Goal: Task Accomplishment & Management: Use online tool/utility

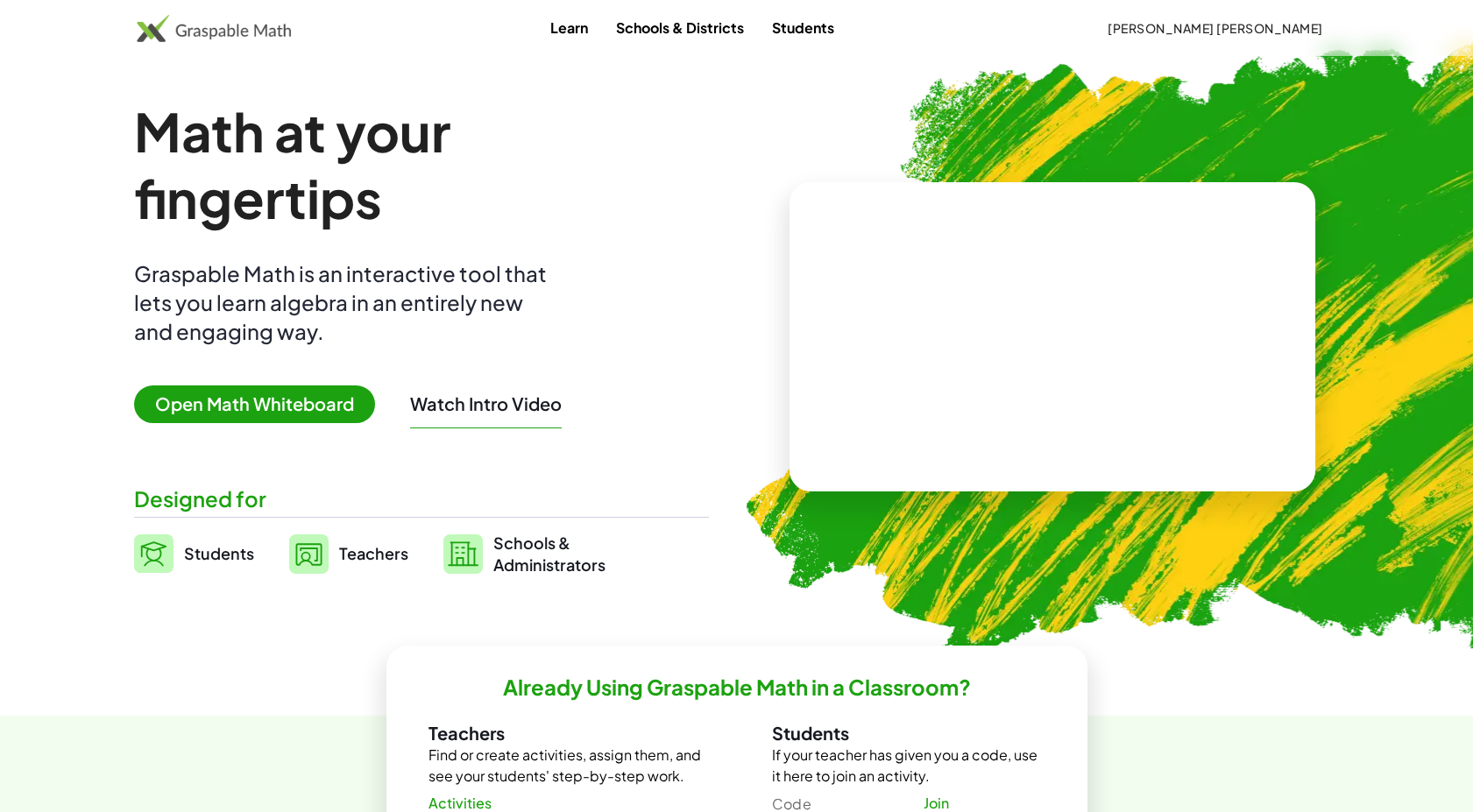
click at [316, 408] on span "Open Math Whiteboard" at bounding box center [254, 404] width 241 height 37
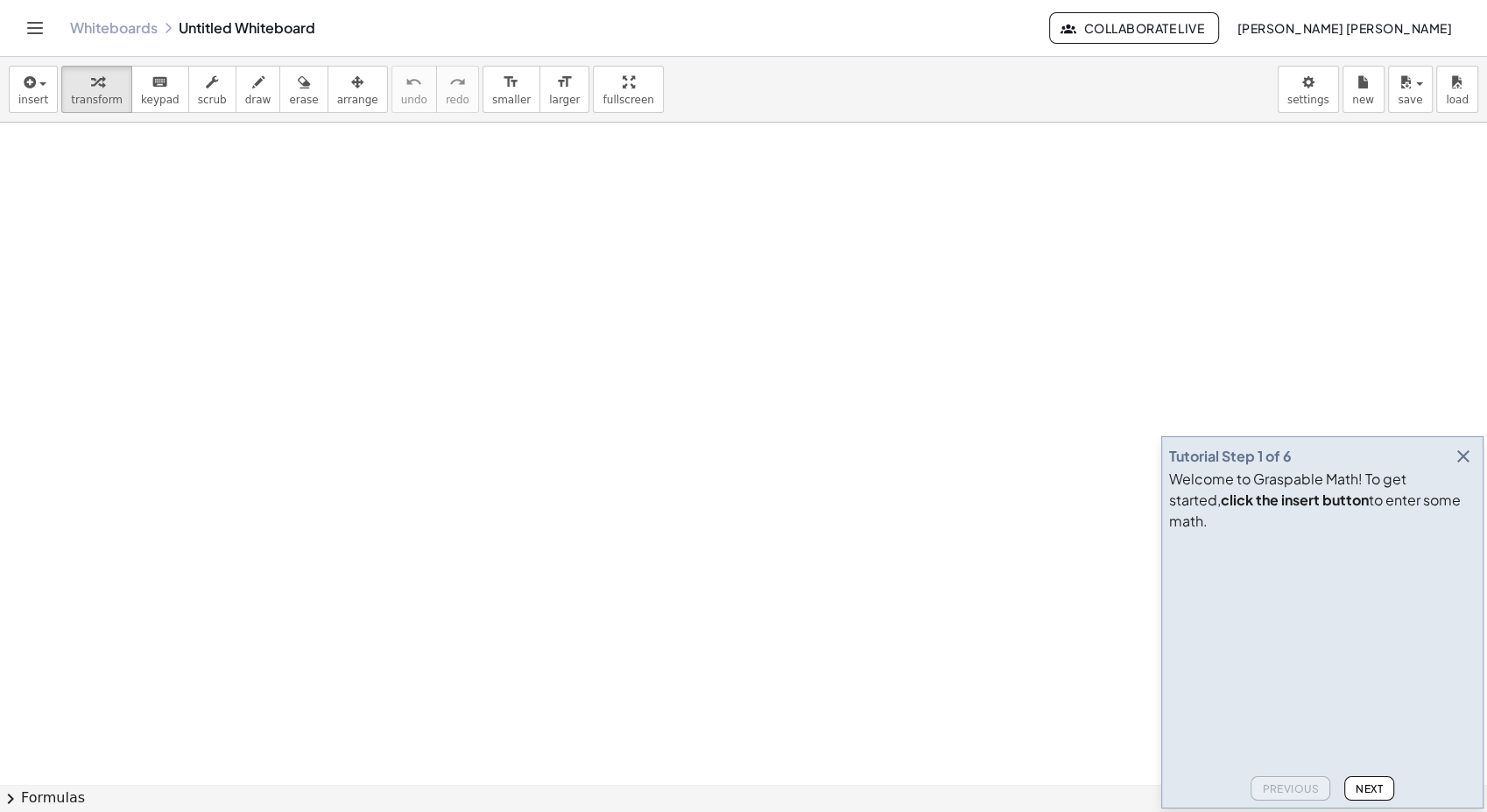
click at [1462, 467] on icon "button" at bounding box center [1464, 456] width 21 height 21
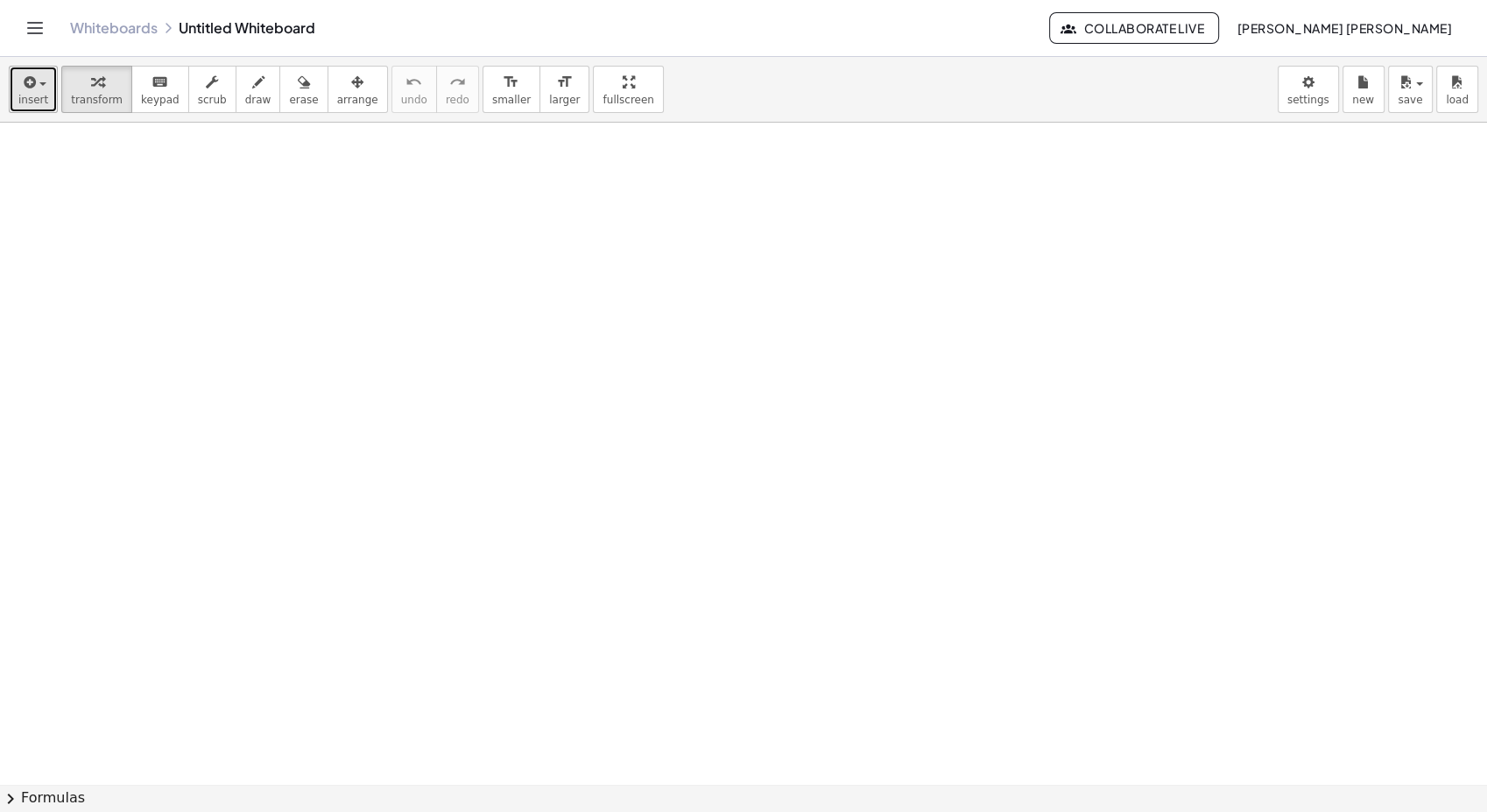
click at [35, 81] on span "button" at bounding box center [37, 83] width 4 height 12
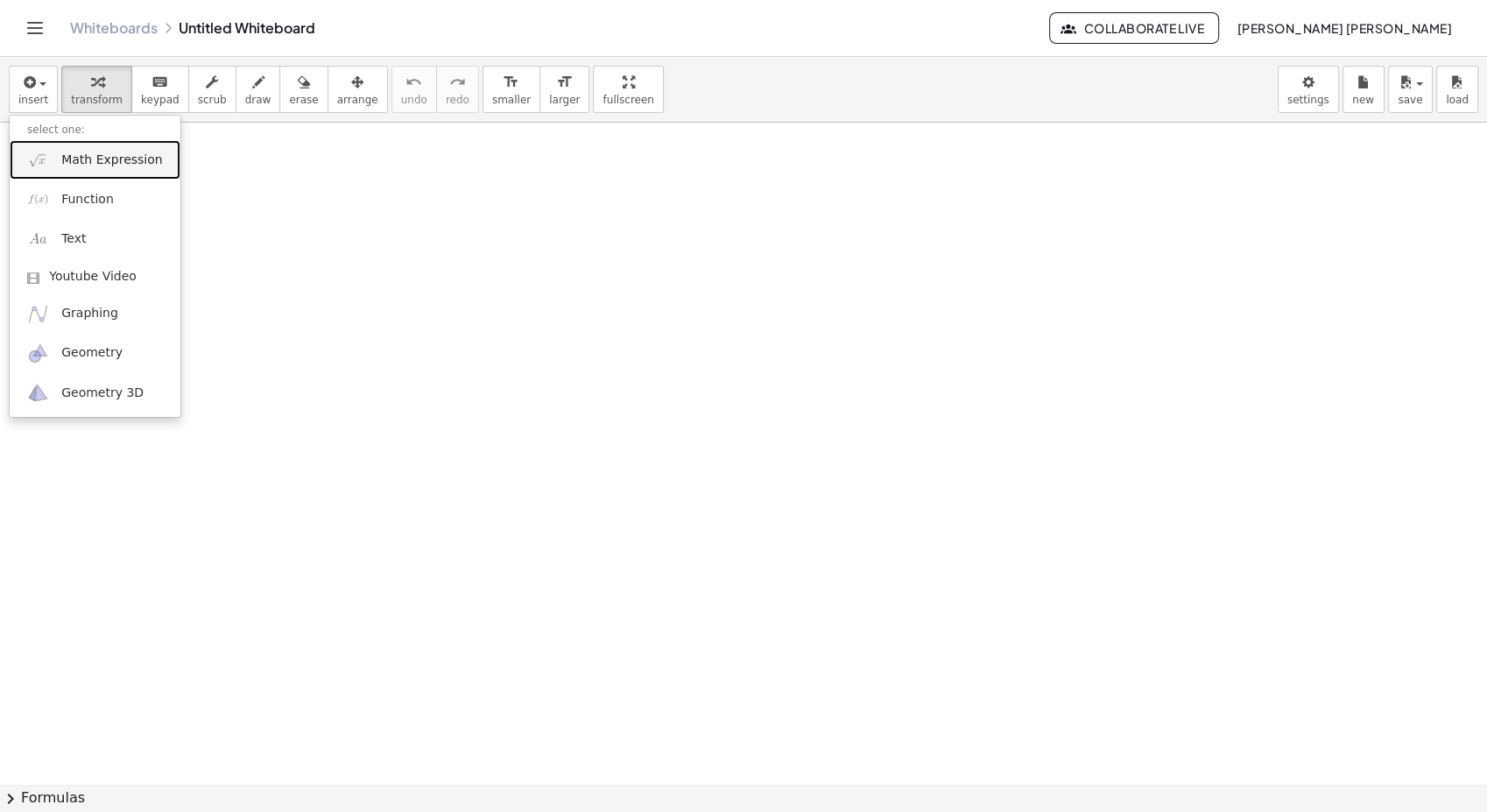
click at [79, 157] on span "Math Expression" at bounding box center [111, 160] width 101 height 17
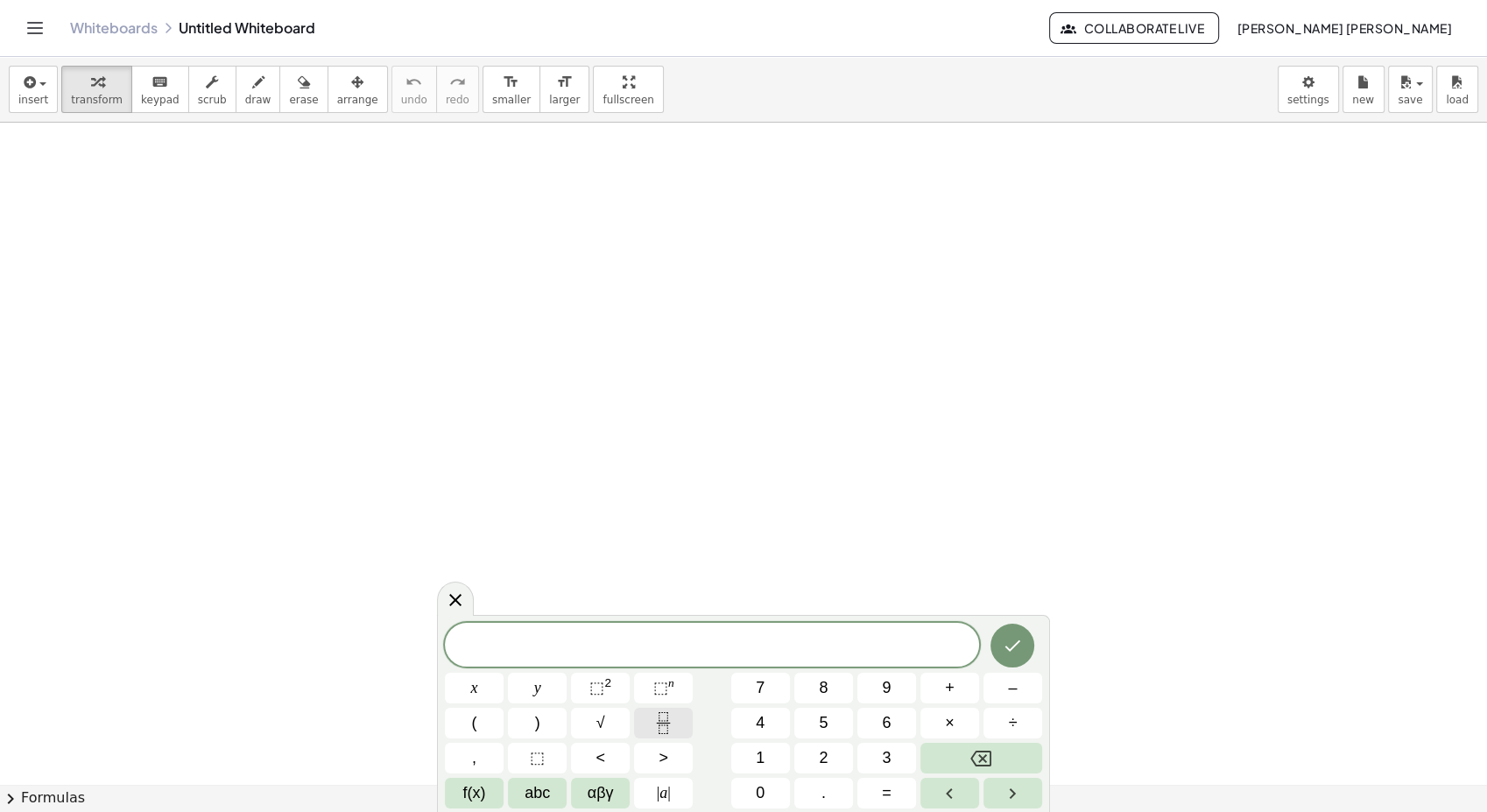
click at [675, 713] on button "Fraction" at bounding box center [662, 723] width 58 height 31
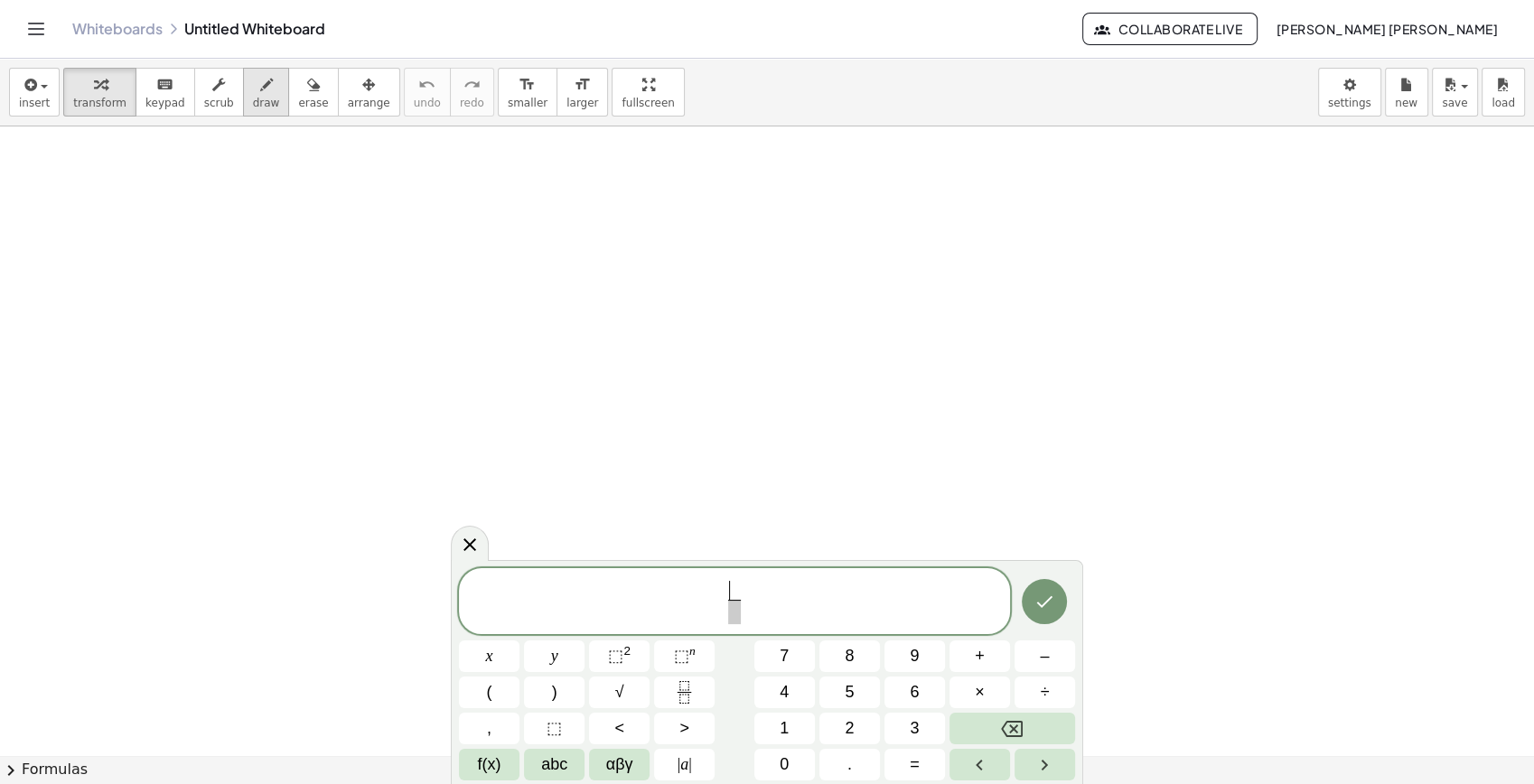
click at [253, 105] on span "draw" at bounding box center [266, 103] width 27 height 13
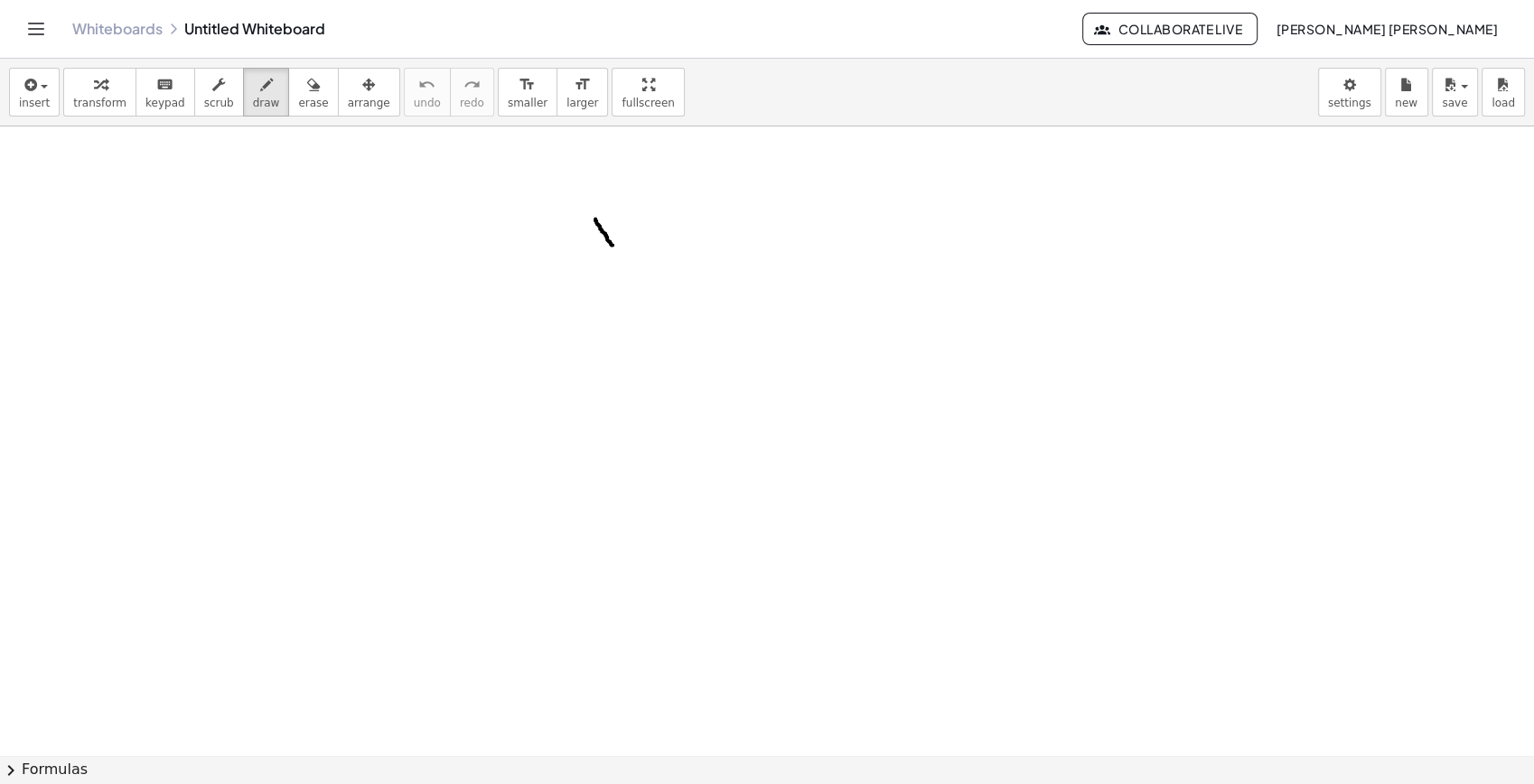
drag, startPoint x: 595, startPoint y: 218, endPoint x: 613, endPoint y: 246, distance: 33.3
drag, startPoint x: 612, startPoint y: 222, endPoint x: 598, endPoint y: 242, distance: 24.4
click at [300, 89] on div "button" at bounding box center [313, 84] width 30 height 22
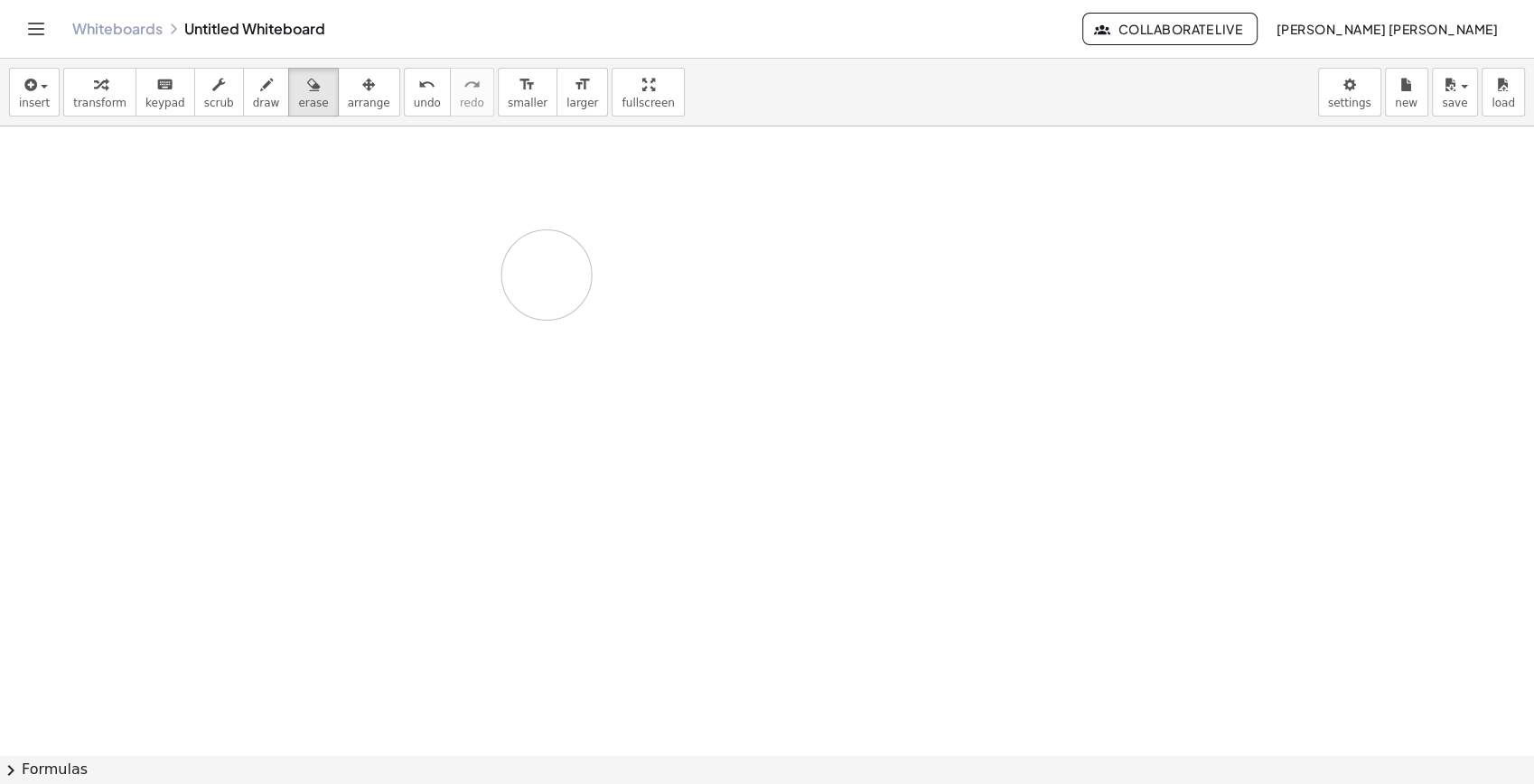
drag, startPoint x: 564, startPoint y: 179, endPoint x: 414, endPoint y: 214, distance: 154.0
click at [243, 90] on button "draw" at bounding box center [267, 92] width 47 height 48
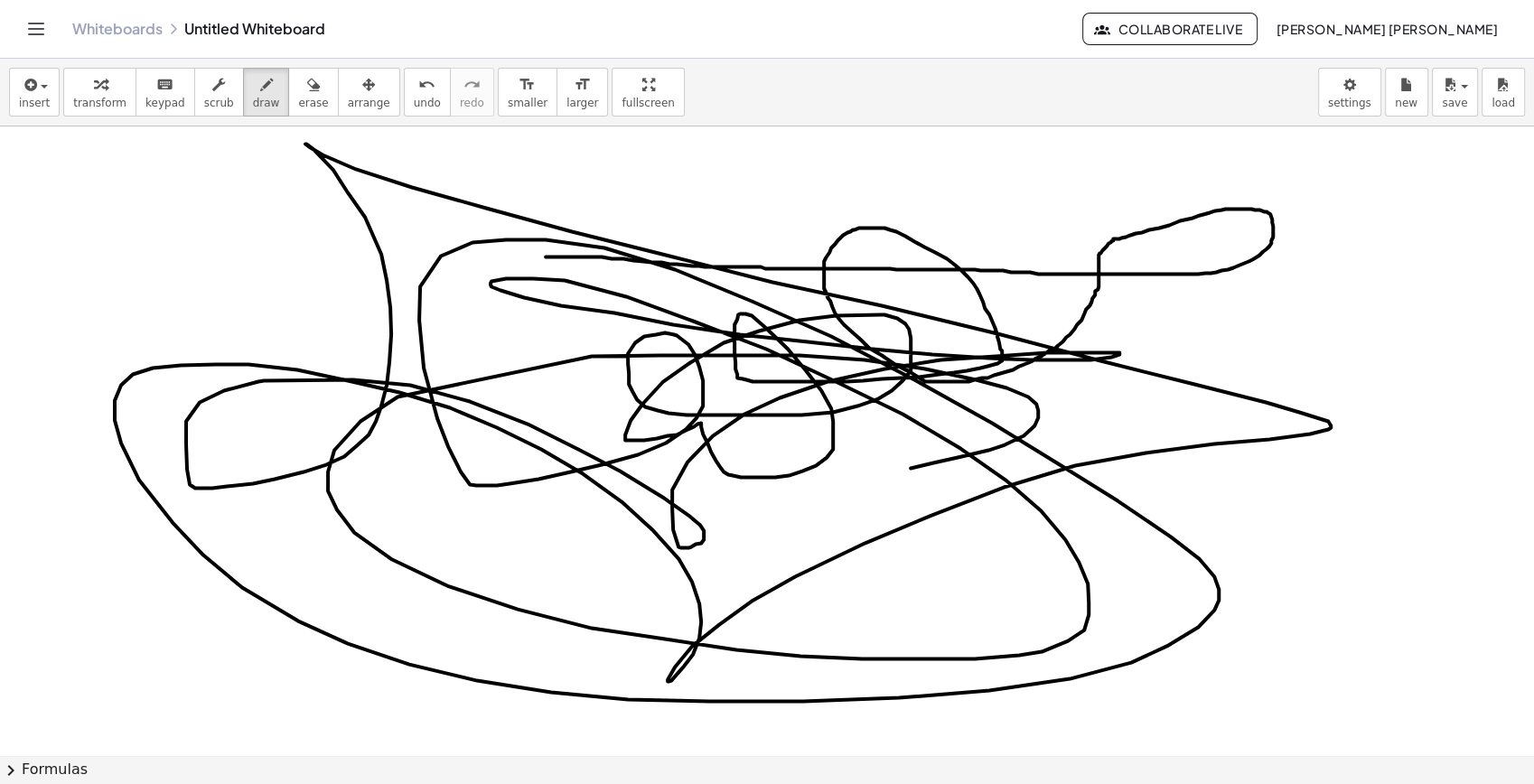
drag, startPoint x: 546, startPoint y: 256, endPoint x: 727, endPoint y: 345, distance: 201.7
click at [298, 89] on div "button" at bounding box center [313, 84] width 30 height 22
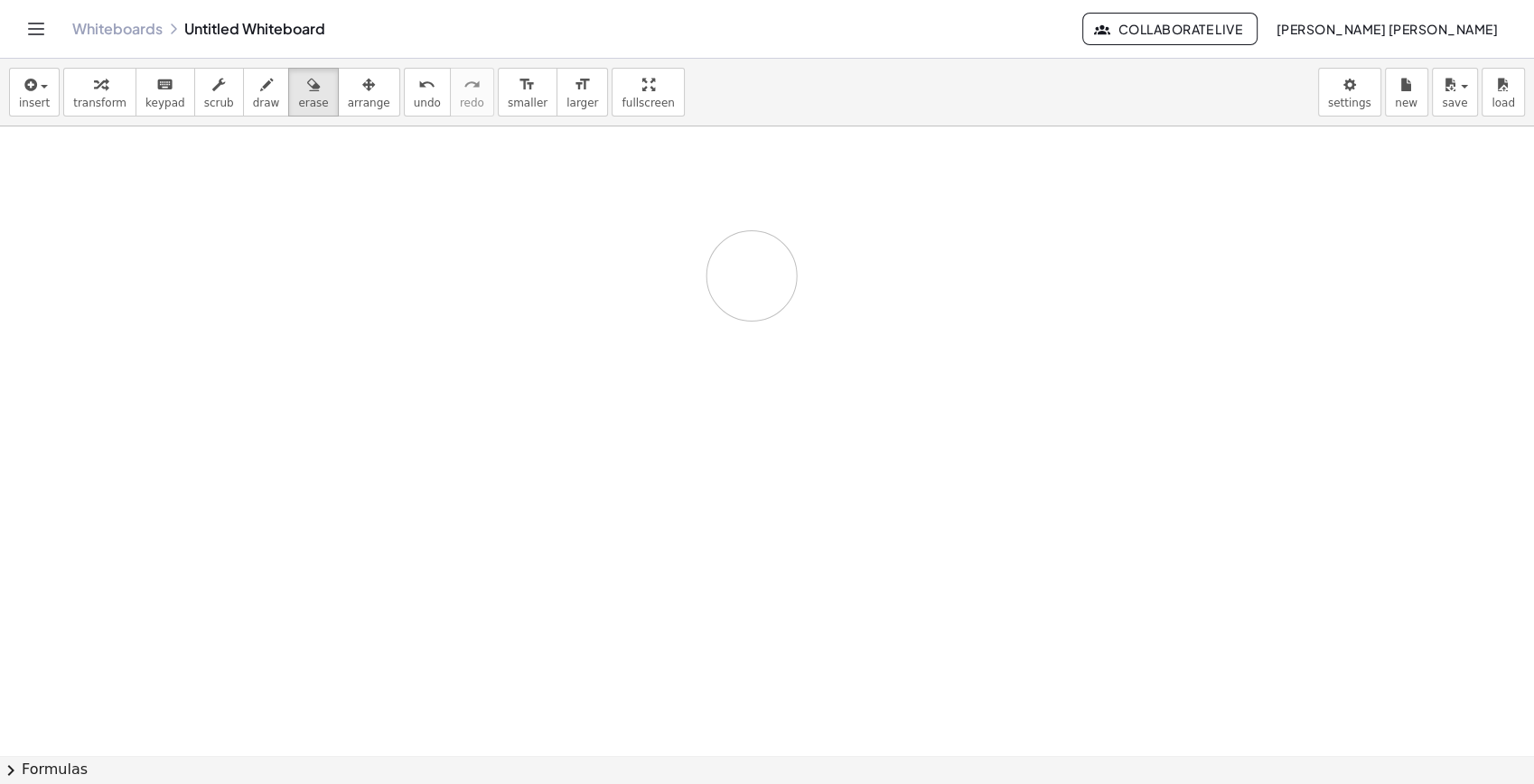
drag, startPoint x: 298, startPoint y: 175, endPoint x: 752, endPoint y: 276, distance: 465.1
drag, startPoint x: 235, startPoint y: 96, endPoint x: 244, endPoint y: 86, distance: 13.5
click at [253, 97] on span "draw" at bounding box center [266, 103] width 27 height 13
drag, startPoint x: 578, startPoint y: 297, endPoint x: 671, endPoint y: 378, distance: 123.3
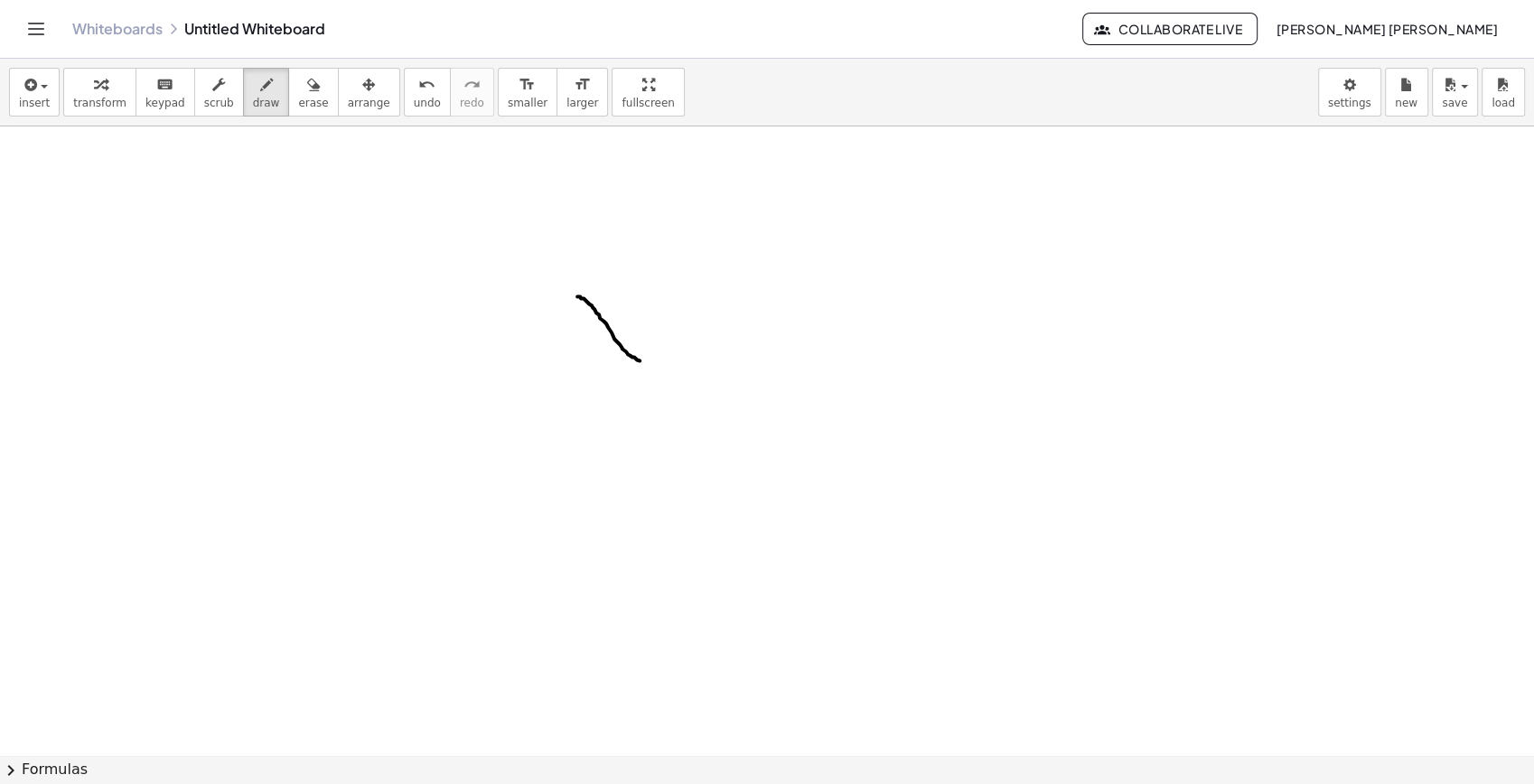
drag, startPoint x: 659, startPoint y: 291, endPoint x: 564, endPoint y: 383, distance: 132.2
drag, startPoint x: 682, startPoint y: 237, endPoint x: 723, endPoint y: 269, distance: 52.0
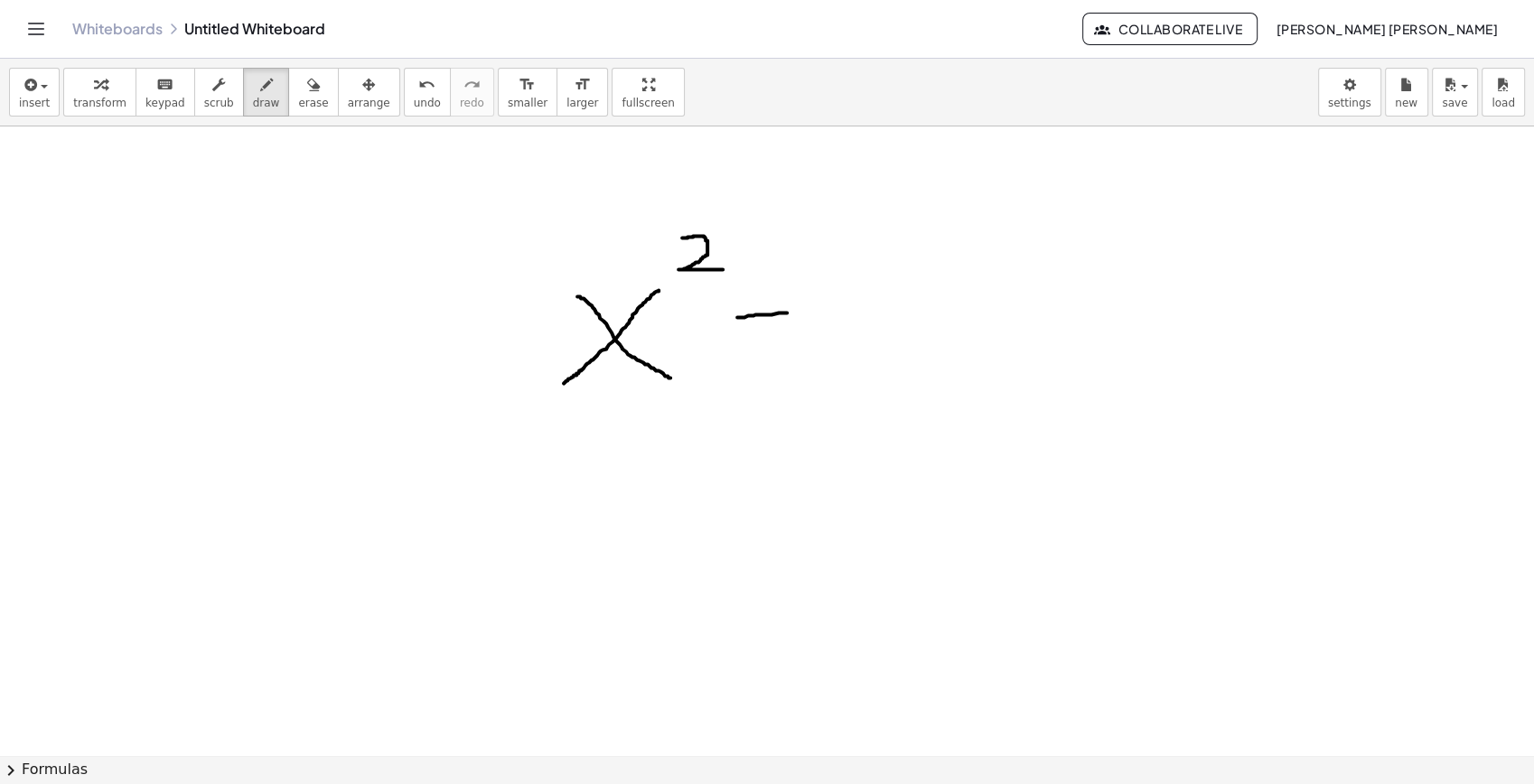
drag, startPoint x: 737, startPoint y: 317, endPoint x: 789, endPoint y: 312, distance: 52.2
drag, startPoint x: 879, startPoint y: 265, endPoint x: 837, endPoint y: 262, distance: 42.1
drag, startPoint x: 909, startPoint y: 308, endPoint x: 951, endPoint y: 337, distance: 51.0
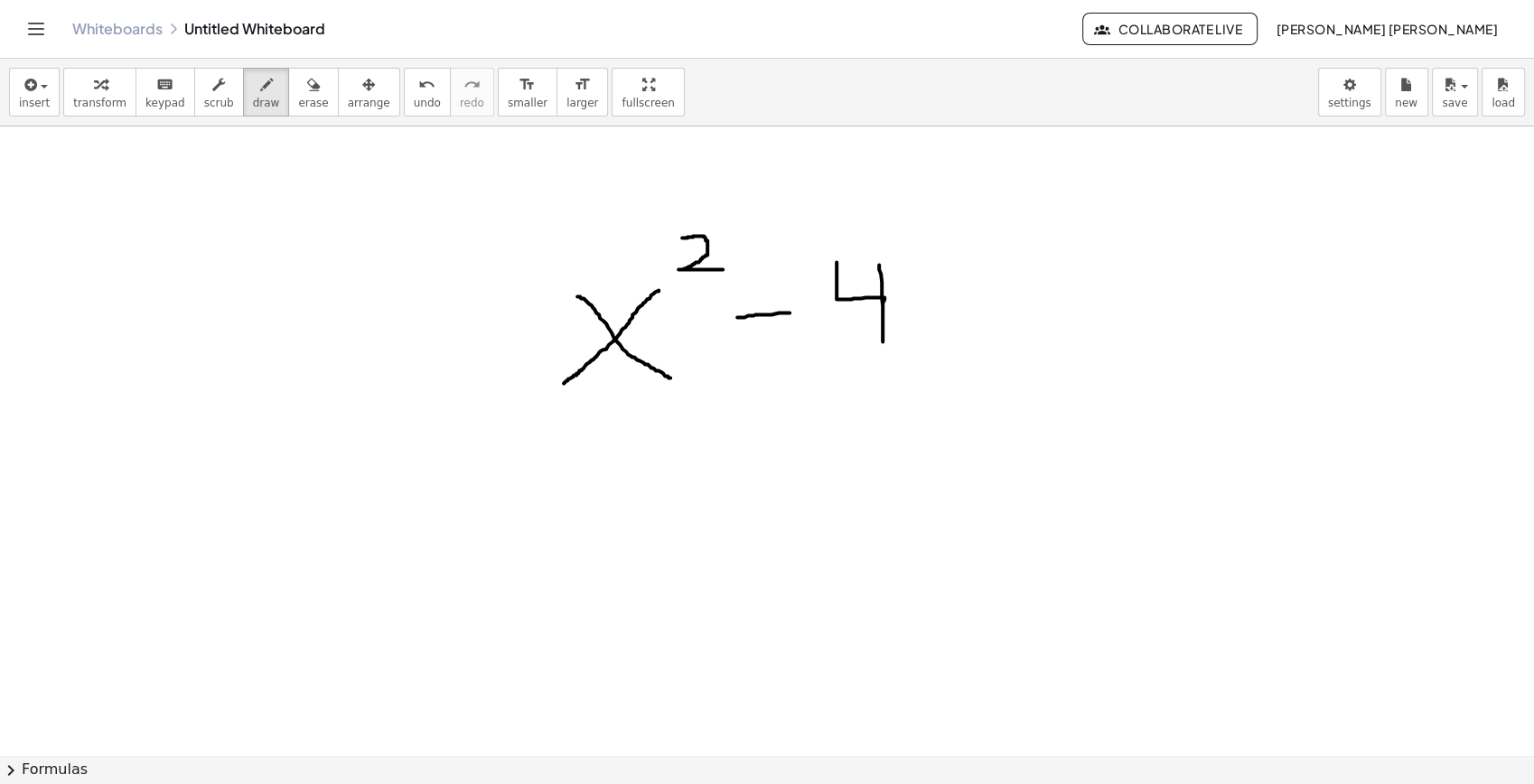
drag, startPoint x: 935, startPoint y: 307, endPoint x: 912, endPoint y: 348, distance: 47.0
drag, startPoint x: 1006, startPoint y: 274, endPoint x: 997, endPoint y: 336, distance: 62.6
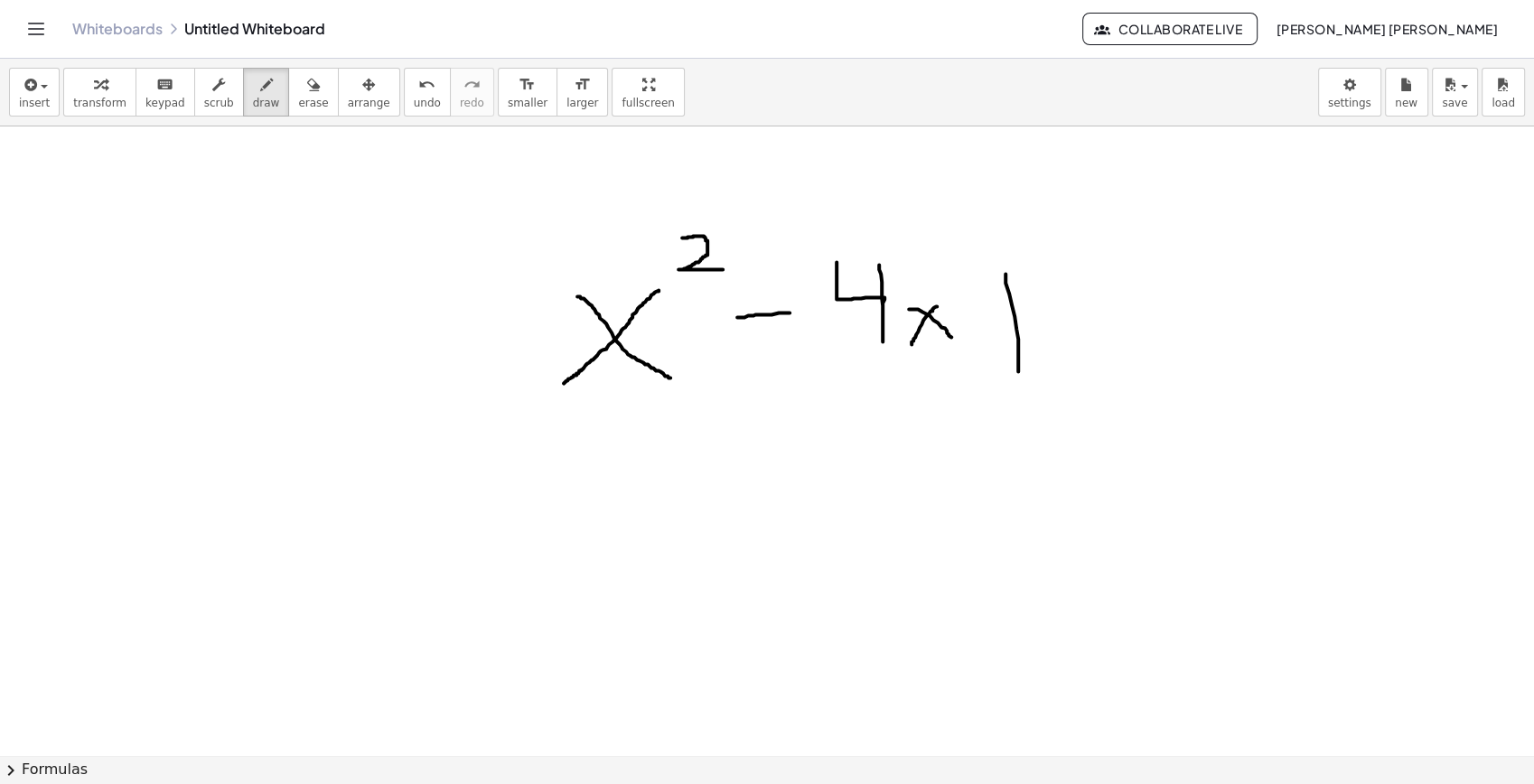
drag, startPoint x: 998, startPoint y: 312, endPoint x: 1031, endPoint y: 310, distance: 33.1
drag, startPoint x: 1088, startPoint y: 253, endPoint x: 1069, endPoint y: 410, distance: 158.1
drag, startPoint x: 520, startPoint y: 426, endPoint x: 752, endPoint y: 402, distance: 233.2
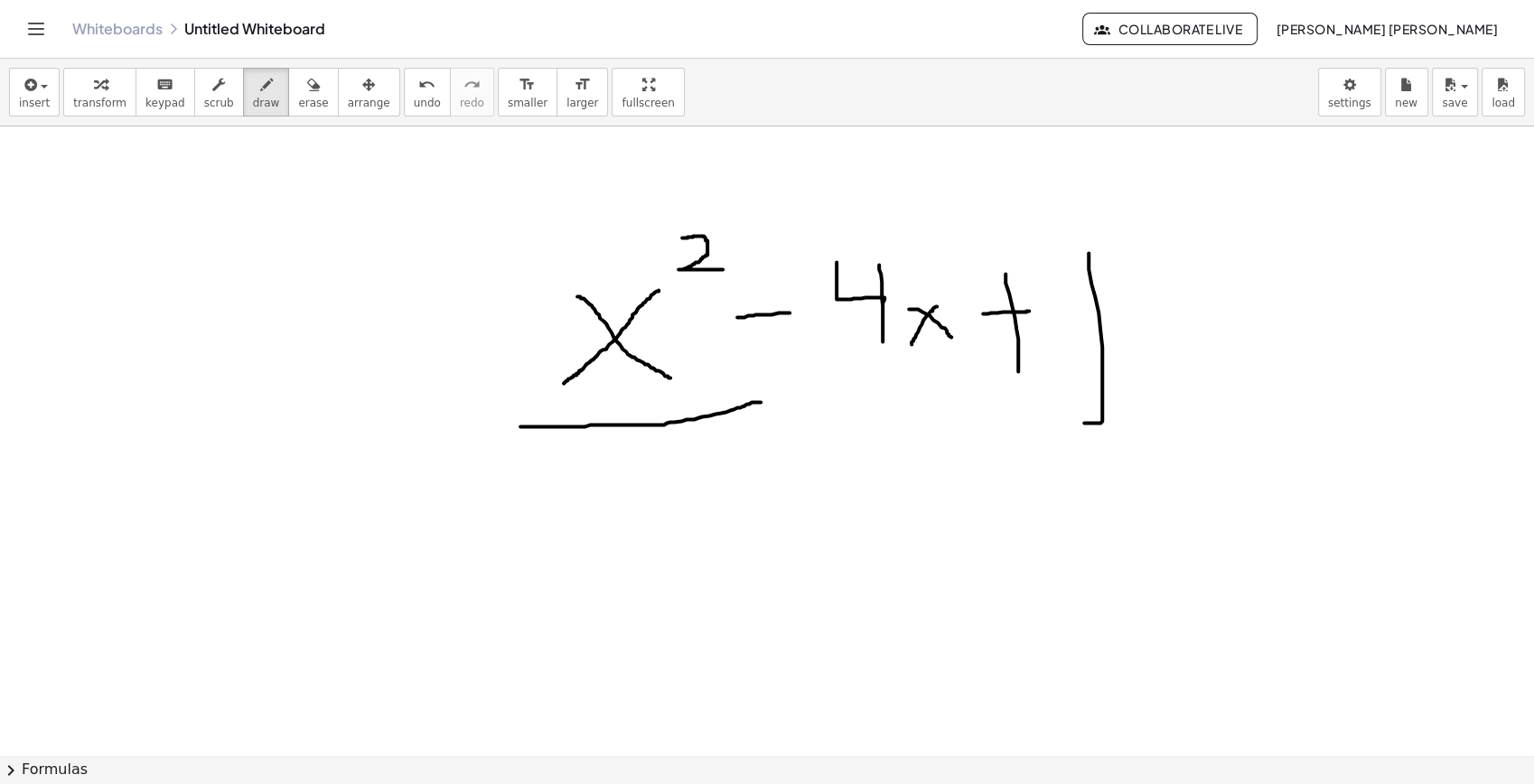
drag, startPoint x: 551, startPoint y: 266, endPoint x: 580, endPoint y: 491, distance: 226.9
drag, startPoint x: 536, startPoint y: 390, endPoint x: 613, endPoint y: 460, distance: 104.1
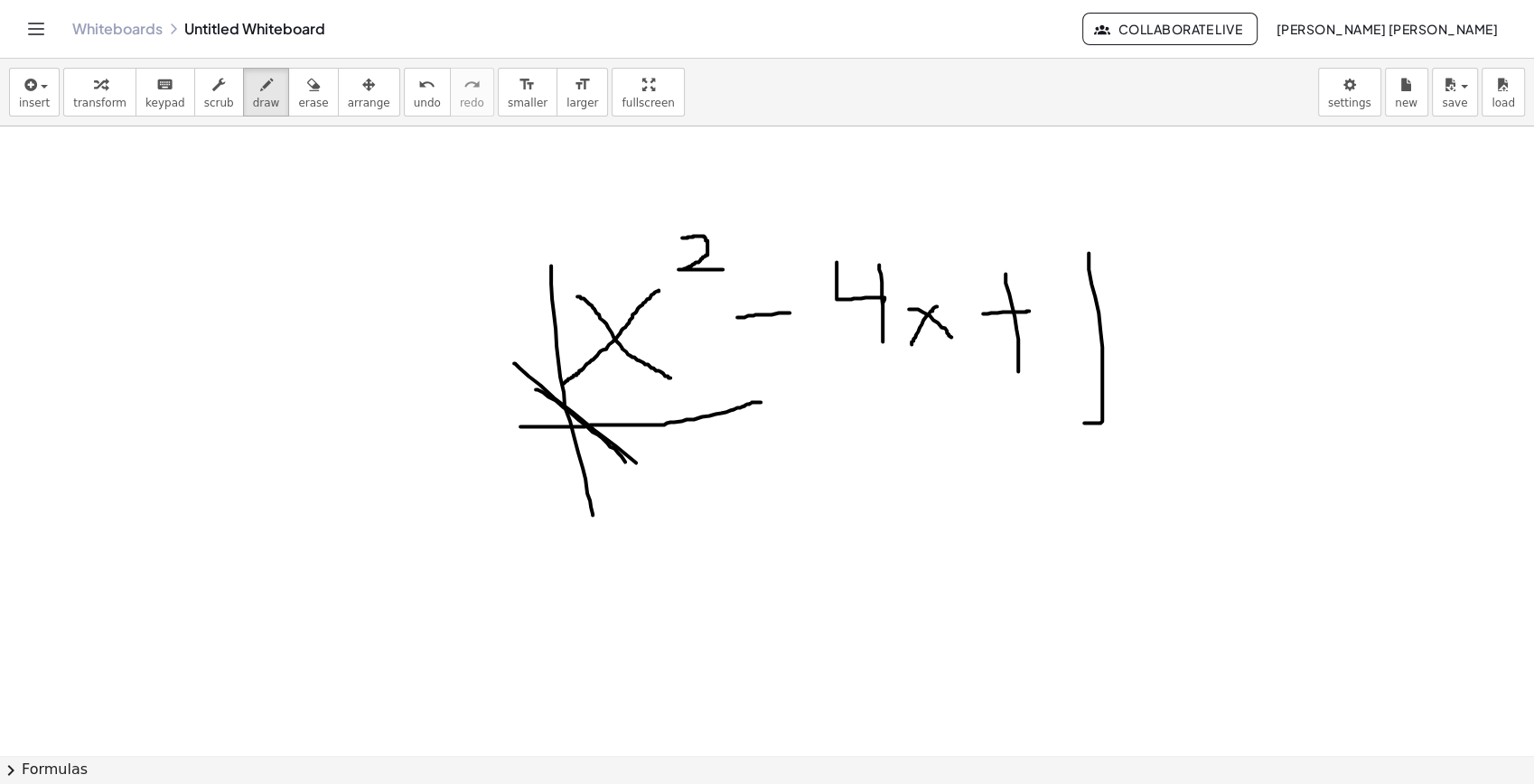
drag, startPoint x: 514, startPoint y: 363, endPoint x: 701, endPoint y: 518, distance: 242.9
drag, startPoint x: 831, startPoint y: 161, endPoint x: 831, endPoint y: 191, distance: 30.0
drag, startPoint x: 853, startPoint y: 171, endPoint x: 879, endPoint y: 164, distance: 26.9
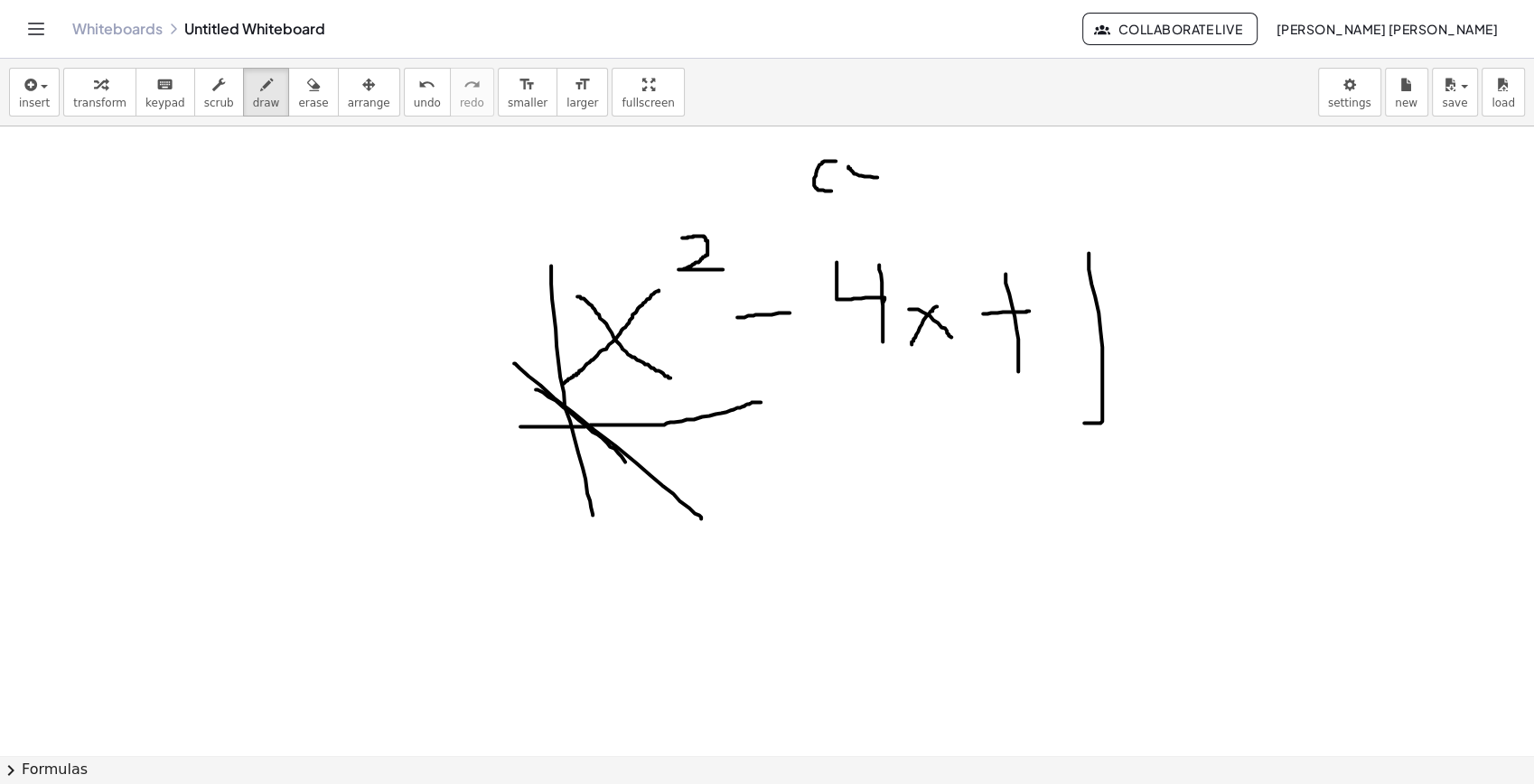
click at [298, 101] on span "erase" at bounding box center [313, 103] width 30 height 13
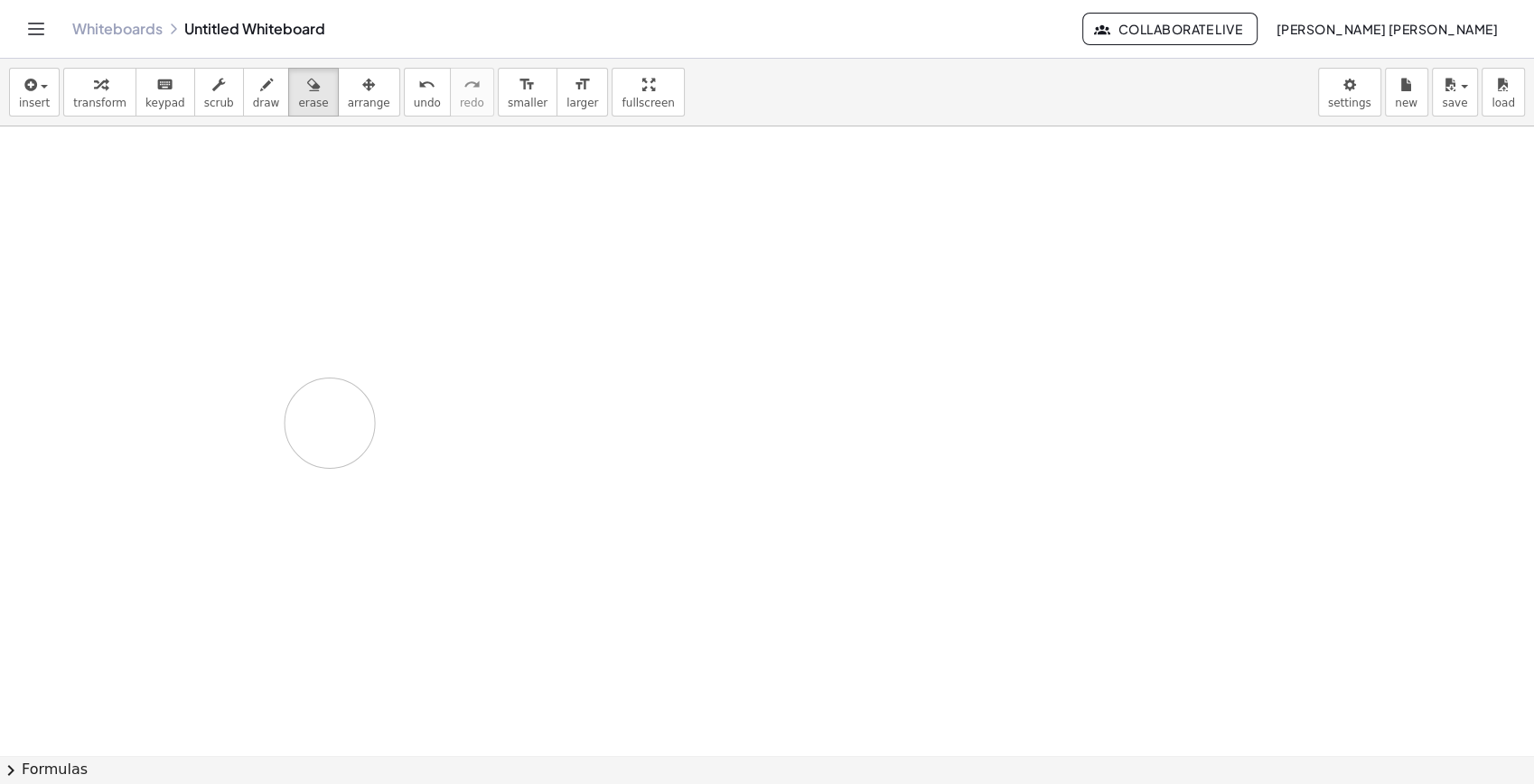
drag, startPoint x: 832, startPoint y: 209, endPoint x: 307, endPoint y: 306, distance: 533.9
click at [253, 90] on div "button" at bounding box center [266, 84] width 27 height 22
drag, startPoint x: 597, startPoint y: 306, endPoint x: 654, endPoint y: 330, distance: 61.8
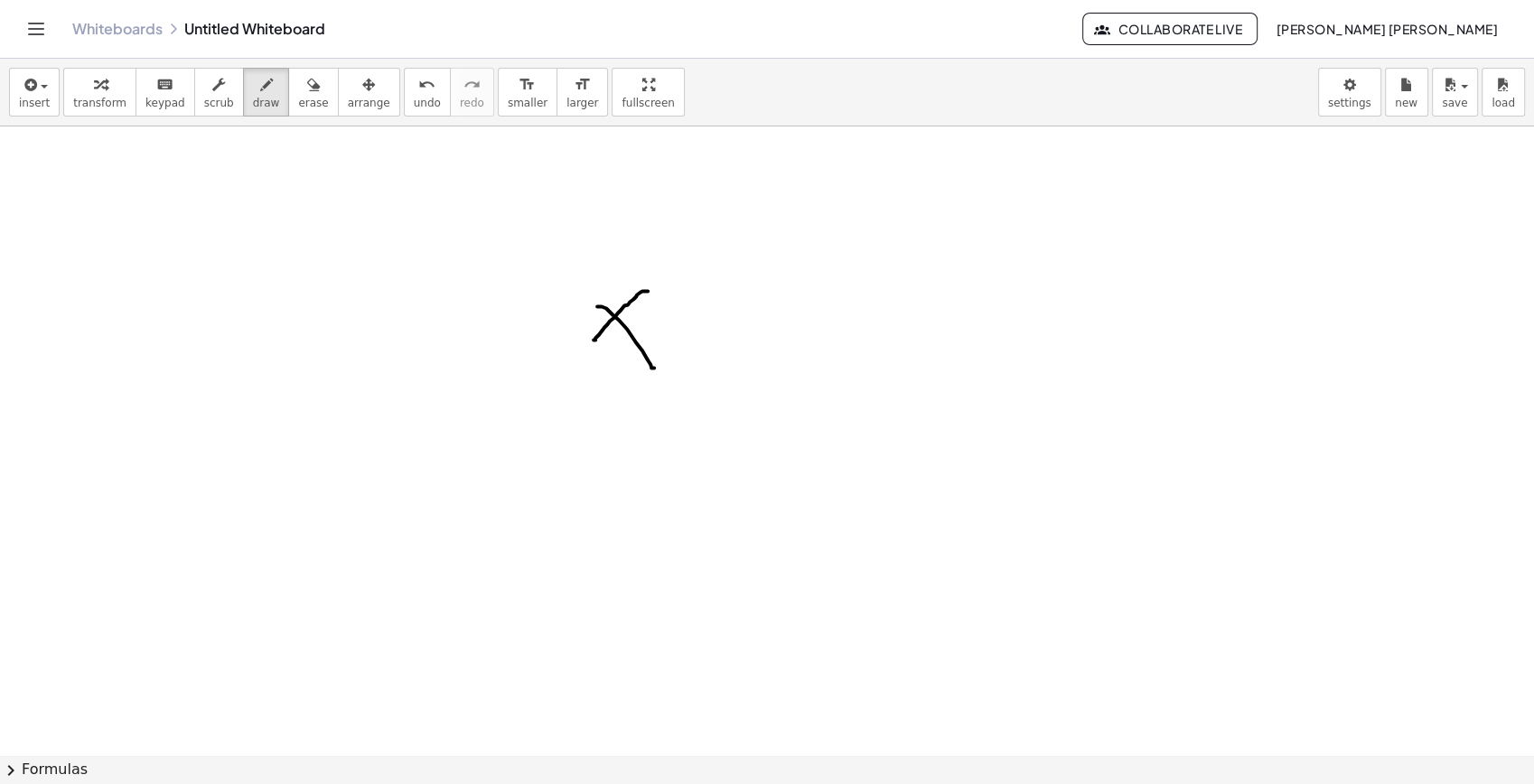
drag, startPoint x: 648, startPoint y: 291, endPoint x: 593, endPoint y: 340, distance: 73.7
drag, startPoint x: 682, startPoint y: 258, endPoint x: 680, endPoint y: 274, distance: 16.1
click at [301, 86] on div "button" at bounding box center [313, 84] width 30 height 22
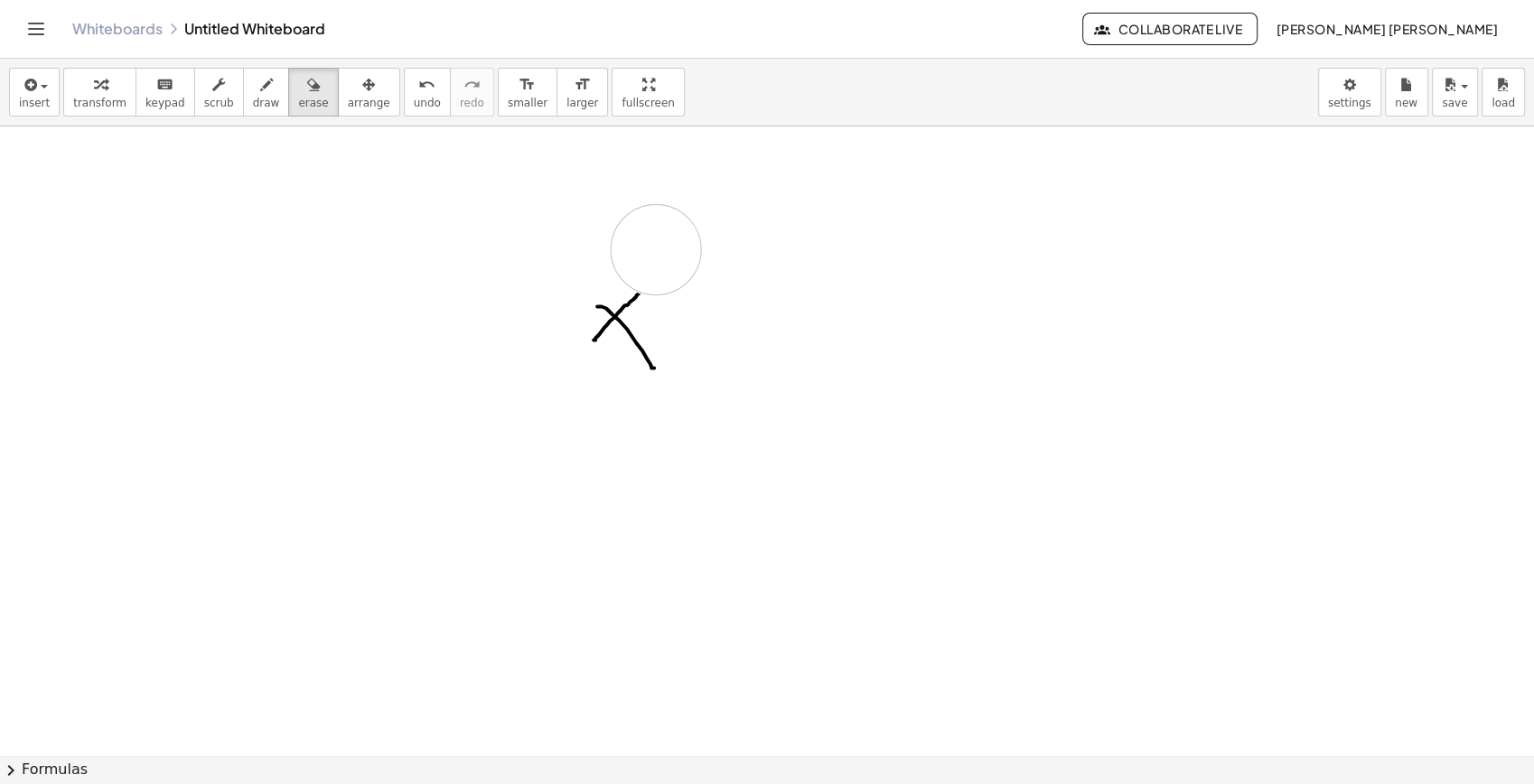
drag, startPoint x: 706, startPoint y: 253, endPoint x: 621, endPoint y: 240, distance: 86.0
click at [253, 101] on span "draw" at bounding box center [266, 103] width 27 height 13
drag, startPoint x: 587, startPoint y: 293, endPoint x: 664, endPoint y: 364, distance: 104.7
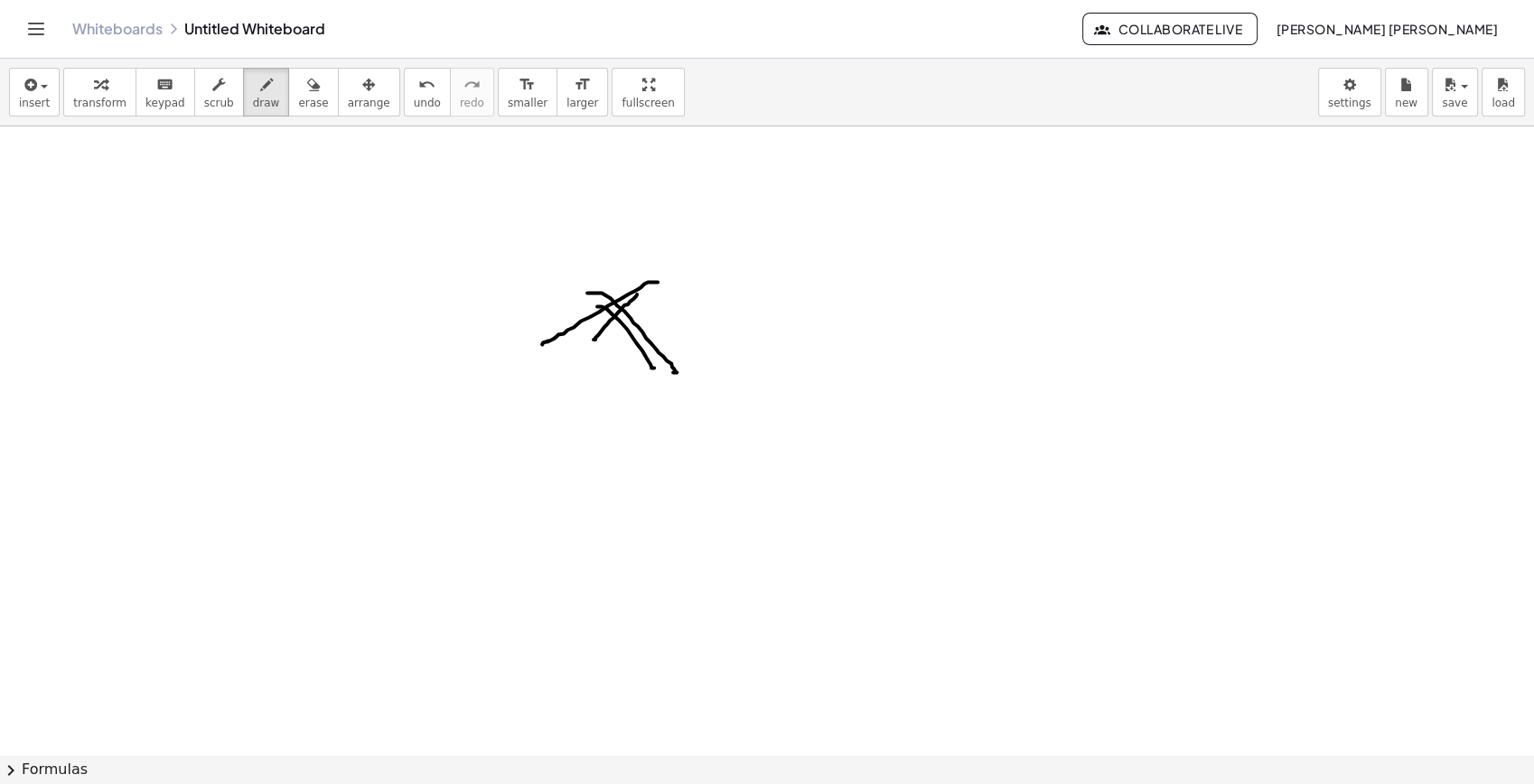
drag, startPoint x: 658, startPoint y: 282, endPoint x: 536, endPoint y: 348, distance: 138.7
drag, startPoint x: 735, startPoint y: 368, endPoint x: 723, endPoint y: 362, distance: 13.4
drag, startPoint x: 758, startPoint y: 334, endPoint x: 807, endPoint y: 318, distance: 51.5
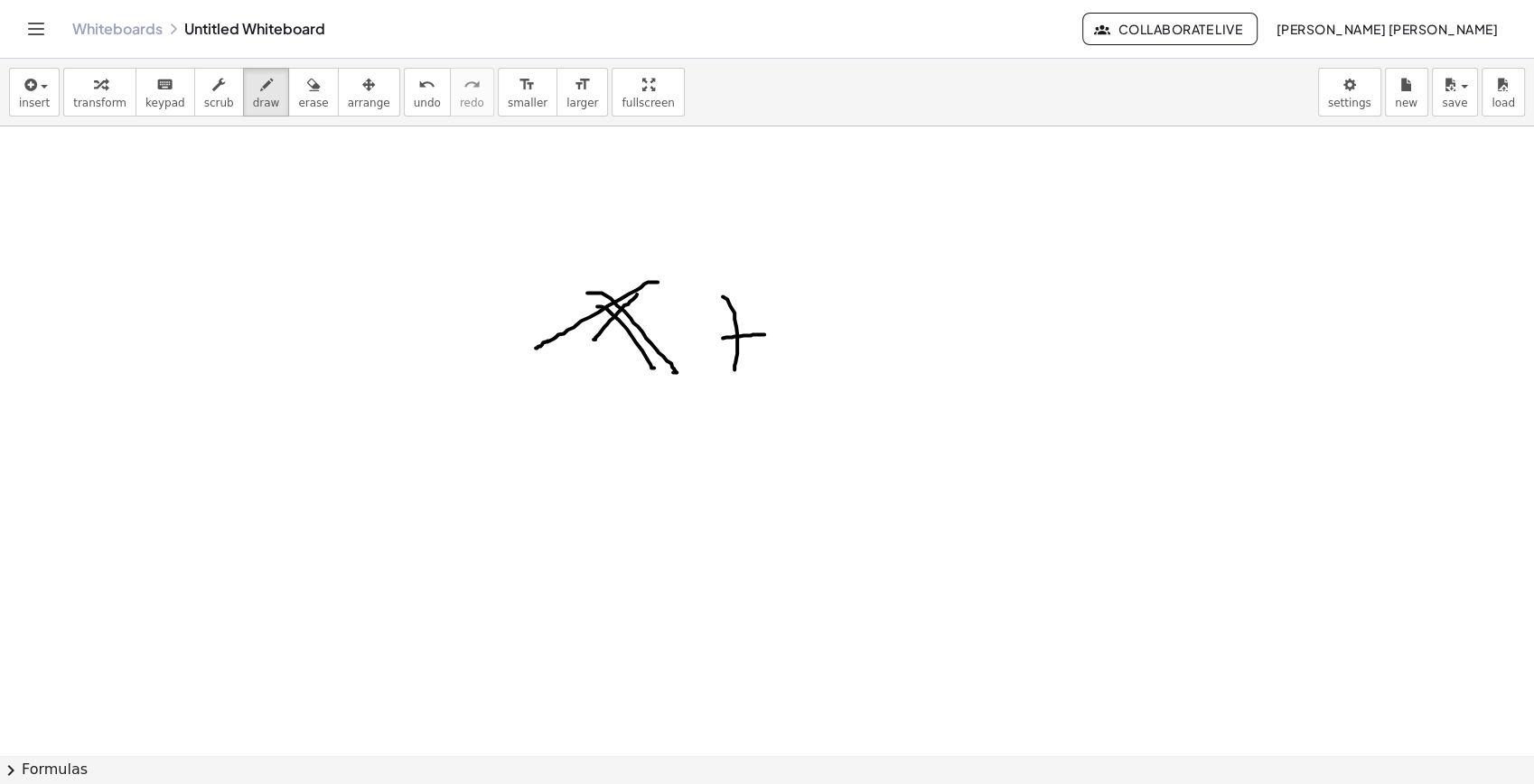
drag, startPoint x: 814, startPoint y: 289, endPoint x: 831, endPoint y: 352, distance: 65.3
drag, startPoint x: 862, startPoint y: 307, endPoint x: 975, endPoint y: 290, distance: 114.3
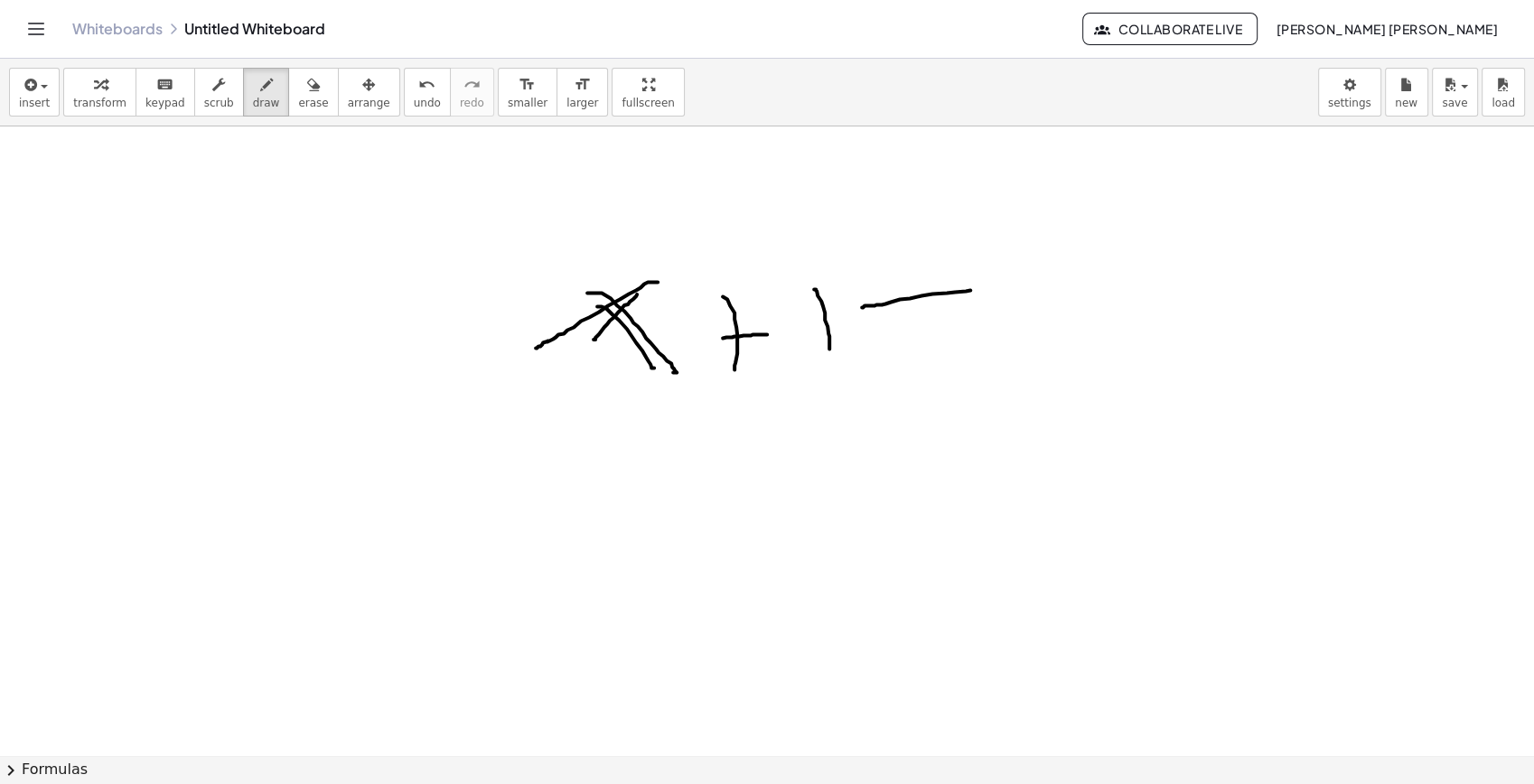
drag
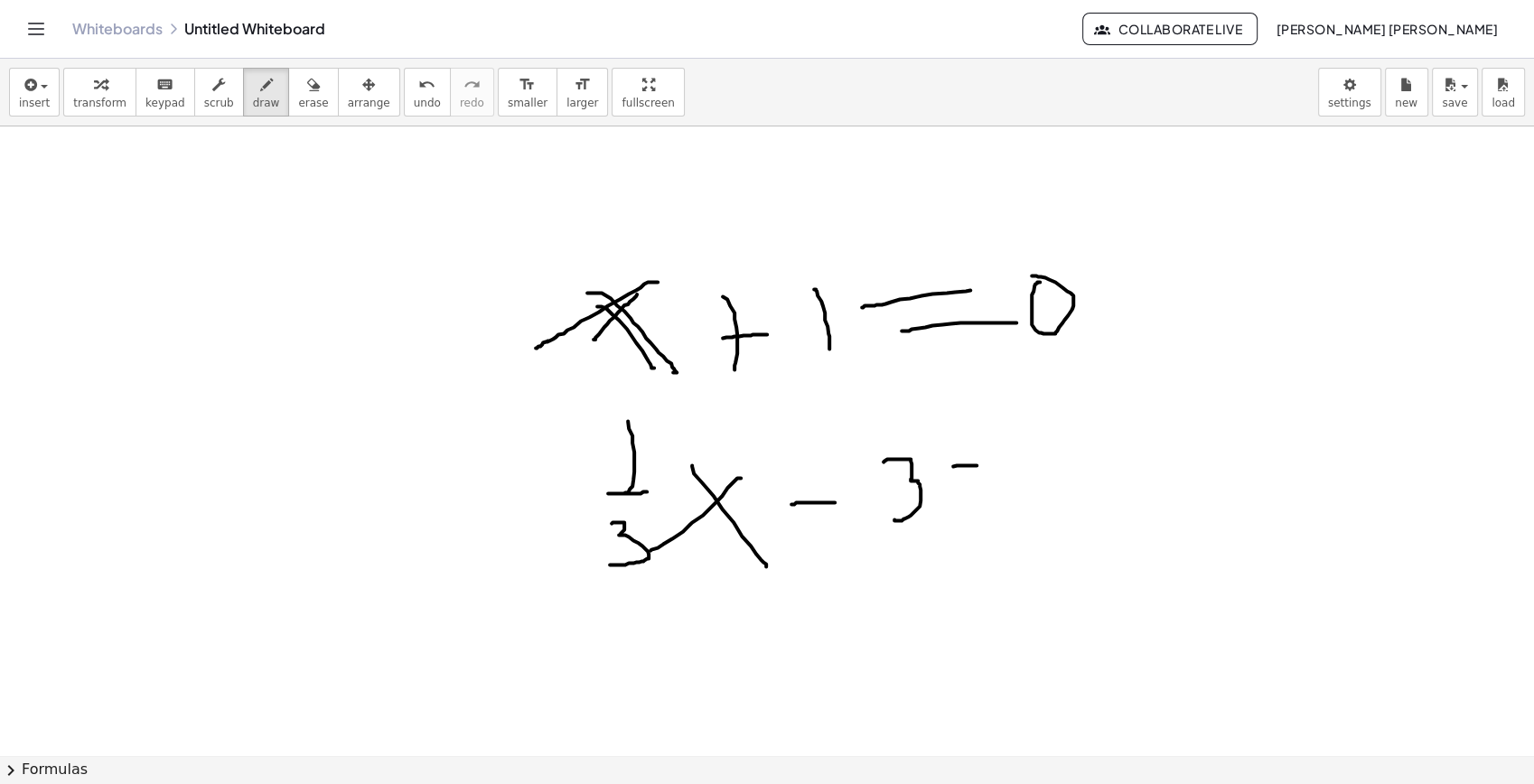
click at [308, 74] on icon "button" at bounding box center [314, 85] width 13 height 22
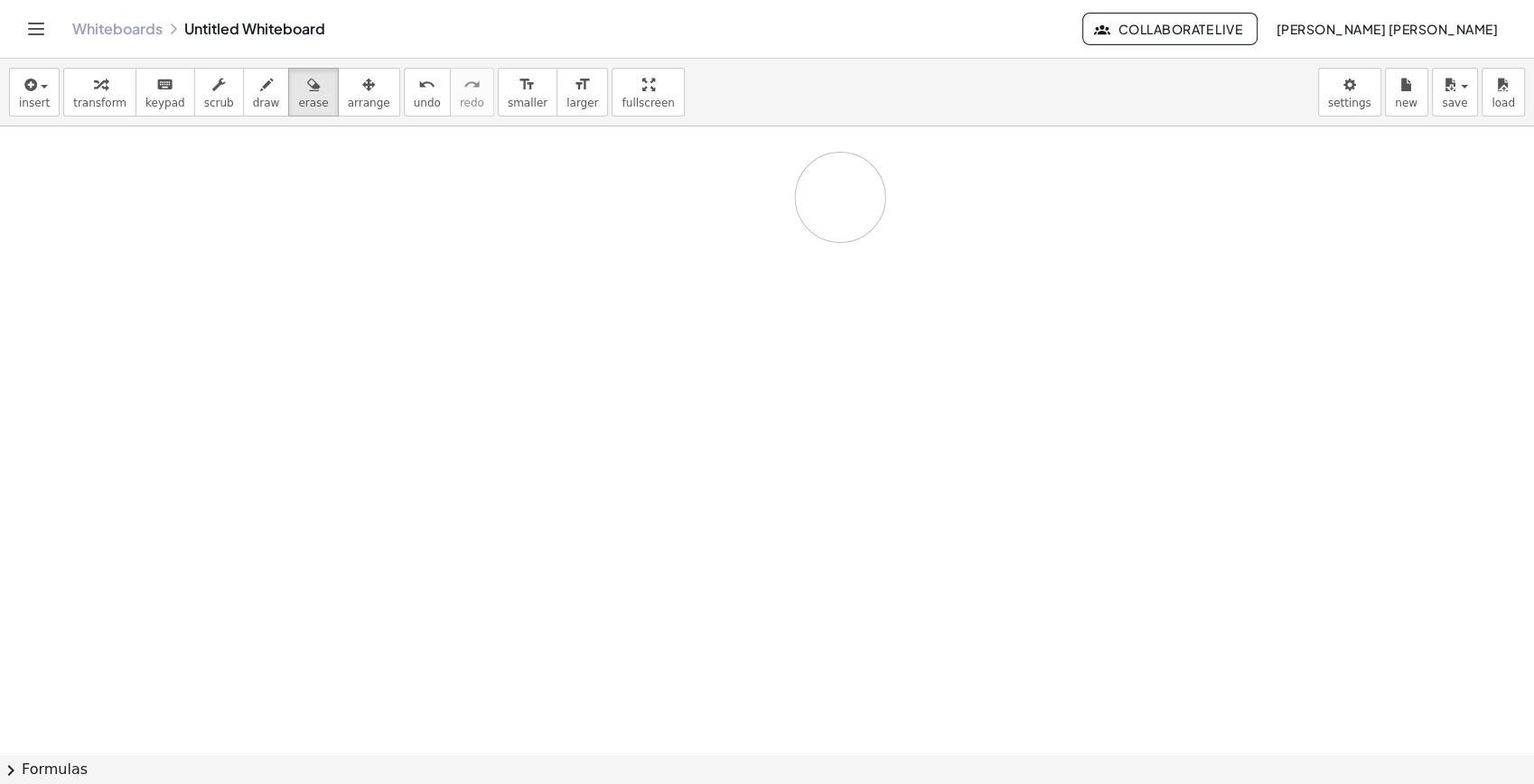
click at [260, 88] on icon "button" at bounding box center [266, 85] width 13 height 22
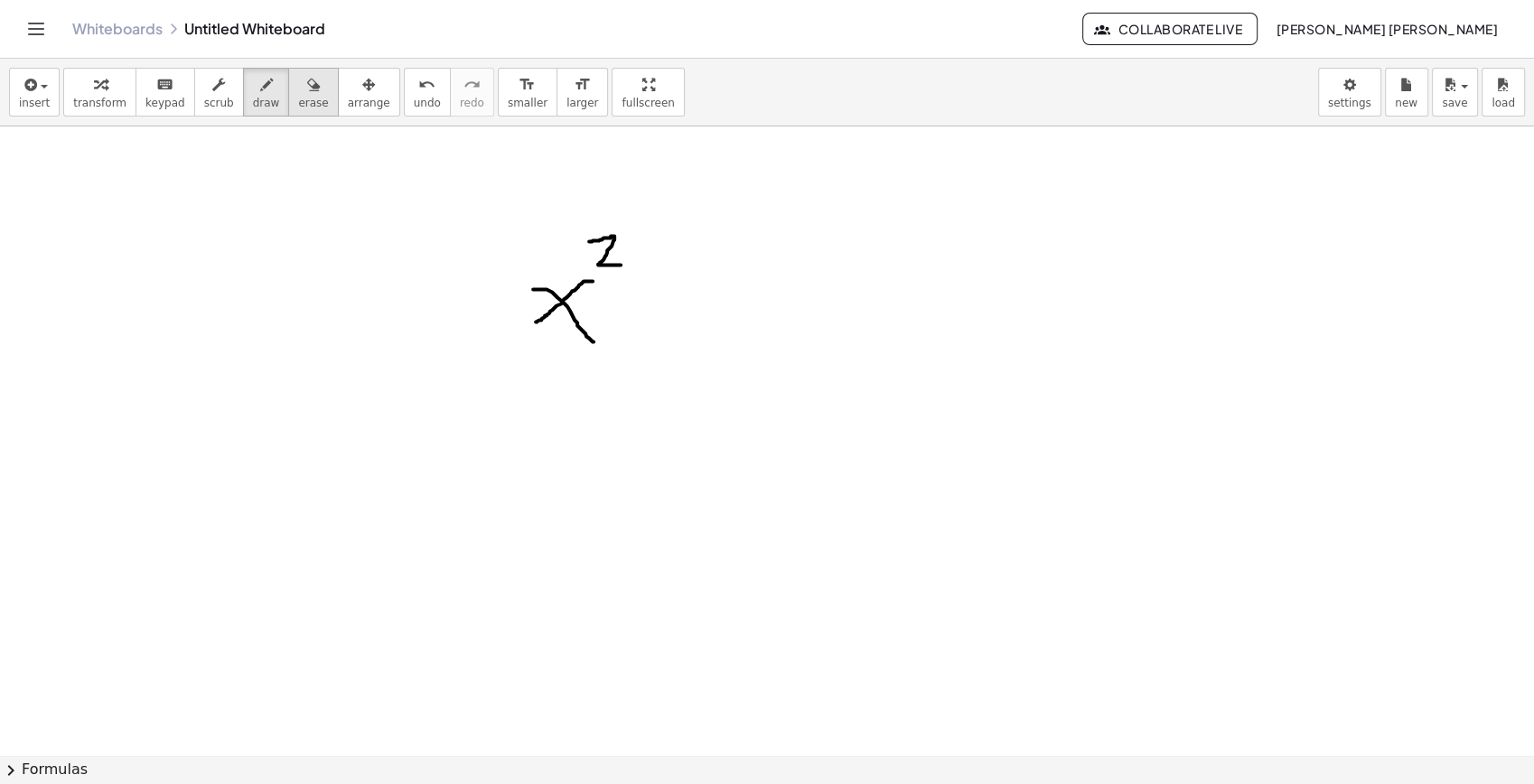
click at [298, 109] on span "erase" at bounding box center [313, 103] width 30 height 13
click at [253, 101] on span "draw" at bounding box center [266, 103] width 27 height 13
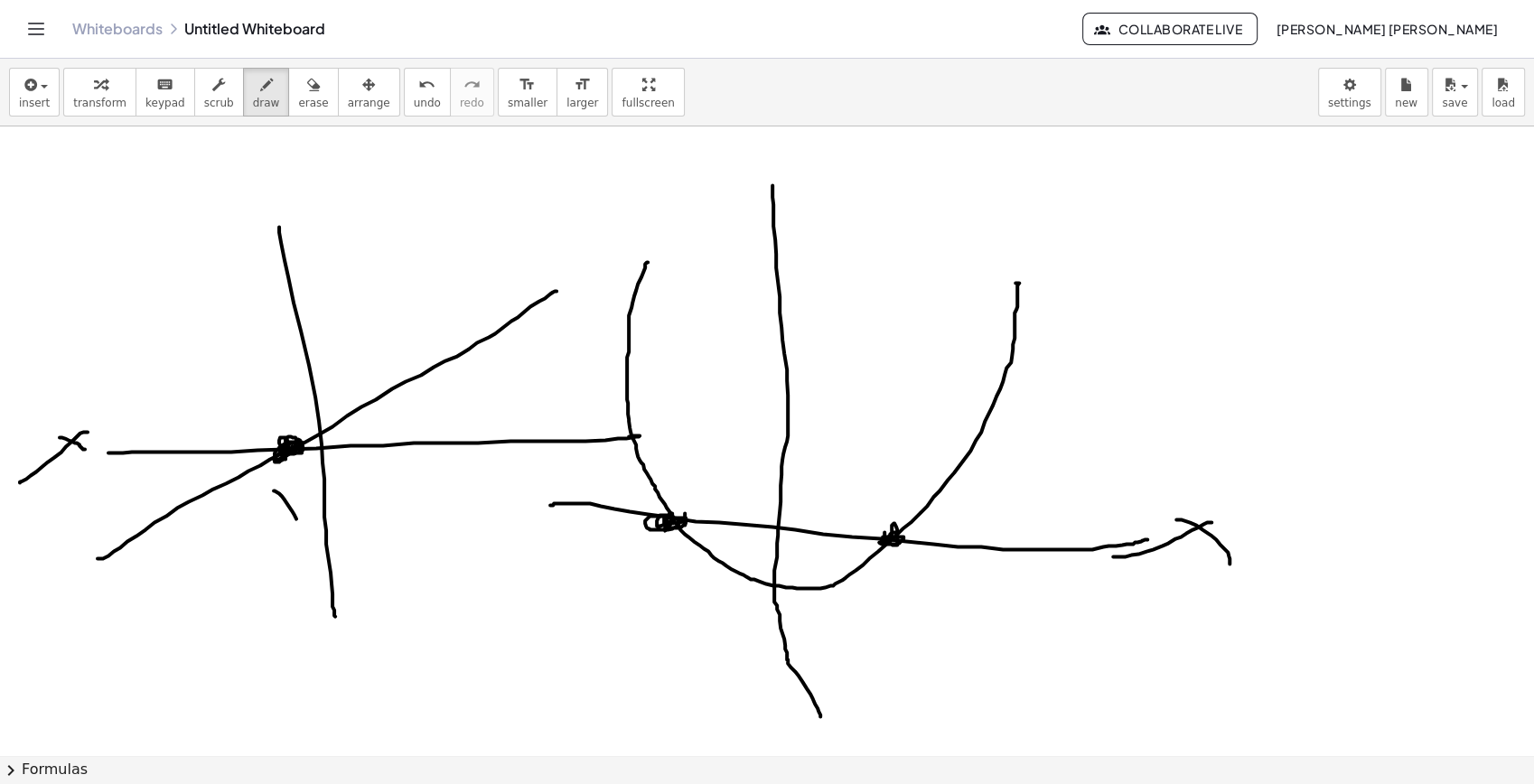
drag, startPoint x: 287, startPoint y: 502, endPoint x: 298, endPoint y: 524, distance: 24.6
drag, startPoint x: 681, startPoint y: 512, endPoint x: 673, endPoint y: 528, distance: 17.9
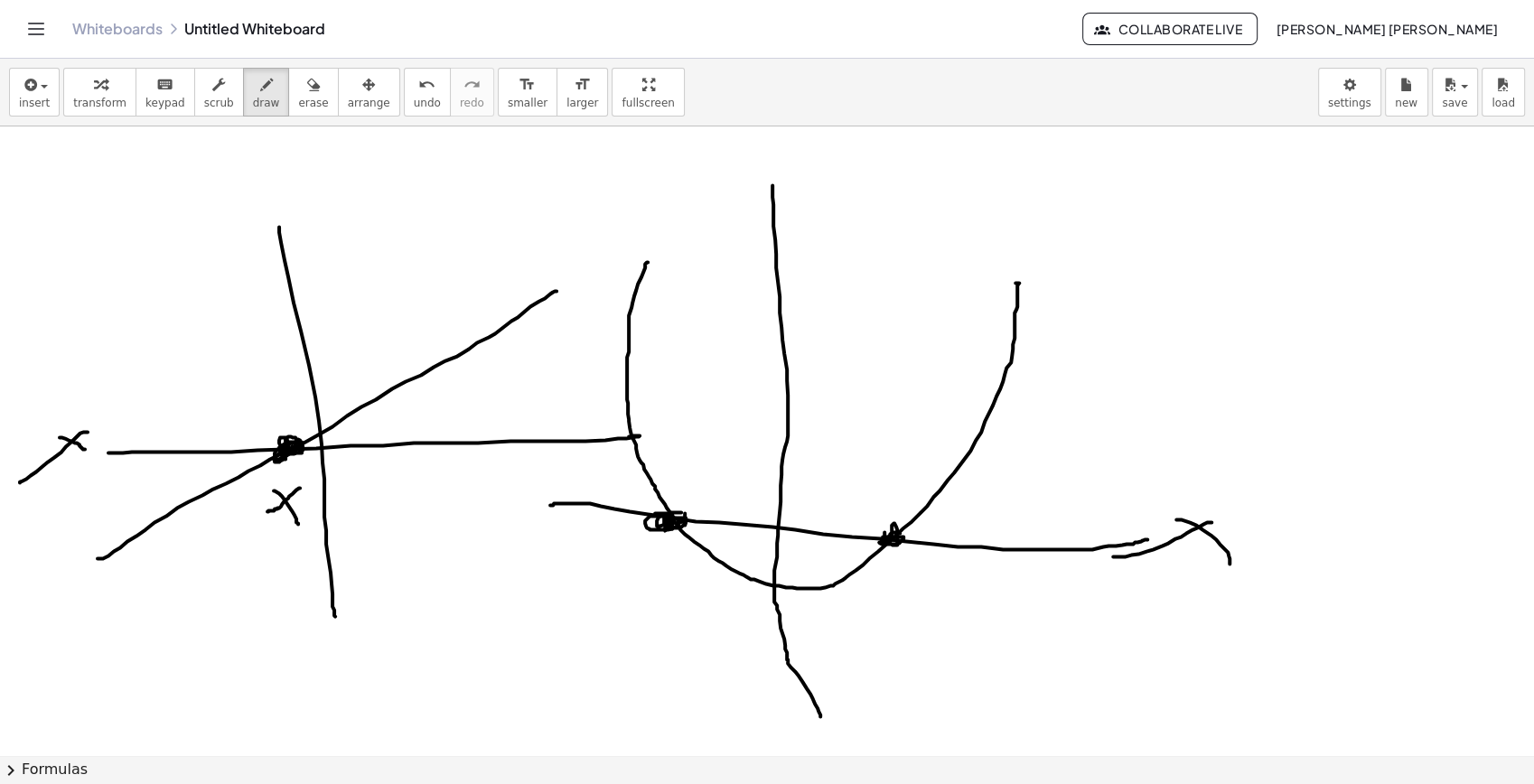
drag, startPoint x: 643, startPoint y: 554, endPoint x: 649, endPoint y: 540, distance: 15.2
drag, startPoint x: 643, startPoint y: 540, endPoint x: 616, endPoint y: 562, distance: 34.8
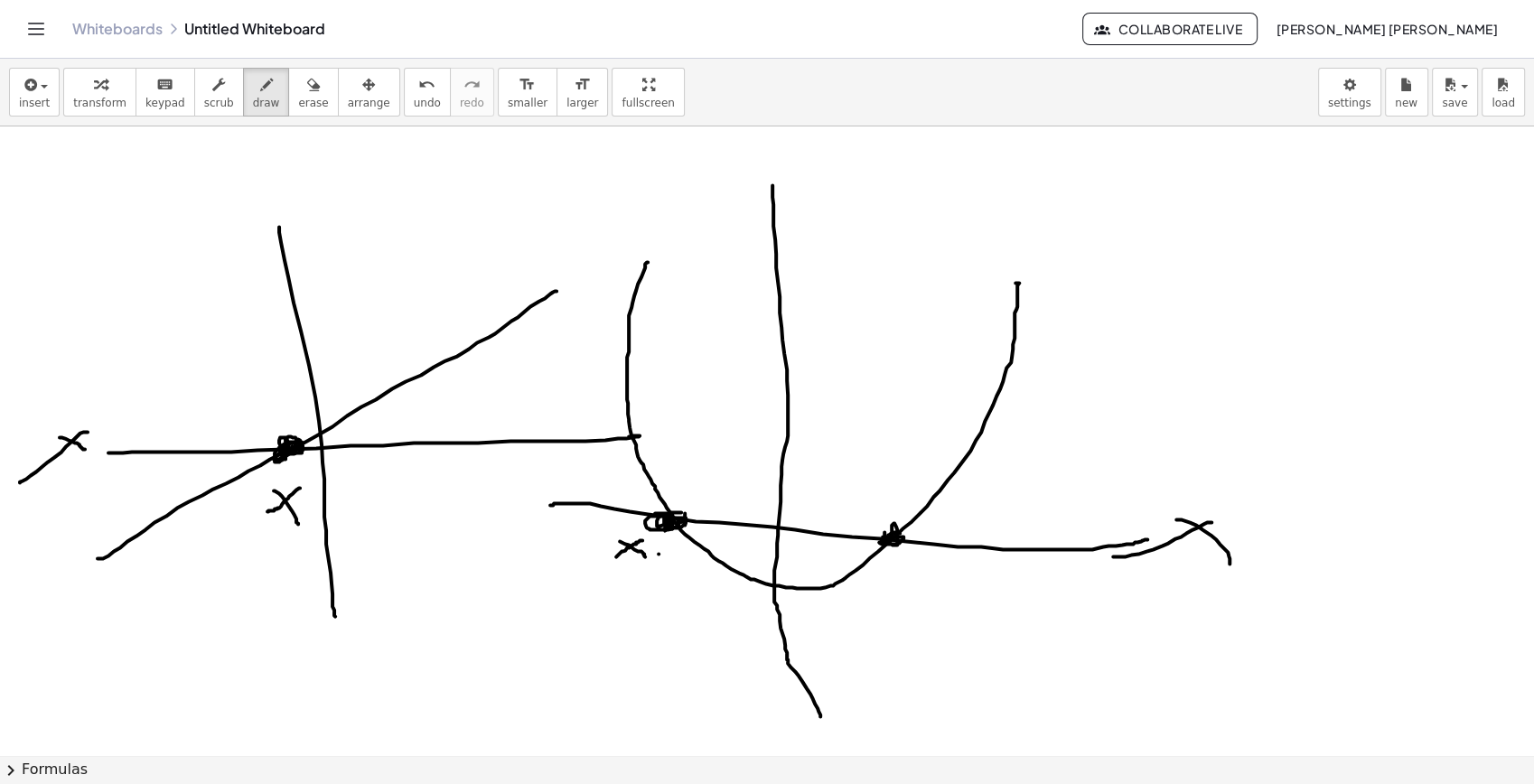
drag, startPoint x: 659, startPoint y: 554, endPoint x: 664, endPoint y: 584, distance: 30.4
drag, startPoint x: 894, startPoint y: 558, endPoint x: 913, endPoint y: 560, distance: 19.1
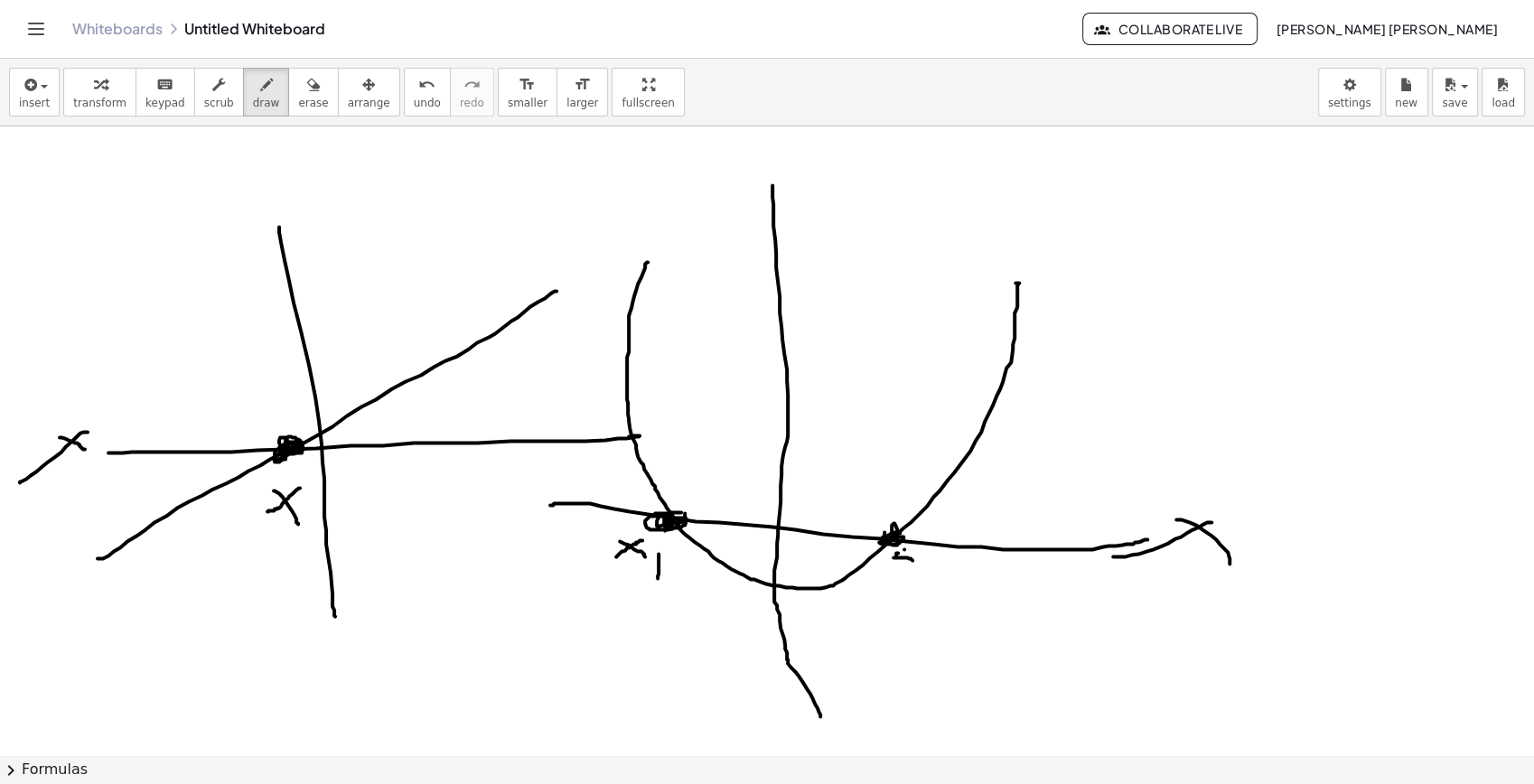
drag, startPoint x: 904, startPoint y: 549, endPoint x: 898, endPoint y: 575, distance: 26.7
drag, startPoint x: 918, startPoint y: 565, endPoint x: 955, endPoint y: 584, distance: 41.6
drag, startPoint x: 303, startPoint y: 99, endPoint x: 295, endPoint y: 198, distance: 99.3
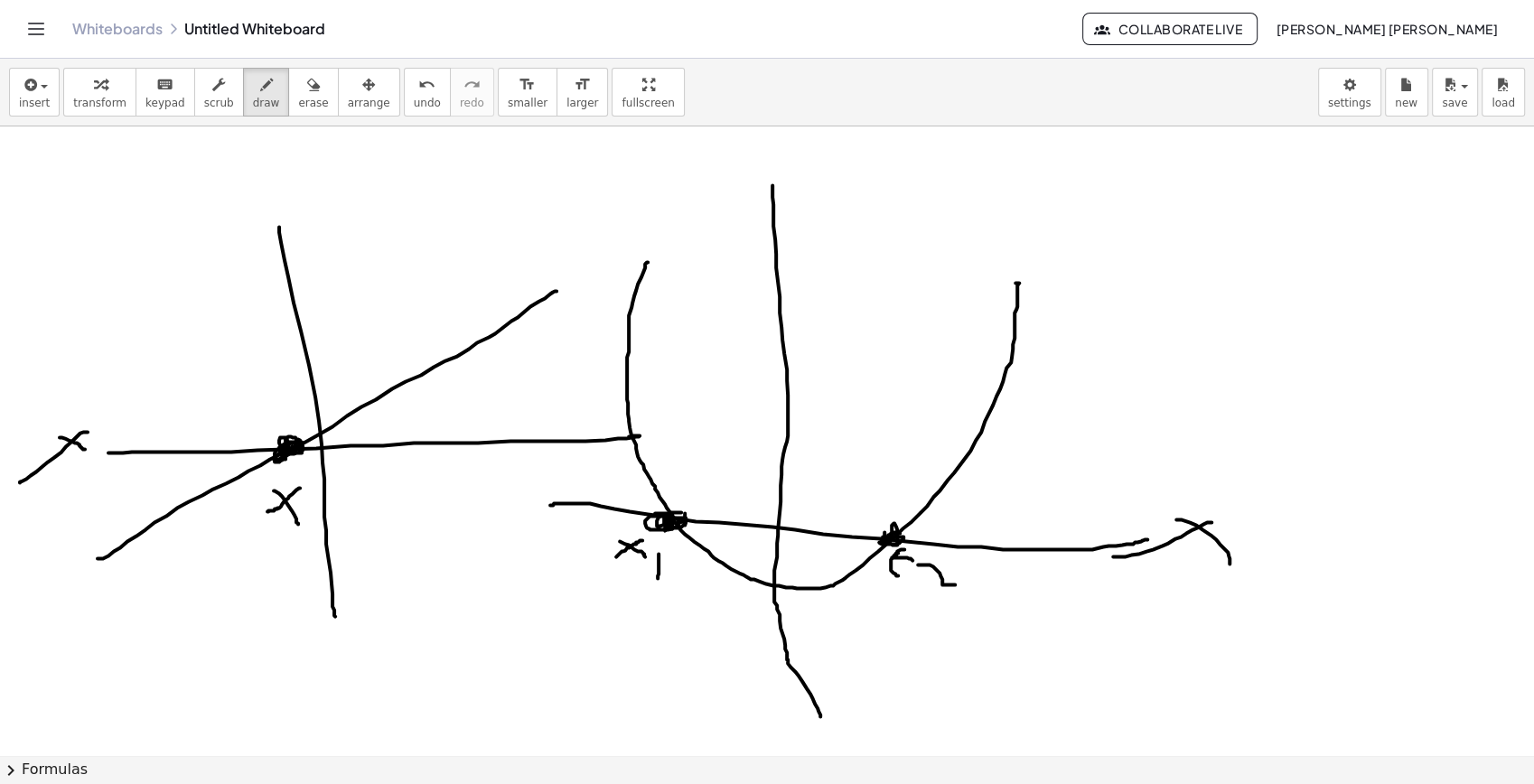
click at [298, 106] on span "erase" at bounding box center [313, 103] width 30 height 13
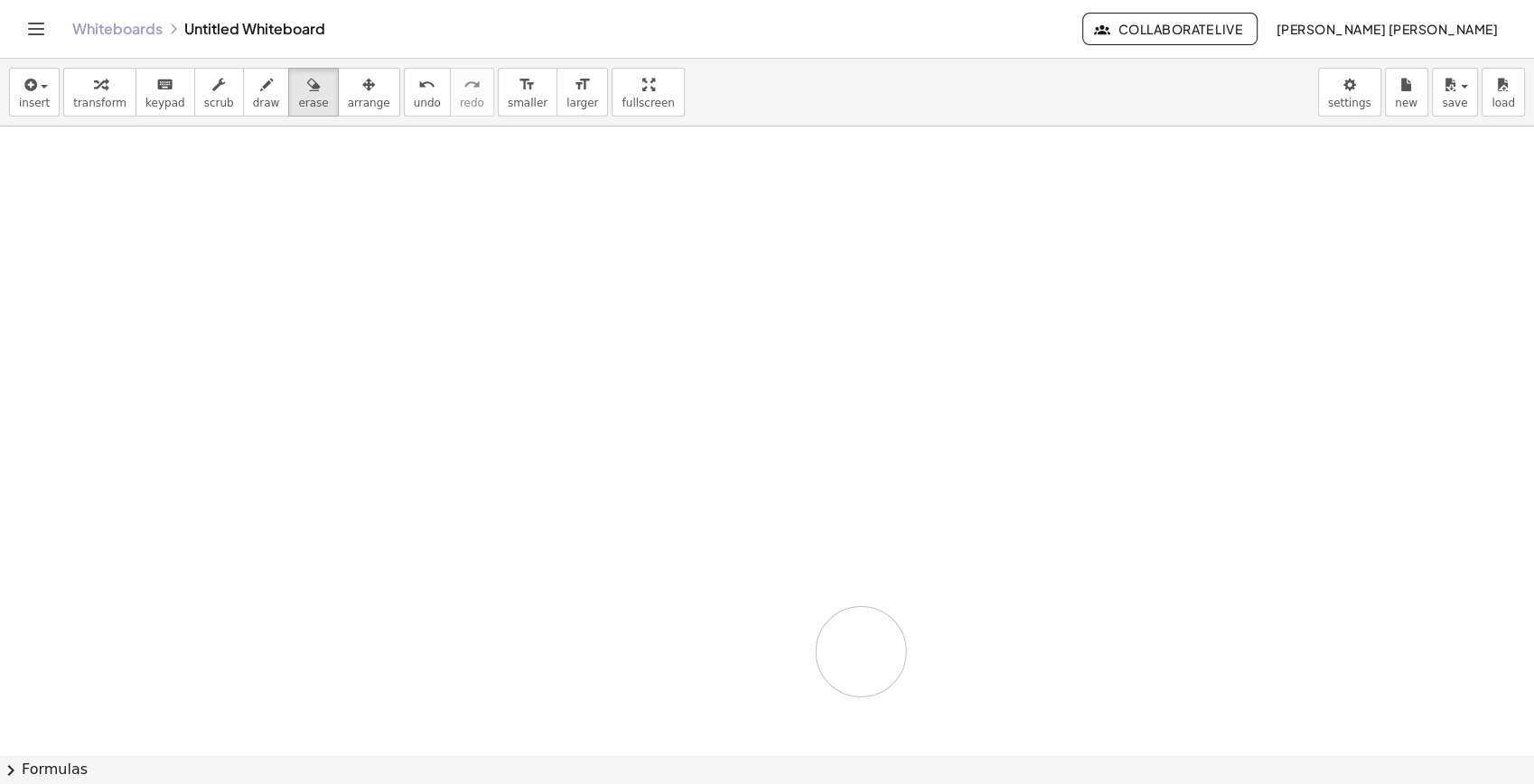
drag, startPoint x: 318, startPoint y: 273, endPoint x: 668, endPoint y: 472, distance: 402.6
click at [243, 112] on button "draw" at bounding box center [267, 92] width 47 height 48
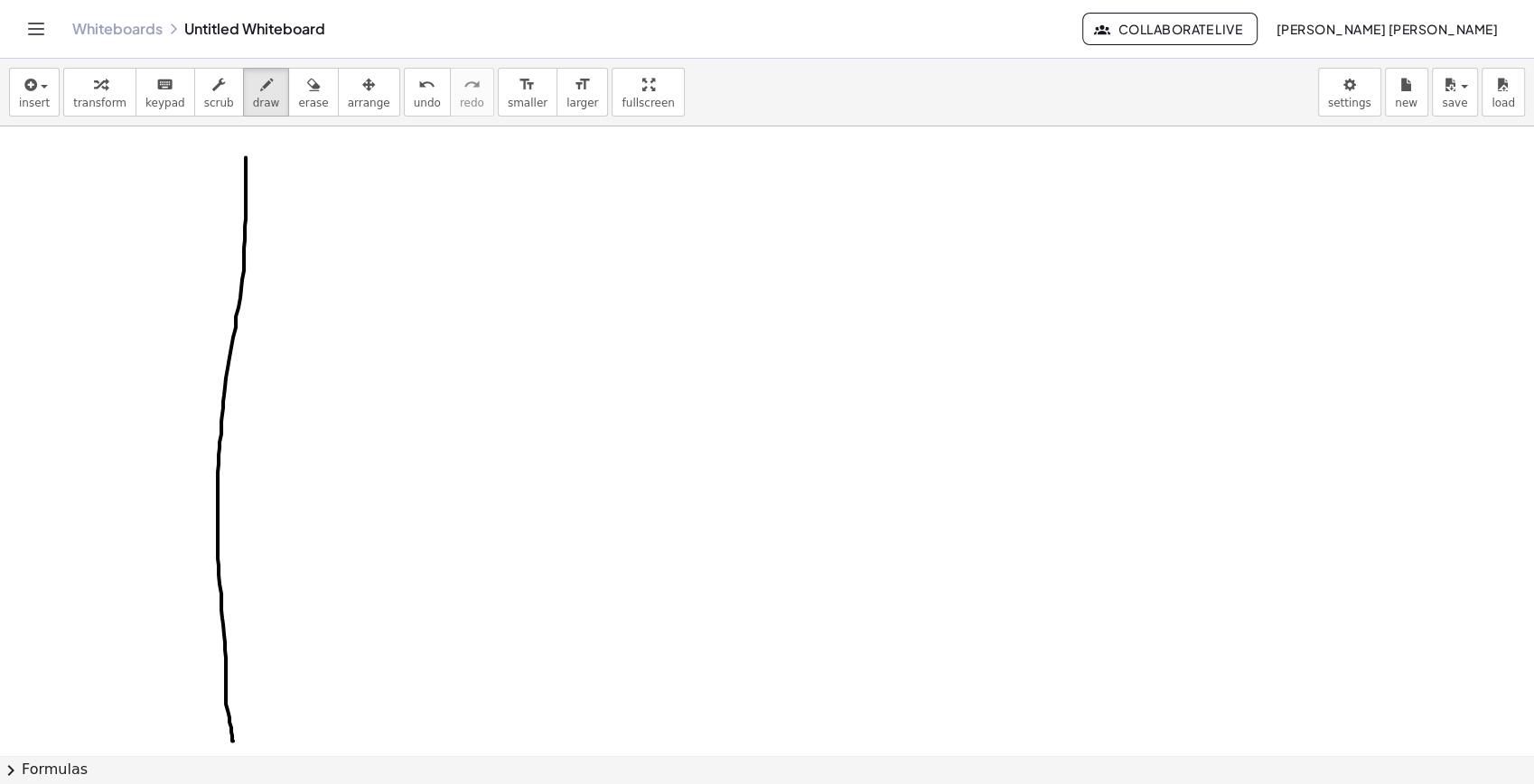
drag, startPoint x: 245, startPoint y: 158, endPoint x: 233, endPoint y: 740, distance: 582.1
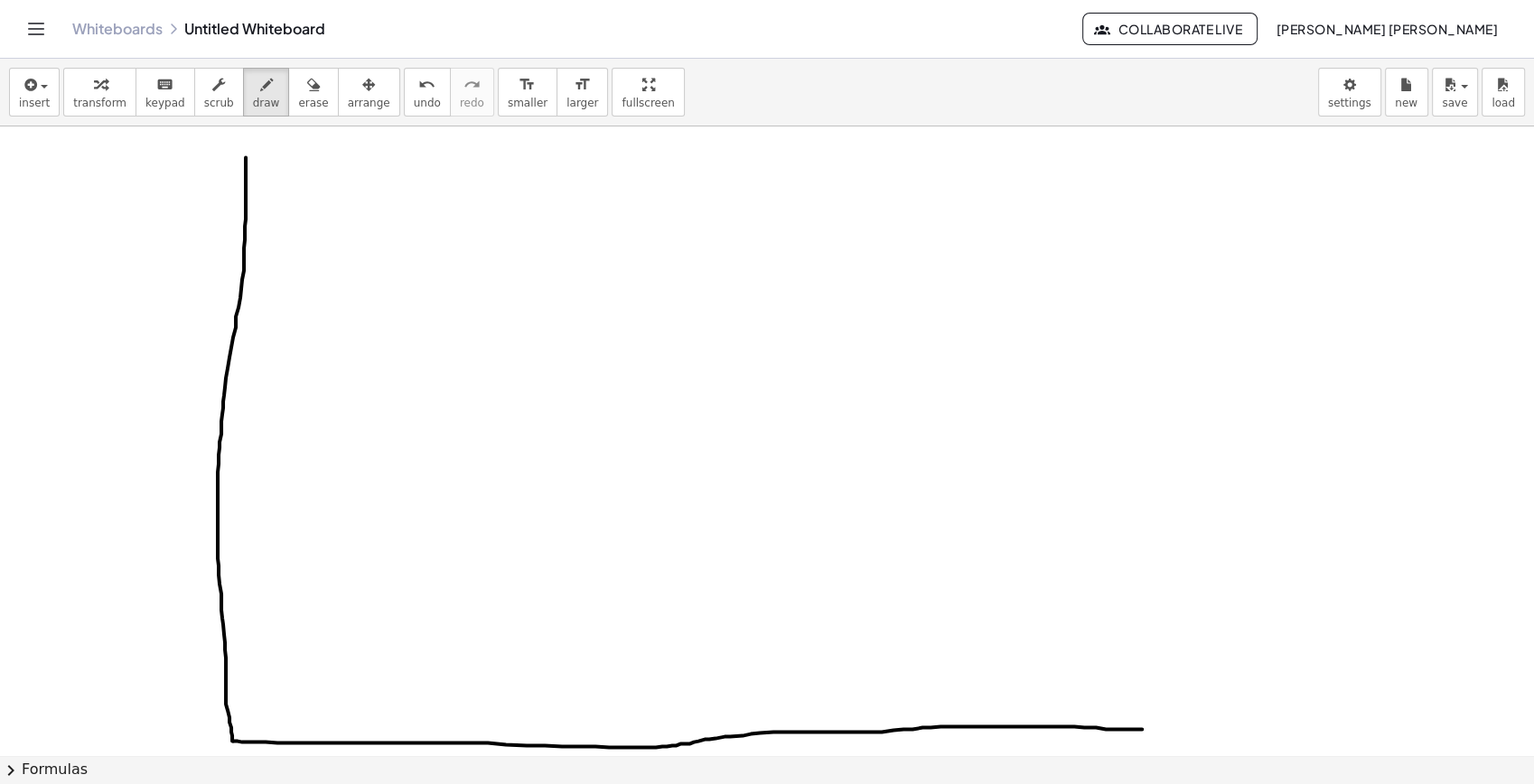
drag, startPoint x: 233, startPoint y: 740, endPoint x: 1459, endPoint y: 743, distance: 1226.0
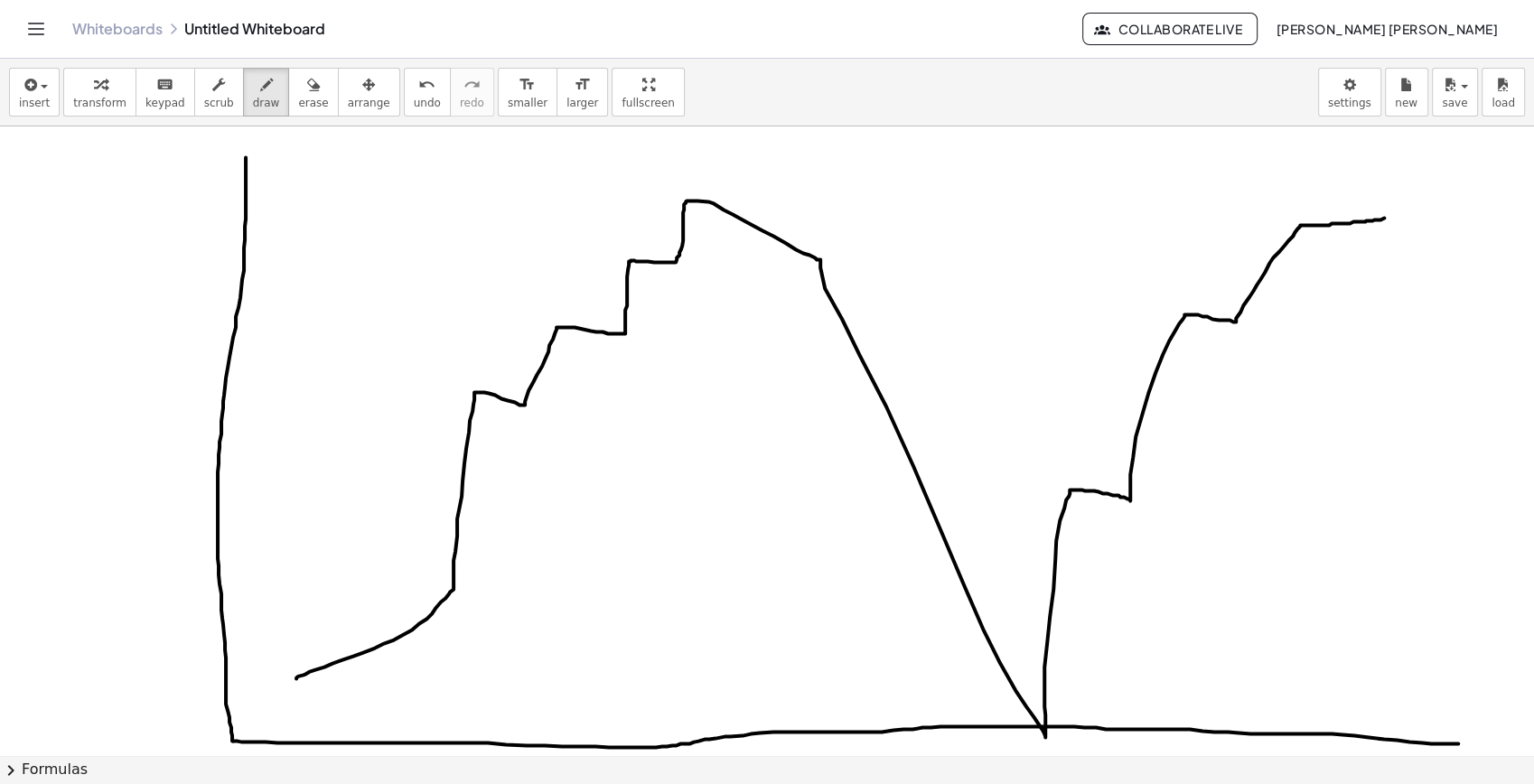
drag, startPoint x: 297, startPoint y: 678, endPoint x: 1385, endPoint y: 218, distance: 1181.2
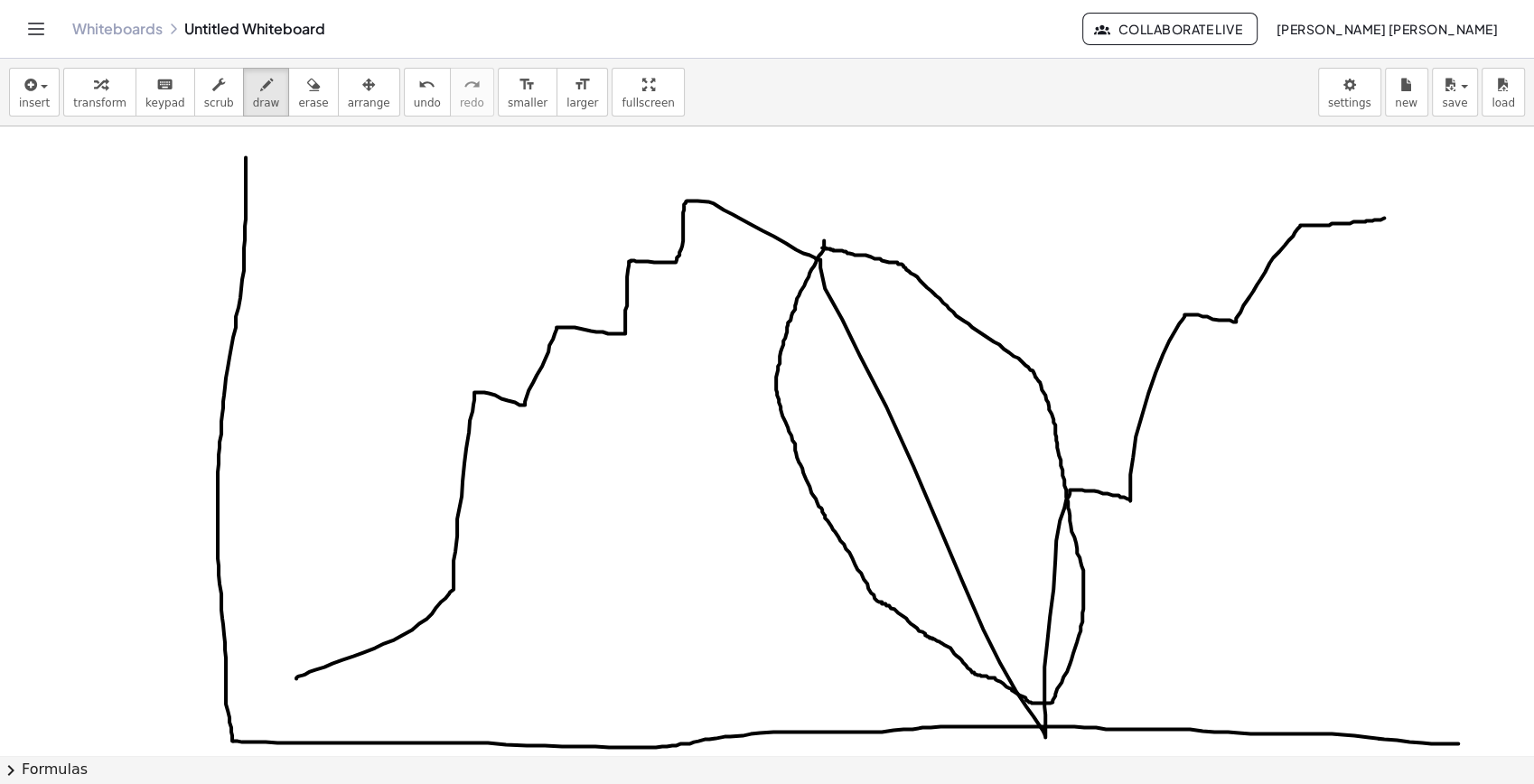
drag, startPoint x: 823, startPoint y: 258, endPoint x: 1040, endPoint y: 721, distance: 511.3
drag, startPoint x: 853, startPoint y: 175, endPoint x: 881, endPoint y: 212, distance: 46.4
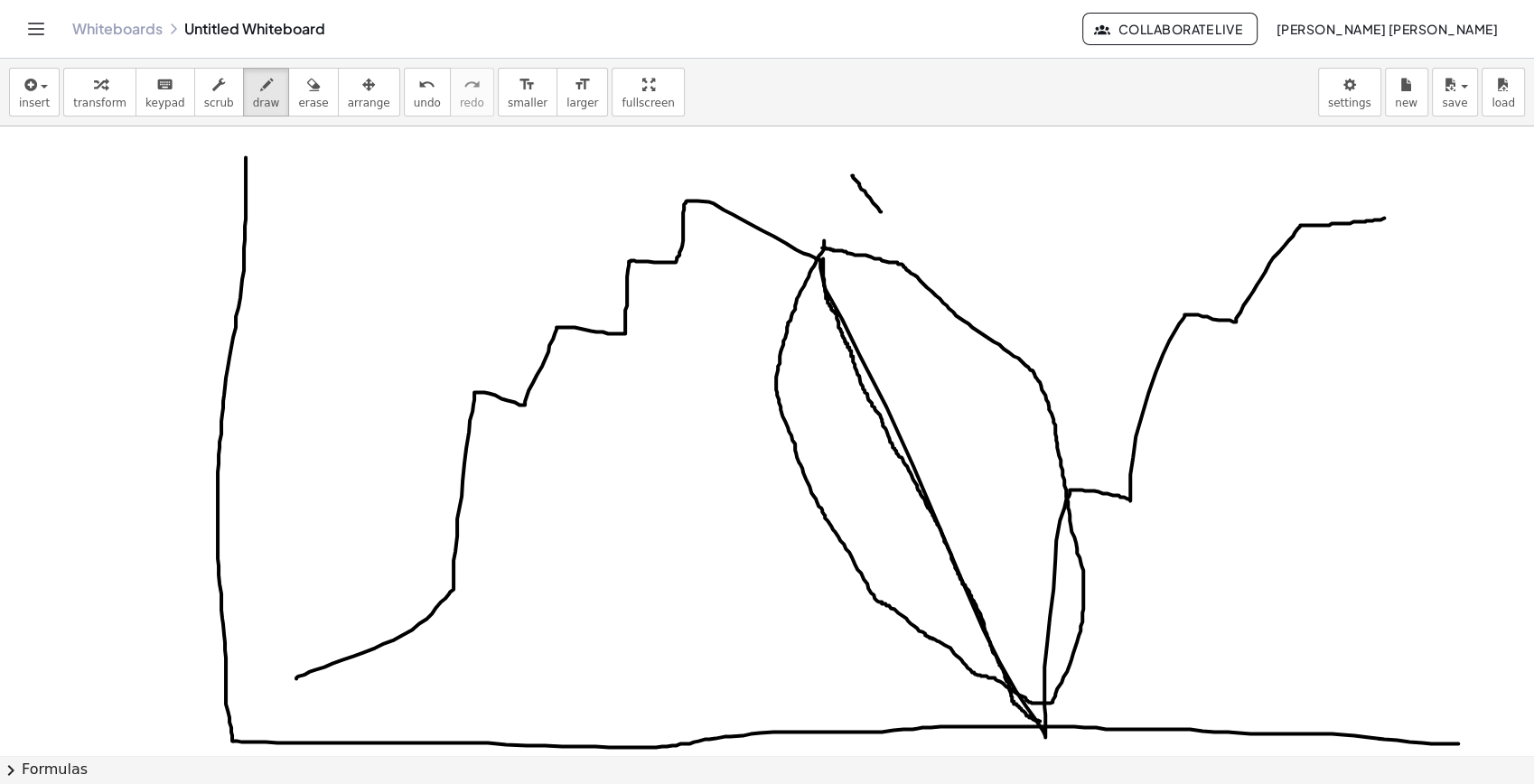
drag, startPoint x: 894, startPoint y: 178, endPoint x: 846, endPoint y: 203, distance: 54.1
drag, startPoint x: 896, startPoint y: 154, endPoint x: 918, endPoint y: 177, distance: 31.8
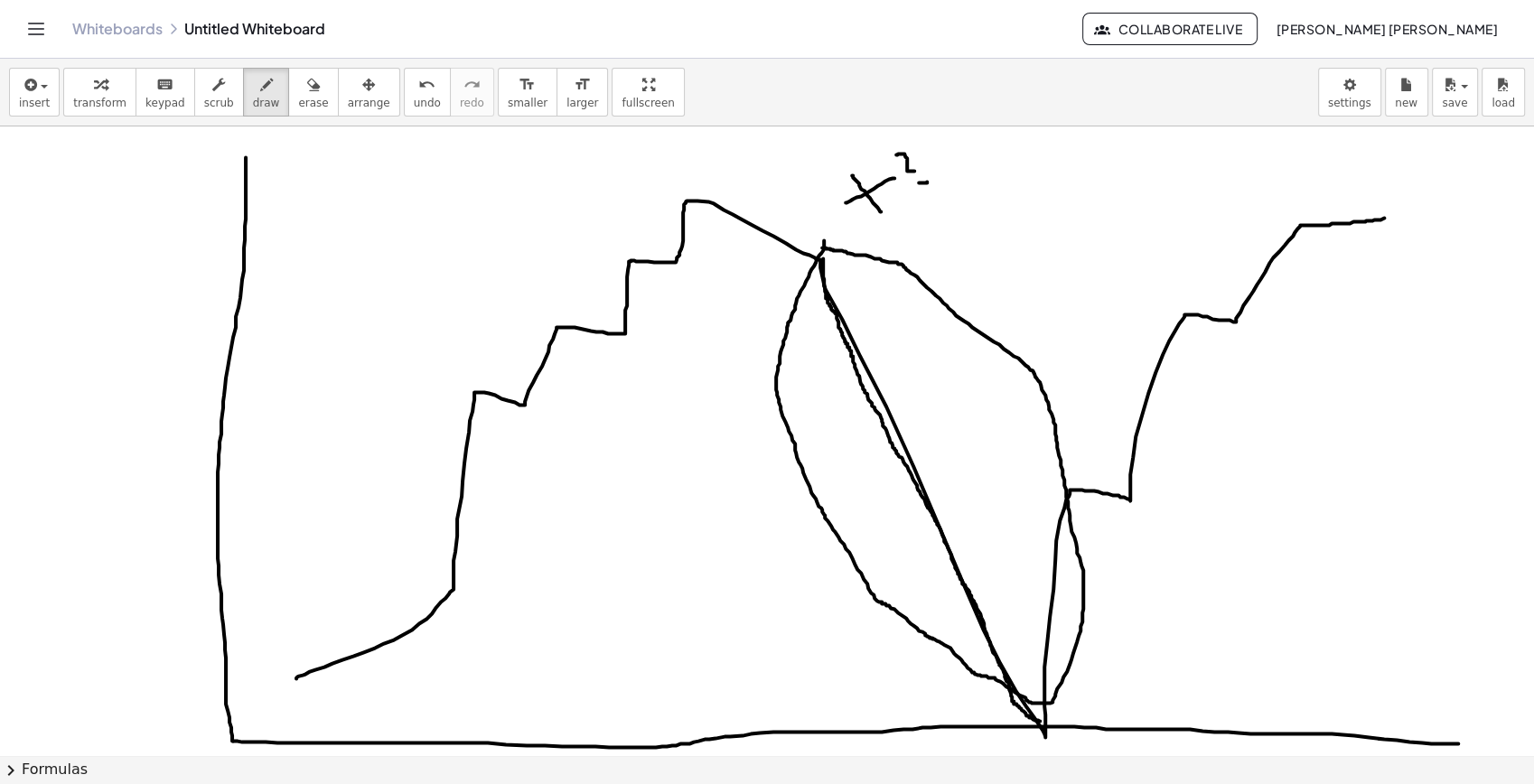
drag, startPoint x: 912, startPoint y: 161, endPoint x: 922, endPoint y: 197, distance: 37.4
drag, startPoint x: 974, startPoint y: 216, endPoint x: 1010, endPoint y: 208, distance: 36.9
drag, startPoint x: 1051, startPoint y: 178, endPoint x: 1072, endPoint y: 221, distance: 47.9
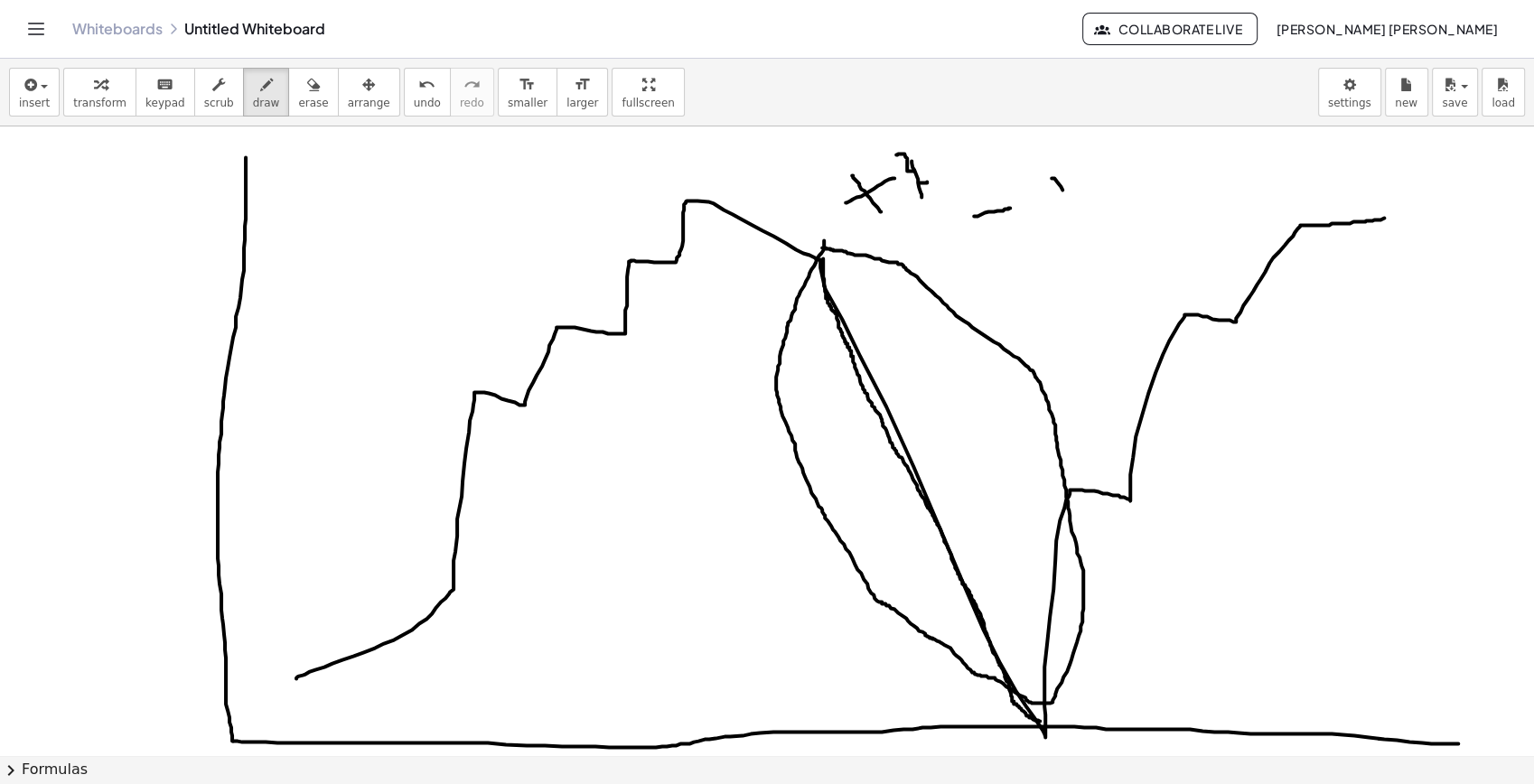
drag, startPoint x: 1081, startPoint y: 182, endPoint x: 1095, endPoint y: 172, distance: 17.2
click at [298, 110] on span "erase" at bounding box center [313, 103] width 30 height 13
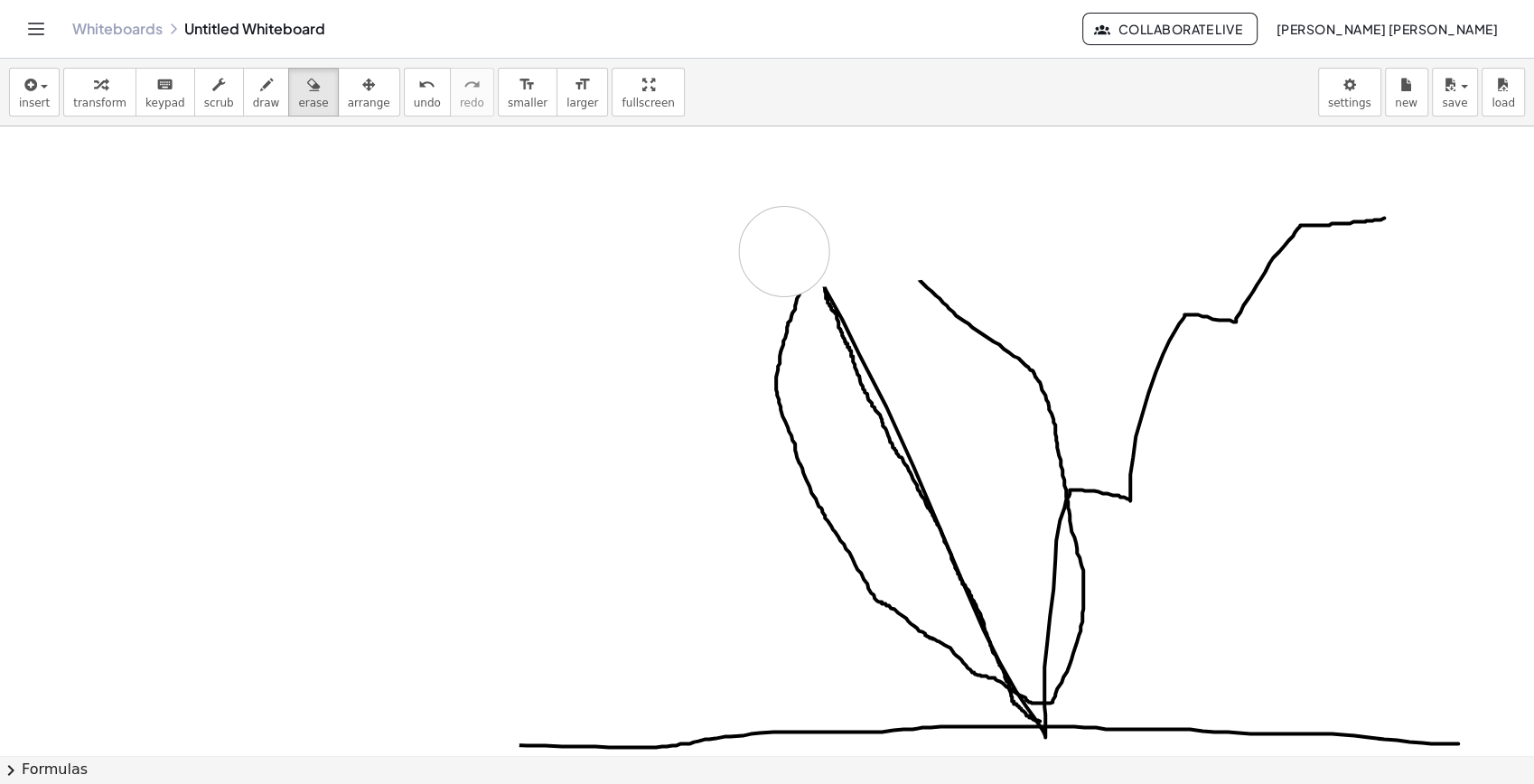
drag, startPoint x: 251, startPoint y: 158, endPoint x: 784, endPoint y: 251, distance: 541.1
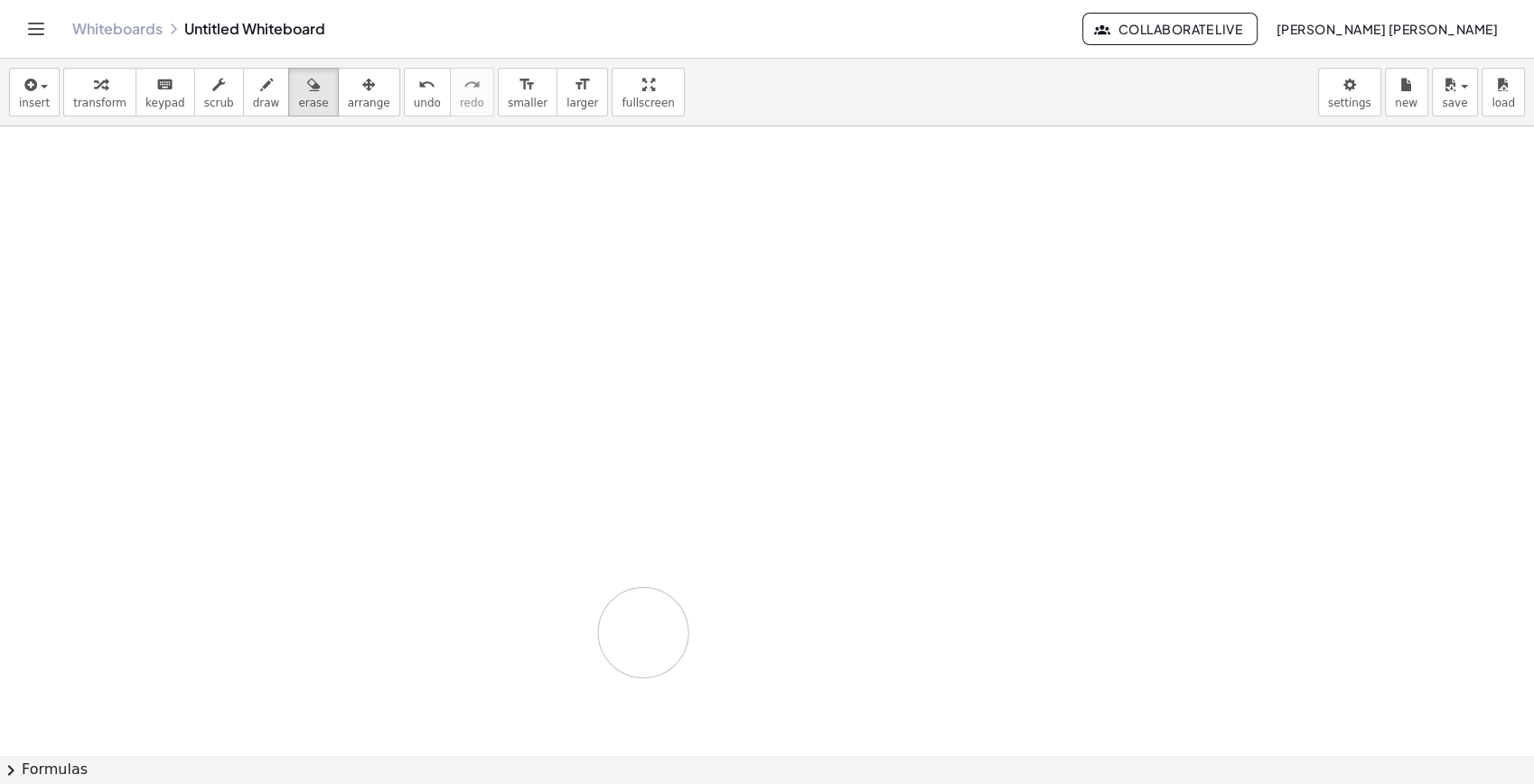
drag, startPoint x: 780, startPoint y: 322, endPoint x: 634, endPoint y: 534, distance: 257.4
click at [253, 102] on span "draw" at bounding box center [266, 103] width 27 height 13
click at [30, 110] on span "insert" at bounding box center [34, 103] width 31 height 13
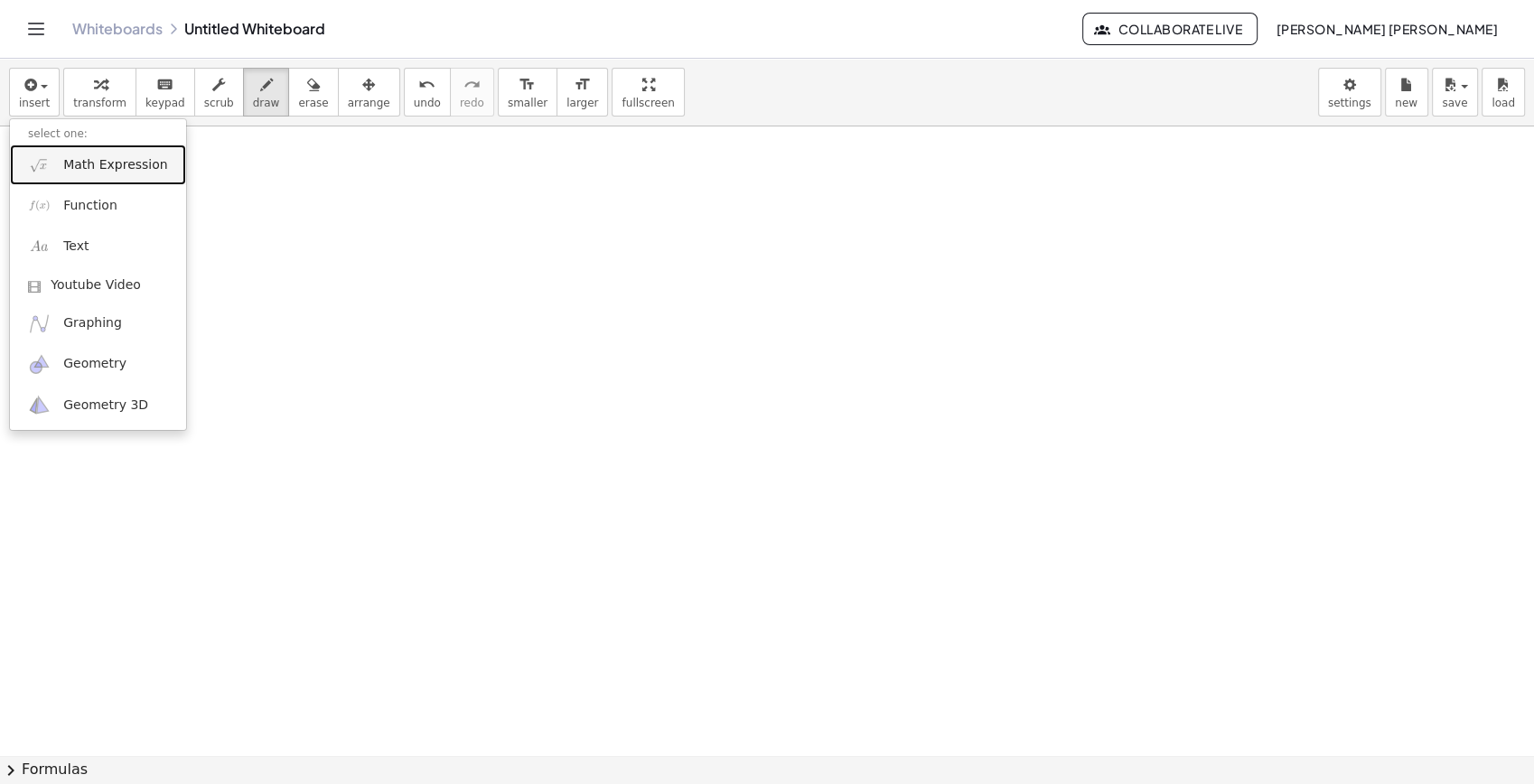
click at [90, 150] on link "Math Expression" at bounding box center [98, 164] width 176 height 41
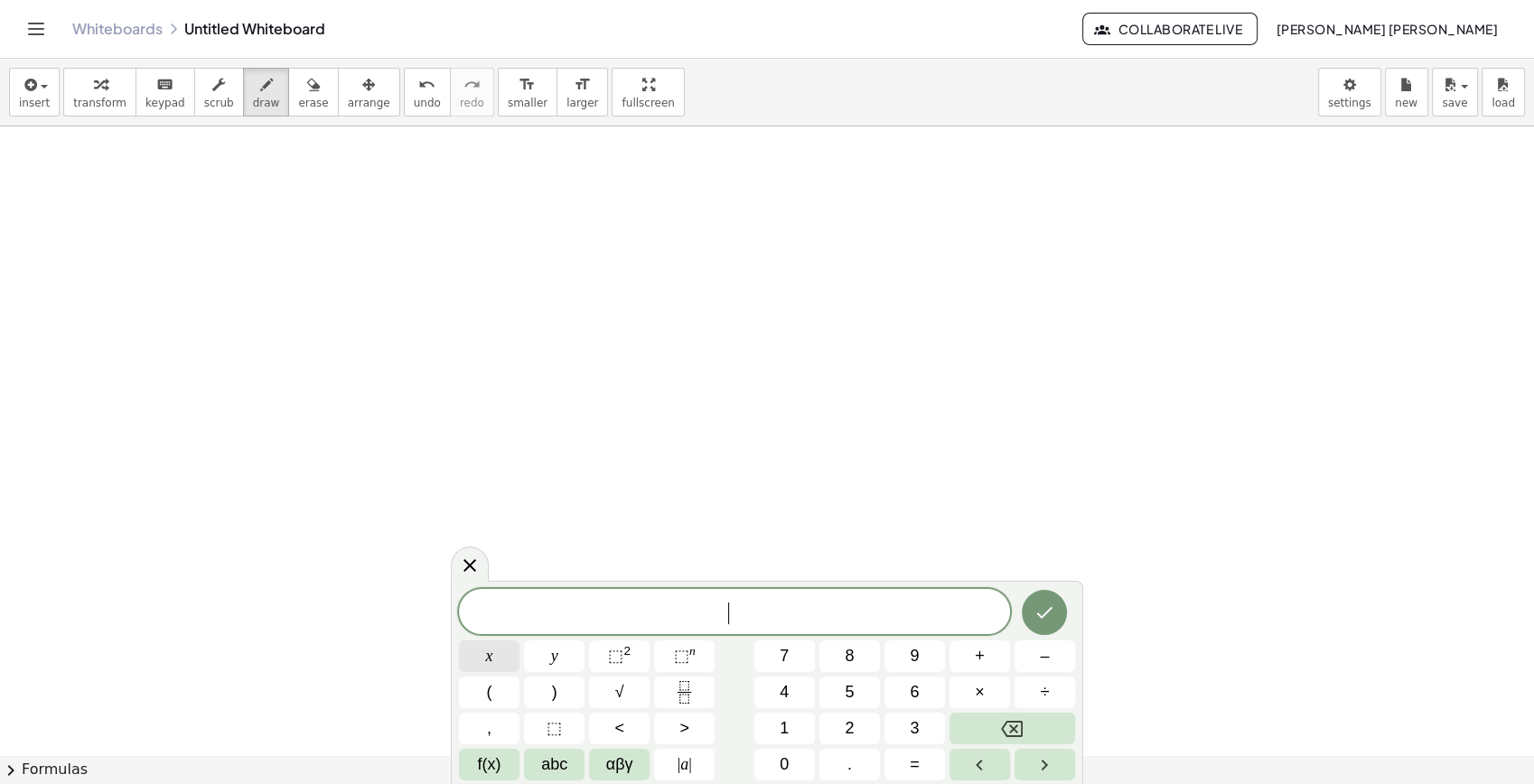
click at [487, 659] on span "x" at bounding box center [490, 655] width 7 height 25
click at [607, 653] on button "⬚ 2" at bounding box center [619, 656] width 60 height 32
click at [983, 653] on span "+" at bounding box center [980, 655] width 10 height 25
click at [785, 697] on span "4" at bounding box center [783, 692] width 9 height 25
click at [505, 651] on button "x" at bounding box center [489, 656] width 60 height 32
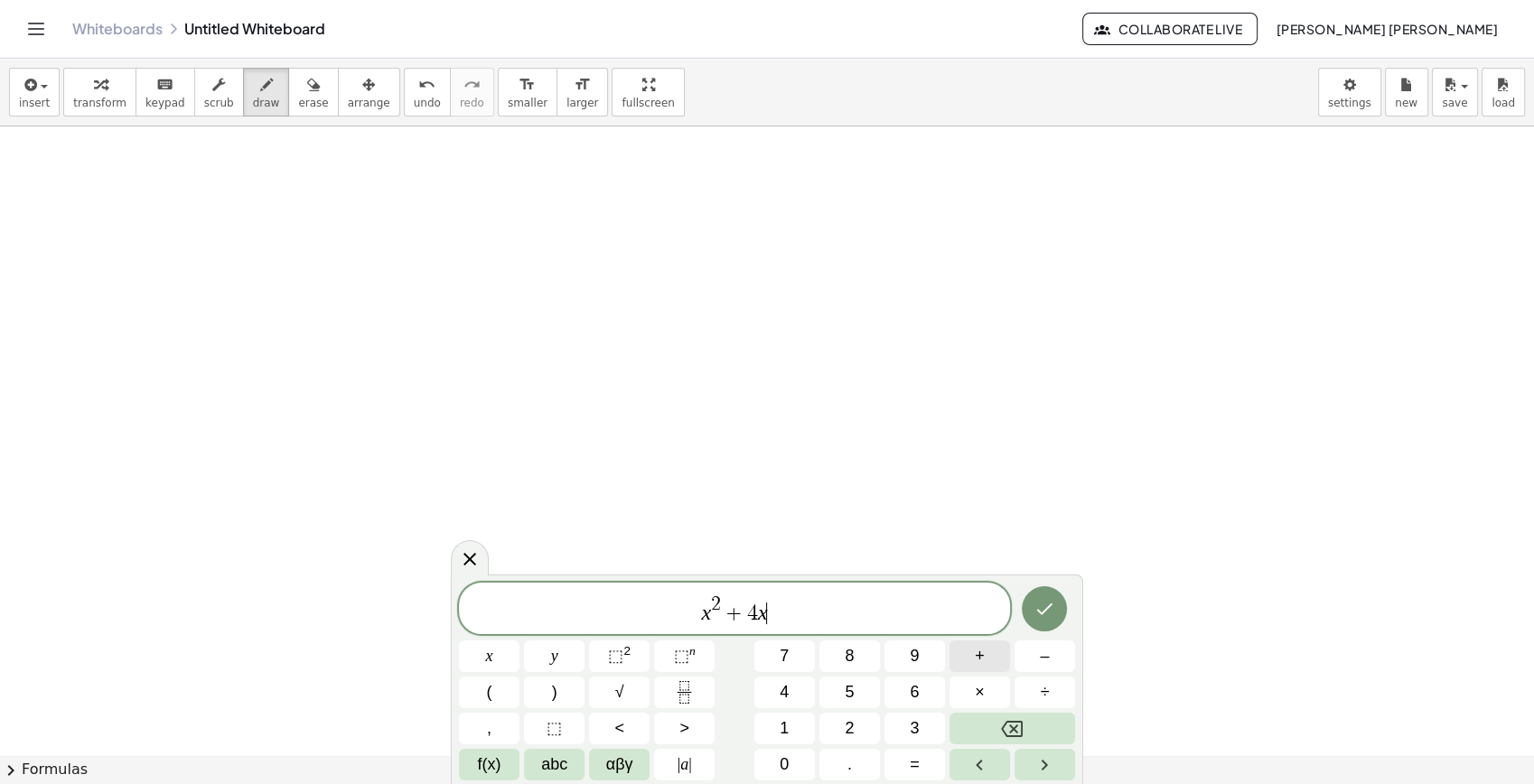
click at [977, 665] on span "+" at bounding box center [980, 655] width 10 height 25
click at [771, 695] on button "4" at bounding box center [784, 692] width 60 height 32
click at [1052, 601] on icon "Done" at bounding box center [1044, 609] width 22 height 22
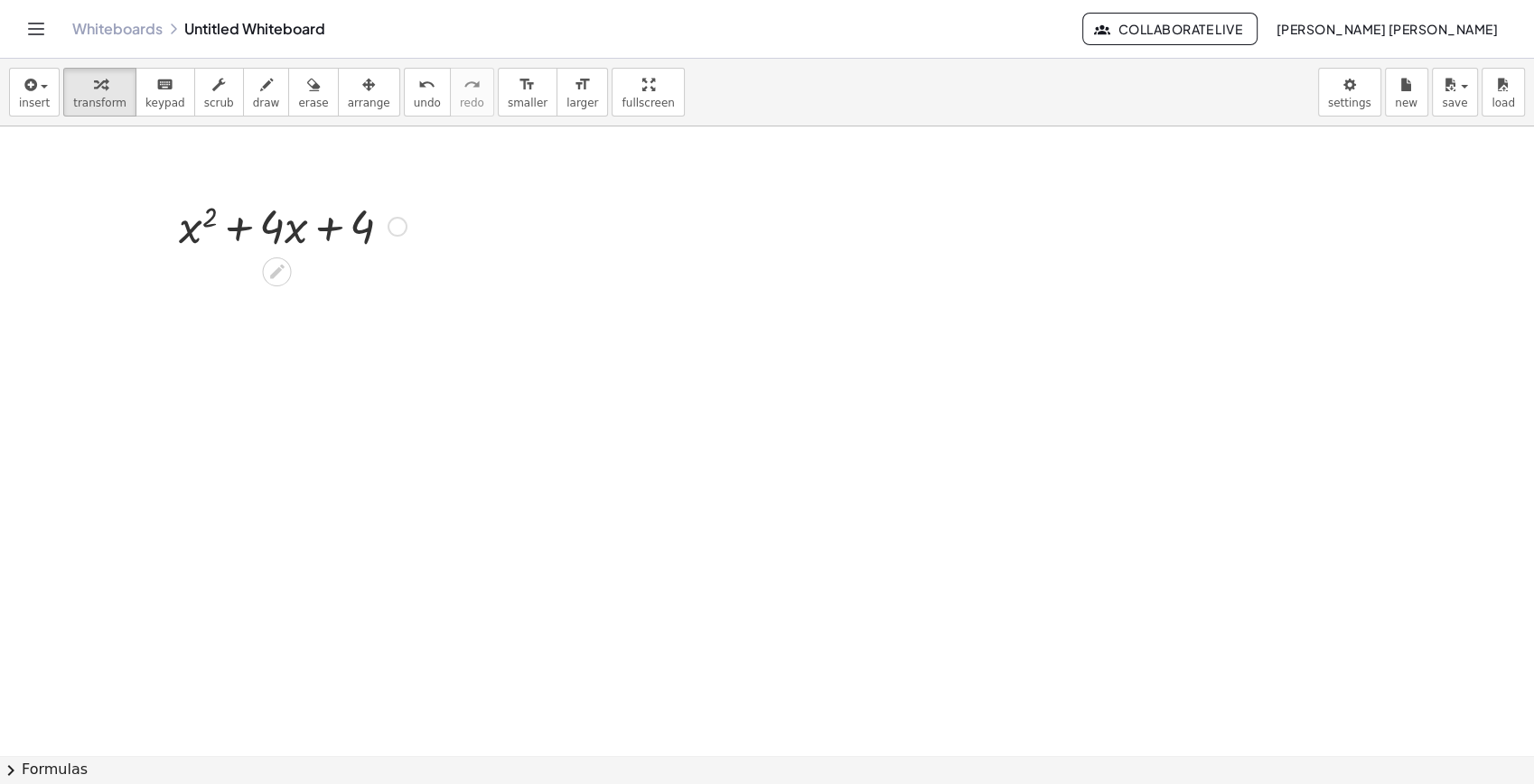
click at [332, 225] on div at bounding box center [293, 224] width 245 height 61
drag, startPoint x: 269, startPoint y: 225, endPoint x: 198, endPoint y: 229, distance: 71.1
click at [256, 229] on div at bounding box center [293, 224] width 245 height 61
click at [198, 229] on div at bounding box center [293, 224] width 245 height 61
click at [401, 225] on div at bounding box center [398, 226] width 20 height 20
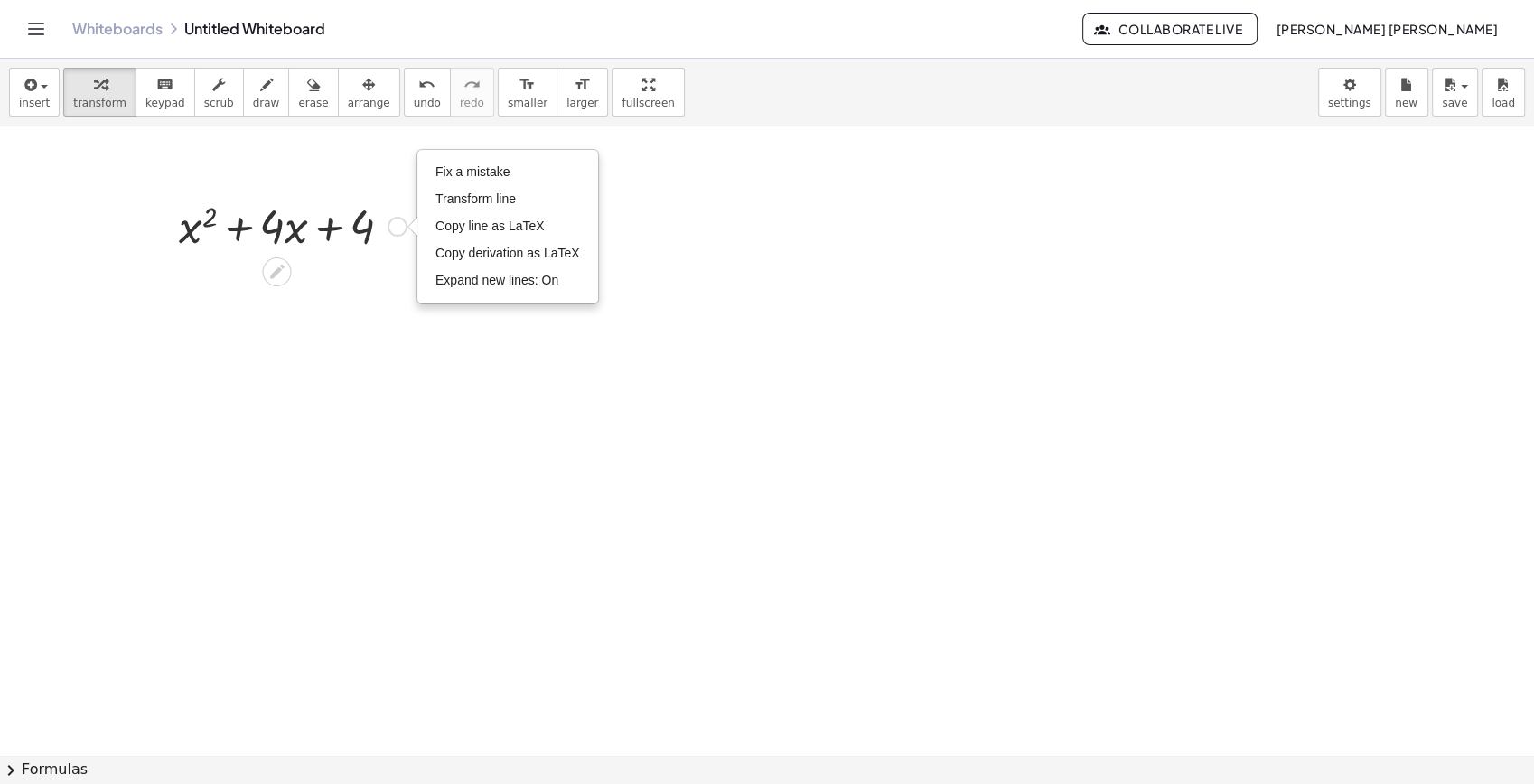
click at [401, 225] on div "Fix a mistake Transform line Copy line as LaTeX Copy derivation as LaTeX Expand…" at bounding box center [398, 226] width 20 height 20
click at [273, 265] on icon at bounding box center [276, 271] width 19 height 19
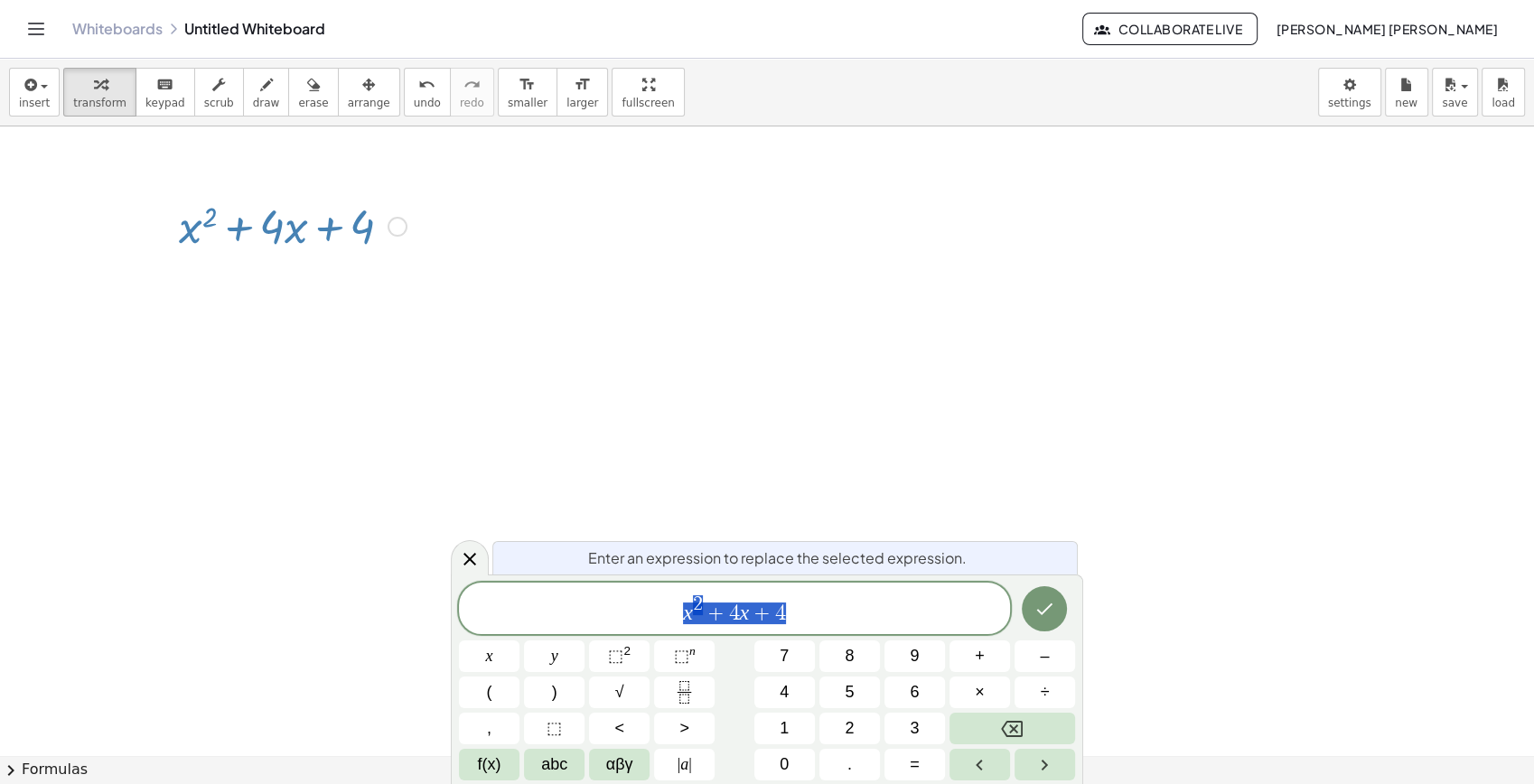
click at [1062, 611] on button "Done" at bounding box center [1044, 609] width 45 height 45
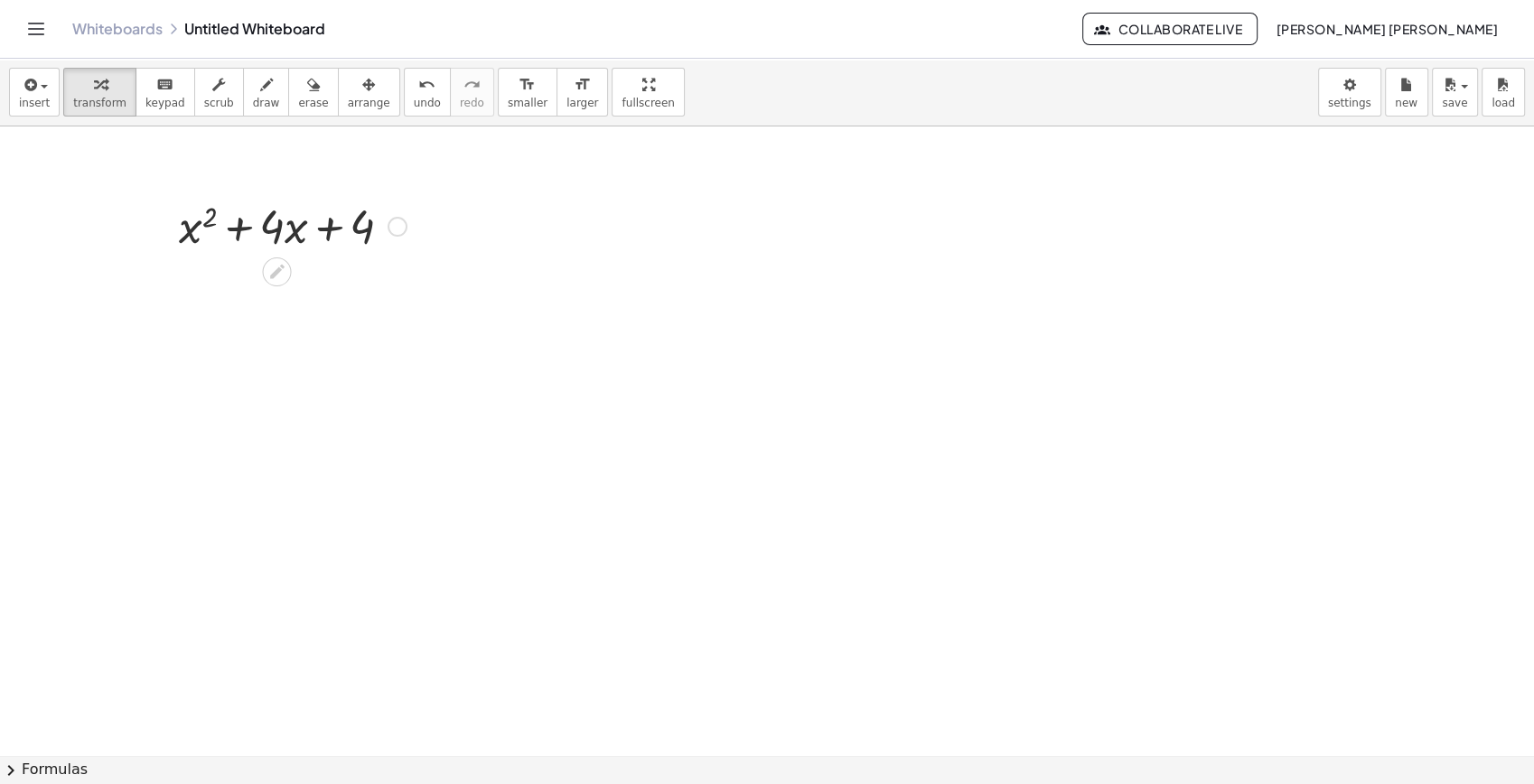
click at [403, 237] on div at bounding box center [293, 224] width 245 height 61
click at [403, 235] on div at bounding box center [293, 224] width 245 height 61
click at [399, 230] on div at bounding box center [398, 226] width 20 height 20
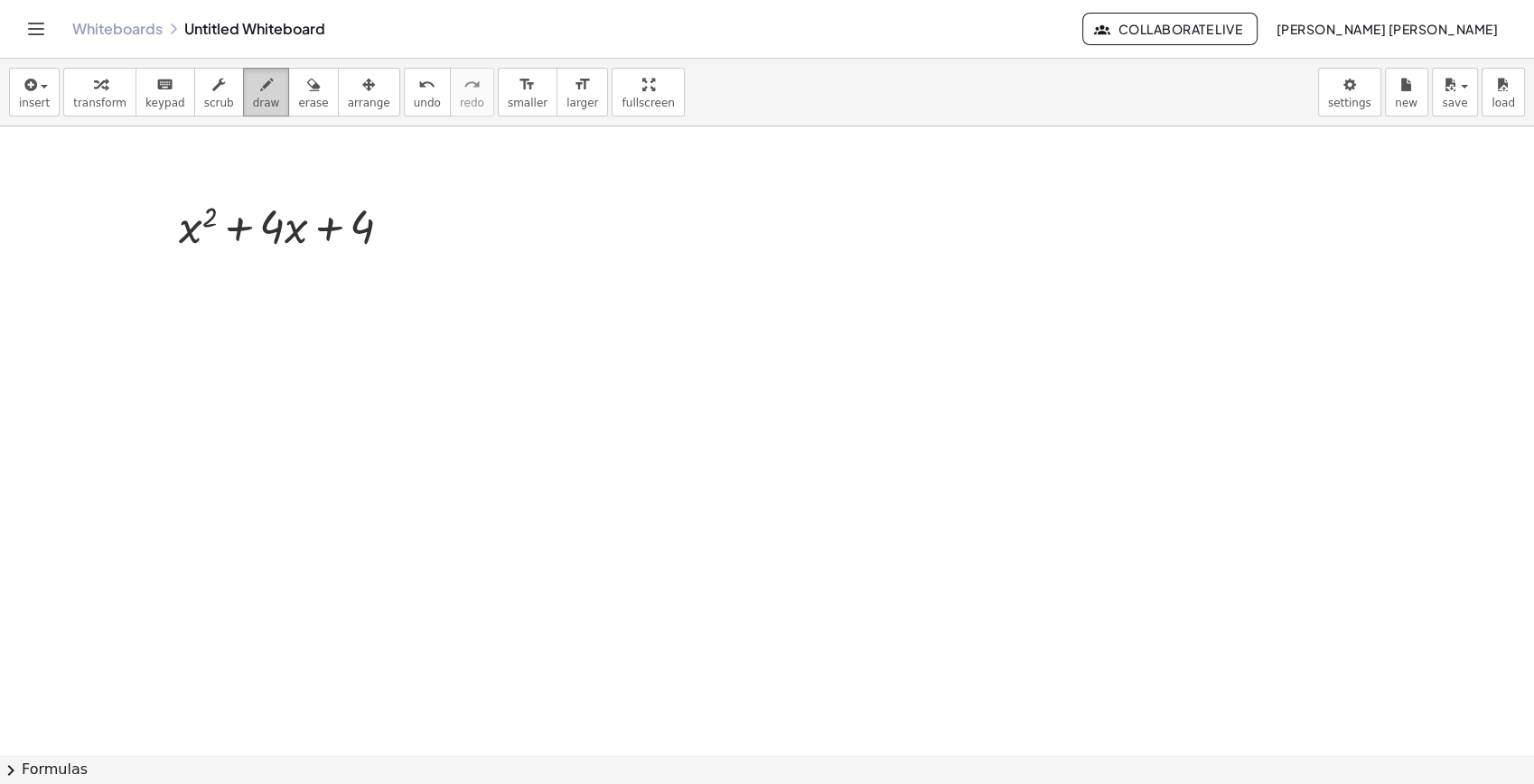
click at [253, 97] on span "draw" at bounding box center [266, 103] width 27 height 13
drag, startPoint x: 808, startPoint y: 170, endPoint x: 838, endPoint y: 191, distance: 36.6
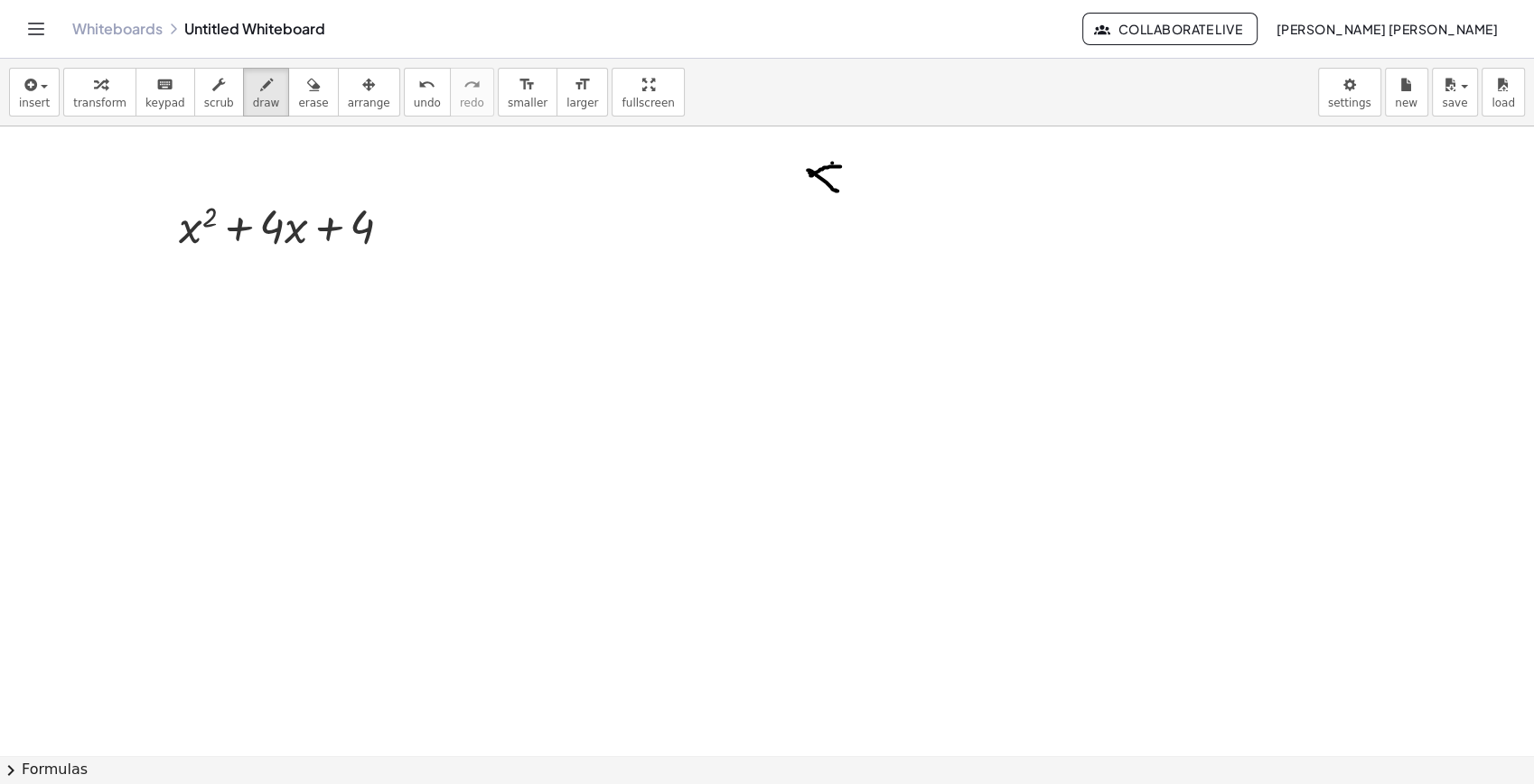
drag, startPoint x: 832, startPoint y: 162, endPoint x: 798, endPoint y: 183, distance: 40.0
drag, startPoint x: 864, startPoint y: 173, endPoint x: 876, endPoint y: 173, distance: 12.0
drag, startPoint x: 864, startPoint y: 190, endPoint x: 889, endPoint y: 186, distance: 25.3
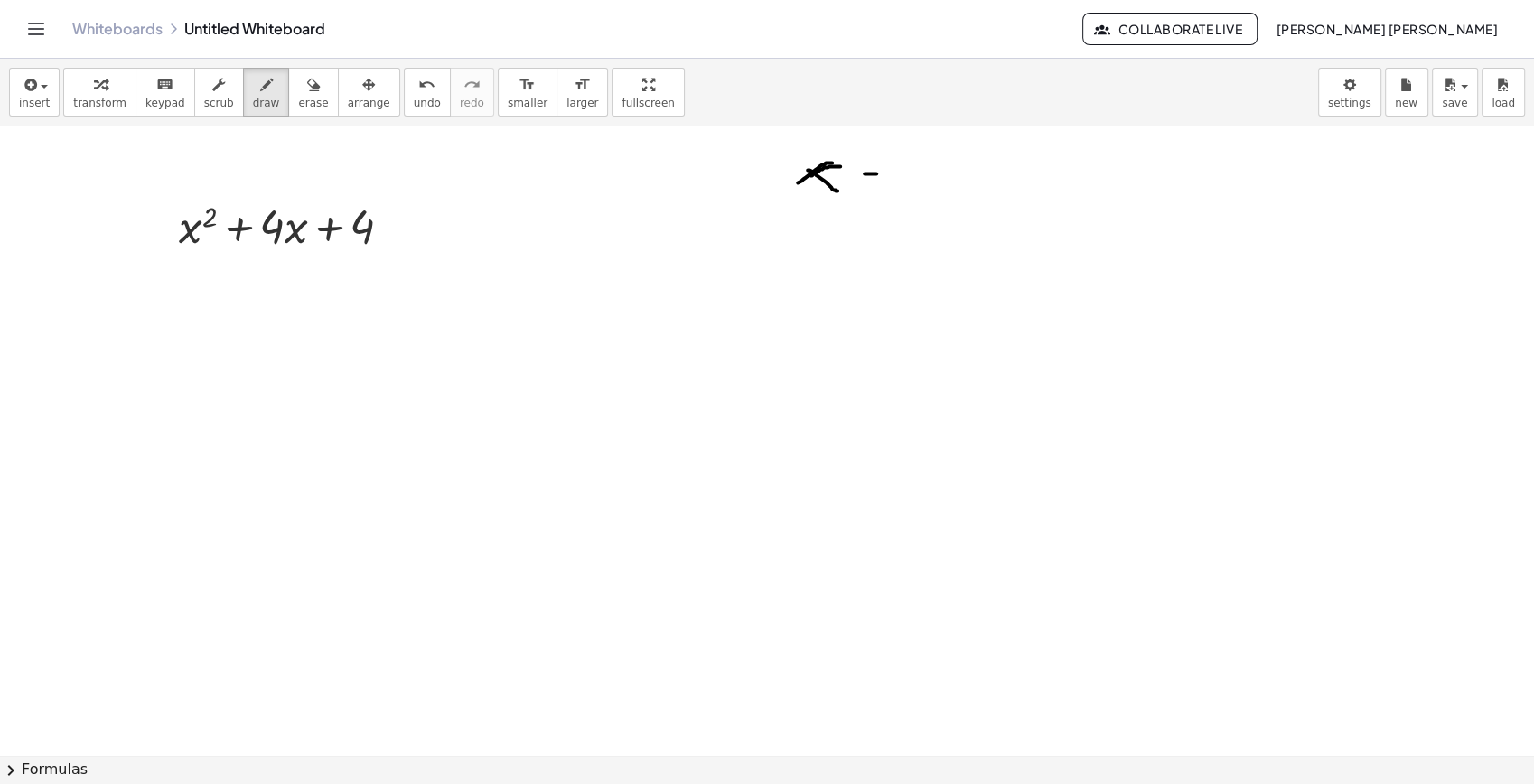
drag, startPoint x: 900, startPoint y: 163, endPoint x: 920, endPoint y: 161, distance: 20.1
drag, startPoint x: 929, startPoint y: 159, endPoint x: 917, endPoint y: 184, distance: 27.7
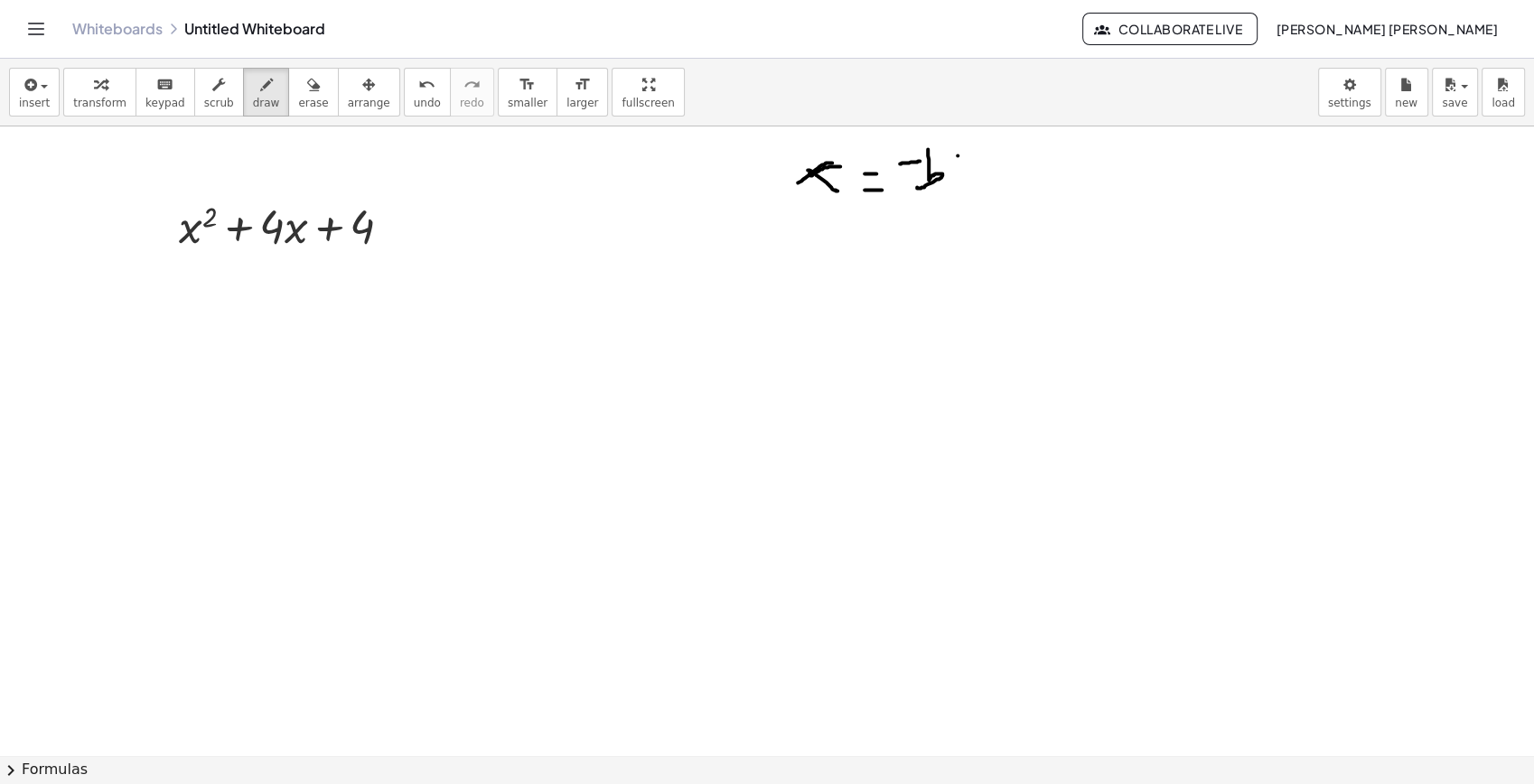
drag, startPoint x: 957, startPoint y: 155, endPoint x: 965, endPoint y: 175, distance: 21.5
drag, startPoint x: 954, startPoint y: 165, endPoint x: 967, endPoint y: 163, distance: 13.2
drag, startPoint x: 958, startPoint y: 178, endPoint x: 970, endPoint y: 178, distance: 12.0
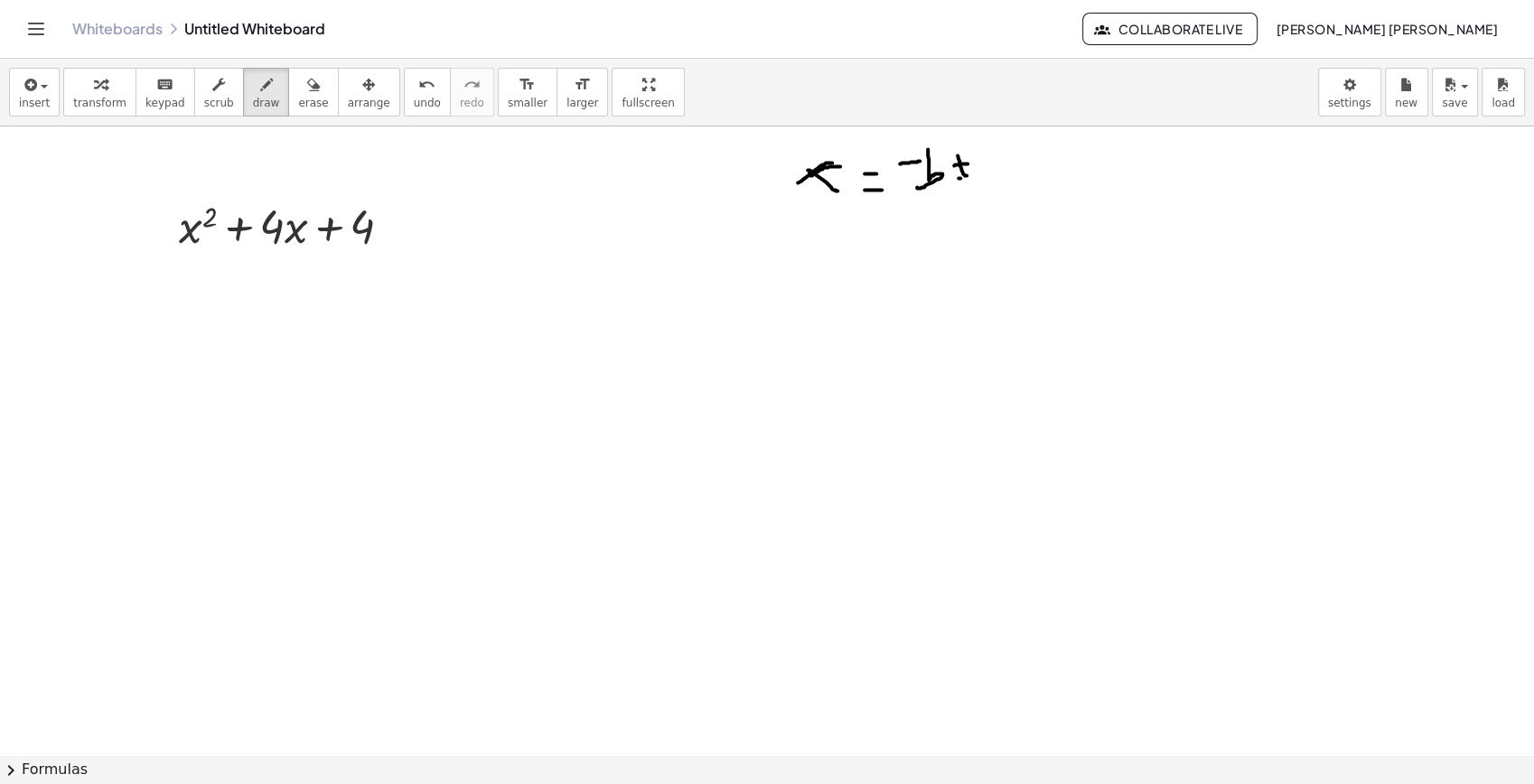
drag, startPoint x: 988, startPoint y: 178, endPoint x: 1102, endPoint y: 163, distance: 115.0
drag, startPoint x: 1042, startPoint y: 171, endPoint x: 1055, endPoint y: 158, distance: 18.4
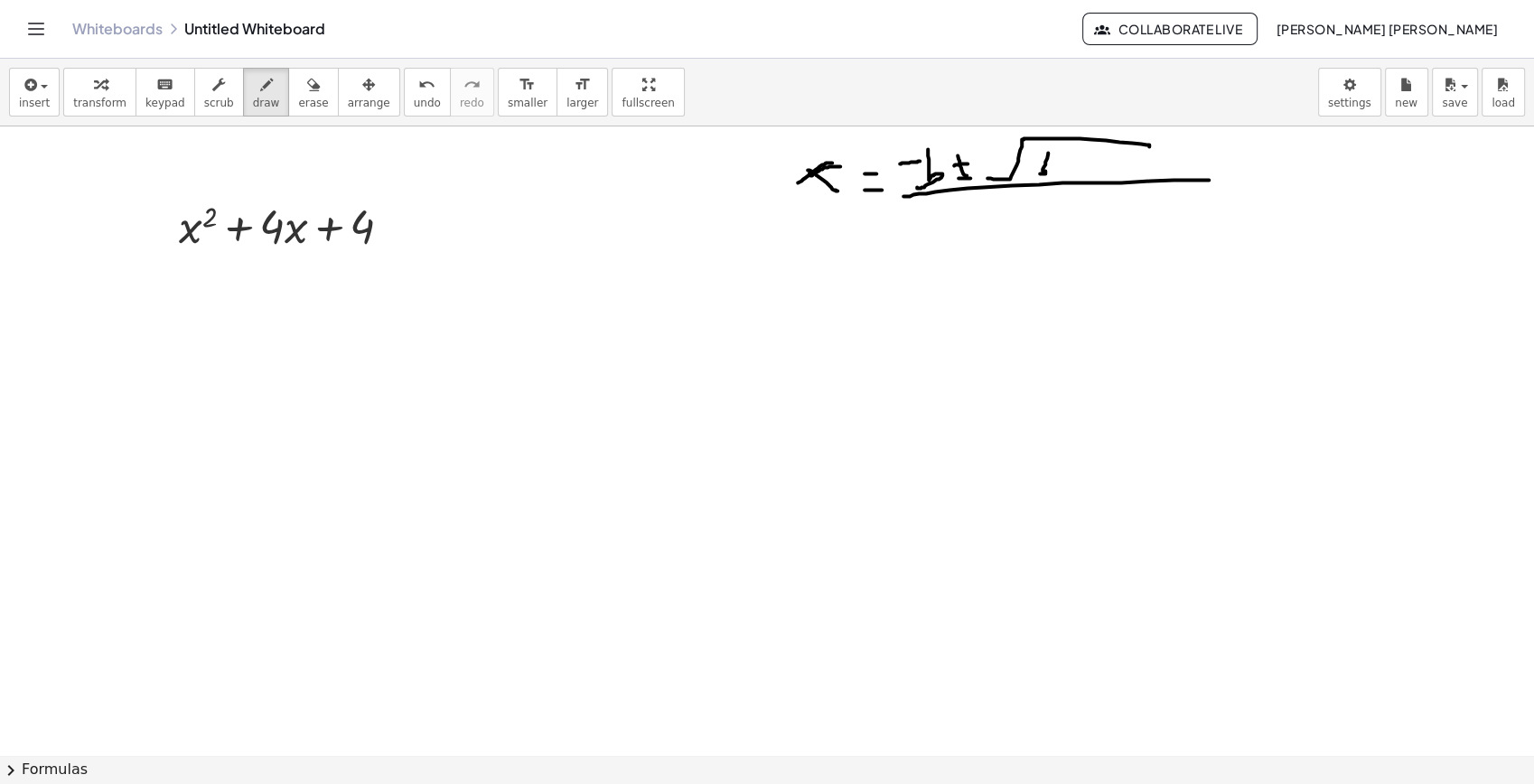
drag, startPoint x: 1209, startPoint y: 180, endPoint x: 1082, endPoint y: 225, distance: 134.7
drag, startPoint x: 1072, startPoint y: 205, endPoint x: 1083, endPoint y: 234, distance: 31.0
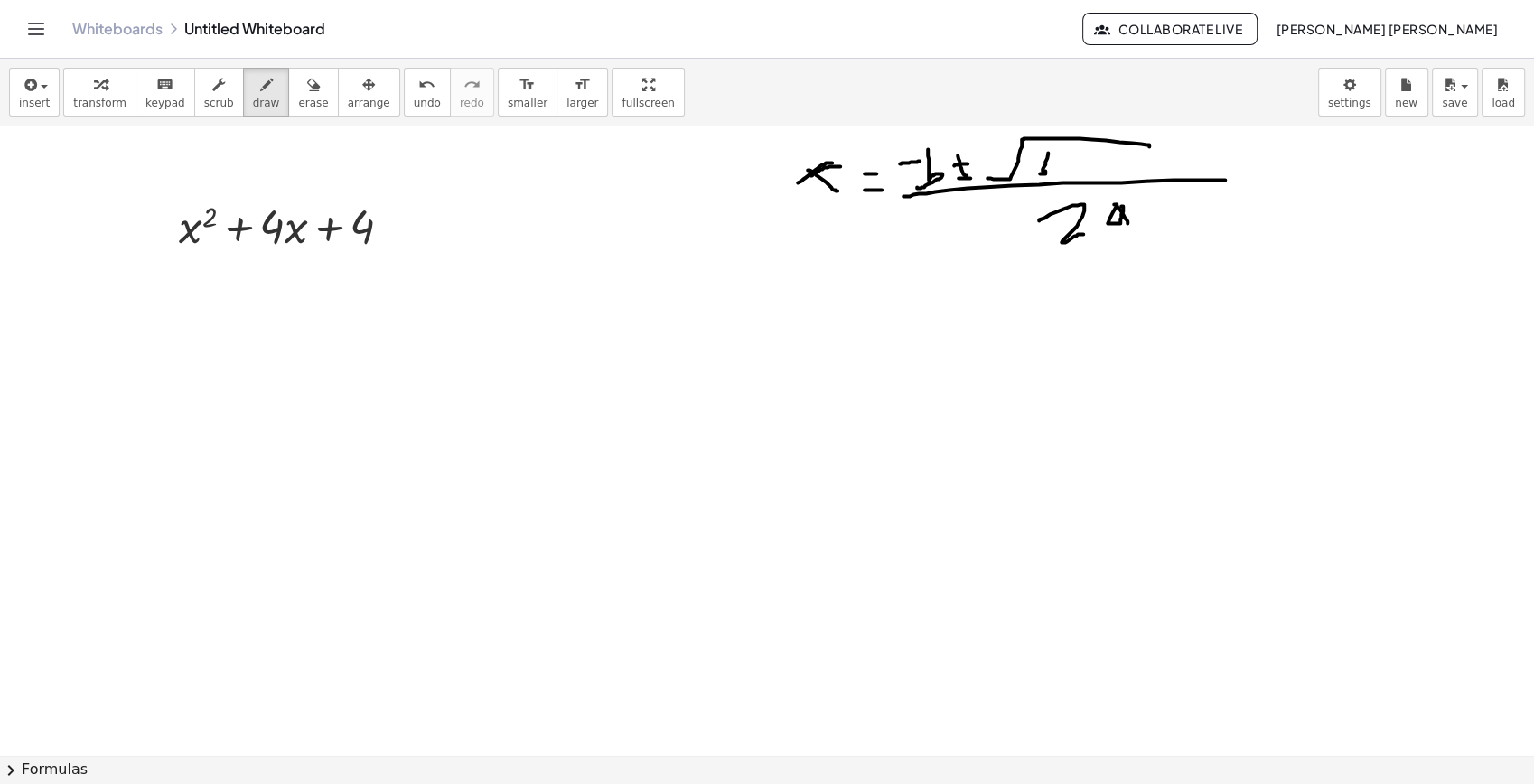
drag, startPoint x: 991, startPoint y: 271, endPoint x: 1027, endPoint y: 342, distance: 79.6
drag, startPoint x: 967, startPoint y: 270, endPoint x: 1050, endPoint y: 261, distance: 83.5
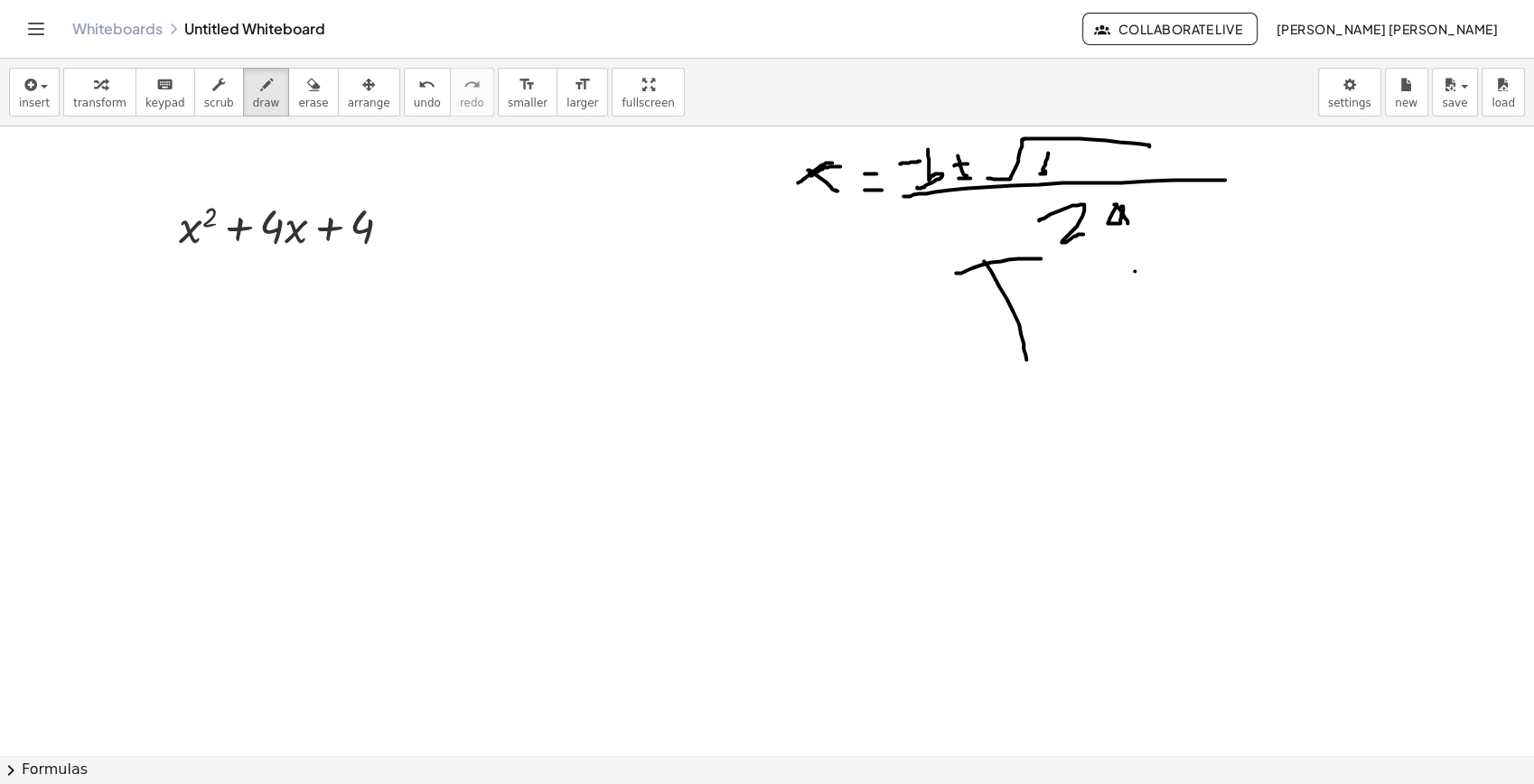
drag, startPoint x: 1134, startPoint y: 271, endPoint x: 1150, endPoint y: 327, distance: 58.2
drag, startPoint x: 1176, startPoint y: 304, endPoint x: 1176, endPoint y: 348, distance: 44.0
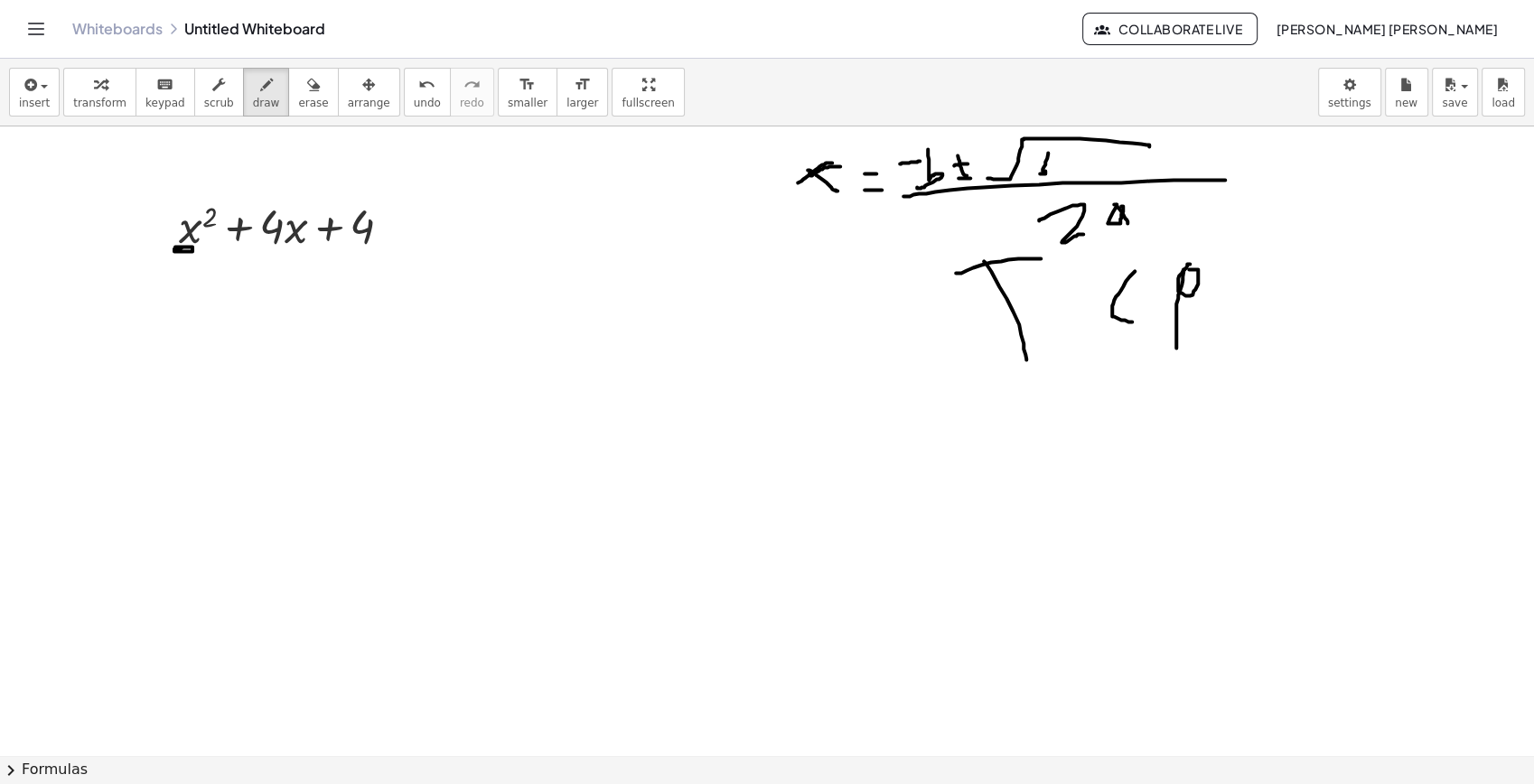
drag, startPoint x: 193, startPoint y: 246, endPoint x: 202, endPoint y: 256, distance: 13.5
drag, startPoint x: 263, startPoint y: 239, endPoint x: 264, endPoint y: 266, distance: 27.0
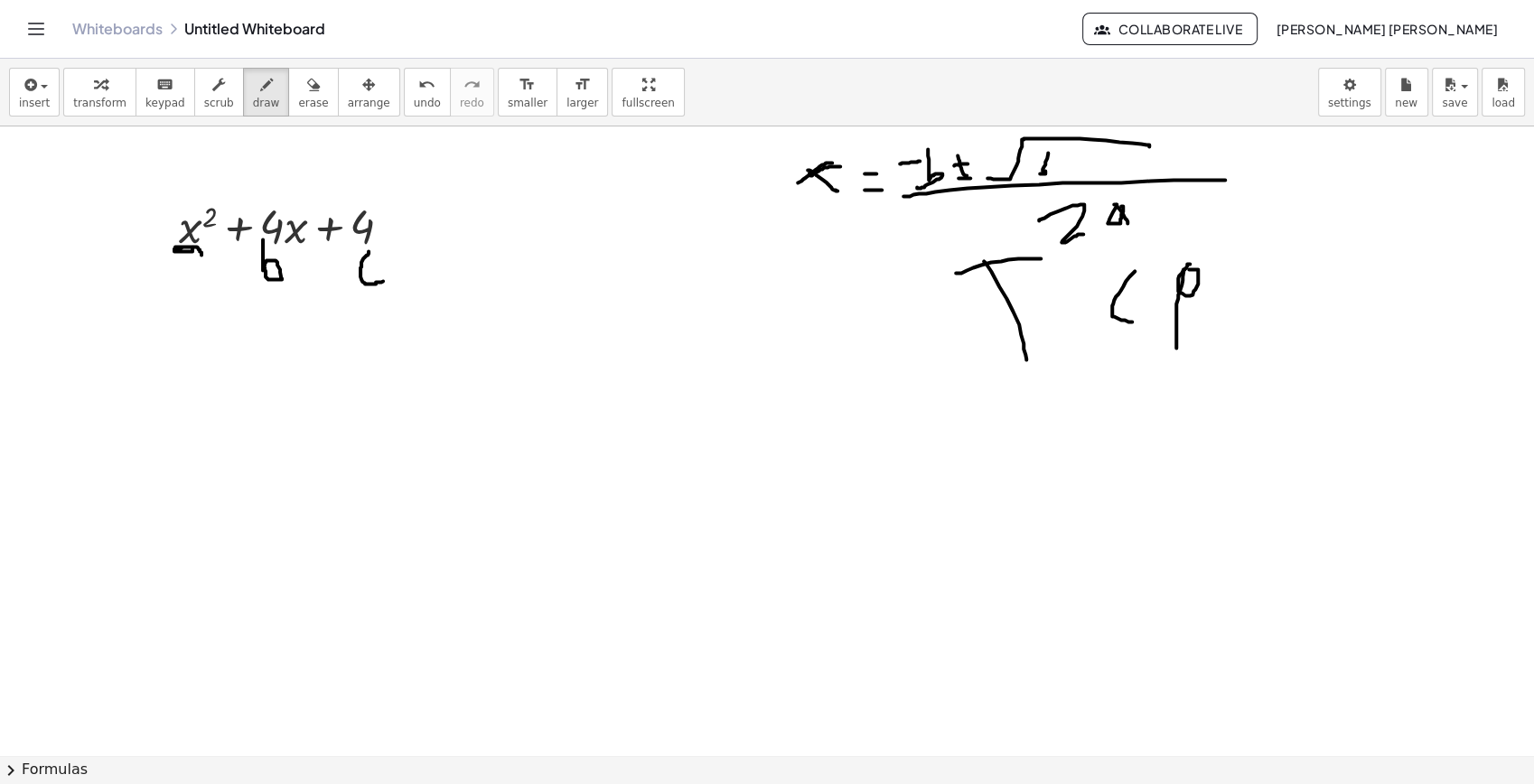
drag, startPoint x: 369, startPoint y: 251, endPoint x: 389, endPoint y: 280, distance: 35.2
drag, startPoint x: 297, startPoint y: 109, endPoint x: 243, endPoint y: 199, distance: 105.0
click at [298, 109] on span "erase" at bounding box center [313, 103] width 30 height 13
drag, startPoint x: 308, startPoint y: 209, endPoint x: 1097, endPoint y: 279, distance: 792.1
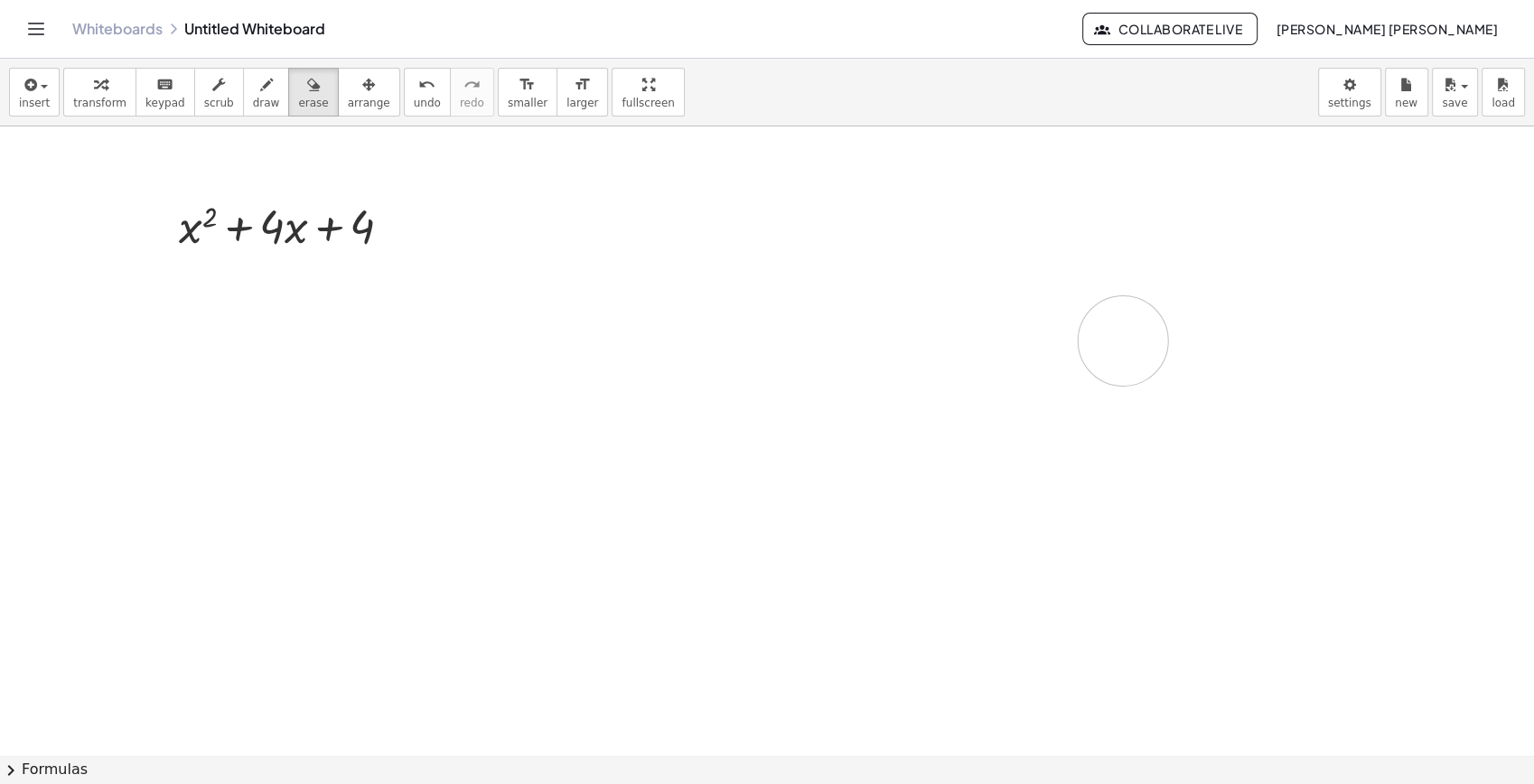
drag, startPoint x: 779, startPoint y: 233, endPoint x: 924, endPoint y: 327, distance: 172.8
click at [253, 97] on span "draw" at bounding box center [266, 103] width 27 height 13
drag, startPoint x: 846, startPoint y: 218, endPoint x: 878, endPoint y: 254, distance: 48.2
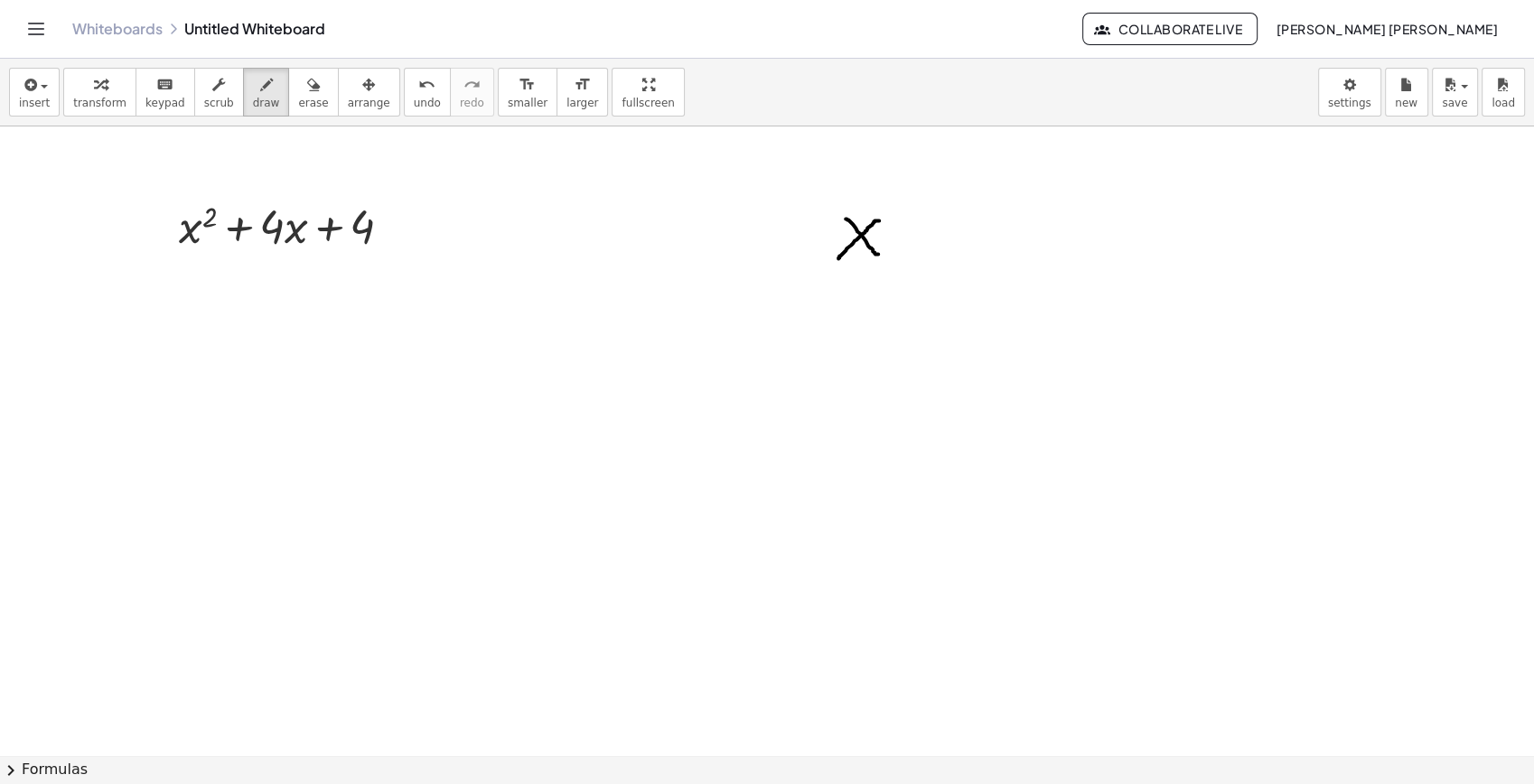
drag, startPoint x: 876, startPoint y: 220, endPoint x: 839, endPoint y: 258, distance: 53.0
drag, startPoint x: 900, startPoint y: 230, endPoint x: 923, endPoint y: 228, distance: 23.1
drag, startPoint x: 902, startPoint y: 240, endPoint x: 940, endPoint y: 237, distance: 38.1
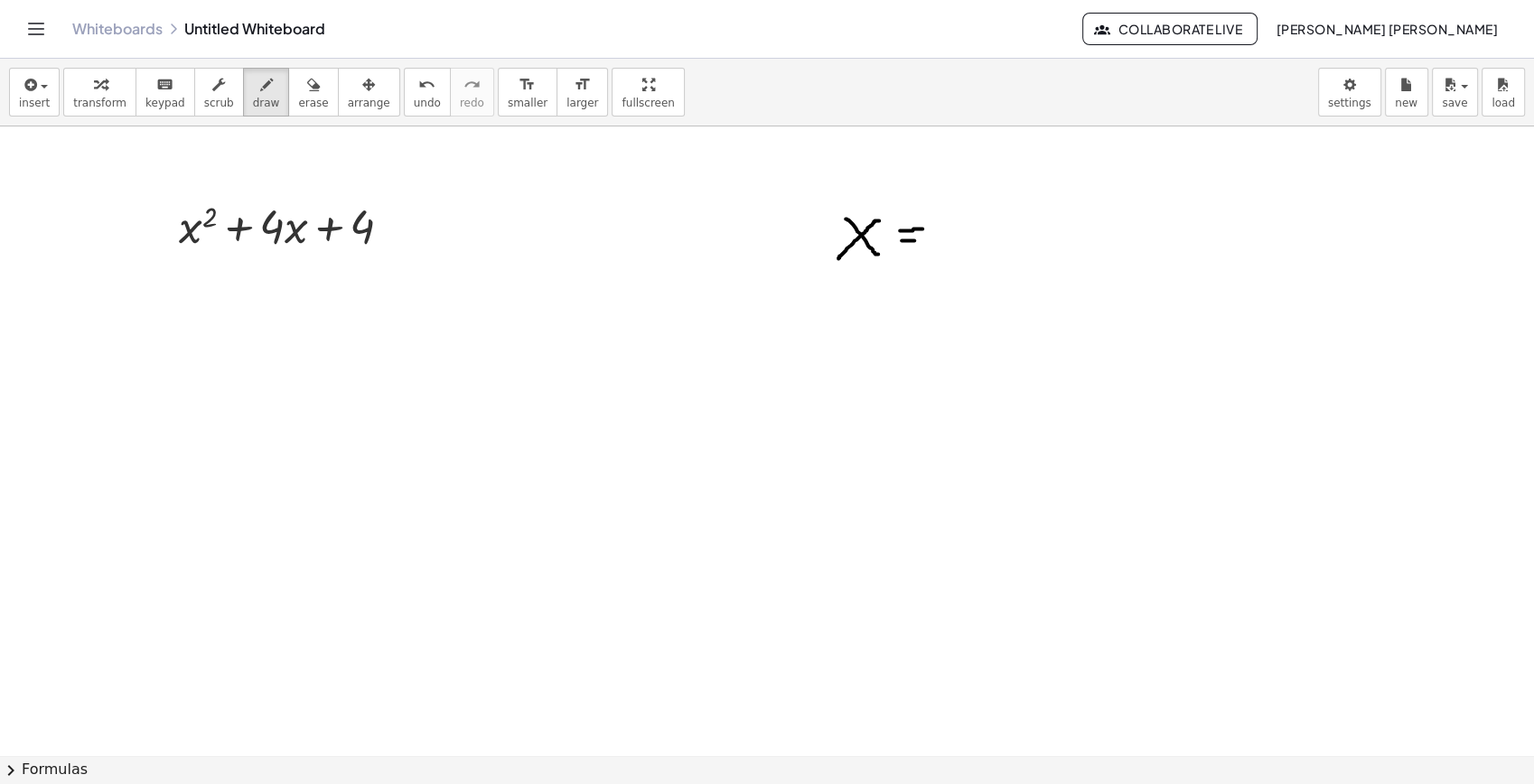
drag, startPoint x: 974, startPoint y: 194, endPoint x: 998, endPoint y: 192, distance: 24.1
drag, startPoint x: 1012, startPoint y: 146, endPoint x: 1020, endPoint y: 208, distance: 62.5
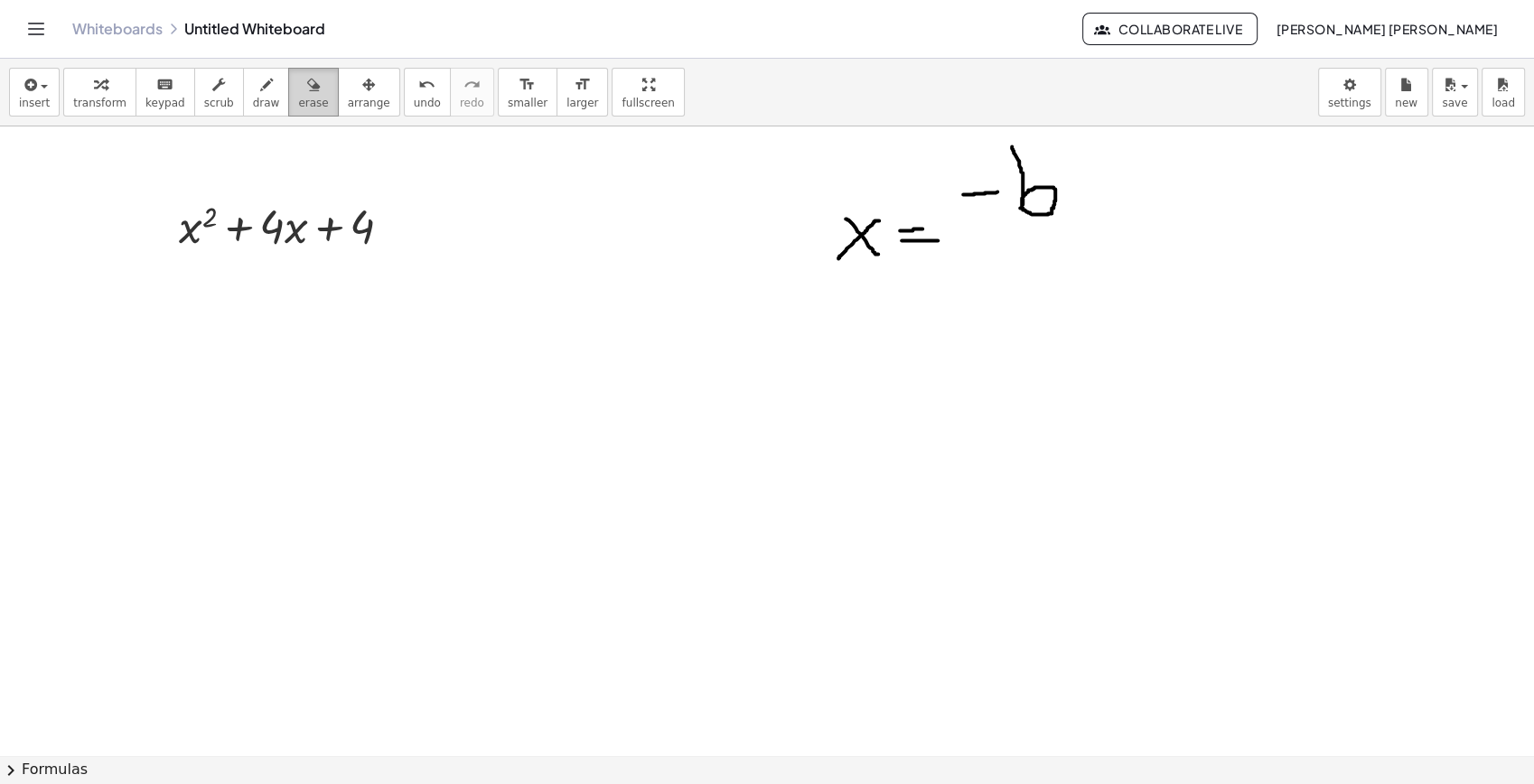
click at [308, 80] on icon "button" at bounding box center [314, 85] width 13 height 22
drag, startPoint x: 1002, startPoint y: 229, endPoint x: 1065, endPoint y: 154, distance: 97.9
drag, startPoint x: 210, startPoint y: 296, endPoint x: 222, endPoint y: 340, distance: 45.6
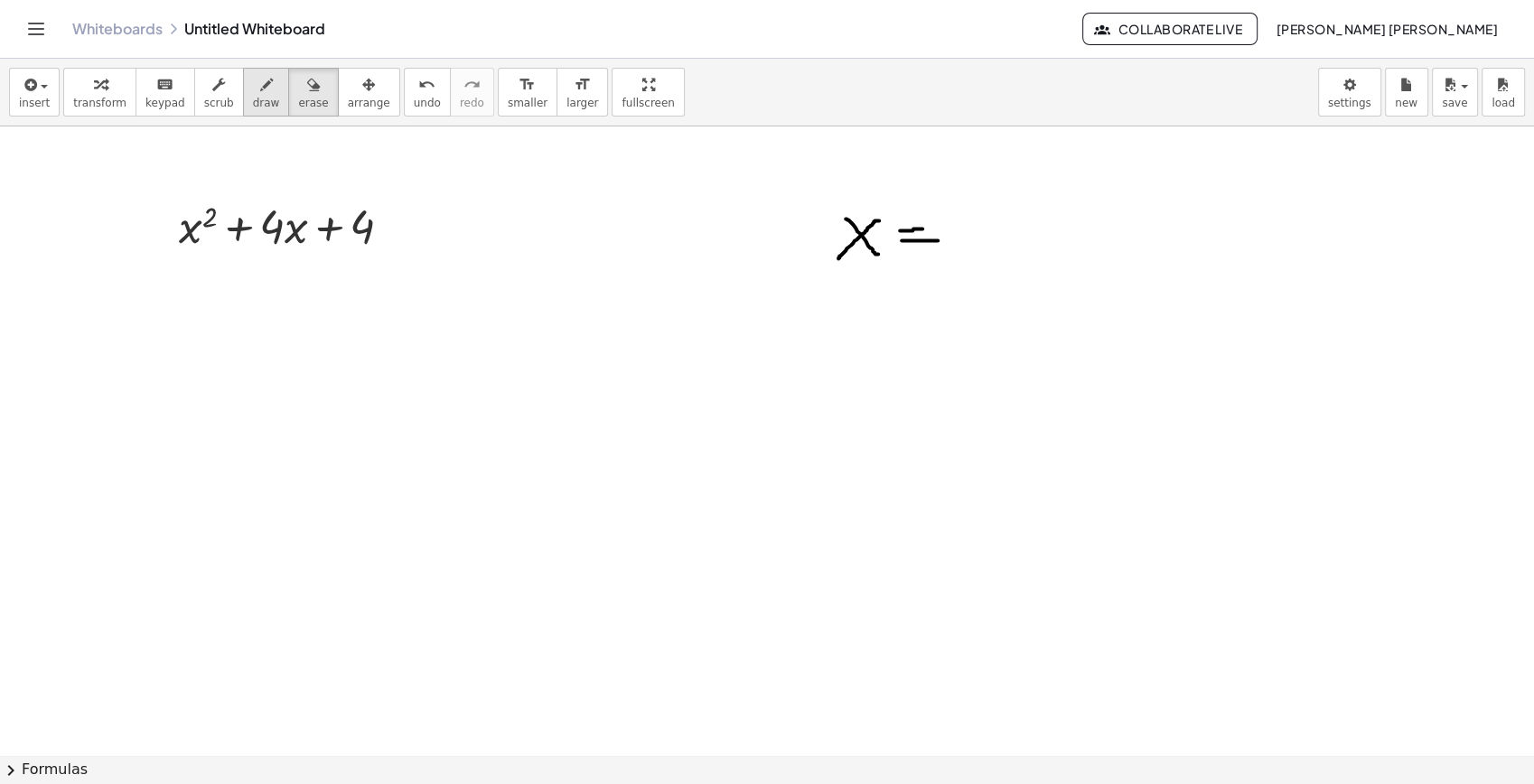
click at [243, 93] on button "draw" at bounding box center [267, 92] width 47 height 48
drag, startPoint x: 209, startPoint y: 301, endPoint x: 279, endPoint y: 357, distance: 89.6
drag, startPoint x: 361, startPoint y: 340, endPoint x: 336, endPoint y: 340, distance: 25.0
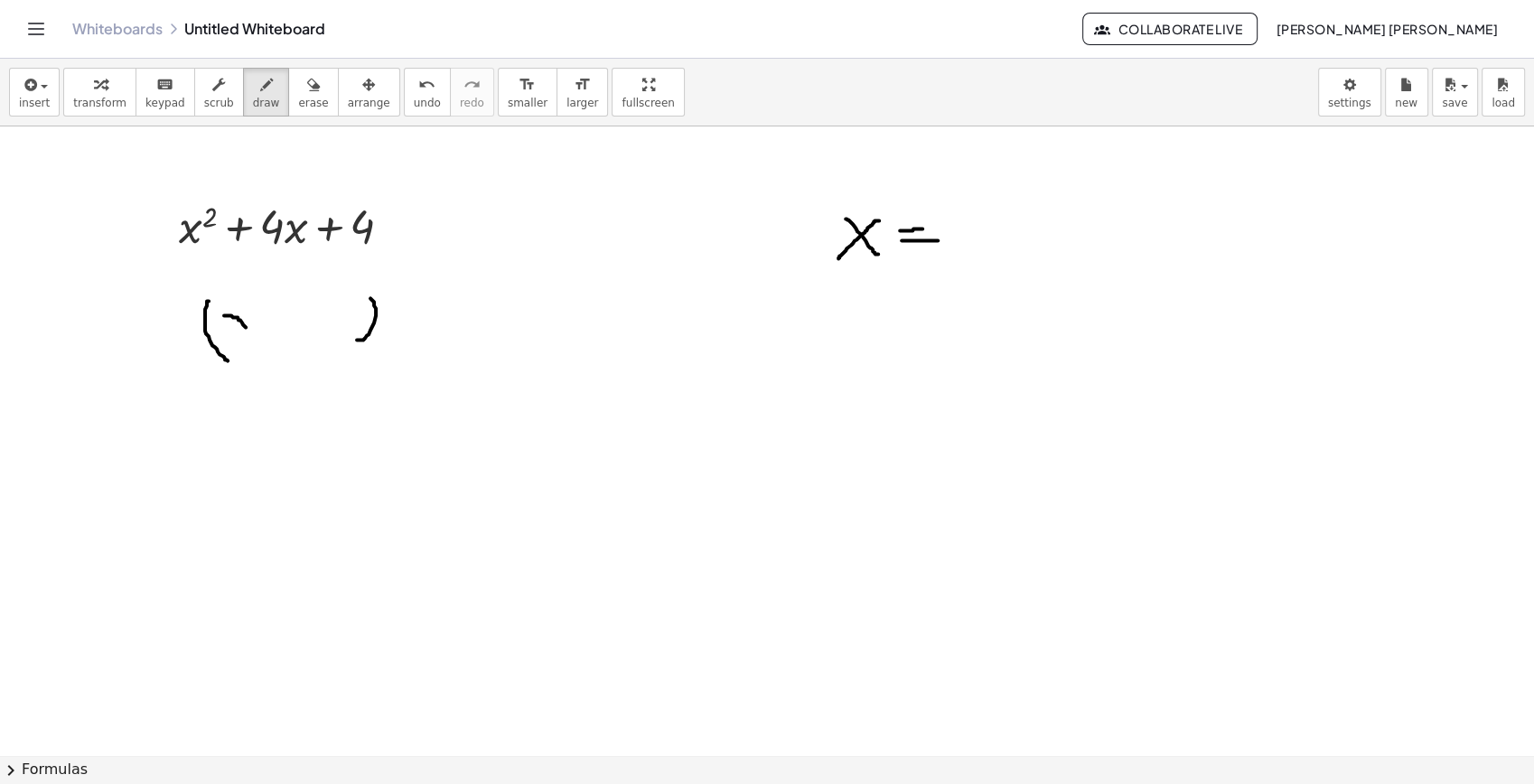
drag, startPoint x: 226, startPoint y: 315, endPoint x: 263, endPoint y: 349, distance: 50.2
drag, startPoint x: 256, startPoint y: 304, endPoint x: 236, endPoint y: 341, distance: 42.1
drag, startPoint x: 279, startPoint y: 310, endPoint x: 288, endPoint y: 338, distance: 29.4
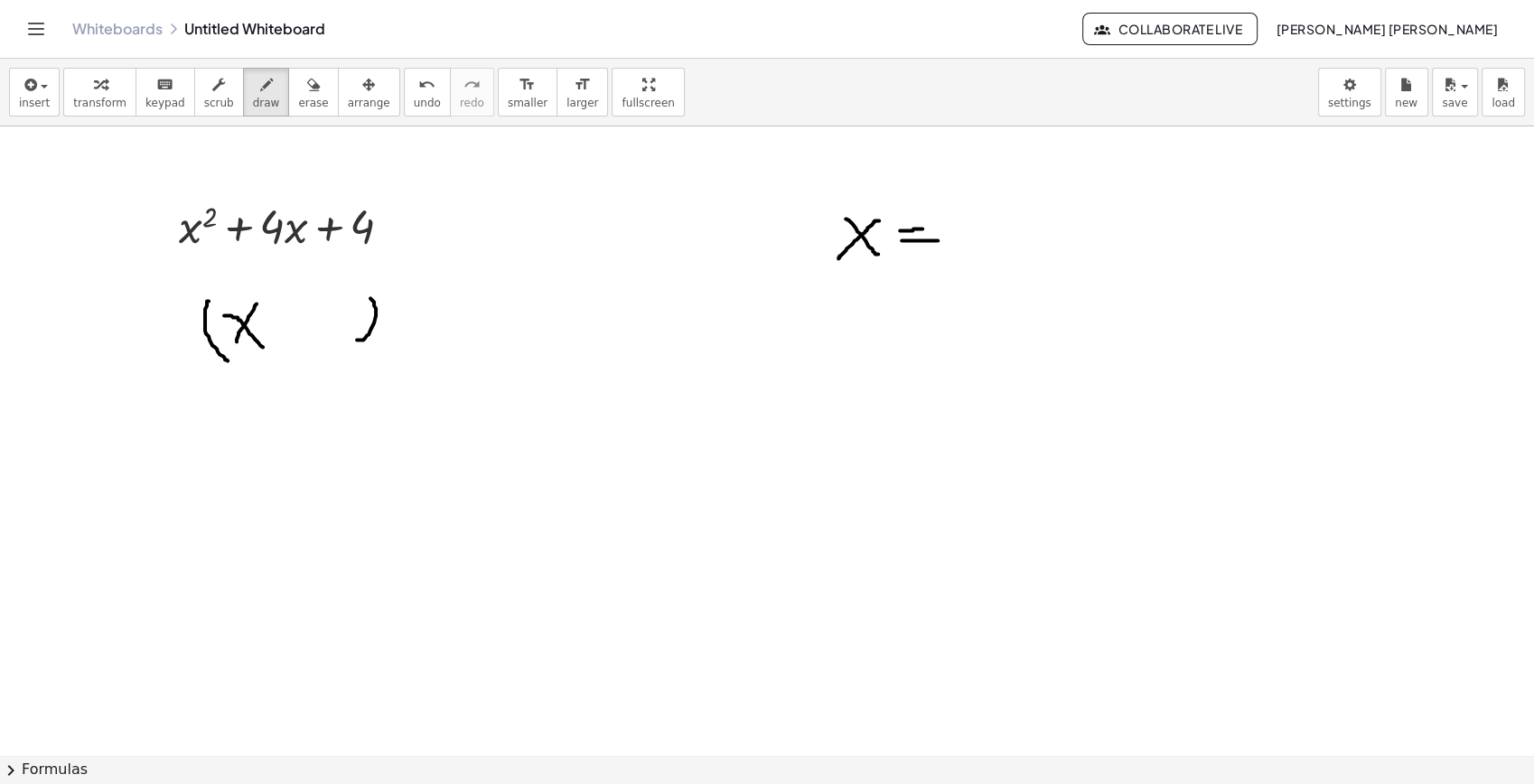
drag, startPoint x: 282, startPoint y: 323, endPoint x: 318, endPoint y: 329, distance: 36.5
drag, startPoint x: 306, startPoint y: 310, endPoint x: 326, endPoint y: 328, distance: 26.9
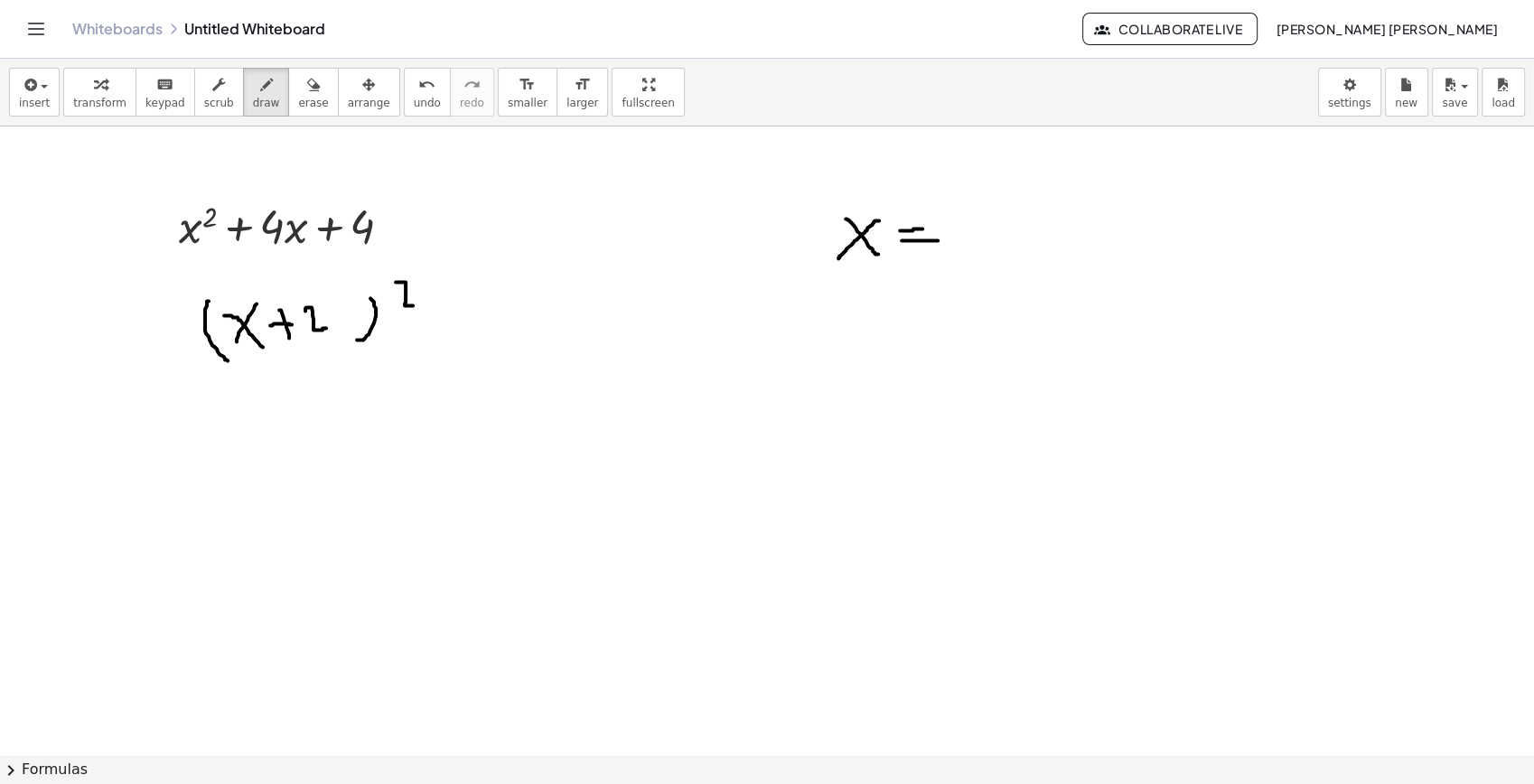
drag, startPoint x: 396, startPoint y: 283, endPoint x: 419, endPoint y: 312, distance: 37.0
click at [308, 74] on icon "button" at bounding box center [314, 85] width 13 height 22
drag, startPoint x: 431, startPoint y: 284, endPoint x: 291, endPoint y: 331, distance: 147.7
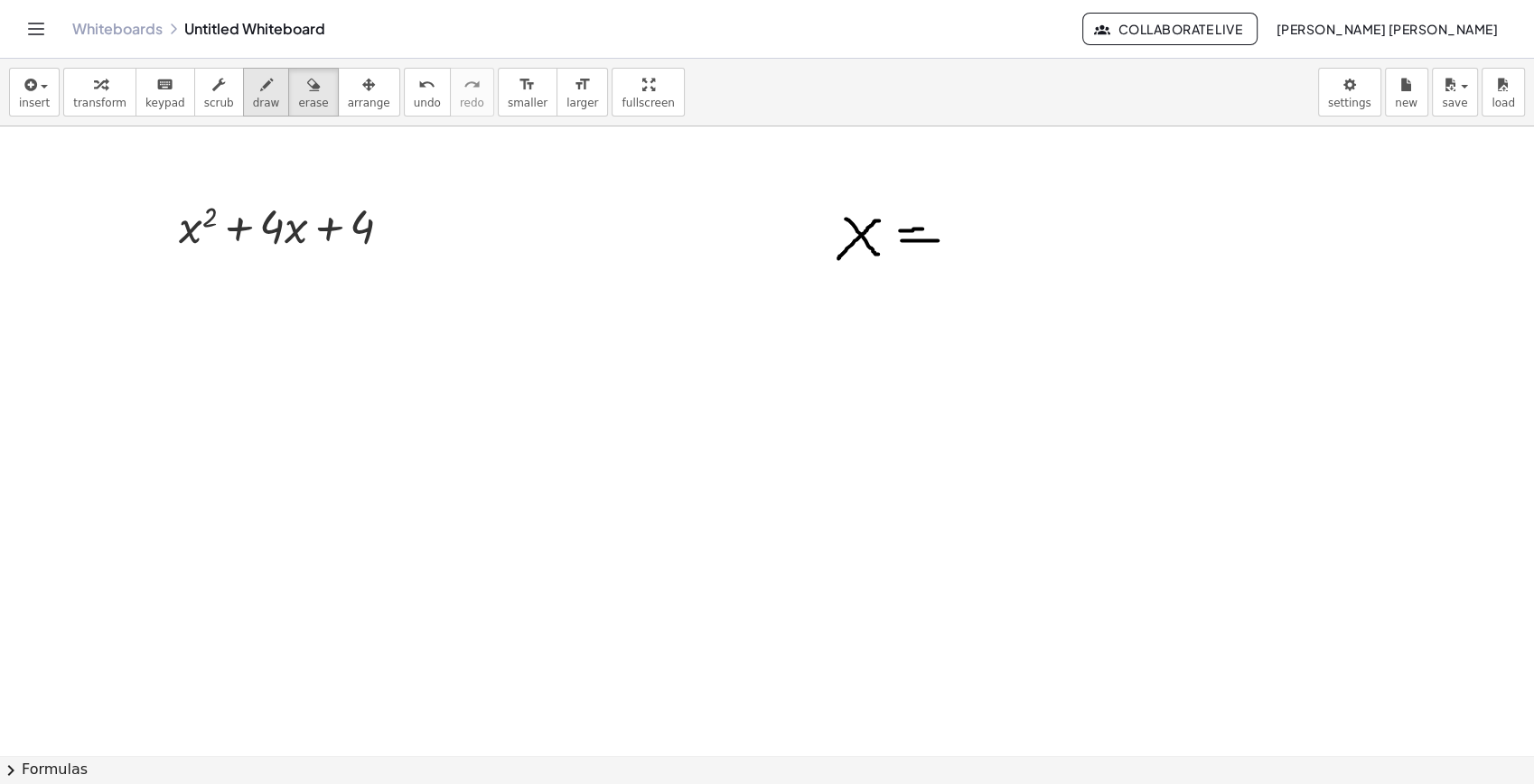
click at [253, 99] on span "draw" at bounding box center [266, 103] width 27 height 13
click at [298, 104] on span "erase" at bounding box center [313, 103] width 30 height 13
drag, startPoint x: 960, startPoint y: 262, endPoint x: 262, endPoint y: 246, distance: 698.2
click at [253, 99] on span "draw" at bounding box center [266, 103] width 27 height 13
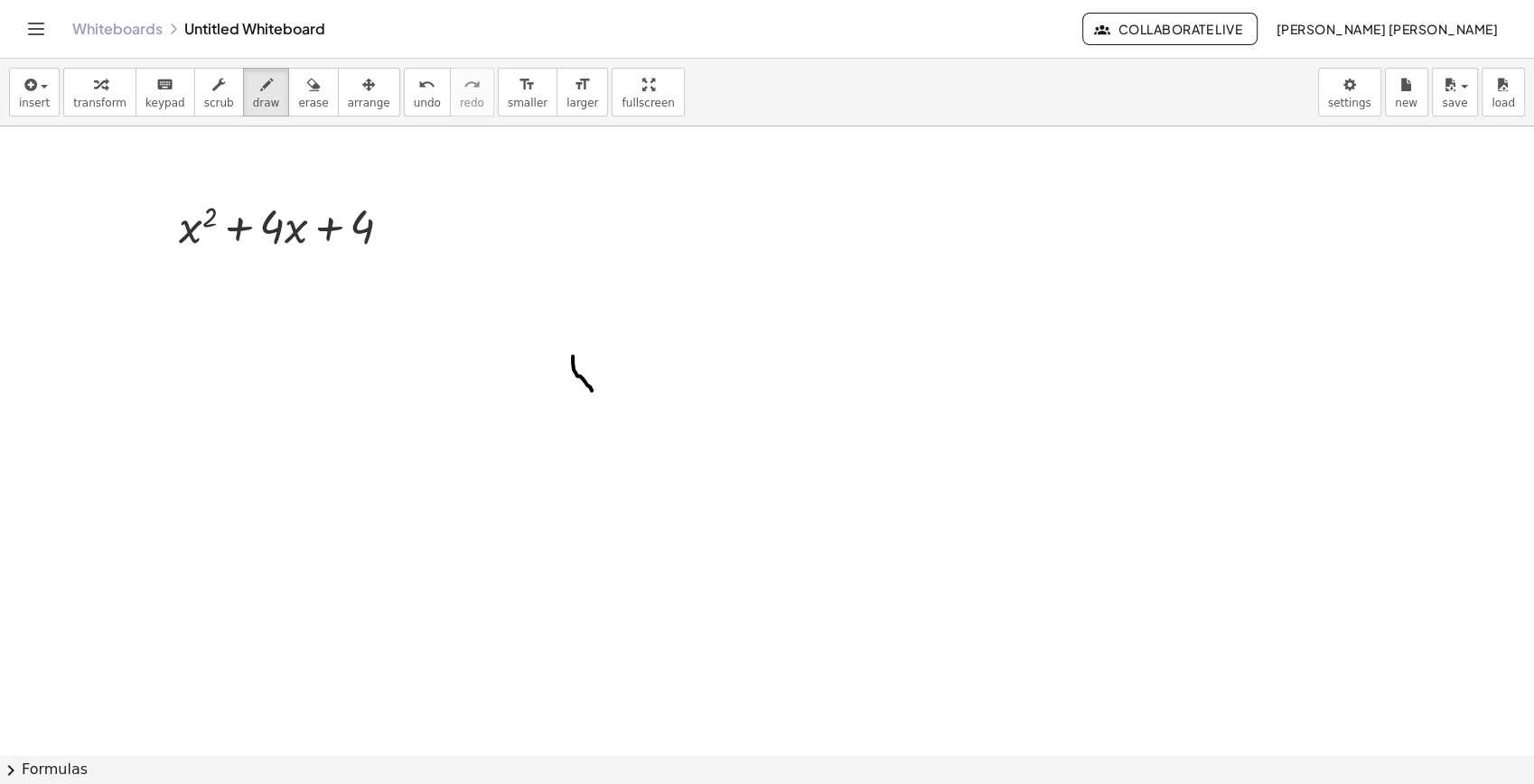
drag, startPoint x: 577, startPoint y: 374, endPoint x: 611, endPoint y: 412, distance: 51.0
drag, startPoint x: 577, startPoint y: 394, endPoint x: 549, endPoint y: 417, distance: 36.2
drag, startPoint x: 601, startPoint y: 340, endPoint x: 637, endPoint y: 359, distance: 40.7
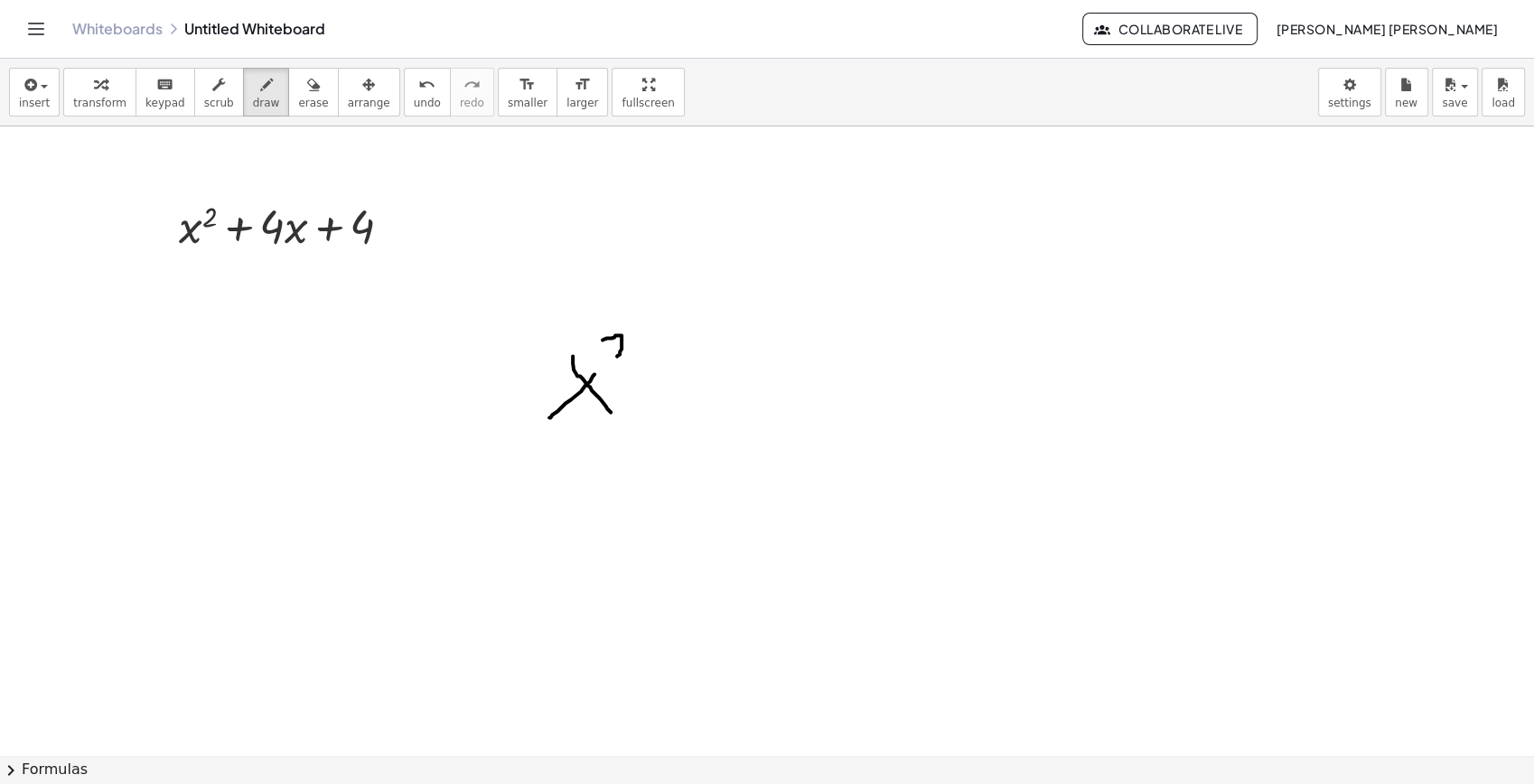
drag, startPoint x: 672, startPoint y: 416, endPoint x: 652, endPoint y: 409, distance: 21.2
drag, startPoint x: 648, startPoint y: 406, endPoint x: 704, endPoint y: 393, distance: 57.5
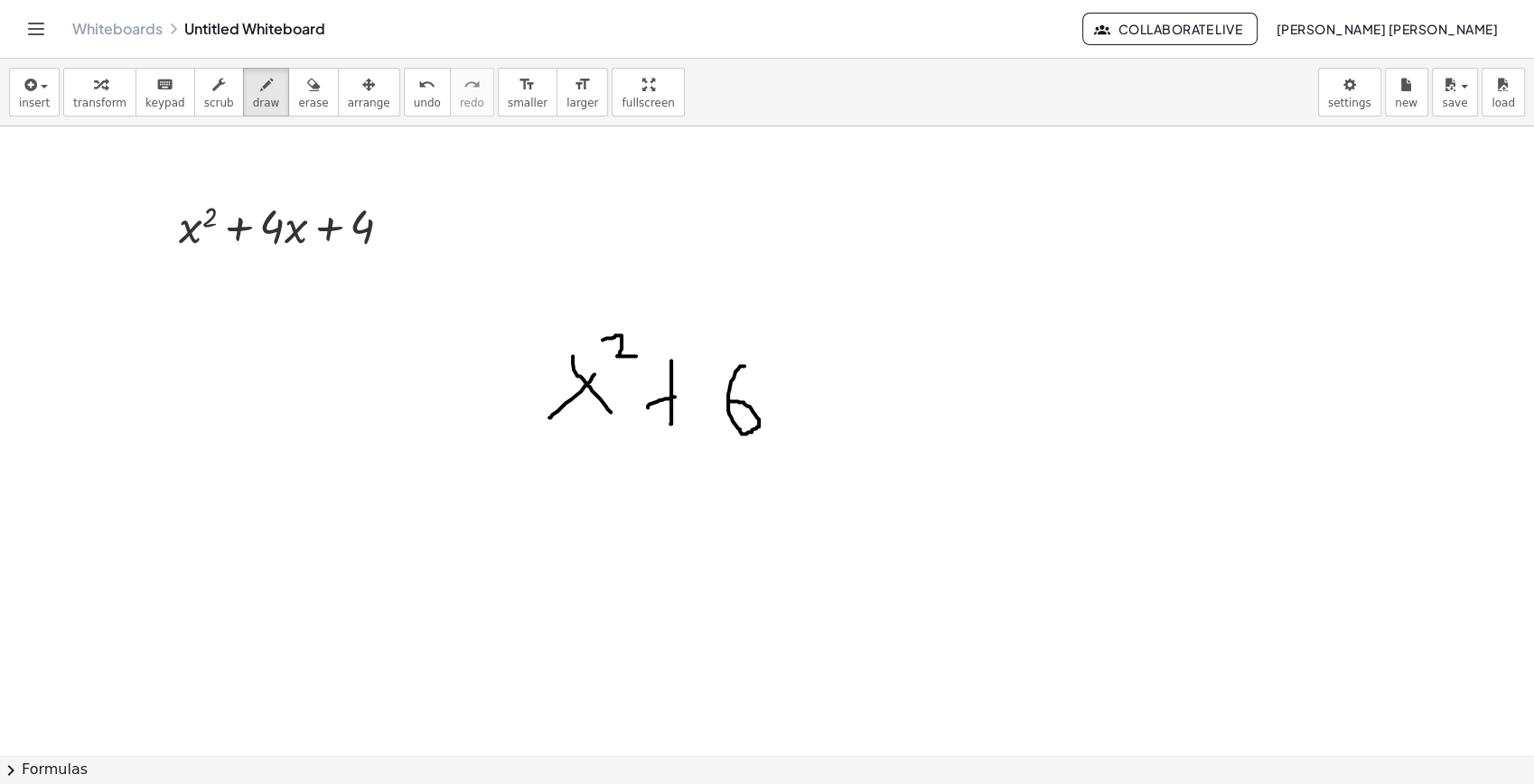
drag, startPoint x: 744, startPoint y: 366, endPoint x: 729, endPoint y: 401, distance: 38.1
drag, startPoint x: 772, startPoint y: 396, endPoint x: 796, endPoint y: 413, distance: 29.4
drag, startPoint x: 791, startPoint y: 402, endPoint x: 763, endPoint y: 437, distance: 44.8
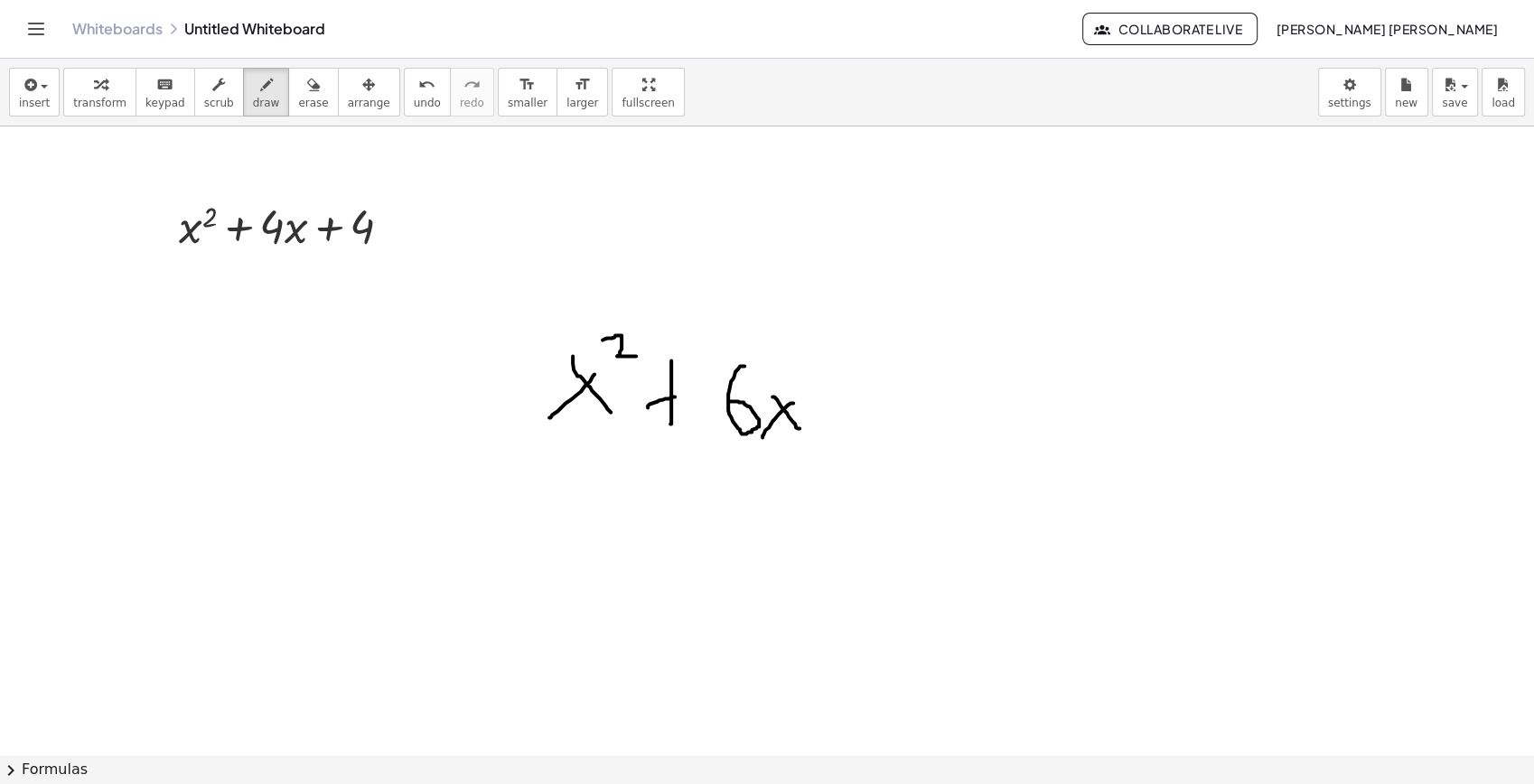
drag, startPoint x: 848, startPoint y: 406, endPoint x: 839, endPoint y: 435, distance: 30.4
drag, startPoint x: 821, startPoint y: 416, endPoint x: 902, endPoint y: 396, distance: 83.4
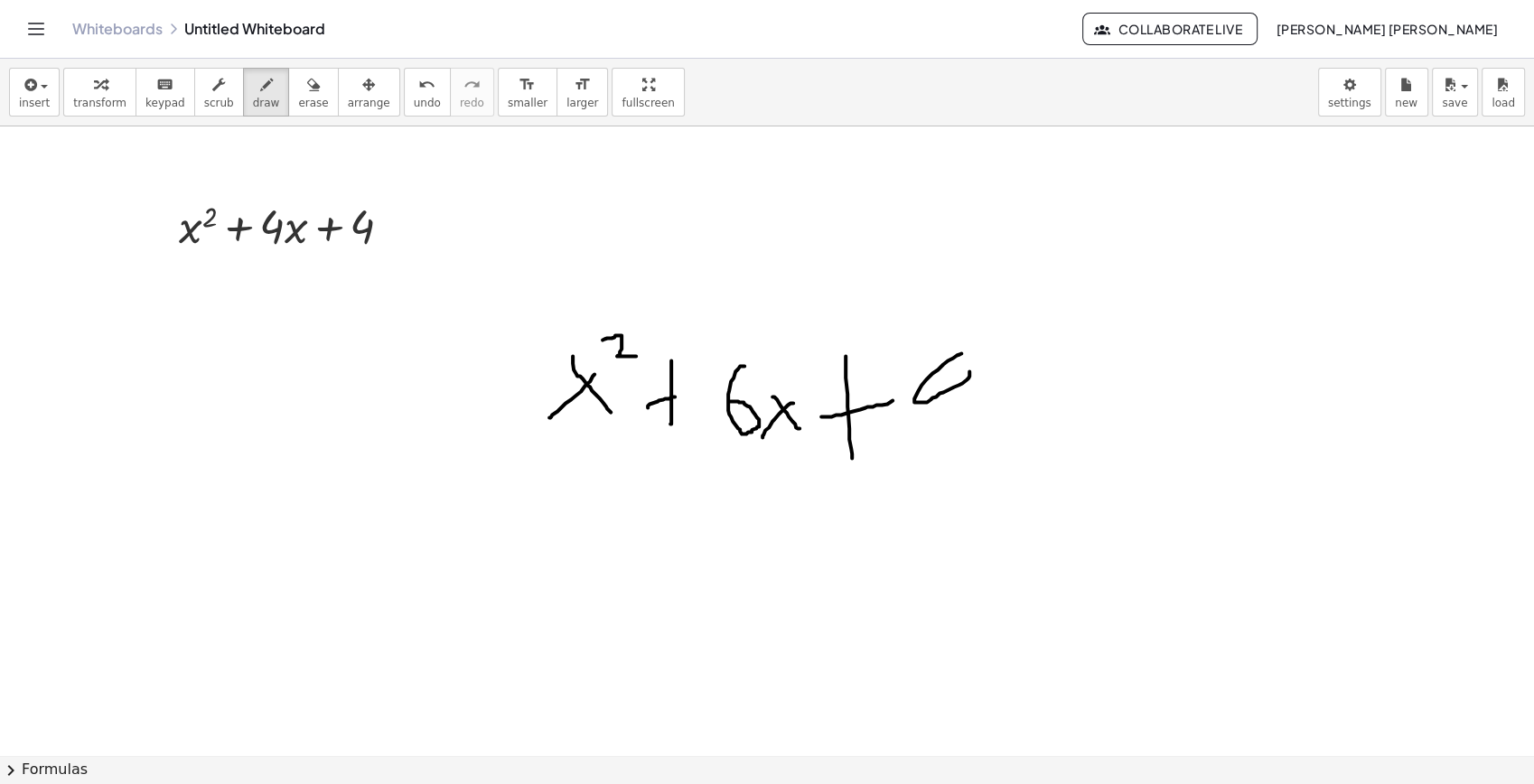
drag, startPoint x: 961, startPoint y: 353, endPoint x: 946, endPoint y: 356, distance: 15.3
drag, startPoint x: 972, startPoint y: 392, endPoint x: 974, endPoint y: 423, distance: 31.1
drag, startPoint x: 658, startPoint y: 569, endPoint x: 668, endPoint y: 611, distance: 43.2
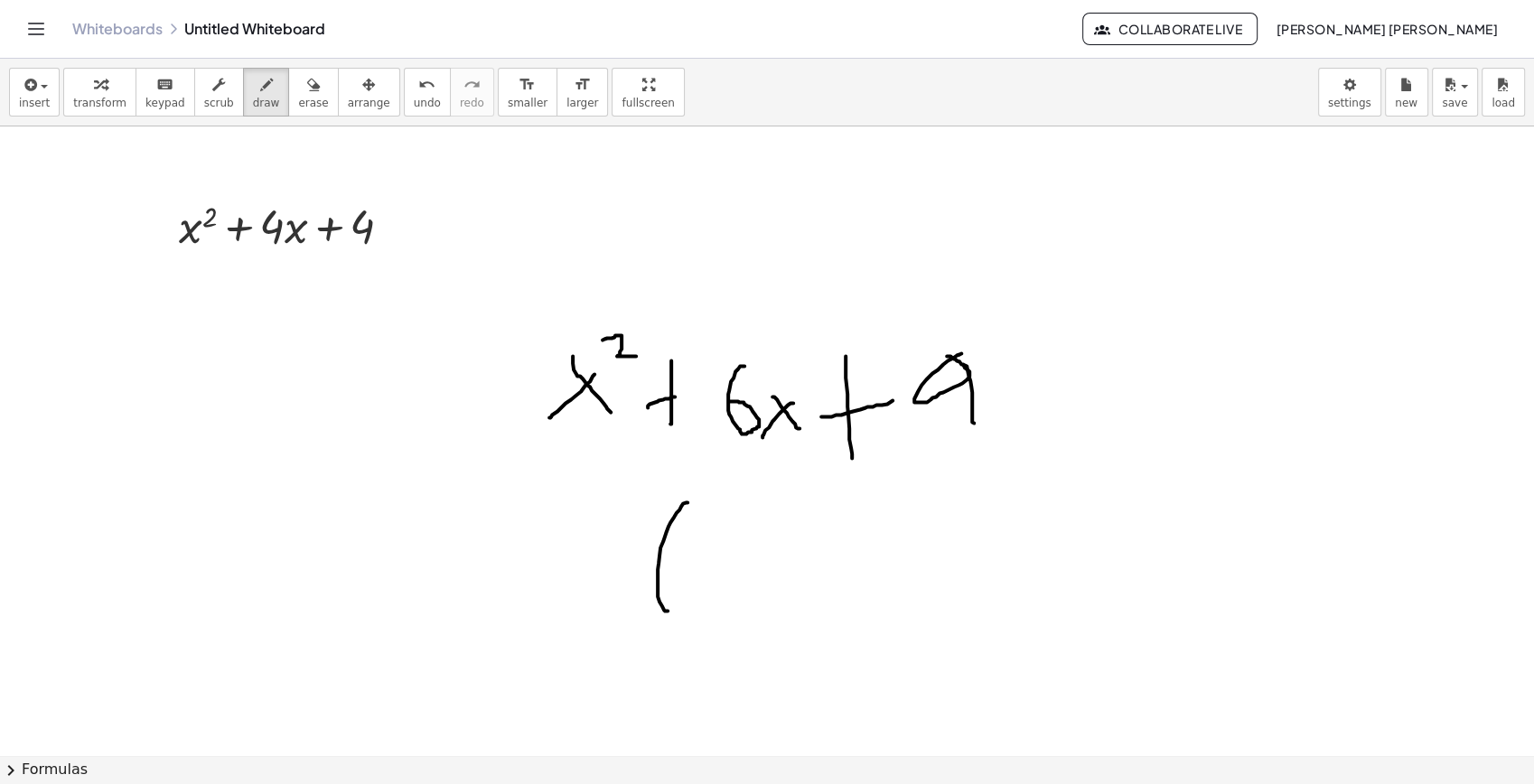
drag, startPoint x: 924, startPoint y: 566, endPoint x: 883, endPoint y: 602, distance: 54.6
drag, startPoint x: 699, startPoint y: 543, endPoint x: 724, endPoint y: 568, distance: 35.4
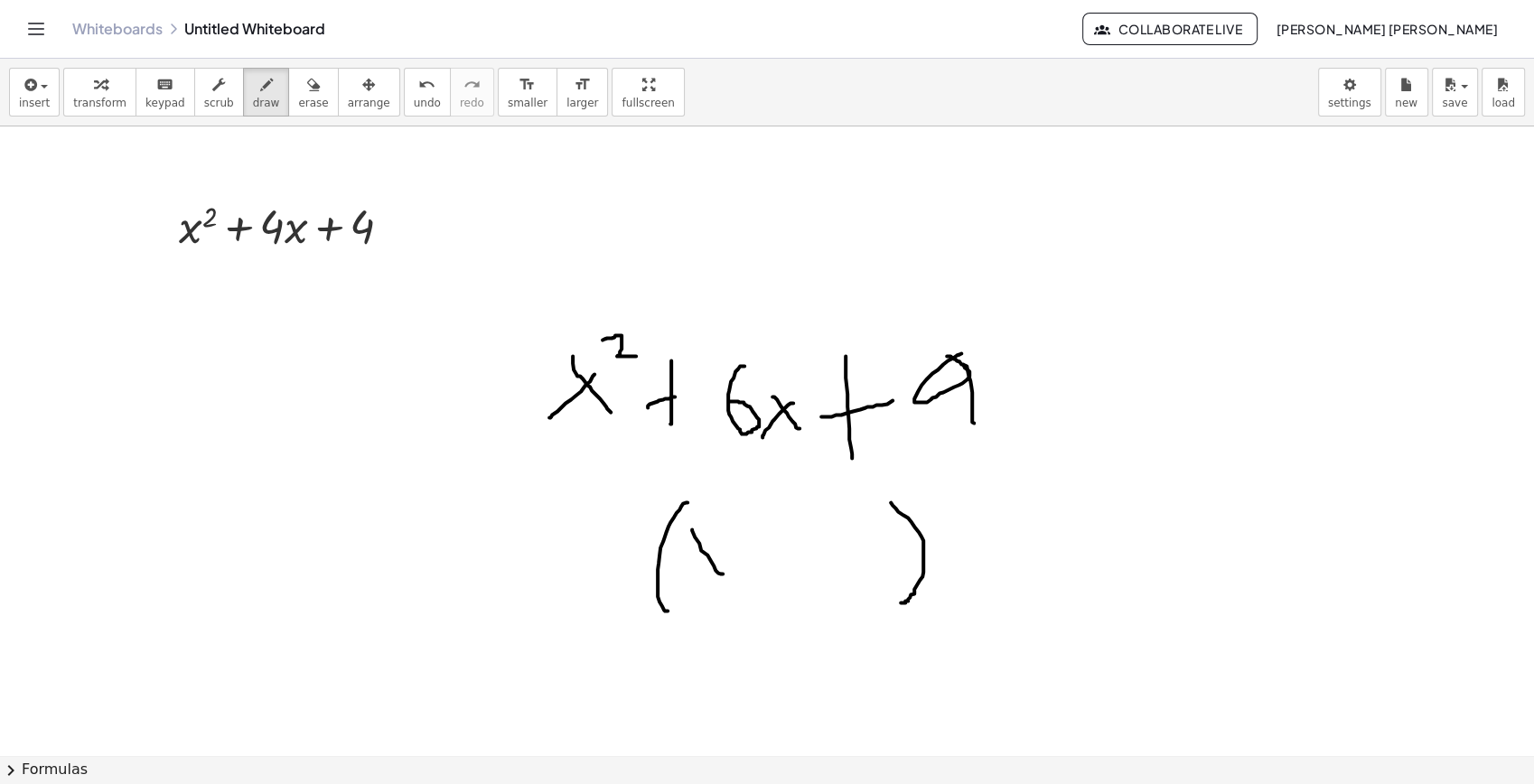
drag, startPoint x: 725, startPoint y: 538, endPoint x: 701, endPoint y: 583, distance: 51.0
drag, startPoint x: 786, startPoint y: 542, endPoint x: 790, endPoint y: 587, distance: 45.2
drag, startPoint x: 821, startPoint y: 555, endPoint x: 838, endPoint y: 555, distance: 17.0
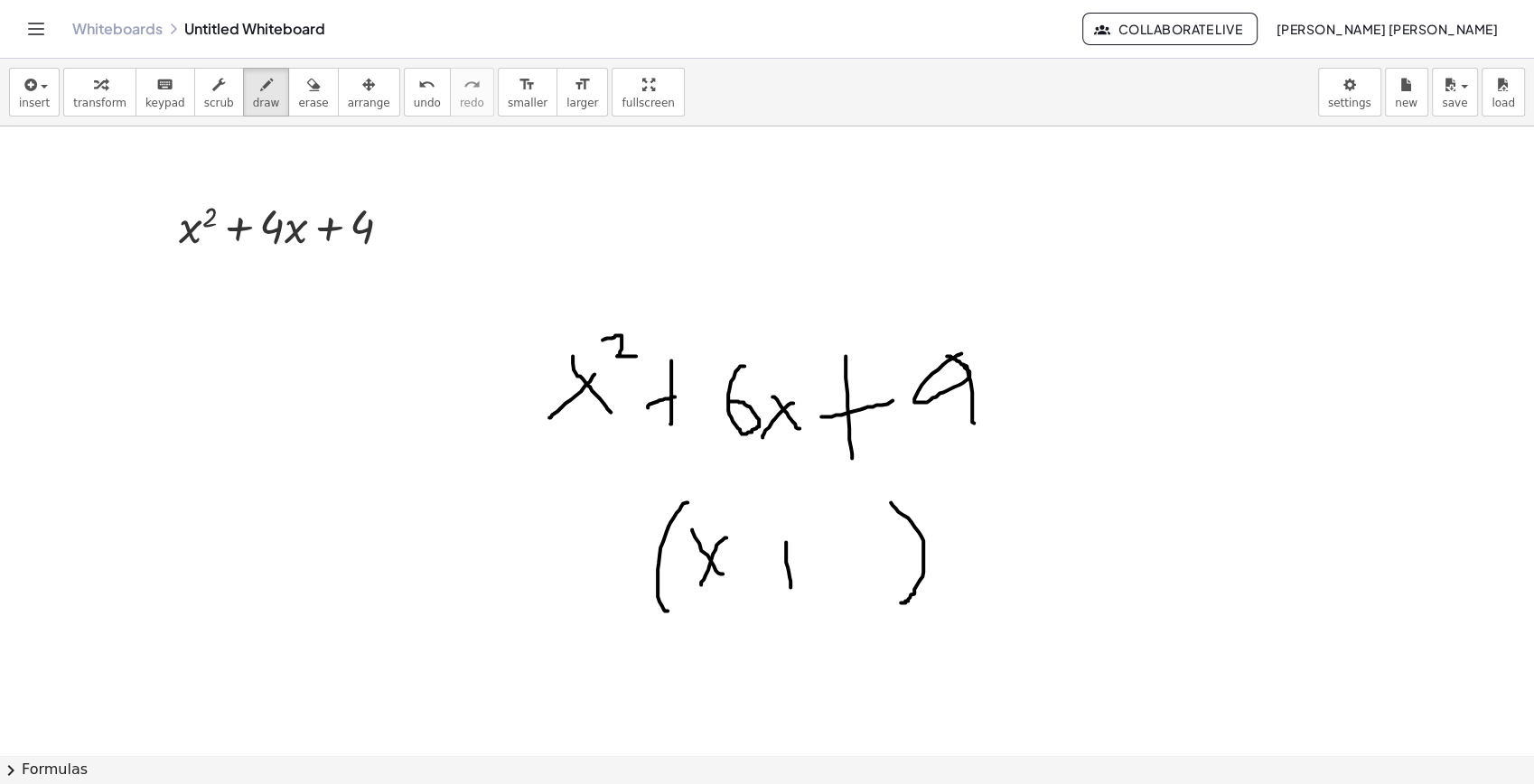
drag, startPoint x: 826, startPoint y: 538, endPoint x: 833, endPoint y: 584, distance: 46.5
drag, startPoint x: 927, startPoint y: 476, endPoint x: 965, endPoint y: 500, distance: 44.9
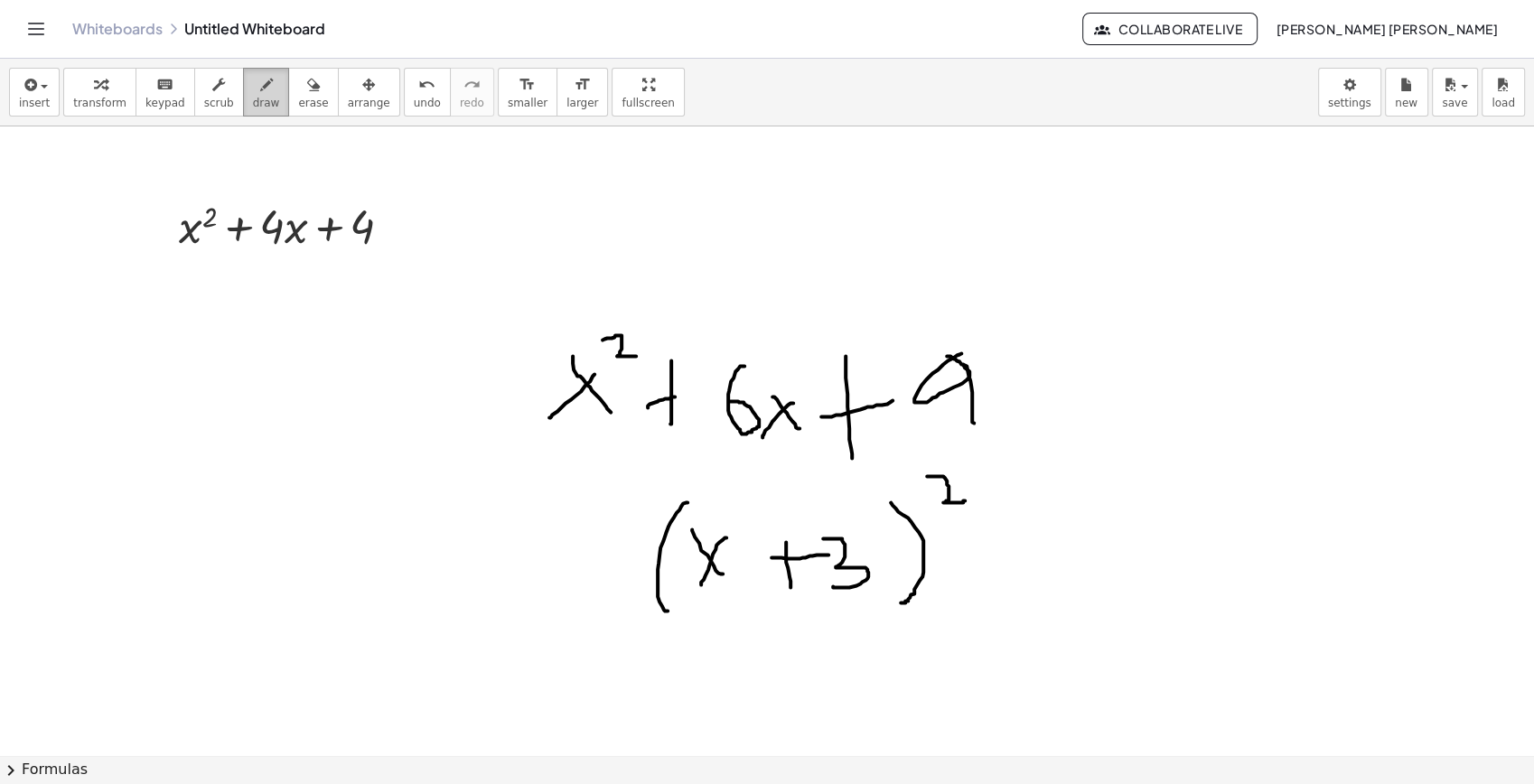
click at [258, 99] on span "draw" at bounding box center [266, 103] width 27 height 13
click at [298, 97] on span "erase" at bounding box center [313, 103] width 30 height 13
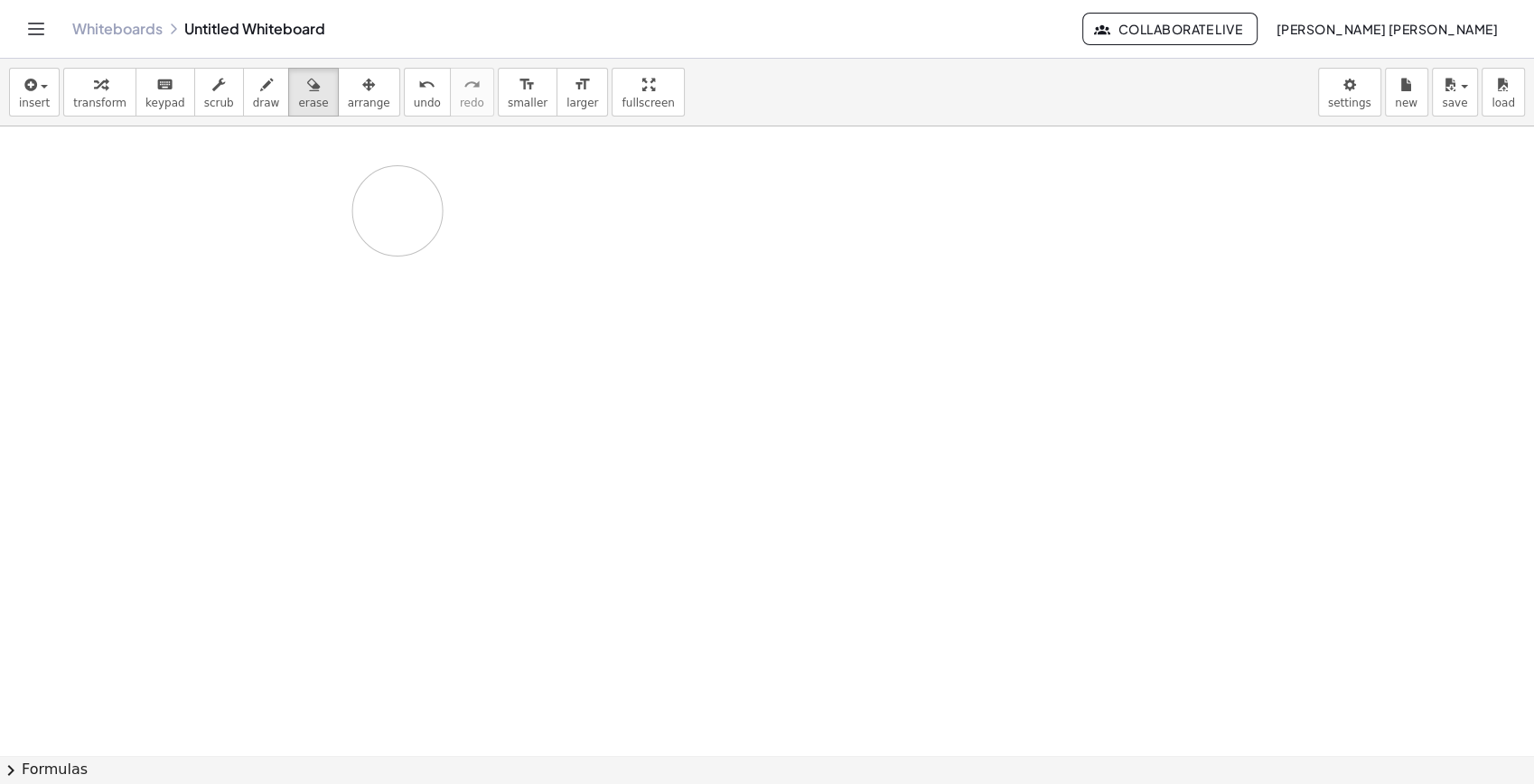
drag, startPoint x: 757, startPoint y: 483, endPoint x: 172, endPoint y: 217, distance: 642.6
click at [253, 97] on span "draw" at bounding box center [266, 103] width 27 height 13
drag, startPoint x: 875, startPoint y: 207, endPoint x: 921, endPoint y: 255, distance: 66.5
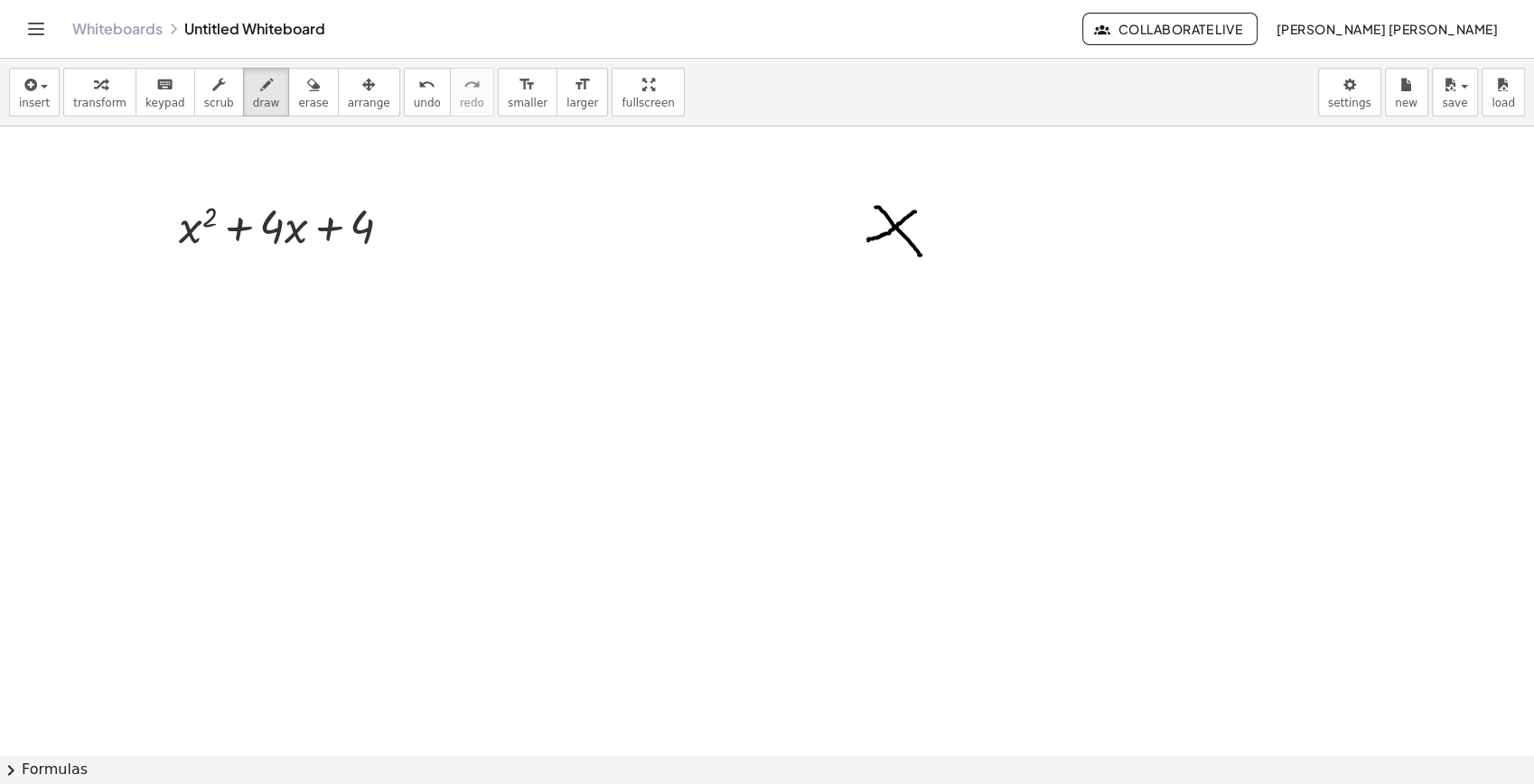
drag, startPoint x: 915, startPoint y: 212, endPoint x: 868, endPoint y: 240, distance: 54.7
drag, startPoint x: 943, startPoint y: 221, endPoint x: 976, endPoint y: 221, distance: 33.0
drag, startPoint x: 947, startPoint y: 235, endPoint x: 975, endPoint y: 235, distance: 28.0
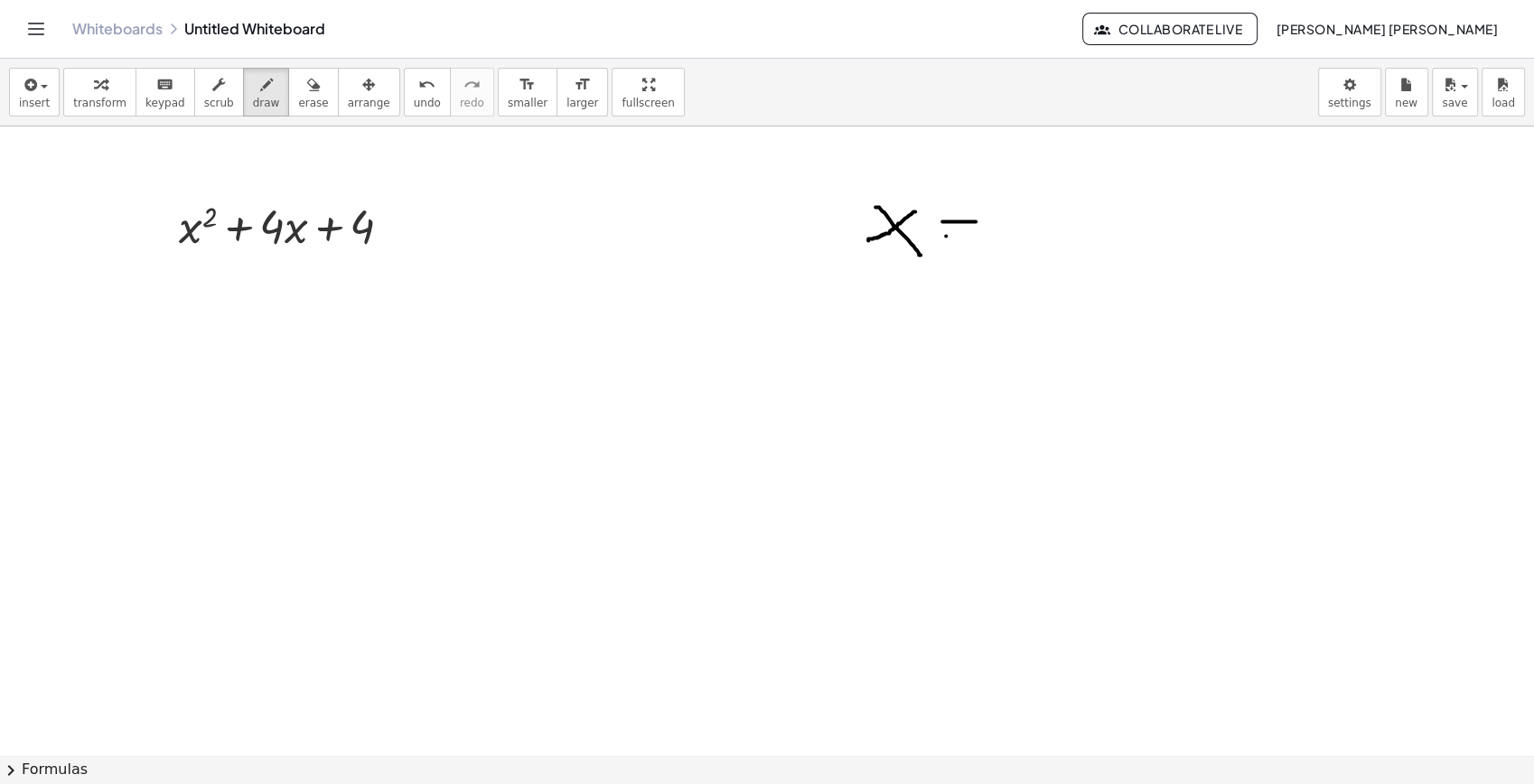
drag, startPoint x: 1005, startPoint y: 194, endPoint x: 1038, endPoint y: 192, distance: 33.1
drag, startPoint x: 1055, startPoint y: 160, endPoint x: 1055, endPoint y: 198, distance: 38.0
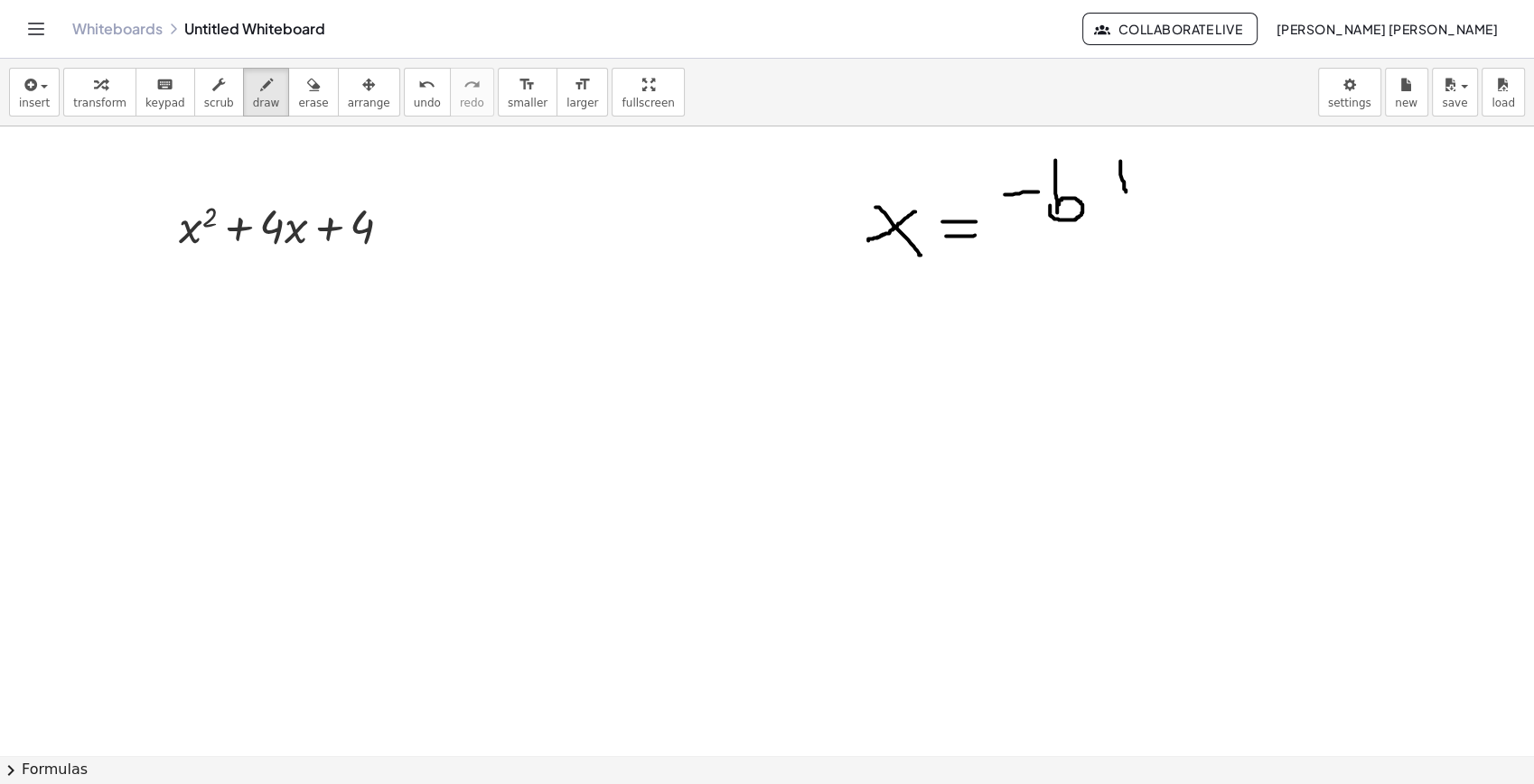
drag, startPoint x: 1121, startPoint y: 161, endPoint x: 1126, endPoint y: 192, distance: 31.4
drag, startPoint x: 1110, startPoint y: 174, endPoint x: 1133, endPoint y: 175, distance: 23.0
drag, startPoint x: 1114, startPoint y: 209, endPoint x: 1143, endPoint y: 208, distance: 29.0
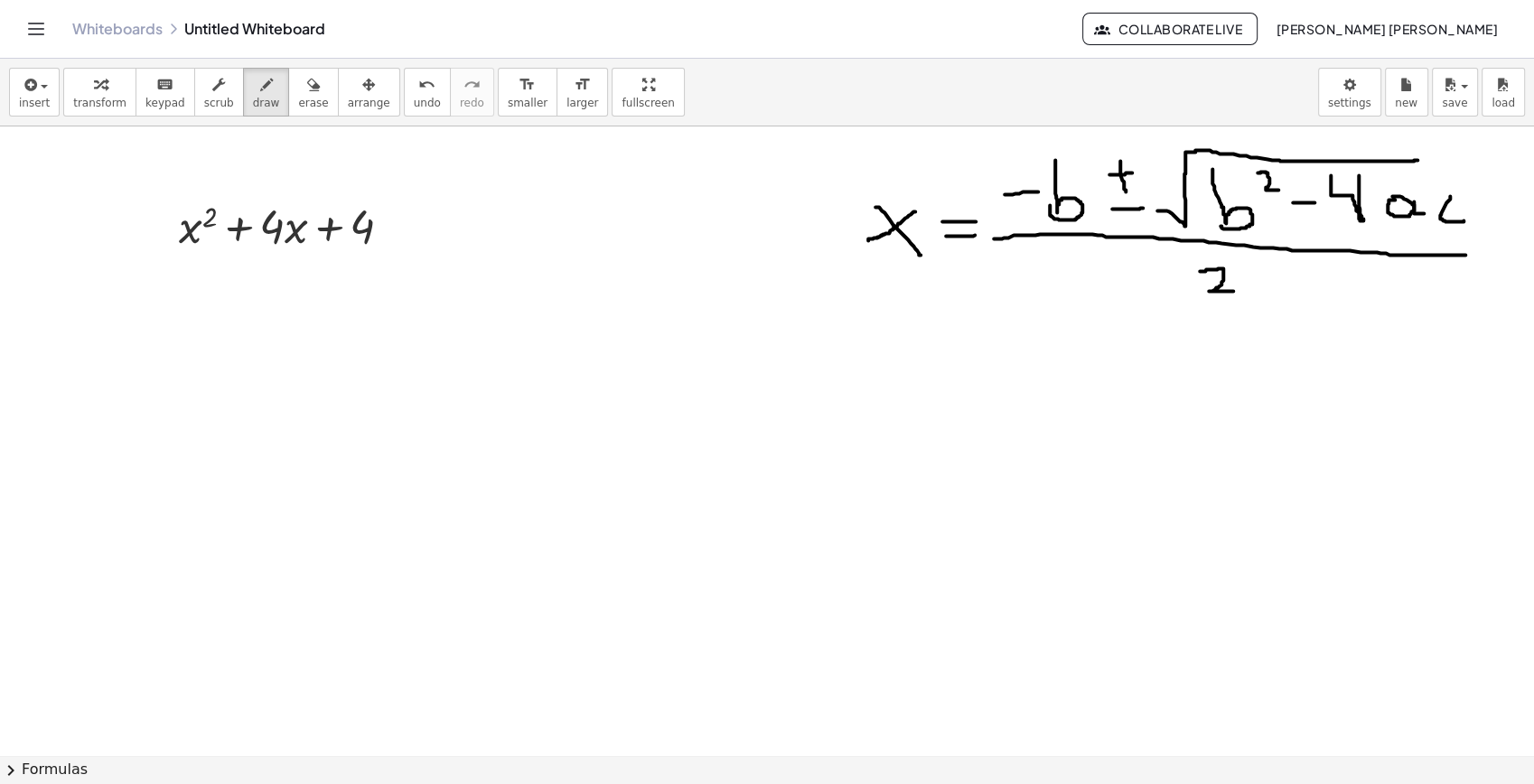
drag, startPoint x: 208, startPoint y: 273, endPoint x: 217, endPoint y: 304, distance: 32.3
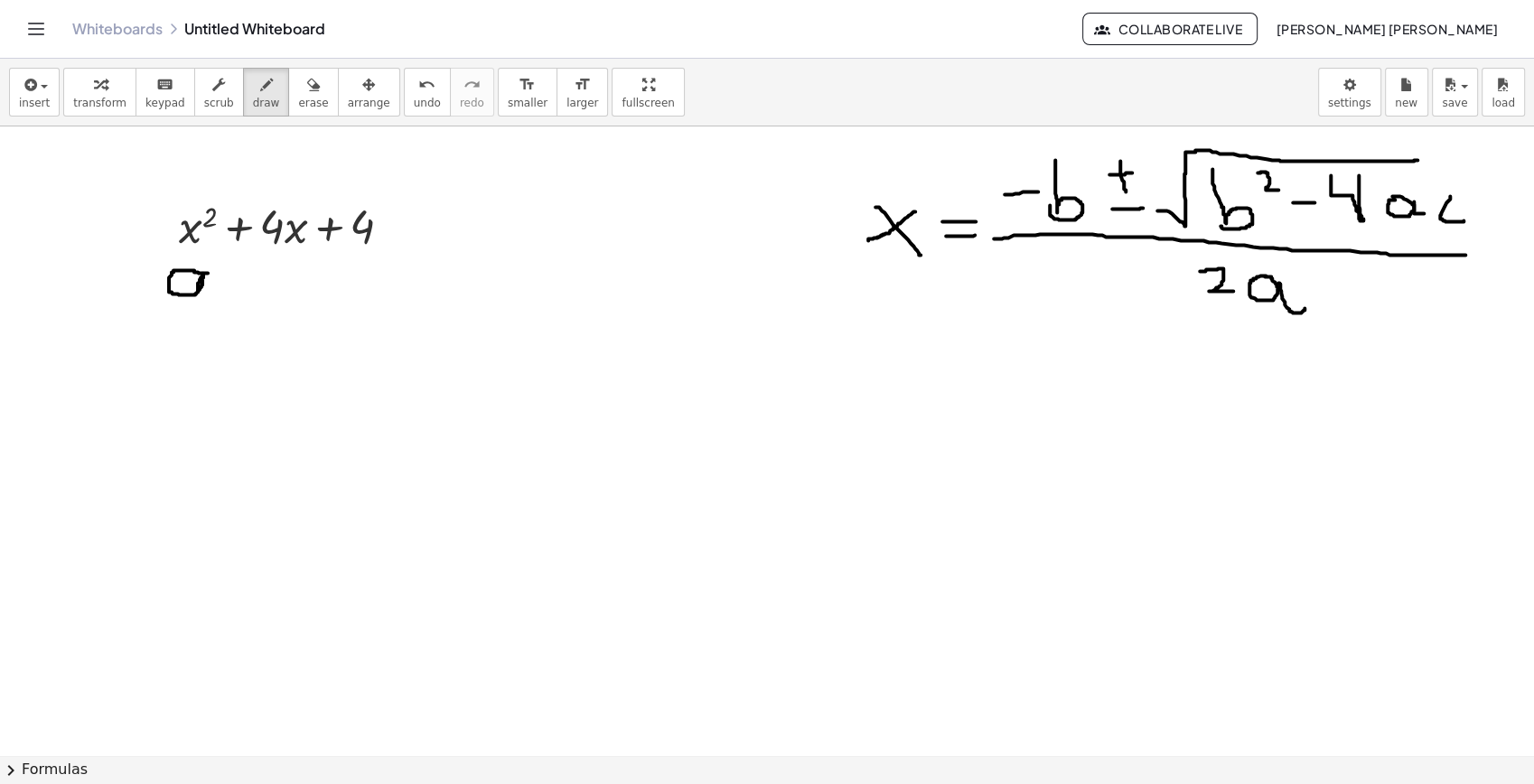
drag, startPoint x: 275, startPoint y: 257, endPoint x: 272, endPoint y: 283, distance: 26.2
drag, startPoint x: 351, startPoint y: 273, endPoint x: 361, endPoint y: 312, distance: 40.3
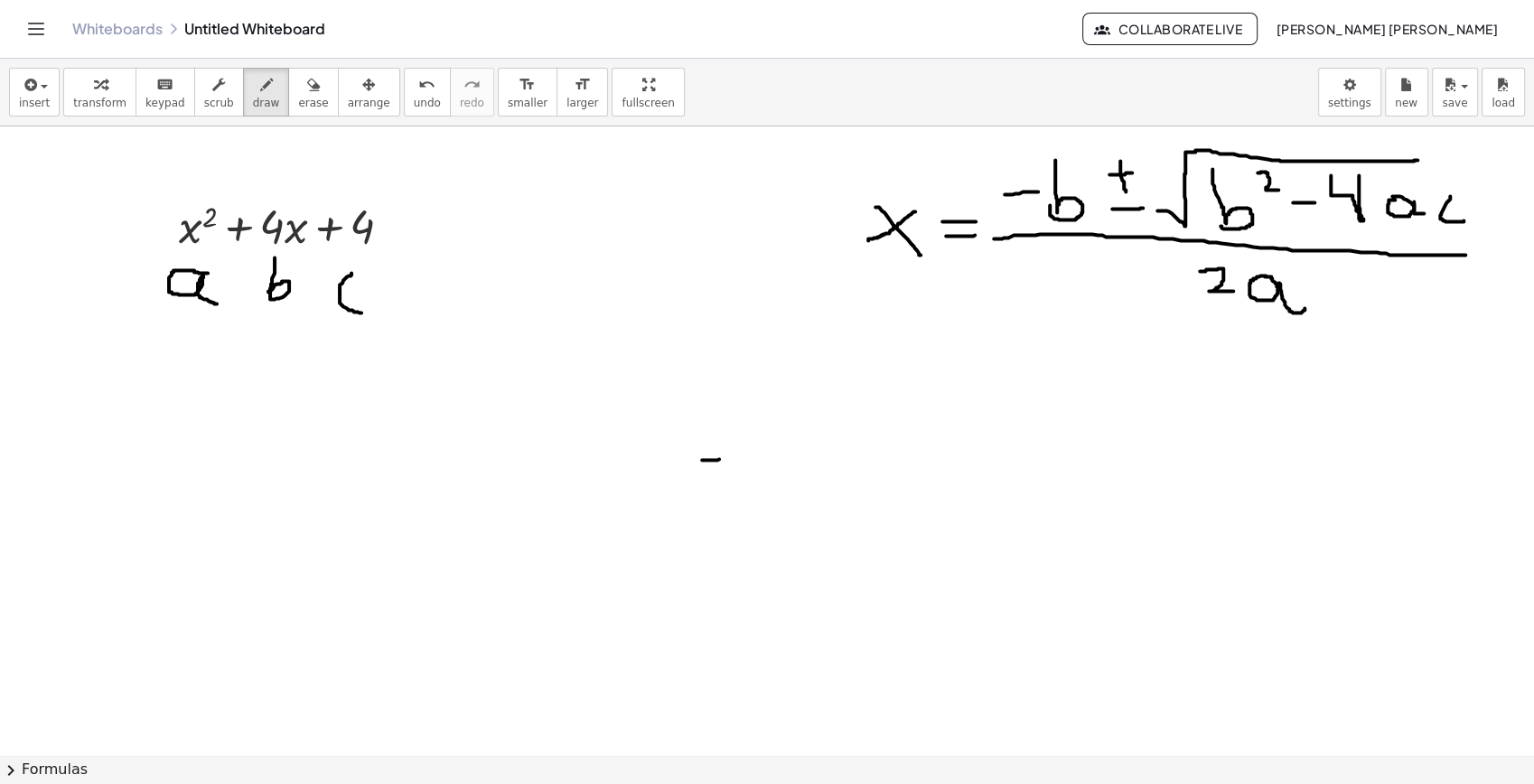
drag, startPoint x: 767, startPoint y: 458, endPoint x: 744, endPoint y: 434, distance: 33.2
drag, startPoint x: 156, startPoint y: 450, endPoint x: 182, endPoint y: 505, distance: 60.8
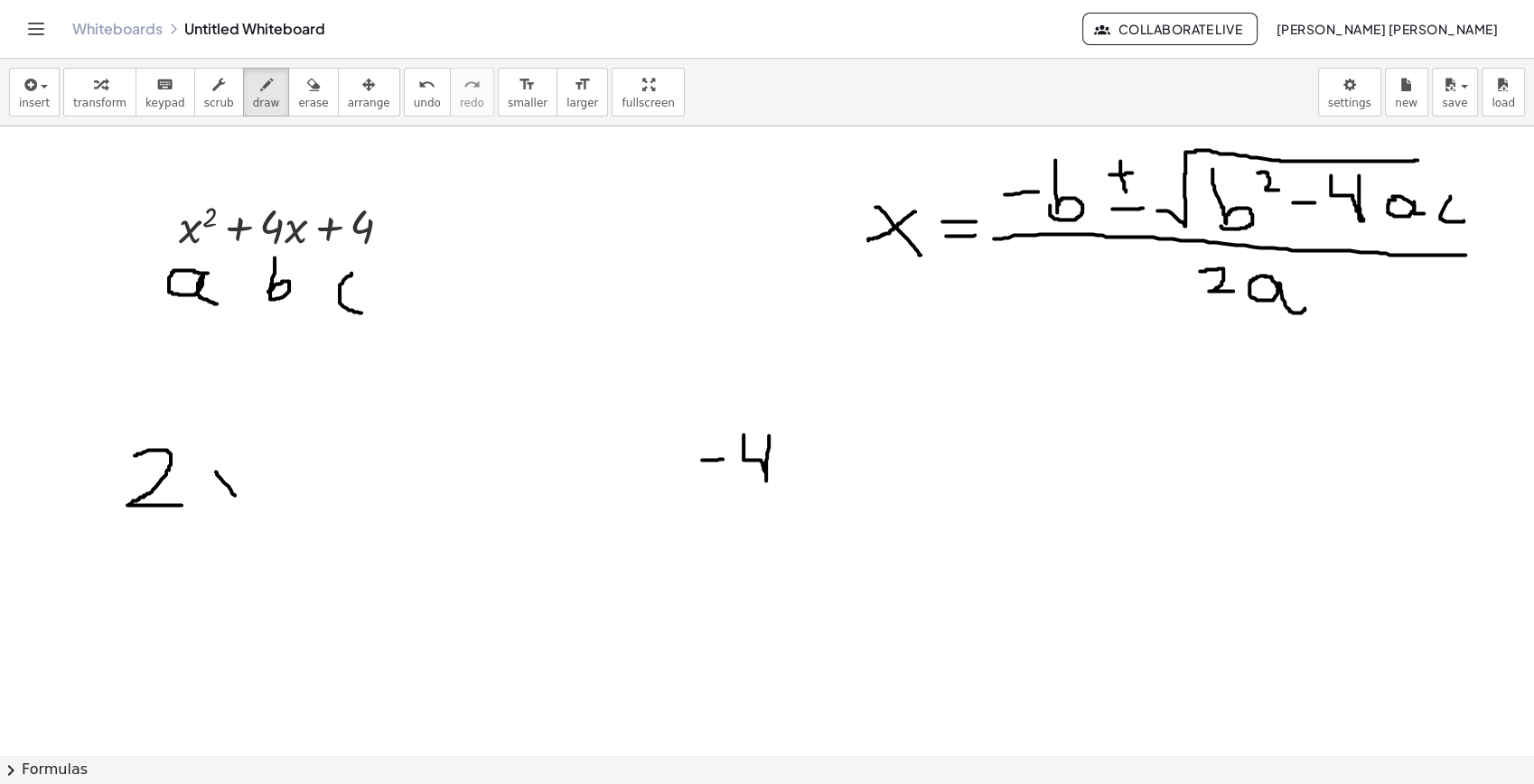
drag, startPoint x: 216, startPoint y: 472, endPoint x: 249, endPoint y: 514, distance: 53.4
drag, startPoint x: 250, startPoint y: 469, endPoint x: 204, endPoint y: 505, distance: 58.4
drag, startPoint x: 277, startPoint y: 421, endPoint x: 318, endPoint y: 450, distance: 50.2
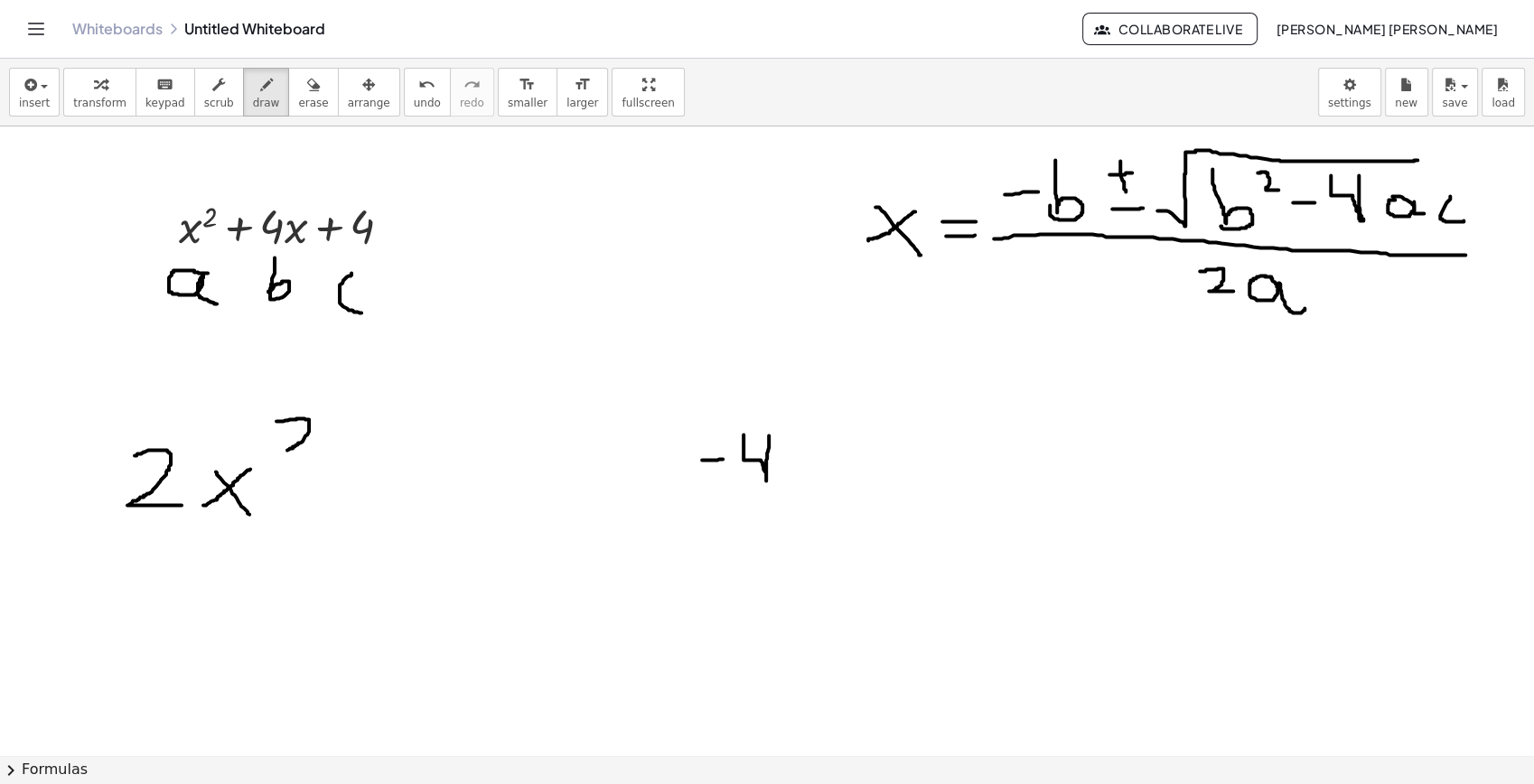
drag, startPoint x: 376, startPoint y: 387, endPoint x: 345, endPoint y: 409, distance: 38.0
drag, startPoint x: 333, startPoint y: 393, endPoint x: 375, endPoint y: 423, distance: 51.6
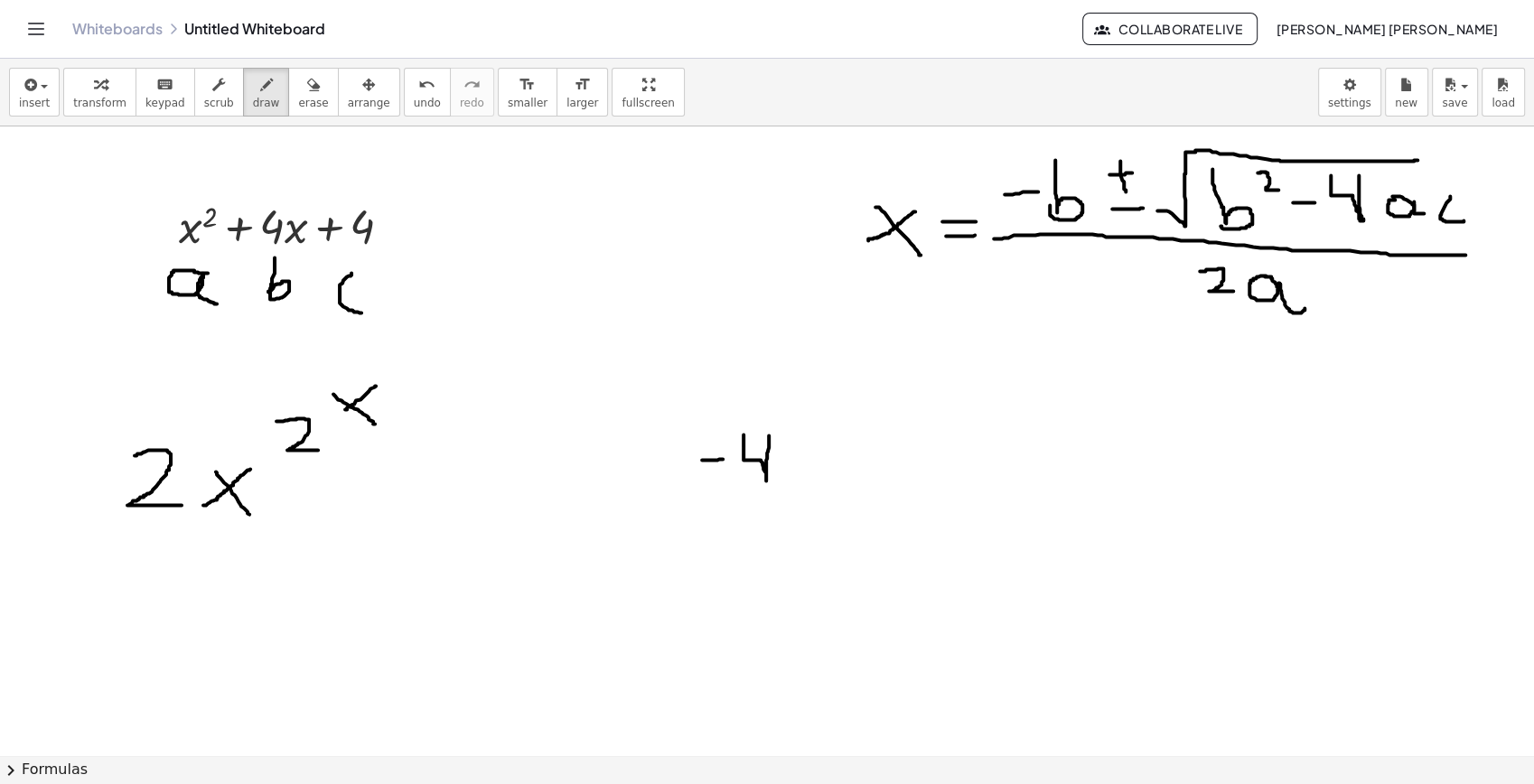
drag, startPoint x: 415, startPoint y: 357, endPoint x: 428, endPoint y: 405, distance: 49.7
drag, startPoint x: 406, startPoint y: 366, endPoint x: 438, endPoint y: 361, distance: 32.4
drag, startPoint x: 450, startPoint y: 404, endPoint x: 434, endPoint y: 421, distance: 23.3
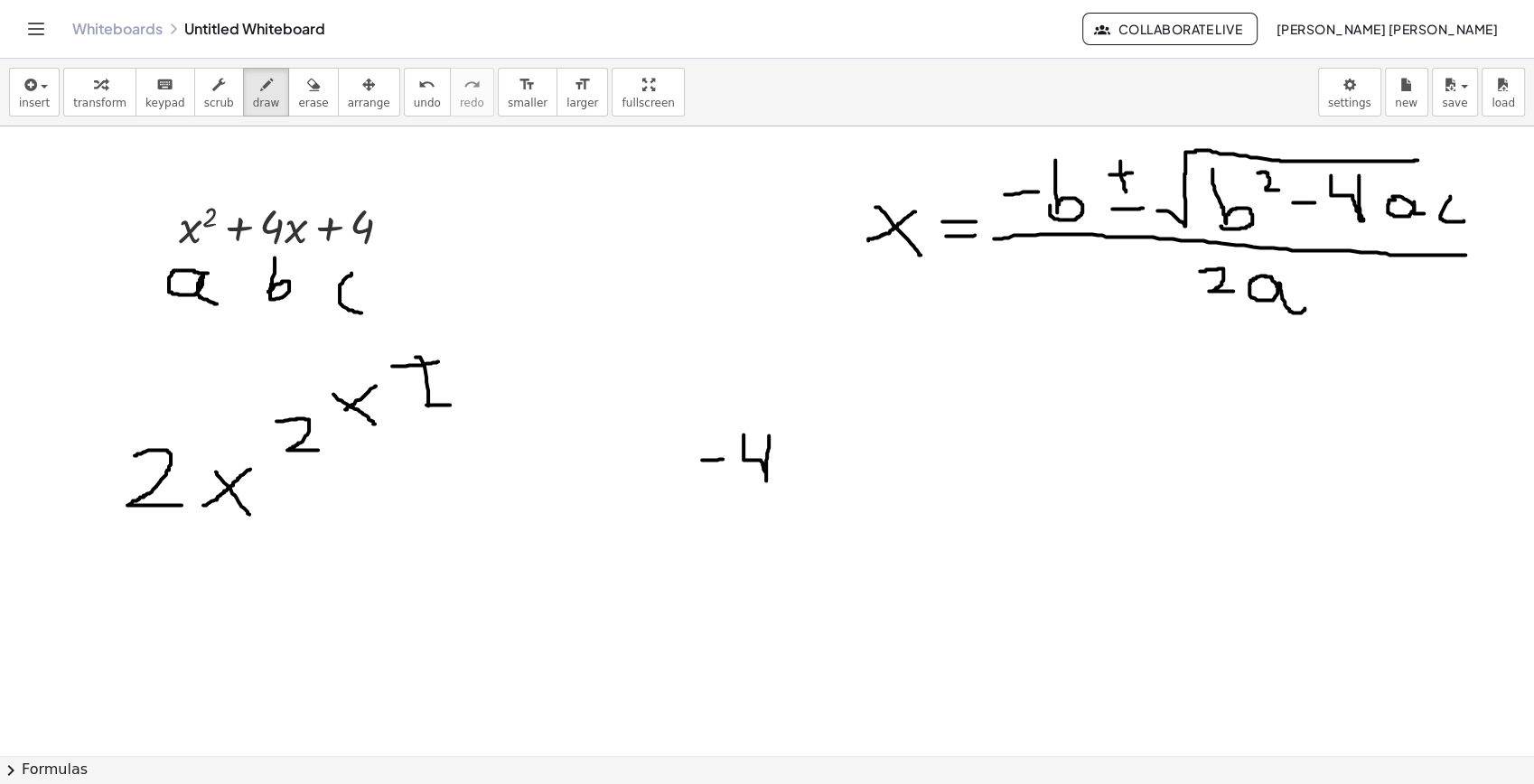
drag, startPoint x: 277, startPoint y: 509, endPoint x: 304, endPoint y: 539, distance: 40.4
drag, startPoint x: 271, startPoint y: 513, endPoint x: 272, endPoint y: 529, distance: 16.0
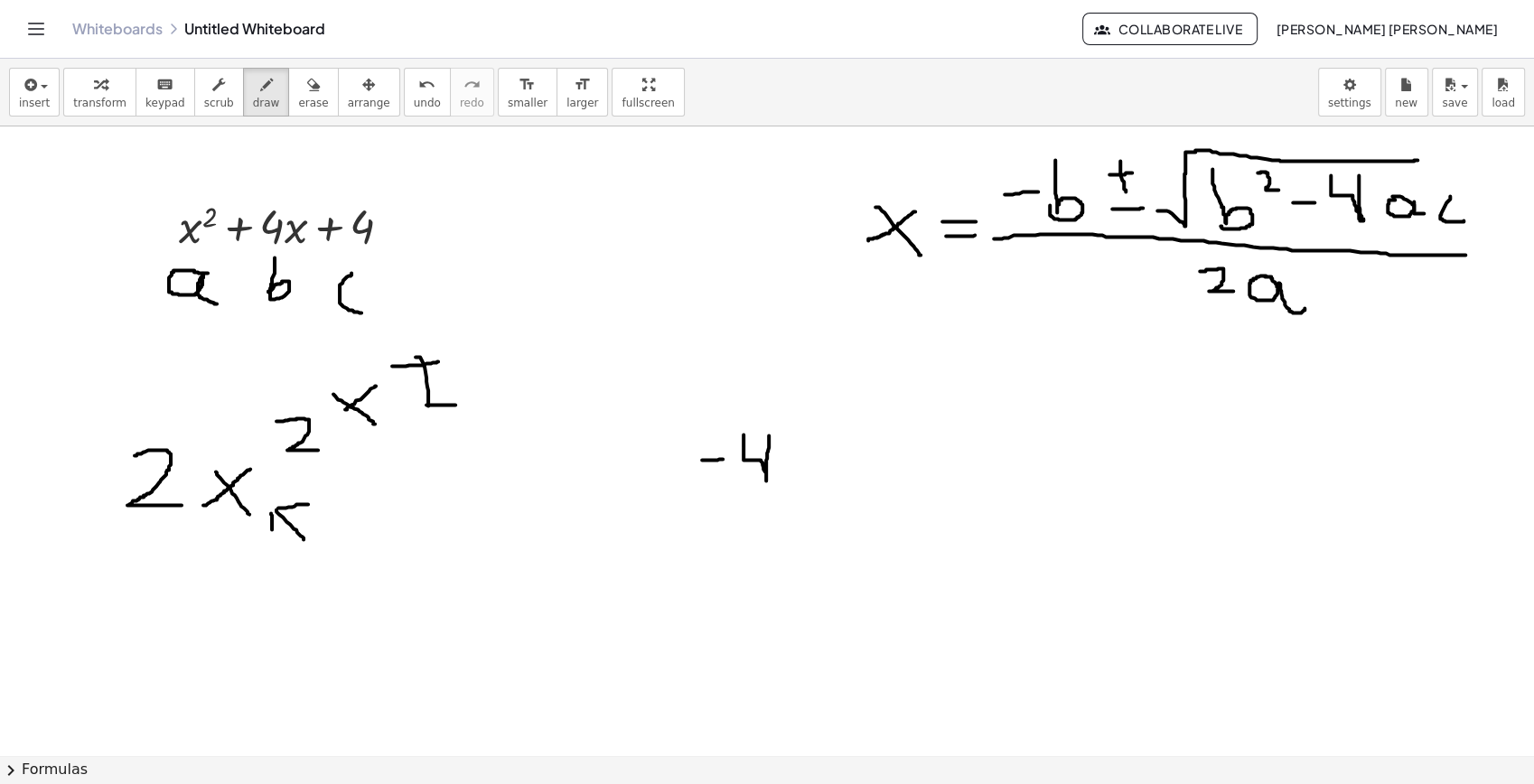
drag, startPoint x: 278, startPoint y: 507, endPoint x: 309, endPoint y: 504, distance: 31.1
drag, startPoint x: 311, startPoint y: 530, endPoint x: 367, endPoint y: 576, distance: 72.5
drag, startPoint x: 382, startPoint y: 518, endPoint x: 369, endPoint y: 573, distance: 56.5
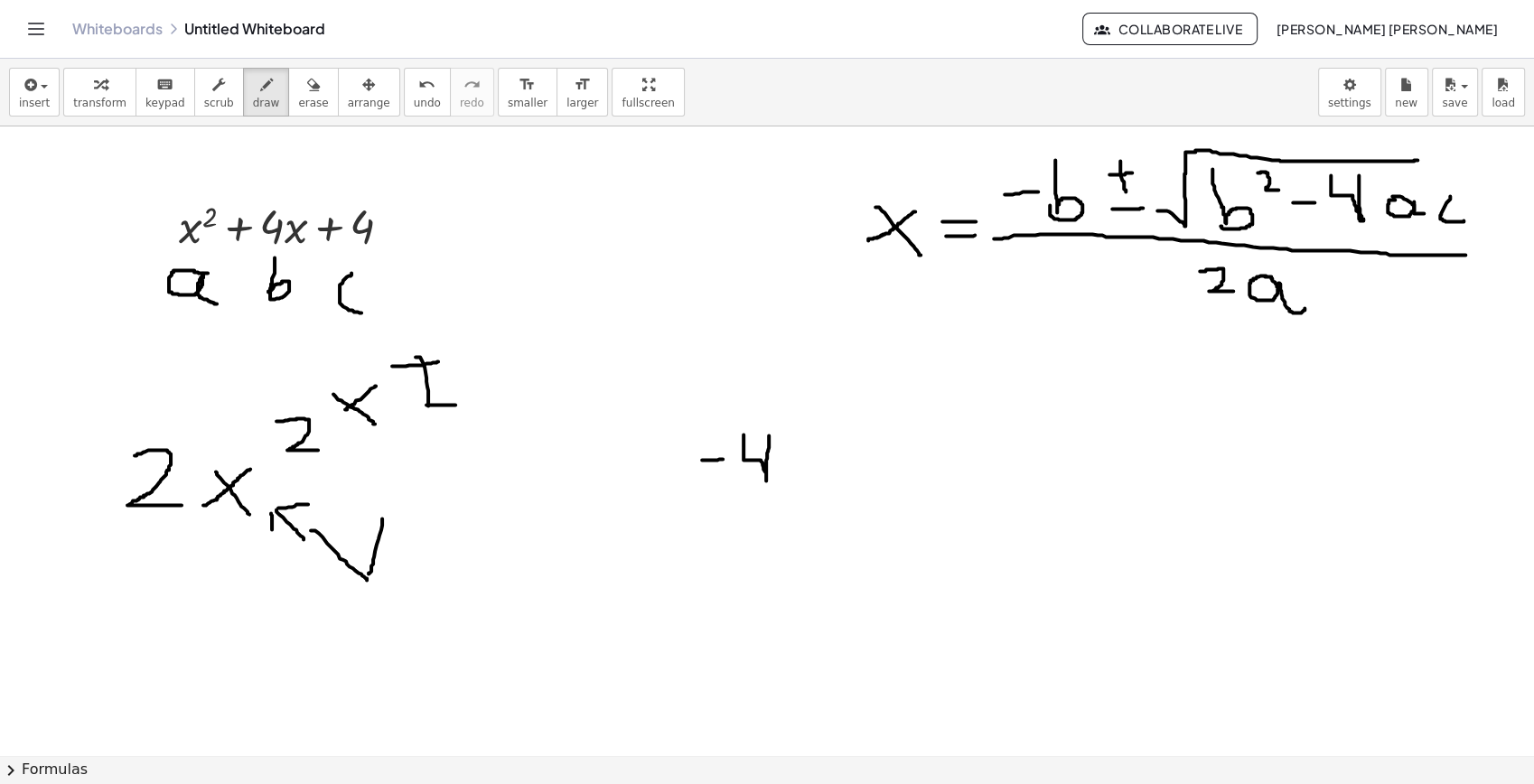
drag, startPoint x: 142, startPoint y: 552, endPoint x: 128, endPoint y: 580, distance: 31.3
drag, startPoint x: 120, startPoint y: 530, endPoint x: 159, endPoint y: 552, distance: 44.8
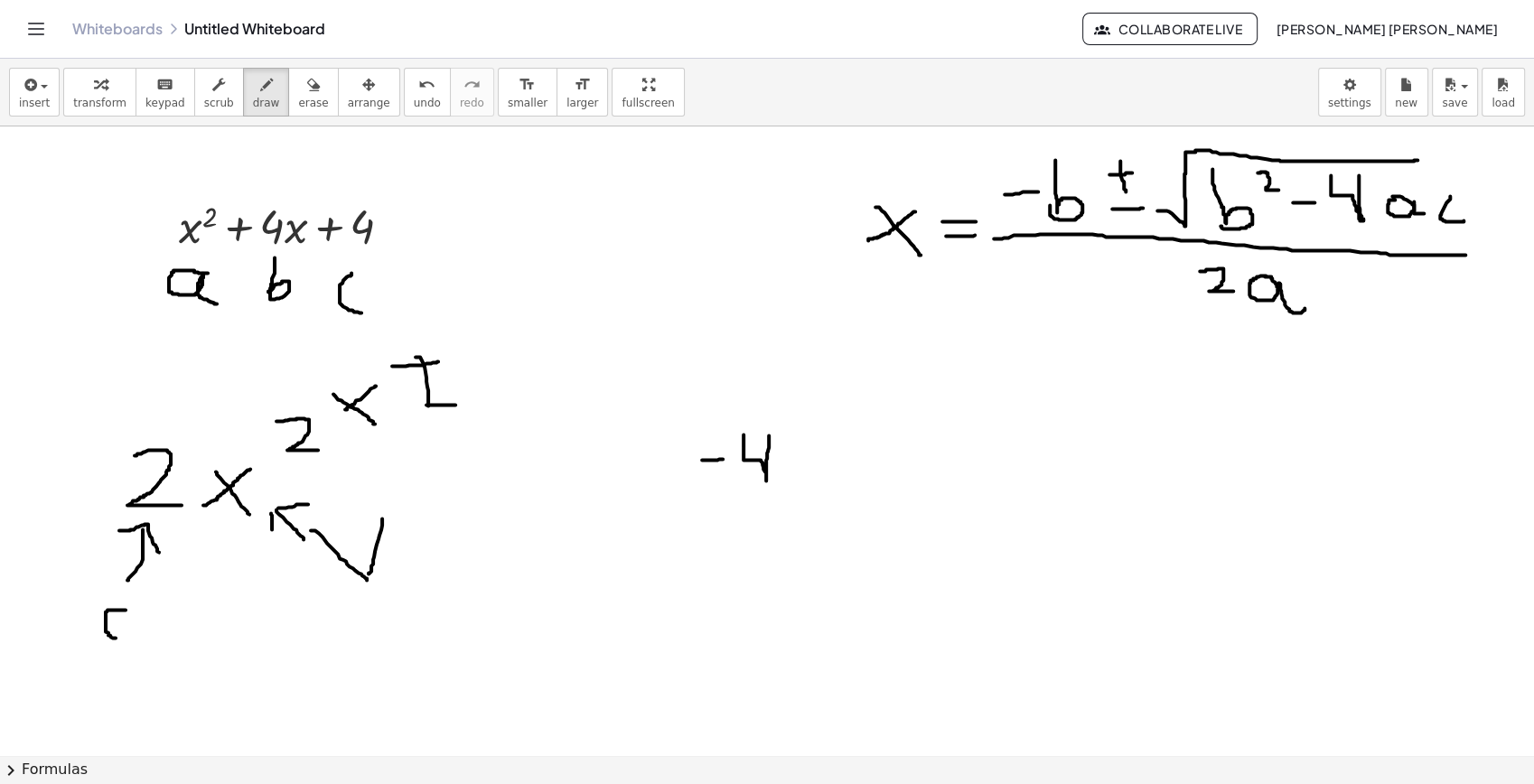
drag, startPoint x: 123, startPoint y: 610, endPoint x: 144, endPoint y: 646, distance: 41.7
drag, startPoint x: 703, startPoint y: 591, endPoint x: 771, endPoint y: 703, distance: 131.0
drag, startPoint x: 770, startPoint y: 608, endPoint x: 736, endPoint y: 674, distance: 74.2
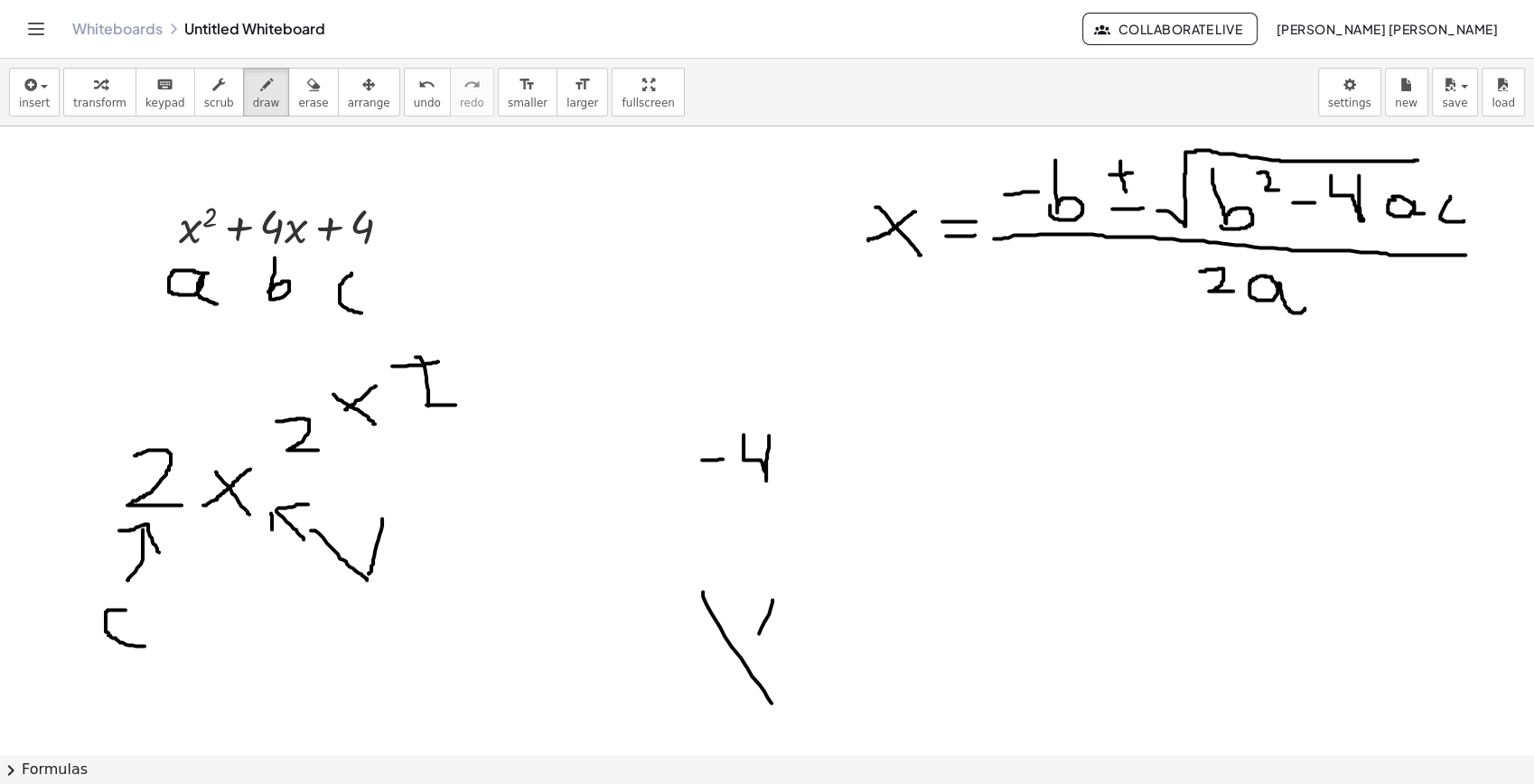
drag, startPoint x: 738, startPoint y: 701, endPoint x: 772, endPoint y: 550, distance: 154.8
drag, startPoint x: 787, startPoint y: 536, endPoint x: 844, endPoint y: 594, distance: 81.3
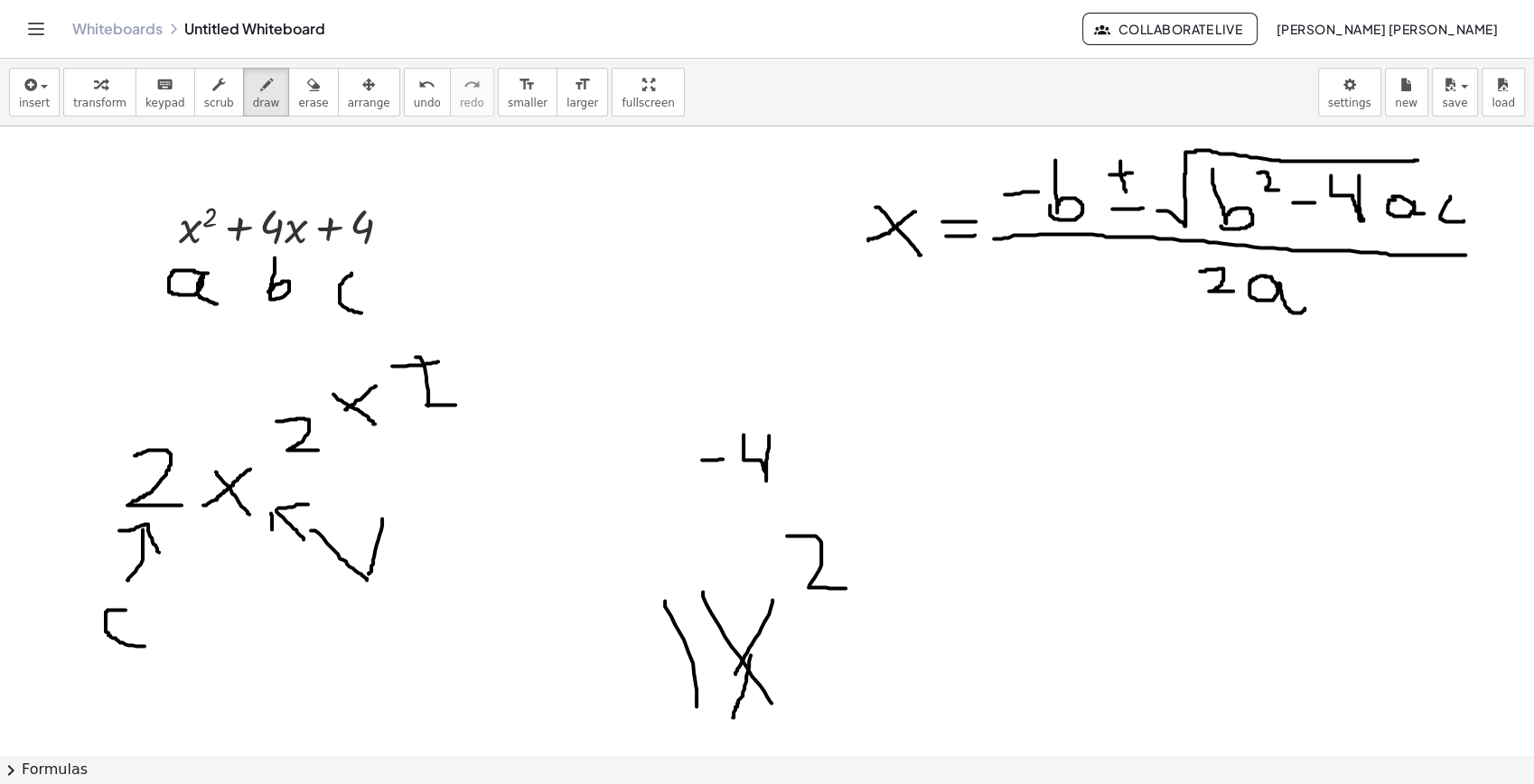
drag, startPoint x: 665, startPoint y: 601, endPoint x: 696, endPoint y: 706, distance: 109.5
drag, startPoint x: 628, startPoint y: 181, endPoint x: 632, endPoint y: 171, distance: 10.8
drag, startPoint x: 658, startPoint y: 190, endPoint x: 674, endPoint y: 197, distance: 17.5
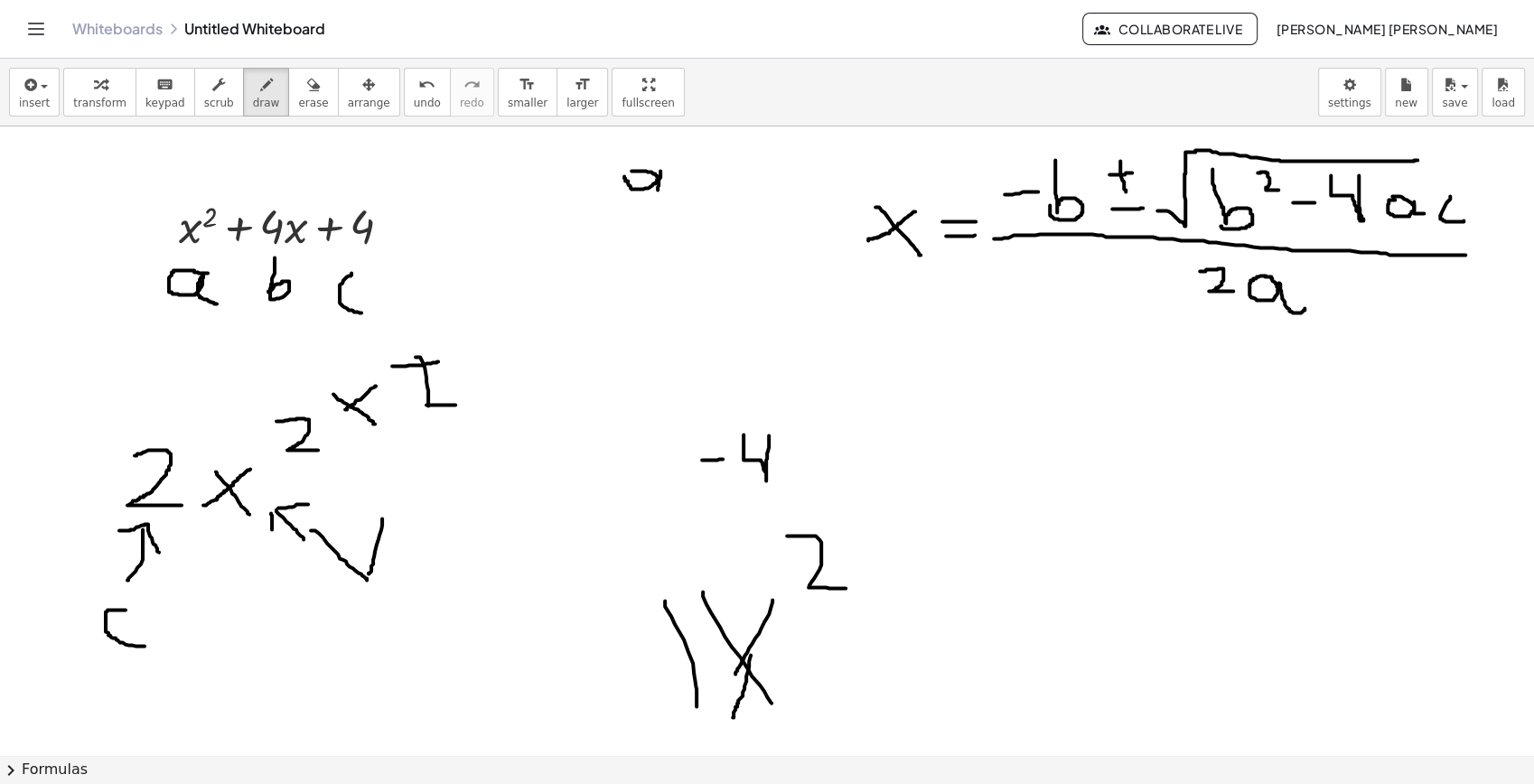
drag, startPoint x: 689, startPoint y: 190, endPoint x: 709, endPoint y: 190, distance: 20.0
drag, startPoint x: 726, startPoint y: 162, endPoint x: 724, endPoint y: 201, distance: 39.1
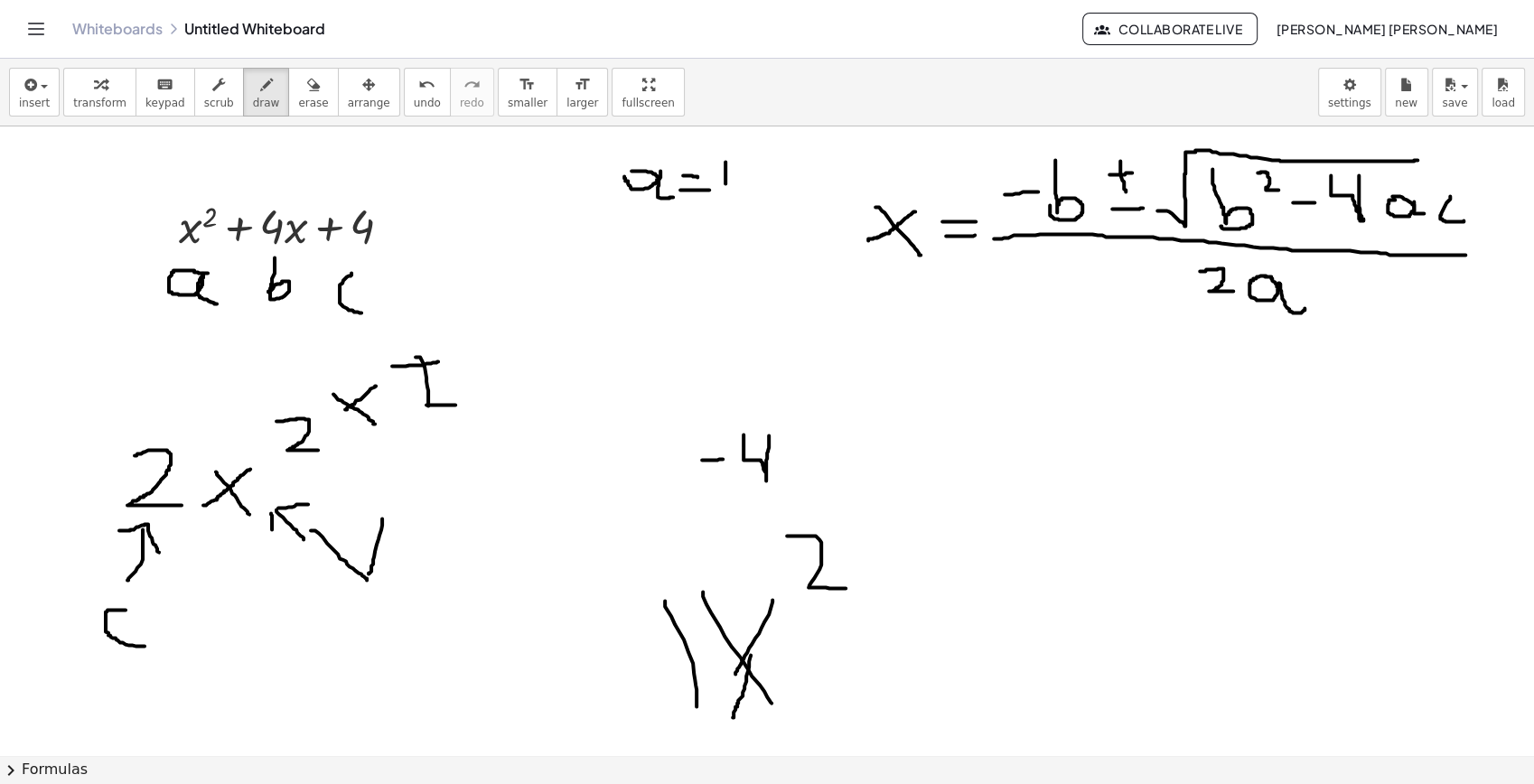
drag, startPoint x: 726, startPoint y: 164, endPoint x: 713, endPoint y: 174, distance: 16.4
drag, startPoint x: 730, startPoint y: 200, endPoint x: 713, endPoint y: 205, distance: 17.7
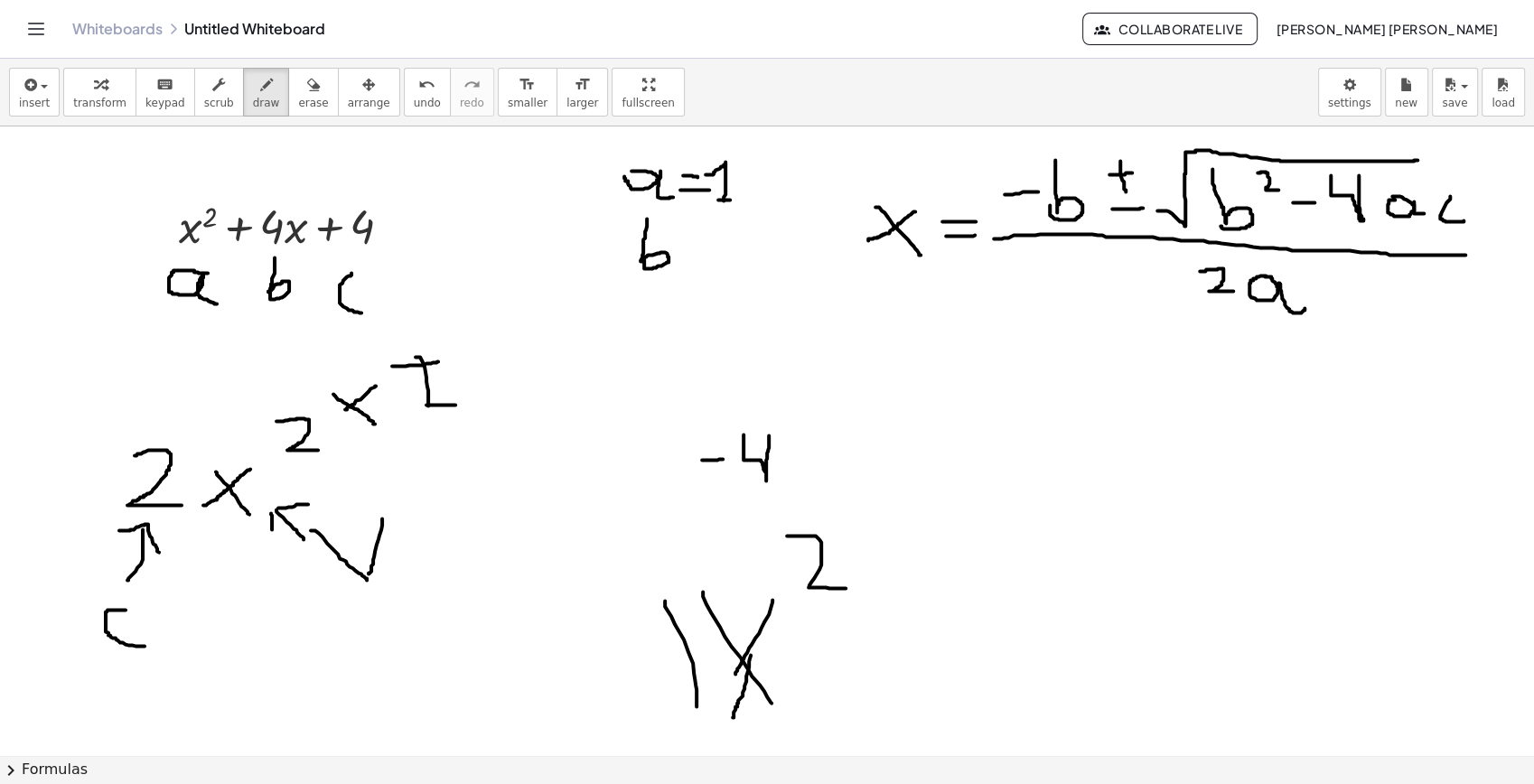
drag, startPoint x: 647, startPoint y: 218, endPoint x: 643, endPoint y: 248, distance: 30.3
drag, startPoint x: 687, startPoint y: 239, endPoint x: 705, endPoint y: 239, distance: 18.0
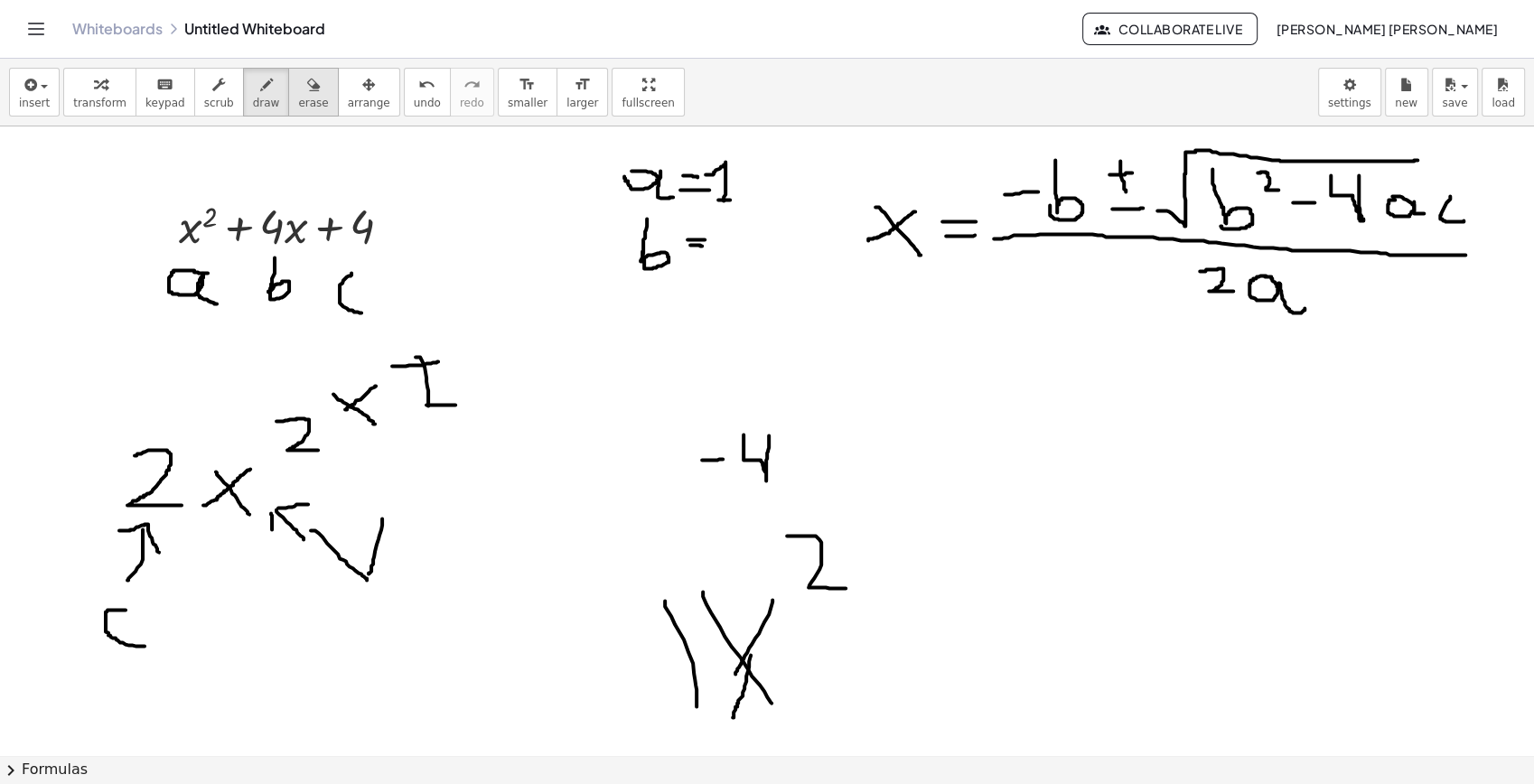
click at [311, 99] on button "erase" at bounding box center [313, 92] width 49 height 48
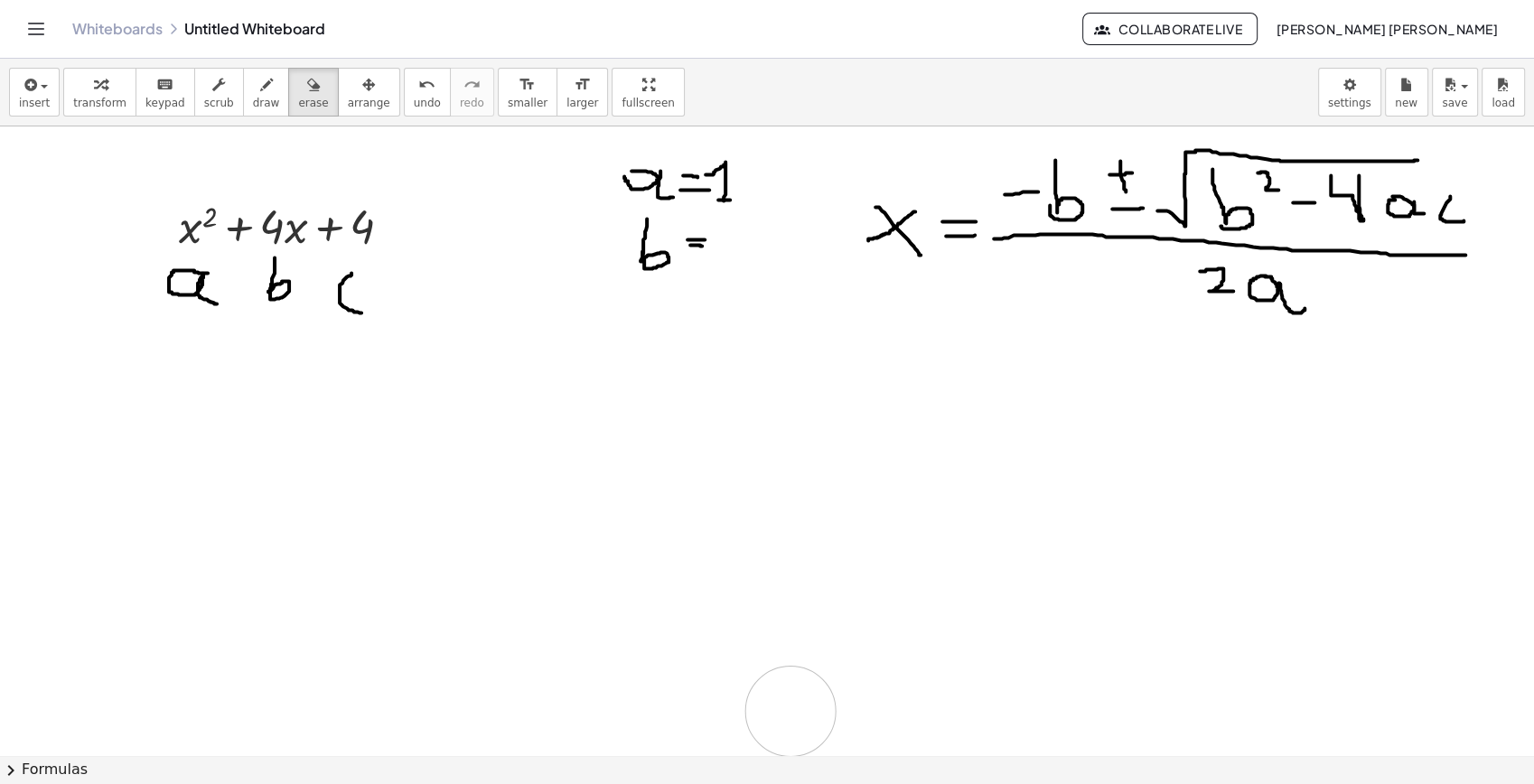
drag, startPoint x: 316, startPoint y: 404, endPoint x: 790, endPoint y: 711, distance: 564.7
click at [253, 97] on span "draw" at bounding box center [266, 103] width 27 height 13
drag, startPoint x: 736, startPoint y: 250, endPoint x: 716, endPoint y: 219, distance: 36.9
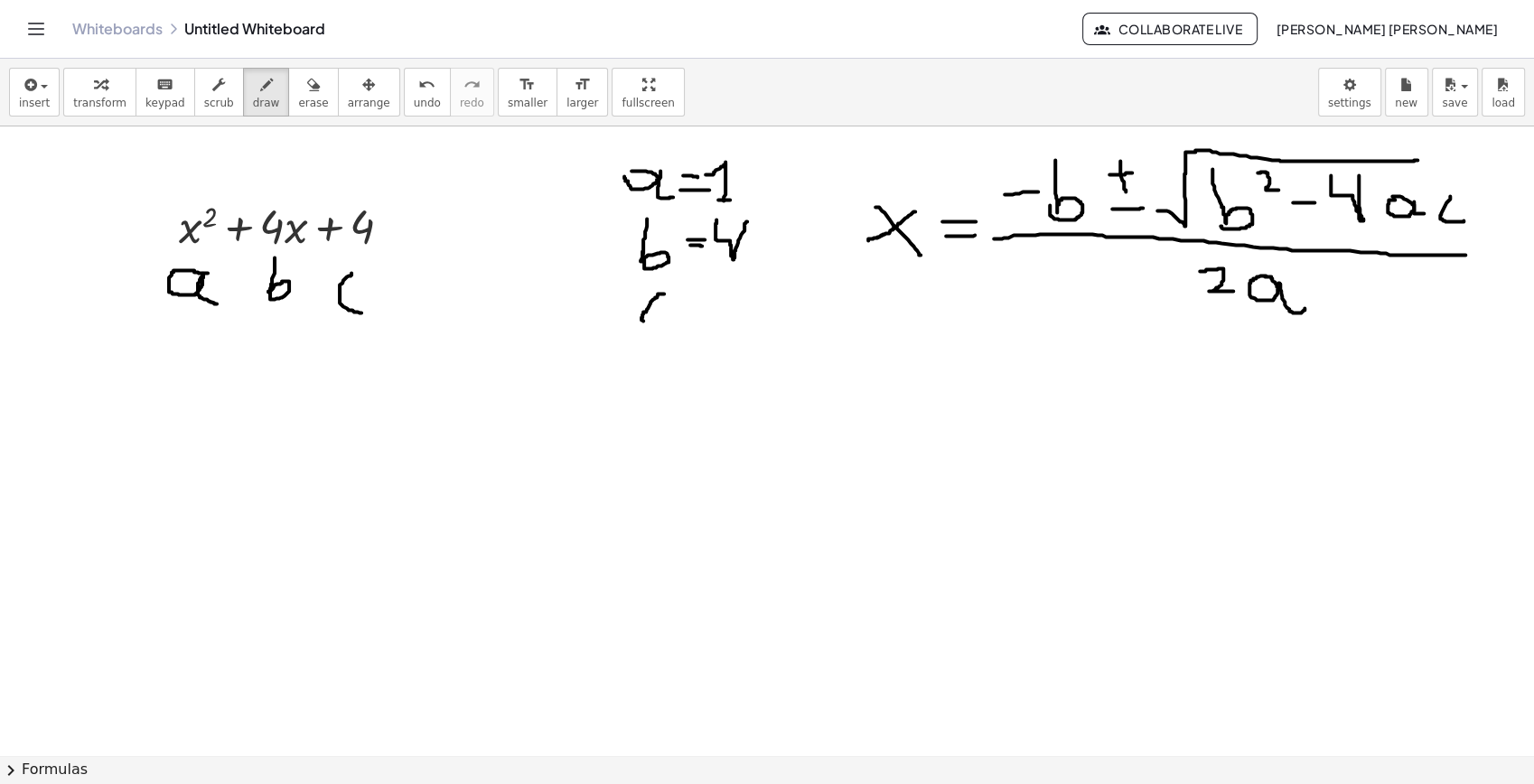
drag, startPoint x: 664, startPoint y: 294, endPoint x: 665, endPoint y: 321, distance: 27.0
drag, startPoint x: 736, startPoint y: 283, endPoint x: 714, endPoint y: 290, distance: 23.1
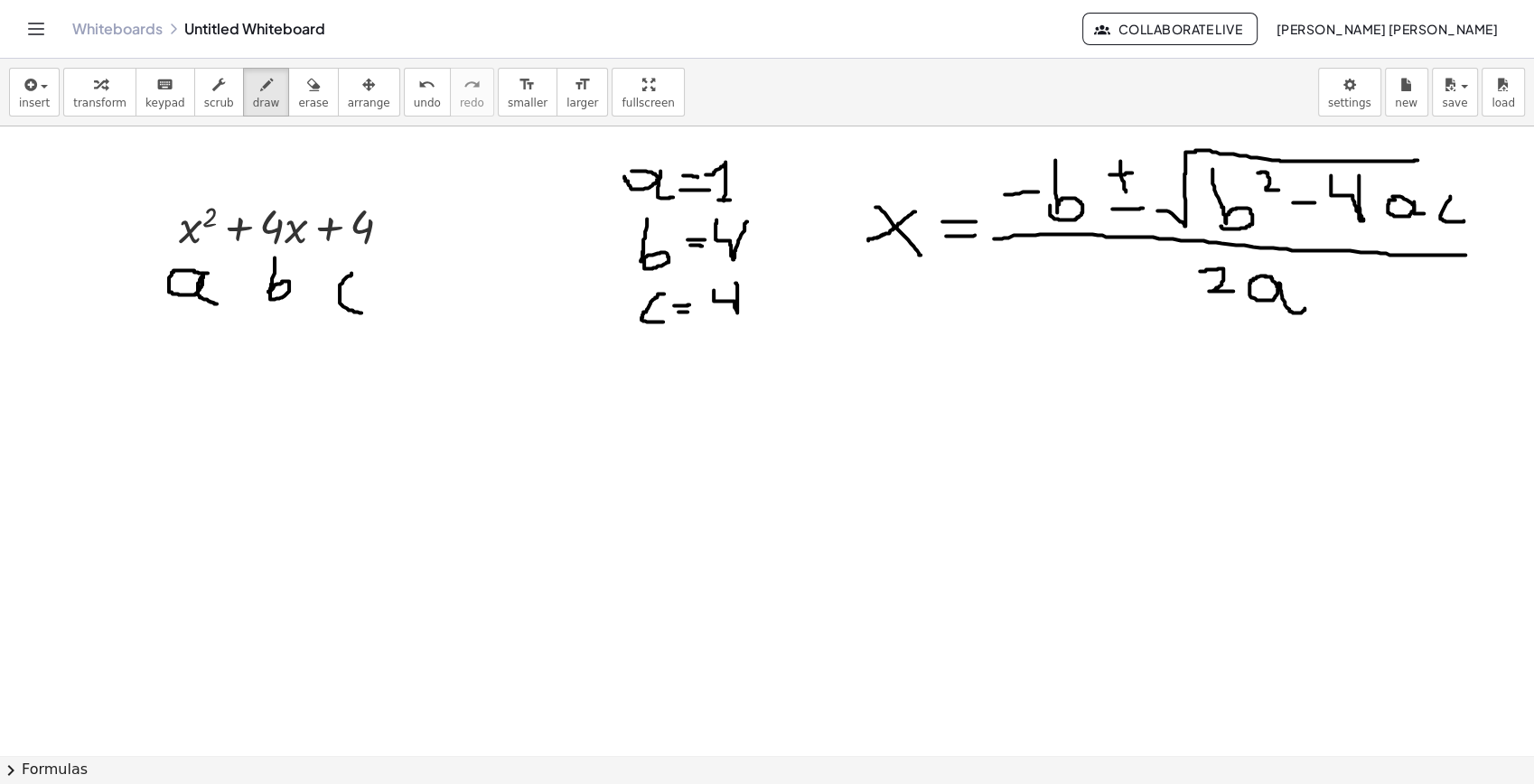
drag, startPoint x: 807, startPoint y: 447, endPoint x: 826, endPoint y: 486, distance: 43.4
drag, startPoint x: 833, startPoint y: 450, endPoint x: 805, endPoint y: 475, distance: 37.5
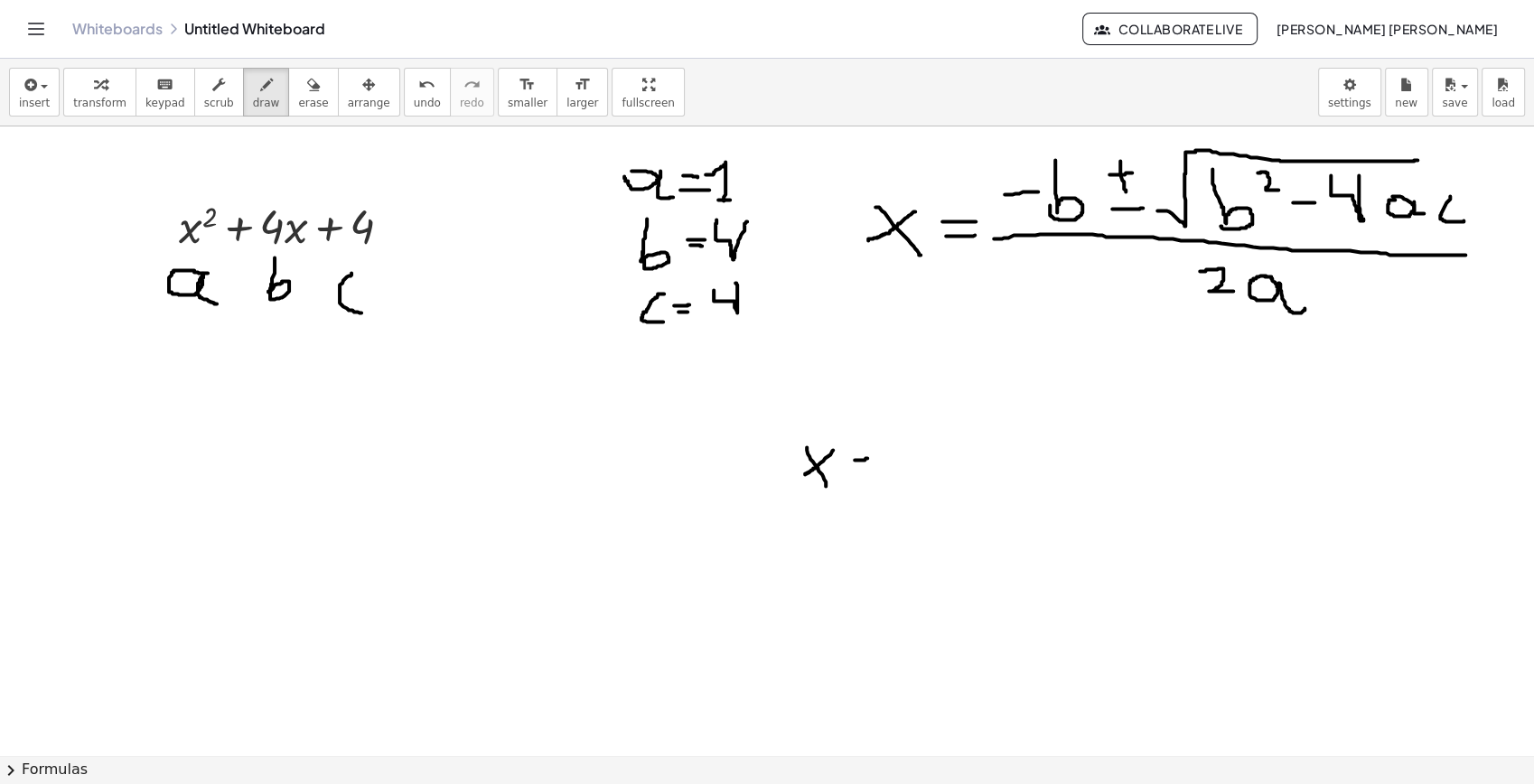
drag, startPoint x: 855, startPoint y: 460, endPoint x: 873, endPoint y: 458, distance: 18.1
drag, startPoint x: 915, startPoint y: 433, endPoint x: 938, endPoint y: 433, distance: 23.0
drag, startPoint x: 979, startPoint y: 389, endPoint x: 983, endPoint y: 471, distance: 82.1
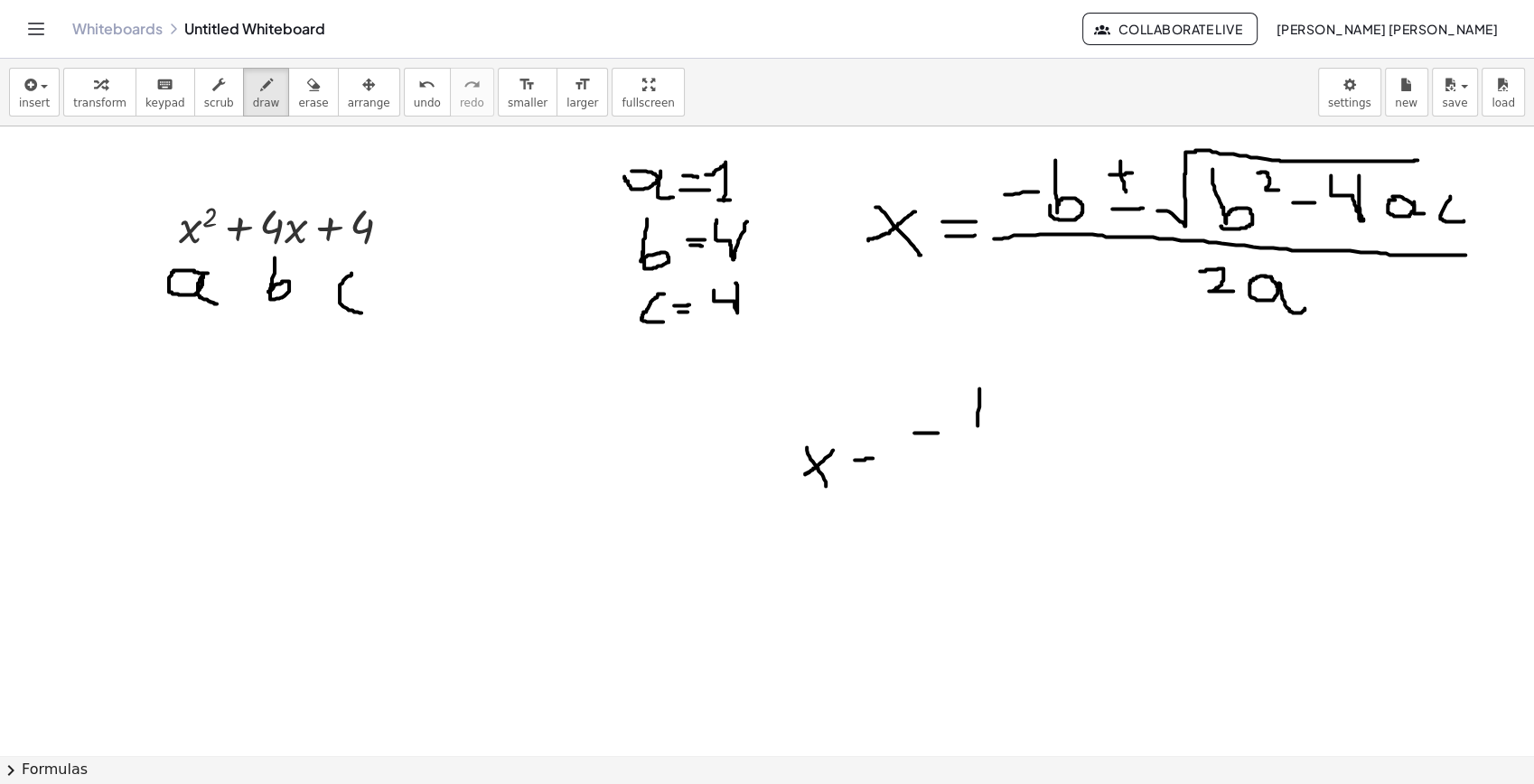
drag, startPoint x: 1024, startPoint y: 401, endPoint x: 1008, endPoint y: 392, distance: 18.4
drag, startPoint x: 1047, startPoint y: 401, endPoint x: 1040, endPoint y: 456, distance: 55.4
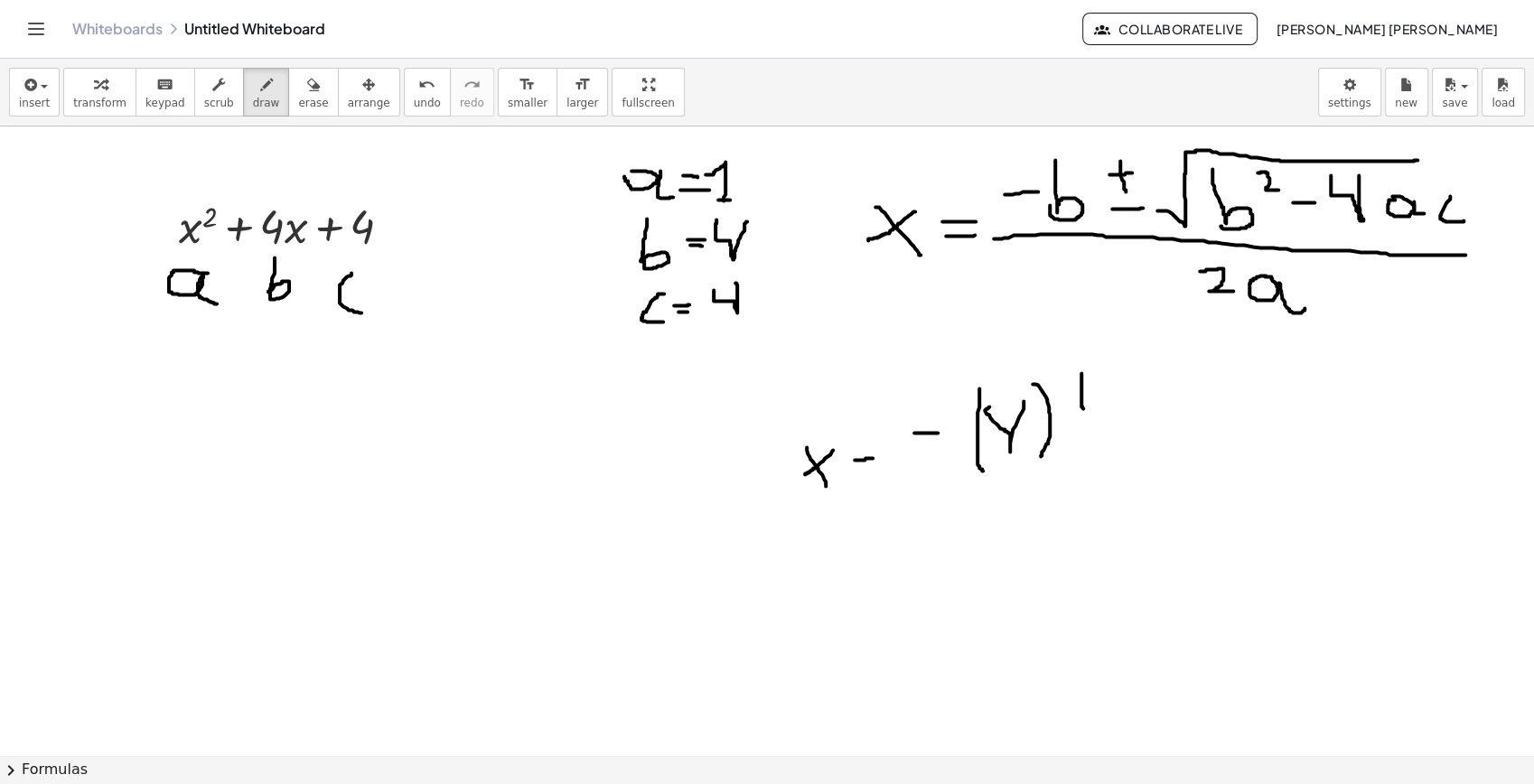
drag, startPoint x: 1082, startPoint y: 373, endPoint x: 1083, endPoint y: 408, distance: 35.0
drag, startPoint x: 1068, startPoint y: 399, endPoint x: 1093, endPoint y: 392, distance: 26.0
drag, startPoint x: 1077, startPoint y: 435, endPoint x: 1099, endPoint y: 434, distance: 22.0
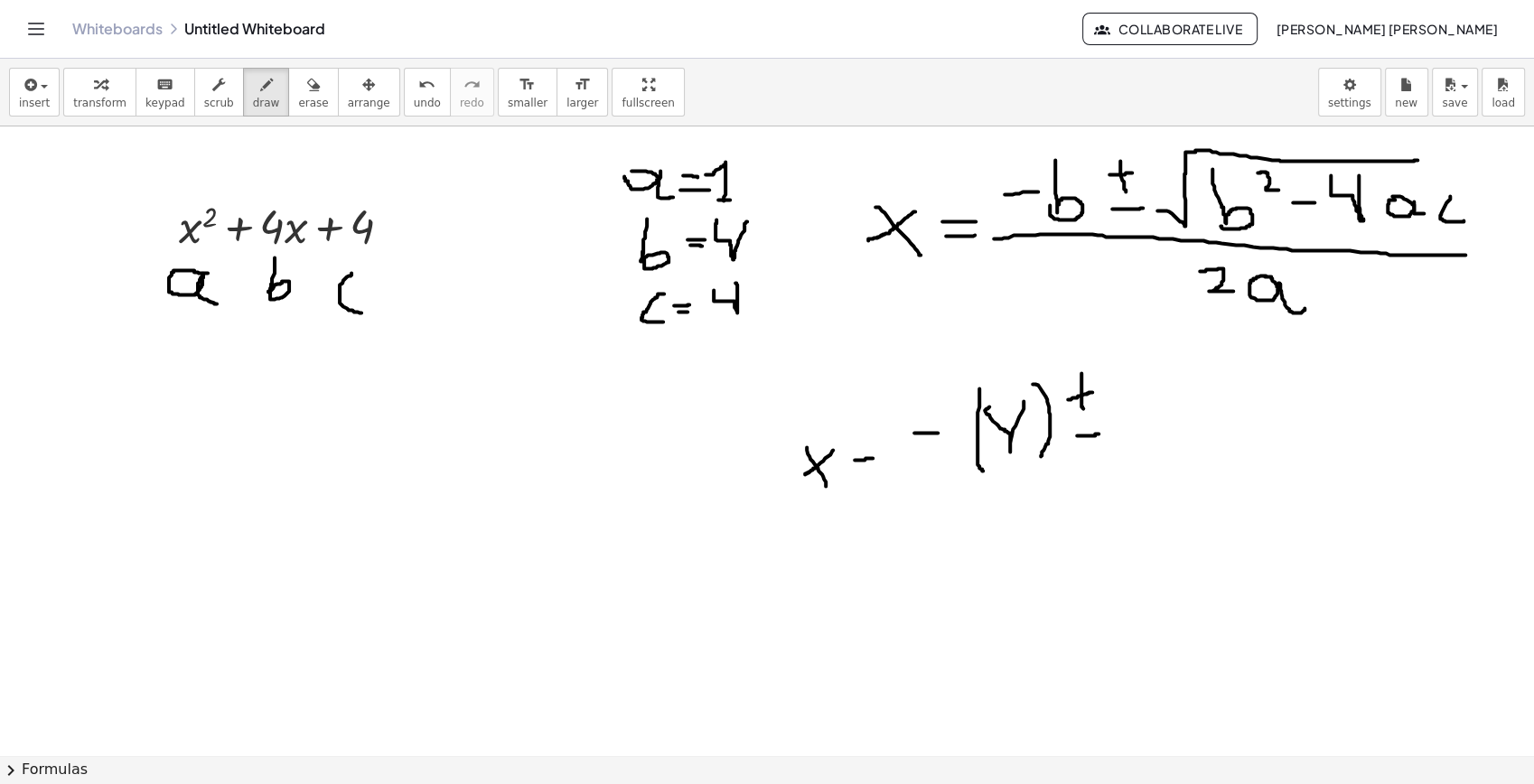
click at [298, 107] on span "erase" at bounding box center [313, 103] width 30 height 13
drag, startPoint x: 992, startPoint y: 513, endPoint x: 853, endPoint y: 455, distance: 150.6
click at [260, 95] on icon "button" at bounding box center [266, 85] width 13 height 22
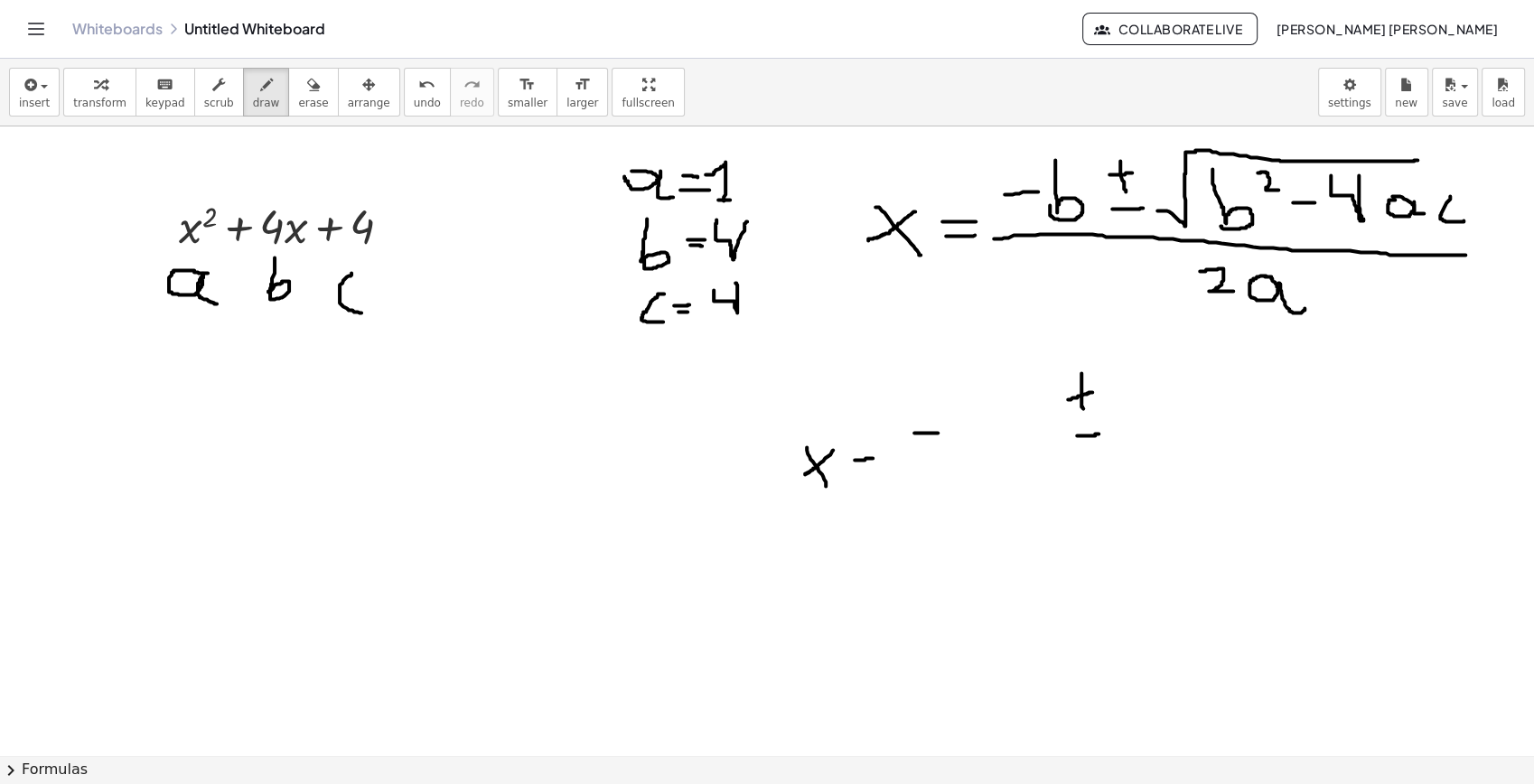
drag, startPoint x: 172, startPoint y: 414, endPoint x: 211, endPoint y: 414, distance: 39.0
drag, startPoint x: 251, startPoint y: 392, endPoint x: 227, endPoint y: 391, distance: 24.0
drag, startPoint x: 247, startPoint y: 421, endPoint x: 247, endPoint y: 455, distance: 34.0
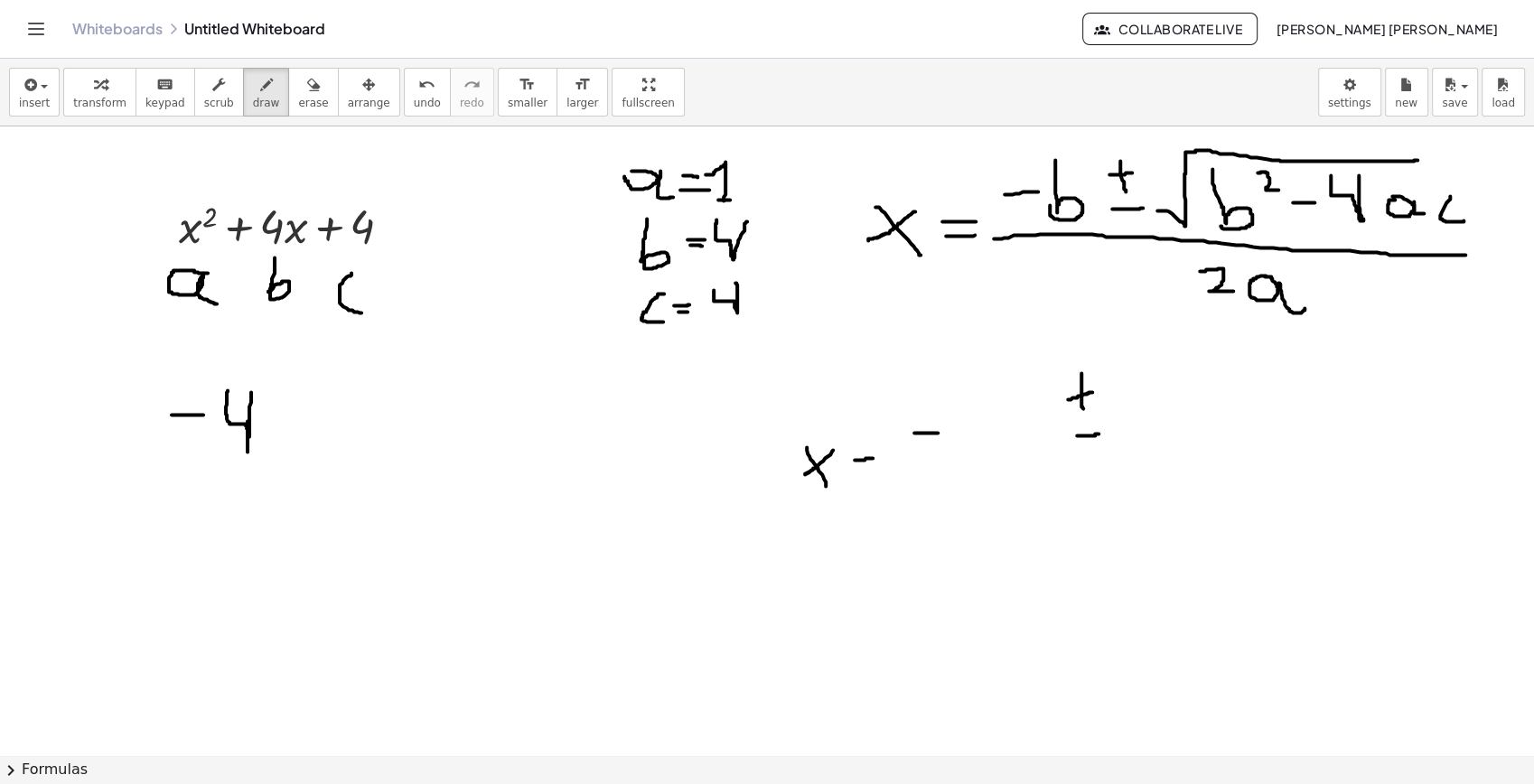
drag, startPoint x: 1004, startPoint y: 167, endPoint x: 1012, endPoint y: 174, distance: 10.6
drag, startPoint x: 983, startPoint y: 406, endPoint x: 956, endPoint y: 408, distance: 27.1
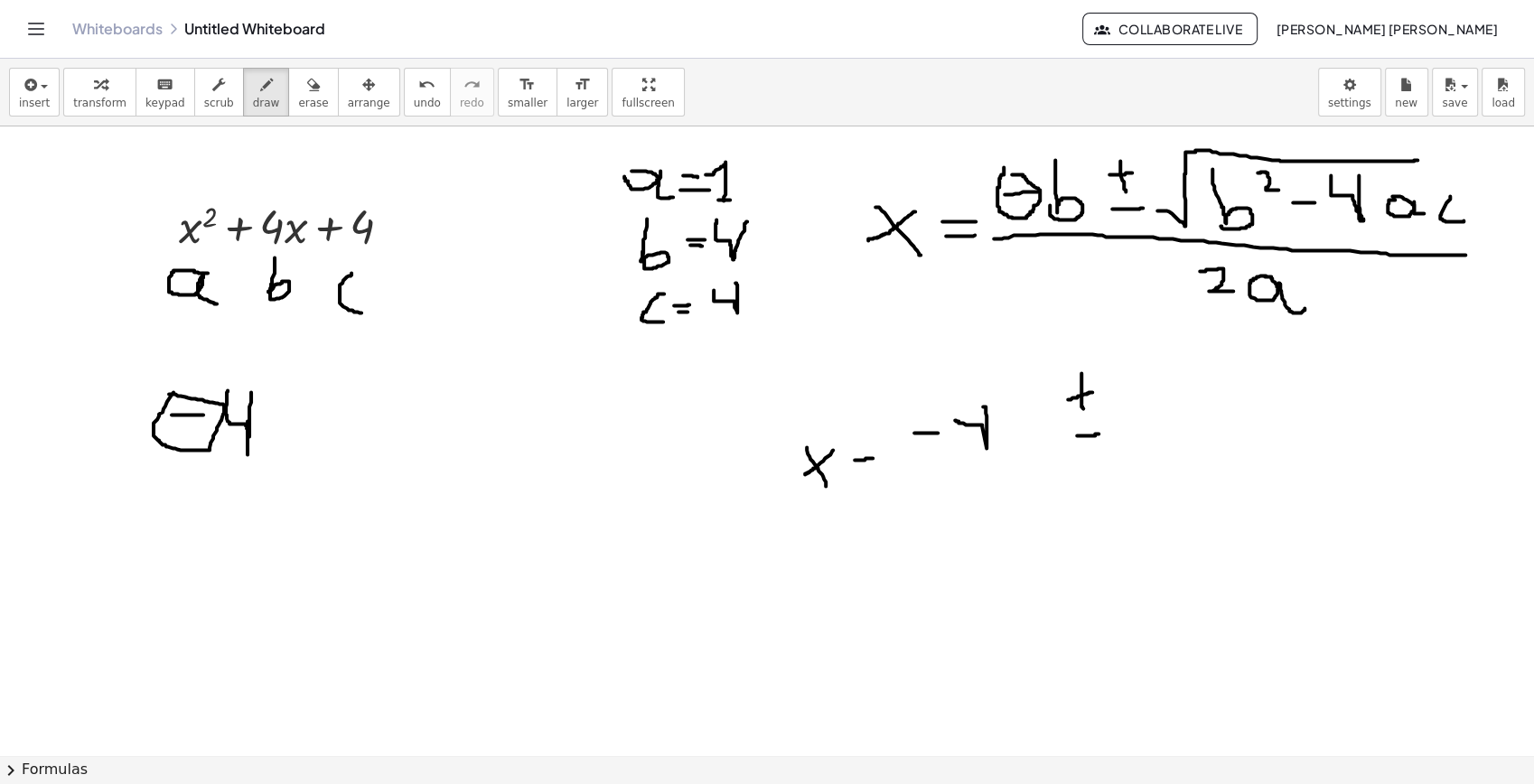
click at [418, 88] on icon "undo" at bounding box center [426, 85] width 17 height 22
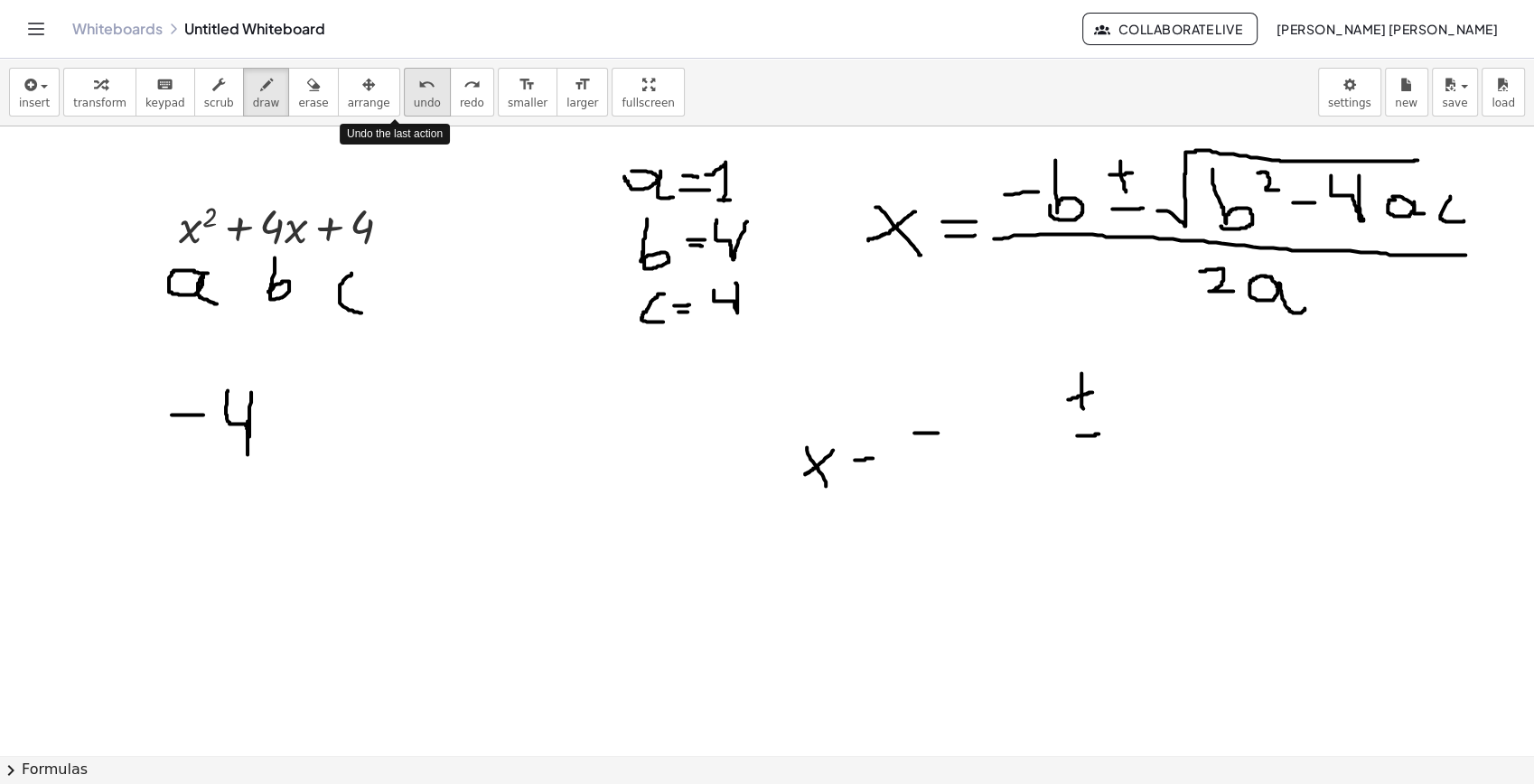
click at [418, 88] on icon "undo" at bounding box center [426, 85] width 17 height 22
drag, startPoint x: 958, startPoint y: 417, endPoint x: 978, endPoint y: 443, distance: 32.8
drag, startPoint x: 980, startPoint y: 431, endPoint x: 997, endPoint y: 429, distance: 17.1
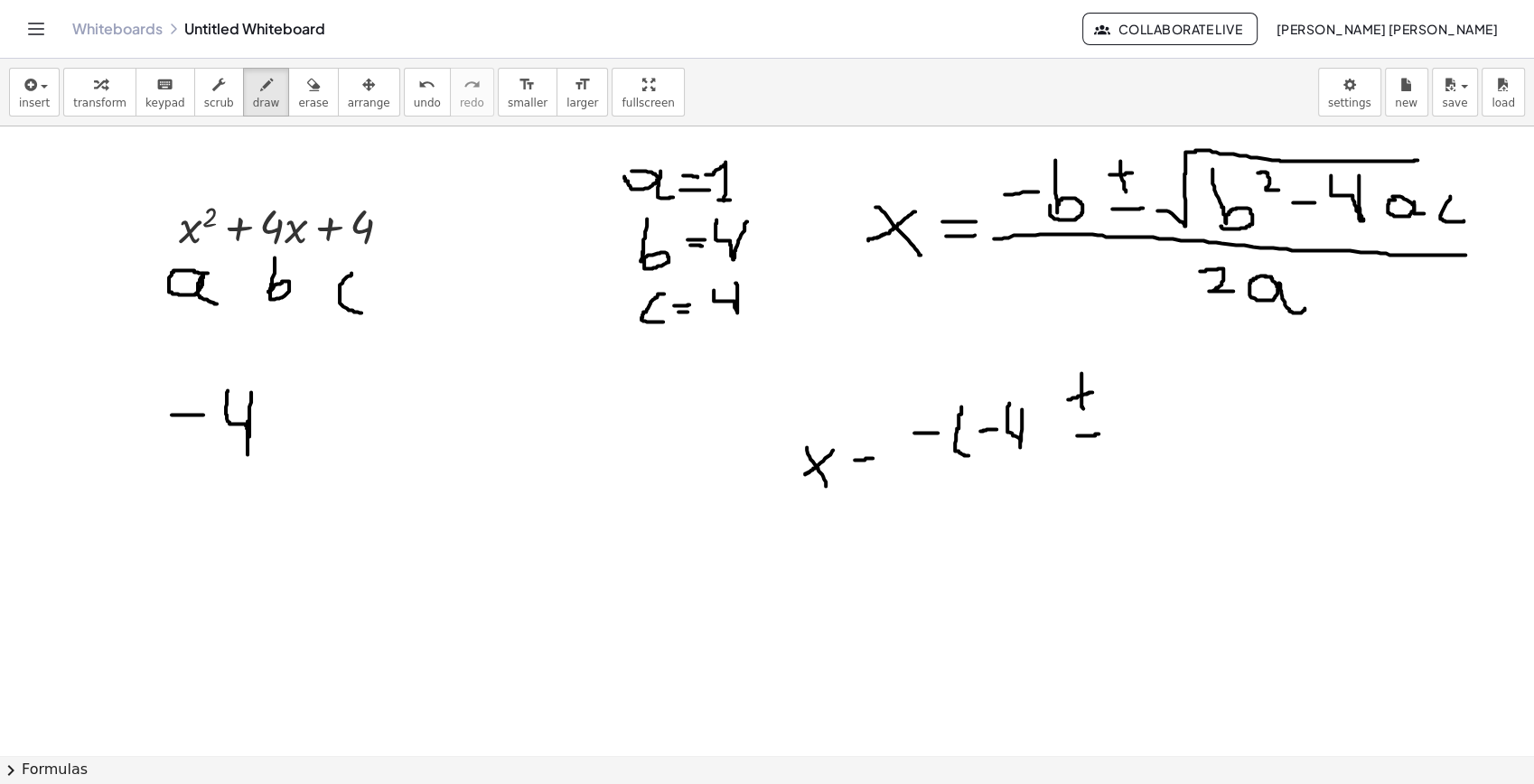
drag, startPoint x: 1022, startPoint y: 409, endPoint x: 1009, endPoint y: 401, distance: 15.3
drag, startPoint x: 1034, startPoint y: 400, endPoint x: 1035, endPoint y: 450, distance: 50.0
click at [306, 77] on button "erase" at bounding box center [313, 92] width 49 height 48
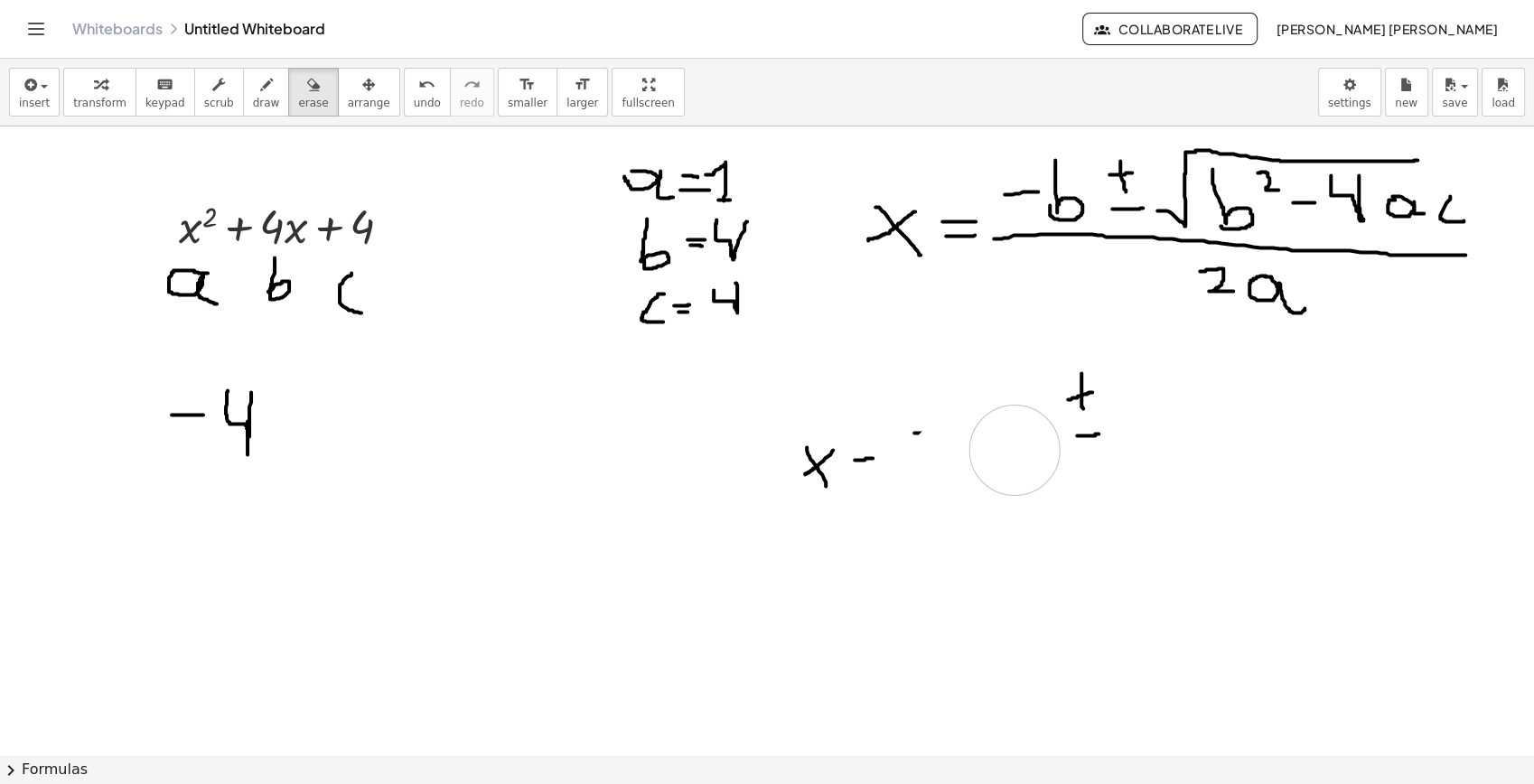
drag, startPoint x: 954, startPoint y: 463, endPoint x: 992, endPoint y: 451, distance: 39.8
drag, startPoint x: 908, startPoint y: 428, endPoint x: 926, endPoint y: 428, distance: 18.0
click at [253, 99] on span "draw" at bounding box center [266, 103] width 27 height 13
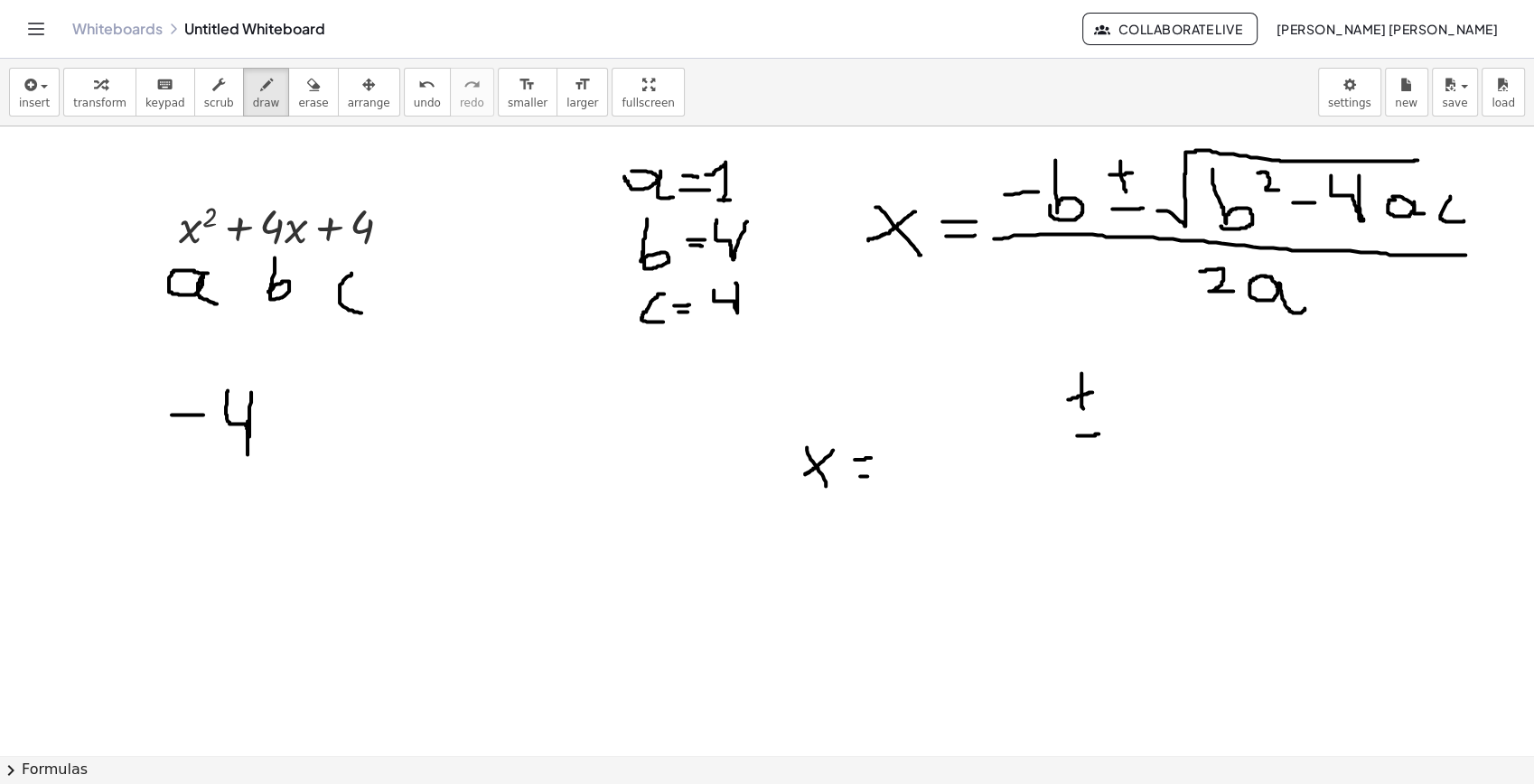
drag, startPoint x: 860, startPoint y: 476, endPoint x: 874, endPoint y: 476, distance: 14.0
drag, startPoint x: 924, startPoint y: 443, endPoint x: 963, endPoint y: 450, distance: 39.6
drag, startPoint x: 1003, startPoint y: 419, endPoint x: 980, endPoint y: 423, distance: 23.3
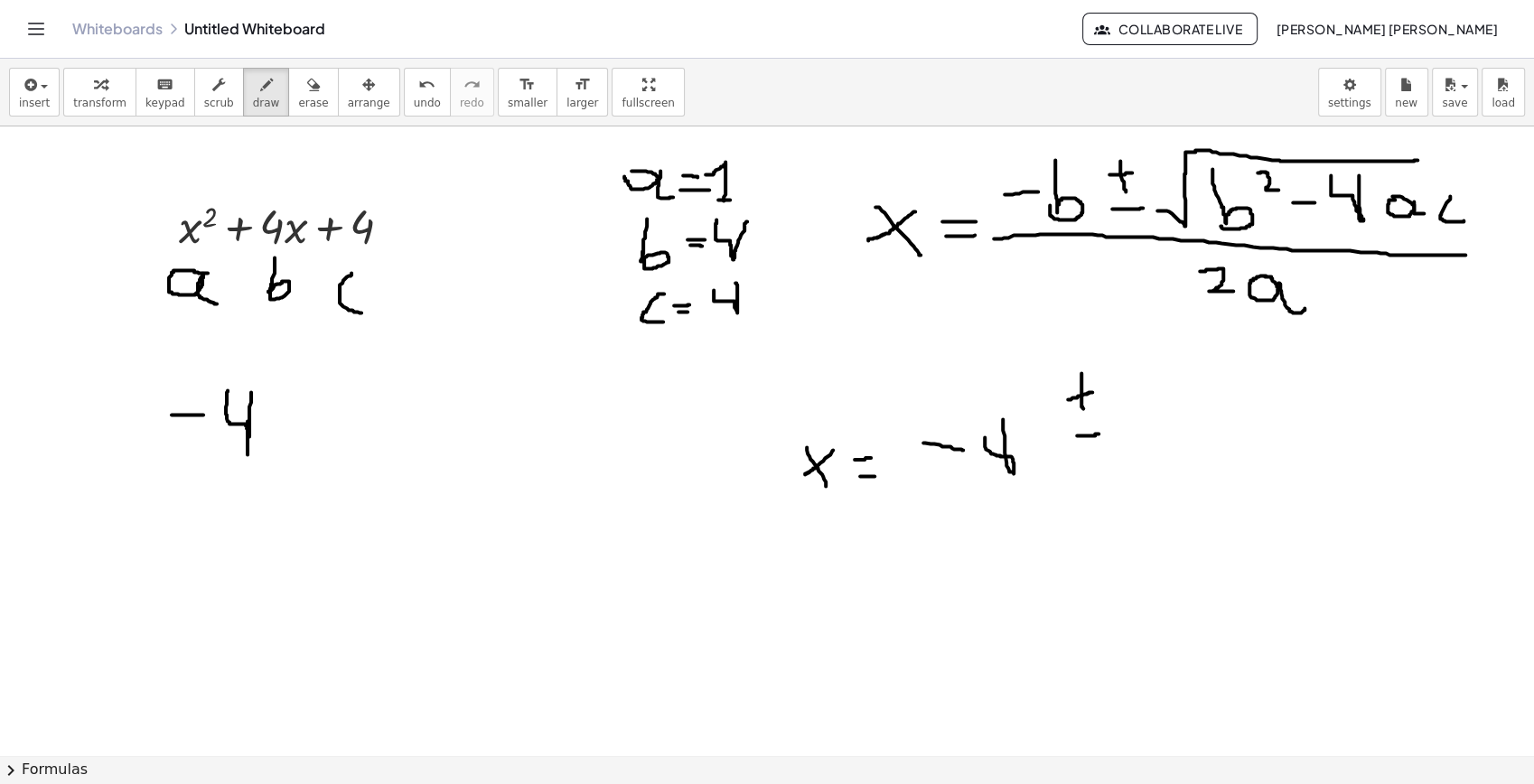
click at [308, 90] on icon "button" at bounding box center [314, 85] width 13 height 22
drag, startPoint x: 968, startPoint y: 456, endPoint x: 940, endPoint y: 389, distance: 72.6
click at [253, 97] on span "draw" at bounding box center [266, 103] width 27 height 13
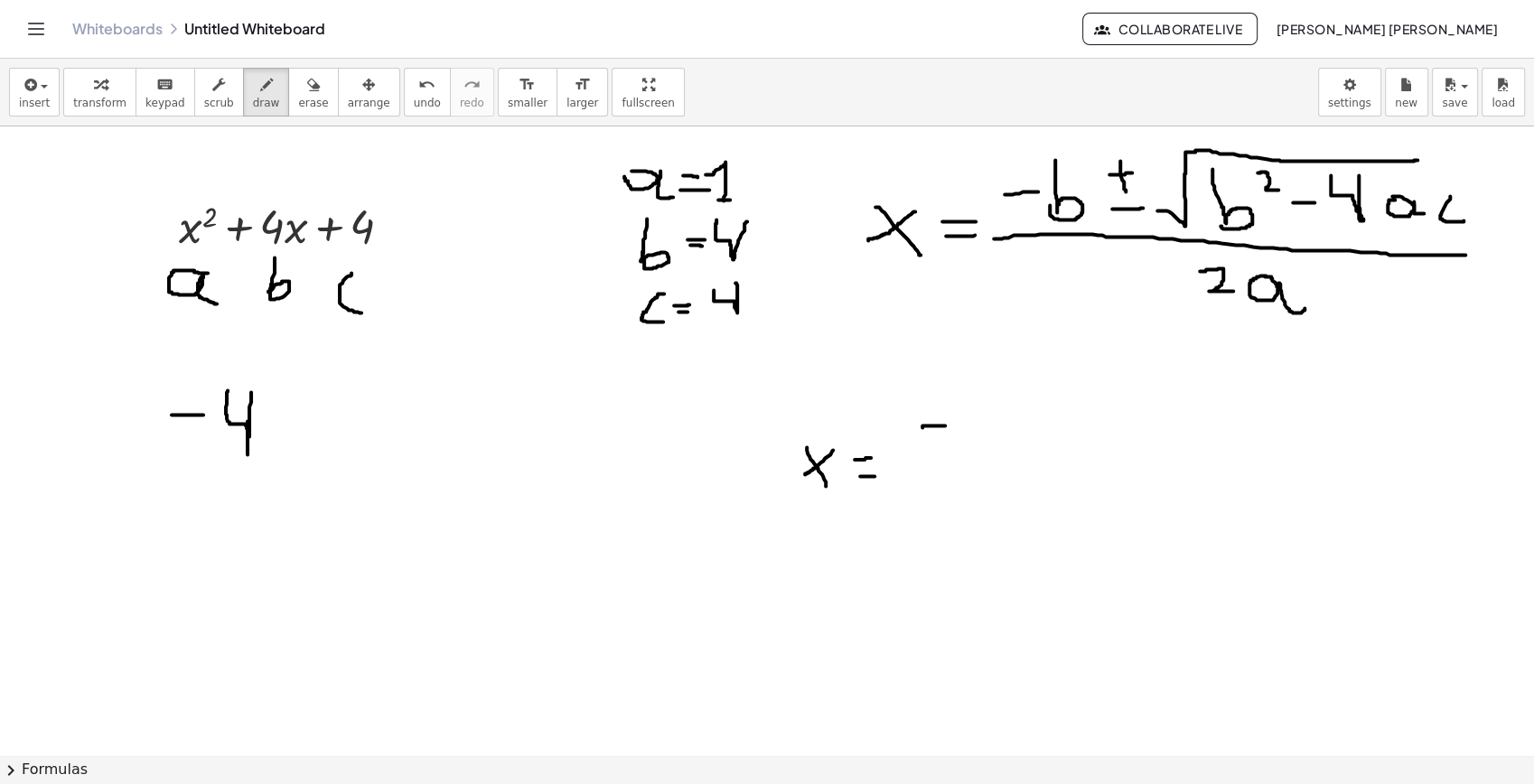
drag, startPoint x: 923, startPoint y: 427, endPoint x: 965, endPoint y: 427, distance: 42.0
drag, startPoint x: 1003, startPoint y: 403, endPoint x: 987, endPoint y: 410, distance: 17.5
drag, startPoint x: 1055, startPoint y: 392, endPoint x: 1056, endPoint y: 423, distance: 31.0
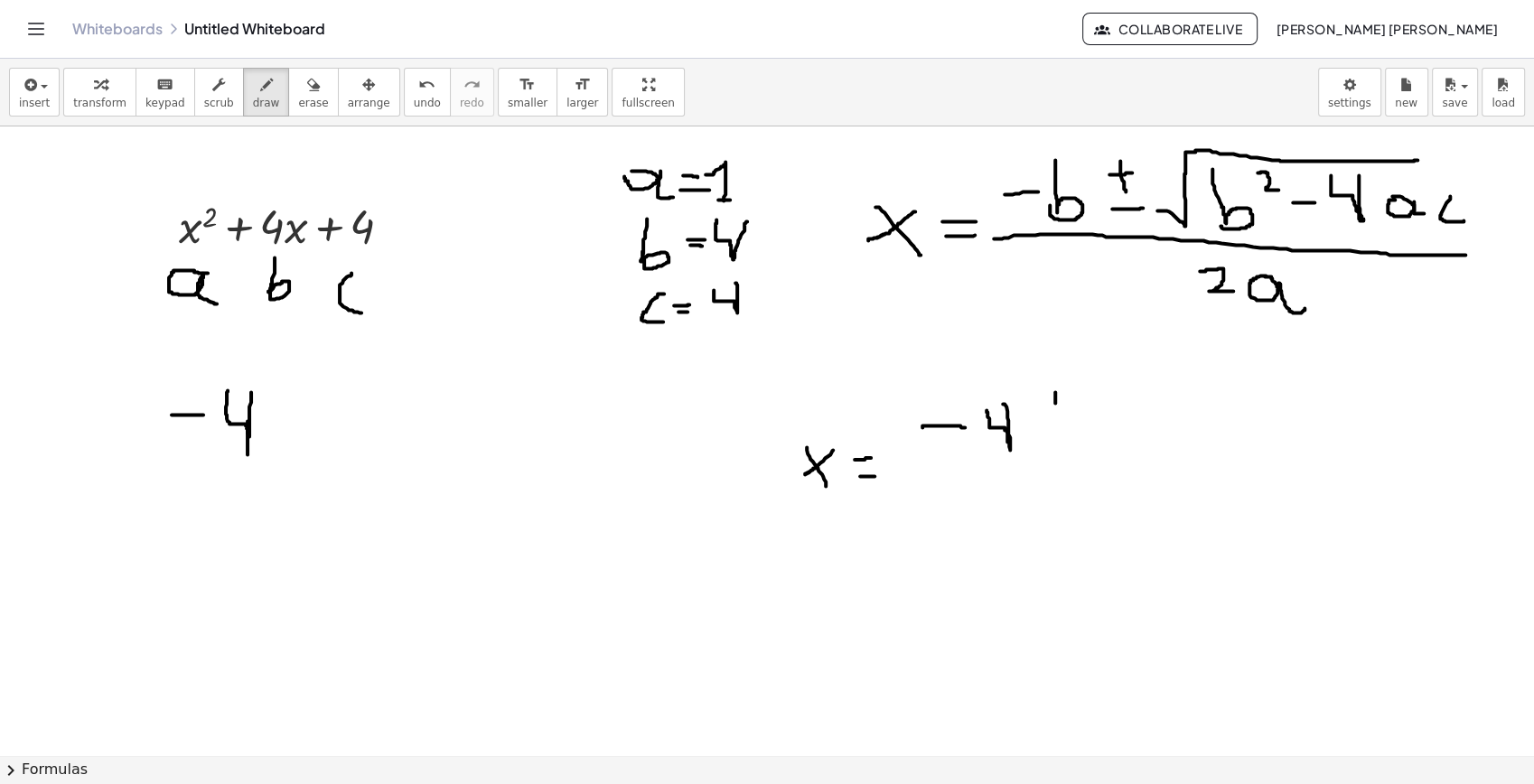
drag, startPoint x: 1040, startPoint y: 406, endPoint x: 1072, endPoint y: 404, distance: 32.1
drag, startPoint x: 1042, startPoint y: 446, endPoint x: 1067, endPoint y: 444, distance: 25.1
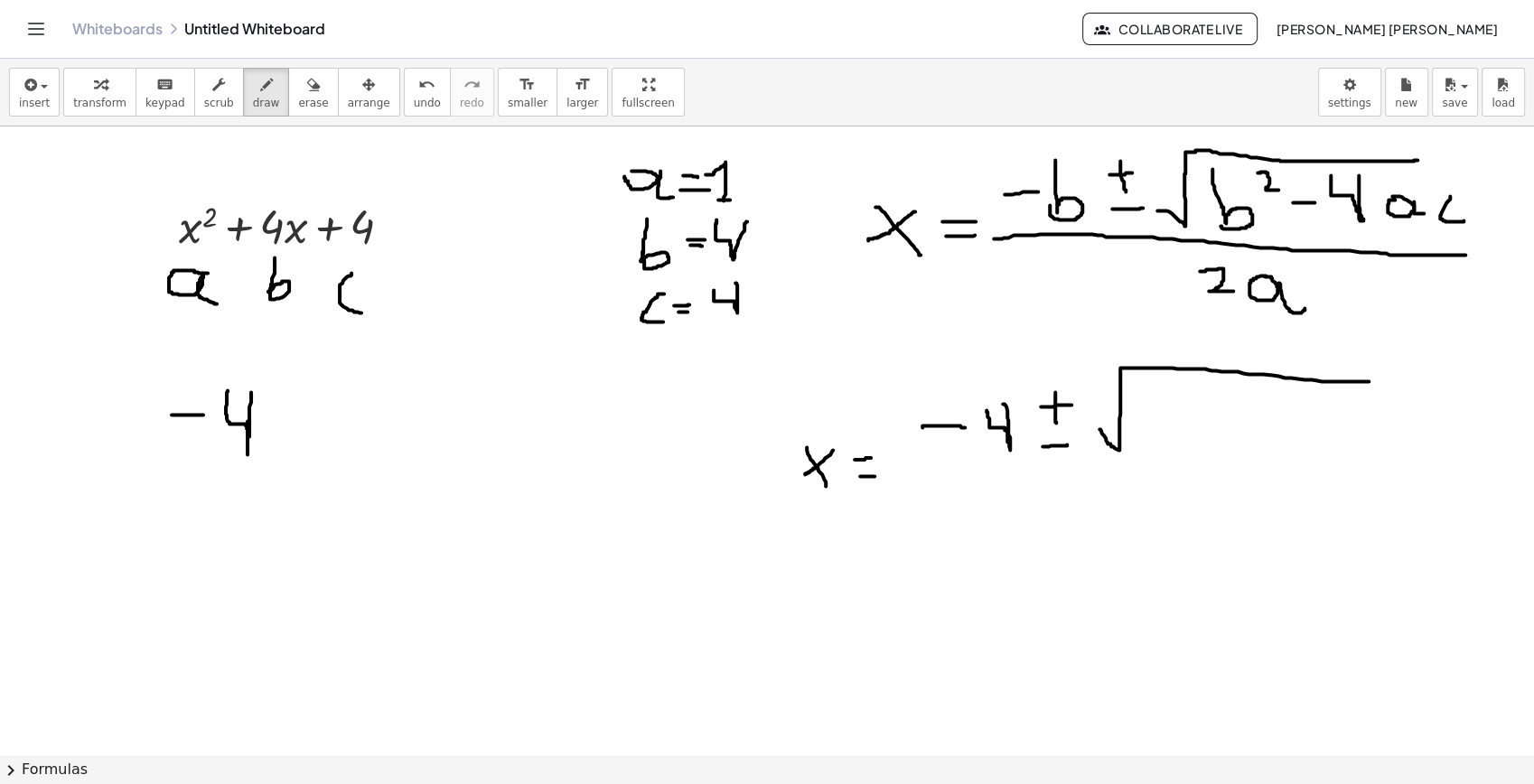
drag, startPoint x: 1100, startPoint y: 429, endPoint x: 1378, endPoint y: 400, distance: 279.5
drag, startPoint x: 1186, startPoint y: 399, endPoint x: 1166, endPoint y: 405, distance: 20.9
drag, startPoint x: 1205, startPoint y: 389, endPoint x: 1218, endPoint y: 404, distance: 19.8
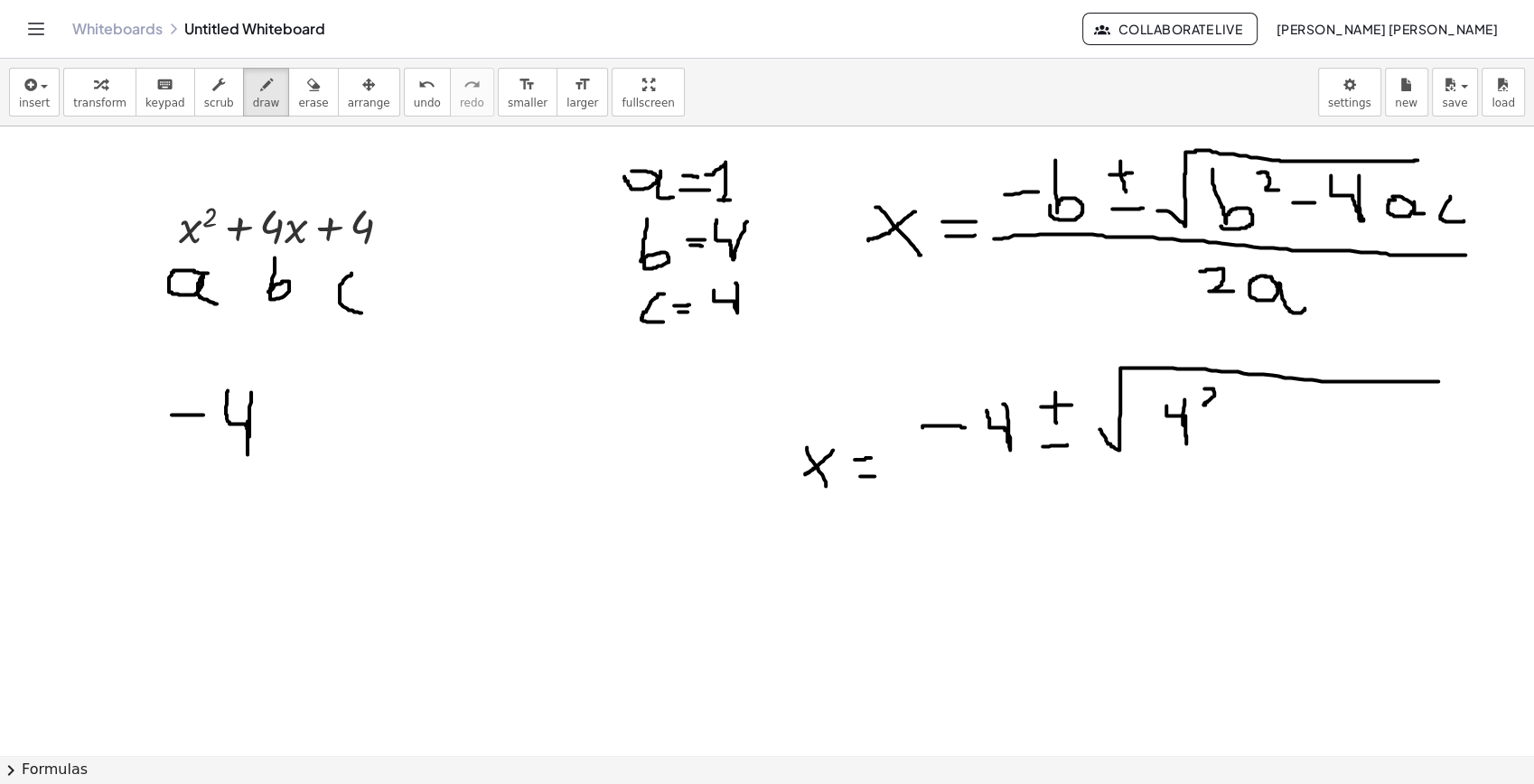
drag, startPoint x: 1243, startPoint y: 430, endPoint x: 1284, endPoint y: 429, distance: 41.0
drag, startPoint x: 1329, startPoint y: 399, endPoint x: 1302, endPoint y: 402, distance: 27.2
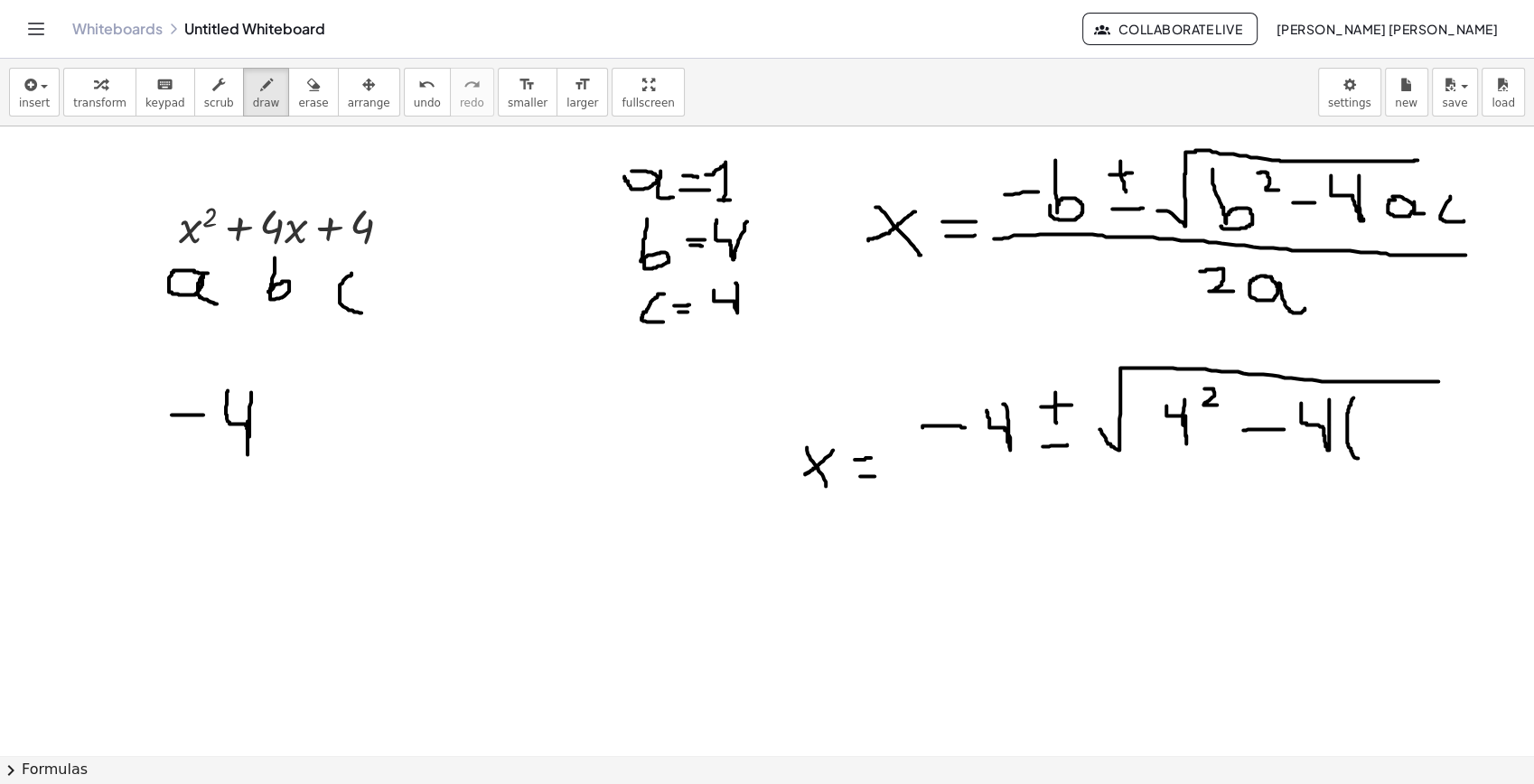
drag, startPoint x: 1354, startPoint y: 397, endPoint x: 1358, endPoint y: 458, distance: 61.1
drag, startPoint x: 1374, startPoint y: 408, endPoint x: 1375, endPoint y: 441, distance: 33.0
drag, startPoint x: 1383, startPoint y: 392, endPoint x: 1388, endPoint y: 451, distance: 59.2
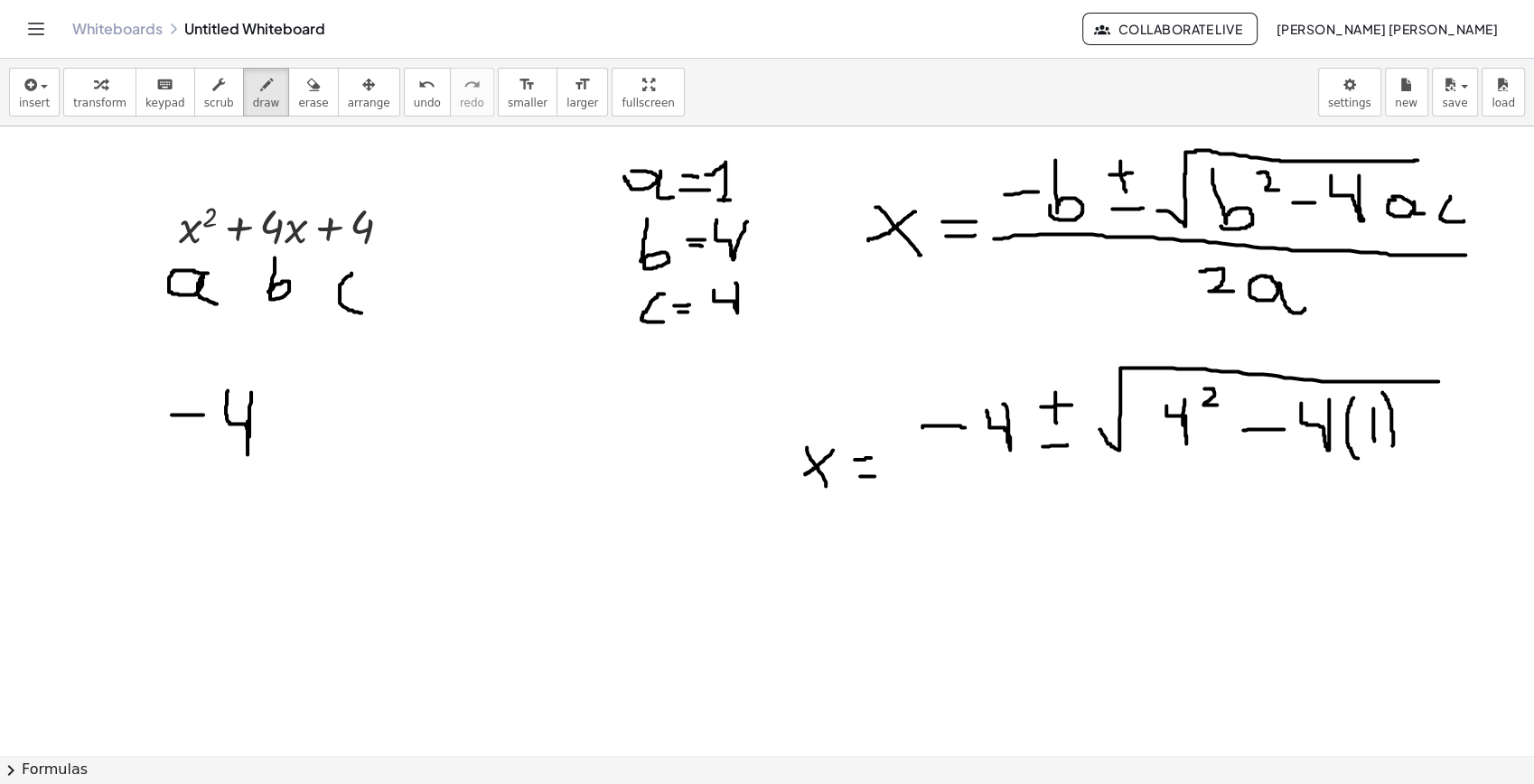
drag, startPoint x: 1413, startPoint y: 399, endPoint x: 1416, endPoint y: 465, distance: 66.1
drag, startPoint x: 1438, startPoint y: 408, endPoint x: 1424, endPoint y: 413, distance: 14.9
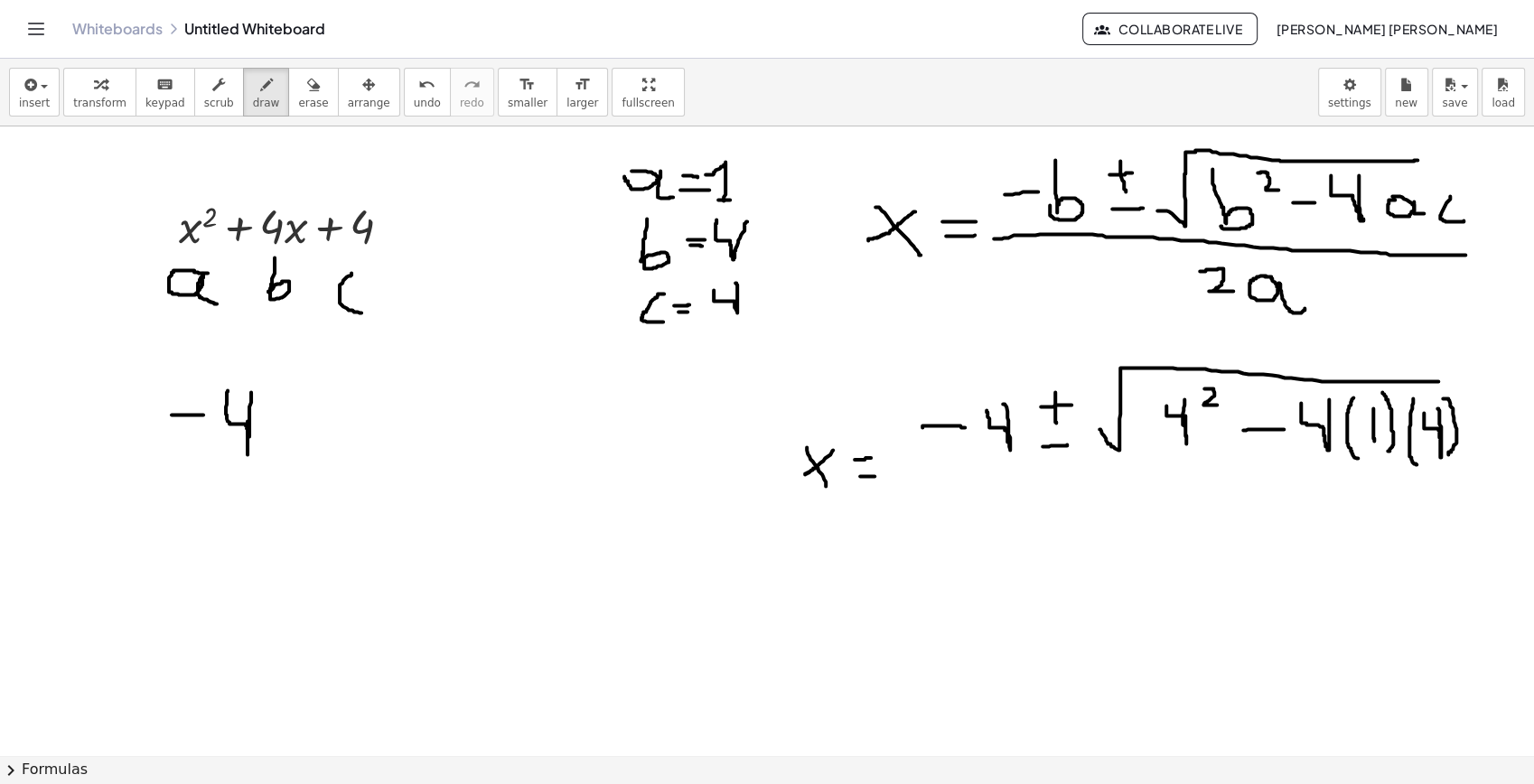
drag, startPoint x: 1450, startPoint y: 402, endPoint x: 1423, endPoint y: 464, distance: 67.6
drag, startPoint x: 906, startPoint y: 472, endPoint x: 1470, endPoint y: 479, distance: 564.0
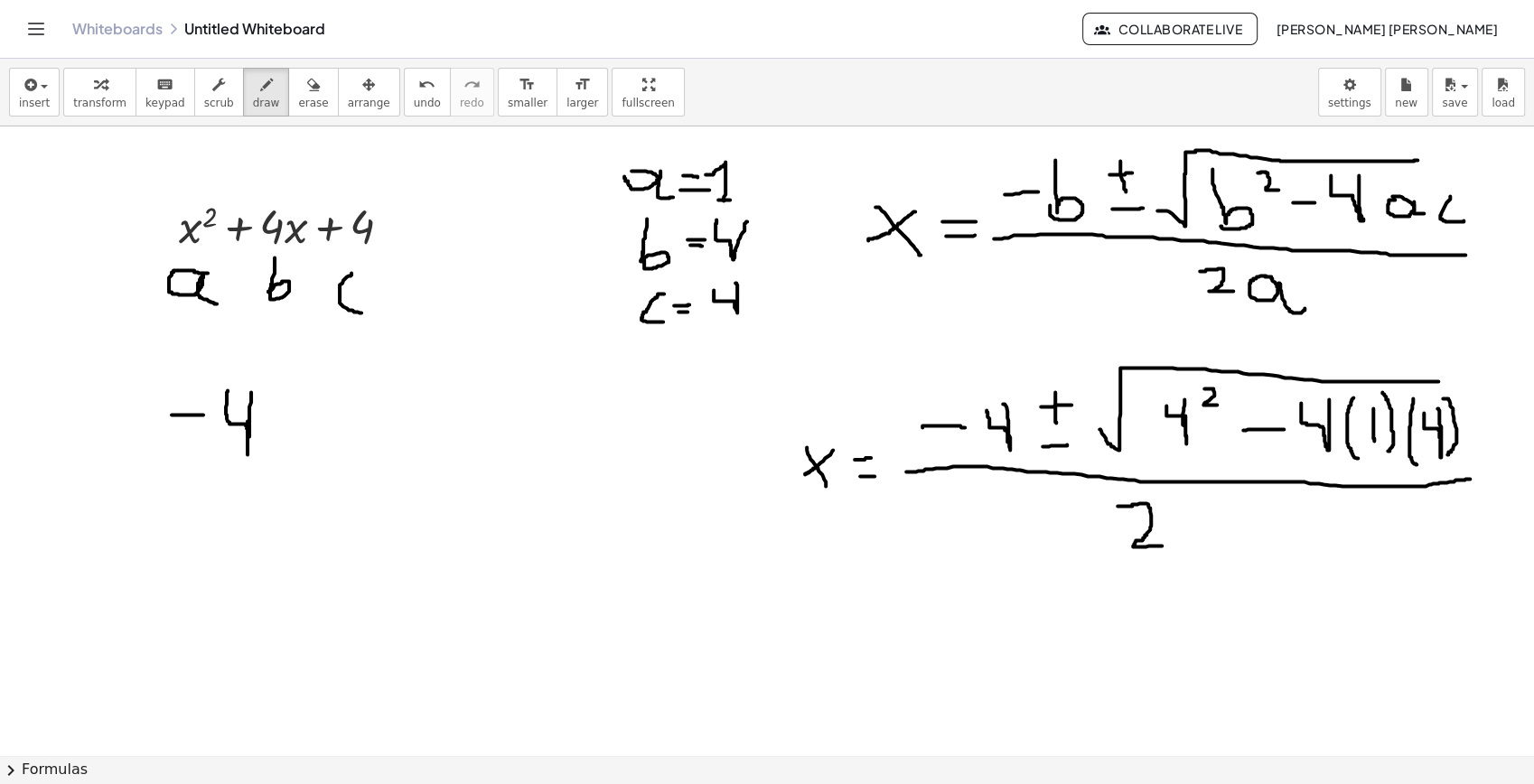
drag, startPoint x: 1128, startPoint y: 506, endPoint x: 1162, endPoint y: 546, distance: 52.5
drag, startPoint x: 1185, startPoint y: 500, endPoint x: 1207, endPoint y: 551, distance: 55.5
drag, startPoint x: 1228, startPoint y: 505, endPoint x: 1226, endPoint y: 544, distance: 39.1
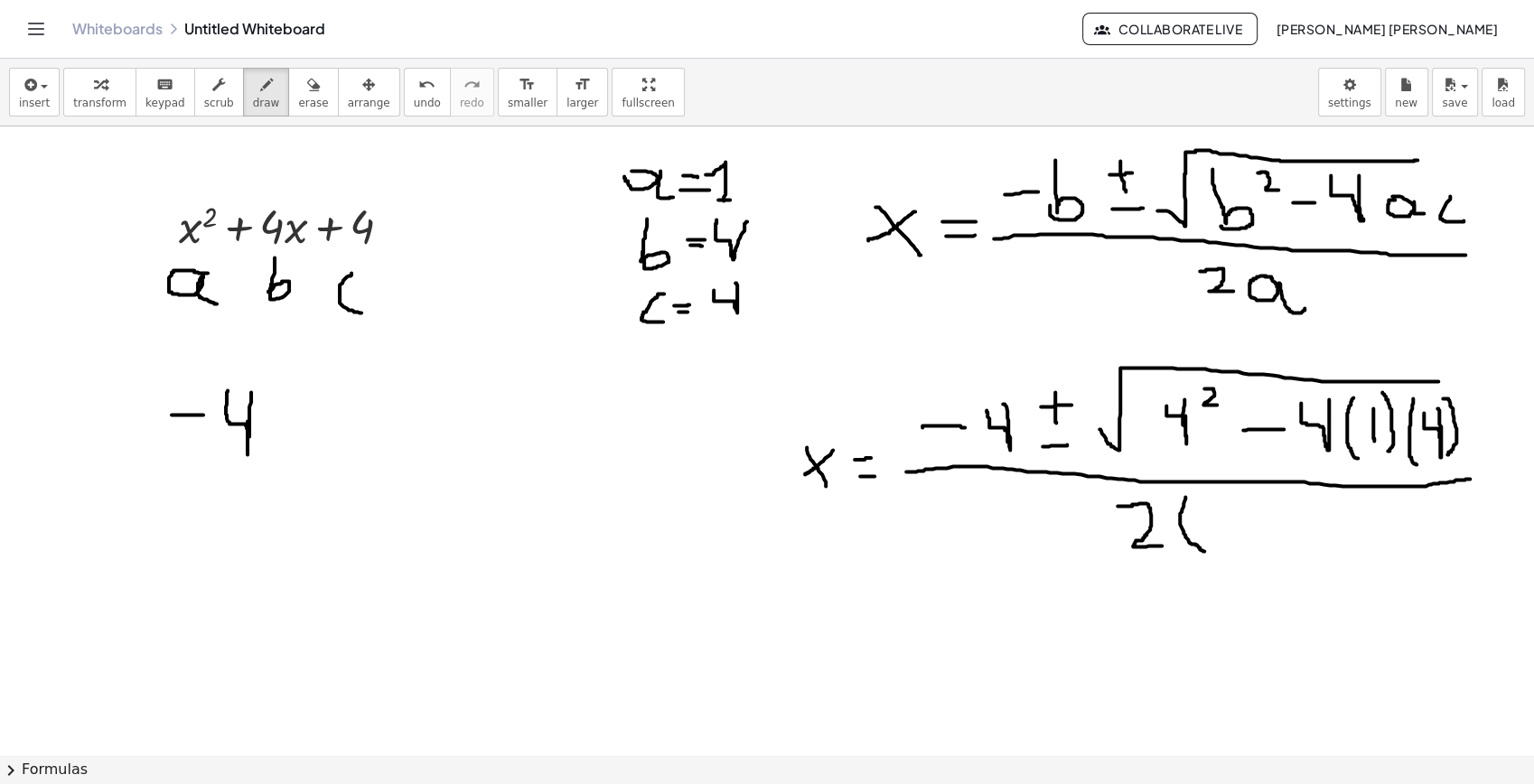
drag, startPoint x: 1250, startPoint y: 489, endPoint x: 1247, endPoint y: 549, distance: 60.1
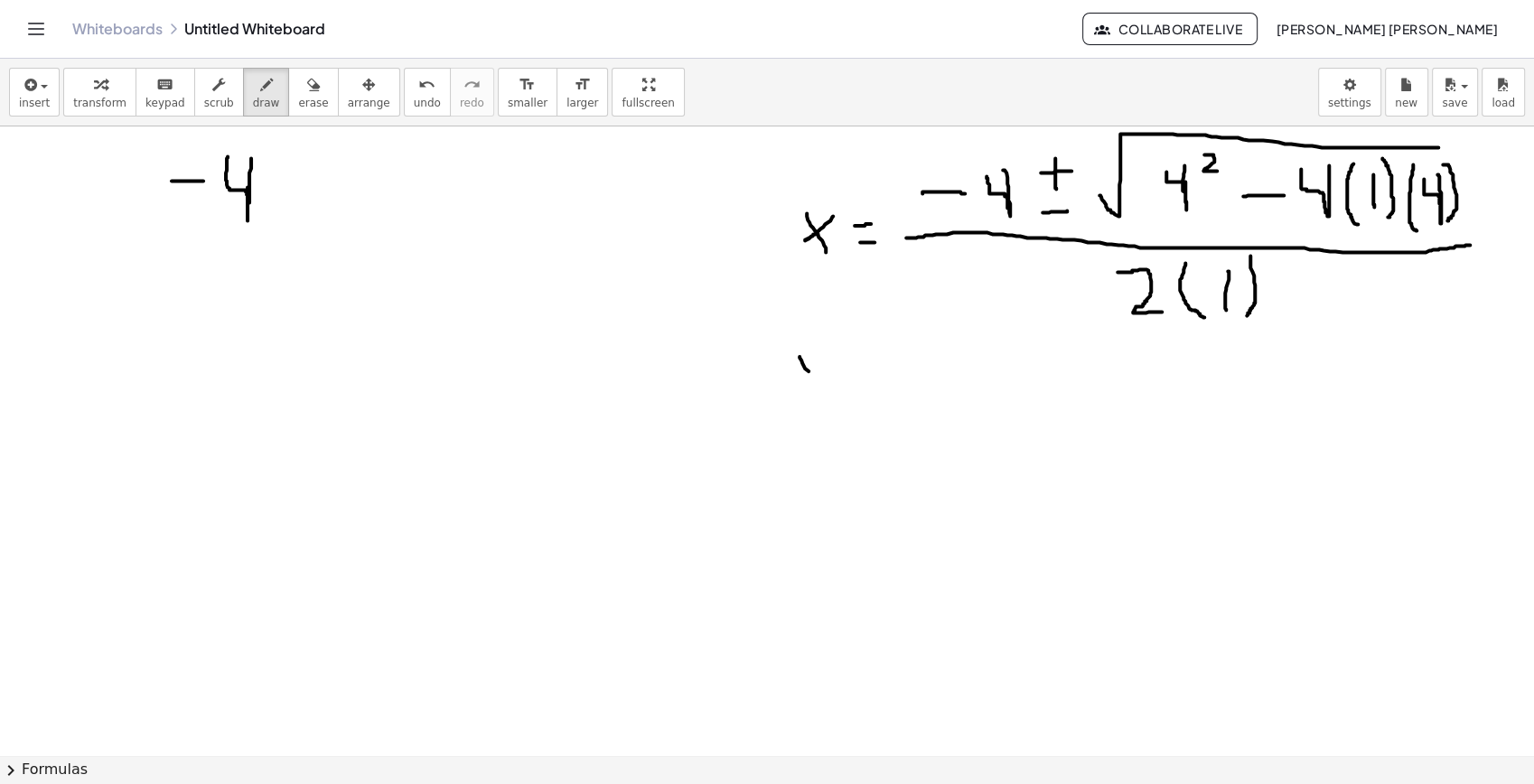
drag, startPoint x: 800, startPoint y: 356, endPoint x: 839, endPoint y: 401, distance: 59.5
click at [839, 401] on div at bounding box center [767, 633] width 1534 height 1482
drag, startPoint x: 817, startPoint y: 369, endPoint x: 786, endPoint y: 392, distance: 38.6
click at [786, 392] on div at bounding box center [767, 633] width 1534 height 1482
drag, startPoint x: 860, startPoint y: 383, endPoint x: 884, endPoint y: 385, distance: 24.1
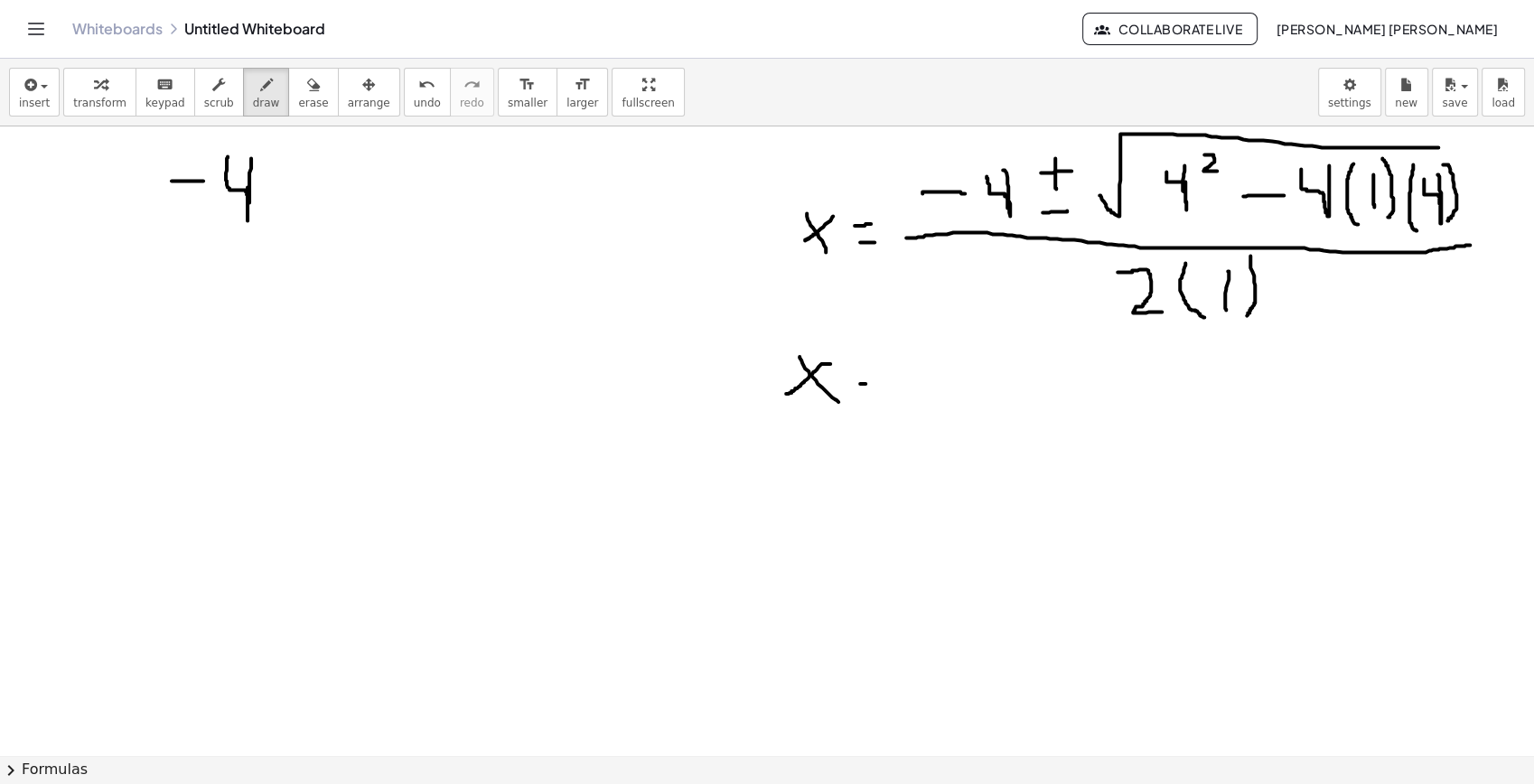
click at [873, 383] on div at bounding box center [767, 633] width 1534 height 1482
drag, startPoint x: 857, startPoint y: 399, endPoint x: 874, endPoint y: 399, distance: 17.0
click at [874, 399] on div at bounding box center [767, 633] width 1534 height 1482
drag, startPoint x: 923, startPoint y: 406, endPoint x: 953, endPoint y: 406, distance: 30.0
click at [953, 406] on div at bounding box center [767, 633] width 1534 height 1482
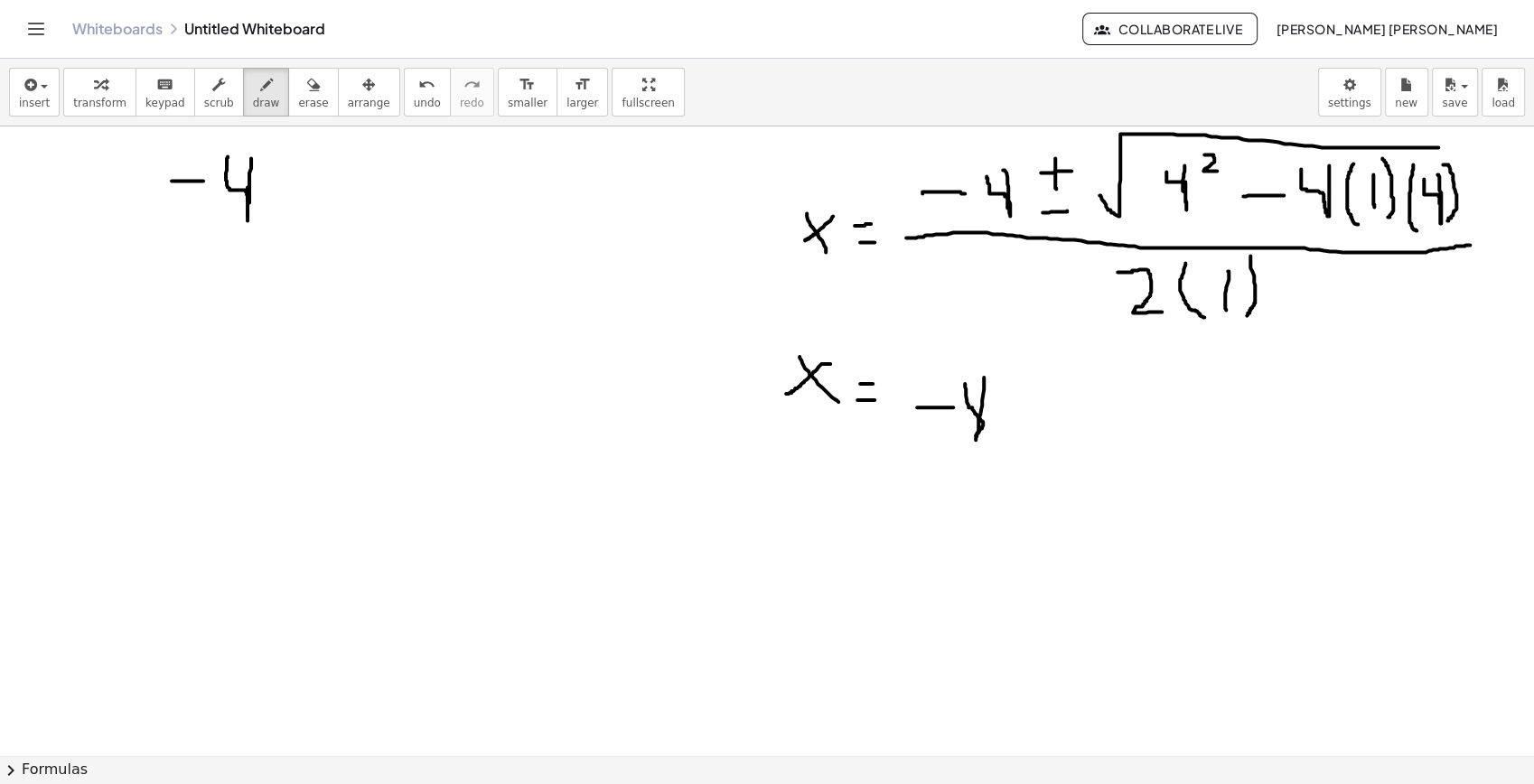
drag, startPoint x: 983, startPoint y: 377, endPoint x: 965, endPoint y: 380, distance: 18.2
click at [965, 380] on div at bounding box center [767, 633] width 1534 height 1482
drag, startPoint x: 1028, startPoint y: 369, endPoint x: 1031, endPoint y: 409, distance: 40.1
click at [1031, 409] on div at bounding box center [767, 633] width 1534 height 1482
click at [1033, 392] on div at bounding box center [767, 633] width 1534 height 1482
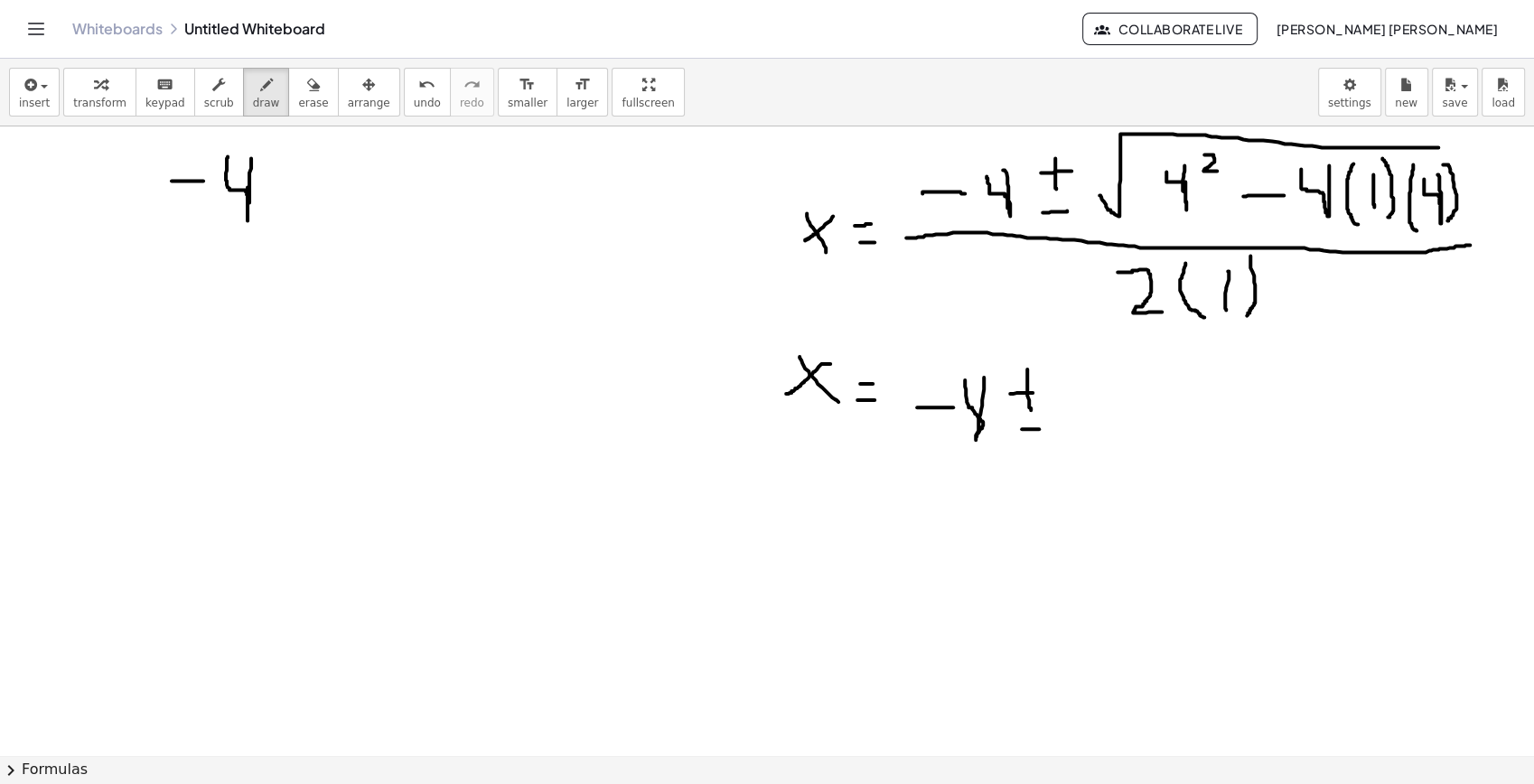
drag, startPoint x: 1022, startPoint y: 428, endPoint x: 1042, endPoint y: 428, distance: 20.0
click at [1042, 428] on div at bounding box center [767, 633] width 1534 height 1482
drag, startPoint x: 1080, startPoint y: 421, endPoint x: 1422, endPoint y: 363, distance: 346.9
click at [1422, 363] on div at bounding box center [767, 633] width 1534 height 1482
drag, startPoint x: 183, startPoint y: 413, endPoint x: 131, endPoint y: 414, distance: 52.0
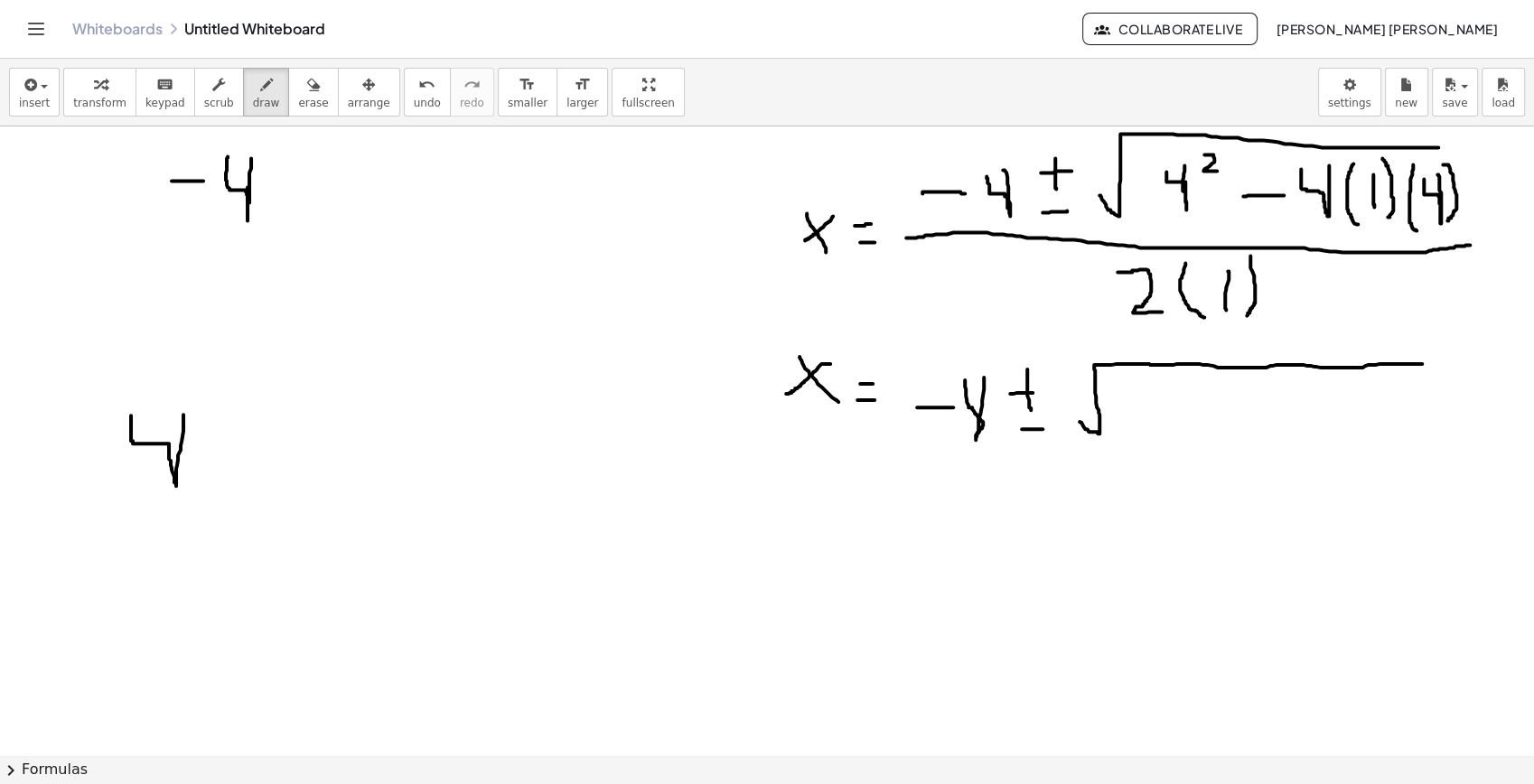
click at [131, 414] on div at bounding box center [767, 633] width 1534 height 1482
drag, startPoint x: 204, startPoint y: 378, endPoint x: 241, endPoint y: 413, distance: 50.9
click at [241, 413] on div at bounding box center [767, 633] width 1534 height 1482
drag, startPoint x: 211, startPoint y: 351, endPoint x: 189, endPoint y: 350, distance: 22.0
click at [194, 345] on div at bounding box center [767, 633] width 1534 height 1482
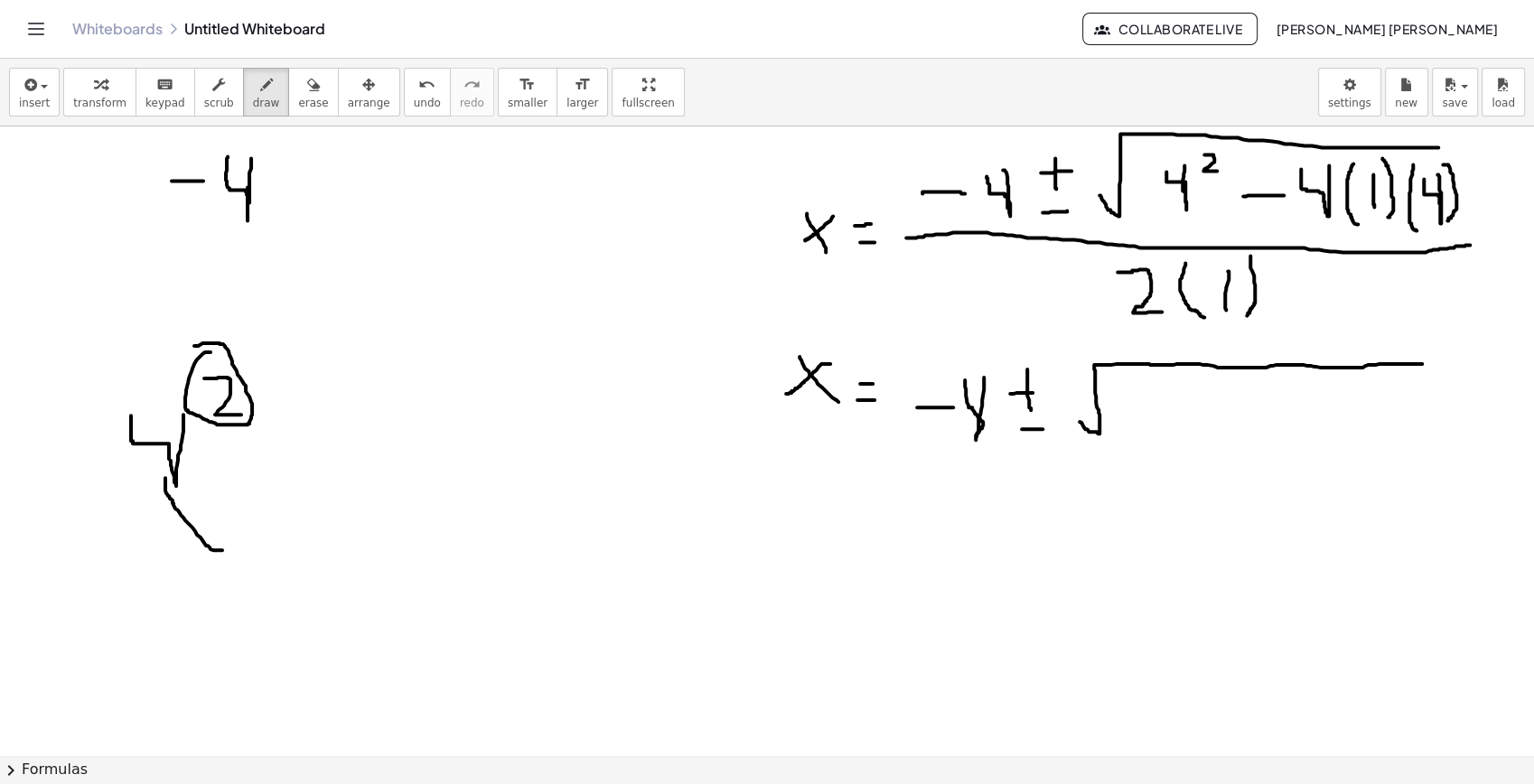
drag, startPoint x: 223, startPoint y: 549, endPoint x: 165, endPoint y: 477, distance: 92.5
click at [165, 477] on div at bounding box center [767, 633] width 1534 height 1482
drag, startPoint x: 162, startPoint y: 474, endPoint x: 162, endPoint y: 483, distance: 9.0
click at [159, 492] on div at bounding box center [767, 633] width 1534 height 1482
drag, startPoint x: 162, startPoint y: 483, endPoint x: 194, endPoint y: 486, distance: 32.1
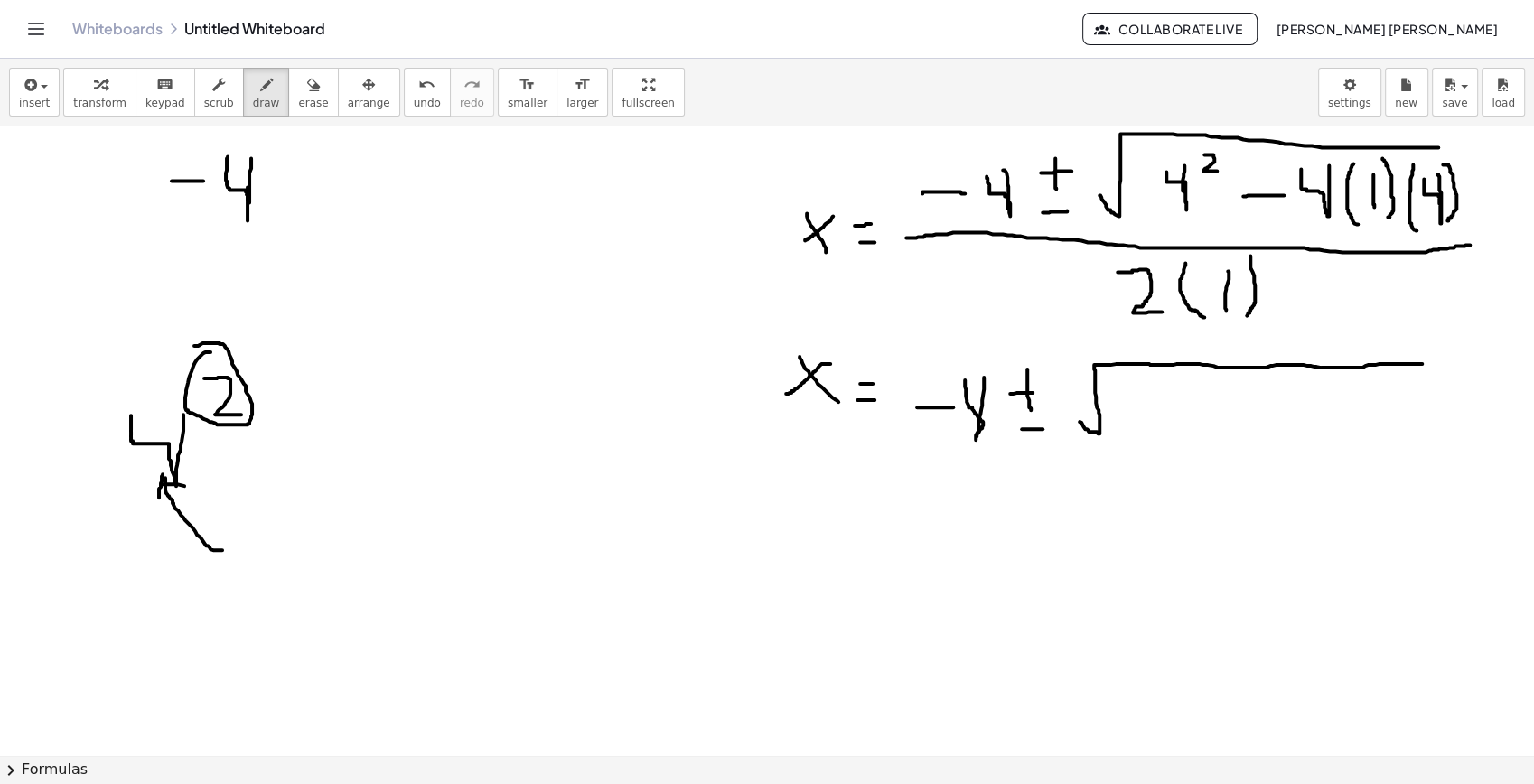
click at [194, 486] on div at bounding box center [767, 633] width 1534 height 1482
click at [298, 102] on span "erase" at bounding box center [313, 103] width 30 height 13
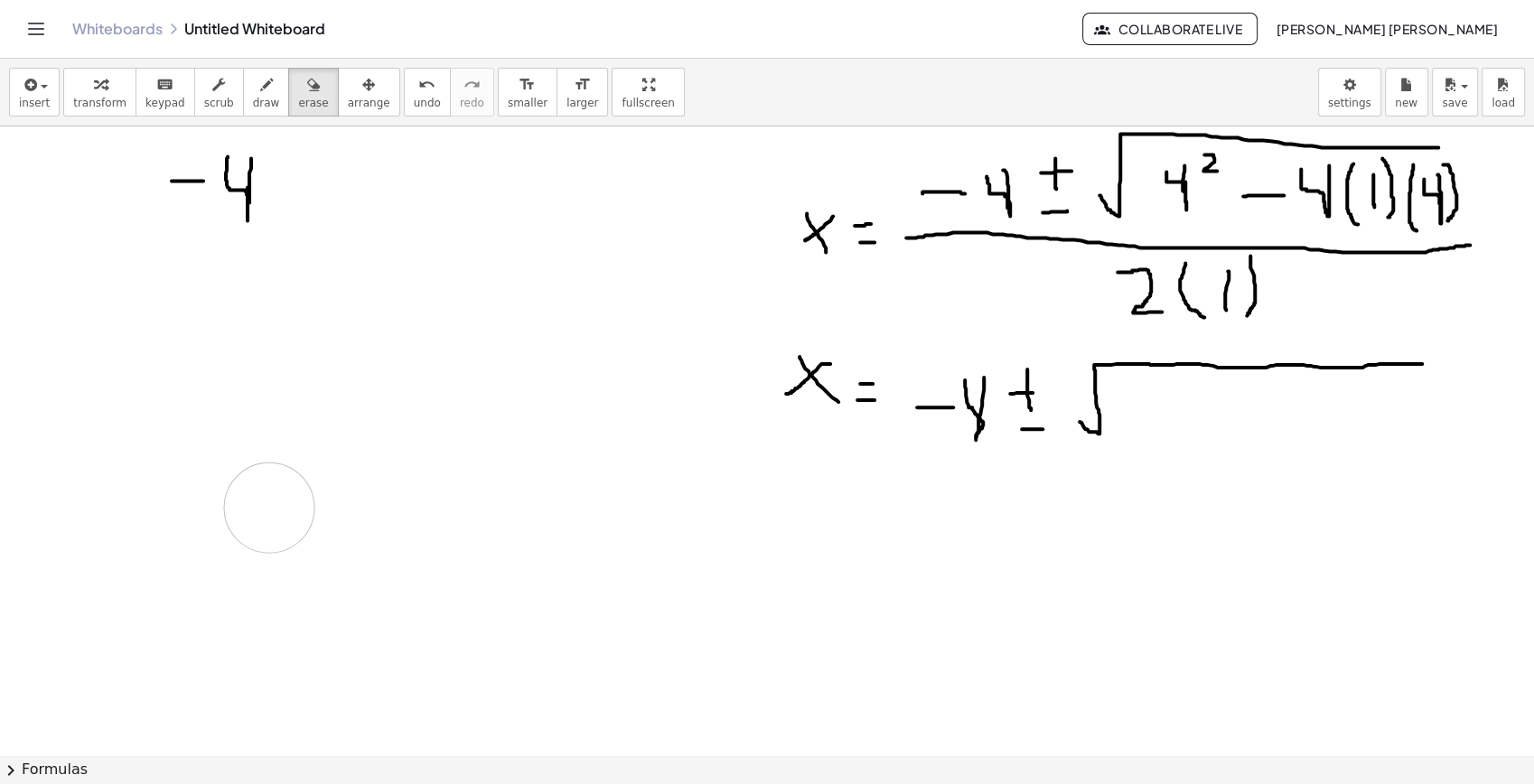
drag, startPoint x: 215, startPoint y: 403, endPoint x: 347, endPoint y: 349, distance: 142.6
click at [269, 504] on div at bounding box center [767, 633] width 1534 height 1482
click at [260, 83] on button "draw" at bounding box center [267, 92] width 47 height 48
drag, startPoint x: 282, startPoint y: 347, endPoint x: 213, endPoint y: 349, distance: 69.0
click at [213, 349] on div at bounding box center [767, 633] width 1534 height 1482
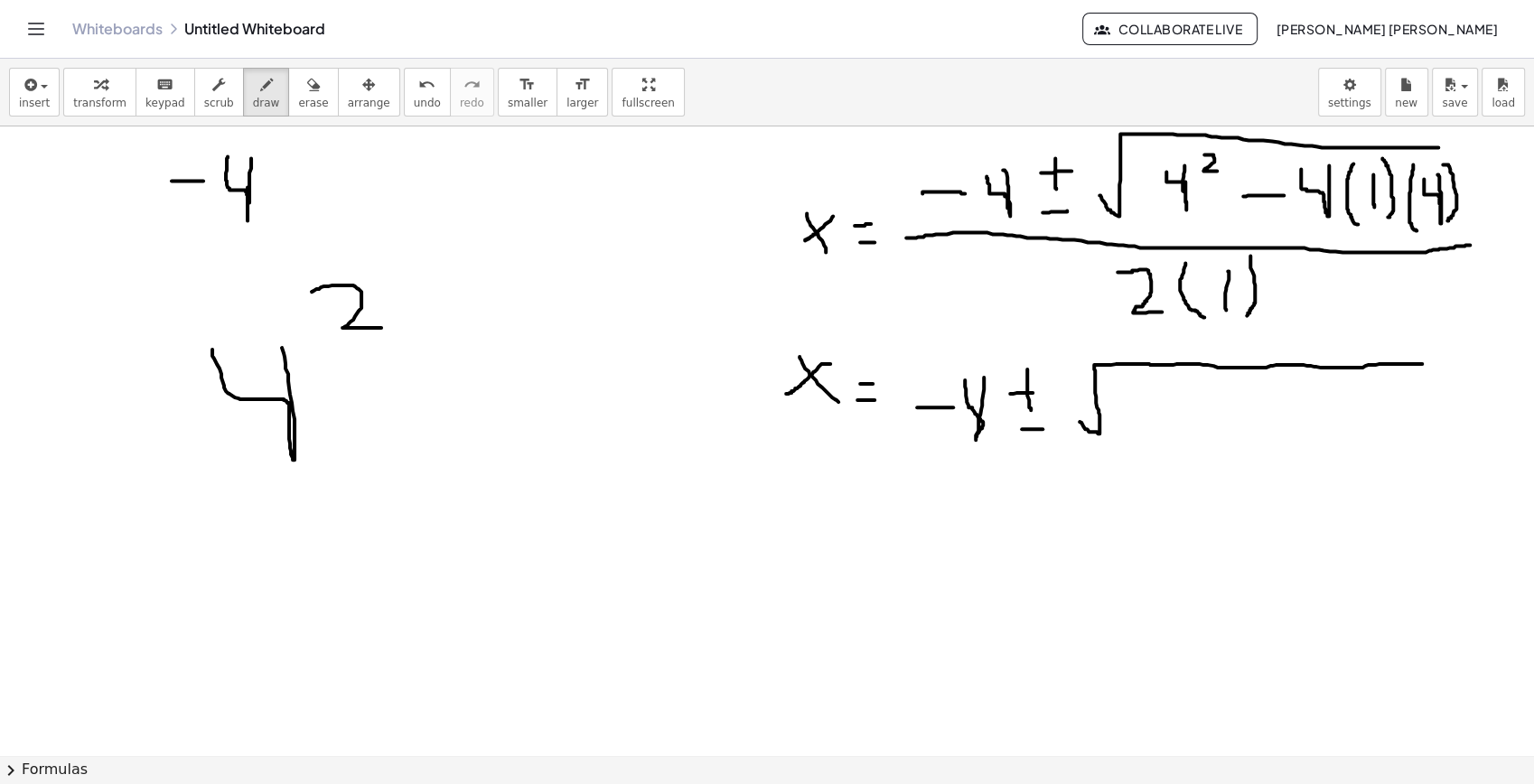
drag, startPoint x: 312, startPoint y: 291, endPoint x: 382, endPoint y: 327, distance: 78.7
click at [382, 327] on div at bounding box center [767, 633] width 1534 height 1482
drag, startPoint x: 328, startPoint y: 245, endPoint x: 318, endPoint y: 245, distance: 10.0
click at [318, 245] on div at bounding box center [767, 633] width 1534 height 1482
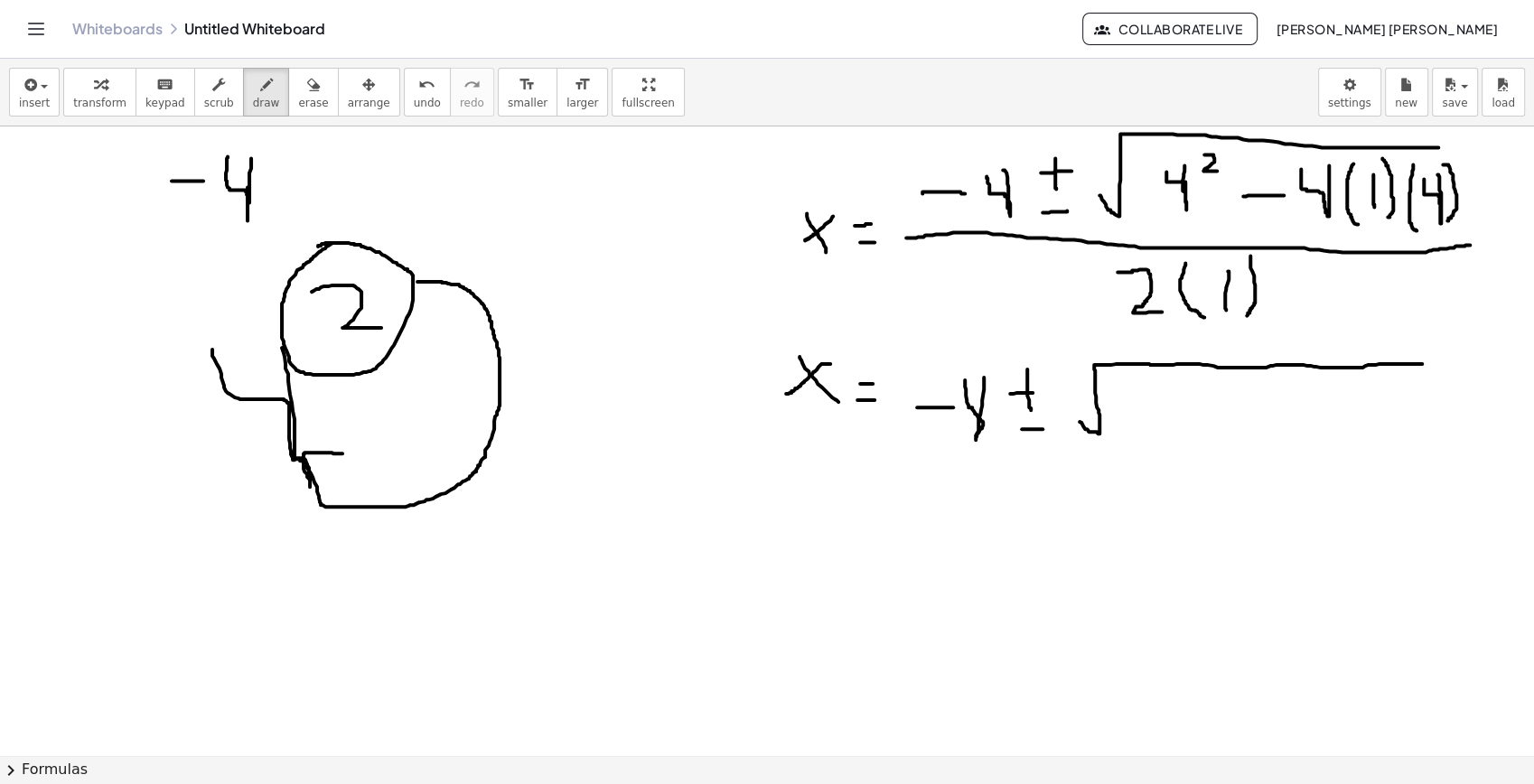
drag, startPoint x: 417, startPoint y: 281, endPoint x: 342, endPoint y: 453, distance: 187.6
click at [342, 453] on div at bounding box center [767, 633] width 1534 height 1482
drag, startPoint x: 345, startPoint y: 246, endPoint x: 294, endPoint y: 282, distance: 62.4
click at [294, 282] on div at bounding box center [767, 633] width 1534 height 1482
drag, startPoint x: 298, startPoint y: 550, endPoint x: 255, endPoint y: 534, distance: 45.9
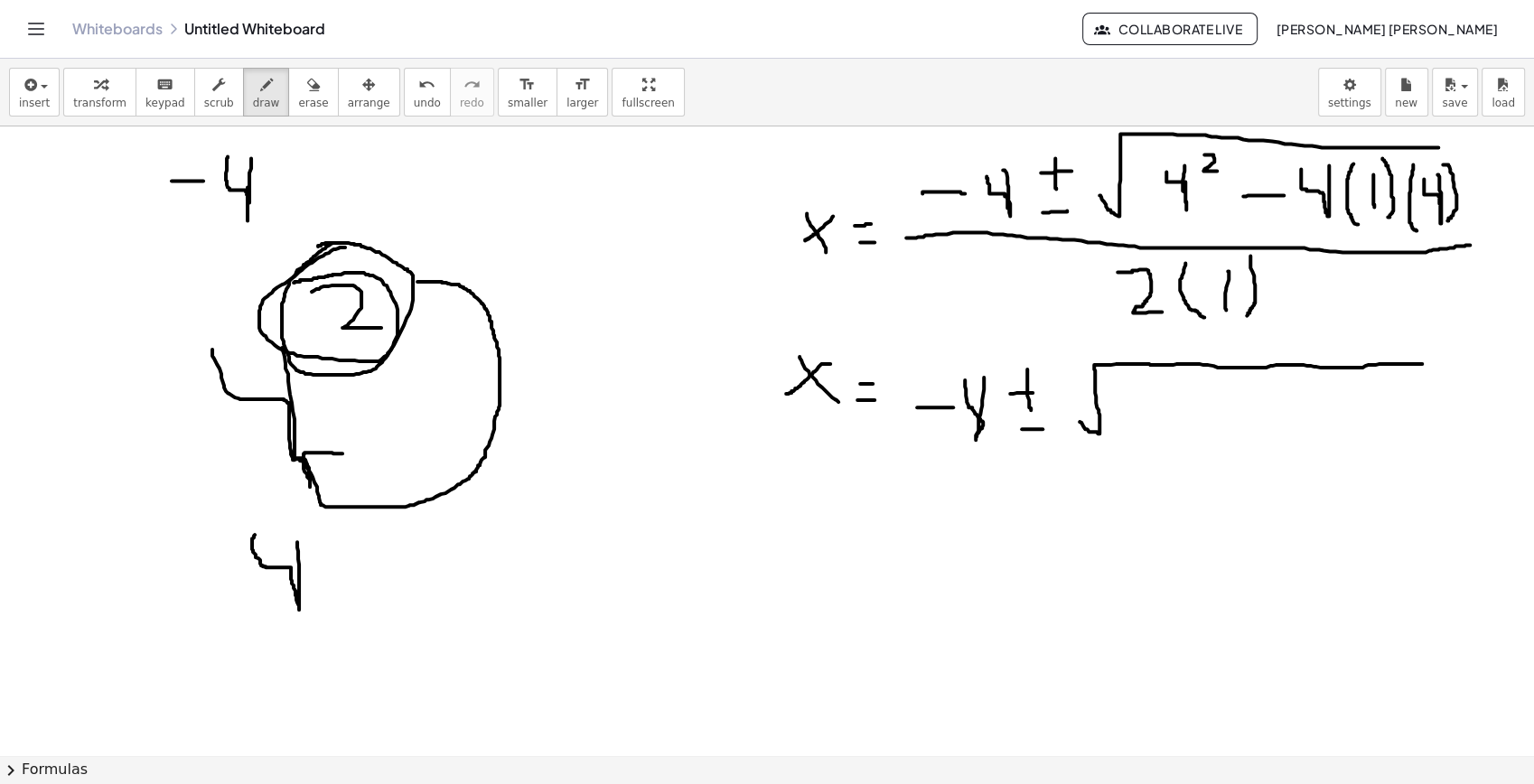
click at [255, 534] on div at bounding box center [767, 633] width 1534 height 1482
click at [346, 569] on div at bounding box center [767, 633] width 1534 height 1482
drag, startPoint x: 404, startPoint y: 540, endPoint x: 354, endPoint y: 518, distance: 54.6
click at [354, 518] on div at bounding box center [767, 633] width 1534 height 1482
drag, startPoint x: 426, startPoint y: 547, endPoint x: 472, endPoint y: 544, distance: 46.1
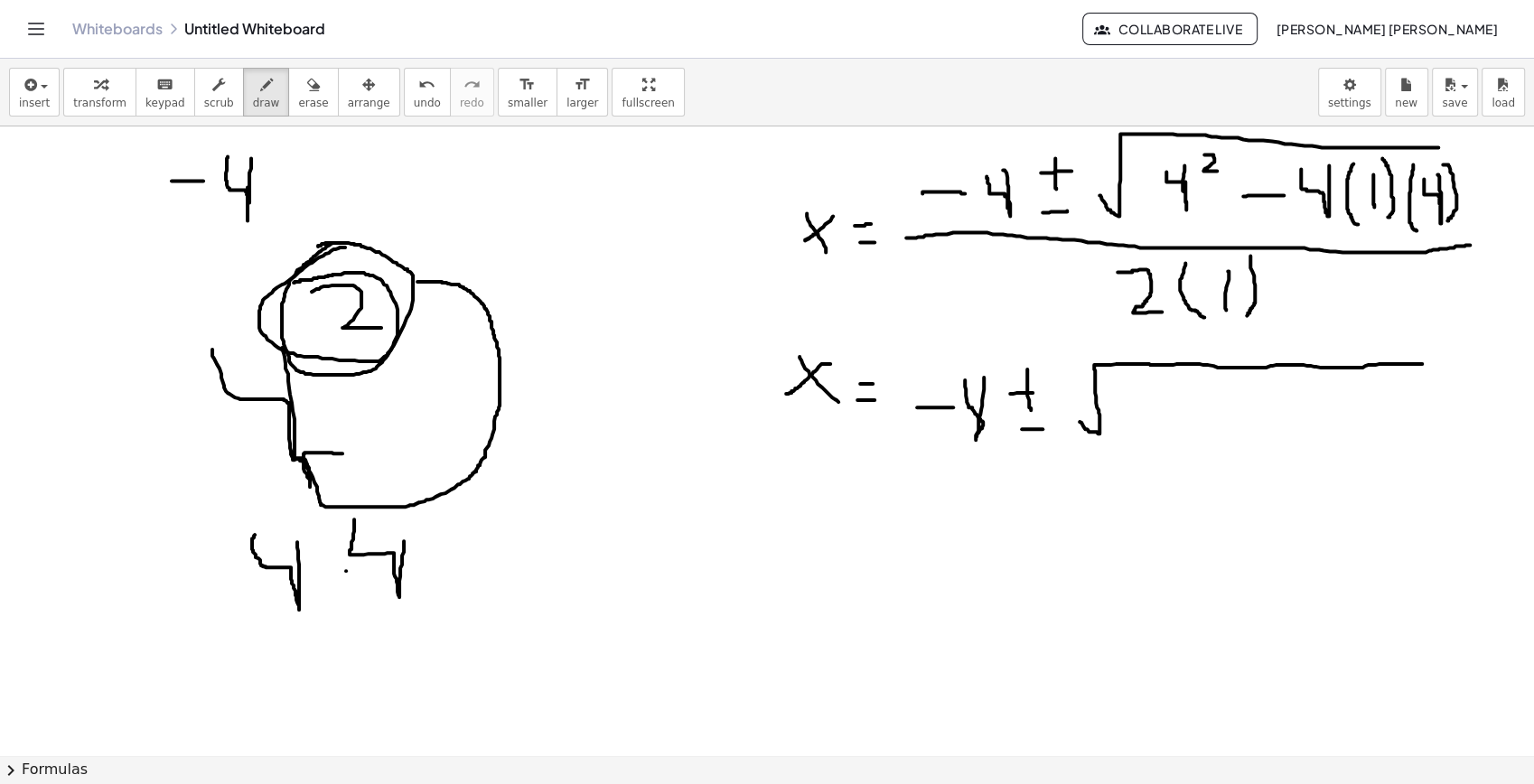
click at [467, 544] on div at bounding box center [767, 633] width 1534 height 1482
drag, startPoint x: 442, startPoint y: 569, endPoint x: 475, endPoint y: 566, distance: 33.1
click at [475, 566] on div at bounding box center [767, 633] width 1534 height 1482
drag, startPoint x: 503, startPoint y: 522, endPoint x: 528, endPoint y: 568, distance: 52.4
click at [528, 568] on div at bounding box center [767, 633] width 1534 height 1482
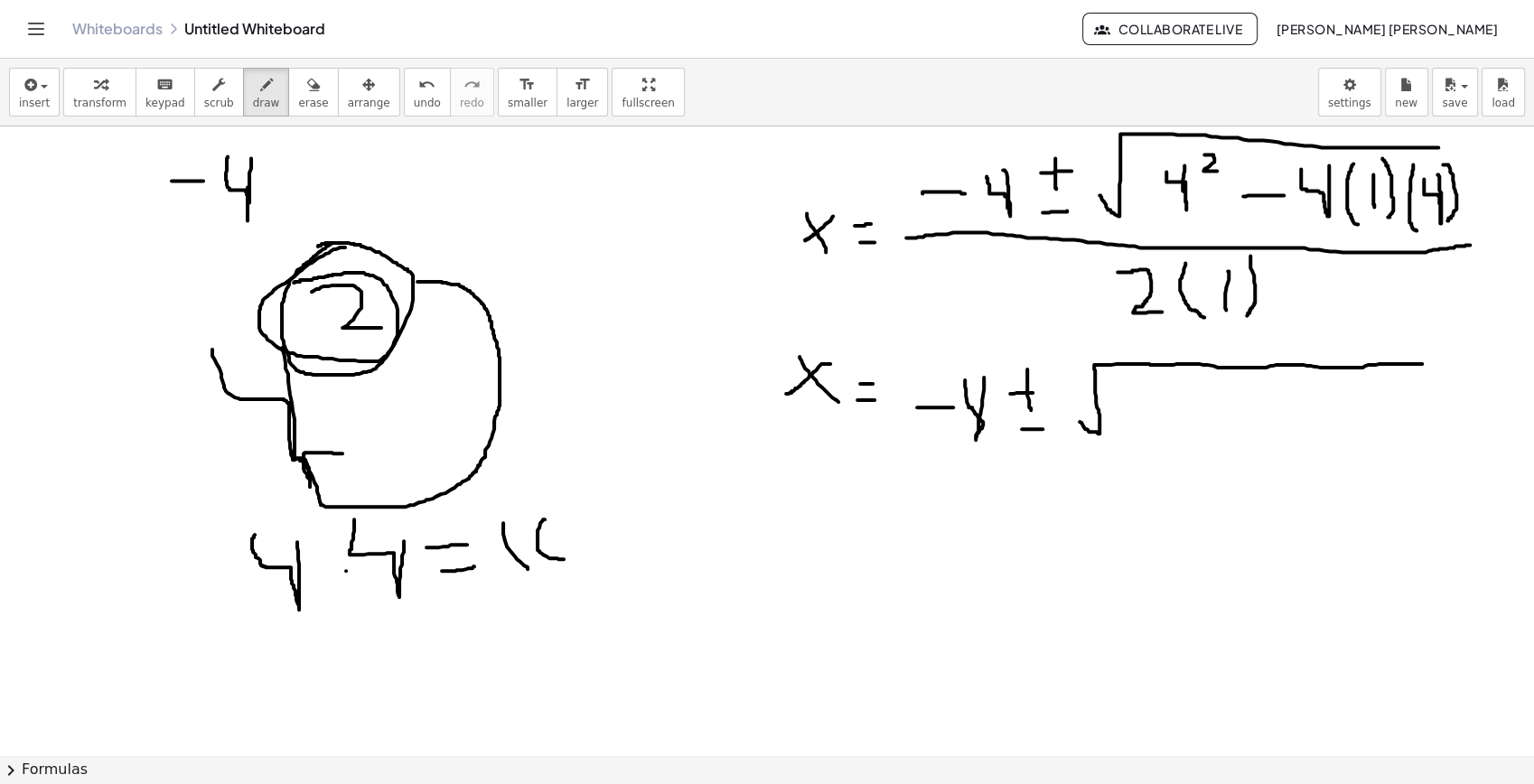
drag, startPoint x: 545, startPoint y: 519, endPoint x: 536, endPoint y: 551, distance: 33.2
click at [536, 551] on div at bounding box center [767, 633] width 1534 height 1482
click at [310, 101] on button "erase" at bounding box center [313, 92] width 49 height 48
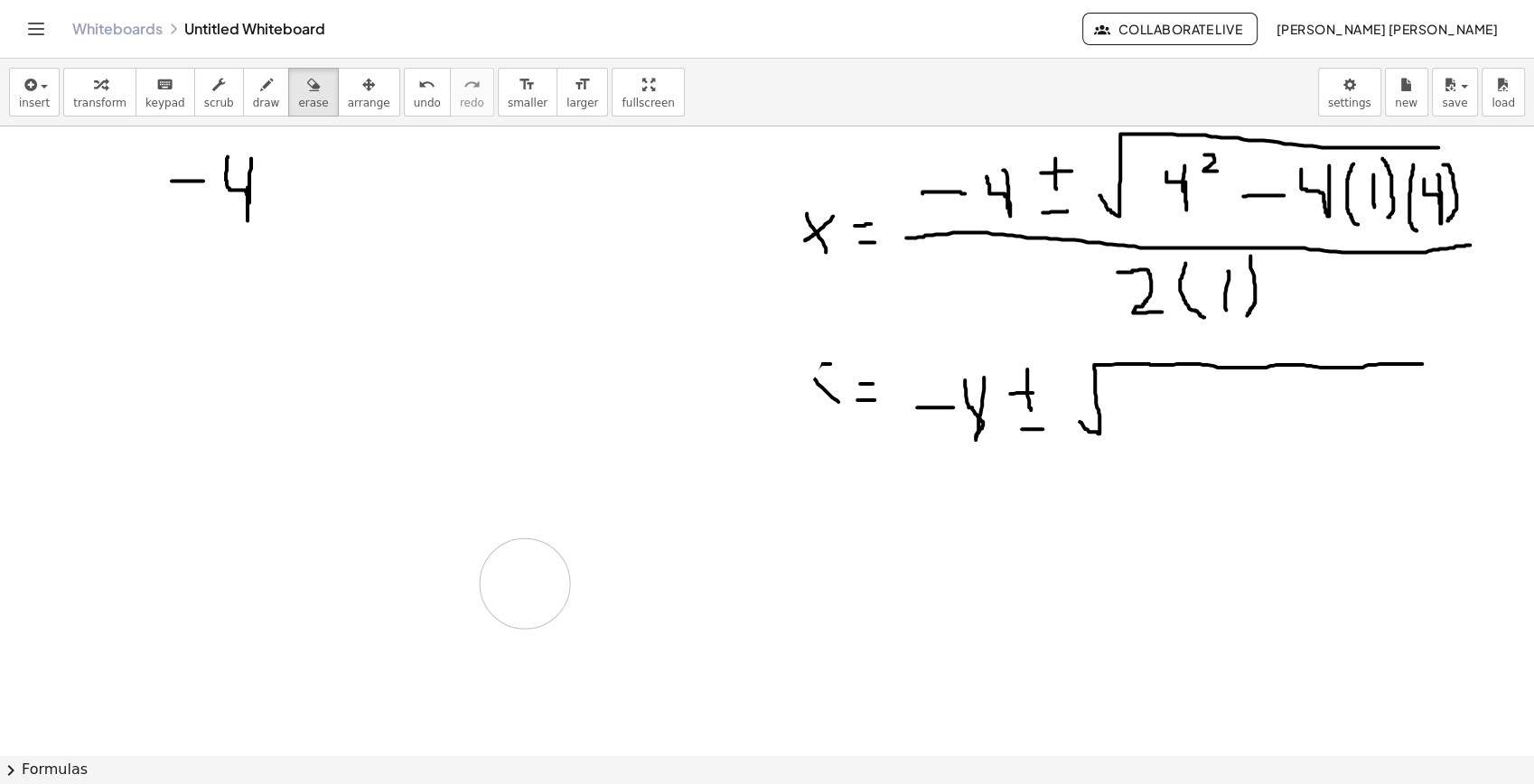
drag, startPoint x: 417, startPoint y: 274, endPoint x: 470, endPoint y: 261, distance: 54.6
click at [530, 560] on div at bounding box center [767, 633] width 1534 height 1482
click at [258, 97] on span "draw" at bounding box center [266, 103] width 27 height 13
drag, startPoint x: 798, startPoint y: 359, endPoint x: 853, endPoint y: 395, distance: 65.7
click at [853, 395] on div at bounding box center [767, 633] width 1534 height 1482
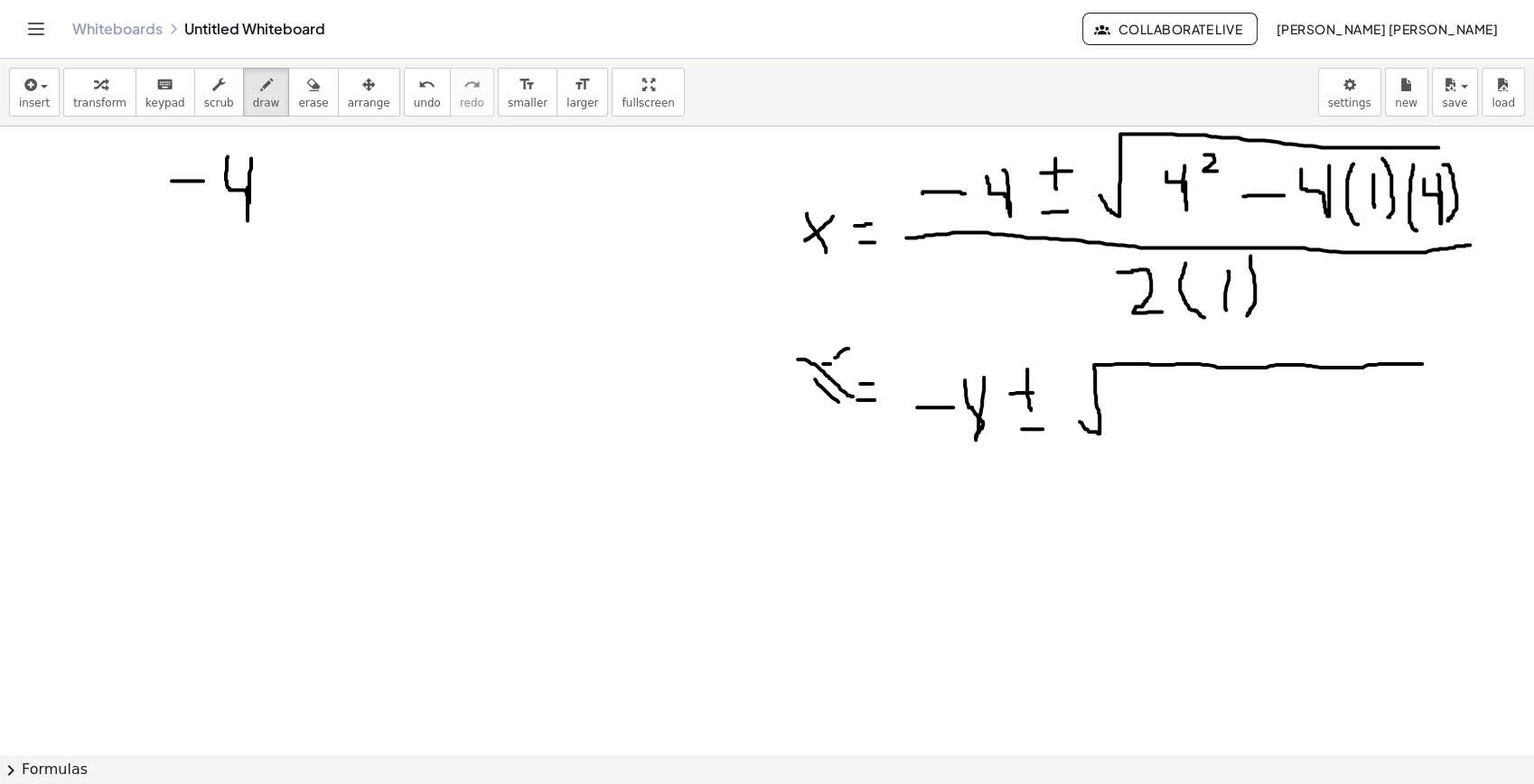
drag, startPoint x: 849, startPoint y: 348, endPoint x: 794, endPoint y: 402, distance: 77.1
click at [794, 402] on div at bounding box center [767, 633] width 1534 height 1482
click at [288, 82] on button "erase" at bounding box center [313, 92] width 49 height 48
drag, startPoint x: 768, startPoint y: 346, endPoint x: 810, endPoint y: 365, distance: 46.1
click at [810, 365] on div at bounding box center [767, 633] width 1534 height 1482
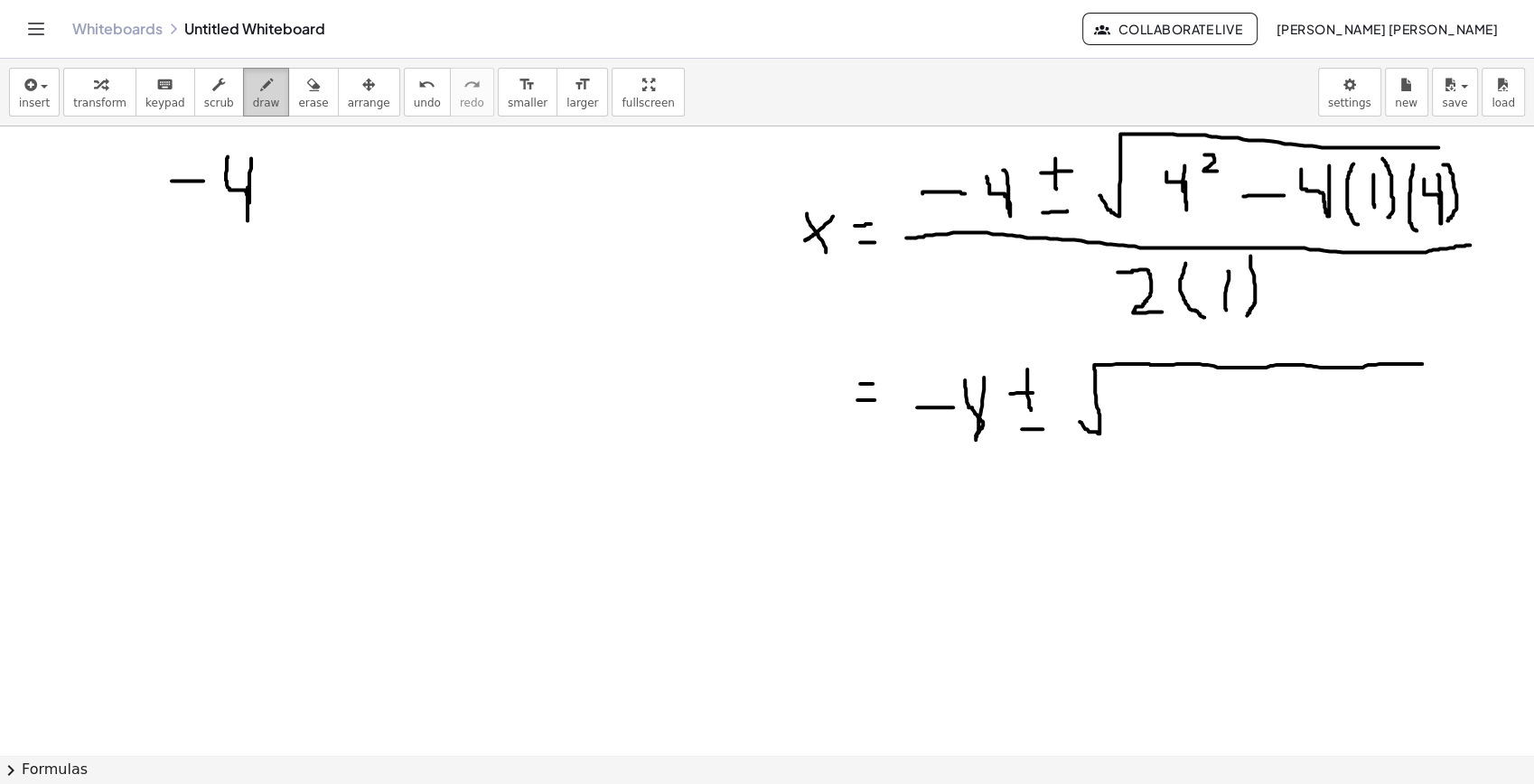
click at [256, 103] on span "draw" at bounding box center [266, 103] width 27 height 13
drag, startPoint x: 792, startPoint y: 356, endPoint x: 839, endPoint y: 393, distance: 59.8
click at [839, 393] on div at bounding box center [767, 633] width 1534 height 1482
drag, startPoint x: 802, startPoint y: 378, endPoint x: 793, endPoint y: 383, distance: 10.3
click at [794, 382] on div at bounding box center [767, 633] width 1534 height 1482
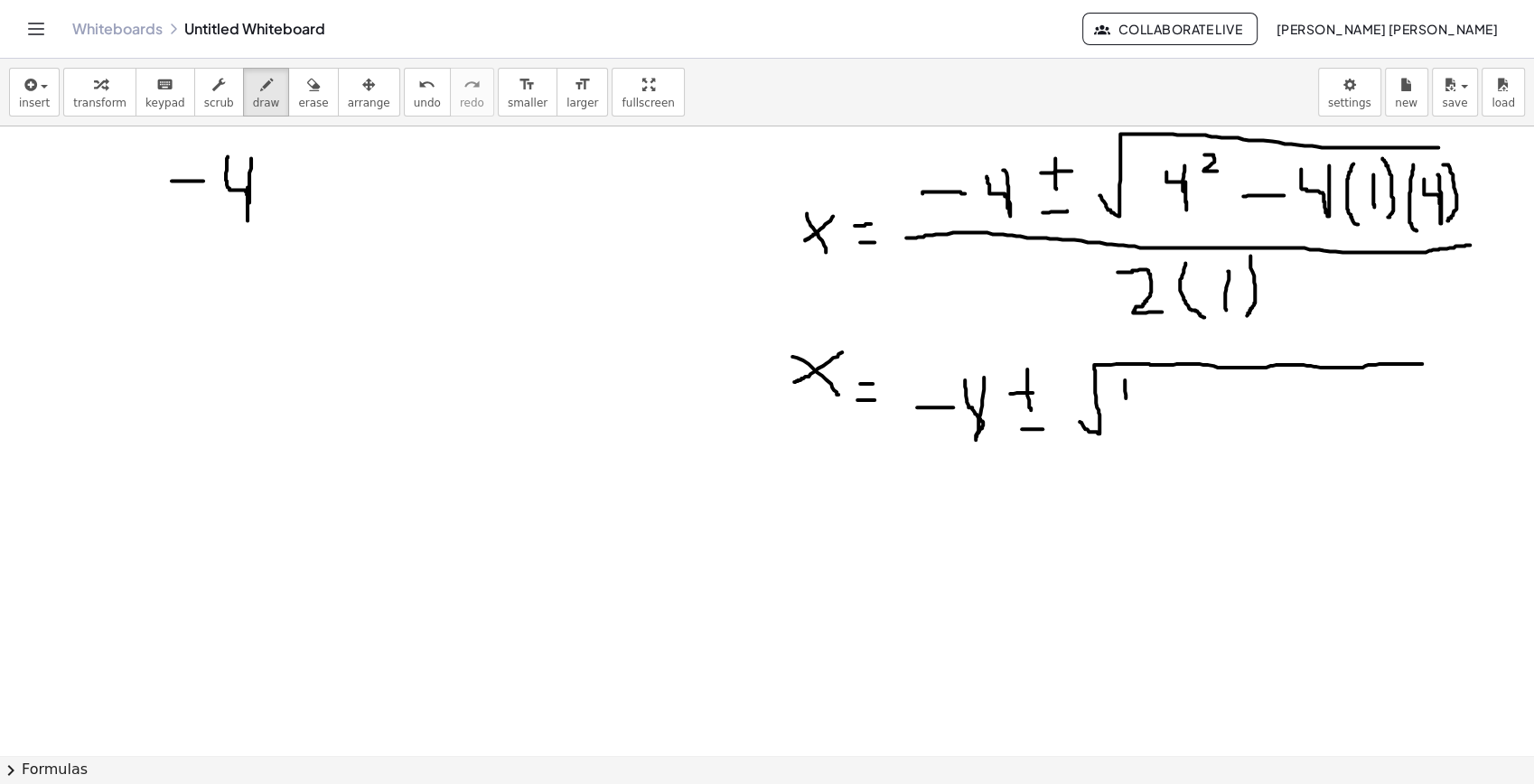
drag, startPoint x: 1125, startPoint y: 380, endPoint x: 1128, endPoint y: 428, distance: 48.1
click at [1128, 428] on div at bounding box center [767, 633] width 1534 height 1482
drag, startPoint x: 1154, startPoint y: 388, endPoint x: 1151, endPoint y: 404, distance: 16.3
click at [1151, 404] on div at bounding box center [767, 633] width 1534 height 1482
drag, startPoint x: 1206, startPoint y: 401, endPoint x: 1237, endPoint y: 401, distance: 31.0
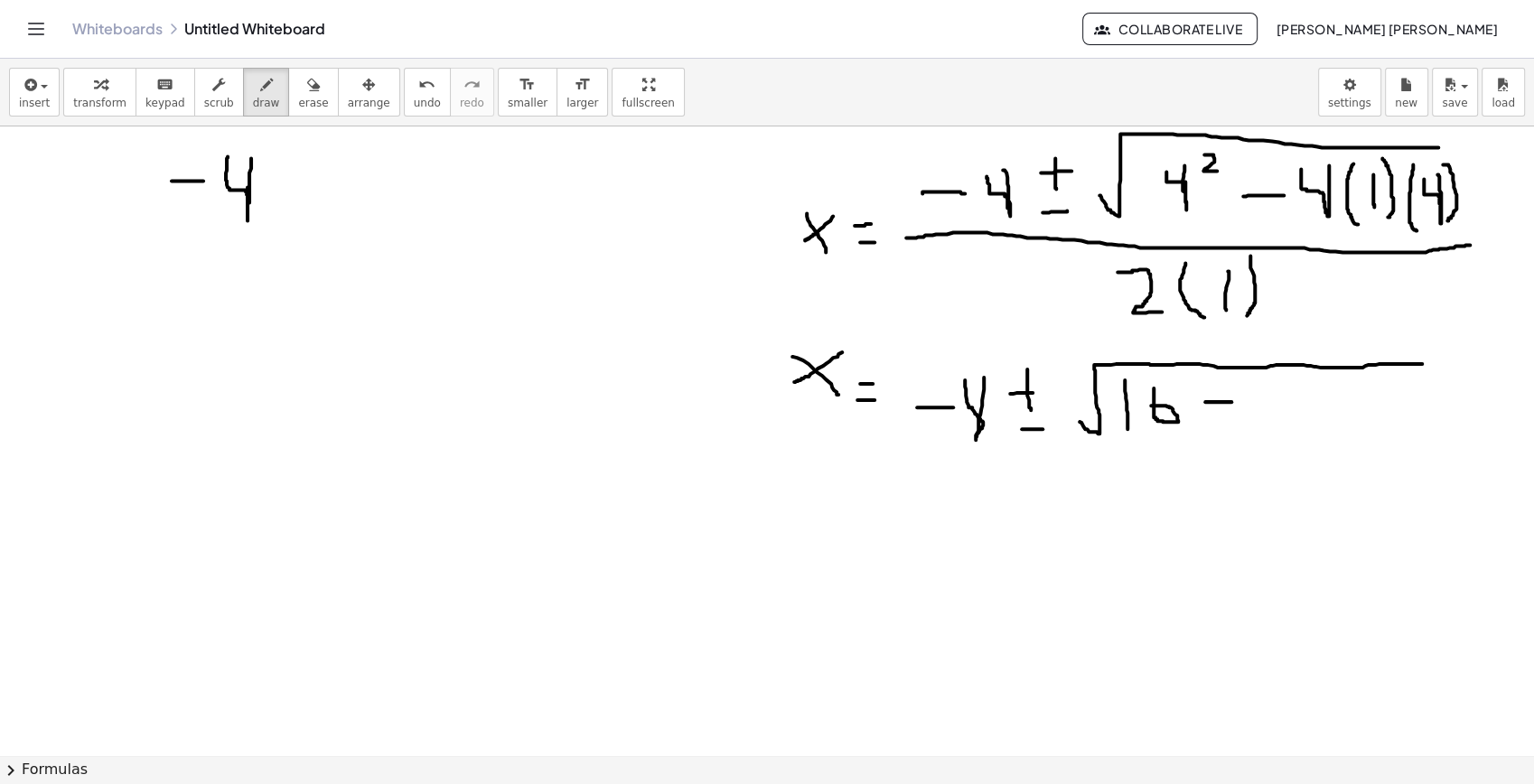
click at [1237, 401] on div at bounding box center [767, 633] width 1534 height 1482
drag, startPoint x: 1170, startPoint y: 377, endPoint x: 1155, endPoint y: 395, distance: 23.4
click at [1155, 395] on div at bounding box center [767, 633] width 1534 height 1482
drag, startPoint x: 1275, startPoint y: 380, endPoint x: 1279, endPoint y: 424, distance: 44.2
click at [1279, 425] on div at bounding box center [767, 633] width 1534 height 1482
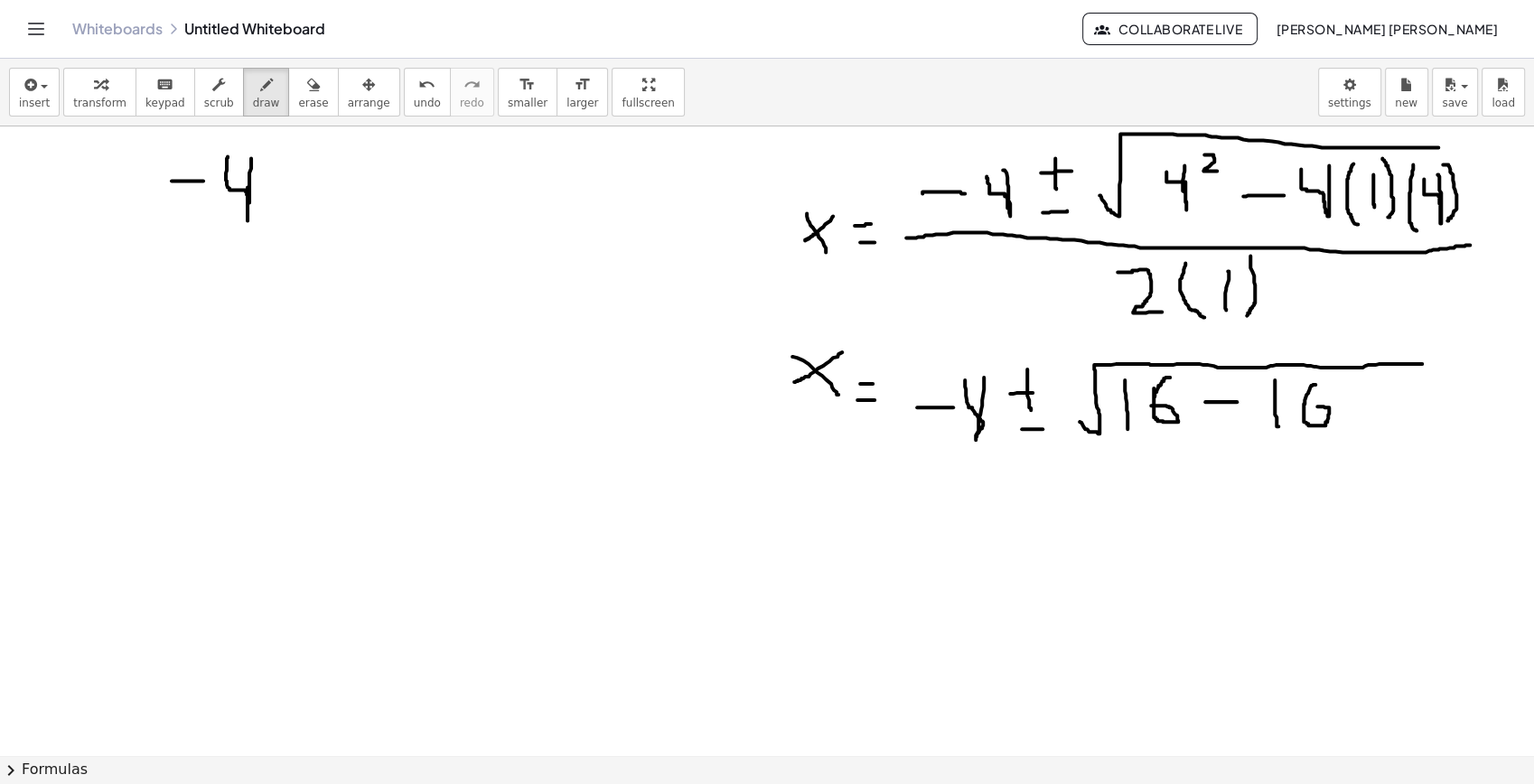
drag, startPoint x: 1315, startPoint y: 384, endPoint x: 1307, endPoint y: 405, distance: 22.5
click at [1307, 405] on div at bounding box center [767, 633] width 1534 height 1482
drag, startPoint x: 1322, startPoint y: 381, endPoint x: 1308, endPoint y: 390, distance: 16.6
click at [1308, 390] on div at bounding box center [767, 633] width 1534 height 1482
drag, startPoint x: 933, startPoint y: 465, endPoint x: 1427, endPoint y: 450, distance: 494.2
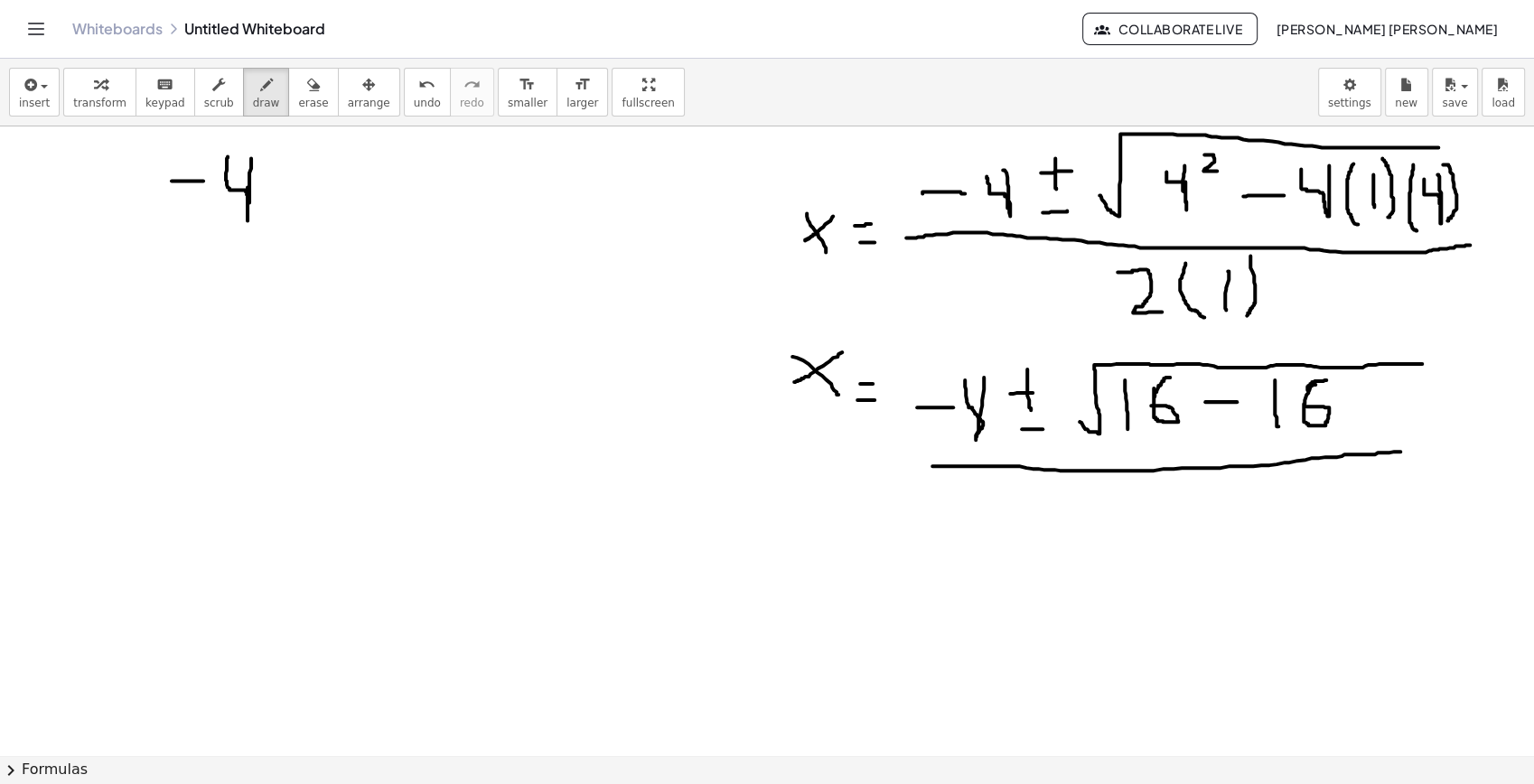
click at [1427, 450] on div at bounding box center [767, 633] width 1534 height 1482
click at [298, 97] on span "erase" at bounding box center [313, 103] width 30 height 13
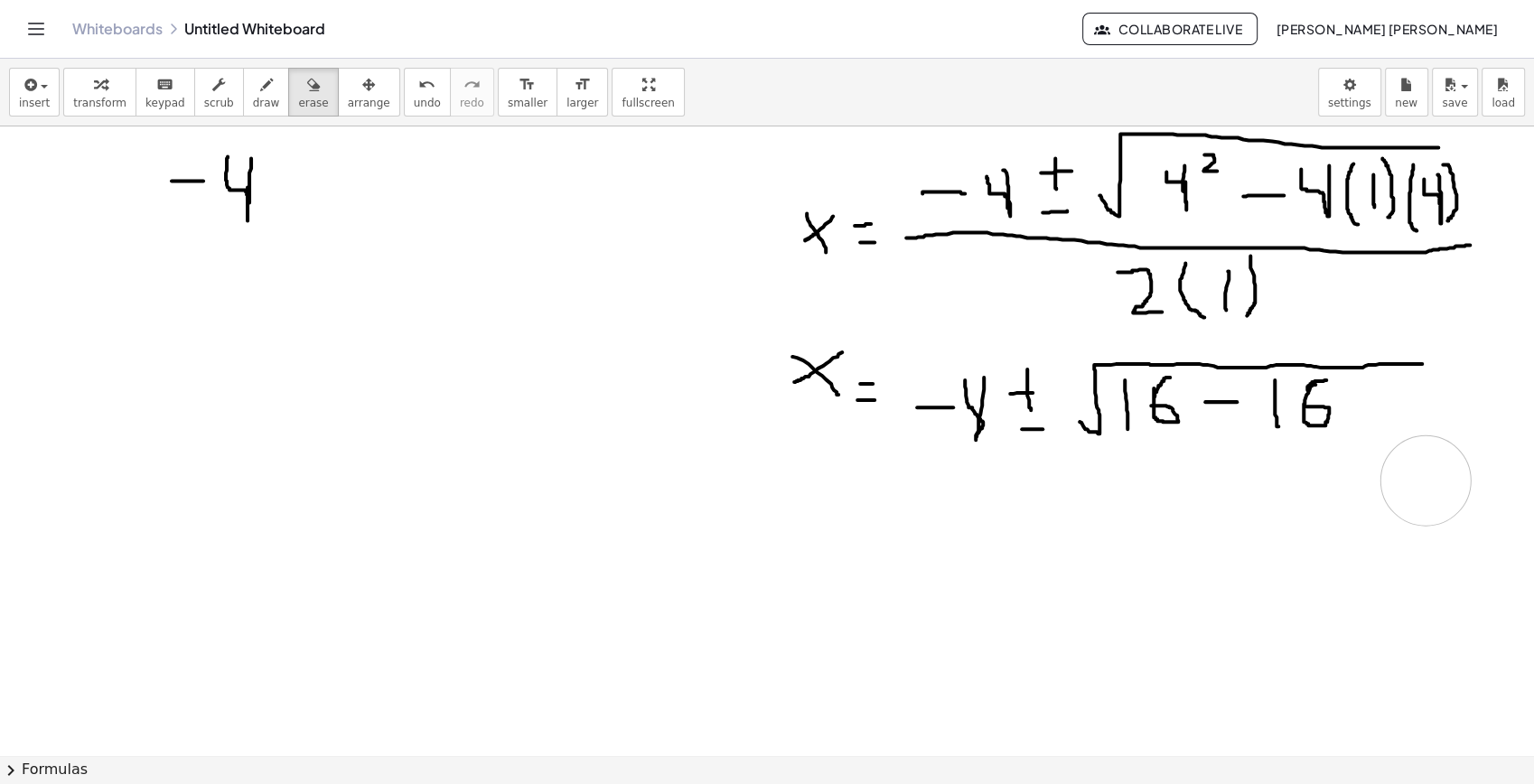
drag, startPoint x: 929, startPoint y: 489, endPoint x: 1437, endPoint y: 479, distance: 508.1
click at [1437, 479] on div at bounding box center [767, 633] width 1534 height 1482
click at [256, 105] on span "draw" at bounding box center [266, 103] width 27 height 13
drag, startPoint x: 1180, startPoint y: 319, endPoint x: 1245, endPoint y: 256, distance: 90.5
click at [1247, 256] on div at bounding box center [767, 633] width 1534 height 1482
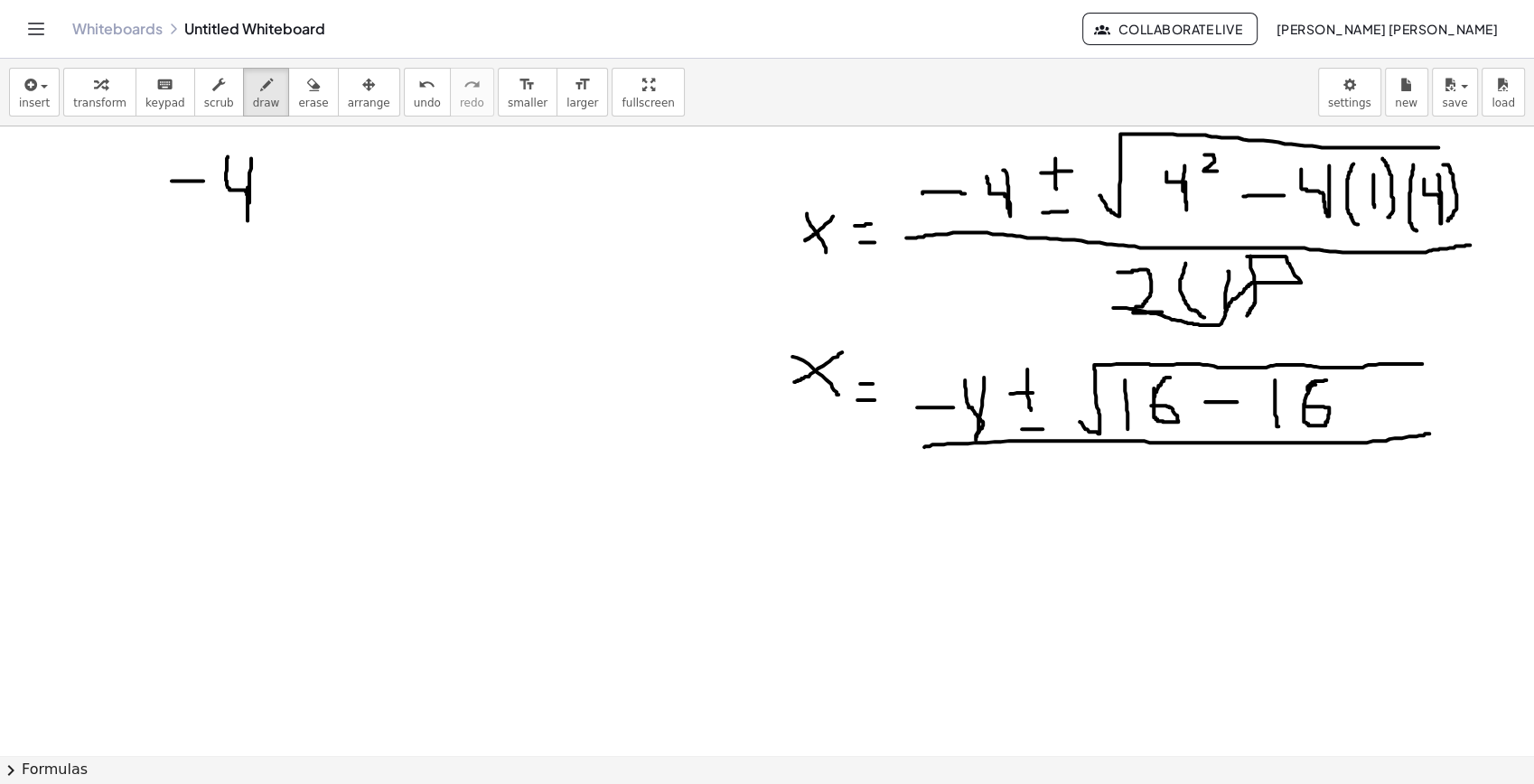
drag, startPoint x: 925, startPoint y: 446, endPoint x: 1429, endPoint y: 433, distance: 504.2
click at [1429, 433] on div at bounding box center [767, 633] width 1534 height 1482
drag, startPoint x: 1124, startPoint y: 472, endPoint x: 1199, endPoint y: 514, distance: 86.0
click at [1199, 514] on div at bounding box center [767, 633] width 1534 height 1482
drag, startPoint x: 799, startPoint y: 561, endPoint x: 831, endPoint y: 571, distance: 33.5
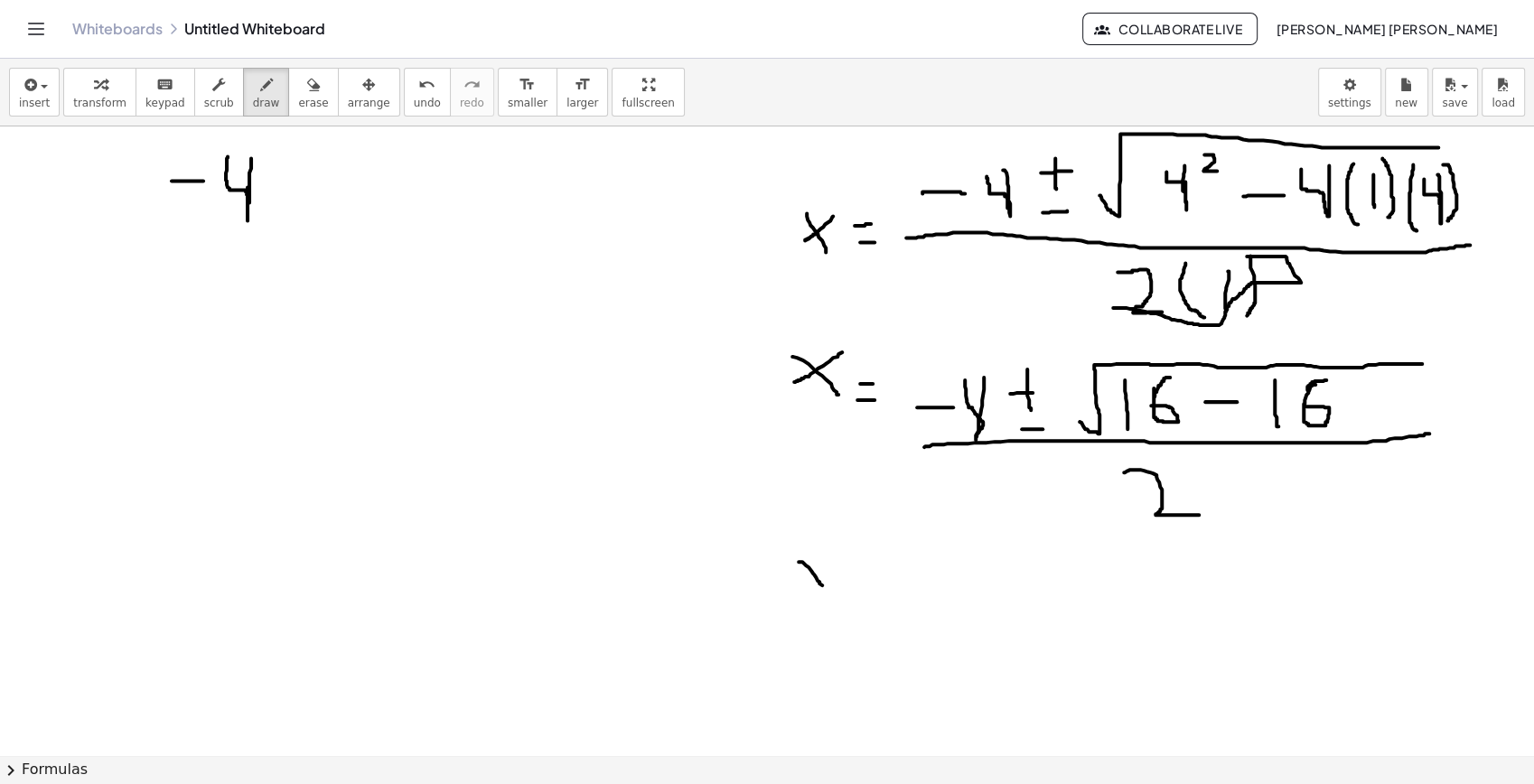
click at [847, 619] on div at bounding box center [767, 633] width 1534 height 1482
drag, startPoint x: 839, startPoint y: 572, endPoint x: 793, endPoint y: 606, distance: 57.2
click at [793, 606] on div at bounding box center [767, 633] width 1534 height 1482
click at [887, 594] on div at bounding box center [767, 633] width 1534 height 1482
drag, startPoint x: 868, startPoint y: 611, endPoint x: 908, endPoint y: 611, distance: 40.0
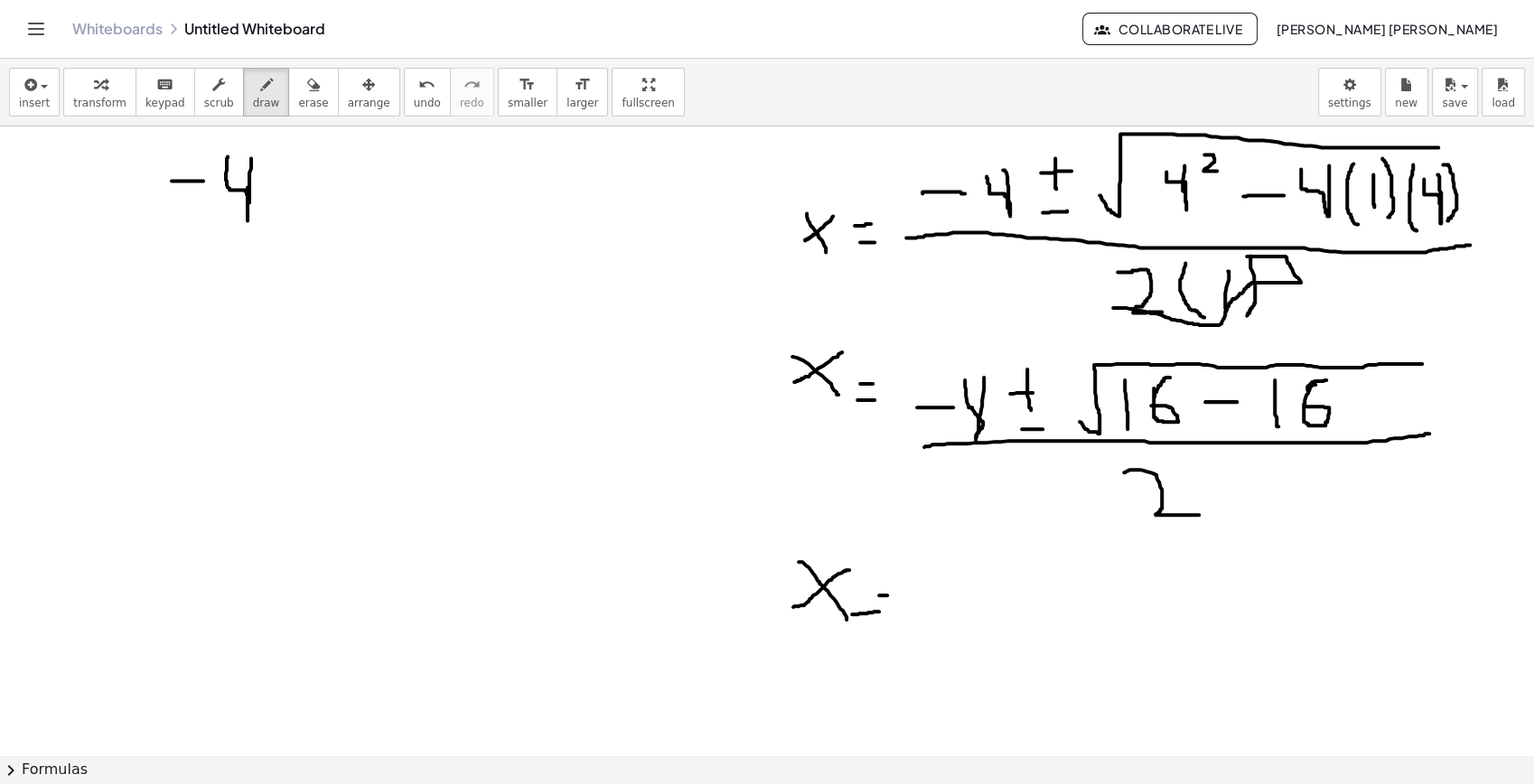
click at [884, 611] on div at bounding box center [767, 633] width 1534 height 1482
drag, startPoint x: 923, startPoint y: 594, endPoint x: 943, endPoint y: 593, distance: 20.0
click at [943, 593] on div at bounding box center [767, 633] width 1534 height 1482
drag, startPoint x: 985, startPoint y: 590, endPoint x: 965, endPoint y: 561, distance: 35.2
click at [965, 561] on div at bounding box center [767, 633] width 1534 height 1482
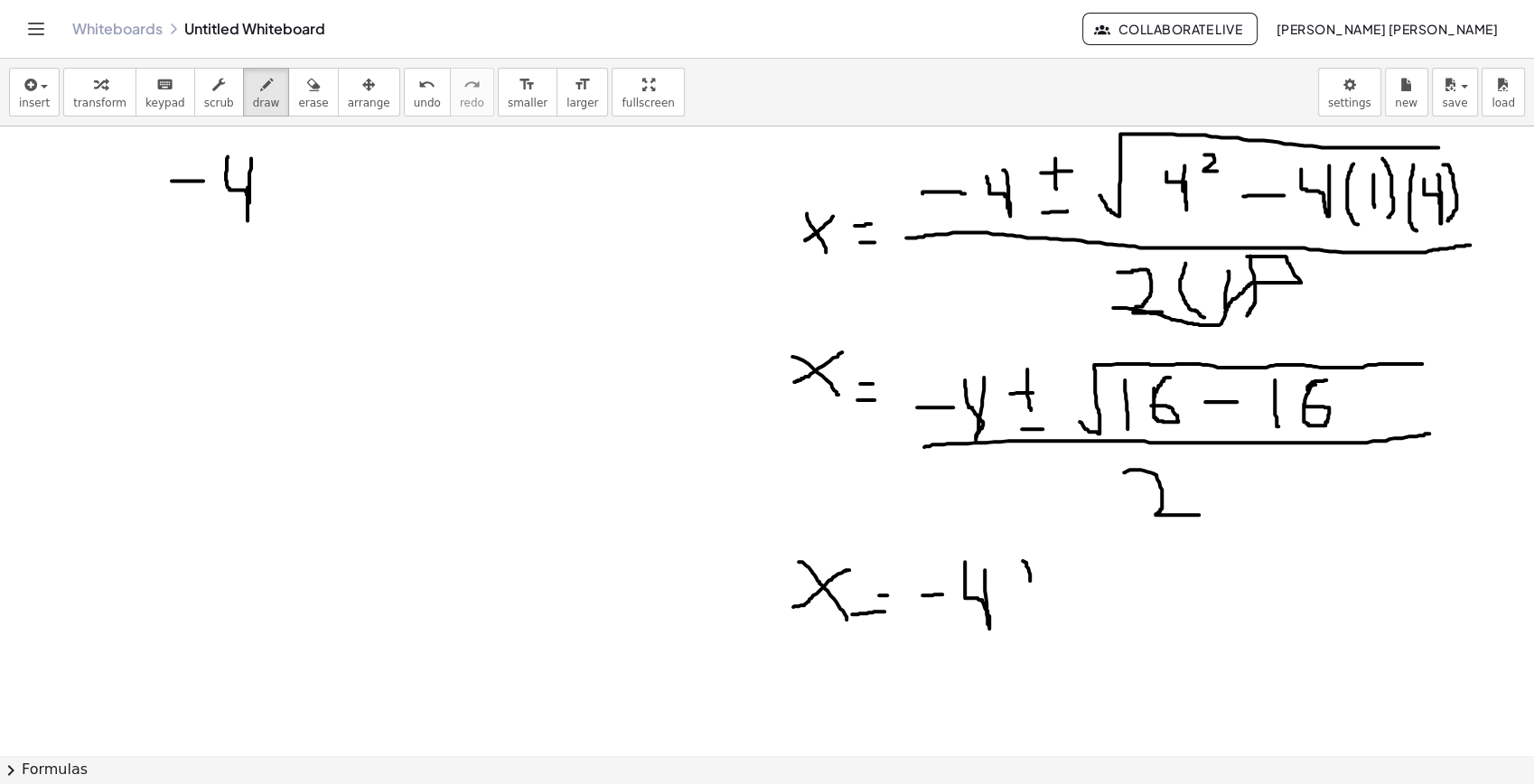
click at [1030, 589] on div at bounding box center [767, 633] width 1534 height 1482
drag, startPoint x: 1017, startPoint y: 577, endPoint x: 1046, endPoint y: 573, distance: 29.3
click at [1046, 573] on div at bounding box center [767, 633] width 1534 height 1482
drag, startPoint x: 1018, startPoint y: 620, endPoint x: 1041, endPoint y: 617, distance: 23.2
click at [1041, 617] on div at bounding box center [767, 633] width 1534 height 1482
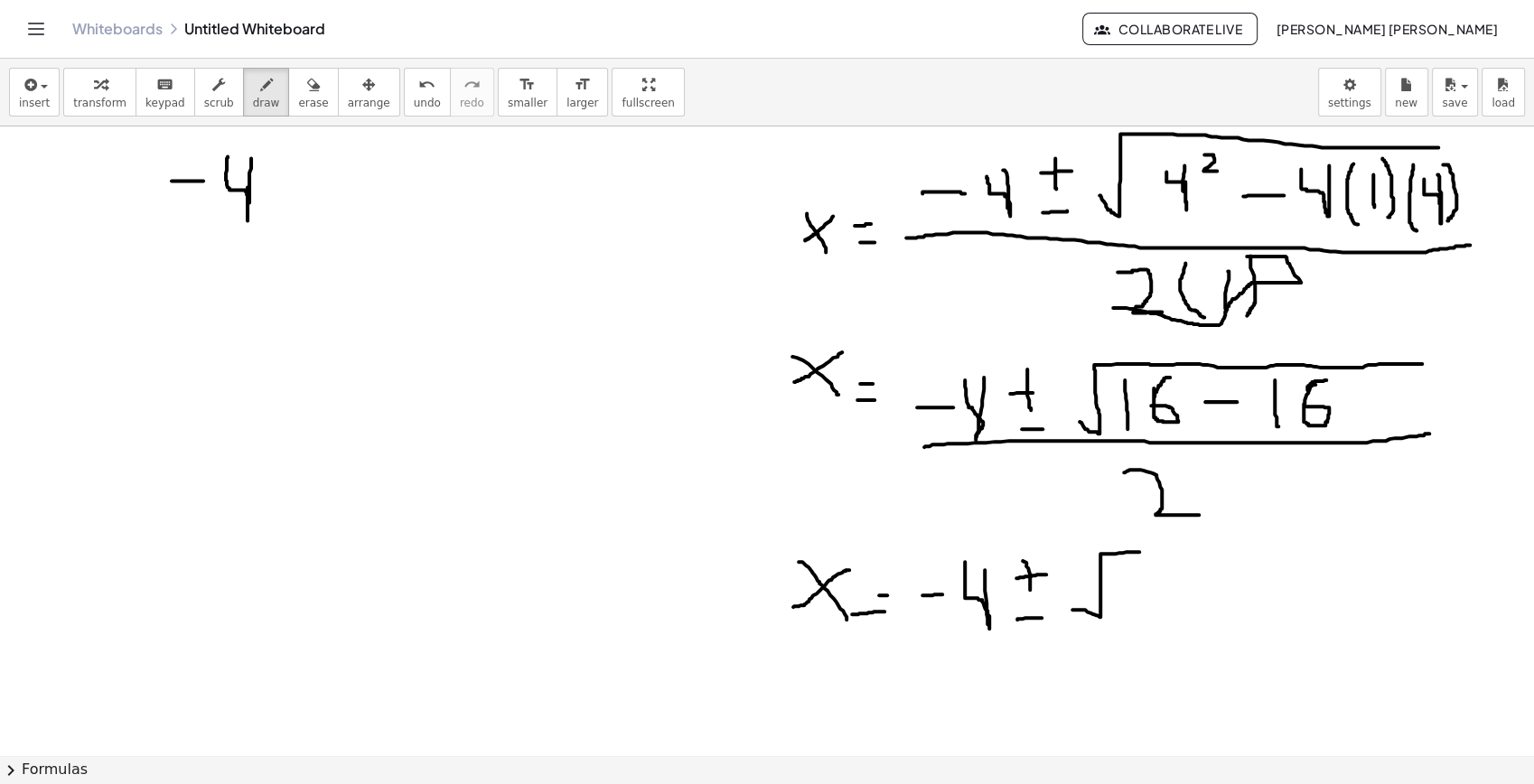
drag, startPoint x: 1072, startPoint y: 609, endPoint x: 1170, endPoint y: 549, distance: 114.9
click at [1170, 549] on div at bounding box center [767, 633] width 1534 height 1482
drag, startPoint x: 1139, startPoint y: 566, endPoint x: 1130, endPoint y: 566, distance: 9.0
click at [1130, 566] on div at bounding box center [767, 633] width 1534 height 1482
click at [302, 98] on span "erase" at bounding box center [313, 103] width 30 height 13
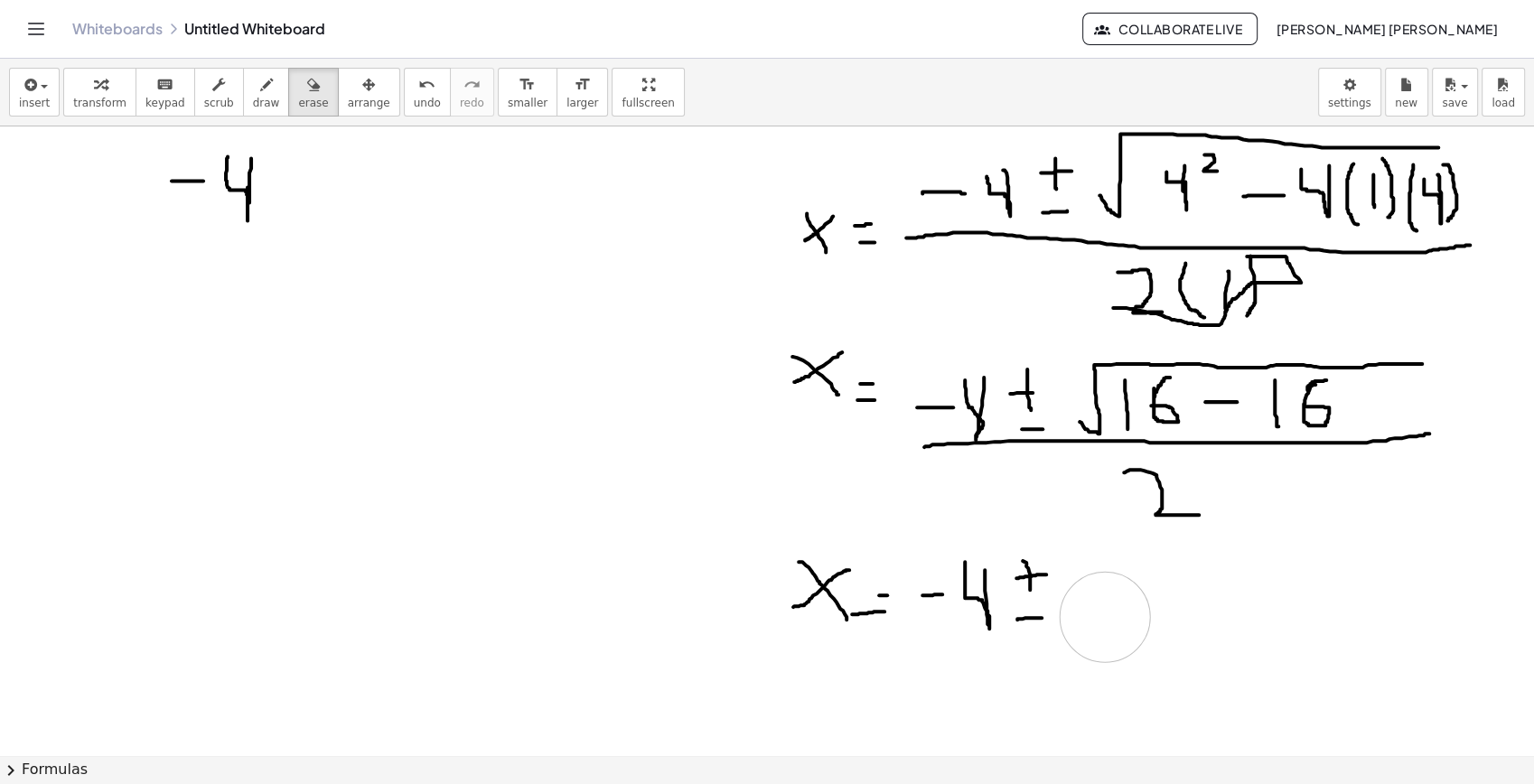
drag, startPoint x: 1119, startPoint y: 621, endPoint x: 1105, endPoint y: 616, distance: 14.9
click at [1105, 616] on div at bounding box center [767, 633] width 1534 height 1482
click at [257, 97] on span "draw" at bounding box center [266, 103] width 27 height 13
drag, startPoint x: 1096, startPoint y: 569, endPoint x: 1104, endPoint y: 585, distance: 17.9
click at [1084, 559] on div at bounding box center [767, 633] width 1534 height 1482
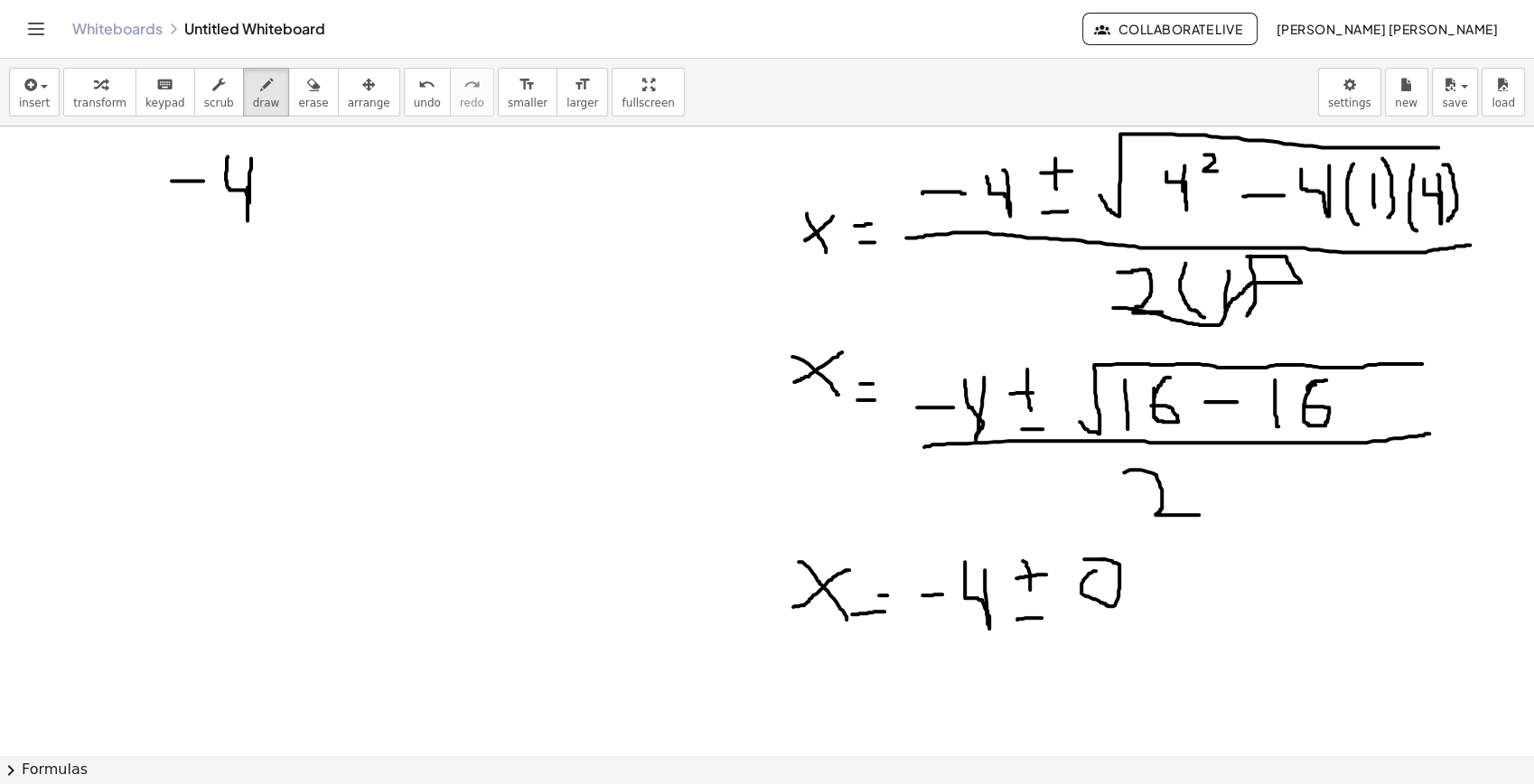
drag, startPoint x: 1103, startPoint y: 560, endPoint x: 1084, endPoint y: 573, distance: 23.0
click at [1084, 571] on div at bounding box center [767, 633] width 1534 height 1482
drag, startPoint x: 927, startPoint y: 640, endPoint x: 1078, endPoint y: 656, distance: 151.8
click at [1187, 646] on div at bounding box center [767, 633] width 1534 height 1482
drag, startPoint x: 1029, startPoint y: 660, endPoint x: 1066, endPoint y: 691, distance: 48.3
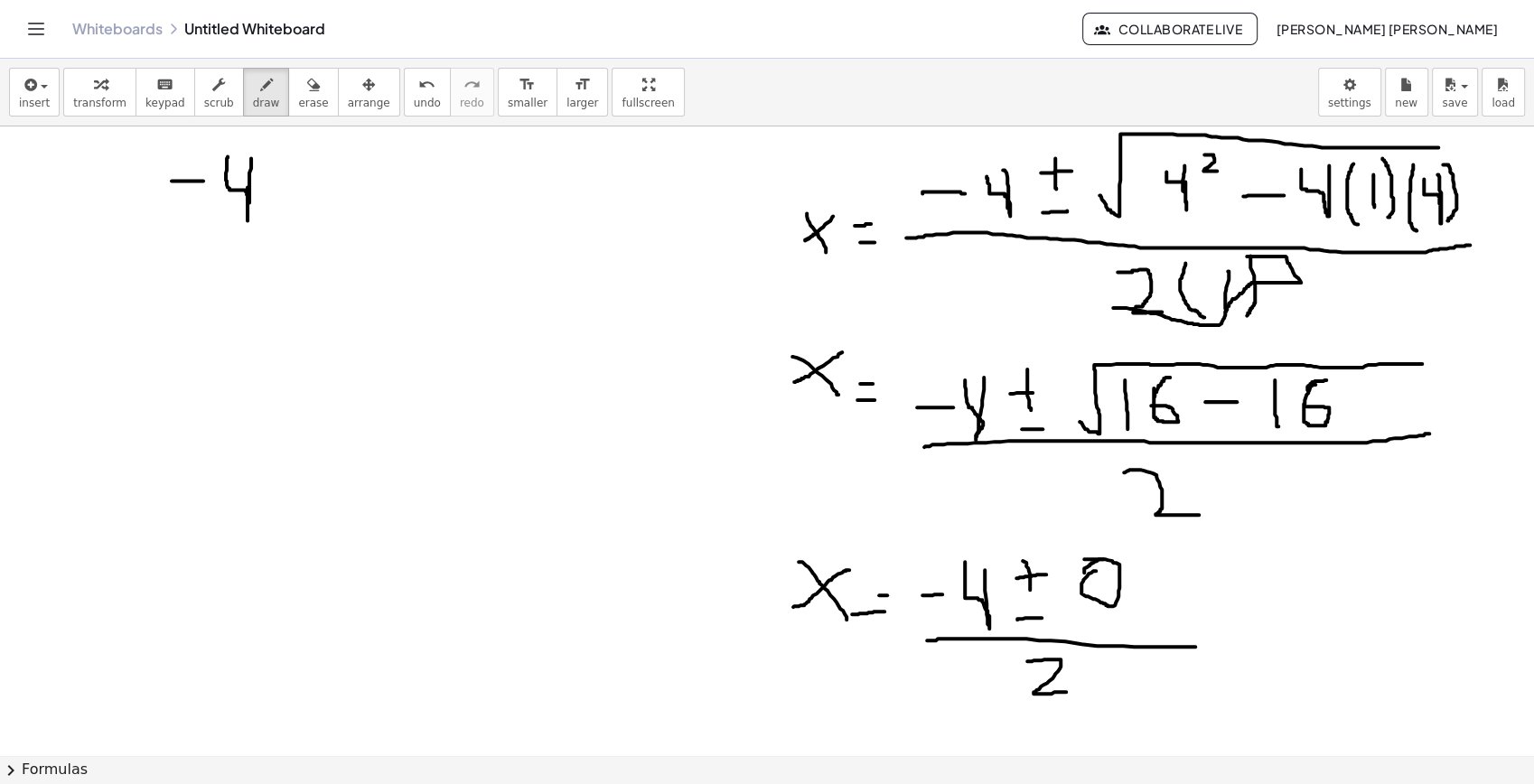
click at [1066, 691] on div at bounding box center [767, 633] width 1534 height 1482
drag, startPoint x: 113, startPoint y: 262, endPoint x: 163, endPoint y: 288, distance: 56.4
click at [149, 316] on div at bounding box center [767, 633] width 1534 height 1482
drag, startPoint x: 151, startPoint y: 259, endPoint x: 90, endPoint y: 299, distance: 72.9
click at [90, 299] on div at bounding box center [767, 633] width 1534 height 1482
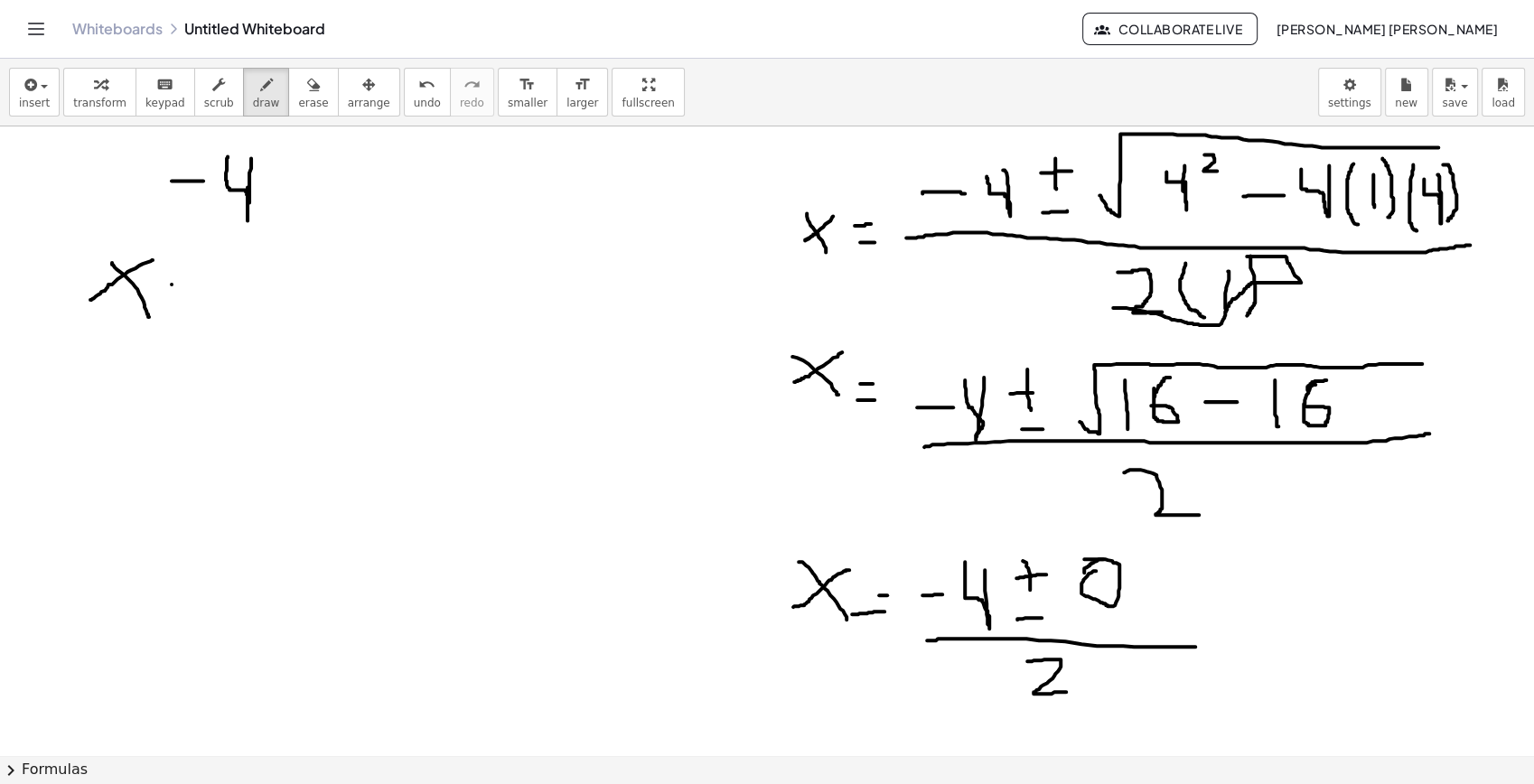
drag, startPoint x: 172, startPoint y: 284, endPoint x: 201, endPoint y: 284, distance: 29.0
click at [201, 284] on div at bounding box center [767, 633] width 1534 height 1482
drag, startPoint x: 178, startPoint y: 300, endPoint x: 213, endPoint y: 302, distance: 35.1
click at [205, 301] on div at bounding box center [767, 633] width 1534 height 1482
drag, startPoint x: 235, startPoint y: 290, endPoint x: 260, endPoint y: 290, distance: 25.0
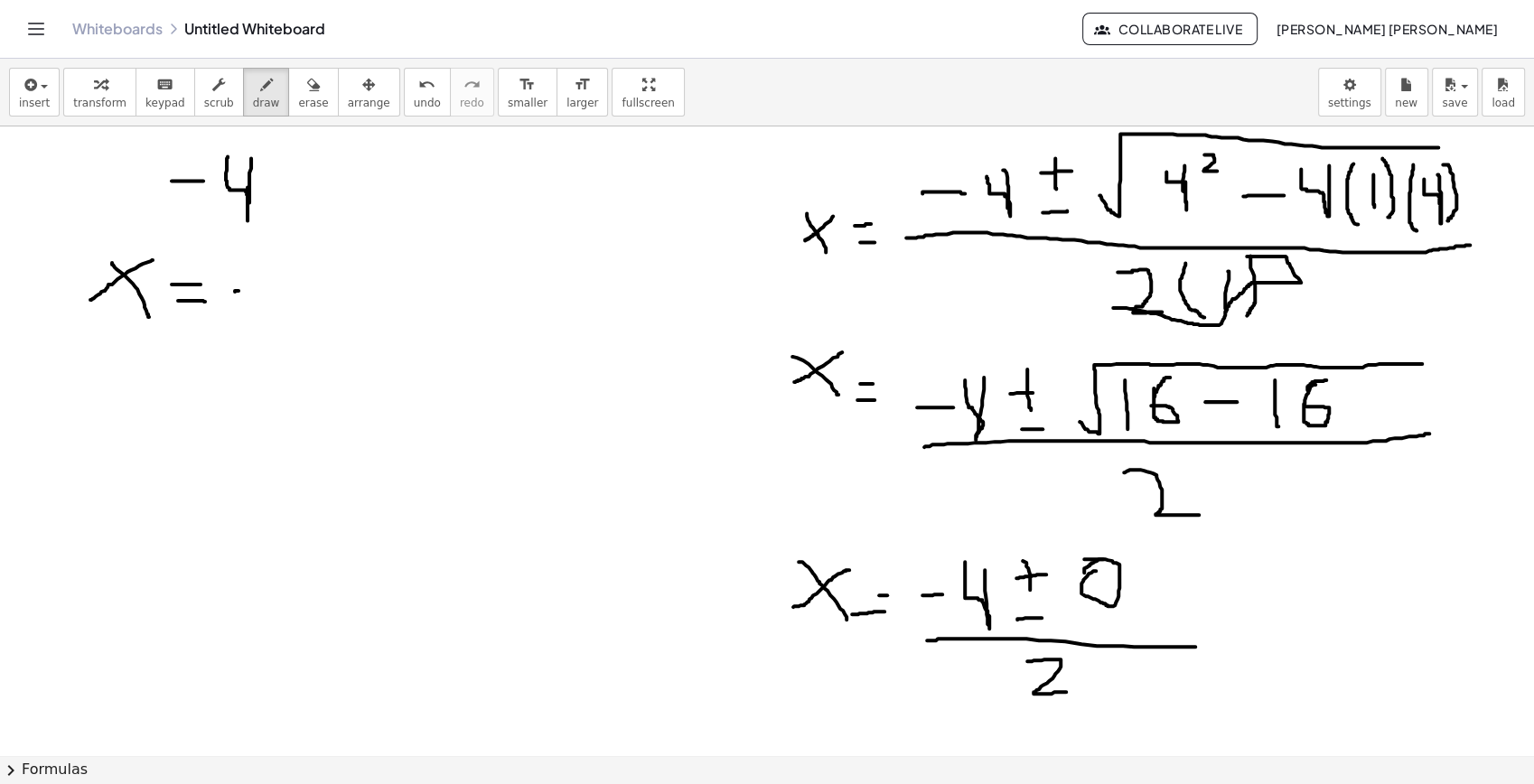
click at [260, 290] on div at bounding box center [767, 633] width 1534 height 1482
drag, startPoint x: 291, startPoint y: 256, endPoint x: 281, endPoint y: 262, distance: 11.7
click at [281, 262] on div at bounding box center [767, 633] width 1534 height 1482
drag, startPoint x: 313, startPoint y: 256, endPoint x: 315, endPoint y: 277, distance: 21.1
click at [315, 277] on div at bounding box center [767, 633] width 1534 height 1482
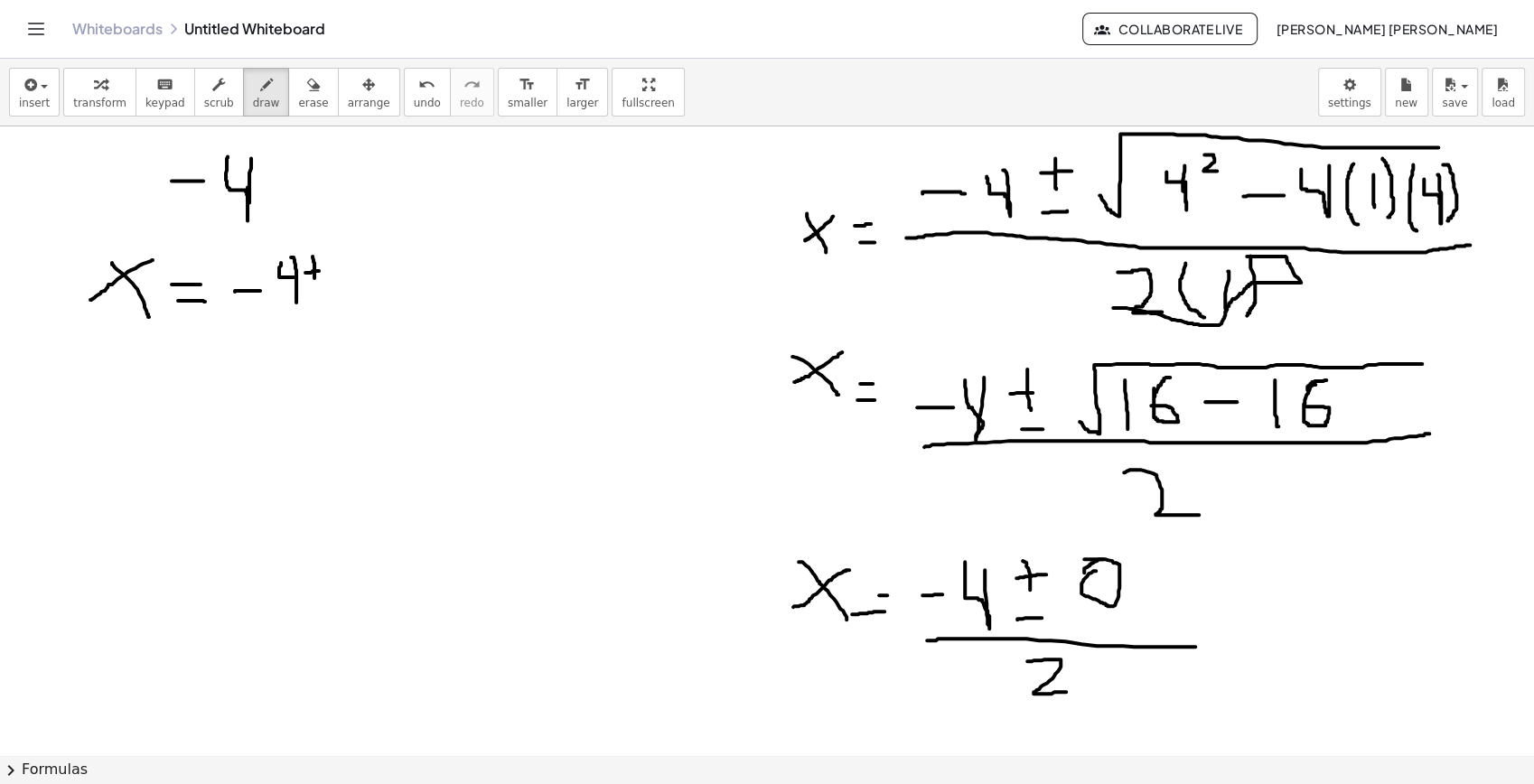
drag, startPoint x: 306, startPoint y: 272, endPoint x: 321, endPoint y: 270, distance: 15.1
click at [321, 270] on div at bounding box center [767, 633] width 1534 height 1482
drag, startPoint x: 313, startPoint y: 296, endPoint x: 329, endPoint y: 291, distance: 16.8
click at [329, 292] on div at bounding box center [767, 633] width 1534 height 1482
drag, startPoint x: 350, startPoint y: 258, endPoint x: 342, endPoint y: 250, distance: 11.3
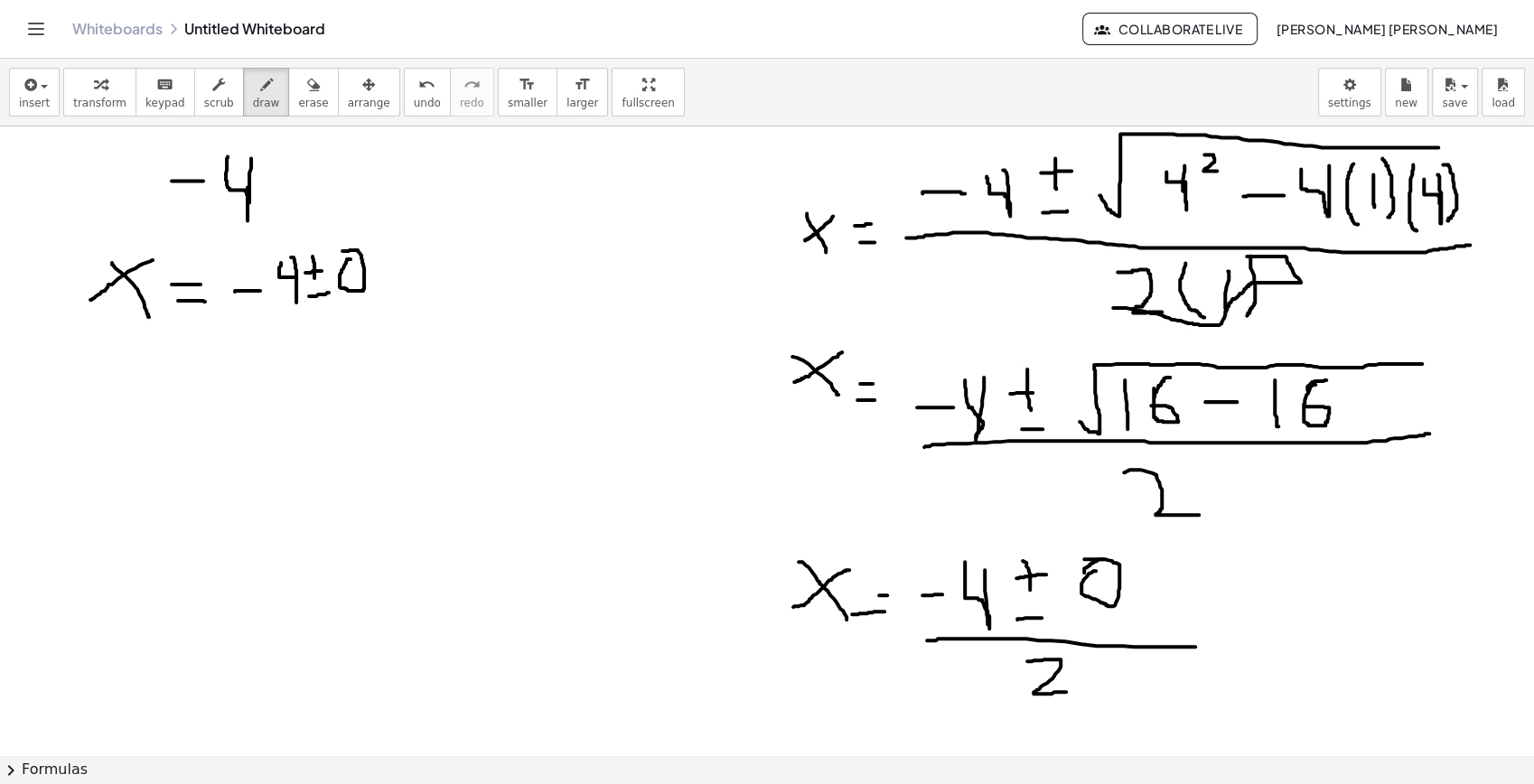
click at [342, 250] on div at bounding box center [767, 633] width 1534 height 1482
drag, startPoint x: 251, startPoint y: 313, endPoint x: 361, endPoint y: 305, distance: 110.3
click at [361, 305] on div at bounding box center [767, 633] width 1534 height 1482
drag, startPoint x: 293, startPoint y: 331, endPoint x: 304, endPoint y: 350, distance: 22.0
click at [304, 350] on div at bounding box center [767, 633] width 1534 height 1482
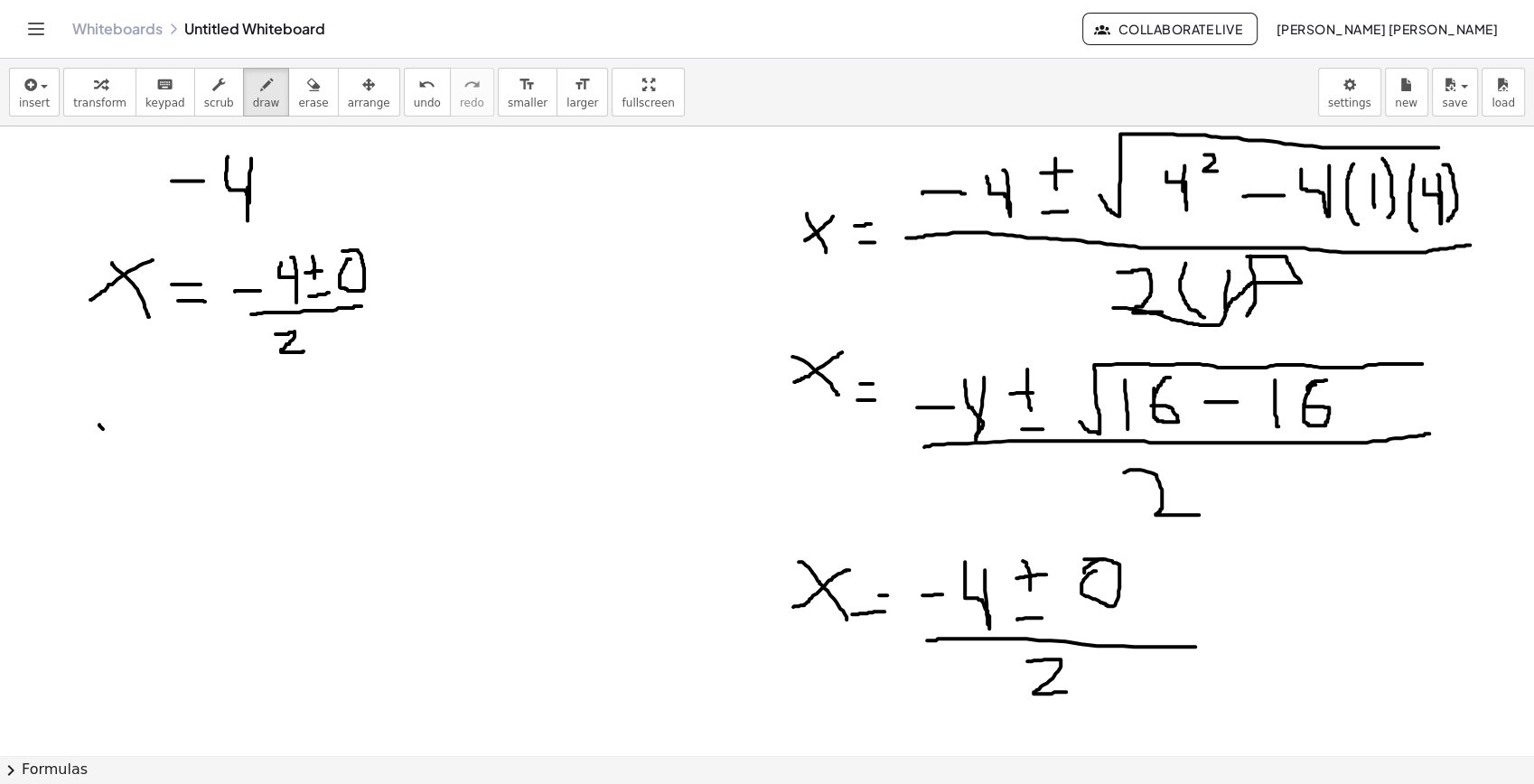
drag, startPoint x: 99, startPoint y: 423, endPoint x: 149, endPoint y: 463, distance: 64.0
click at [149, 463] on div at bounding box center [767, 633] width 1534 height 1482
click at [87, 472] on div at bounding box center [767, 633] width 1534 height 1482
click at [166, 479] on div at bounding box center [767, 633] width 1534 height 1482
click at [135, 597] on div at bounding box center [767, 633] width 1534 height 1482
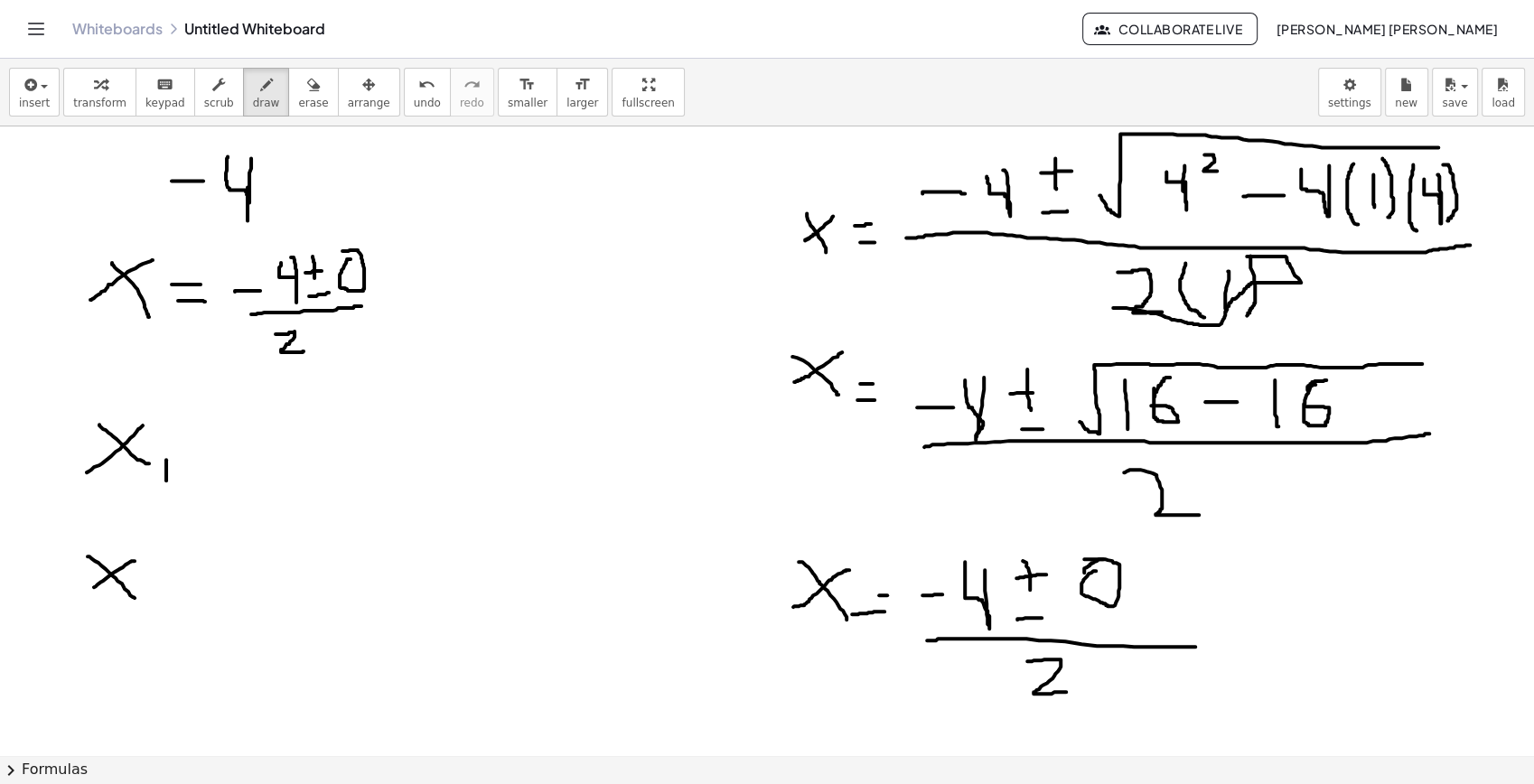
click at [93, 587] on div at bounding box center [767, 633] width 1534 height 1482
click at [175, 616] on div at bounding box center [767, 633] width 1534 height 1482
click at [220, 429] on div at bounding box center [767, 633] width 1534 height 1482
click at [232, 452] on div at bounding box center [767, 633] width 1534 height 1482
click at [217, 590] on div at bounding box center [767, 633] width 1534 height 1482
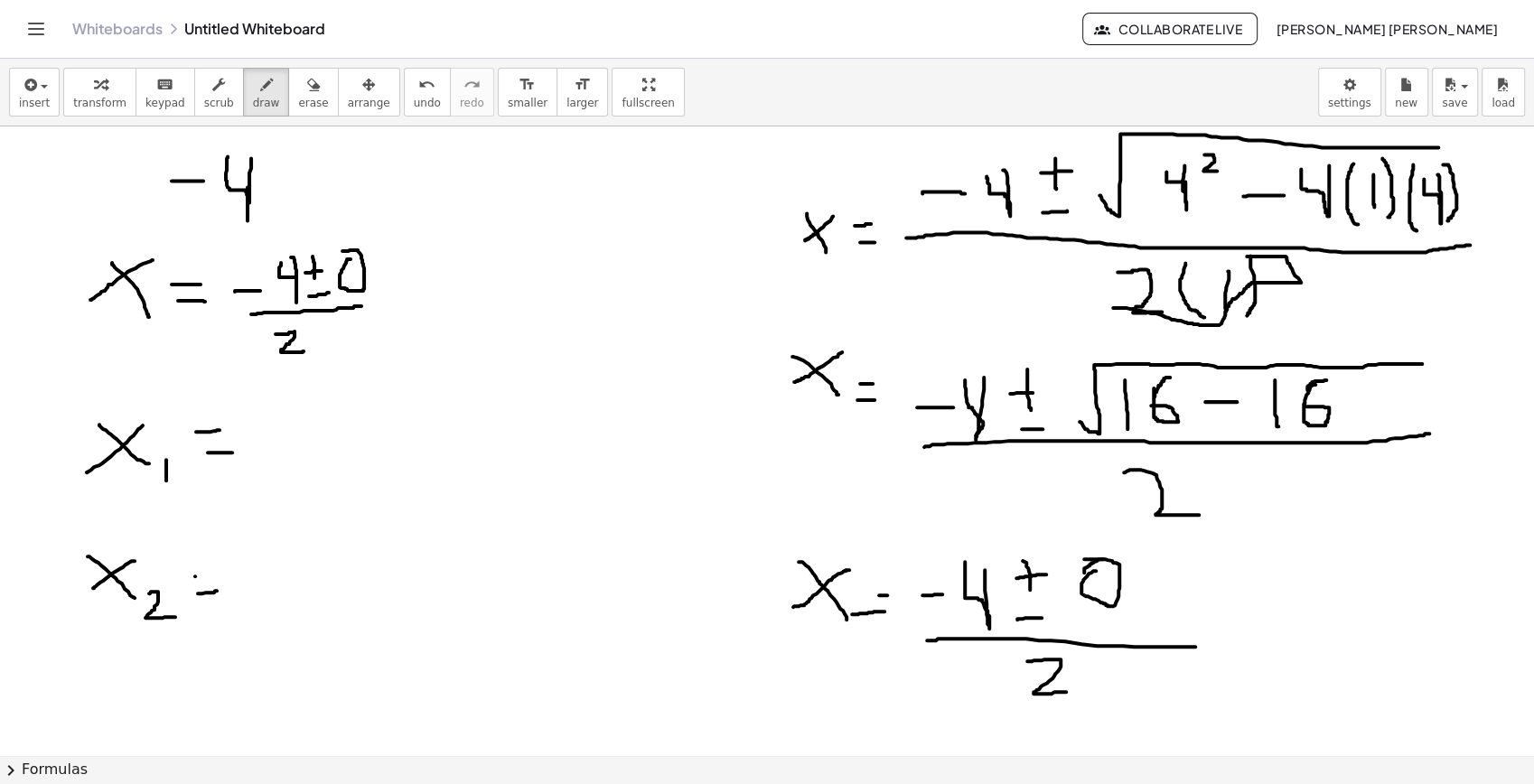
click at [223, 575] on div at bounding box center [767, 633] width 1534 height 1482
click at [285, 429] on div at bounding box center [767, 633] width 1534 height 1482
click at [309, 401] on div at bounding box center [767, 633] width 1534 height 1482
click at [348, 434] on div at bounding box center [767, 633] width 1534 height 1482
click at [363, 417] on div at bounding box center [767, 633] width 1534 height 1482
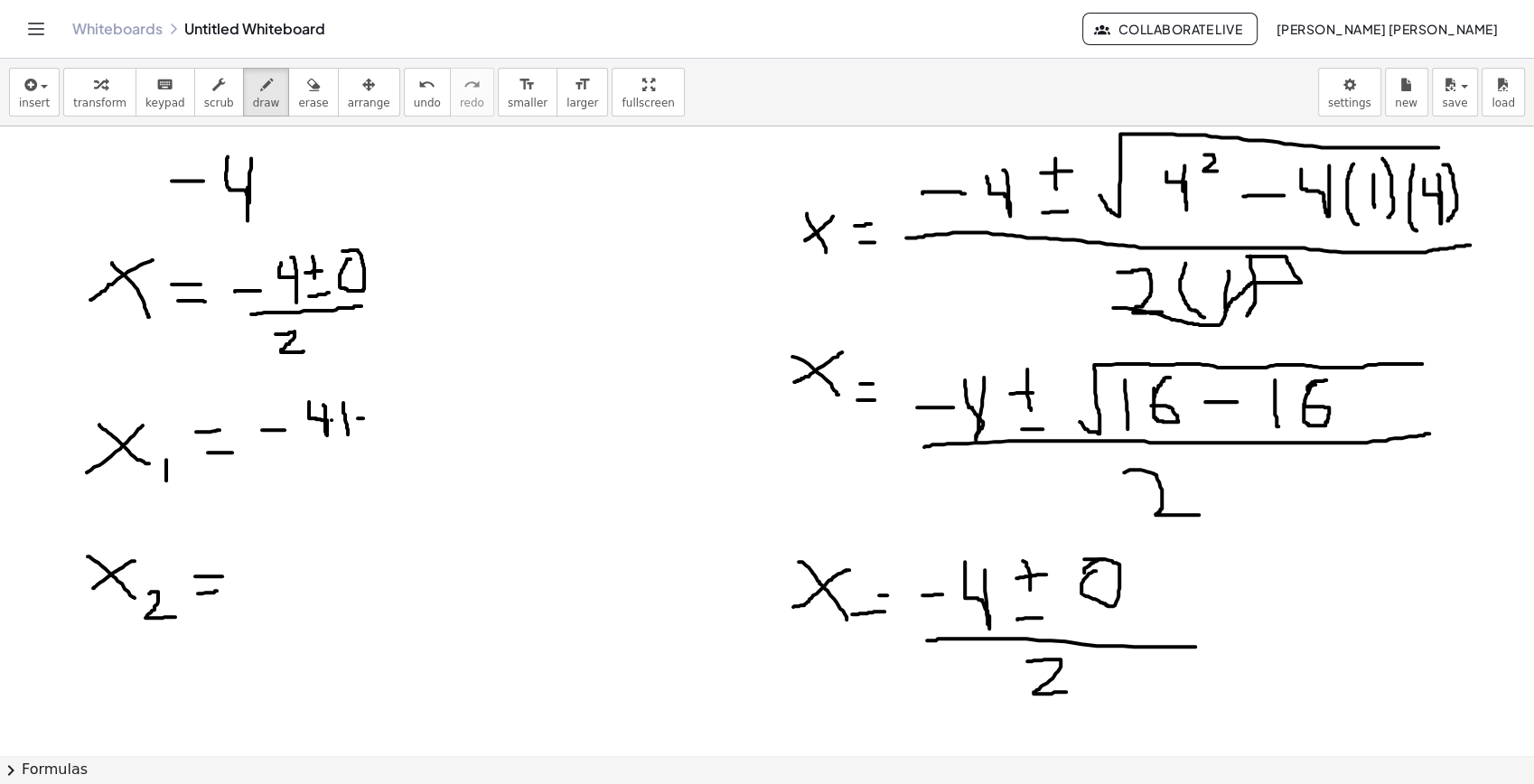
click at [354, 418] on div at bounding box center [767, 633] width 1534 height 1482
click at [371, 406] on div at bounding box center [767, 633] width 1534 height 1482
click at [386, 441] on div at bounding box center [767, 633] width 1534 height 1482
click at [365, 474] on div at bounding box center [767, 633] width 1534 height 1482
click at [416, 432] on div at bounding box center [767, 633] width 1534 height 1482
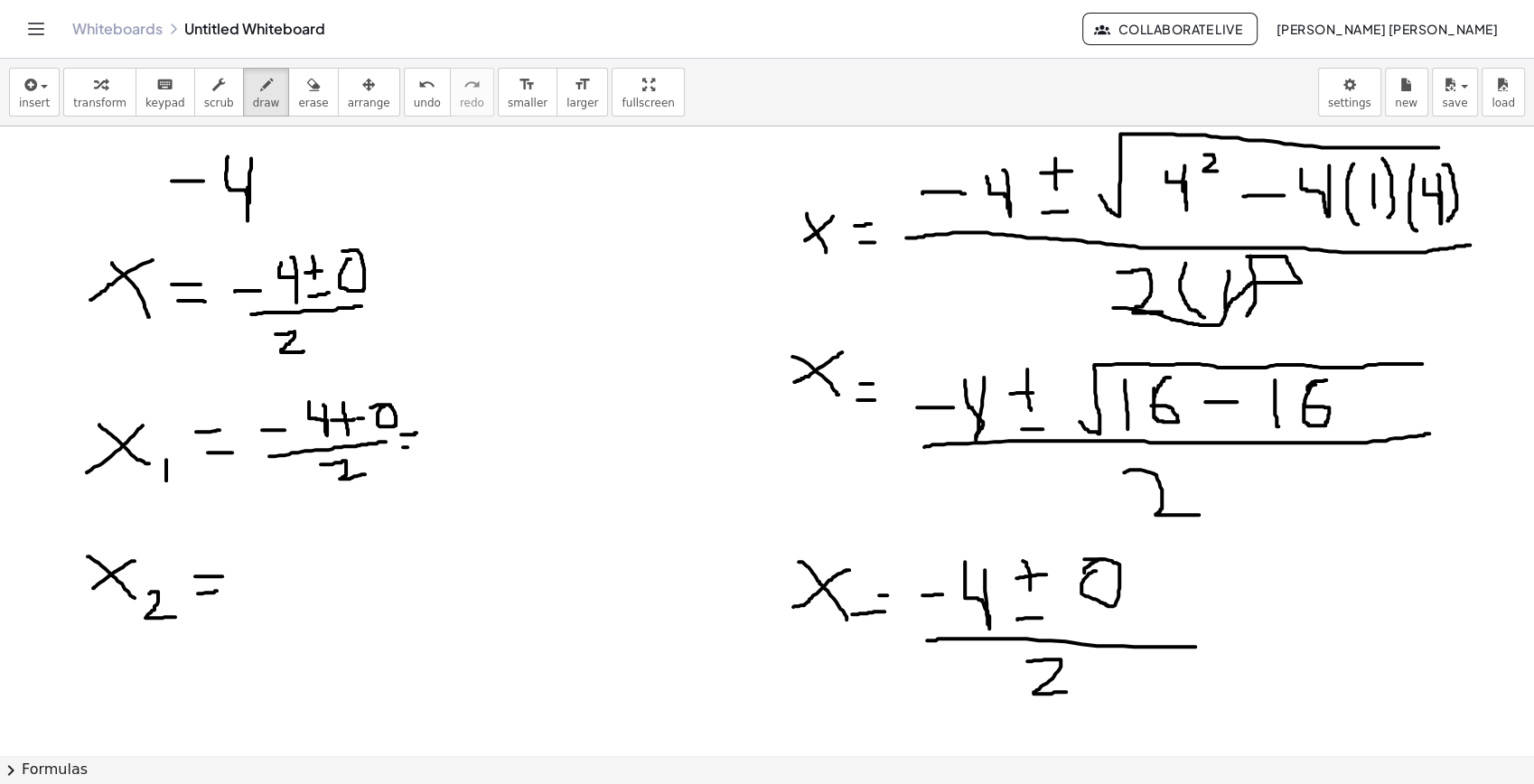
click at [422, 446] on div at bounding box center [767, 633] width 1534 height 1482
click at [467, 432] on div at bounding box center [767, 633] width 1534 height 1482
click at [489, 401] on div at bounding box center [767, 633] width 1534 height 1482
click at [498, 435] on div at bounding box center [767, 633] width 1534 height 1482
click at [506, 445] on div at bounding box center [767, 633] width 1534 height 1482
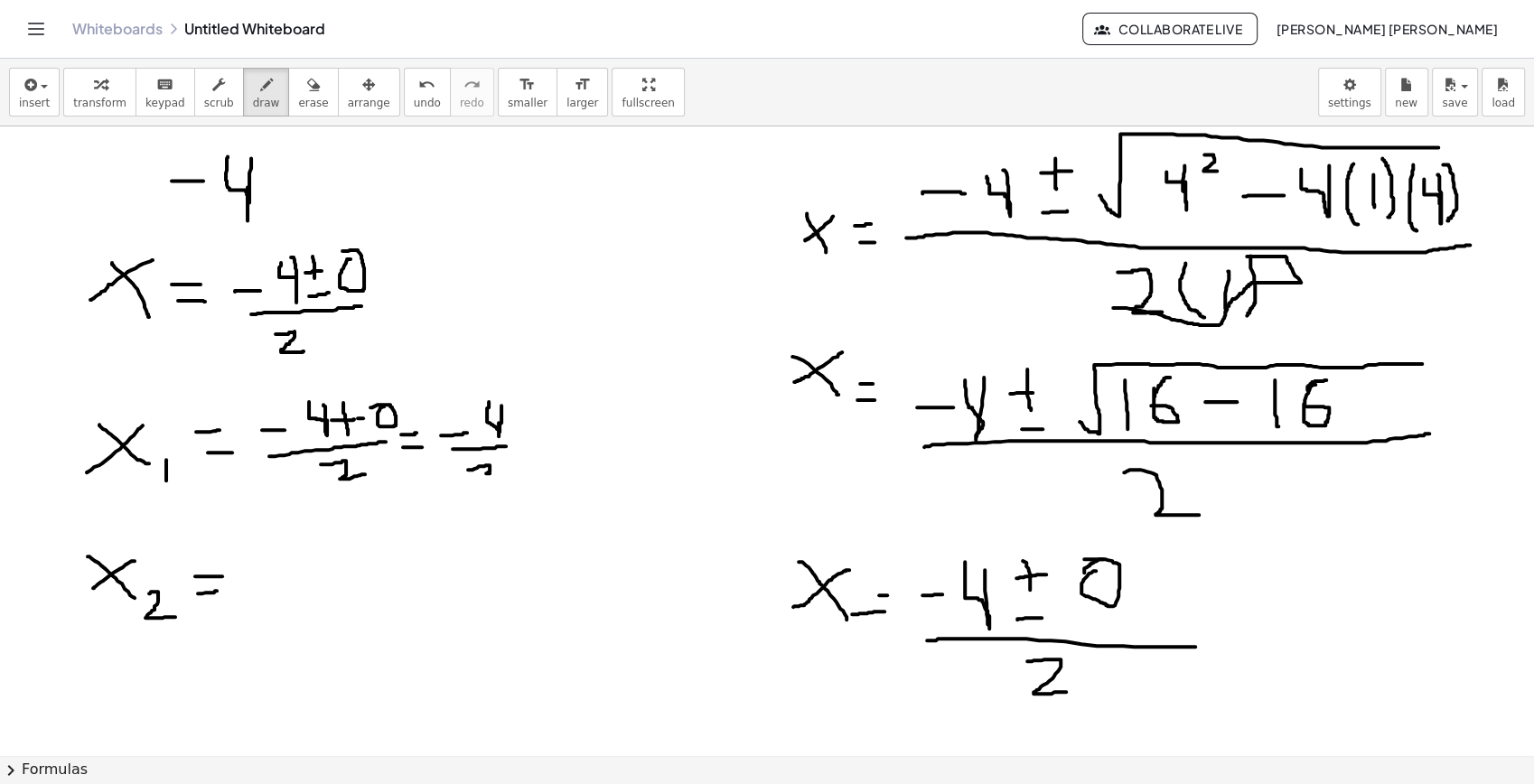
click at [500, 473] on div at bounding box center [767, 633] width 1534 height 1482
click at [528, 436] on div at bounding box center [767, 633] width 1534 height 1482
click at [531, 449] on div at bounding box center [767, 633] width 1534 height 1482
click at [573, 440] on div at bounding box center [767, 633] width 1534 height 1482
click at [607, 456] on div at bounding box center [767, 633] width 1534 height 1482
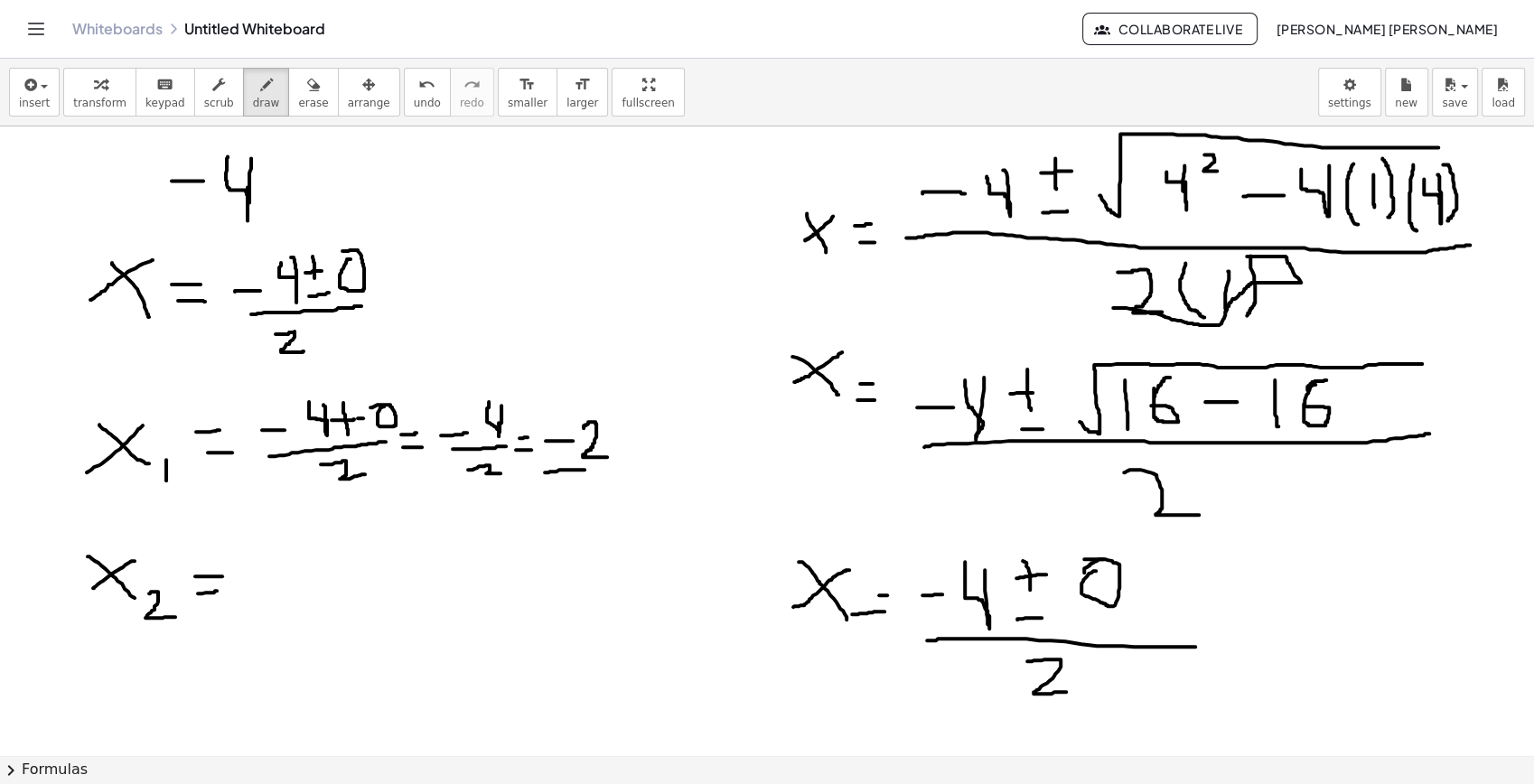
click at [610, 465] on div at bounding box center [767, 633] width 1534 height 1482
click at [624, 489] on div at bounding box center [767, 633] width 1534 height 1482
click at [289, 572] on div at bounding box center [767, 633] width 1534 height 1482
click at [312, 545] on div at bounding box center [767, 633] width 1534 height 1482
click at [357, 564] on div at bounding box center [767, 633] width 1534 height 1482
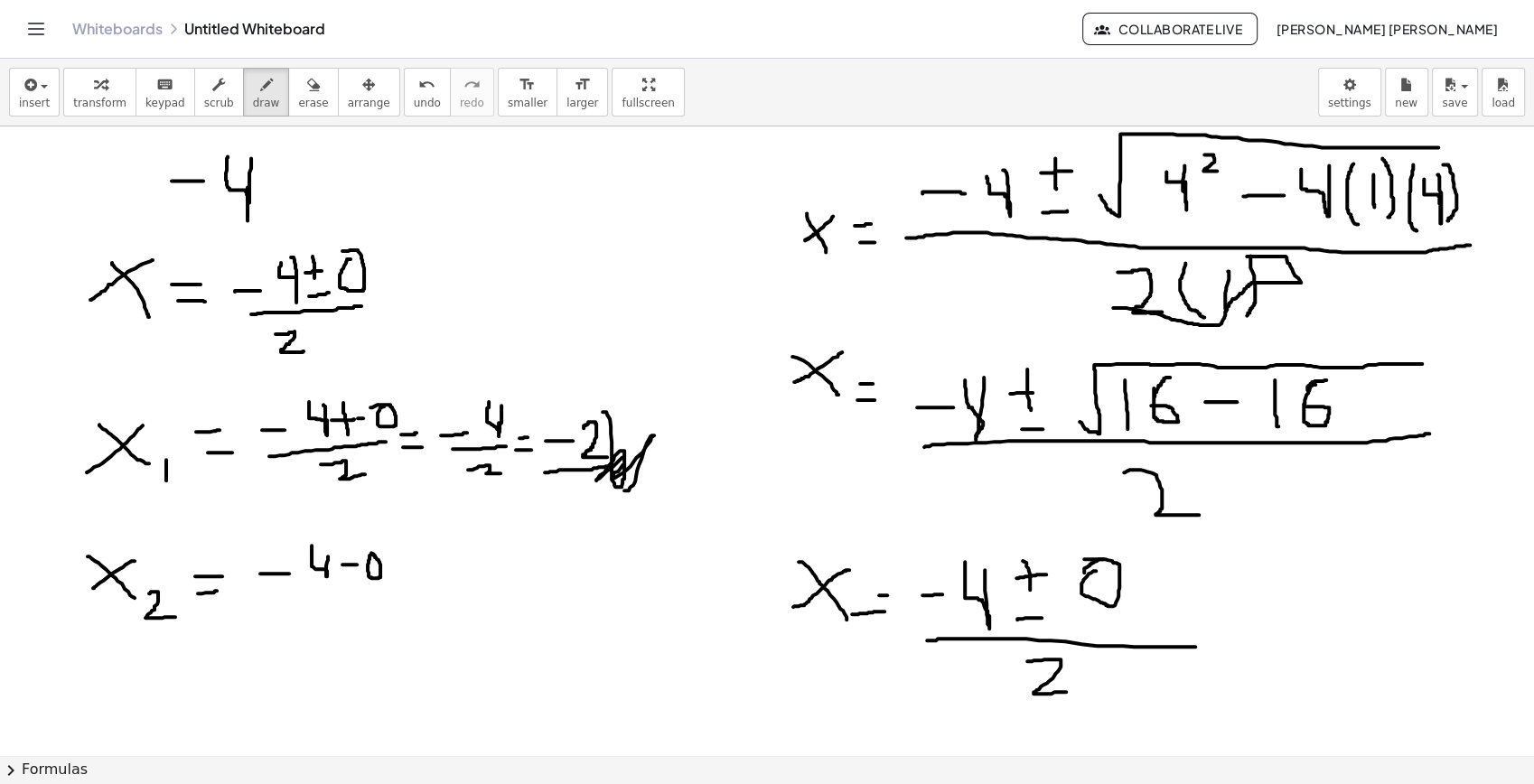
click at [365, 551] on div at bounding box center [767, 633] width 1534 height 1482
click at [390, 593] on div at bounding box center [767, 633] width 1534 height 1482
click at [347, 629] on div at bounding box center [767, 633] width 1534 height 1482
click at [420, 585] on div at bounding box center [767, 633] width 1534 height 1482
click at [426, 601] on div at bounding box center [767, 633] width 1534 height 1482
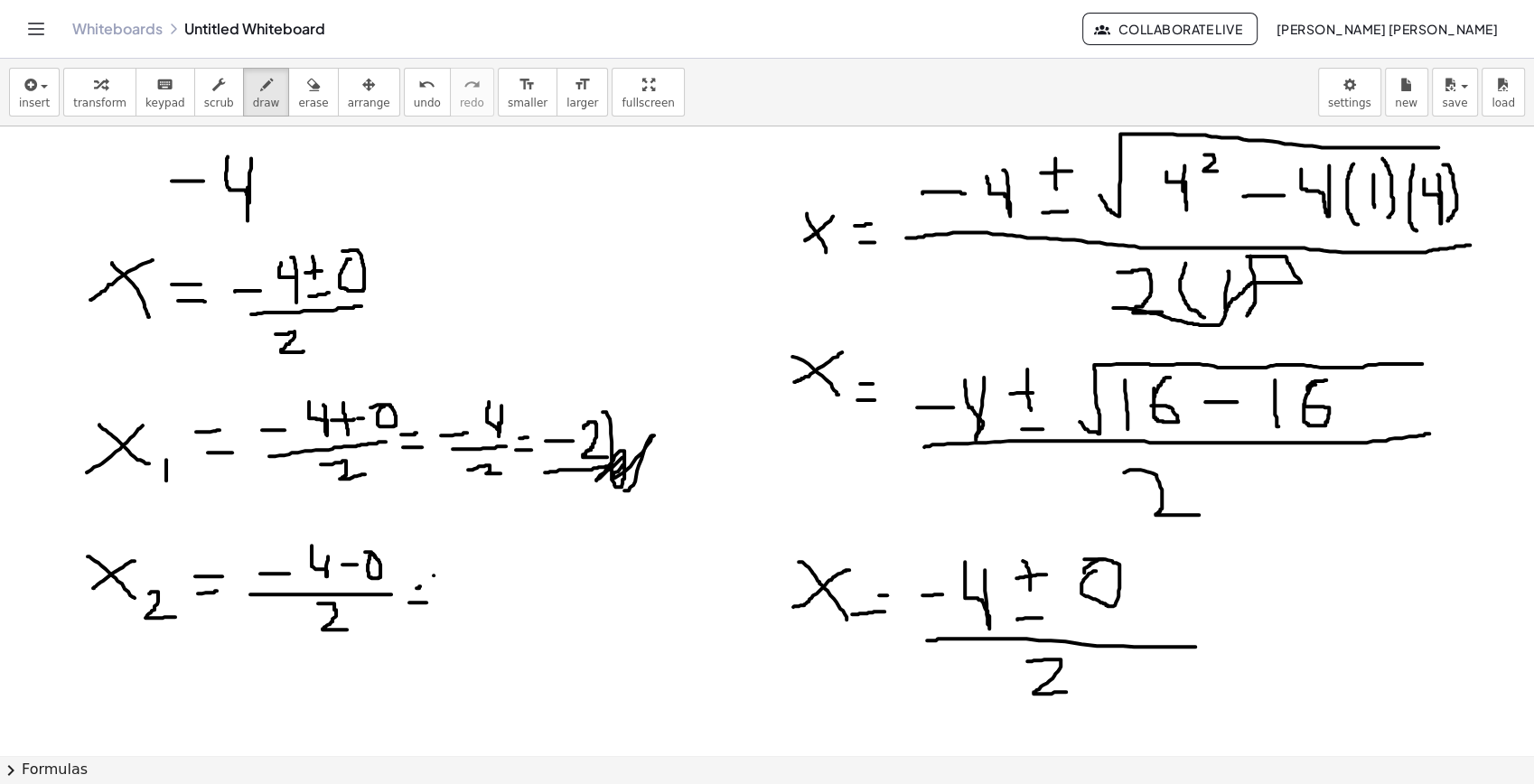
click at [452, 574] on div at bounding box center [767, 633] width 1534 height 1482
click at [474, 562] on div at bounding box center [767, 633] width 1534 height 1482
click at [495, 596] on div at bounding box center [767, 633] width 1534 height 1482
click at [485, 638] on div at bounding box center [767, 633] width 1534 height 1482
click at [537, 591] on div at bounding box center [767, 633] width 1534 height 1482
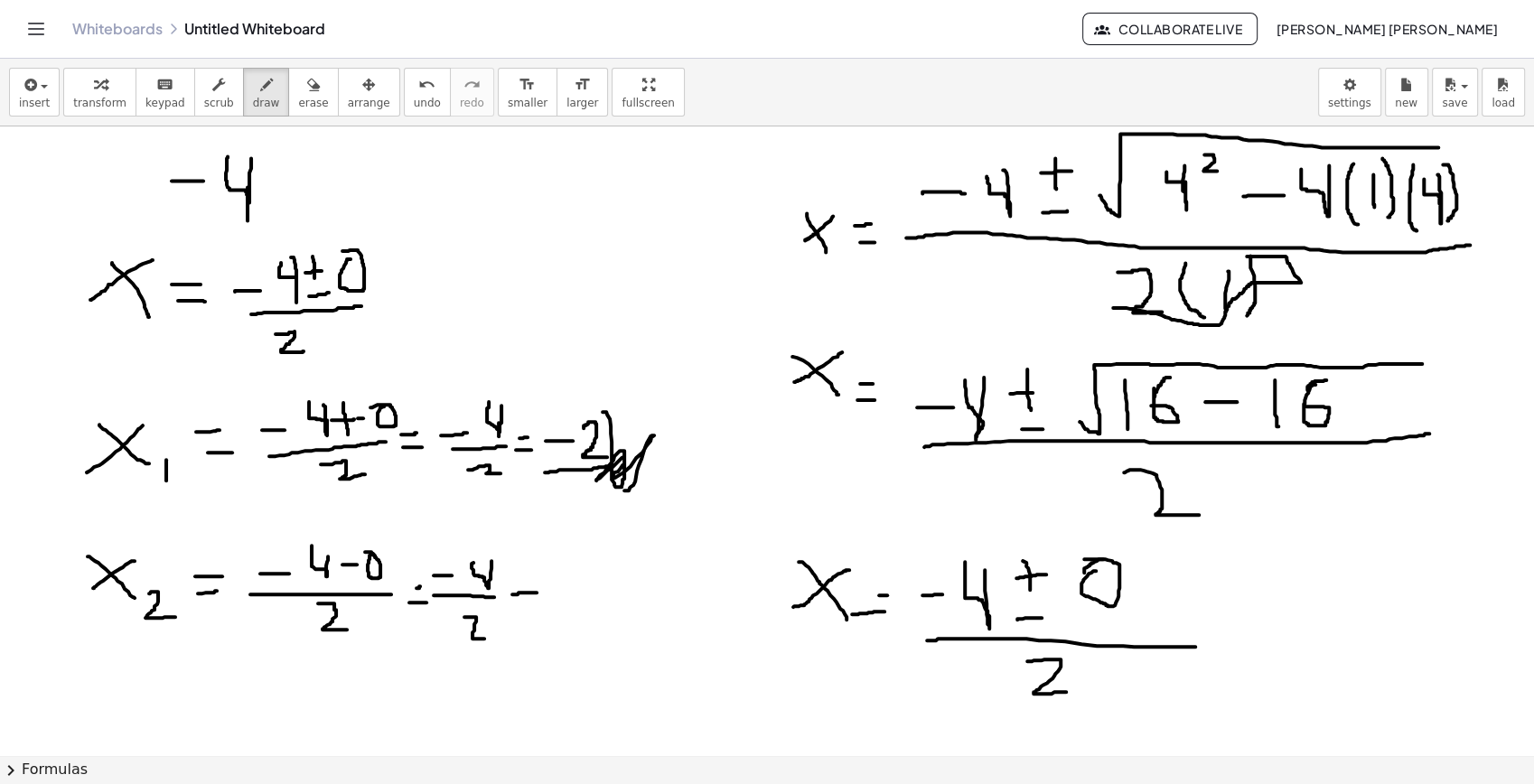
click at [534, 601] on div at bounding box center [767, 633] width 1534 height 1482
click at [571, 593] on div at bounding box center [767, 633] width 1534 height 1482
click at [619, 620] on div at bounding box center [767, 633] width 1534 height 1482
click at [697, 644] on div at bounding box center [767, 633] width 1534 height 1482
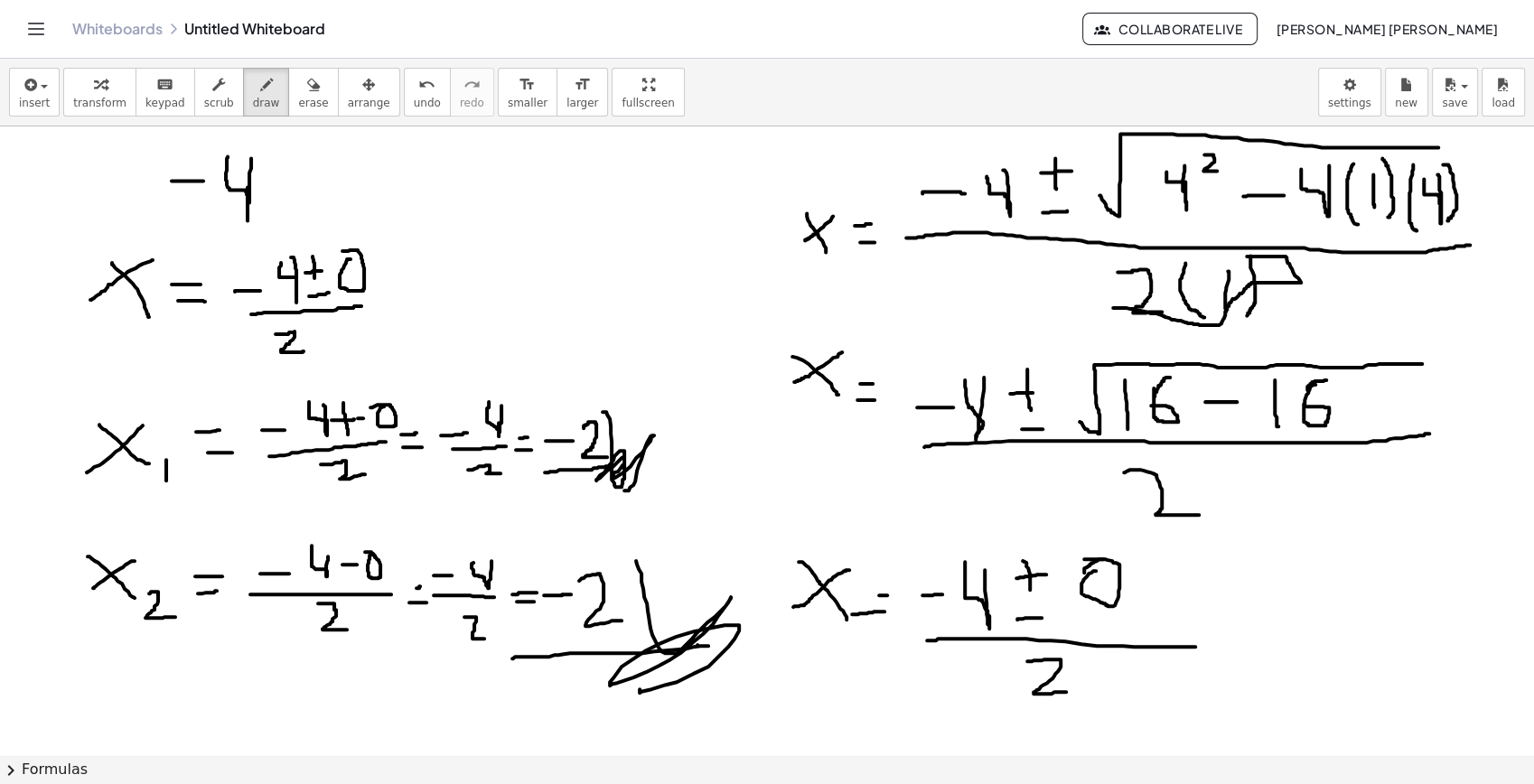
click at [719, 645] on div at bounding box center [767, 633] width 1534 height 1482
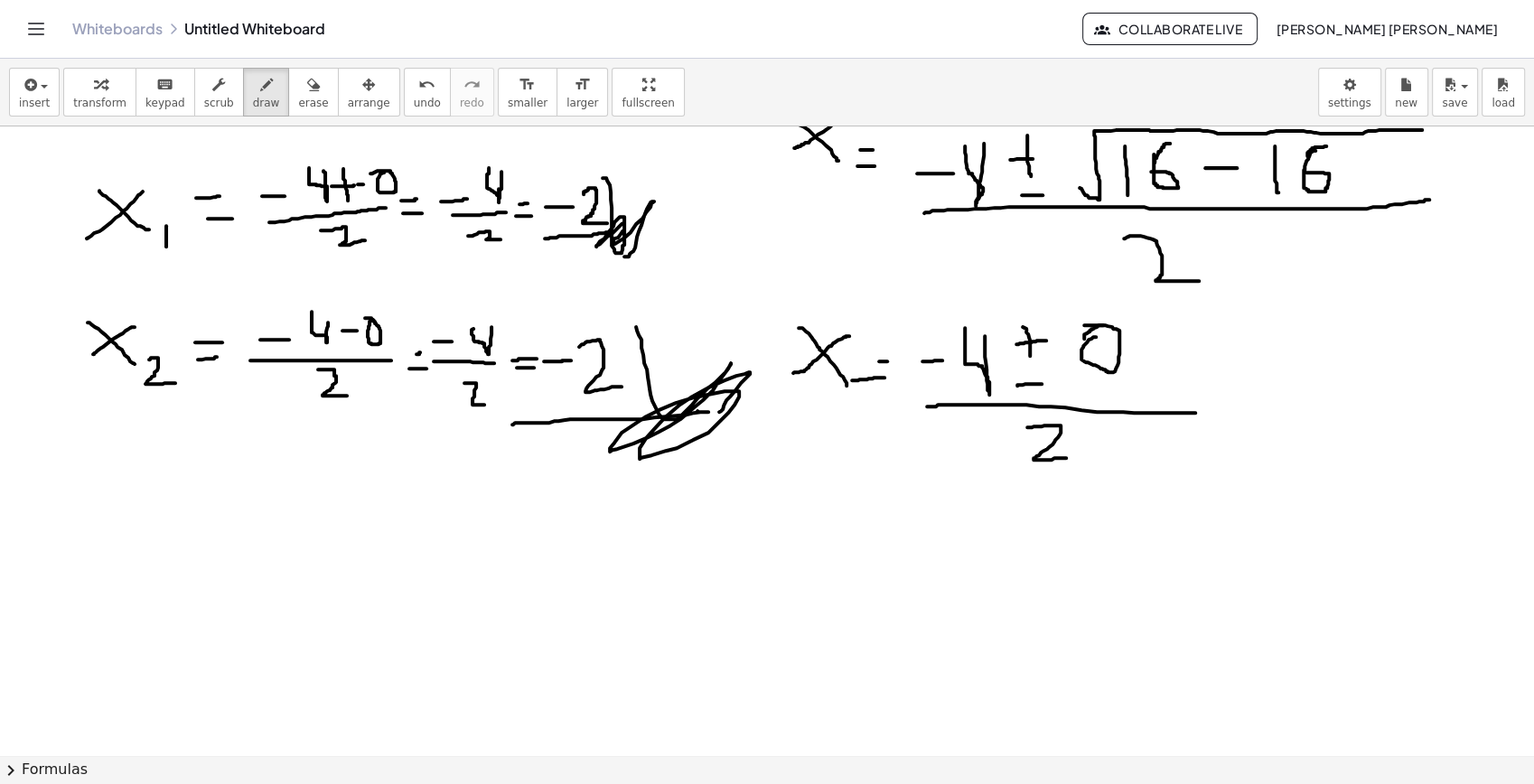
scroll to position [702, 0]
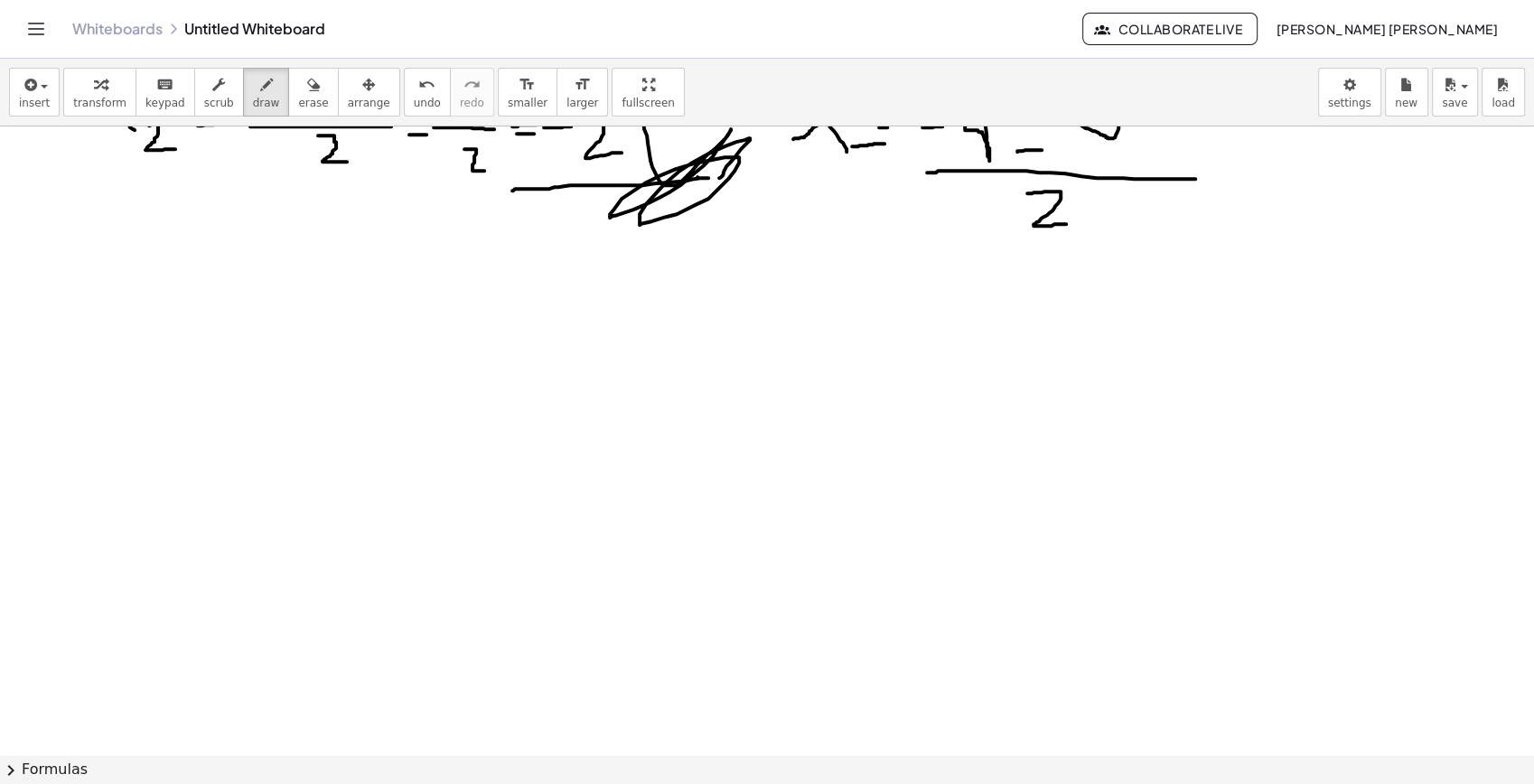
click at [298, 348] on div at bounding box center [767, 165] width 1534 height 1482
click at [244, 354] on div at bounding box center [767, 165] width 1534 height 1482
click at [354, 313] on div at bounding box center [767, 165] width 1534 height 1482
click at [356, 330] on div at bounding box center [767, 165] width 1534 height 1482
click at [405, 329] on div at bounding box center [767, 165] width 1534 height 1482
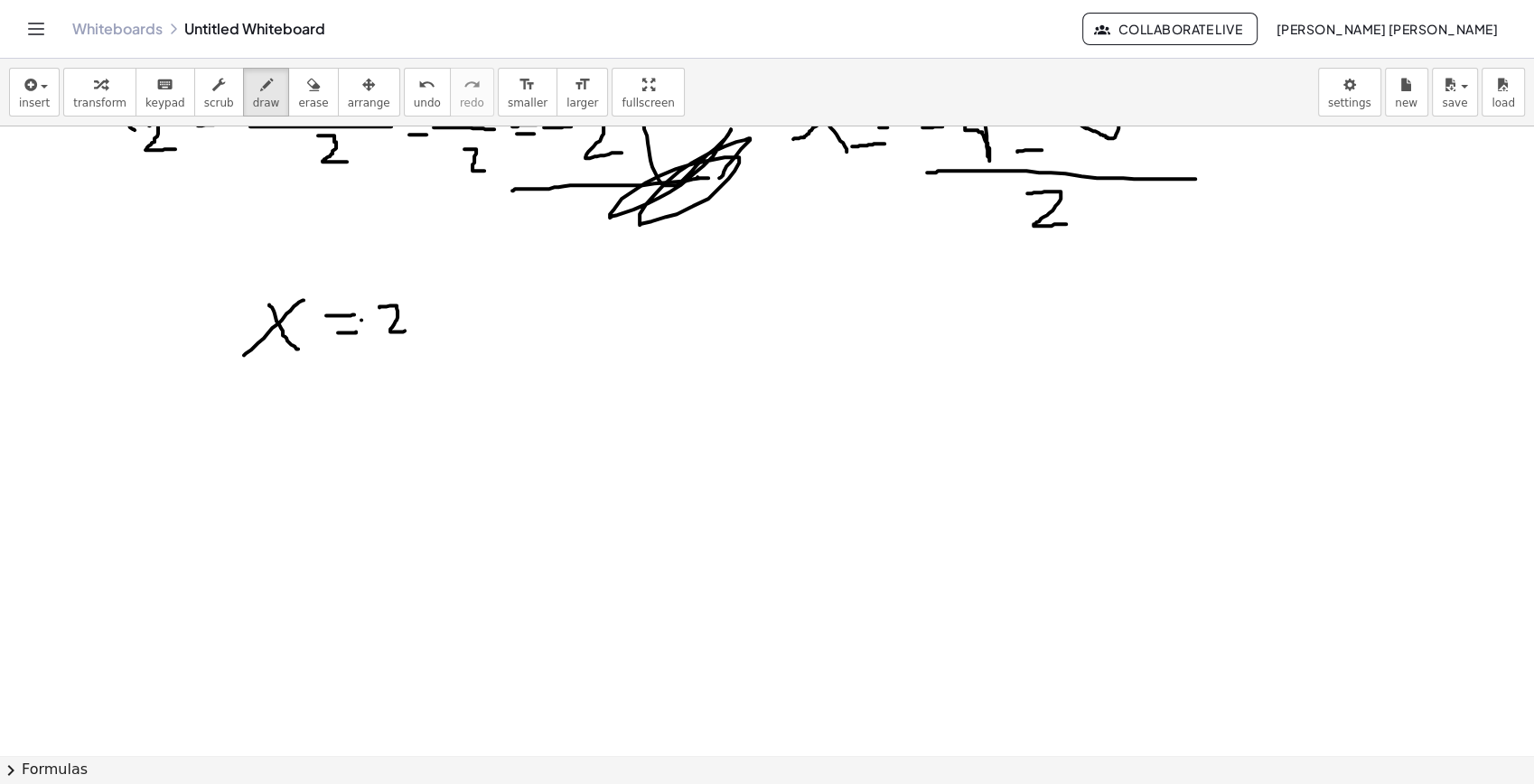
click at [372, 318] on div at bounding box center [767, 165] width 1534 height 1482
click at [378, 335] on div at bounding box center [767, 165] width 1534 height 1482
click at [371, 336] on div at bounding box center [767, 165] width 1534 height 1482
click at [394, 338] on div at bounding box center [767, 165] width 1534 height 1482
click at [618, 336] on div at bounding box center [767, 165] width 1534 height 1482
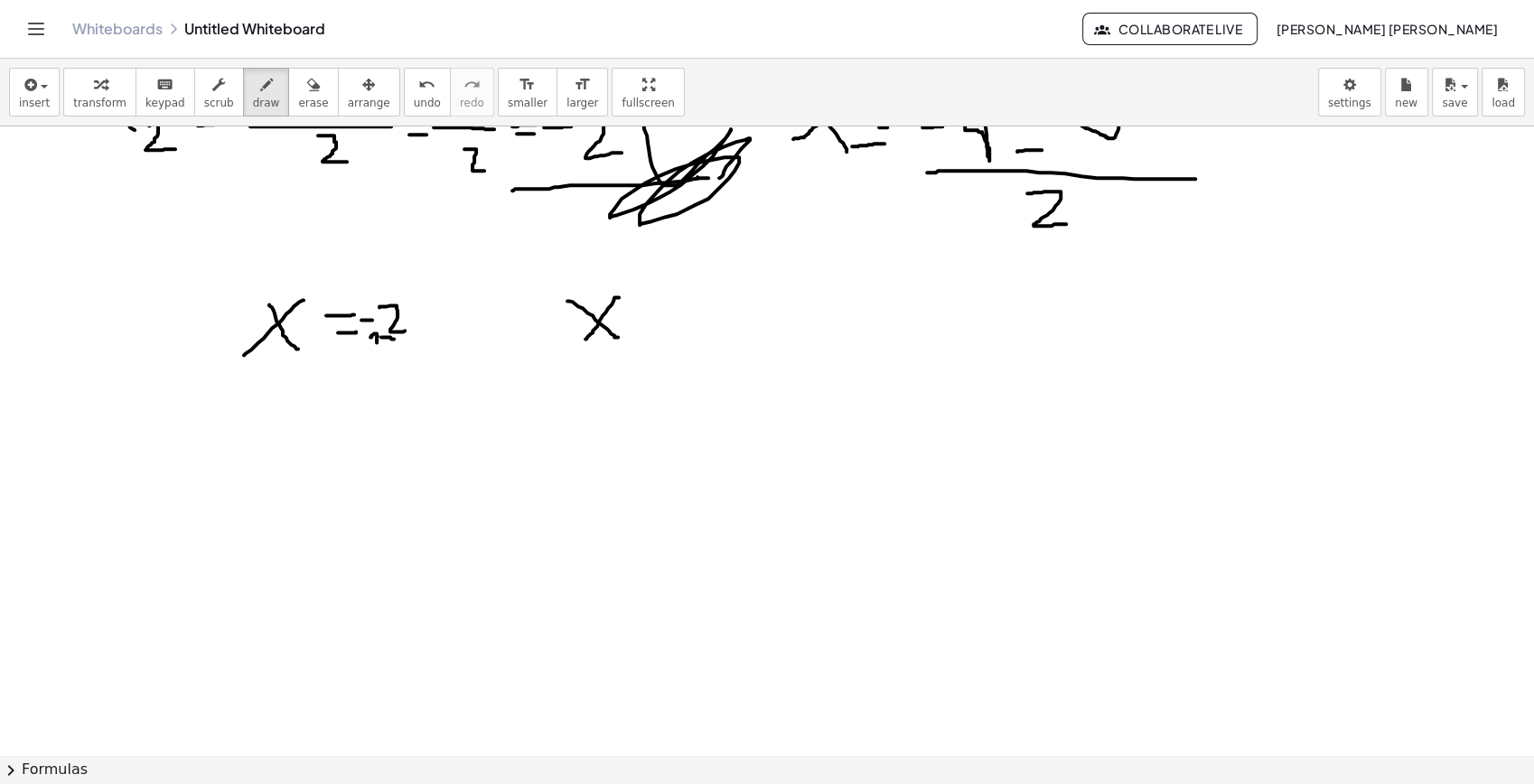
click at [586, 340] on div at bounding box center [767, 165] width 1534 height 1482
click at [666, 327] on div at bounding box center [767, 165] width 1534 height 1482
click at [688, 308] on div at bounding box center [767, 165] width 1534 height 1482
click at [745, 329] on div at bounding box center [767, 165] width 1534 height 1482
click at [773, 303] on div at bounding box center [767, 165] width 1534 height 1482
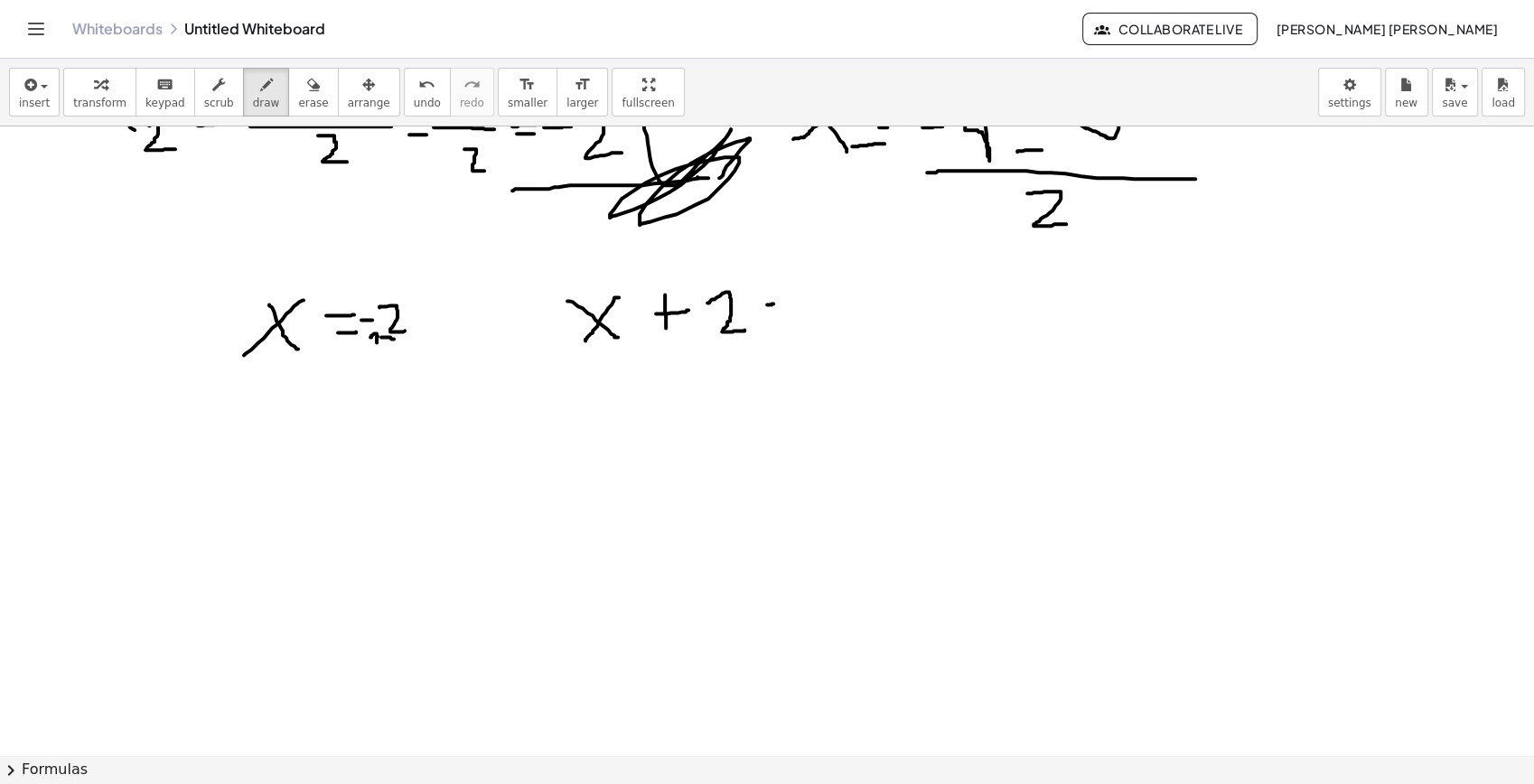
click at [780, 313] on div at bounding box center [767, 165] width 1534 height 1482
click at [800, 303] on div at bounding box center [767, 165] width 1534 height 1482
click at [611, 381] on div at bounding box center [767, 165] width 1534 height 1482
click at [744, 349] on div at bounding box center [767, 165] width 1534 height 1482
click at [775, 276] on div at bounding box center [767, 165] width 1534 height 1482
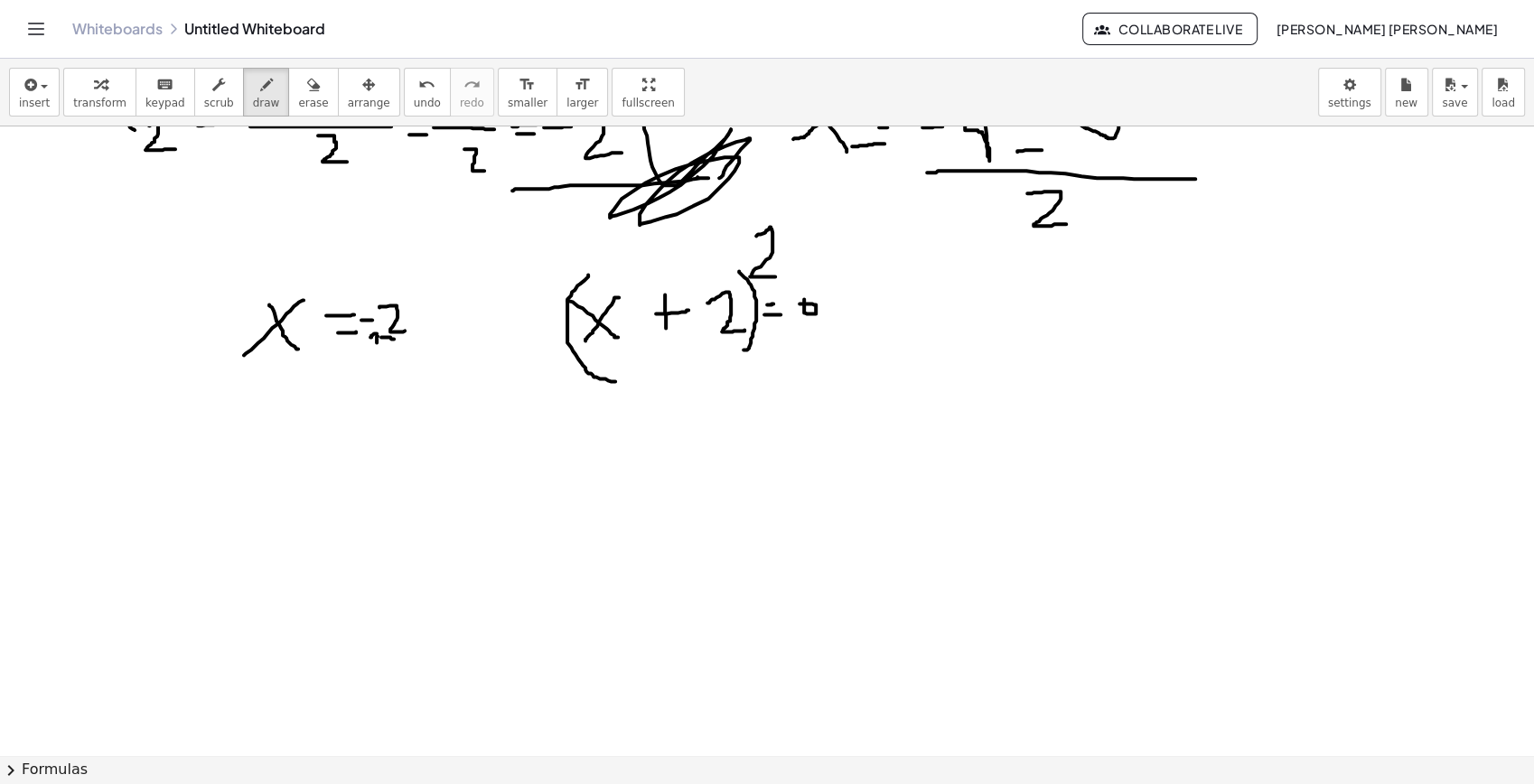
scroll to position [234, 0]
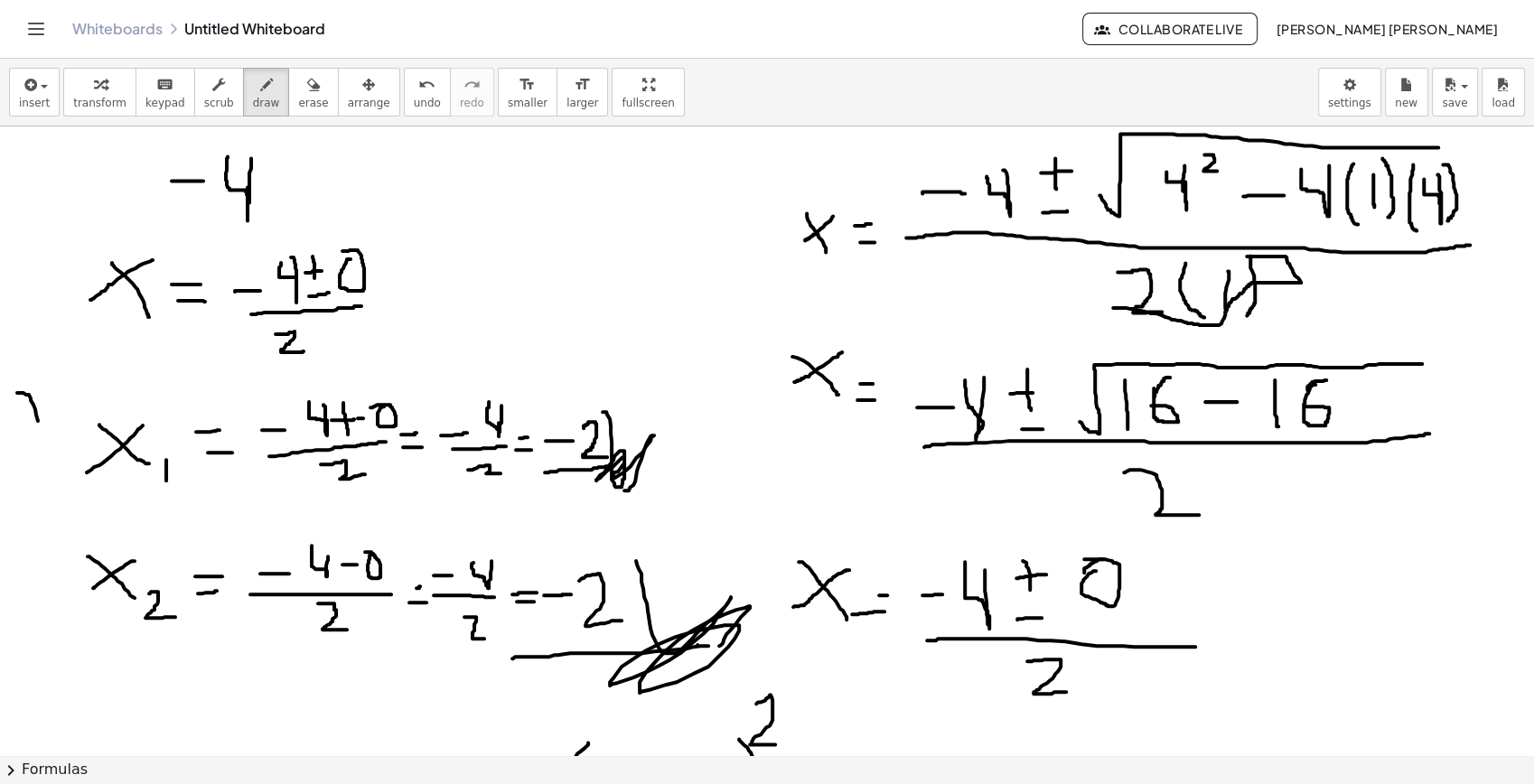
click at [112, 493] on div at bounding box center [767, 633] width 1534 height 1482
click at [125, 625] on div at bounding box center [767, 633] width 1534 height 1482
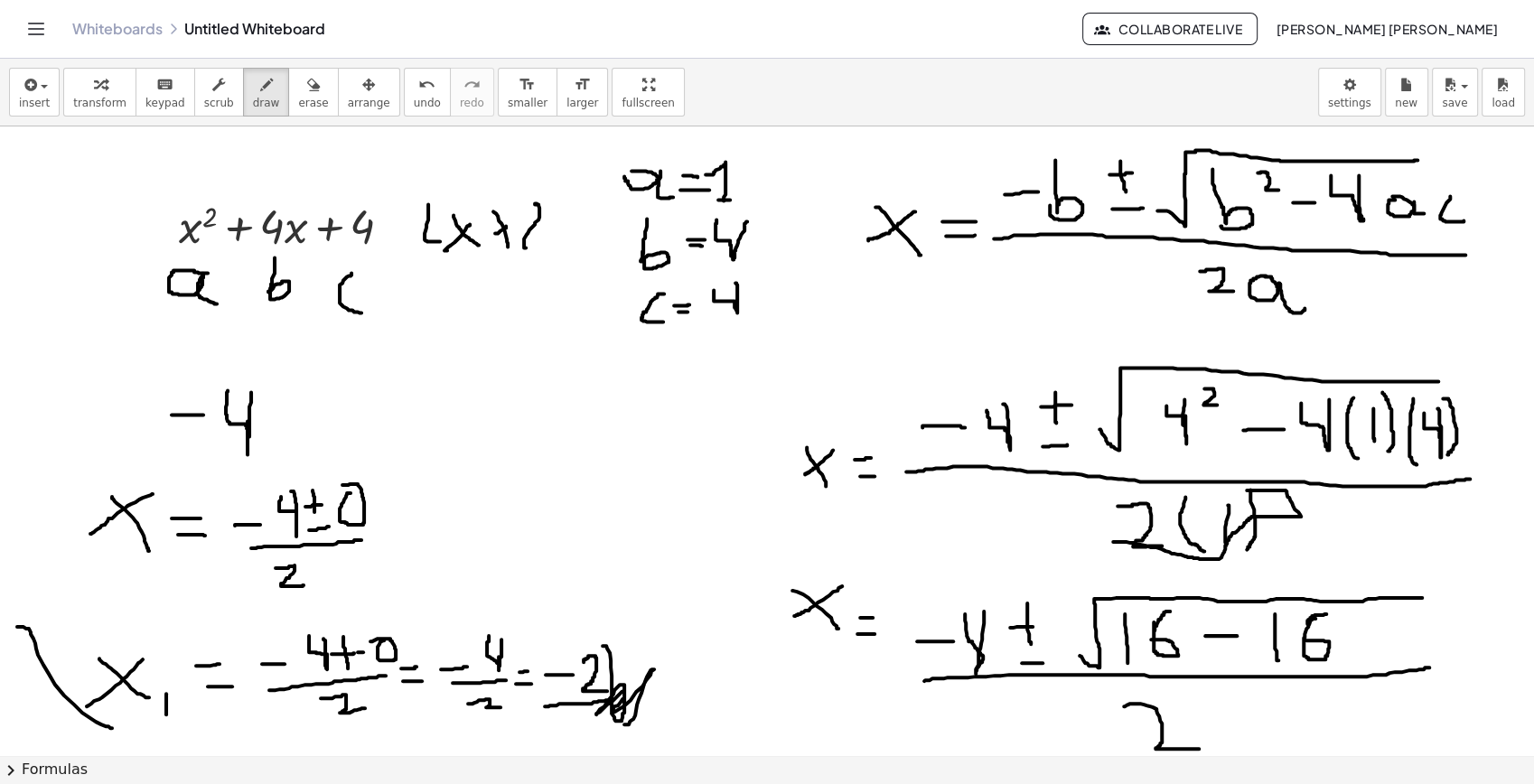
click at [301, 92] on div "button" at bounding box center [313, 84] width 30 height 22
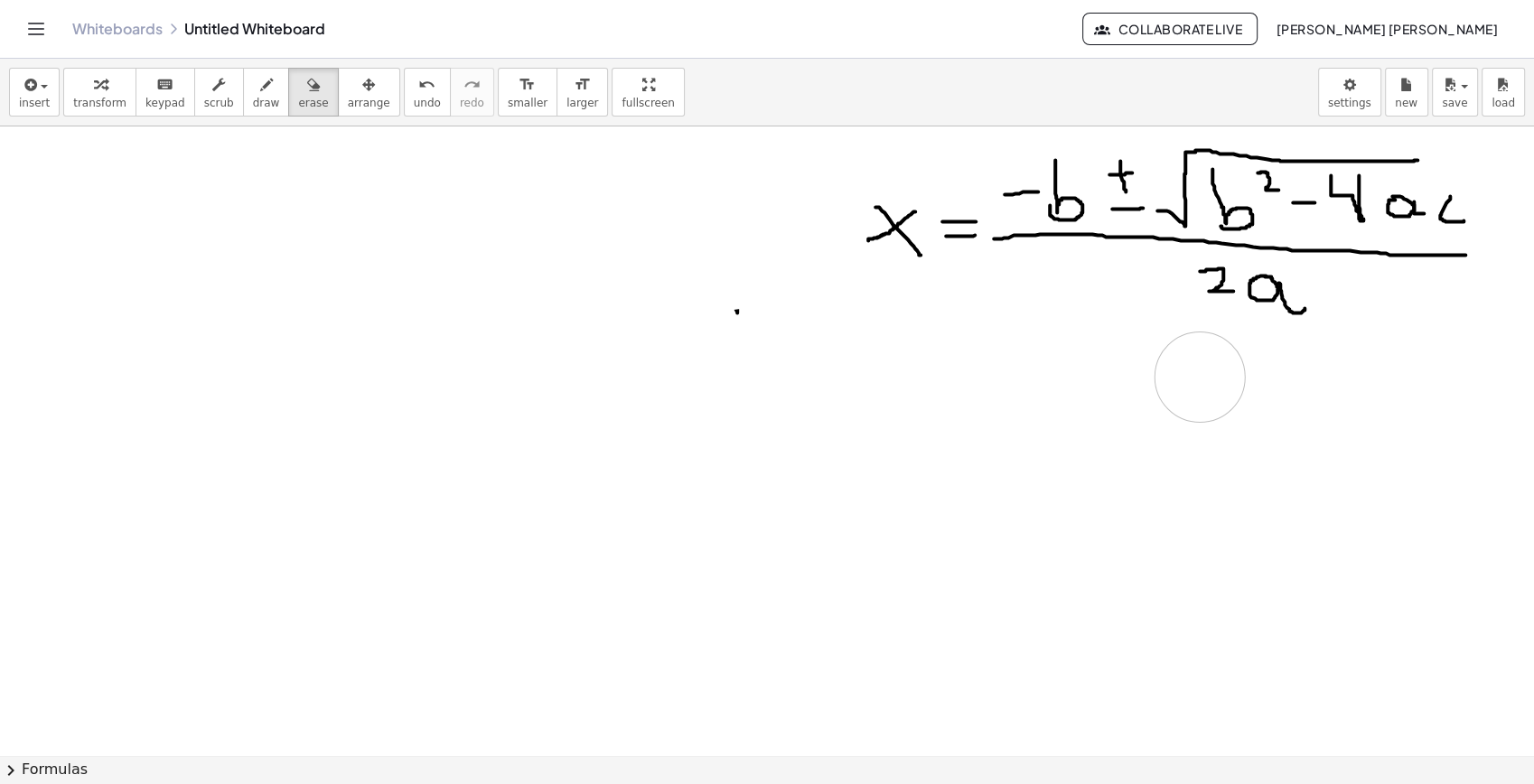
drag, startPoint x: 611, startPoint y: 190, endPoint x: 650, endPoint y: 377, distance: 191.0
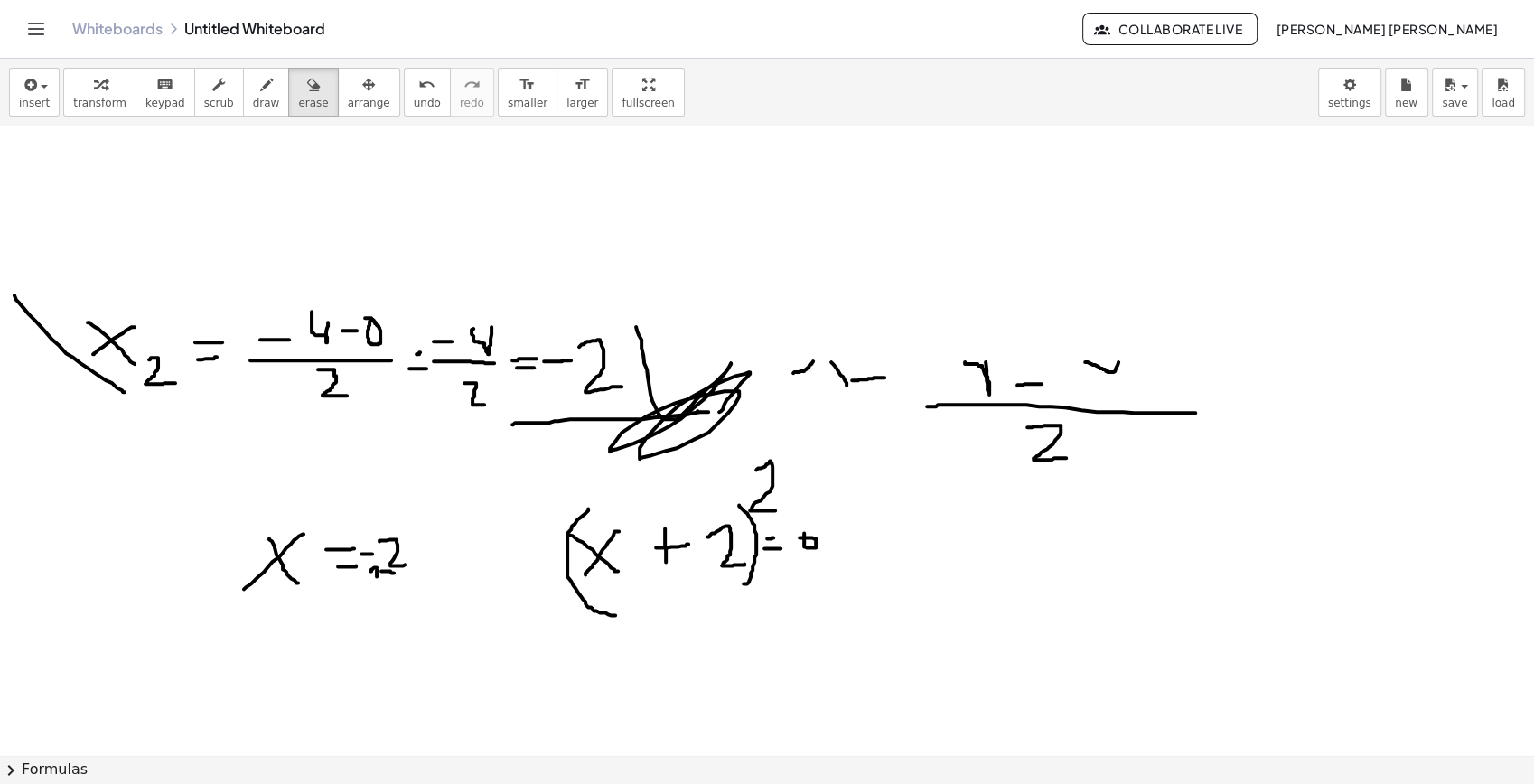
drag, startPoint x: 650, startPoint y: 377, endPoint x: 1106, endPoint y: 385, distance: 456.1
click at [1021, 408] on div at bounding box center [767, 399] width 1534 height 1482
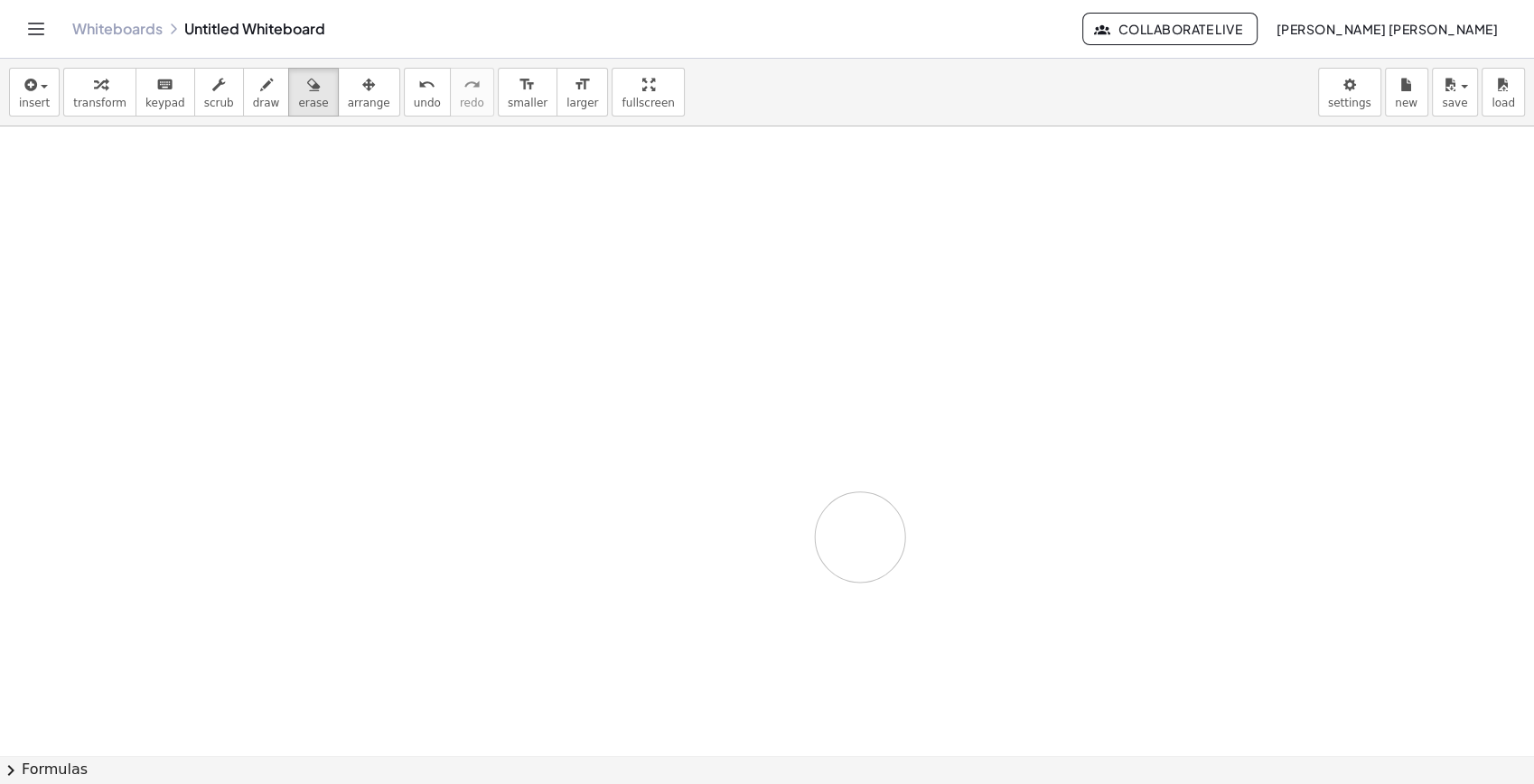
drag, startPoint x: 1099, startPoint y: 402, endPoint x: 528, endPoint y: 452, distance: 573.2
click at [518, 478] on div at bounding box center [767, 399] width 1534 height 1482
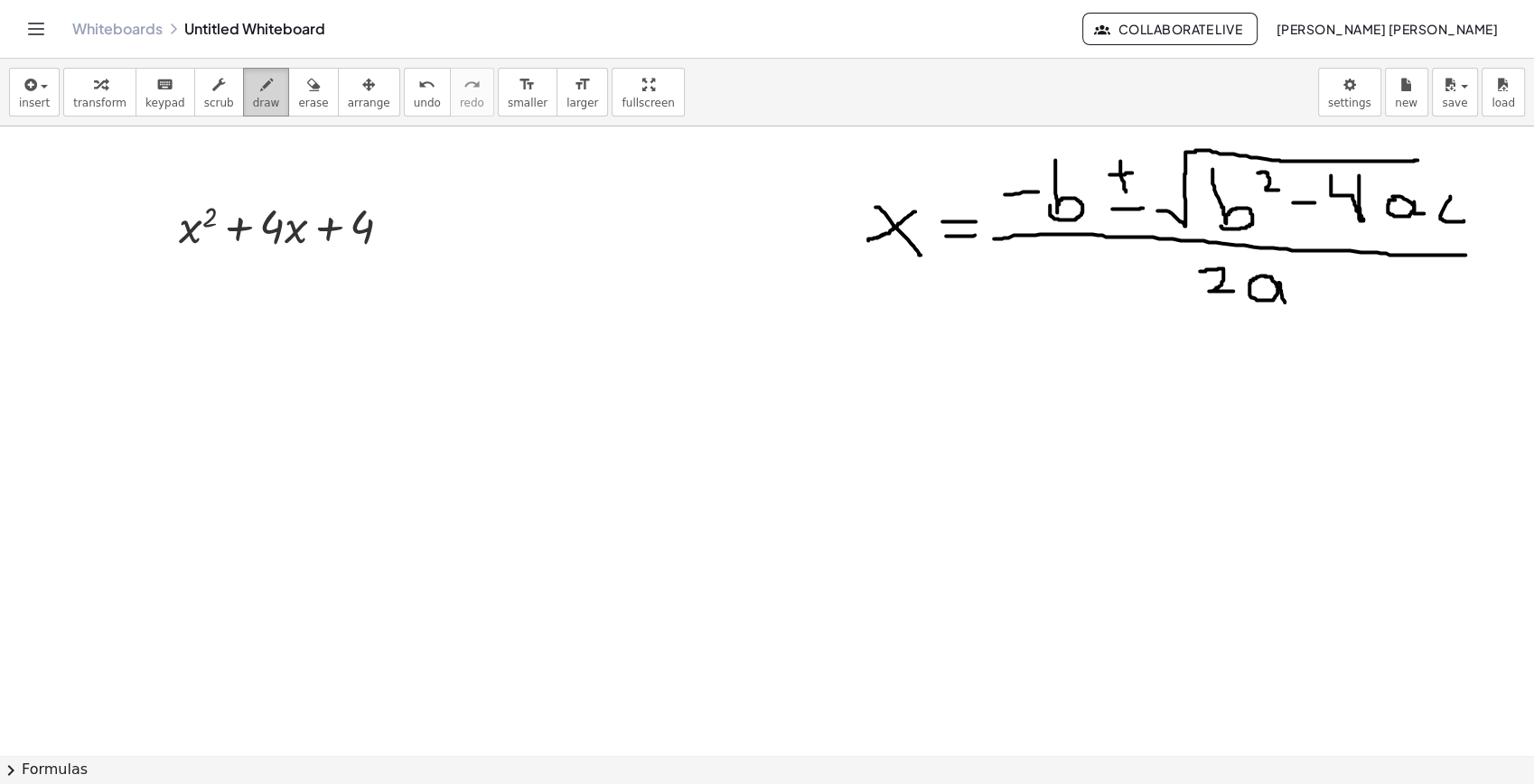
click at [253, 102] on span "draw" at bounding box center [266, 103] width 27 height 13
click at [80, 97] on span "transform" at bounding box center [100, 103] width 53 height 13
click at [325, 224] on div at bounding box center [293, 224] width 245 height 61
click at [280, 229] on div at bounding box center [293, 224] width 245 height 61
click at [347, 235] on div at bounding box center [293, 224] width 245 height 61
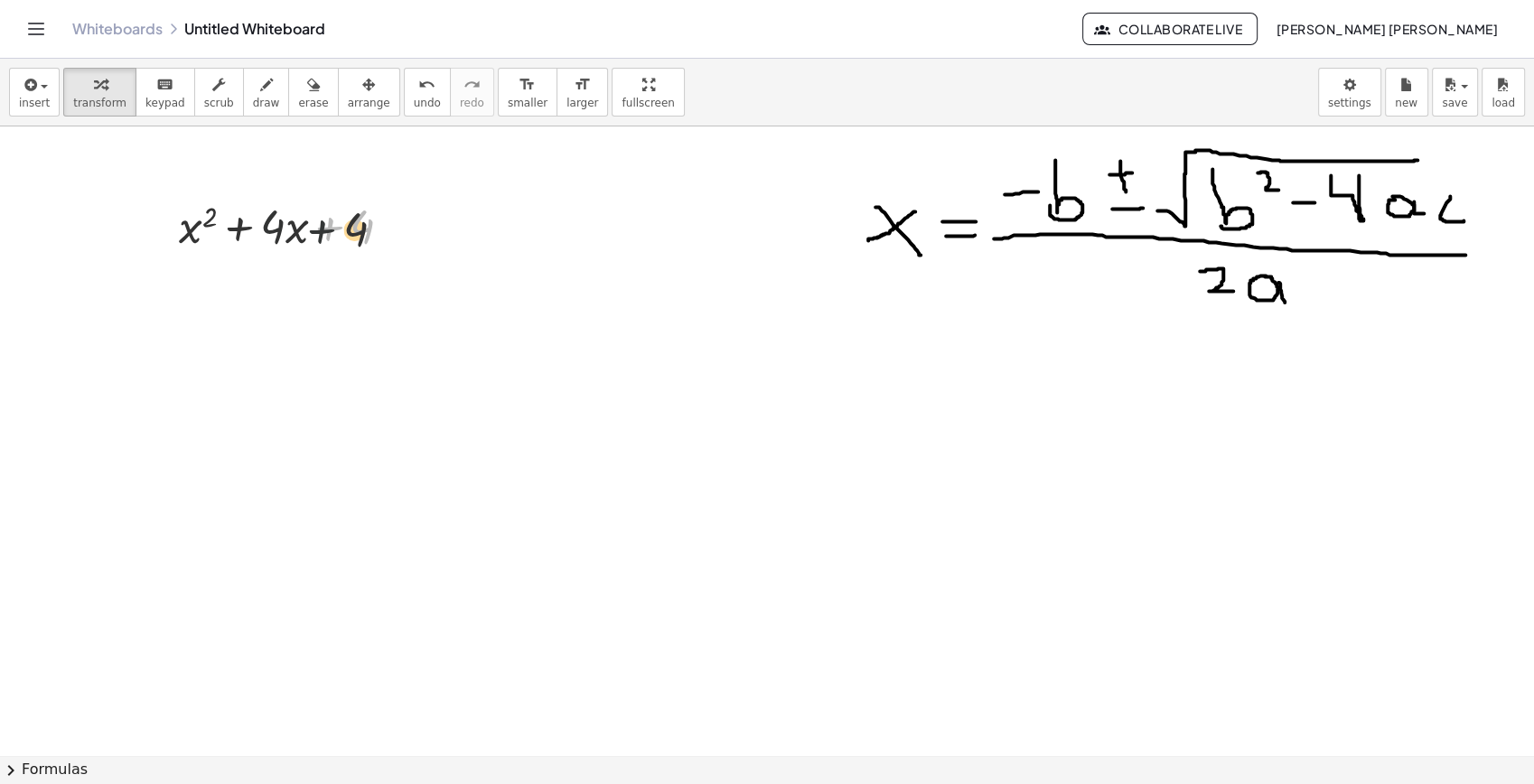
drag, startPoint x: 347, startPoint y: 235, endPoint x: 332, endPoint y: 237, distance: 15.1
click at [324, 240] on div at bounding box center [293, 224] width 245 height 61
click at [401, 218] on div "Fix a mistake Transform line Copy line as LaTeX Copy derivation as LaTeX Expand…" at bounding box center [398, 226] width 20 height 20
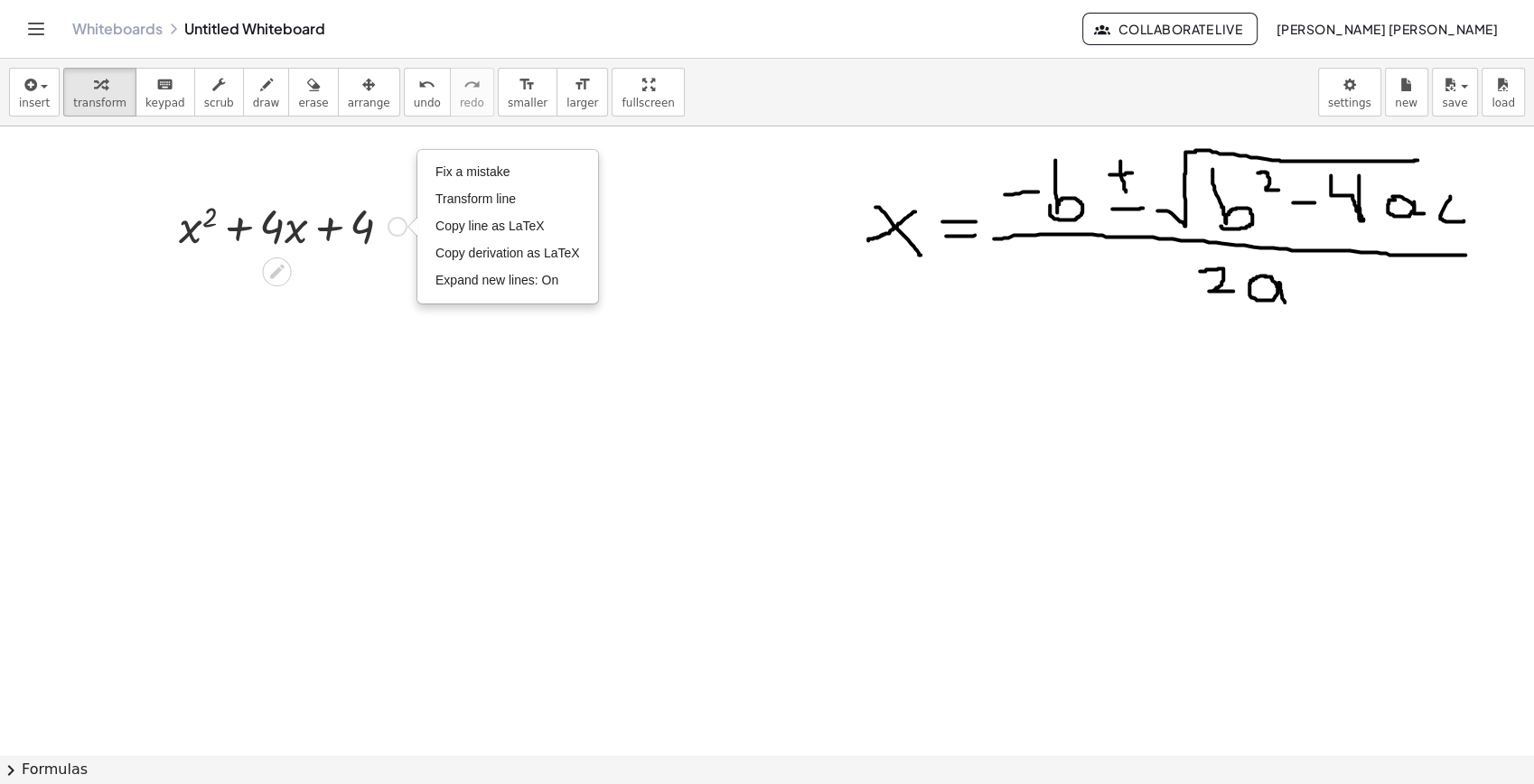
click at [285, 258] on div at bounding box center [276, 271] width 29 height 29
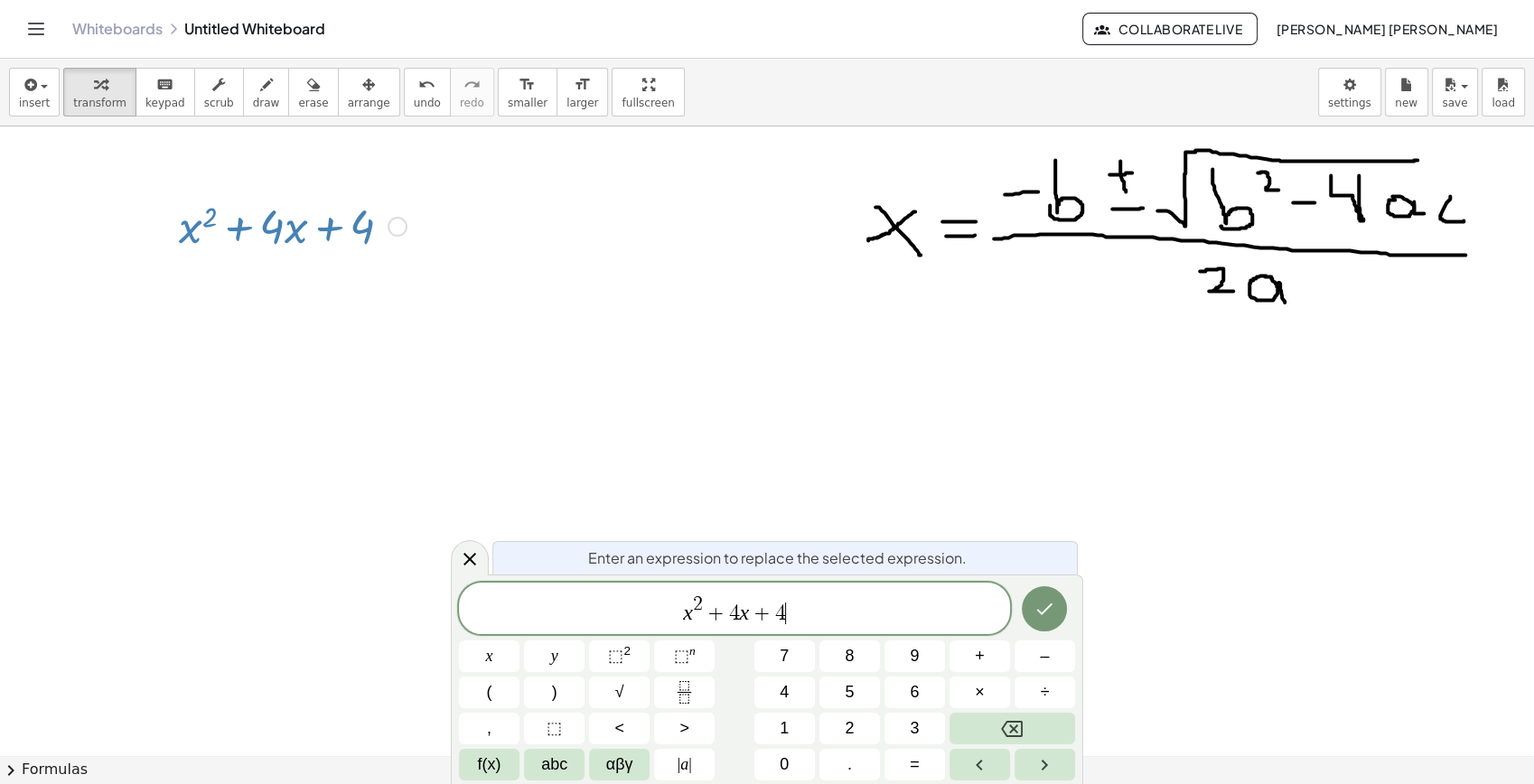
click at [823, 628] on div "x 2 + 4 x + 4 ​" at bounding box center [734, 608] width 551 height 51
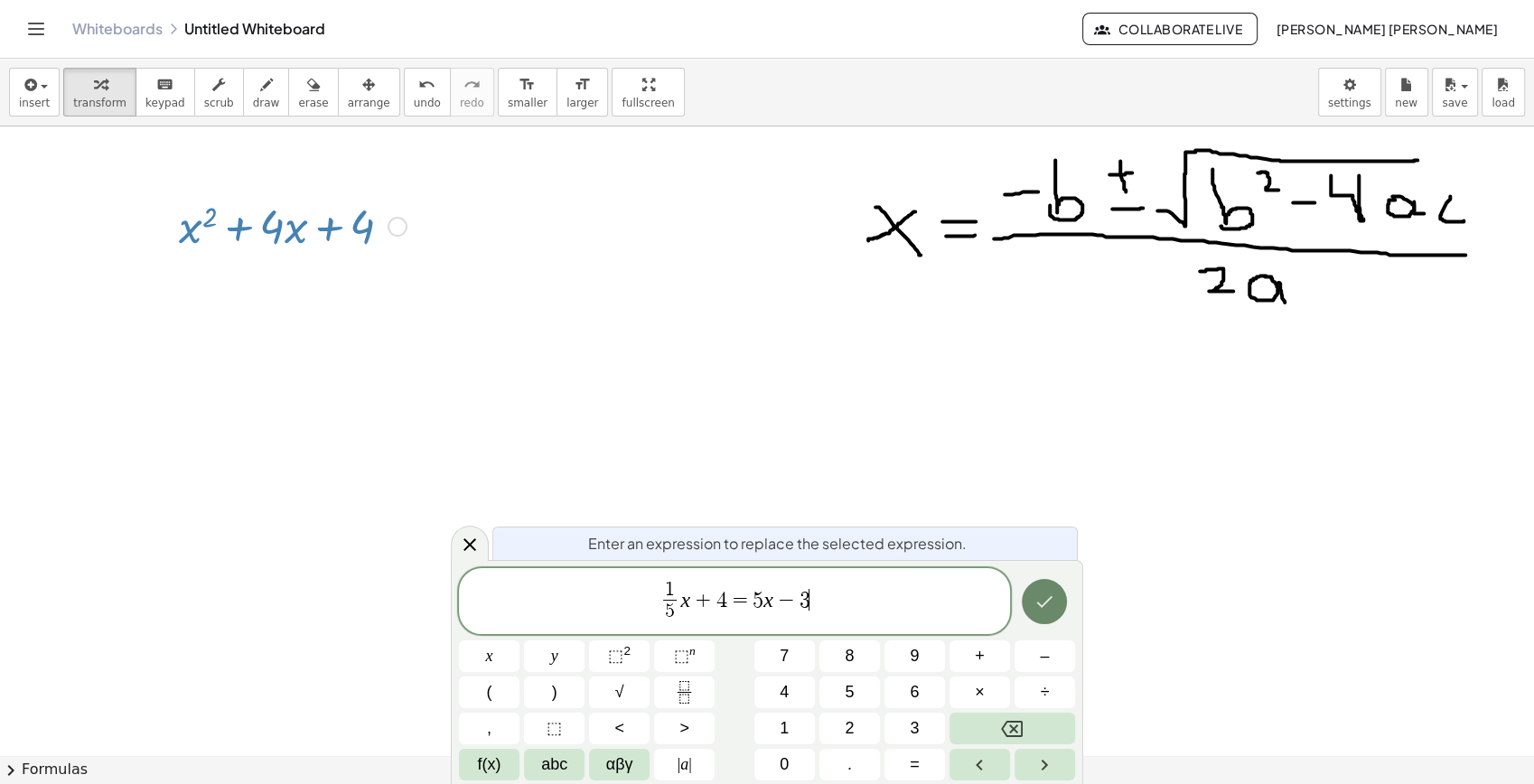
click at [1042, 597] on icon "Done" at bounding box center [1044, 601] width 22 height 22
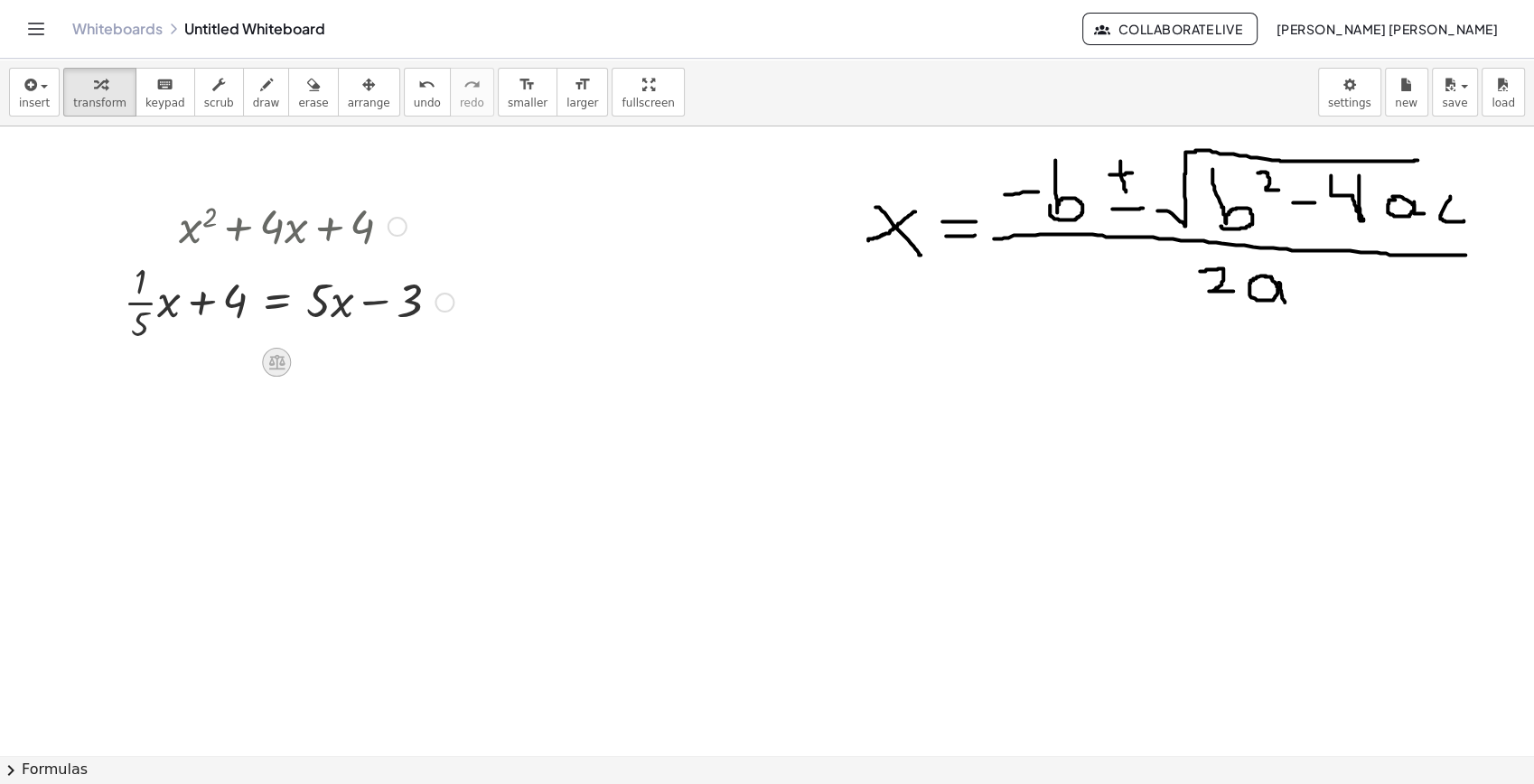
click at [268, 371] on icon at bounding box center [276, 362] width 19 height 19
click at [252, 363] on div "−" at bounding box center [239, 362] width 29 height 29
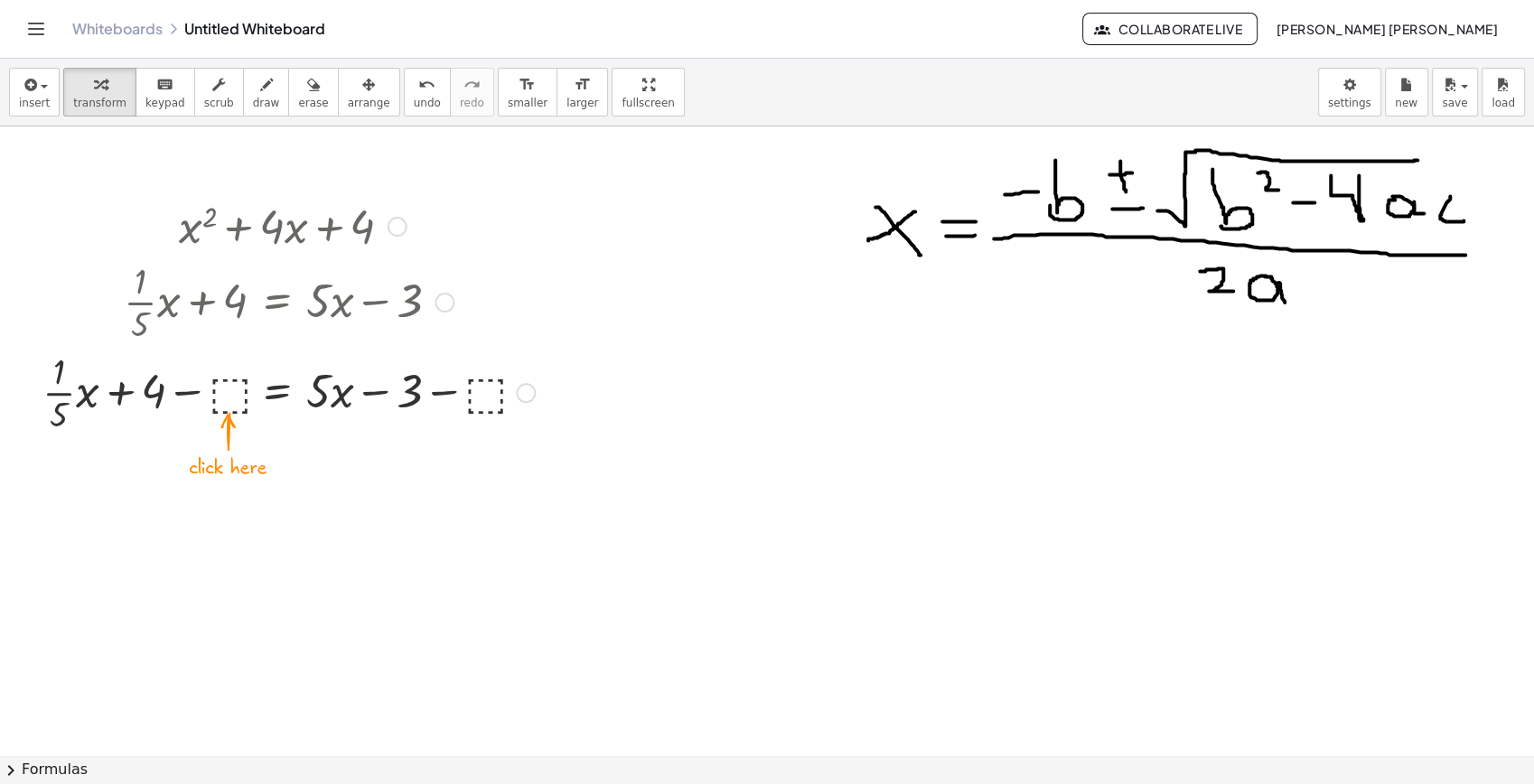
click at [233, 401] on div at bounding box center [289, 391] width 510 height 90
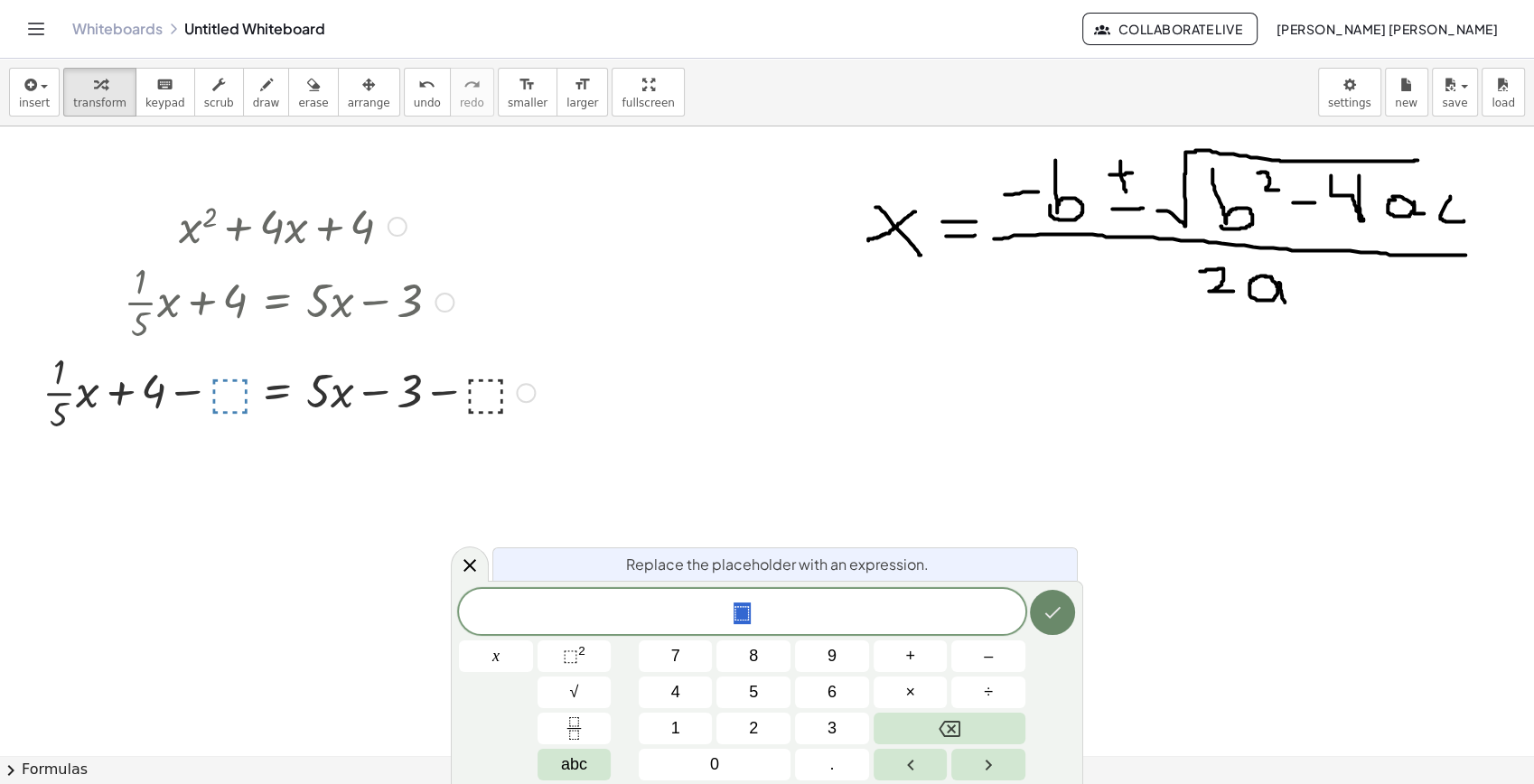
click at [1040, 615] on button "Done" at bounding box center [1052, 613] width 45 height 45
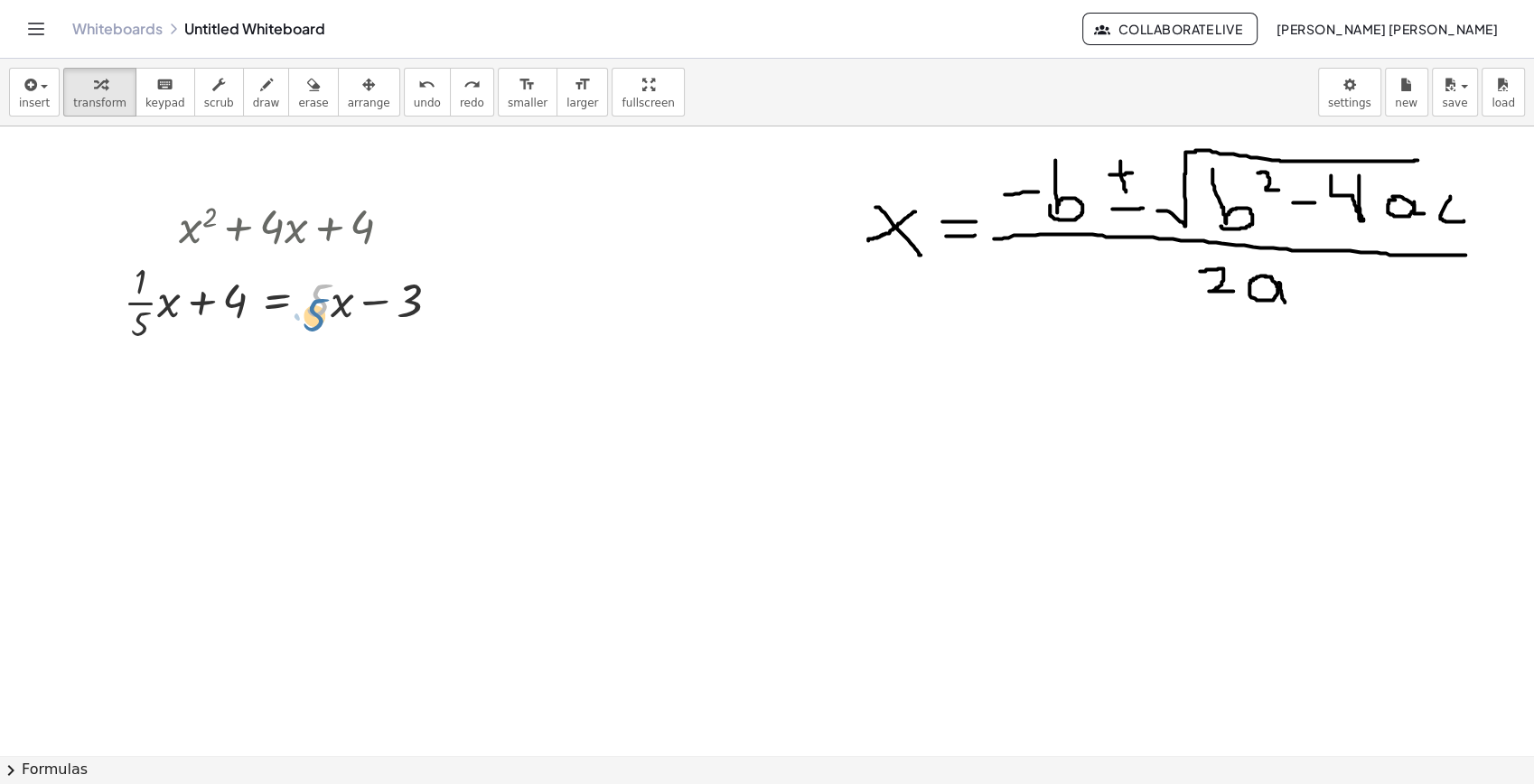
drag, startPoint x: 325, startPoint y: 312, endPoint x: 324, endPoint y: 324, distance: 12.0
click at [324, 324] on div at bounding box center [289, 301] width 348 height 90
drag, startPoint x: 335, startPoint y: 311, endPoint x: 322, endPoint y: 318, distance: 14.8
click at [324, 321] on div at bounding box center [289, 301] width 348 height 90
drag, startPoint x: 323, startPoint y: 301, endPoint x: 331, endPoint y: 308, distance: 10.6
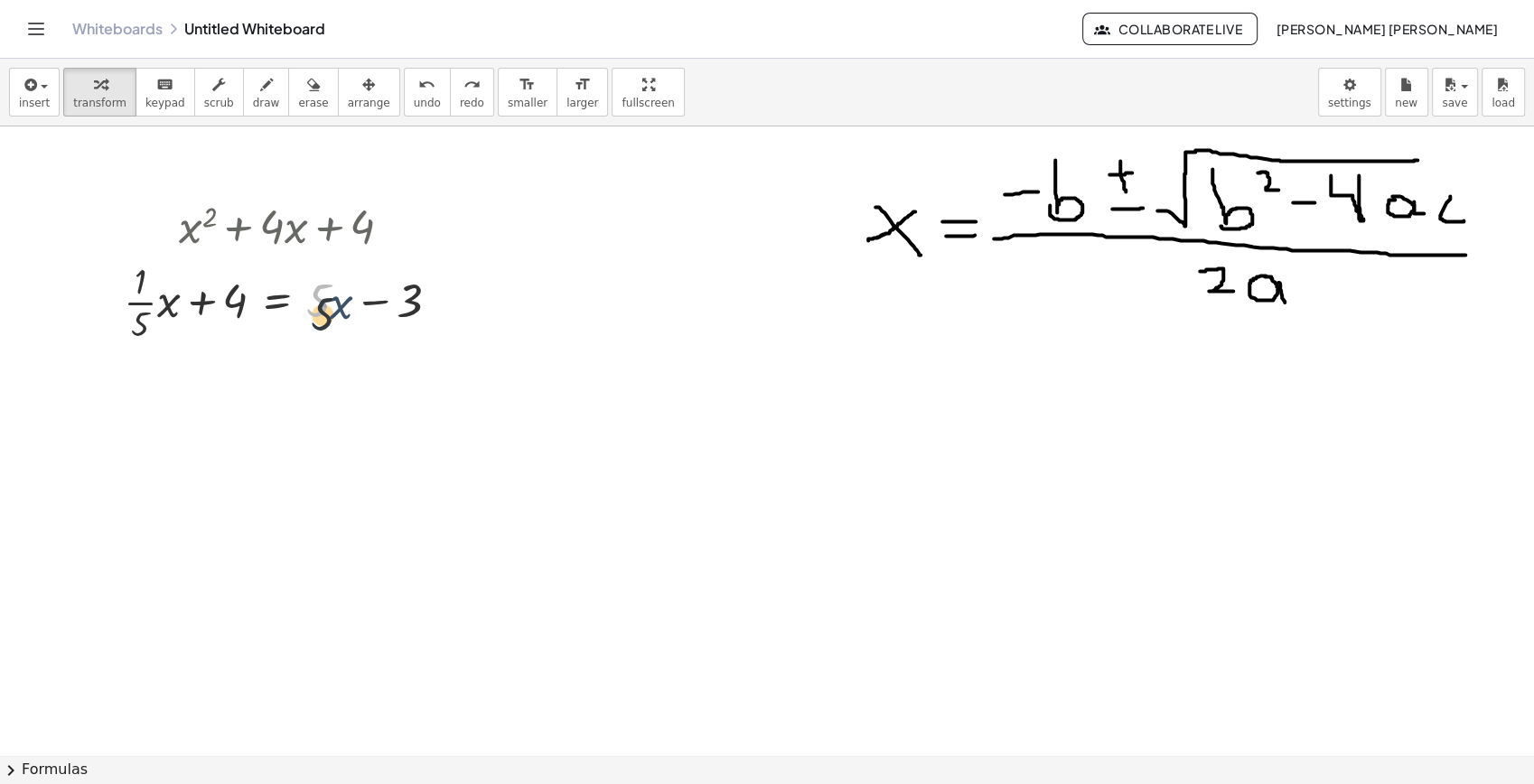
click at [331, 316] on div at bounding box center [289, 301] width 348 height 90
drag, startPoint x: 332, startPoint y: 283, endPoint x: 316, endPoint y: 294, distance: 19.4
click at [333, 306] on div at bounding box center [289, 301] width 348 height 90
drag, startPoint x: 304, startPoint y: 295, endPoint x: 309, endPoint y: 303, distance: 9.4
click at [309, 303] on div at bounding box center [289, 301] width 348 height 90
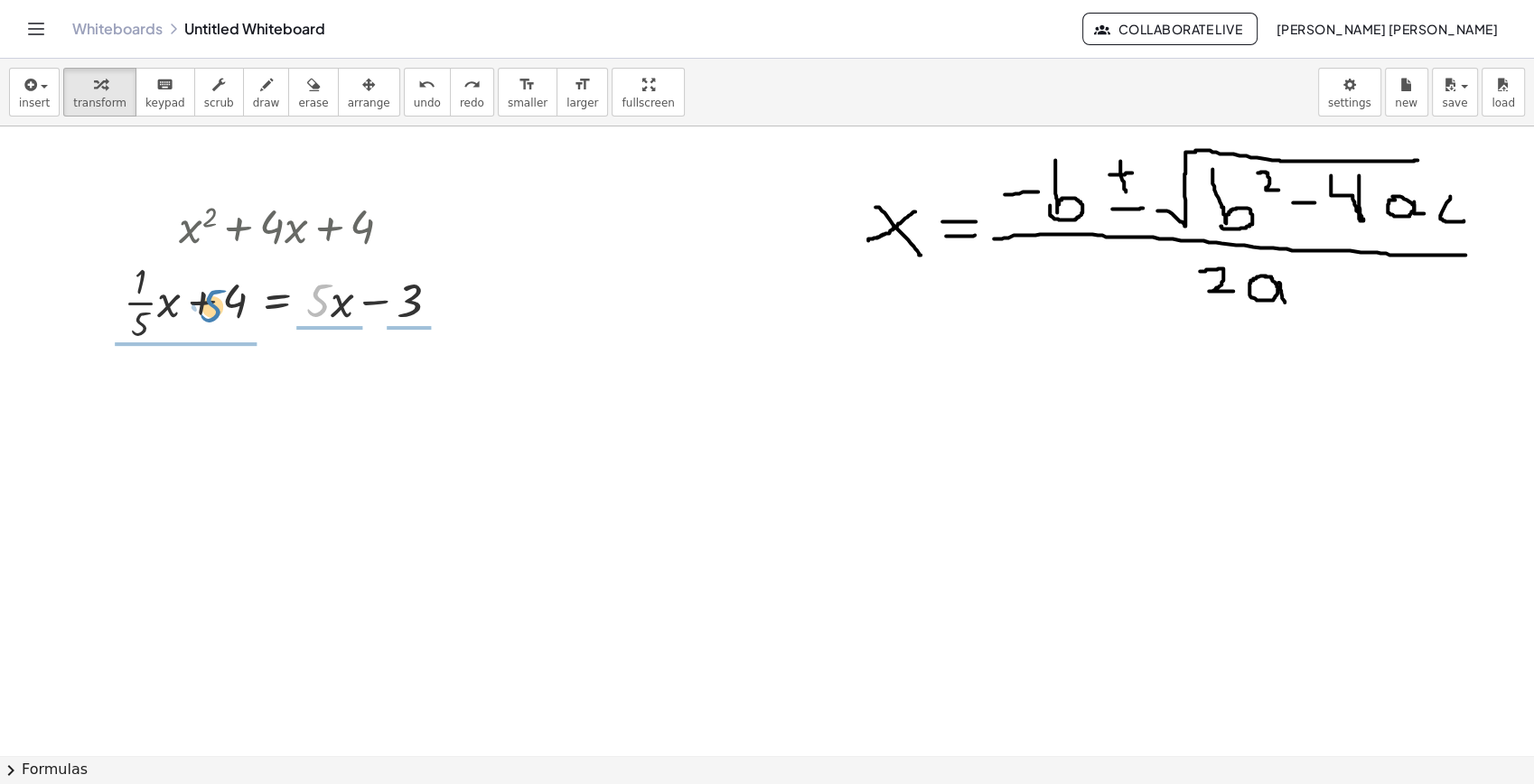
drag, startPoint x: 327, startPoint y: 306, endPoint x: 222, endPoint y: 310, distance: 105.1
click at [222, 310] on div at bounding box center [289, 301] width 348 height 90
click at [302, 308] on div at bounding box center [289, 301] width 348 height 90
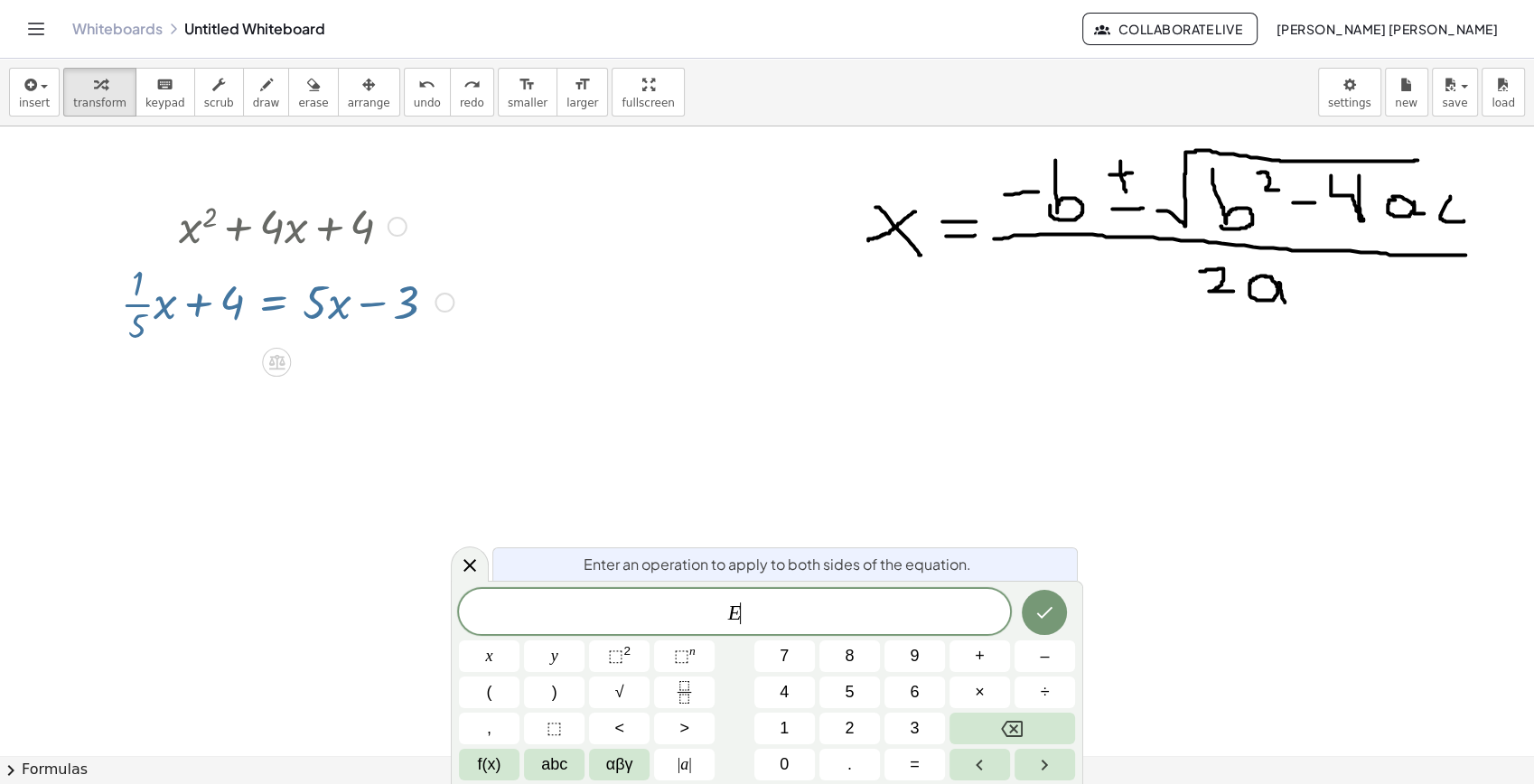
click at [301, 303] on div at bounding box center [289, 301] width 348 height 90
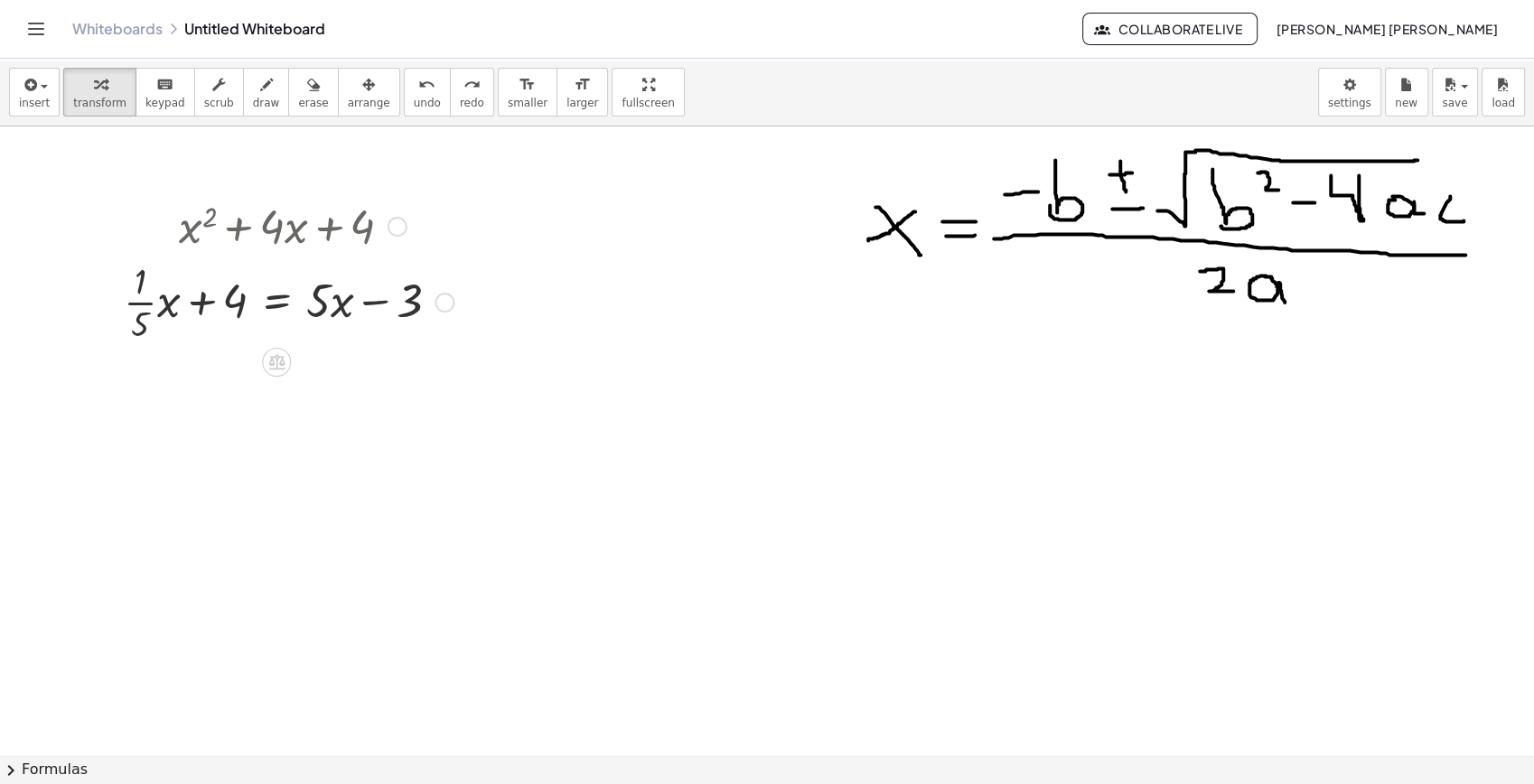
drag, startPoint x: 291, startPoint y: 308, endPoint x: 298, endPoint y: 316, distance: 10.6
click at [298, 316] on div at bounding box center [289, 301] width 348 height 90
click at [306, 305] on div at bounding box center [289, 301] width 348 height 90
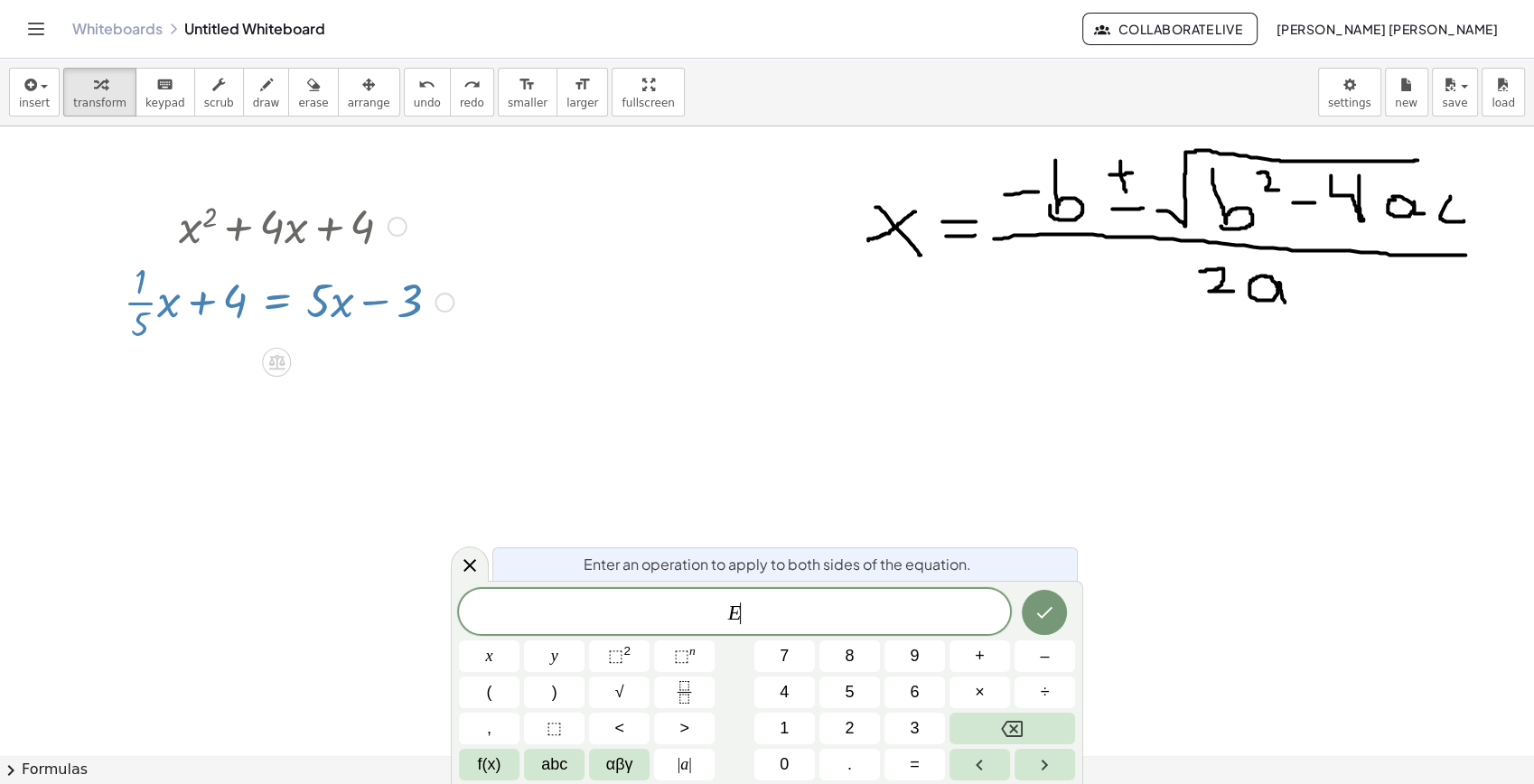
drag, startPoint x: 306, startPoint y: 305, endPoint x: 306, endPoint y: 314, distance: 9.0
click at [306, 314] on div at bounding box center [289, 301] width 348 height 90
click at [476, 556] on icon at bounding box center [470, 566] width 22 height 22
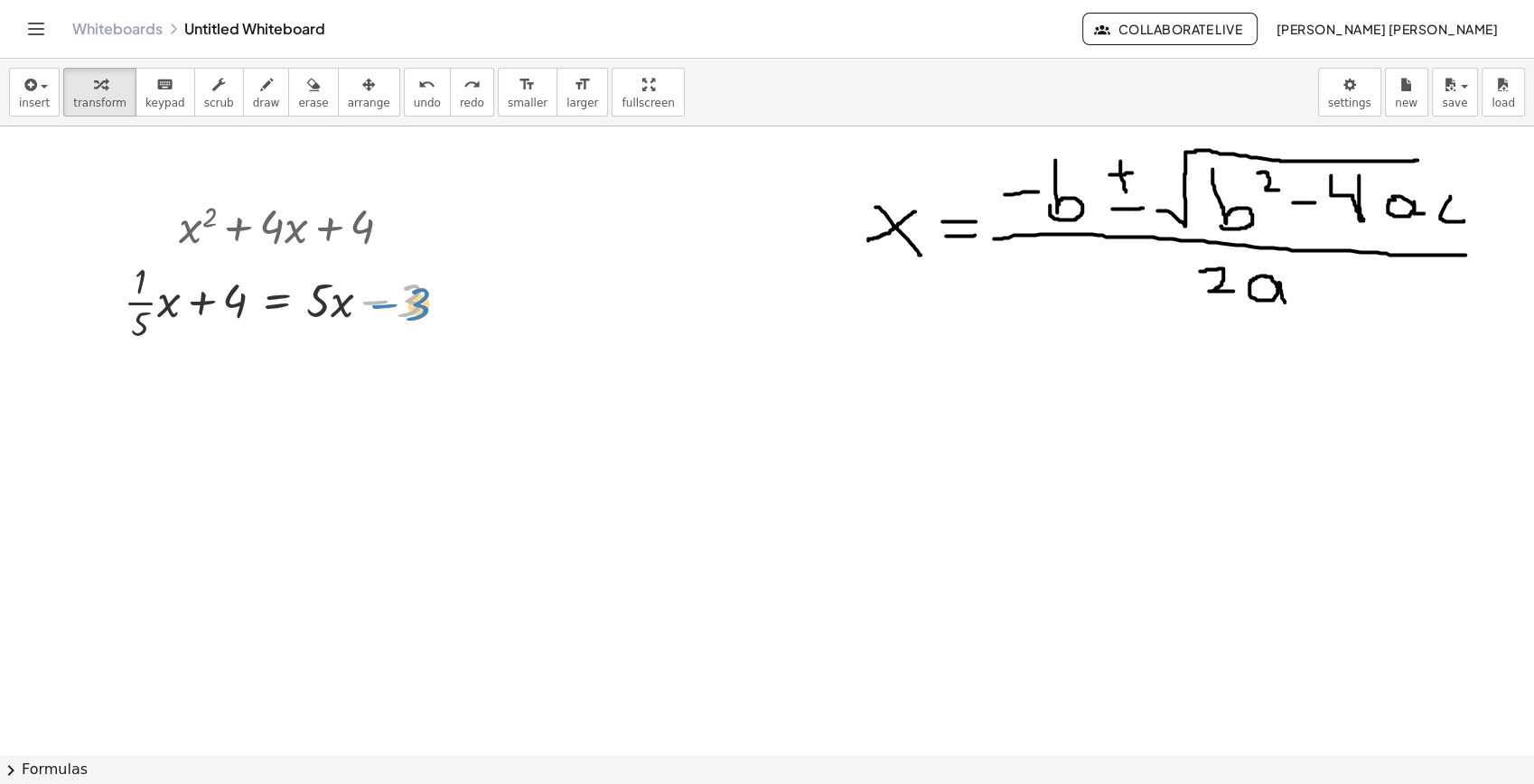
drag, startPoint x: 383, startPoint y: 305, endPoint x: 392, endPoint y: 308, distance: 9.5
click at [392, 308] on div at bounding box center [289, 301] width 348 height 90
click at [224, 313] on div at bounding box center [289, 301] width 348 height 90
click at [223, 316] on div at bounding box center [289, 301] width 348 height 90
click at [279, 305] on div at bounding box center [289, 301] width 348 height 90
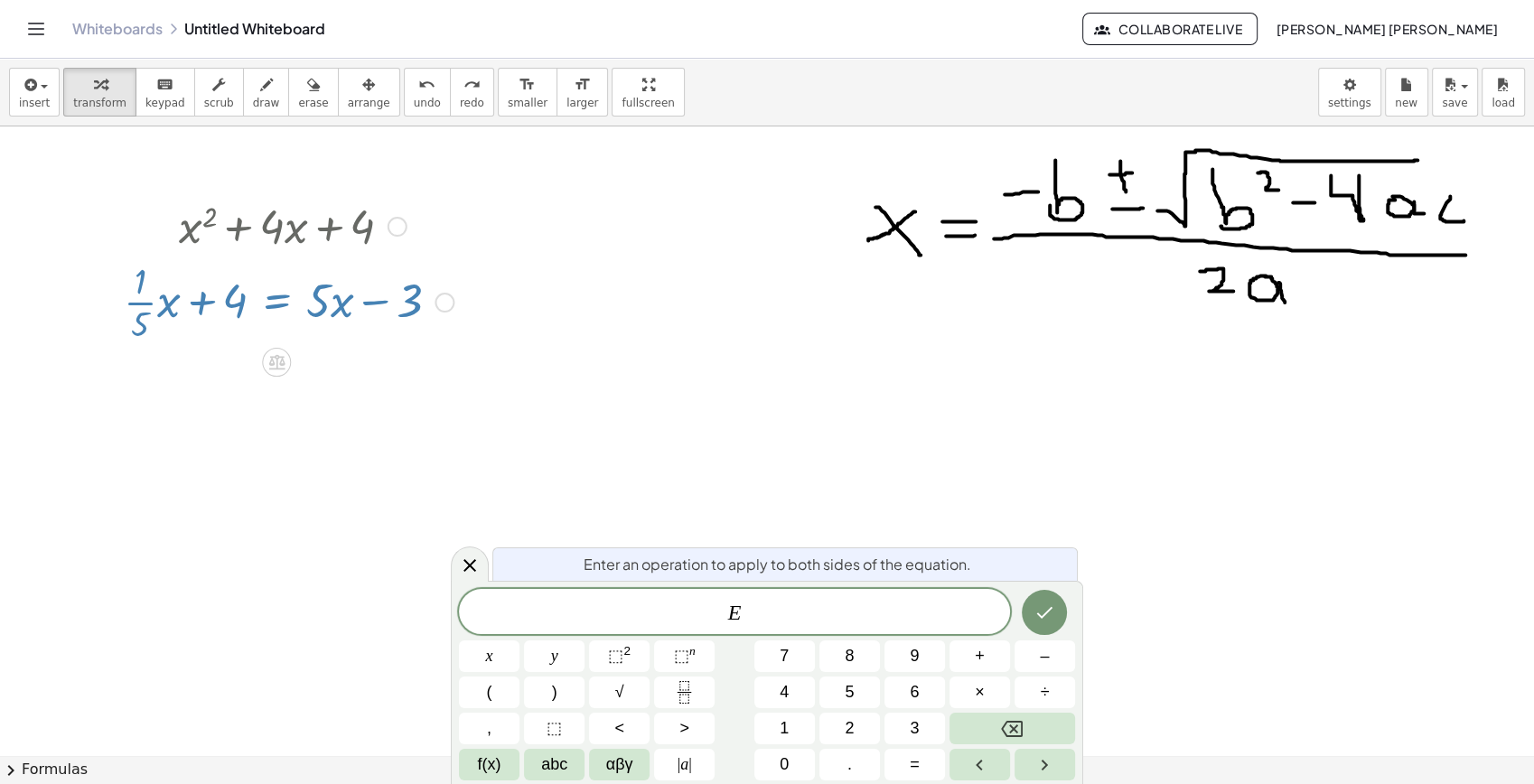
drag, startPoint x: 465, startPoint y: 554, endPoint x: 395, endPoint y: 513, distance: 81.1
click at [463, 554] on div at bounding box center [470, 565] width 38 height 36
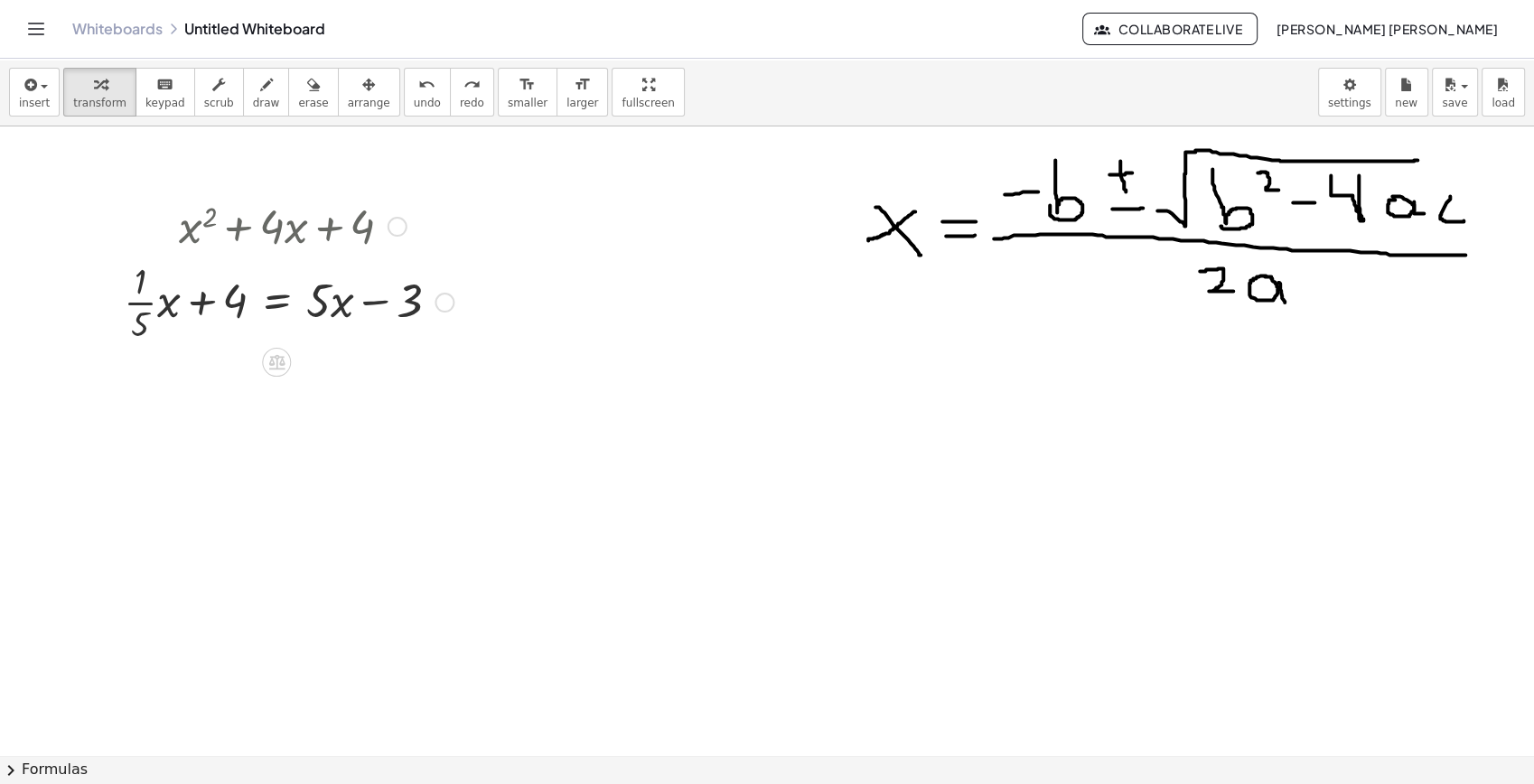
click at [159, 319] on div at bounding box center [289, 301] width 348 height 90
click at [147, 312] on div at bounding box center [301, 301] width 325 height 90
click at [277, 303] on div "+ · · 1 · 5 · x + 4 = + · 5 · x − 3" at bounding box center [277, 303] width 0 height 0
click at [455, 300] on div at bounding box center [444, 303] width 20 height 20
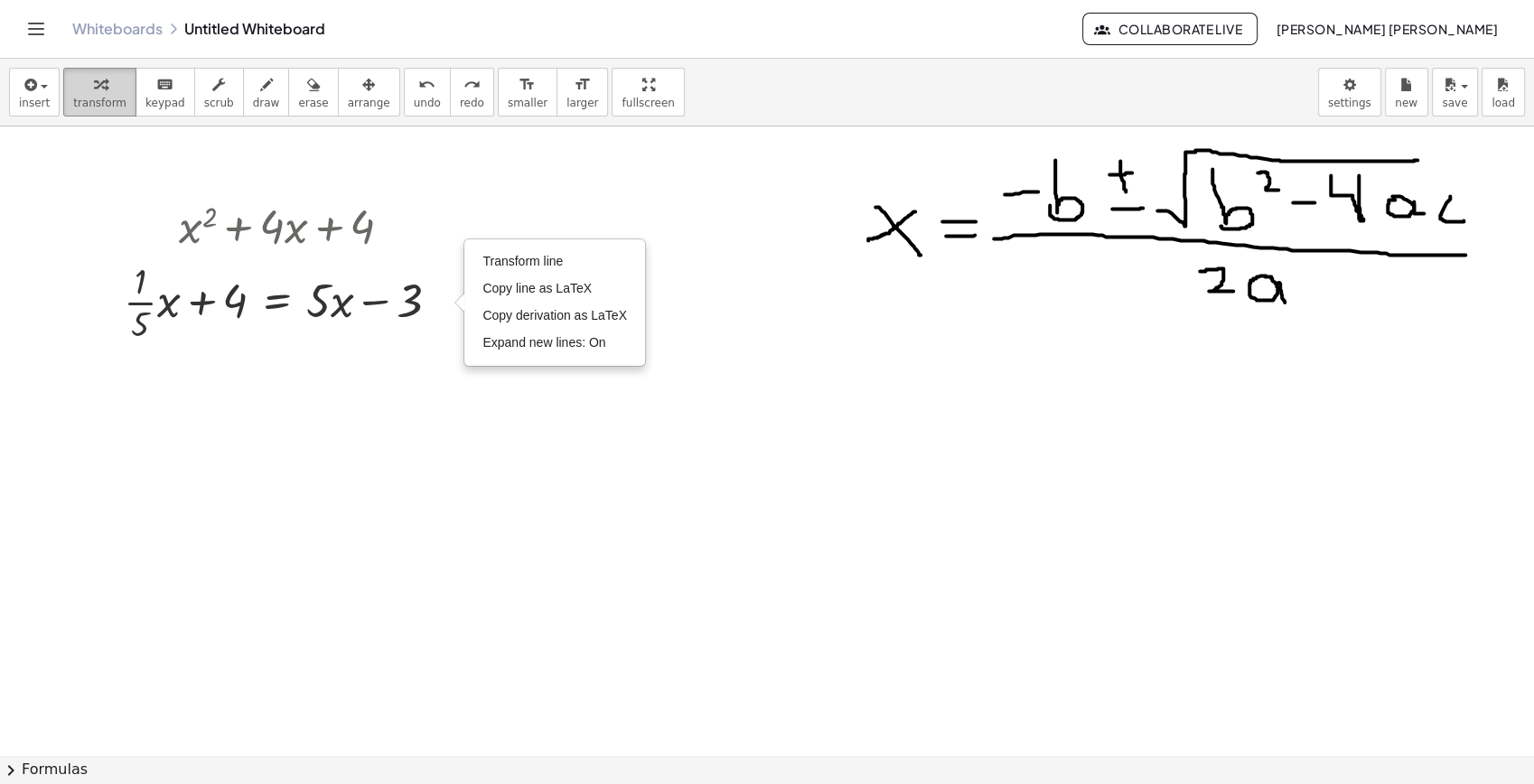
click at [101, 98] on span "transform" at bounding box center [100, 103] width 53 height 13
click at [91, 97] on span "transform" at bounding box center [100, 103] width 53 height 13
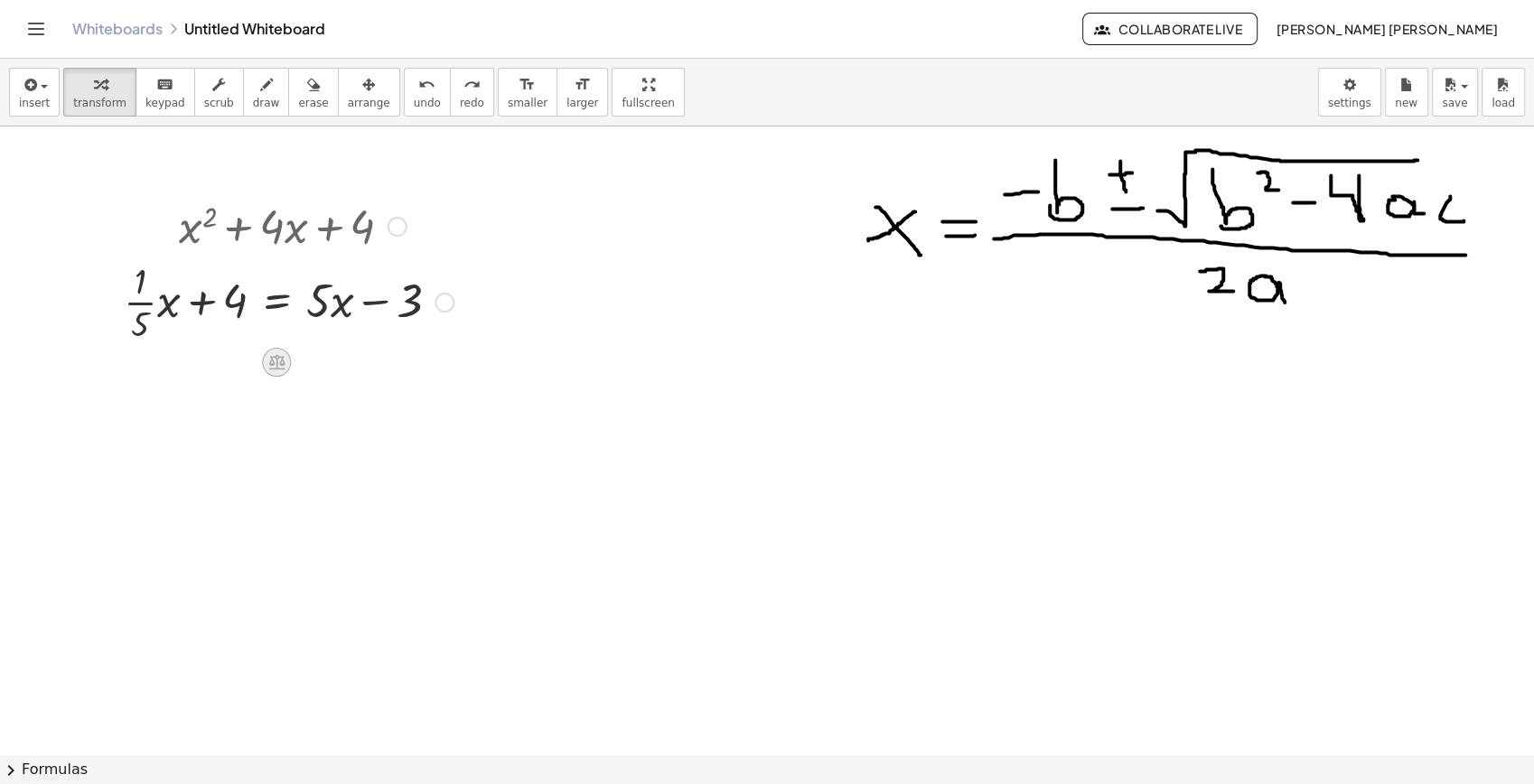
click at [273, 362] on icon at bounding box center [276, 363] width 16 height 16
click at [345, 360] on icon at bounding box center [348, 362] width 16 height 16
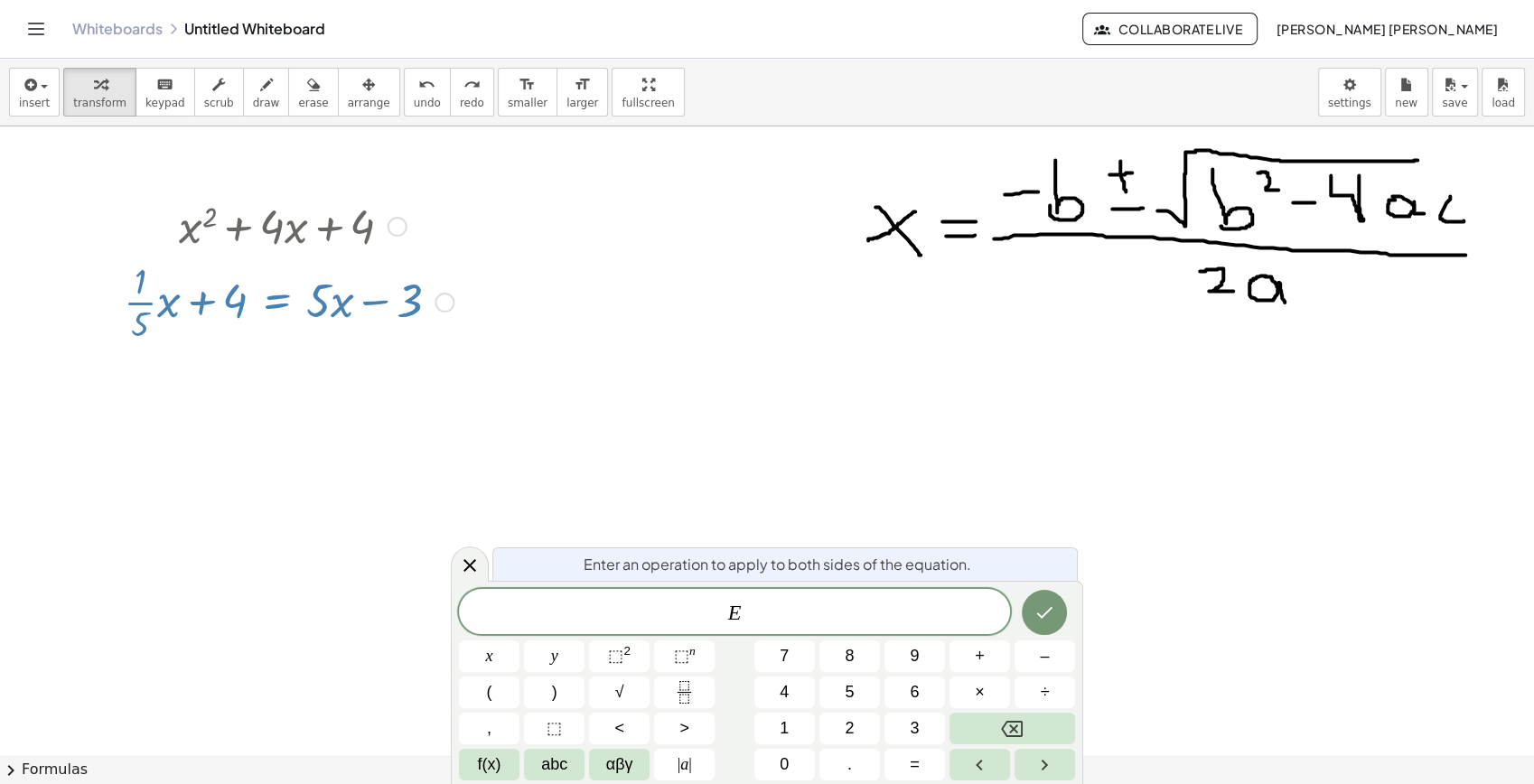
click at [440, 302] on div "Transform line Copy line as LaTeX Copy derivation as LaTeX Expand new lines: On" at bounding box center [444, 303] width 20 height 20
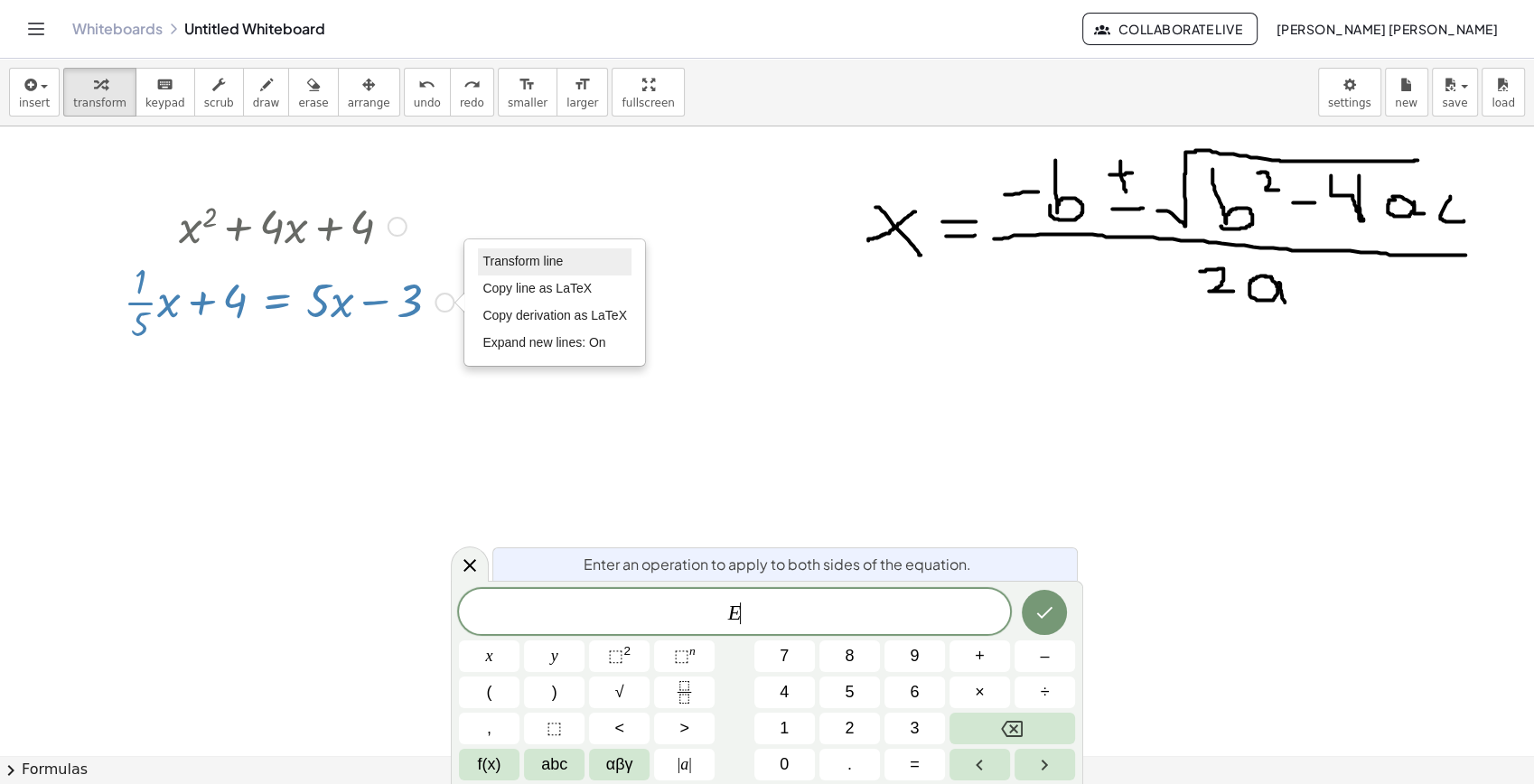
click at [505, 263] on span "Transform line" at bounding box center [522, 261] width 80 height 15
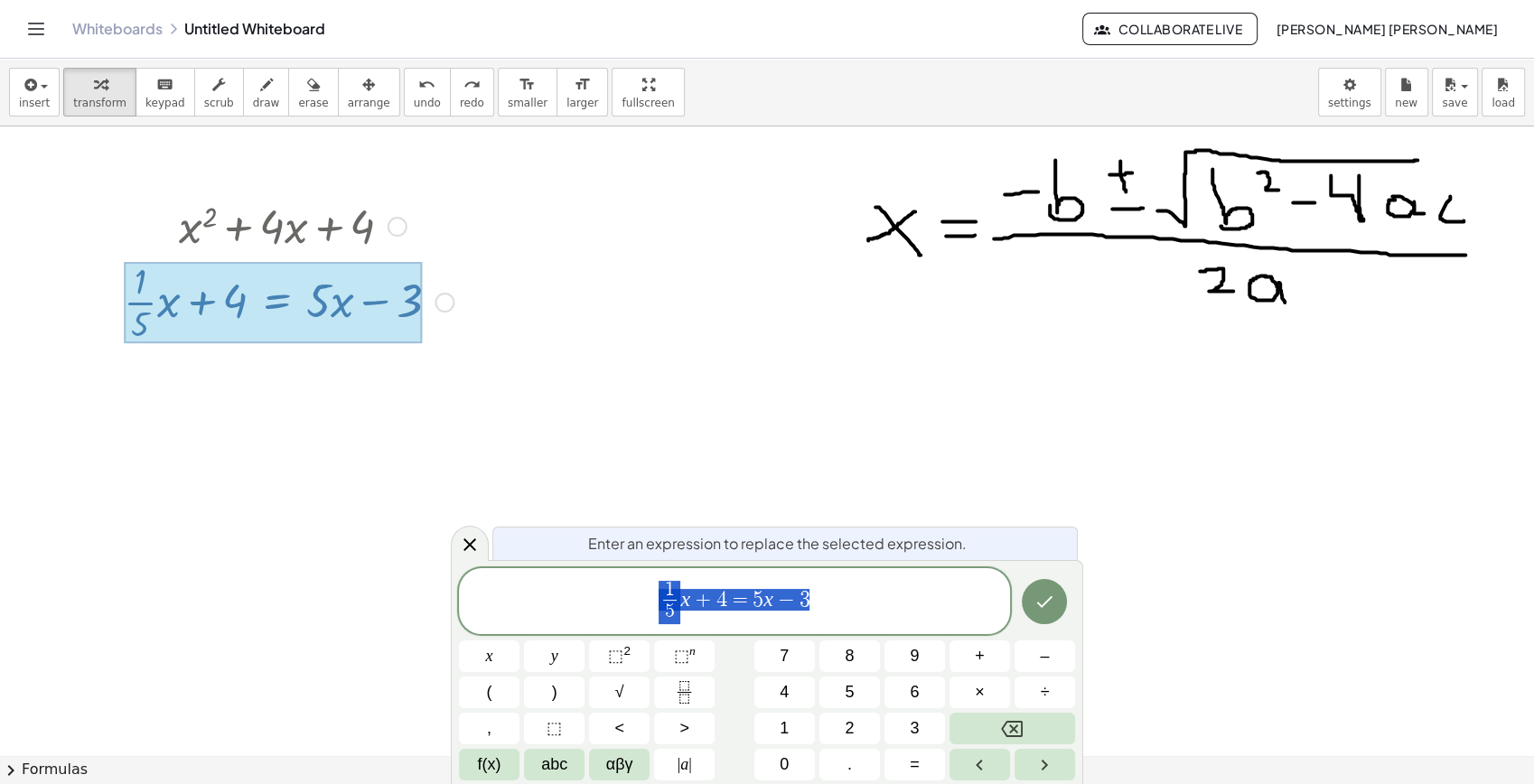
click at [682, 580] on span "1 5 ​ x + 4 = 5 x − 3" at bounding box center [734, 603] width 551 height 47
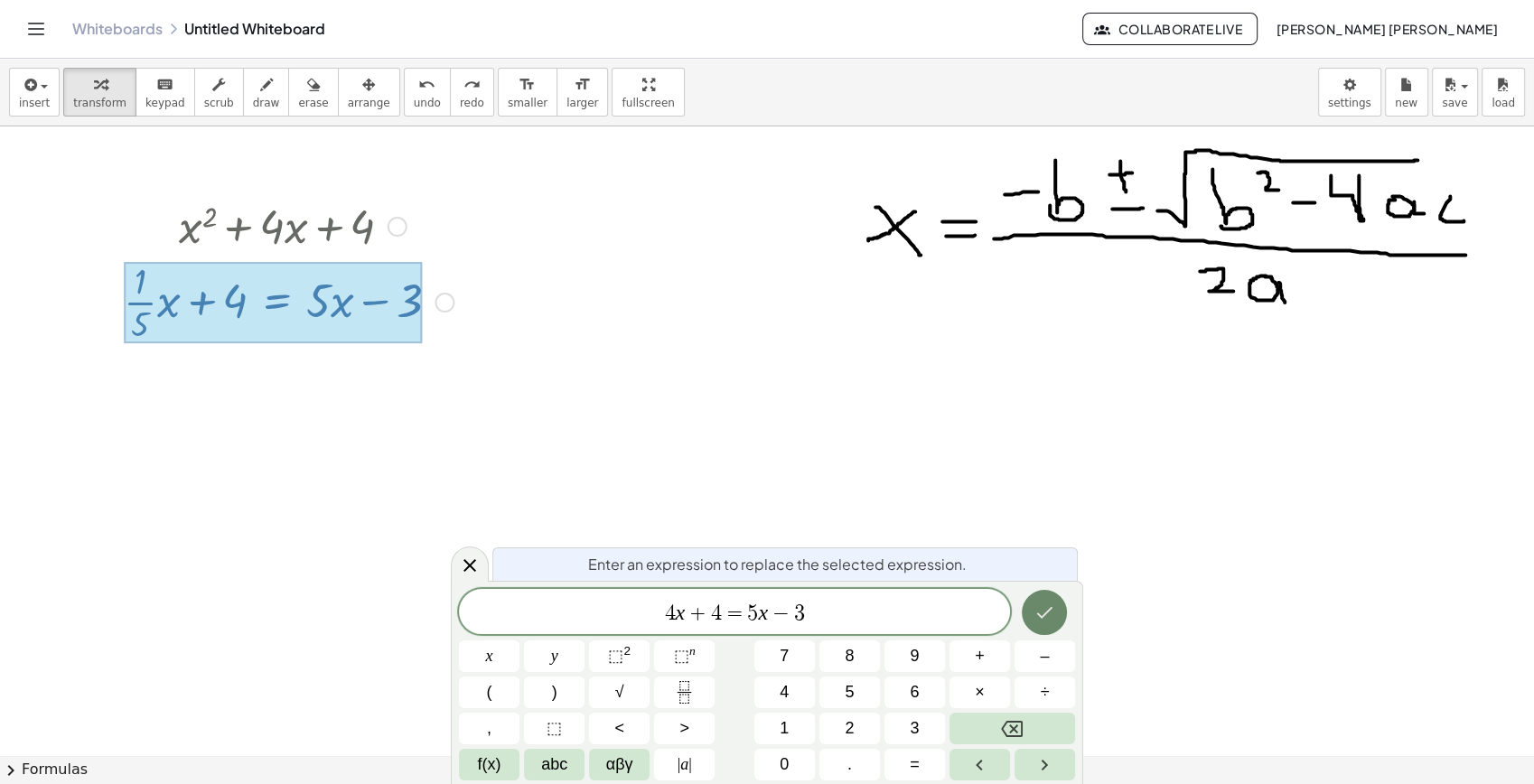
click at [1050, 603] on icon "Done" at bounding box center [1044, 612] width 22 height 22
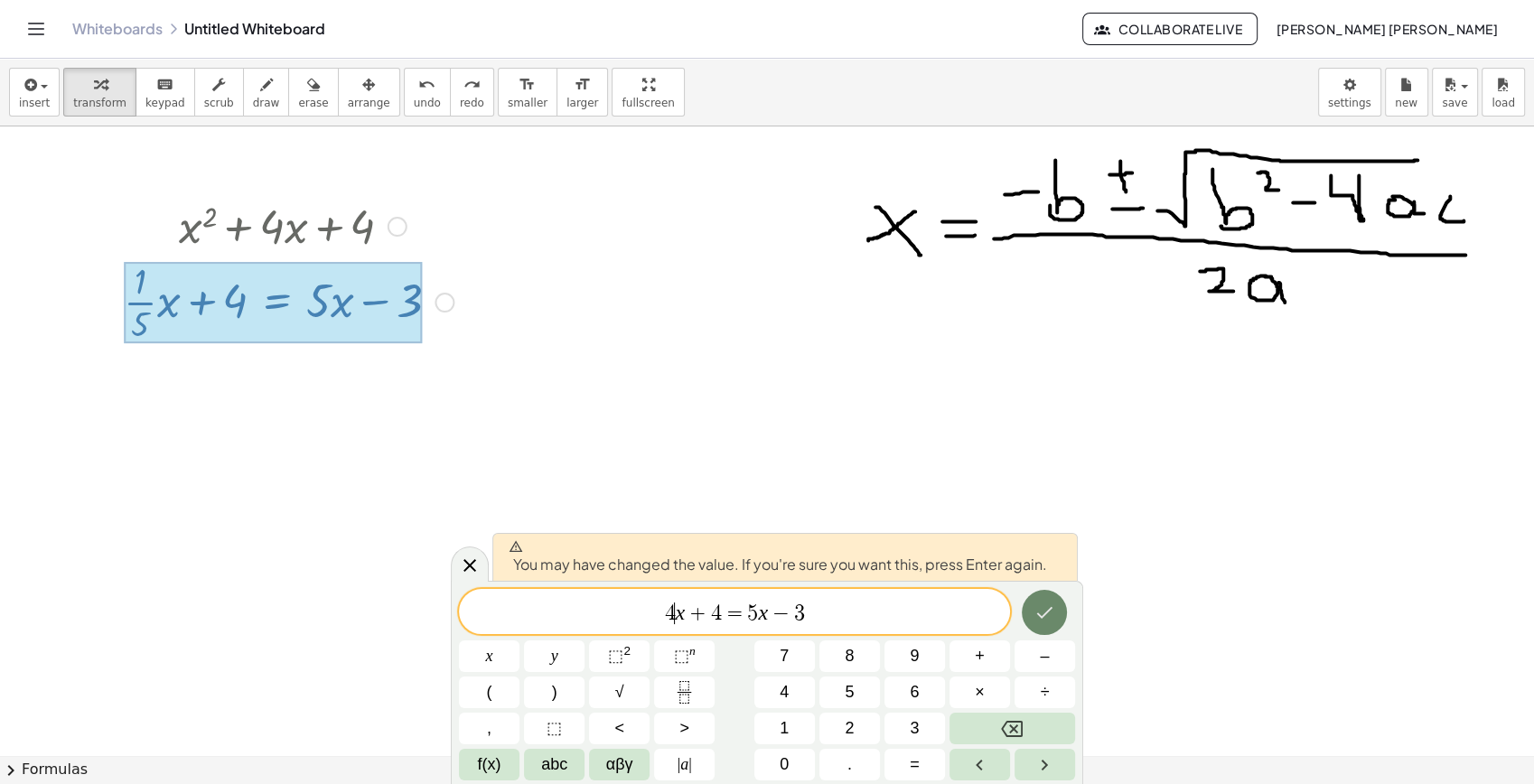
click at [1052, 617] on icon "Done" at bounding box center [1044, 612] width 22 height 22
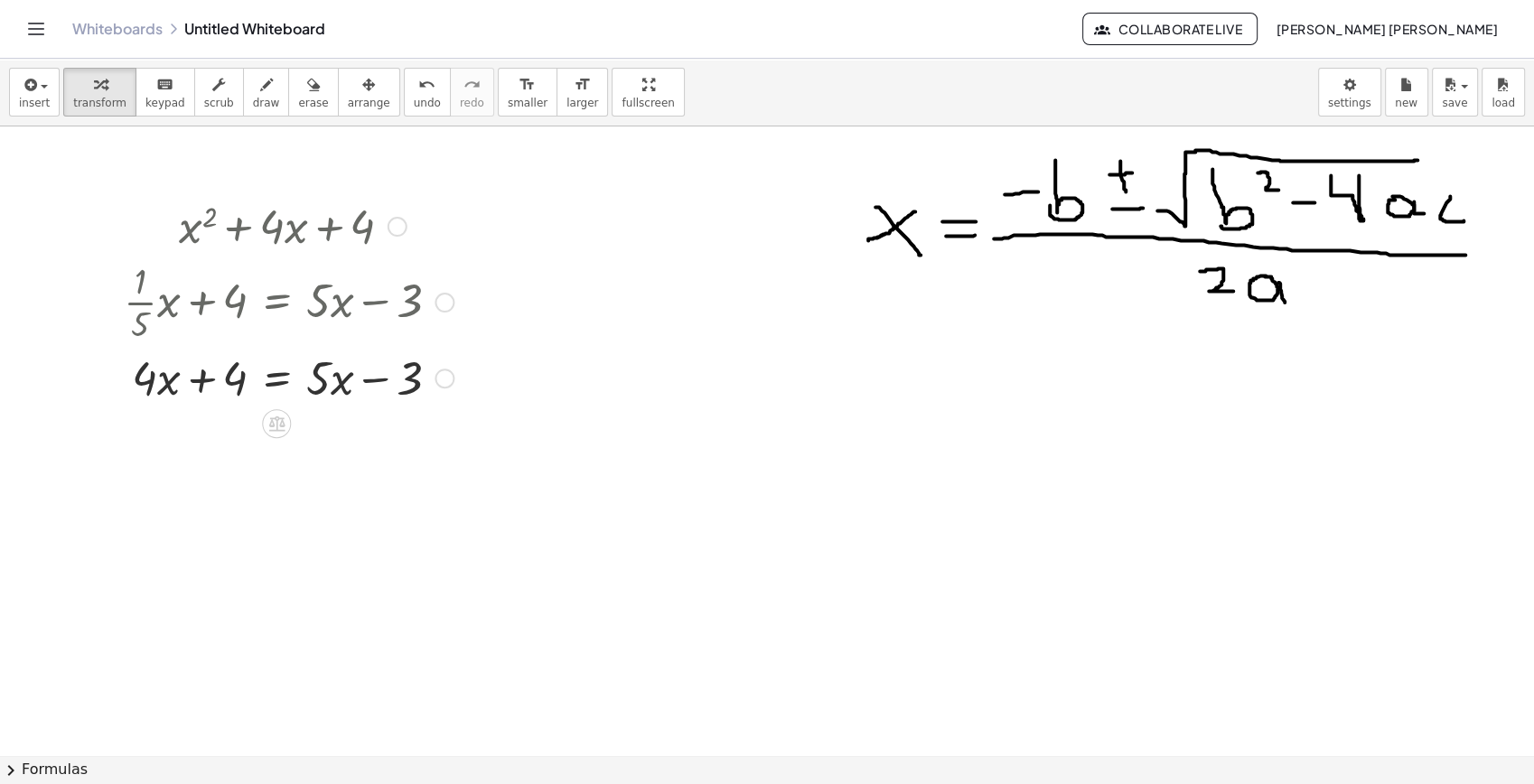
click at [449, 381] on div "Transform line Copy line as LaTeX Copy derivation as LaTeX Expand new lines: On" at bounding box center [444, 379] width 20 height 20
click at [489, 336] on span "Transform line" at bounding box center [522, 336] width 80 height 15
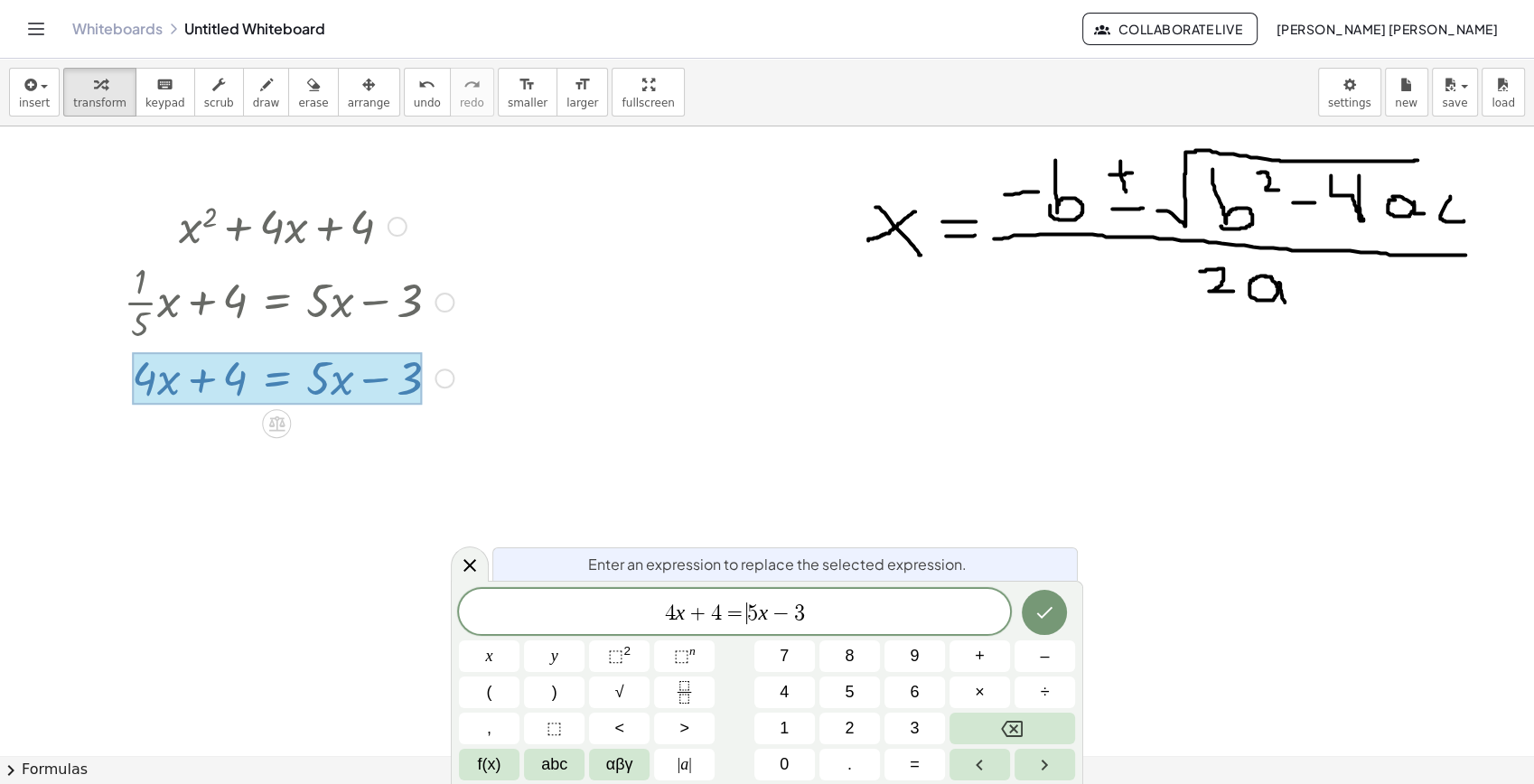
click at [748, 607] on span "5" at bounding box center [753, 613] width 11 height 22
click at [1048, 614] on icon "Done" at bounding box center [1044, 612] width 22 height 22
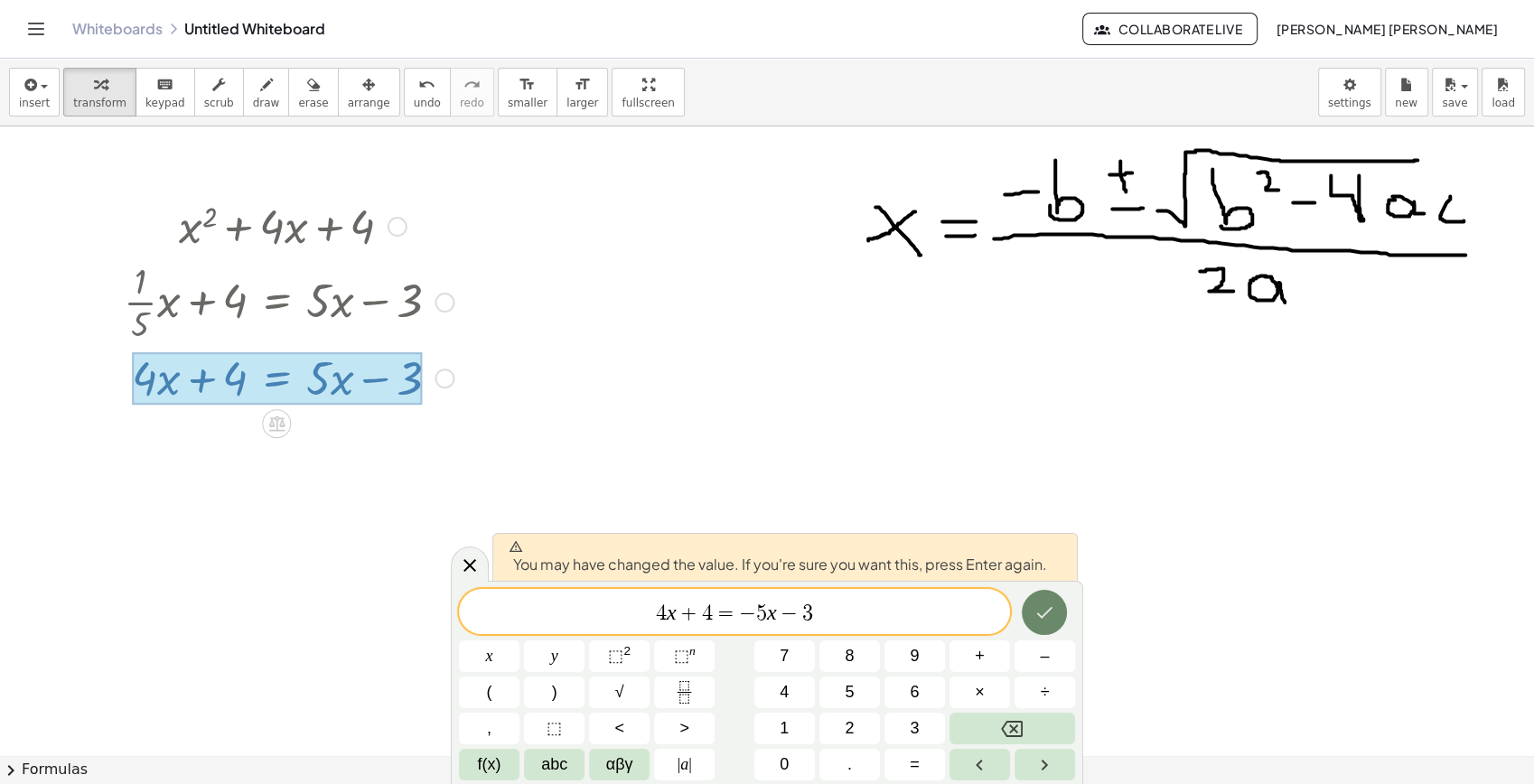
click at [1059, 603] on button "Done" at bounding box center [1044, 613] width 45 height 45
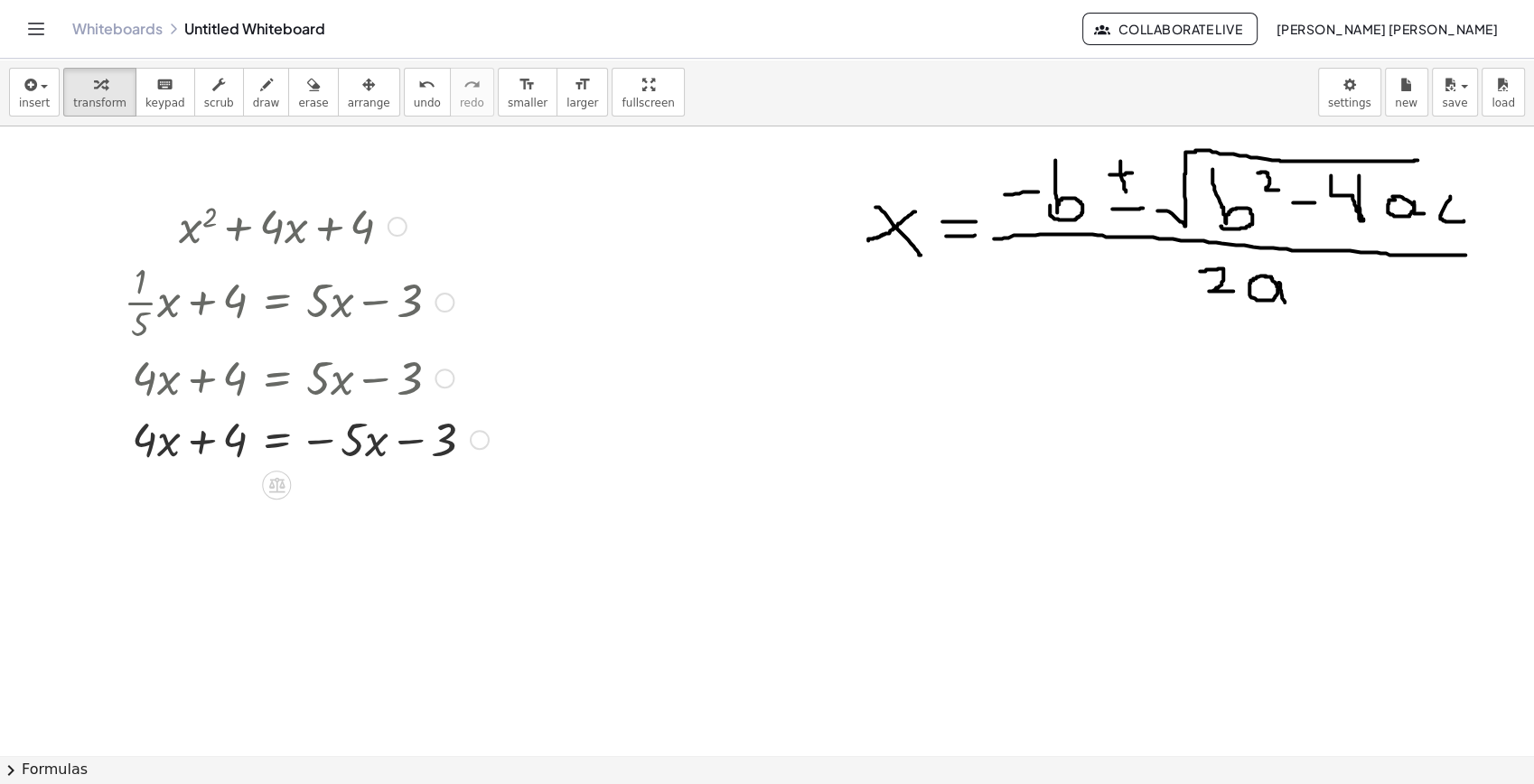
click at [382, 399] on div at bounding box center [306, 377] width 383 height 61
click at [432, 382] on div at bounding box center [306, 377] width 383 height 61
drag, startPoint x: 340, startPoint y: 449, endPoint x: 186, endPoint y: 450, distance: 154.0
click at [186, 450] on div at bounding box center [306, 438] width 383 height 61
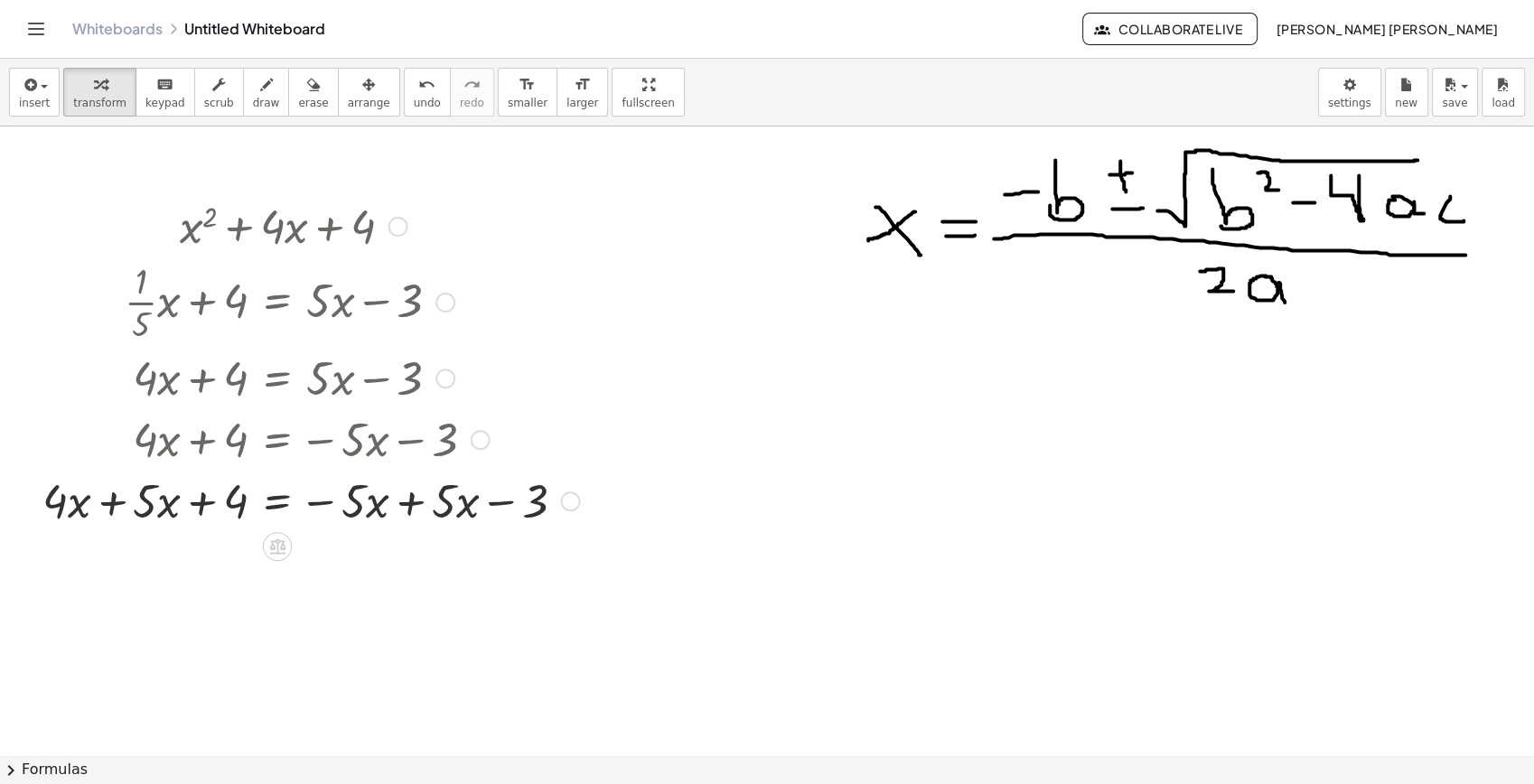
click at [403, 508] on div at bounding box center [311, 499] width 555 height 61
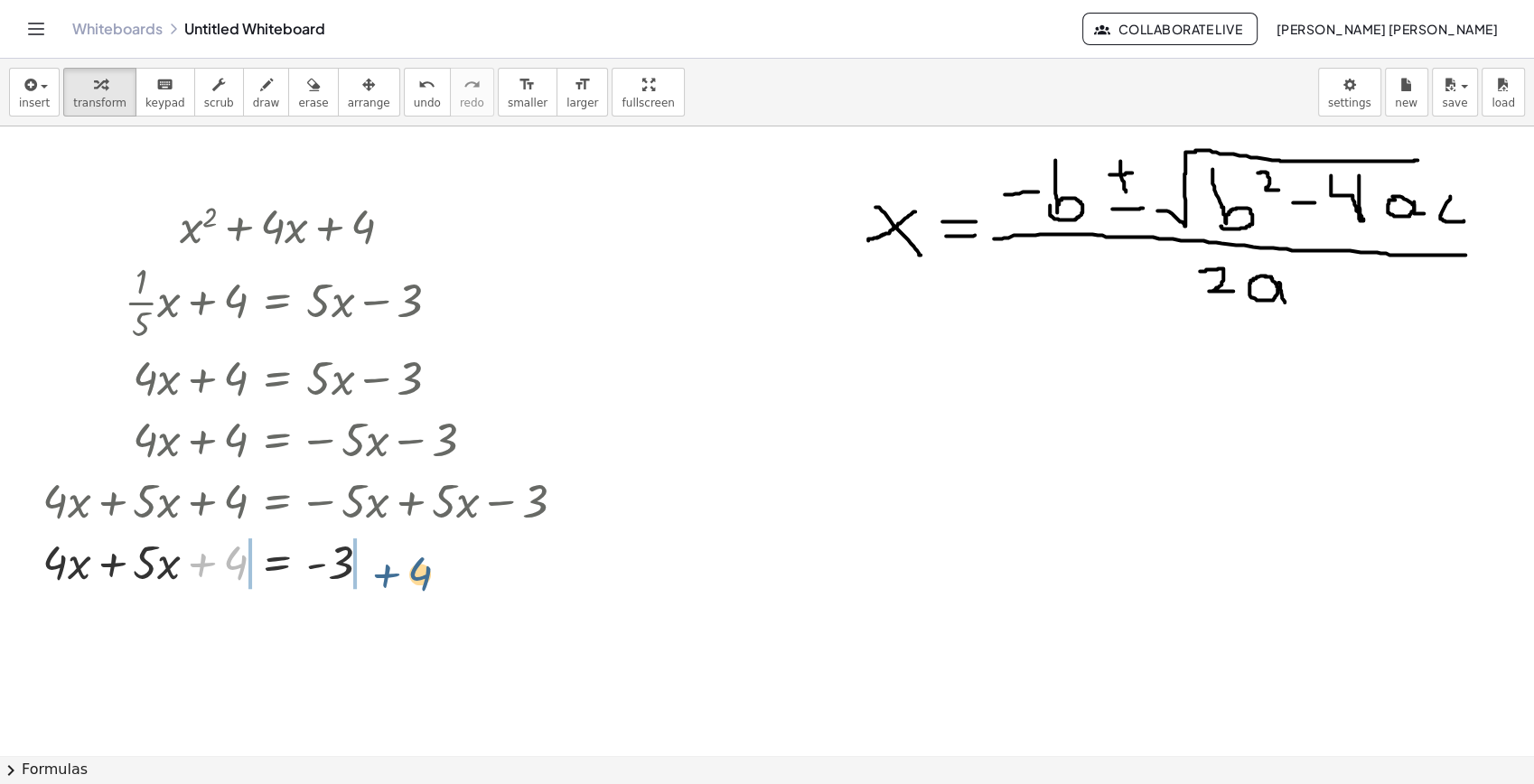
drag, startPoint x: 219, startPoint y: 577, endPoint x: 408, endPoint y: 575, distance: 189.0
click at [408, 575] on div at bounding box center [311, 561] width 555 height 61
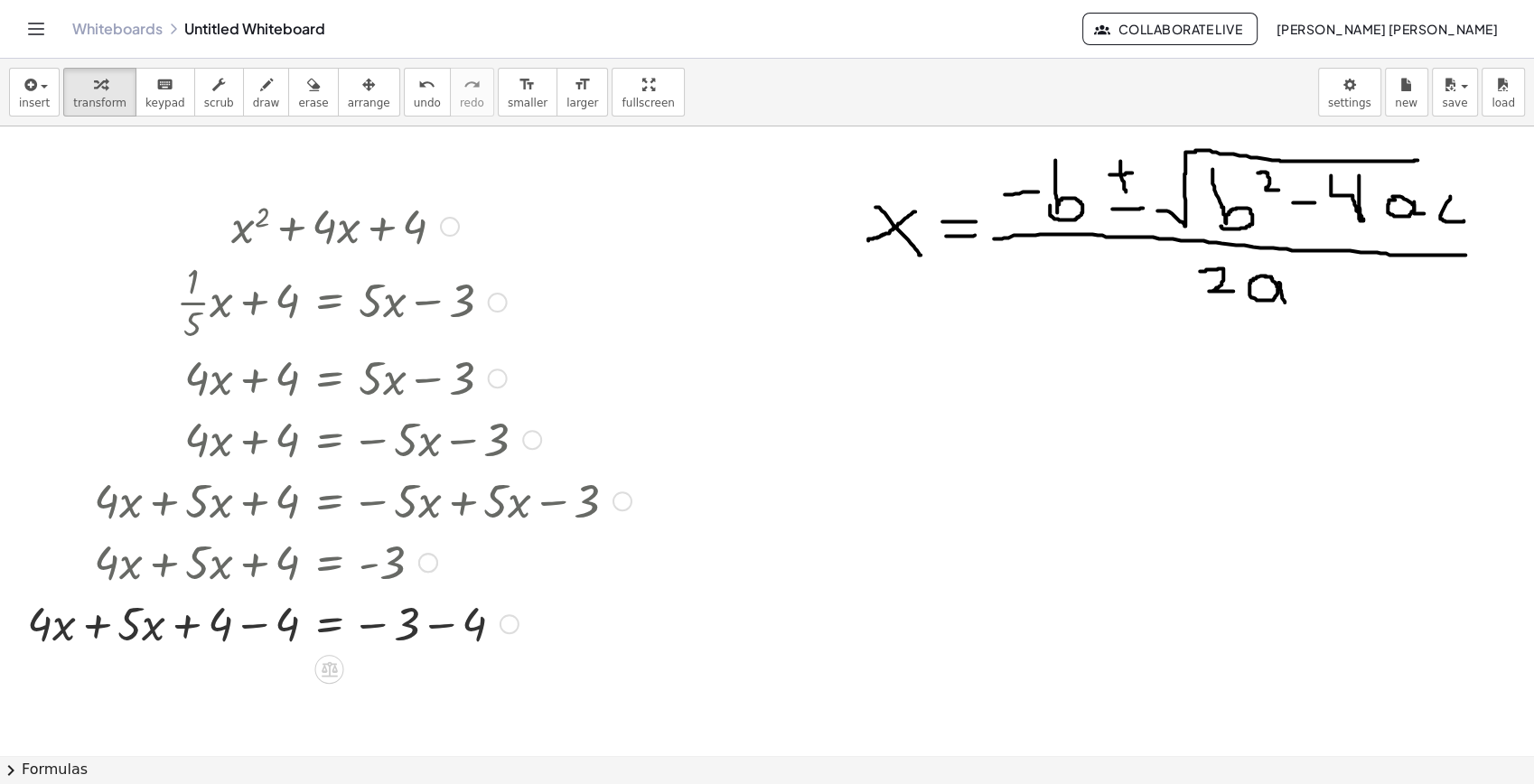
click at [236, 583] on div at bounding box center [328, 561] width 622 height 61
click at [232, 621] on div at bounding box center [328, 622] width 622 height 61
click at [245, 626] on div at bounding box center [328, 622] width 622 height 61
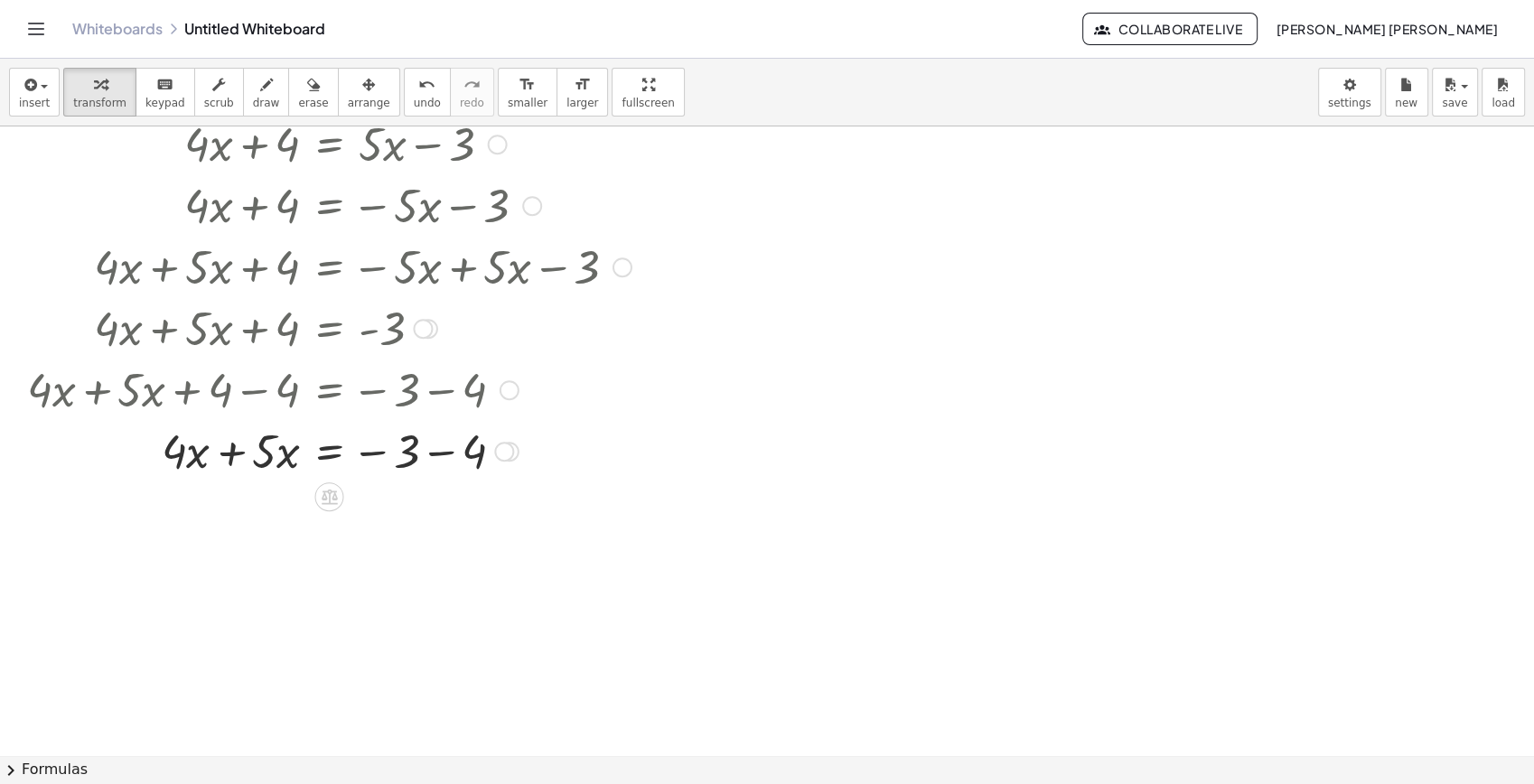
click at [231, 457] on div at bounding box center [328, 450] width 622 height 61
click at [425, 513] on div at bounding box center [328, 511] width 622 height 61
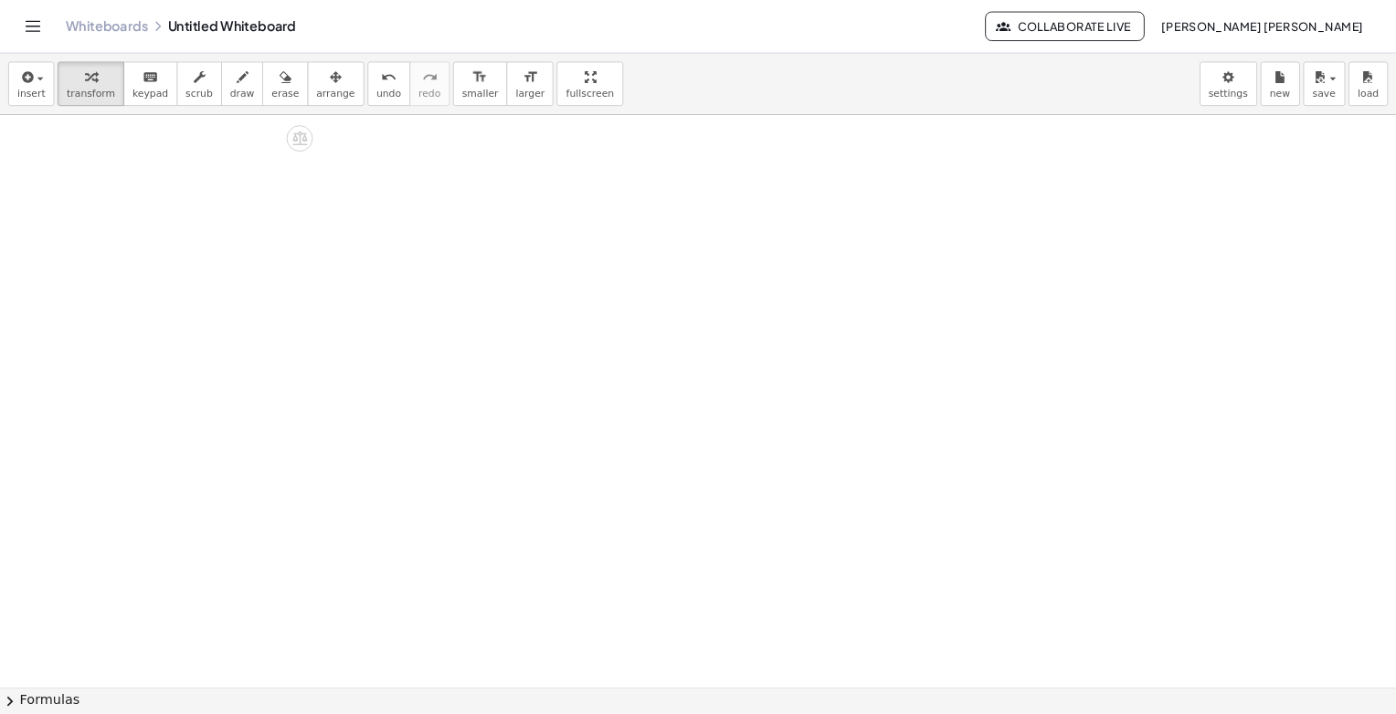
scroll to position [473, 0]
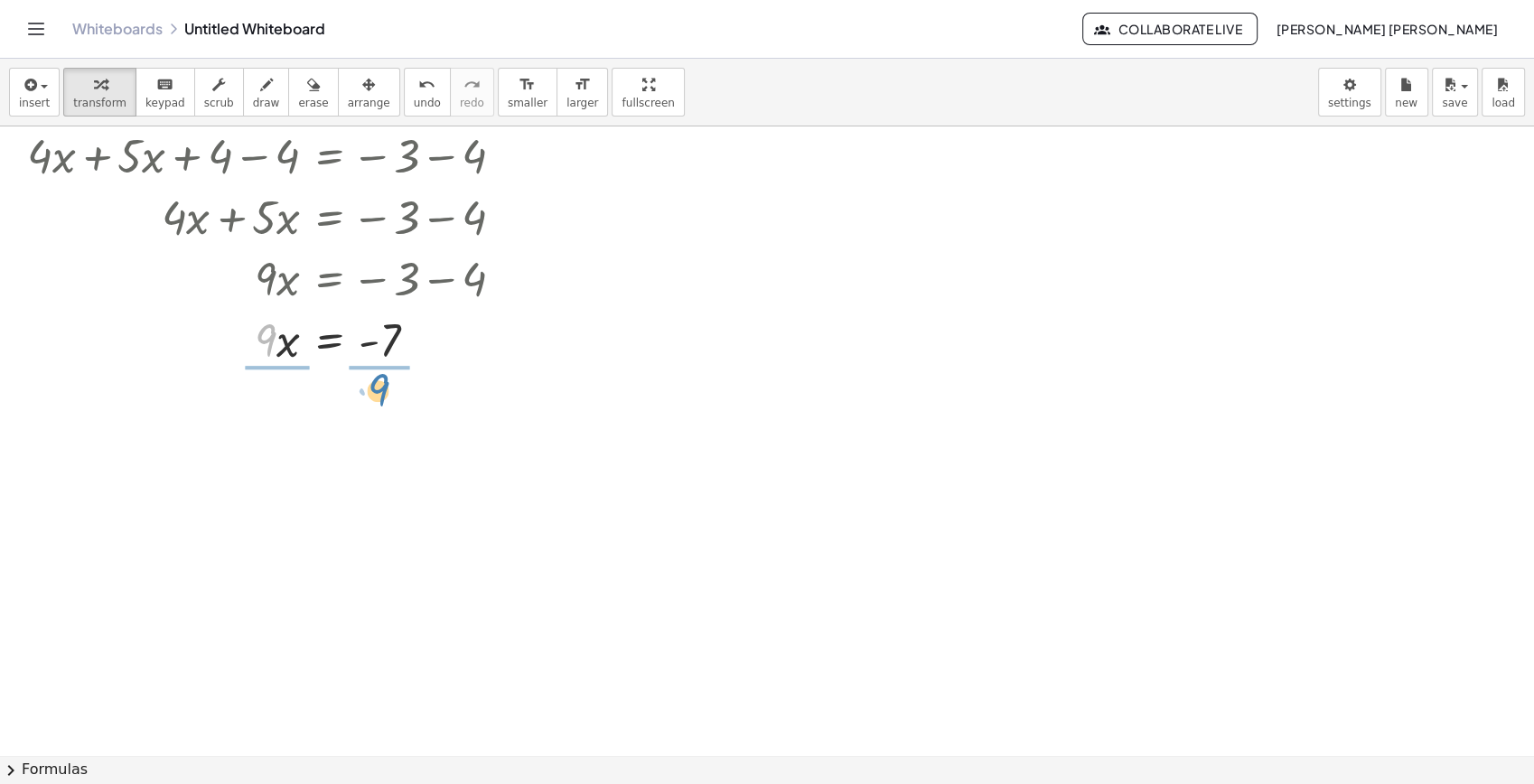
drag, startPoint x: 271, startPoint y: 341, endPoint x: 386, endPoint y: 390, distance: 125.0
click at [275, 365] on div at bounding box center [326, 339] width 609 height 61
click at [265, 407] on div at bounding box center [328, 414] width 622 height 90
click at [267, 413] on div at bounding box center [328, 414] width 622 height 90
click at [396, 520] on div at bounding box center [328, 504] width 622 height 90
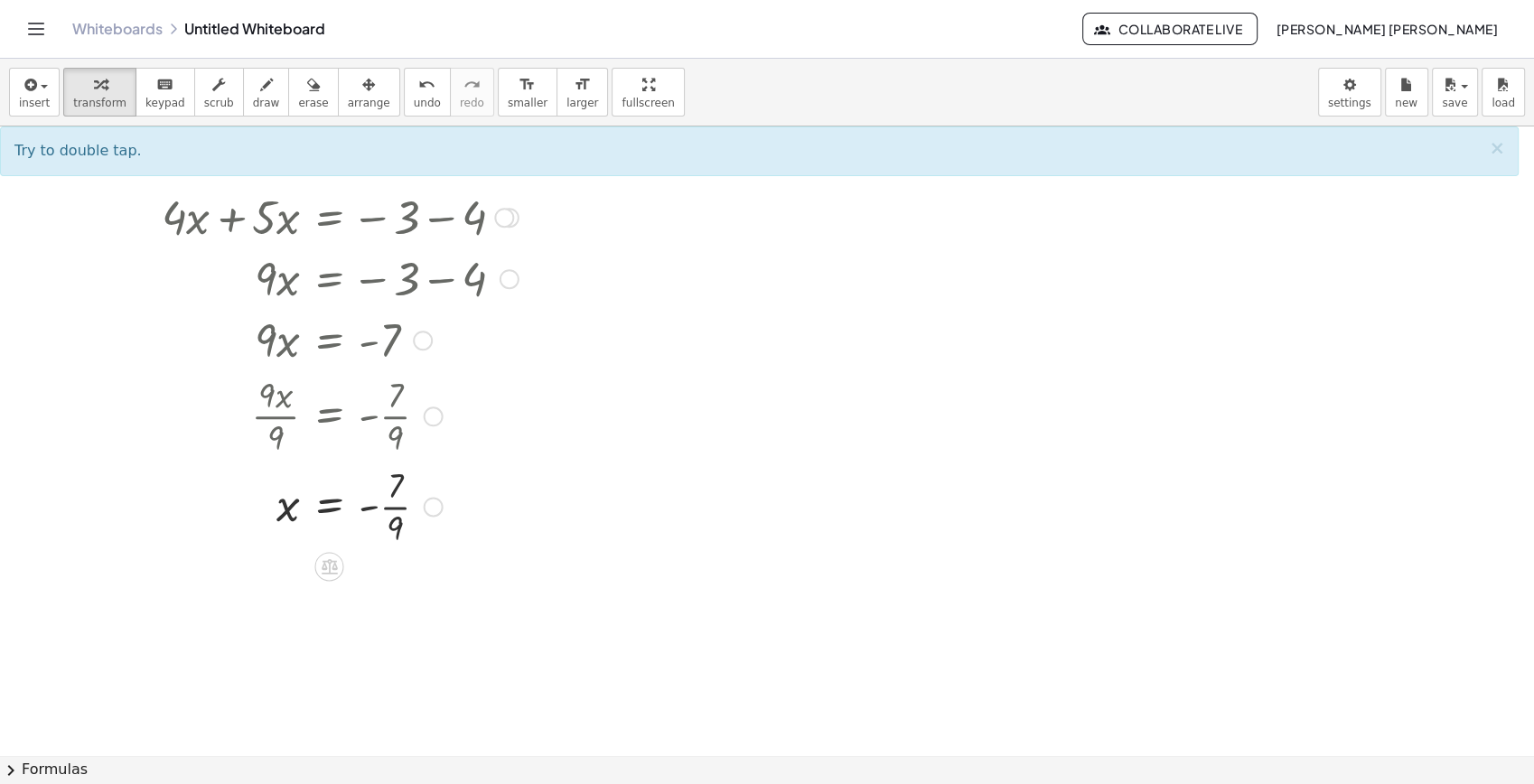
click at [400, 513] on div at bounding box center [328, 504] width 622 height 90
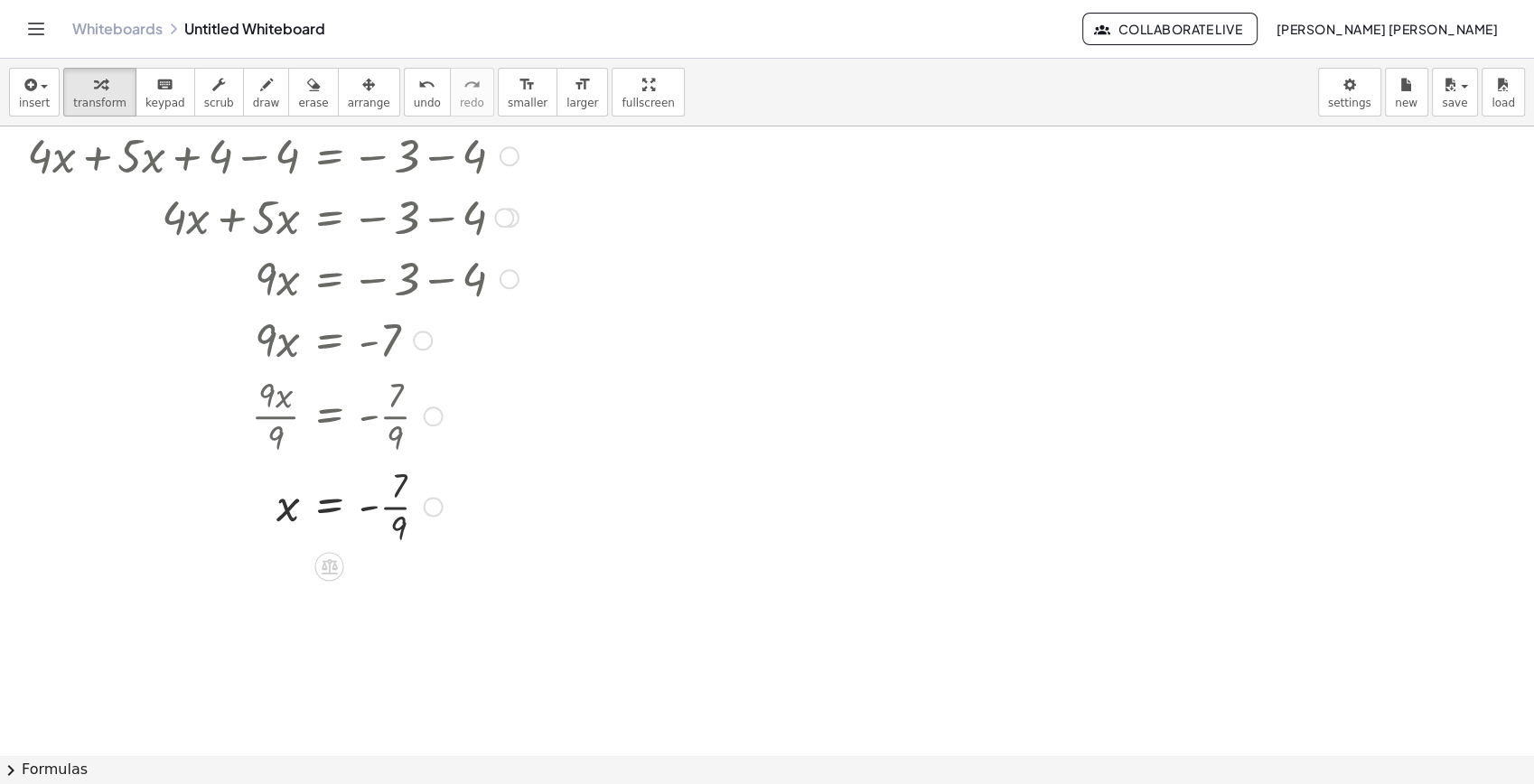
click at [400, 513] on div at bounding box center [328, 504] width 622 height 90
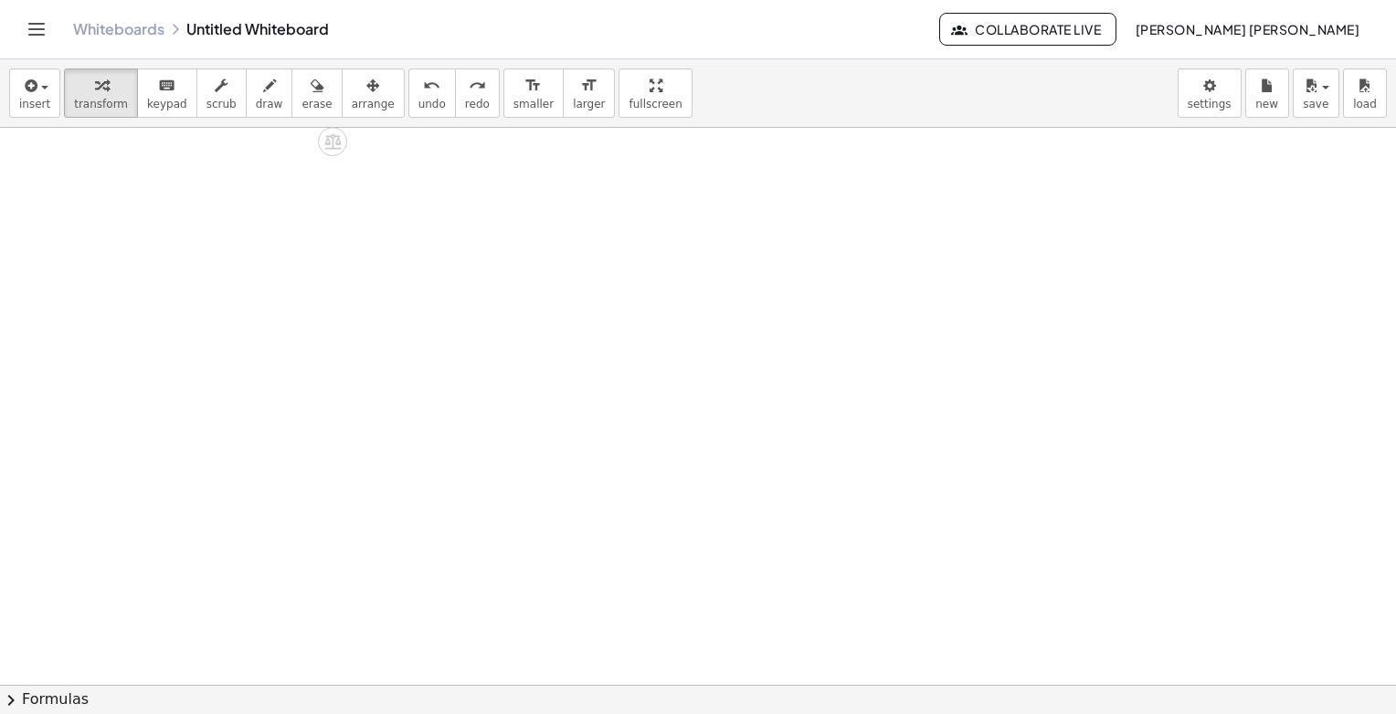
scroll to position [48, 0]
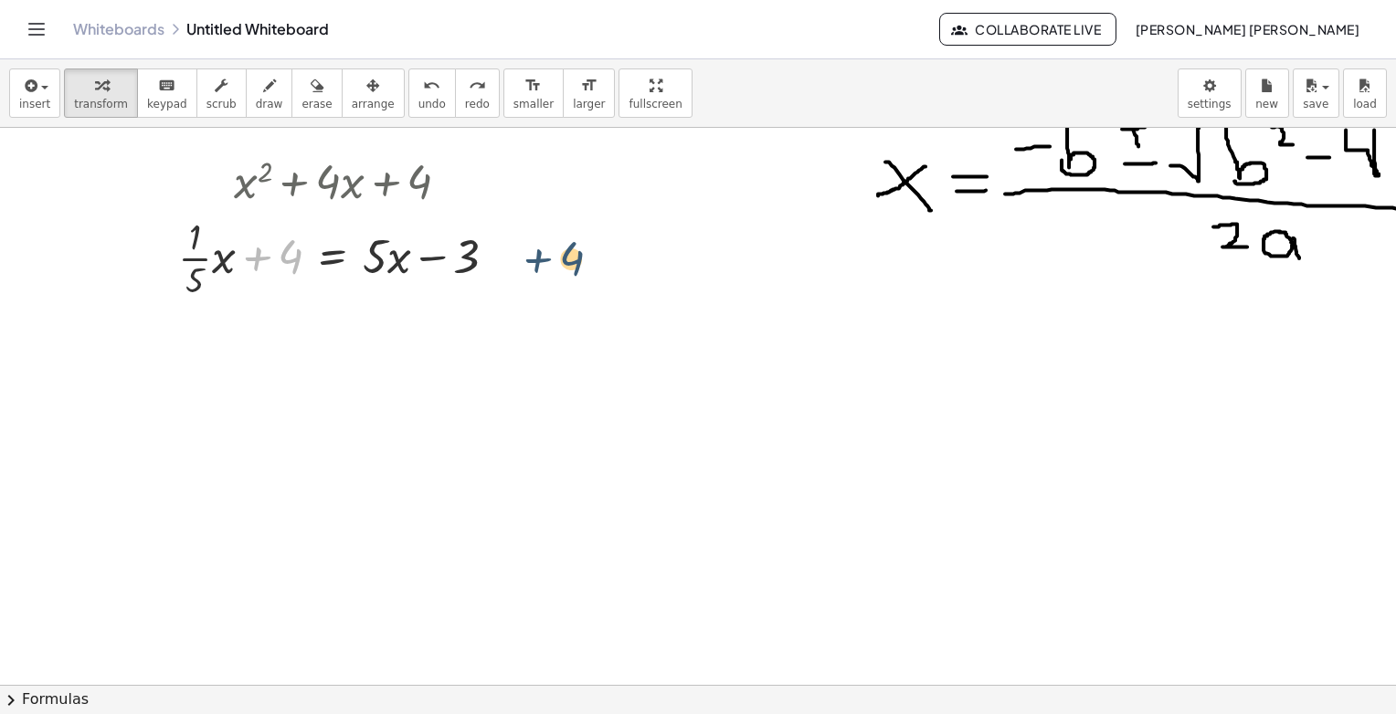
drag, startPoint x: 278, startPoint y: 275, endPoint x: 546, endPoint y: 265, distance: 268.8
click at [549, 265] on div "+ x 2 + · 4 · x + 4 + 4 + · · 1 · 5 · x + 4 = + · 5 · x − 3" at bounding box center [698, 637] width 1396 height 1115
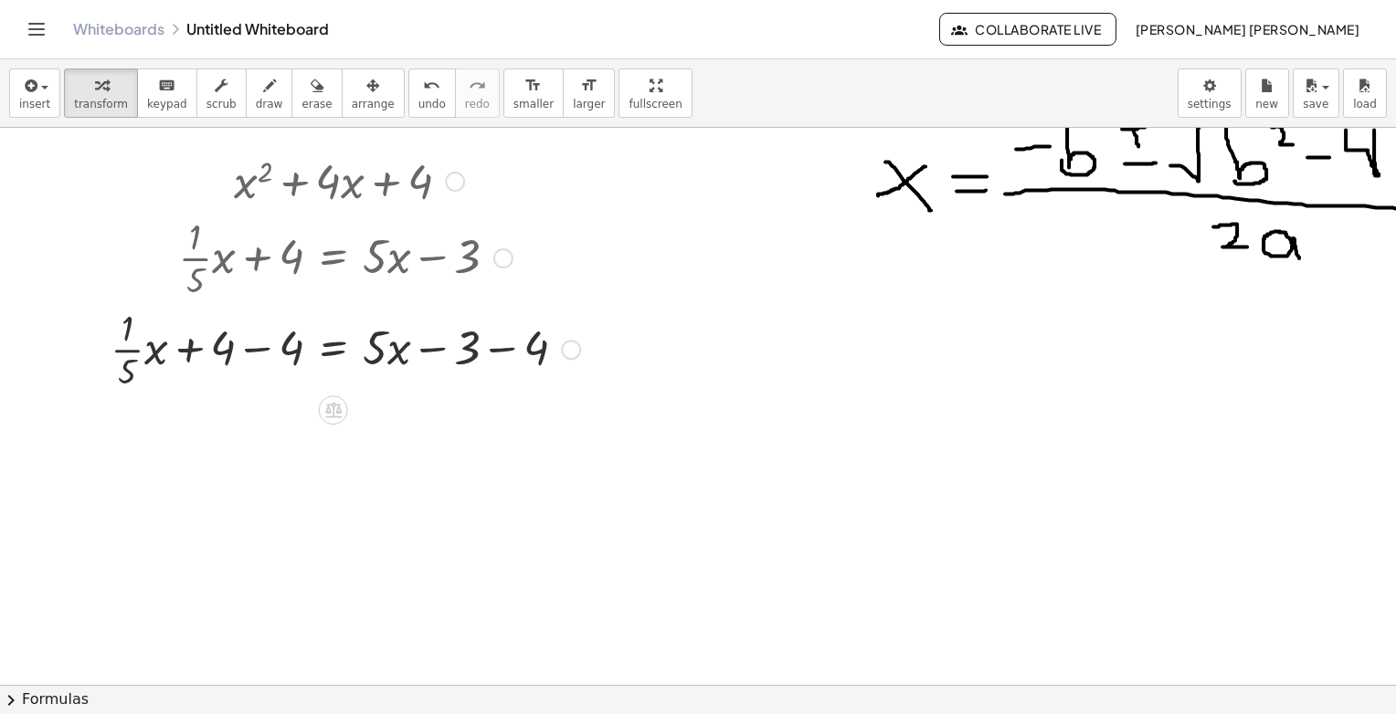
click at [248, 337] on div at bounding box center [345, 347] width 488 height 91
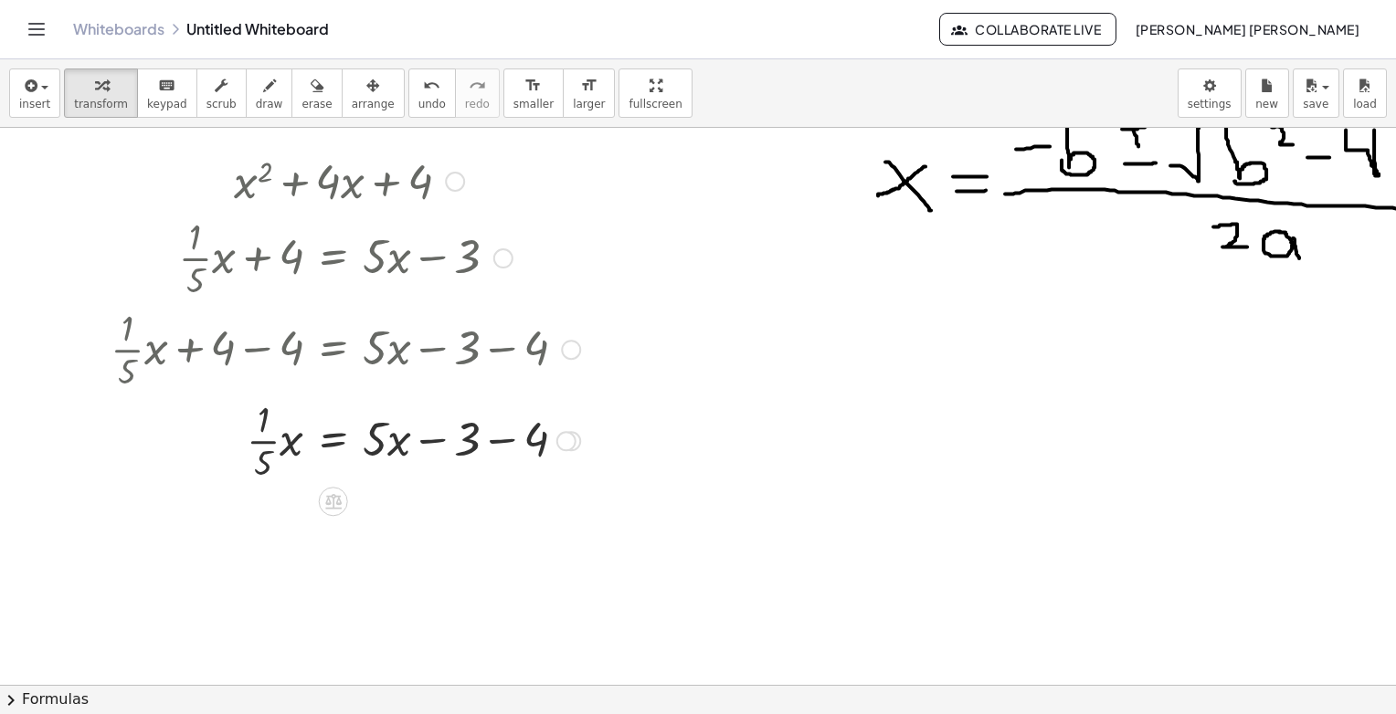
click at [489, 439] on div at bounding box center [345, 439] width 488 height 91
drag, startPoint x: 365, startPoint y: 534, endPoint x: 354, endPoint y: 540, distance: 13.5
click at [354, 542] on div at bounding box center [345, 530] width 488 height 91
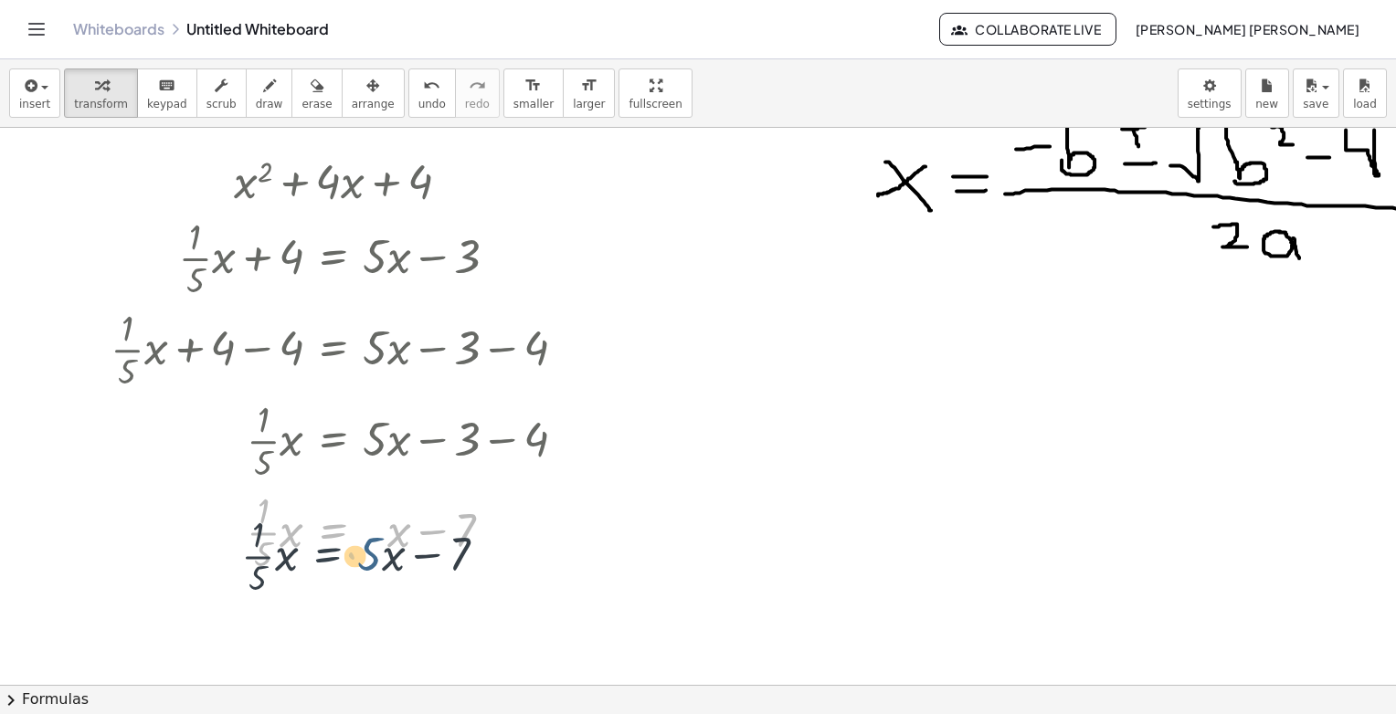
click at [359, 538] on div at bounding box center [345, 530] width 488 height 91
drag, startPoint x: 413, startPoint y: 537, endPoint x: 416, endPoint y: 549, distance: 12.2
click at [416, 549] on div at bounding box center [345, 530] width 488 height 91
drag, startPoint x: 233, startPoint y: 541, endPoint x: 217, endPoint y: 546, distance: 17.3
click at [227, 556] on div at bounding box center [345, 530] width 488 height 91
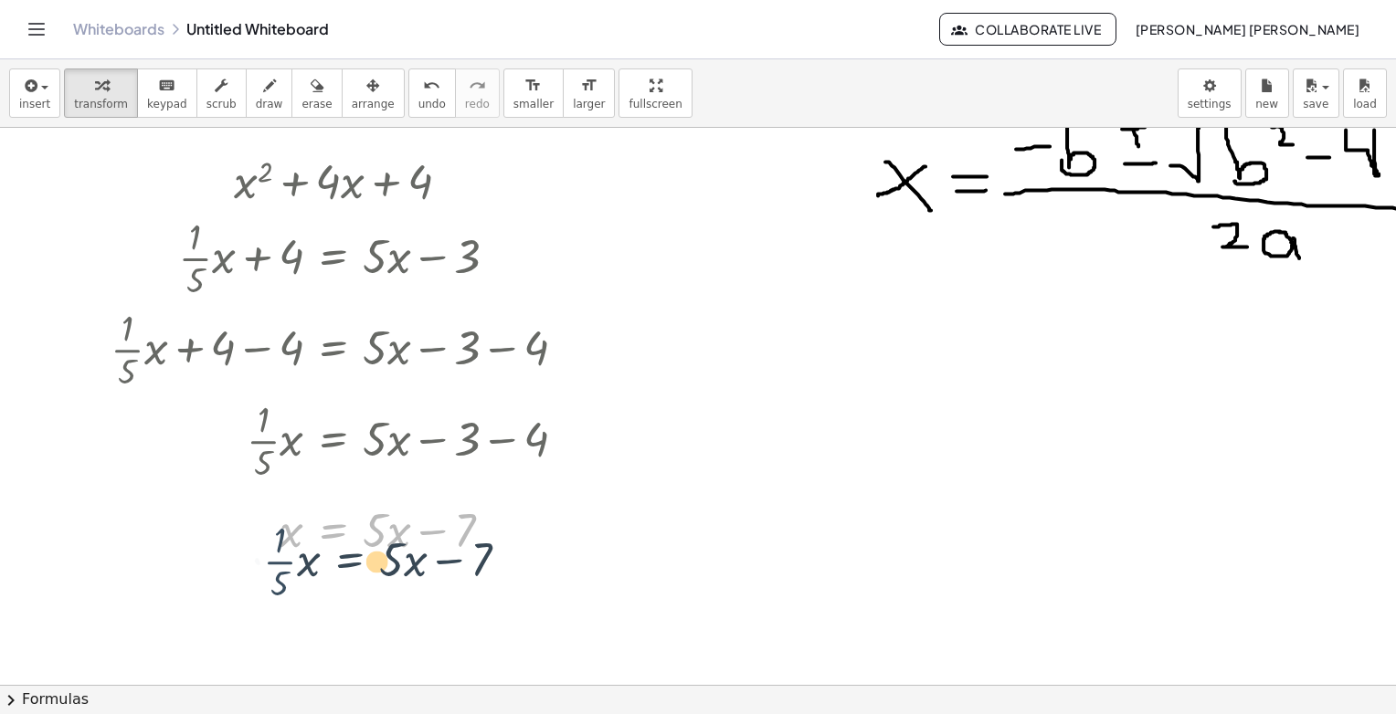
drag, startPoint x: 308, startPoint y: 538, endPoint x: 364, endPoint y: 555, distance: 58.1
click at [326, 566] on div at bounding box center [345, 530] width 488 height 91
click at [376, 528] on div at bounding box center [345, 530] width 488 height 91
drag, startPoint x: 365, startPoint y: 526, endPoint x: 369, endPoint y: 538, distance: 12.4
click at [351, 542] on div at bounding box center [345, 530] width 488 height 91
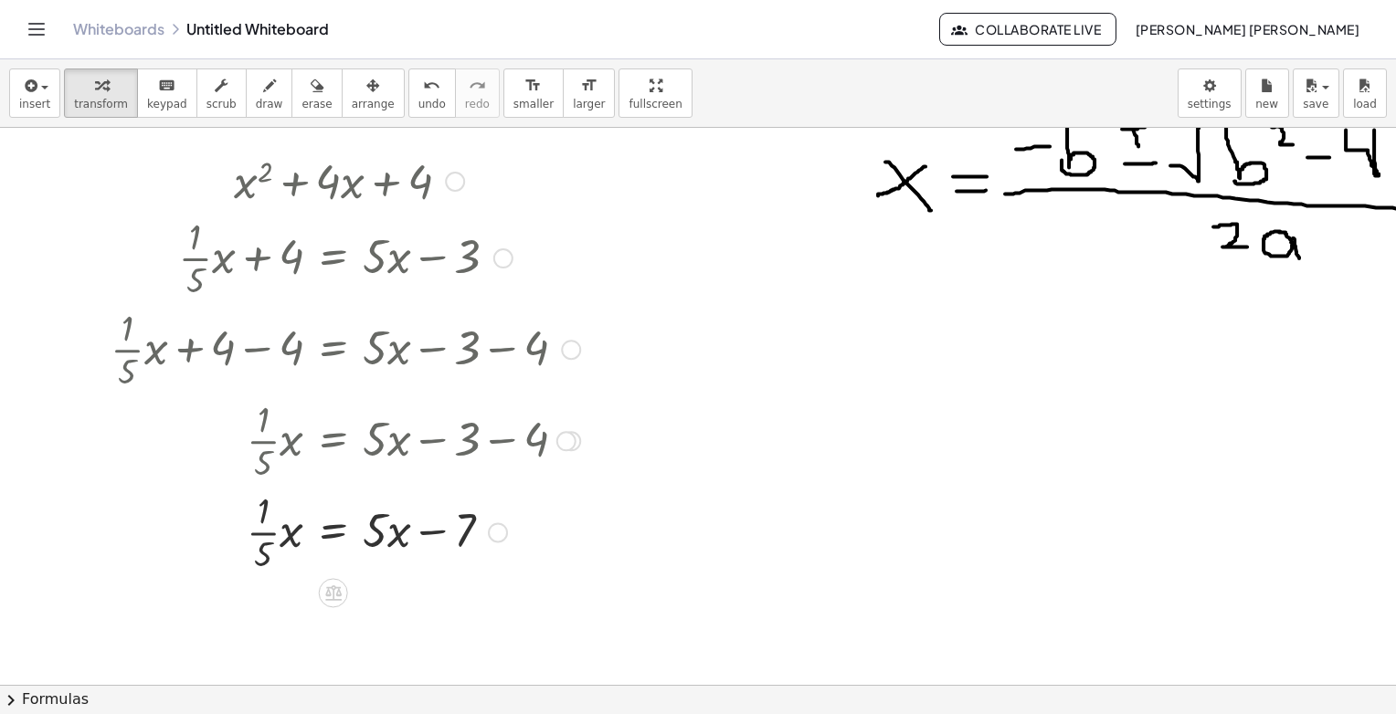
drag, startPoint x: 373, startPoint y: 531, endPoint x: 356, endPoint y: 548, distance: 23.9
drag, startPoint x: 356, startPoint y: 548, endPoint x: 380, endPoint y: 560, distance: 26.6
click at [380, 572] on div at bounding box center [345, 530] width 488 height 91
drag, startPoint x: 389, startPoint y: 532, endPoint x: 365, endPoint y: 576, distance: 49.9
drag, startPoint x: 361, startPoint y: 530, endPoint x: 357, endPoint y: 544, distance: 15.1
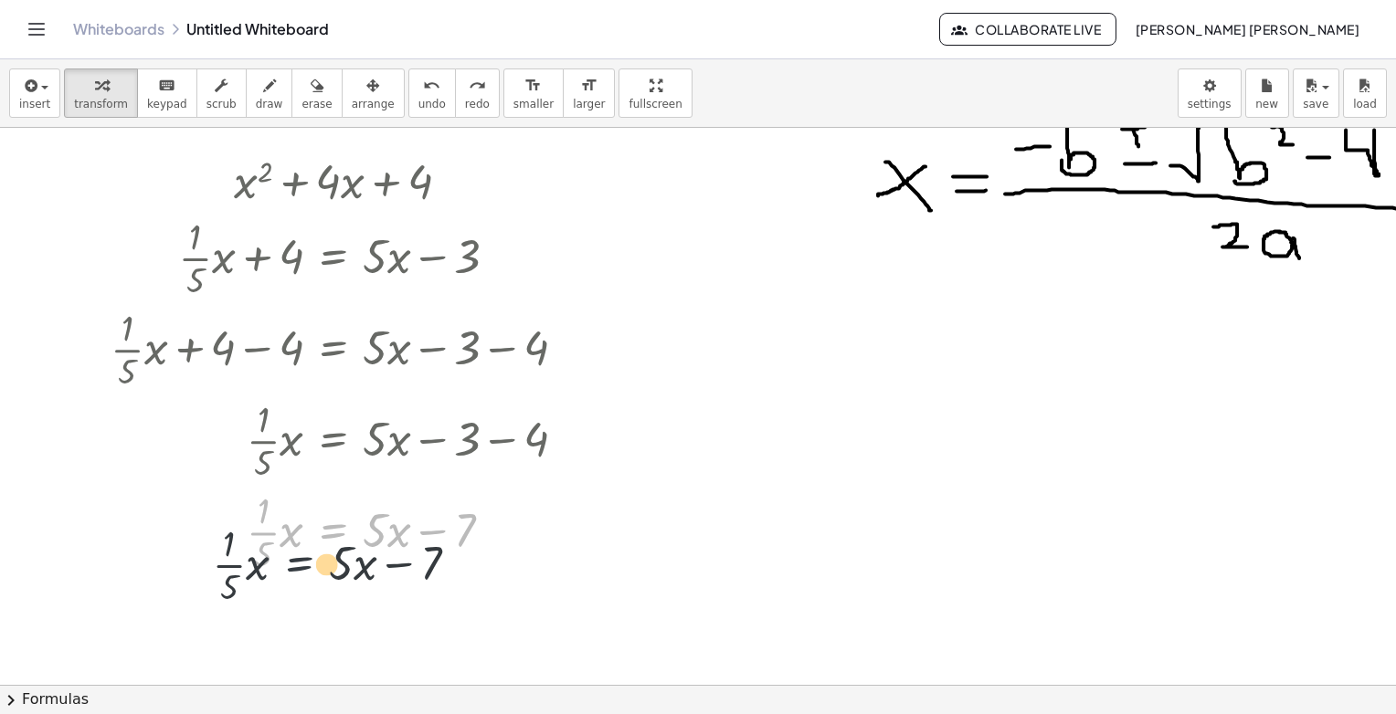
click at [357, 544] on div at bounding box center [345, 530] width 488 height 91
click at [337, 545] on div at bounding box center [345, 530] width 488 height 91
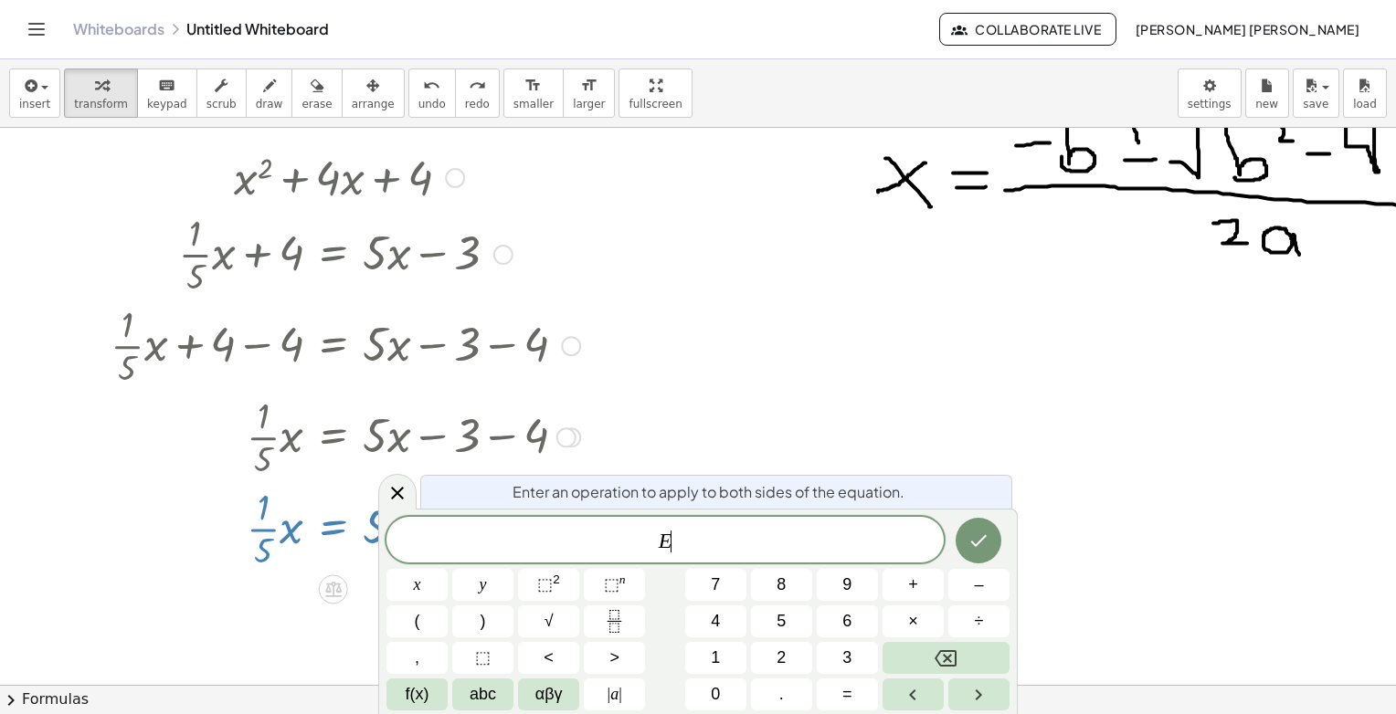
click at [337, 545] on div at bounding box center [345, 526] width 488 height 91
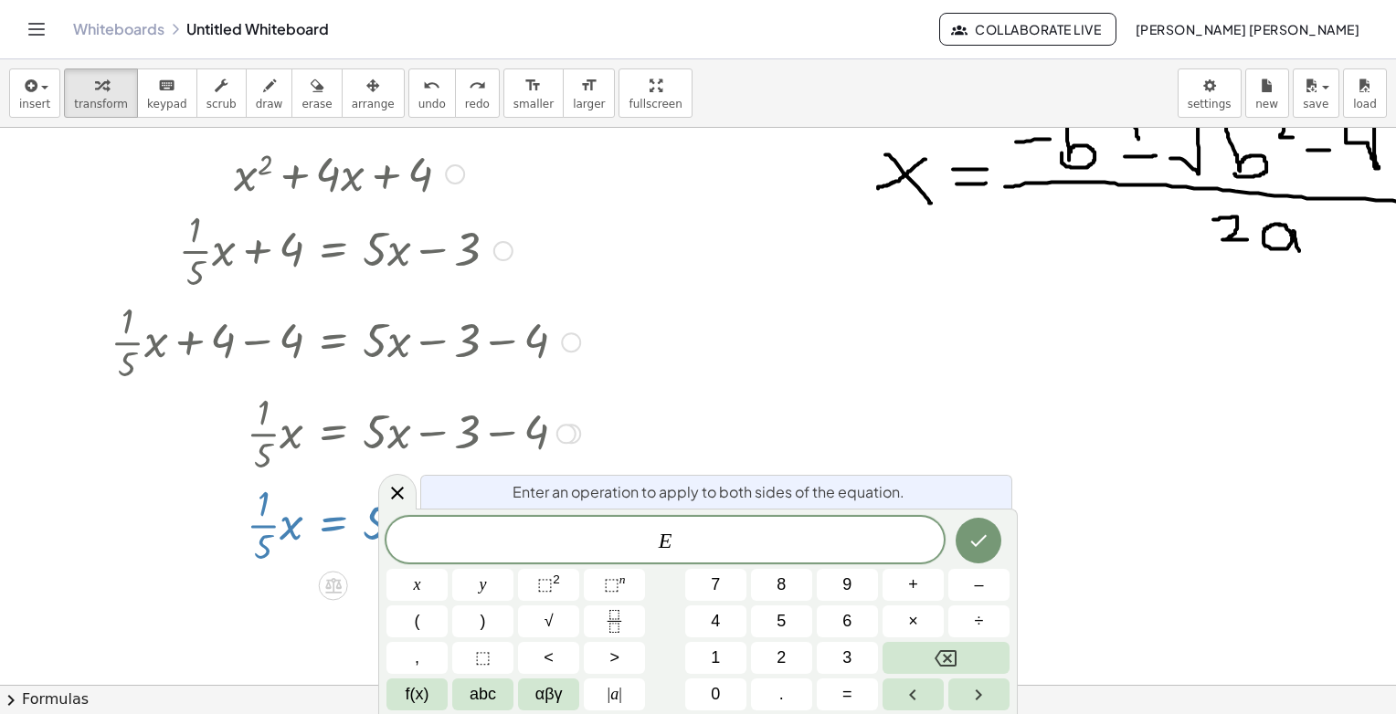
click at [373, 474] on div at bounding box center [381, 431] width 561 height 91
click at [382, 486] on div at bounding box center [397, 492] width 38 height 36
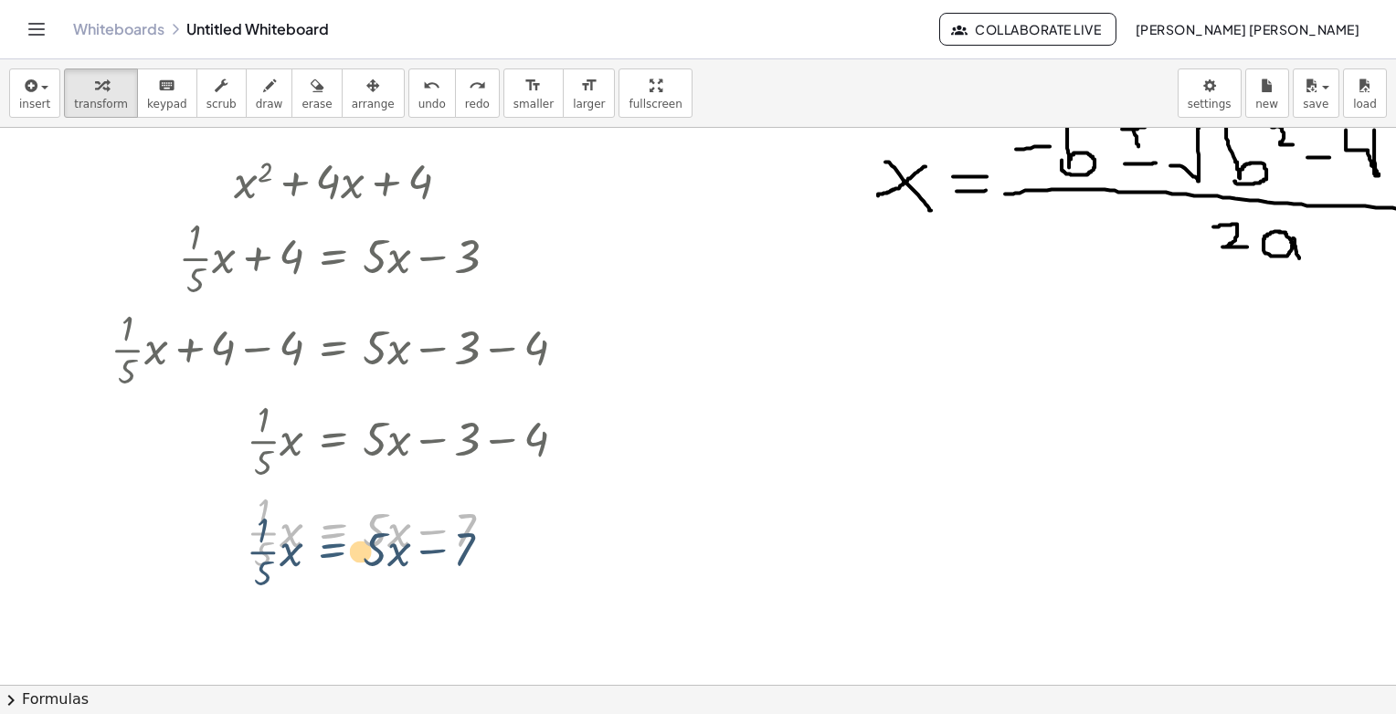
drag, startPoint x: 355, startPoint y: 531, endPoint x: 369, endPoint y: 539, distance: 16.0
click at [362, 548] on div at bounding box center [345, 530] width 488 height 91
click at [372, 548] on div at bounding box center [345, 530] width 488 height 91
click at [379, 534] on div at bounding box center [345, 530] width 488 height 91
click at [370, 533] on div at bounding box center [345, 530] width 488 height 91
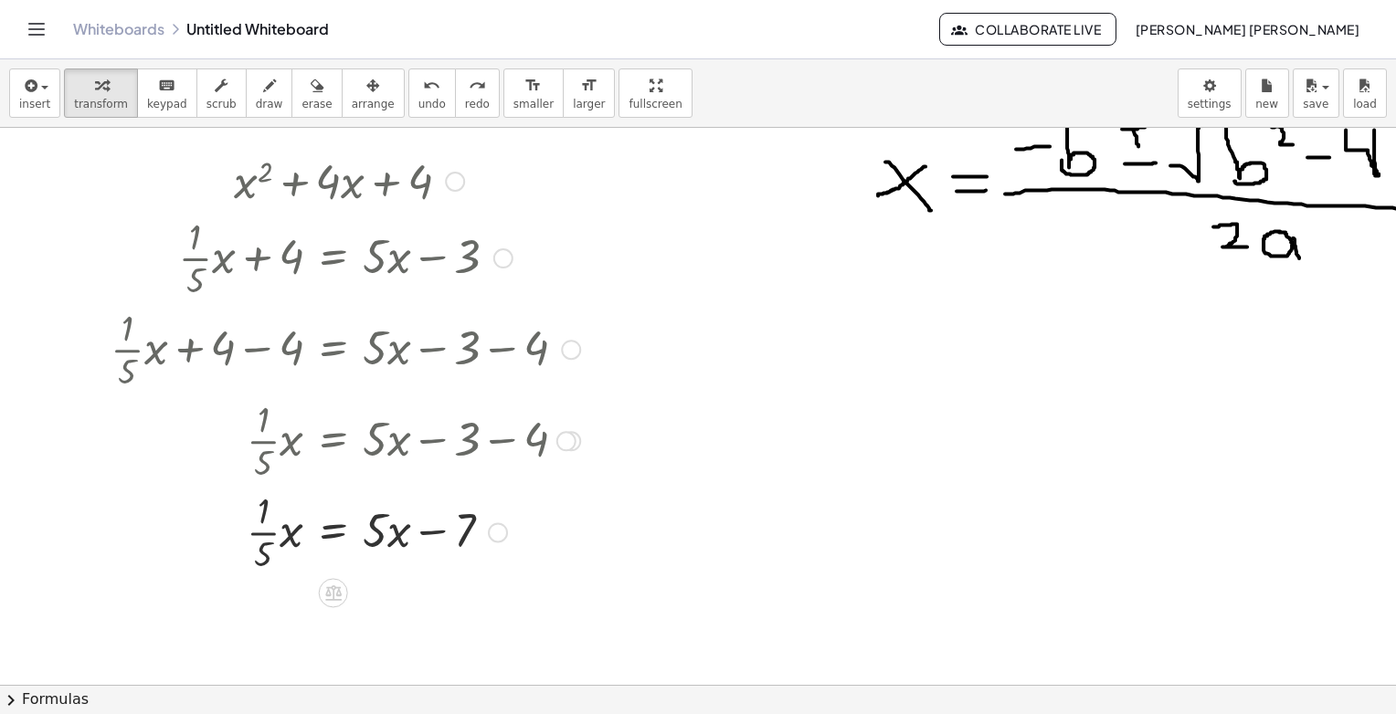
click at [368, 533] on div at bounding box center [345, 530] width 488 height 91
drag, startPoint x: 361, startPoint y: 534, endPoint x: 338, endPoint y: 534, distance: 22.8
click at [353, 534] on div at bounding box center [345, 530] width 488 height 91
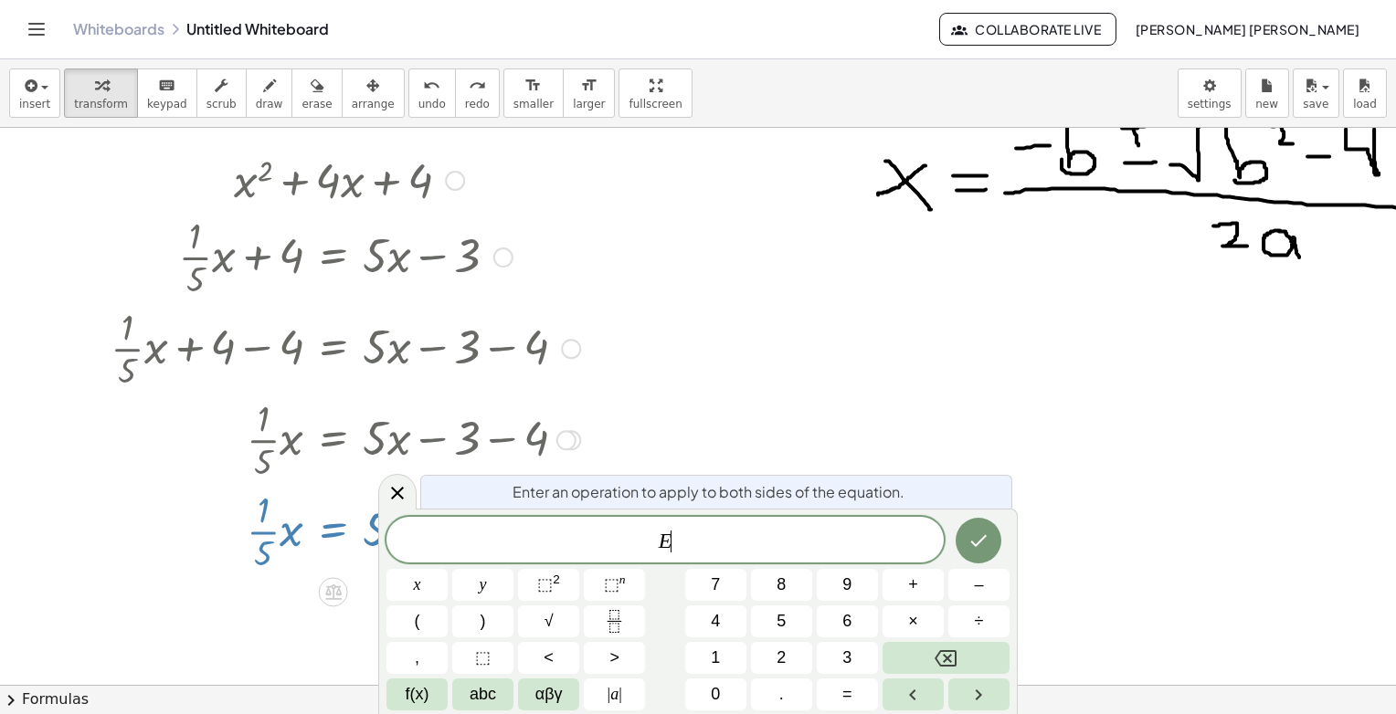
drag, startPoint x: 338, startPoint y: 534, endPoint x: 350, endPoint y: 534, distance: 11.9
click at [349, 534] on div at bounding box center [345, 529] width 488 height 91
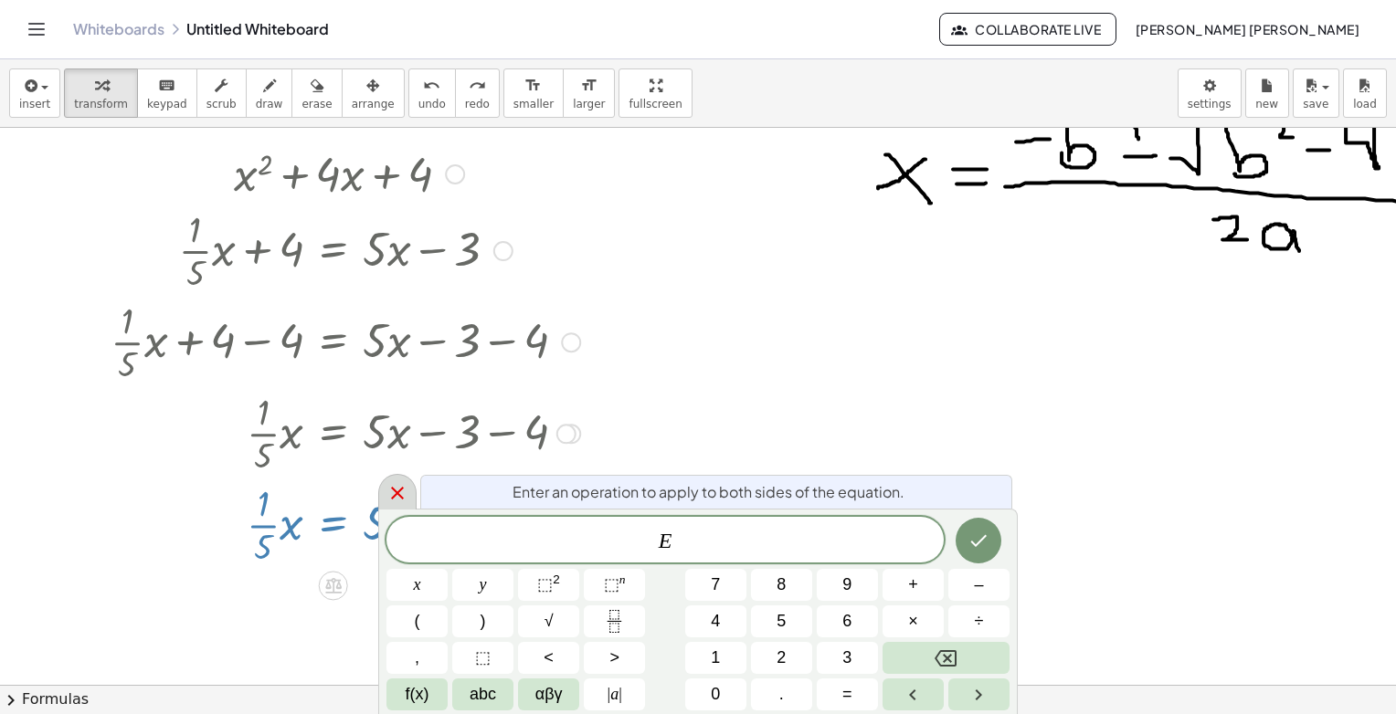
click at [407, 499] on icon at bounding box center [397, 493] width 22 height 22
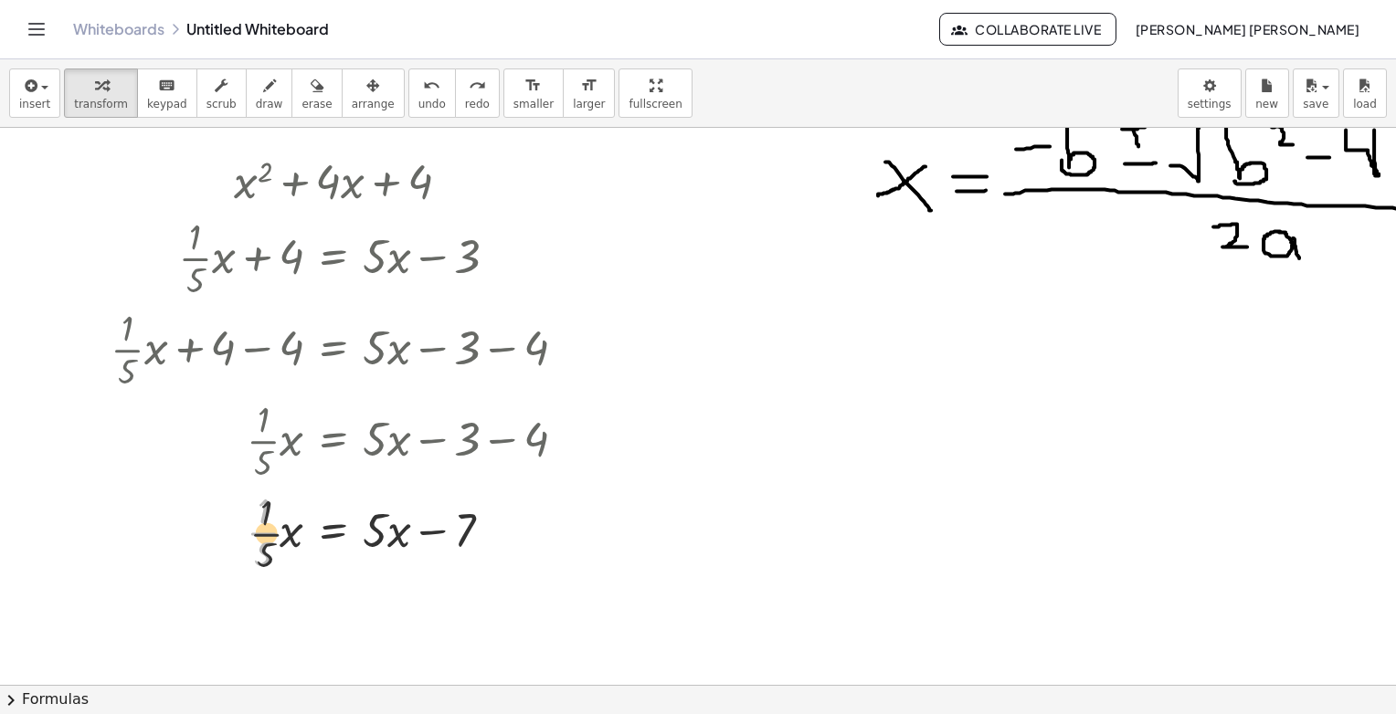
drag, startPoint x: 205, startPoint y: 531, endPoint x: 227, endPoint y: 542, distance: 24.5
click at [225, 542] on div at bounding box center [345, 530] width 488 height 91
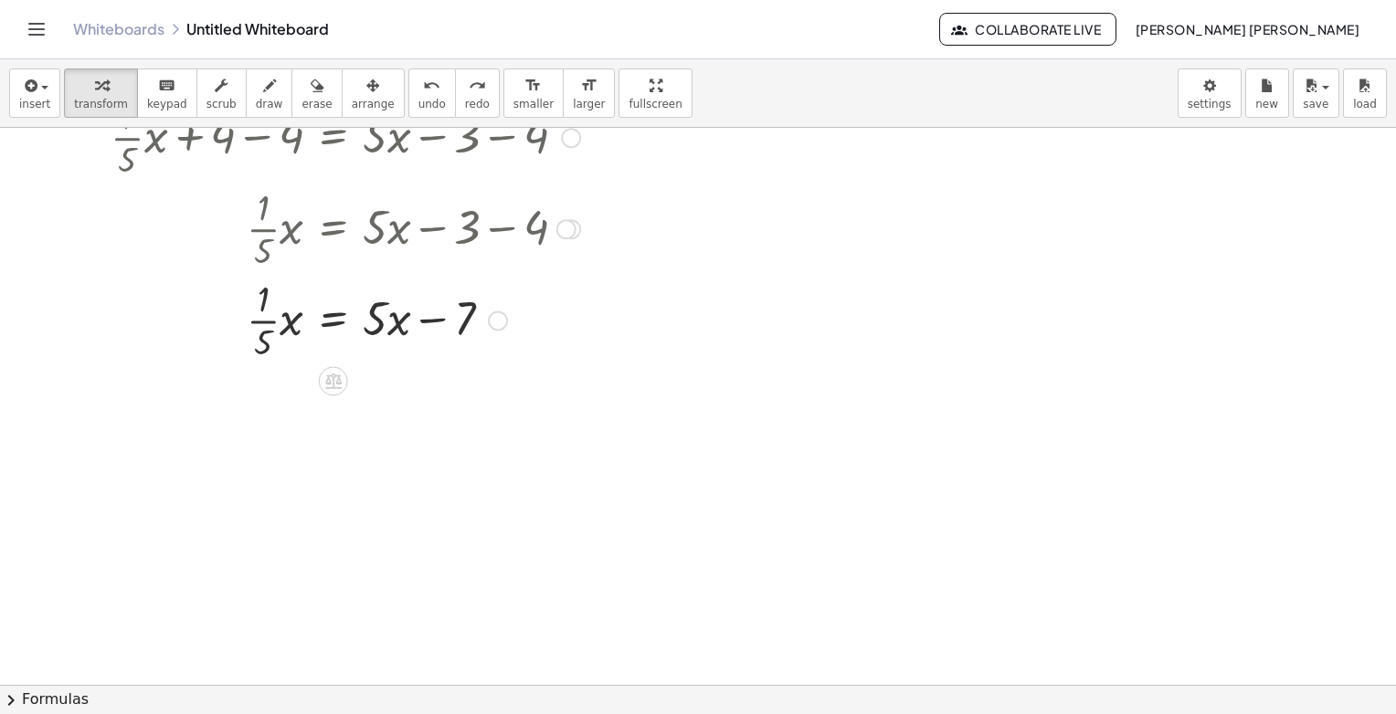
click at [278, 322] on div at bounding box center [339, 318] width 501 height 91
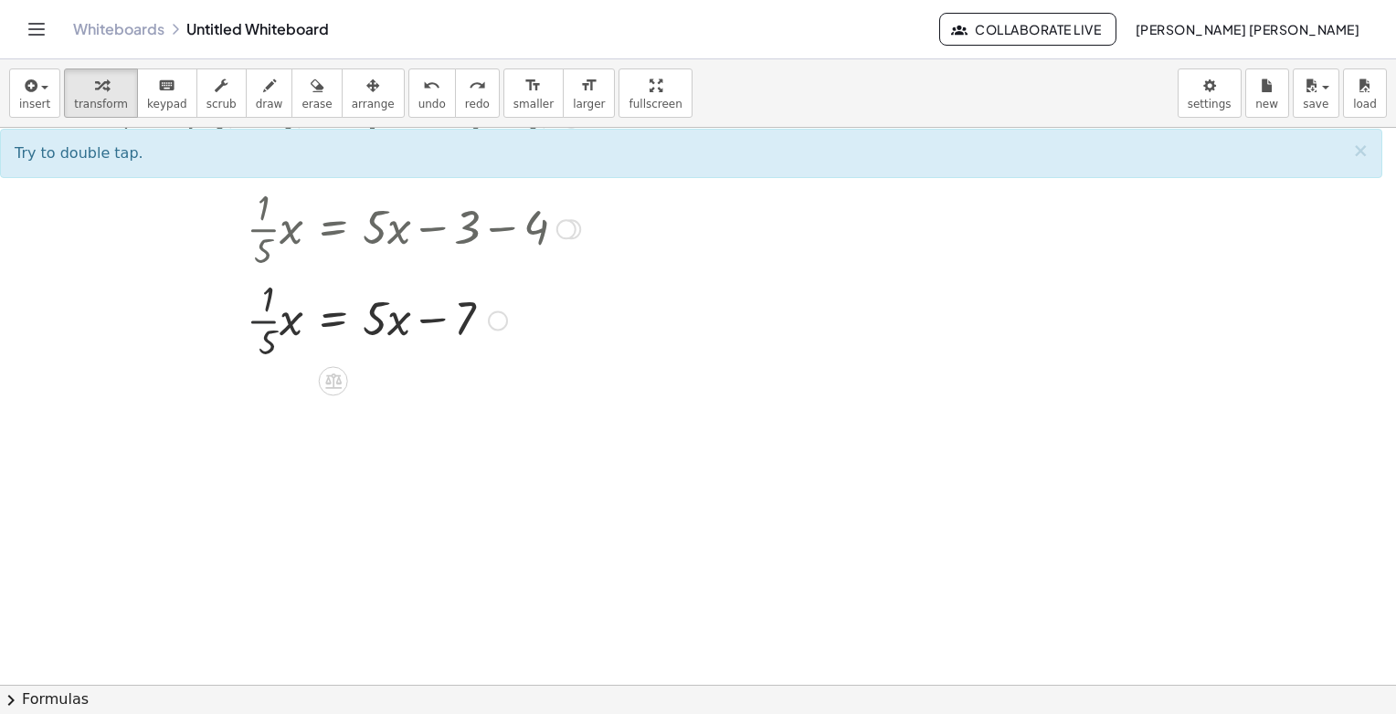
click at [278, 322] on div at bounding box center [339, 318] width 501 height 91
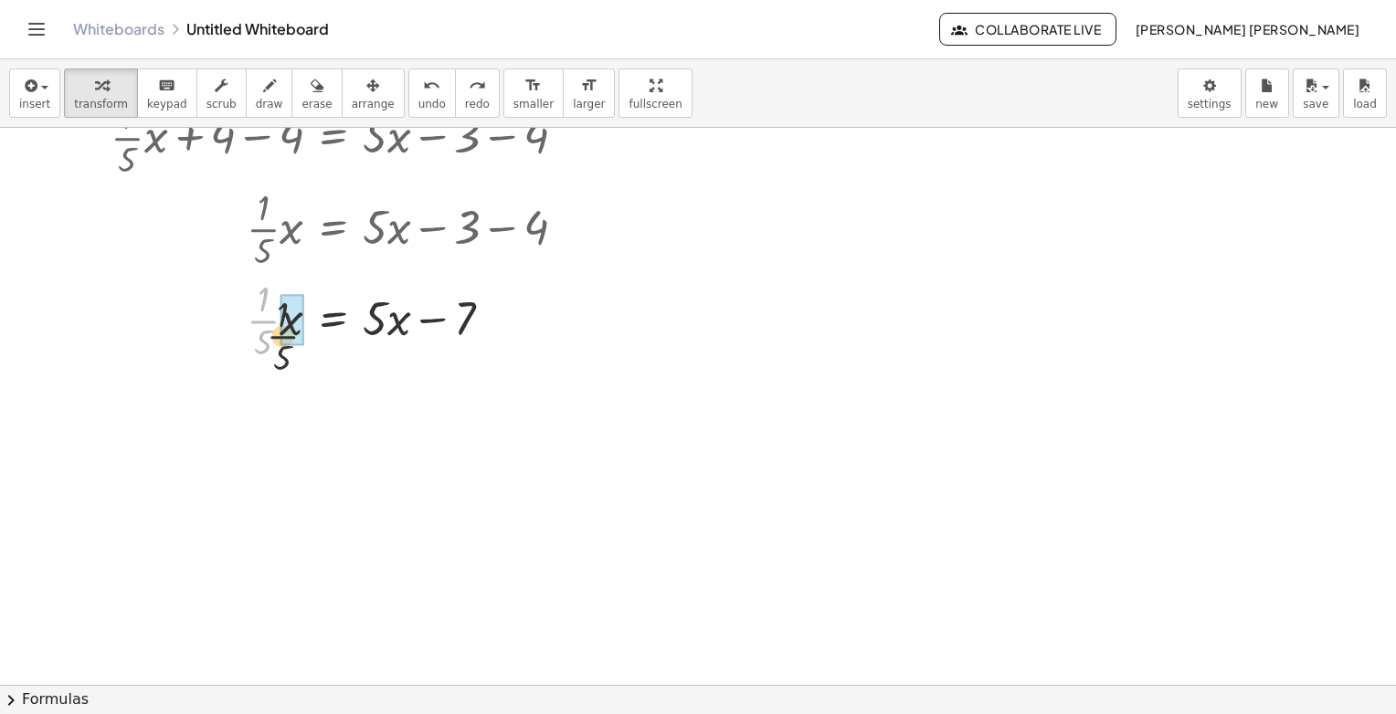
drag, startPoint x: 256, startPoint y: 317, endPoint x: 286, endPoint y: 333, distance: 34.3
drag, startPoint x: 400, startPoint y: 418, endPoint x: 391, endPoint y: 417, distance: 9.2
click at [391, 418] on div at bounding box center [345, 410] width 488 height 91
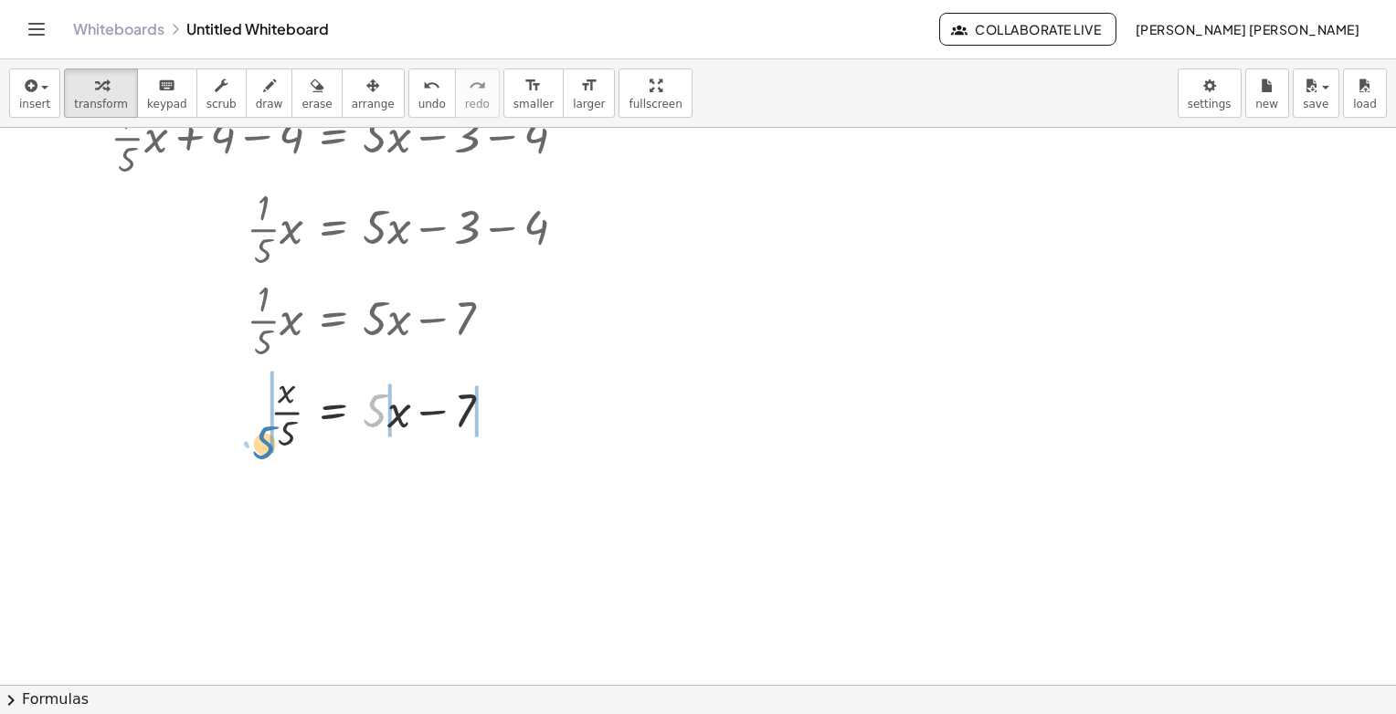
drag, startPoint x: 380, startPoint y: 409, endPoint x: 270, endPoint y: 441, distance: 114.2
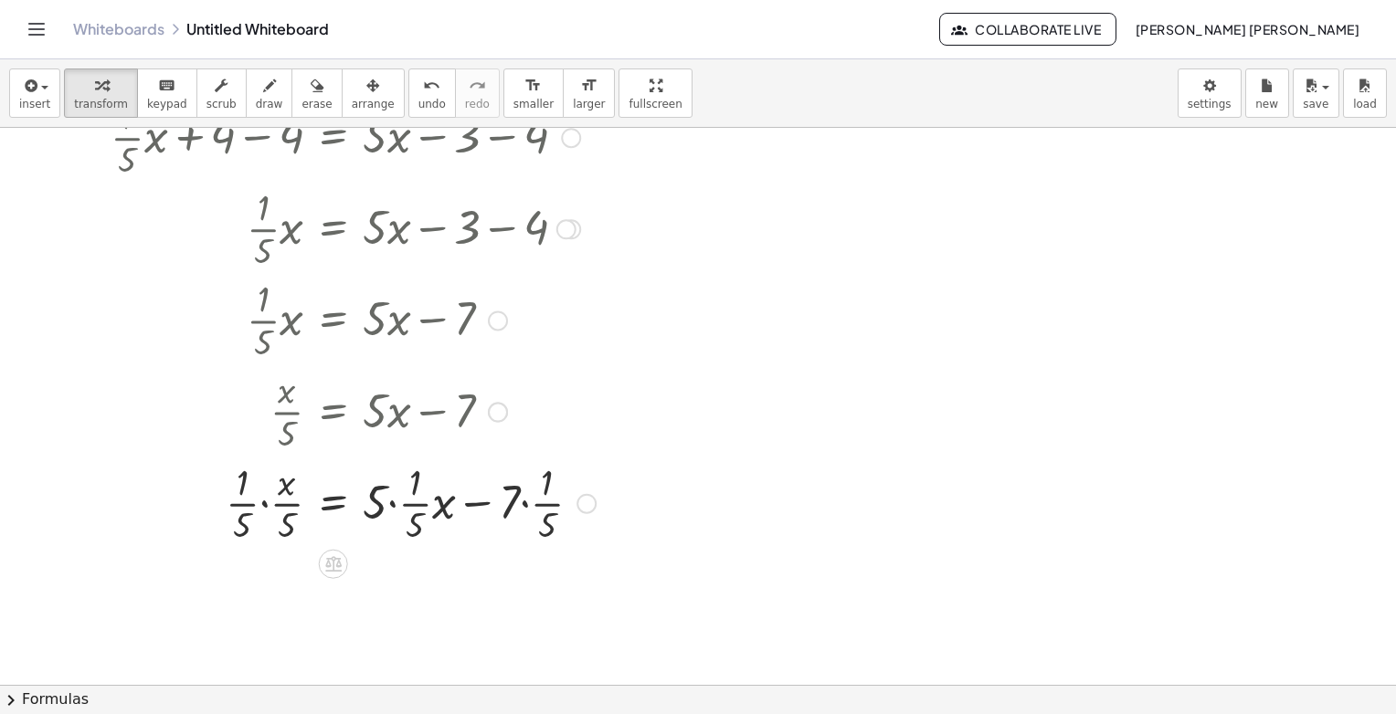
click at [259, 505] on div at bounding box center [352, 501] width 503 height 91
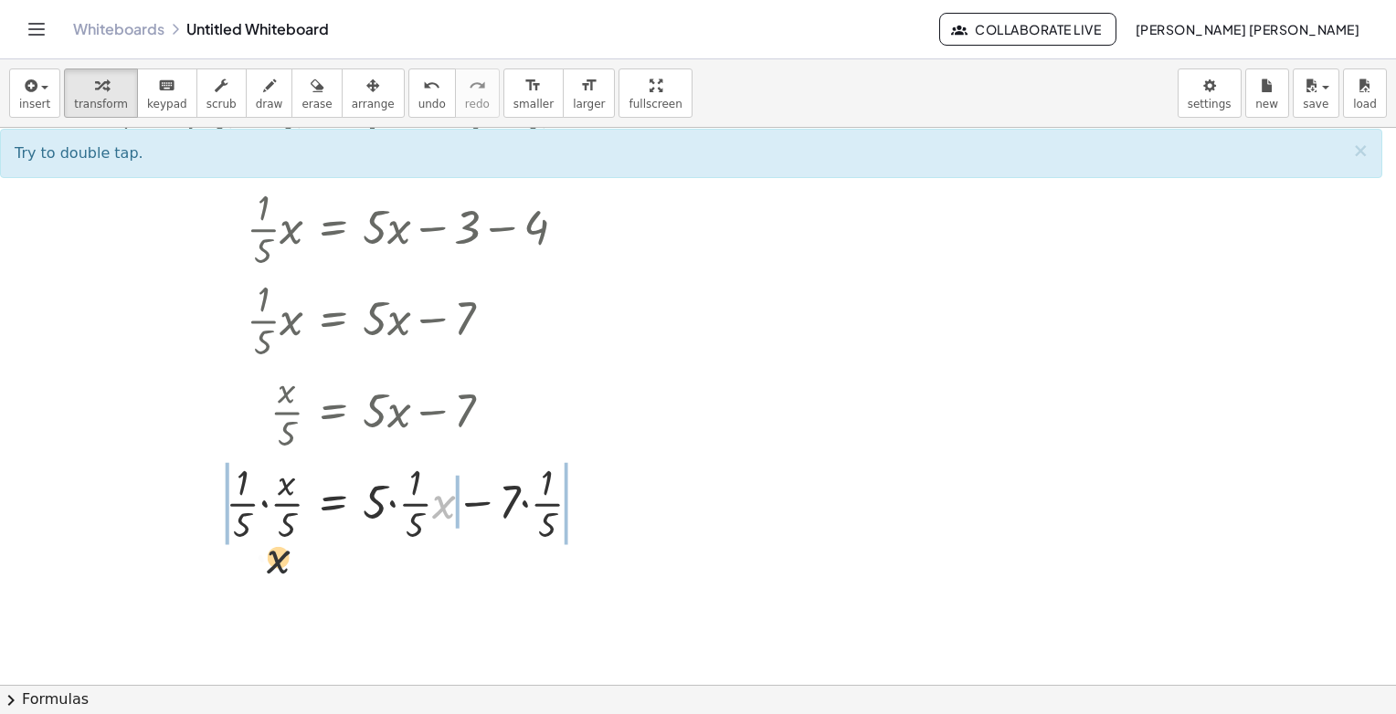
drag, startPoint x: 449, startPoint y: 505, endPoint x: 225, endPoint y: 570, distance: 233.9
click at [209, 567] on div at bounding box center [698, 425] width 1396 height 1115
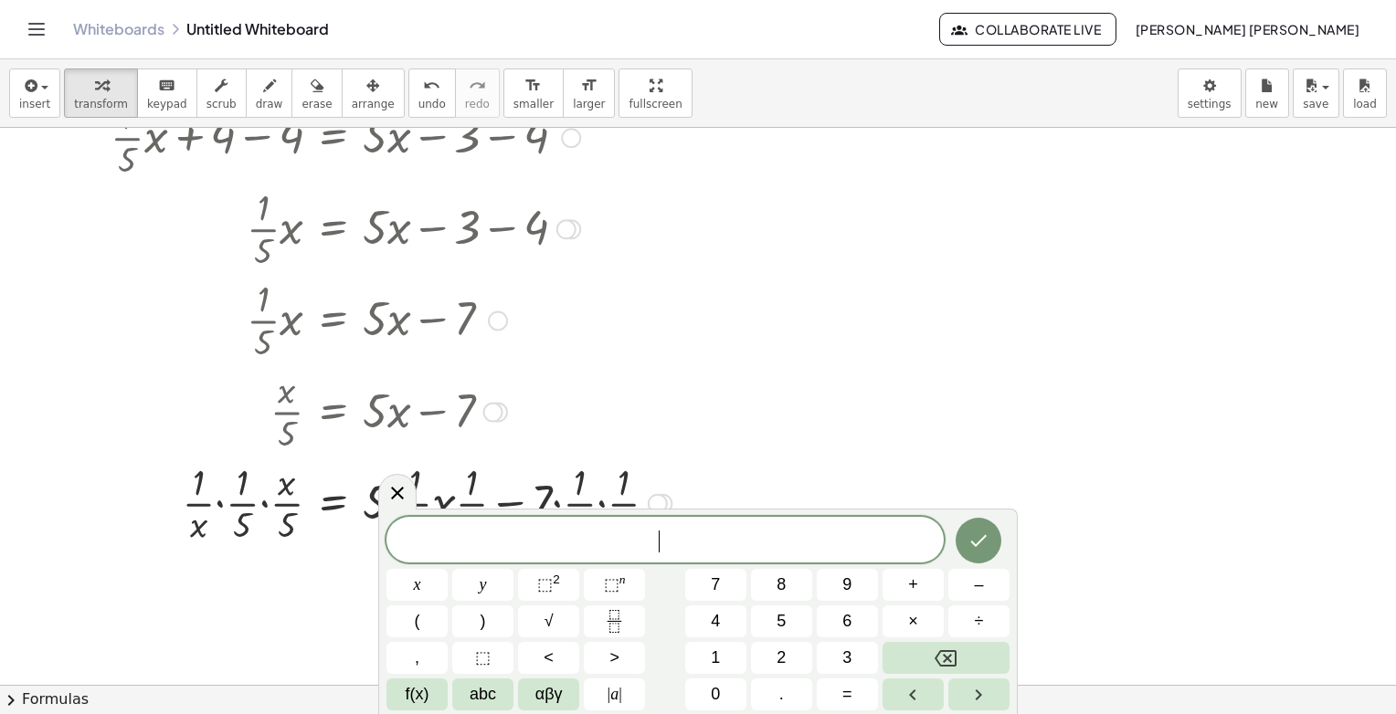
click at [237, 538] on div at bounding box center [390, 501] width 579 height 91
click at [275, 524] on div at bounding box center [390, 501] width 579 height 91
click at [392, 496] on icon at bounding box center [397, 493] width 13 height 13
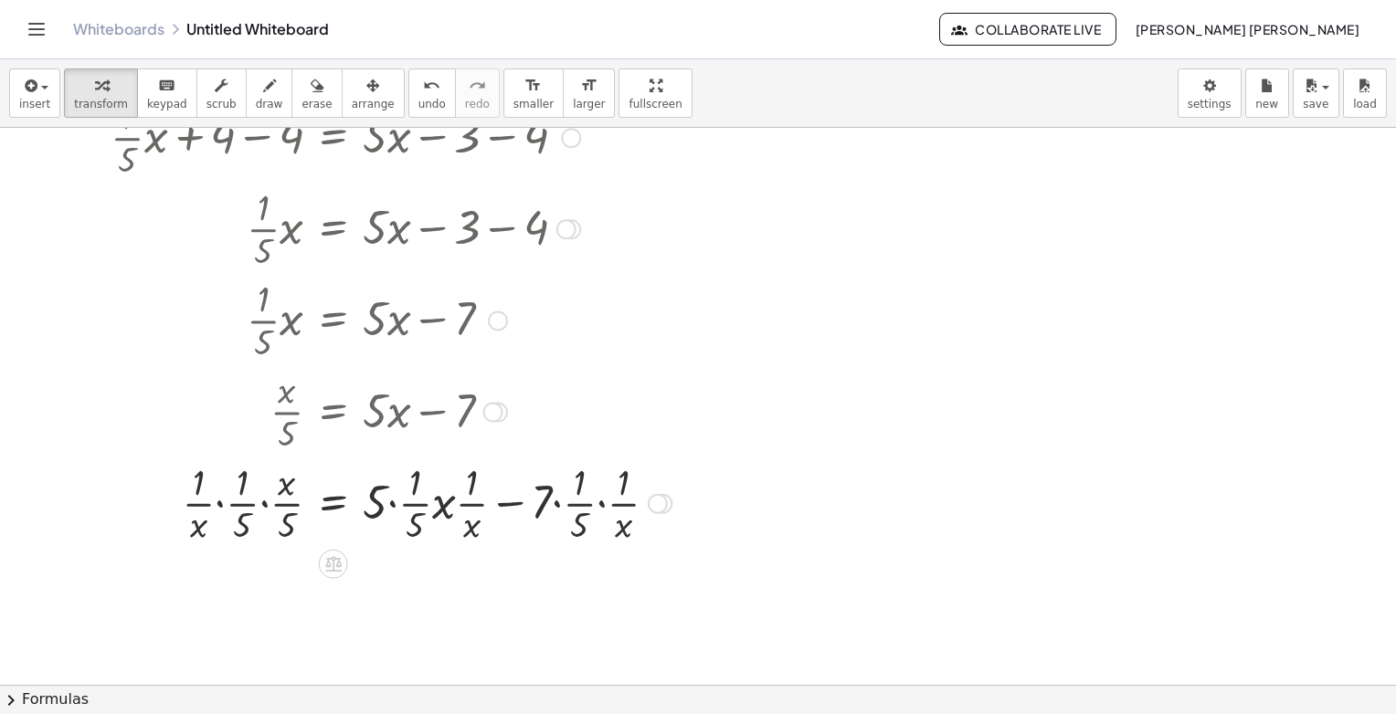
click at [279, 520] on div at bounding box center [390, 501] width 579 height 91
drag, startPoint x: 276, startPoint y: 509, endPoint x: 263, endPoint y: 509, distance: 12.8
click at [273, 509] on div at bounding box center [390, 501] width 579 height 91
click at [263, 509] on div at bounding box center [390, 501] width 579 height 91
drag, startPoint x: 263, startPoint y: 516, endPoint x: 243, endPoint y: 524, distance: 21.7
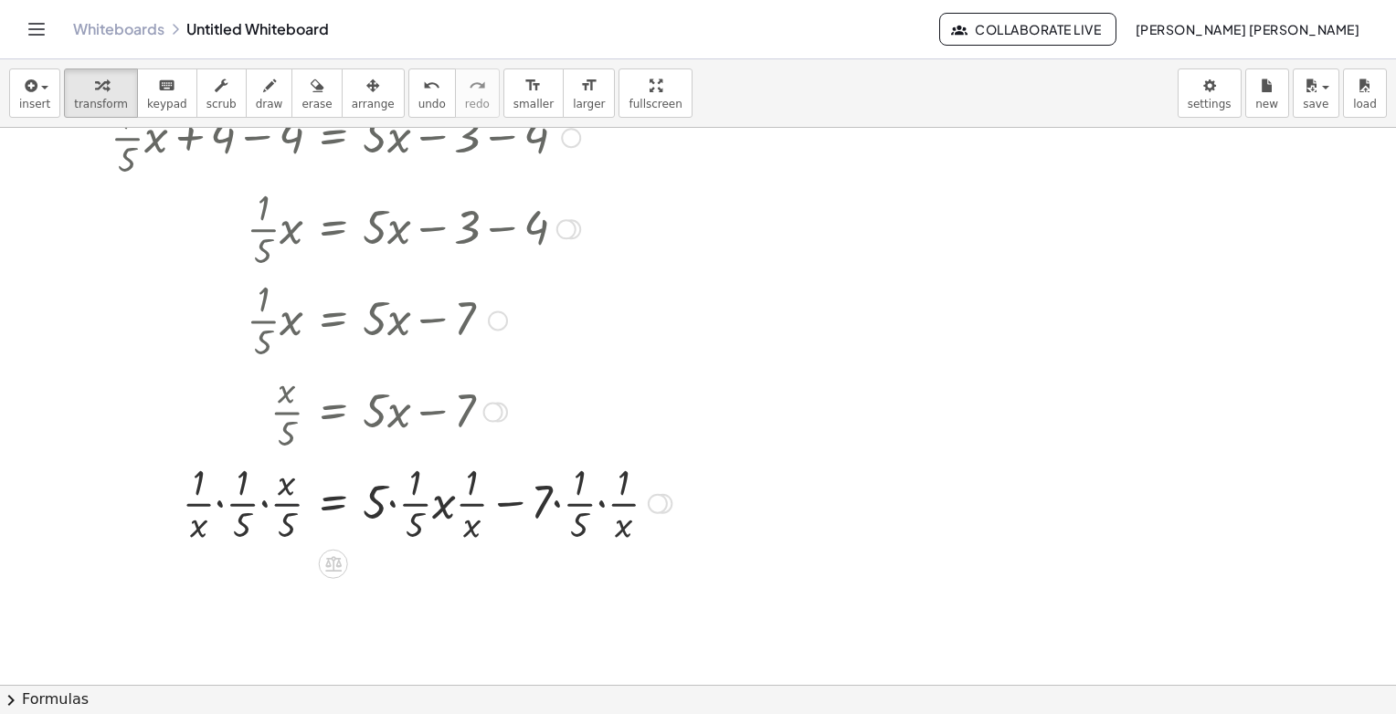
click at [262, 516] on div at bounding box center [390, 501] width 579 height 91
click at [243, 524] on div at bounding box center [390, 501] width 579 height 91
click at [225, 503] on div at bounding box center [390, 501] width 579 height 91
click at [227, 503] on div at bounding box center [390, 501] width 579 height 91
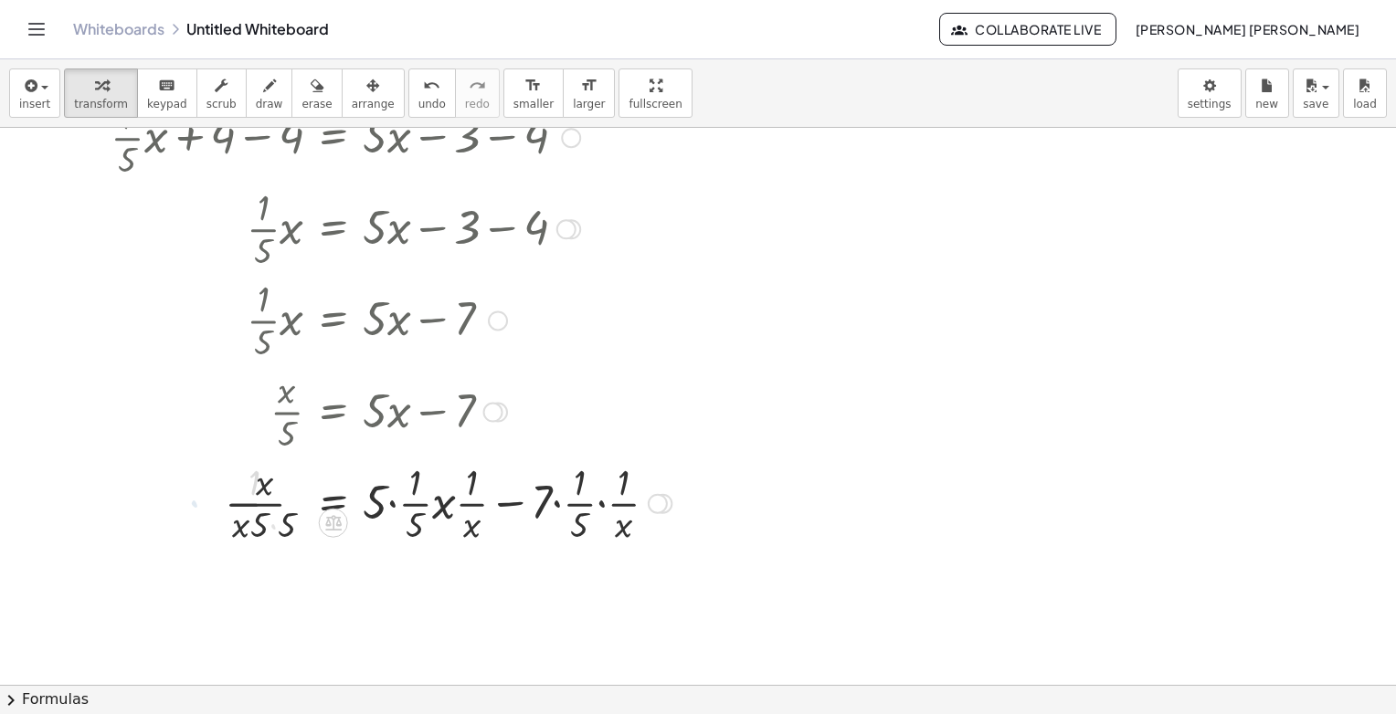
click at [242, 509] on div at bounding box center [390, 501] width 579 height 91
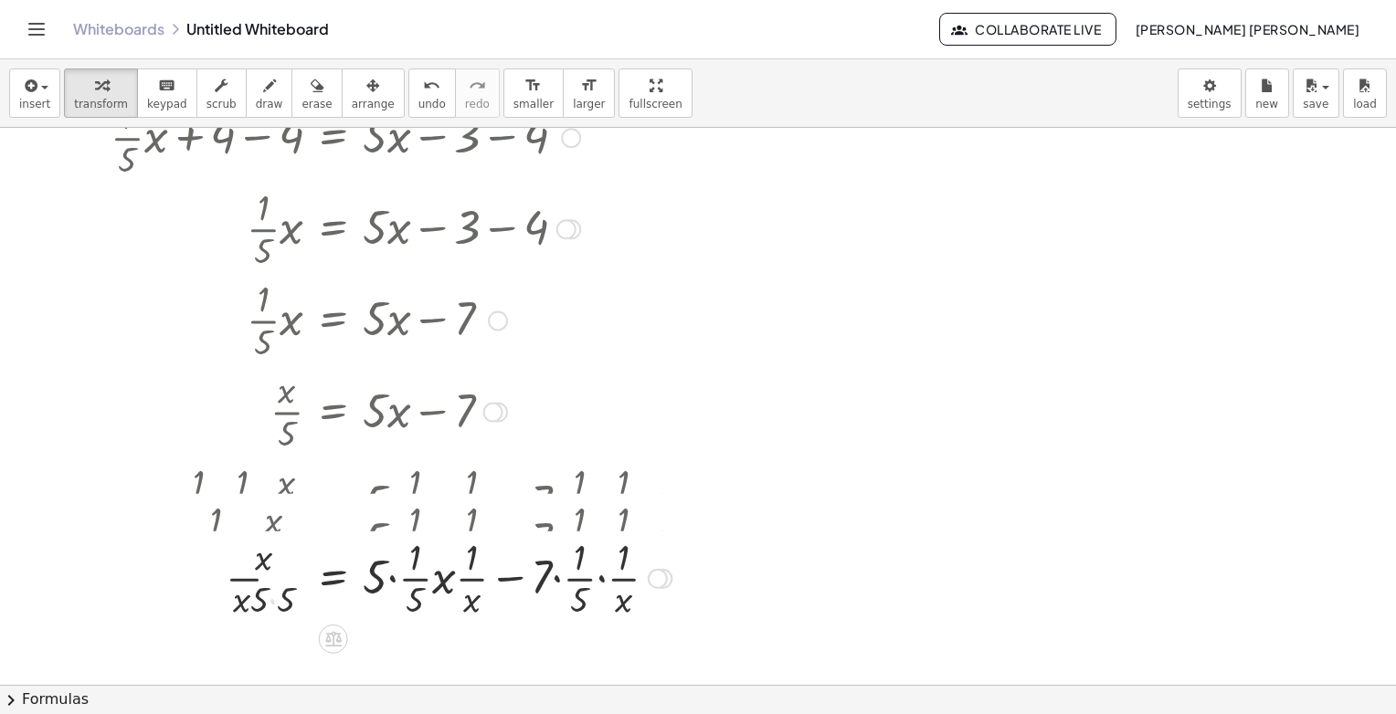
click at [263, 513] on div at bounding box center [382, 501] width 597 height 91
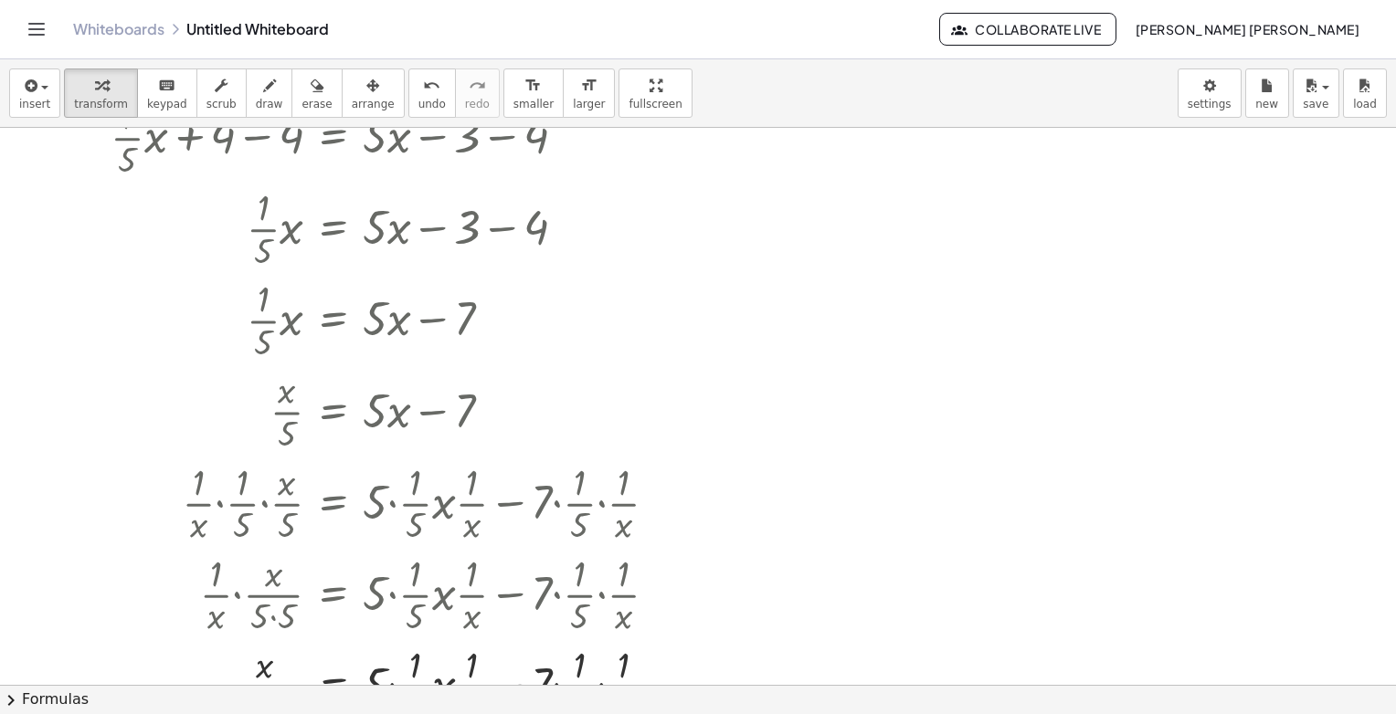
scroll to position [473, 0]
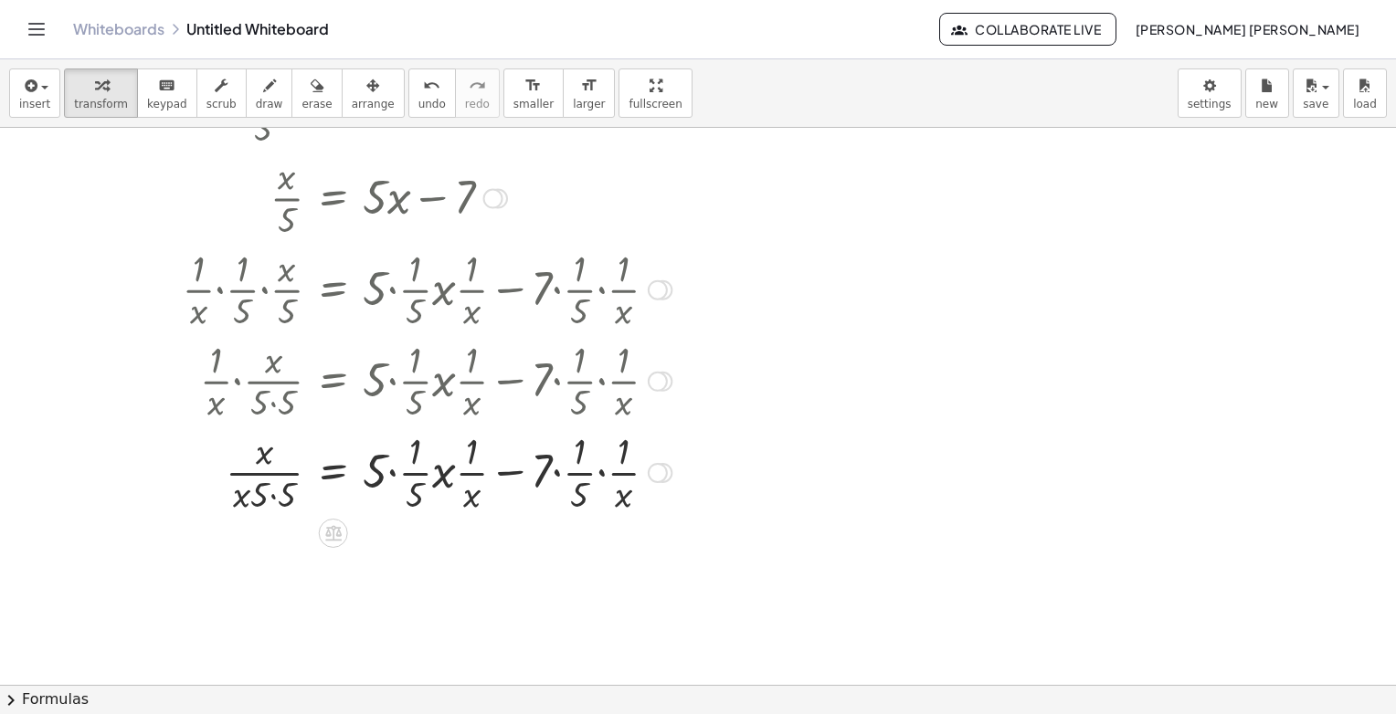
click at [275, 504] on div at bounding box center [390, 471] width 579 height 91
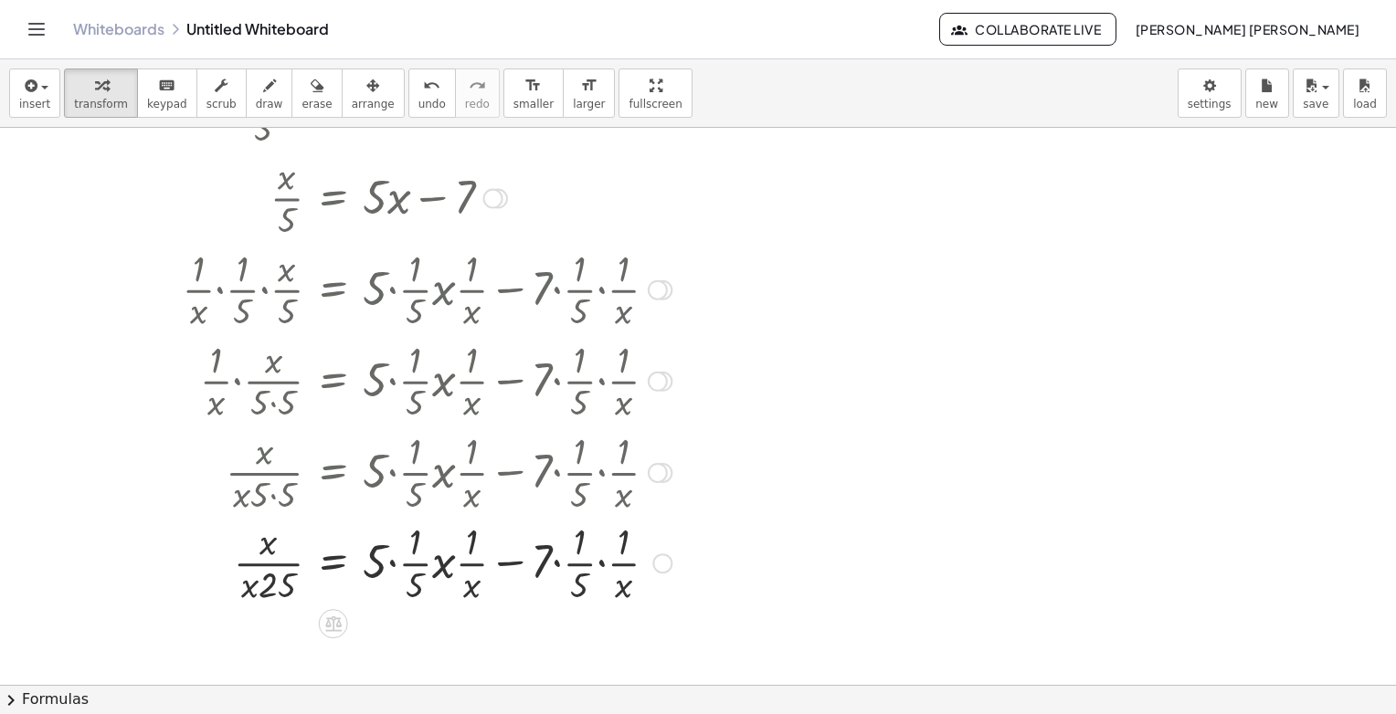
click at [270, 579] on div at bounding box center [390, 562] width 579 height 91
click at [267, 544] on div at bounding box center [390, 562] width 579 height 91
click at [259, 554] on div at bounding box center [390, 562] width 579 height 91
click at [259, 555] on div at bounding box center [390, 562] width 579 height 91
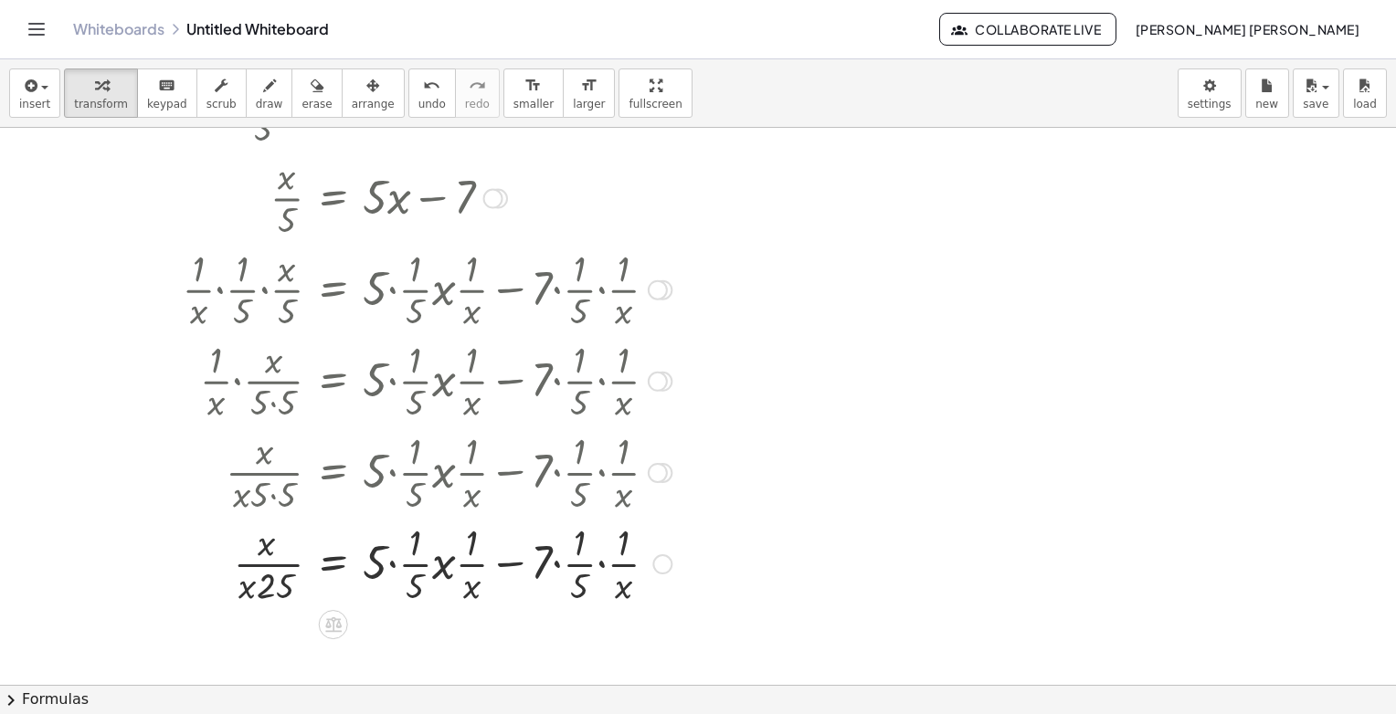
click at [257, 560] on div at bounding box center [390, 562] width 579 height 91
click at [265, 572] on div at bounding box center [390, 562] width 579 height 91
drag, startPoint x: 251, startPoint y: 587, endPoint x: 262, endPoint y: 562, distance: 27.0
click at [437, 566] on div at bounding box center [390, 562] width 579 height 91
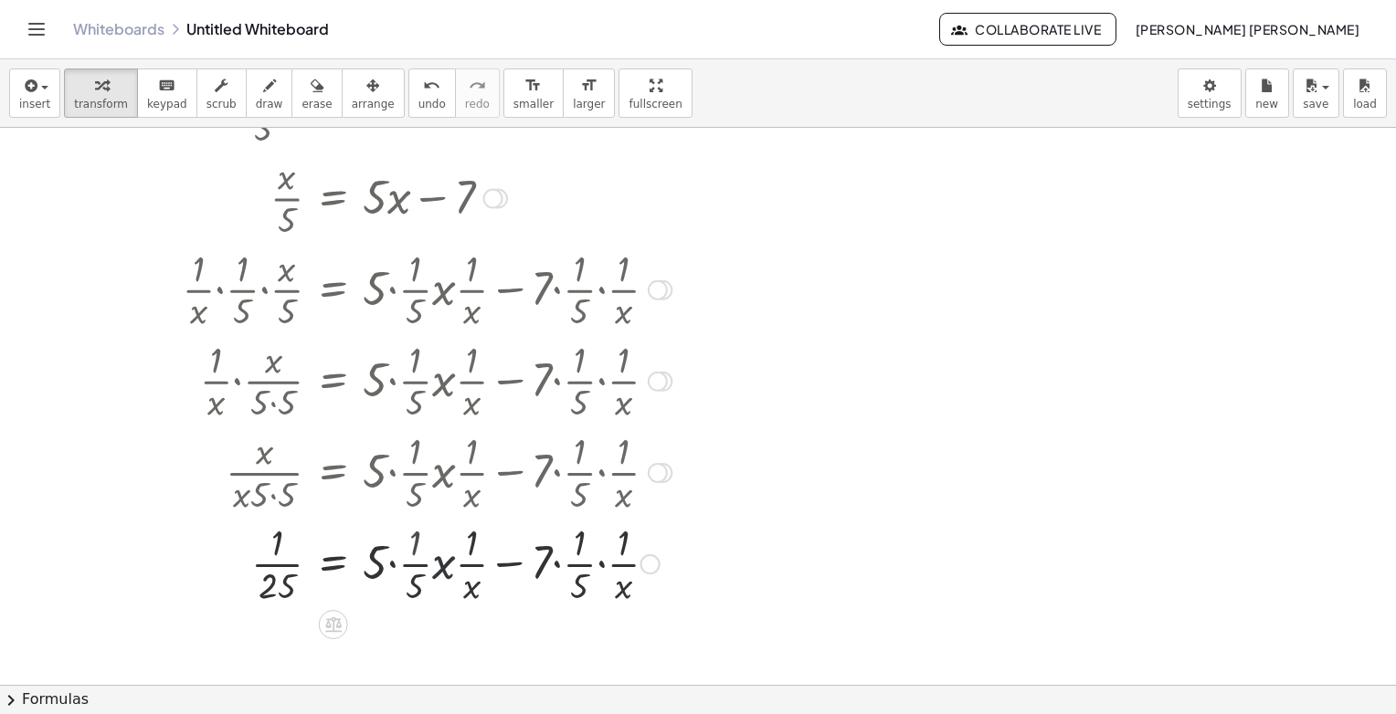
click at [408, 566] on div at bounding box center [390, 562] width 579 height 91
drag, startPoint x: 477, startPoint y: 560, endPoint x: 467, endPoint y: 561, distance: 10.1
click at [476, 560] on div at bounding box center [390, 562] width 579 height 91
click at [467, 561] on div at bounding box center [390, 562] width 579 height 91
click at [453, 564] on div at bounding box center [390, 562] width 579 height 91
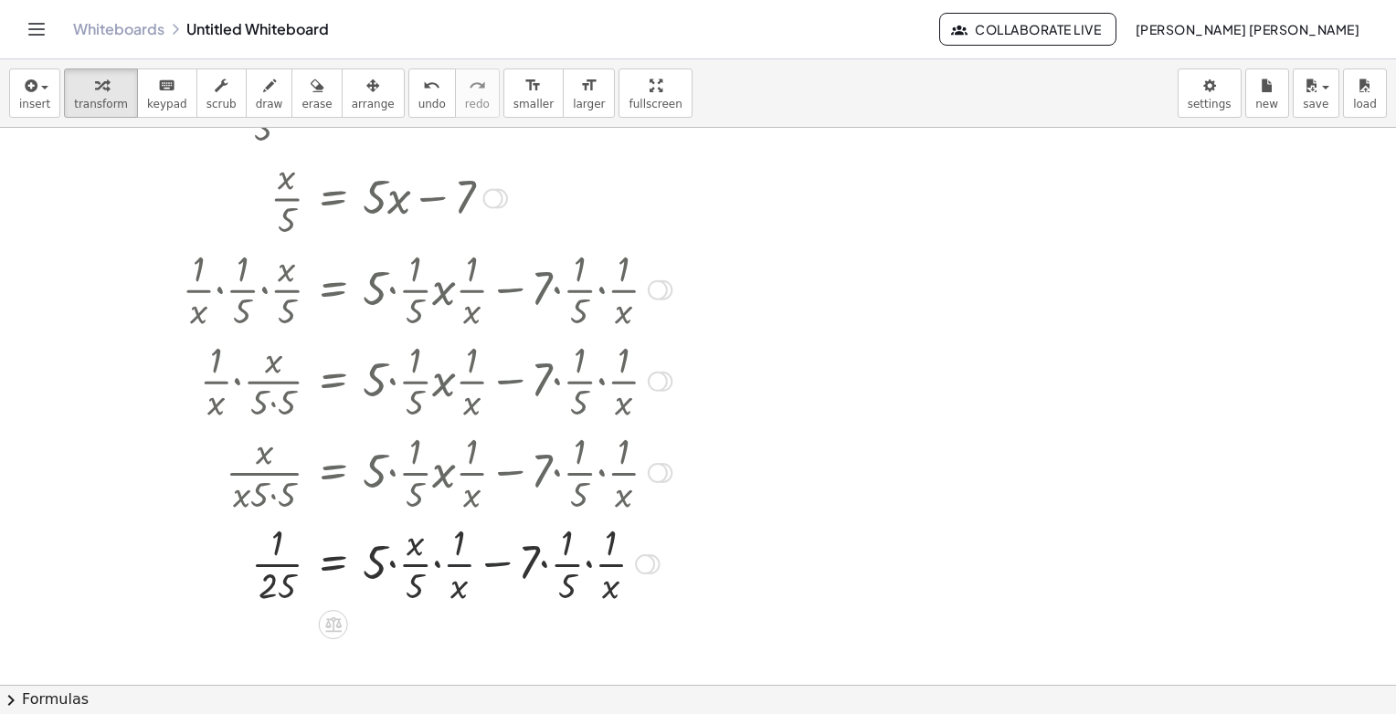
click at [453, 564] on div at bounding box center [390, 562] width 579 height 91
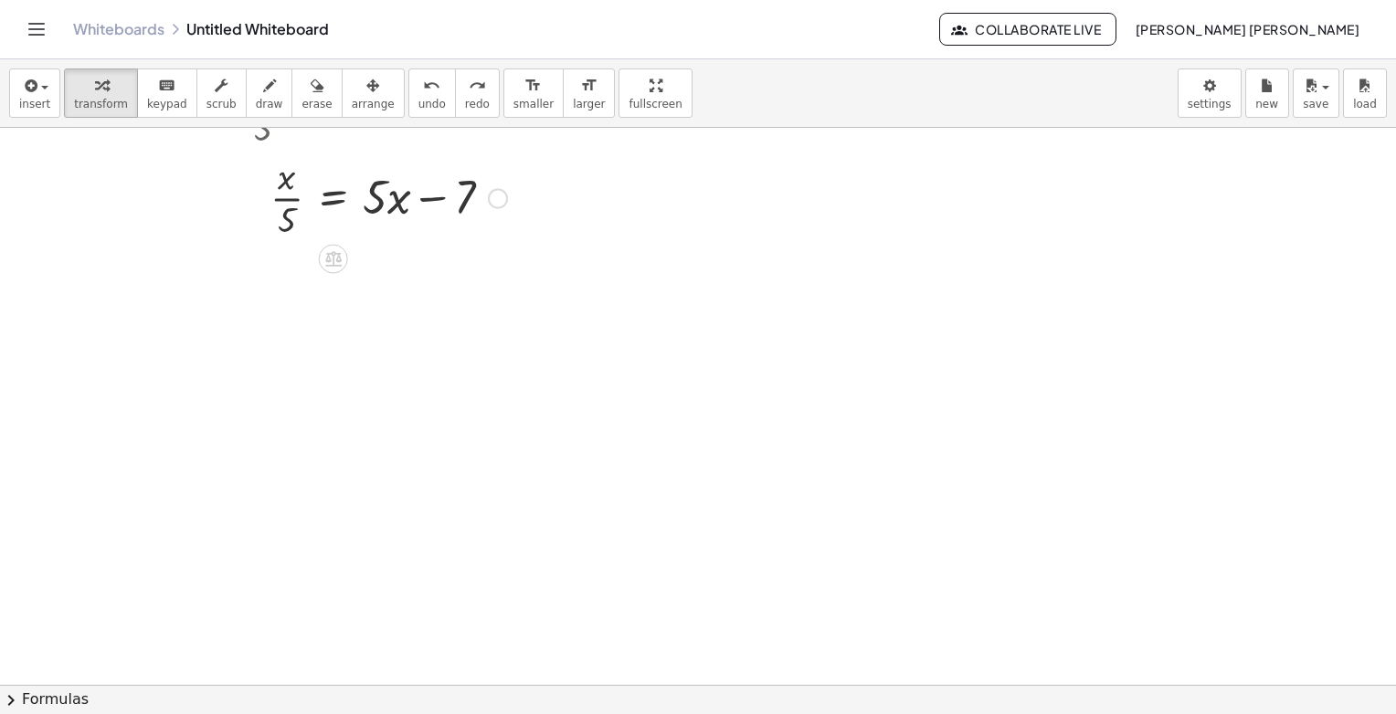
scroll to position [259, 0]
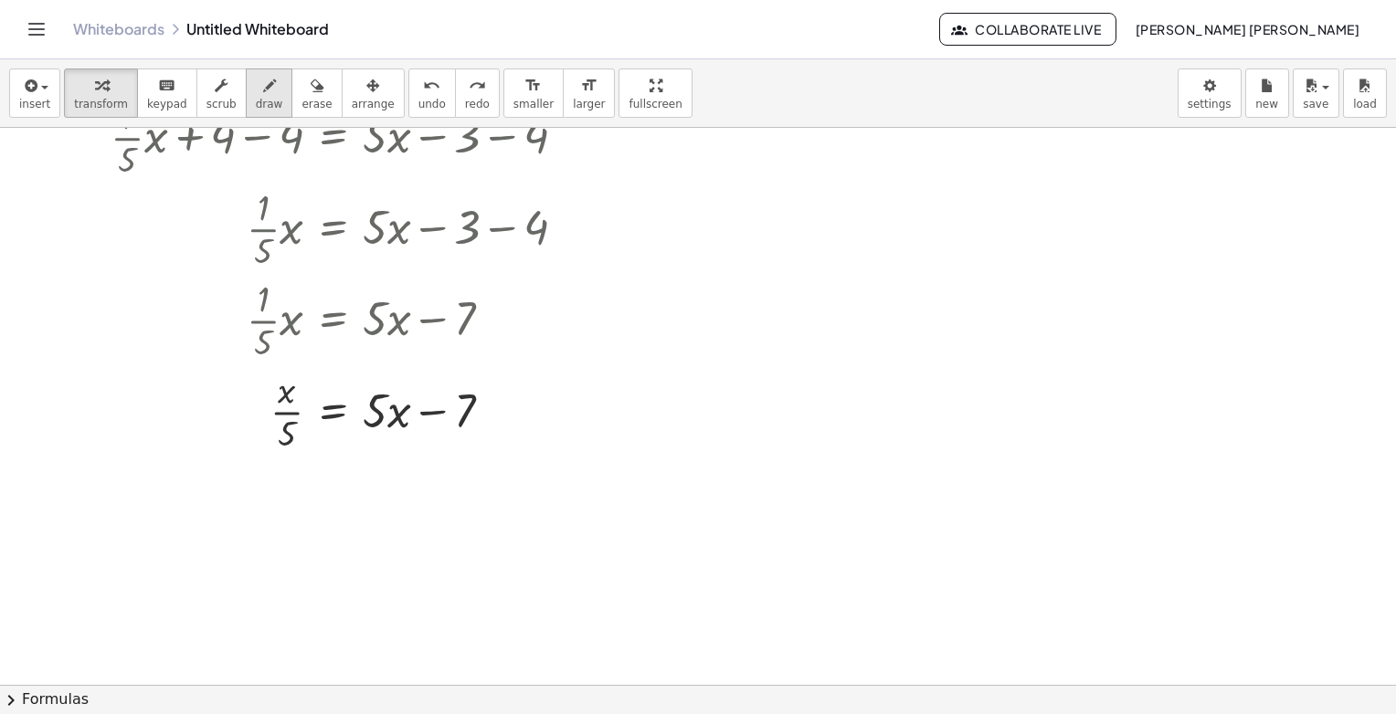
click at [256, 103] on span "draw" at bounding box center [269, 104] width 27 height 13
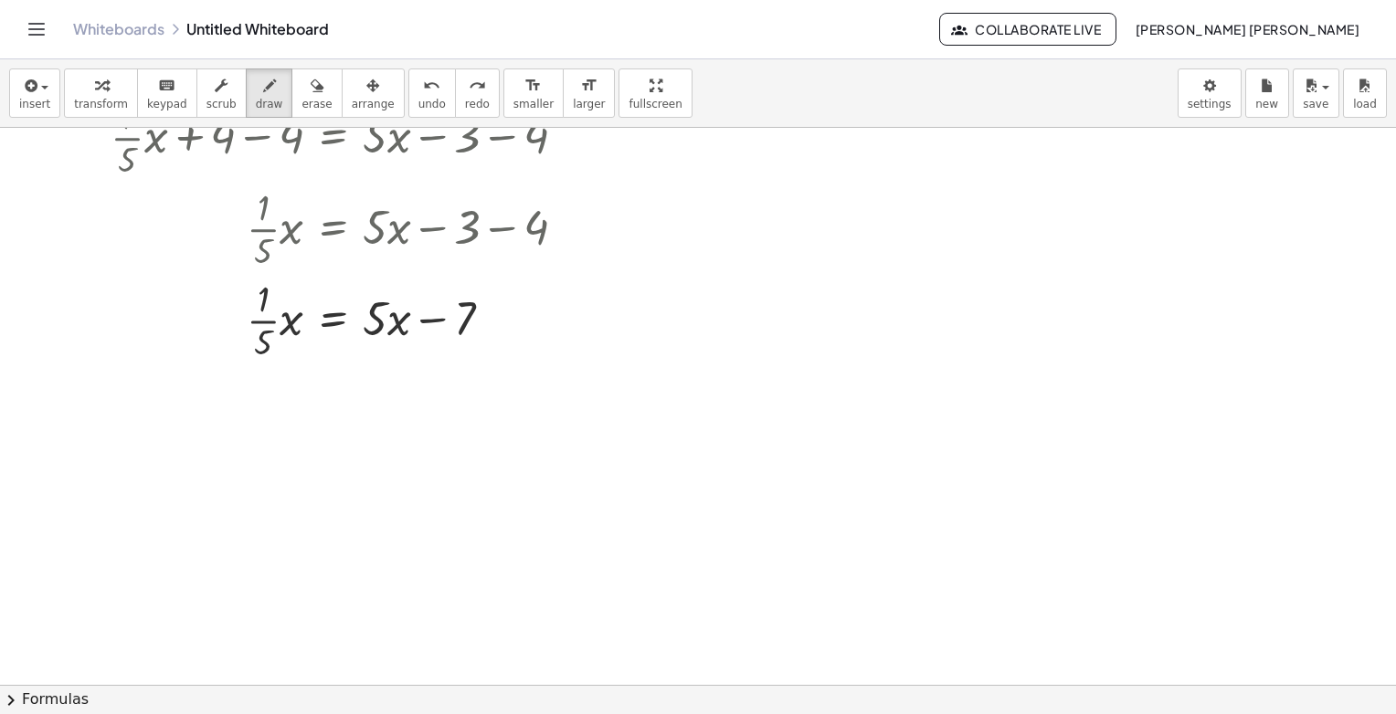
drag, startPoint x: 267, startPoint y: 394, endPoint x: 267, endPoint y: 428, distance: 33.8
click at [267, 428] on div at bounding box center [698, 425] width 1396 height 1115
click at [286, 438] on div at bounding box center [698, 425] width 1396 height 1115
drag, startPoint x: 261, startPoint y: 450, endPoint x: 280, endPoint y: 451, distance: 18.3
click at [280, 451] on div at bounding box center [698, 425] width 1396 height 1115
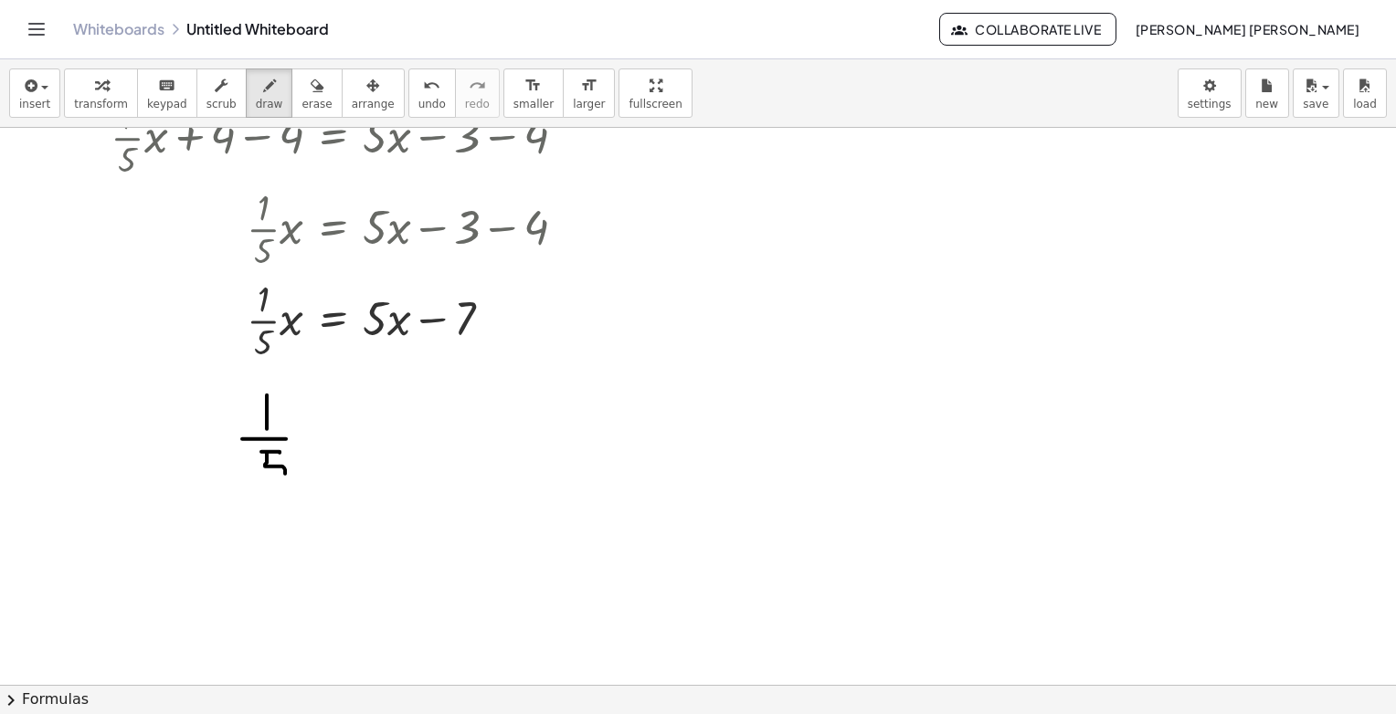
drag, startPoint x: 267, startPoint y: 461, endPoint x: 263, endPoint y: 471, distance: 10.7
click at [264, 480] on div at bounding box center [698, 425] width 1396 height 1115
drag, startPoint x: 296, startPoint y: 423, endPoint x: 313, endPoint y: 445, distance: 28.0
click at [313, 445] on div at bounding box center [698, 425] width 1396 height 1115
drag, startPoint x: 320, startPoint y: 426, endPoint x: 291, endPoint y: 442, distance: 33.5
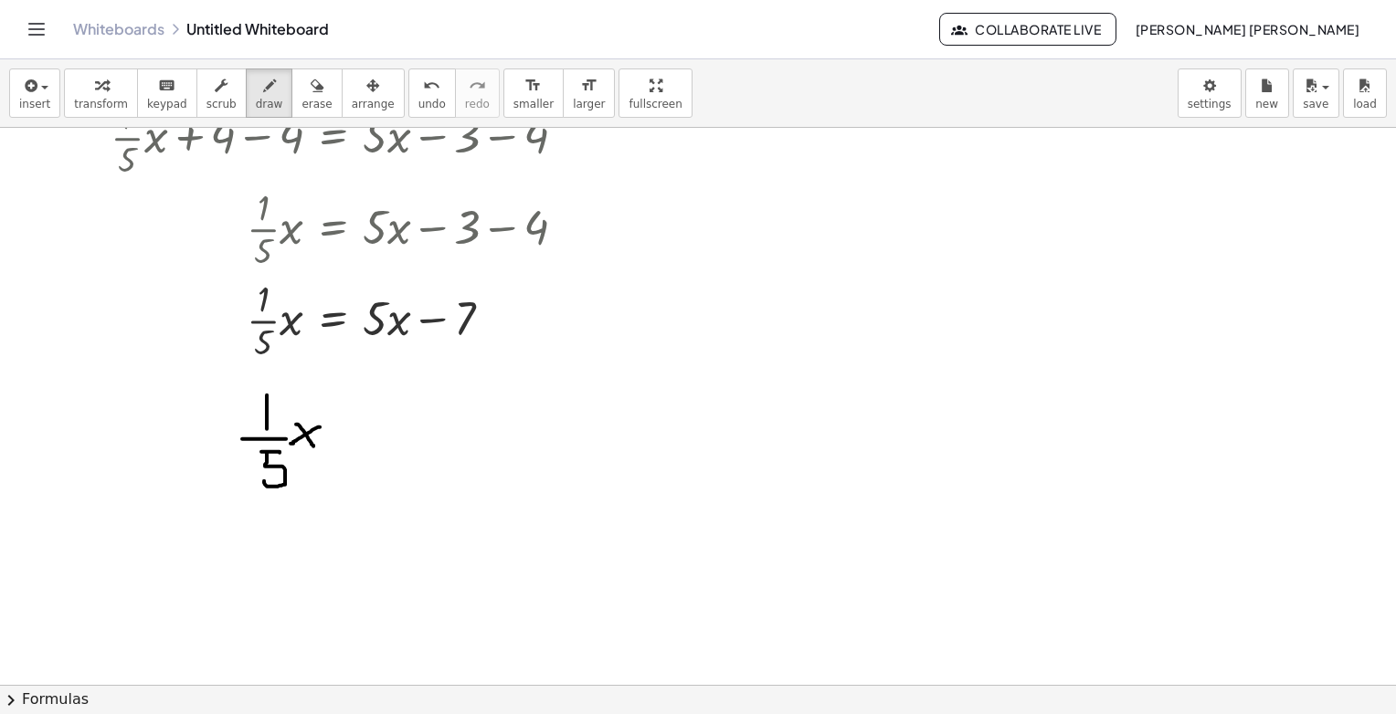
click at [291, 442] on div at bounding box center [698, 425] width 1396 height 1115
drag, startPoint x: 339, startPoint y: 435, endPoint x: 376, endPoint y: 425, distance: 38.8
click at [350, 435] on div at bounding box center [698, 425] width 1396 height 1115
drag, startPoint x: 365, startPoint y: 413, endPoint x: 391, endPoint y: 413, distance: 25.6
click at [391, 413] on div at bounding box center [698, 425] width 1396 height 1115
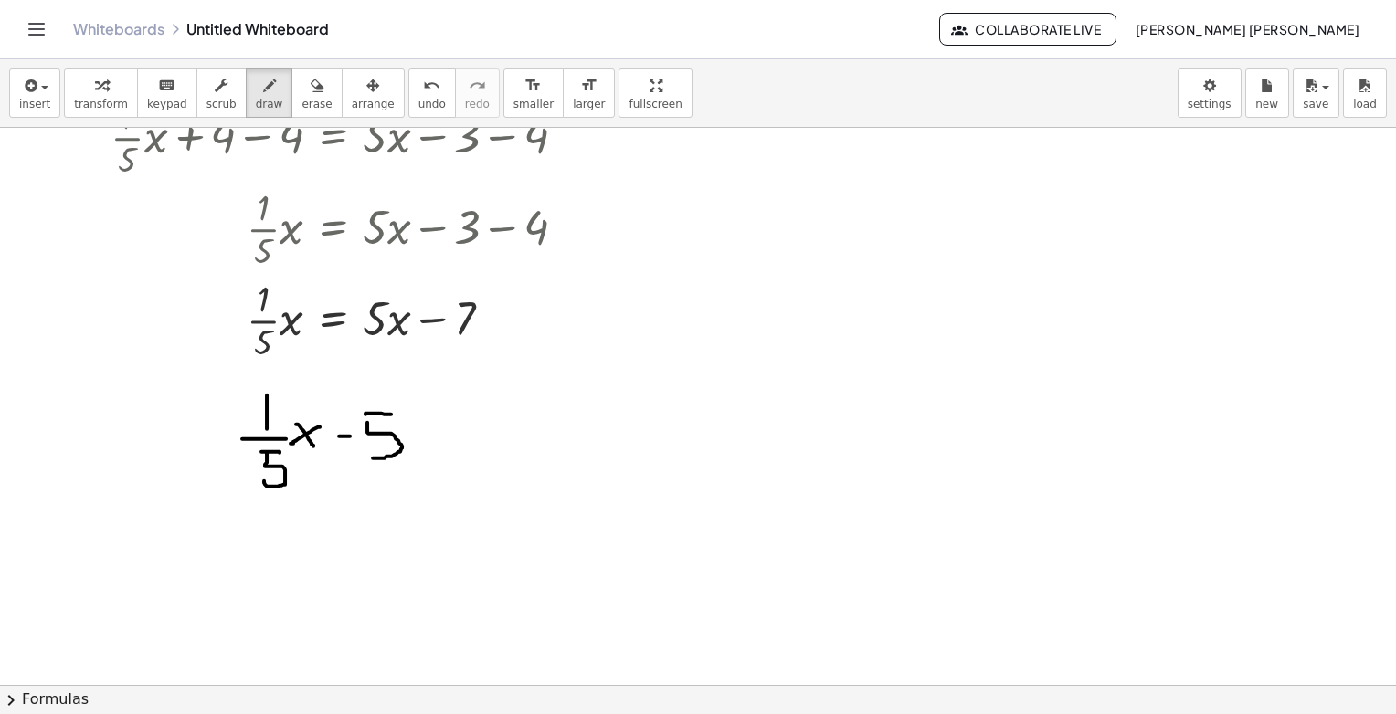
drag, startPoint x: 368, startPoint y: 432, endPoint x: 365, endPoint y: 452, distance: 20.3
click at [367, 454] on div at bounding box center [698, 425] width 1396 height 1115
drag, startPoint x: 429, startPoint y: 429, endPoint x: 460, endPoint y: 469, distance: 50.1
click at [460, 469] on div at bounding box center [698, 425] width 1396 height 1115
click at [425, 466] on div at bounding box center [698, 425] width 1396 height 1115
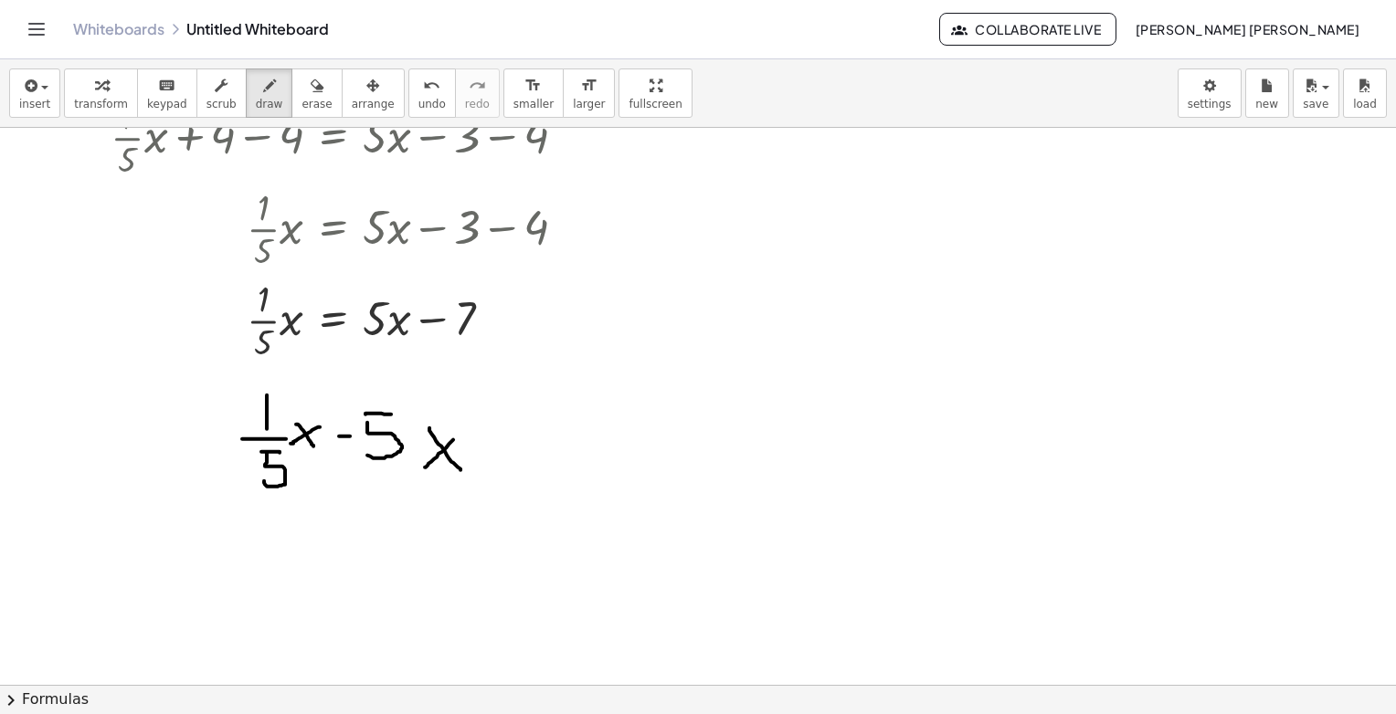
drag, startPoint x: 497, startPoint y: 433, endPoint x: 523, endPoint y: 432, distance: 26.5
click at [523, 432] on div at bounding box center [698, 425] width 1396 height 1115
drag, startPoint x: 501, startPoint y: 453, endPoint x: 531, endPoint y: 451, distance: 30.2
click at [523, 454] on div at bounding box center [698, 425] width 1396 height 1115
click at [564, 439] on div at bounding box center [698, 425] width 1396 height 1115
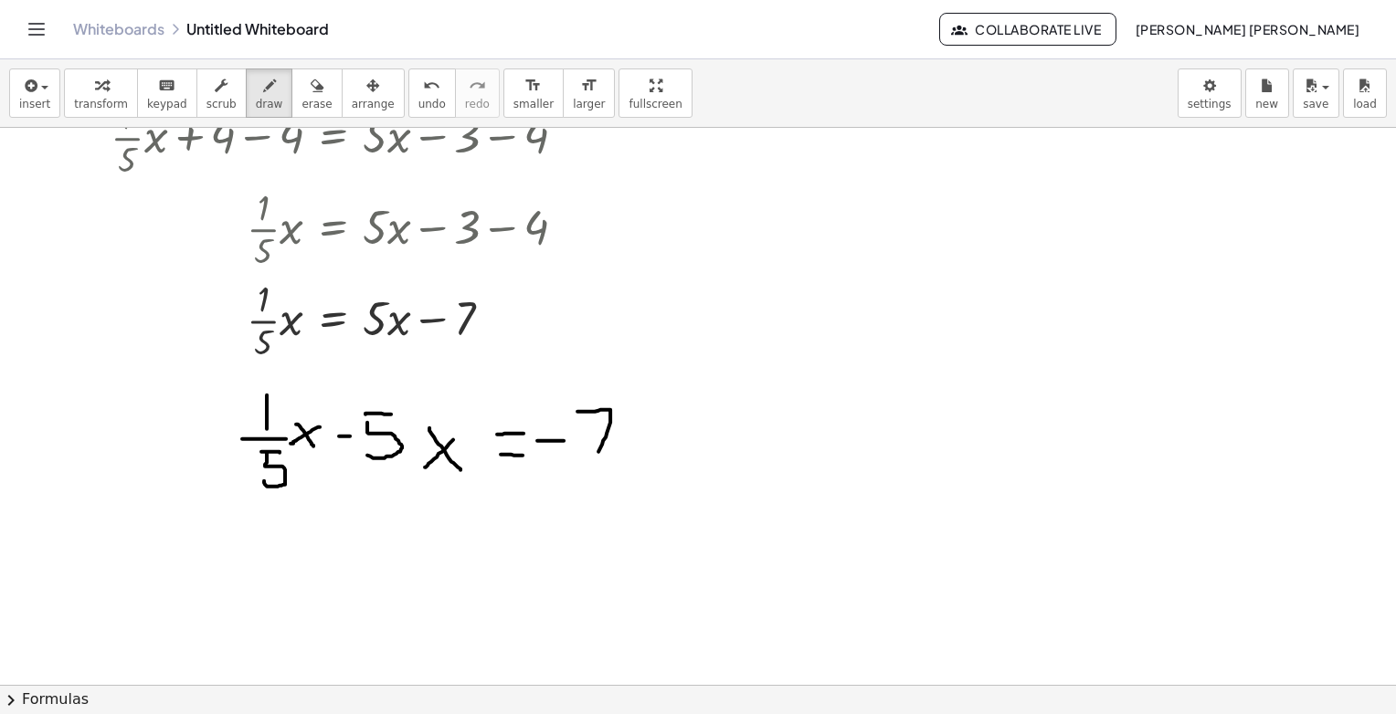
drag, startPoint x: 582, startPoint y: 410, endPoint x: 590, endPoint y: 467, distance: 57.2
click at [590, 467] on div at bounding box center [698, 425] width 1396 height 1115
drag, startPoint x: 629, startPoint y: 439, endPoint x: 639, endPoint y: 440, distance: 9.2
click at [639, 440] on div at bounding box center [698, 425] width 1396 height 1115
drag, startPoint x: 838, startPoint y: 198, endPoint x: 824, endPoint y: 212, distance: 19.4
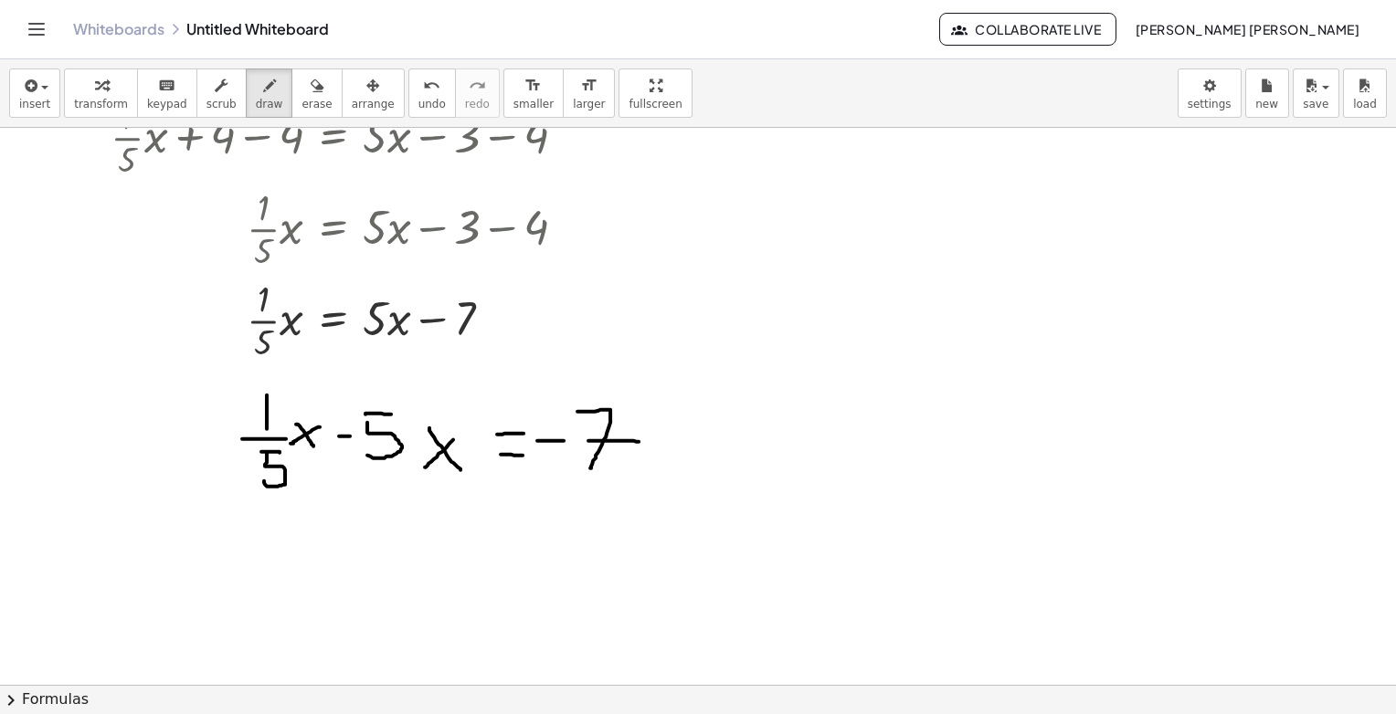
click at [838, 207] on div at bounding box center [698, 425] width 1396 height 1115
drag, startPoint x: 851, startPoint y: 222, endPoint x: 873, endPoint y: 224, distance: 22.9
click at [873, 224] on div at bounding box center [698, 425] width 1396 height 1115
drag, startPoint x: 815, startPoint y: 232, endPoint x: 851, endPoint y: 237, distance: 36.8
click at [851, 237] on div at bounding box center [698, 425] width 1396 height 1115
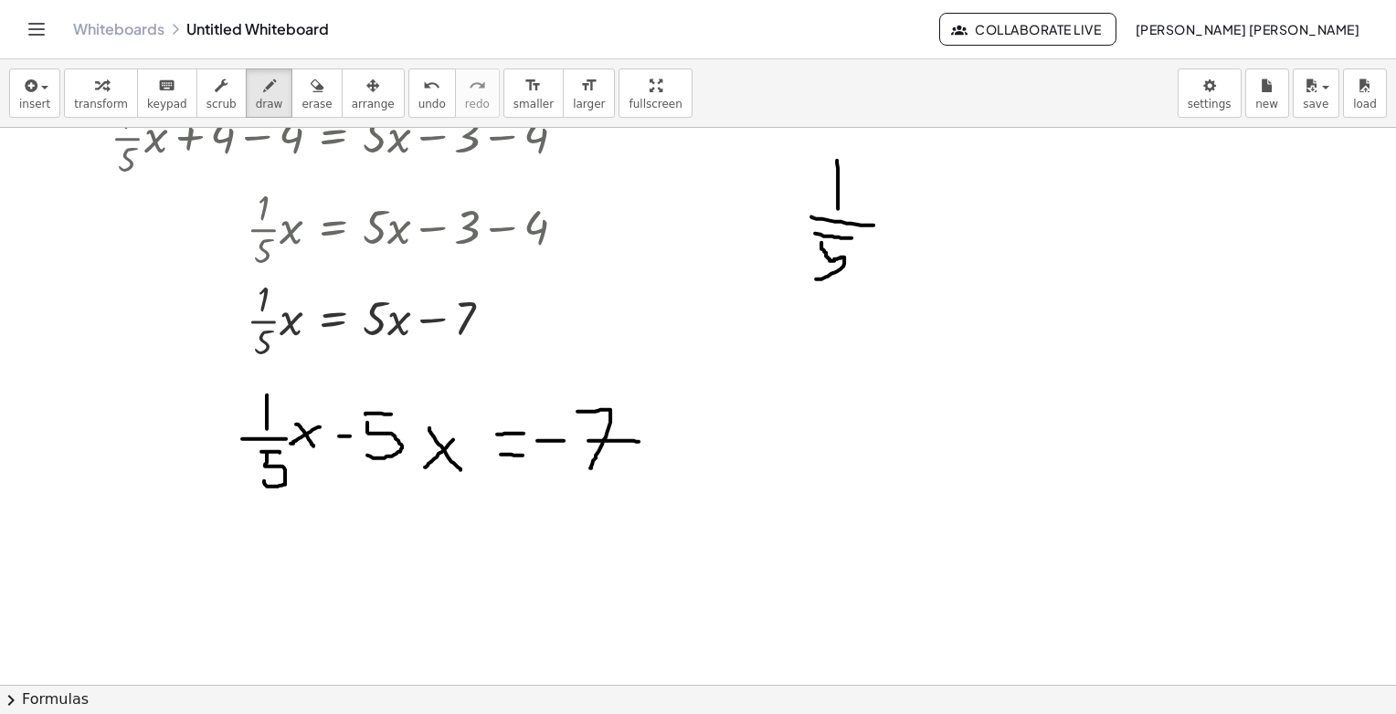
drag, startPoint x: 821, startPoint y: 246, endPoint x: 816, endPoint y: 278, distance: 32.4
click at [816, 278] on div at bounding box center [698, 425] width 1396 height 1115
drag, startPoint x: 907, startPoint y: 212, endPoint x: 917, endPoint y: 213, distance: 10.1
click at [917, 213] on div at bounding box center [698, 425] width 1396 height 1115
drag, startPoint x: 953, startPoint y: 190, endPoint x: 995, endPoint y: 193, distance: 42.1
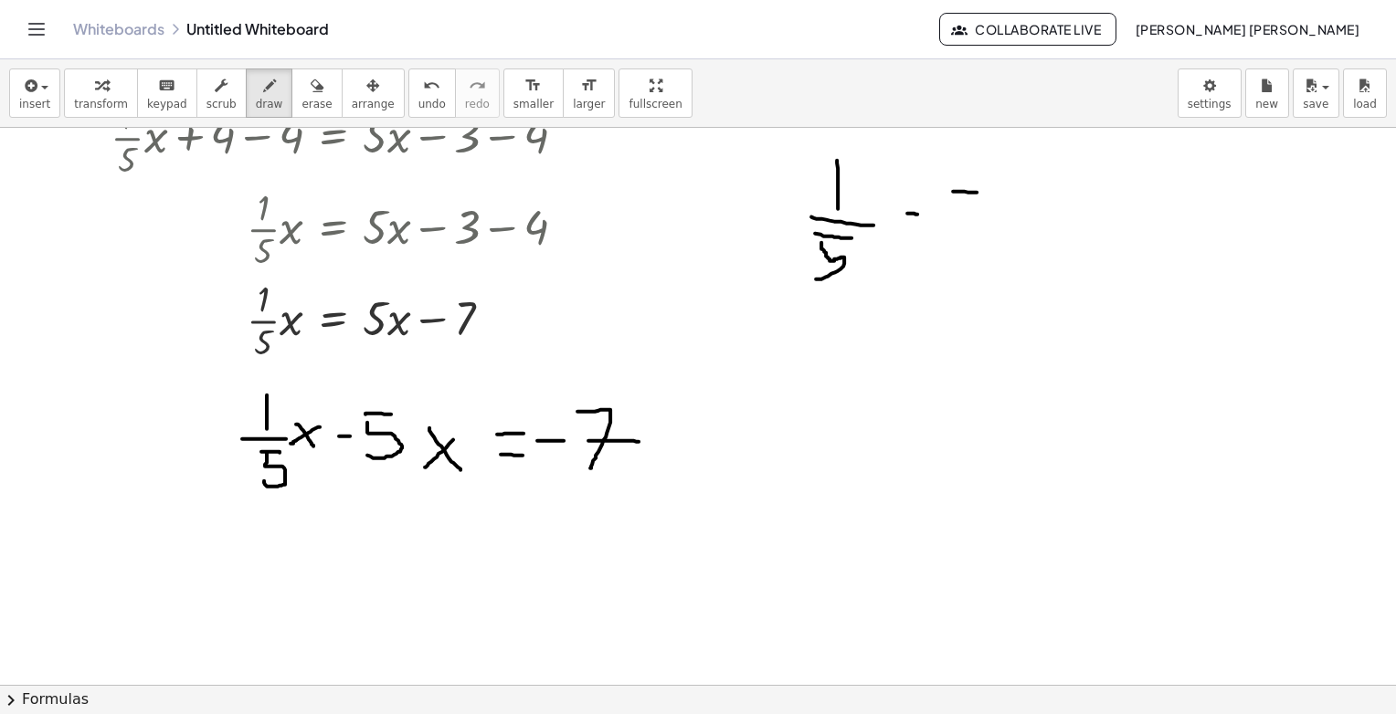
click at [995, 193] on div at bounding box center [698, 425] width 1396 height 1115
drag, startPoint x: 961, startPoint y: 206, endPoint x: 943, endPoint y: 231, distance: 30.7
click at [943, 231] on div at bounding box center [698, 425] width 1396 height 1115
drag, startPoint x: 954, startPoint y: 245, endPoint x: 1020, endPoint y: 250, distance: 66.0
click at [1020, 250] on div at bounding box center [698, 425] width 1396 height 1115
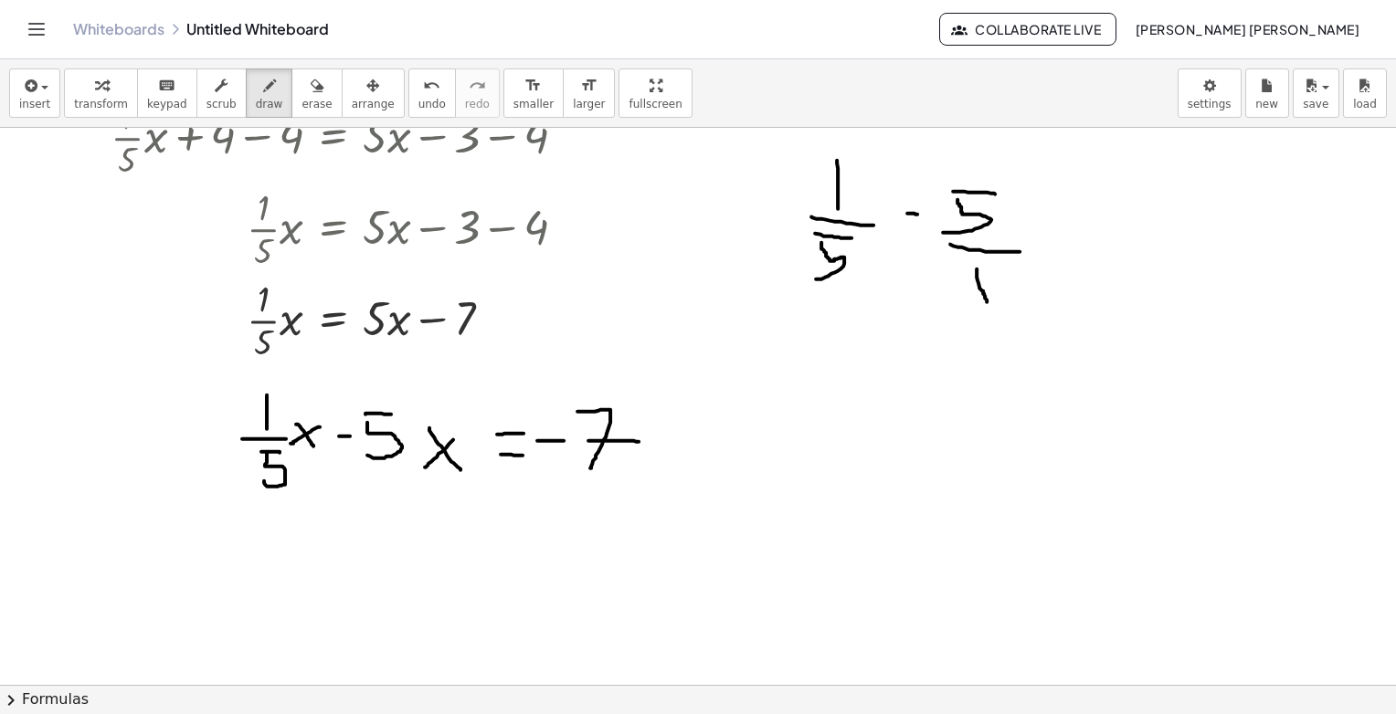
drag, startPoint x: 979, startPoint y: 287, endPoint x: 987, endPoint y: 301, distance: 15.5
click at [987, 301] on div at bounding box center [698, 425] width 1396 height 1115
click at [1042, 239] on div at bounding box center [698, 425] width 1396 height 1115
click at [1062, 268] on div at bounding box center [698, 425] width 1396 height 1115
click at [1166, 254] on div at bounding box center [698, 425] width 1396 height 1115
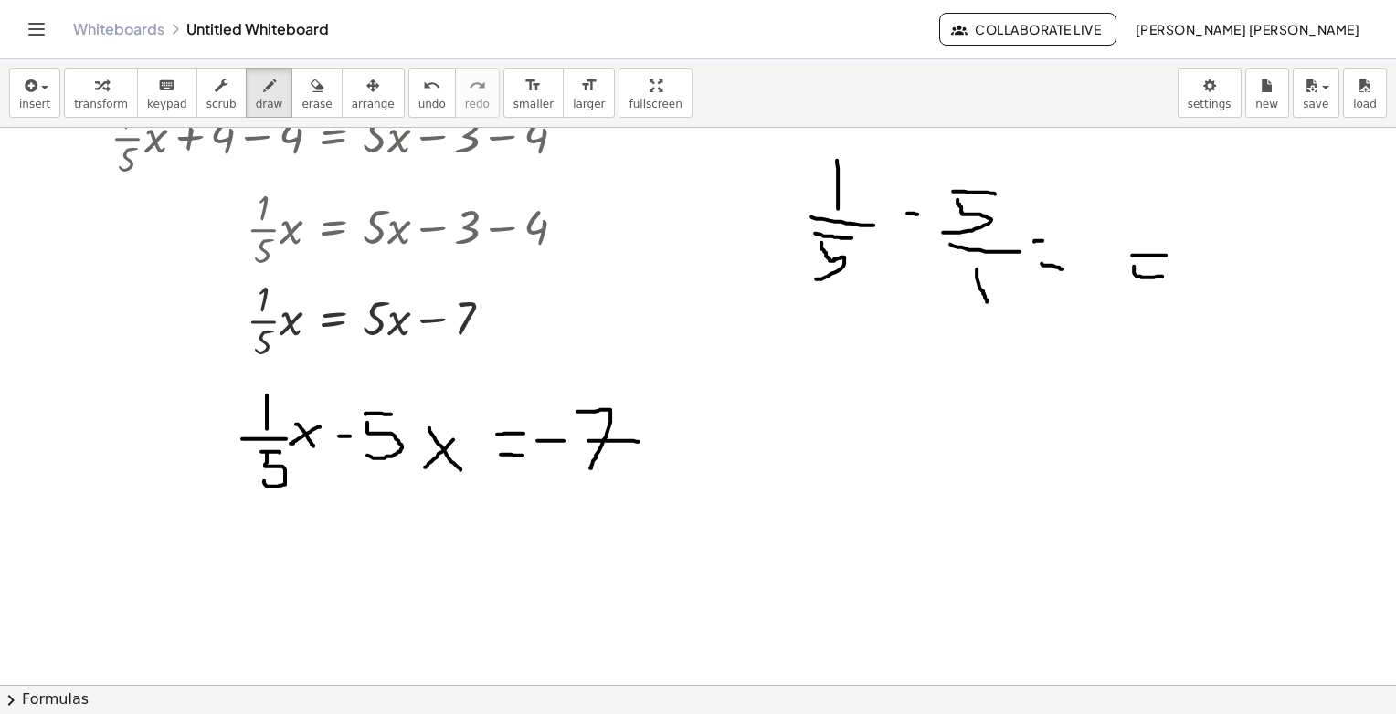
click at [1133, 312] on div at bounding box center [698, 425] width 1396 height 1115
click at [1254, 232] on div at bounding box center [698, 425] width 1396 height 1115
click at [1133, 205] on div at bounding box center [698, 425] width 1396 height 1115
click at [1210, 181] on div at bounding box center [698, 425] width 1396 height 1115
click at [898, 197] on div at bounding box center [698, 425] width 1396 height 1115
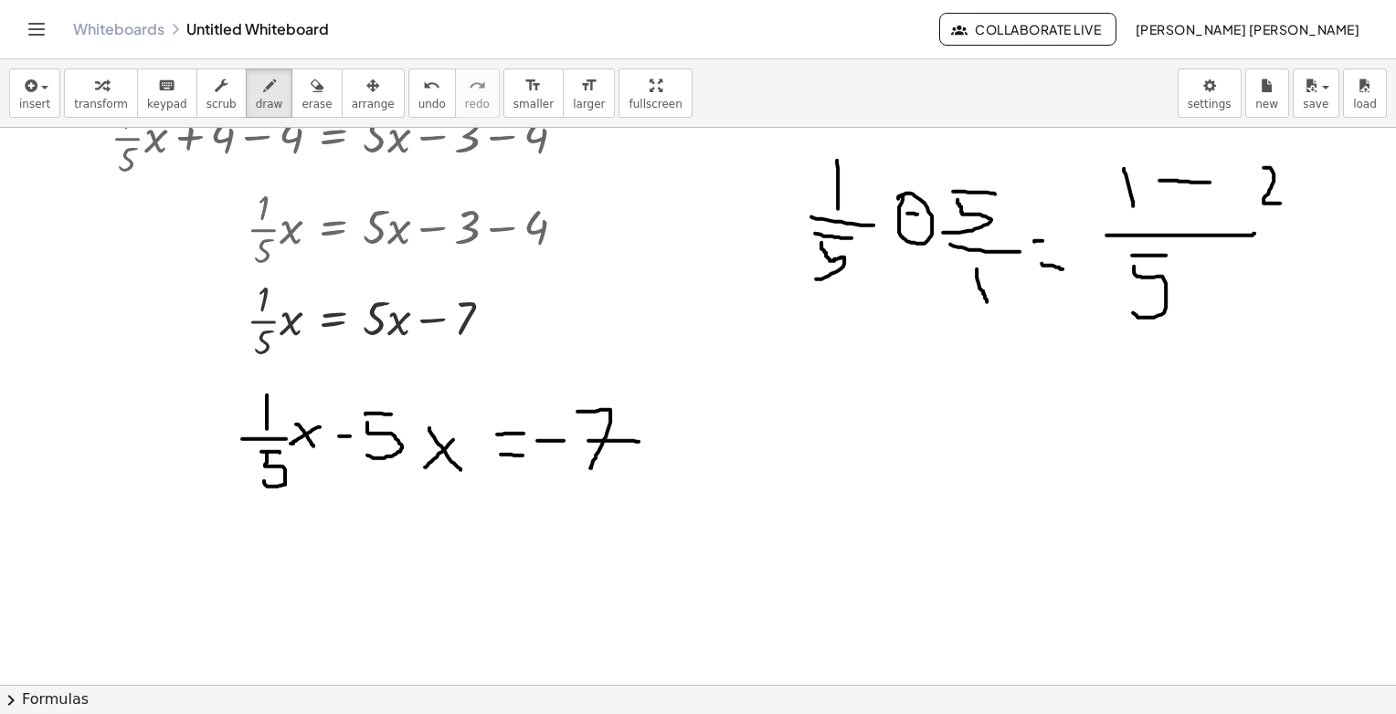
click at [1301, 198] on div at bounding box center [698, 425] width 1396 height 1115
click at [1324, 160] on div at bounding box center [698, 425] width 1396 height 1115
click at [1304, 202] on div at bounding box center [698, 425] width 1396 height 1115
click at [1285, 229] on div at bounding box center [698, 425] width 1396 height 1115
click at [1314, 231] on div at bounding box center [698, 425] width 1396 height 1115
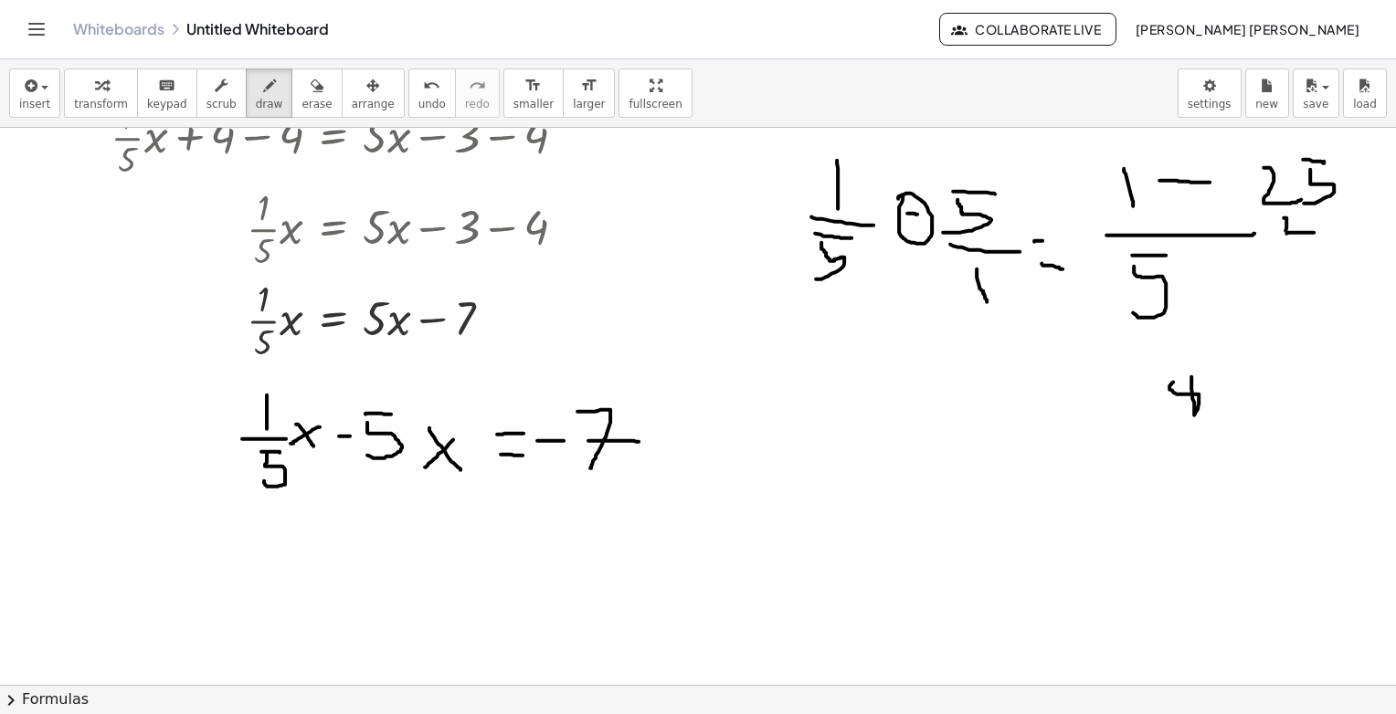
click at [1175, 374] on div at bounding box center [698, 425] width 1396 height 1115
click at [1169, 415] on div at bounding box center [698, 425] width 1396 height 1115
click at [1246, 447] on div at bounding box center [698, 425] width 1396 height 1115
click at [1216, 454] on div at bounding box center [698, 425] width 1396 height 1115
click at [1141, 483] on div at bounding box center [698, 425] width 1396 height 1115
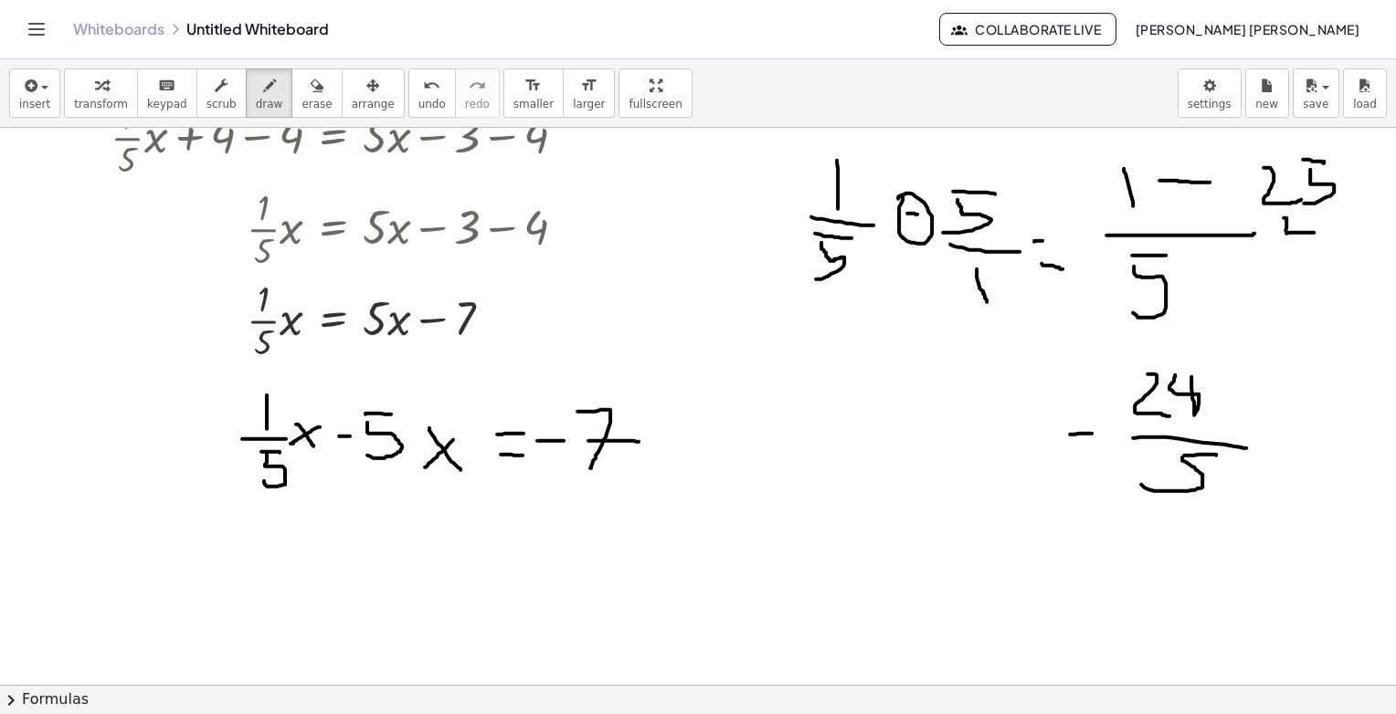
click at [1094, 432] on div at bounding box center [698, 425] width 1396 height 1115
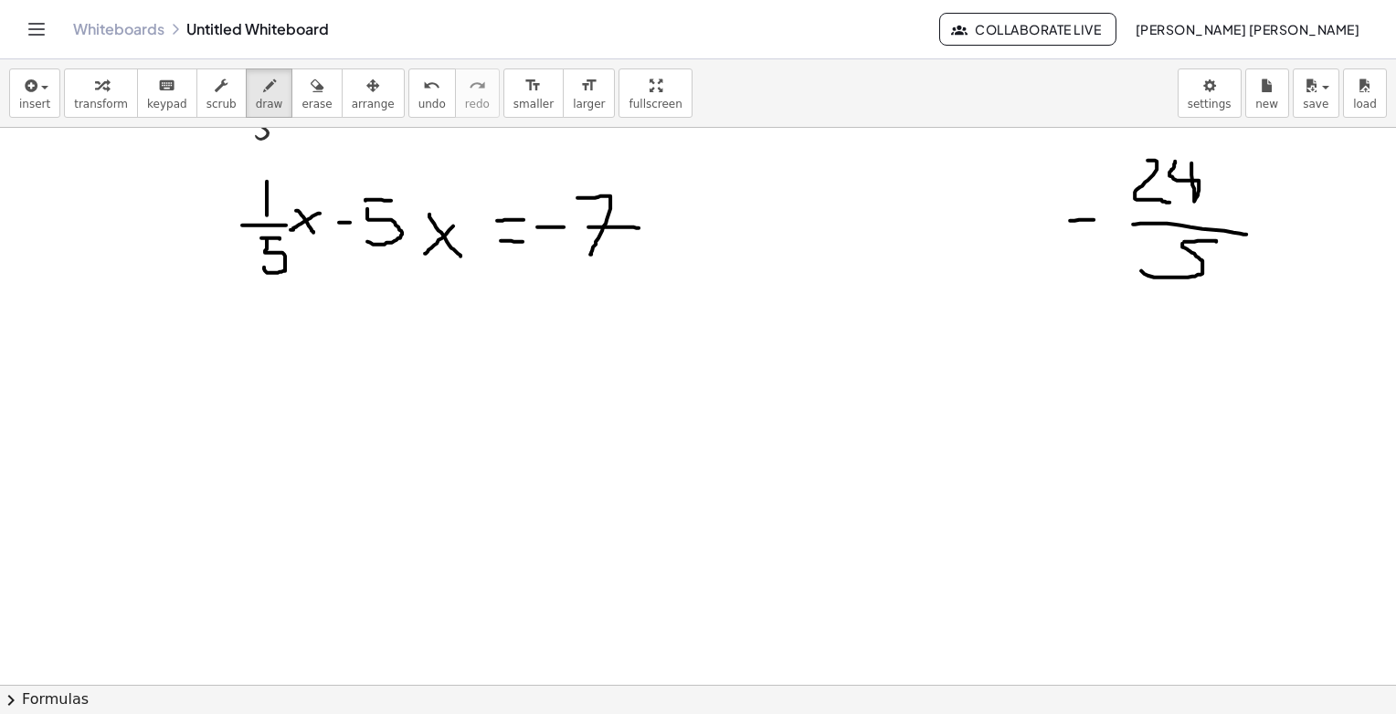
click at [346, 379] on div at bounding box center [698, 212] width 1396 height 1115
click at [431, 377] on div at bounding box center [698, 212] width 1396 height 1115
click at [449, 354] on div at bounding box center [698, 212] width 1396 height 1115
click at [488, 407] on div at bounding box center [698, 212] width 1396 height 1115
click at [454, 421] on div at bounding box center [698, 212] width 1396 height 1115
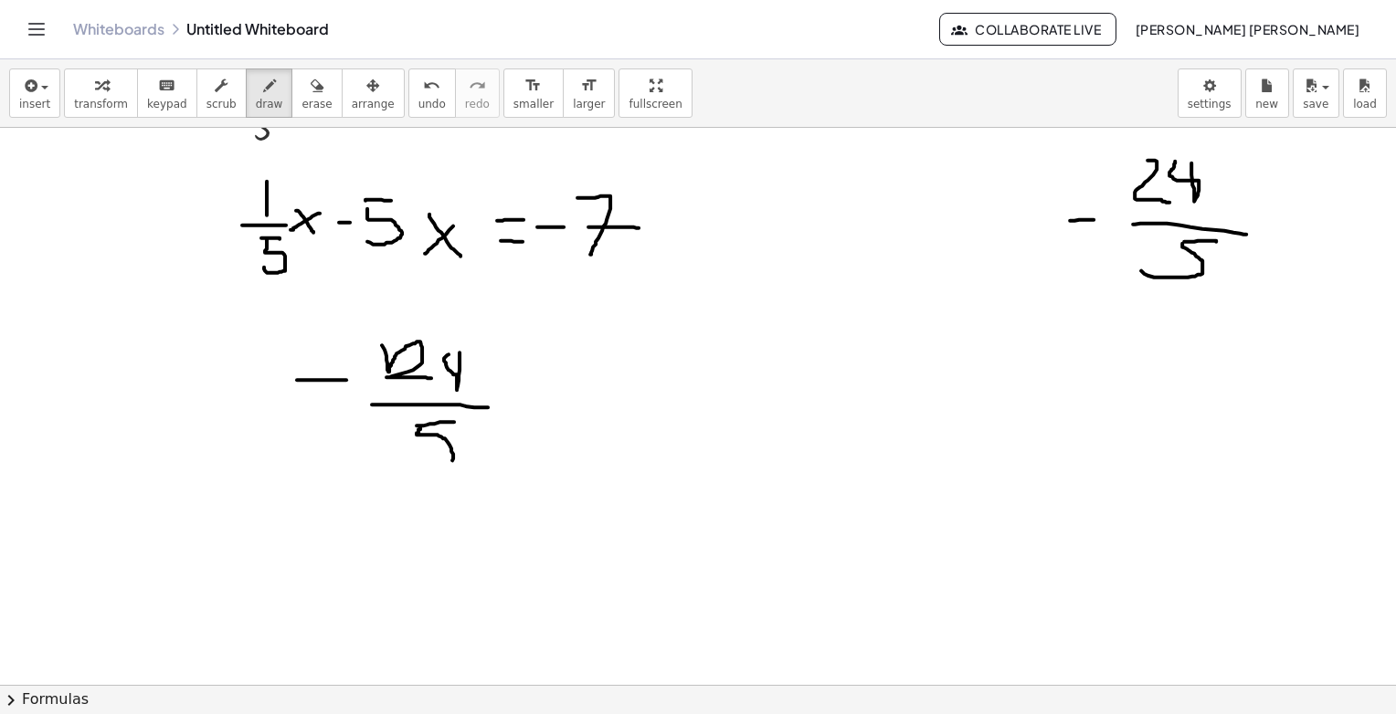
click at [417, 478] on div at bounding box center [698, 212] width 1396 height 1115
click at [534, 413] on div at bounding box center [698, 212] width 1396 height 1115
click at [502, 424] on div at bounding box center [698, 212] width 1396 height 1115
click at [596, 408] on div at bounding box center [698, 212] width 1396 height 1115
click at [601, 419] on div at bounding box center [698, 212] width 1396 height 1115
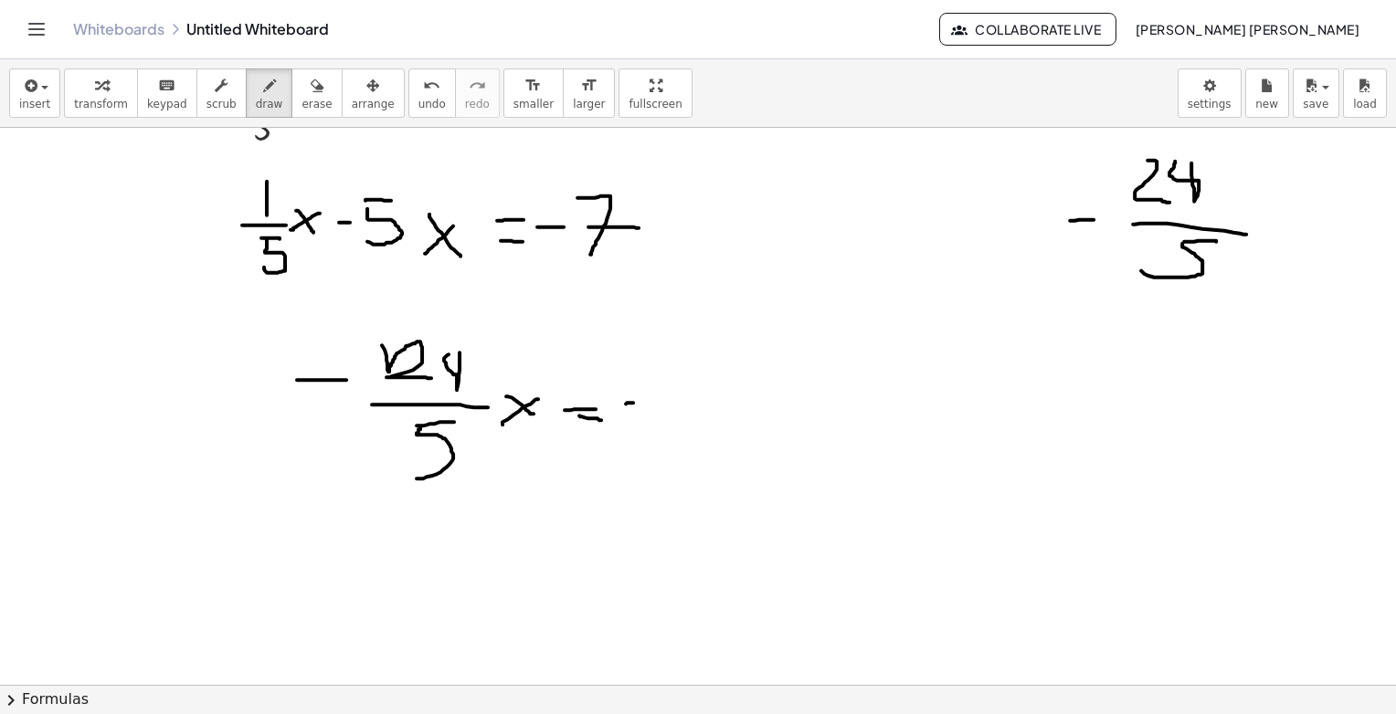
click at [657, 399] on div at bounding box center [698, 212] width 1396 height 1115
click at [691, 428] on div at bounding box center [698, 212] width 1396 height 1115
click at [728, 407] on div at bounding box center [698, 212] width 1396 height 1115
click at [752, 409] on div at bounding box center [698, 212] width 1396 height 1115
click at [819, 388] on div at bounding box center [698, 212] width 1396 height 1115
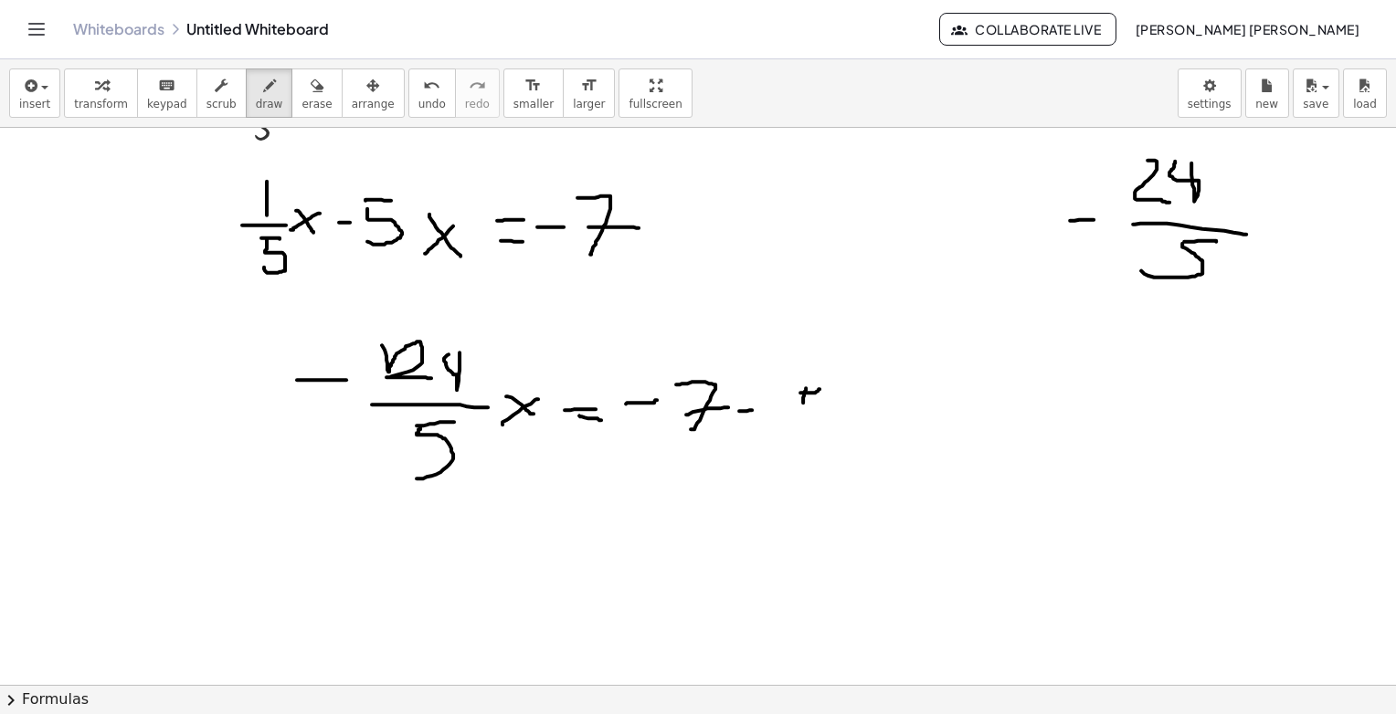
click at [789, 428] on div at bounding box center [698, 212] width 1396 height 1115
click at [516, 533] on div at bounding box center [698, 212] width 1396 height 1115
click at [451, 558] on div at bounding box center [698, 212] width 1396 height 1115
click at [597, 527] on div at bounding box center [698, 212] width 1396 height 1115
click at [634, 556] on div at bounding box center [698, 212] width 1396 height 1115
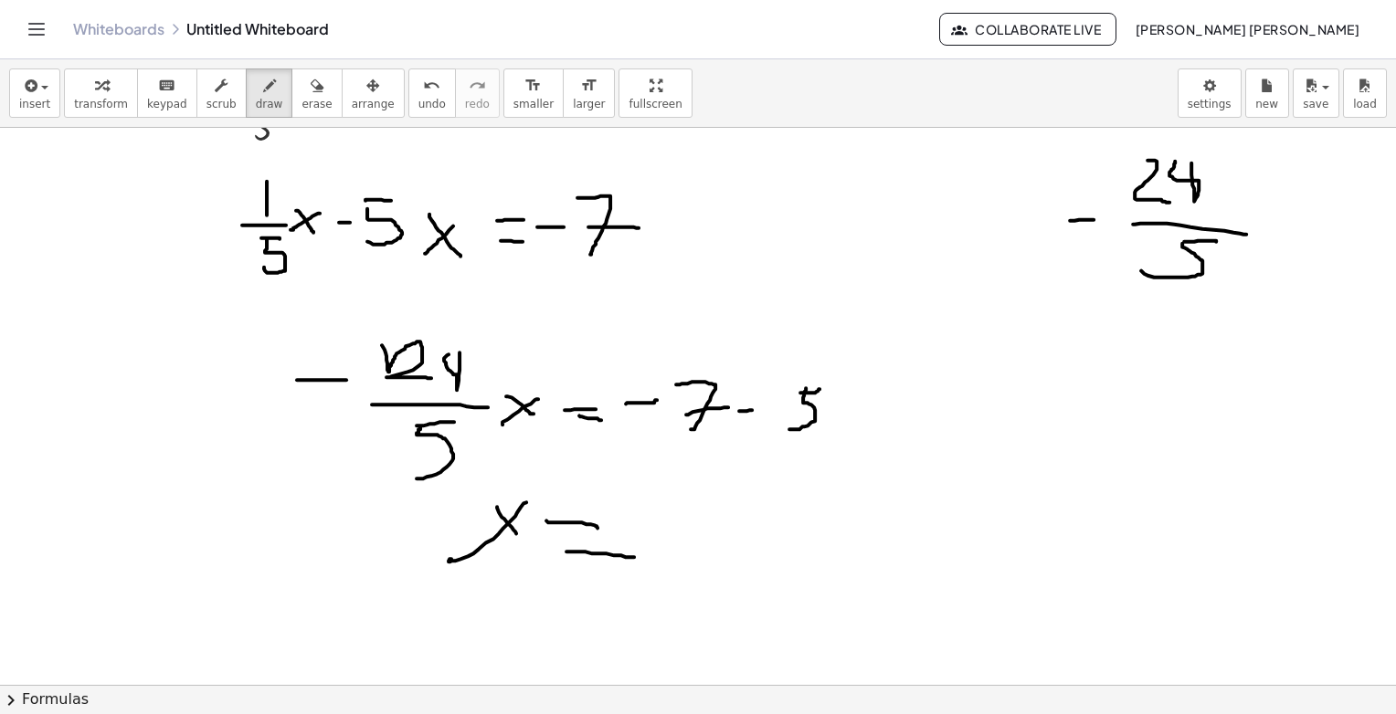
click at [655, 523] on div at bounding box center [698, 212] width 1396 height 1115
click at [710, 545] on div at bounding box center [698, 212] width 1396 height 1115
click at [735, 518] on div at bounding box center [698, 212] width 1396 height 1115
click at [766, 519] on div at bounding box center [698, 212] width 1396 height 1115
click at [827, 498] on div at bounding box center [698, 212] width 1396 height 1115
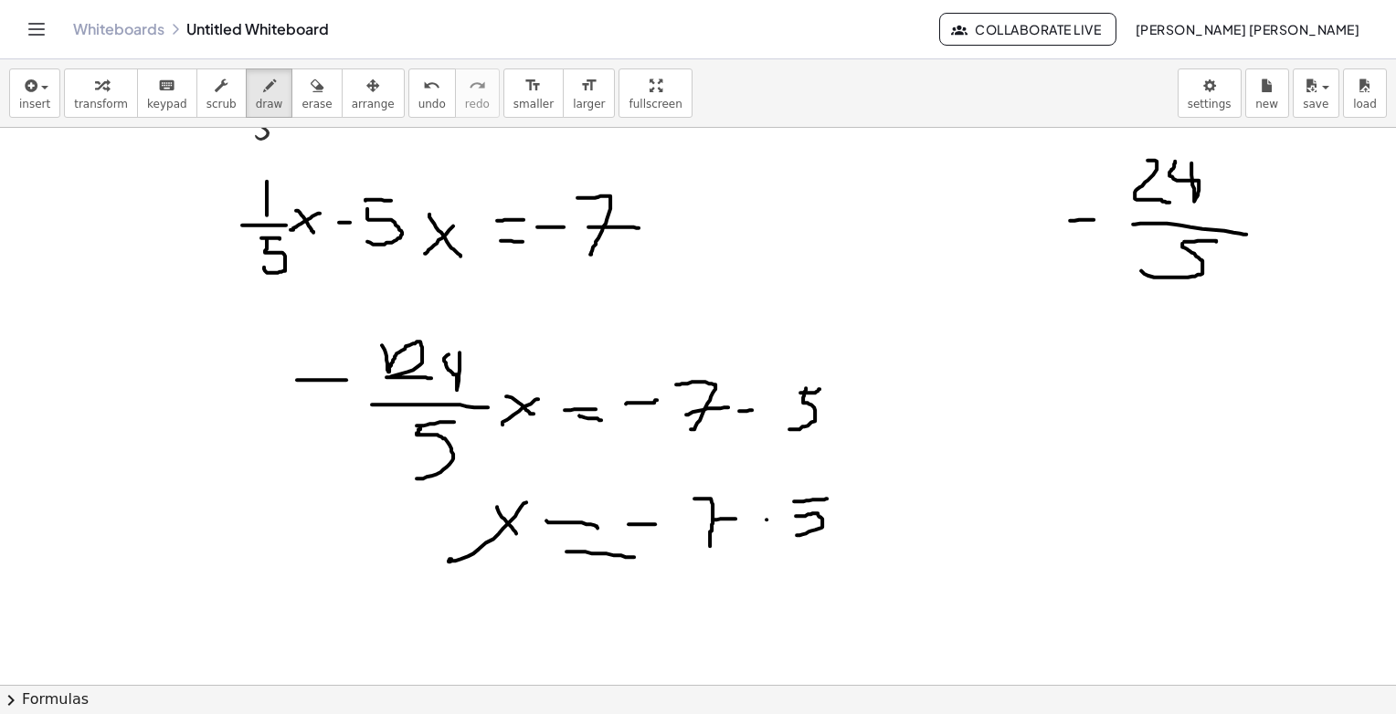
click at [797, 534] on div at bounding box center [698, 212] width 1396 height 1115
click at [311, 90] on icon "button" at bounding box center [317, 86] width 13 height 22
click at [709, 515] on div at bounding box center [698, 212] width 1396 height 1115
click at [246, 95] on button "draw" at bounding box center [270, 93] width 48 height 49
click at [669, 503] on div at bounding box center [698, 212] width 1396 height 1115
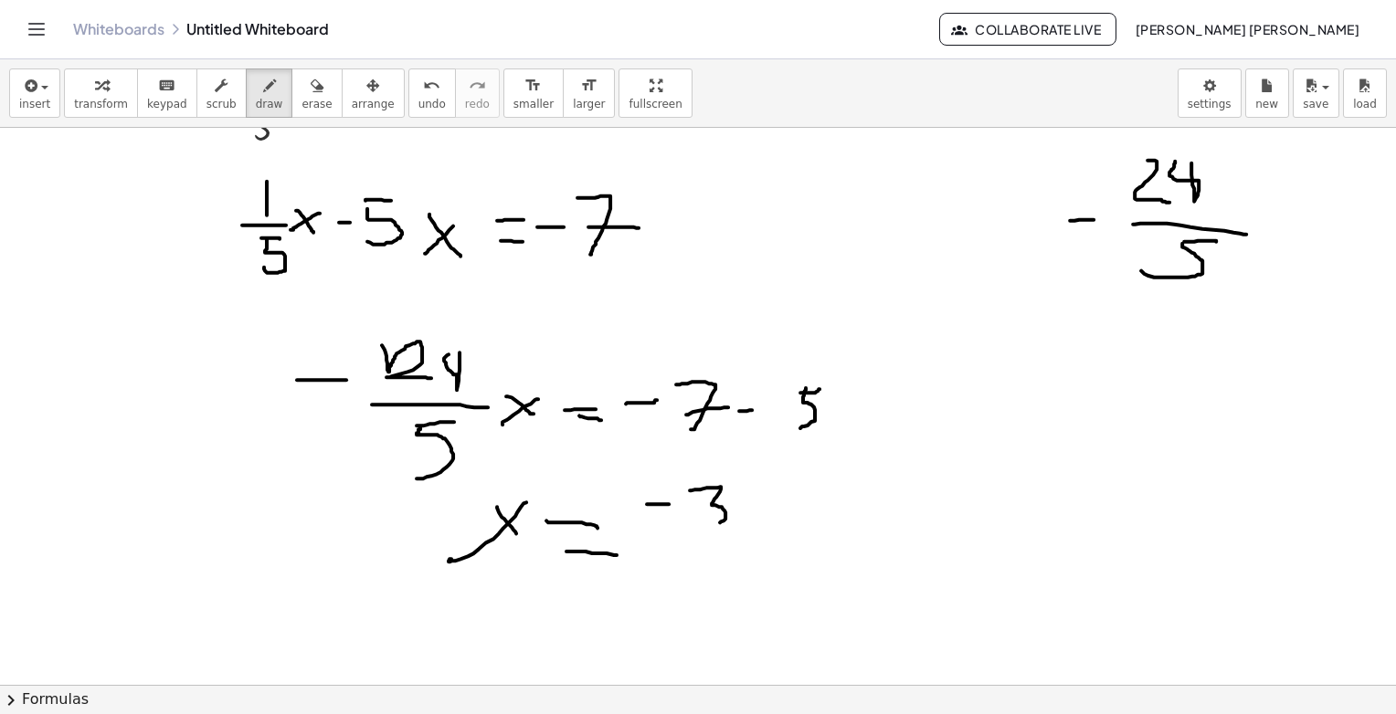
click at [709, 524] on div at bounding box center [698, 212] width 1396 height 1115
click at [810, 492] on div at bounding box center [698, 212] width 1396 height 1115
click at [771, 517] on div at bounding box center [698, 212] width 1396 height 1115
click at [834, 563] on div at bounding box center [698, 212] width 1396 height 1115
click at [760, 603] on div at bounding box center [698, 212] width 1396 height 1115
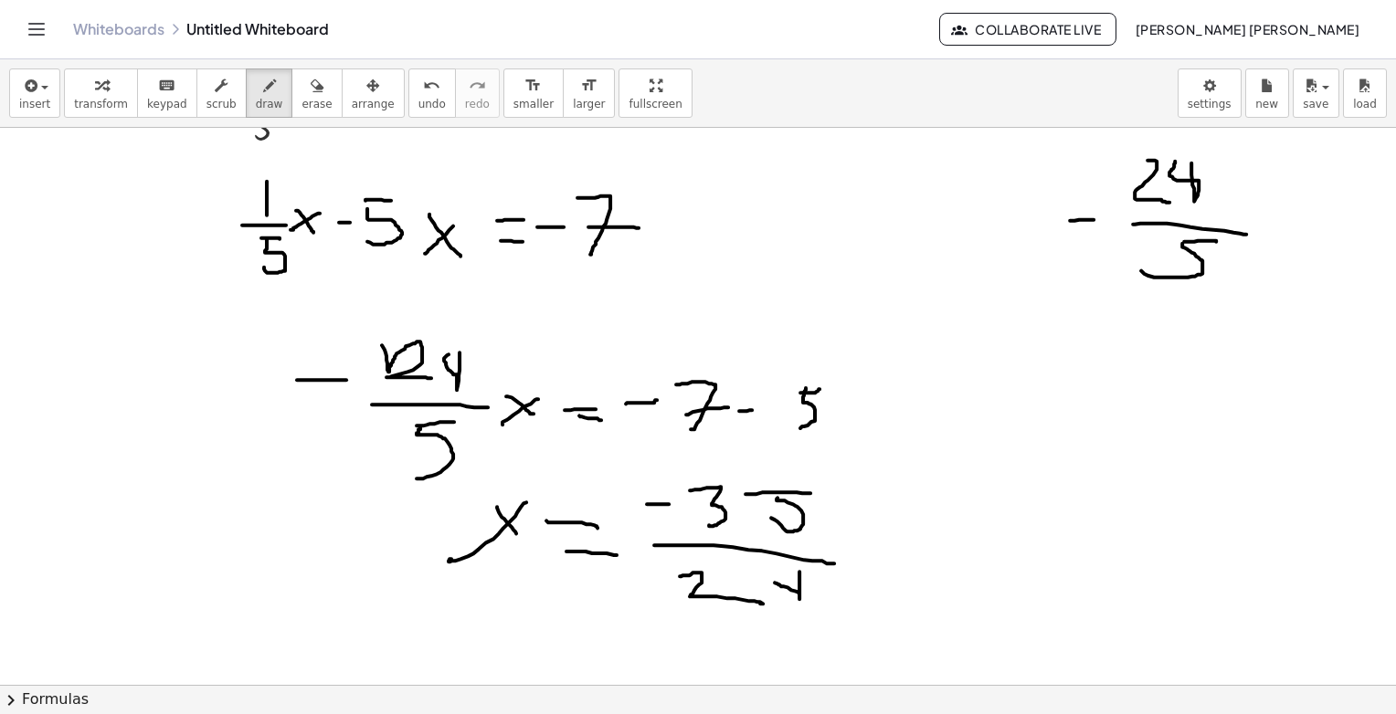
click at [775, 562] on div at bounding box center [698, 212] width 1396 height 1115
click at [643, 578] on div at bounding box center [698, 212] width 1396 height 1115
click at [966, 523] on div at bounding box center [698, 212] width 1396 height 1115
click at [906, 534] on div at bounding box center [698, 212] width 1396 height 1115
click at [1025, 493] on div at bounding box center [698, 212] width 1396 height 1115
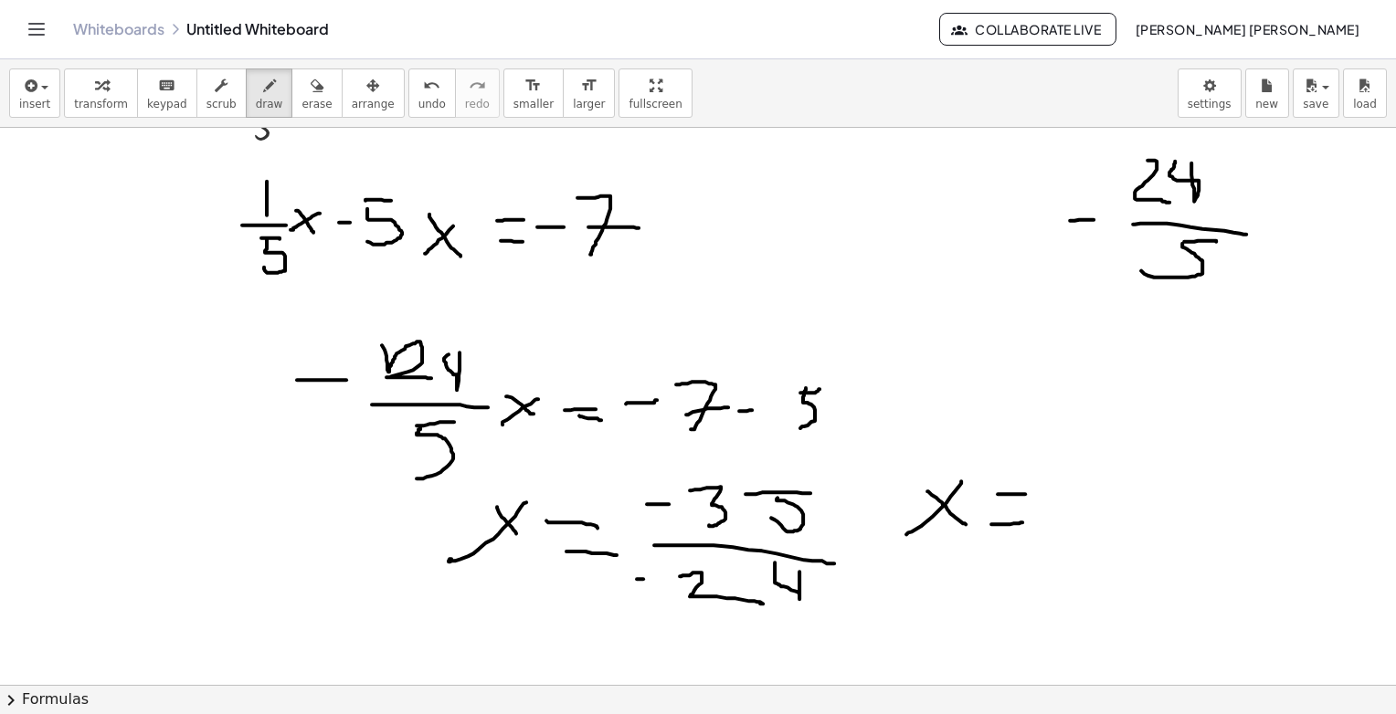
click at [1029, 518] on div at bounding box center [698, 212] width 1396 height 1115
click at [1073, 476] on div at bounding box center [698, 212] width 1396 height 1115
click at [1126, 444] on div at bounding box center [698, 212] width 1396 height 1115
click at [1107, 465] on div at bounding box center [698, 212] width 1396 height 1115
click at [1112, 482] on div at bounding box center [698, 212] width 1396 height 1115
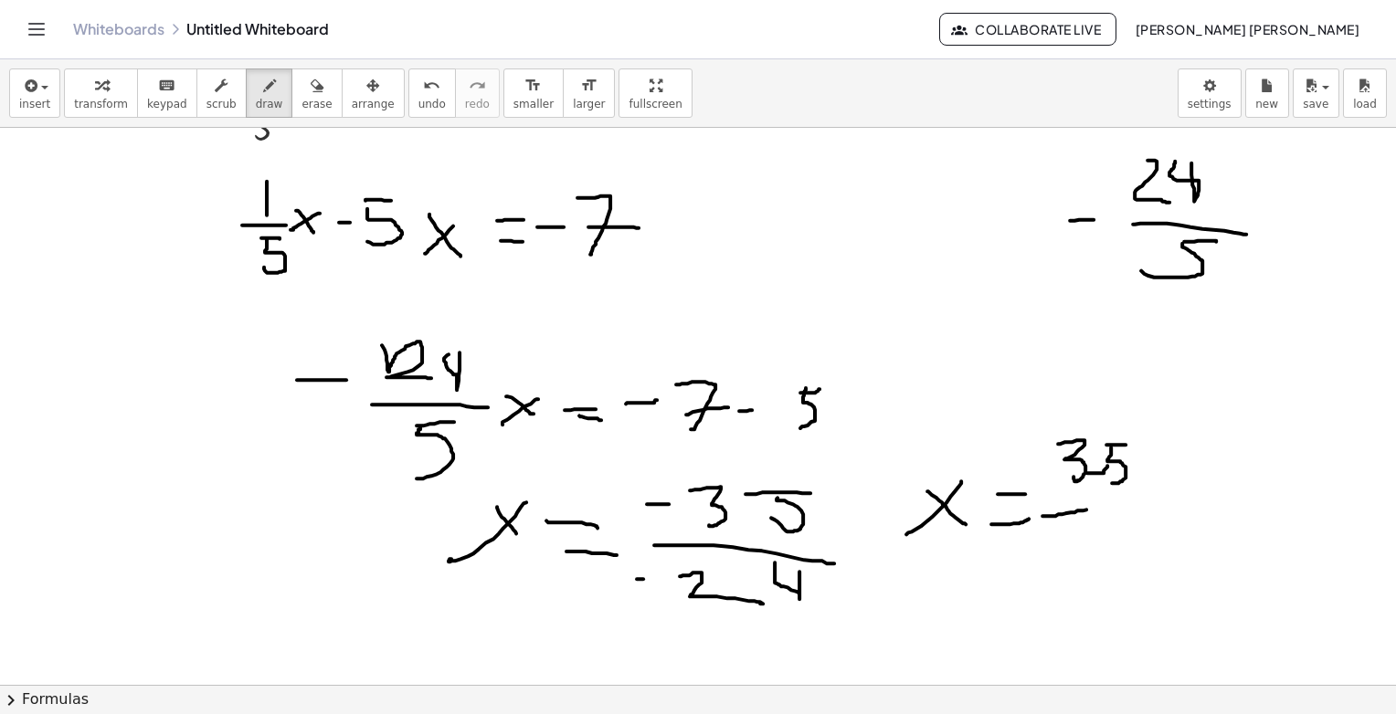
click at [1115, 505] on div at bounding box center [698, 212] width 1396 height 1115
click at [1112, 562] on div at bounding box center [698, 212] width 1396 height 1115
click at [1124, 516] on div at bounding box center [698, 212] width 1396 height 1115
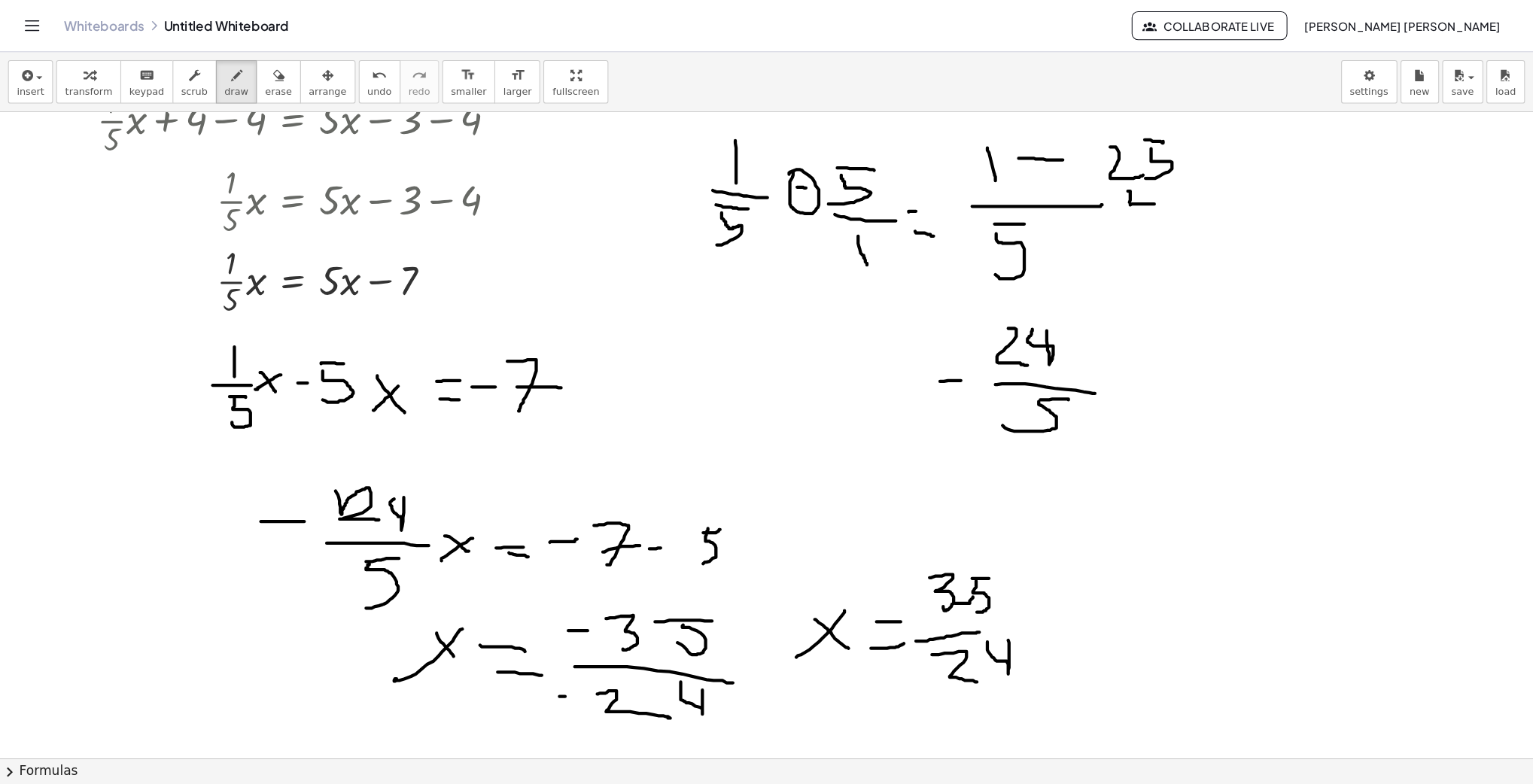
scroll to position [213, 0]
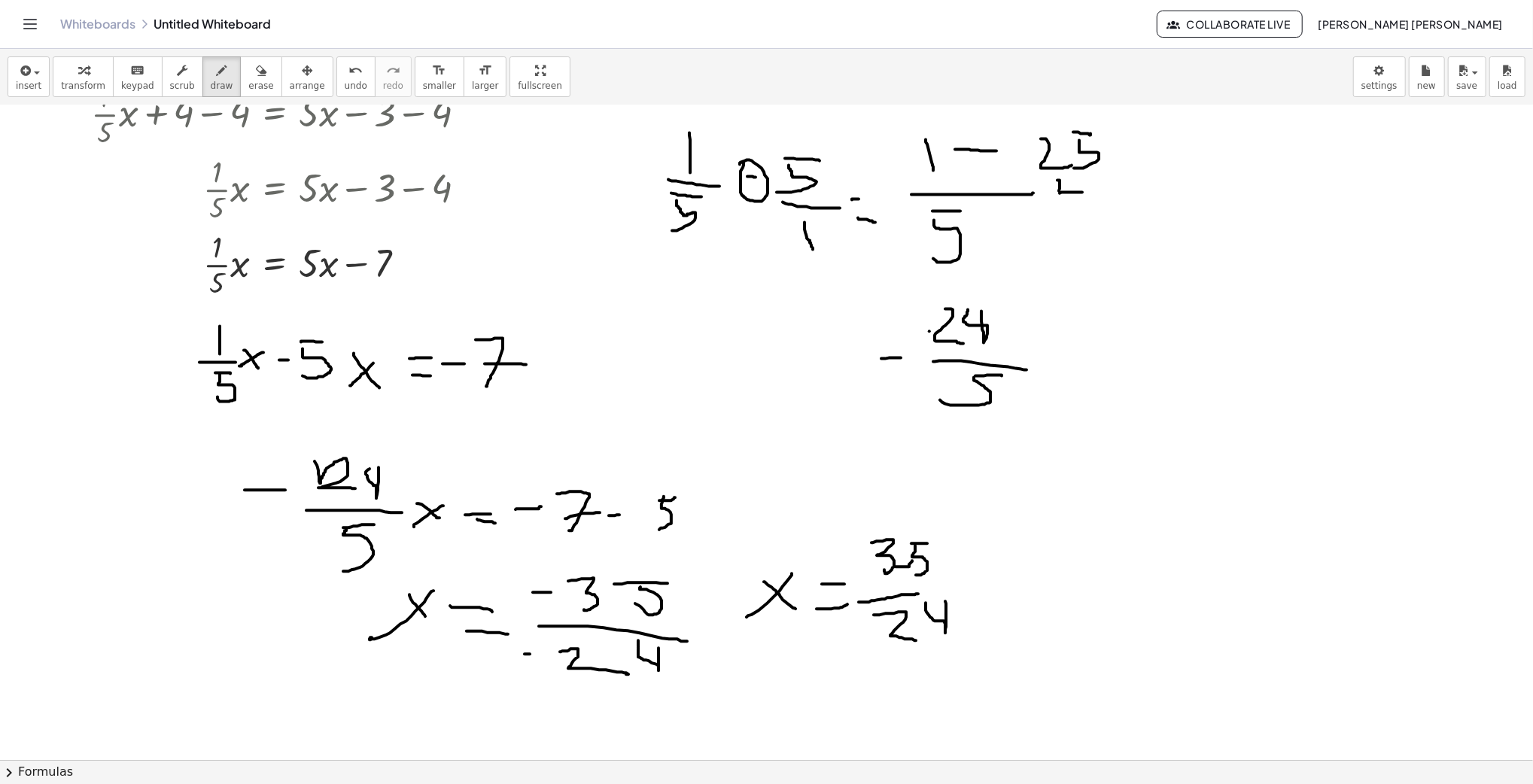
click at [937, 371] on div at bounding box center [766, 547] width 1533 height 1309
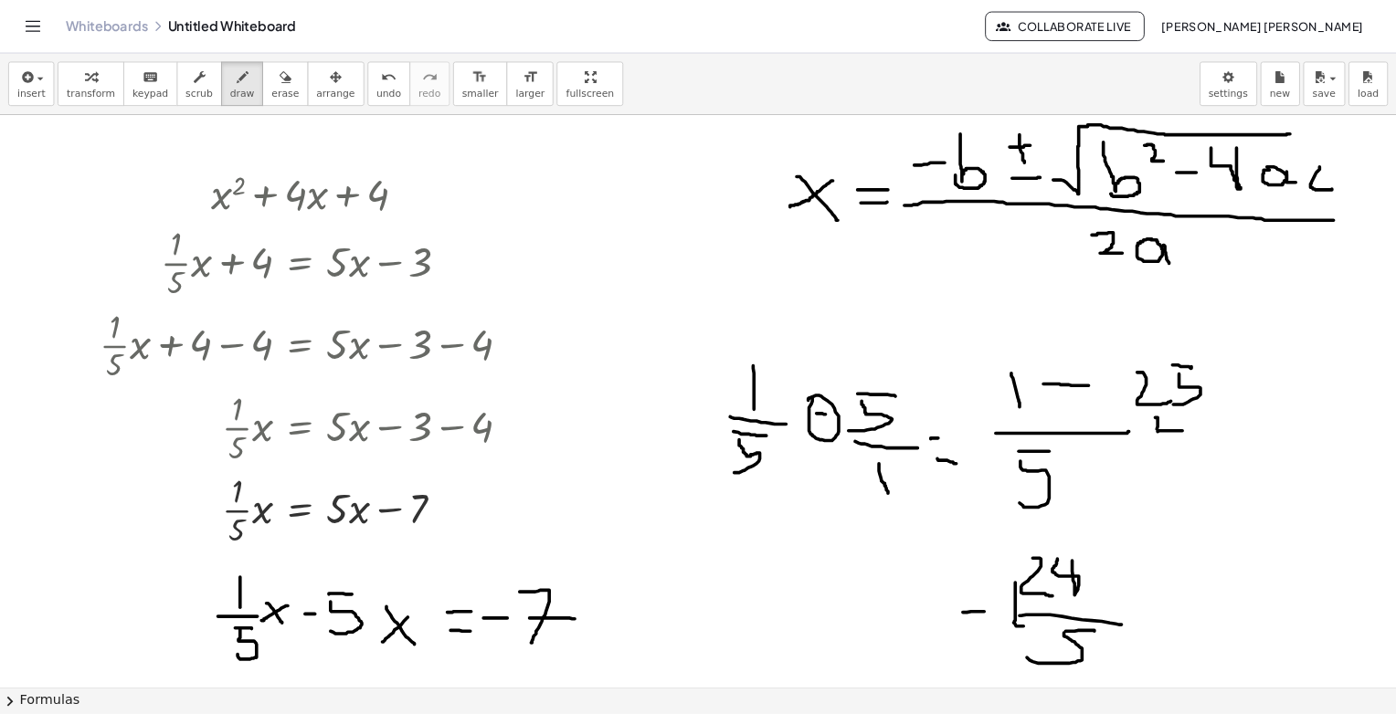
scroll to position [14, 0]
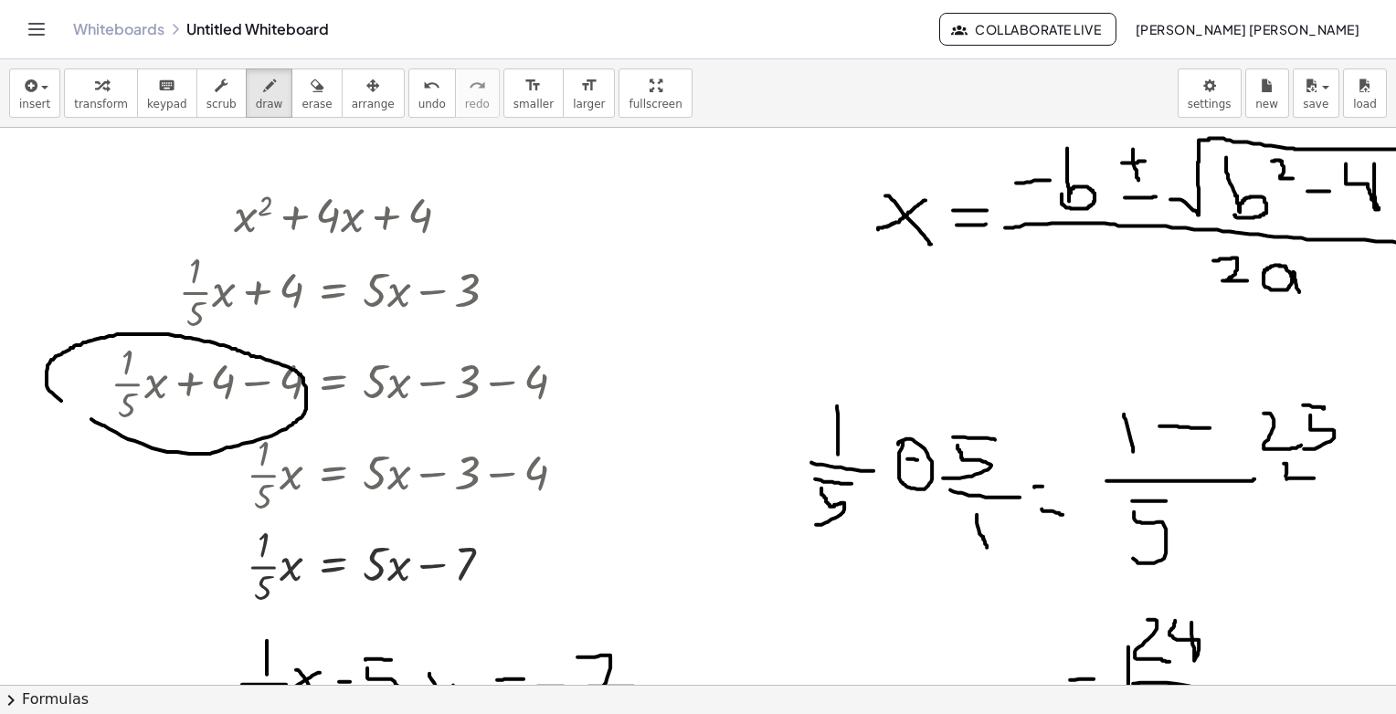
drag, startPoint x: 91, startPoint y: 418, endPoint x: 145, endPoint y: 454, distance: 64.6
click at [145, 454] on div at bounding box center [698, 671] width 1396 height 1115
click at [194, 352] on div at bounding box center [698, 671] width 1396 height 1115
drag, startPoint x: 219, startPoint y: 360, endPoint x: 283, endPoint y: 322, distance: 74.1
click at [283, 322] on div at bounding box center [698, 671] width 1396 height 1115
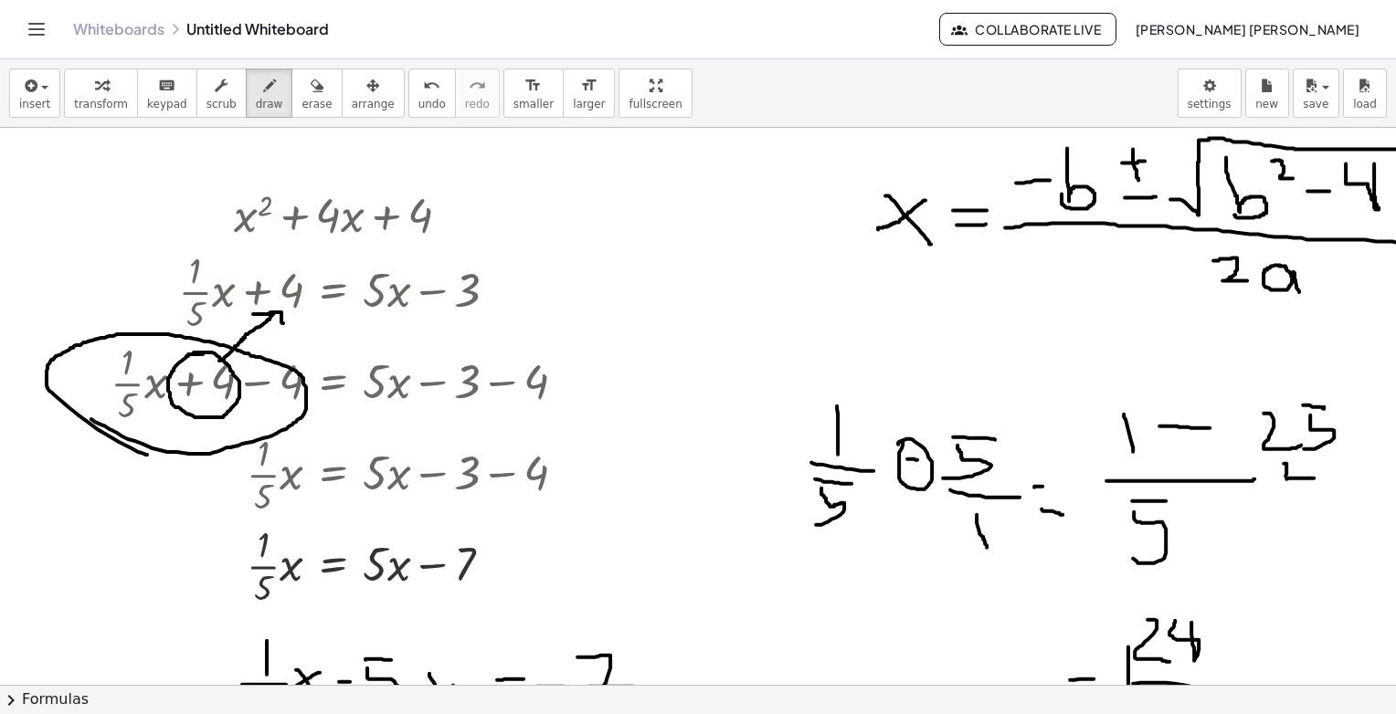
drag, startPoint x: 340, startPoint y: 340, endPoint x: 304, endPoint y: 372, distance: 47.9
click at [304, 372] on div at bounding box center [698, 671] width 1396 height 1115
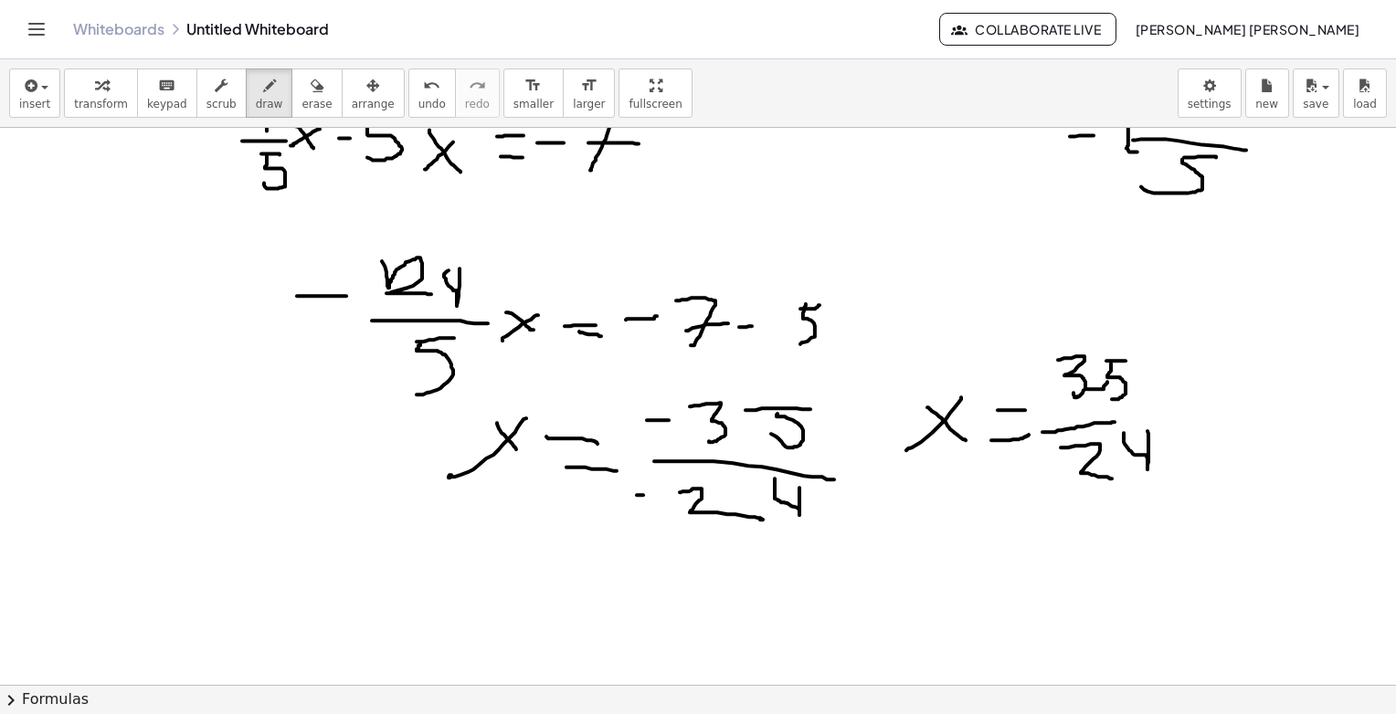
scroll to position [983, 0]
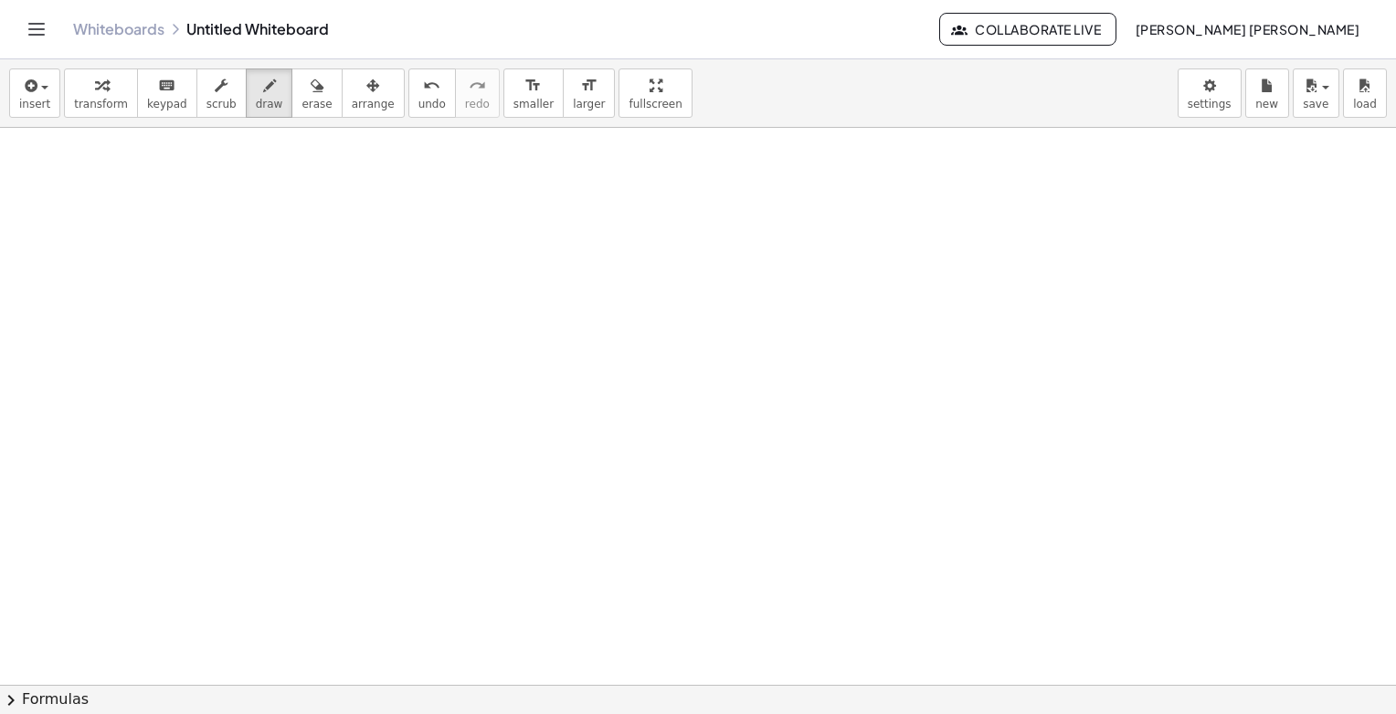
drag, startPoint x: 292, startPoint y: 203, endPoint x: 282, endPoint y: 254, distance: 52.1
drag, startPoint x: 288, startPoint y: 267, endPoint x: 318, endPoint y: 263, distance: 30.4
drag, startPoint x: 292, startPoint y: 284, endPoint x: 315, endPoint y: 283, distance: 22.9
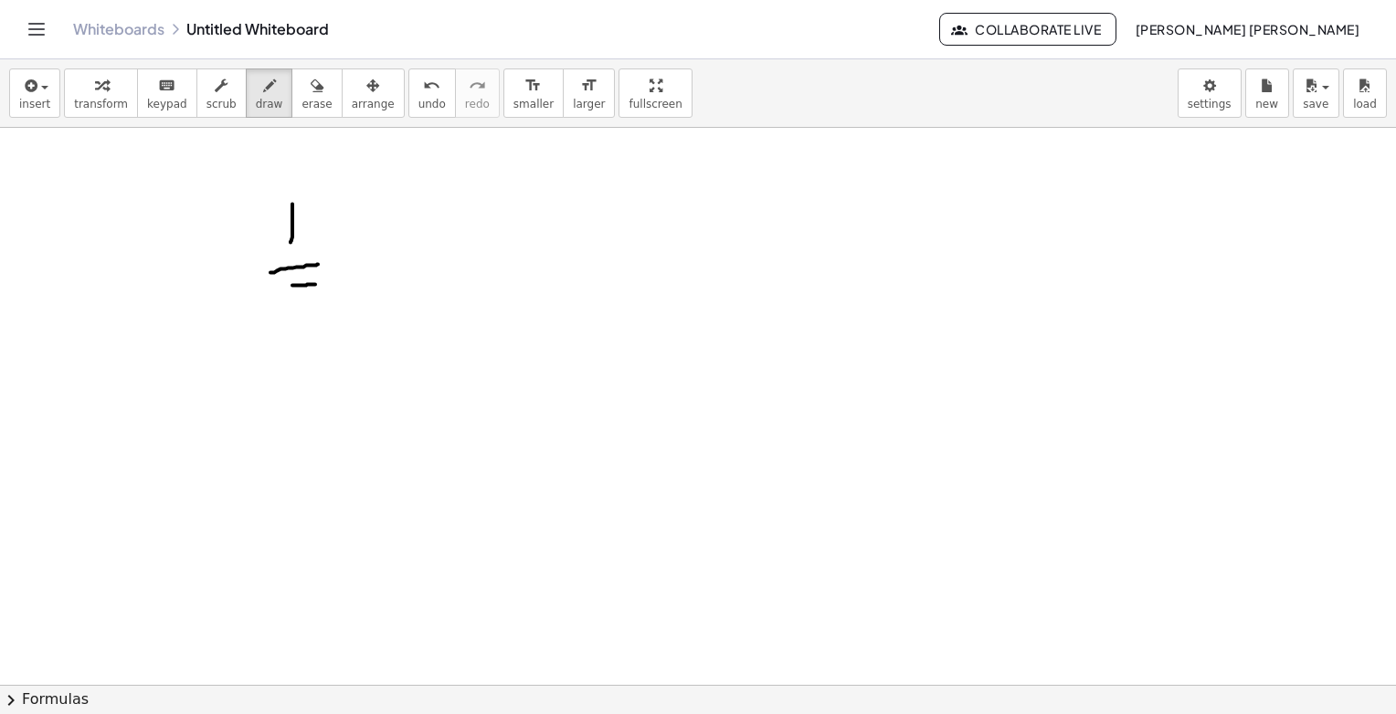
drag, startPoint x: 299, startPoint y: 287, endPoint x: 302, endPoint y: 304, distance: 17.7
drag, startPoint x: 373, startPoint y: 234, endPoint x: 375, endPoint y: 264, distance: 30.2
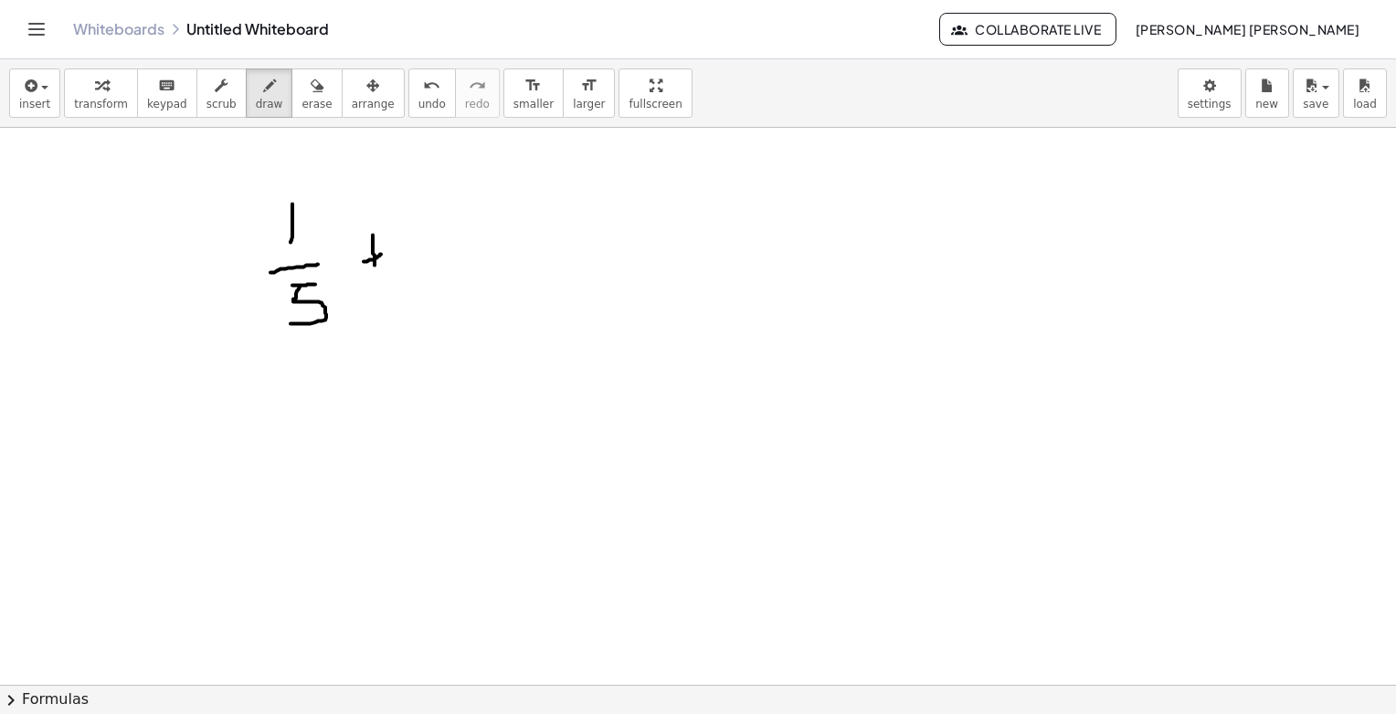
drag, startPoint x: 364, startPoint y: 260, endPoint x: 402, endPoint y: 252, distance: 39.2
drag, startPoint x: 439, startPoint y: 238, endPoint x: 407, endPoint y: 227, distance: 33.8
drag, startPoint x: 328, startPoint y: 249, endPoint x: 361, endPoint y: 264, distance: 36.0
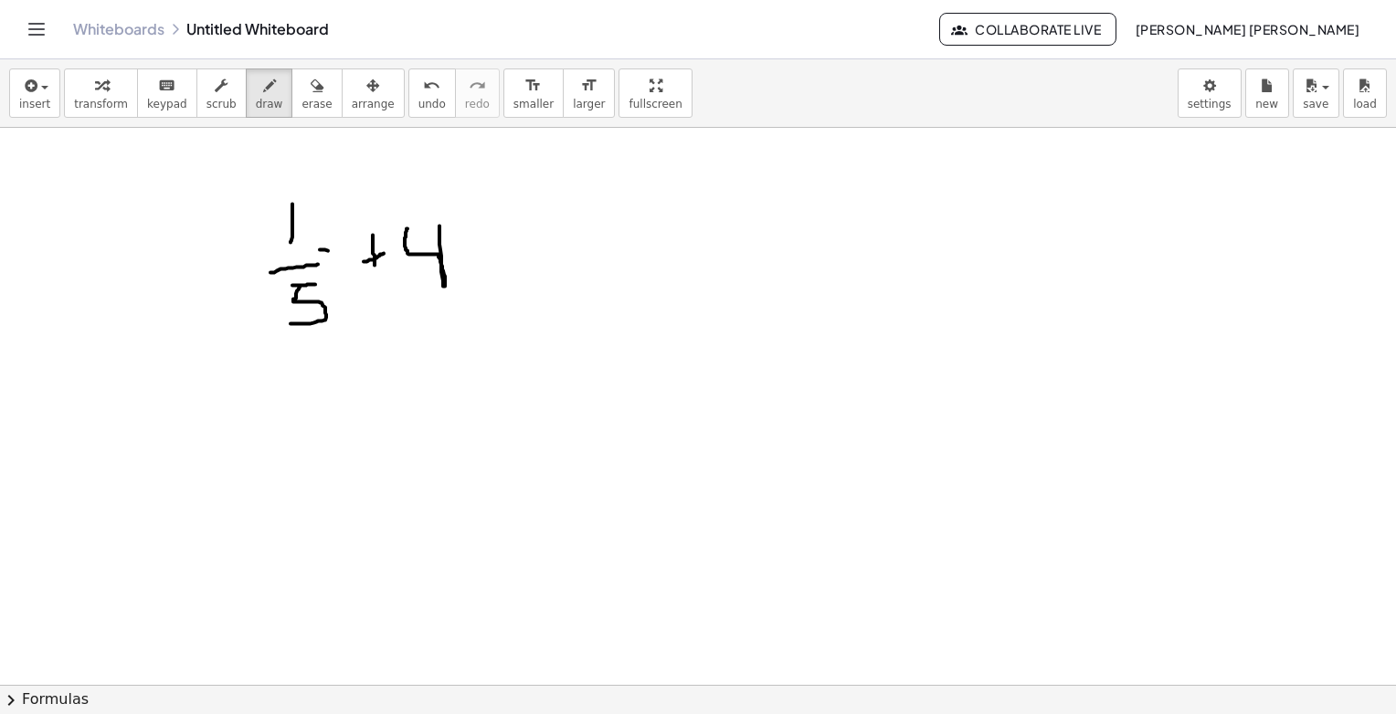
drag, startPoint x: 354, startPoint y: 246, endPoint x: 329, endPoint y: 275, distance: 38.8
drag, startPoint x: 510, startPoint y: 236, endPoint x: 546, endPoint y: 245, distance: 37.7
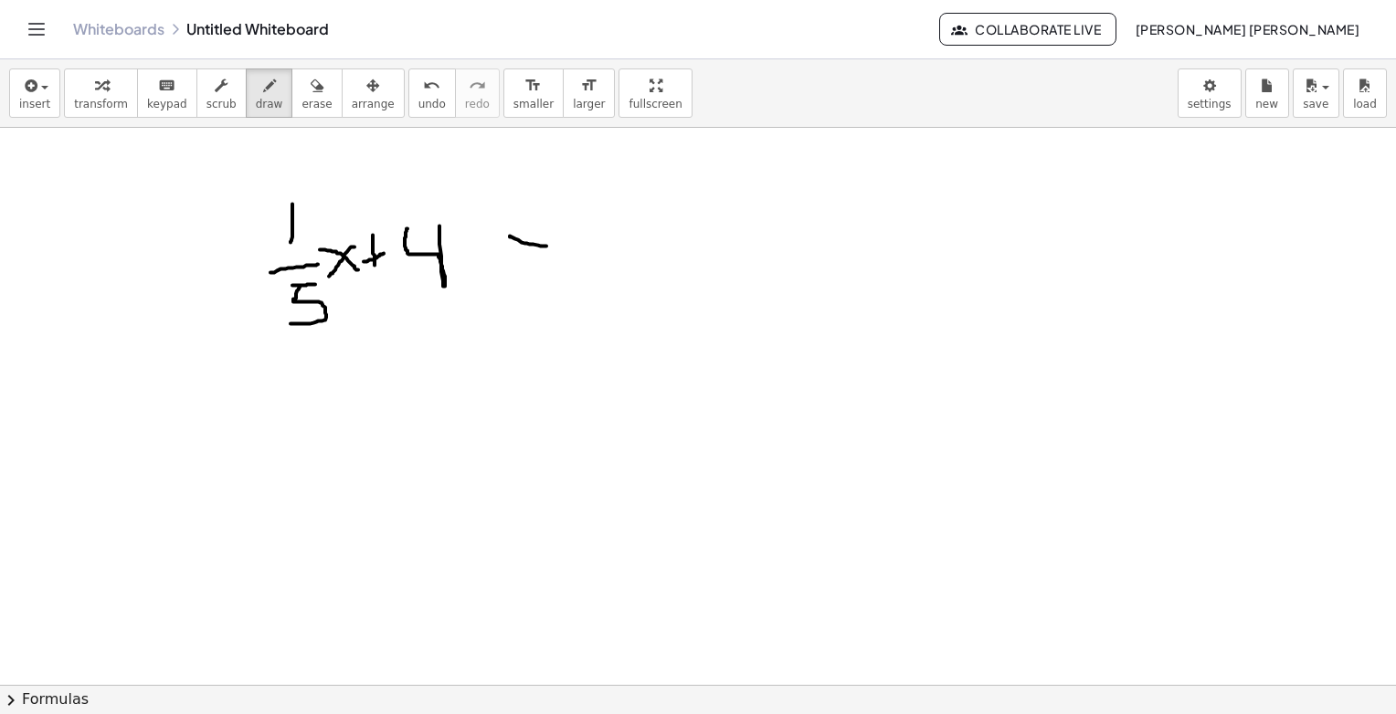
drag, startPoint x: 499, startPoint y: 270, endPoint x: 592, endPoint y: 264, distance: 93.3
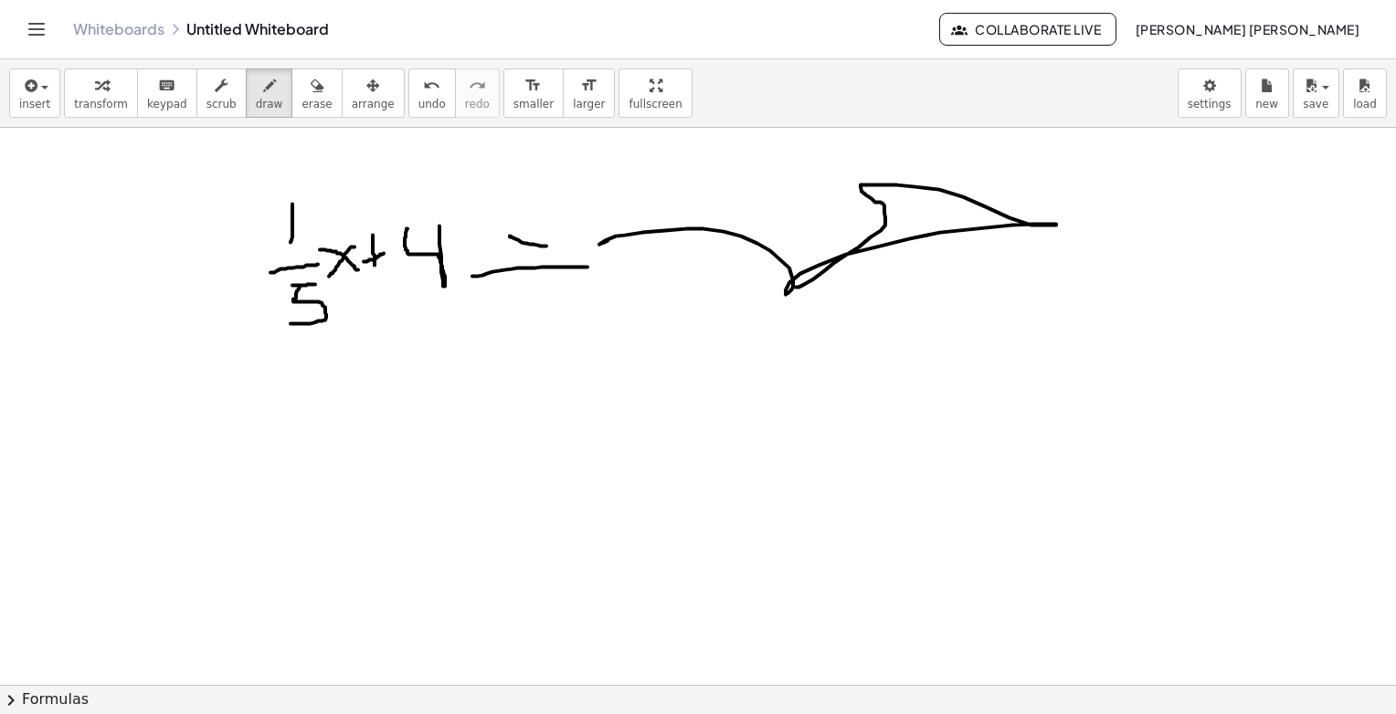
drag, startPoint x: 724, startPoint y: 230, endPoint x: 863, endPoint y: 287, distance: 150.8
drag, startPoint x: 697, startPoint y: 374, endPoint x: 753, endPoint y: 354, distance: 59.2
drag, startPoint x: 766, startPoint y: 341, endPoint x: 734, endPoint y: 336, distance: 33.2
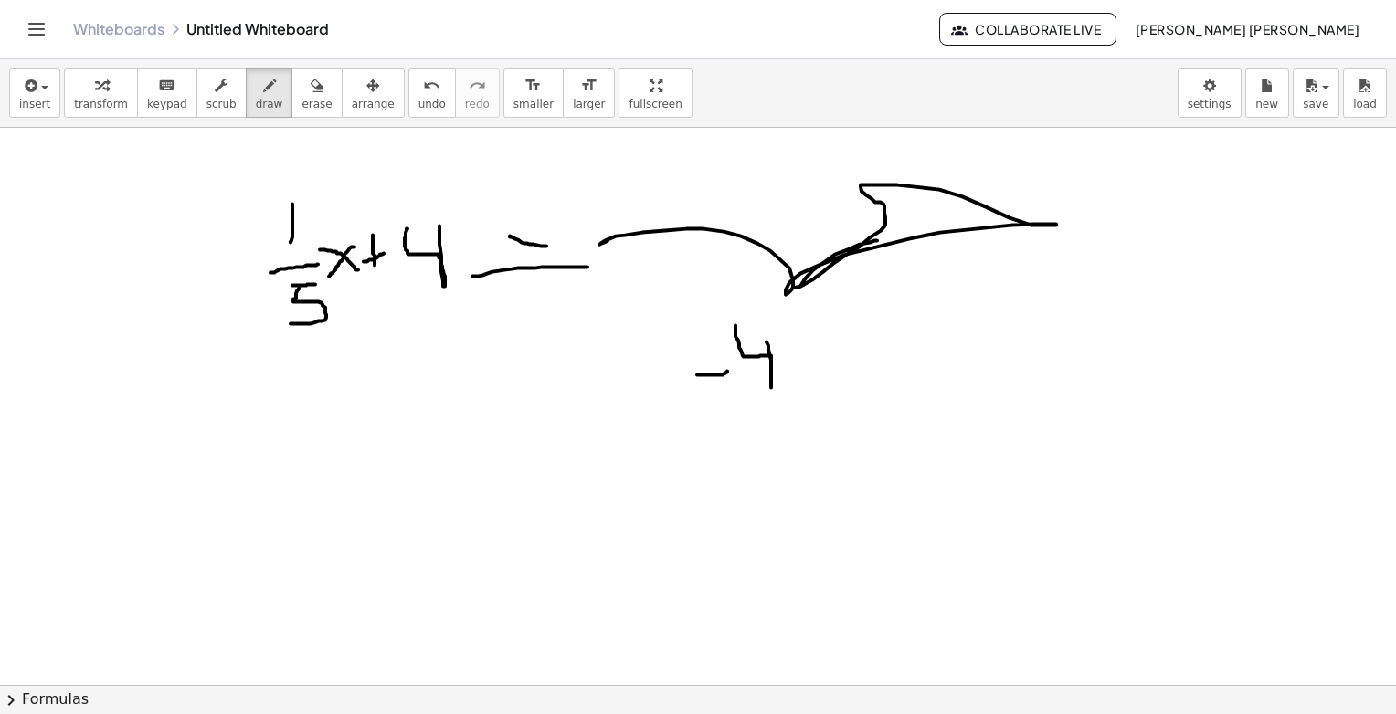
drag, startPoint x: 607, startPoint y: 374, endPoint x: 625, endPoint y: 399, distance: 31.4
drag, startPoint x: 603, startPoint y: 404, endPoint x: 643, endPoint y: 403, distance: 40.2
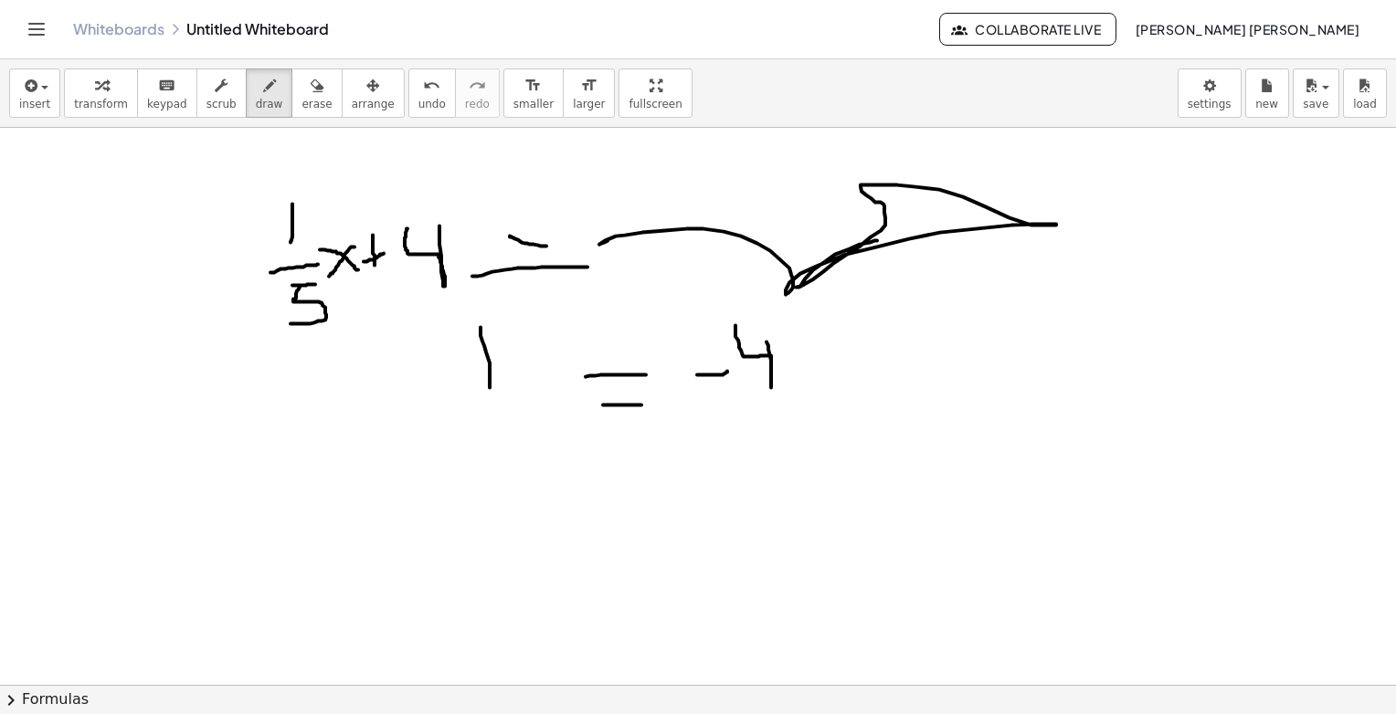
drag, startPoint x: 481, startPoint y: 326, endPoint x: 490, endPoint y: 386, distance: 61.0
drag, startPoint x: 479, startPoint y: 392, endPoint x: 547, endPoint y: 396, distance: 68.6
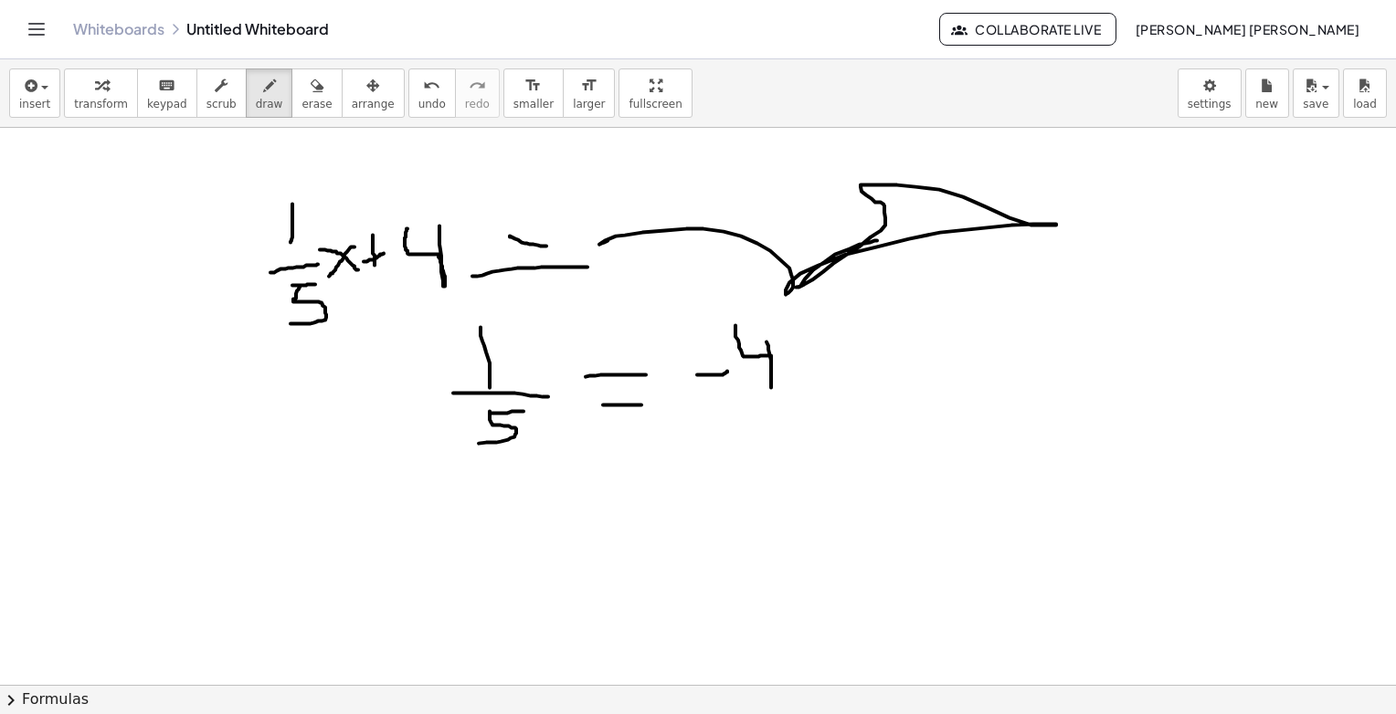
drag, startPoint x: 490, startPoint y: 411, endPoint x: 472, endPoint y: 442, distance: 35.6
drag, startPoint x: 581, startPoint y: 369, endPoint x: 570, endPoint y: 392, distance: 25.3
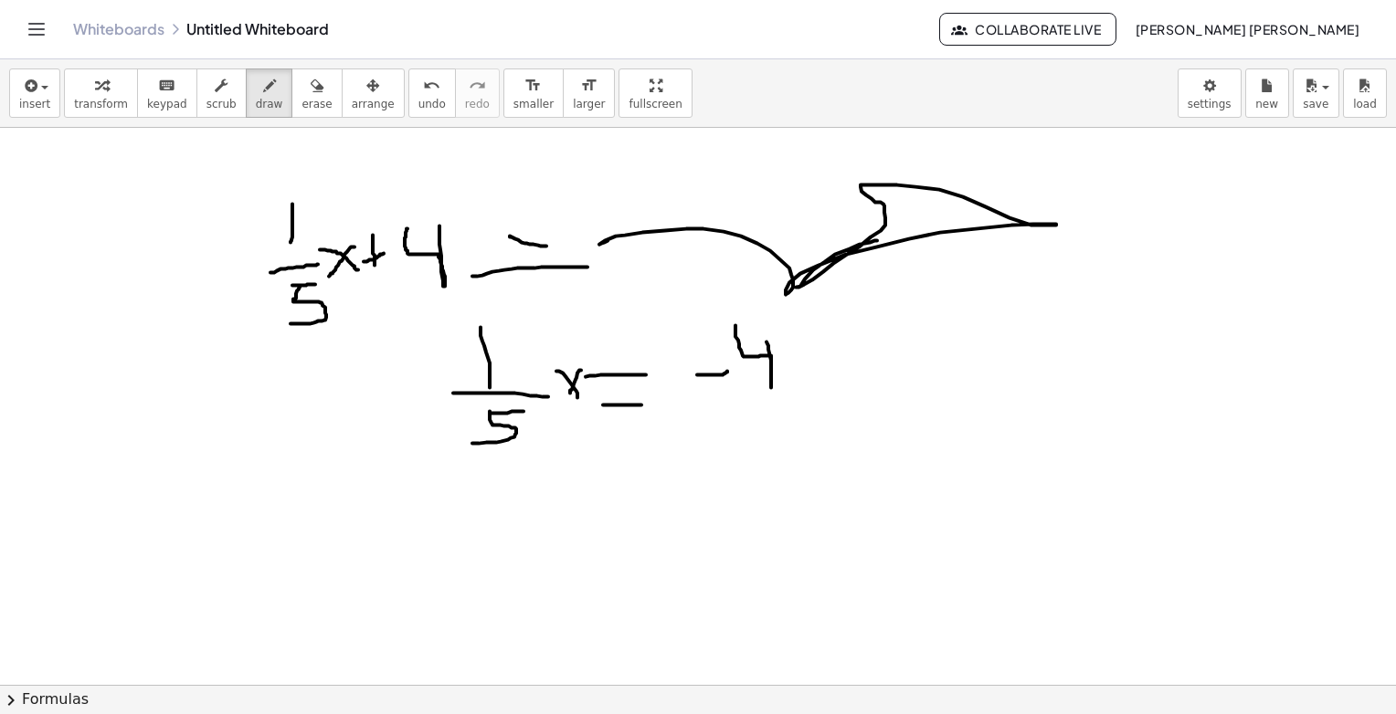
drag, startPoint x: 486, startPoint y: 210, endPoint x: 485, endPoint y: 230, distance: 20.1
drag, startPoint x: 476, startPoint y: 224, endPoint x: 470, endPoint y: 204, distance: 20.8
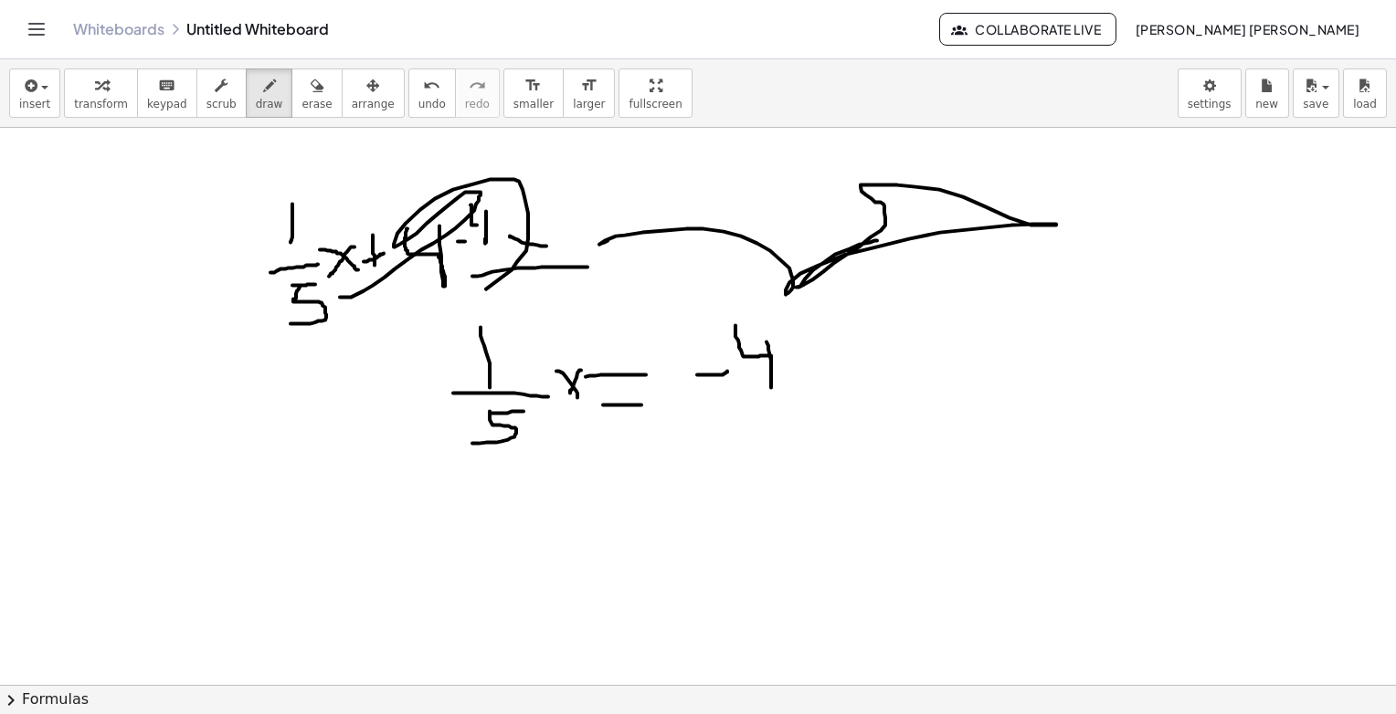
drag, startPoint x: 351, startPoint y: 296, endPoint x: 423, endPoint y: 262, distance: 79.7
click at [301, 111] on span "erase" at bounding box center [316, 104] width 30 height 13
click at [256, 100] on span "draw" at bounding box center [269, 104] width 27 height 13
drag, startPoint x: 801, startPoint y: 370, endPoint x: 831, endPoint y: 367, distance: 30.3
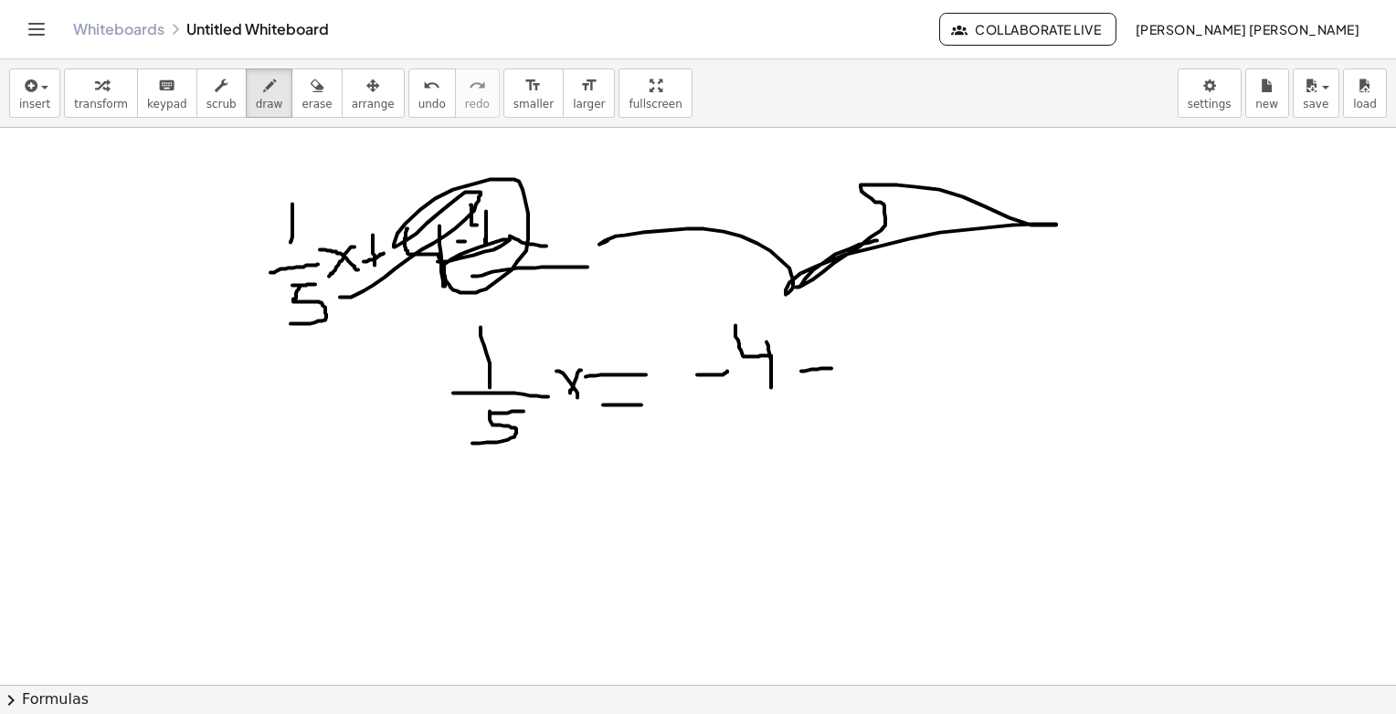
drag, startPoint x: 820, startPoint y: 388, endPoint x: 801, endPoint y: 403, distance: 24.1
drag, startPoint x: 856, startPoint y: 359, endPoint x: 851, endPoint y: 406, distance: 46.8
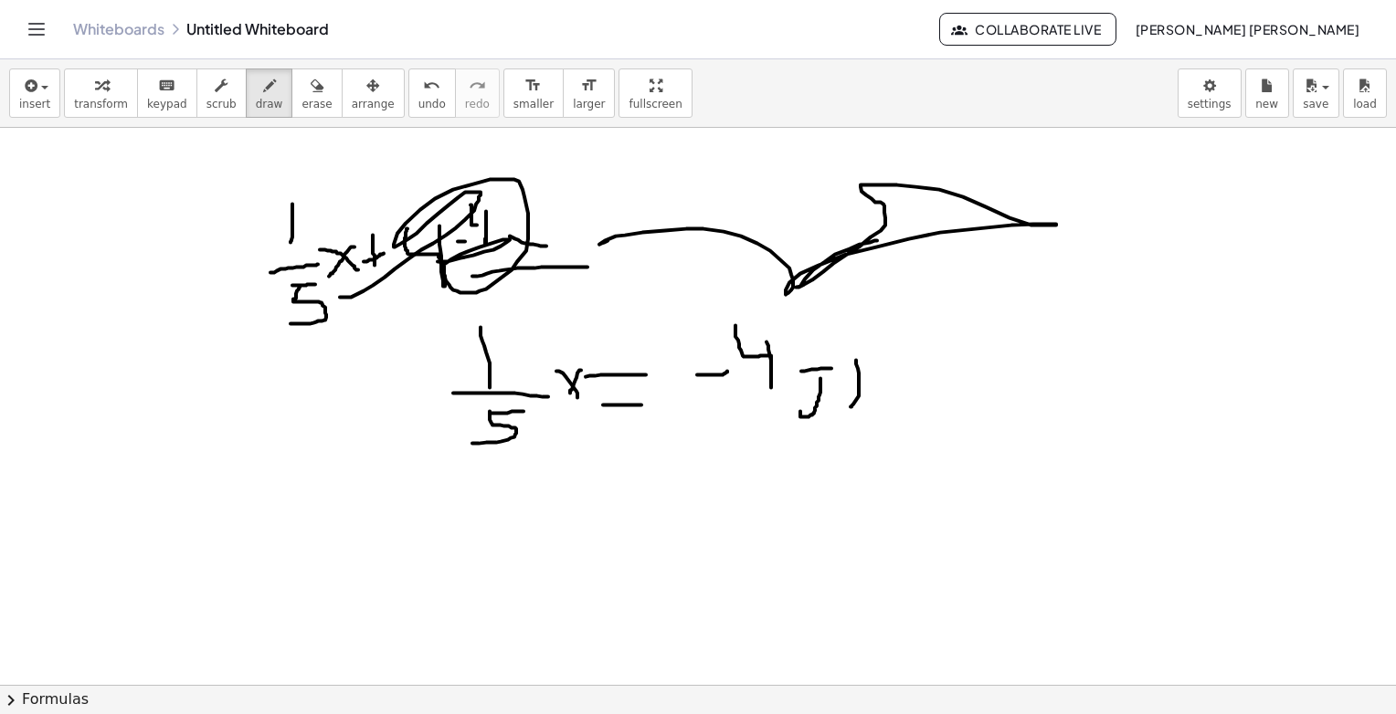
drag, startPoint x: 845, startPoint y: 351, endPoint x: 889, endPoint y: 404, distance: 68.8
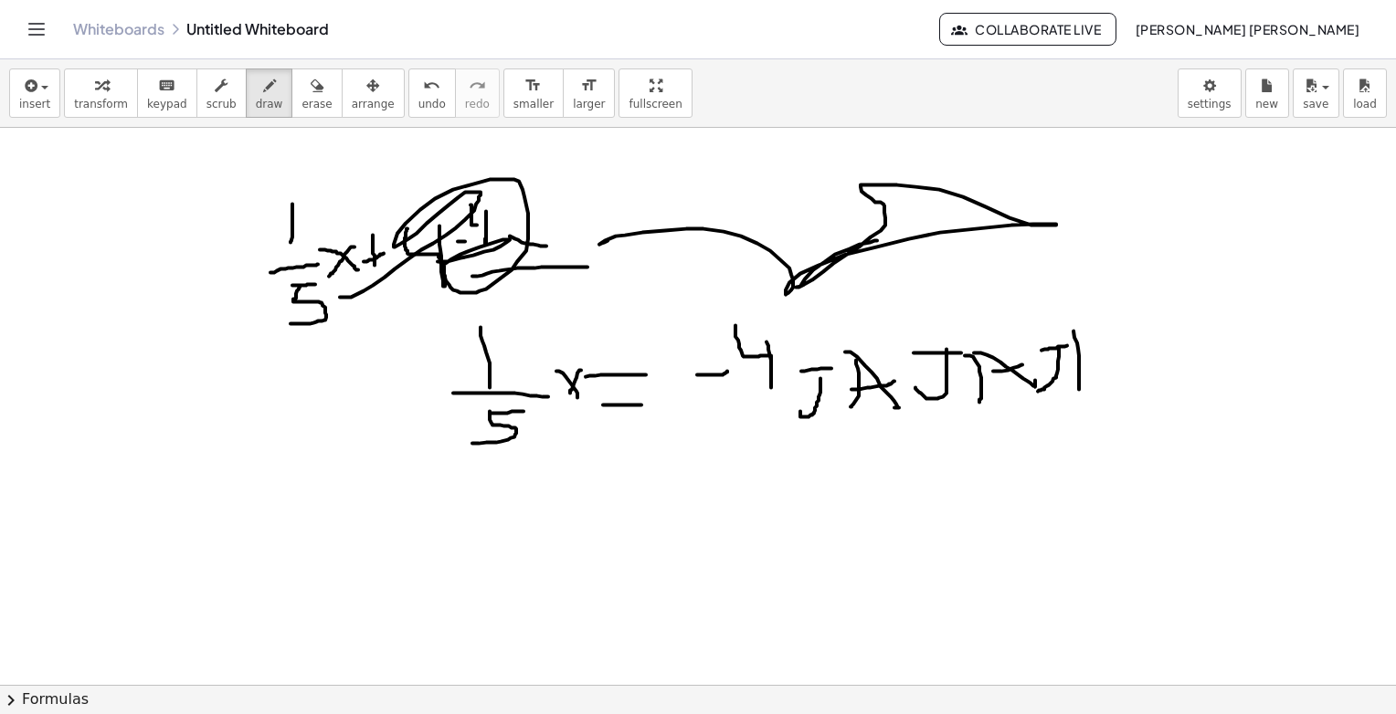
click at [291, 114] on button "erase" at bounding box center [316, 93] width 50 height 49
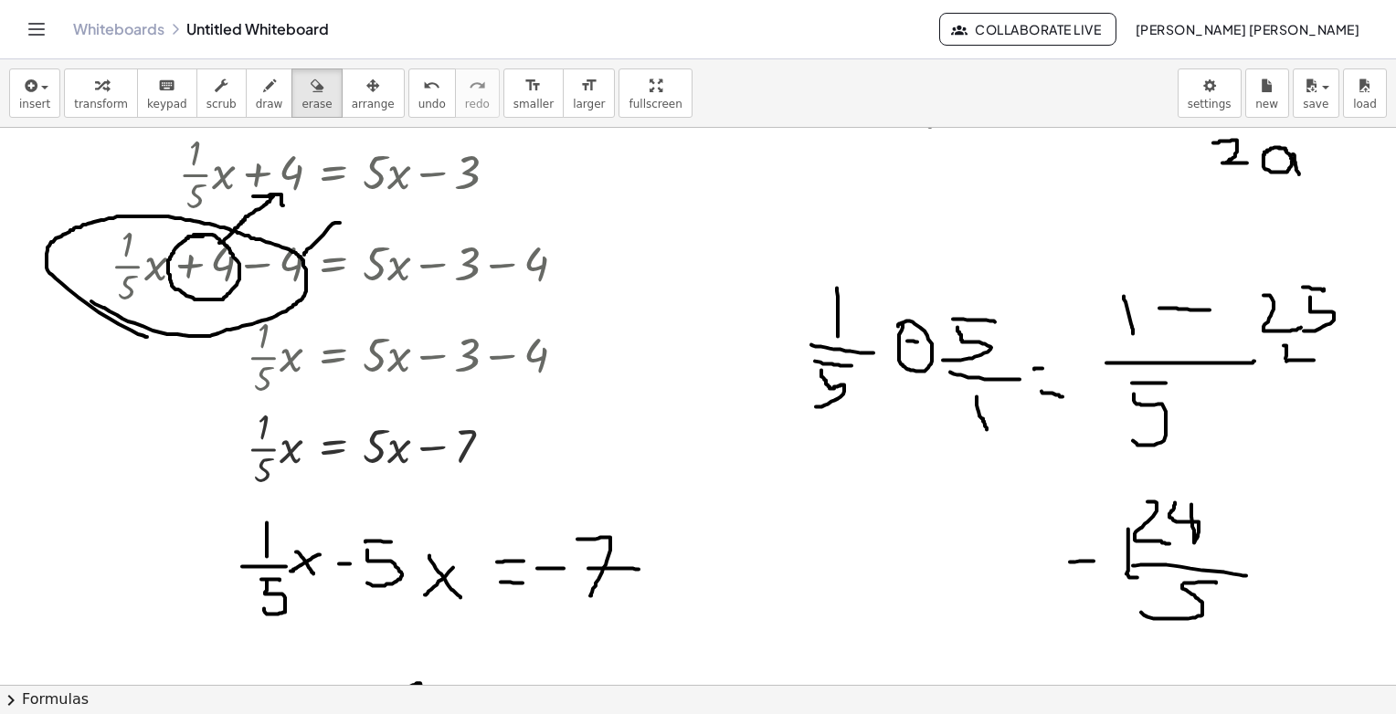
scroll to position [0, 0]
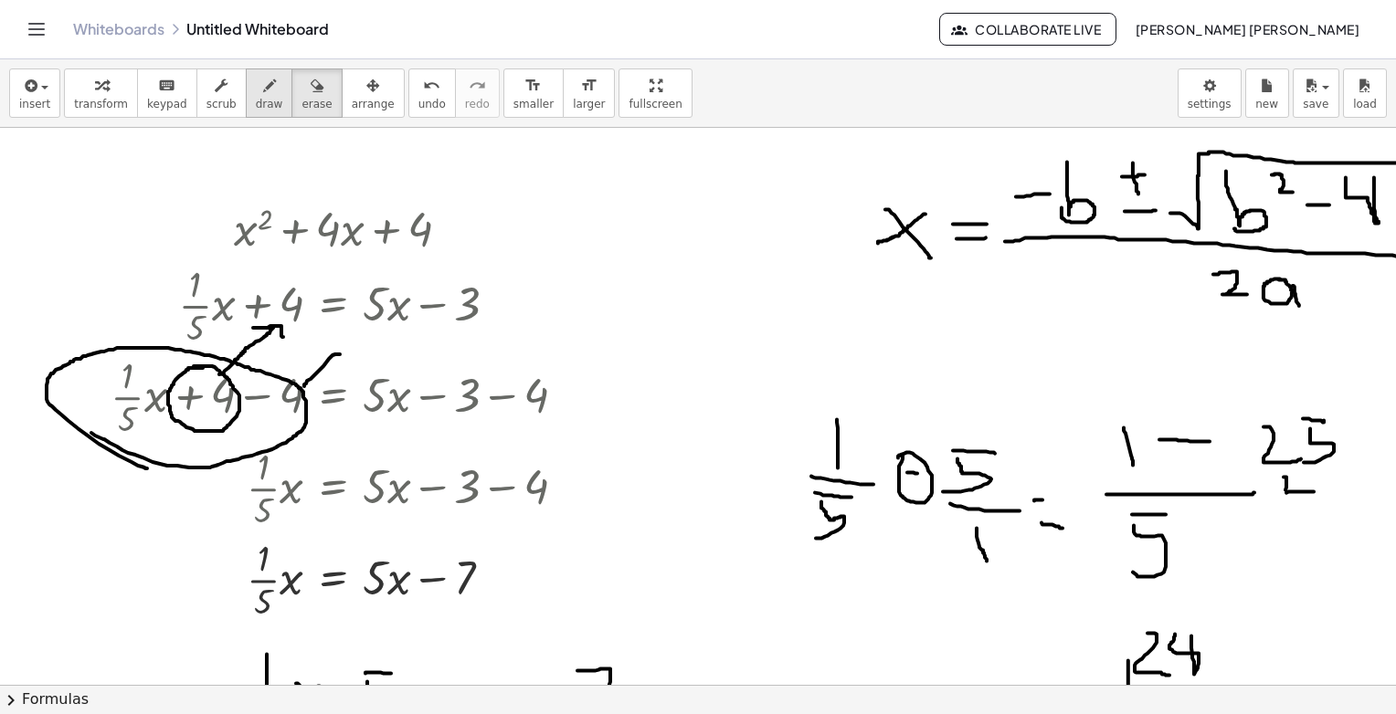
click at [256, 103] on span "draw" at bounding box center [269, 104] width 27 height 13
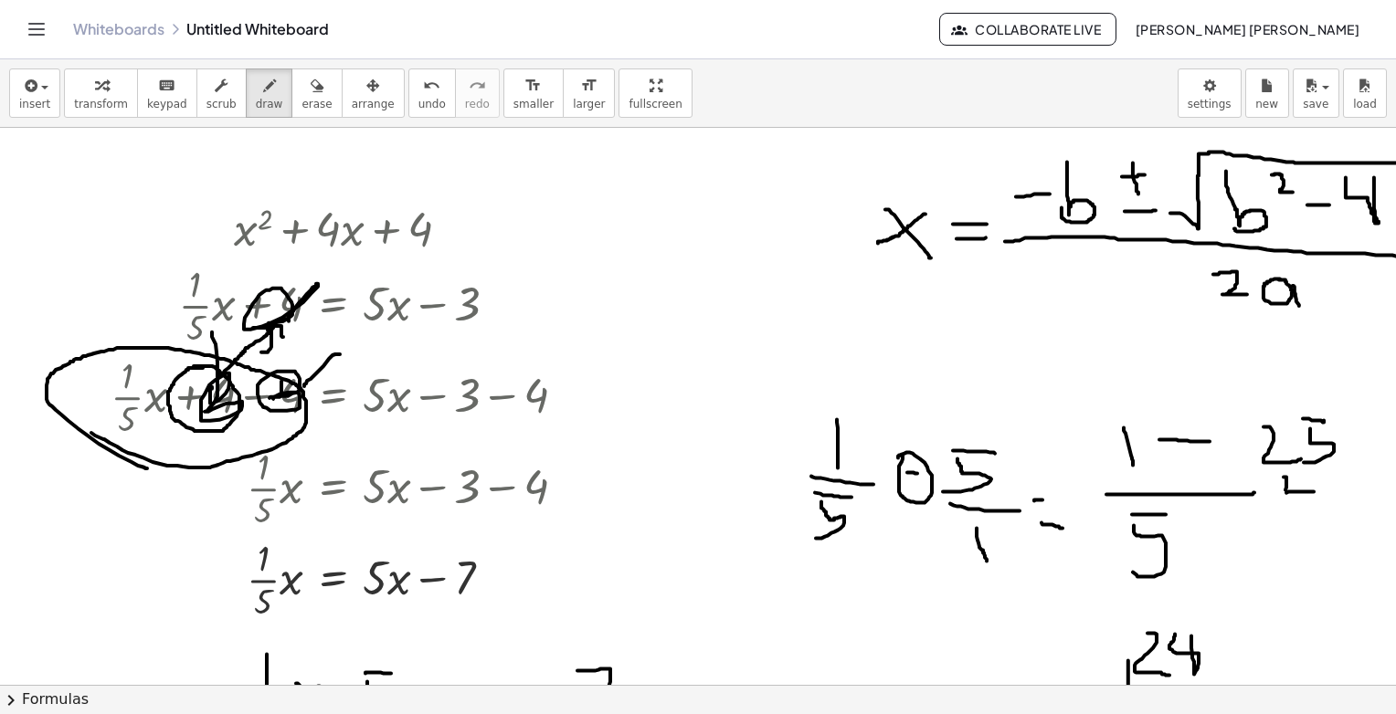
click at [291, 96] on button "erase" at bounding box center [316, 93] width 50 height 49
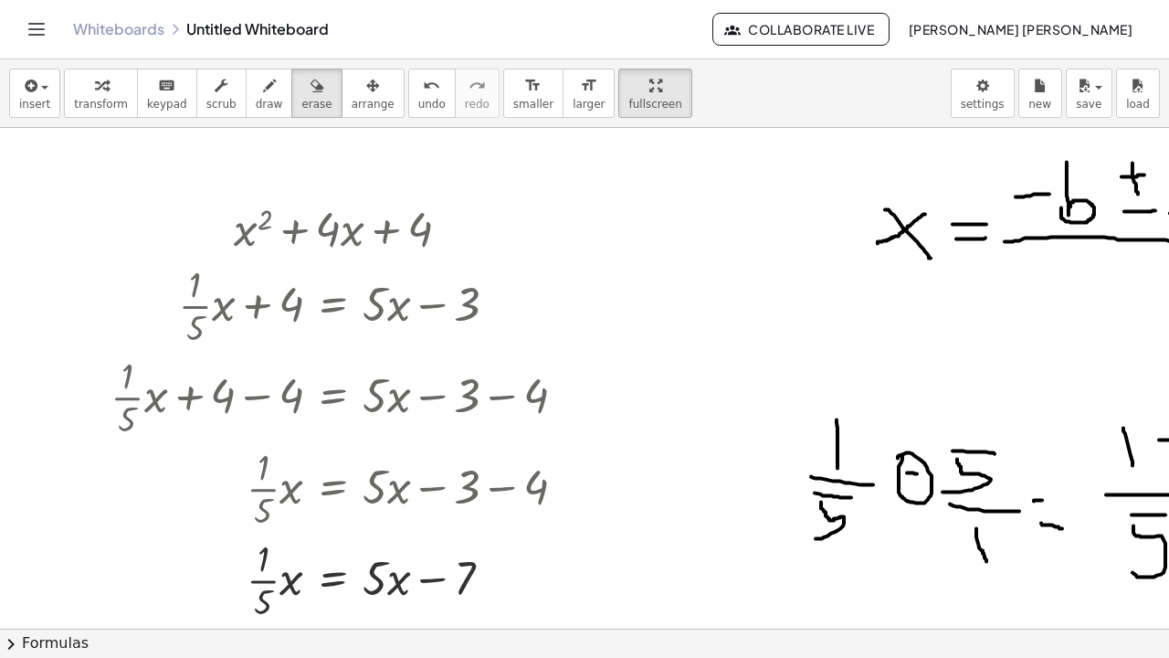
drag, startPoint x: 621, startPoint y: 106, endPoint x: 513, endPoint y: 97, distance: 108.2
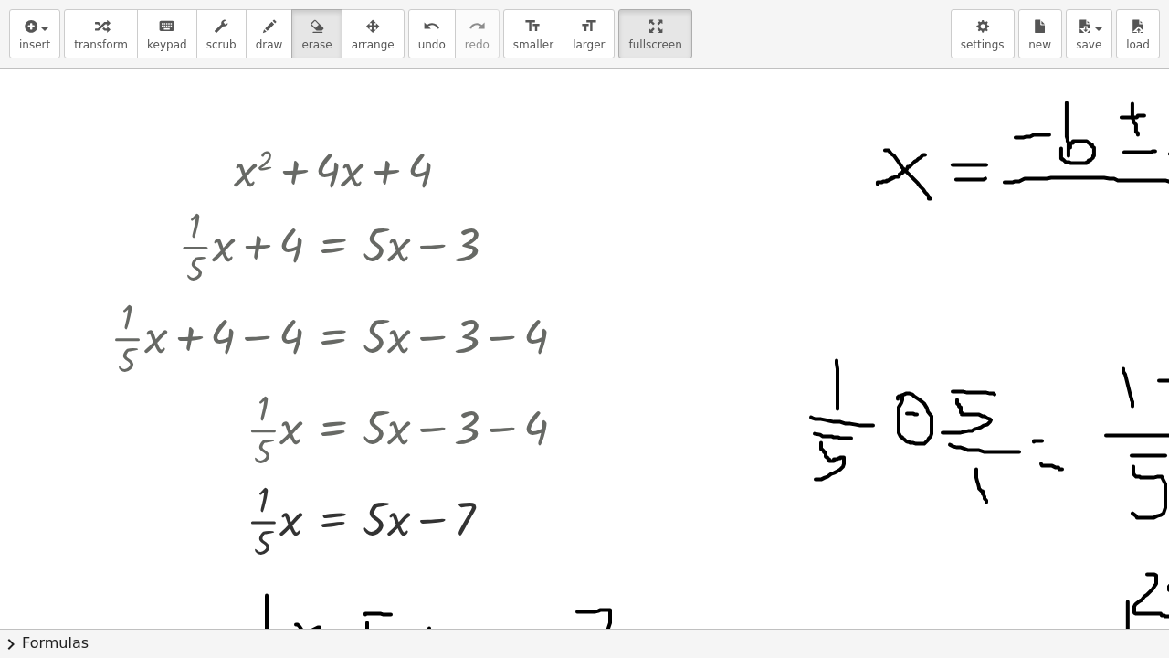
click at [513, 97] on div "insert select one: Math Expression Function Text Youtube Video Graphing Geometr…" at bounding box center [584, 329] width 1169 height 658
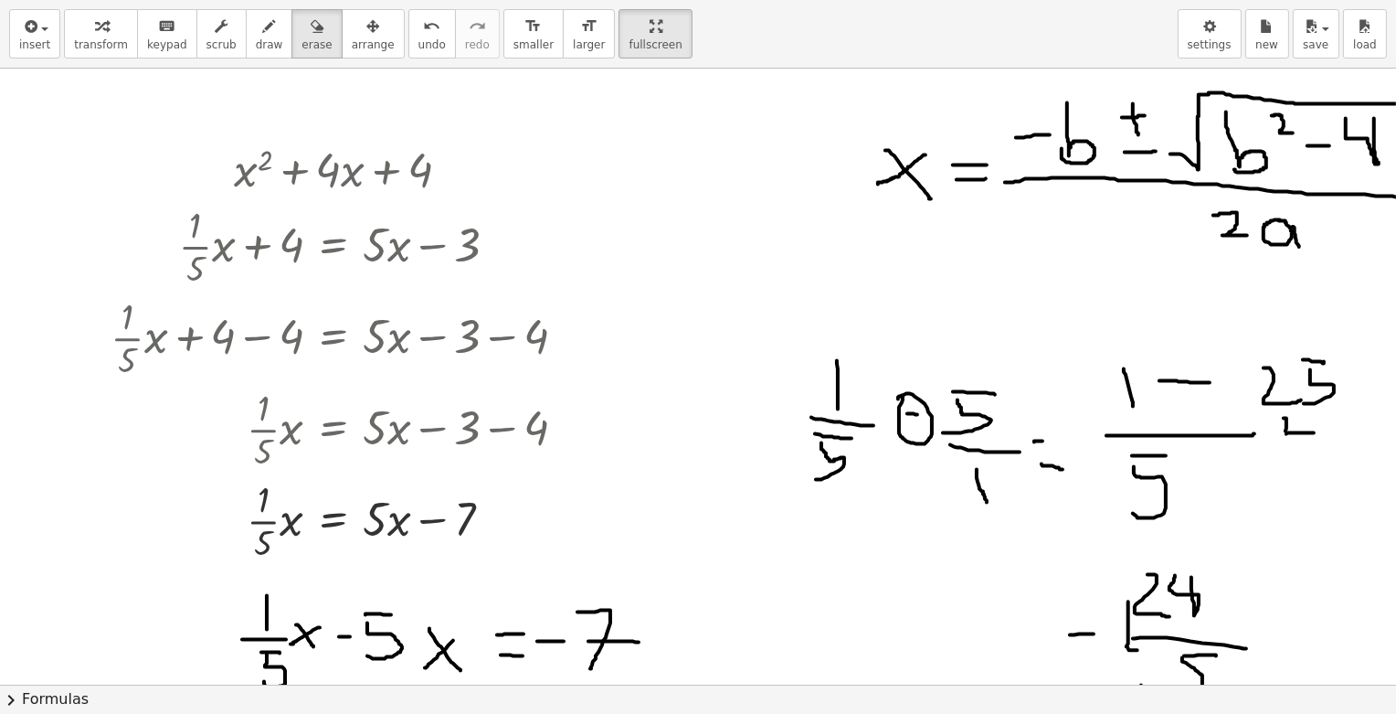
drag, startPoint x: 600, startPoint y: 45, endPoint x: 715, endPoint y: 49, distance: 115.2
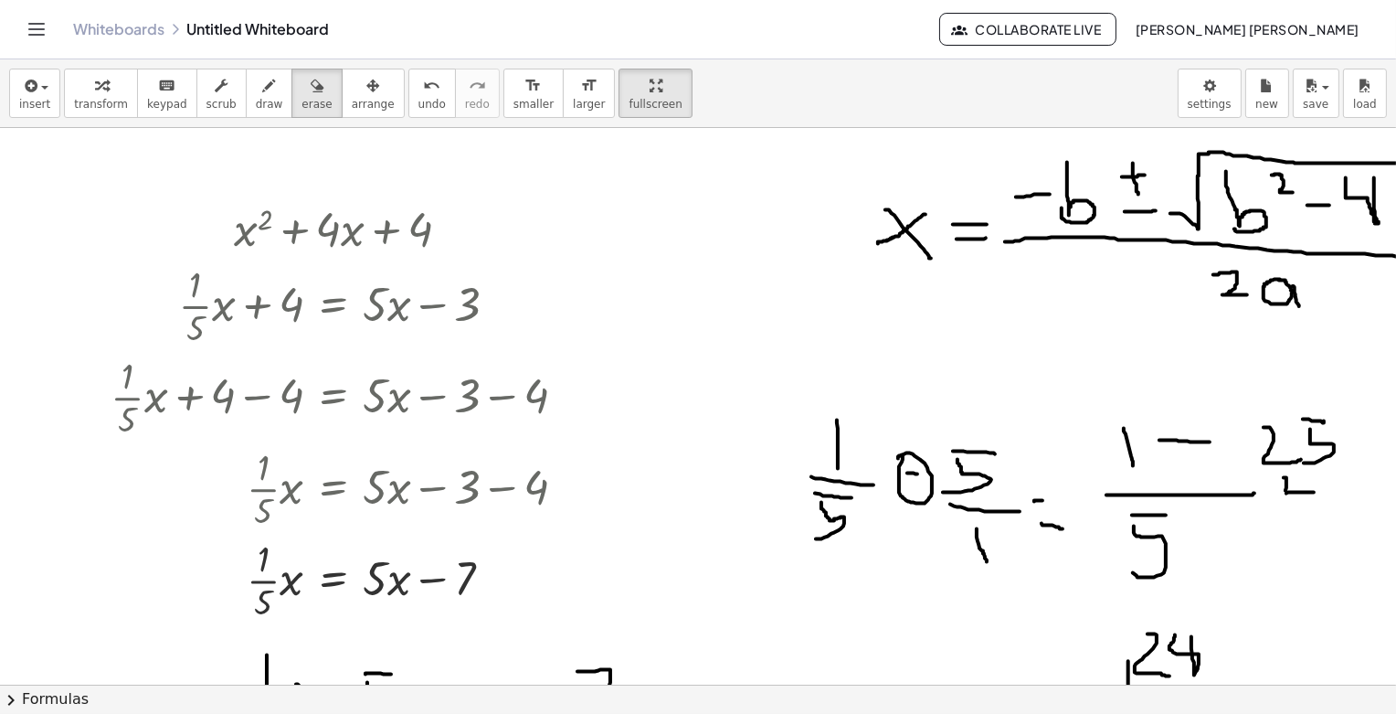
click at [715, 49] on div "Graspable Math Activities Whiteboards Classes Account v1.31.2 | Privacy policy …" at bounding box center [698, 357] width 1396 height 714
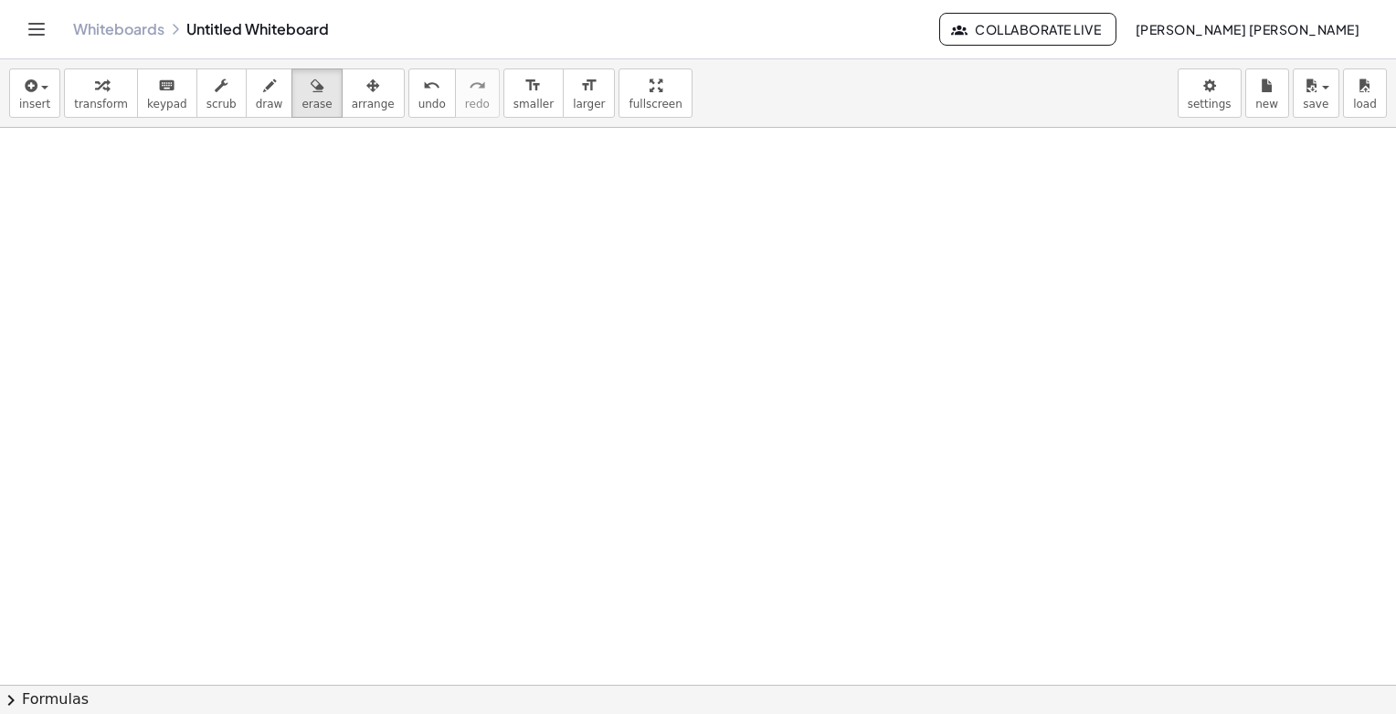
scroll to position [902, 0]
click at [256, 108] on span "draw" at bounding box center [269, 104] width 27 height 13
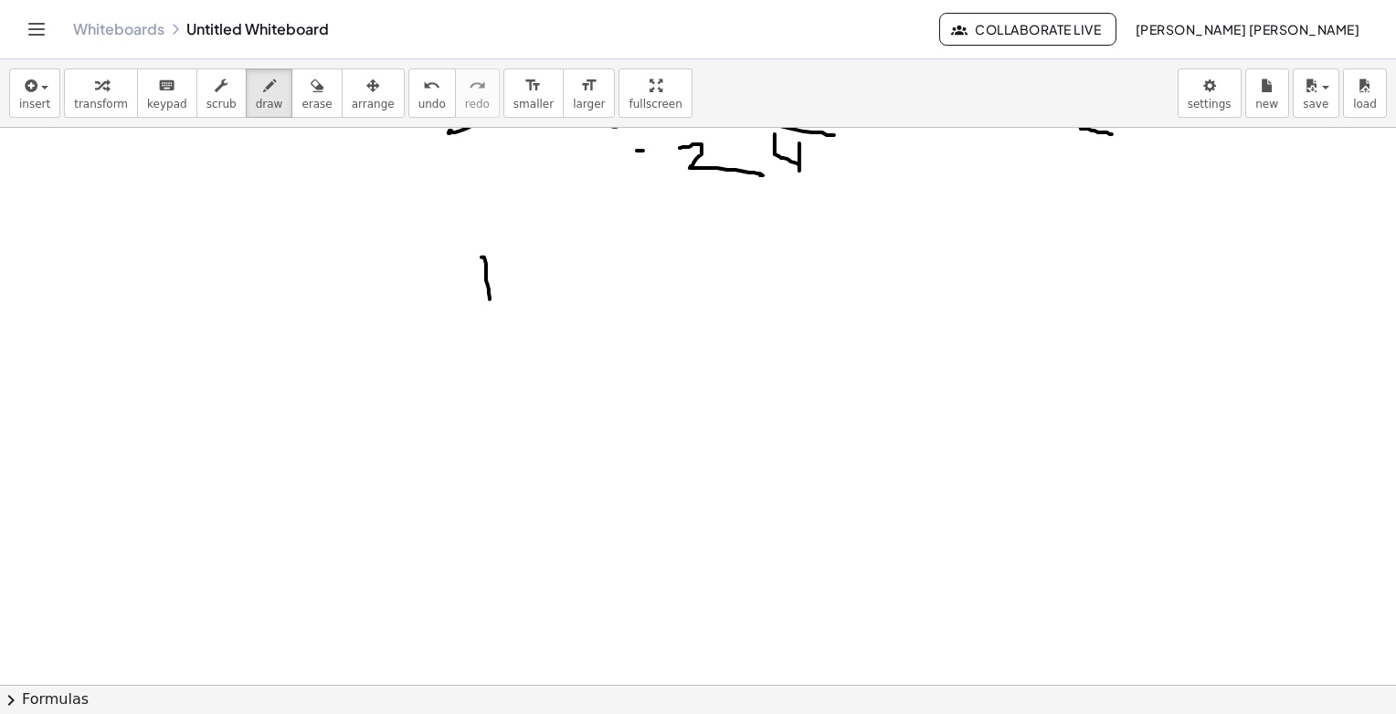
click at [492, 301] on div at bounding box center [698, 341] width 1396 height 2231
drag, startPoint x: 466, startPoint y: 311, endPoint x: 538, endPoint y: 317, distance: 72.5
click at [538, 317] on div at bounding box center [698, 341] width 1396 height 2231
click at [526, 328] on div at bounding box center [698, 341] width 1396 height 2231
drag, startPoint x: 511, startPoint y: 330, endPoint x: 559, endPoint y: 342, distance: 49.9
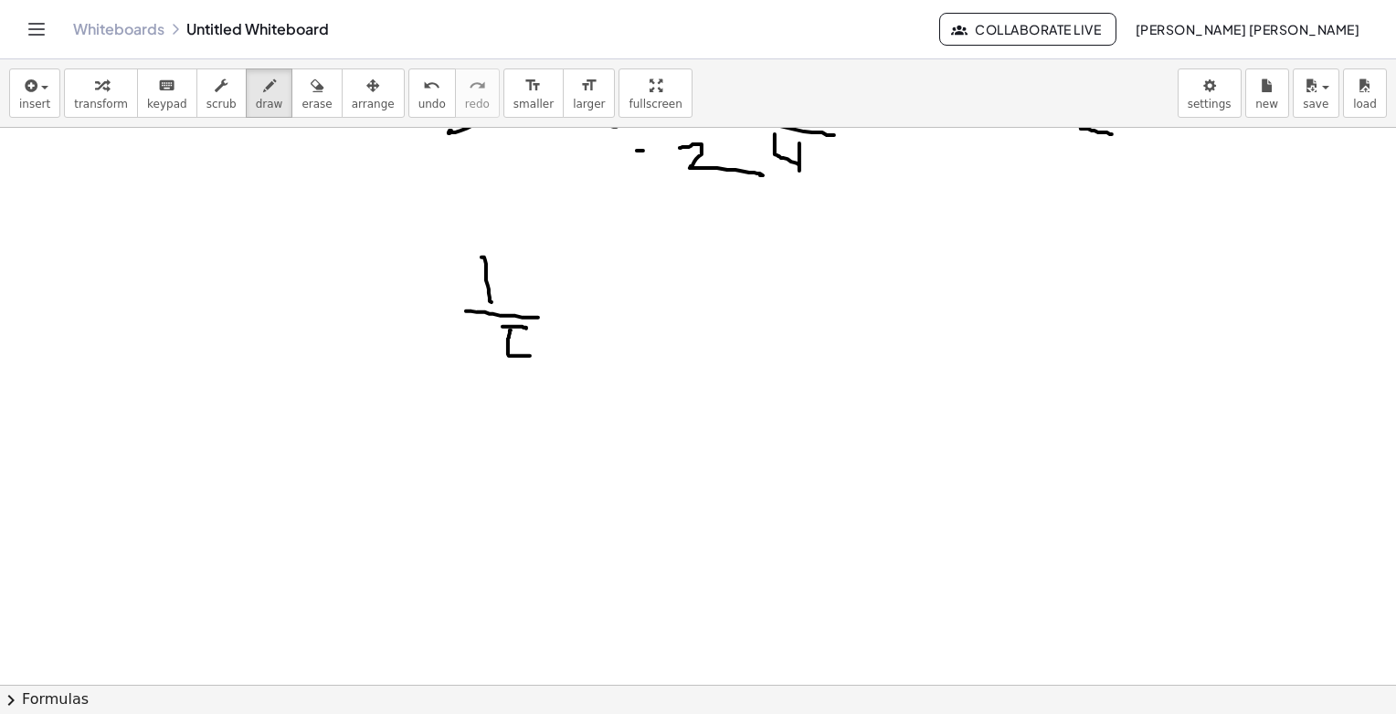
click at [504, 381] on div at bounding box center [698, 341] width 1396 height 2231
drag, startPoint x: 594, startPoint y: 337, endPoint x: 603, endPoint y: 312, distance: 27.2
click at [603, 340] on div at bounding box center [698, 341] width 1396 height 2231
drag, startPoint x: 551, startPoint y: 352, endPoint x: 583, endPoint y: 341, distance: 33.8
click at [552, 352] on div at bounding box center [698, 341] width 1396 height 2231
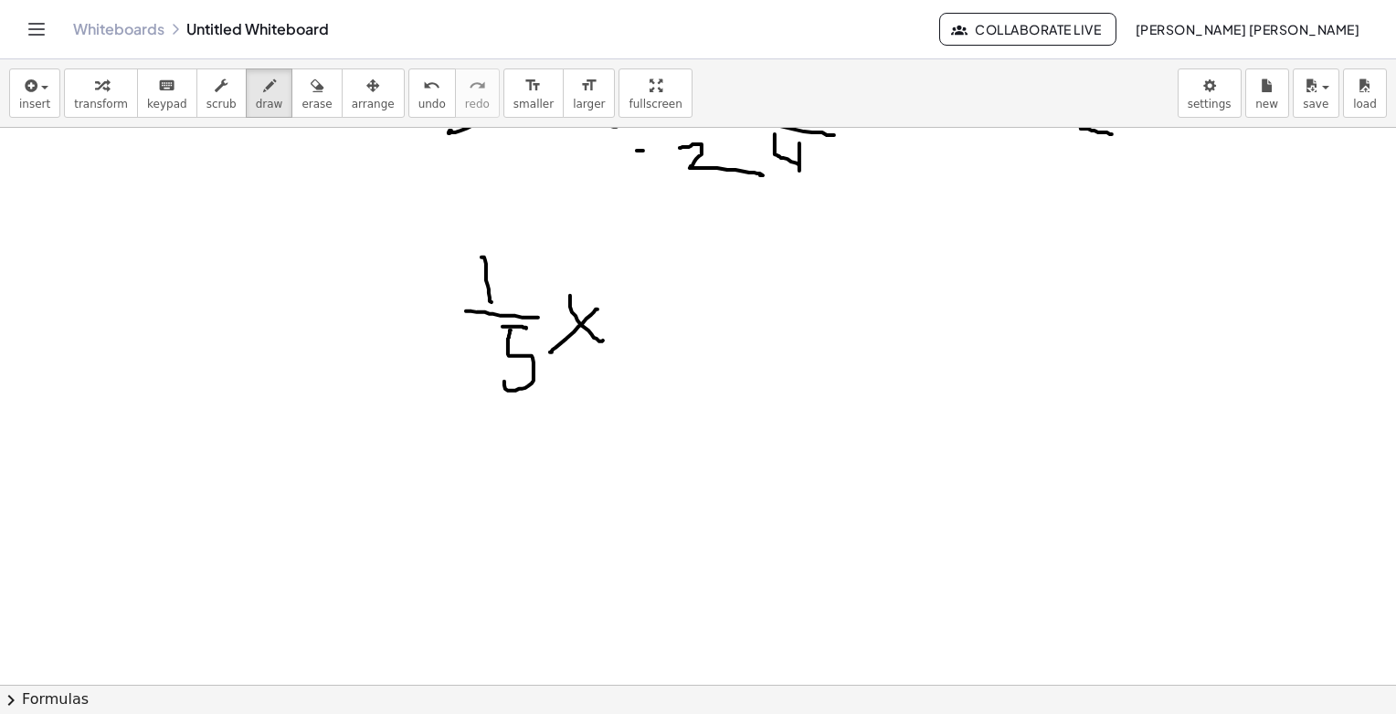
drag, startPoint x: 673, startPoint y: 304, endPoint x: 654, endPoint y: 324, distance: 27.8
click at [675, 340] on div at bounding box center [698, 341] width 1396 height 2231
click at [744, 322] on div at bounding box center [698, 341] width 1396 height 2231
drag, startPoint x: 655, startPoint y: 322, endPoint x: 727, endPoint y: 323, distance: 72.2
click at [727, 323] on div at bounding box center [698, 341] width 1396 height 2231
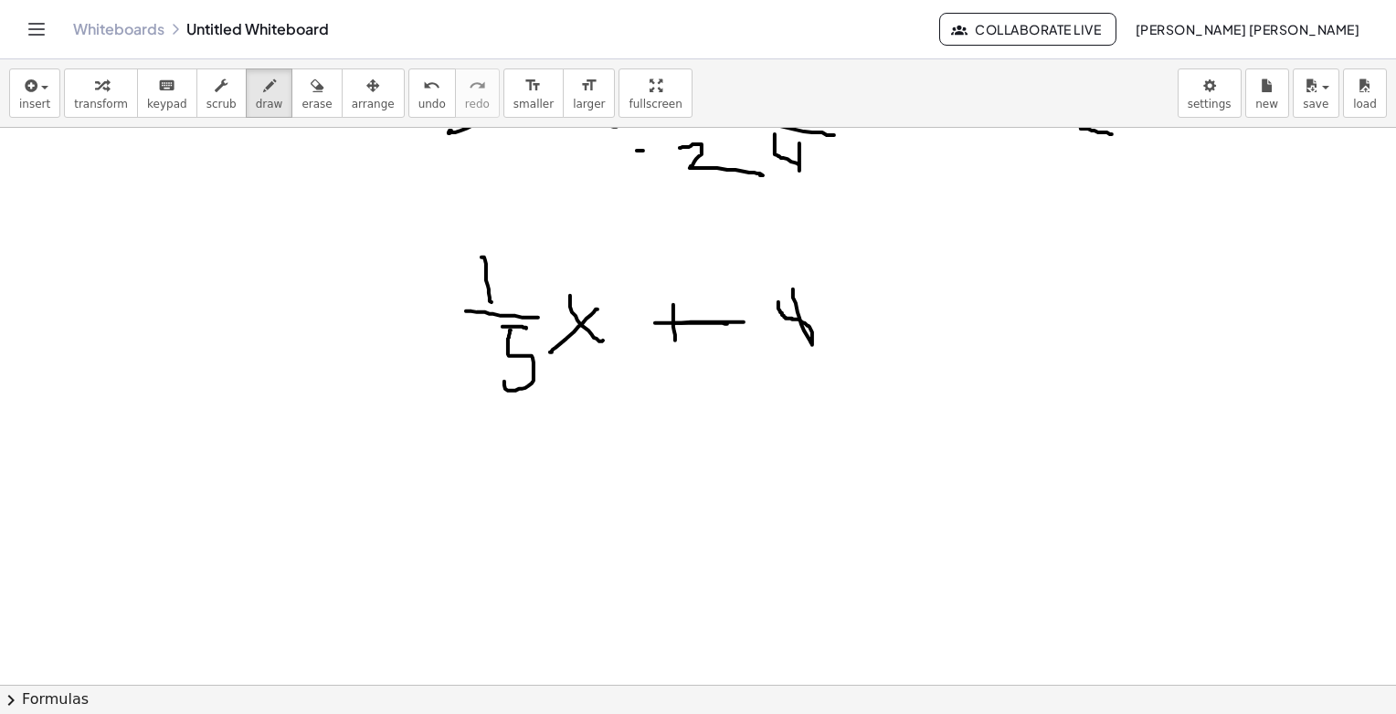
click at [778, 290] on div at bounding box center [698, 341] width 1396 height 2231
click at [893, 307] on div at bounding box center [698, 341] width 1396 height 2231
drag, startPoint x: 855, startPoint y: 322, endPoint x: 961, endPoint y: 321, distance: 106.0
click at [918, 322] on div at bounding box center [698, 341] width 1396 height 2231
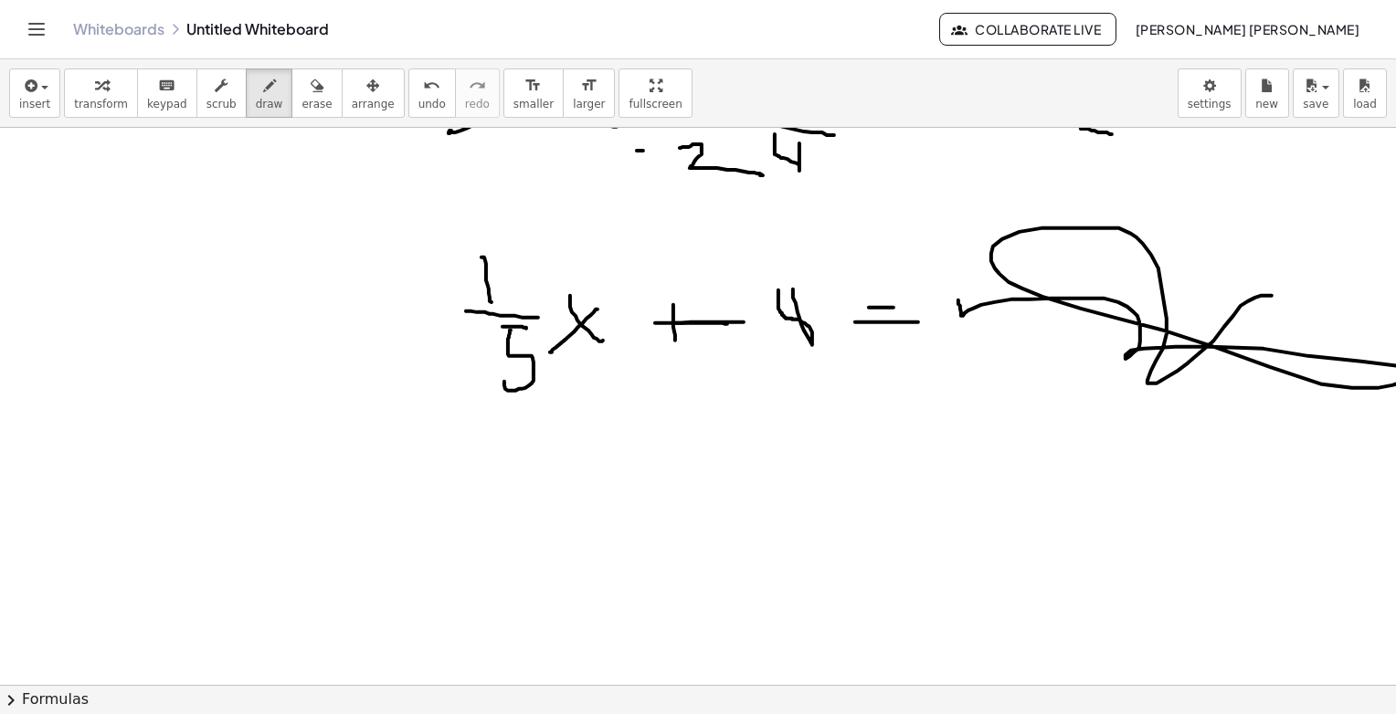
drag, startPoint x: 960, startPoint y: 308, endPoint x: 1272, endPoint y: 295, distance: 311.8
click at [1272, 295] on div at bounding box center [698, 341] width 1396 height 2231
drag, startPoint x: 647, startPoint y: 421, endPoint x: 650, endPoint y: 434, distance: 13.3
click at [650, 434] on div at bounding box center [702, 341] width 1405 height 2231
drag, startPoint x: 628, startPoint y: 427, endPoint x: 692, endPoint y: 431, distance: 65.0
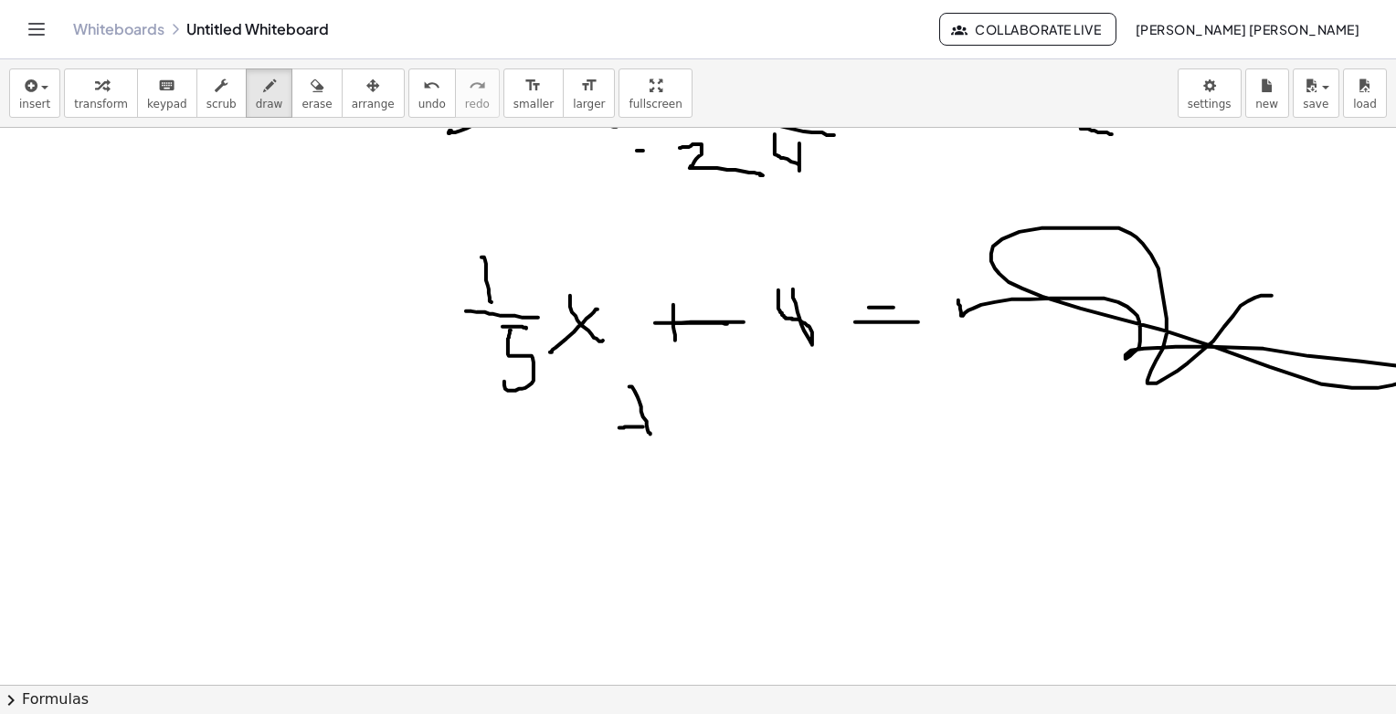
click at [690, 428] on div at bounding box center [702, 341] width 1405 height 2231
drag, startPoint x: 624, startPoint y: 436, endPoint x: 687, endPoint y: 445, distance: 63.7
click at [687, 445] on div at bounding box center [702, 341] width 1405 height 2231
drag, startPoint x: 651, startPoint y: 445, endPoint x: 666, endPoint y: 476, distance: 34.3
click at [670, 481] on div at bounding box center [702, 341] width 1405 height 2231
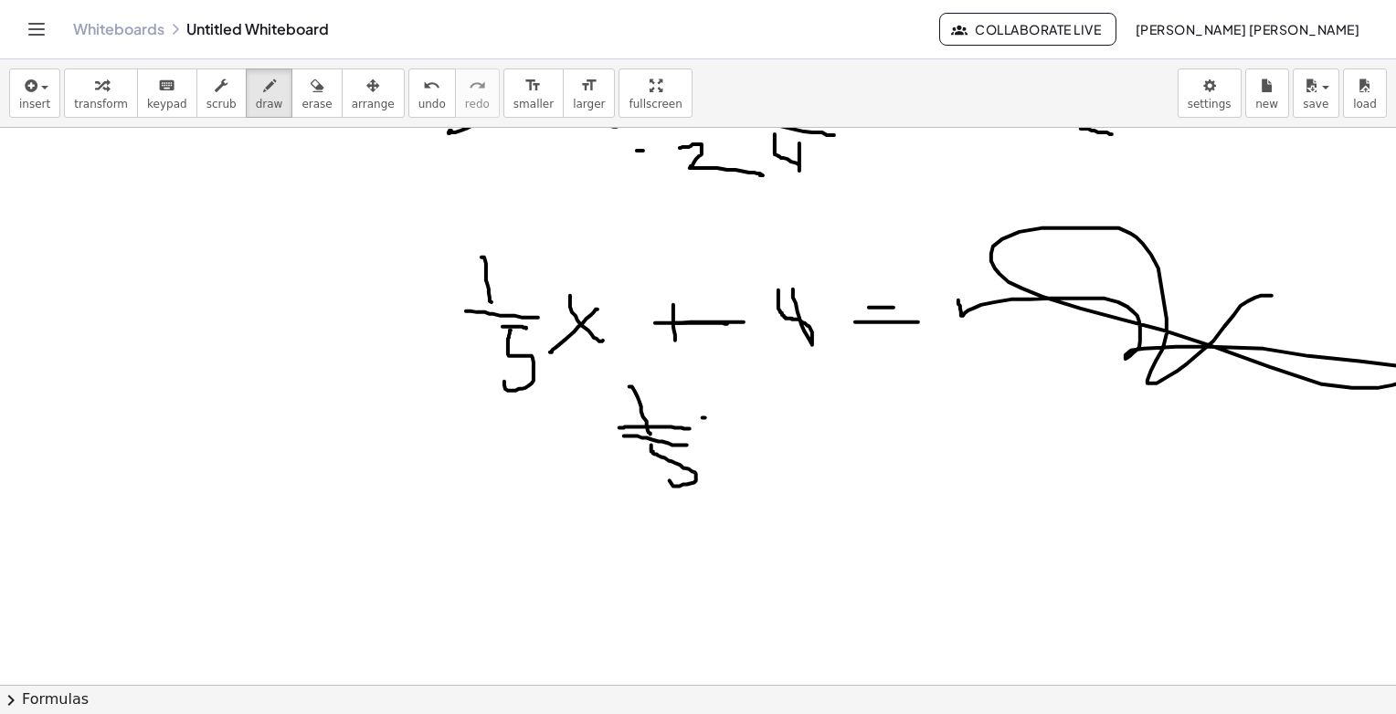
drag, startPoint x: 705, startPoint y: 418, endPoint x: 757, endPoint y: 447, distance: 59.7
click at [757, 447] on div at bounding box center [702, 341] width 1405 height 2231
drag, startPoint x: 751, startPoint y: 427, endPoint x: 742, endPoint y: 453, distance: 28.0
click at [742, 453] on div at bounding box center [702, 341] width 1405 height 2231
drag, startPoint x: 803, startPoint y: 433, endPoint x: 850, endPoint y: 433, distance: 46.6
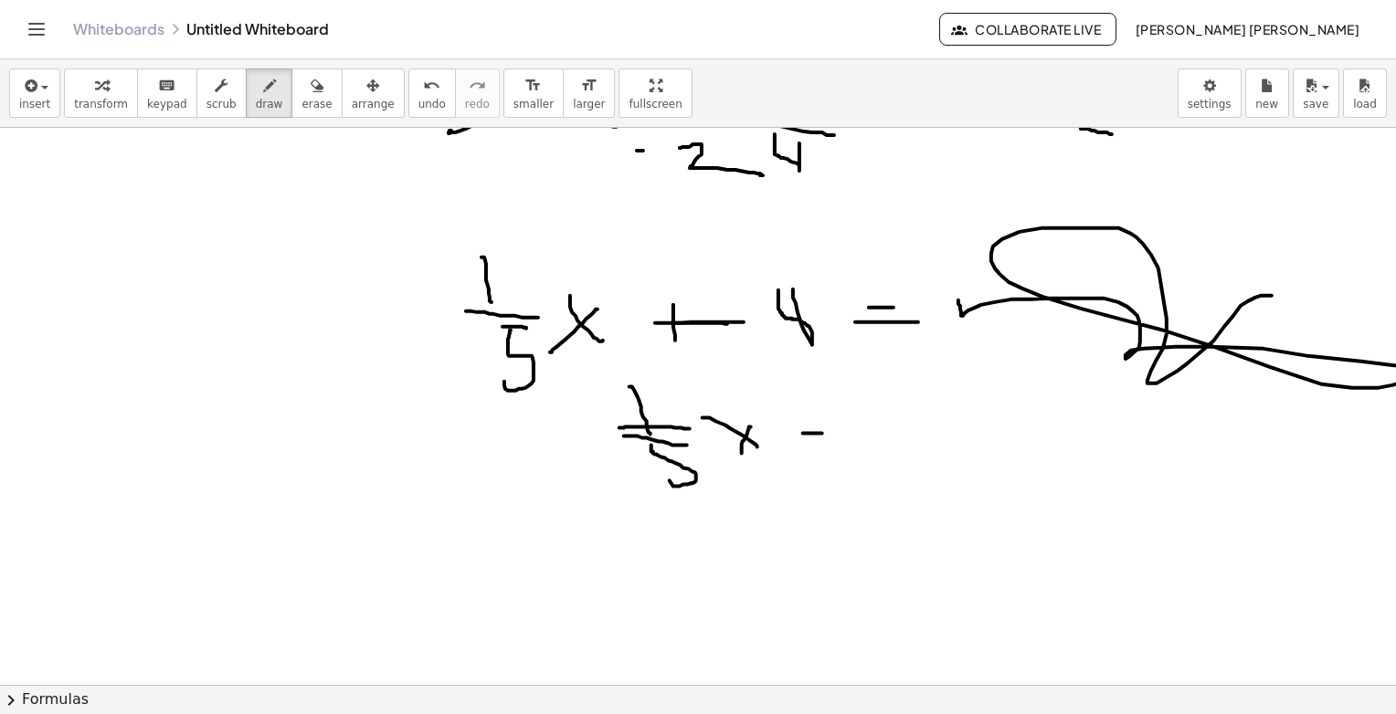
click at [840, 433] on div at bounding box center [702, 341] width 1405 height 2231
drag, startPoint x: 842, startPoint y: 450, endPoint x: 896, endPoint y: 455, distance: 54.1
click at [879, 456] on div at bounding box center [702, 341] width 1405 height 2231
drag, startPoint x: 897, startPoint y: 450, endPoint x: 960, endPoint y: 428, distance: 67.0
click at [928, 450] on div at bounding box center [702, 341] width 1405 height 2231
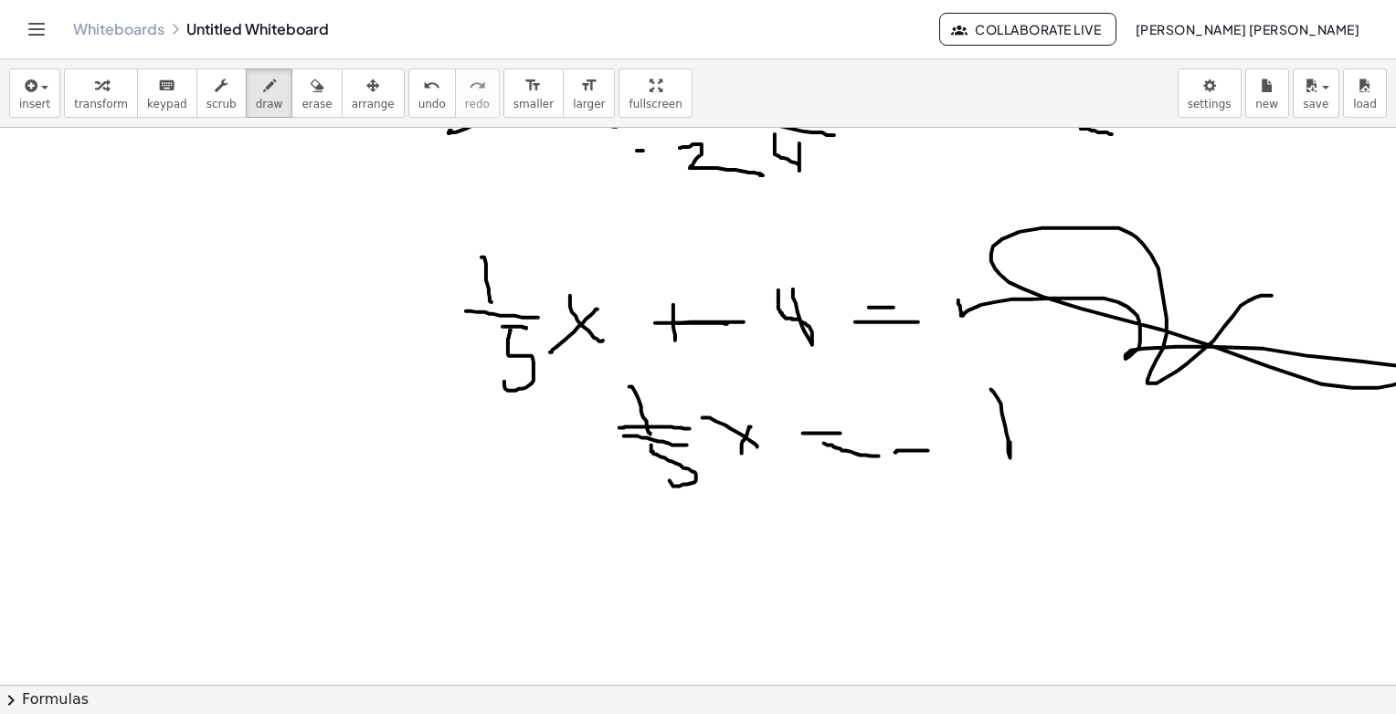
drag, startPoint x: 1001, startPoint y: 404, endPoint x: 954, endPoint y: 366, distance: 60.5
click at [954, 368] on div at bounding box center [702, 341] width 1405 height 2231
click at [301, 100] on span "erase" at bounding box center [316, 104] width 30 height 13
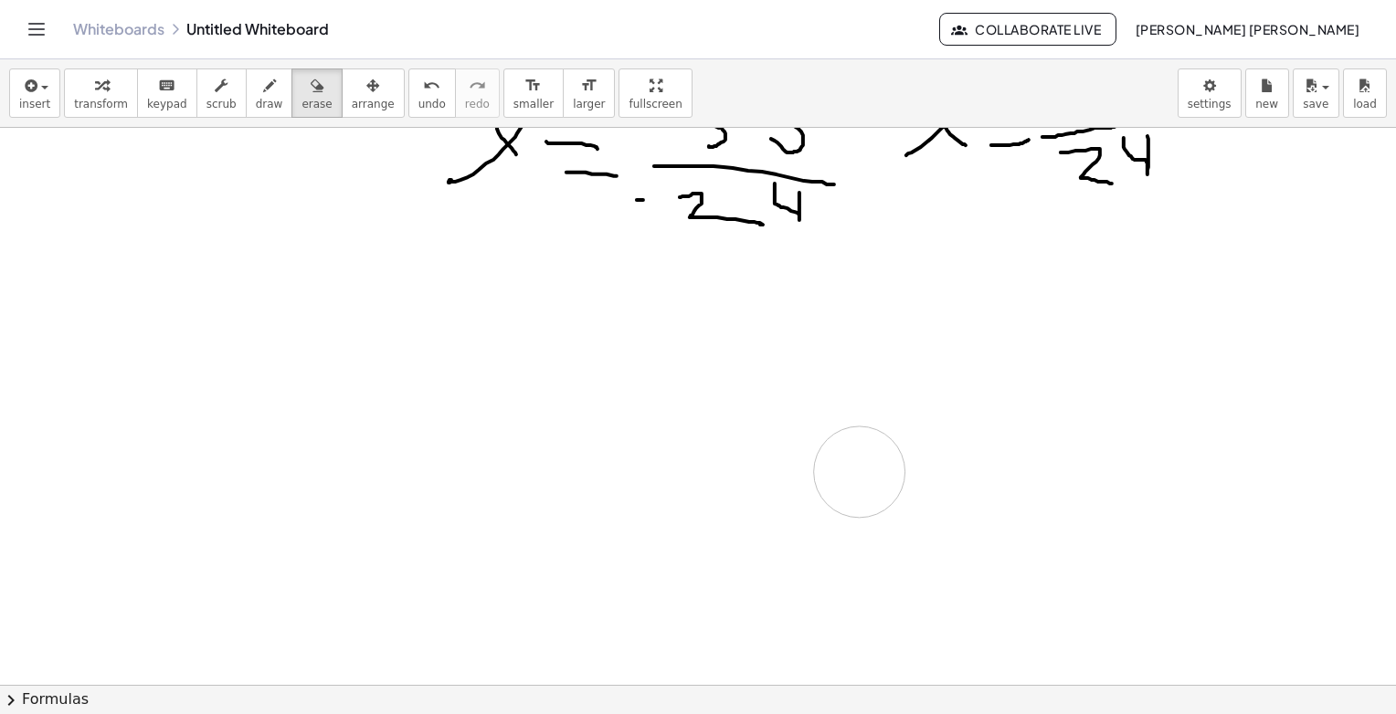
scroll to position [426, 0]
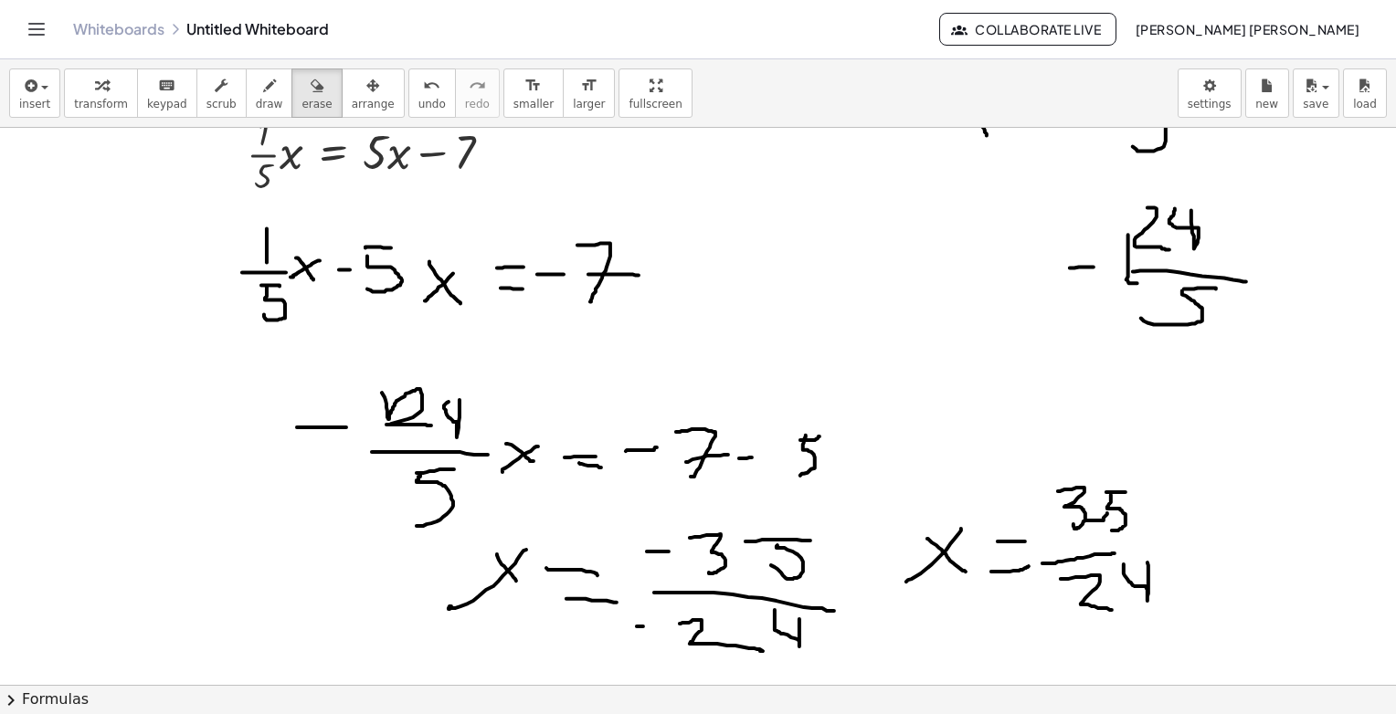
drag, startPoint x: 453, startPoint y: 458, endPoint x: 804, endPoint y: 604, distance: 380.1
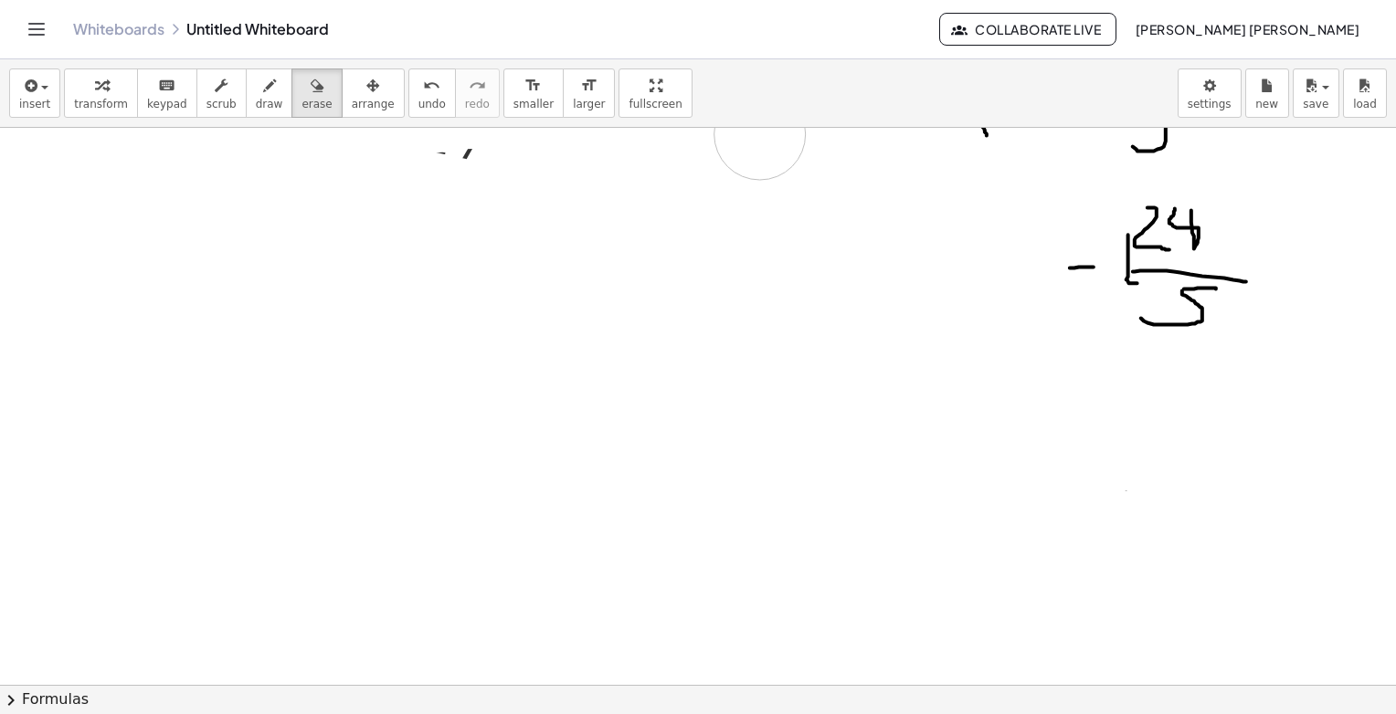
drag, startPoint x: 804, startPoint y: 604, endPoint x: 1126, endPoint y: 225, distance: 497.2
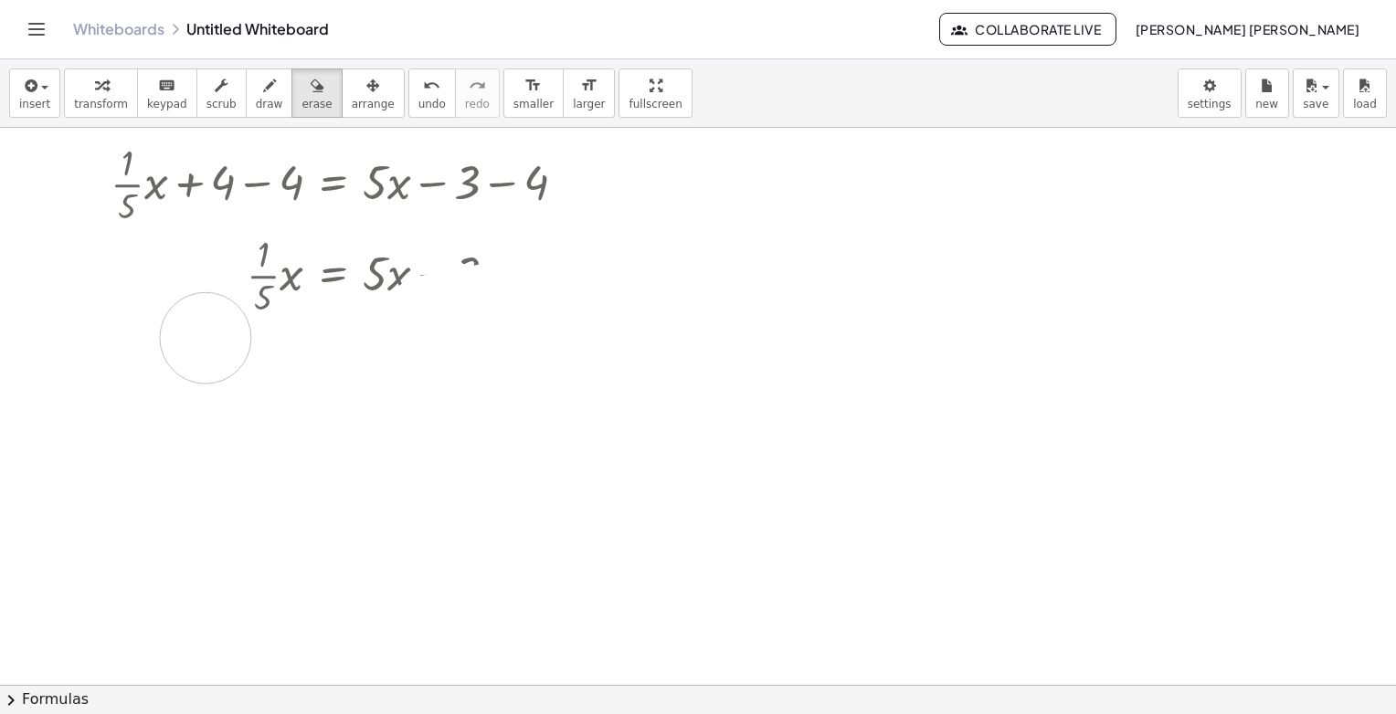
drag, startPoint x: 1177, startPoint y: 521, endPoint x: 554, endPoint y: 333, distance: 650.6
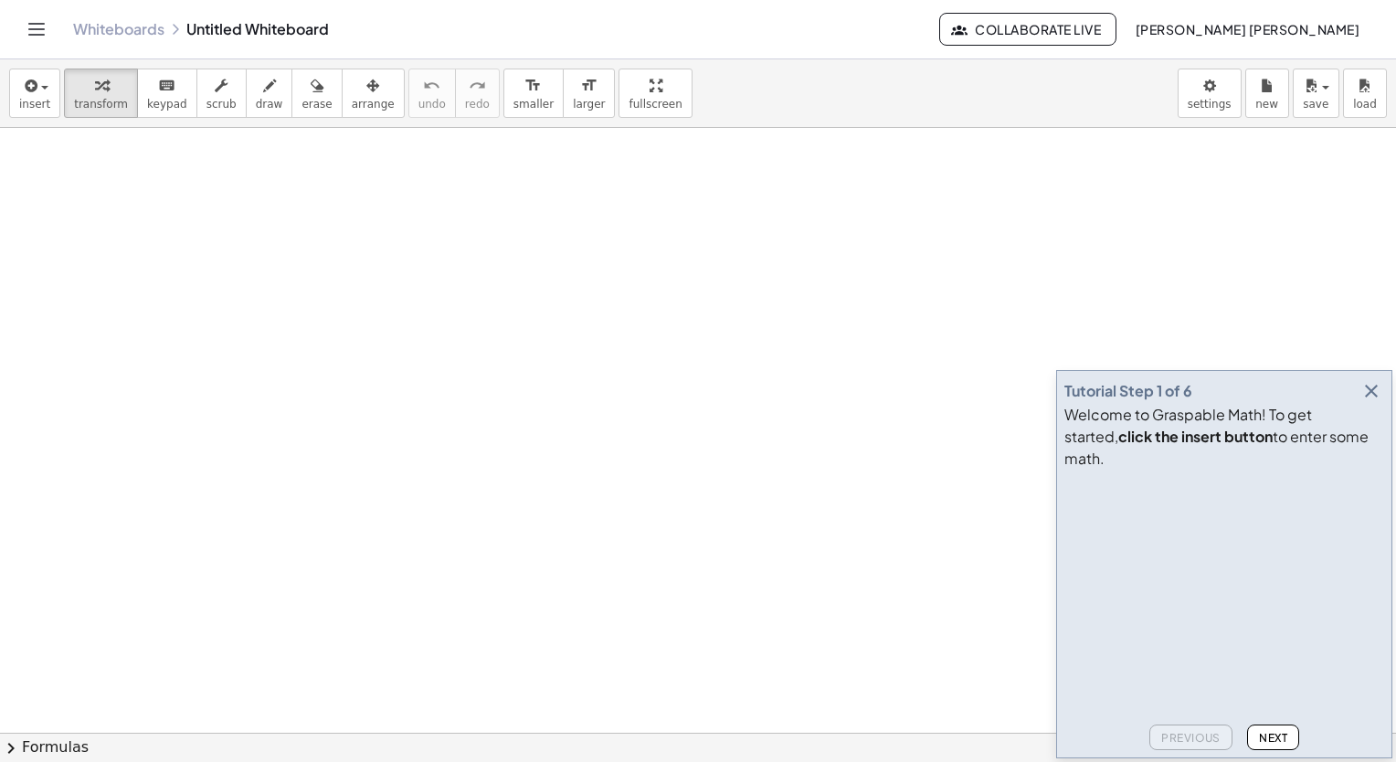
click at [1365, 402] on icon "button" at bounding box center [1371, 391] width 22 height 22
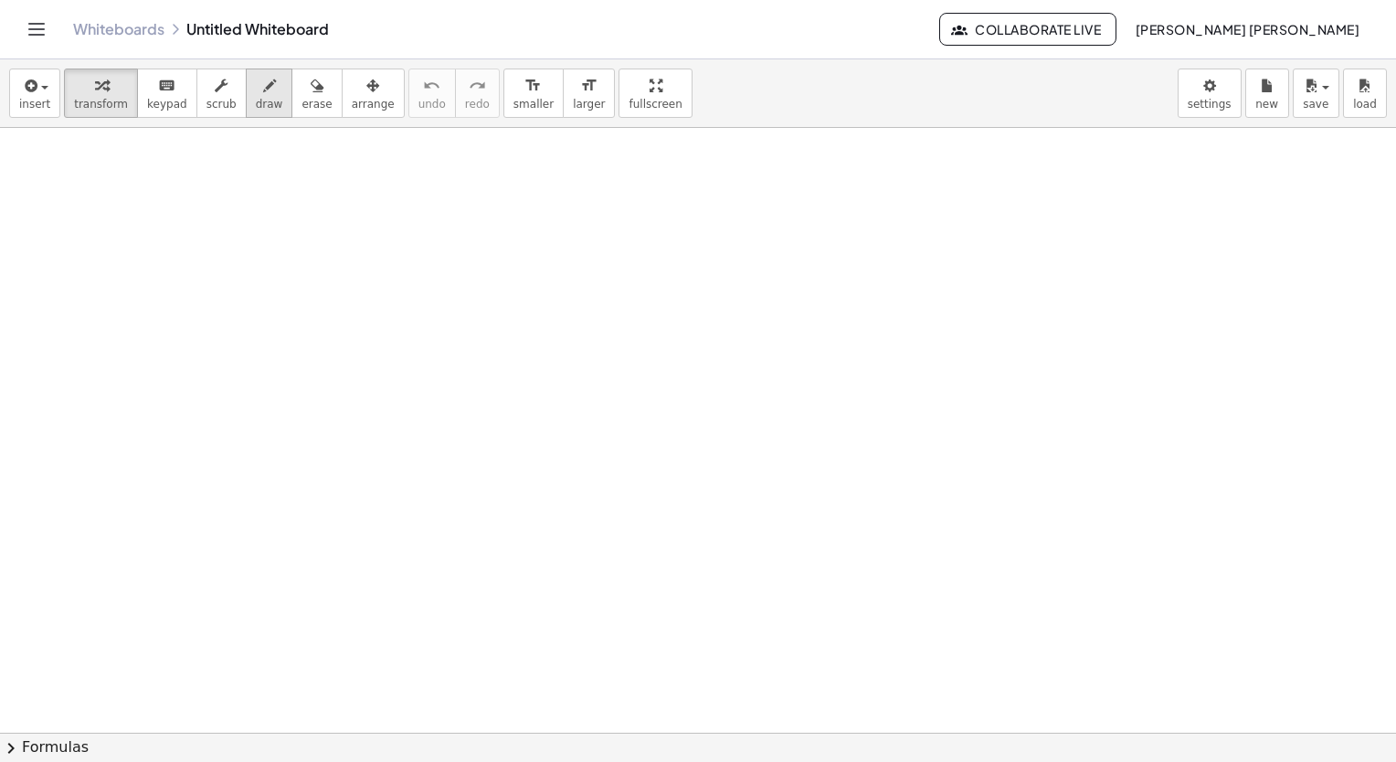
click at [246, 104] on button "draw" at bounding box center [270, 93] width 48 height 49
click at [19, 114] on button "insert" at bounding box center [34, 93] width 51 height 49
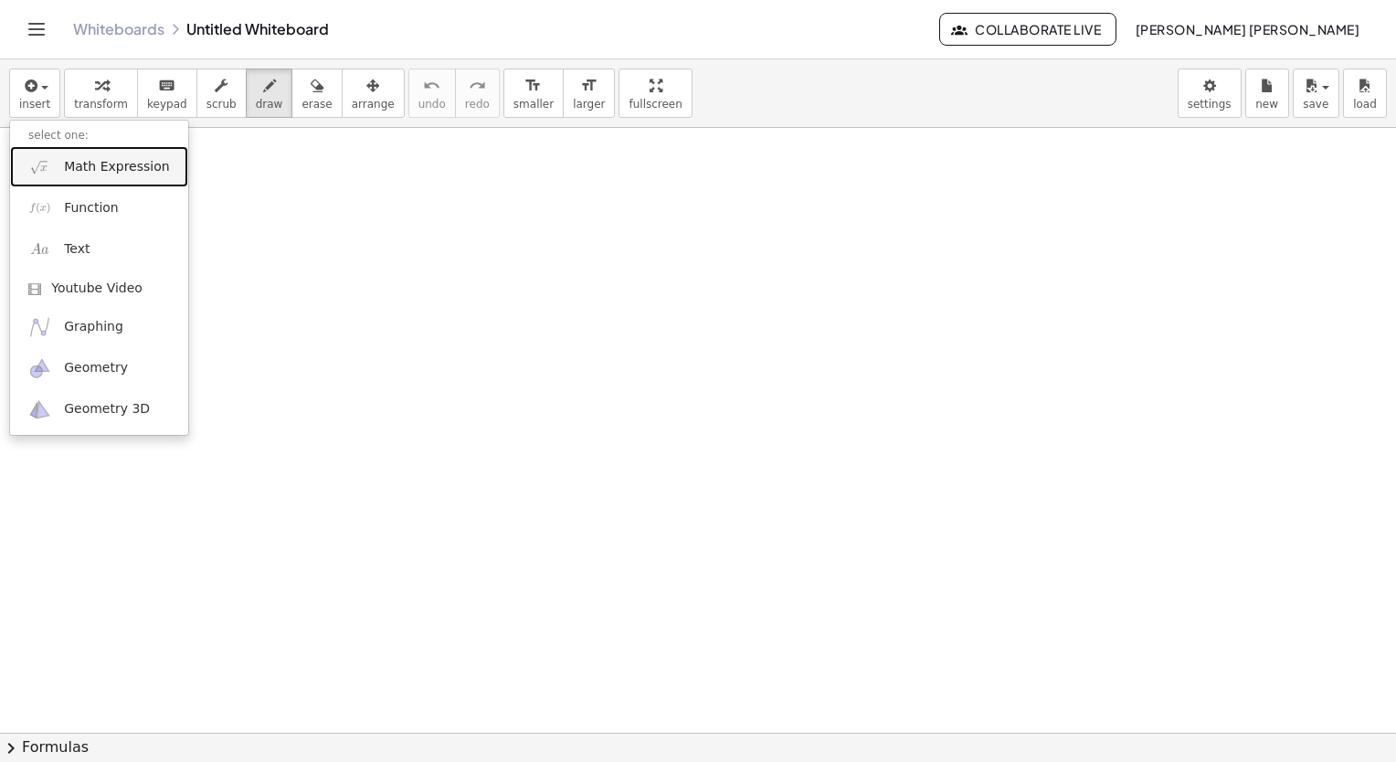
click at [110, 165] on span "Math Expression" at bounding box center [116, 167] width 105 height 18
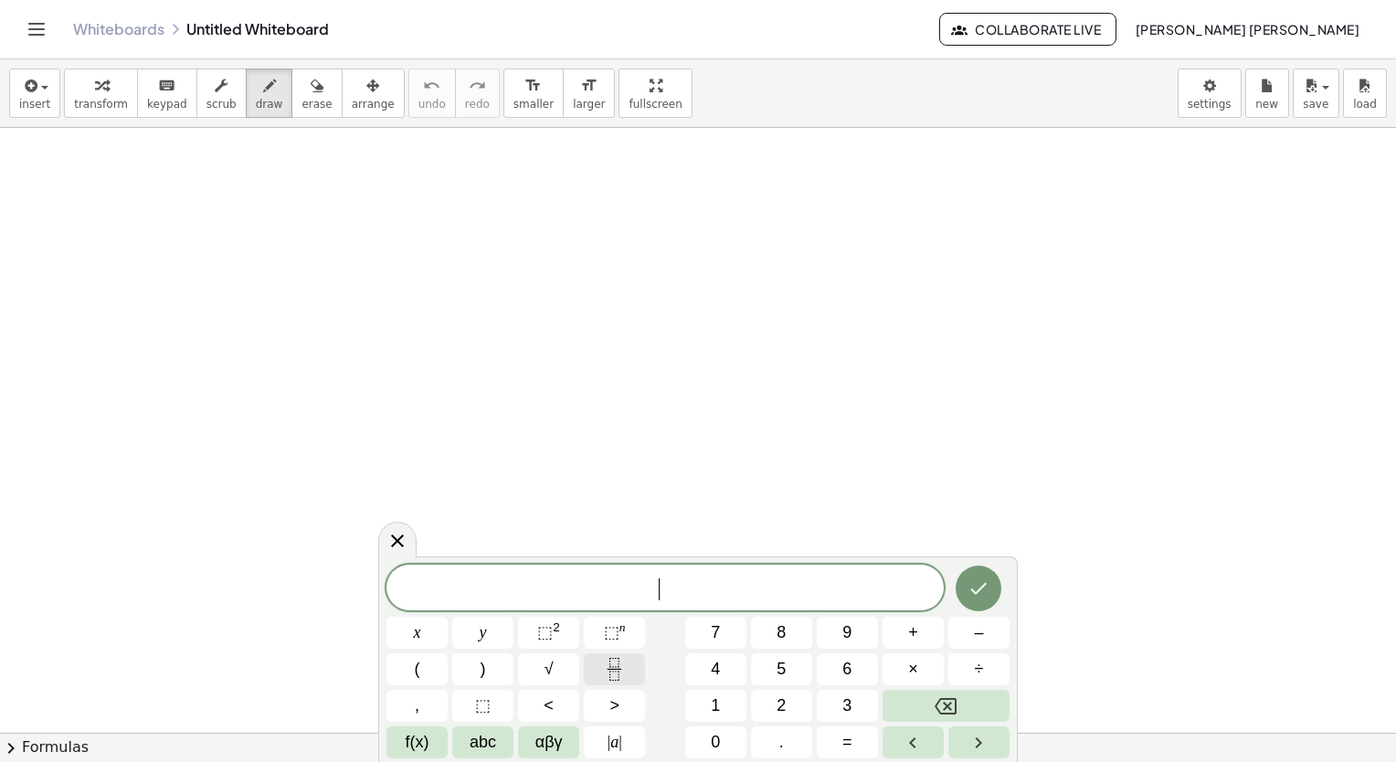
click at [617, 673] on icon "Fraction" at bounding box center [614, 669] width 23 height 23
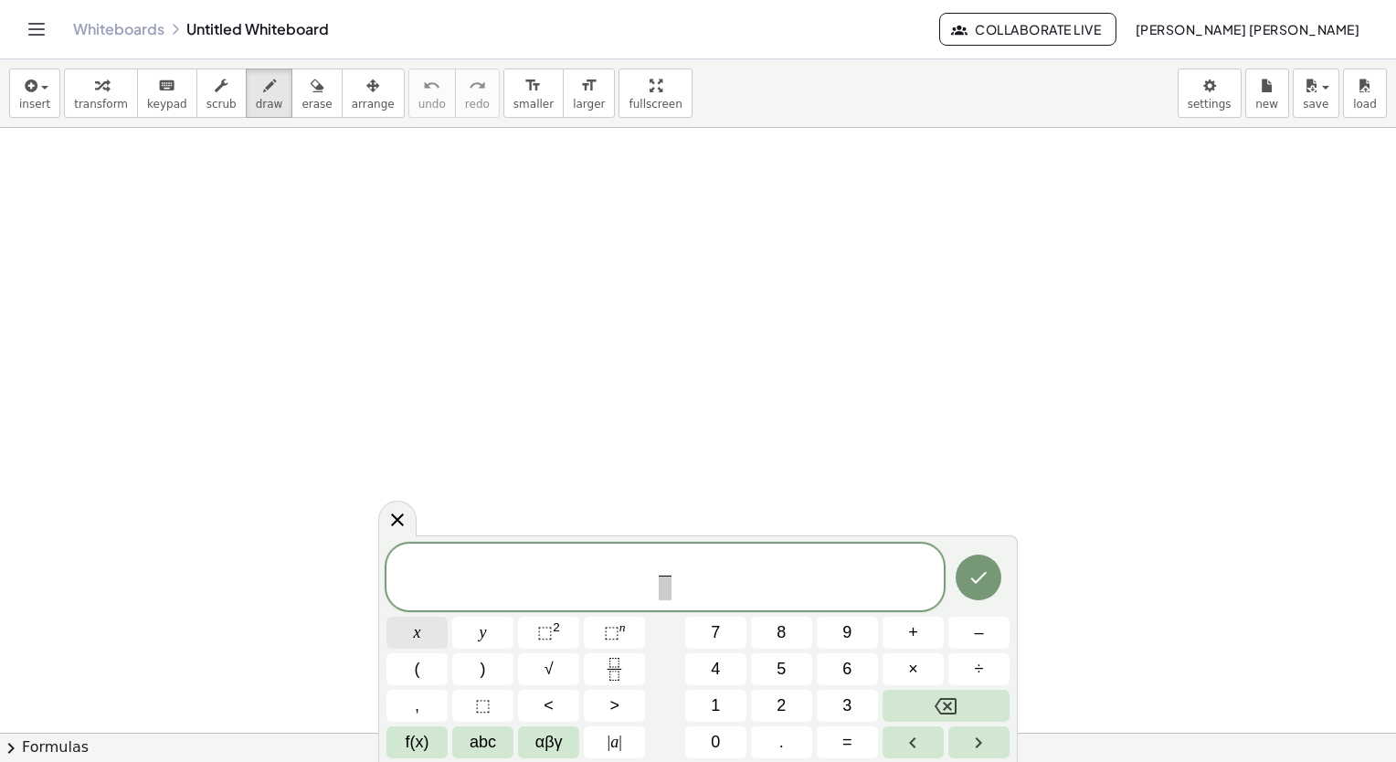
click at [425, 639] on button "x" at bounding box center [416, 633] width 61 height 32
click at [607, 635] on span "⬚" at bounding box center [612, 632] width 16 height 18
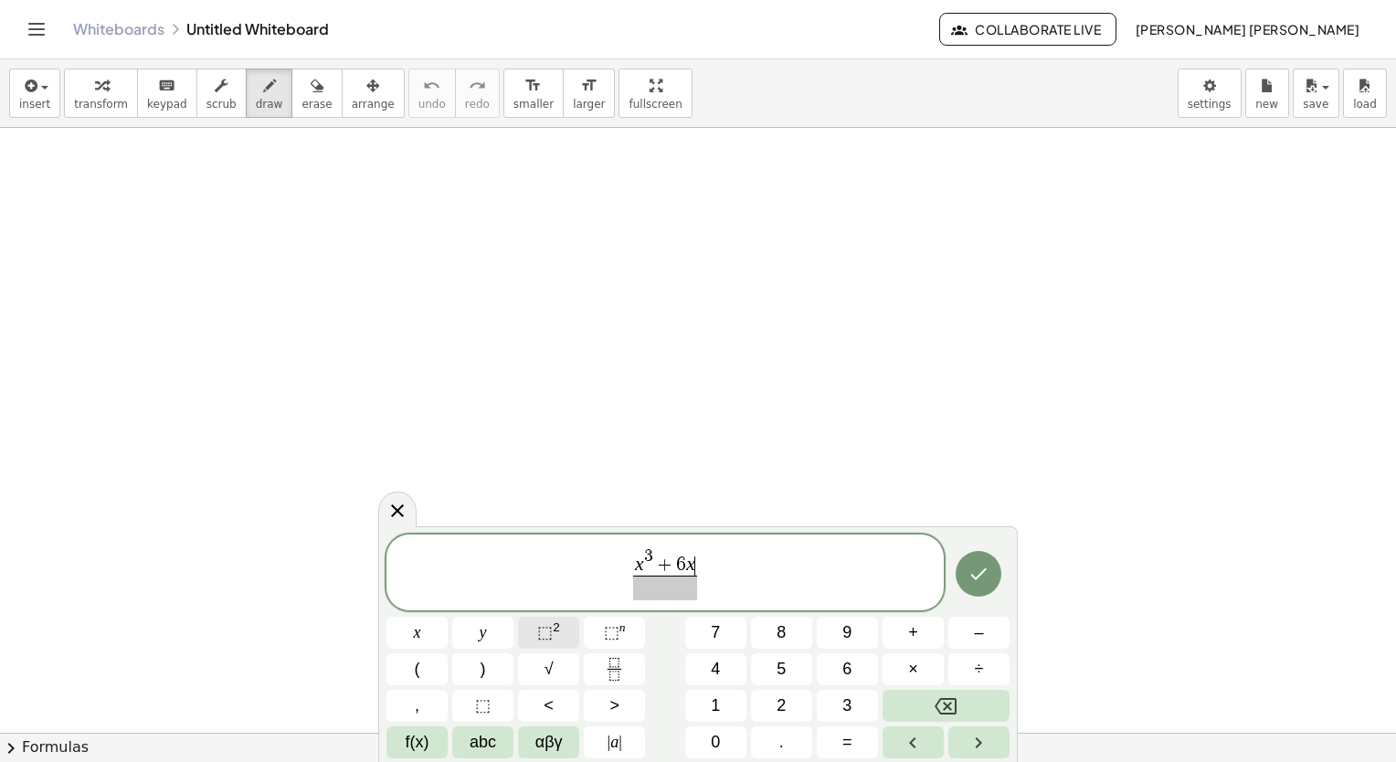
click at [562, 630] on button "⬚ 2" at bounding box center [548, 633] width 61 height 32
click at [563, 631] on button "⬚ 2" at bounding box center [548, 633] width 61 height 32
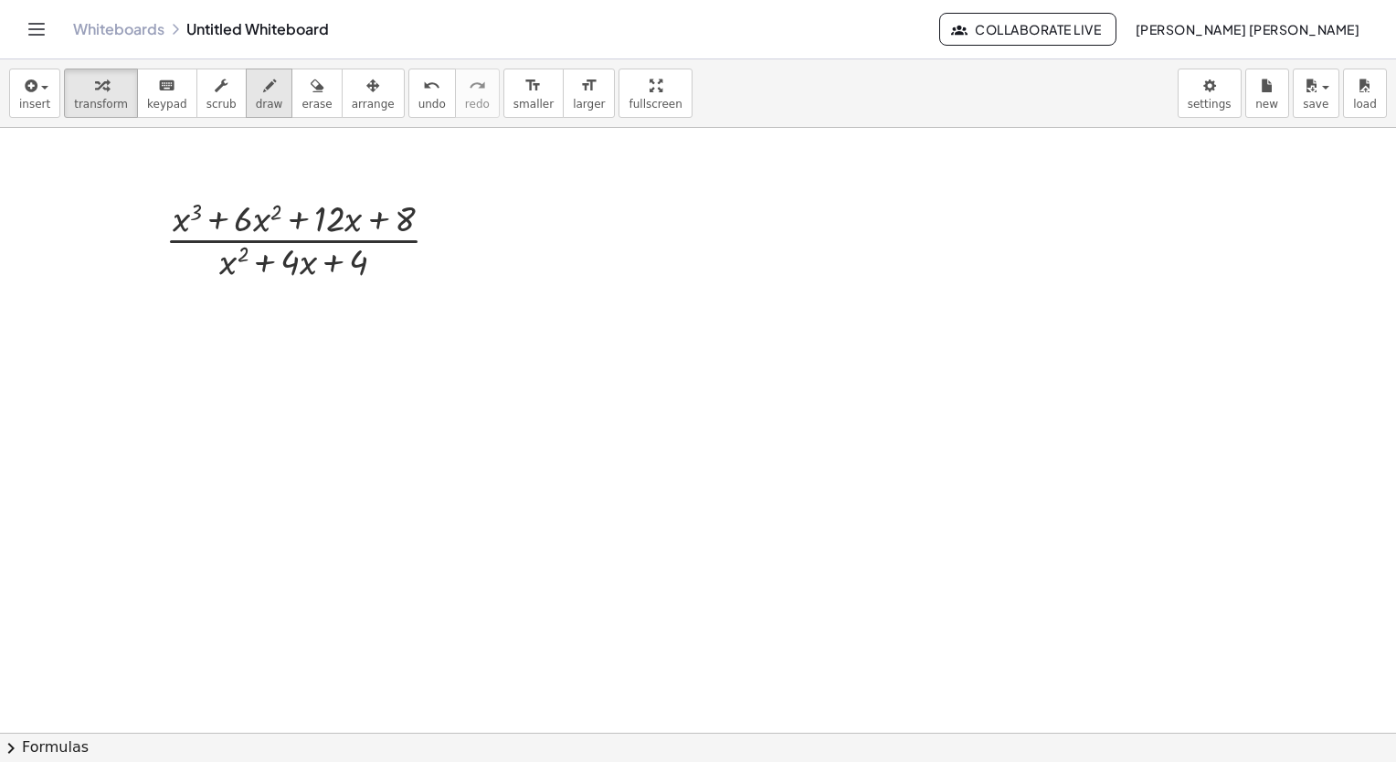
click at [256, 108] on span "draw" at bounding box center [269, 104] width 27 height 13
drag, startPoint x: 276, startPoint y: 330, endPoint x: 271, endPoint y: 280, distance: 50.5
click at [271, 280] on div at bounding box center [698, 748] width 1396 height 1241
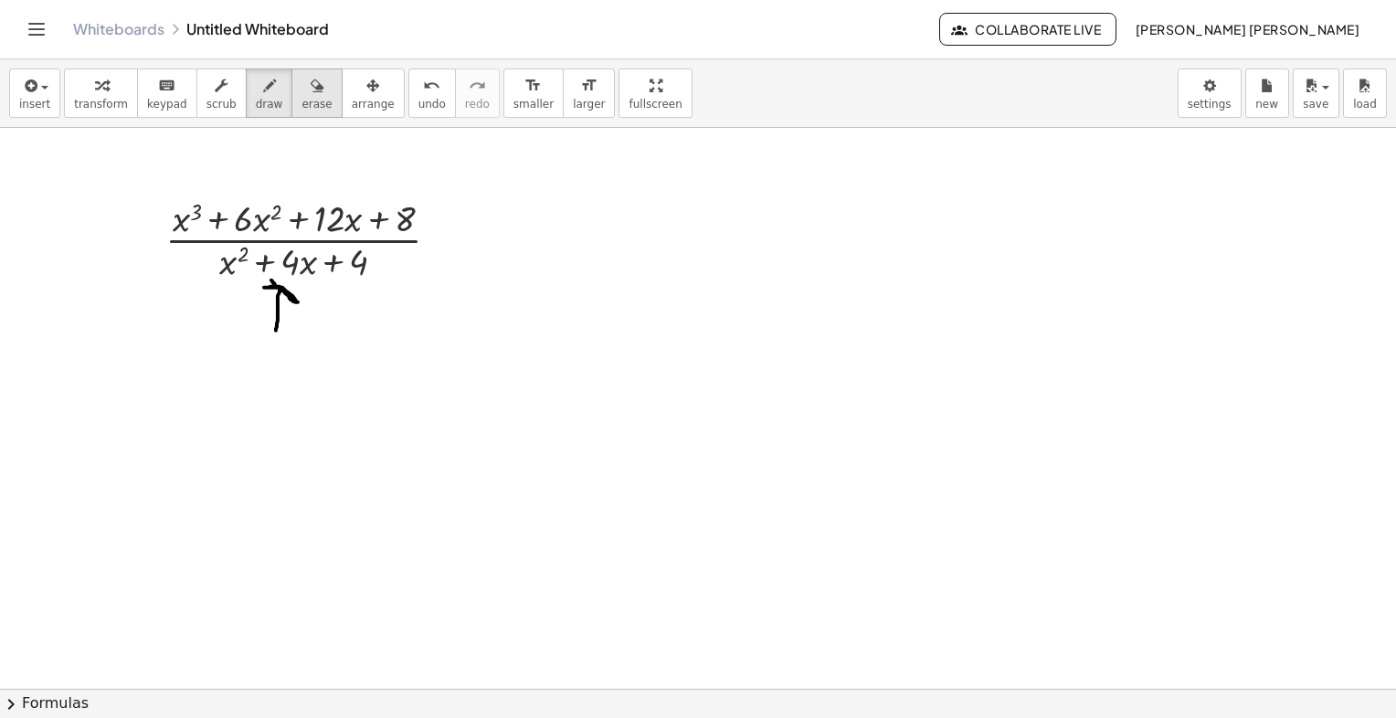
click at [301, 94] on div "button" at bounding box center [316, 85] width 30 height 22
drag, startPoint x: 281, startPoint y: 328, endPoint x: 332, endPoint y: 312, distance: 52.9
click at [256, 99] on span "draw" at bounding box center [269, 104] width 27 height 13
drag, startPoint x: 599, startPoint y: 237, endPoint x: 625, endPoint y: 374, distance: 139.4
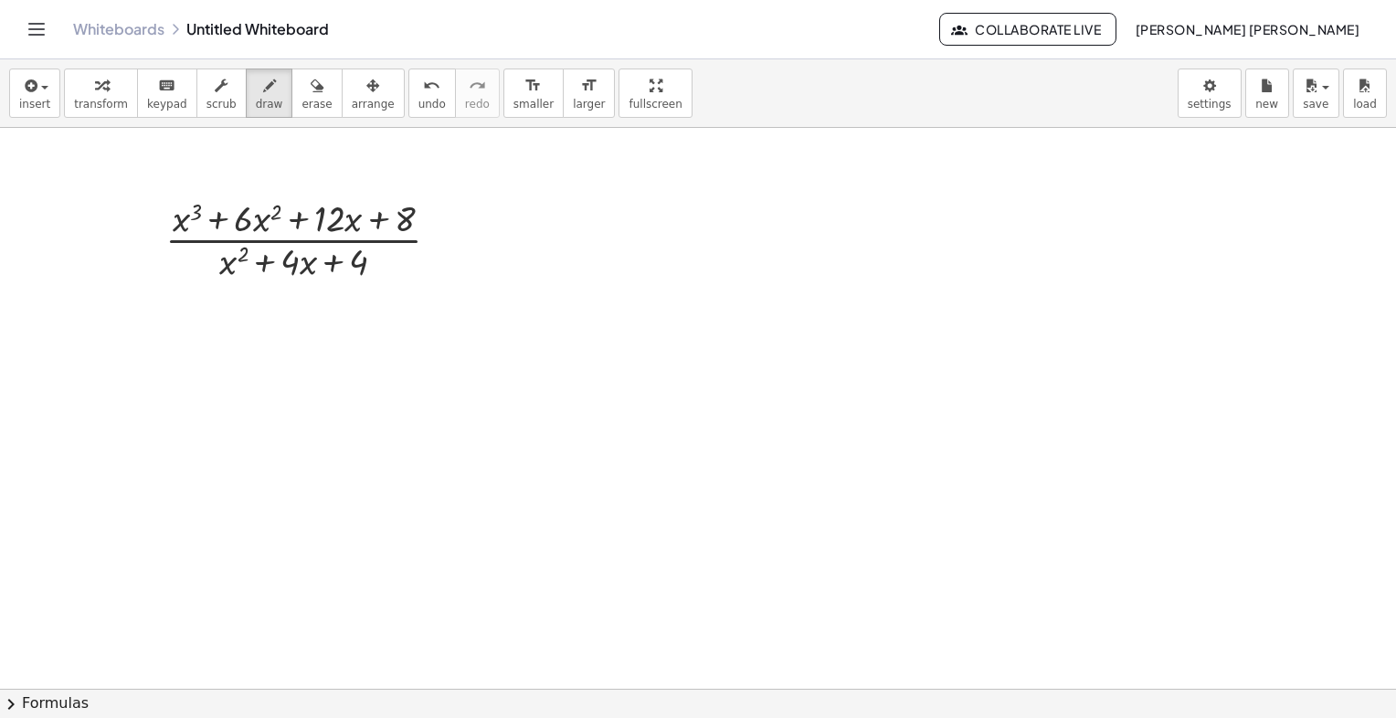
drag, startPoint x: 597, startPoint y: 312, endPoint x: 670, endPoint y: 277, distance: 80.1
drag, startPoint x: 680, startPoint y: 301, endPoint x: 698, endPoint y: 336, distance: 39.2
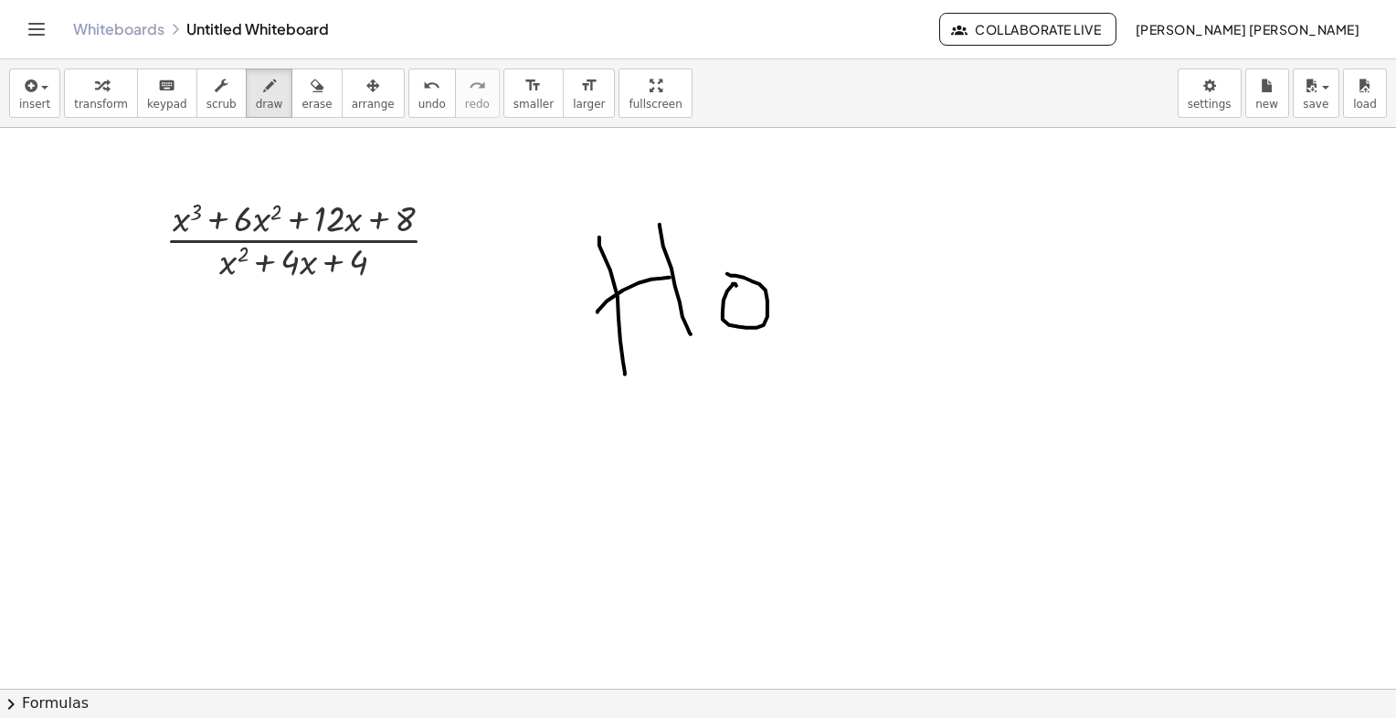
drag, startPoint x: 724, startPoint y: 300, endPoint x: 727, endPoint y: 273, distance: 26.7
drag, startPoint x: 765, startPoint y: 214, endPoint x: 859, endPoint y: 358, distance: 172.3
drag, startPoint x: 879, startPoint y: 287, endPoint x: 873, endPoint y: 275, distance: 13.1
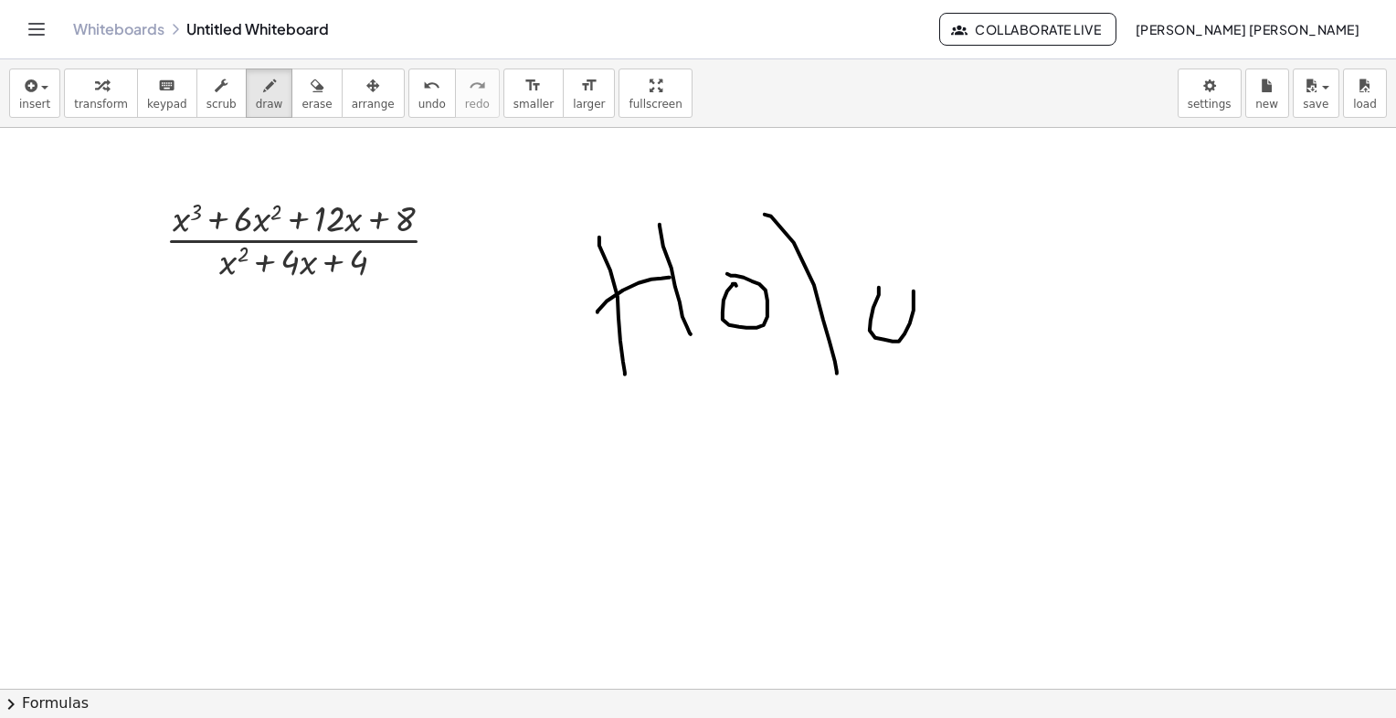
drag, startPoint x: 921, startPoint y: 286, endPoint x: 975, endPoint y: 322, distance: 65.1
click at [301, 74] on div "button" at bounding box center [316, 85] width 30 height 22
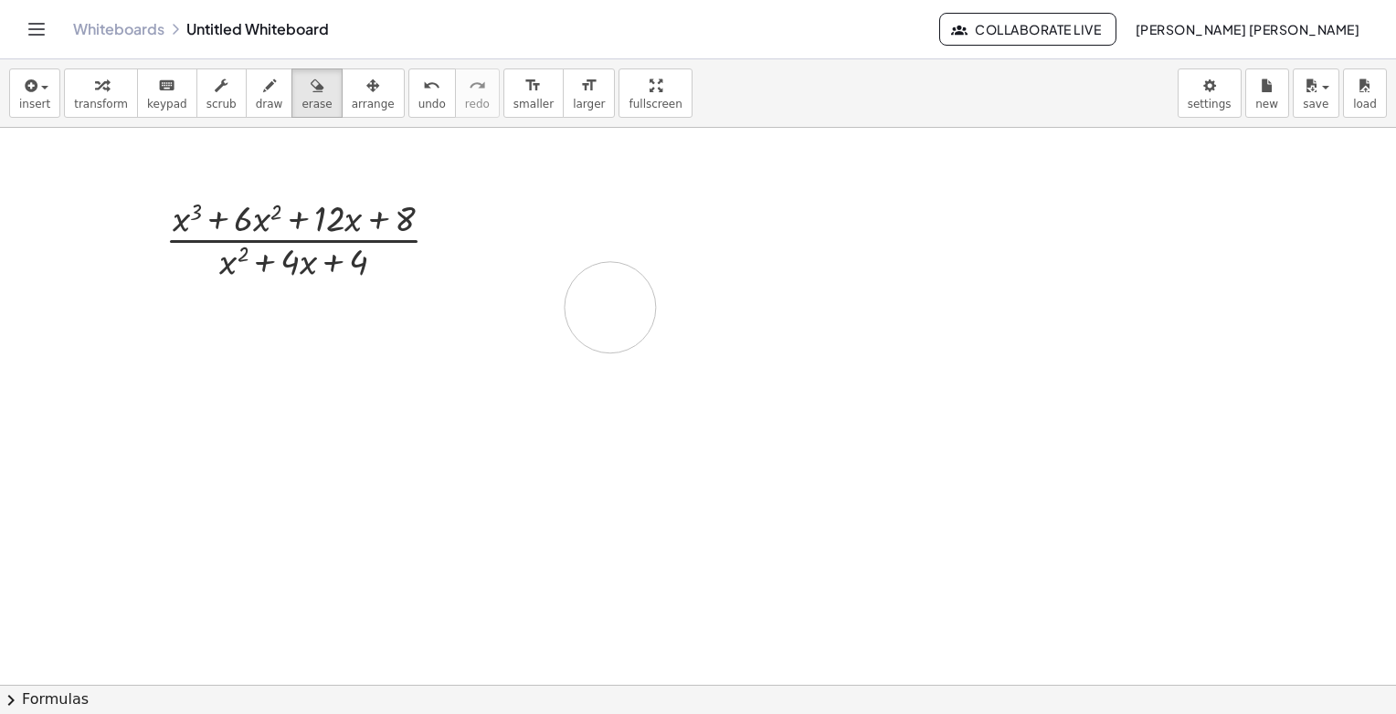
drag, startPoint x: 741, startPoint y: 210, endPoint x: 709, endPoint y: 220, distance: 33.5
click at [261, 92] on button "draw" at bounding box center [270, 93] width 48 height 49
drag, startPoint x: 132, startPoint y: 293, endPoint x: 441, endPoint y: 344, distance: 313.8
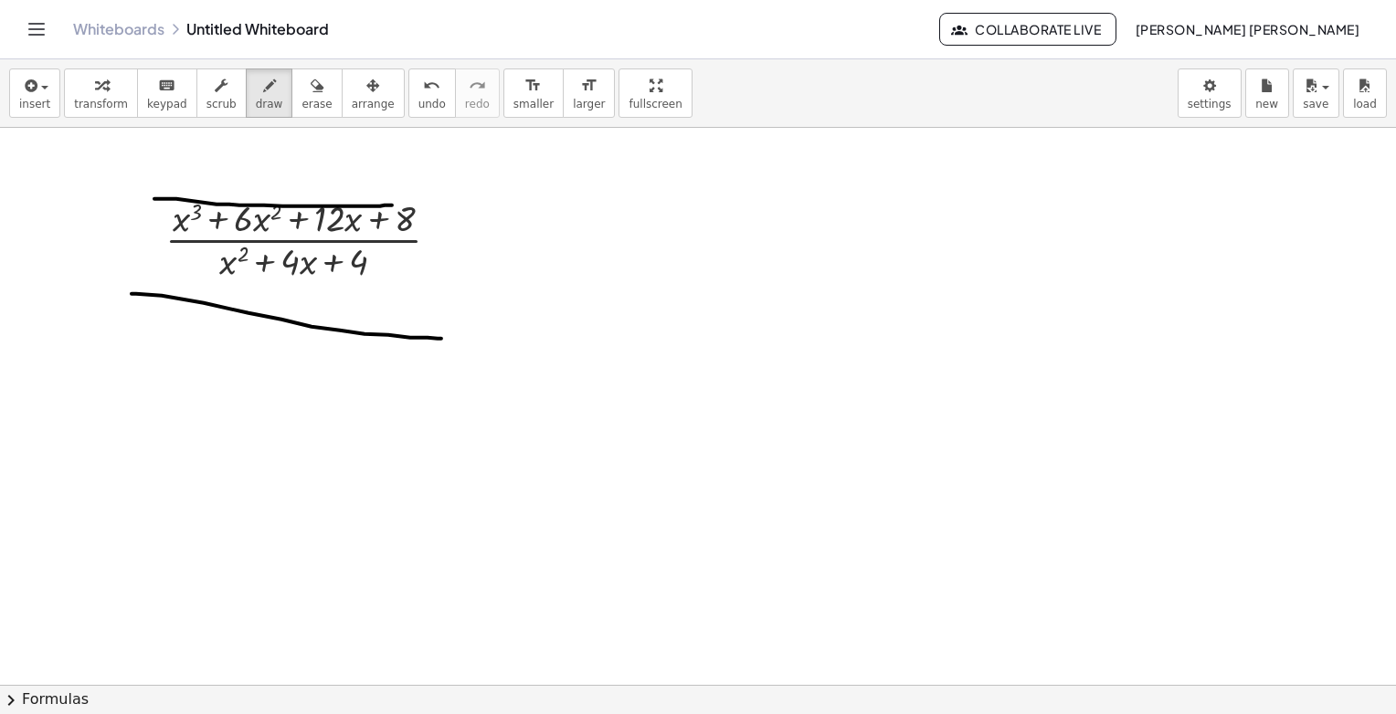
drag, startPoint x: 176, startPoint y: 198, endPoint x: 409, endPoint y: 204, distance: 233.0
drag, startPoint x: 194, startPoint y: 184, endPoint x: 182, endPoint y: 195, distance: 16.2
drag, startPoint x: 224, startPoint y: 238, endPoint x: 212, endPoint y: 252, distance: 18.1
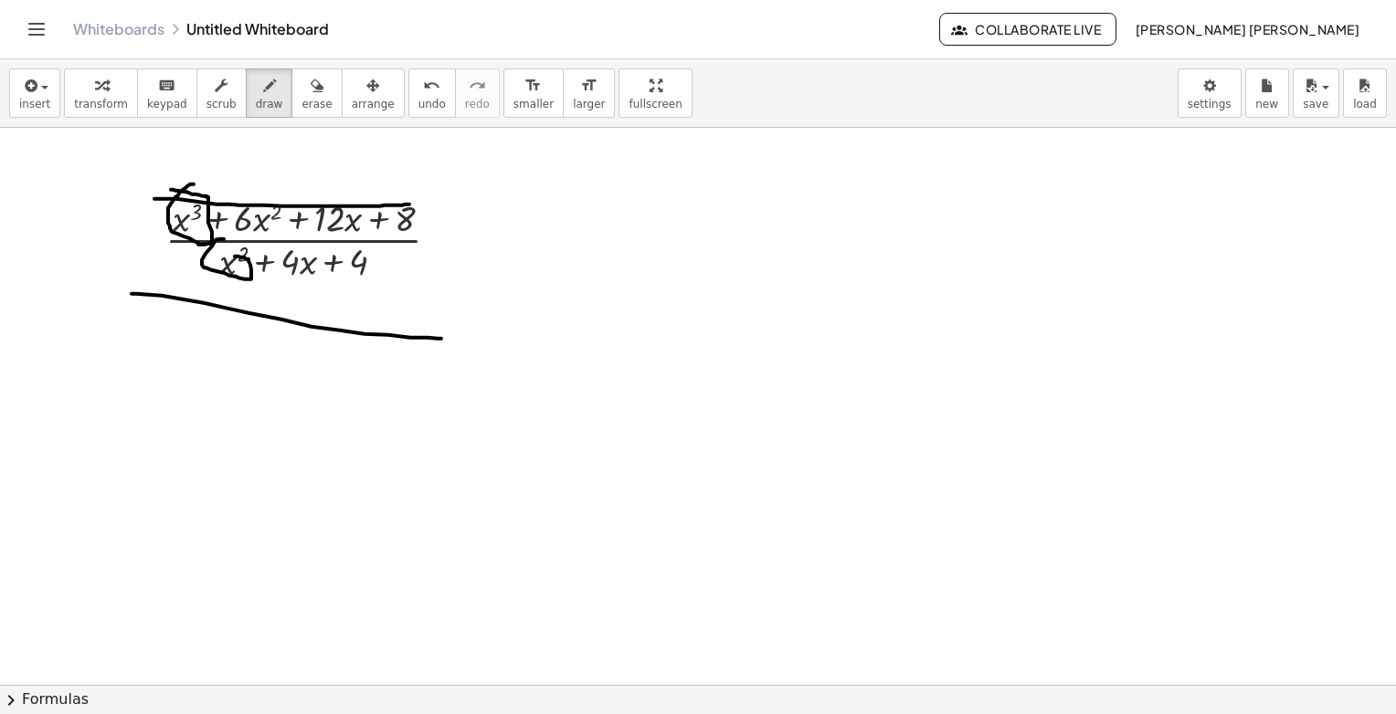
click at [311, 95] on icon "button" at bounding box center [317, 86] width 13 height 22
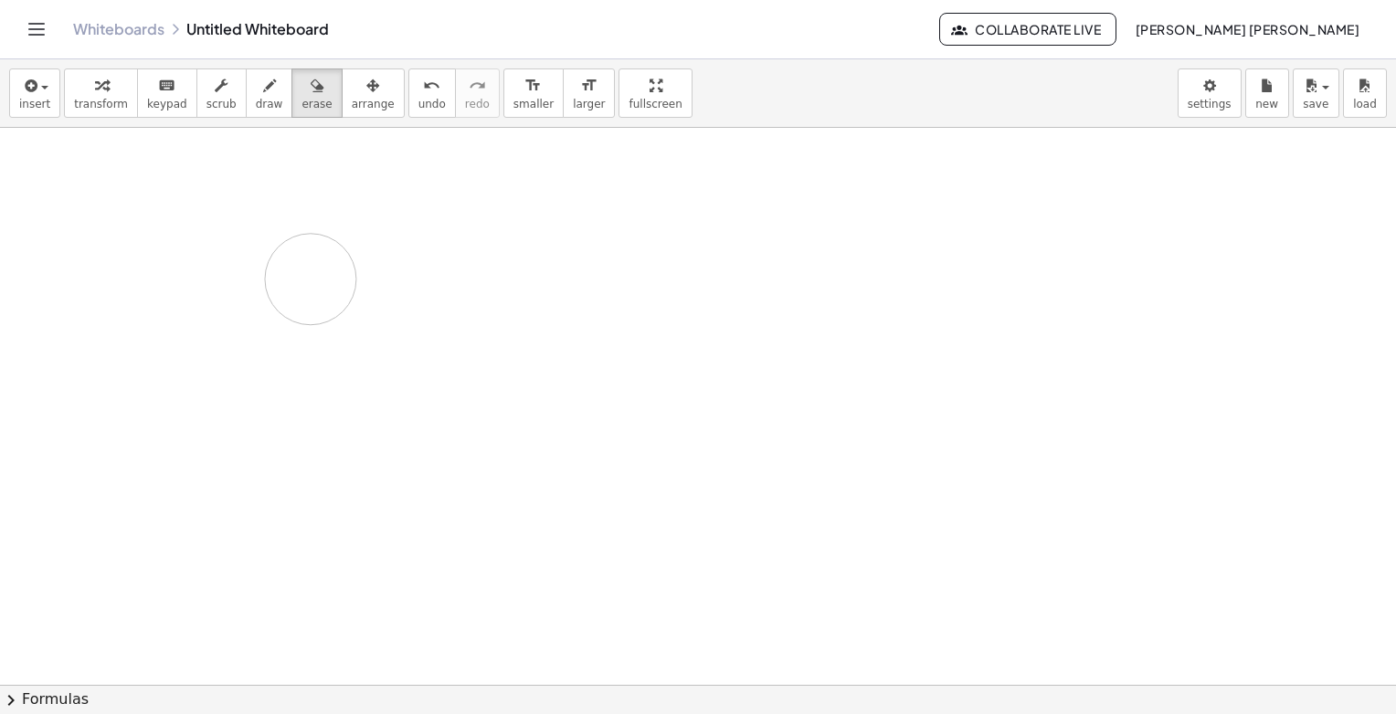
drag, startPoint x: 158, startPoint y: 193, endPoint x: 322, endPoint y: 280, distance: 185.1
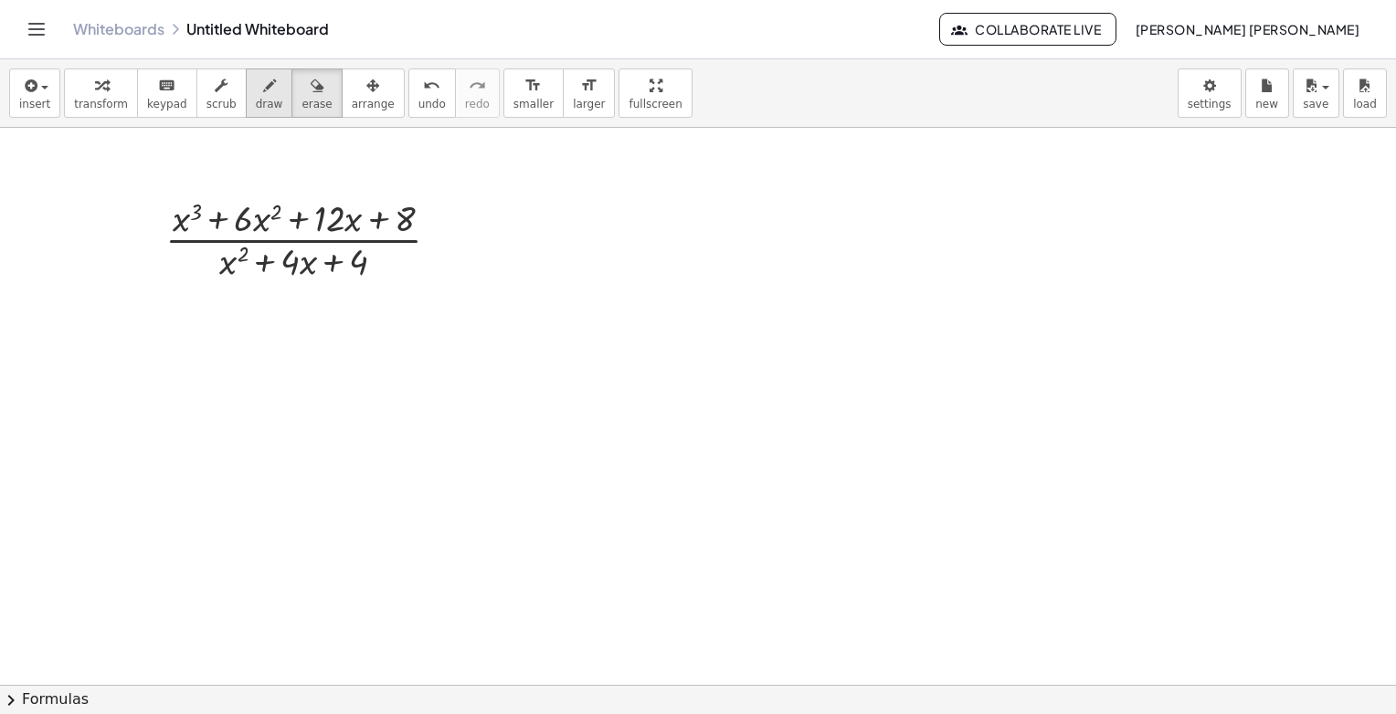
click at [263, 90] on icon "button" at bounding box center [269, 86] width 13 height 22
drag, startPoint x: 713, startPoint y: 248, endPoint x: 748, endPoint y: 270, distance: 41.8
drag, startPoint x: 744, startPoint y: 238, endPoint x: 722, endPoint y: 267, distance: 36.5
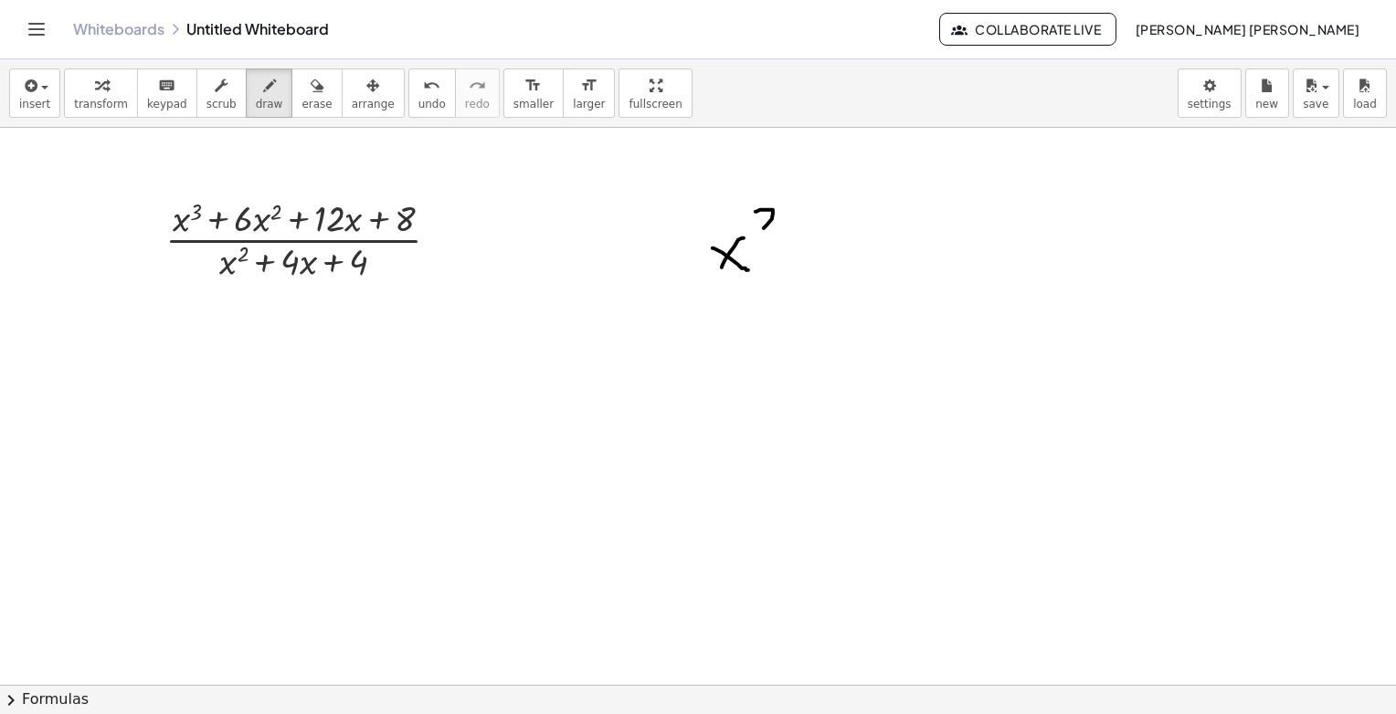
drag, startPoint x: 771, startPoint y: 209, endPoint x: 763, endPoint y: 242, distance: 33.9
click at [301, 105] on span "erase" at bounding box center [316, 104] width 30 height 13
drag, startPoint x: 745, startPoint y: 302, endPoint x: 610, endPoint y: 251, distance: 144.6
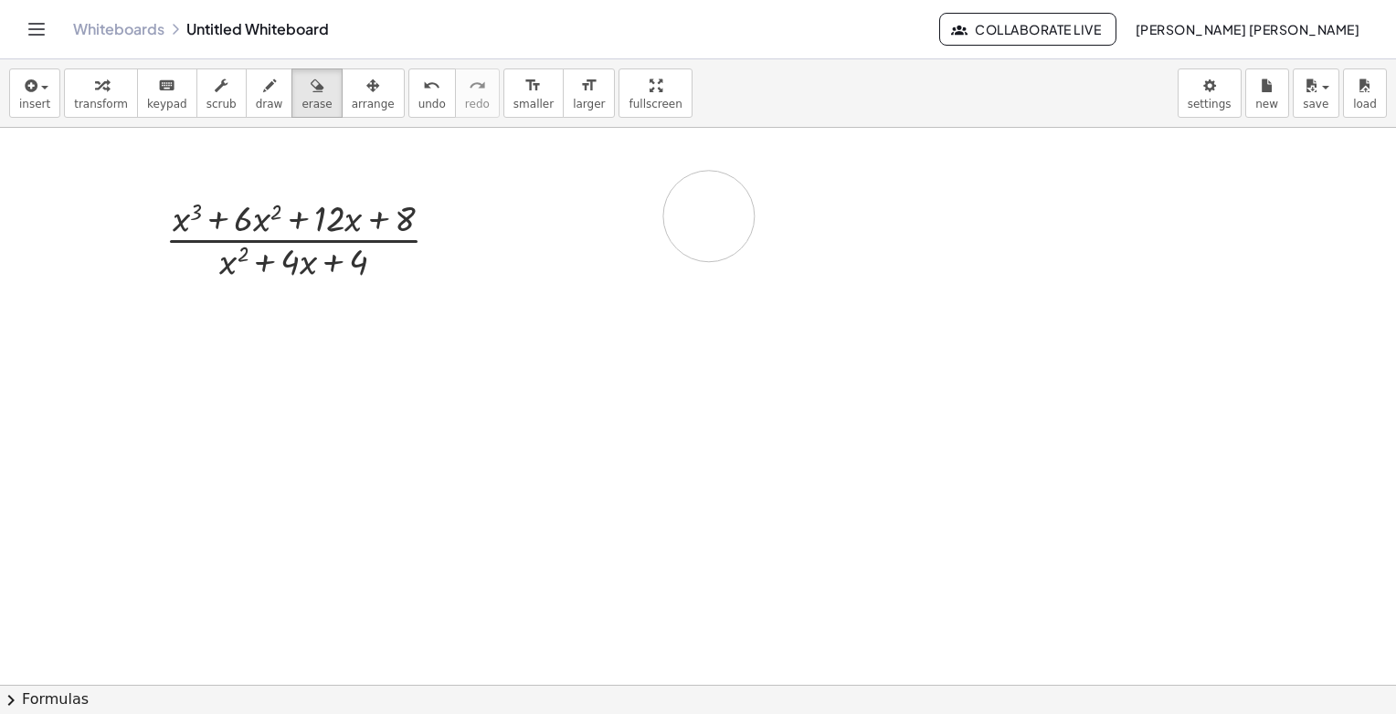
drag, startPoint x: 702, startPoint y: 223, endPoint x: 680, endPoint y: 224, distance: 21.9
drag, startPoint x: 817, startPoint y: 224, endPoint x: 734, endPoint y: 237, distance: 84.1
drag, startPoint x: 713, startPoint y: 224, endPoint x: 551, endPoint y: 217, distance: 161.9
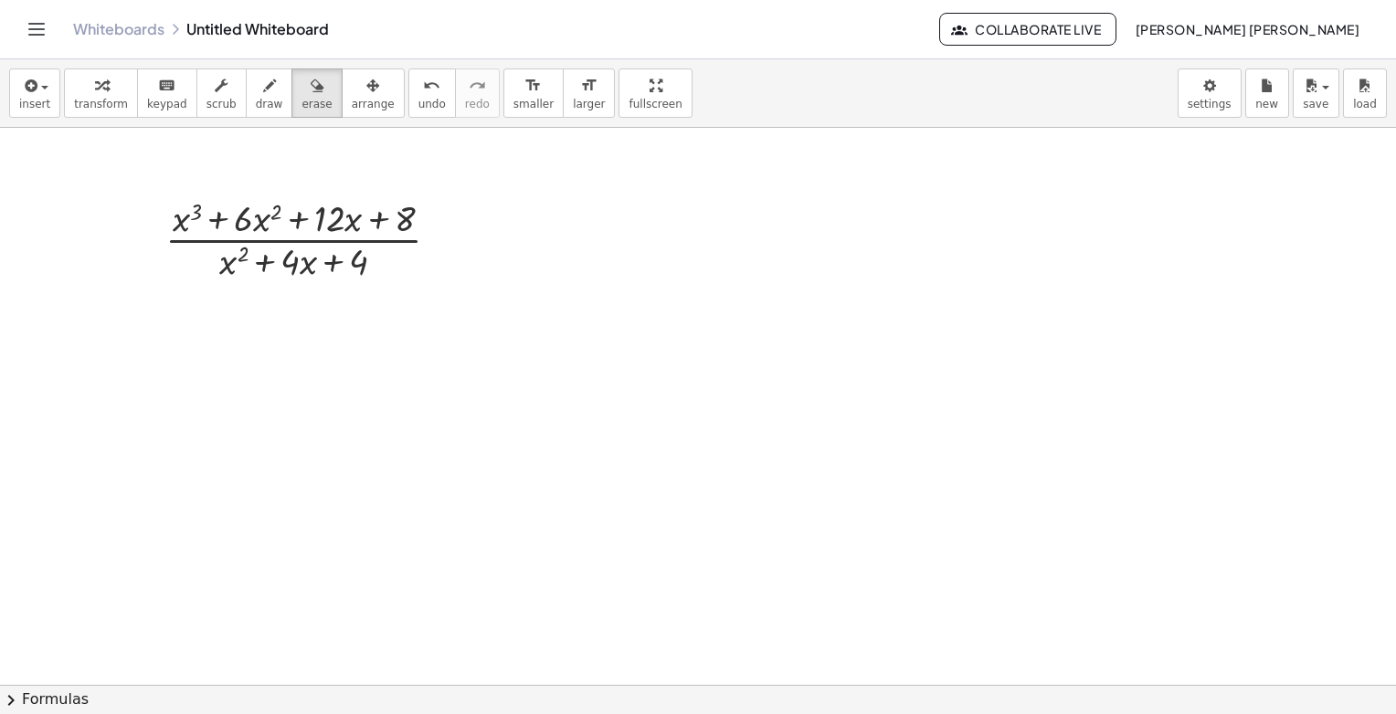
click at [246, 94] on button "draw" at bounding box center [270, 93] width 48 height 49
drag, startPoint x: 746, startPoint y: 304, endPoint x: 742, endPoint y: 360, distance: 55.9
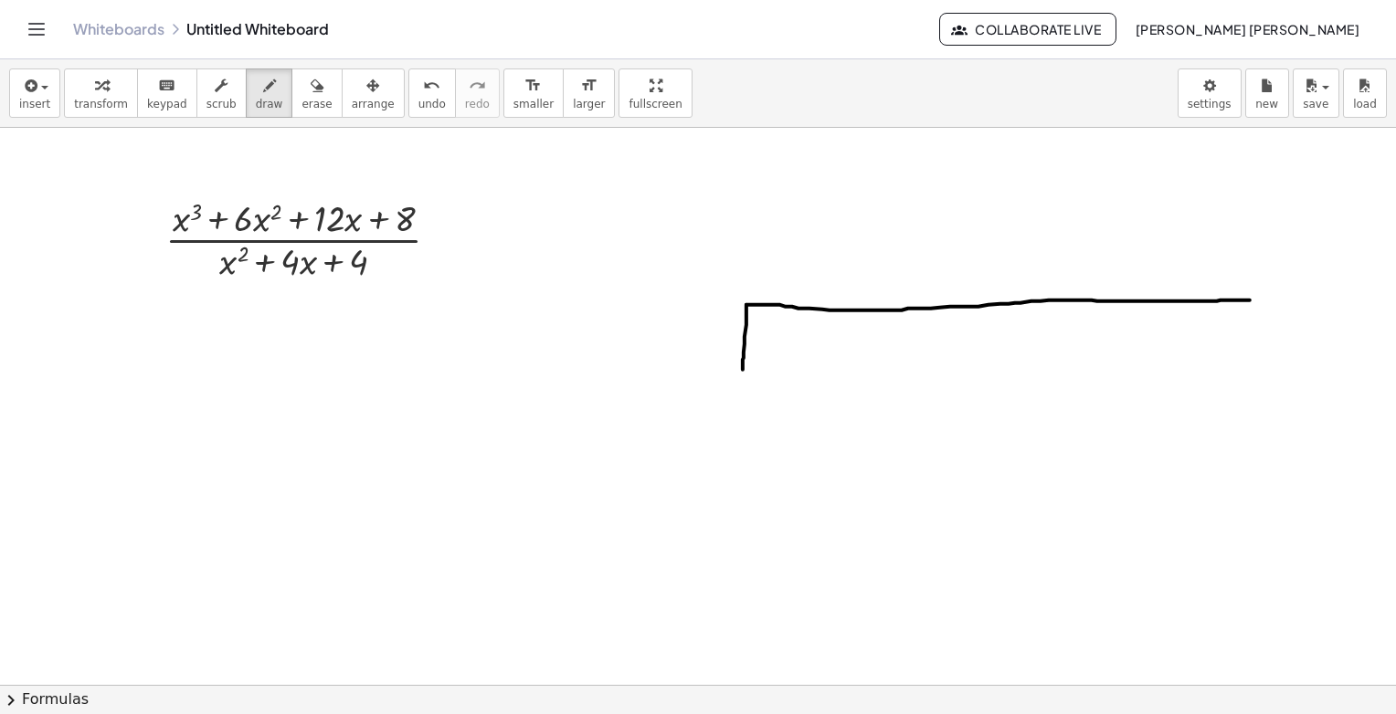
drag, startPoint x: 746, startPoint y: 304, endPoint x: 1070, endPoint y: 339, distance: 325.3
drag, startPoint x: 785, startPoint y: 345, endPoint x: 805, endPoint y: 366, distance: 29.1
drag, startPoint x: 814, startPoint y: 336, endPoint x: 784, endPoint y: 352, distance: 33.9
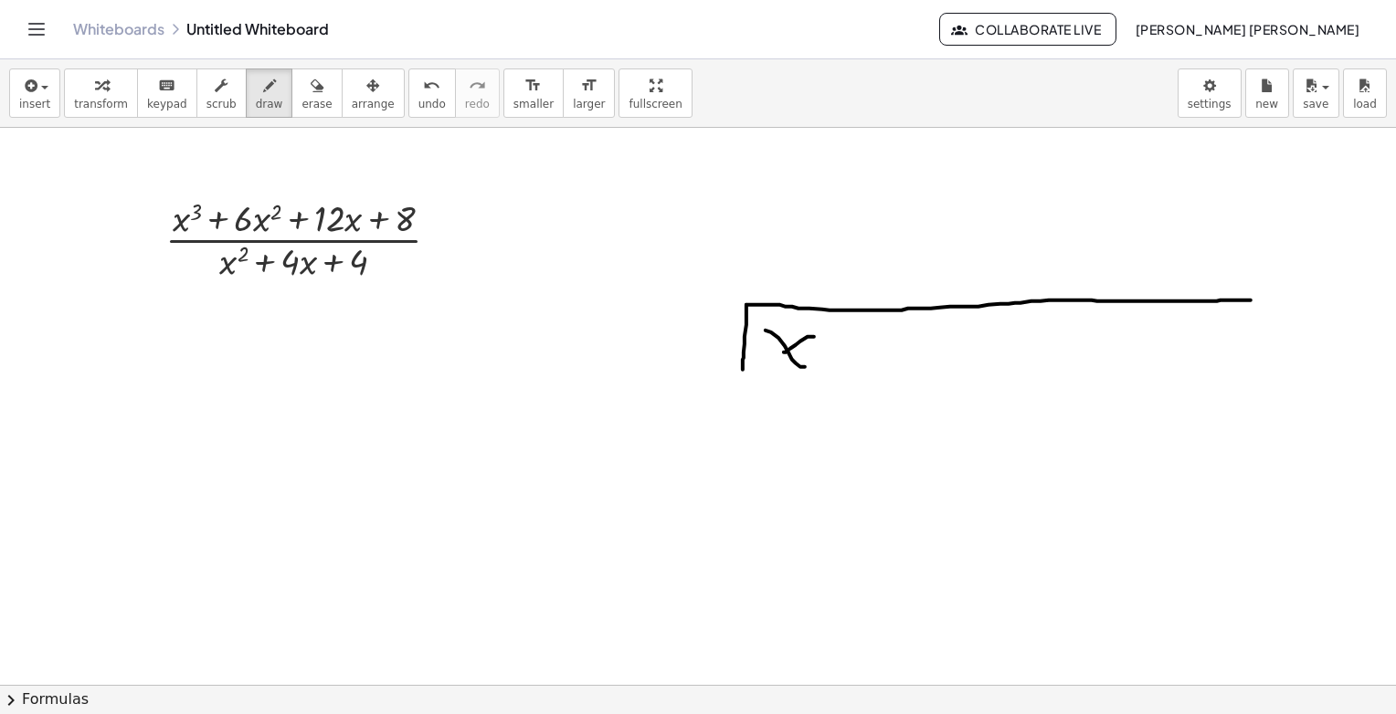
drag, startPoint x: 798, startPoint y: 349, endPoint x: 829, endPoint y: 328, distance: 36.7
drag, startPoint x: 826, startPoint y: 321, endPoint x: 827, endPoint y: 347, distance: 26.5
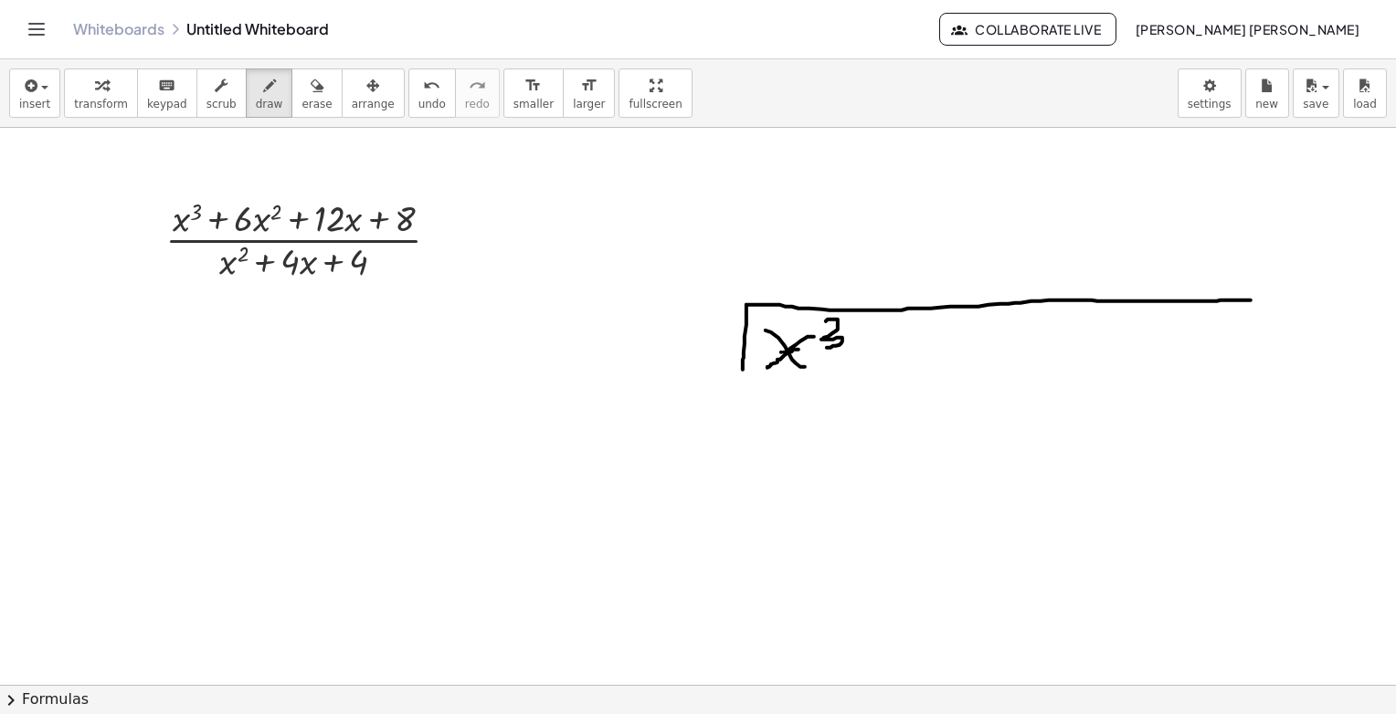
drag, startPoint x: 866, startPoint y: 341, endPoint x: 864, endPoint y: 363, distance: 22.0
drag, startPoint x: 892, startPoint y: 352, endPoint x: 904, endPoint y: 335, distance: 20.8
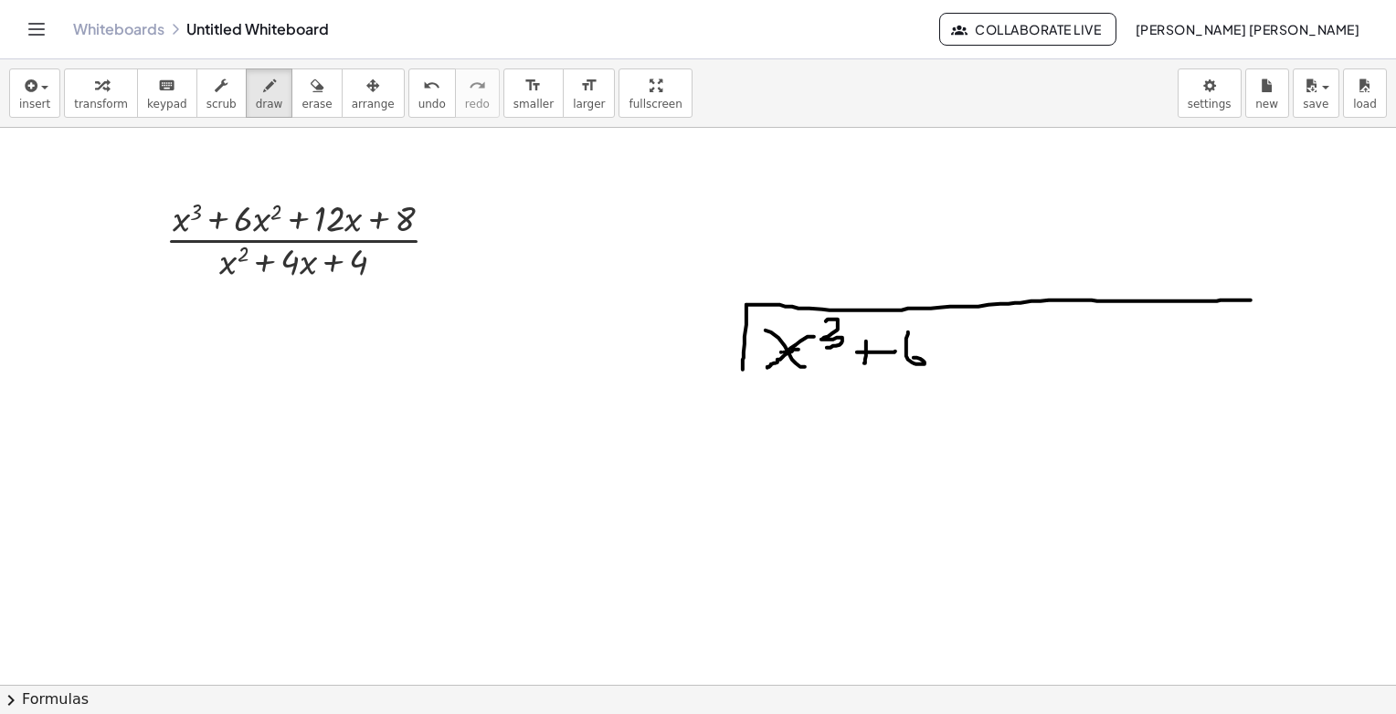
drag, startPoint x: 908, startPoint y: 332, endPoint x: 917, endPoint y: 348, distance: 18.8
drag, startPoint x: 925, startPoint y: 344, endPoint x: 944, endPoint y: 352, distance: 20.5
drag, startPoint x: 945, startPoint y: 341, endPoint x: 926, endPoint y: 364, distance: 29.2
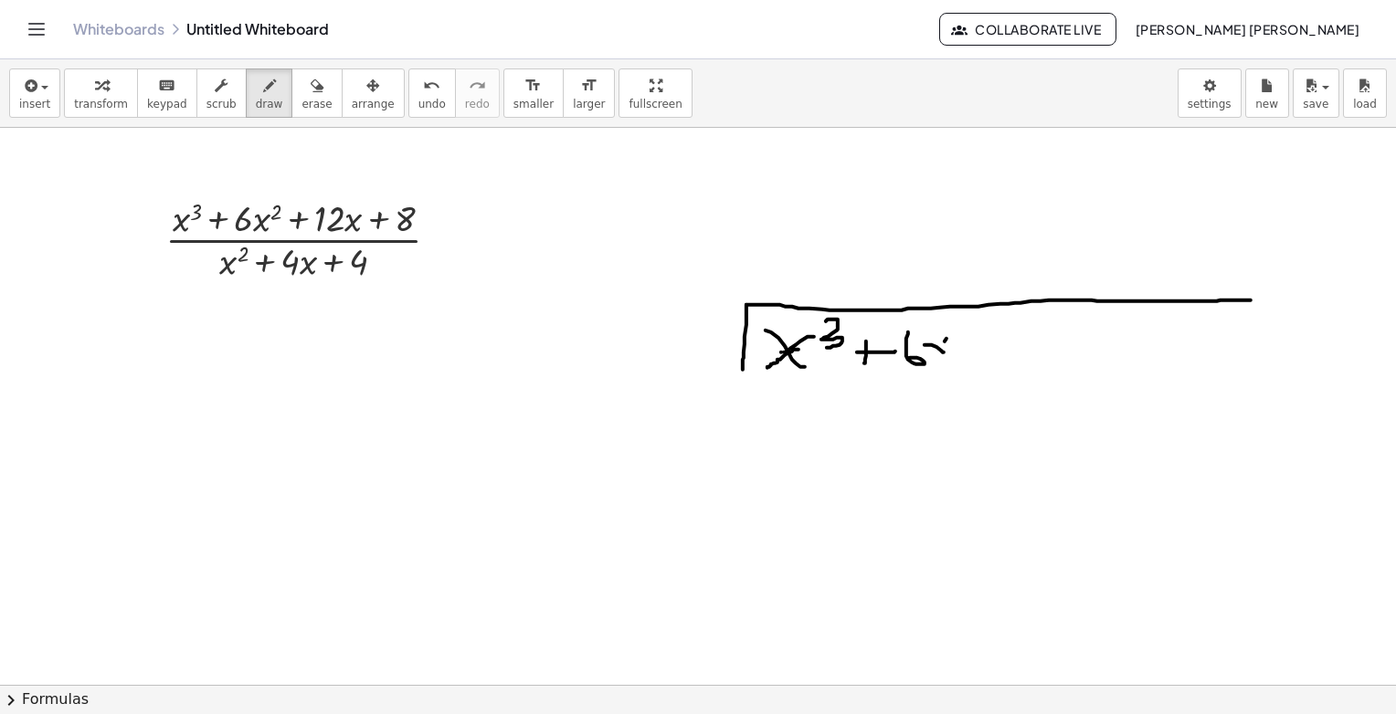
drag, startPoint x: 958, startPoint y: 322, endPoint x: 970, endPoint y: 334, distance: 17.5
drag, startPoint x: 975, startPoint y: 334, endPoint x: 978, endPoint y: 354, distance: 20.4
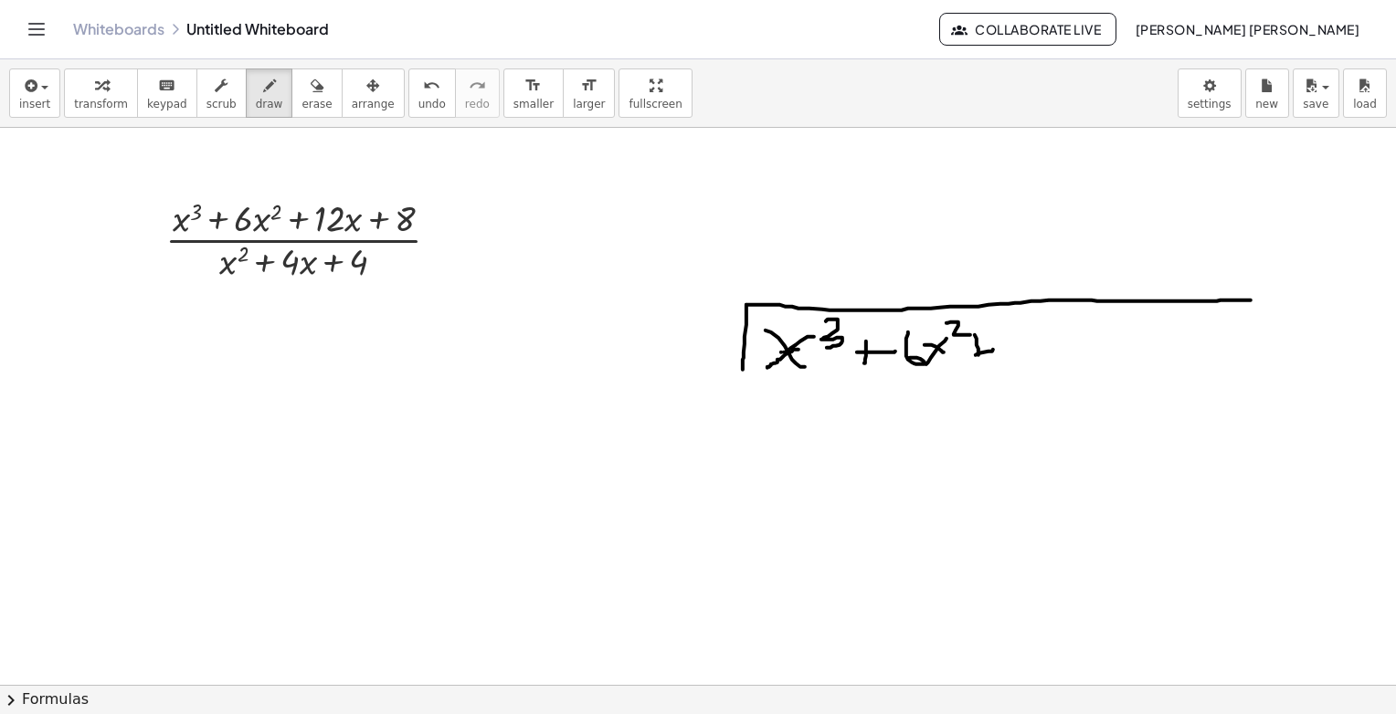
drag, startPoint x: 984, startPoint y: 352, endPoint x: 1001, endPoint y: 343, distance: 19.6
drag, startPoint x: 1005, startPoint y: 330, endPoint x: 1010, endPoint y: 347, distance: 17.9
drag, startPoint x: 1020, startPoint y: 330, endPoint x: 1041, endPoint y: 344, distance: 25.6
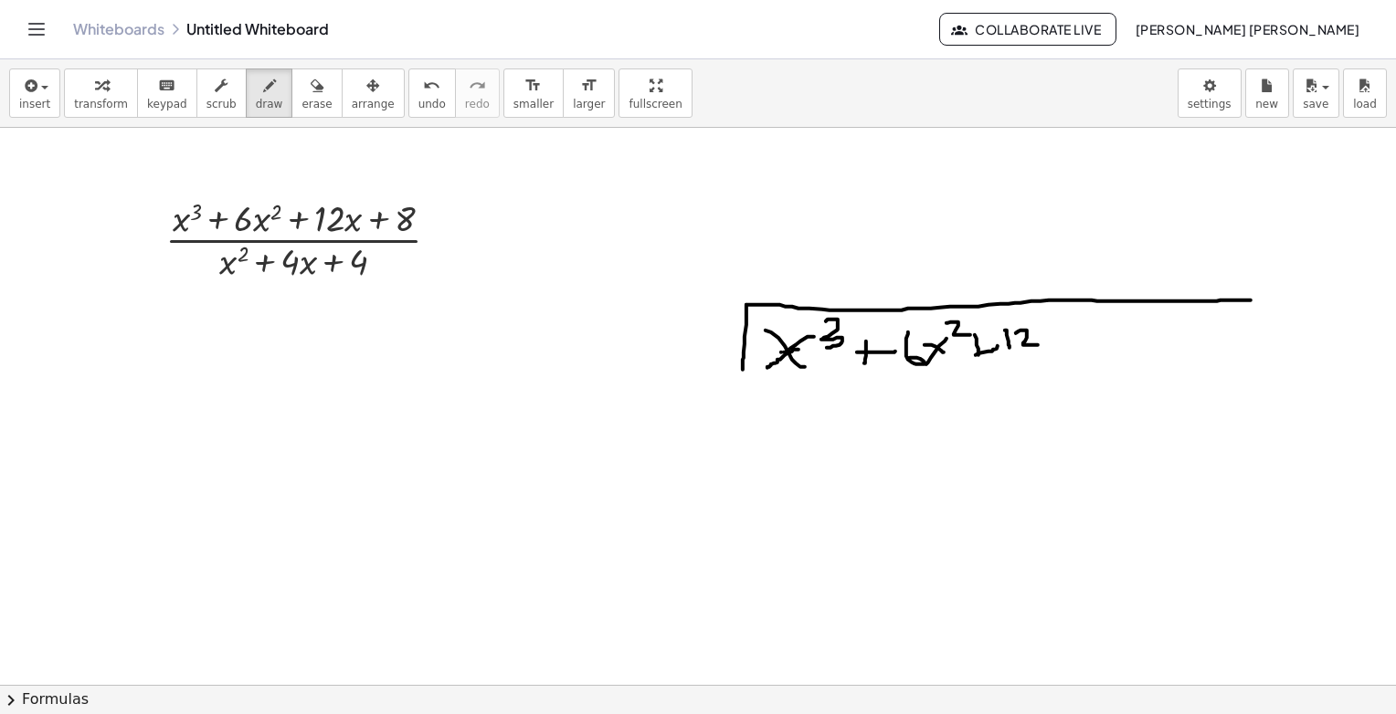
drag, startPoint x: 1056, startPoint y: 329, endPoint x: 1088, endPoint y: 351, distance: 38.8
drag
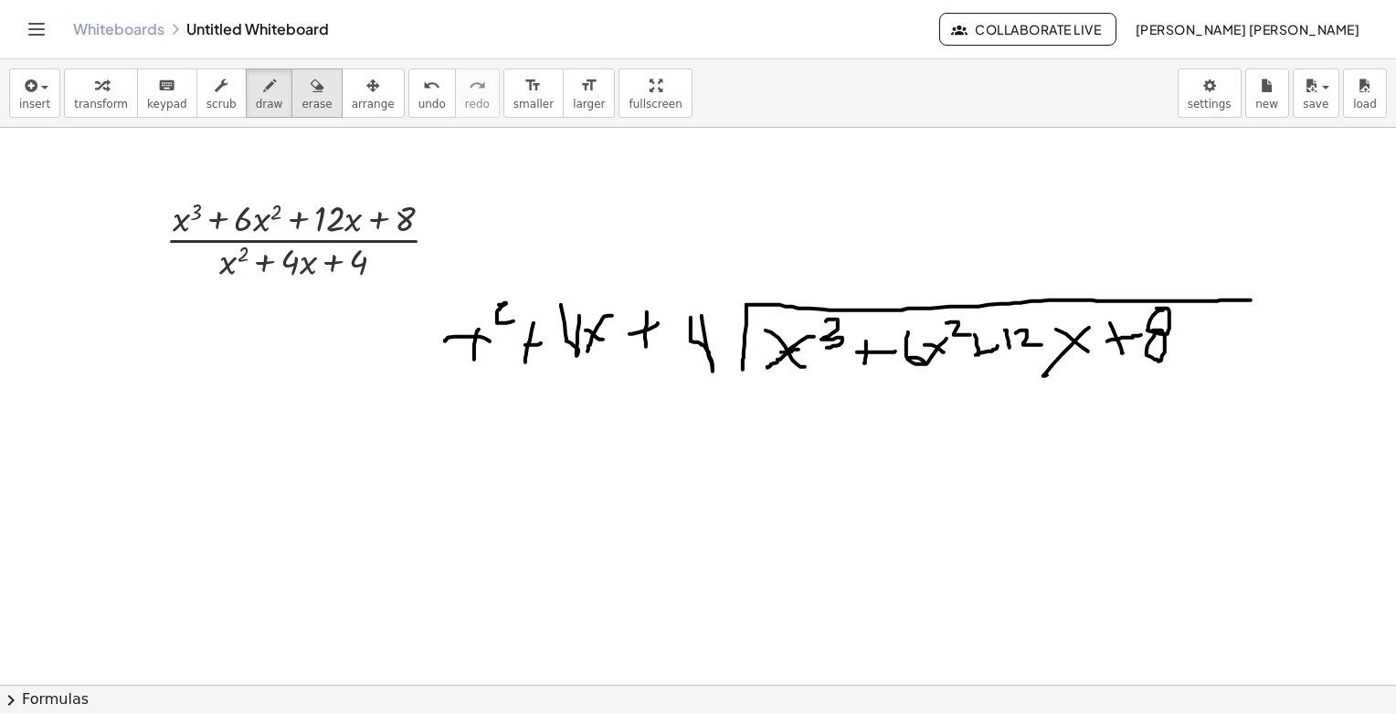
click at [301, 100] on span "erase" at bounding box center [316, 104] width 30 height 13
click at [256, 100] on span "draw" at bounding box center [269, 104] width 27 height 13
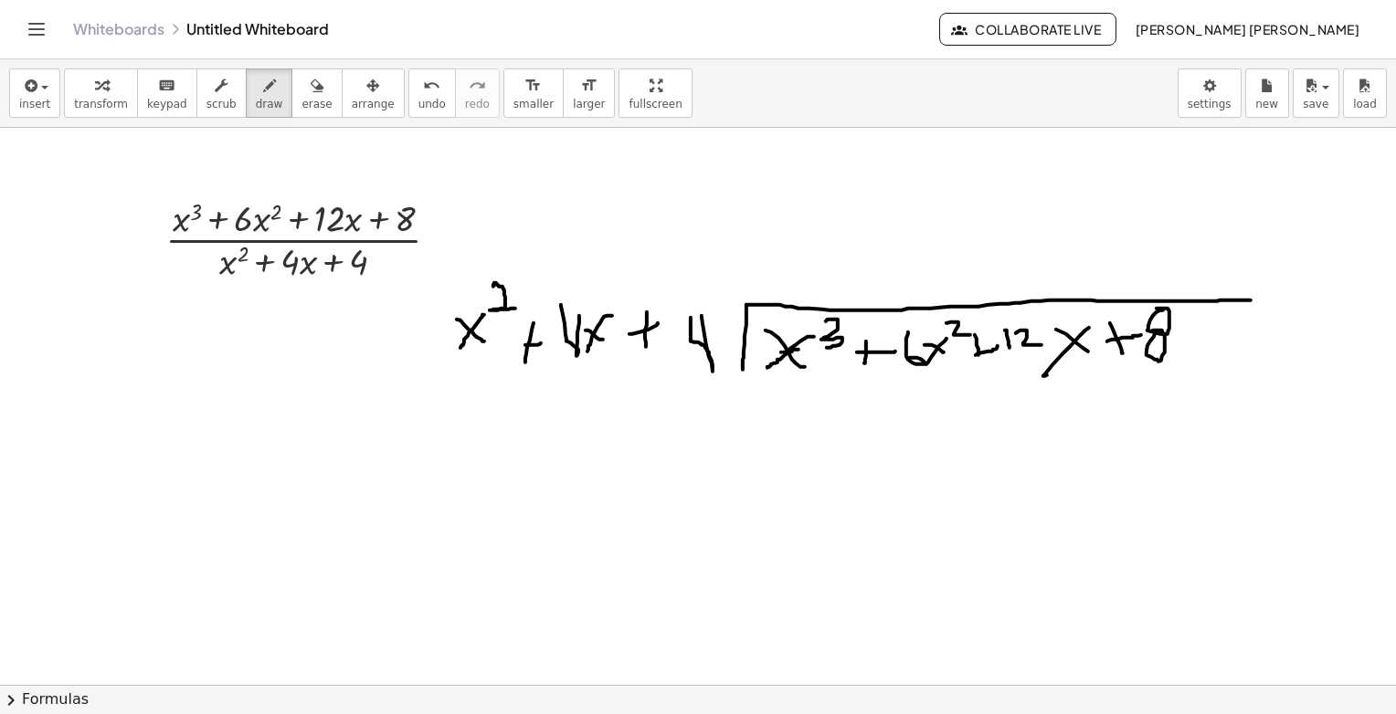
click at [301, 108] on span "erase" at bounding box center [316, 104] width 30 height 13
click at [256, 105] on span "draw" at bounding box center [269, 104] width 27 height 13
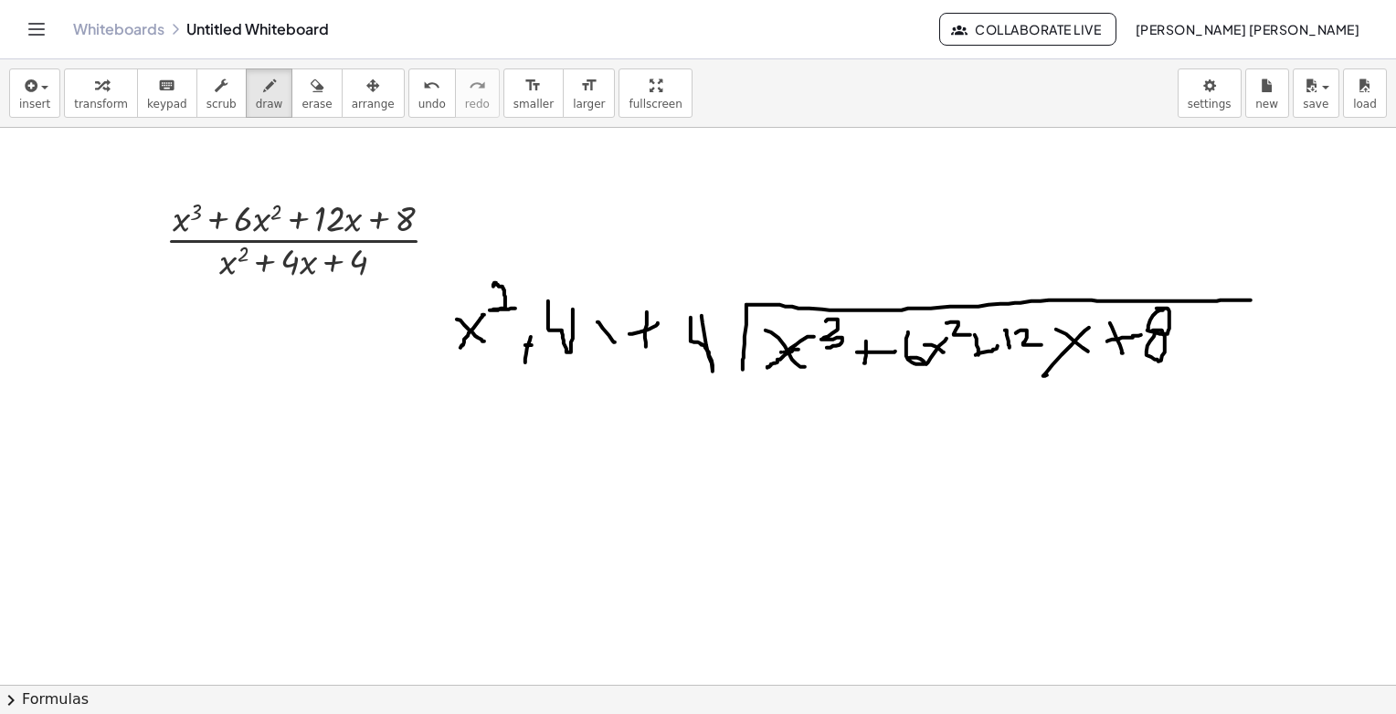
click at [311, 89] on icon "button" at bounding box center [317, 86] width 13 height 22
click at [263, 95] on icon "button" at bounding box center [269, 86] width 13 height 22
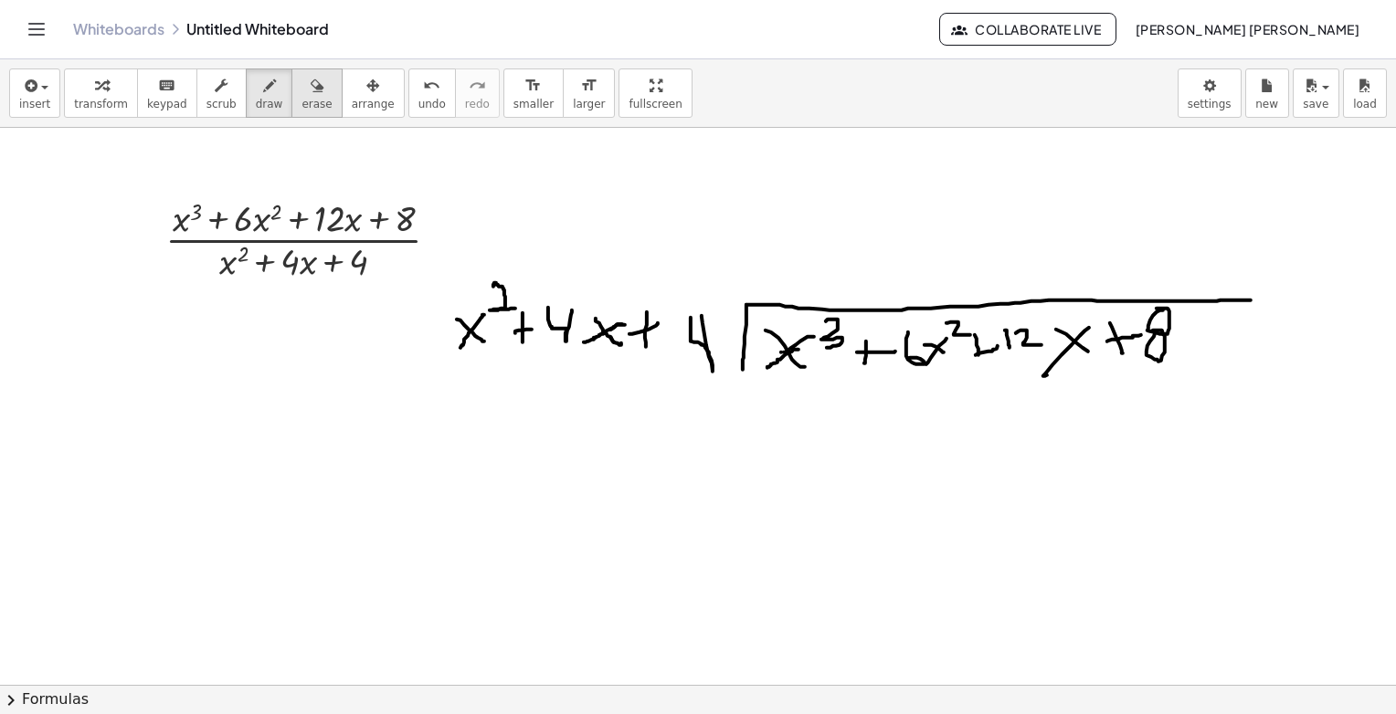
click at [311, 79] on icon "button" at bounding box center [317, 86] width 13 height 22
click at [263, 85] on icon "button" at bounding box center [269, 86] width 13 height 22
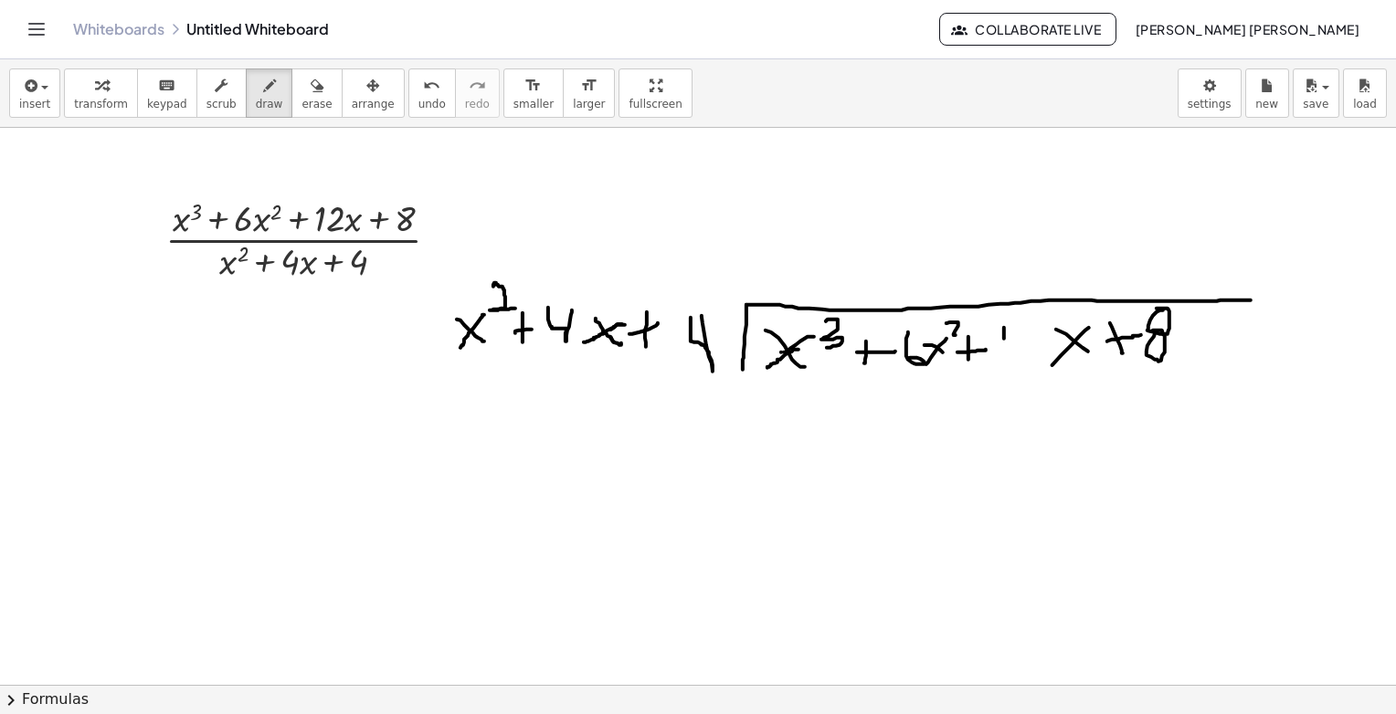
drag, startPoint x: 205, startPoint y: 344, endPoint x: 241, endPoint y: 359, distance: 39.4
drag, startPoint x: 213, startPoint y: 353, endPoint x: 185, endPoint y: 376, distance: 37.0
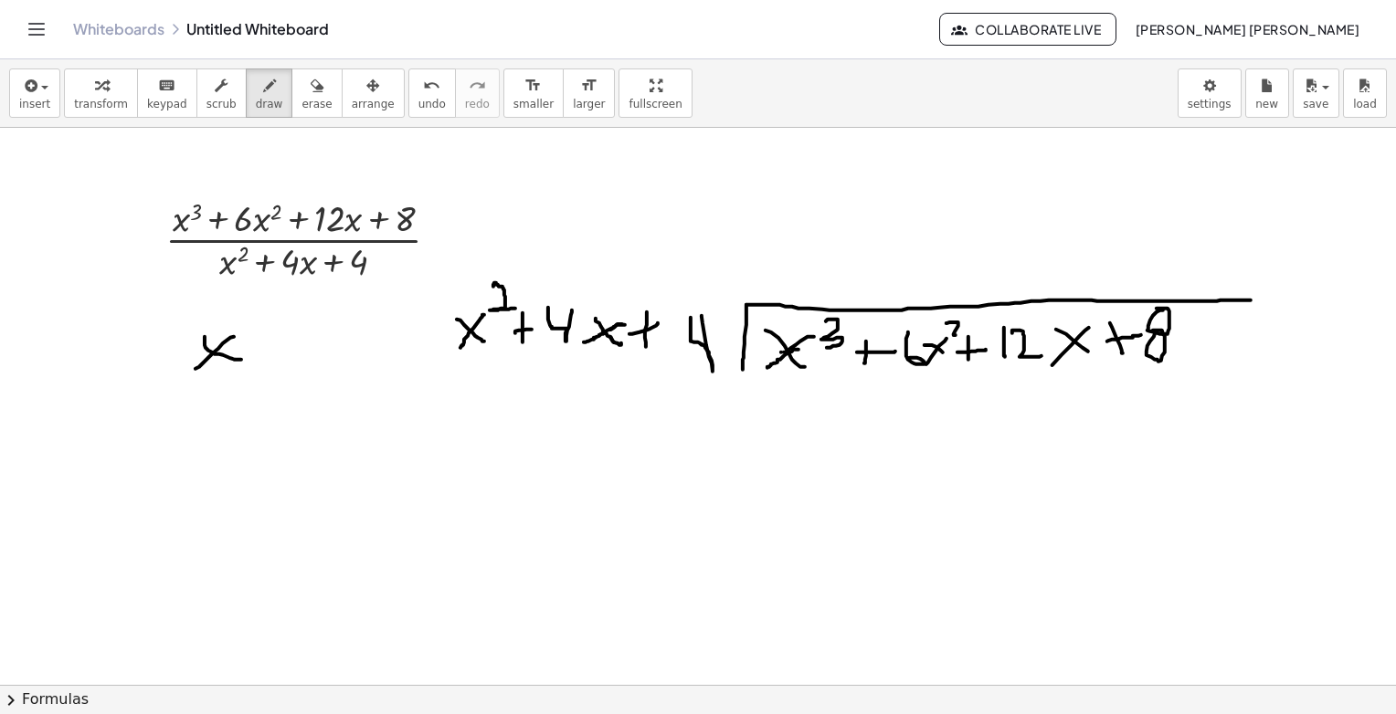
drag, startPoint x: 238, startPoint y: 311, endPoint x: 244, endPoint y: 339, distance: 29.0
drag, startPoint x: 191, startPoint y: 379, endPoint x: 252, endPoint y: 377, distance: 61.2
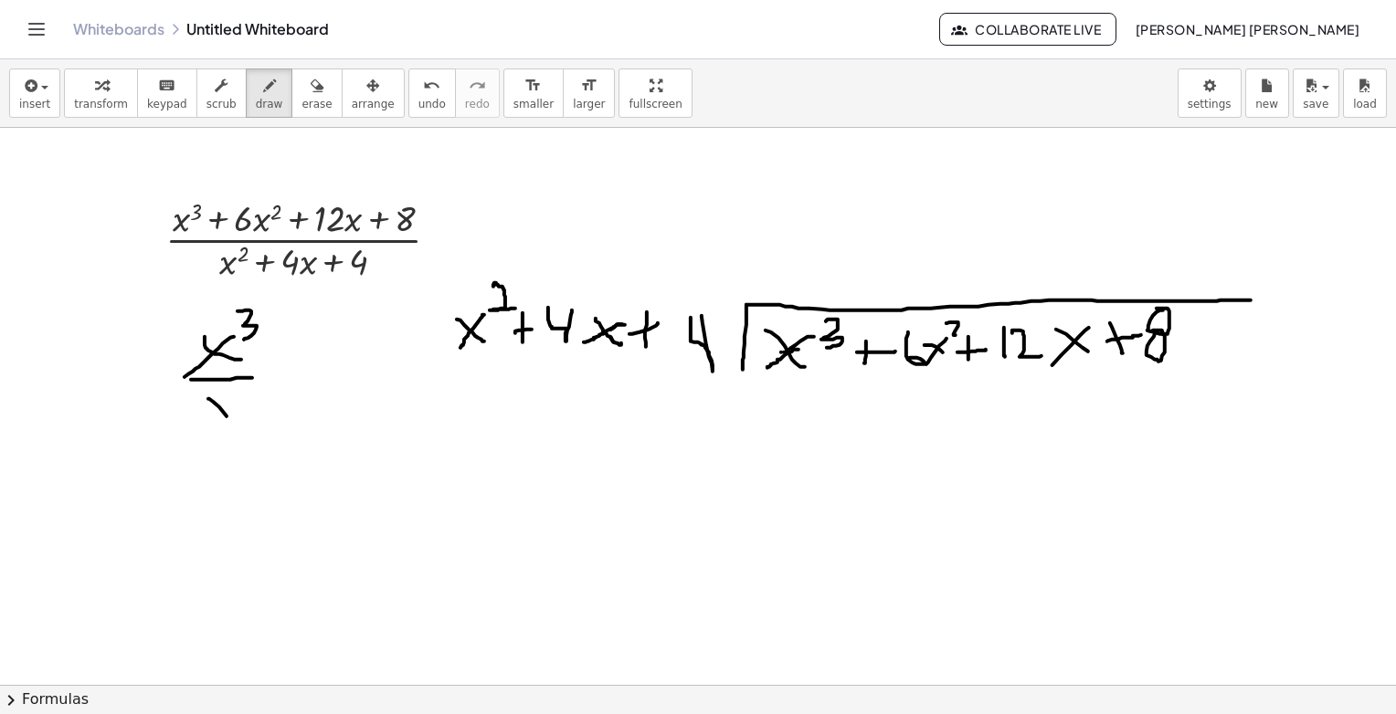
drag, startPoint x: 227, startPoint y: 416, endPoint x: 235, endPoint y: 430, distance: 16.8
drag, startPoint x: 240, startPoint y: 396, endPoint x: 219, endPoint y: 420, distance: 32.4
drag, startPoint x: 259, startPoint y: 385, endPoint x: 235, endPoint y: 427, distance: 48.3
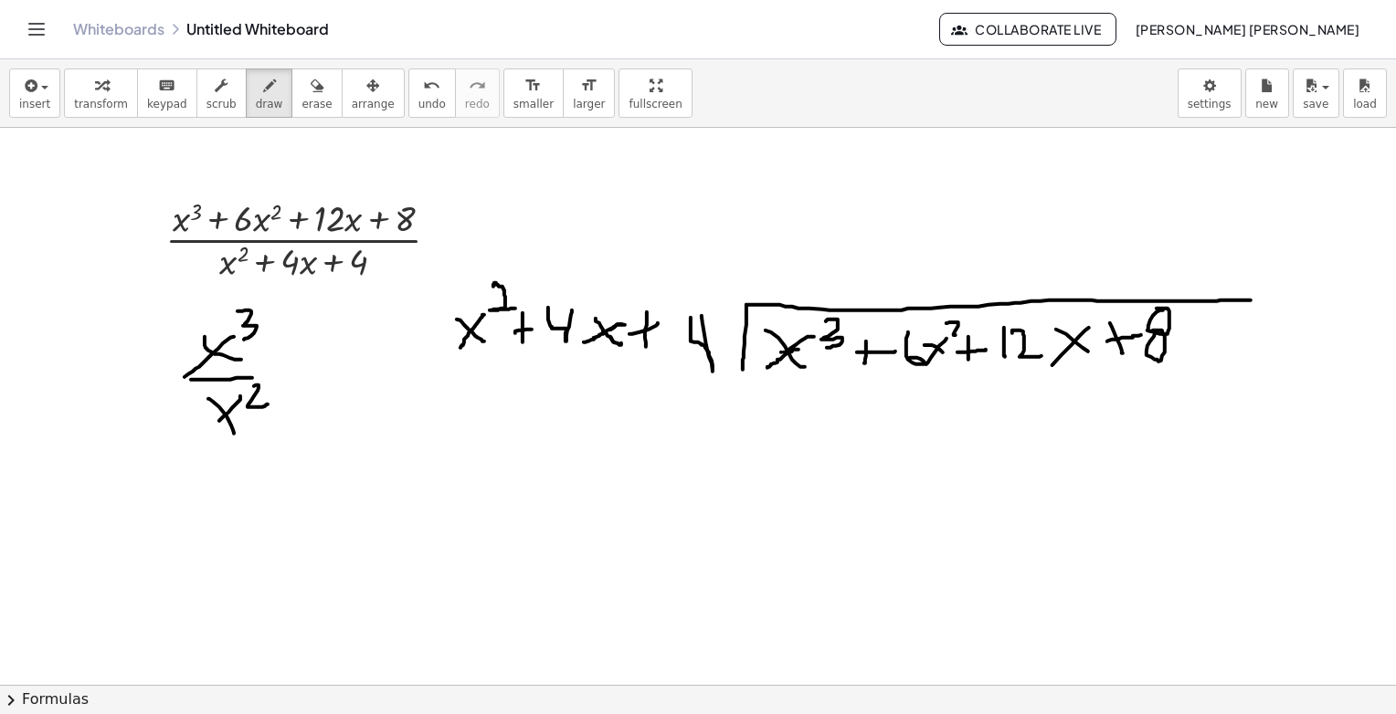
drag, startPoint x: 226, startPoint y: 411, endPoint x: 238, endPoint y: 388, distance: 25.7
drag, startPoint x: 280, startPoint y: 386, endPoint x: 291, endPoint y: 385, distance: 10.2
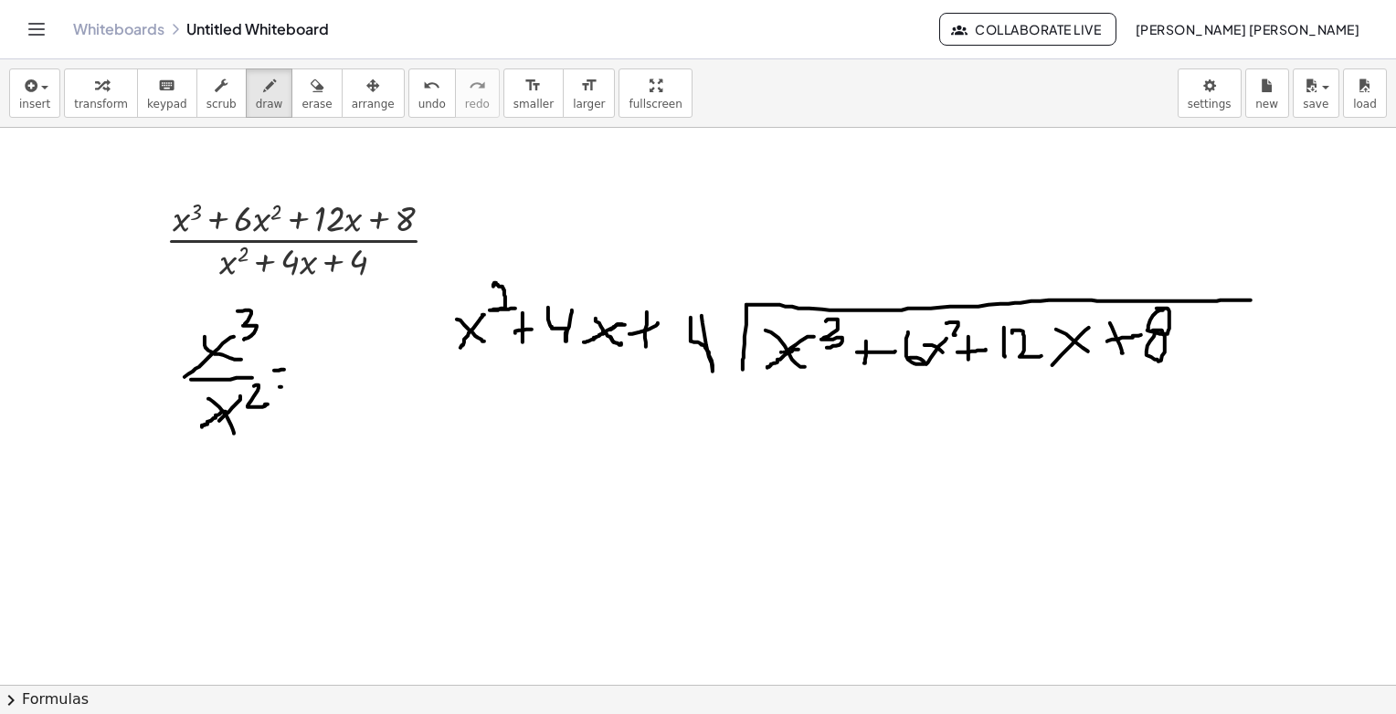
drag, startPoint x: 915, startPoint y: 248, endPoint x: 953, endPoint y: 260, distance: 39.3
drag, startPoint x: 963, startPoint y: 235, endPoint x: 914, endPoint y: 269, distance: 59.1
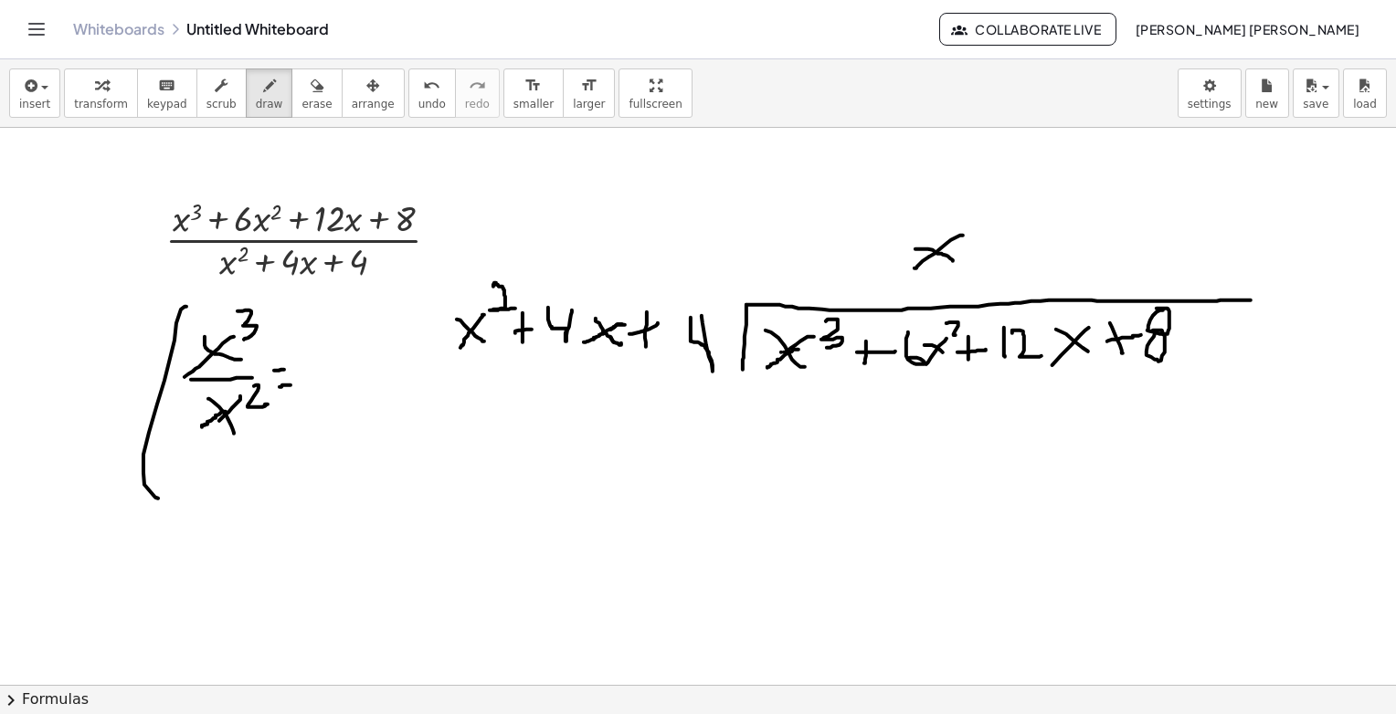
click at [301, 101] on span "erase" at bounding box center [316, 104] width 30 height 13
drag, startPoint x: 986, startPoint y: 244, endPoint x: 906, endPoint y: 220, distance: 83.0
click at [263, 75] on icon "button" at bounding box center [269, 86] width 13 height 22
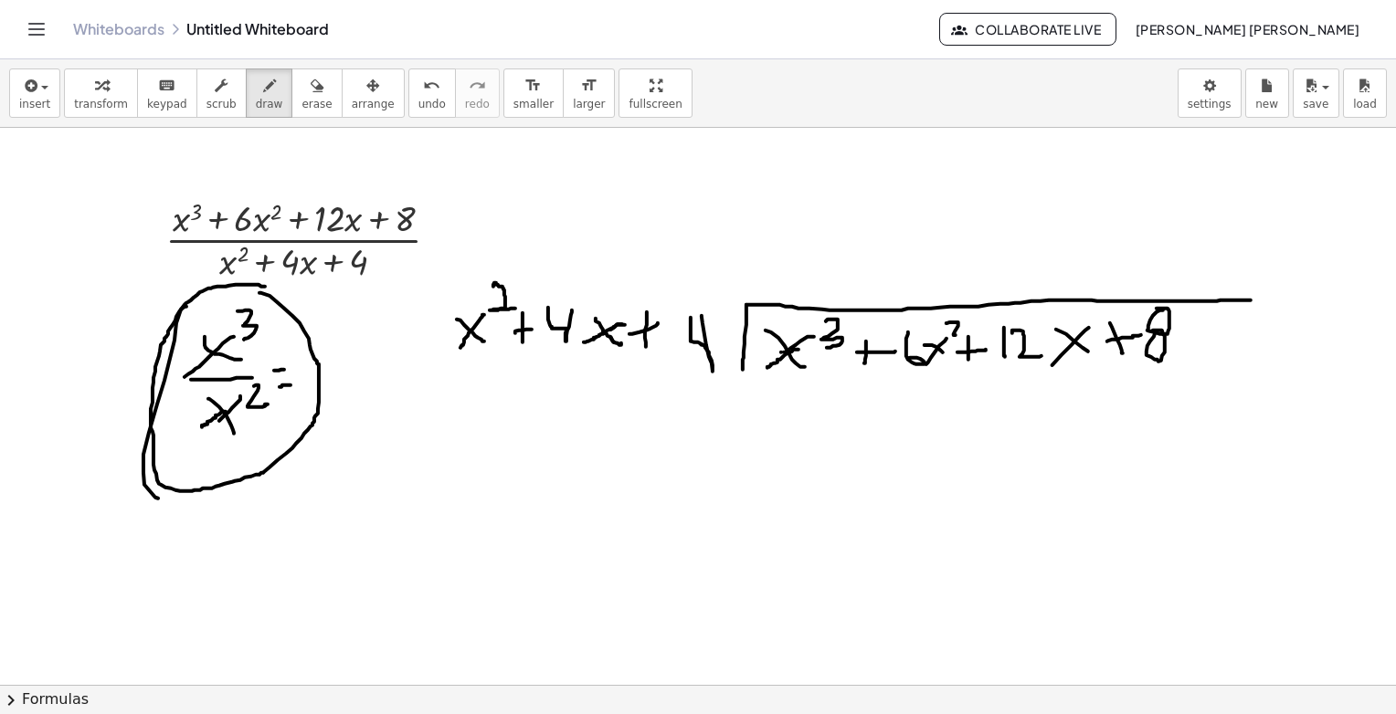
drag, startPoint x: 259, startPoint y: 292, endPoint x: 275, endPoint y: 325, distance: 36.4
click at [311, 96] on icon "button" at bounding box center [317, 86] width 13 height 22
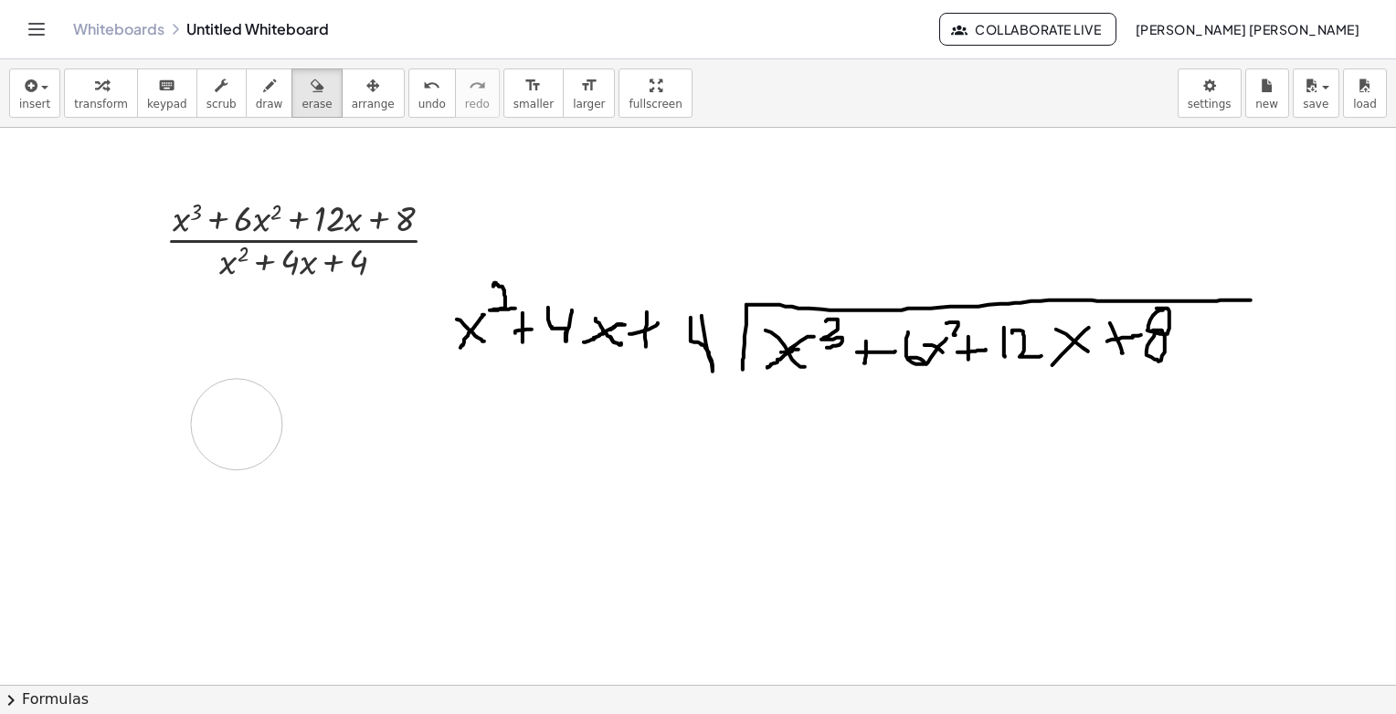
drag, startPoint x: 271, startPoint y: 321, endPoint x: 220, endPoint y: 359, distance: 64.0
click at [256, 105] on span "draw" at bounding box center [269, 104] width 27 height 13
drag, startPoint x: 232, startPoint y: 352, endPoint x: 252, endPoint y: 375, distance: 30.4
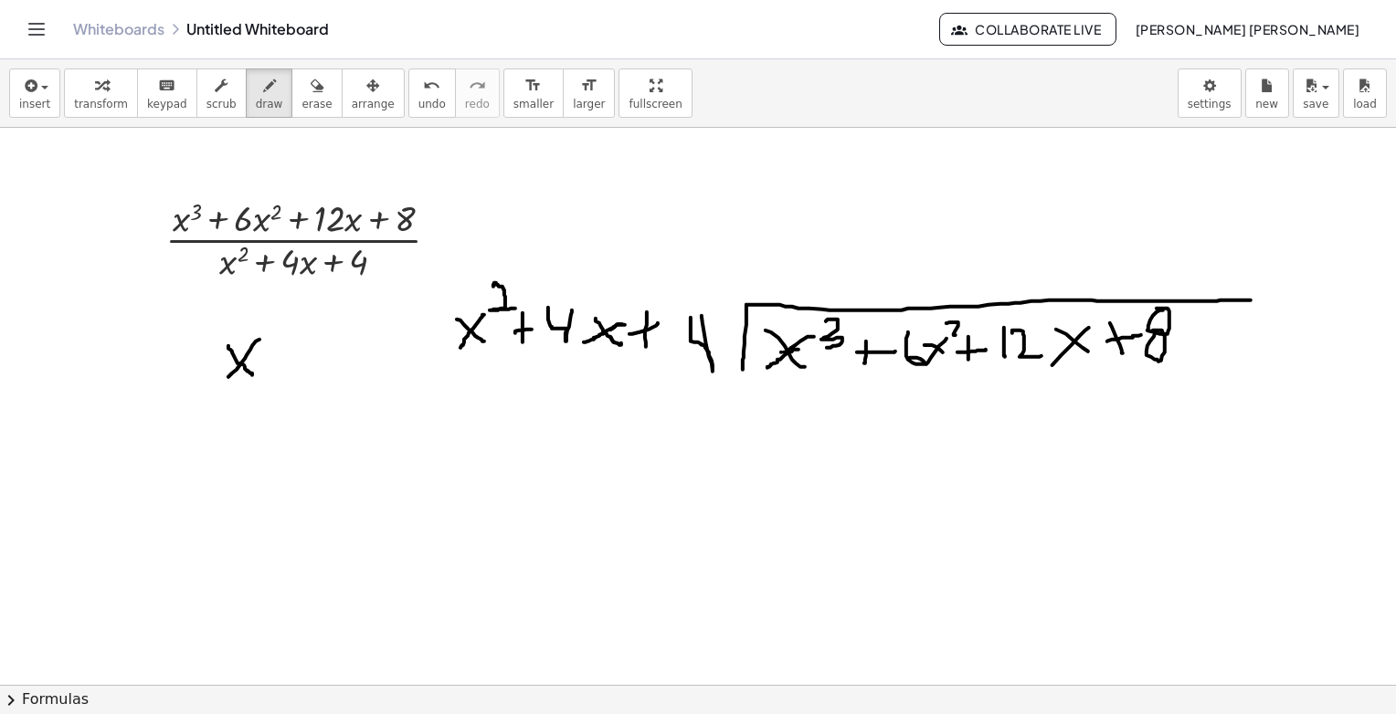
drag, startPoint x: 259, startPoint y: 339, endPoint x: 223, endPoint y: 374, distance: 50.4
drag, startPoint x: 259, startPoint y: 319, endPoint x: 270, endPoint y: 345, distance: 28.7
drag, startPoint x: 208, startPoint y: 387, endPoint x: 272, endPoint y: 387, distance: 64.0
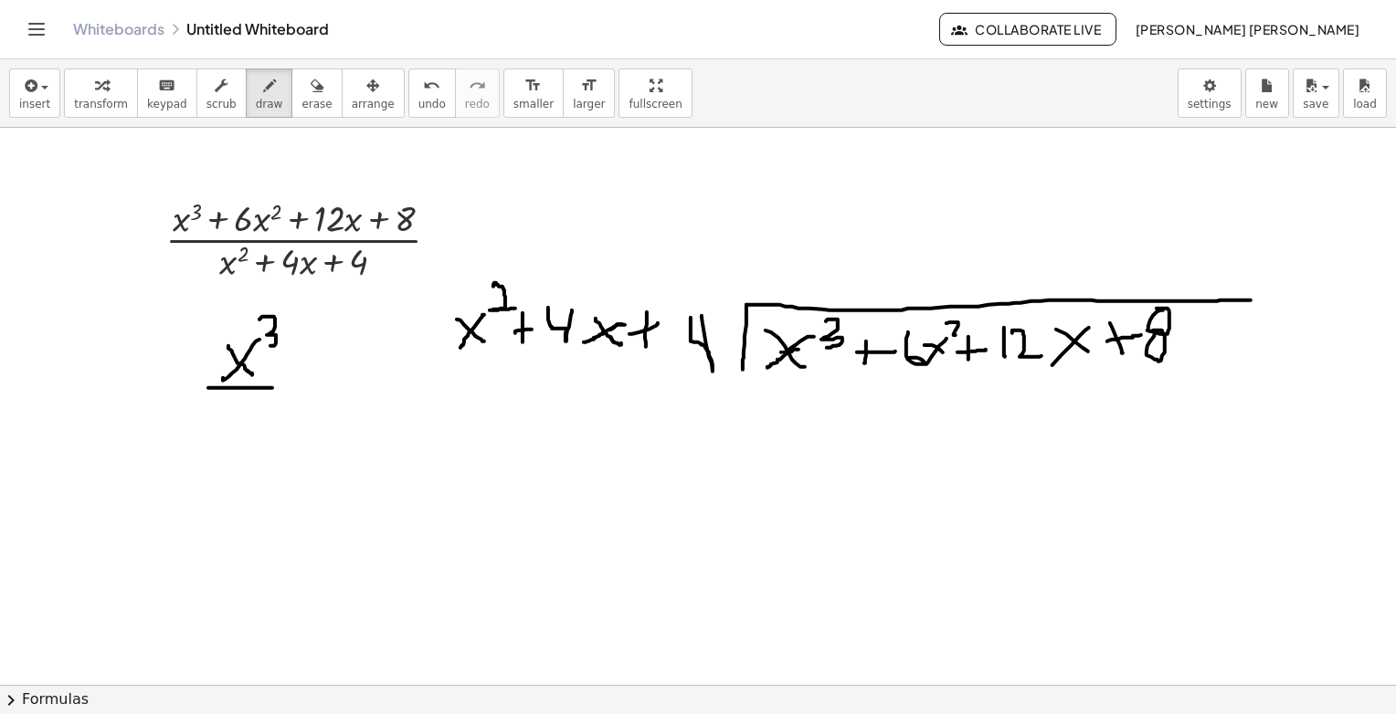
drag, startPoint x: 227, startPoint y: 421, endPoint x: 256, endPoint y: 425, distance: 28.6
drag, startPoint x: 244, startPoint y: 418, endPoint x: 229, endPoint y: 432, distance: 20.7
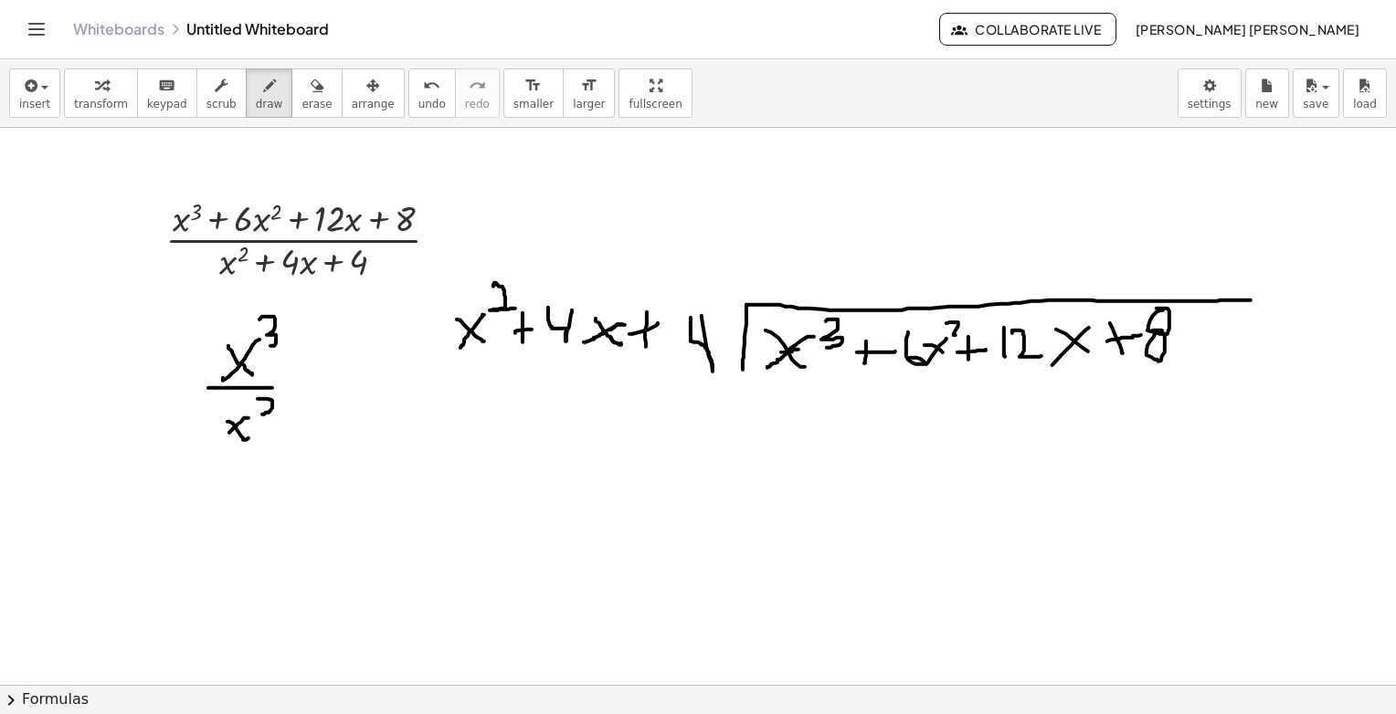
drag, startPoint x: 258, startPoint y: 398, endPoint x: 273, endPoint y: 414, distance: 22.0
drag, startPoint x: 286, startPoint y: 378, endPoint x: 298, endPoint y: 385, distance: 13.5
drag, startPoint x: 286, startPoint y: 393, endPoint x: 309, endPoint y: 389, distance: 23.1
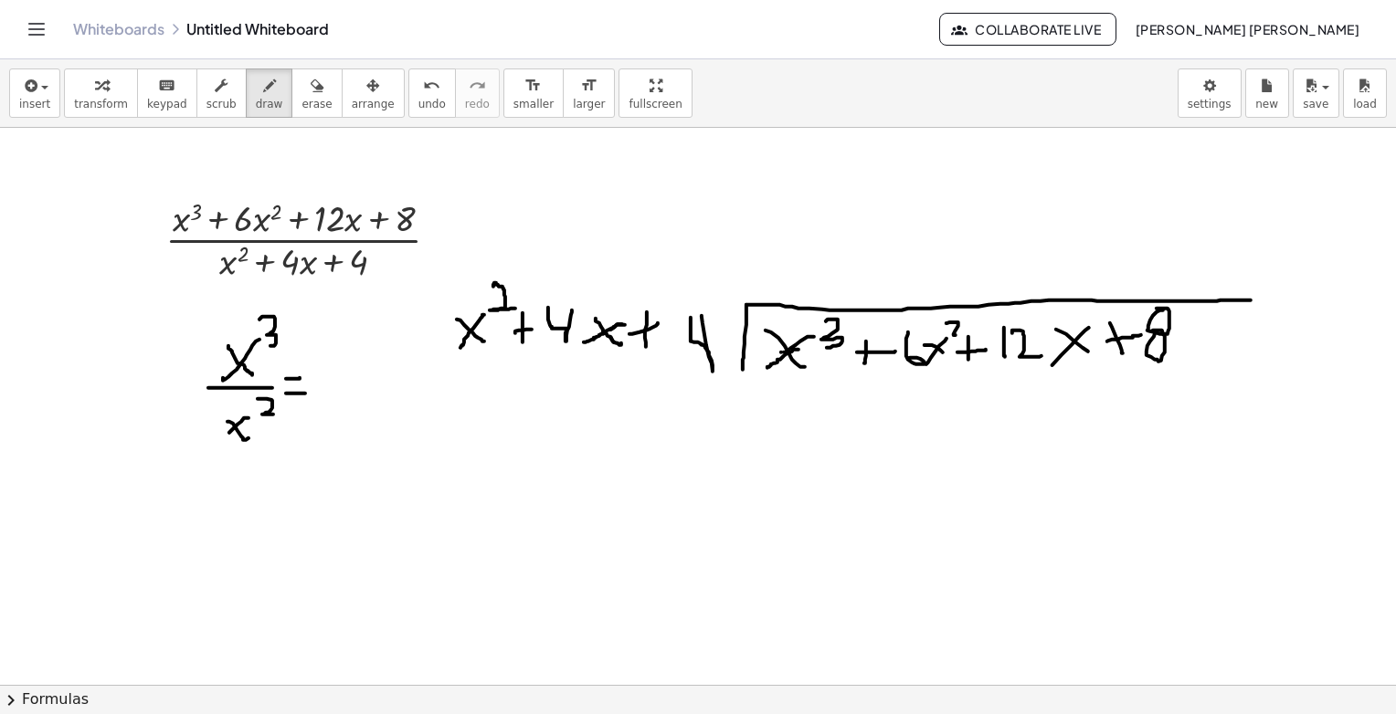
drag, startPoint x: 324, startPoint y: 367, endPoint x: 345, endPoint y: 408, distance: 46.2
drag, startPoint x: 350, startPoint y: 370, endPoint x: 316, endPoint y: 404, distance: 47.8
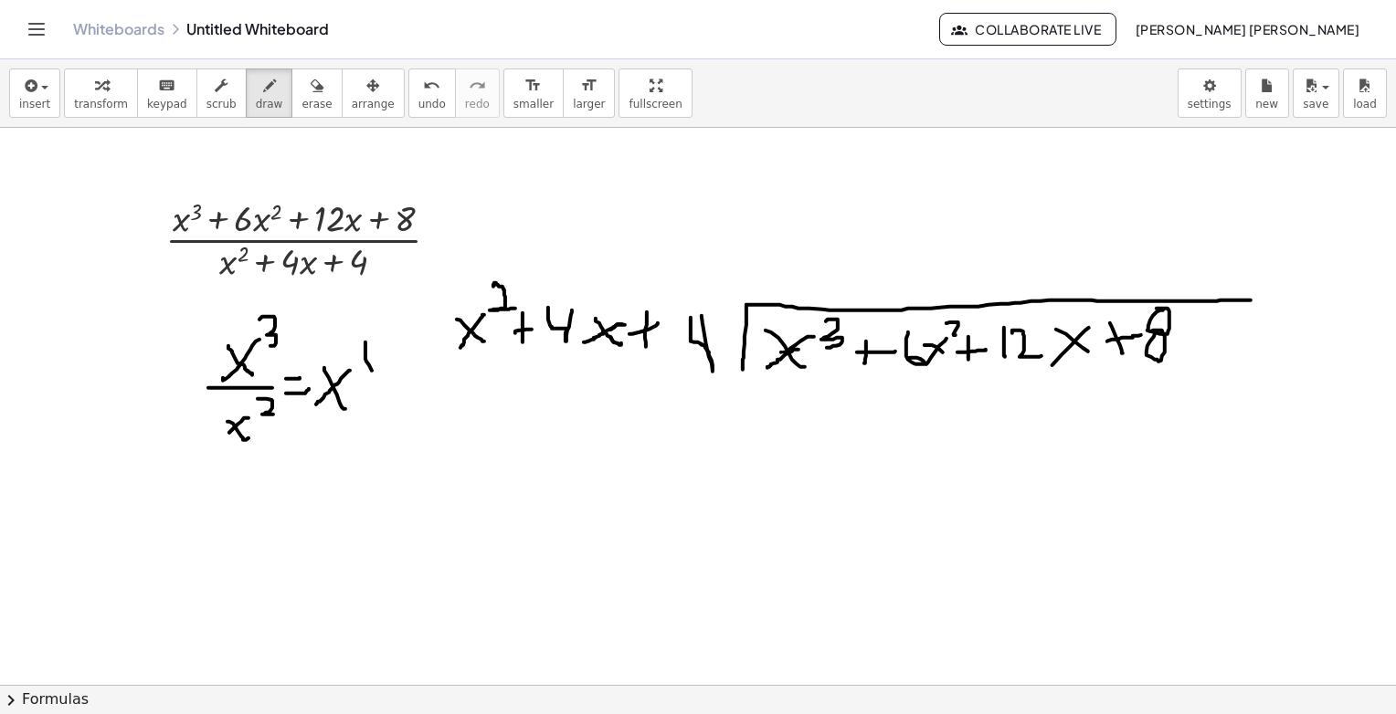
drag, startPoint x: 365, startPoint y: 342, endPoint x: 372, endPoint y: 370, distance: 29.0
click at [311, 86] on icon "button" at bounding box center [317, 86] width 13 height 22
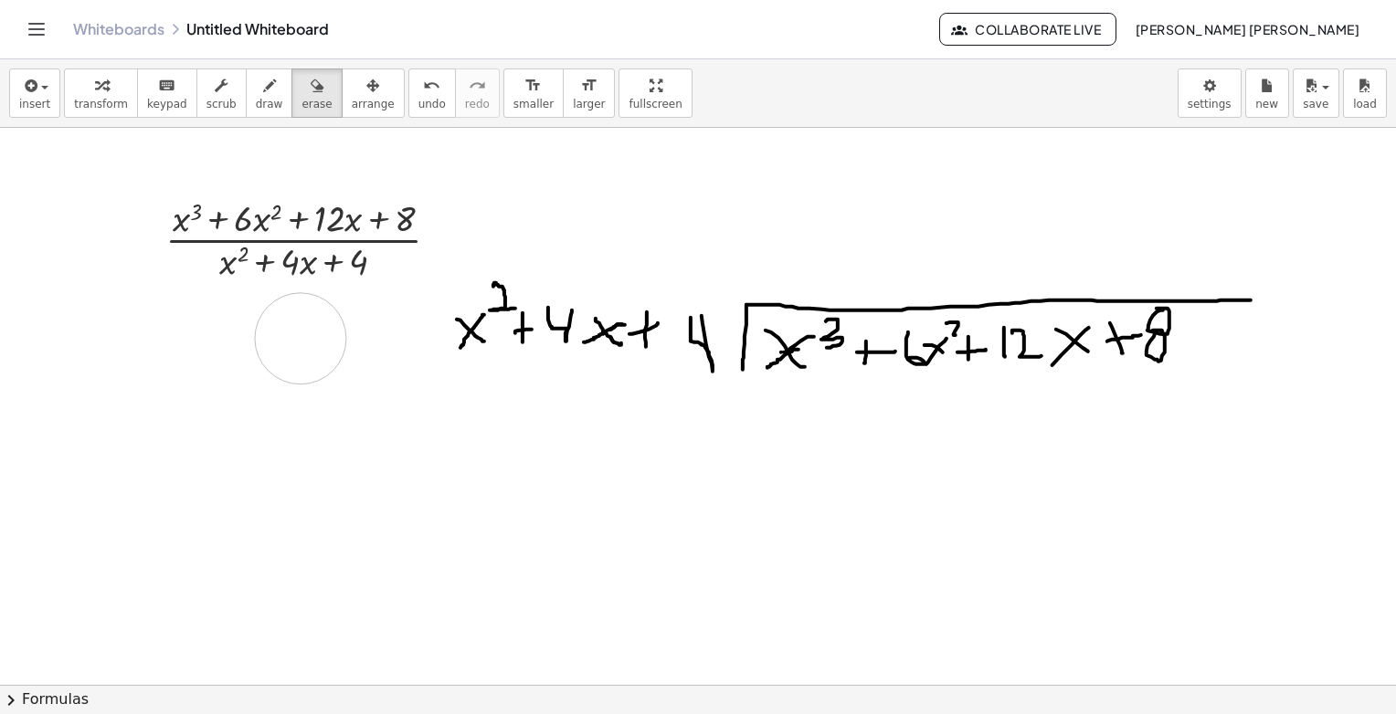
drag, startPoint x: 354, startPoint y: 359, endPoint x: 313, endPoint y: 330, distance: 50.4
click at [256, 100] on span "draw" at bounding box center [269, 104] width 27 height 13
drag, startPoint x: 784, startPoint y: 246, endPoint x: 809, endPoint y: 279, distance: 41.1
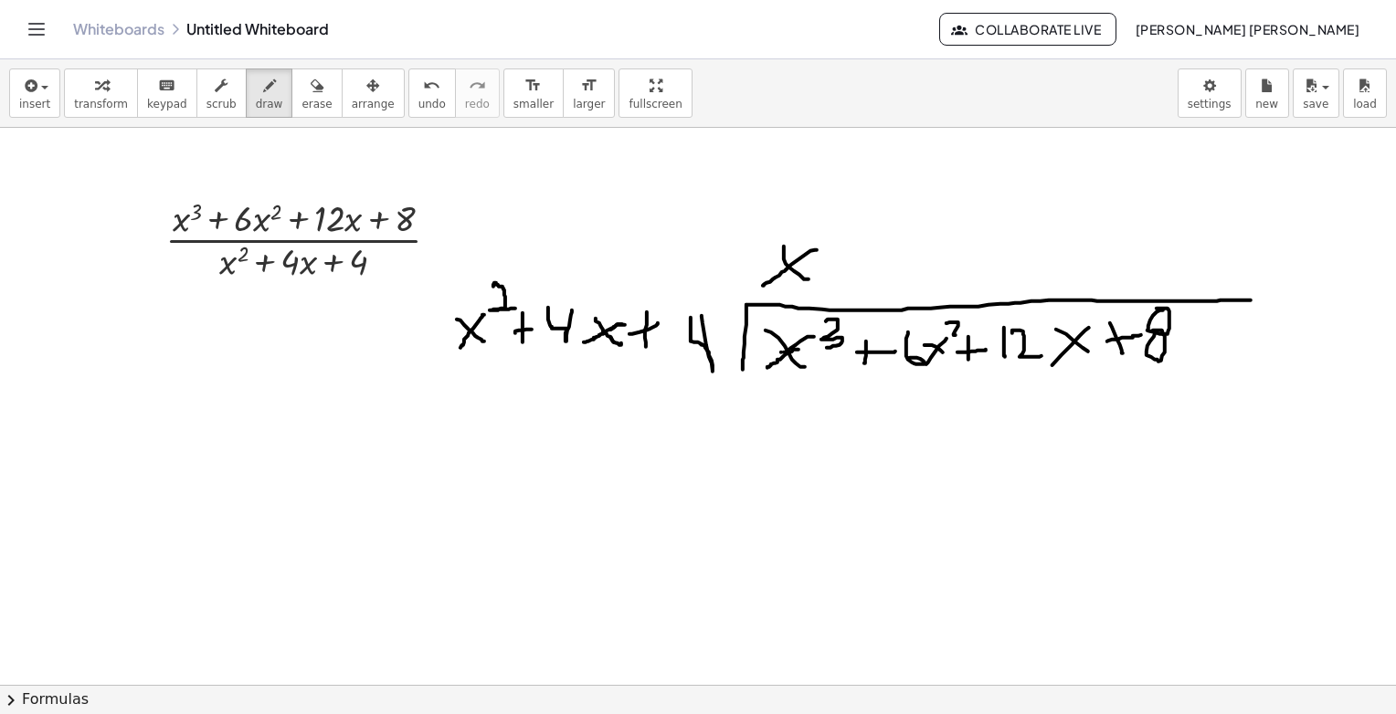
drag, startPoint x: 817, startPoint y: 249, endPoint x: 763, endPoint y: 285, distance: 64.6
drag, startPoint x: 851, startPoint y: 247, endPoint x: 851, endPoint y: 272, distance: 25.6
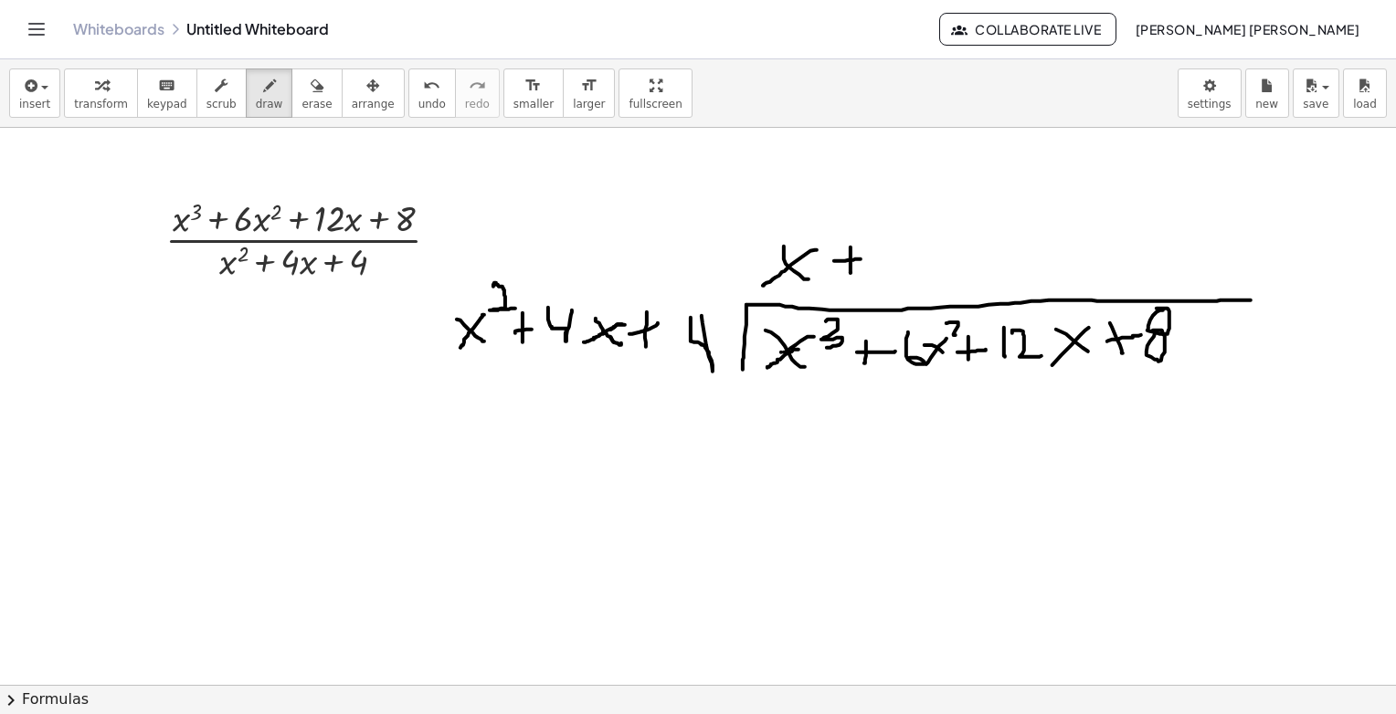
drag, startPoint x: 834, startPoint y: 260, endPoint x: 861, endPoint y: 259, distance: 26.6
drag, startPoint x: 879, startPoint y: 252, endPoint x: 921, endPoint y: 282, distance: 51.7
click at [301, 103] on span "erase" at bounding box center [316, 104] width 30 height 13
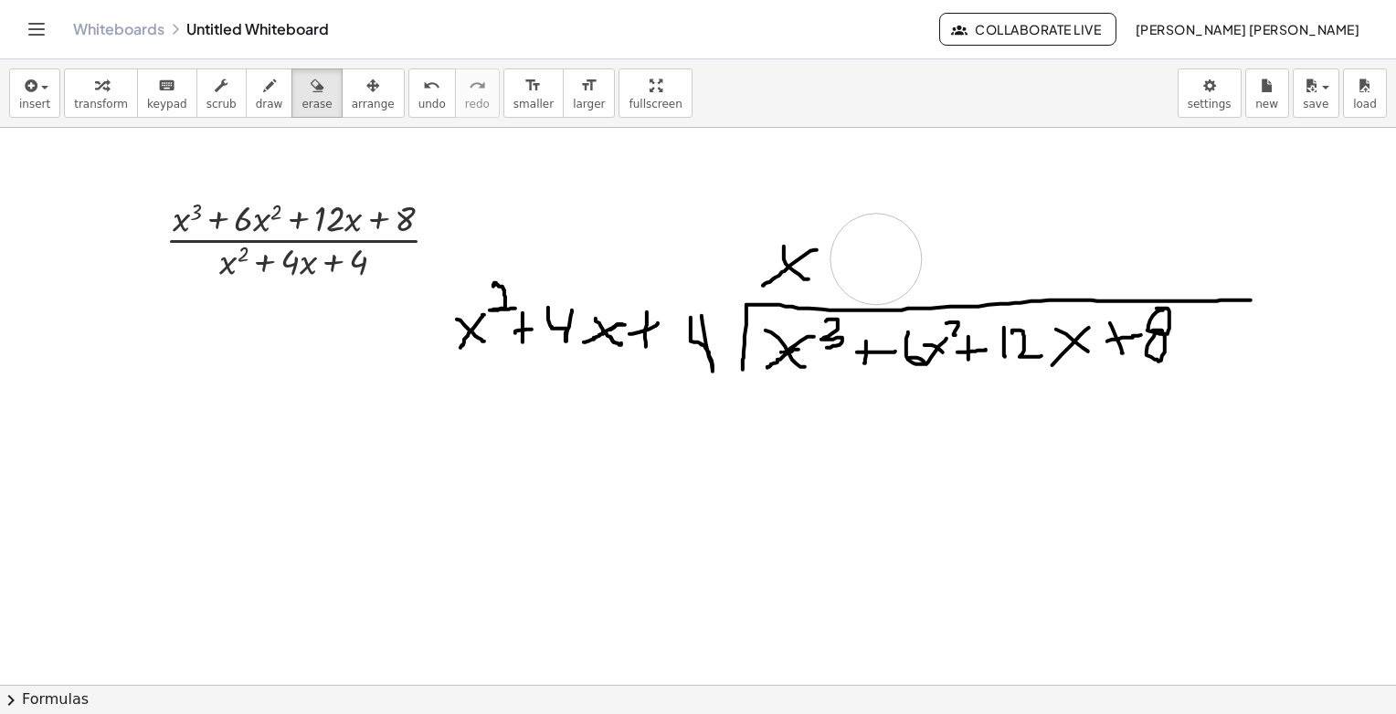
drag, startPoint x: 894, startPoint y: 235, endPoint x: 876, endPoint y: 259, distance: 30.0
click at [256, 98] on span "draw" at bounding box center [269, 104] width 27 height 13
drag, startPoint x: 809, startPoint y: 227, endPoint x: 798, endPoint y: 228, distance: 12.0
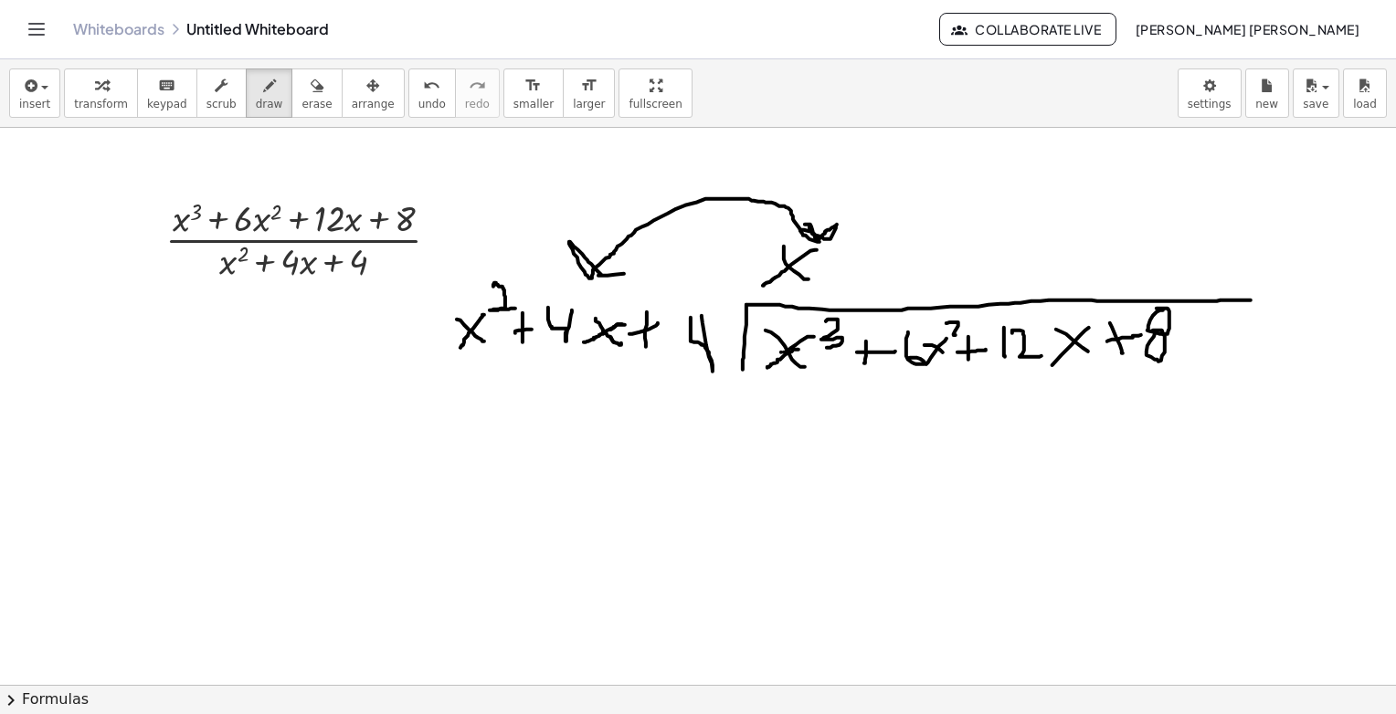
drag, startPoint x: 801, startPoint y: 231, endPoint x: 648, endPoint y: 270, distance: 158.2
drag, startPoint x: 769, startPoint y: 439, endPoint x: 1096, endPoint y: 425, distance: 327.4
click at [311, 91] on icon "button" at bounding box center [317, 86] width 13 height 22
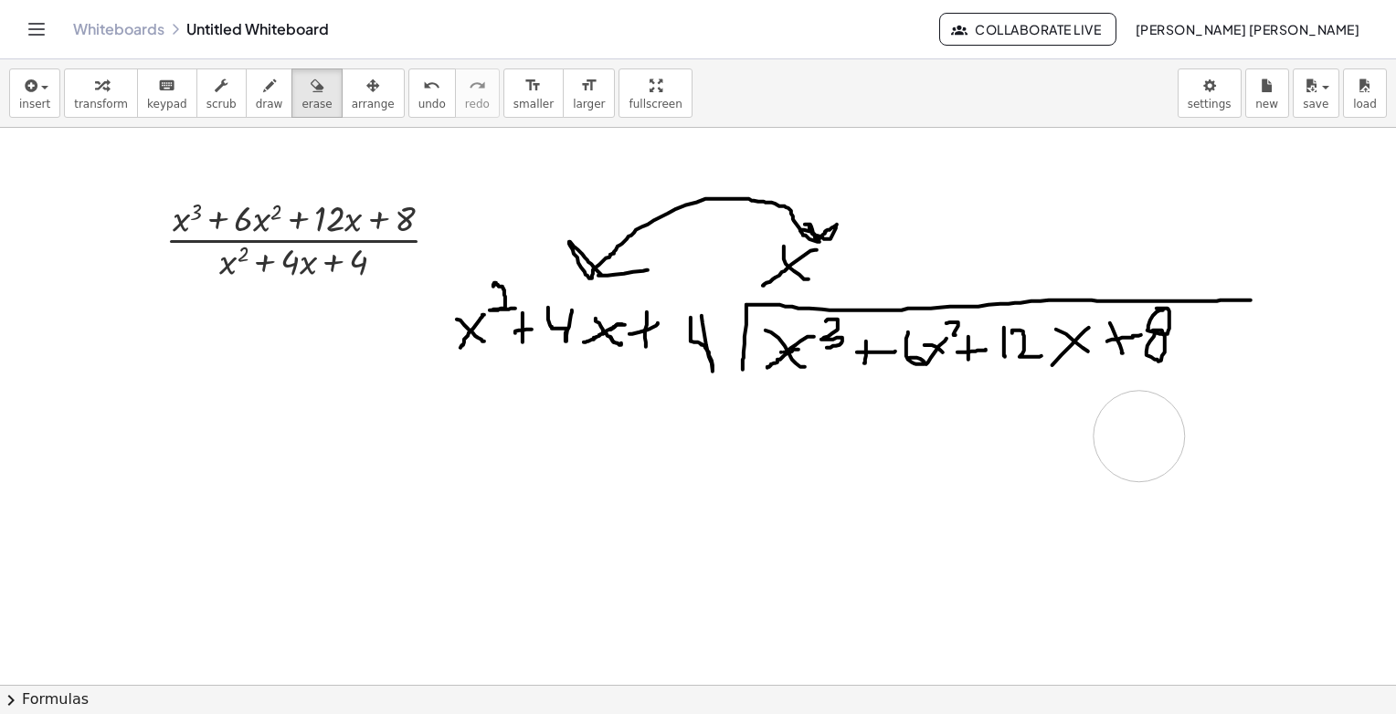
drag, startPoint x: 742, startPoint y: 462, endPoint x: 1139, endPoint y: 436, distance: 398.3
click at [256, 105] on span "draw" at bounding box center [269, 104] width 27 height 13
drag, startPoint x: 766, startPoint y: 407, endPoint x: 790, endPoint y: 451, distance: 50.7
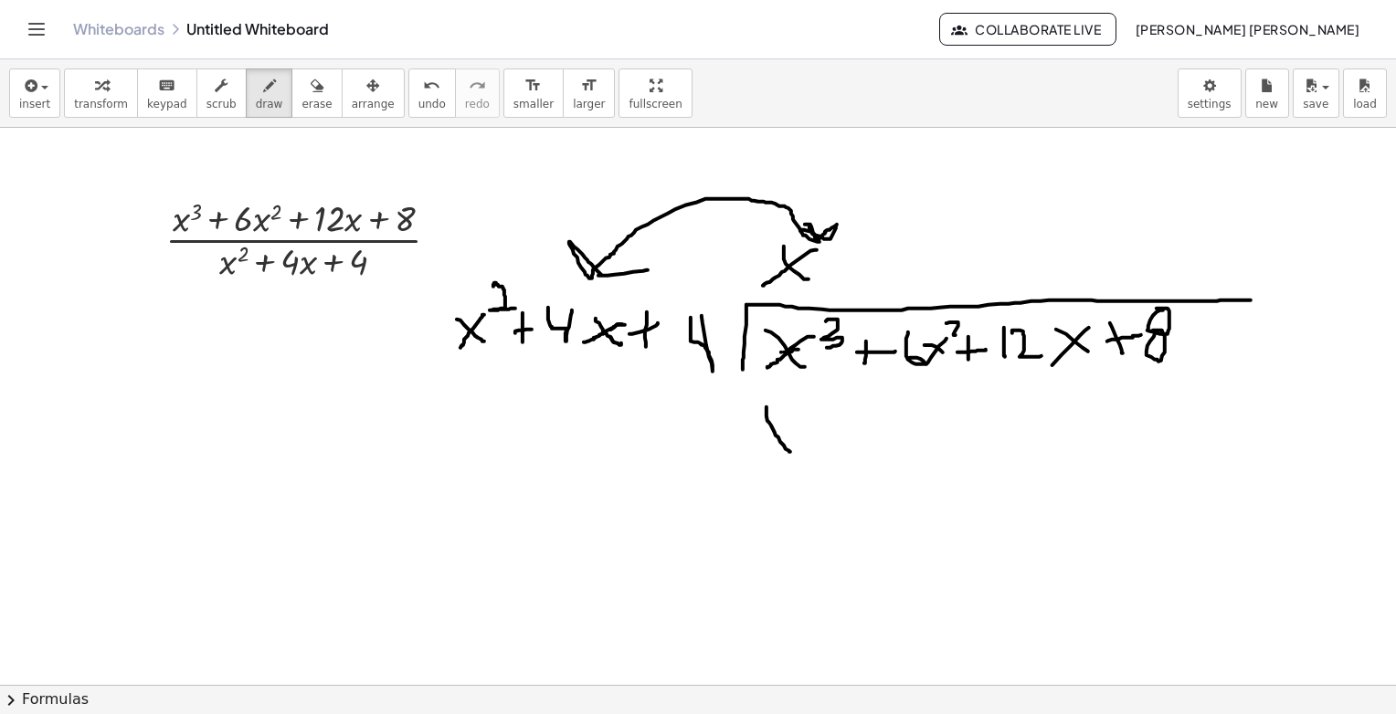
drag, startPoint x: 797, startPoint y: 403, endPoint x: 783, endPoint y: 423, distance: 24.3
drag, startPoint x: 811, startPoint y: 389, endPoint x: 806, endPoint y: 418, distance: 28.8
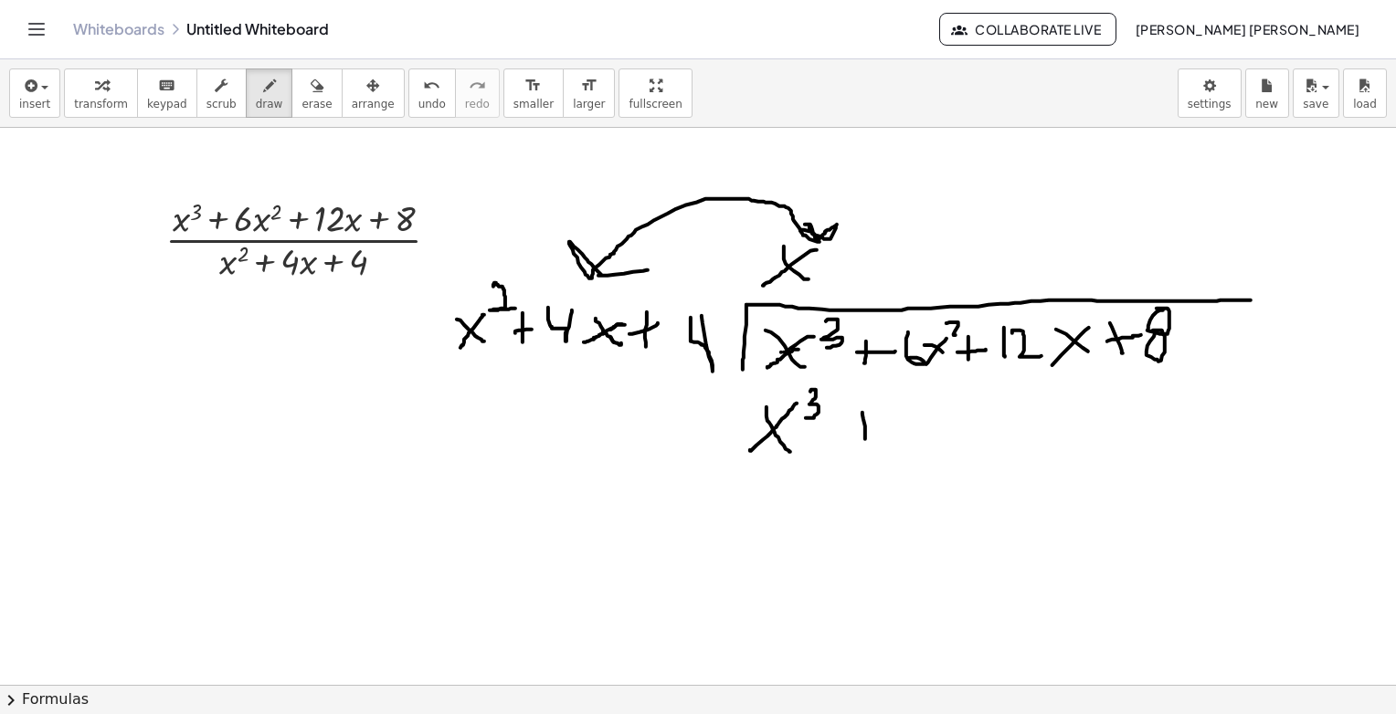
drag, startPoint x: 862, startPoint y: 412, endPoint x: 865, endPoint y: 439, distance: 26.6
drag, startPoint x: 859, startPoint y: 428, endPoint x: 892, endPoint y: 426, distance: 33.0
drag, startPoint x: 919, startPoint y: 403, endPoint x: 902, endPoint y: 403, distance: 17.4
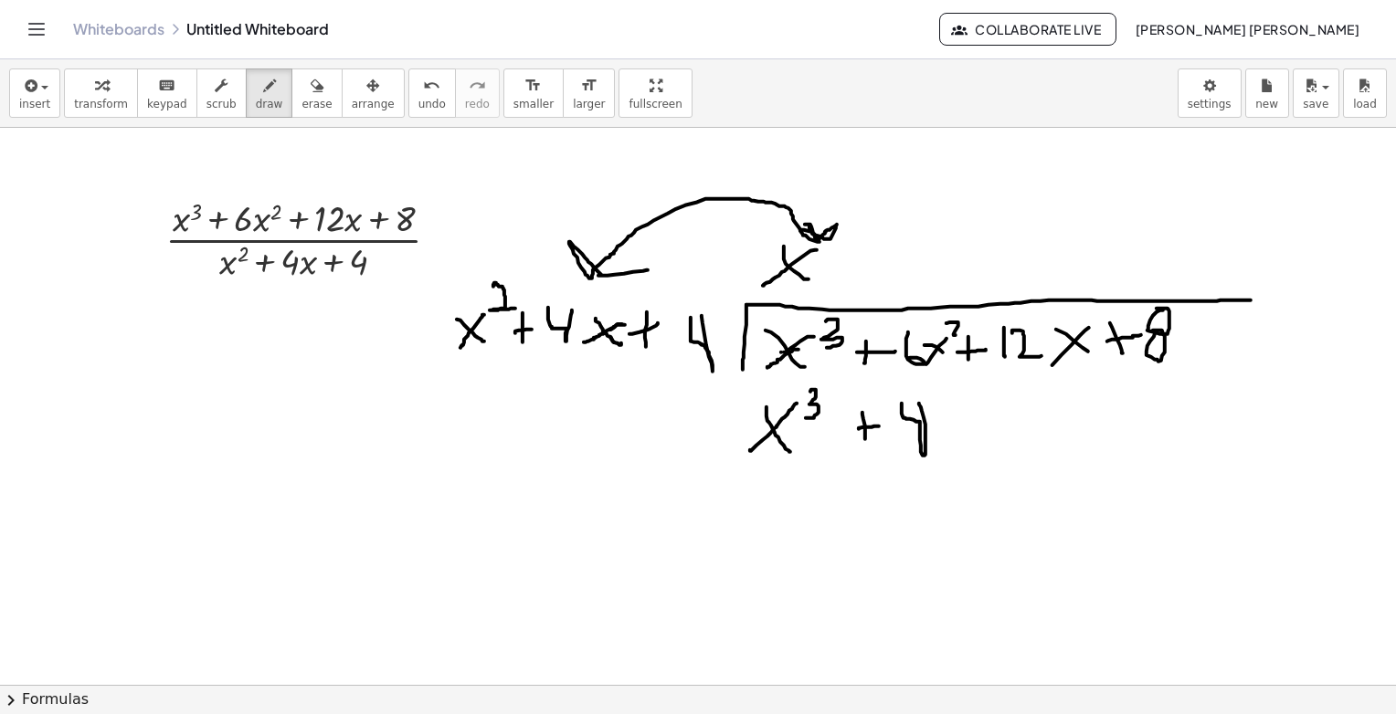
drag, startPoint x: 939, startPoint y: 422, endPoint x: 972, endPoint y: 437, distance: 36.0
drag, startPoint x: 968, startPoint y: 424, endPoint x: 946, endPoint y: 449, distance: 33.0
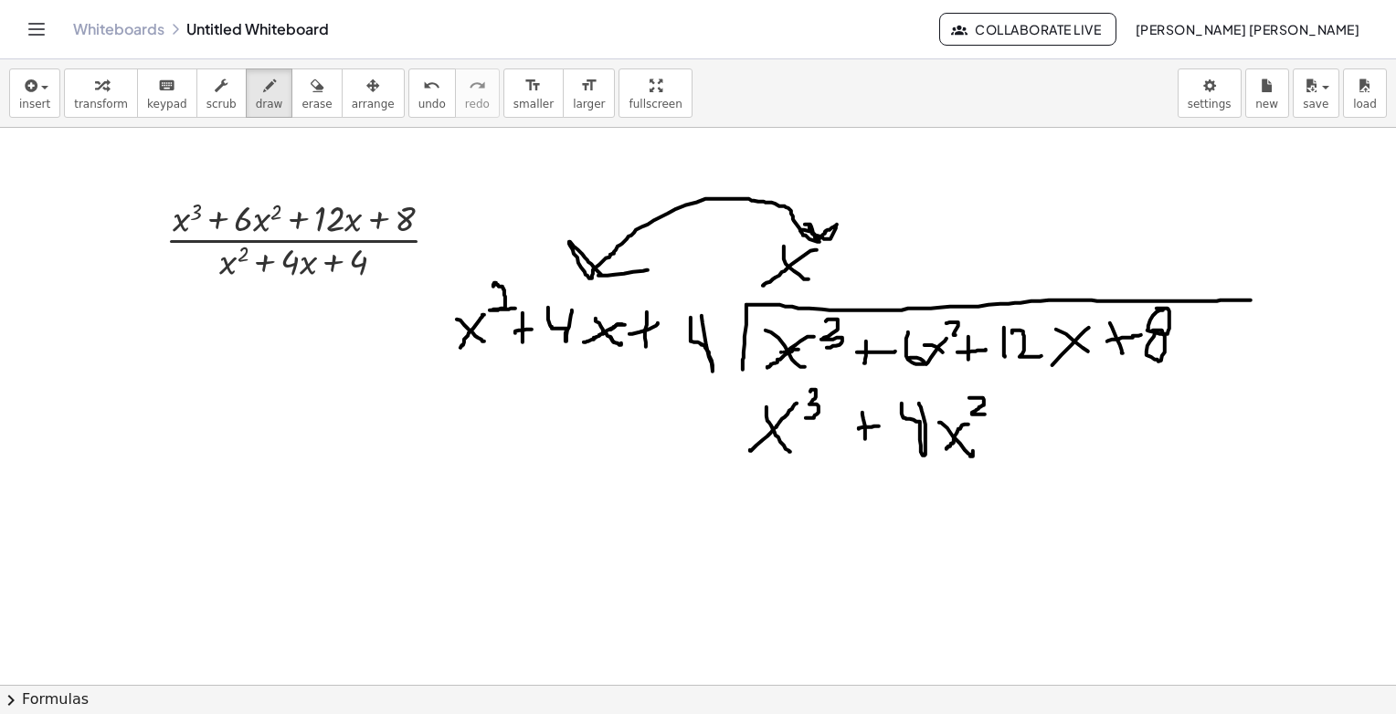
drag, startPoint x: 969, startPoint y: 397, endPoint x: 987, endPoint y: 414, distance: 23.9
drag, startPoint x: 767, startPoint y: 240, endPoint x: 748, endPoint y: 277, distance: 41.3
click at [301, 93] on div "button" at bounding box center [316, 85] width 30 height 22
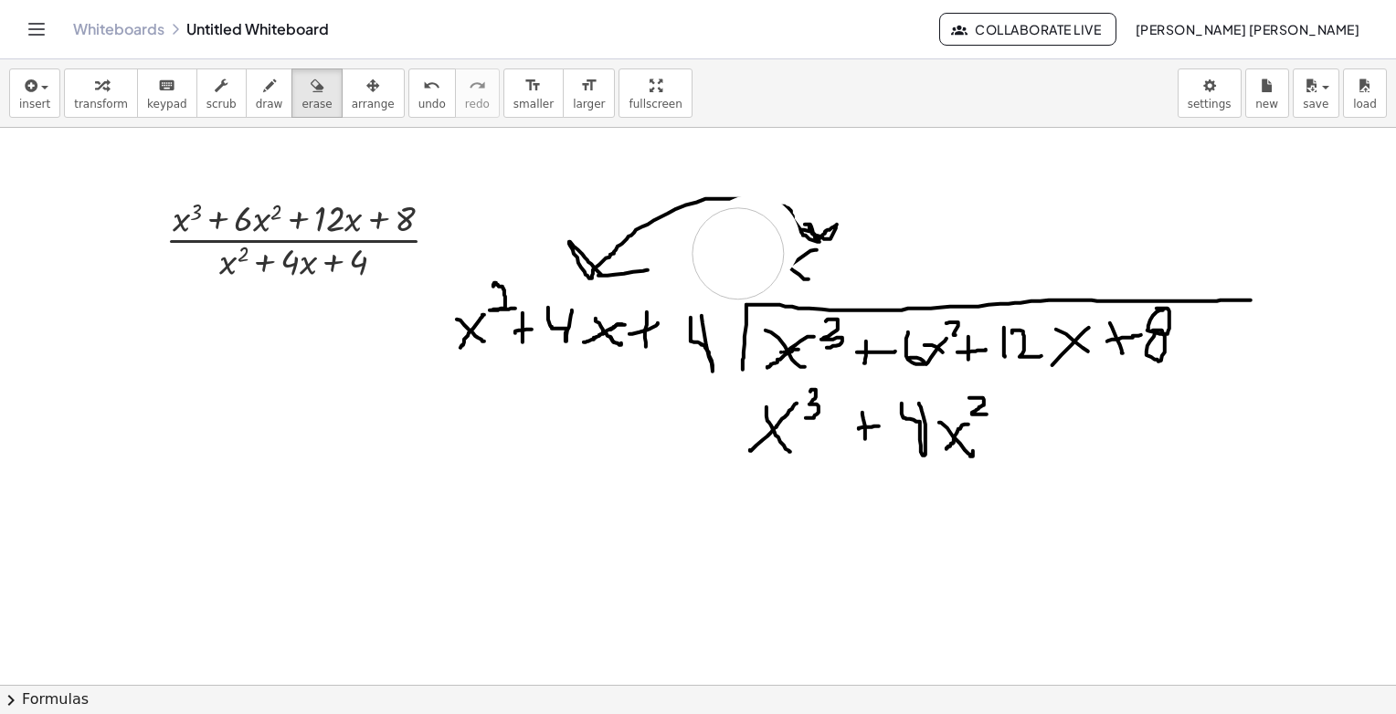
drag, startPoint x: 755, startPoint y: 240, endPoint x: 738, endPoint y: 253, distance: 20.8
click at [246, 83] on button "draw" at bounding box center [270, 93] width 48 height 49
drag, startPoint x: 794, startPoint y: 265, endPoint x: 807, endPoint y: 279, distance: 18.7
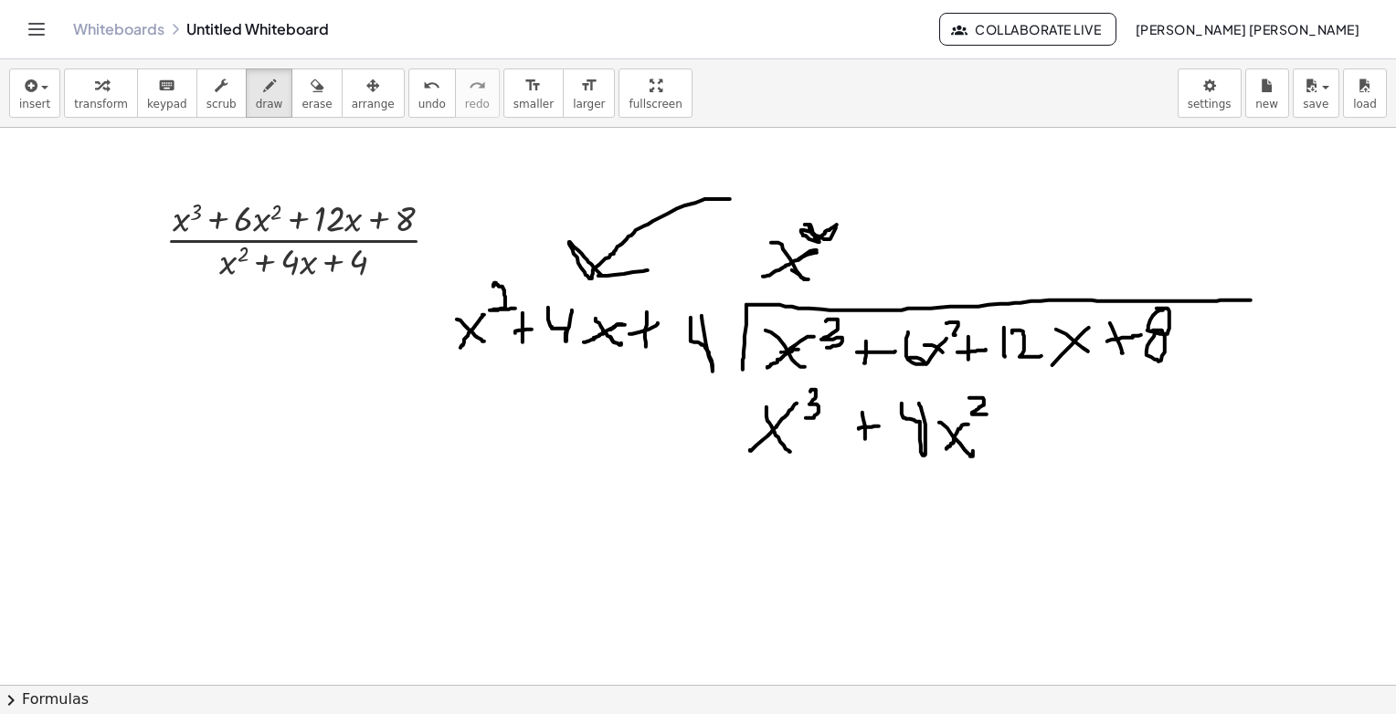
drag, startPoint x: 817, startPoint y: 252, endPoint x: 763, endPoint y: 276, distance: 58.9
drag, startPoint x: 997, startPoint y: 413, endPoint x: 1001, endPoint y: 440, distance: 27.8
drag, startPoint x: 993, startPoint y: 421, endPoint x: 1006, endPoint y: 419, distance: 12.9
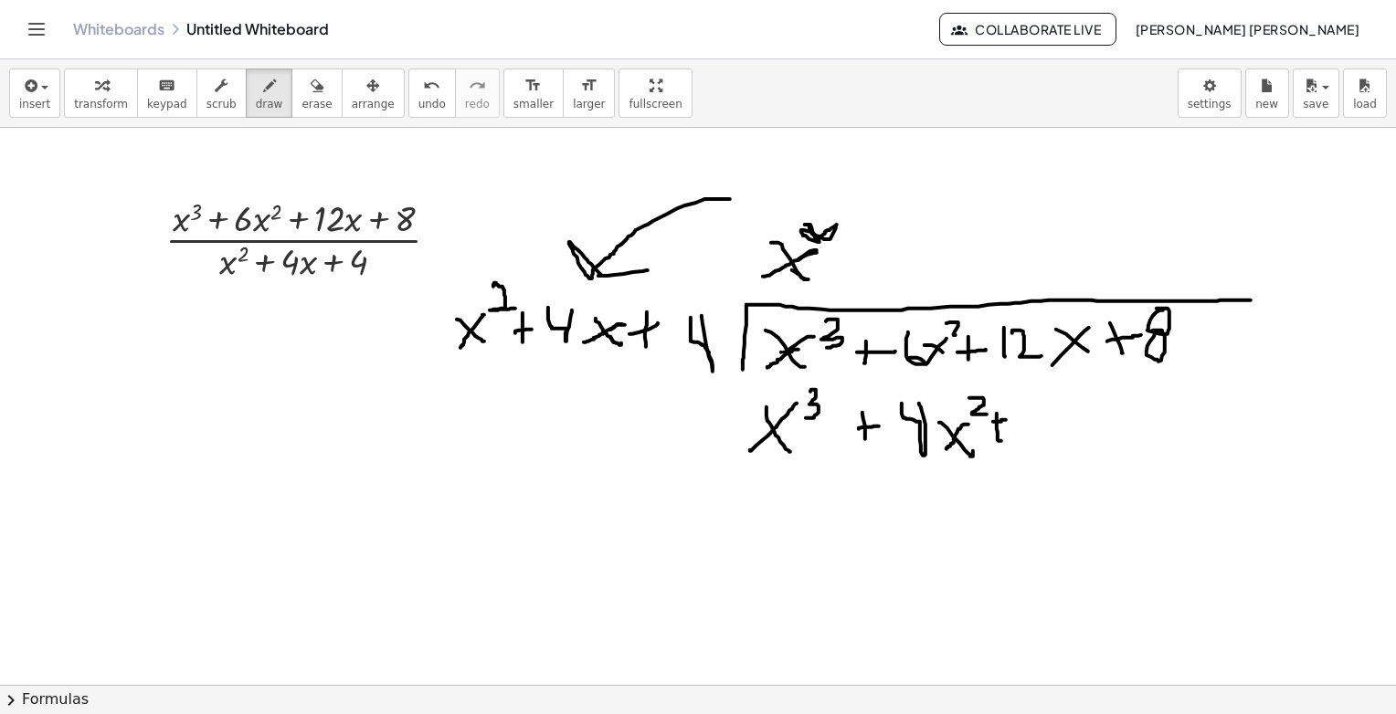
drag, startPoint x: 1034, startPoint y: 403, endPoint x: 1023, endPoint y: 402, distance: 11.0
drag, startPoint x: 1052, startPoint y: 421, endPoint x: 1082, endPoint y: 424, distance: 29.4
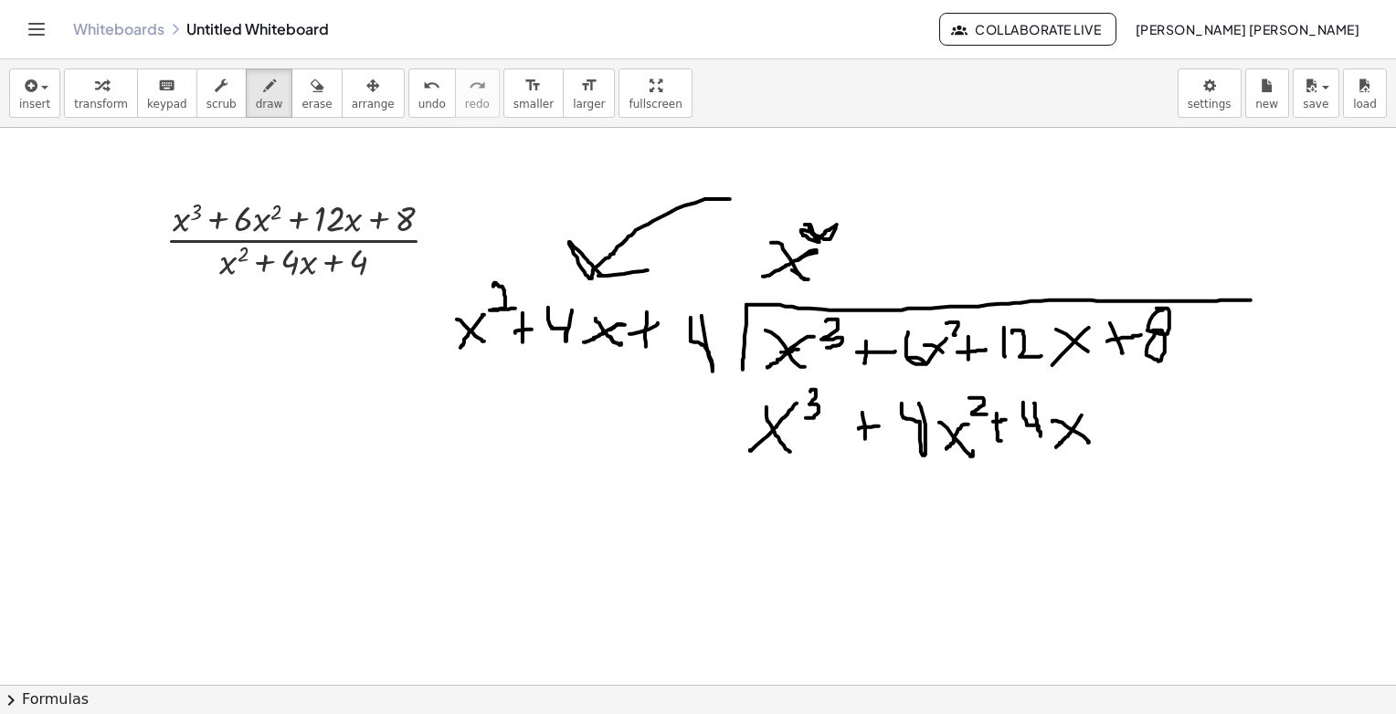
drag, startPoint x: 1082, startPoint y: 415, endPoint x: 1056, endPoint y: 447, distance: 40.9
drag, startPoint x: 716, startPoint y: 330, endPoint x: 735, endPoint y: 356, distance: 32.2
drag, startPoint x: 731, startPoint y: 328, endPoint x: 713, endPoint y: 354, distance: 31.4
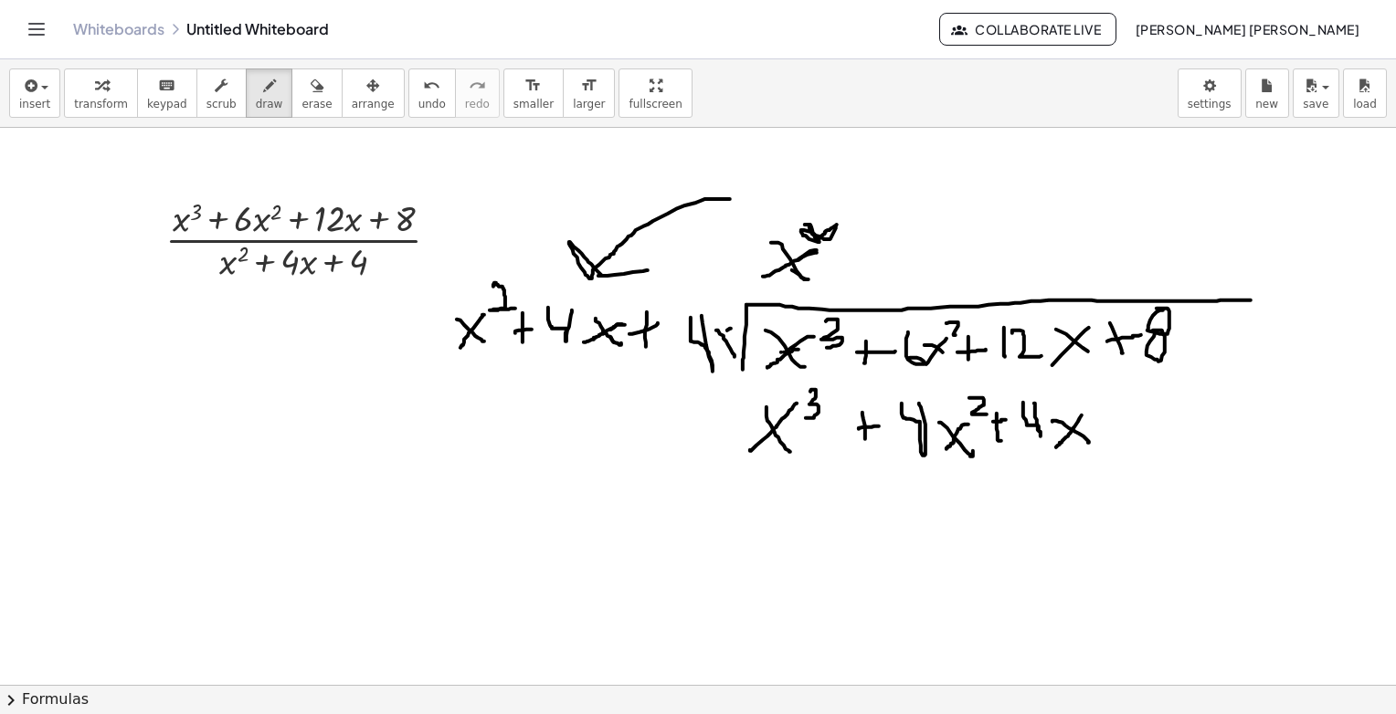
click at [366, 91] on icon "button" at bounding box center [372, 86] width 13 height 22
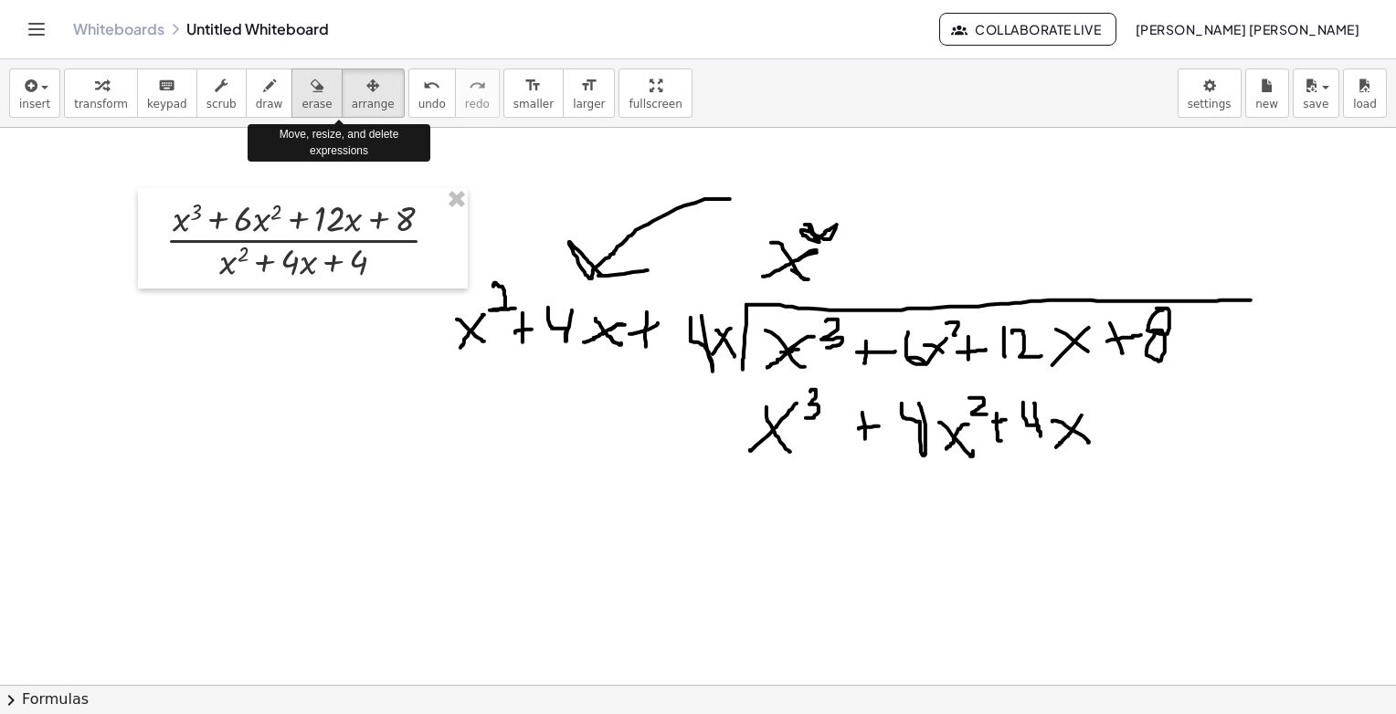
click at [301, 108] on span "erase" at bounding box center [316, 104] width 30 height 13
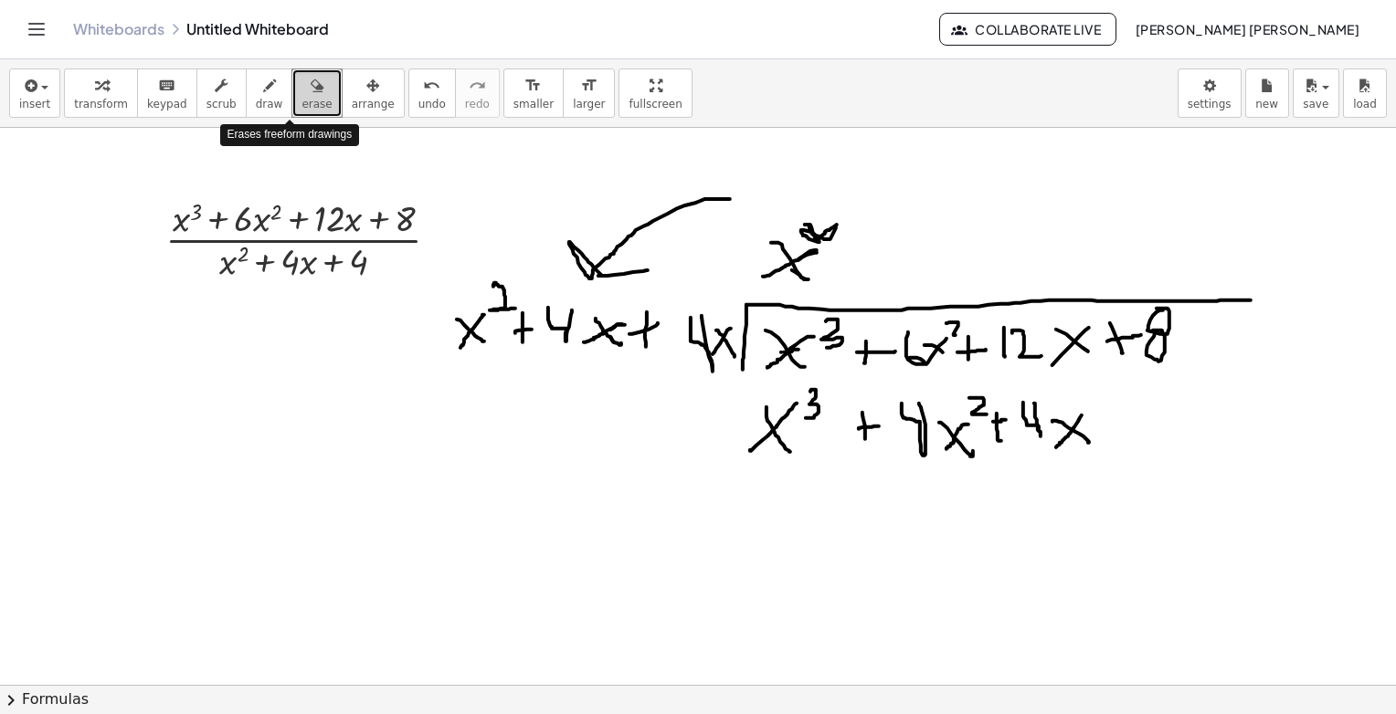
drag, startPoint x: 301, startPoint y: 96, endPoint x: 285, endPoint y: 104, distance: 18.4
click at [301, 104] on span "erase" at bounding box center [316, 104] width 30 height 13
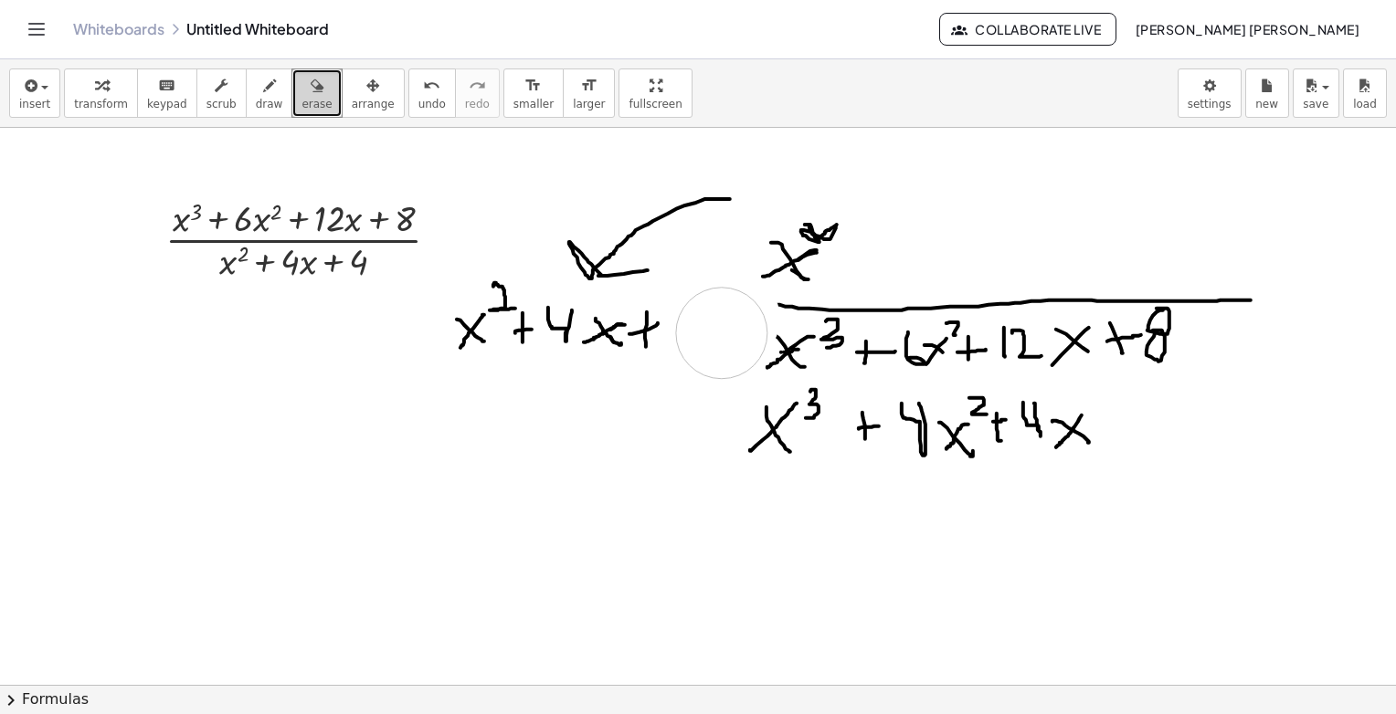
drag, startPoint x: 735, startPoint y: 318, endPoint x: 722, endPoint y: 333, distance: 19.4
click at [256, 107] on span "draw" at bounding box center [269, 104] width 27 height 13
drag, startPoint x: 687, startPoint y: 312, endPoint x: 674, endPoint y: 312, distance: 12.8
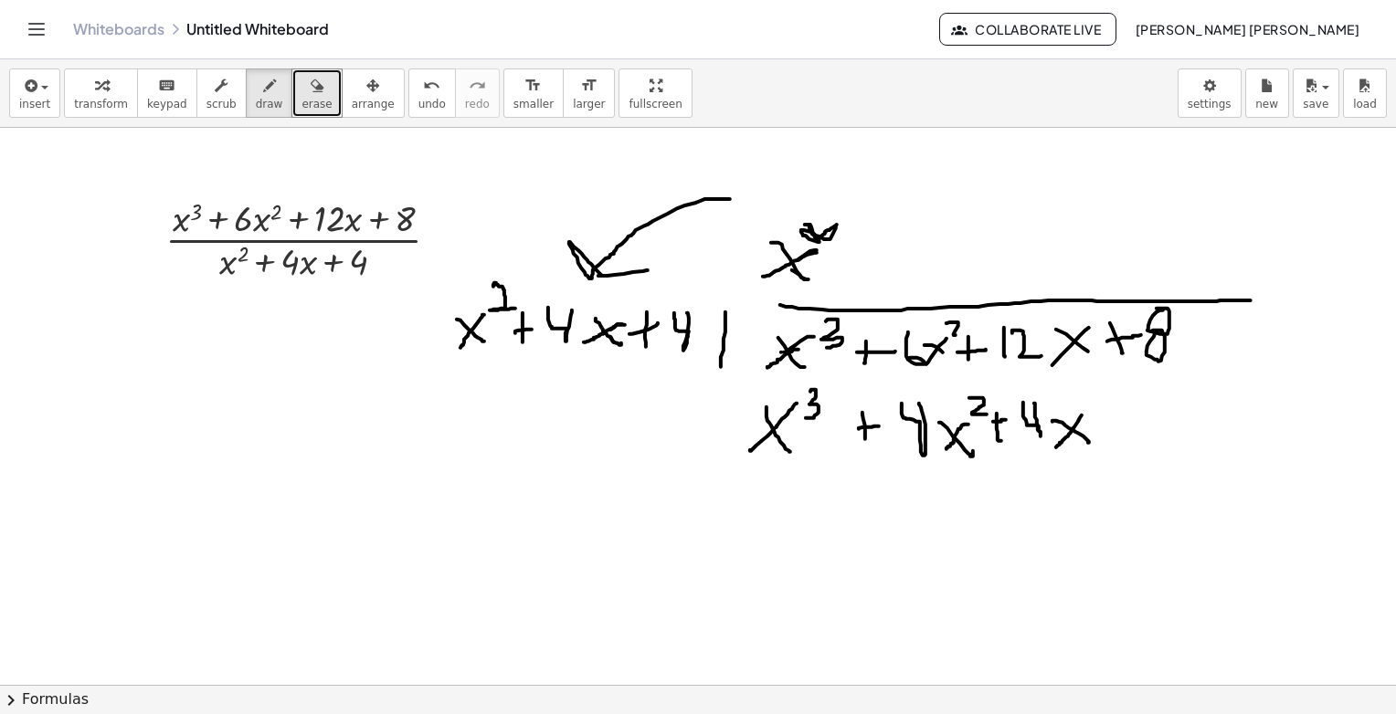
drag, startPoint x: 725, startPoint y: 312, endPoint x: 721, endPoint y: 366, distance: 55.0
drag, startPoint x: 729, startPoint y: 307, endPoint x: 817, endPoint y: 308, distance: 87.7
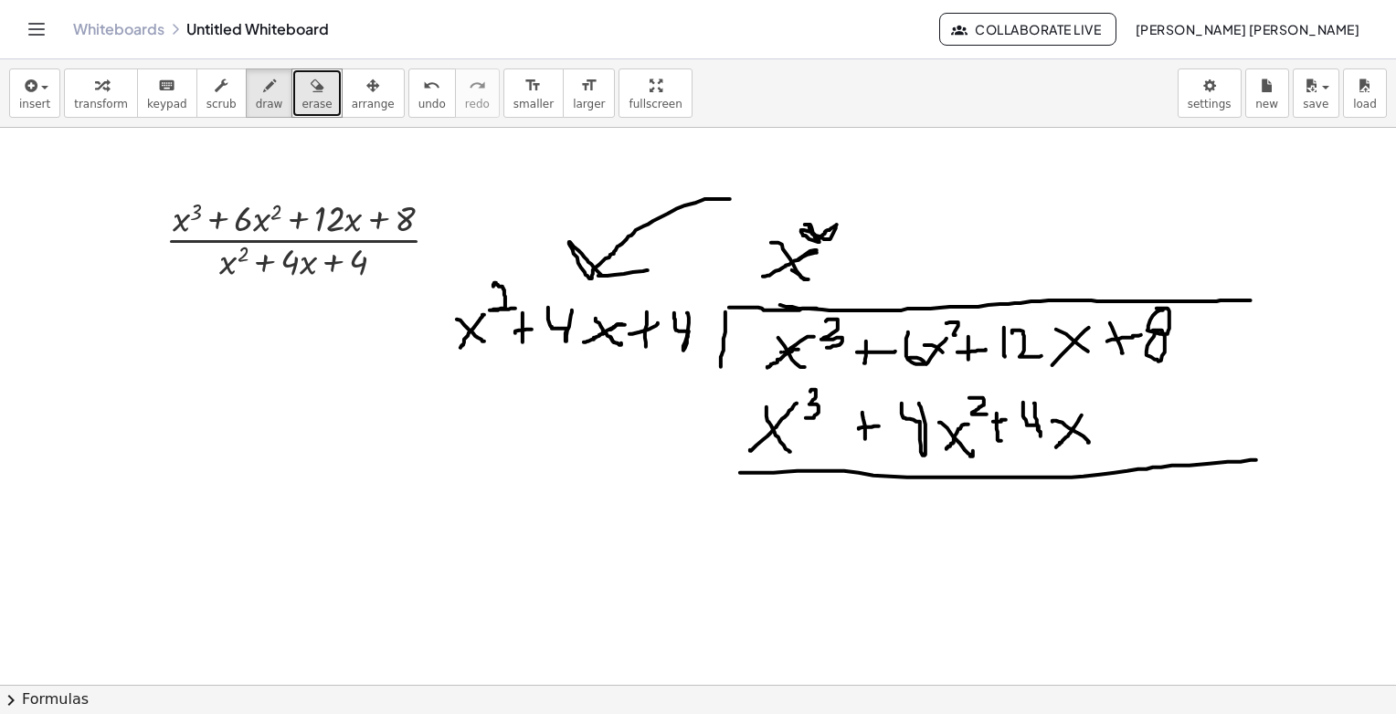
drag, startPoint x: 740, startPoint y: 472, endPoint x: 1256, endPoint y: 460, distance: 516.3
drag, startPoint x: 711, startPoint y: 385, endPoint x: 735, endPoint y: 385, distance: 24.7
drag, startPoint x: 768, startPoint y: 481, endPoint x: 822, endPoint y: 529, distance: 71.8
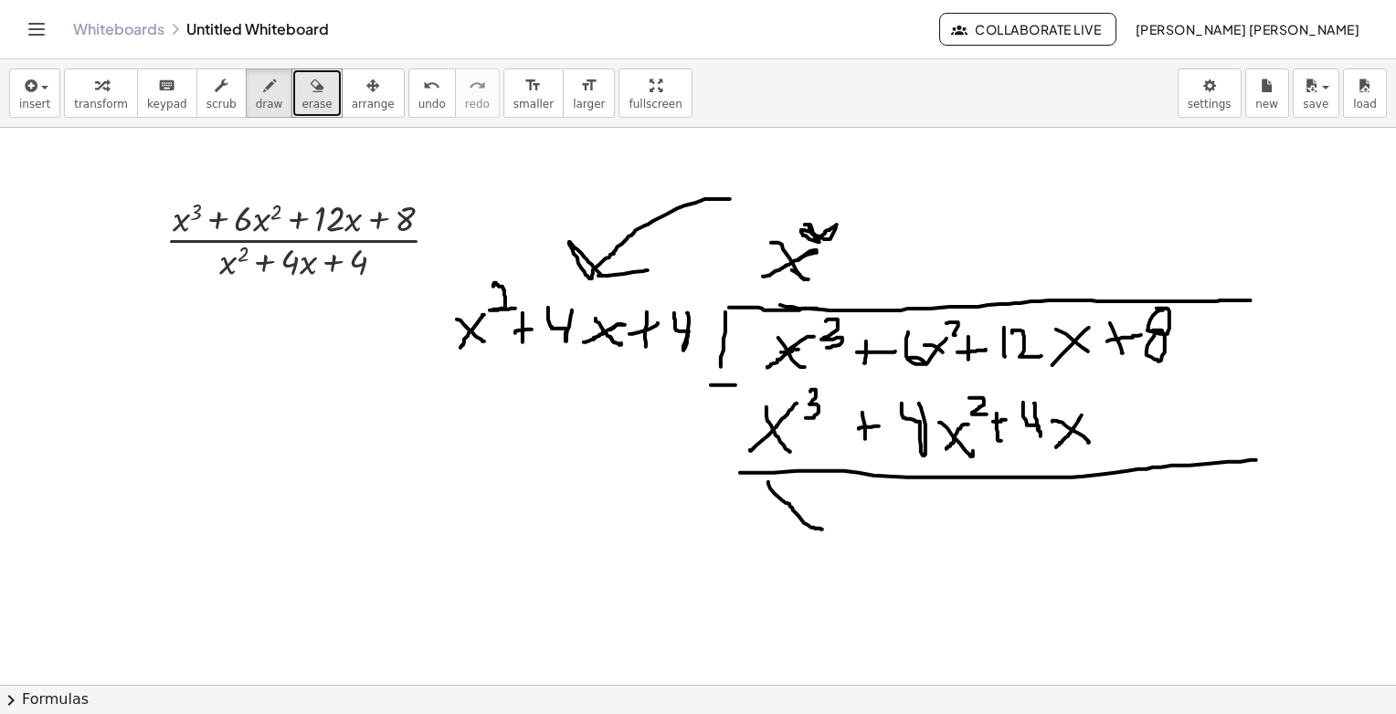
drag, startPoint x: 861, startPoint y: 498, endPoint x: 866, endPoint y: 532, distance: 34.2
drag, startPoint x: 900, startPoint y: 498, endPoint x: 887, endPoint y: 492, distance: 13.9
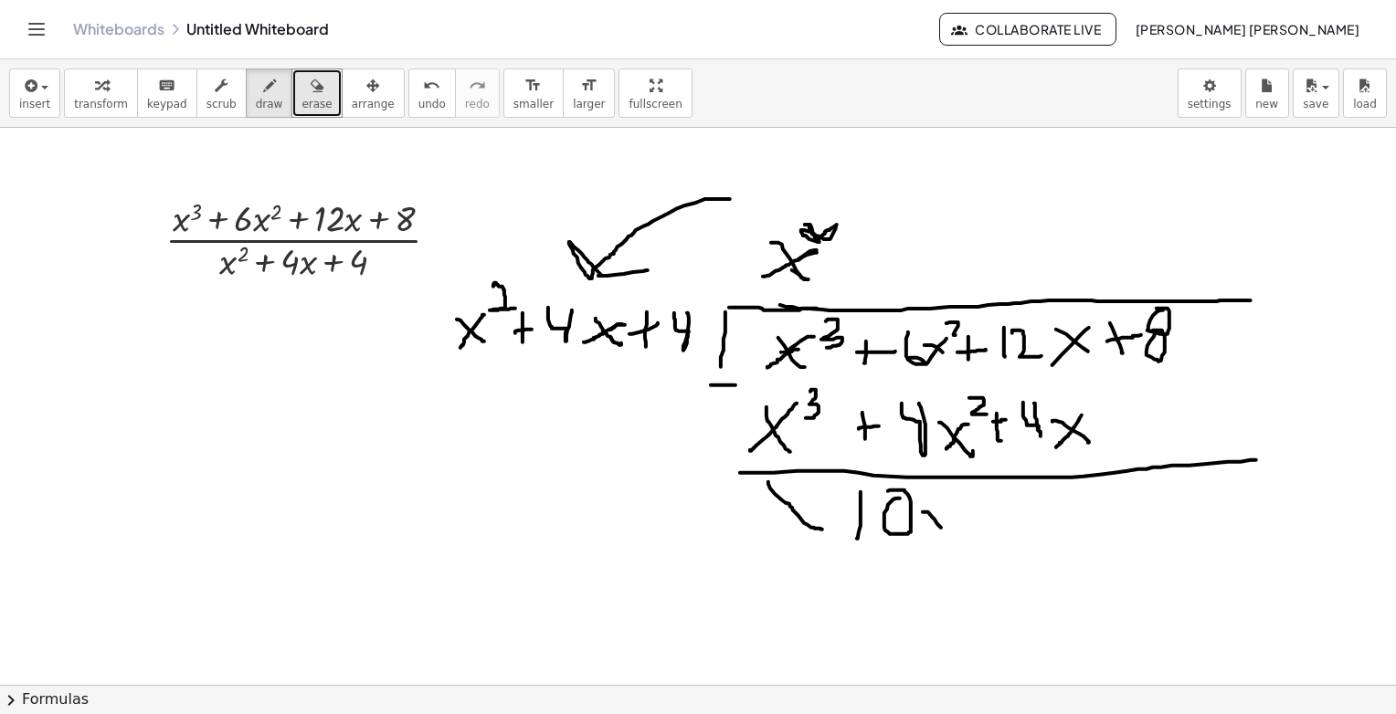
drag, startPoint x: 923, startPoint y: 512, endPoint x: 961, endPoint y: 535, distance: 45.1
drag, startPoint x: 954, startPoint y: 513, endPoint x: 960, endPoint y: 504, distance: 10.4
drag, startPoint x: 965, startPoint y: 483, endPoint x: 986, endPoint y: 509, distance: 33.1
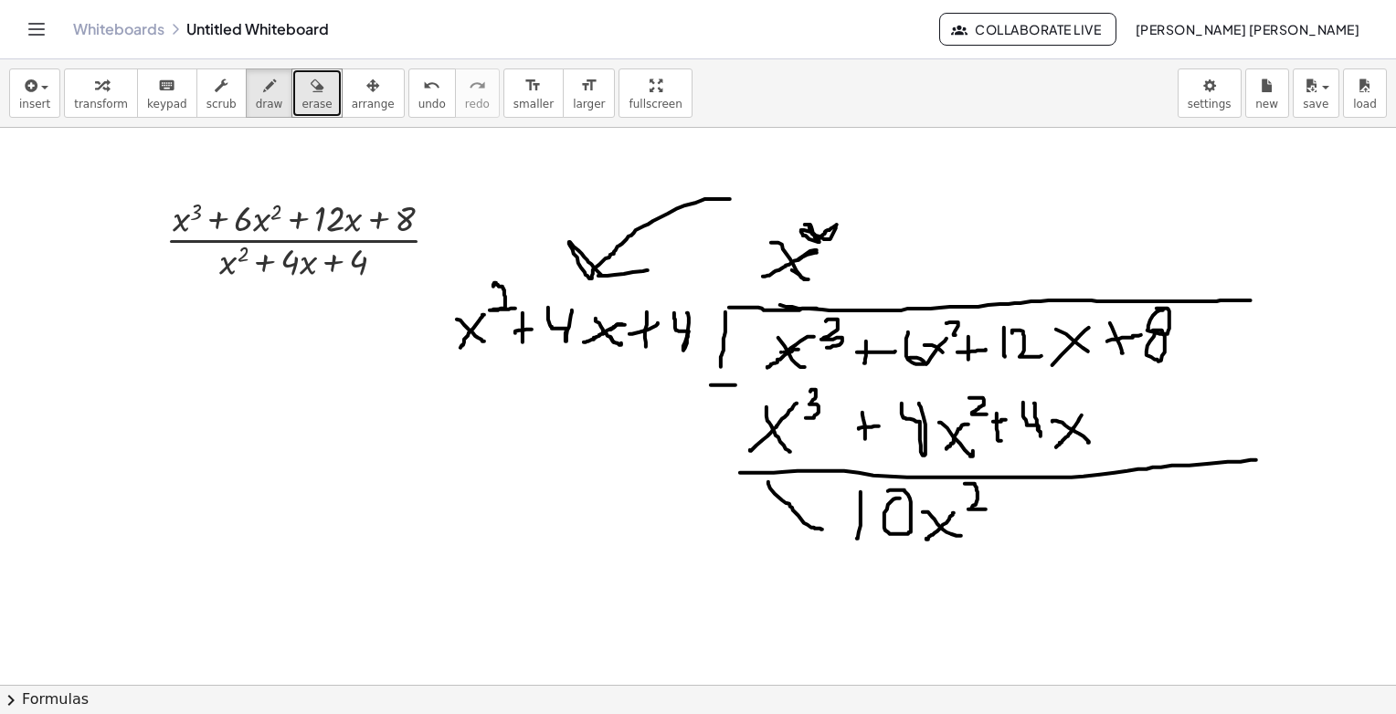
drag, startPoint x: 1011, startPoint y: 507, endPoint x: 1016, endPoint y: 537, distance: 30.5
drag, startPoint x: 1002, startPoint y: 523, endPoint x: 1033, endPoint y: 523, distance: 31.1
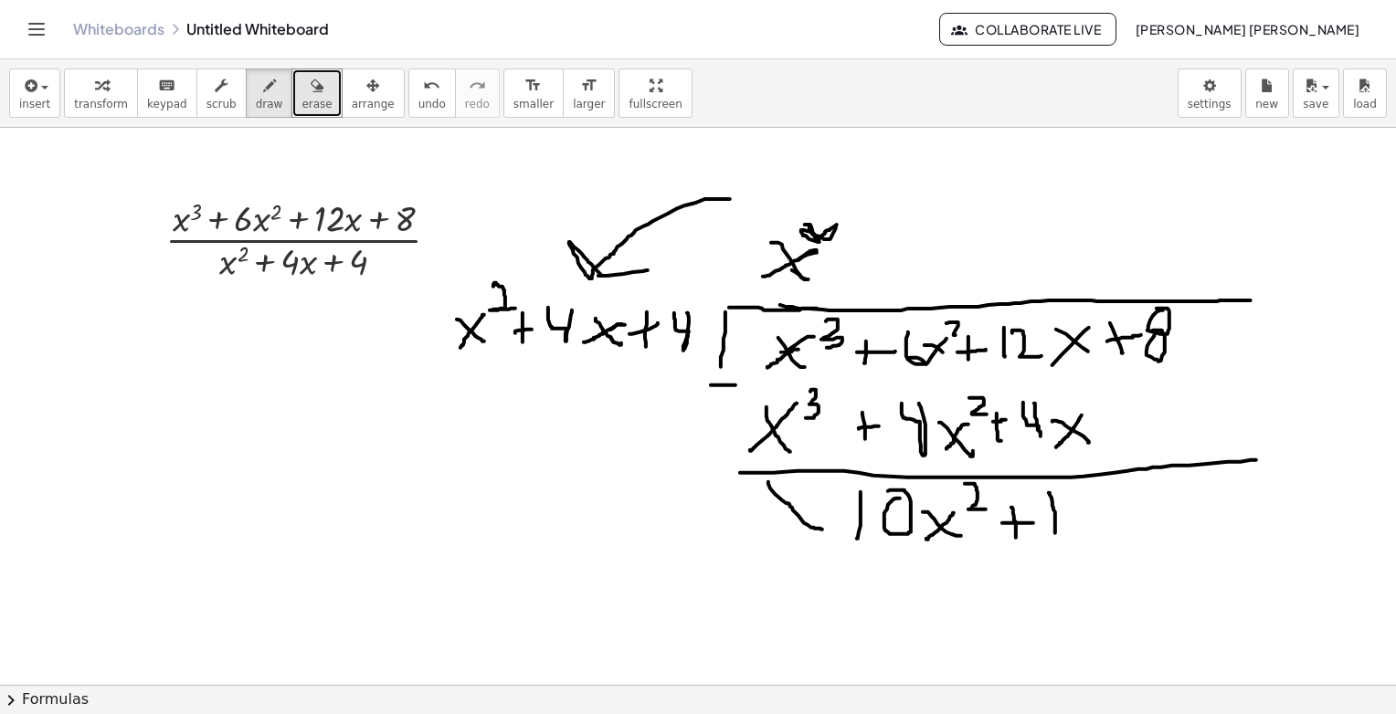
drag, startPoint x: 1049, startPoint y: 492, endPoint x: 1057, endPoint y: 539, distance: 47.3
drag, startPoint x: 207, startPoint y: 385, endPoint x: 254, endPoint y: 453, distance: 82.9
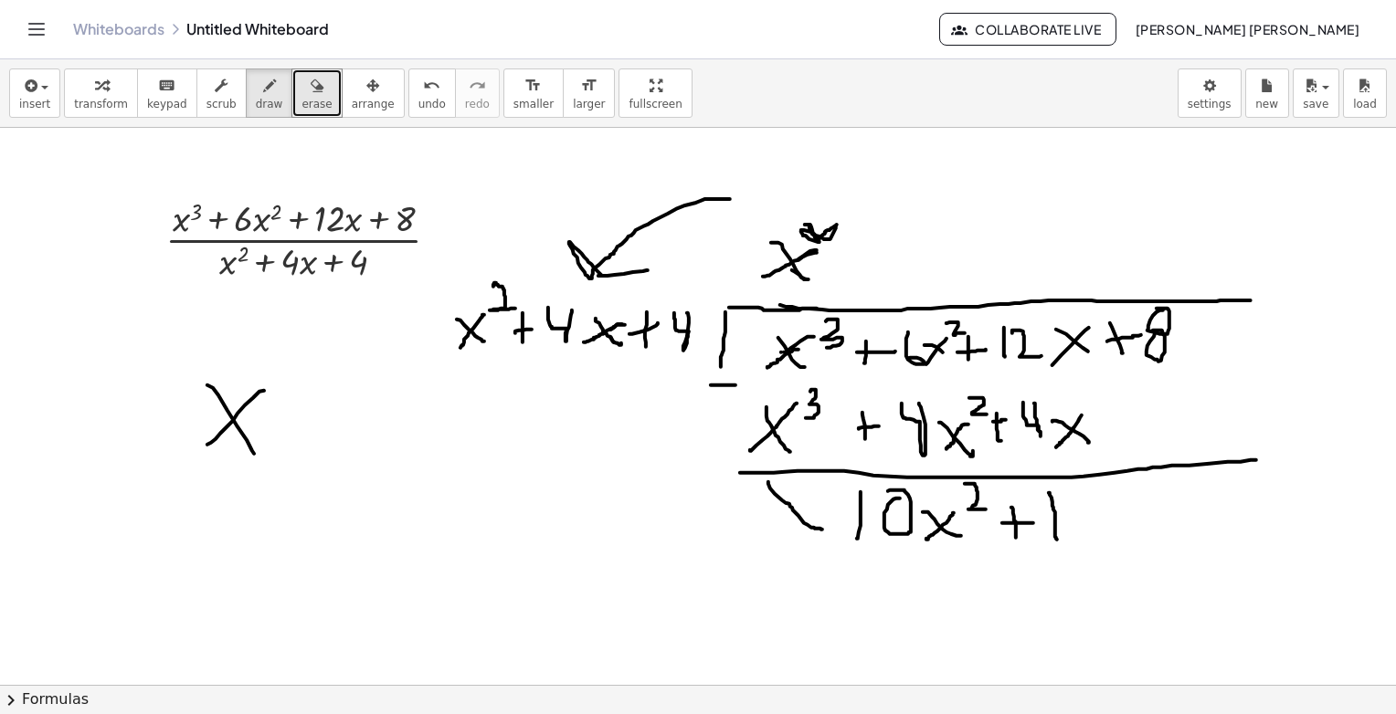
drag, startPoint x: 264, startPoint y: 390, endPoint x: 220, endPoint y: 440, distance: 66.7
drag, startPoint x: 346, startPoint y: 398, endPoint x: 396, endPoint y: 454, distance: 75.0
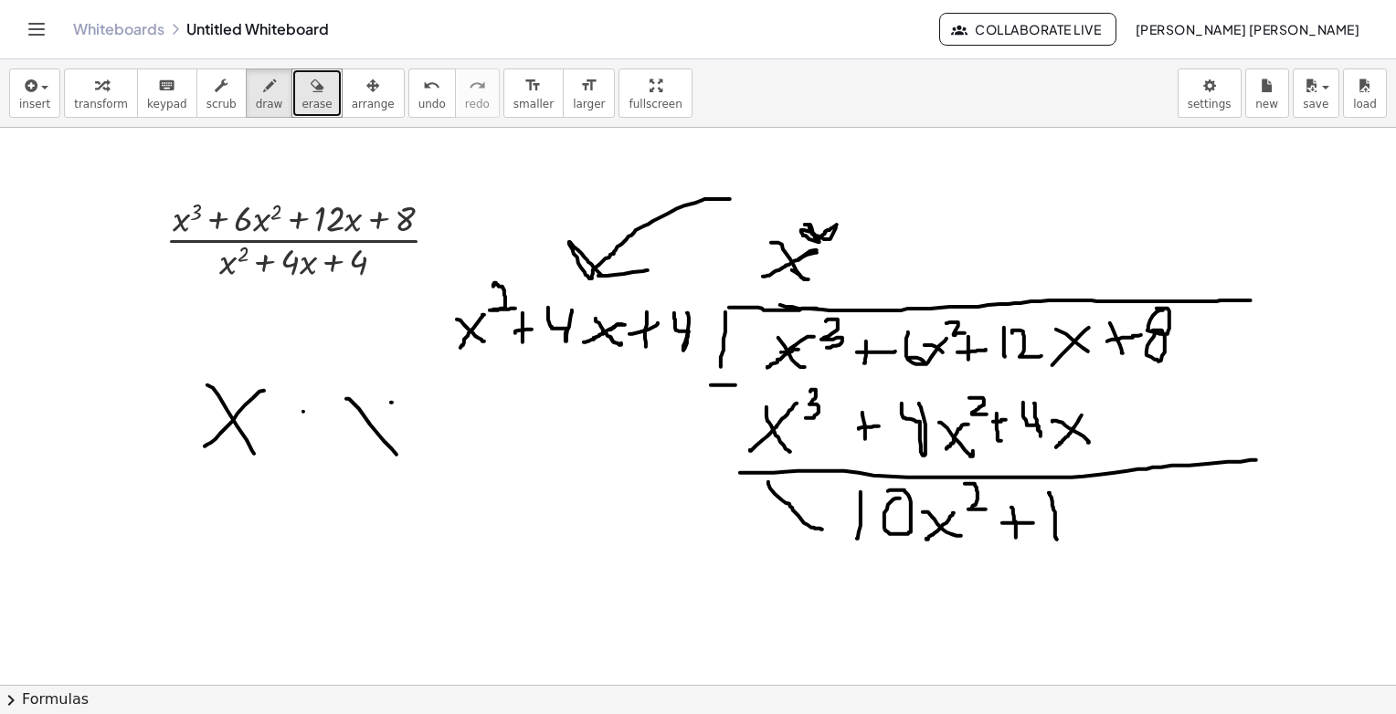
drag, startPoint x: 391, startPoint y: 402, endPoint x: 343, endPoint y: 447, distance: 65.9
drag, startPoint x: 263, startPoint y: 355, endPoint x: 296, endPoint y: 385, distance: 44.0
drag, startPoint x: 414, startPoint y: 365, endPoint x: 417, endPoint y: 391, distance: 25.7
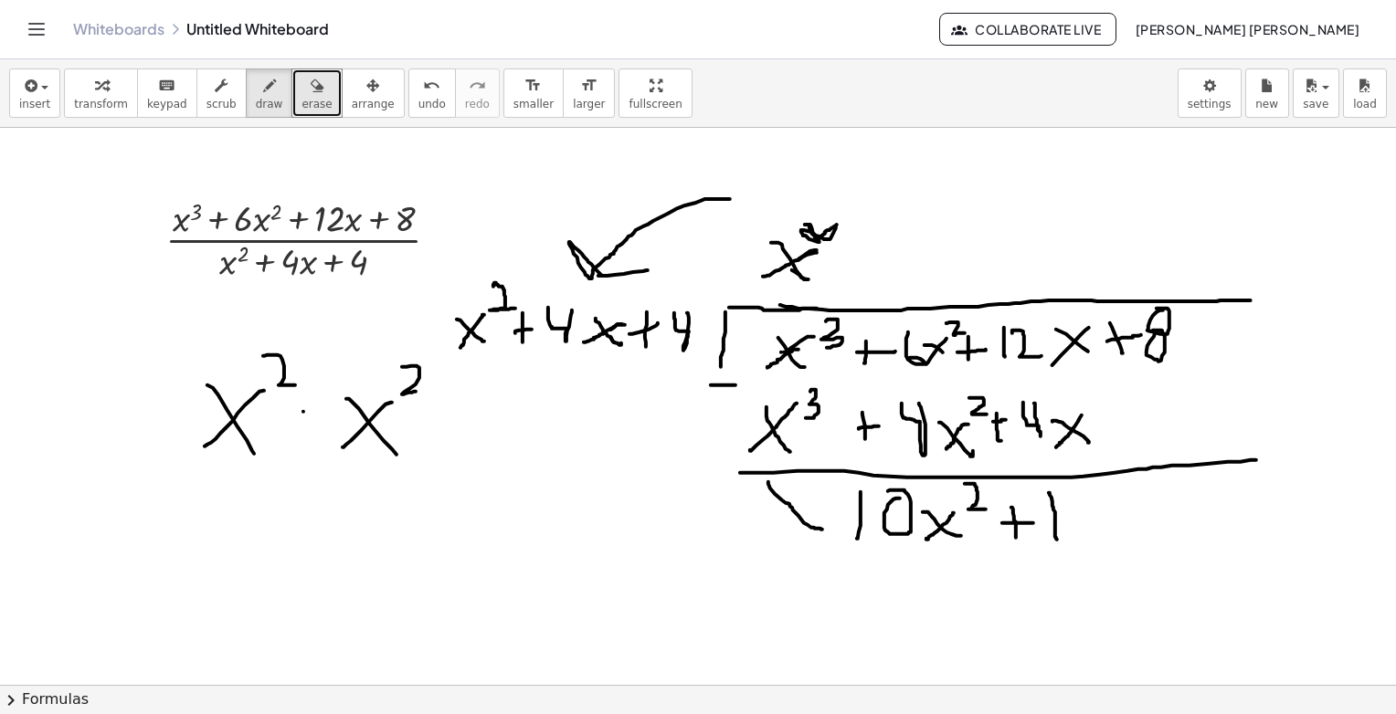
drag, startPoint x: 439, startPoint y: 432, endPoint x: 439, endPoint y: 447, distance: 14.6
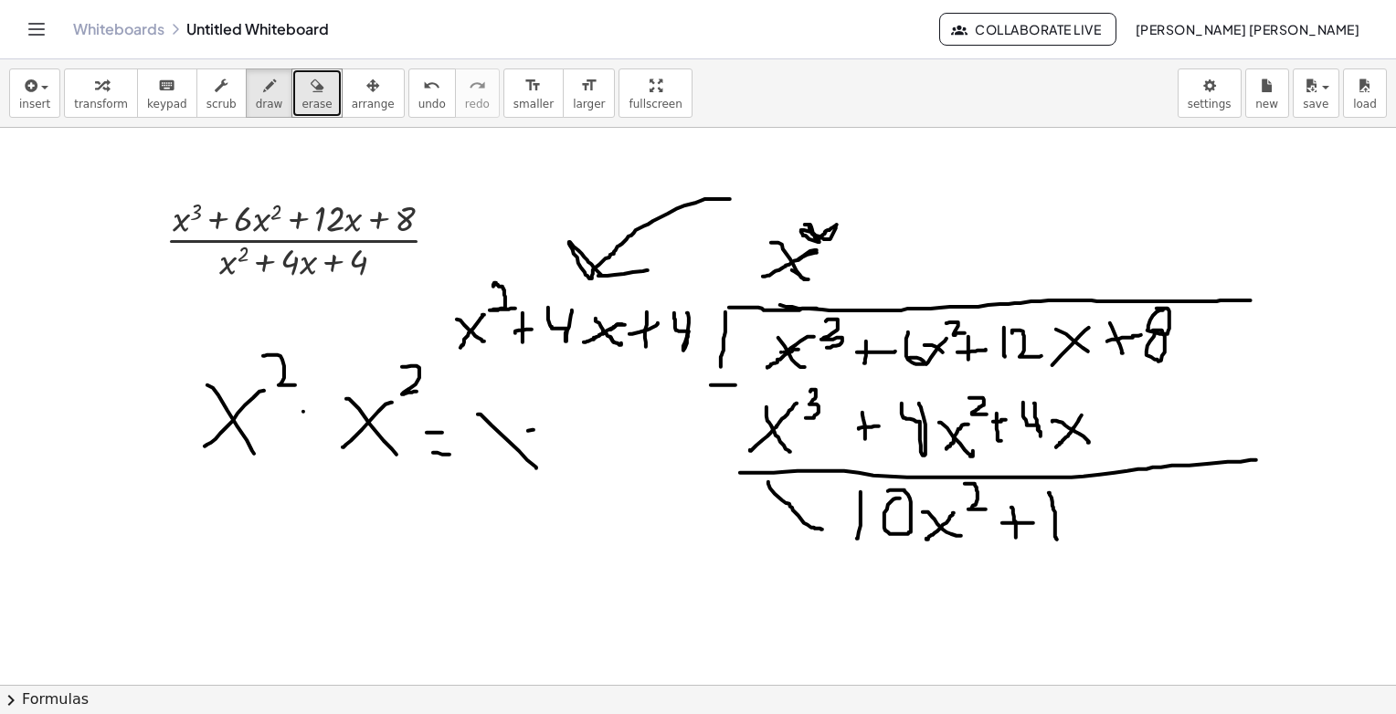
drag, startPoint x: 534, startPoint y: 429, endPoint x: 391, endPoint y: 447, distance: 143.6
drag, startPoint x: 566, startPoint y: 402, endPoint x: 541, endPoint y: 391, distance: 27.8
drag, startPoint x: 263, startPoint y: 494, endPoint x: 313, endPoint y: 551, distance: 75.7
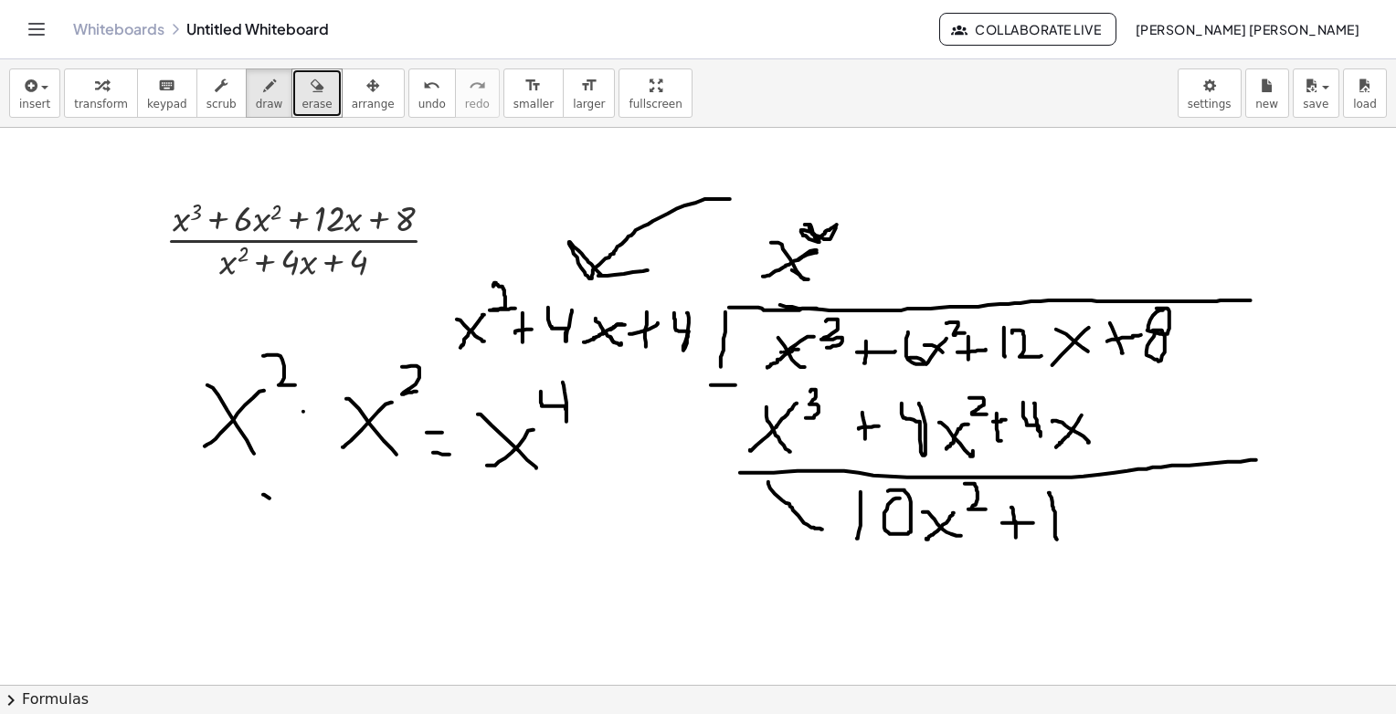
drag, startPoint x: 291, startPoint y: 523, endPoint x: 258, endPoint y: 543, distance: 38.9
drag, startPoint x: 360, startPoint y: 502, endPoint x: 359, endPoint y: 549, distance: 46.6
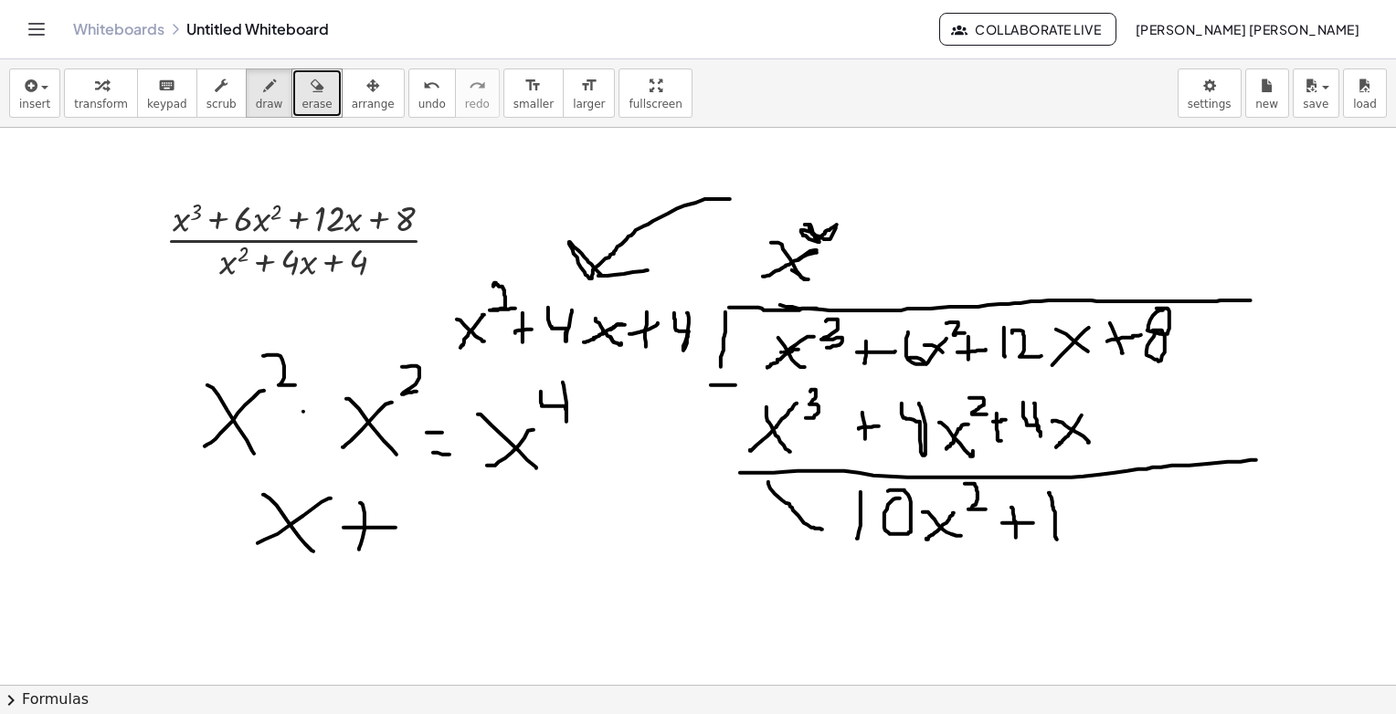
drag, startPoint x: 420, startPoint y: 501, endPoint x: 452, endPoint y: 558, distance: 65.8
drag, startPoint x: 454, startPoint y: 508, endPoint x: 398, endPoint y: 553, distance: 71.5
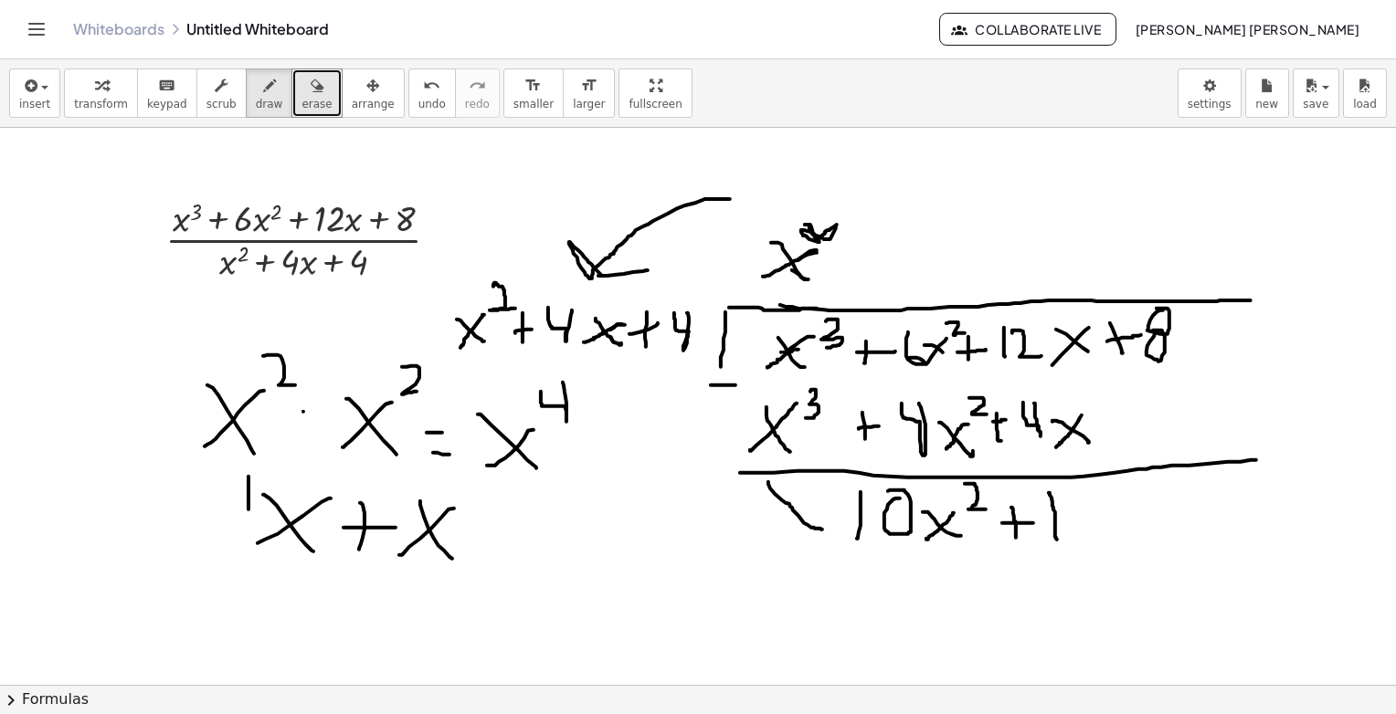
drag, startPoint x: 248, startPoint y: 476, endPoint x: 241, endPoint y: 542, distance: 66.2
drag, startPoint x: 409, startPoint y: 491, endPoint x: 406, endPoint y: 555, distance: 65.0
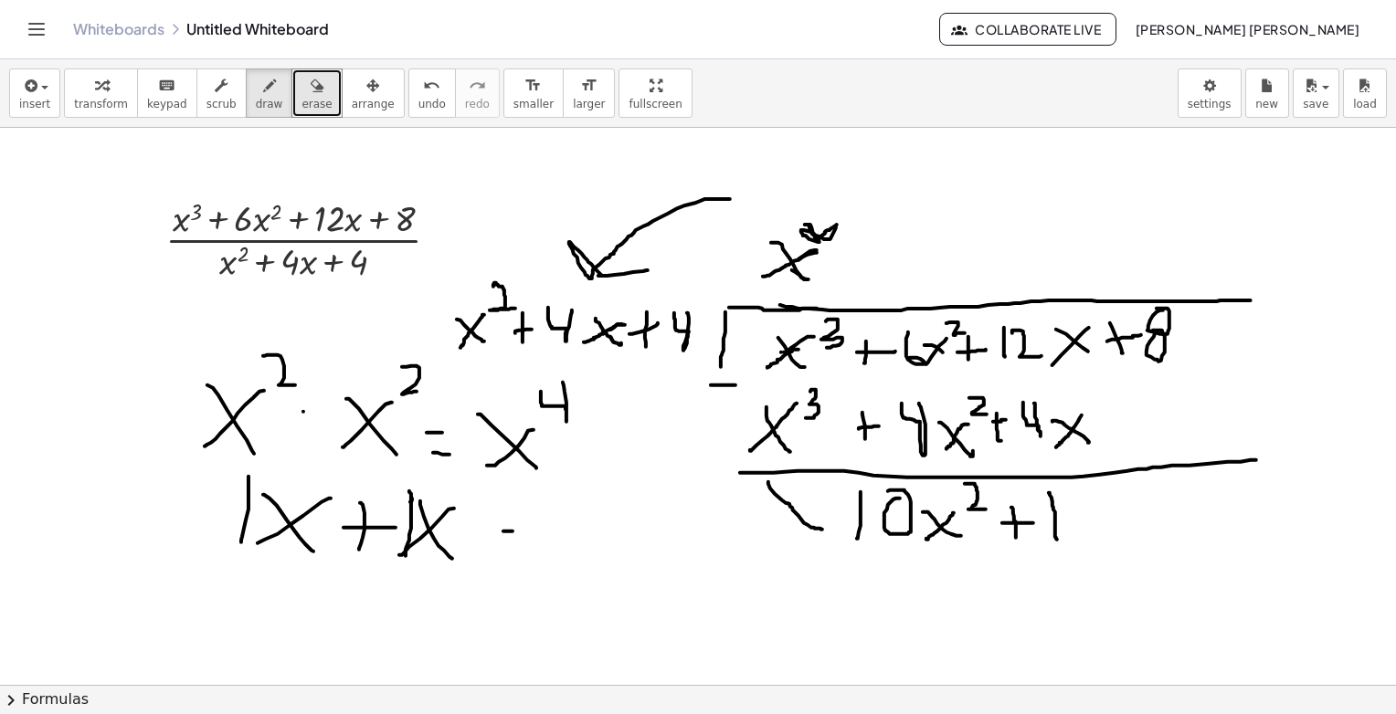
drag, startPoint x: 512, startPoint y: 531, endPoint x: 508, endPoint y: 546, distance: 16.0
drag, startPoint x: 494, startPoint y: 554, endPoint x: 508, endPoint y: 547, distance: 15.1
drag, startPoint x: 548, startPoint y: 518, endPoint x: 588, endPoint y: 541, distance: 46.2
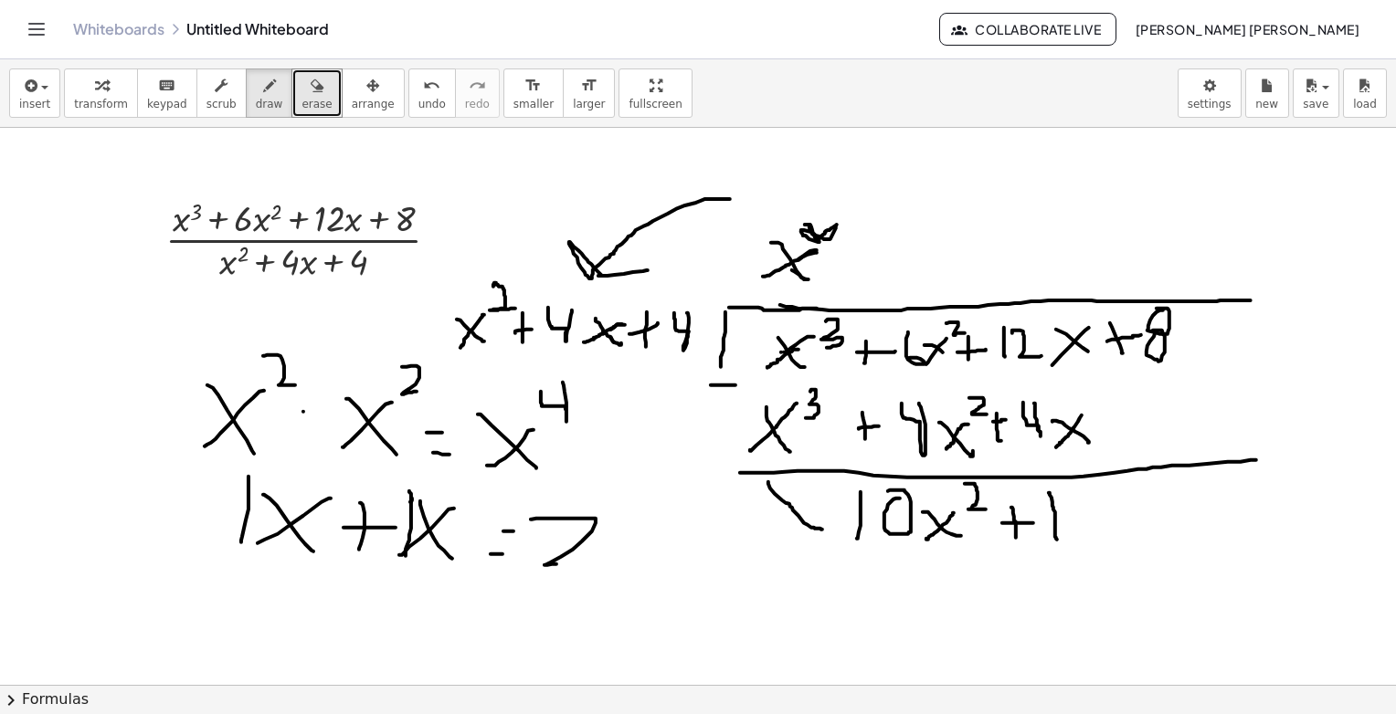
drag, startPoint x: 615, startPoint y: 542, endPoint x: 643, endPoint y: 565, distance: 36.4
drag, startPoint x: 634, startPoint y: 536, endPoint x: 614, endPoint y: 569, distance: 38.5
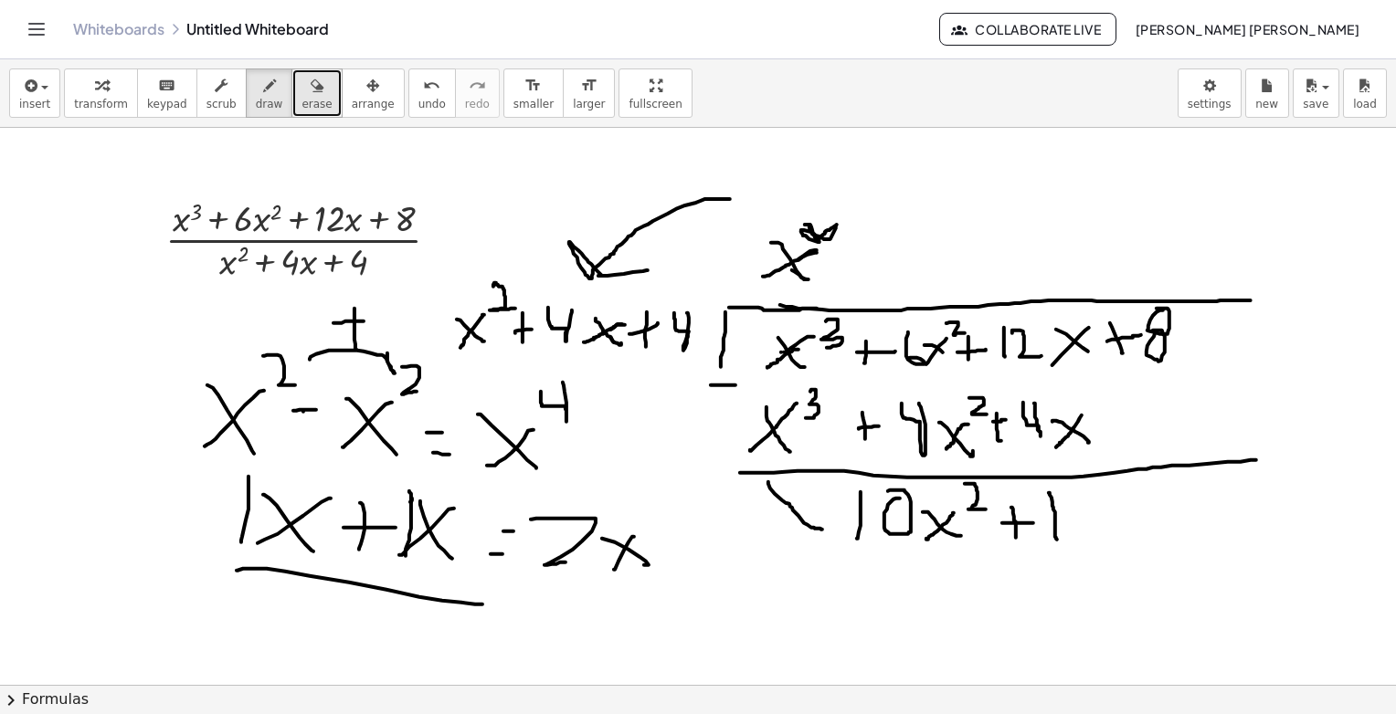
click at [301, 98] on span "erase" at bounding box center [316, 104] width 30 height 13
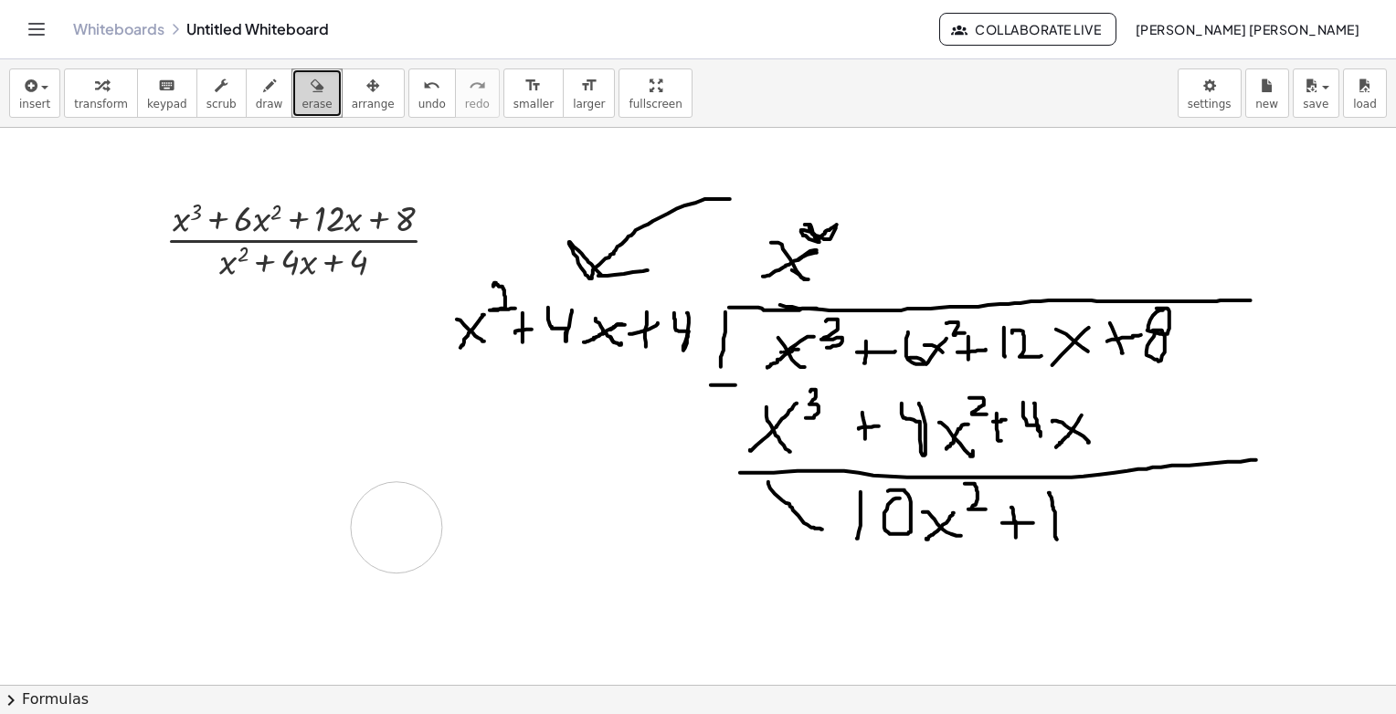
click at [256, 92] on div "button" at bounding box center [269, 85] width 27 height 22
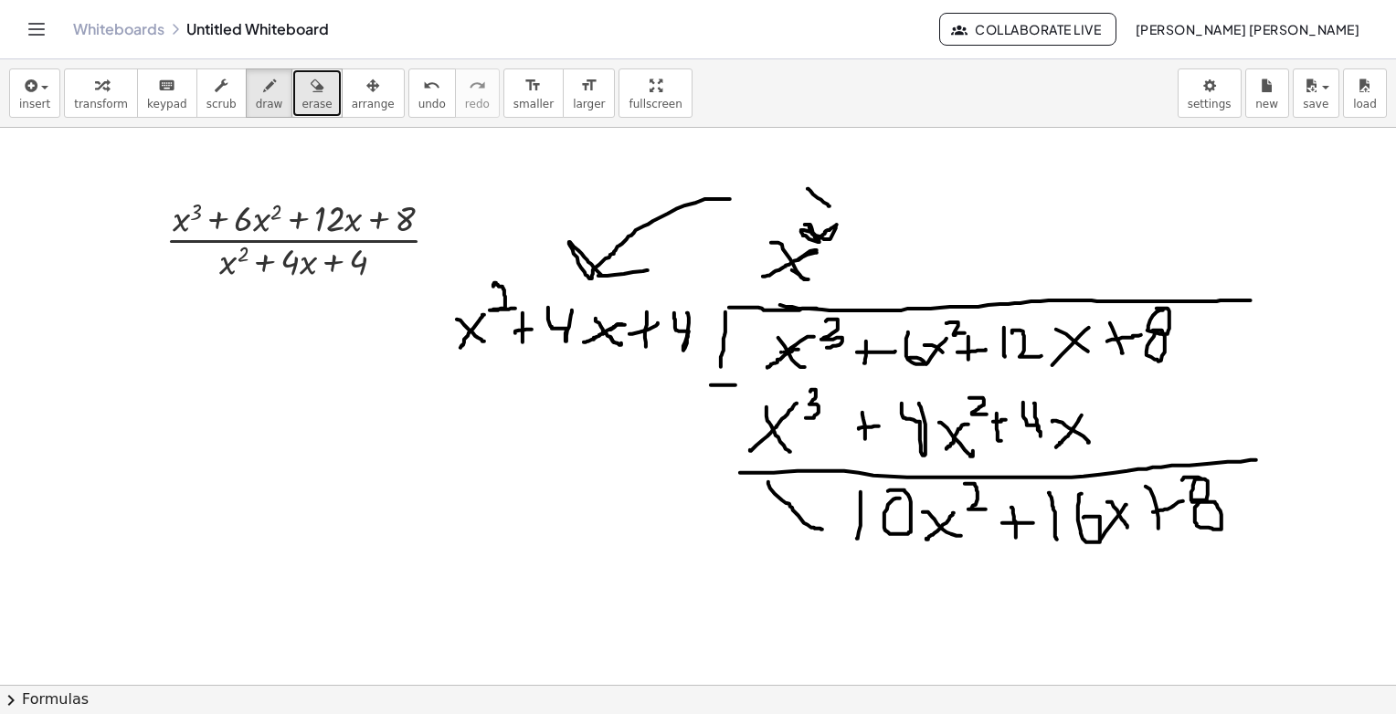
click at [301, 89] on div "button" at bounding box center [316, 85] width 30 height 22
drag, startPoint x: 830, startPoint y: 149, endPoint x: 828, endPoint y: 200, distance: 51.2
click at [246, 96] on button "draw" at bounding box center [270, 93] width 48 height 49
drag, startPoint x: 844, startPoint y: 249, endPoint x: 837, endPoint y: 268, distance: 19.7
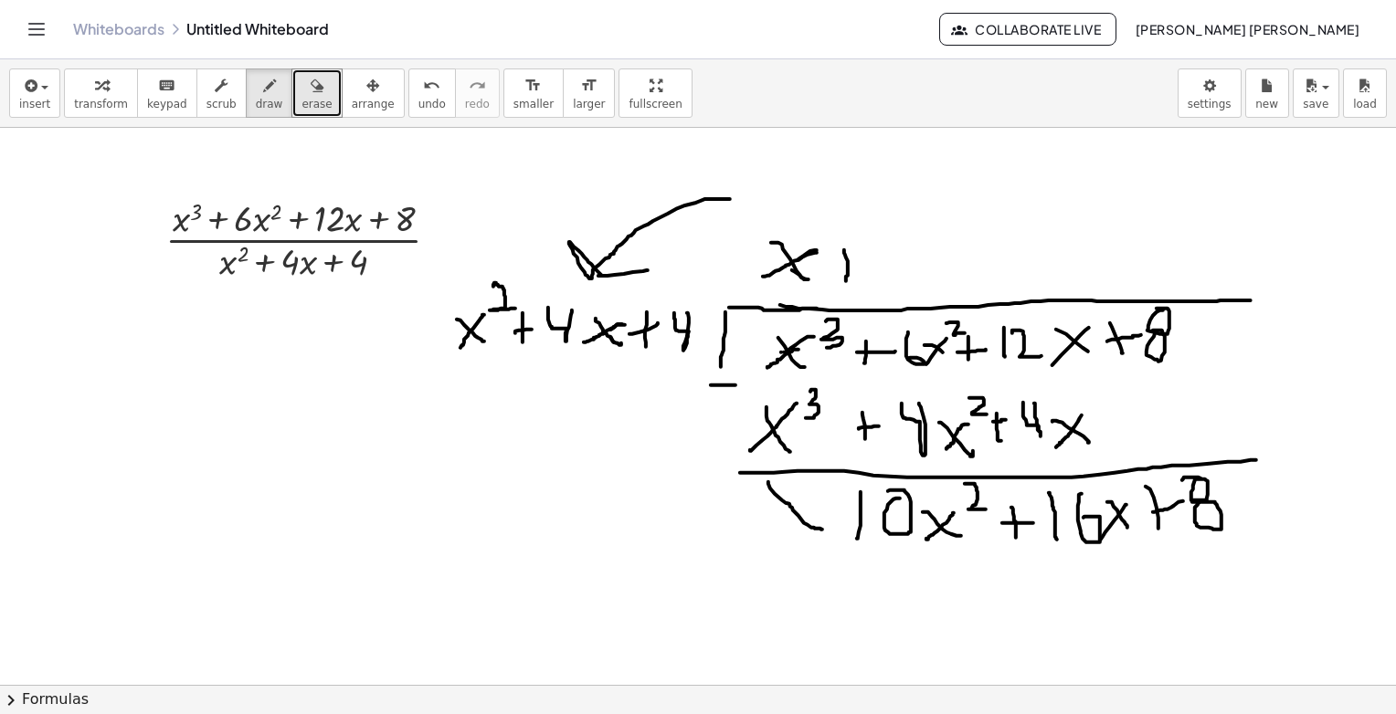
drag, startPoint x: 834, startPoint y: 261, endPoint x: 862, endPoint y: 261, distance: 28.3
drag, startPoint x: 884, startPoint y: 248, endPoint x: 893, endPoint y: 275, distance: 28.9
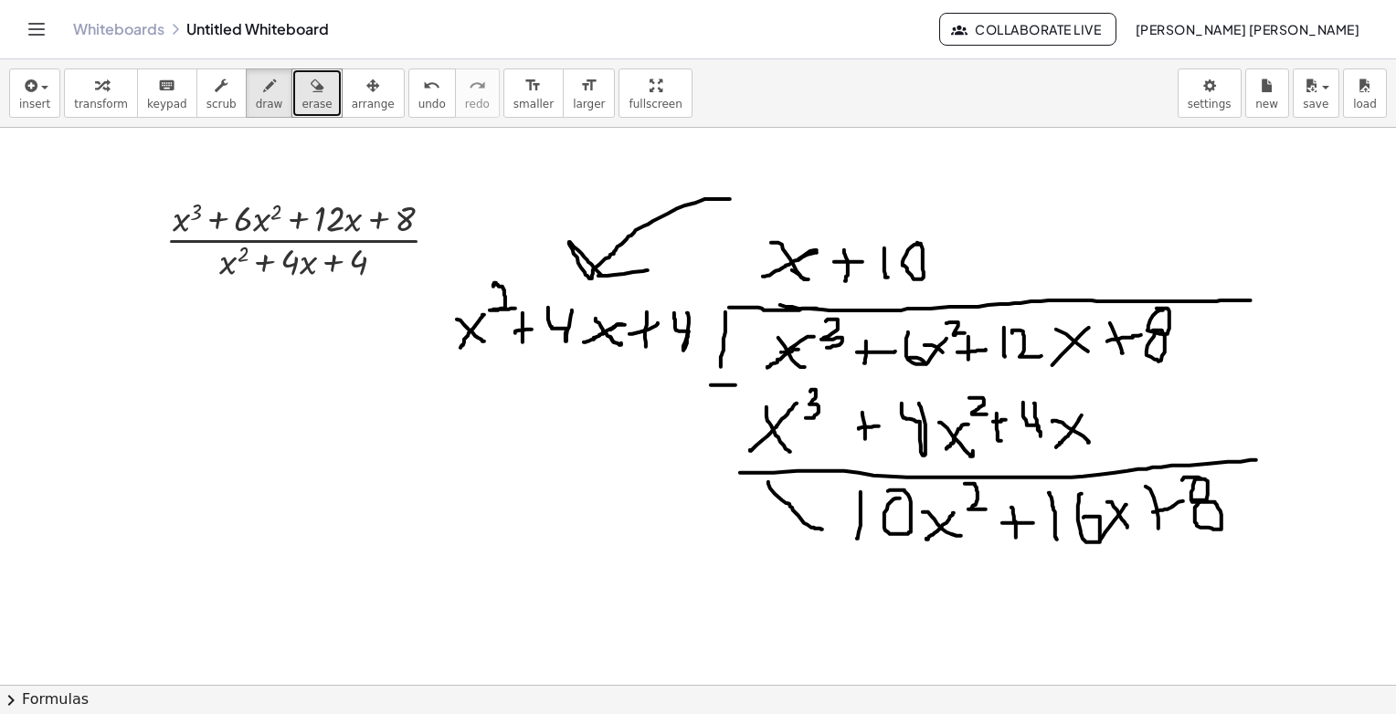
drag, startPoint x: 921, startPoint y: 244, endPoint x: 908, endPoint y: 242, distance: 12.9
drag, startPoint x: 1021, startPoint y: 198, endPoint x: 948, endPoint y: 239, distance: 83.9
click at [301, 74] on div "button" at bounding box center [316, 85] width 30 height 22
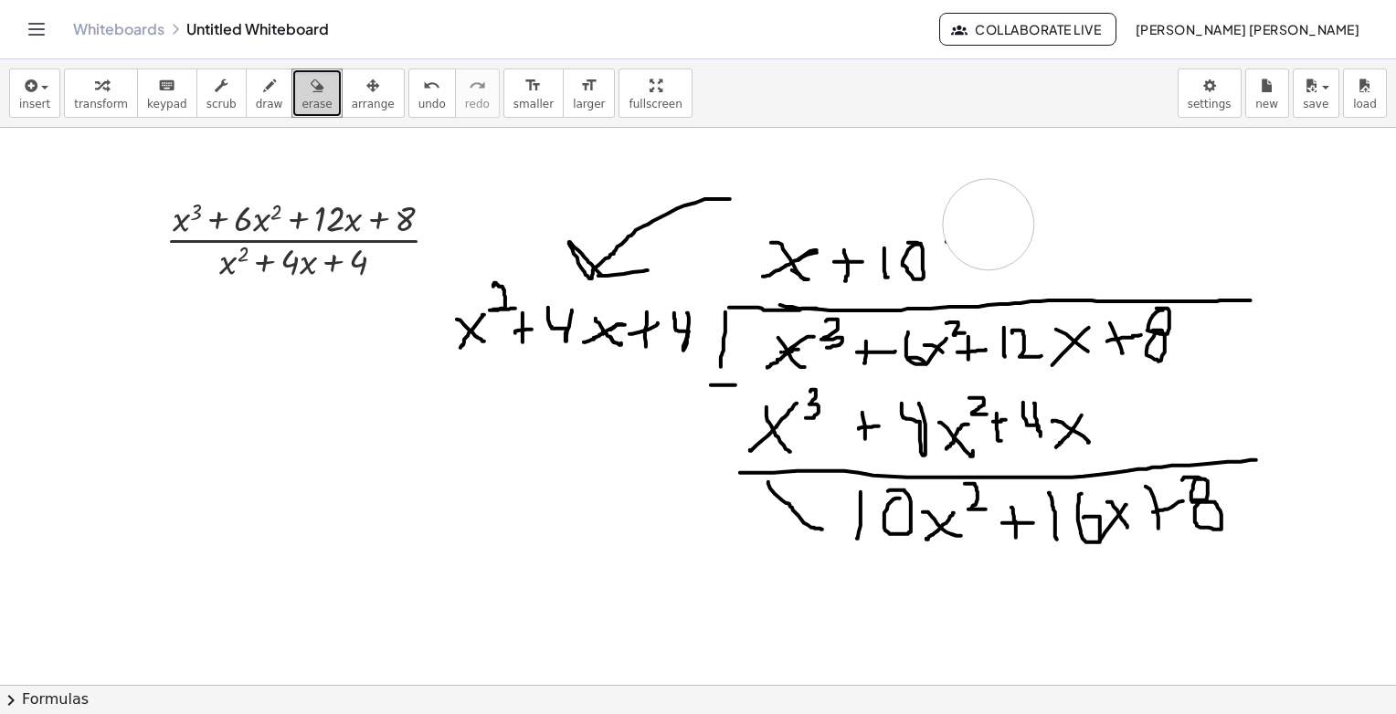
drag, startPoint x: 1169, startPoint y: 201, endPoint x: 988, endPoint y: 224, distance: 182.3
click at [256, 100] on span "draw" at bounding box center [269, 104] width 27 height 13
drag, startPoint x: 860, startPoint y: 557, endPoint x: 871, endPoint y: 603, distance: 47.0
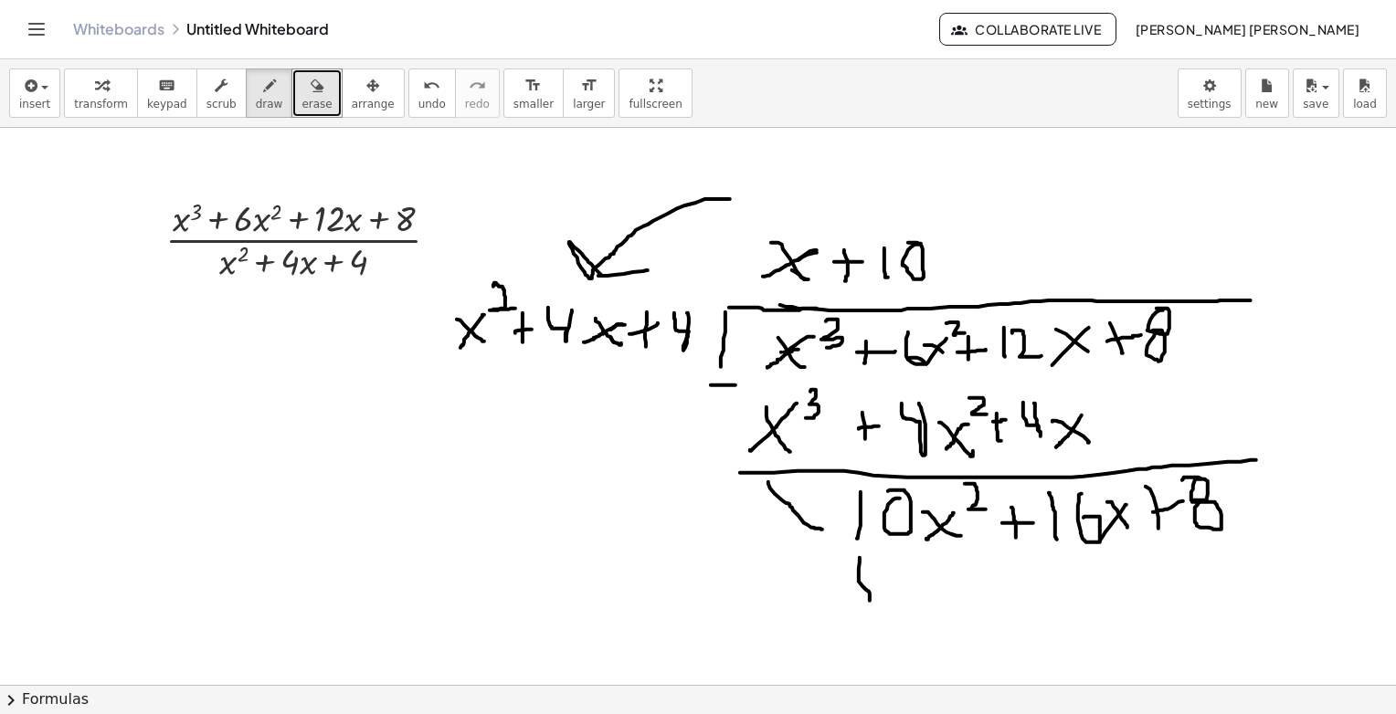
drag, startPoint x: 933, startPoint y: 586, endPoint x: 961, endPoint y: 603, distance: 33.2
drag, startPoint x: 951, startPoint y: 580, endPoint x: 950, endPoint y: 571, distance: 9.2
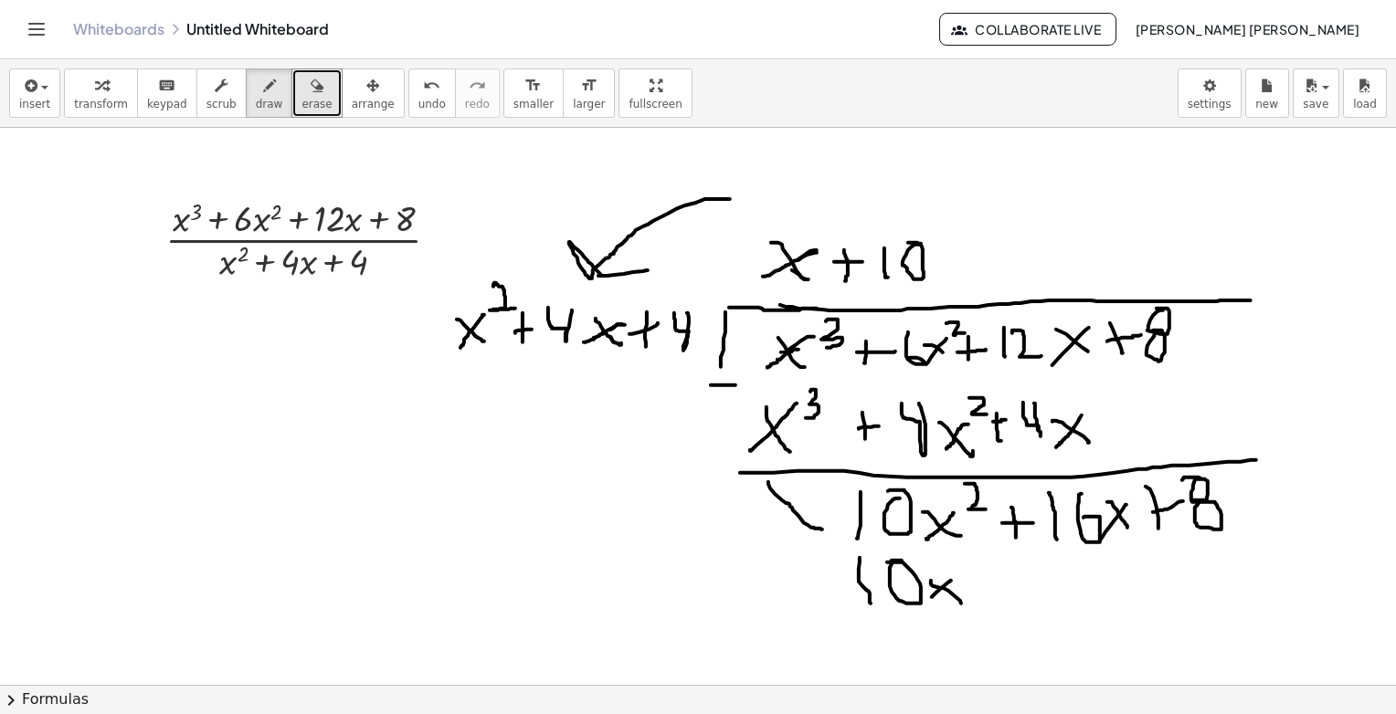
drag, startPoint x: 953, startPoint y: 563, endPoint x: 980, endPoint y: 582, distance: 33.5
drag, startPoint x: 1020, startPoint y: 564, endPoint x: 1027, endPoint y: 599, distance: 36.2
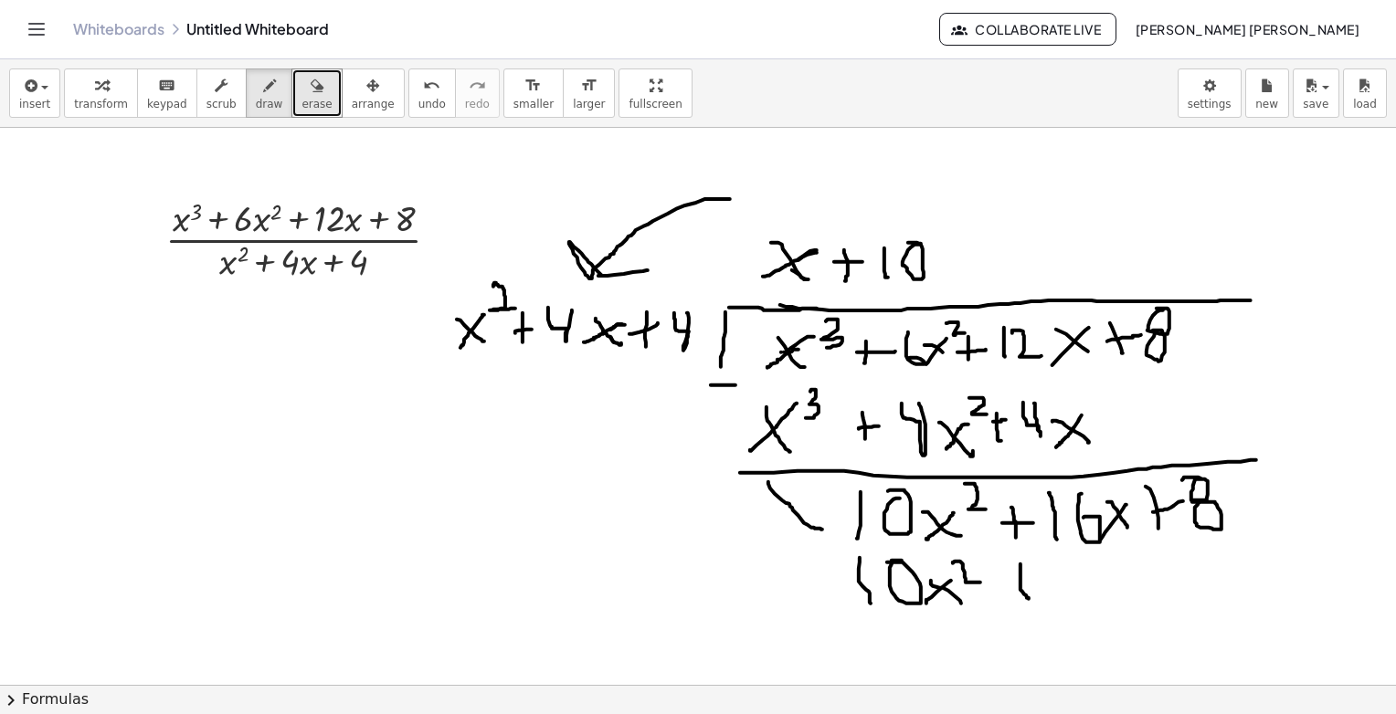
drag, startPoint x: 1104, startPoint y: 560, endPoint x: 1111, endPoint y: 570, distance: 12.4
drag, startPoint x: 1132, startPoint y: 582, endPoint x: 1150, endPoint y: 604, distance: 28.5
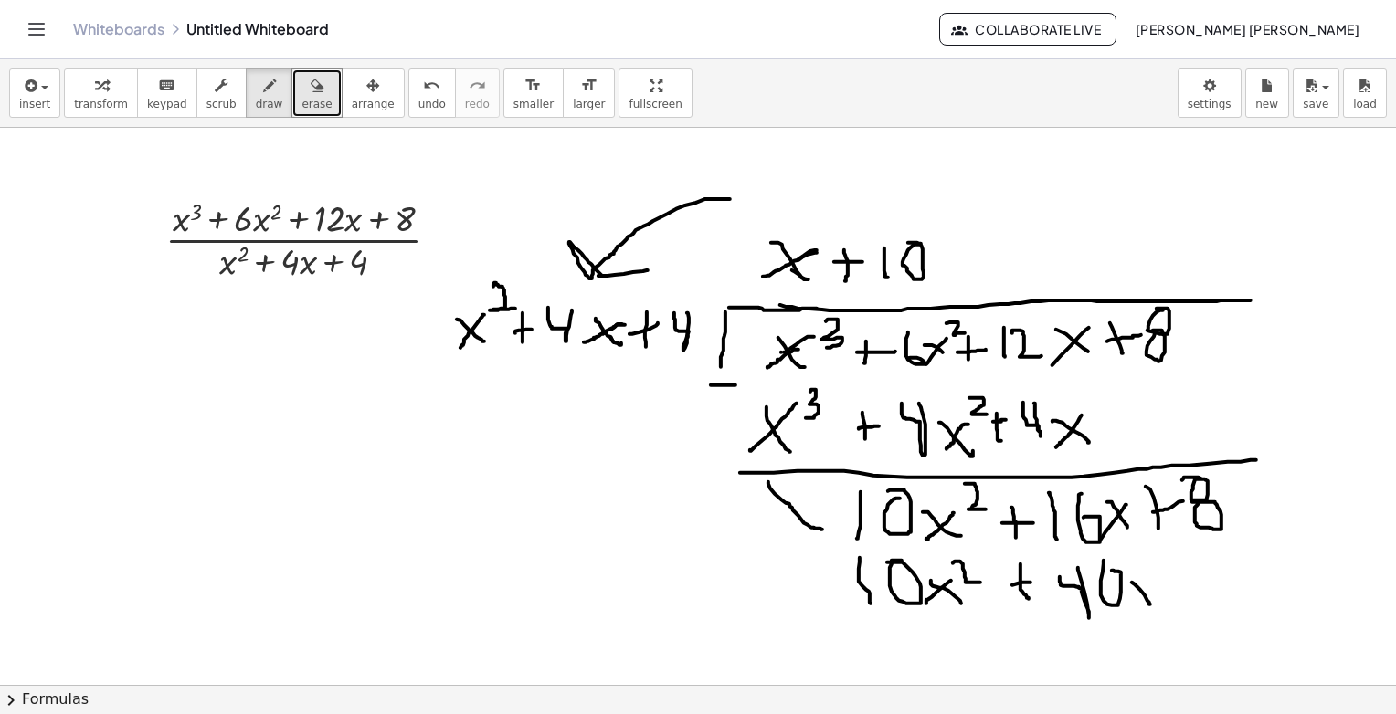
drag, startPoint x: 1148, startPoint y: 569, endPoint x: 1130, endPoint y: 602, distance: 37.6
click at [301, 89] on div "button" at bounding box center [316, 85] width 30 height 22
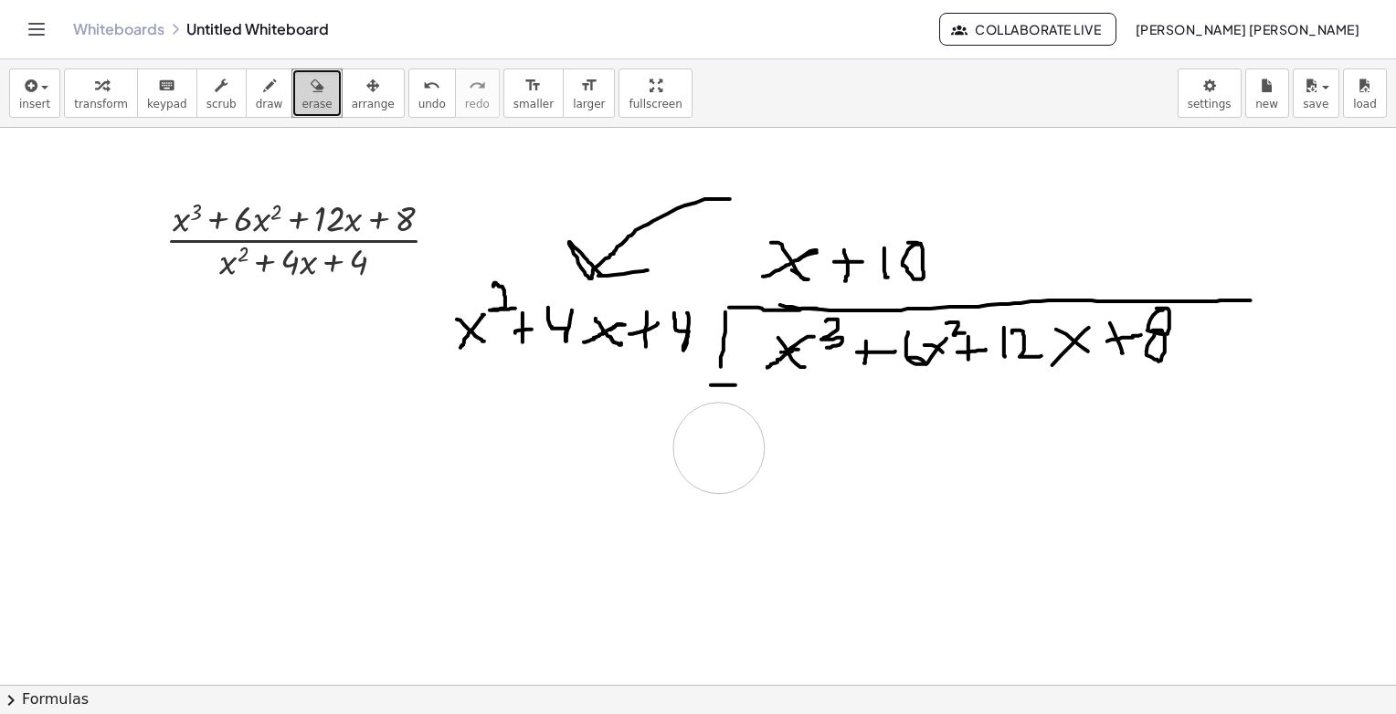
drag, startPoint x: 778, startPoint y: 465, endPoint x: 629, endPoint y: 438, distance: 152.3
drag, startPoint x: 719, startPoint y: 431, endPoint x: 702, endPoint y: 422, distance: 19.6
click at [246, 107] on button "draw" at bounding box center [270, 93] width 48 height 49
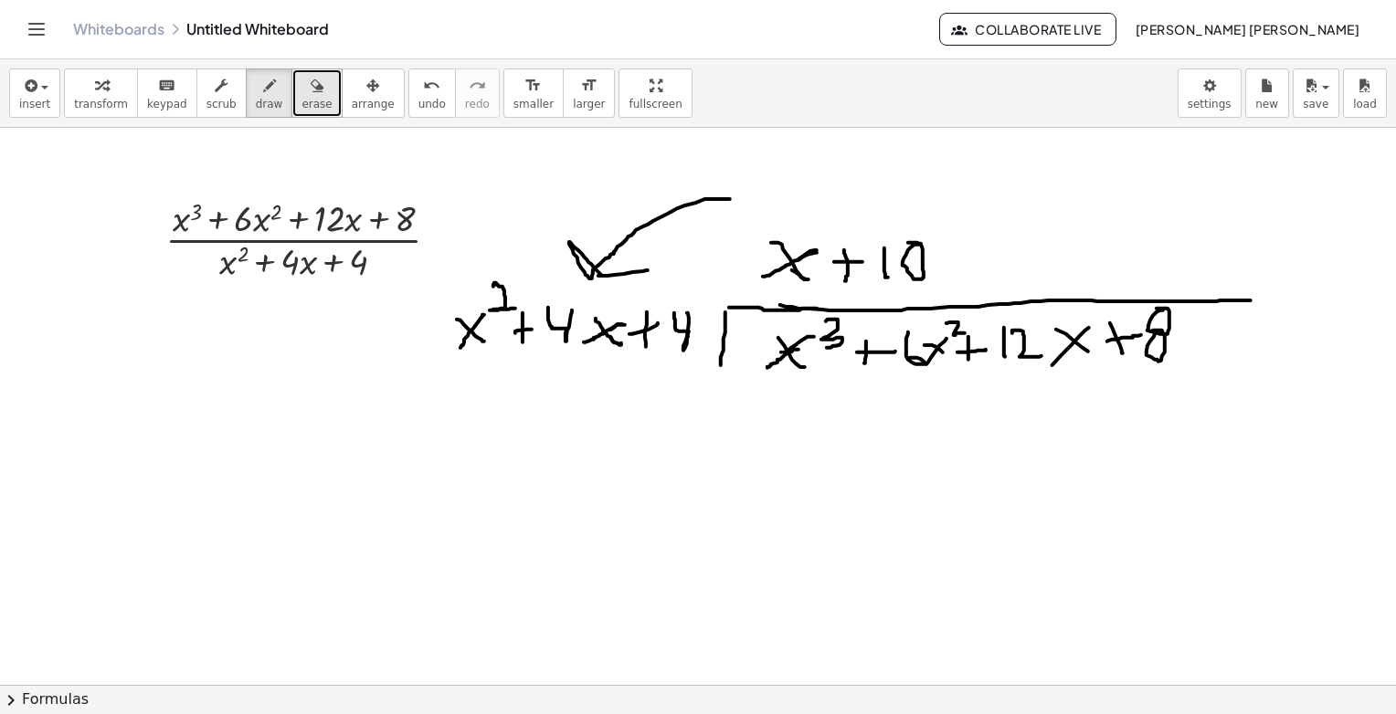
click at [301, 90] on div "button" at bounding box center [316, 85] width 30 height 22
drag, startPoint x: 942, startPoint y: 239, endPoint x: 876, endPoint y: 254, distance: 67.4
click at [256, 98] on span "draw" at bounding box center [269, 104] width 27 height 13
drag, startPoint x: 771, startPoint y: 418, endPoint x: 791, endPoint y: 450, distance: 37.8
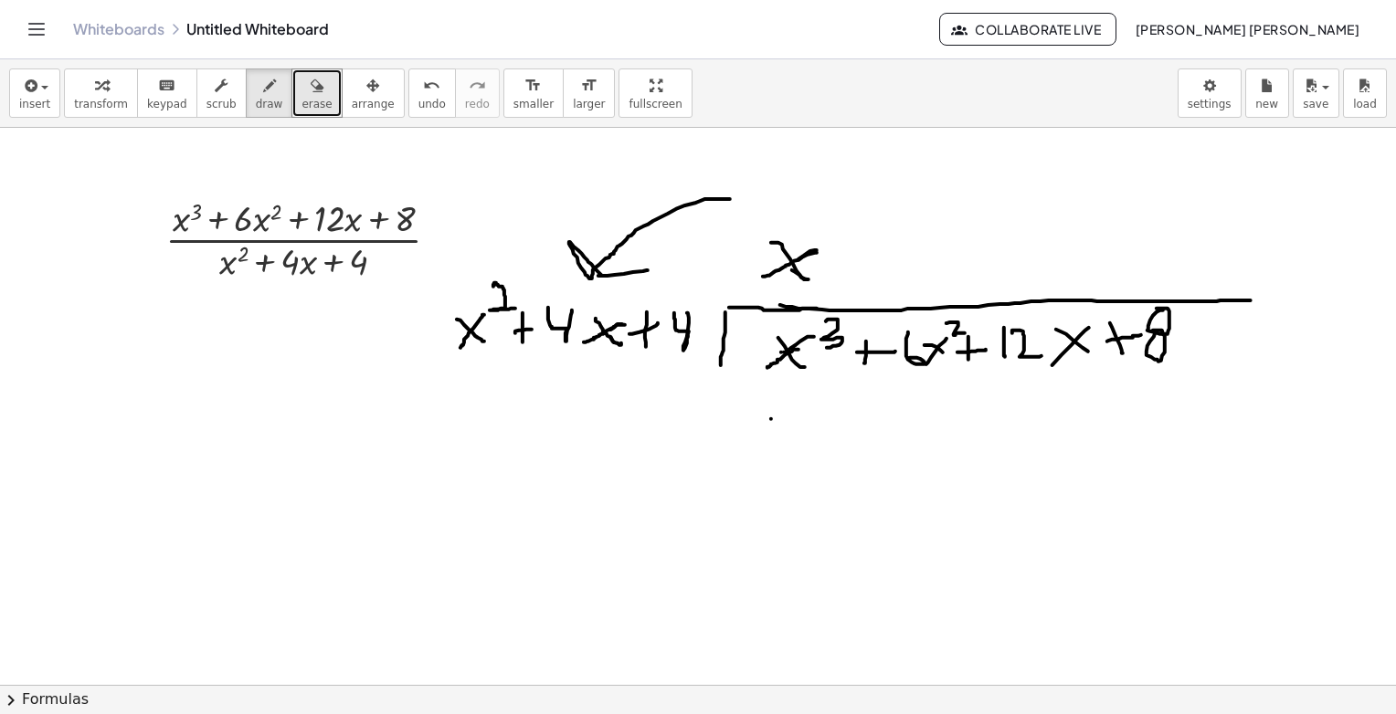
drag, startPoint x: 797, startPoint y: 418, endPoint x: 752, endPoint y: 446, distance: 52.5
drag, startPoint x: 804, startPoint y: 390, endPoint x: 803, endPoint y: 423, distance: 32.9
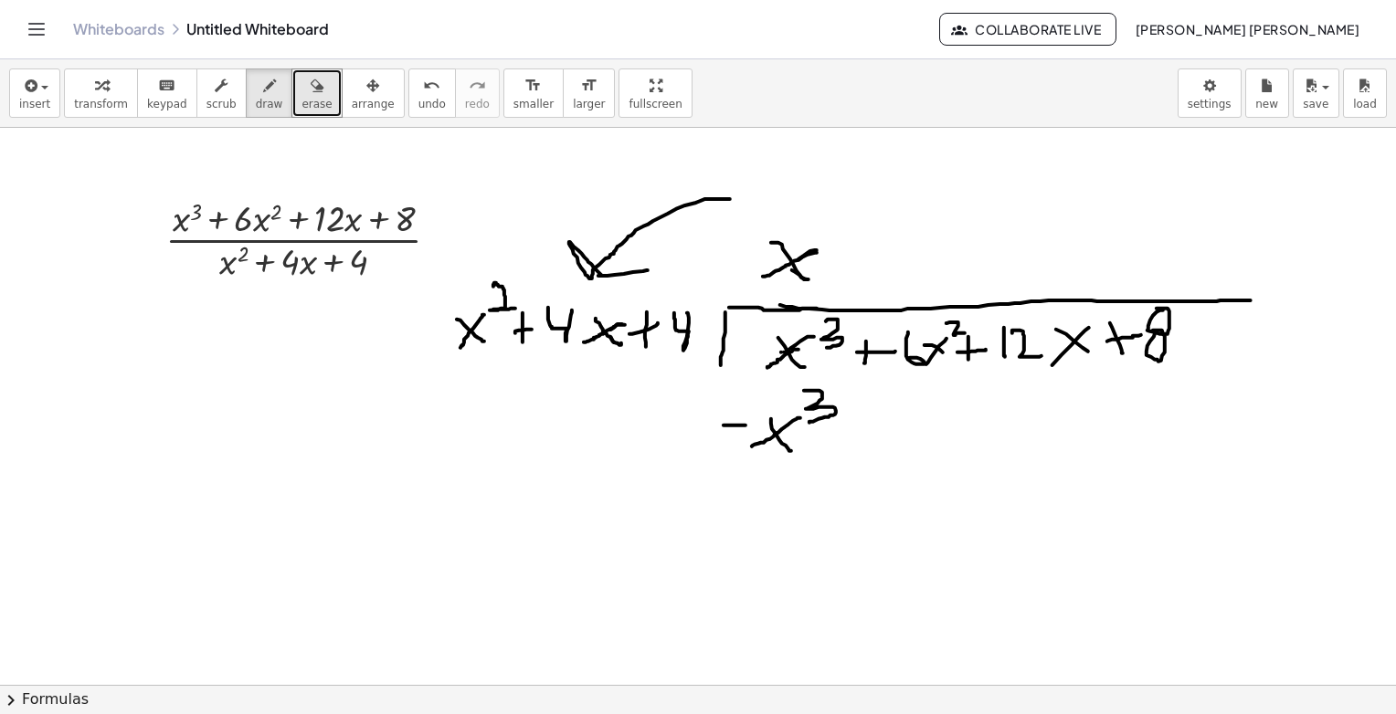
drag, startPoint x: 724, startPoint y: 425, endPoint x: 753, endPoint y: 425, distance: 29.2
drag, startPoint x: 851, startPoint y: 431, endPoint x: 877, endPoint y: 431, distance: 26.5
drag, startPoint x: 924, startPoint y: 399, endPoint x: 909, endPoint y: 401, distance: 14.7
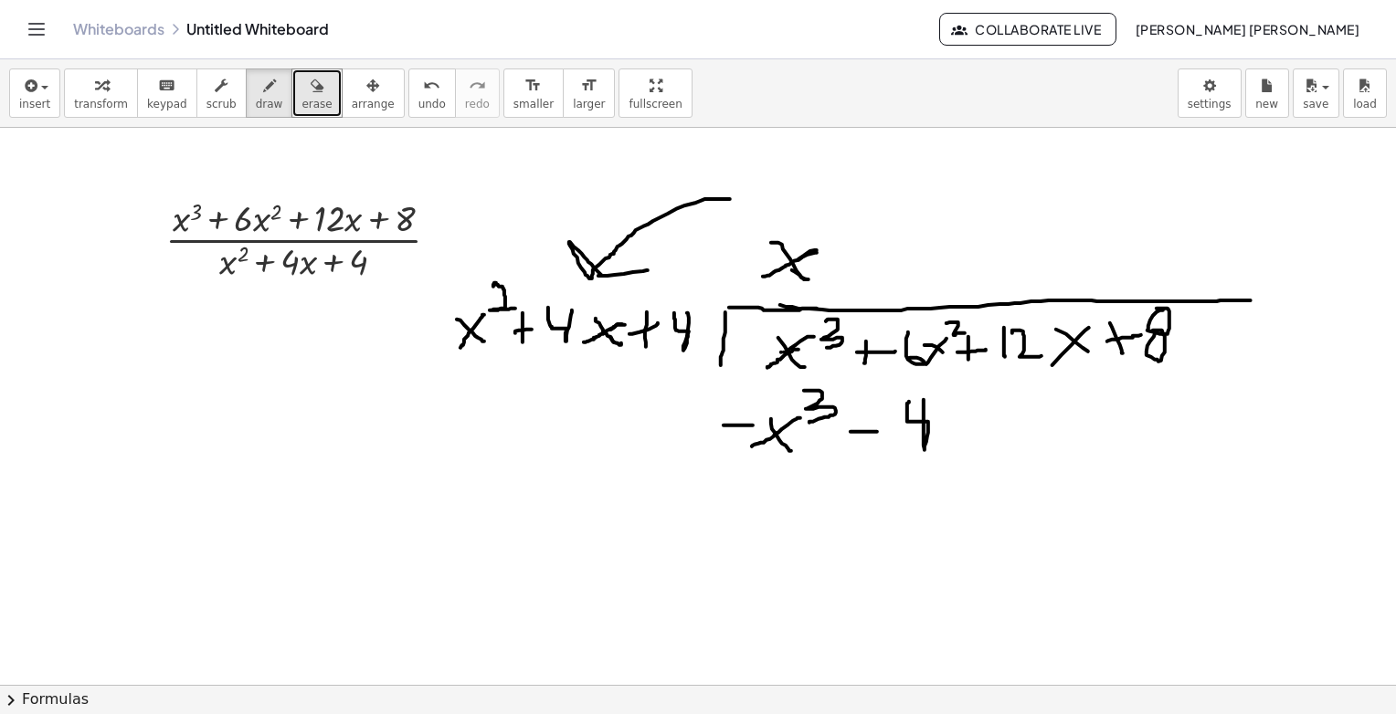
drag, startPoint x: 943, startPoint y: 418, endPoint x: 961, endPoint y: 443, distance: 31.4
drag, startPoint x: 957, startPoint y: 418, endPoint x: 936, endPoint y: 431, distance: 25.1
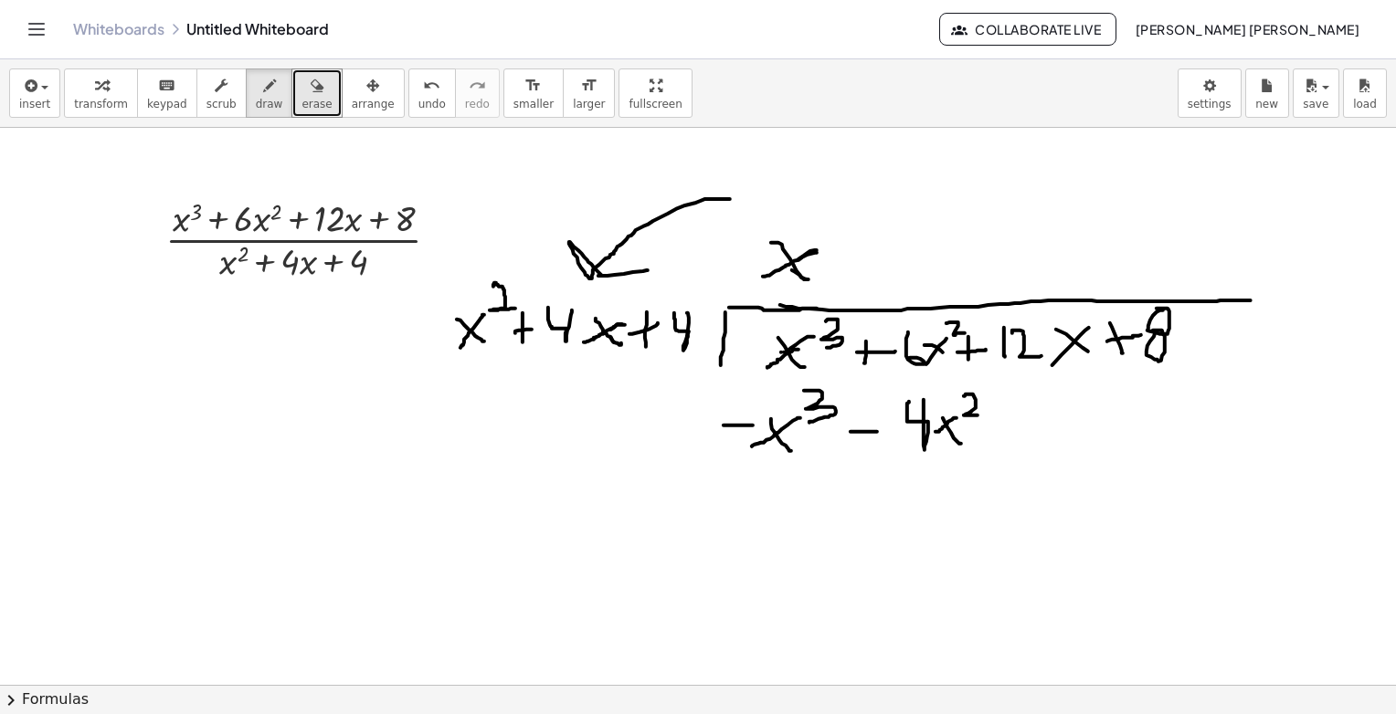
drag, startPoint x: 964, startPoint y: 396, endPoint x: 979, endPoint y: 415, distance: 24.7
drag, startPoint x: 988, startPoint y: 421, endPoint x: 1007, endPoint y: 420, distance: 19.2
drag, startPoint x: 1049, startPoint y: 398, endPoint x: 1027, endPoint y: 396, distance: 22.1
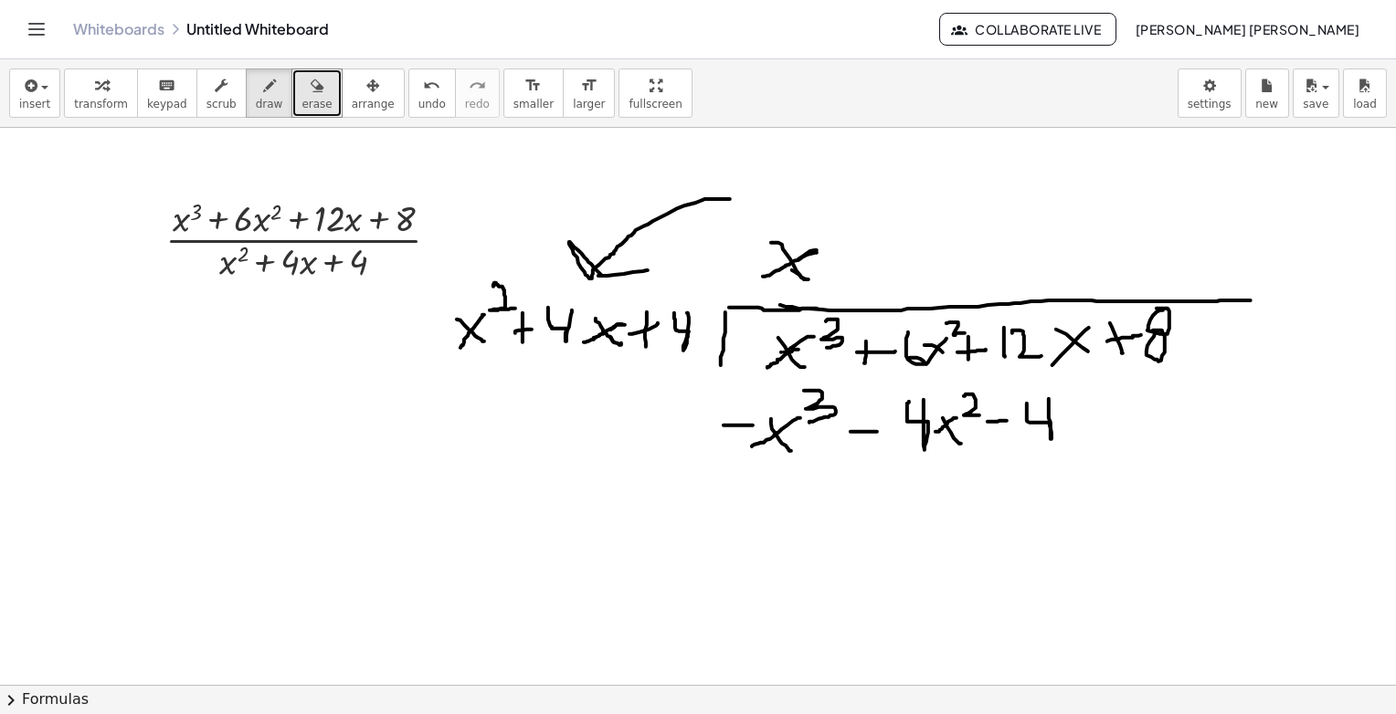
drag, startPoint x: 1067, startPoint y: 410, endPoint x: 1095, endPoint y: 439, distance: 40.1
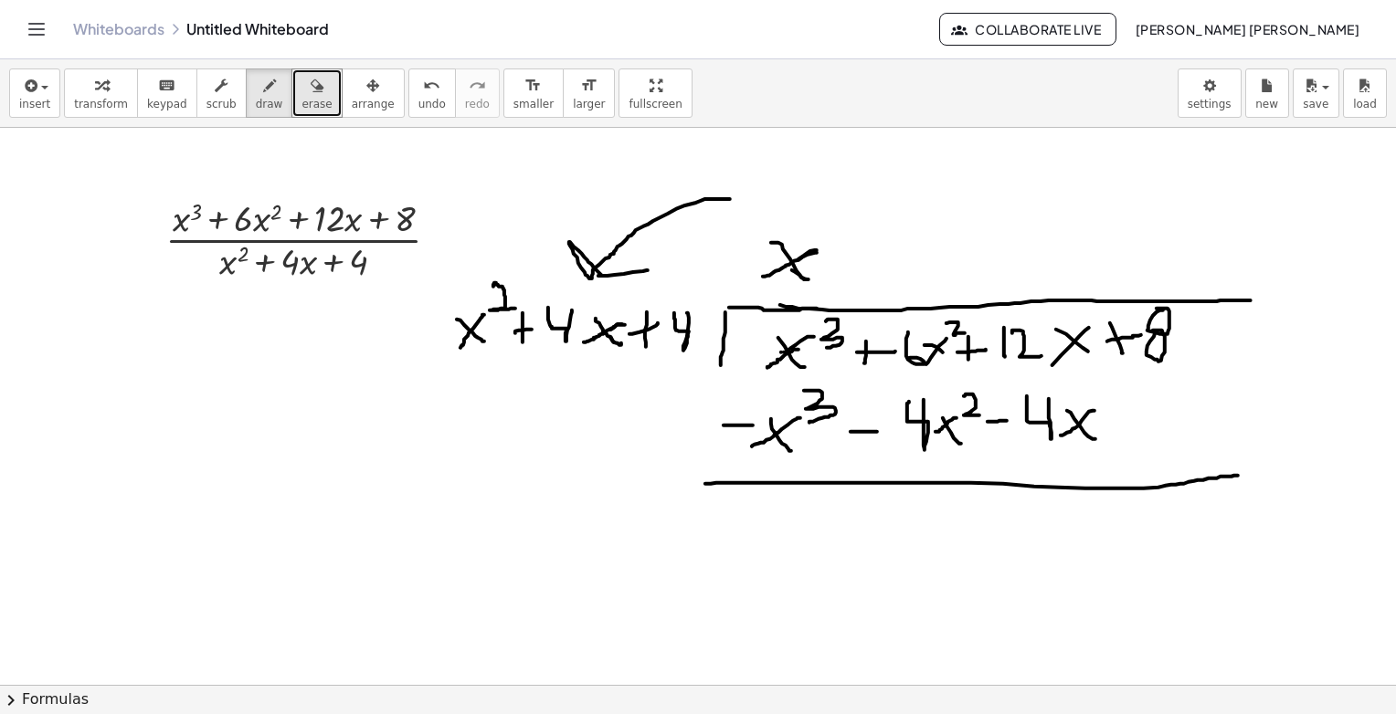
drag, startPoint x: 705, startPoint y: 483, endPoint x: 1238, endPoint y: 475, distance: 532.7
drag, startPoint x: 816, startPoint y: 493, endPoint x: 724, endPoint y: 539, distance: 102.1
drag, startPoint x: 887, startPoint y: 506, endPoint x: 936, endPoint y: 534, distance: 56.1
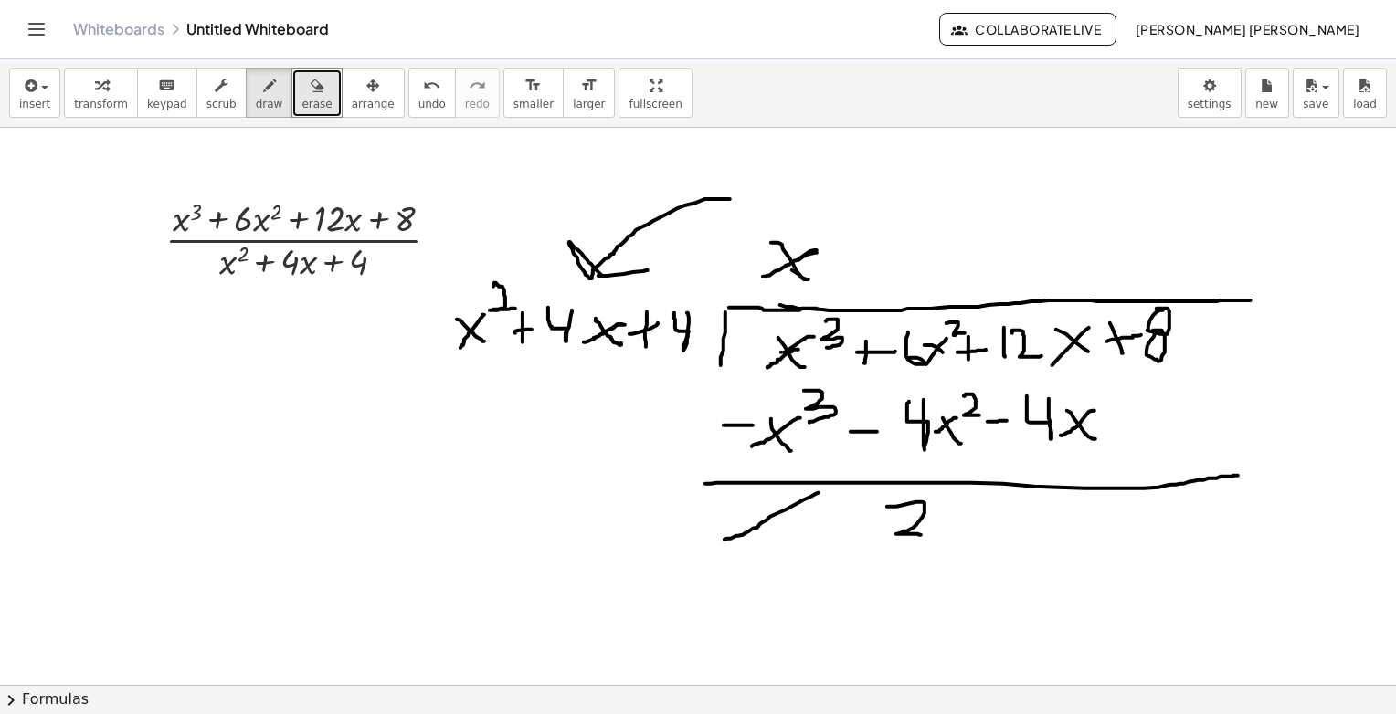
drag, startPoint x: 938, startPoint y: 520, endPoint x: 967, endPoint y: 551, distance: 42.7
drag, startPoint x: 958, startPoint y: 518, endPoint x: 934, endPoint y: 544, distance: 36.2
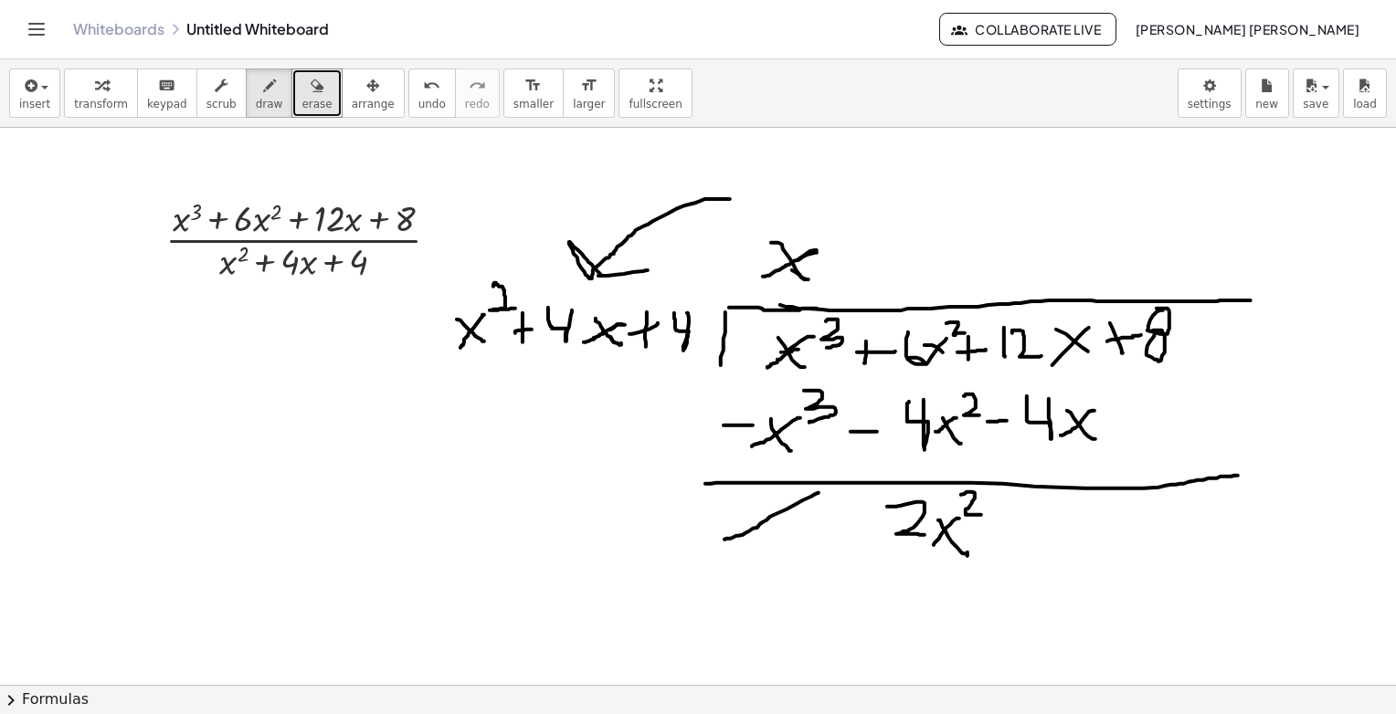
drag, startPoint x: 970, startPoint y: 492, endPoint x: 981, endPoint y: 514, distance: 25.3
drag, startPoint x: 1011, startPoint y: 516, endPoint x: 1007, endPoint y: 551, distance: 35.0
drag, startPoint x: 994, startPoint y: 533, endPoint x: 1031, endPoint y: 530, distance: 37.6
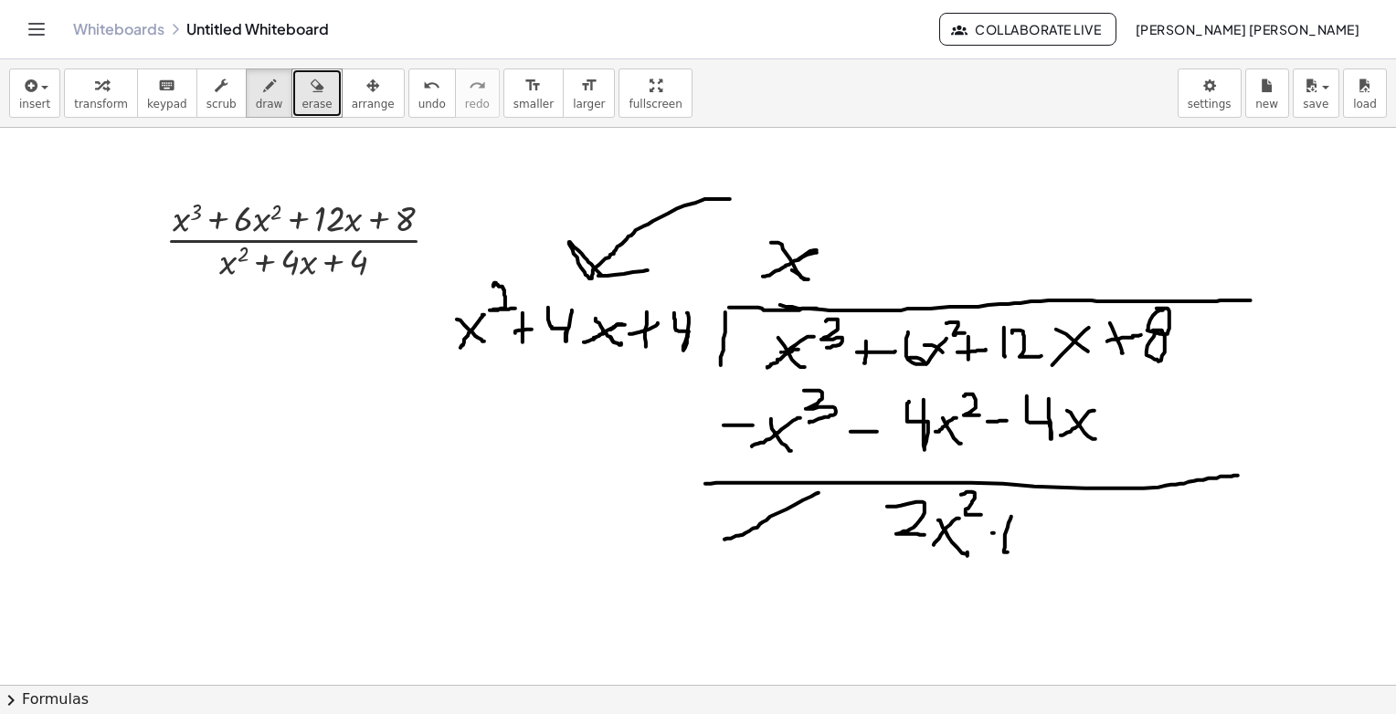
drag, startPoint x: 1085, startPoint y: 541, endPoint x: 1097, endPoint y: 551, distance: 15.6
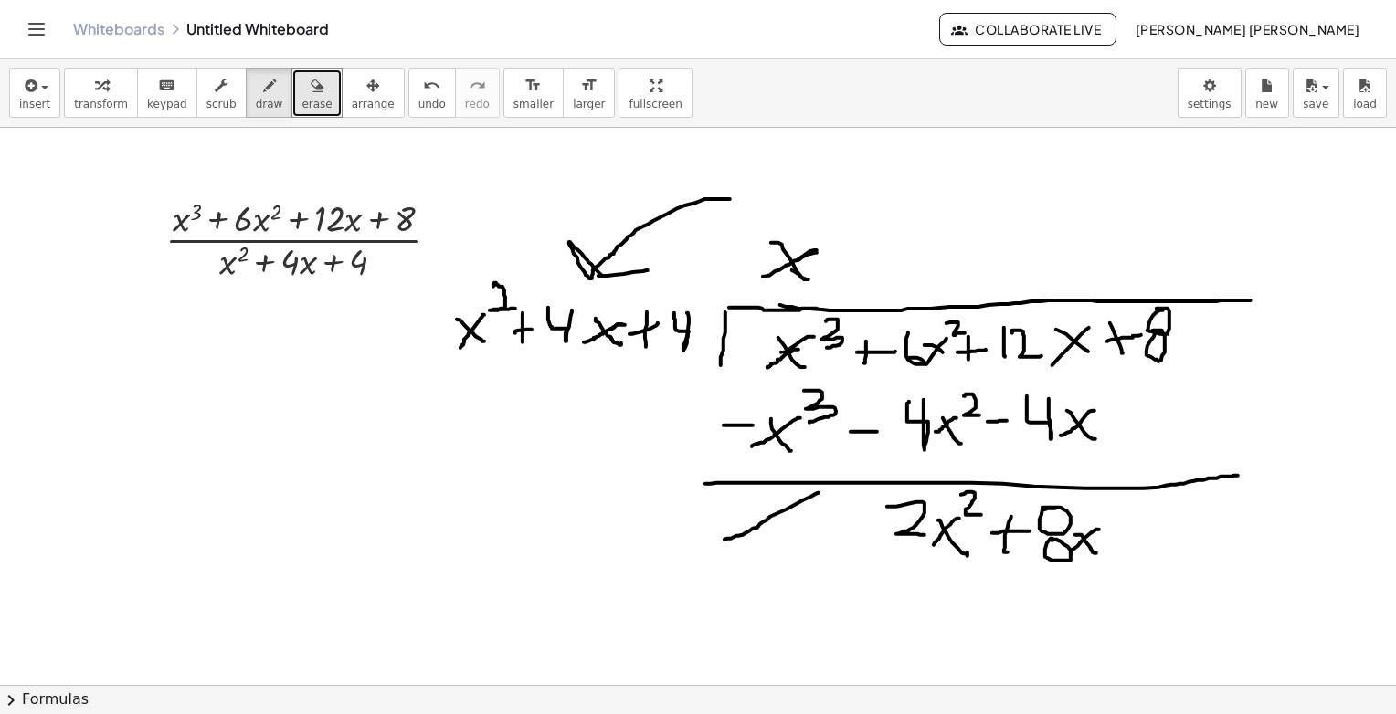
drag, startPoint x: 1096, startPoint y: 529, endPoint x: 1071, endPoint y: 553, distance: 34.9
drag, startPoint x: 1121, startPoint y: 513, endPoint x: 1126, endPoint y: 558, distance: 45.9
drag, startPoint x: 1123, startPoint y: 543, endPoint x: 1161, endPoint y: 534, distance: 39.4
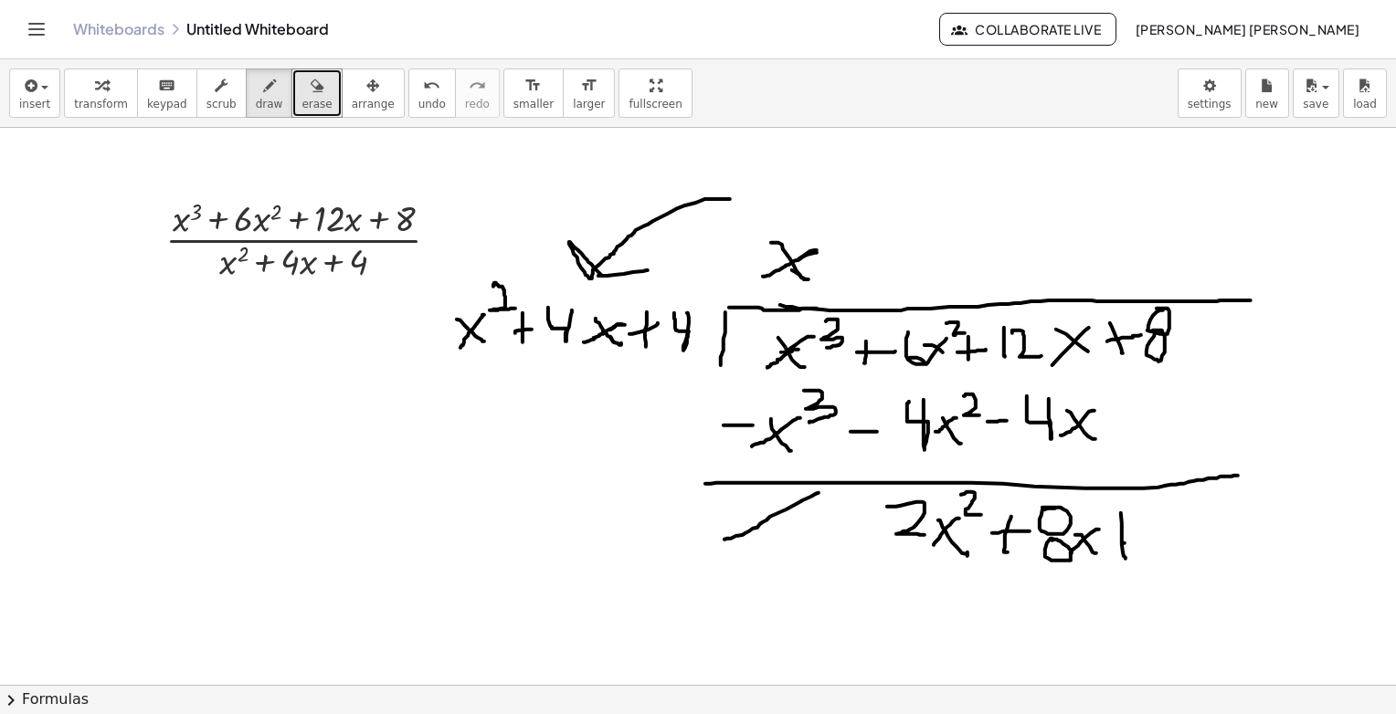
drag, startPoint x: 1180, startPoint y: 534, endPoint x: 1169, endPoint y: 527, distance: 13.2
drag, startPoint x: 1104, startPoint y: 542, endPoint x: 1128, endPoint y: 544, distance: 24.7
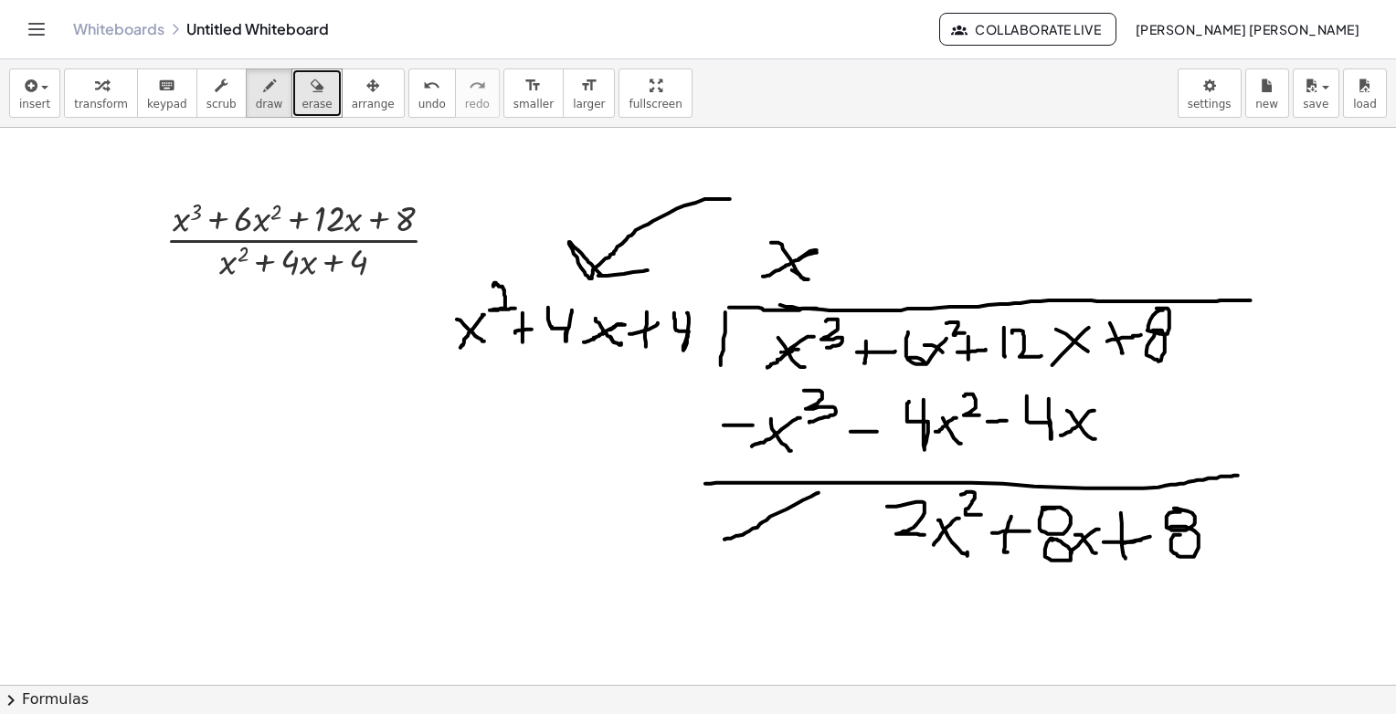
drag, startPoint x: 211, startPoint y: 347, endPoint x: 234, endPoint y: 379, distance: 39.3
drag, startPoint x: 248, startPoint y: 366, endPoint x: 267, endPoint y: 370, distance: 18.6
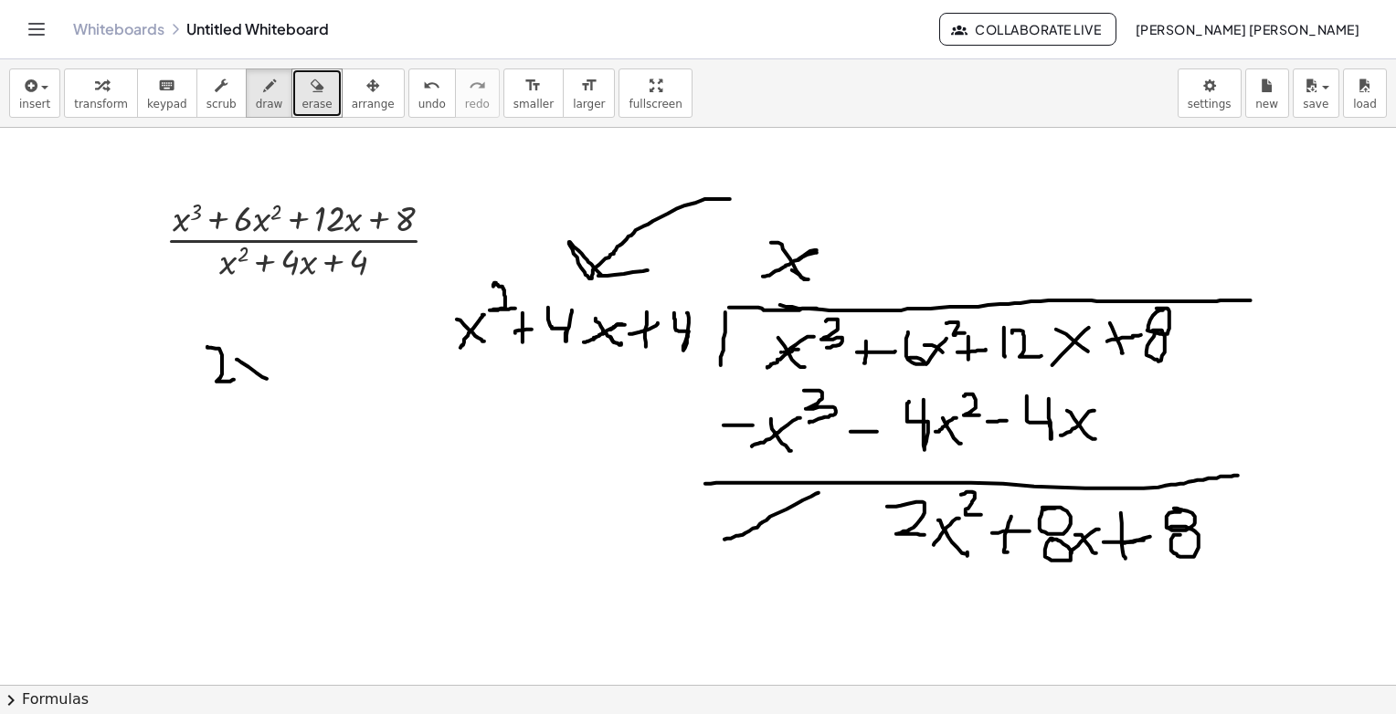
drag, startPoint x: 252, startPoint y: 361, endPoint x: 231, endPoint y: 377, distance: 26.7
drag, startPoint x: 274, startPoint y: 339, endPoint x: 284, endPoint y: 361, distance: 24.1
drag, startPoint x: 207, startPoint y: 398, endPoint x: 289, endPoint y: 396, distance: 81.4
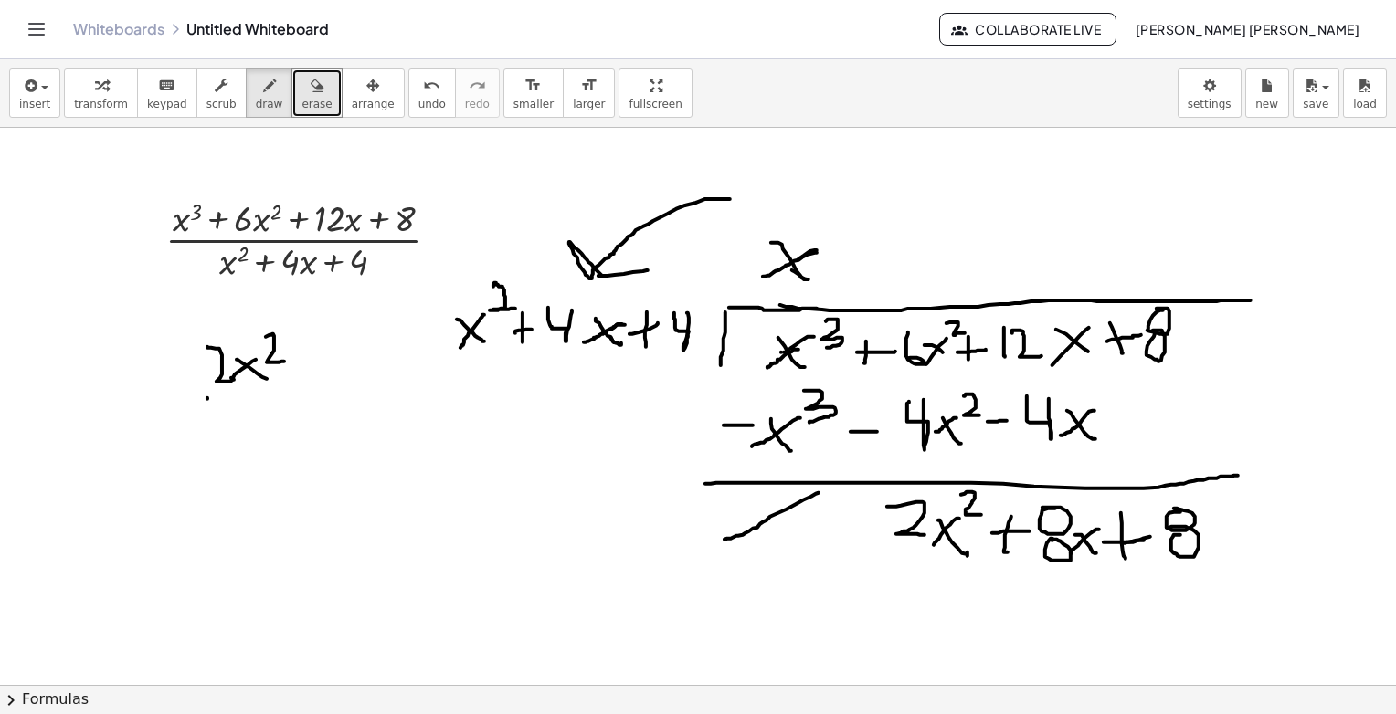
drag, startPoint x: 251, startPoint y: 422, endPoint x: 276, endPoint y: 447, distance: 34.9
drag, startPoint x: 280, startPoint y: 398, endPoint x: 298, endPoint y: 411, distance: 22.3
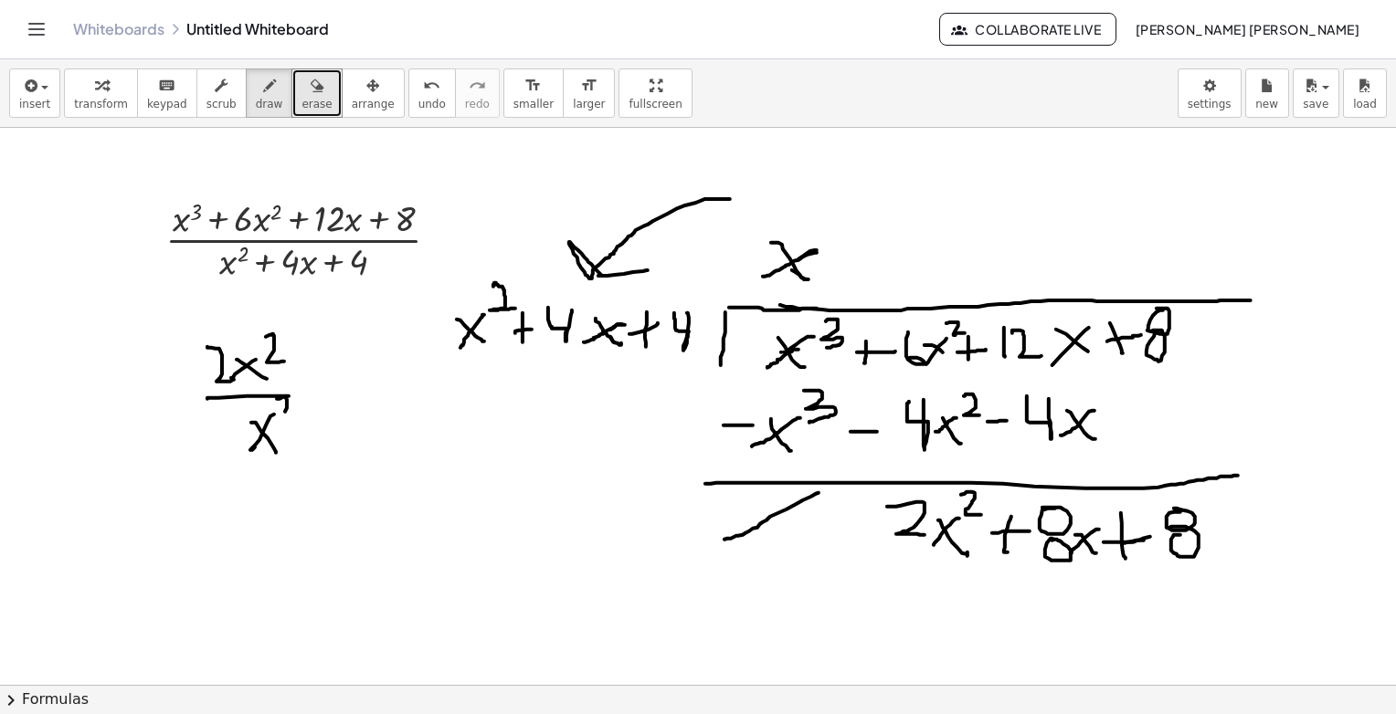
drag, startPoint x: 453, startPoint y: 354, endPoint x: 513, endPoint y: 354, distance: 59.4
drag, startPoint x: 892, startPoint y: 540, endPoint x: 949, endPoint y: 552, distance: 58.8
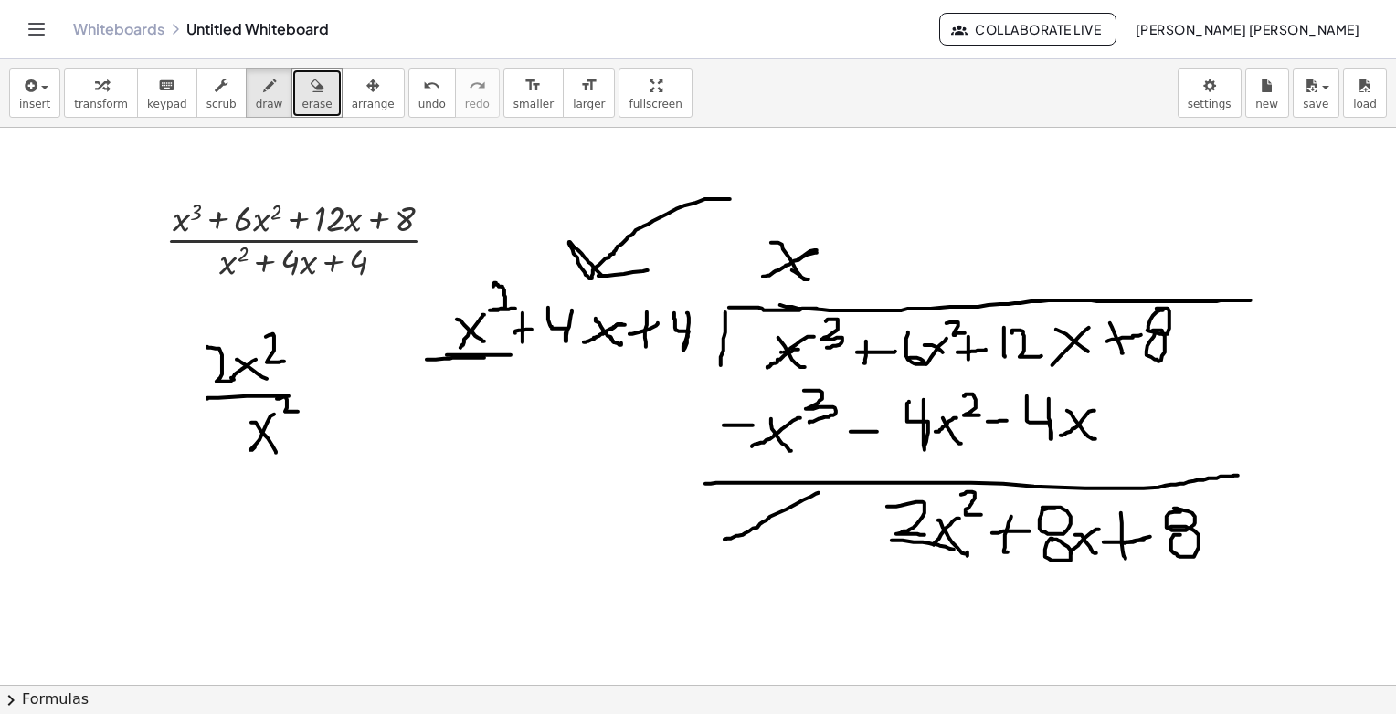
drag, startPoint x: 457, startPoint y: 357, endPoint x: 494, endPoint y: 357, distance: 37.5
drag, startPoint x: 299, startPoint y: 385, endPoint x: 312, endPoint y: 393, distance: 15.2
drag, startPoint x: 301, startPoint y: 403, endPoint x: 314, endPoint y: 403, distance: 13.7
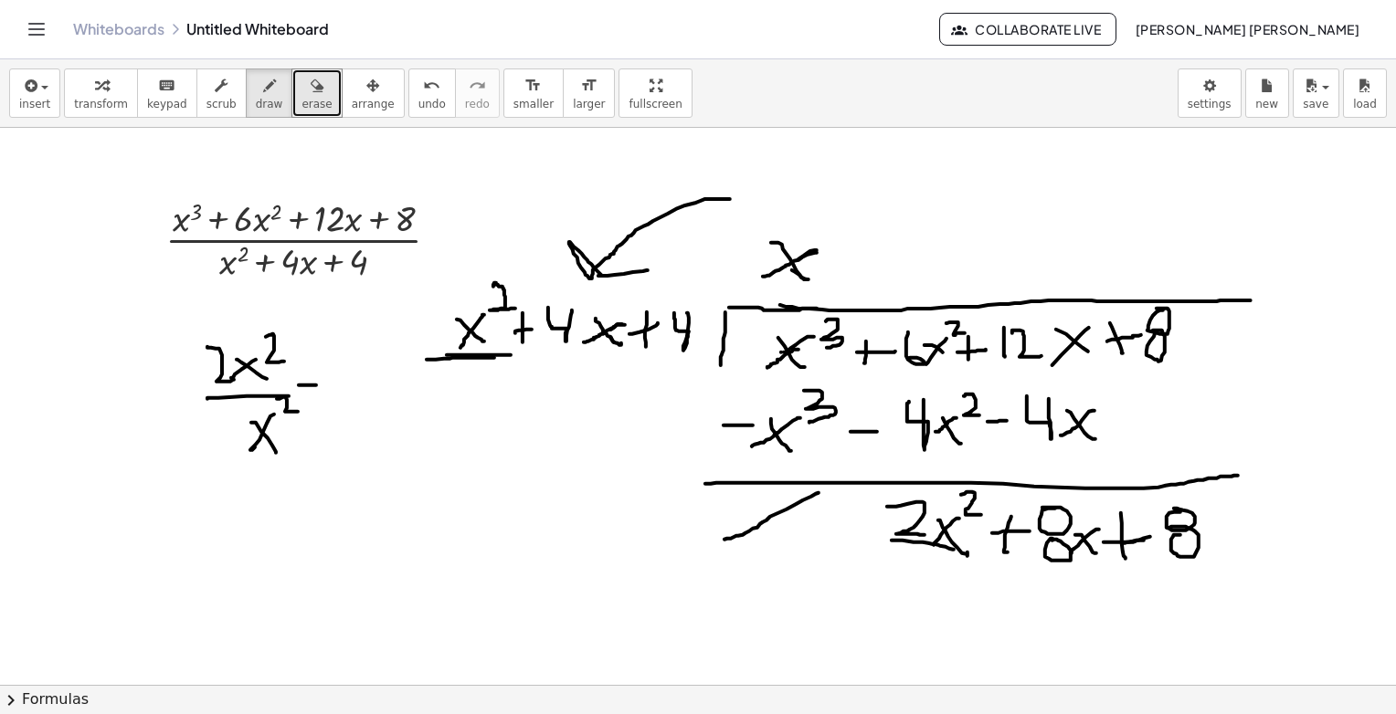
drag, startPoint x: 289, startPoint y: 317, endPoint x: 278, endPoint y: 427, distance: 110.2
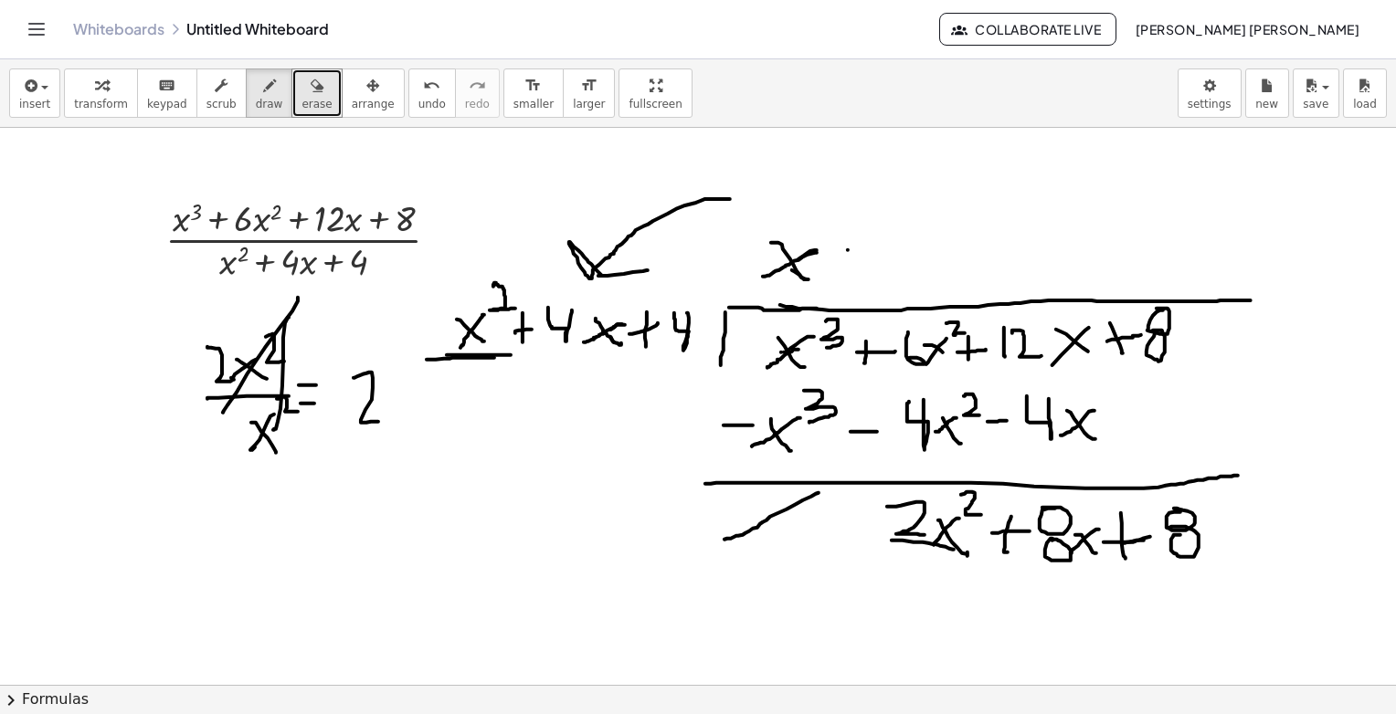
click at [301, 98] on span "erase" at bounding box center [316, 104] width 30 height 13
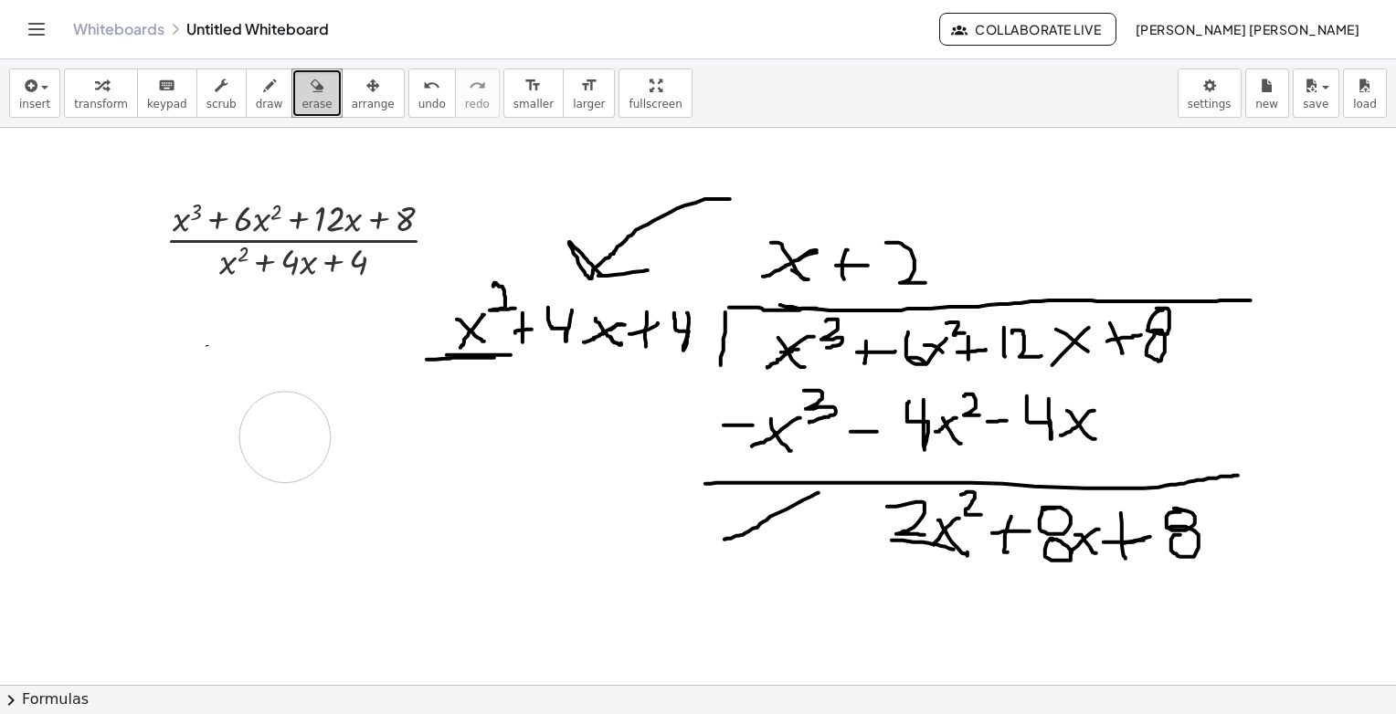
click at [250, 114] on button "draw" at bounding box center [270, 93] width 48 height 49
drag, startPoint x: 895, startPoint y: 580, endPoint x: 917, endPoint y: 608, distance: 35.1
drag, startPoint x: 938, startPoint y: 584, endPoint x: 961, endPoint y: 614, distance: 37.8
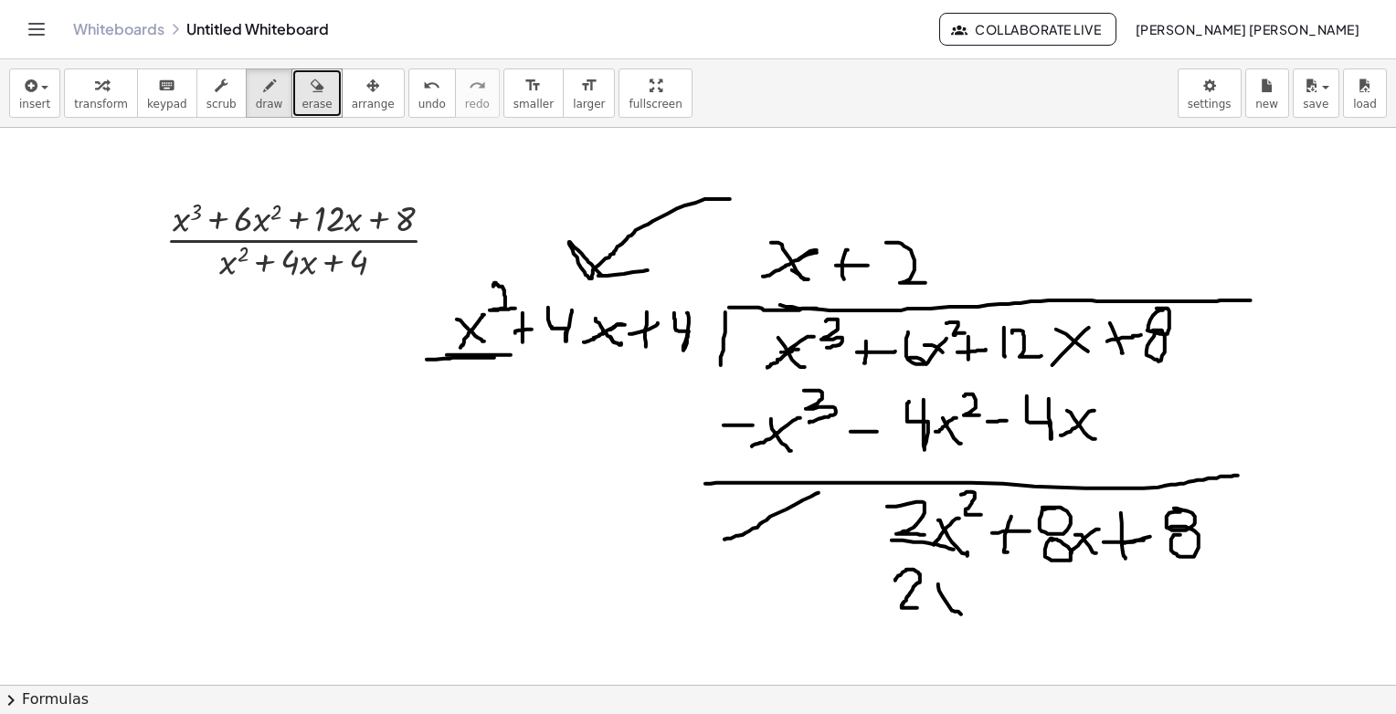
drag, startPoint x: 957, startPoint y: 588, endPoint x: 932, endPoint y: 611, distance: 34.3
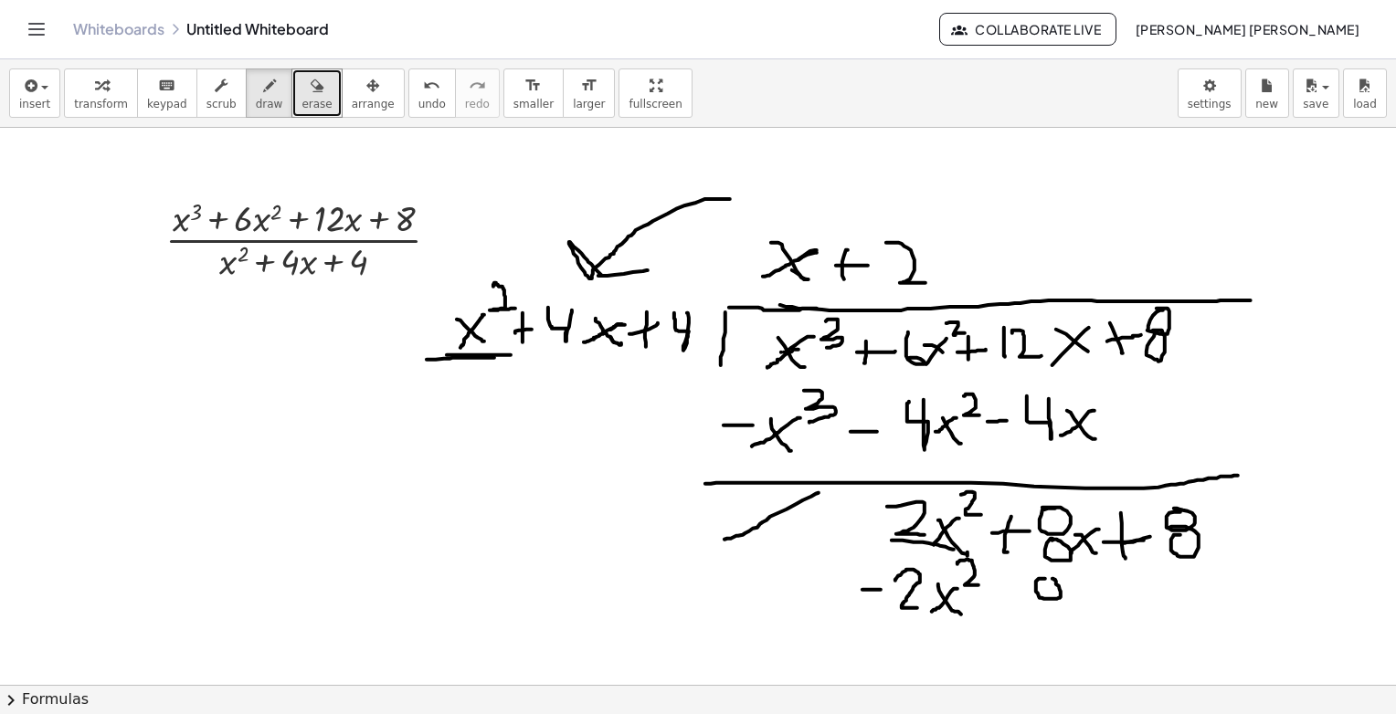
drag, startPoint x: 1084, startPoint y: 589, endPoint x: 1102, endPoint y: 618, distance: 33.7
drag, startPoint x: 1100, startPoint y: 588, endPoint x: 1079, endPoint y: 615, distance: 33.8
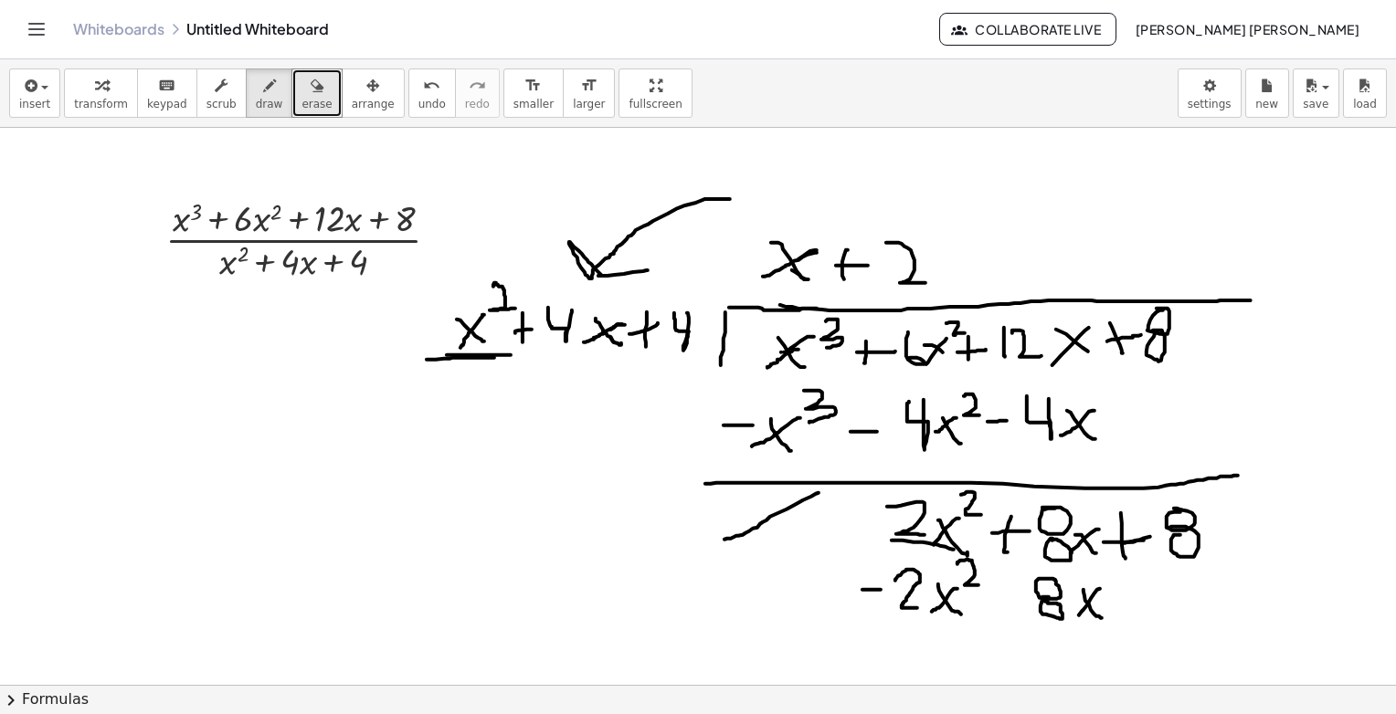
drag, startPoint x: 972, startPoint y: 598, endPoint x: 1021, endPoint y: 597, distance: 49.4
drag, startPoint x: 1124, startPoint y: 602, endPoint x: 1142, endPoint y: 602, distance: 18.3
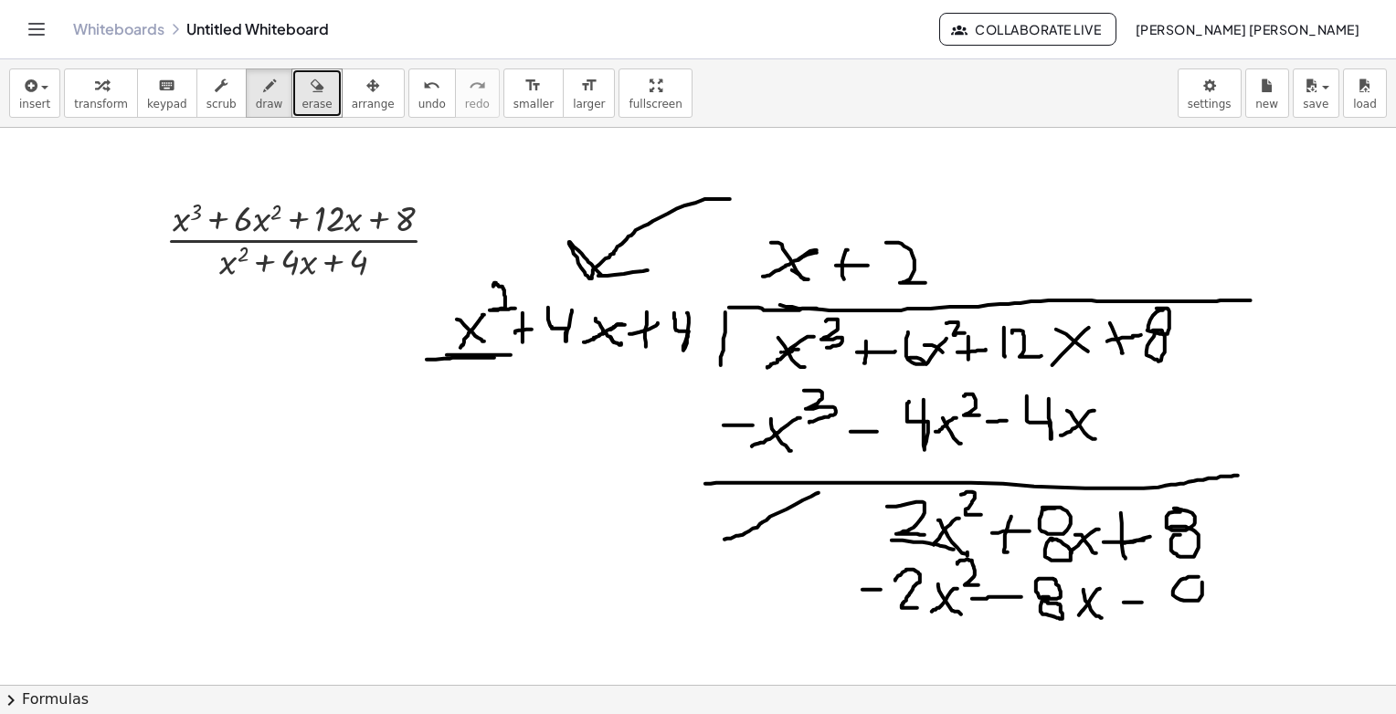
drag, startPoint x: 1199, startPoint y: 576, endPoint x: 1182, endPoint y: 578, distance: 16.5
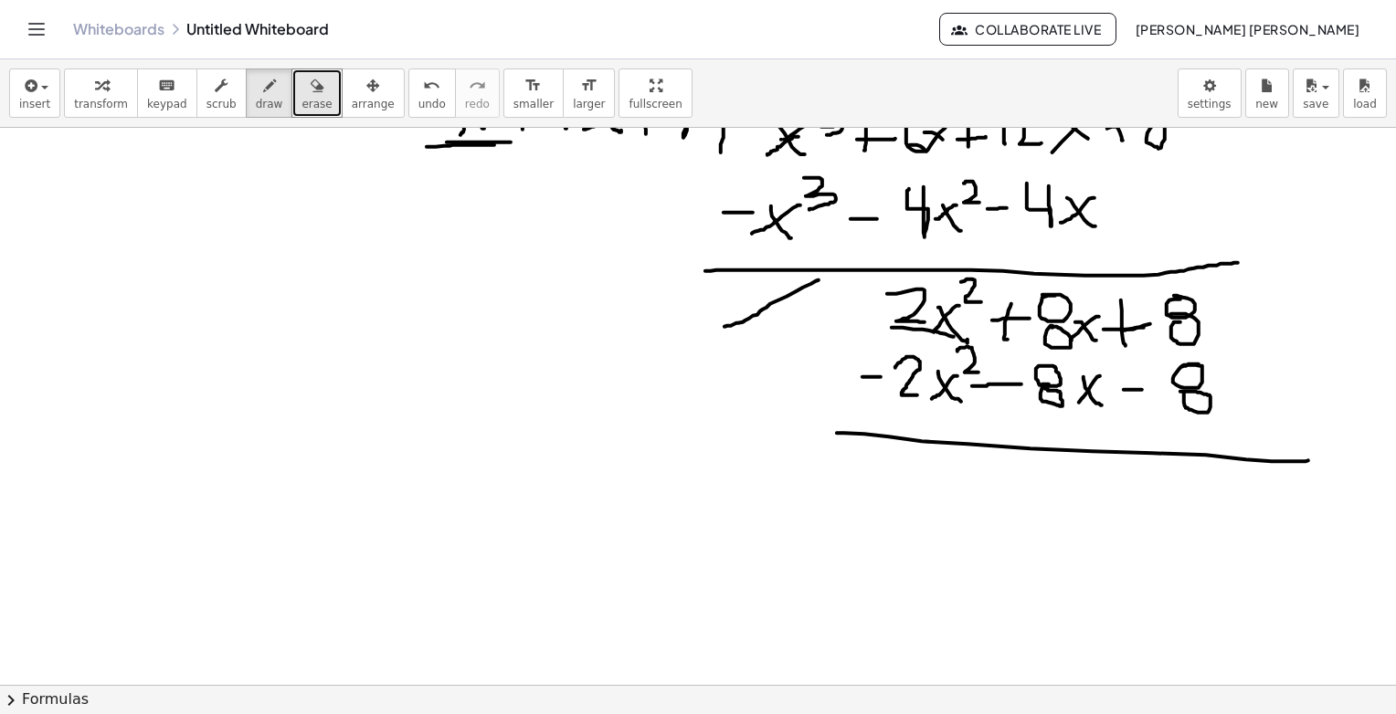
drag, startPoint x: 864, startPoint y: 433, endPoint x: 1196, endPoint y: 448, distance: 332.0
click at [1296, 460] on div at bounding box center [698, 535] width 1396 height 1241
drag, startPoint x: 956, startPoint y: 459, endPoint x: 879, endPoint y: 491, distance: 83.1
click at [879, 491] on div at bounding box center [698, 535] width 1396 height 1241
drag, startPoint x: 1084, startPoint y: 459, endPoint x: 1005, endPoint y: 502, distance: 90.3
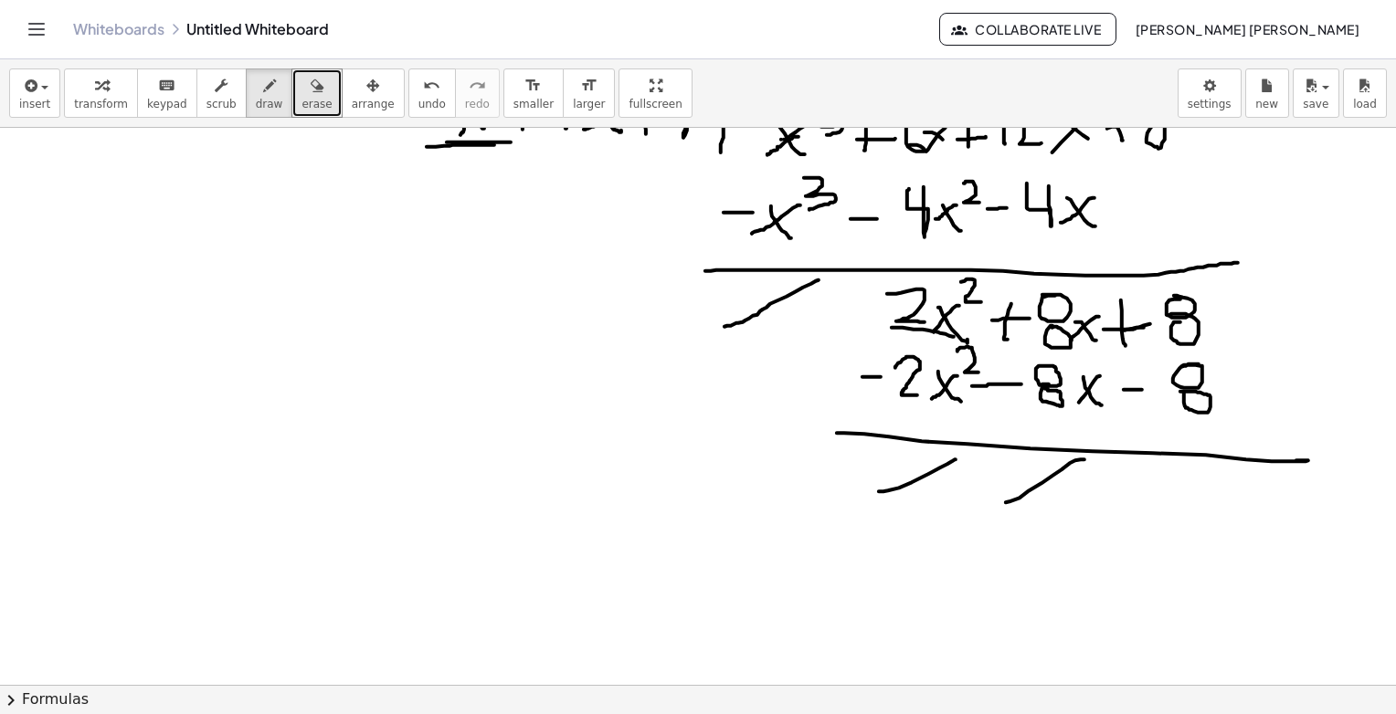
click at [1005, 502] on div at bounding box center [698, 535] width 1396 height 1241
drag, startPoint x: 1218, startPoint y: 466, endPoint x: 1089, endPoint y: 517, distance: 138.6
click at [1089, 517] on div at bounding box center [698, 535] width 1396 height 1241
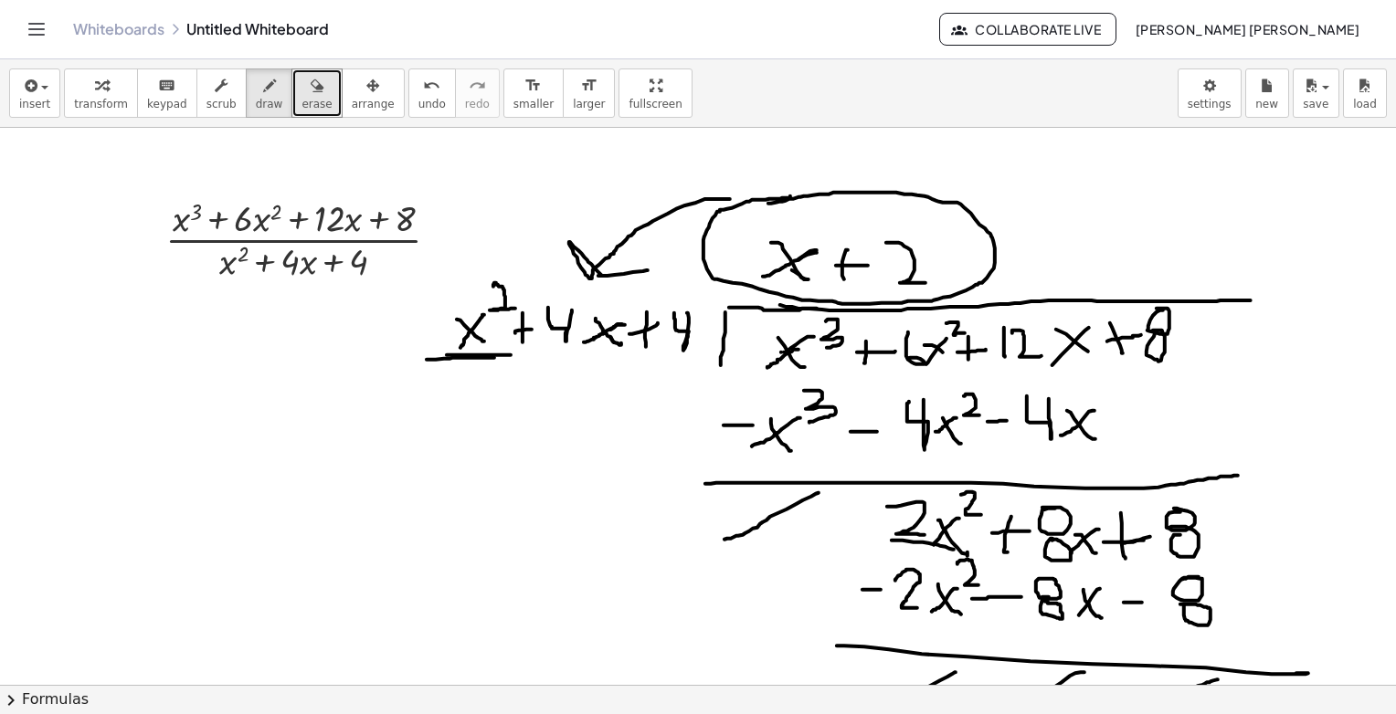
drag, startPoint x: 768, startPoint y: 203, endPoint x: 790, endPoint y: 196, distance: 23.1
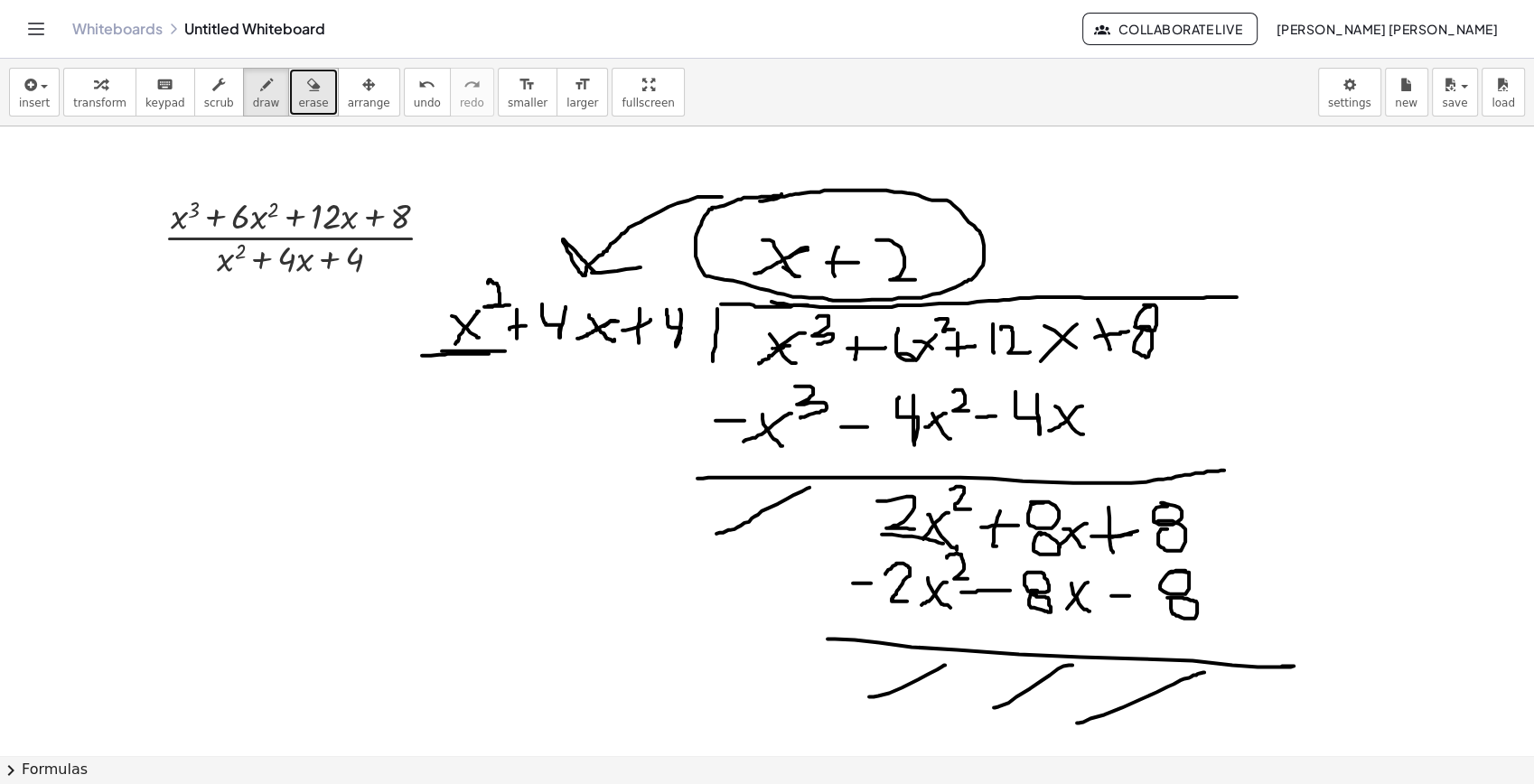
click at [308, 85] on icon "button" at bounding box center [314, 85] width 13 height 22
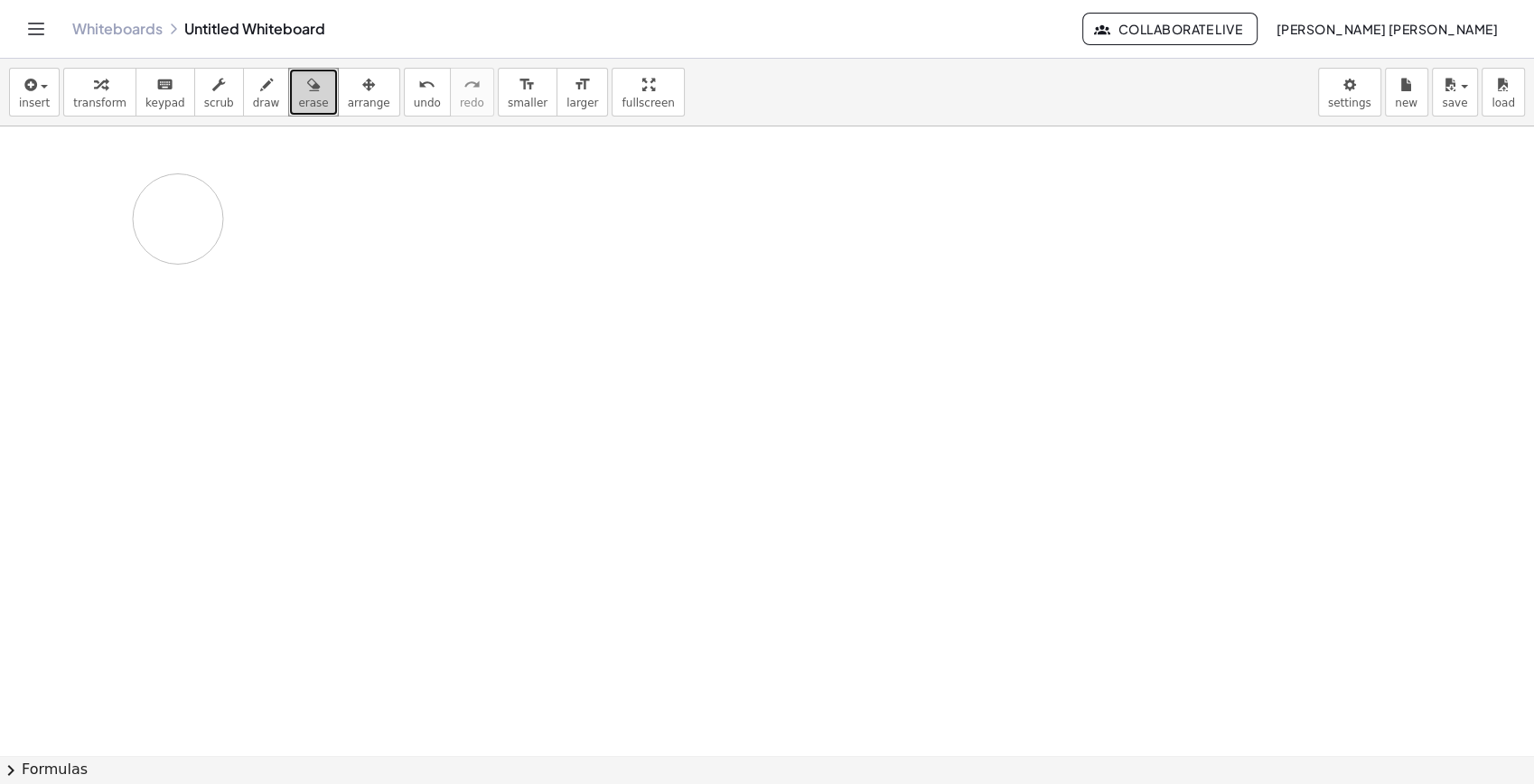
drag, startPoint x: 721, startPoint y: 261, endPoint x: 208, endPoint y: 163, distance: 522.3
click at [178, 218] on div at bounding box center [767, 755] width 1534 height 1258
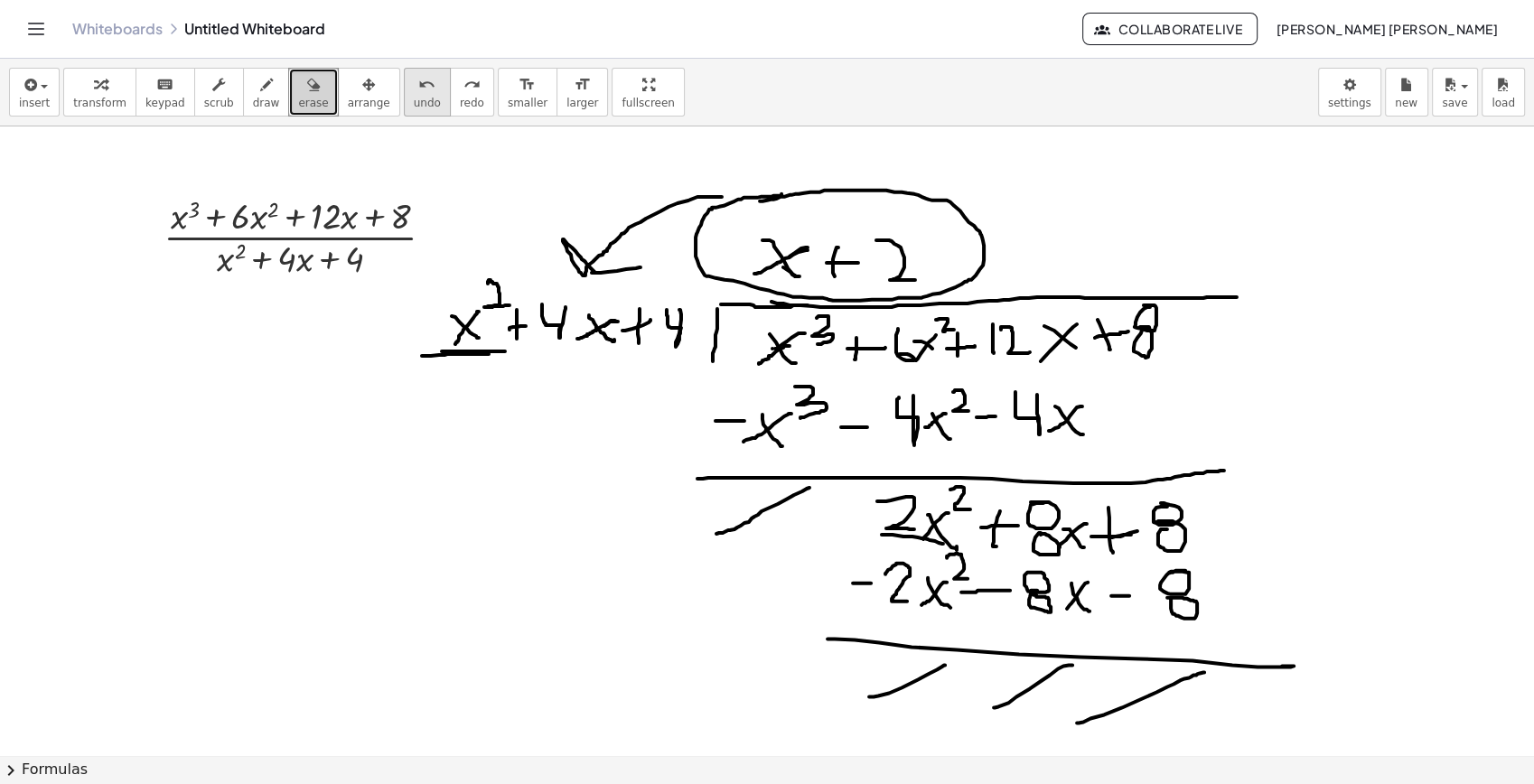
click at [410, 112] on button "undo undo" at bounding box center [427, 92] width 47 height 48
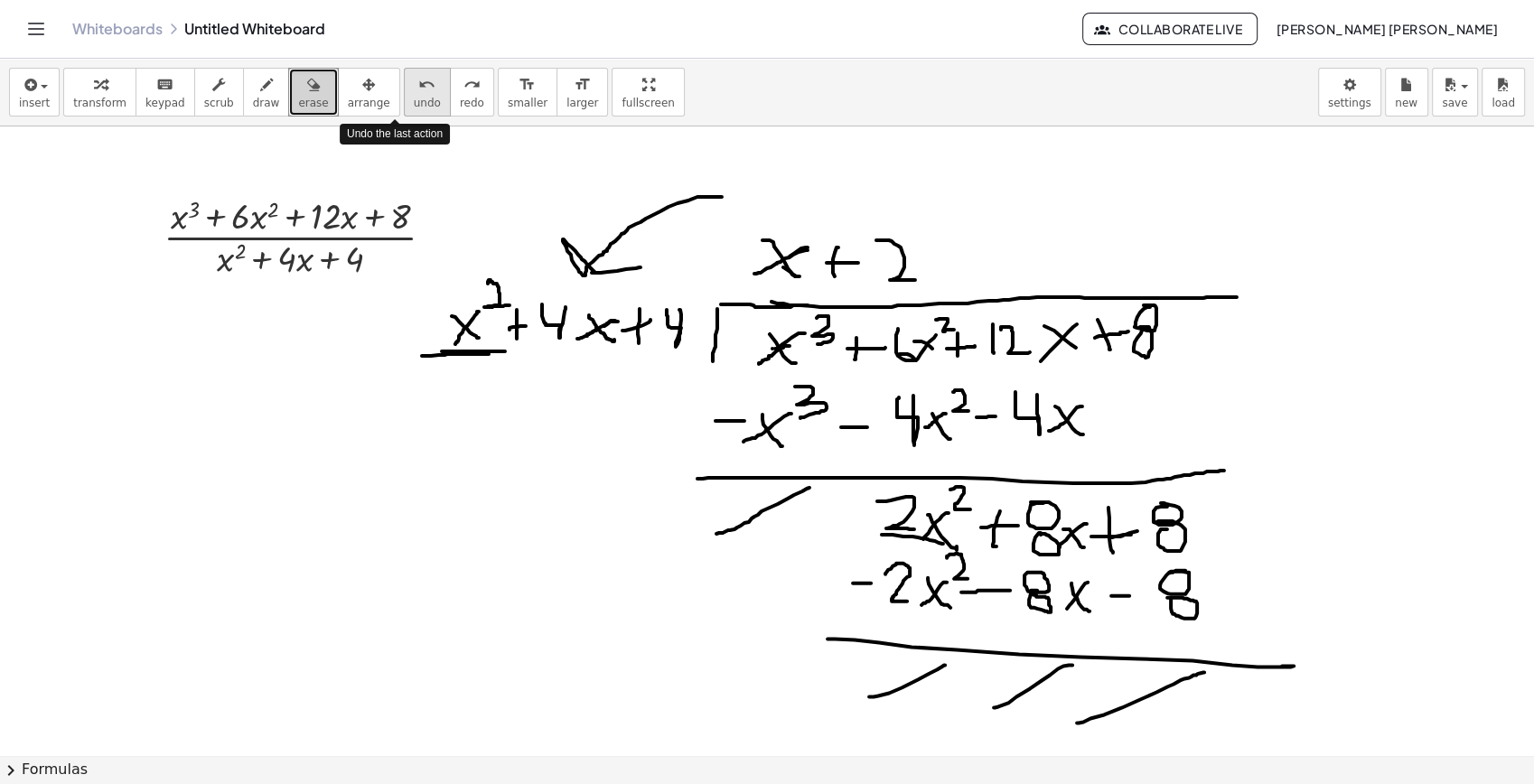
click at [410, 112] on button "undo undo" at bounding box center [427, 92] width 47 height 48
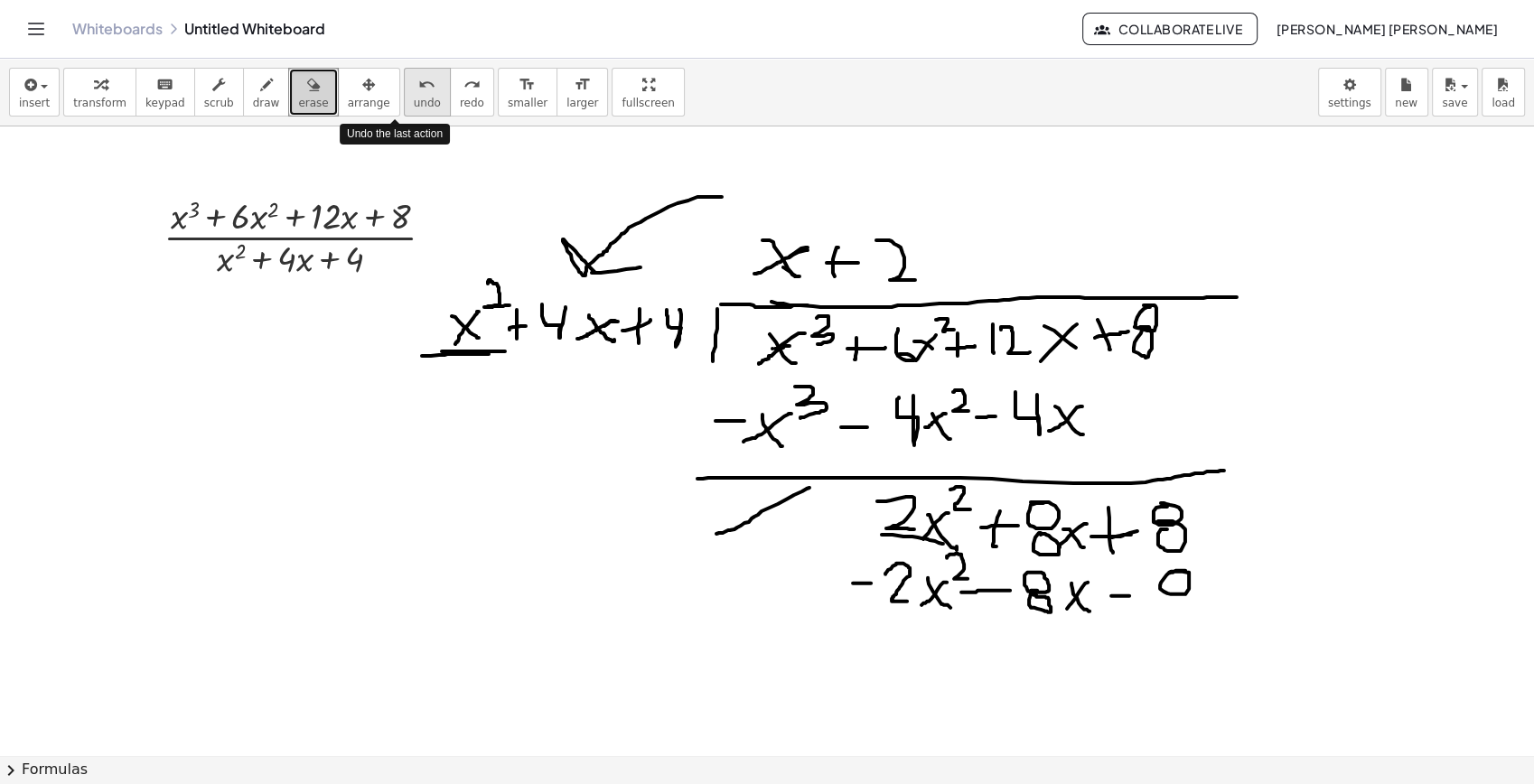
click at [410, 112] on button "undo undo" at bounding box center [427, 92] width 47 height 48
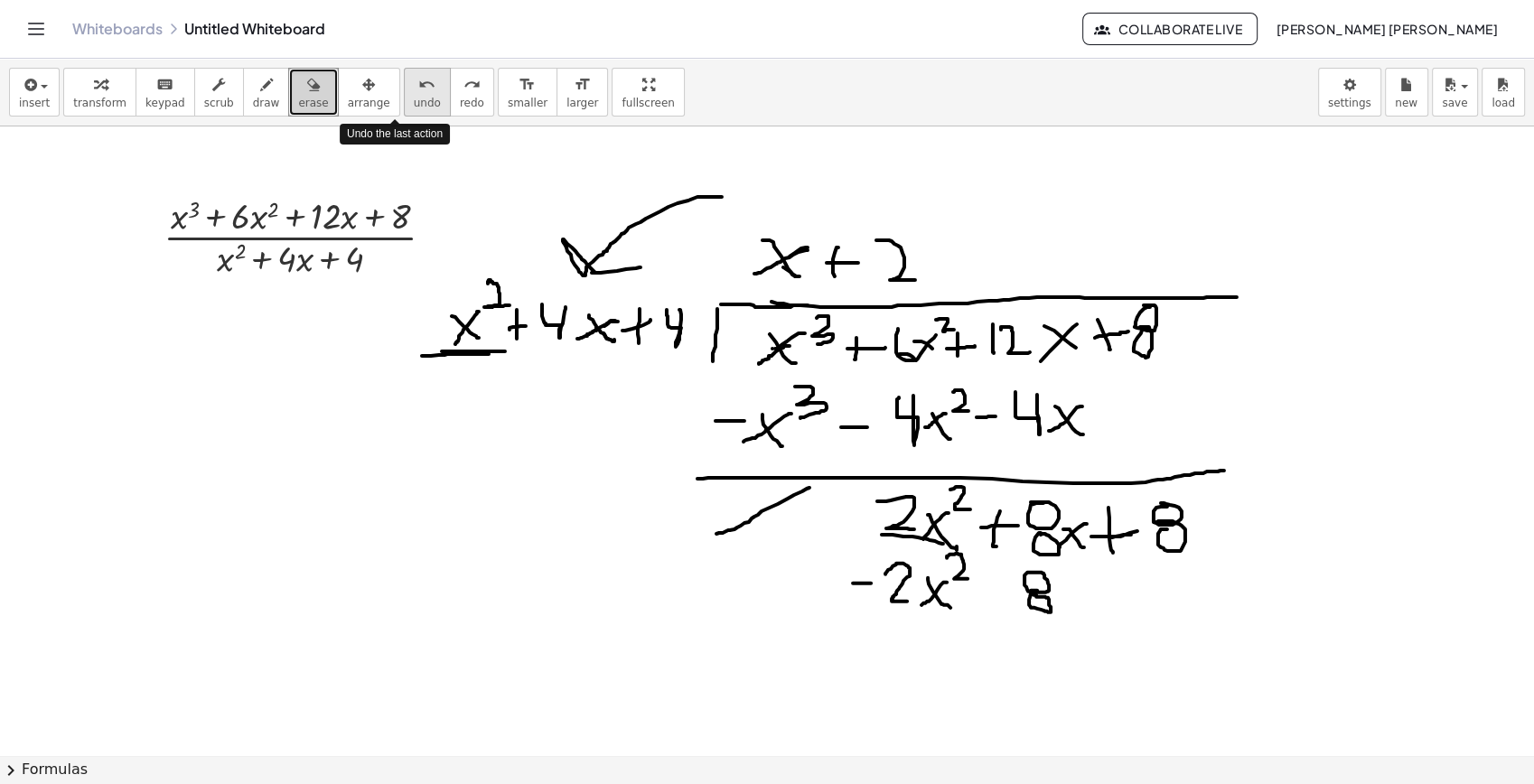
click at [410, 112] on button "undo undo" at bounding box center [427, 92] width 47 height 48
click at [410, 111] on button "undo undo" at bounding box center [427, 92] width 47 height 48
click at [408, 105] on button "undo undo" at bounding box center [427, 92] width 47 height 48
click at [413, 104] on span "undo" at bounding box center [426, 103] width 27 height 13
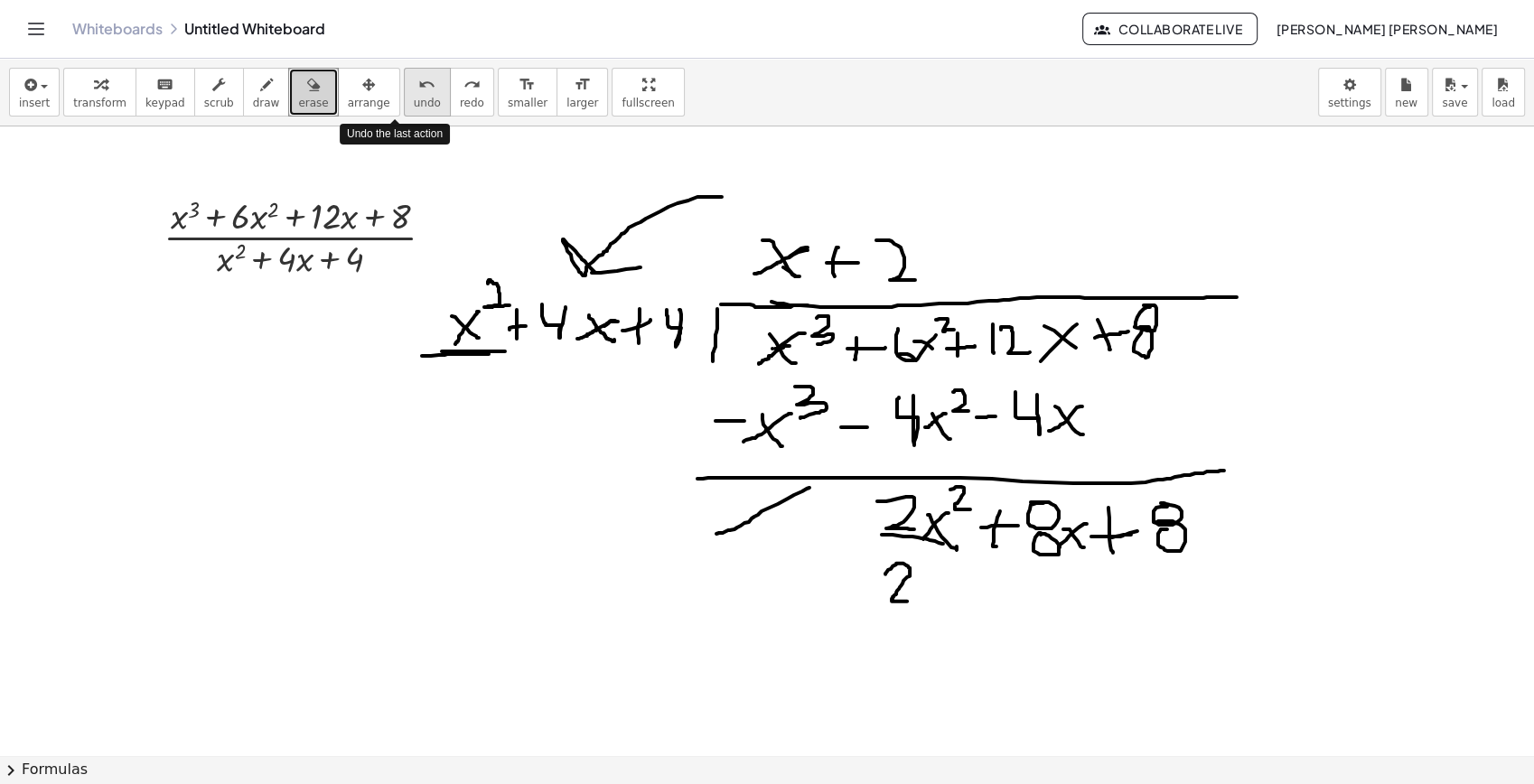
click at [413, 104] on span "undo" at bounding box center [426, 103] width 27 height 13
click at [413, 100] on span "undo" at bounding box center [426, 103] width 27 height 13
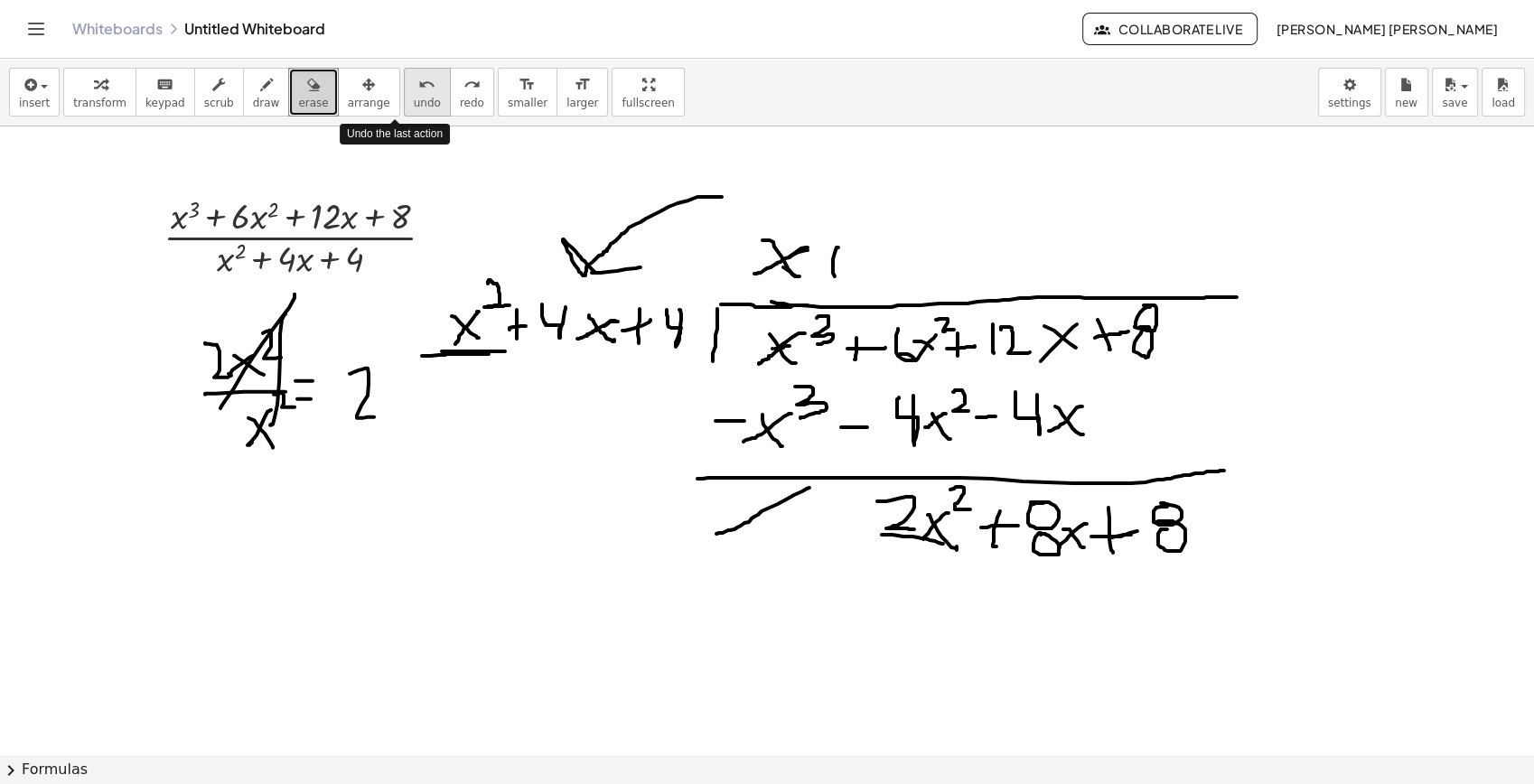
click at [413, 100] on span "undo" at bounding box center [426, 103] width 27 height 13
click at [413, 97] on span "undo" at bounding box center [426, 103] width 27 height 13
click at [404, 93] on button "undo undo" at bounding box center [427, 92] width 47 height 48
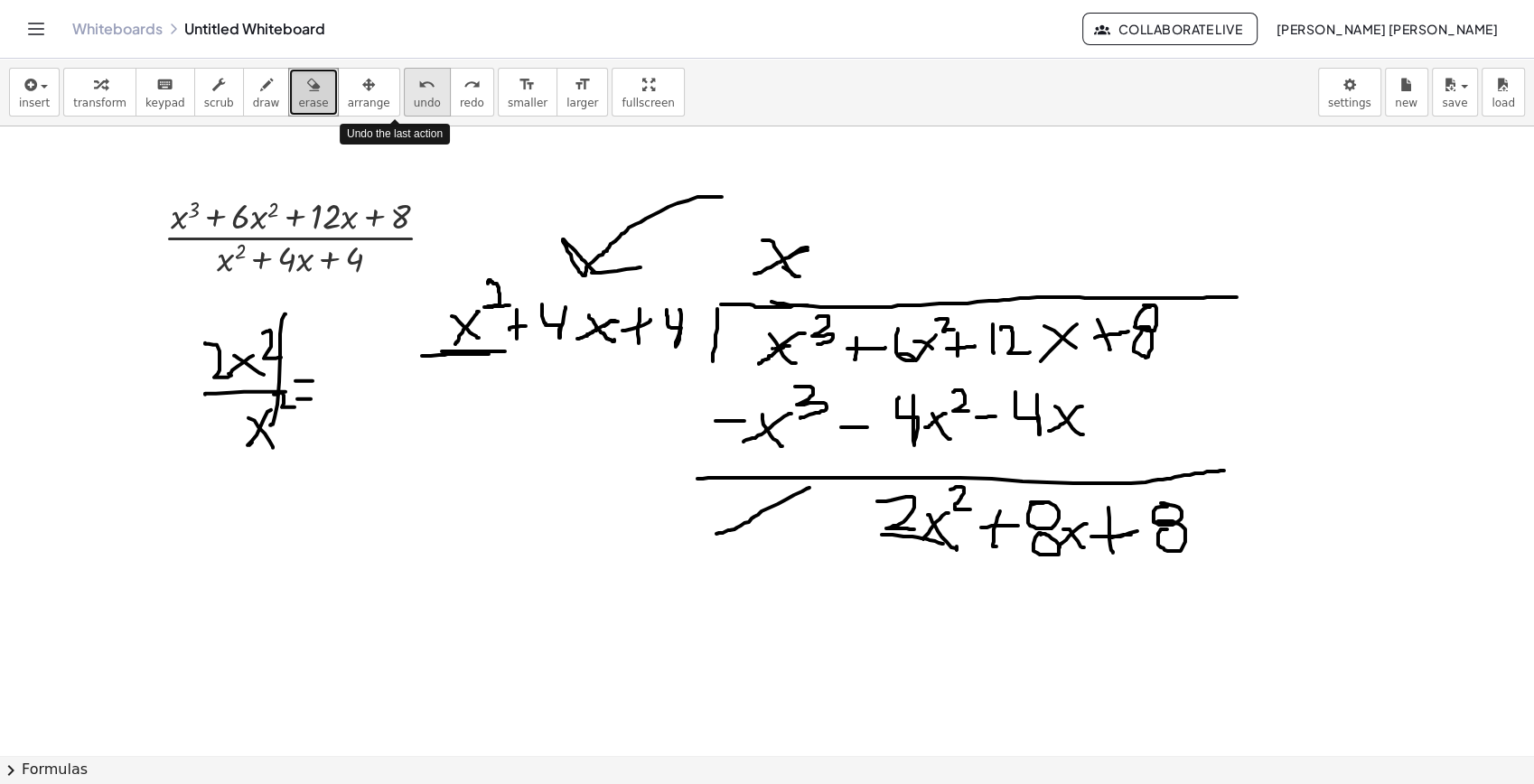
click at [418, 89] on icon "undo" at bounding box center [426, 85] width 17 height 22
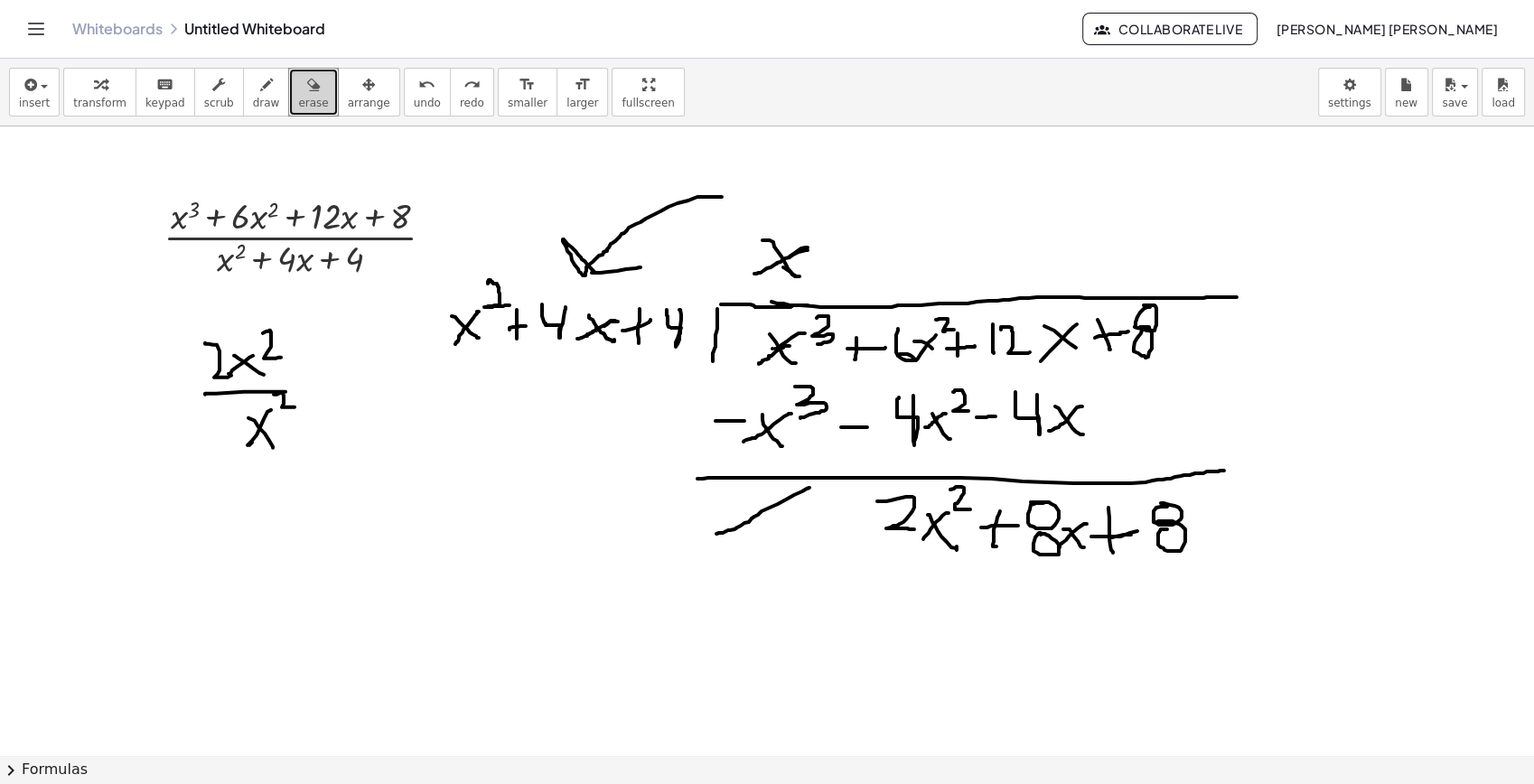
click at [298, 99] on span "erase" at bounding box center [313, 103] width 30 height 13
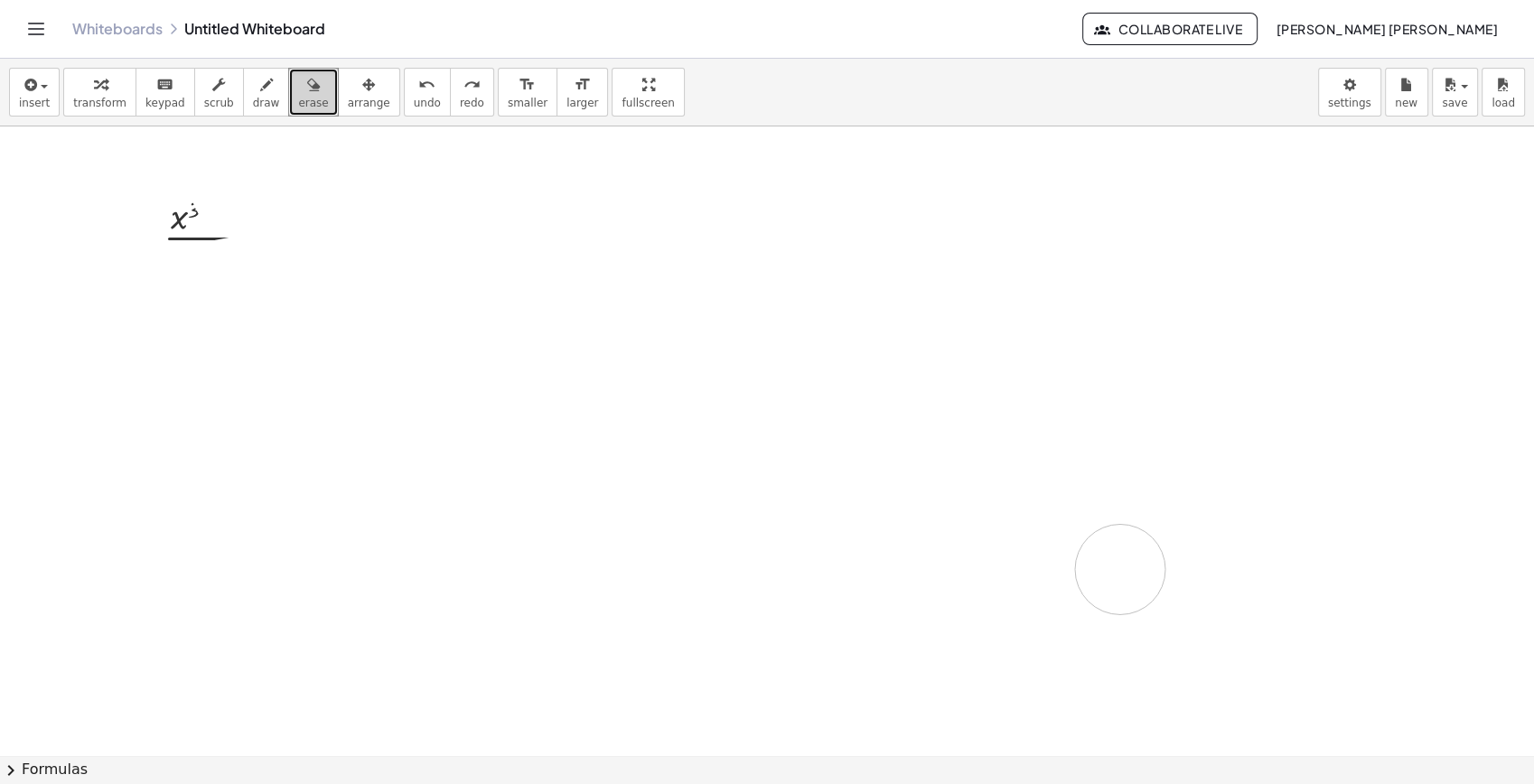
drag, startPoint x: 287, startPoint y: 210, endPoint x: 455, endPoint y: 479, distance: 317.2
click at [1106, 545] on div at bounding box center [767, 755] width 1534 height 1258
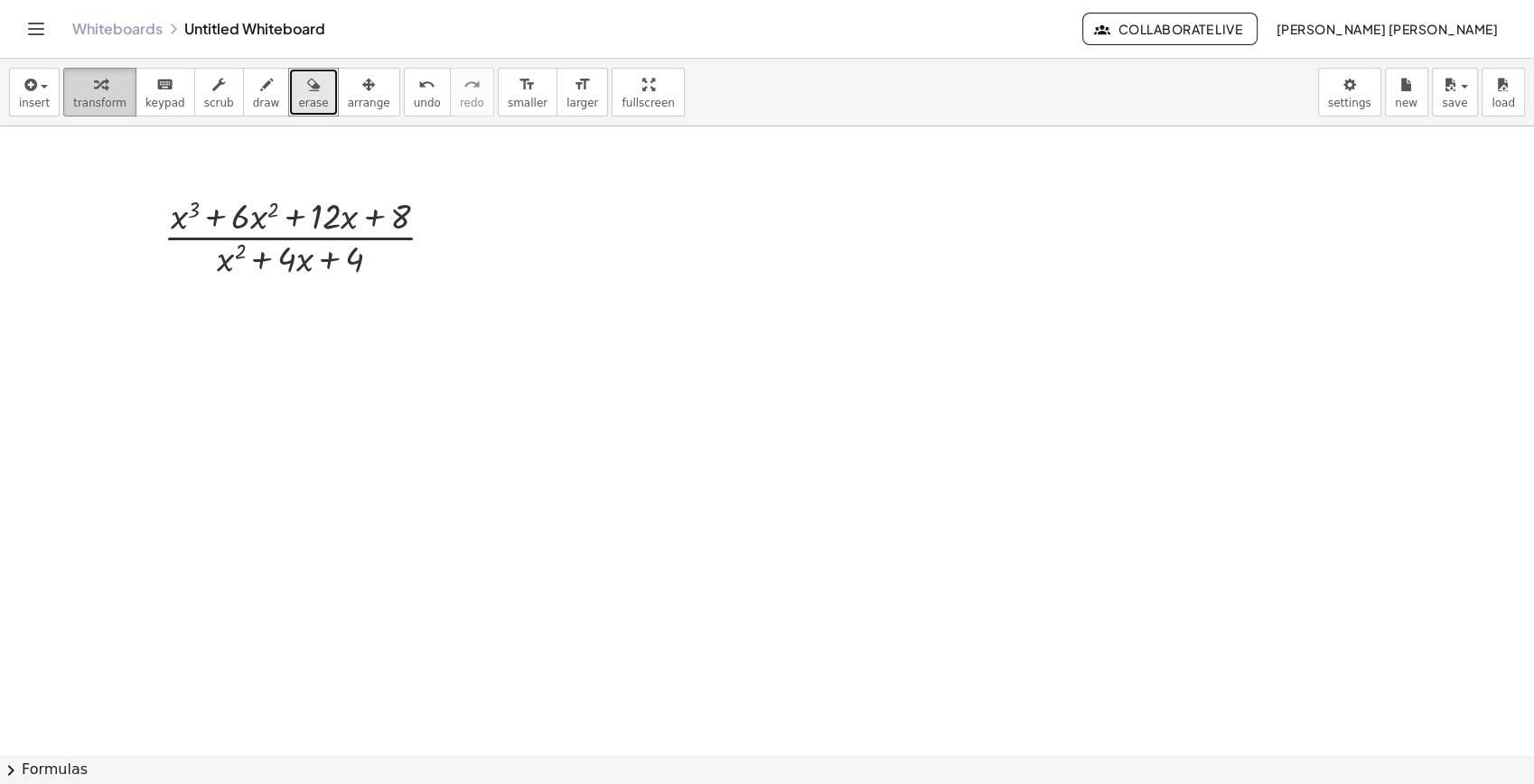
click at [90, 110] on span "transform" at bounding box center [100, 103] width 53 height 13
click at [302, 231] on div at bounding box center [306, 235] width 304 height 90
click at [297, 293] on icon at bounding box center [291, 297] width 15 height 15
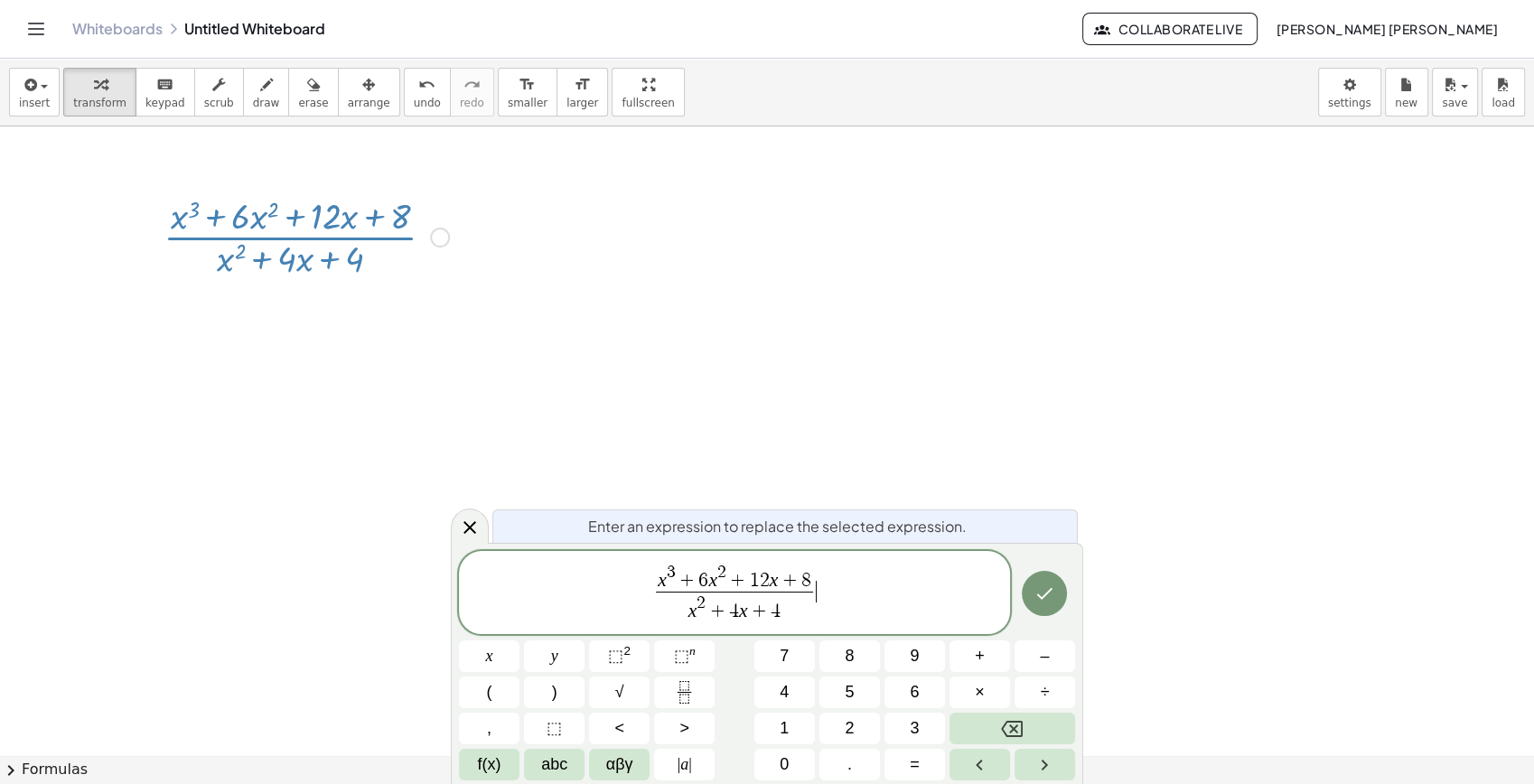
click at [818, 568] on span "x 3 + 6 x 2 + 1 2 x + 8 x 2 + 4 x + 4 ​ ​" at bounding box center [734, 593] width 551 height 64
drag, startPoint x: 816, startPoint y: 577, endPoint x: 790, endPoint y: 581, distance: 26.3
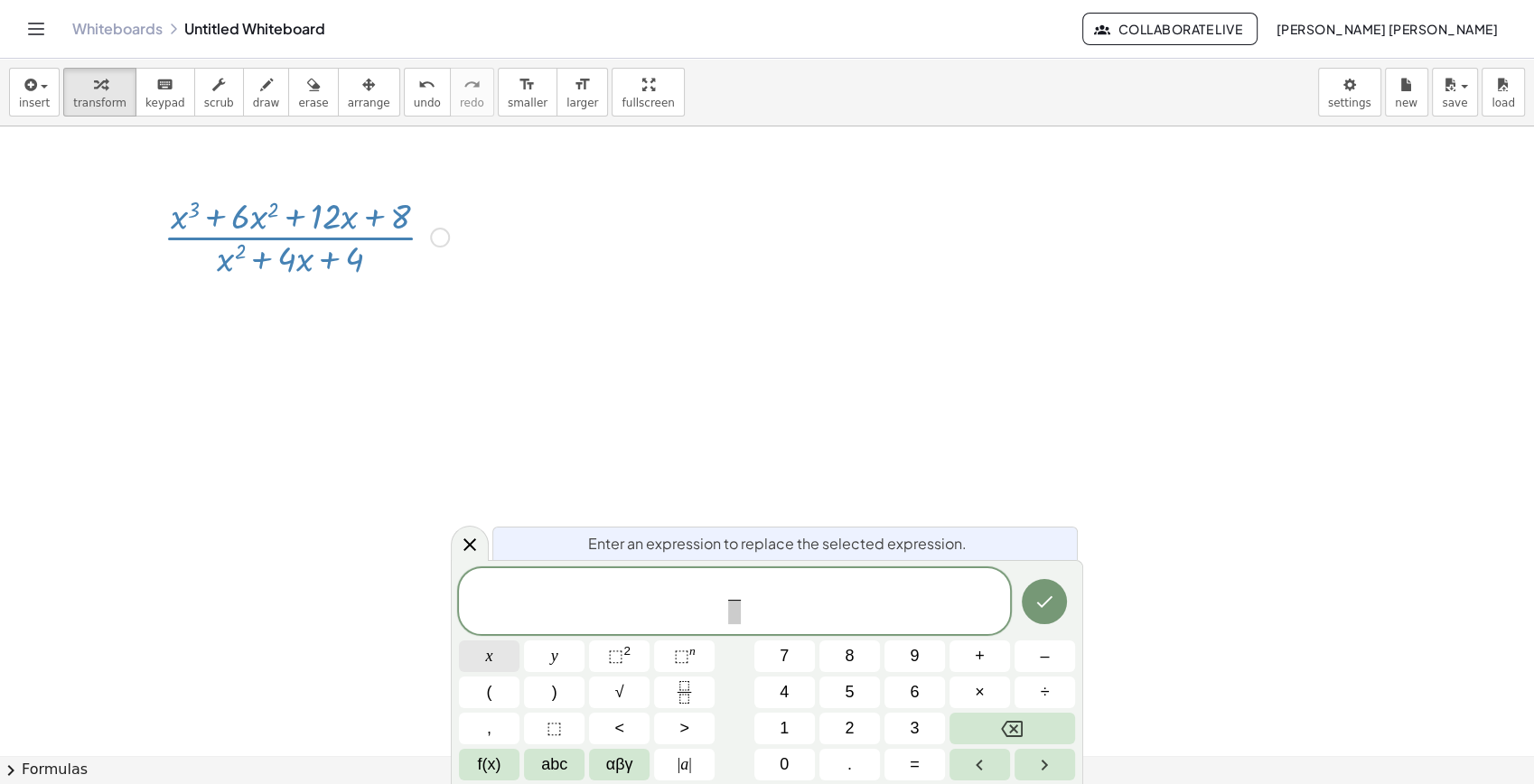
click at [496, 660] on button "x" at bounding box center [489, 656] width 60 height 32
click at [613, 657] on span "⬚" at bounding box center [616, 655] width 16 height 18
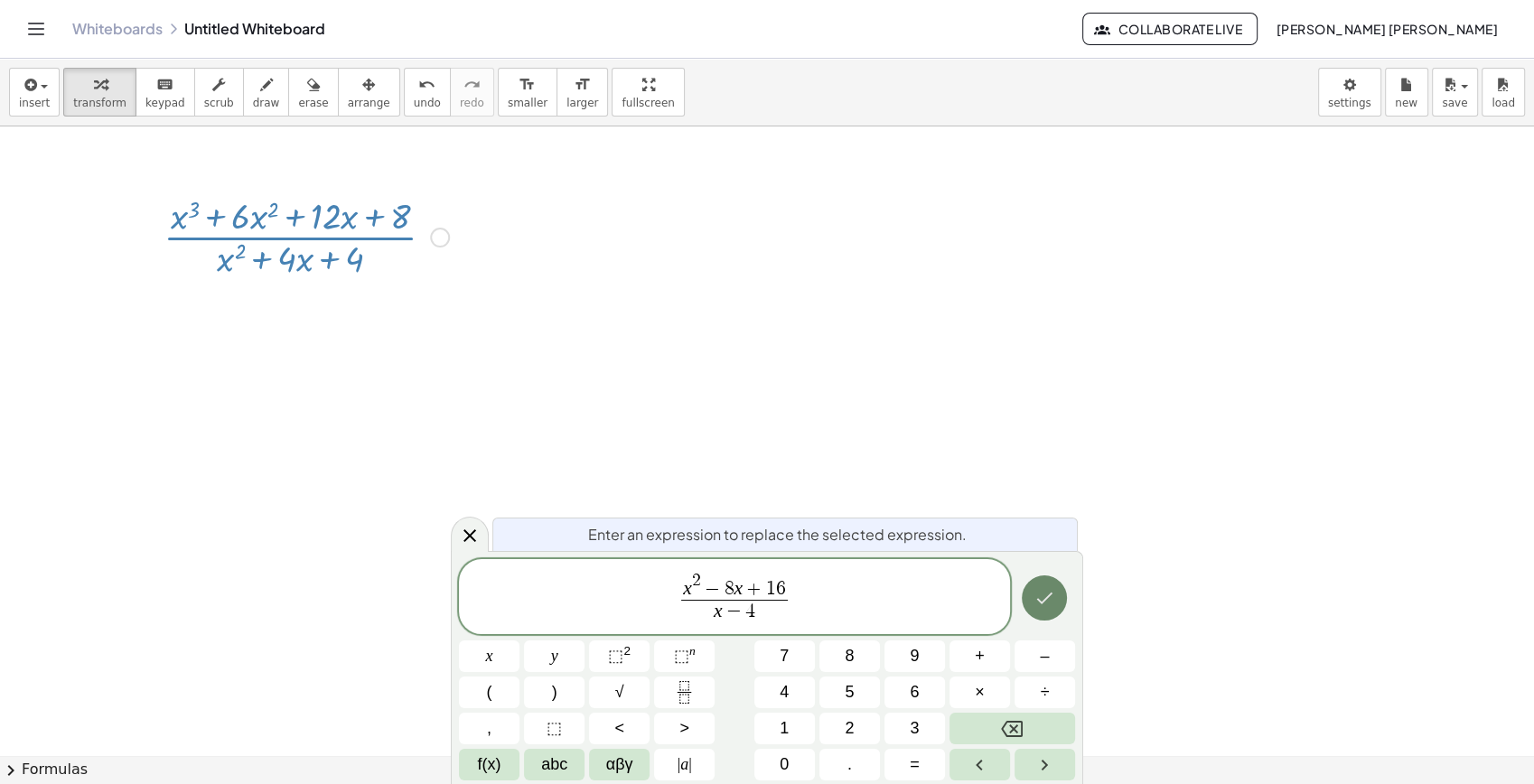
click at [1042, 587] on icon "Done" at bounding box center [1044, 598] width 22 height 22
click at [1038, 590] on icon "Done" at bounding box center [1044, 598] width 22 height 22
click at [1038, 590] on div at bounding box center [767, 755] width 1534 height 1258
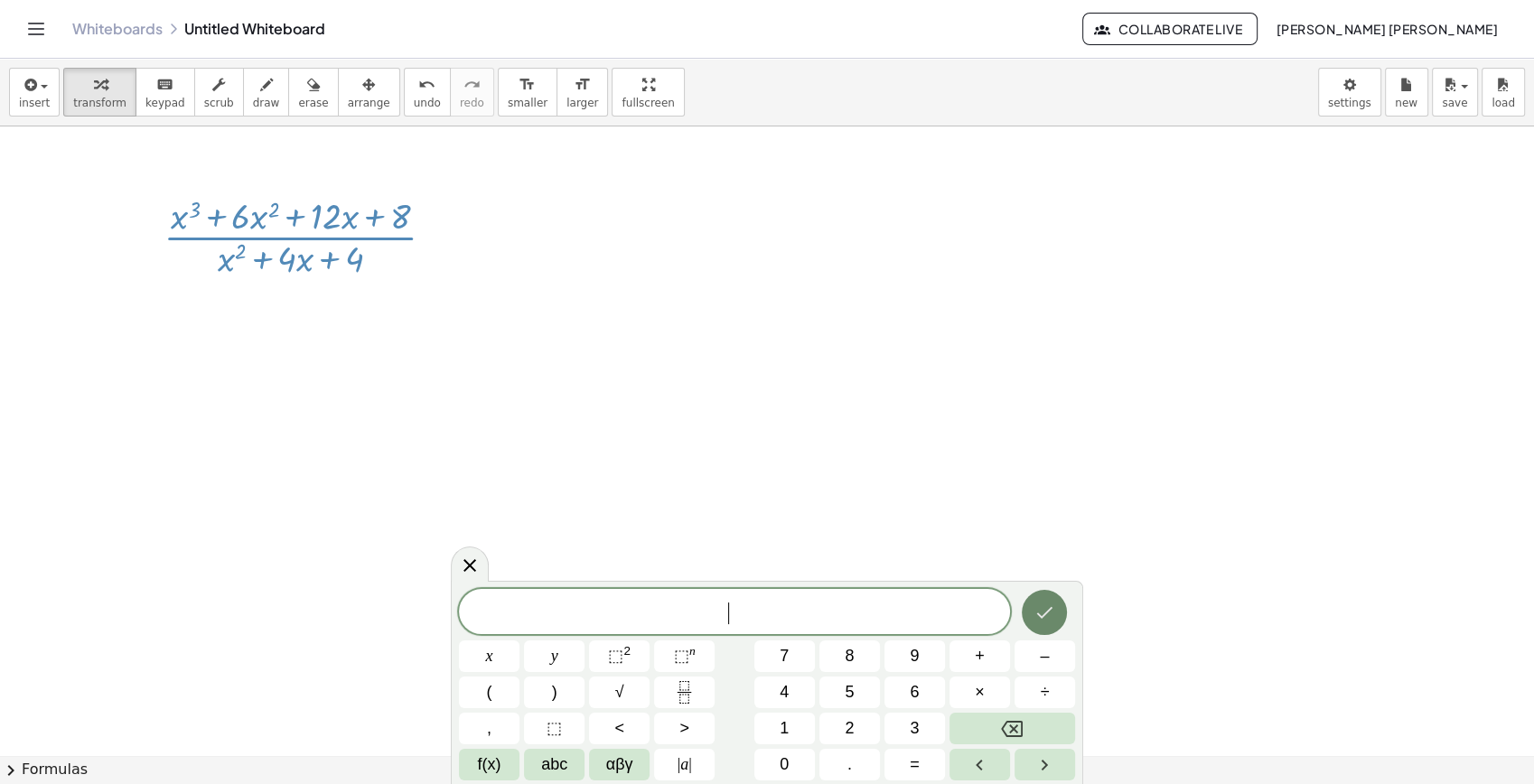
click at [1038, 590] on button "Done" at bounding box center [1044, 613] width 45 height 45
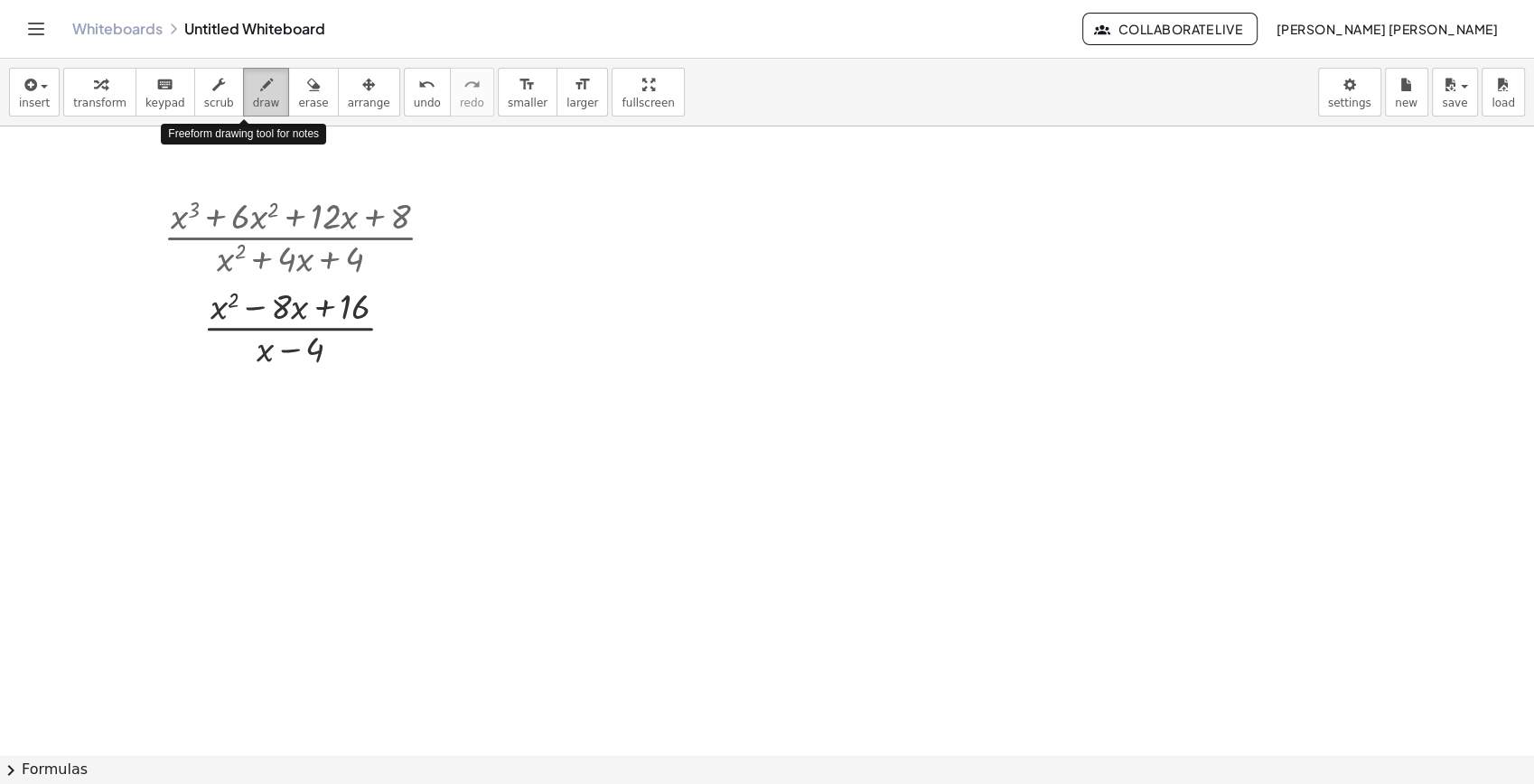
click at [243, 90] on button "draw" at bounding box center [267, 92] width 47 height 48
drag, startPoint x: 874, startPoint y: 330, endPoint x: 885, endPoint y: 406, distance: 76.8
click at [885, 406] on div at bounding box center [767, 755] width 1534 height 1258
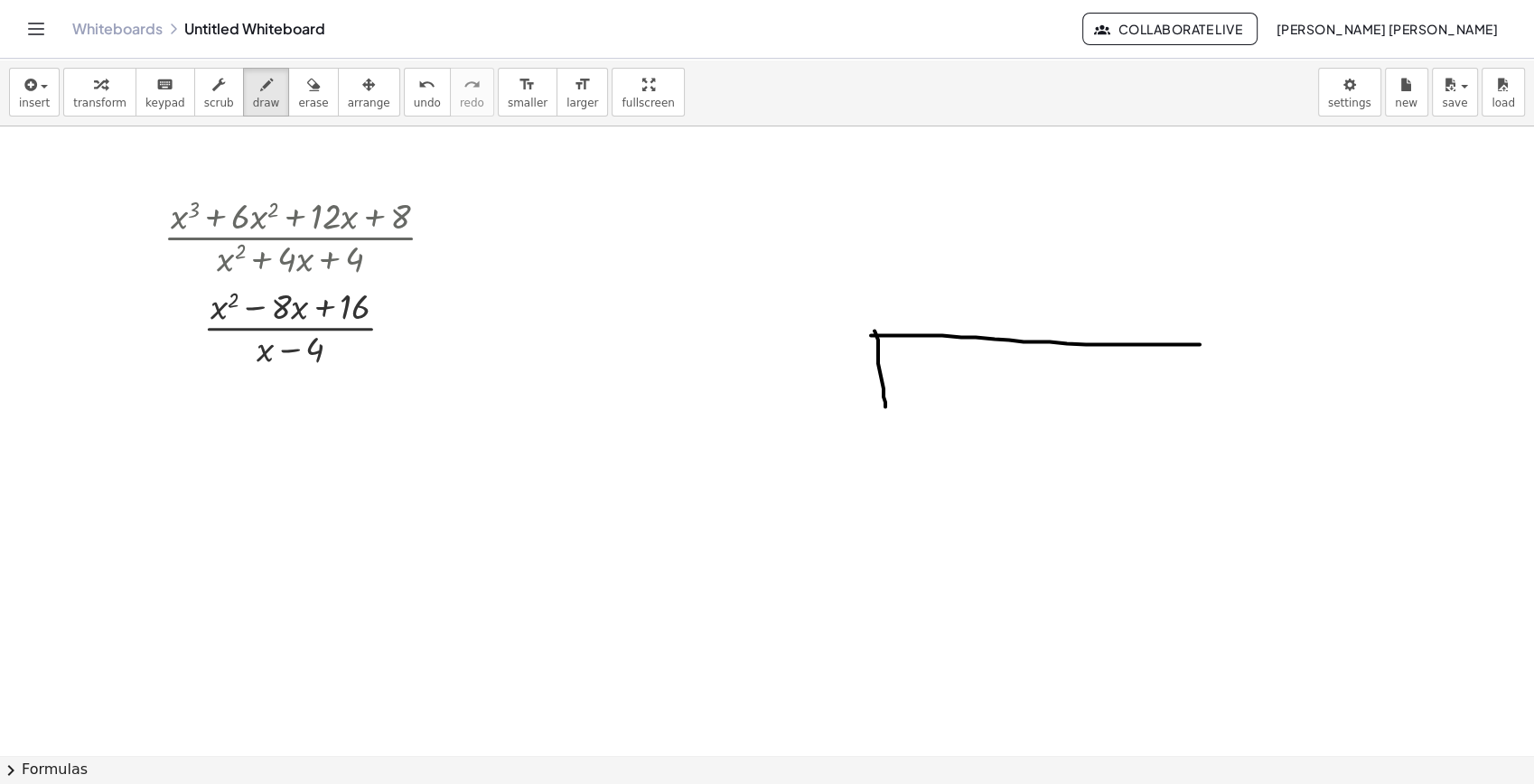
drag, startPoint x: 871, startPoint y: 335, endPoint x: 1200, endPoint y: 344, distance: 329.1
click at [1200, 344] on div at bounding box center [767, 755] width 1534 height 1258
drag, startPoint x: 918, startPoint y: 371, endPoint x: 952, endPoint y: 402, distance: 46.0
click at [952, 402] on div at bounding box center [767, 755] width 1534 height 1258
click at [923, 406] on div at bounding box center [767, 755] width 1534 height 1258
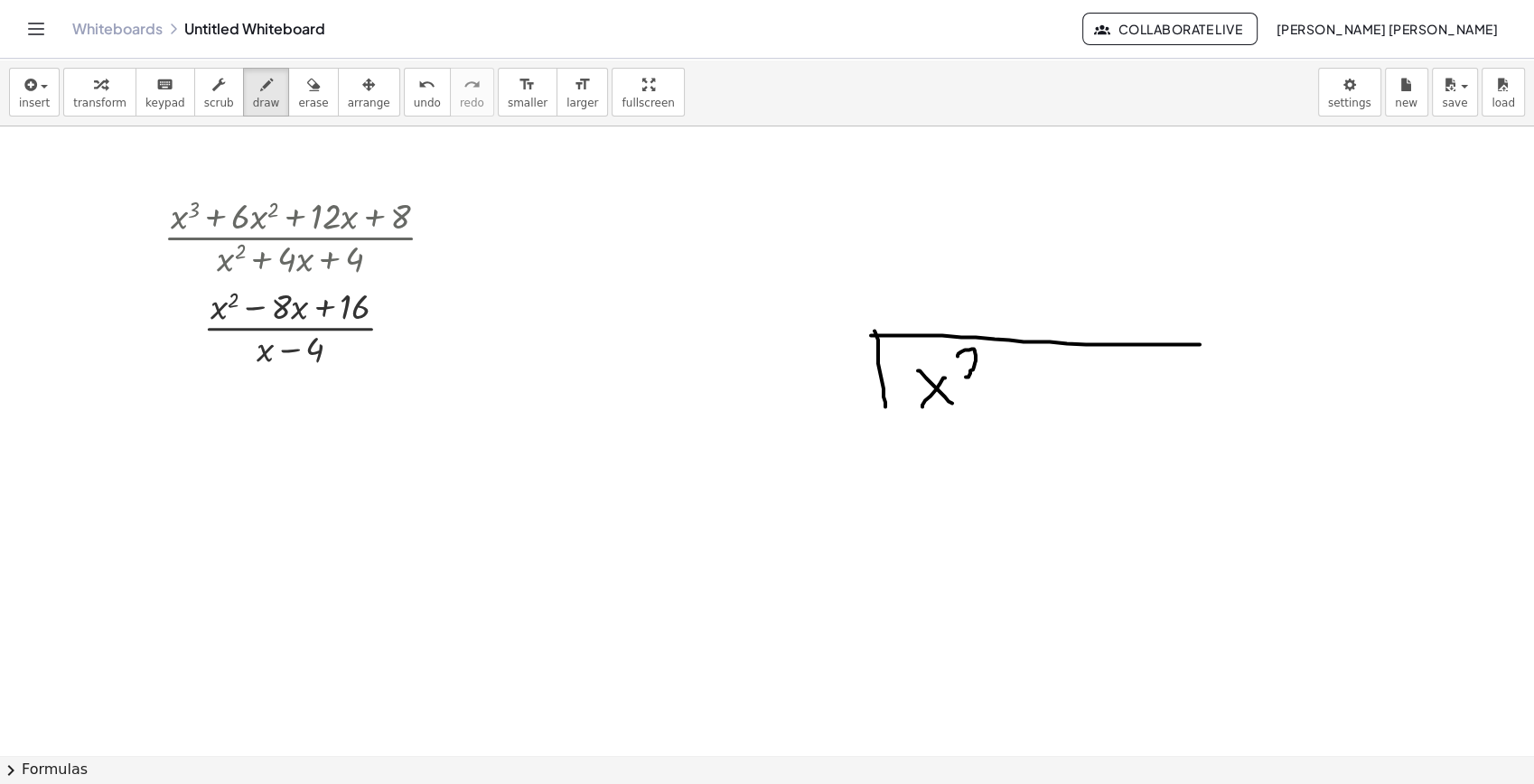
drag, startPoint x: 957, startPoint y: 355, endPoint x: 985, endPoint y: 377, distance: 35.6
click at [985, 377] on div at bounding box center [767, 755] width 1534 height 1258
drag, startPoint x: 1002, startPoint y: 392, endPoint x: 1029, endPoint y: 392, distance: 27.0
click at [1029, 392] on div at bounding box center [767, 755] width 1534 height 1258
drag, startPoint x: 1065, startPoint y: 361, endPoint x: 1045, endPoint y: 373, distance: 23.3
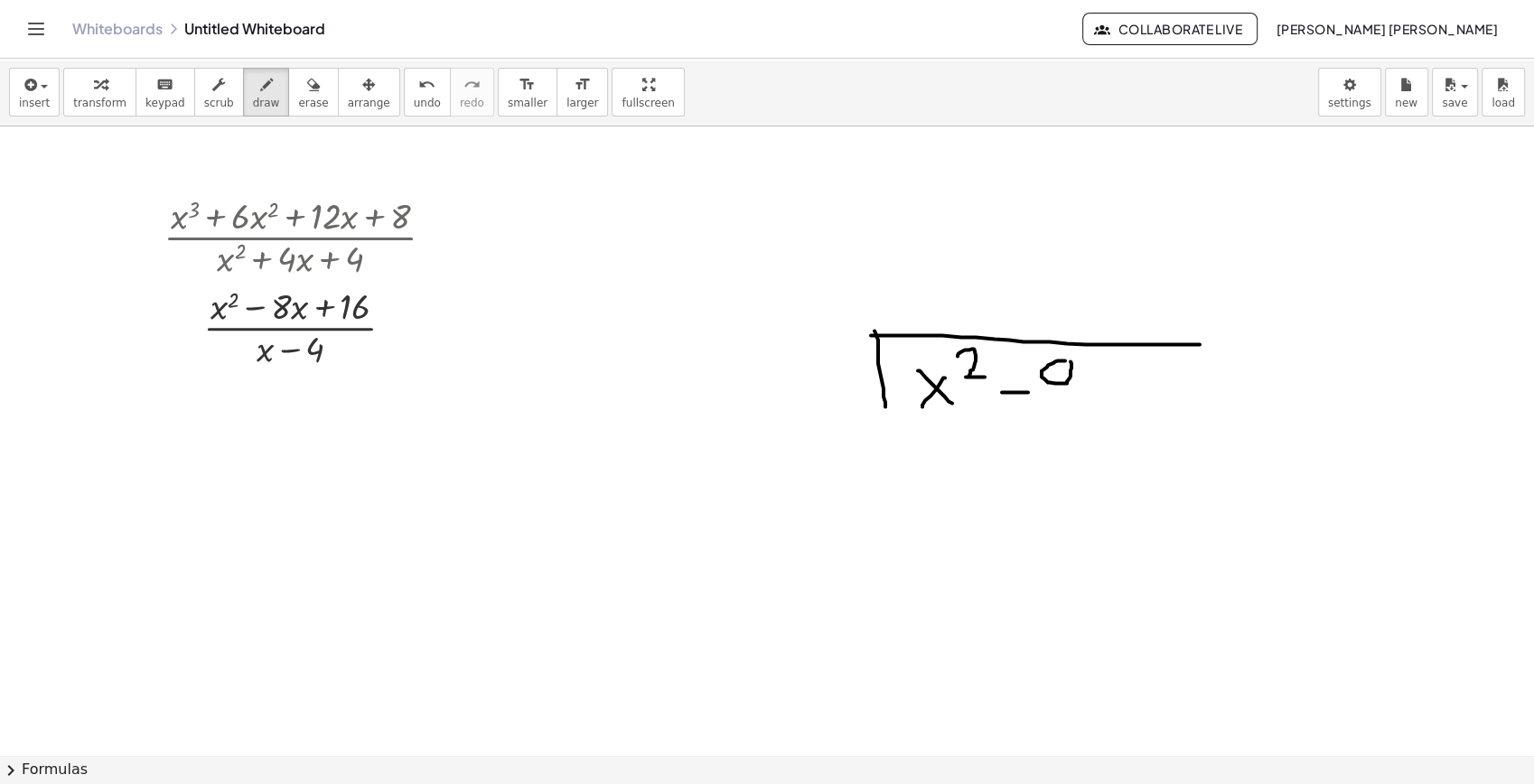
click at [1047, 359] on div at bounding box center [767, 755] width 1534 height 1258
drag, startPoint x: 1054, startPoint y: 385, endPoint x: 1040, endPoint y: 388, distance: 14.3
click at [1040, 388] on div at bounding box center [767, 755] width 1534 height 1258
drag, startPoint x: 1082, startPoint y: 385, endPoint x: 1103, endPoint y: 406, distance: 29.7
click at [1103, 406] on div at bounding box center [767, 755] width 1534 height 1258
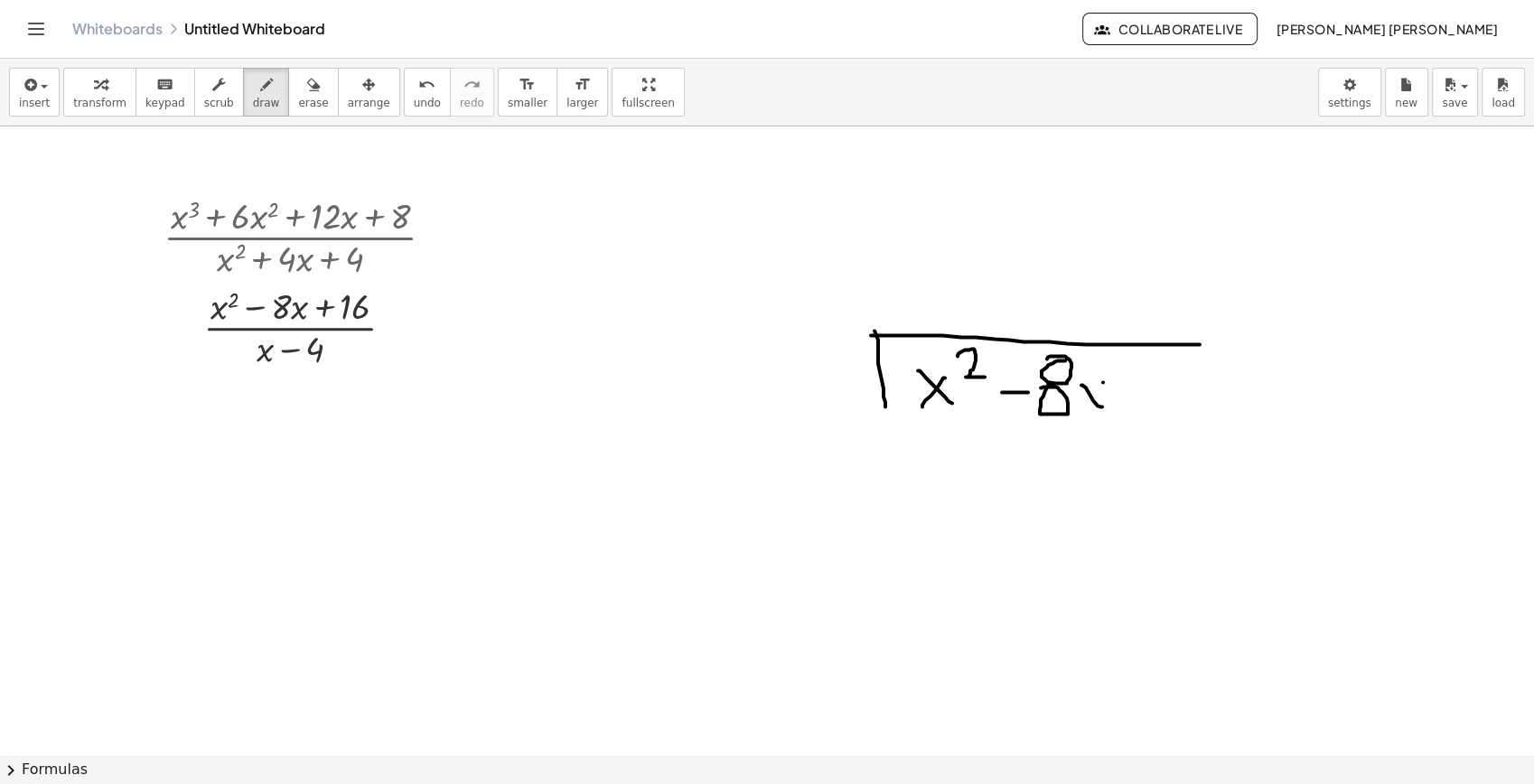
drag, startPoint x: 1103, startPoint y: 382, endPoint x: 1070, endPoint y: 403, distance: 39.1
click at [1070, 403] on div at bounding box center [767, 755] width 1534 height 1258
drag, startPoint x: 1129, startPoint y: 375, endPoint x: 1122, endPoint y: 406, distance: 31.8
click at [1125, 408] on div at bounding box center [767, 755] width 1534 height 1258
drag, startPoint x: 1117, startPoint y: 399, endPoint x: 1164, endPoint y: 380, distance: 50.7
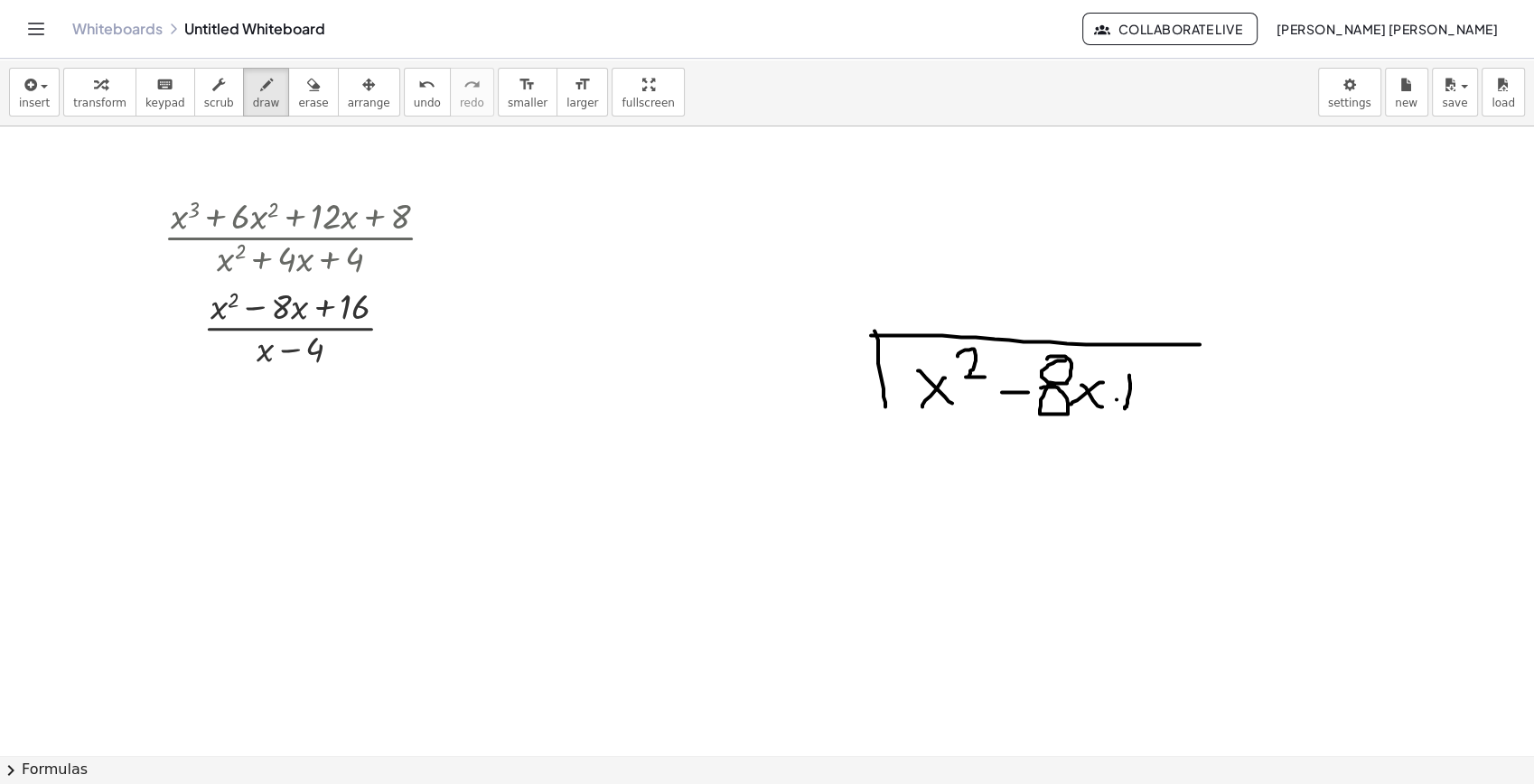
click at [1158, 386] on div at bounding box center [767, 755] width 1534 height 1258
drag, startPoint x: 1170, startPoint y: 361, endPoint x: 1172, endPoint y: 406, distance: 45.0
click at [1172, 406] on div at bounding box center [767, 755] width 1534 height 1258
drag, startPoint x: 1193, startPoint y: 363, endPoint x: 1185, endPoint y: 382, distance: 20.6
click at [1185, 382] on div at bounding box center [767, 755] width 1534 height 1258
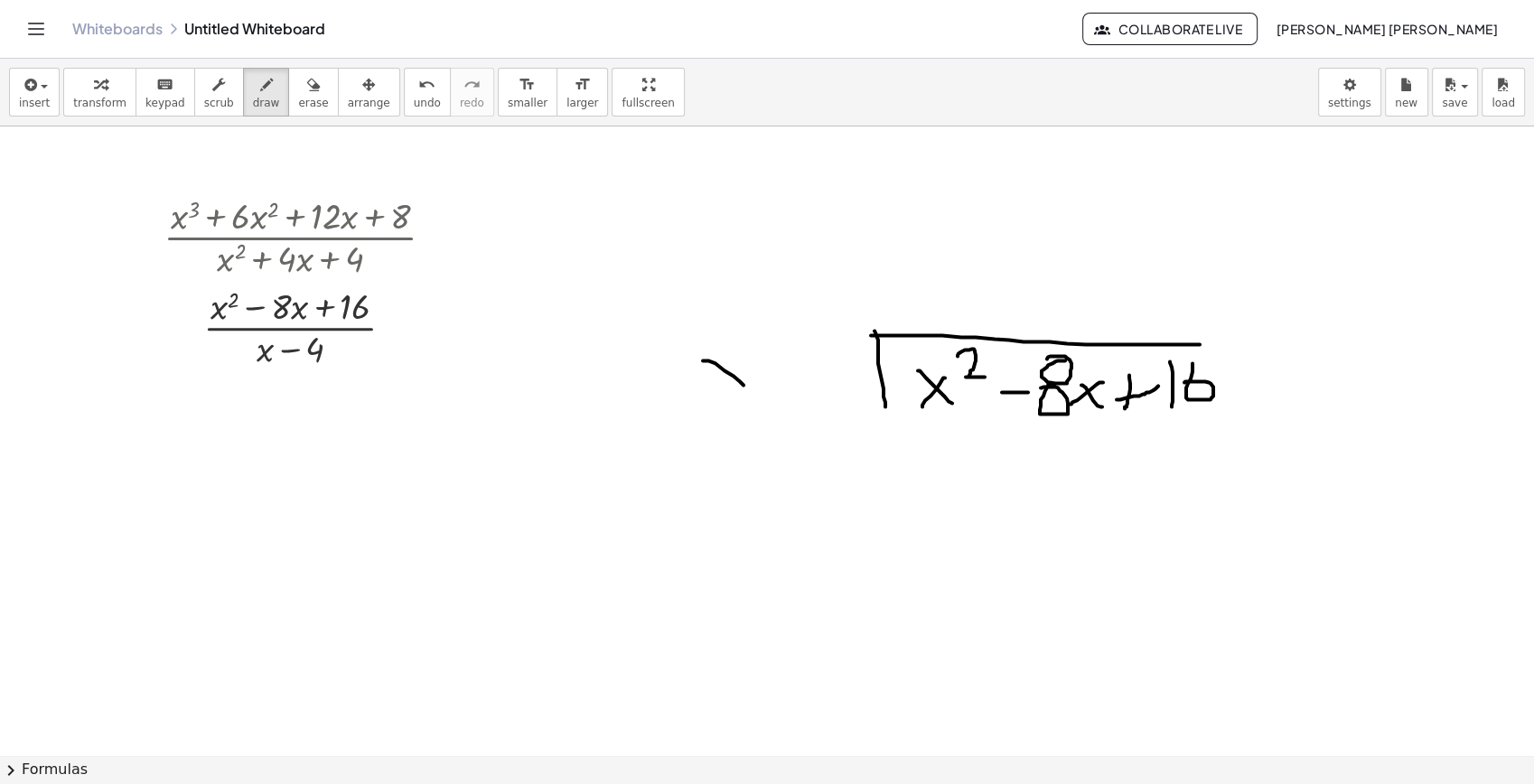
drag, startPoint x: 703, startPoint y: 361, endPoint x: 744, endPoint y: 385, distance: 47.5
click at [744, 385] on div at bounding box center [767, 755] width 1534 height 1258
drag, startPoint x: 737, startPoint y: 361, endPoint x: 713, endPoint y: 384, distance: 33.2
click at [713, 384] on div at bounding box center [767, 755] width 1534 height 1258
drag, startPoint x: 767, startPoint y: 376, endPoint x: 811, endPoint y: 361, distance: 46.5
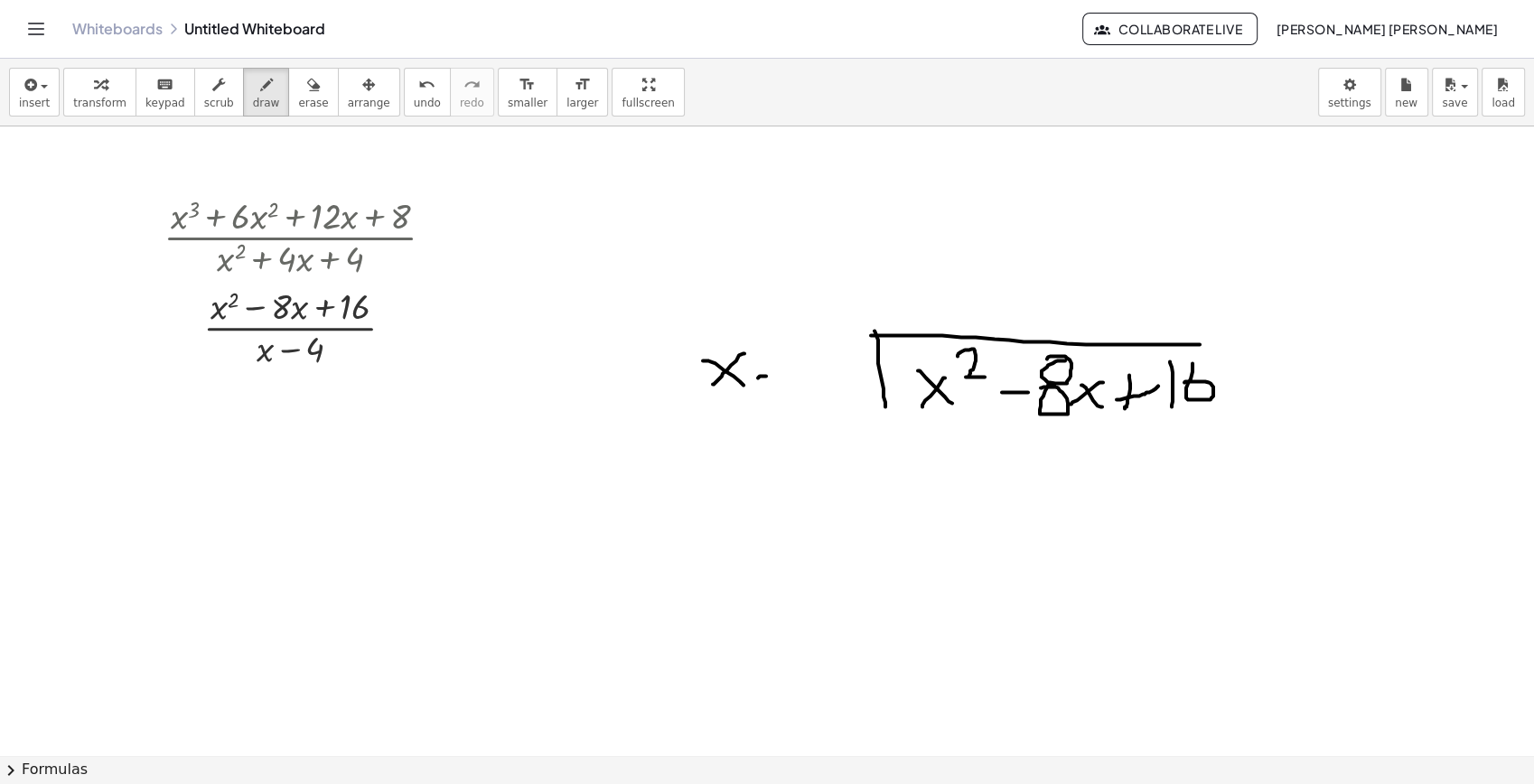
click at [785, 374] on div at bounding box center [767, 755] width 1534 height 1258
drag, startPoint x: 824, startPoint y: 350, endPoint x: 800, endPoint y: 356, distance: 24.7
click at [800, 356] on div at bounding box center [767, 755] width 1534 height 1258
drag, startPoint x: 191, startPoint y: 299, endPoint x: 205, endPoint y: 306, distance: 15.7
click at [205, 306] on div at bounding box center [767, 755] width 1534 height 1258
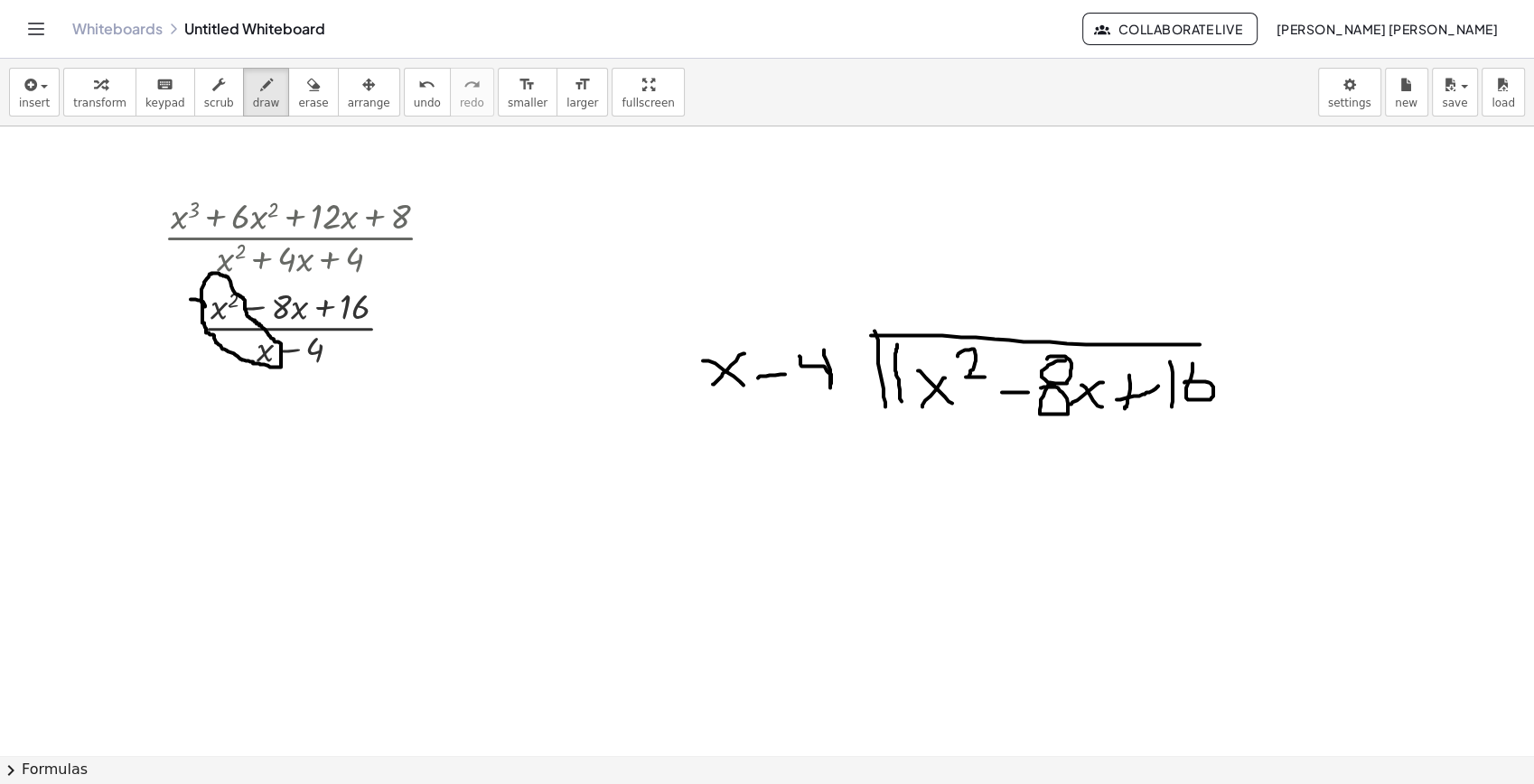
drag, startPoint x: 897, startPoint y: 344, endPoint x: 904, endPoint y: 410, distance: 66.4
click at [904, 410] on div at bounding box center [767, 755] width 1534 height 1258
drag, startPoint x: 674, startPoint y: 340, endPoint x: 682, endPoint y: 399, distance: 59.5
click at [682, 399] on div at bounding box center [767, 755] width 1534 height 1258
drag, startPoint x: 306, startPoint y: 409, endPoint x: 346, endPoint y: 443, distance: 52.5
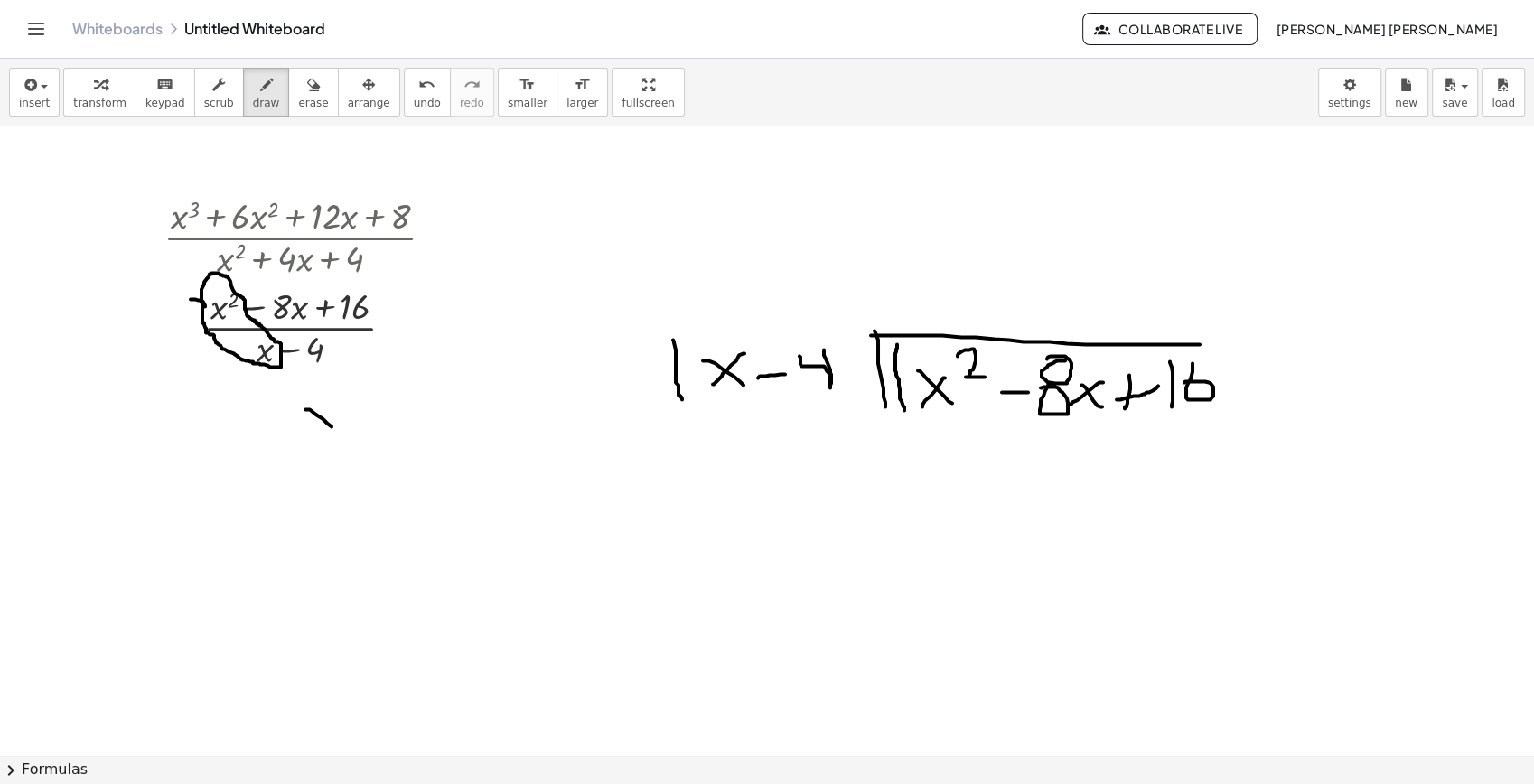
click at [346, 443] on div at bounding box center [767, 755] width 1534 height 1258
drag, startPoint x: 348, startPoint y: 406, endPoint x: 309, endPoint y: 441, distance: 52.4
click at [309, 441] on div at bounding box center [767, 755] width 1534 height 1258
drag, startPoint x: 354, startPoint y: 381, endPoint x: 378, endPoint y: 422, distance: 47.5
click at [386, 402] on div at bounding box center [767, 755] width 1534 height 1258
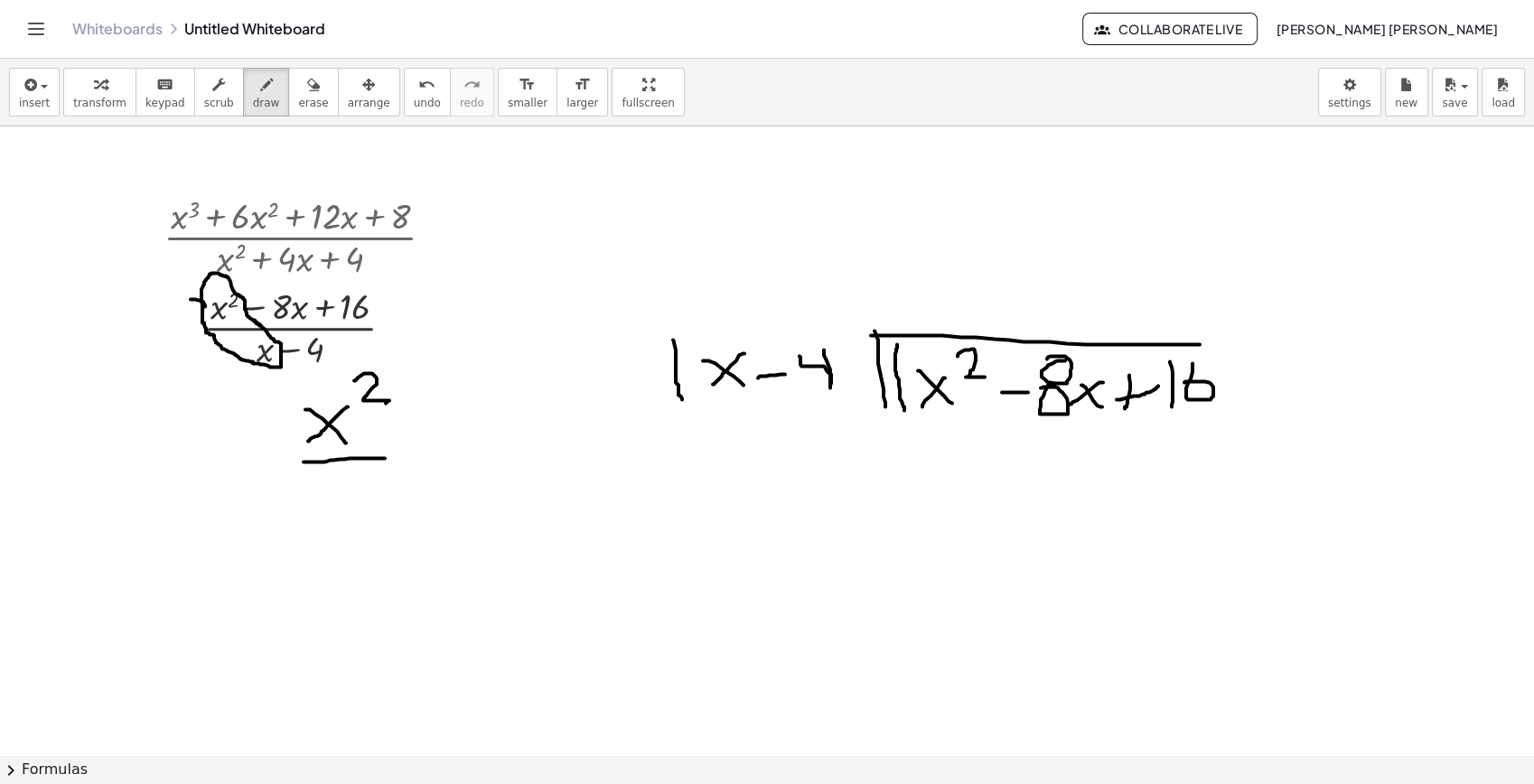
drag, startPoint x: 309, startPoint y: 462, endPoint x: 385, endPoint y: 458, distance: 76.1
click at [385, 458] on div at bounding box center [767, 755] width 1534 height 1258
drag, startPoint x: 332, startPoint y: 495, endPoint x: 367, endPoint y: 509, distance: 37.7
click at [364, 539] on div at bounding box center [767, 755] width 1534 height 1258
drag, startPoint x: 367, startPoint y: 492, endPoint x: 314, endPoint y: 549, distance: 77.8
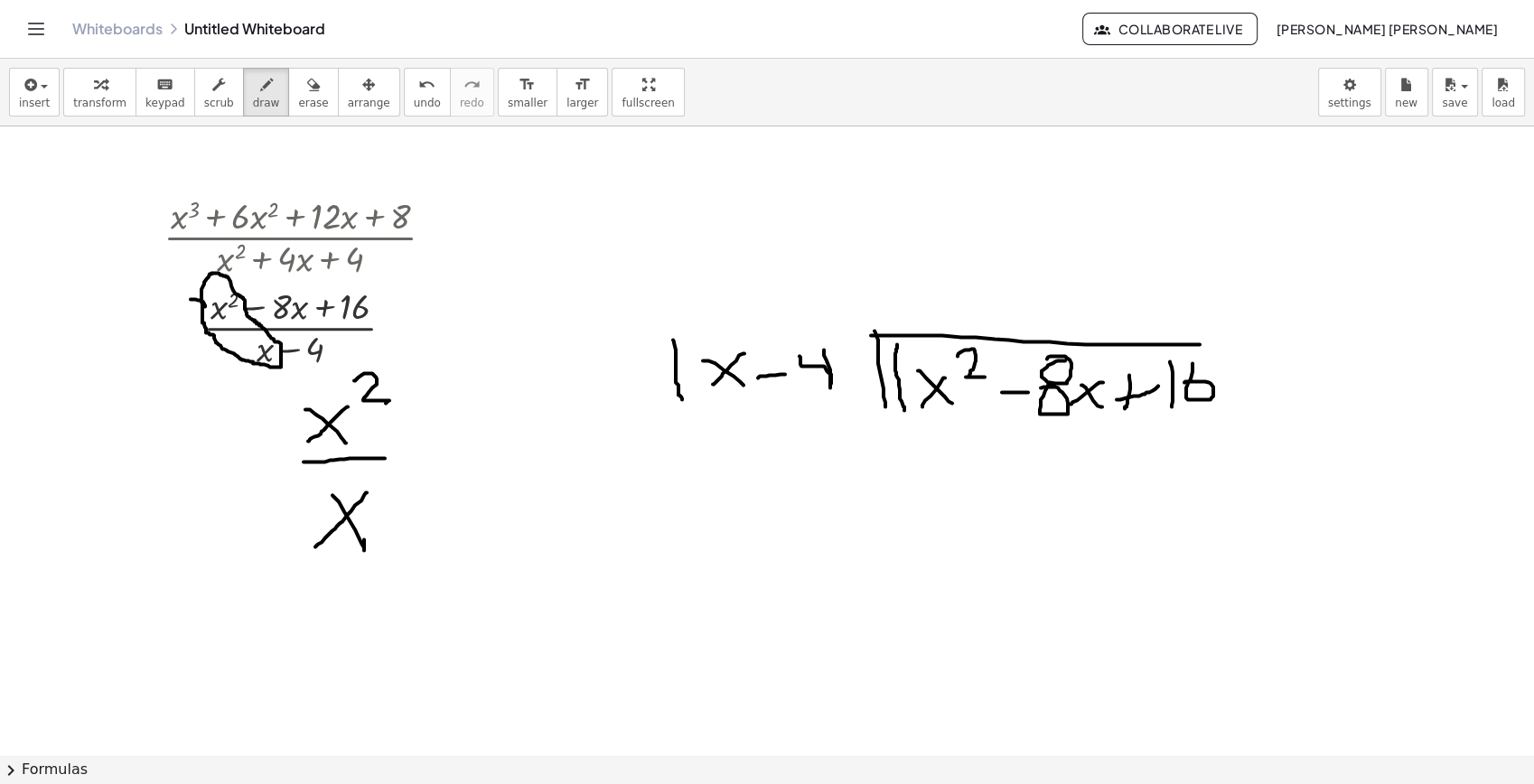
click at [314, 549] on div at bounding box center [767, 755] width 1534 height 1258
drag, startPoint x: 382, startPoint y: 472, endPoint x: 382, endPoint y: 499, distance: 27.0
click at [382, 499] on div at bounding box center [767, 755] width 1534 height 1258
drag, startPoint x: 392, startPoint y: 445, endPoint x: 409, endPoint y: 465, distance: 26.2
click at [410, 449] on div at bounding box center [767, 755] width 1534 height 1258
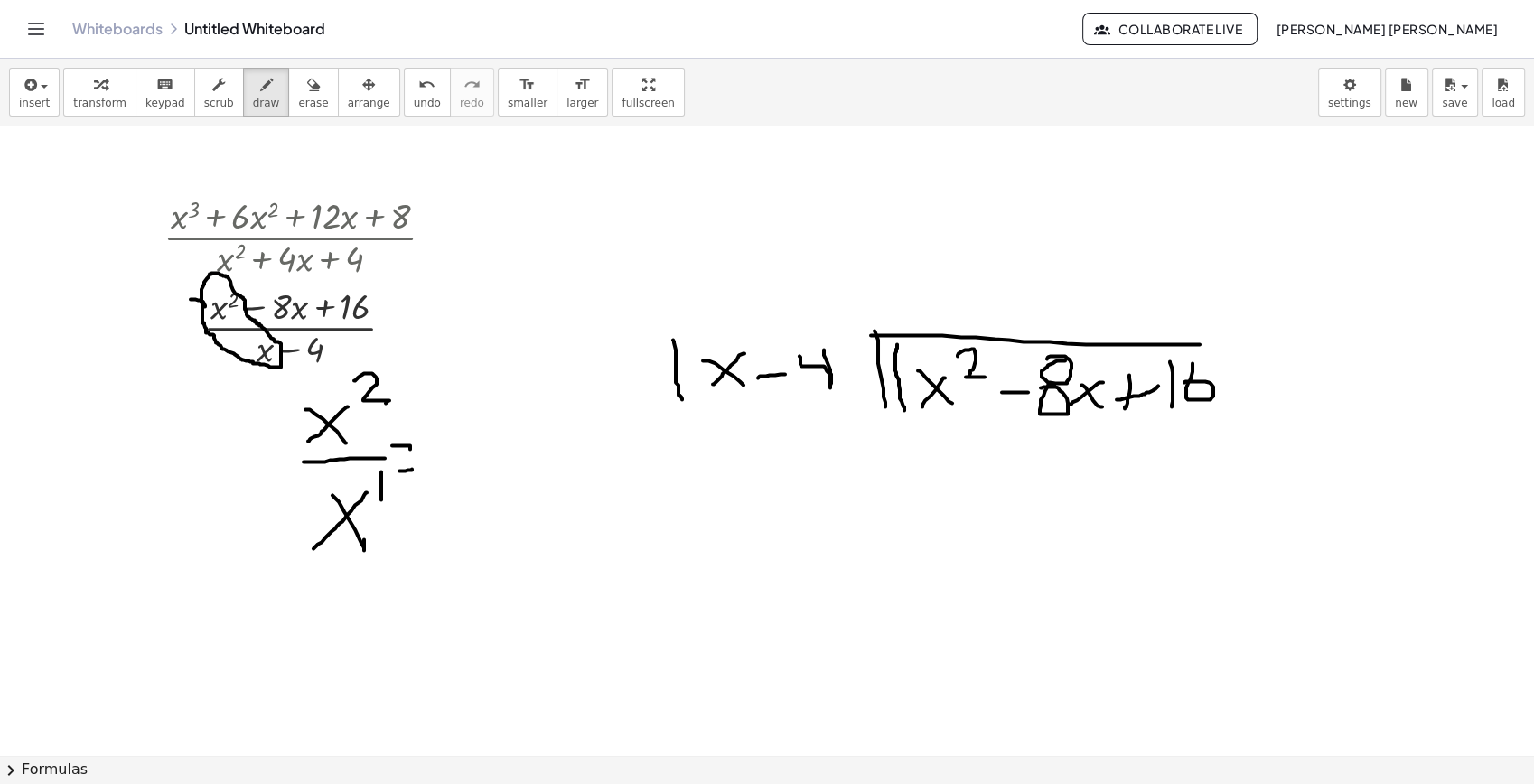
drag, startPoint x: 400, startPoint y: 471, endPoint x: 412, endPoint y: 469, distance: 12.2
click at [412, 469] on div at bounding box center [767, 755] width 1534 height 1258
drag, startPoint x: 430, startPoint y: 434, endPoint x: 464, endPoint y: 460, distance: 42.8
click at [464, 464] on div at bounding box center [767, 755] width 1534 height 1258
drag, startPoint x: 459, startPoint y: 435, endPoint x: 413, endPoint y: 483, distance: 66.5
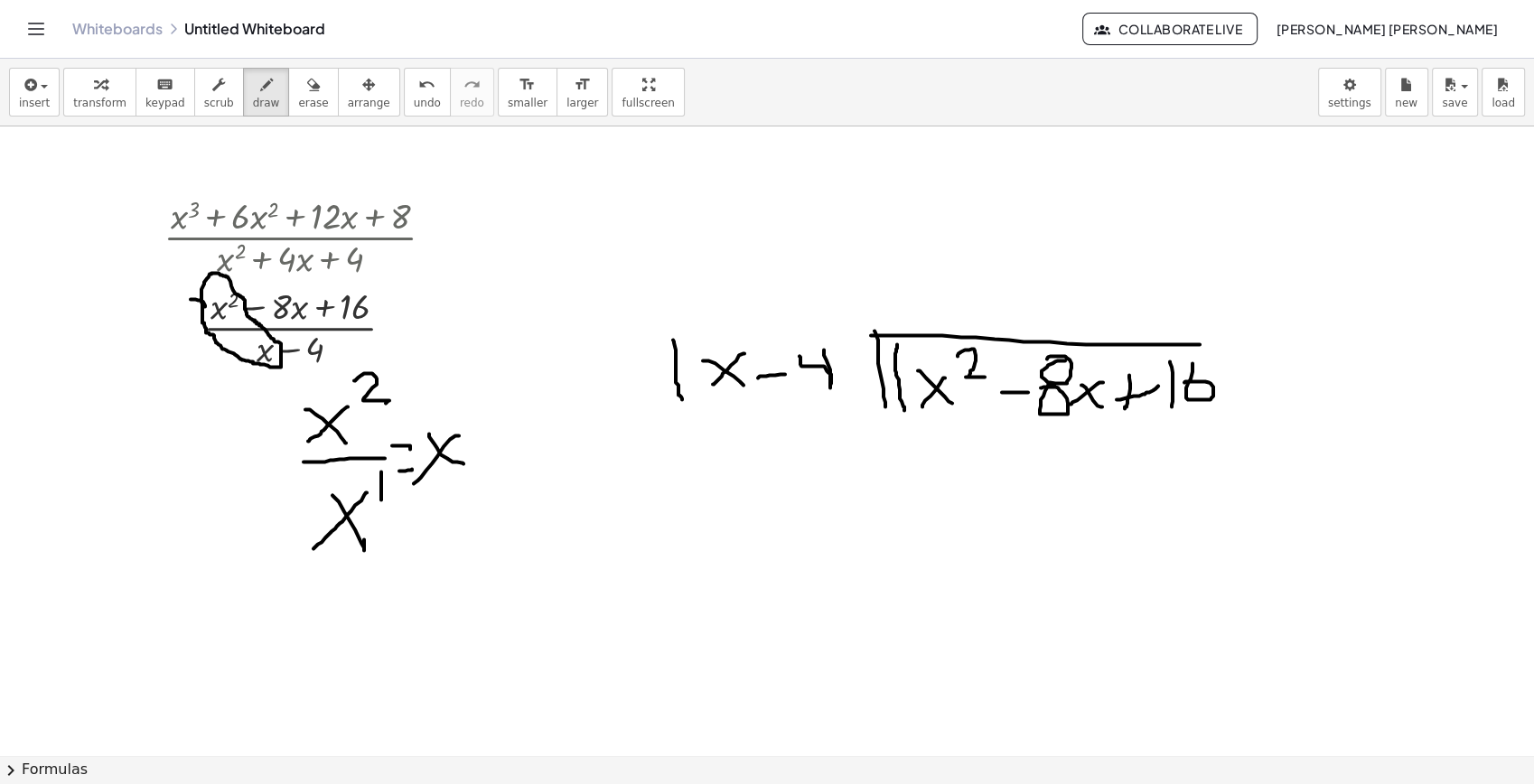
click at [413, 483] on div at bounding box center [767, 755] width 1534 height 1258
click at [469, 435] on div at bounding box center [767, 755] width 1534 height 1258
drag, startPoint x: 913, startPoint y: 256, endPoint x: 947, endPoint y: 311, distance: 64.7
click at [947, 311] on div at bounding box center [767, 755] width 1534 height 1258
drag, startPoint x: 946, startPoint y: 265, endPoint x: 906, endPoint y: 298, distance: 51.9
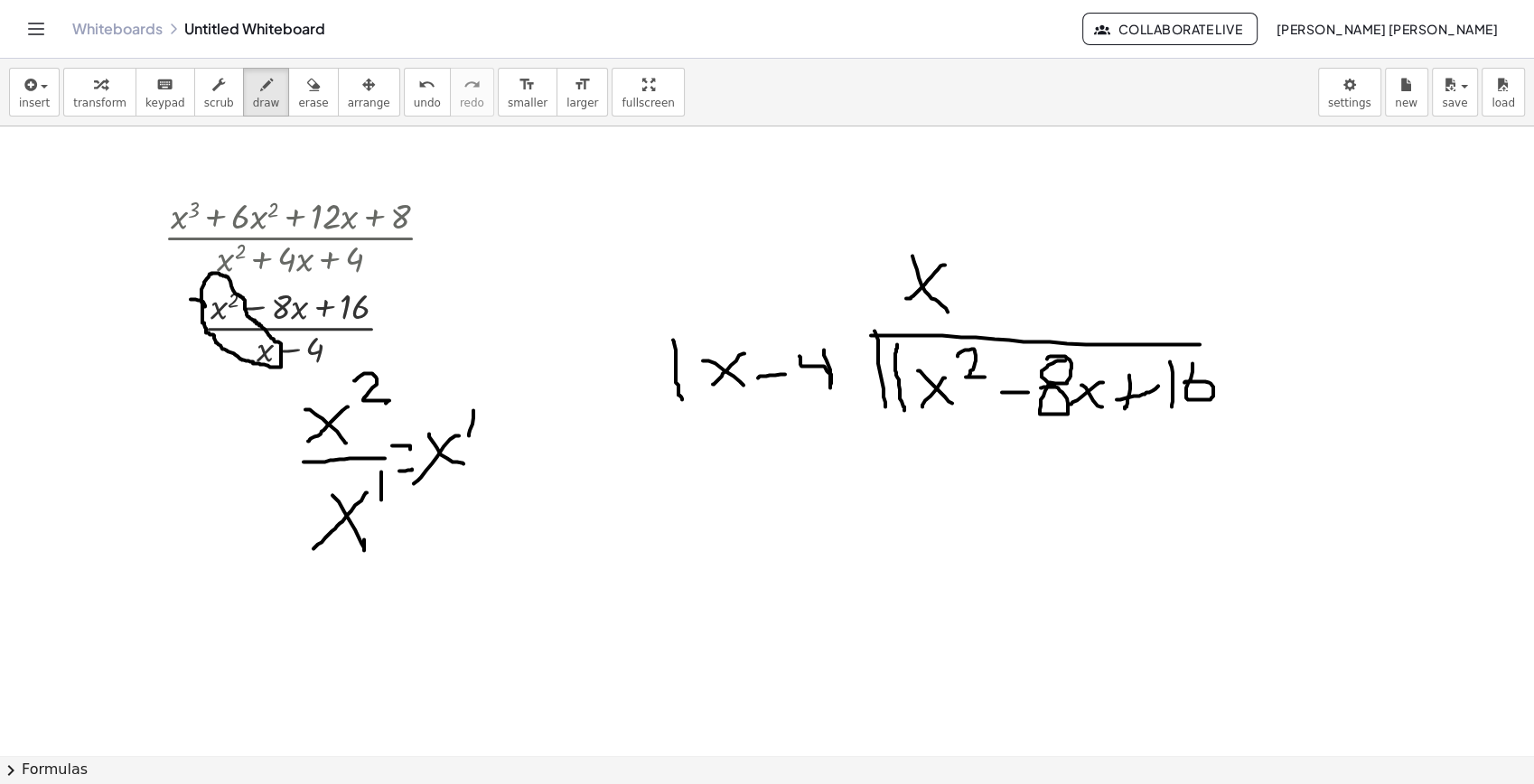
click at [906, 298] on div at bounding box center [767, 755] width 1534 height 1258
click at [298, 97] on span "erase" at bounding box center [313, 103] width 30 height 13
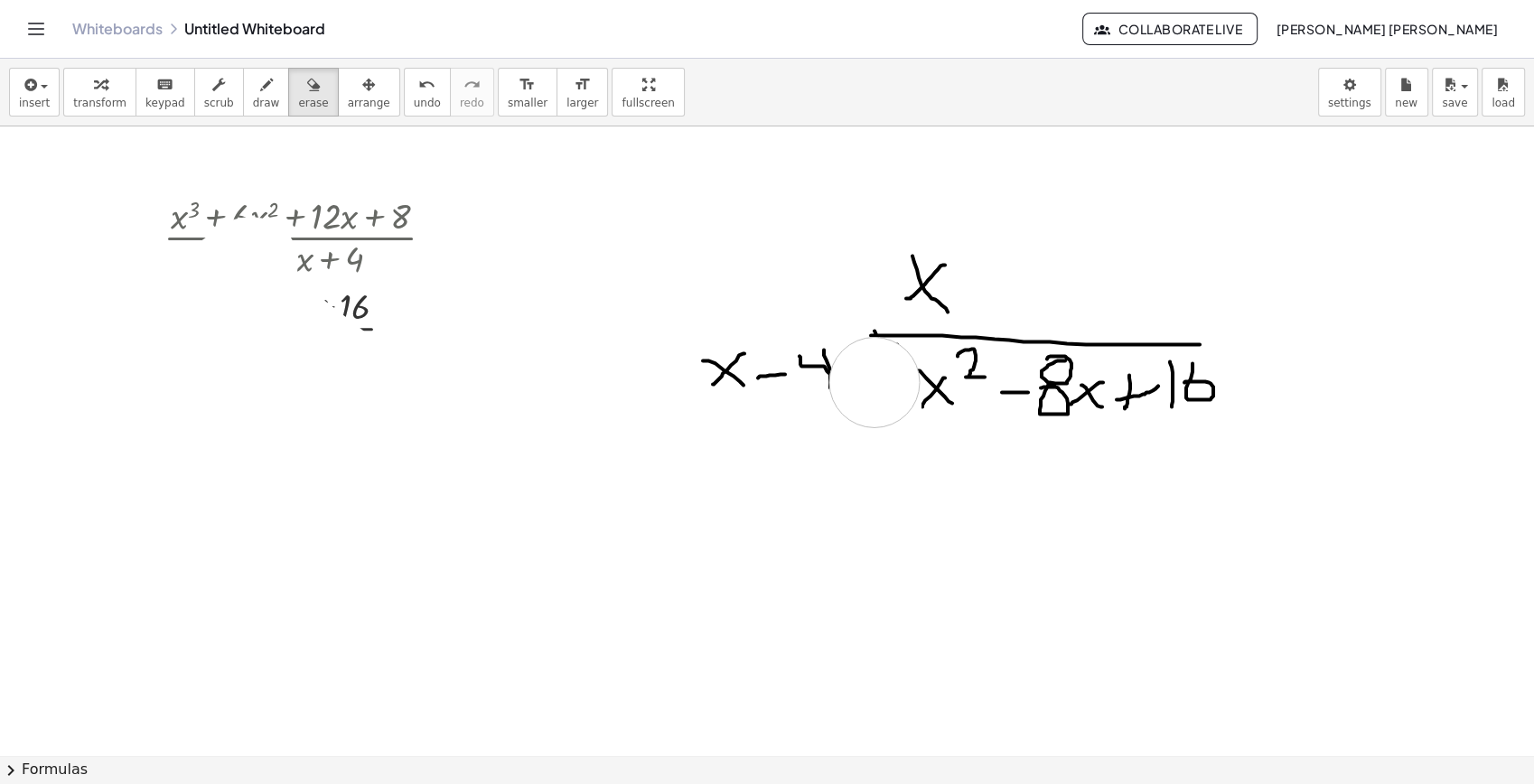
drag, startPoint x: 228, startPoint y: 277, endPoint x: 874, endPoint y: 382, distance: 654.5
click at [874, 382] on div at bounding box center [767, 755] width 1534 height 1258
click at [259, 91] on div "button" at bounding box center [266, 84] width 27 height 22
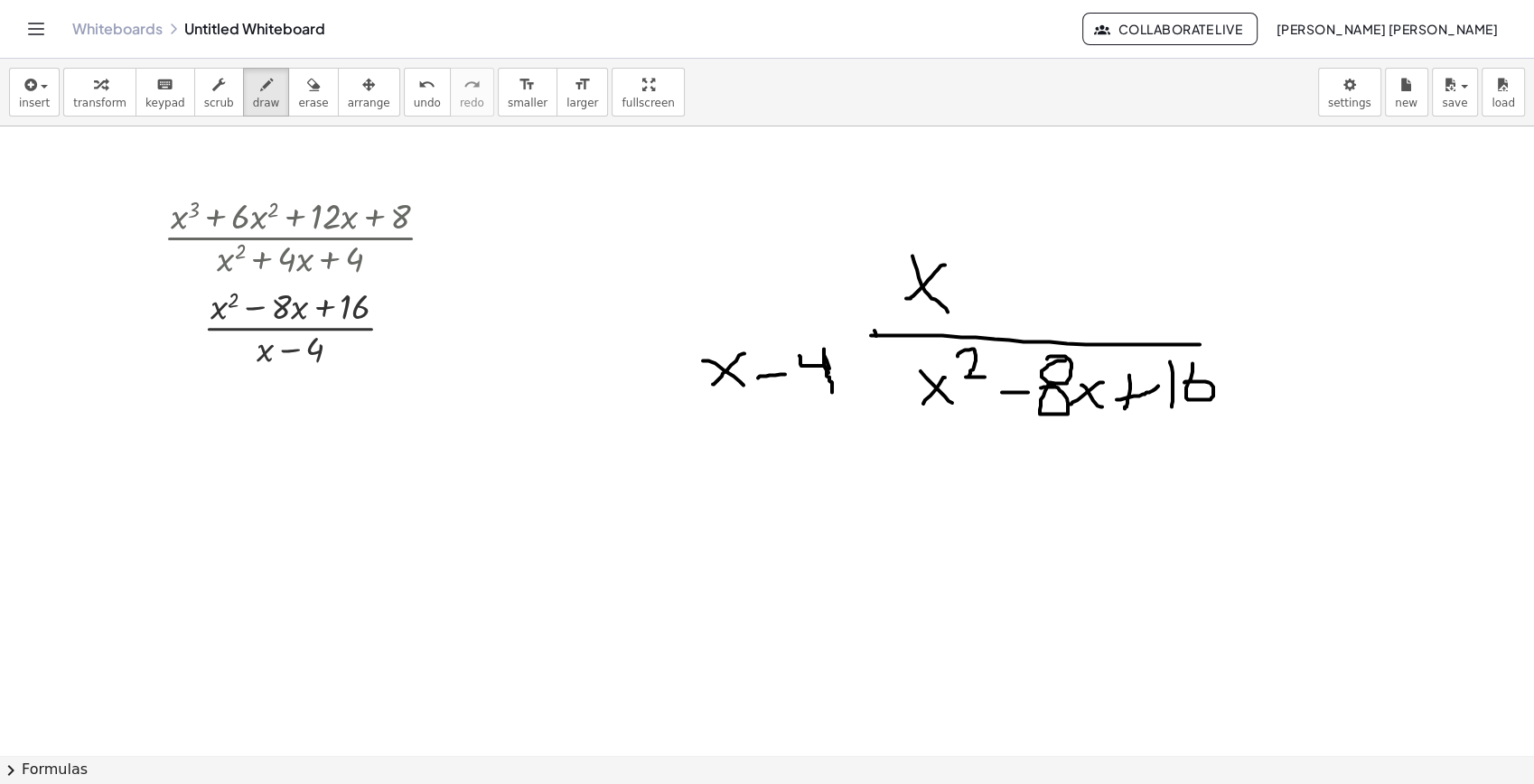
drag, startPoint x: 824, startPoint y: 349, endPoint x: 832, endPoint y: 392, distance: 43.7
click at [832, 392] on div at bounding box center [767, 755] width 1534 height 1258
drag, startPoint x: 870, startPoint y: 334, endPoint x: 882, endPoint y: 413, distance: 79.9
click at [882, 413] on div at bounding box center [767, 755] width 1534 height 1258
drag, startPoint x: 936, startPoint y: 454, endPoint x: 964, endPoint y: 488, distance: 44.0
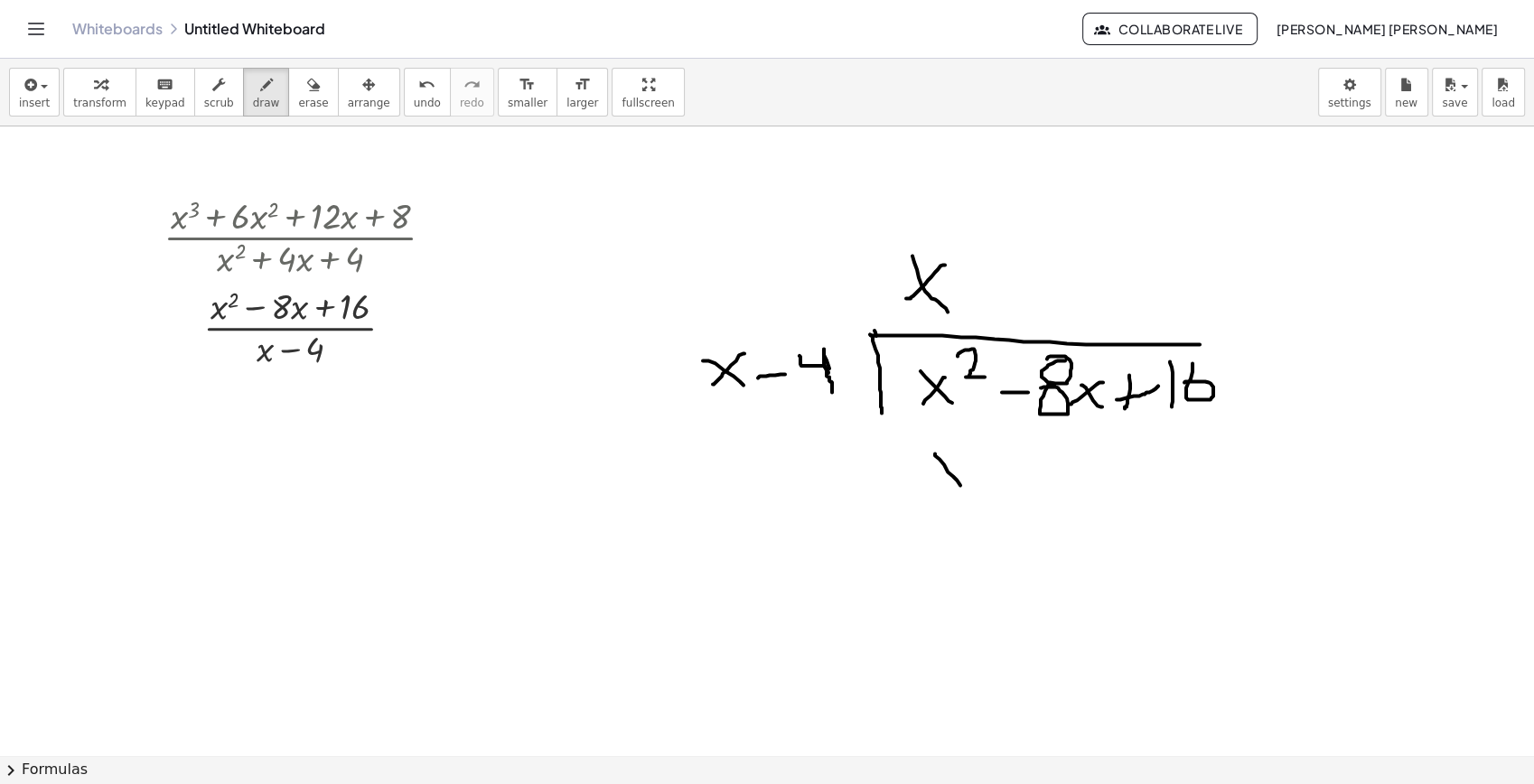
click at [964, 488] on div at bounding box center [767, 755] width 1534 height 1258
drag, startPoint x: 969, startPoint y: 452, endPoint x: 923, endPoint y: 483, distance: 55.5
click at [923, 483] on div at bounding box center [767, 755] width 1534 height 1258
drag, startPoint x: 972, startPoint y: 433, endPoint x: 998, endPoint y: 456, distance: 34.7
click at [998, 456] on div at bounding box center [767, 755] width 1534 height 1258
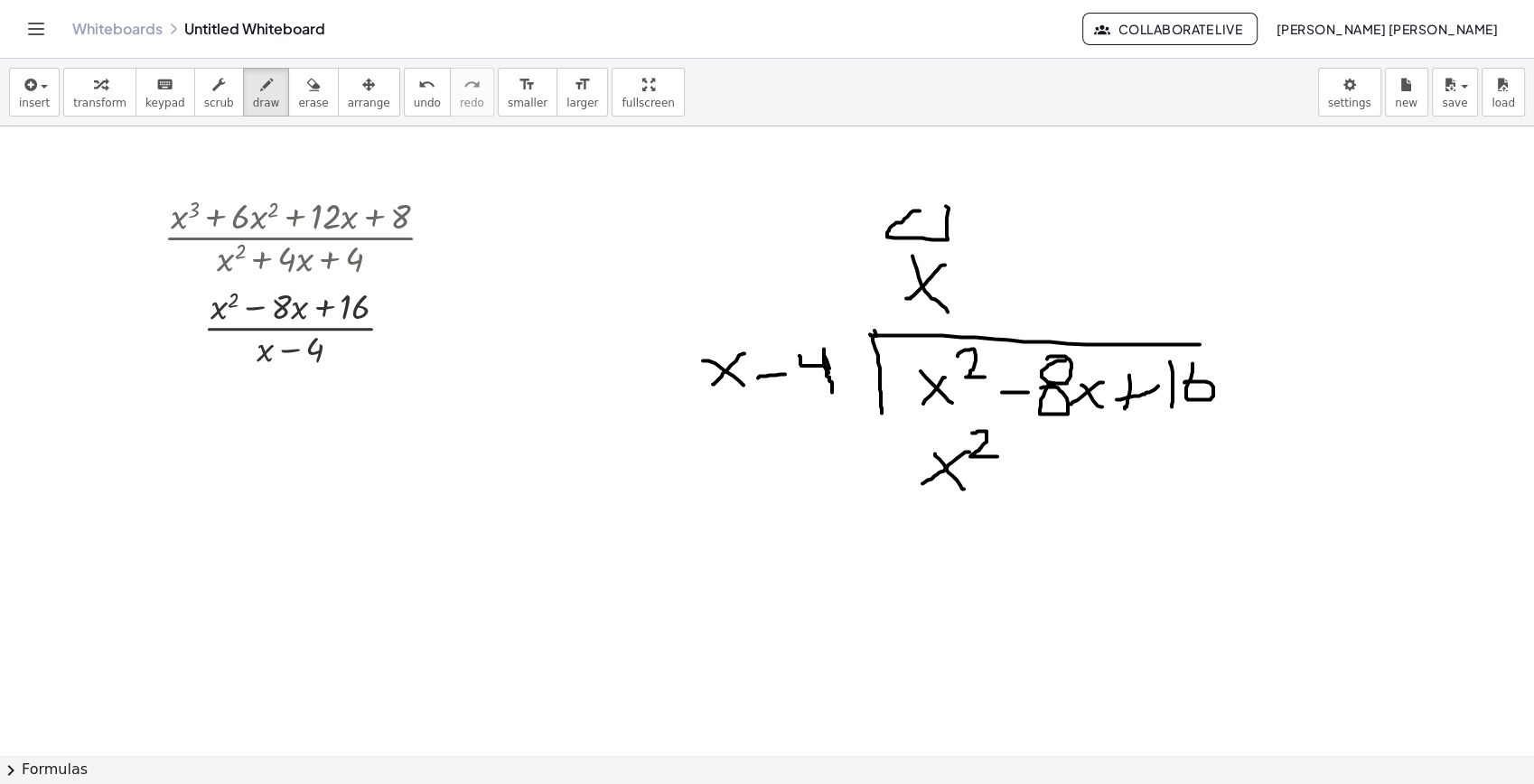
click at [912, 205] on div at bounding box center [767, 755] width 1534 height 1258
drag, startPoint x: 874, startPoint y: 457, endPoint x: 912, endPoint y: 456, distance: 38.0
click at [912, 456] on div at bounding box center [767, 755] width 1534 height 1258
drag, startPoint x: 1400, startPoint y: 219, endPoint x: 1442, endPoint y: 218, distance: 42.0
click at [1380, 218] on div at bounding box center [767, 755] width 1534 height 1258
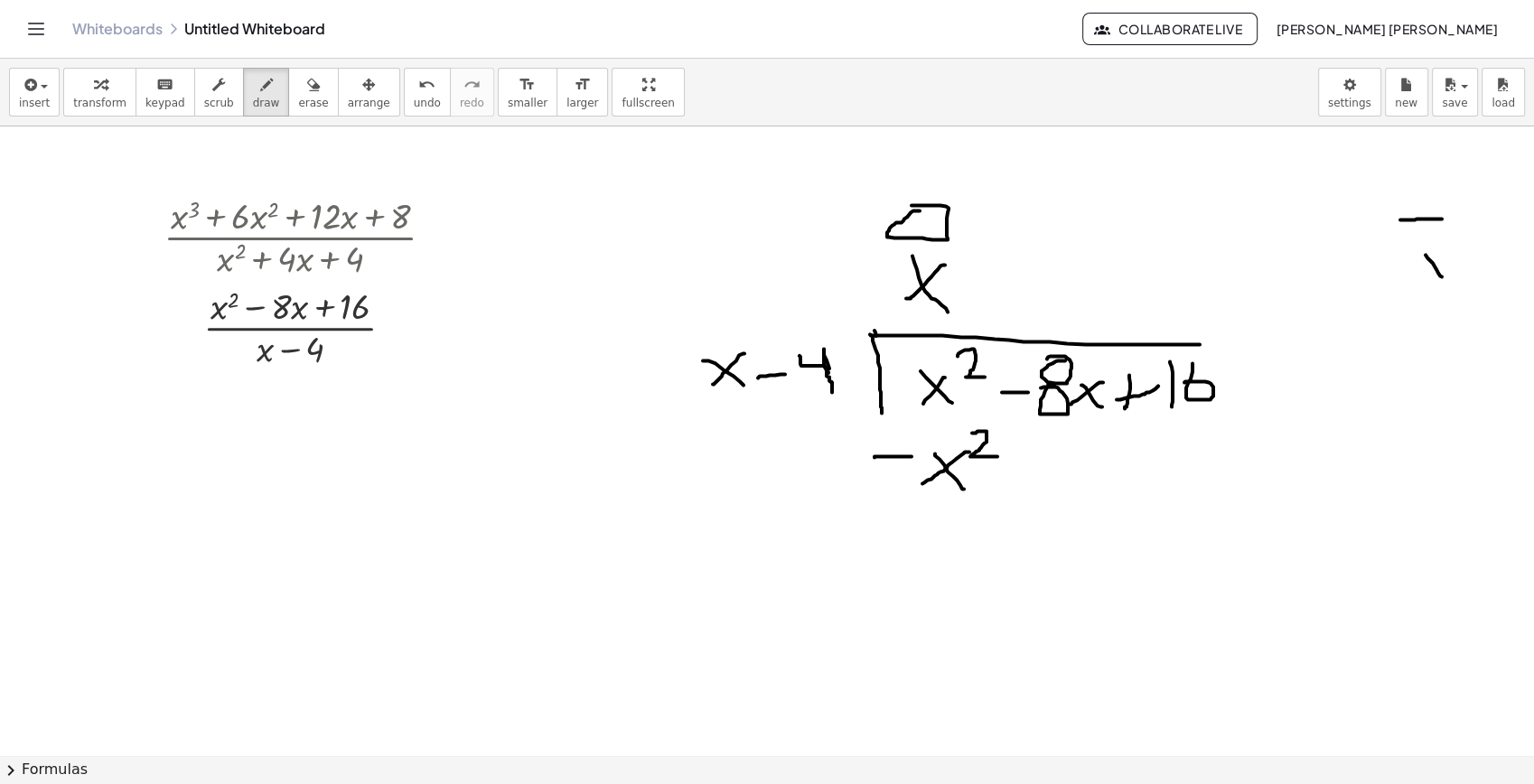
drag, startPoint x: 1426, startPoint y: 255, endPoint x: 1442, endPoint y: 281, distance: 30.5
click at [1380, 281] on div at bounding box center [767, 755] width 1534 height 1258
drag, startPoint x: 1430, startPoint y: 276, endPoint x: 1463, endPoint y: 272, distance: 33.2
click at [1380, 272] on div at bounding box center [767, 755] width 1534 height 1258
drag, startPoint x: 1018, startPoint y: 472, endPoint x: 1015, endPoint y: 480, distance: 8.5
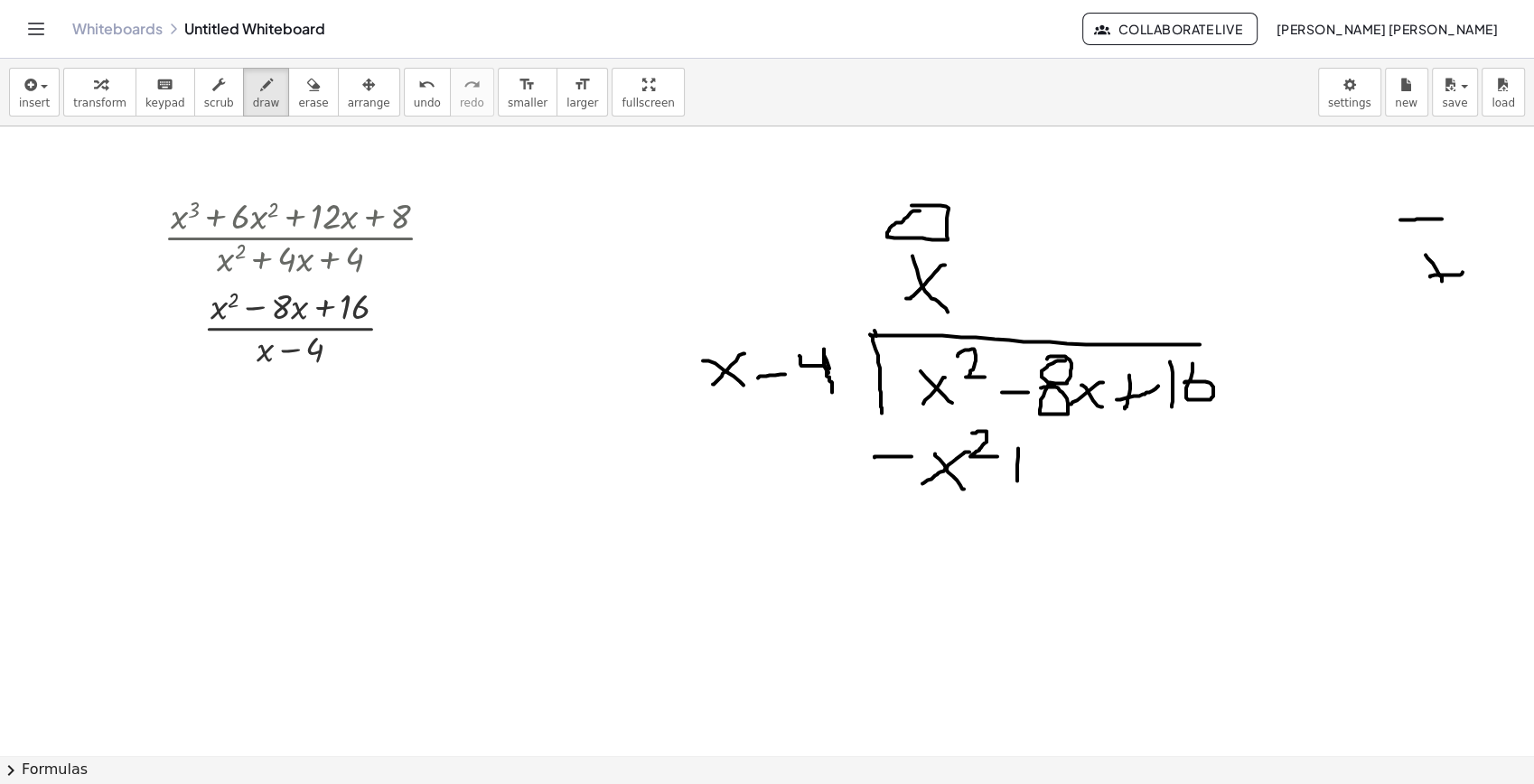
click at [1017, 480] on div at bounding box center [767, 755] width 1534 height 1258
click at [1027, 466] on div at bounding box center [767, 755] width 1534 height 1258
drag, startPoint x: 1064, startPoint y: 446, endPoint x: 1040, endPoint y: 444, distance: 24.1
click at [1040, 444] on div at bounding box center [767, 755] width 1534 height 1258
drag, startPoint x: 1082, startPoint y: 465, endPoint x: 1094, endPoint y: 464, distance: 12.0
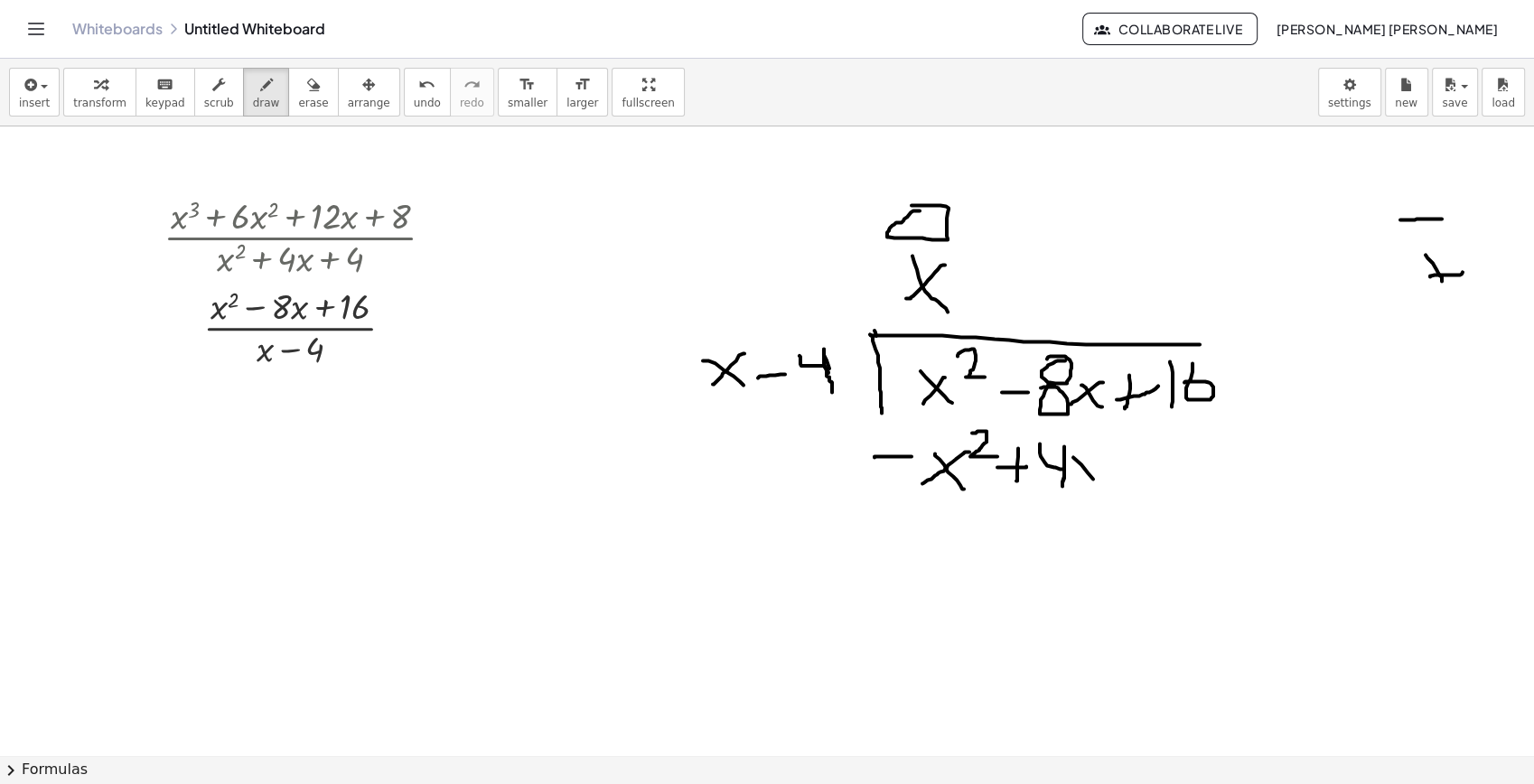
click at [1099, 483] on div at bounding box center [767, 755] width 1534 height 1258
drag, startPoint x: 1093, startPoint y: 451, endPoint x: 1078, endPoint y: 480, distance: 32.6
click at [1078, 480] on div at bounding box center [767, 755] width 1534 height 1258
click at [781, 392] on div at bounding box center [767, 755] width 1534 height 1258
drag, startPoint x: 878, startPoint y: 264, endPoint x: 882, endPoint y: 317, distance: 53.2
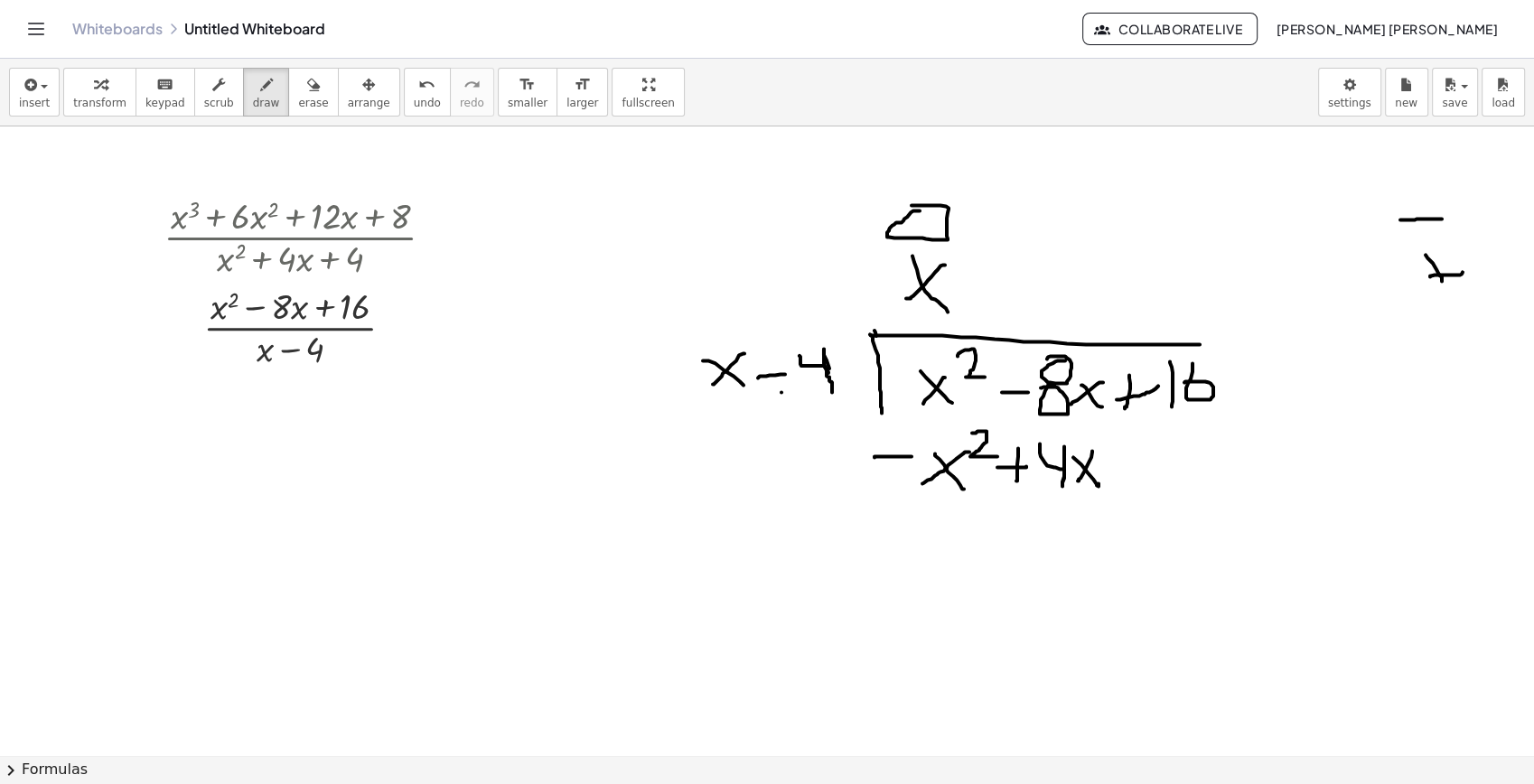
click at [882, 317] on div at bounding box center [767, 755] width 1534 height 1258
drag, startPoint x: 865, startPoint y: 281, endPoint x: 910, endPoint y: 283, distance: 45.0
click at [918, 283] on div at bounding box center [767, 755] width 1534 height 1258
drag, startPoint x: 1381, startPoint y: 222, endPoint x: 1402, endPoint y: 238, distance: 26.4
click at [1380, 238] on div at bounding box center [767, 755] width 1534 height 1258
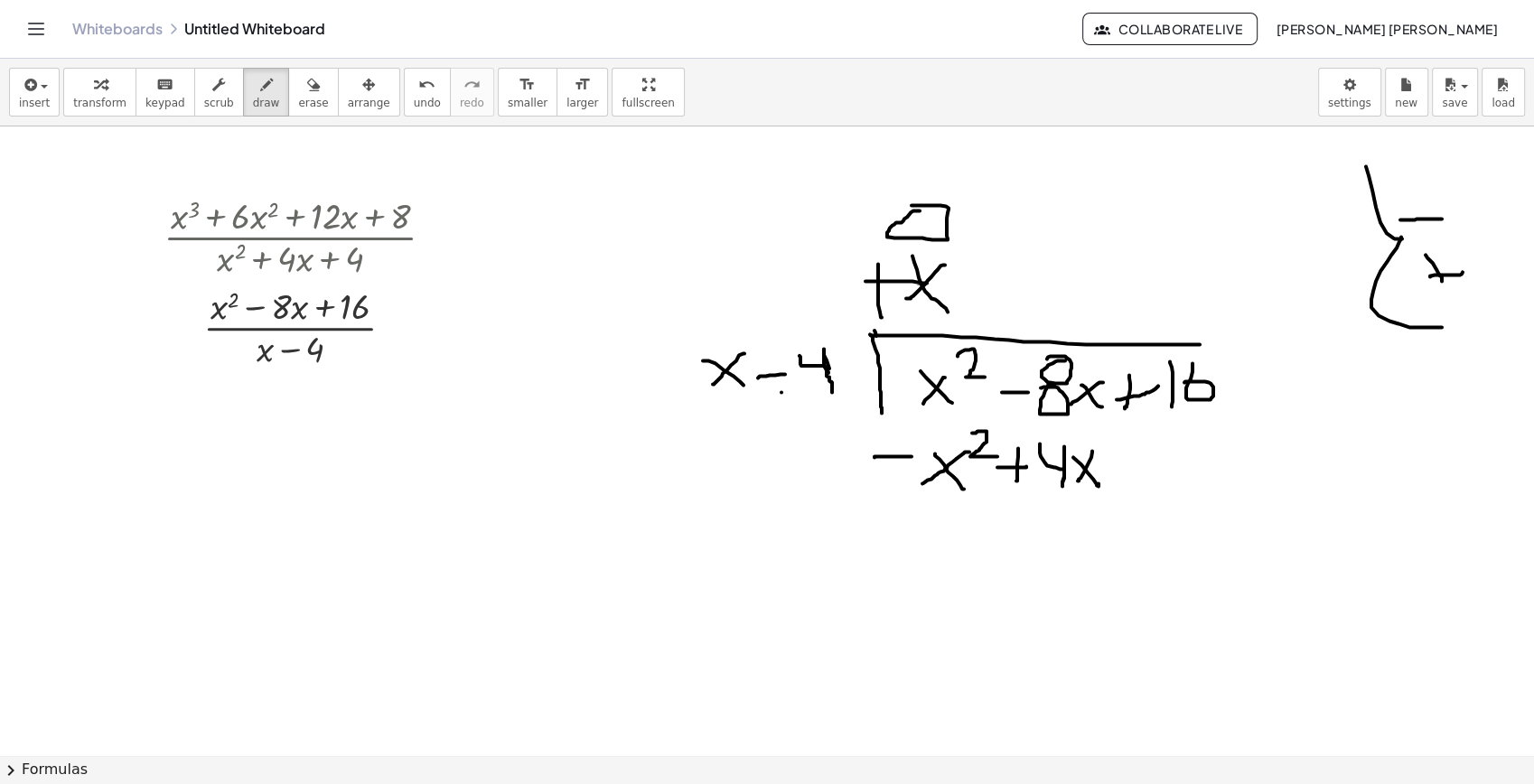
drag, startPoint x: 1401, startPoint y: 236, endPoint x: 1423, endPoint y: 327, distance: 93.6
click at [1380, 327] on div at bounding box center [767, 755] width 1534 height 1258
drag, startPoint x: 846, startPoint y: 511, endPoint x: 1296, endPoint y: 519, distance: 450.1
click at [1296, 519] on div at bounding box center [767, 755] width 1534 height 1258
drag, startPoint x: 967, startPoint y: 537, endPoint x: 883, endPoint y: 601, distance: 105.6
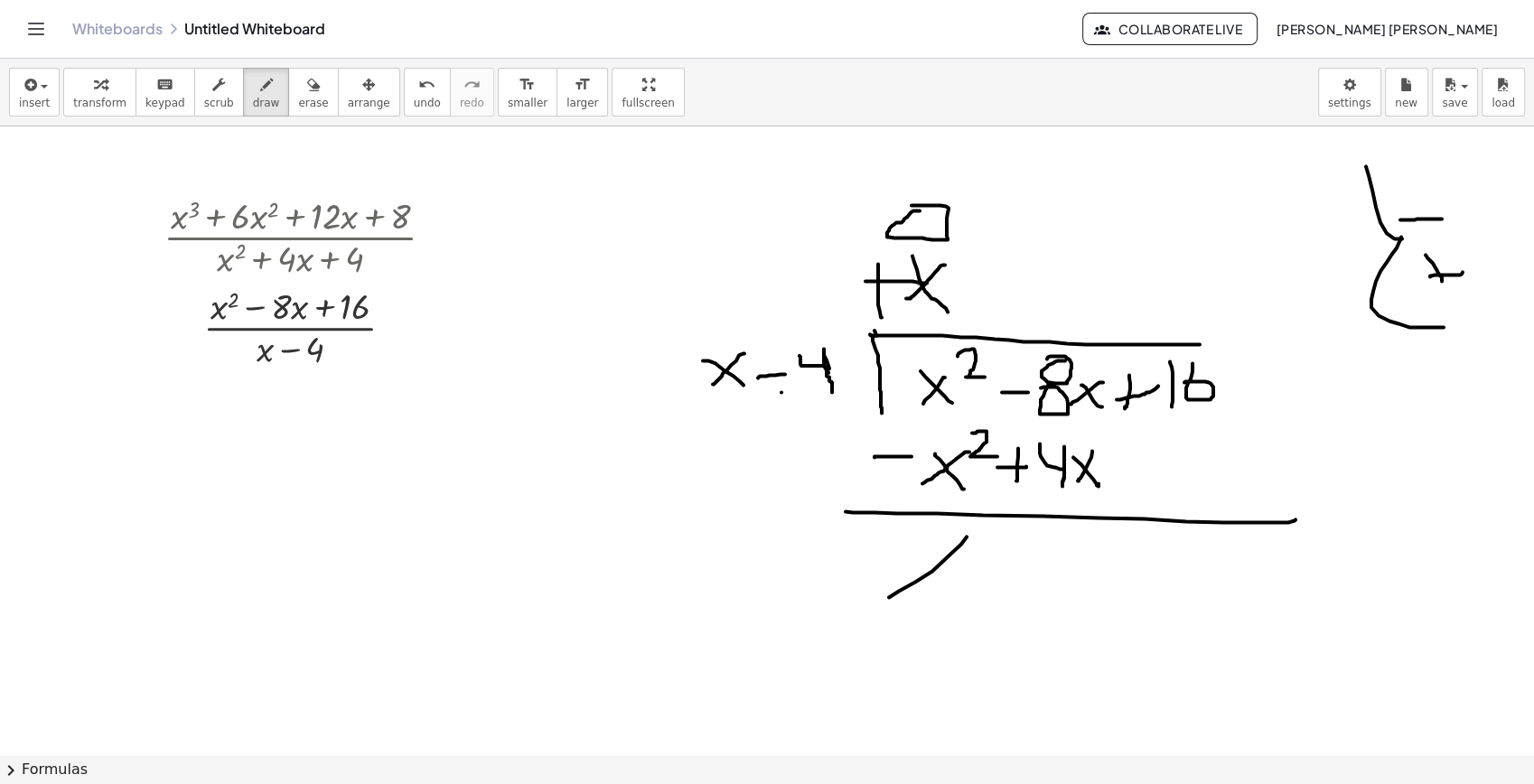
click at [883, 601] on div at bounding box center [767, 755] width 1534 height 1258
click at [985, 571] on div at bounding box center [767, 755] width 1534 height 1258
drag, startPoint x: 585, startPoint y: 469, endPoint x: 676, endPoint y: 546, distance: 119.2
click at [676, 546] on div at bounding box center [767, 755] width 1534 height 1258
drag, startPoint x: 632, startPoint y: 510, endPoint x: 611, endPoint y: 552, distance: 47.0
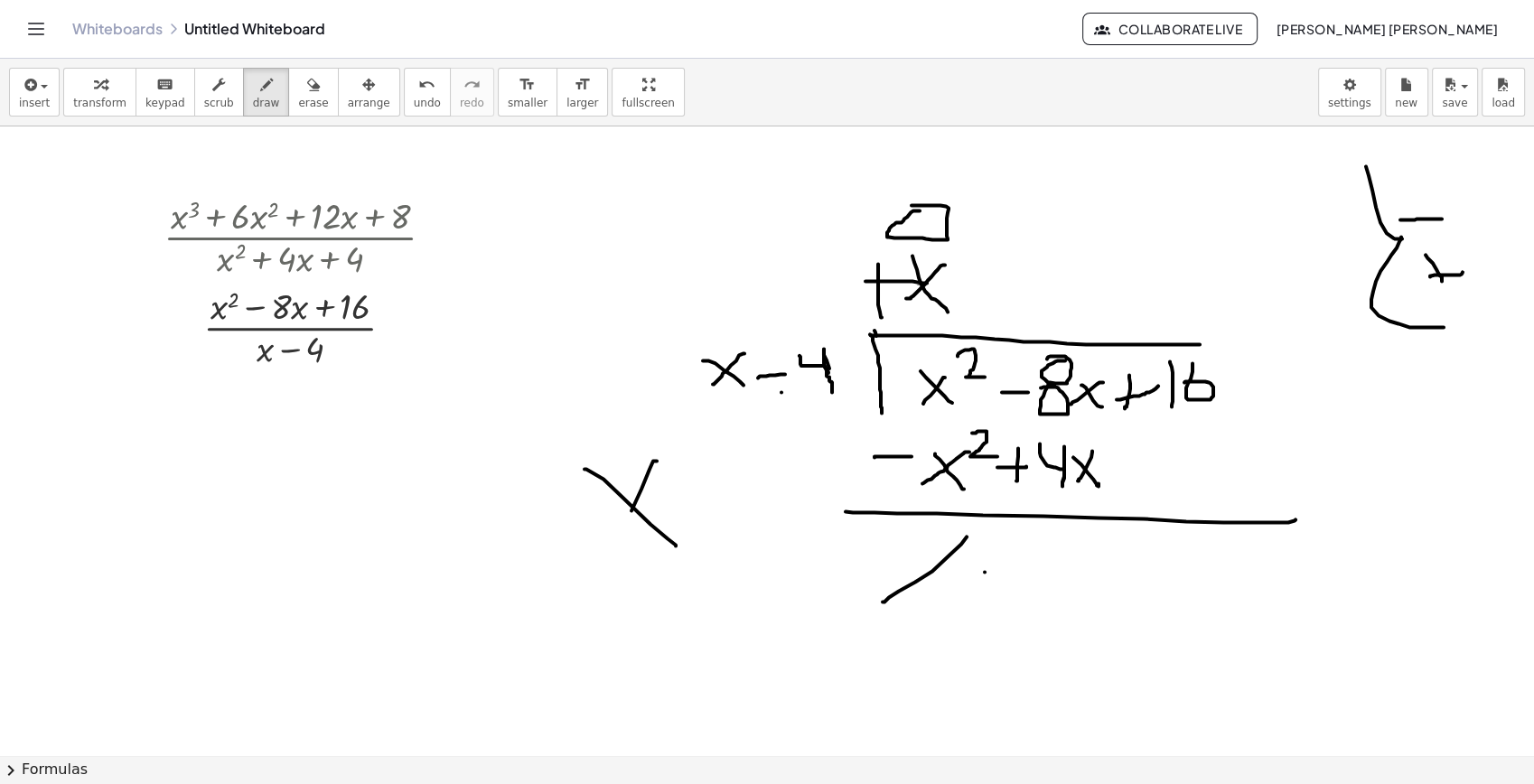
click at [611, 552] on div at bounding box center [767, 755] width 1534 height 1258
drag, startPoint x: 677, startPoint y: 467, endPoint x: 692, endPoint y: 536, distance: 70.6
click at [695, 552] on div at bounding box center [767, 755] width 1534 height 1258
drag, startPoint x: 676, startPoint y: 468, endPoint x: 657, endPoint y: 526, distance: 61.0
click at [684, 539] on div at bounding box center [767, 755] width 1534 height 1258
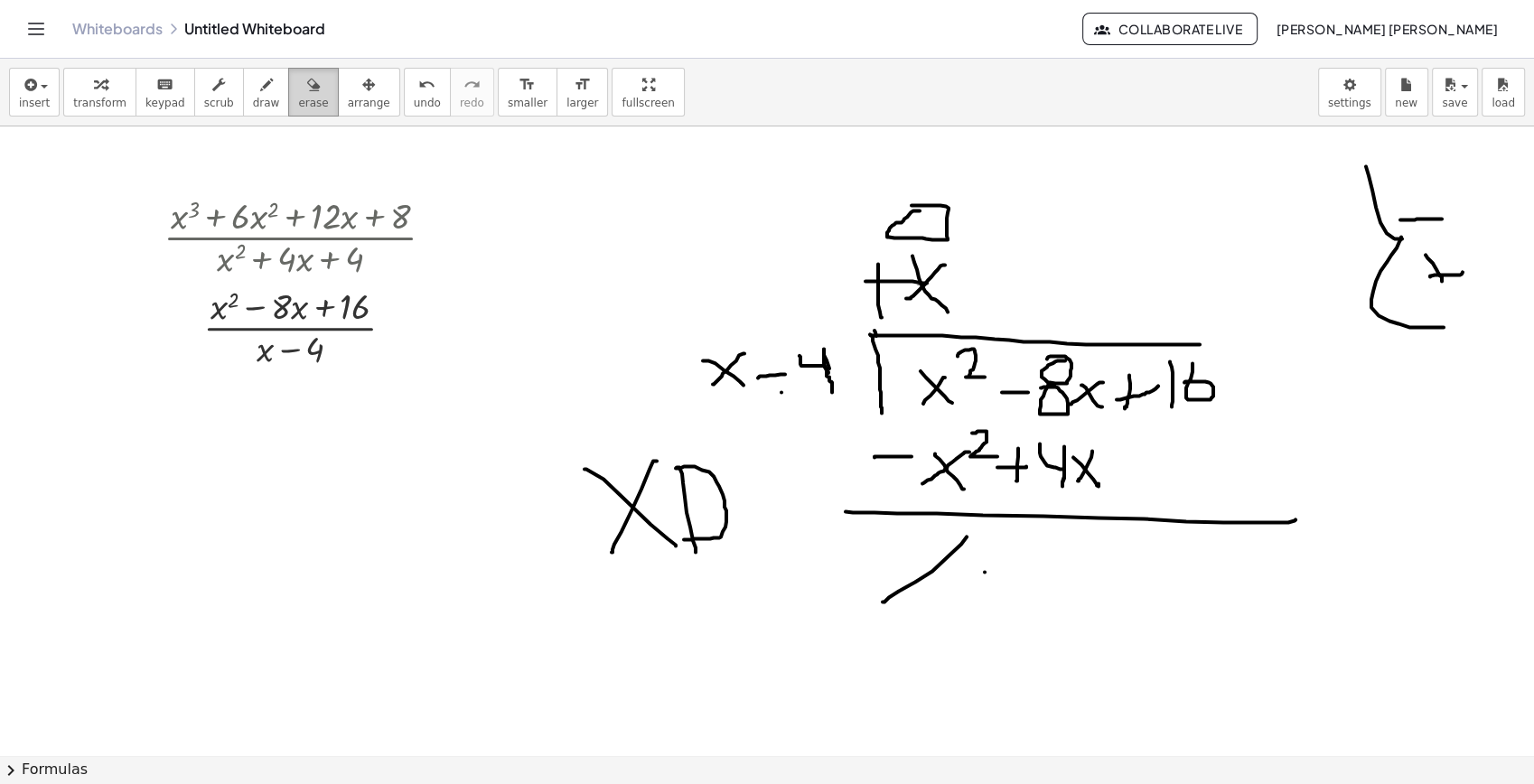
click at [298, 109] on span "erase" at bounding box center [313, 103] width 30 height 13
click at [260, 76] on icon "button" at bounding box center [266, 85] width 13 height 22
drag, startPoint x: 981, startPoint y: 574, endPoint x: 1027, endPoint y: 572, distance: 46.0
click at [1027, 572] on div at bounding box center [767, 755] width 1534 height 1258
drag, startPoint x: 1062, startPoint y: 538, endPoint x: 1029, endPoint y: 542, distance: 33.2
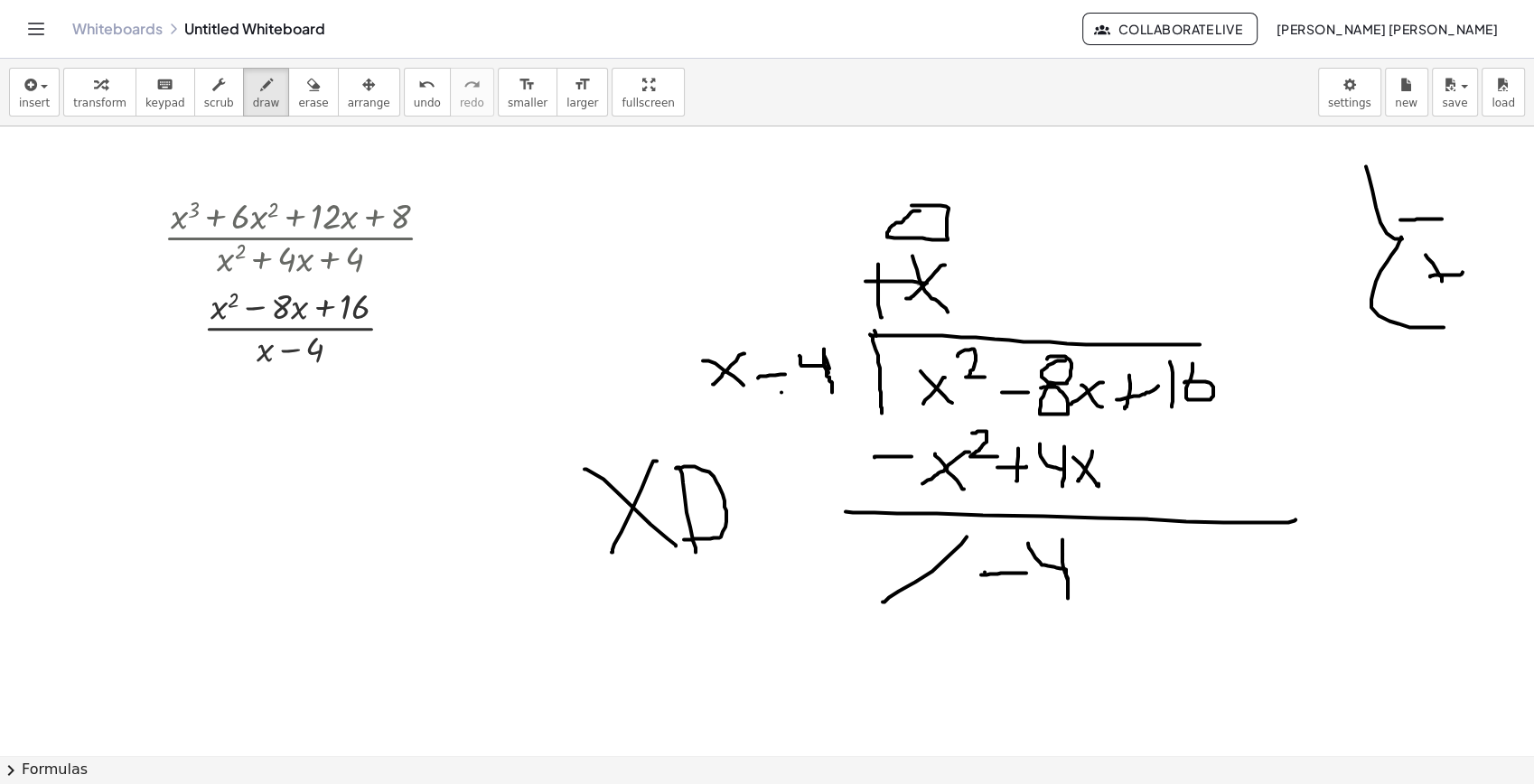
click at [1029, 542] on div at bounding box center [767, 755] width 1534 height 1258
drag, startPoint x: 1084, startPoint y: 569, endPoint x: 1112, endPoint y: 566, distance: 28.2
click at [1132, 595] on div at bounding box center [767, 755] width 1534 height 1258
drag, startPoint x: 1112, startPoint y: 560, endPoint x: 1101, endPoint y: 594, distance: 35.7
click at [1101, 594] on div at bounding box center [767, 755] width 1534 height 1258
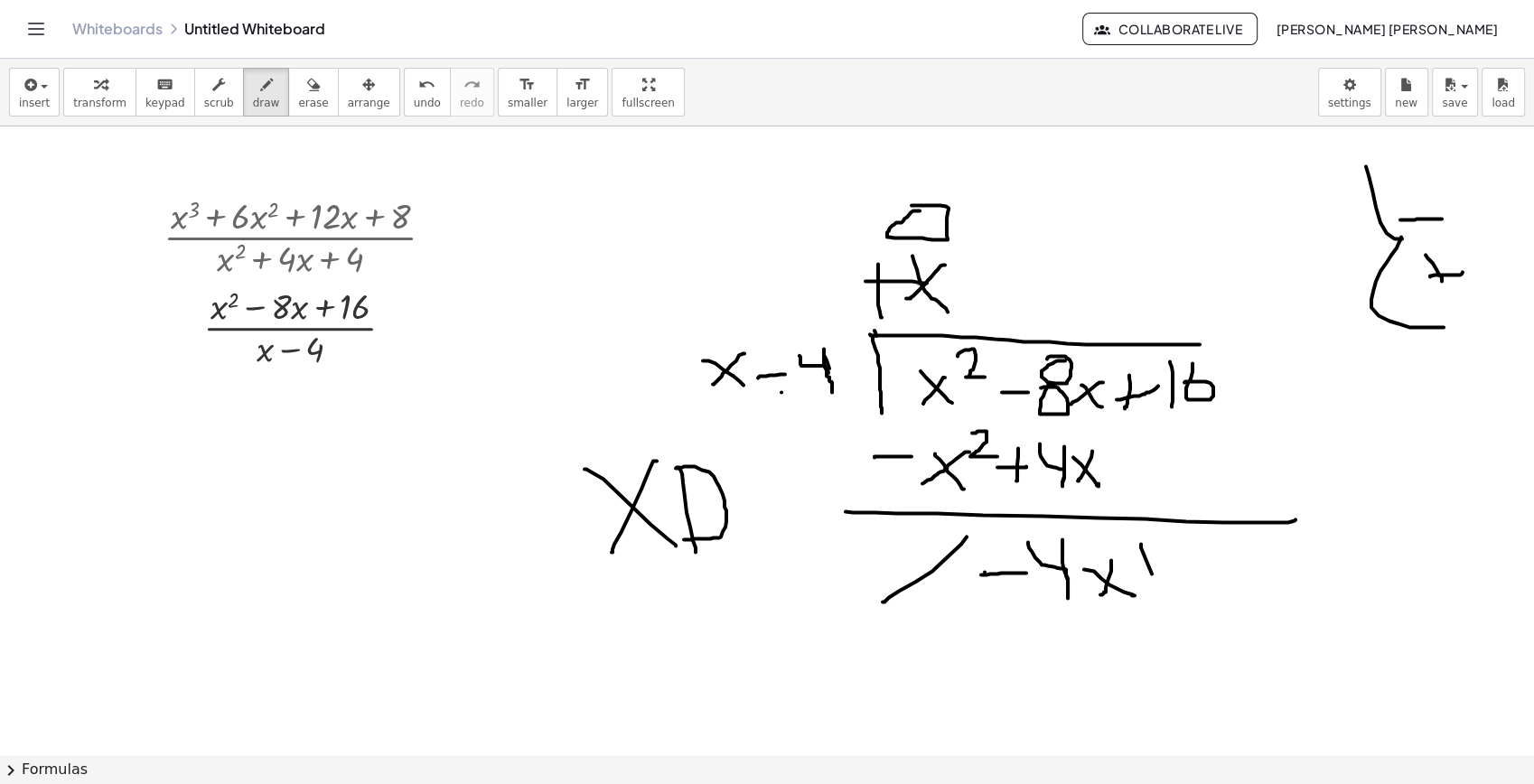
drag, startPoint x: 1141, startPoint y: 544, endPoint x: 1156, endPoint y: 590, distance: 48.4
click at [1156, 590] on div at bounding box center [767, 755] width 1534 height 1258
click at [1147, 567] on div at bounding box center [767, 755] width 1534 height 1258
drag, startPoint x: 1186, startPoint y: 534, endPoint x: 1190, endPoint y: 587, distance: 53.2
click at [1190, 587] on div at bounding box center [767, 755] width 1534 height 1258
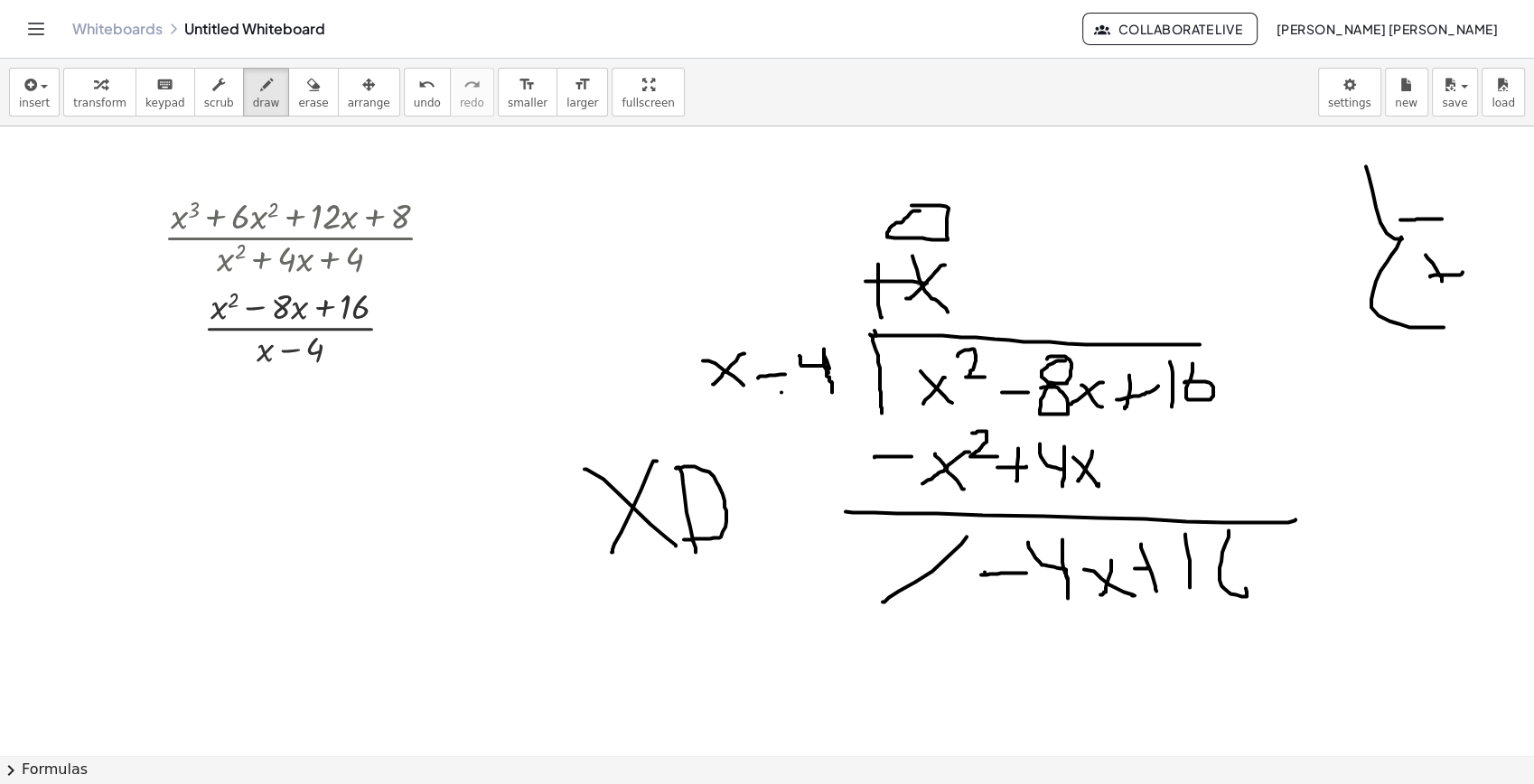
drag, startPoint x: 1228, startPoint y: 530, endPoint x: 1211, endPoint y: 577, distance: 50.0
click at [1215, 577] on div at bounding box center [767, 755] width 1534 height 1258
click at [308, 89] on icon "button" at bounding box center [314, 85] width 13 height 22
drag, startPoint x: 840, startPoint y: 272, endPoint x: 867, endPoint y: 288, distance: 31.4
click at [867, 288] on div at bounding box center [767, 755] width 1534 height 1258
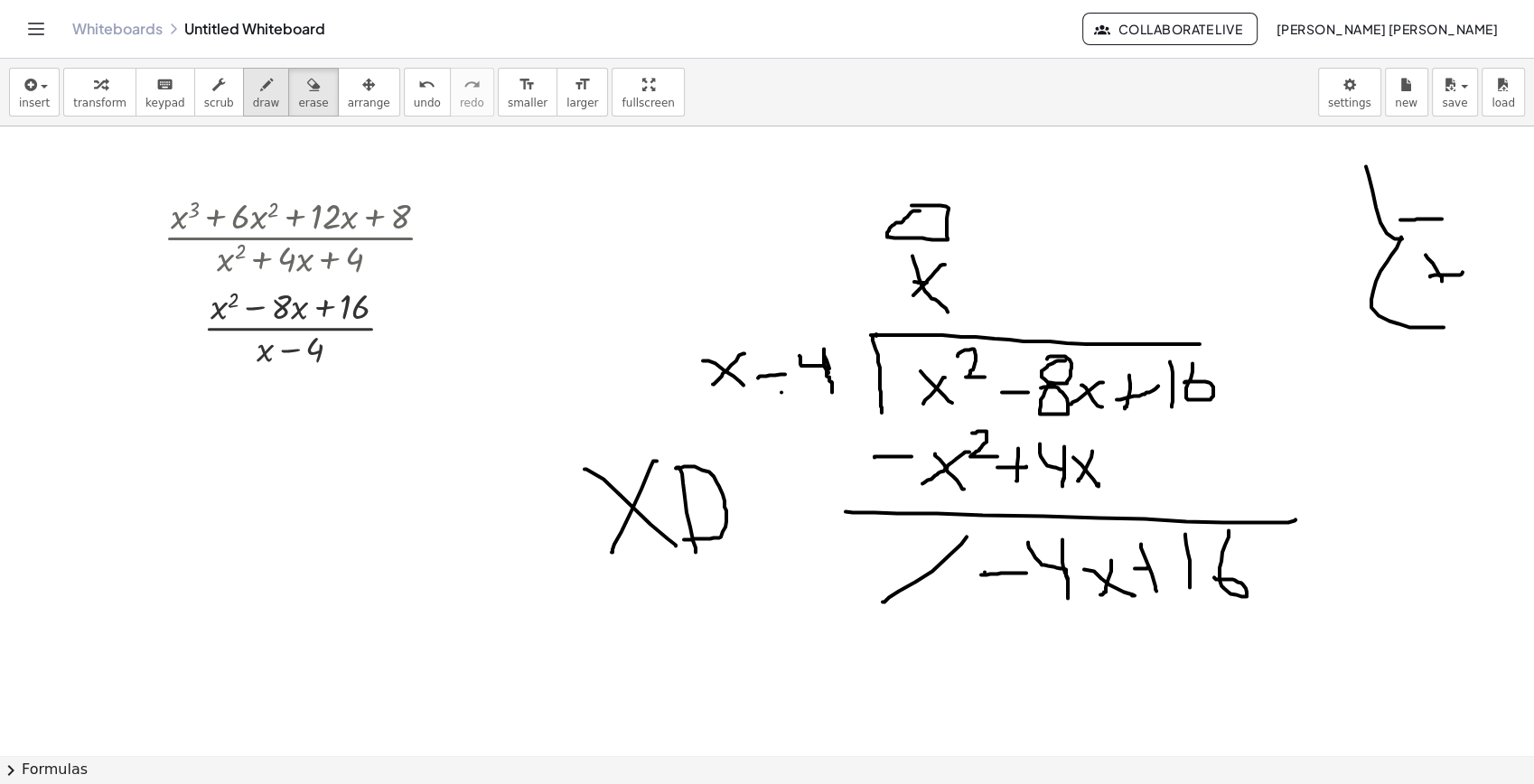
click at [253, 97] on span "draw" at bounding box center [266, 103] width 27 height 13
drag, startPoint x: 940, startPoint y: 267, endPoint x: 898, endPoint y: 313, distance: 62.3
click at [898, 313] on div at bounding box center [767, 755] width 1534 height 1258
drag, startPoint x: 960, startPoint y: 600, endPoint x: 1142, endPoint y: 623, distance: 183.4
click at [1142, 623] on div at bounding box center [767, 755] width 1534 height 1258
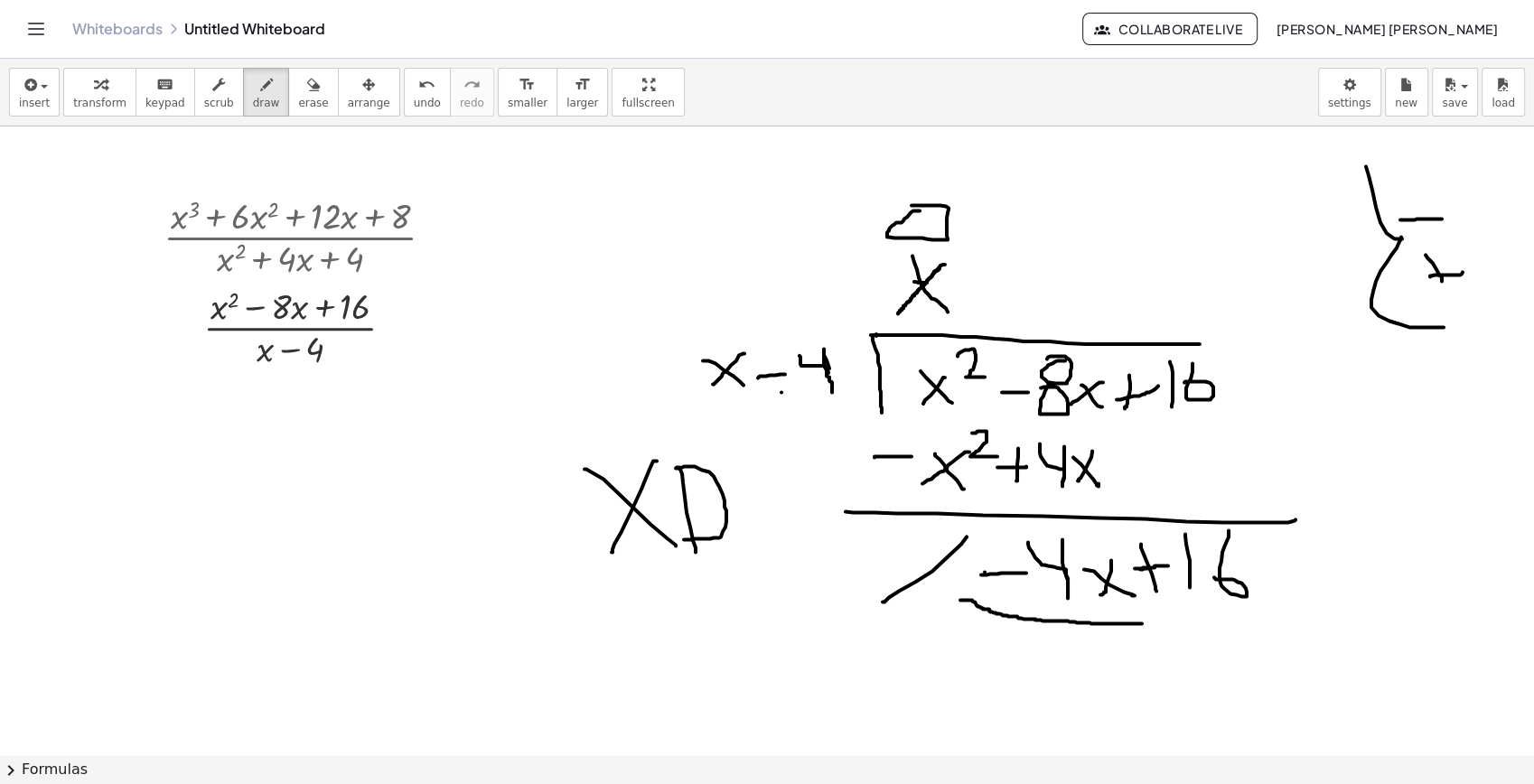
drag, startPoint x: 1140, startPoint y: 569, endPoint x: 1171, endPoint y: 566, distance: 31.1
click at [1171, 566] on div at bounding box center [767, 755] width 1534 height 1258
drag, startPoint x: 701, startPoint y: 291, endPoint x: 601, endPoint y: 248, distance: 108.9
click at [671, 288] on div at bounding box center [767, 755] width 1534 height 1258
drag, startPoint x: 1131, startPoint y: 568, endPoint x: 1172, endPoint y: 566, distance: 41.0
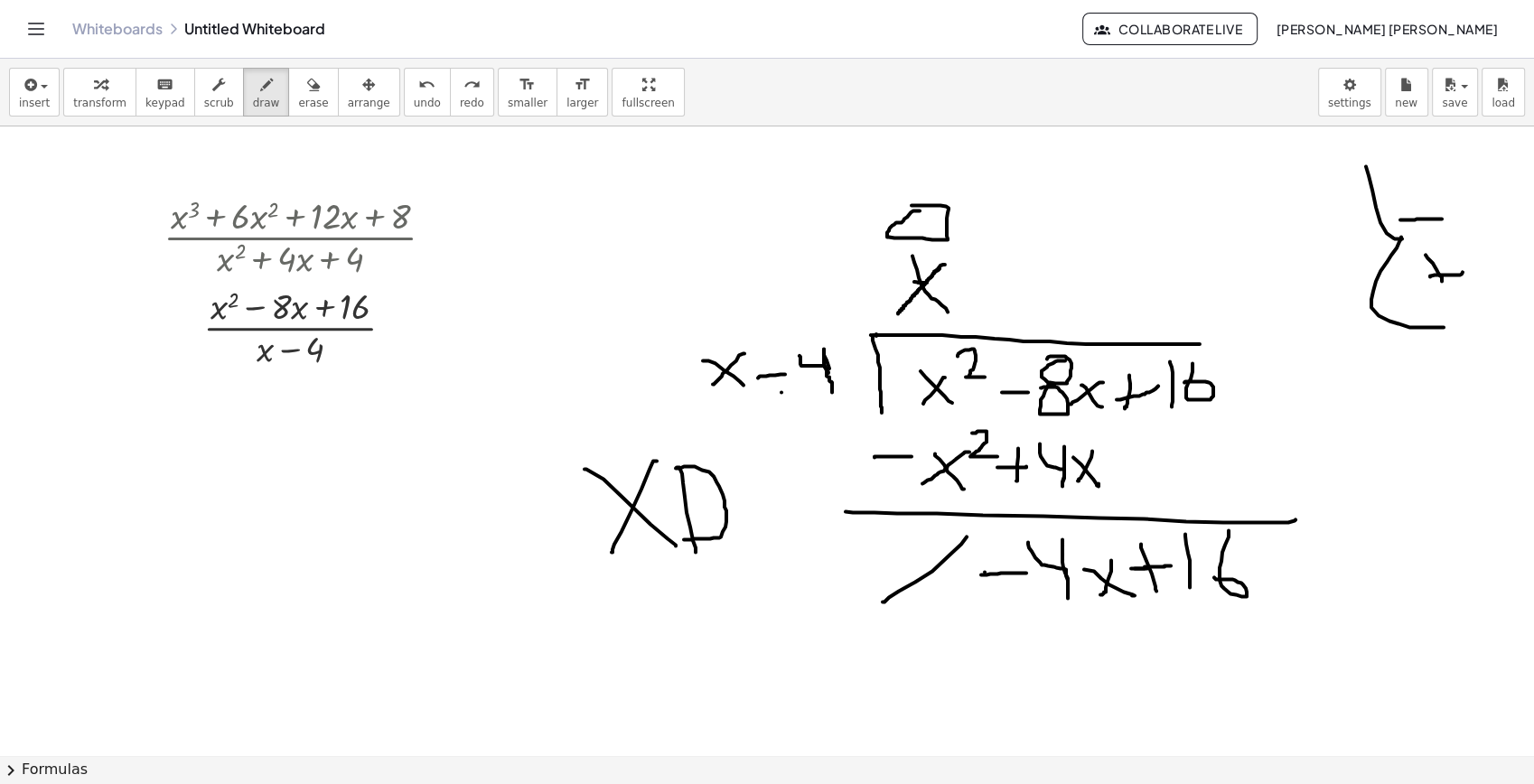
click at [1172, 566] on div at bounding box center [767, 755] width 1534 height 1258
drag, startPoint x: 149, startPoint y: 423, endPoint x: 191, endPoint y: 425, distance: 42.0
click at [188, 425] on div at bounding box center [767, 755] width 1534 height 1258
drag, startPoint x: 262, startPoint y: 402, endPoint x: 226, endPoint y: 399, distance: 36.1
click at [226, 399] on div at bounding box center [767, 755] width 1534 height 1258
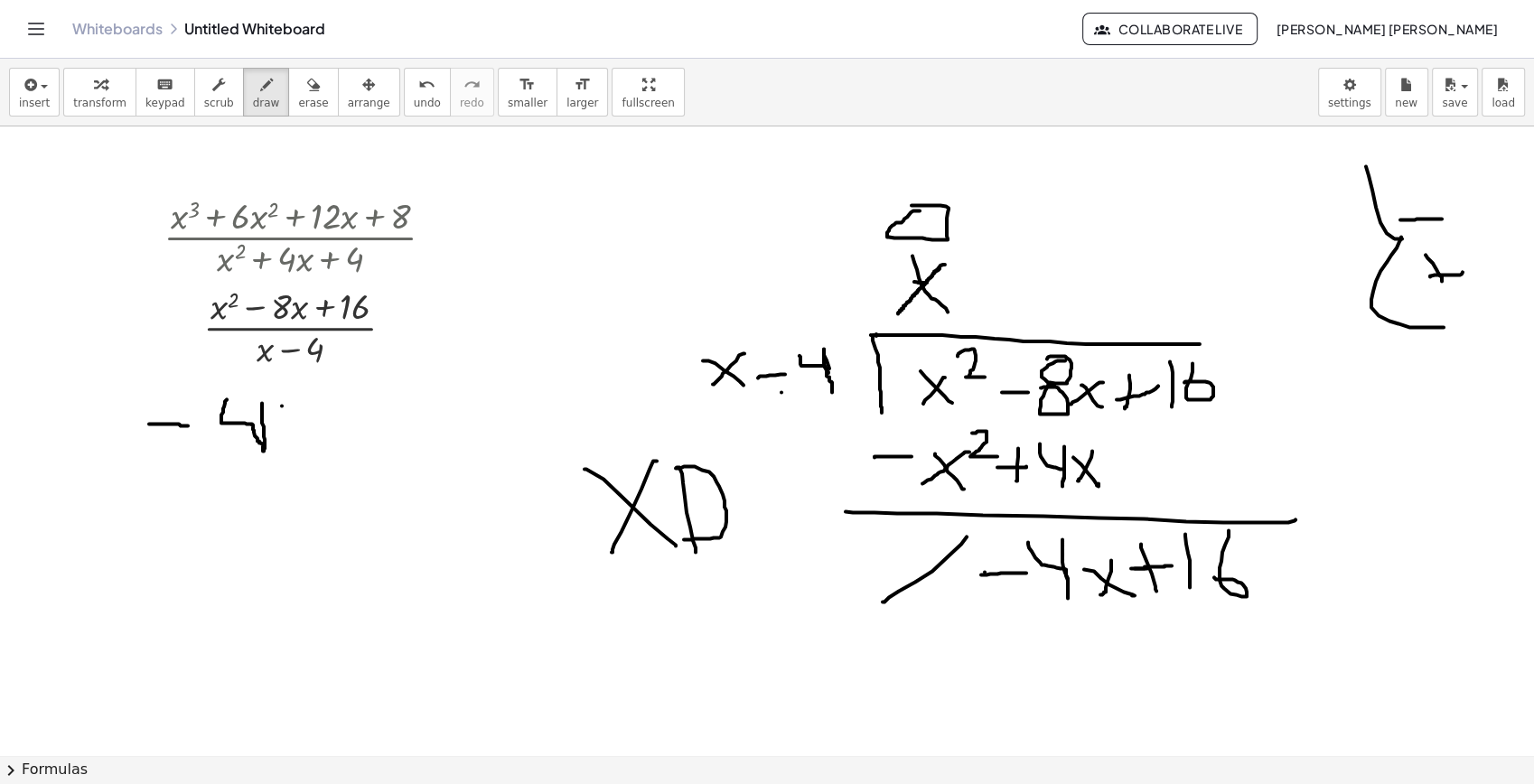
drag, startPoint x: 282, startPoint y: 405, endPoint x: 306, endPoint y: 433, distance: 36.9
click at [308, 437] on div at bounding box center [767, 755] width 1534 height 1258
drag, startPoint x: 310, startPoint y: 401, endPoint x: 275, endPoint y: 444, distance: 55.4
click at [275, 444] on div at bounding box center [767, 755] width 1534 height 1258
drag, startPoint x: 181, startPoint y: 470, endPoint x: 376, endPoint y: 470, distance: 195.0
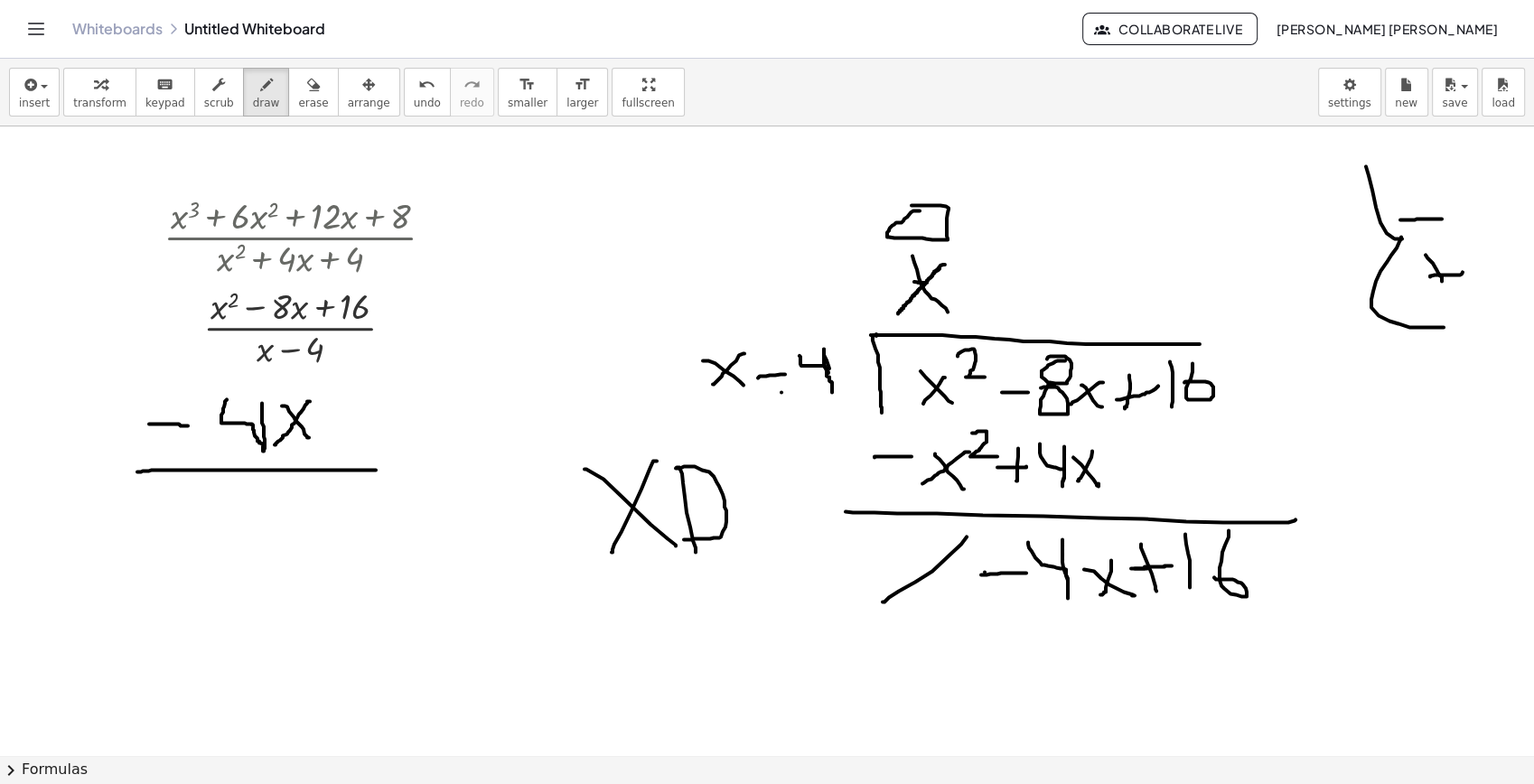
click at [376, 470] on div at bounding box center [767, 755] width 1534 height 1258
drag, startPoint x: 243, startPoint y: 488, endPoint x: 311, endPoint y: 549, distance: 91.4
click at [311, 549] on div at bounding box center [767, 755] width 1534 height 1258
drag, startPoint x: 310, startPoint y: 486, endPoint x: 402, endPoint y: 474, distance: 92.8
click at [235, 548] on div at bounding box center [767, 755] width 1534 height 1258
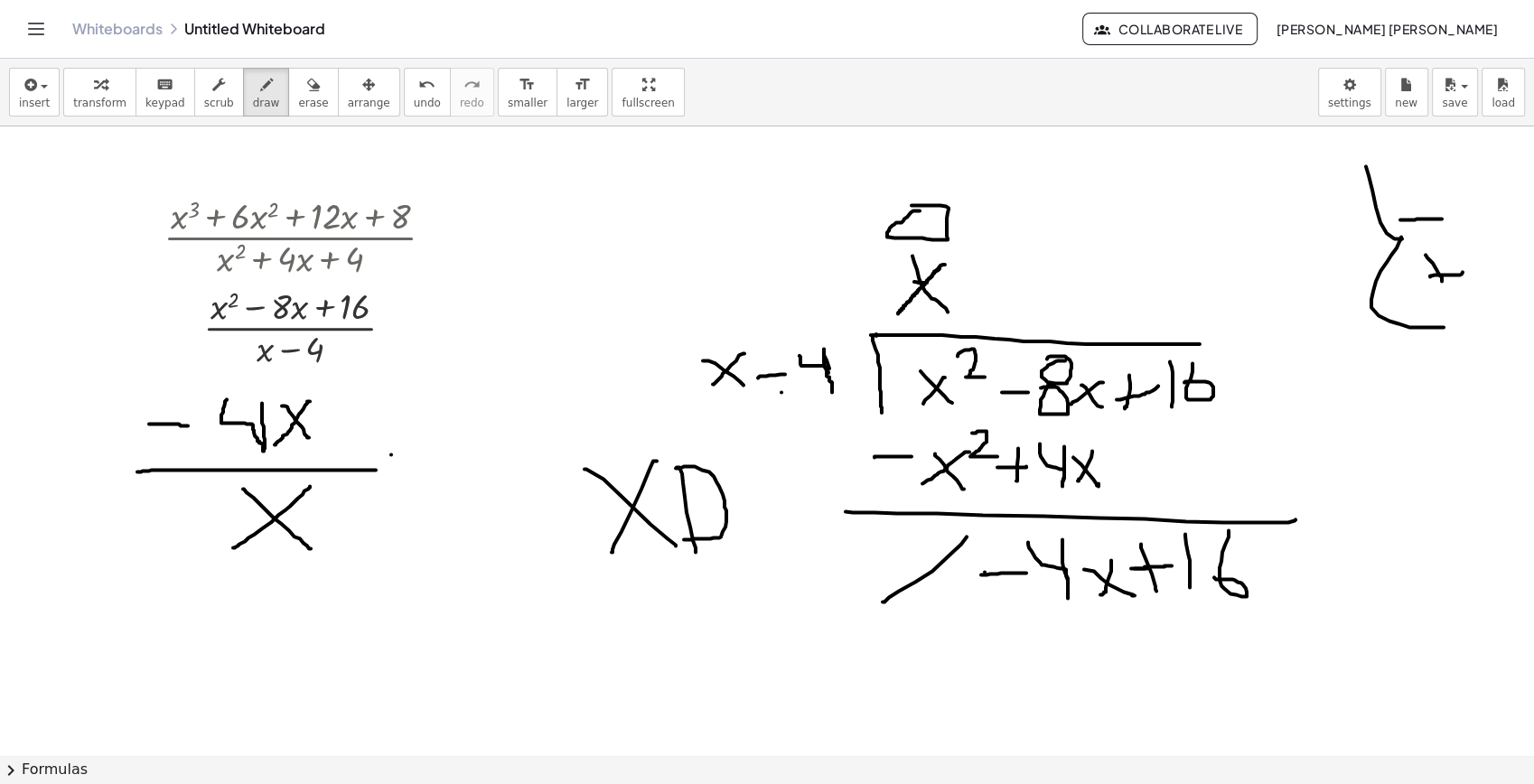
drag, startPoint x: 392, startPoint y: 455, endPoint x: 415, endPoint y: 453, distance: 23.1
click at [415, 453] on div at bounding box center [767, 755] width 1534 height 1258
drag, startPoint x: 396, startPoint y: 481, endPoint x: 427, endPoint y: 481, distance: 31.0
click at [425, 481] on div at bounding box center [767, 755] width 1534 height 1258
drag, startPoint x: 973, startPoint y: 277, endPoint x: 1005, endPoint y: 277, distance: 32.0
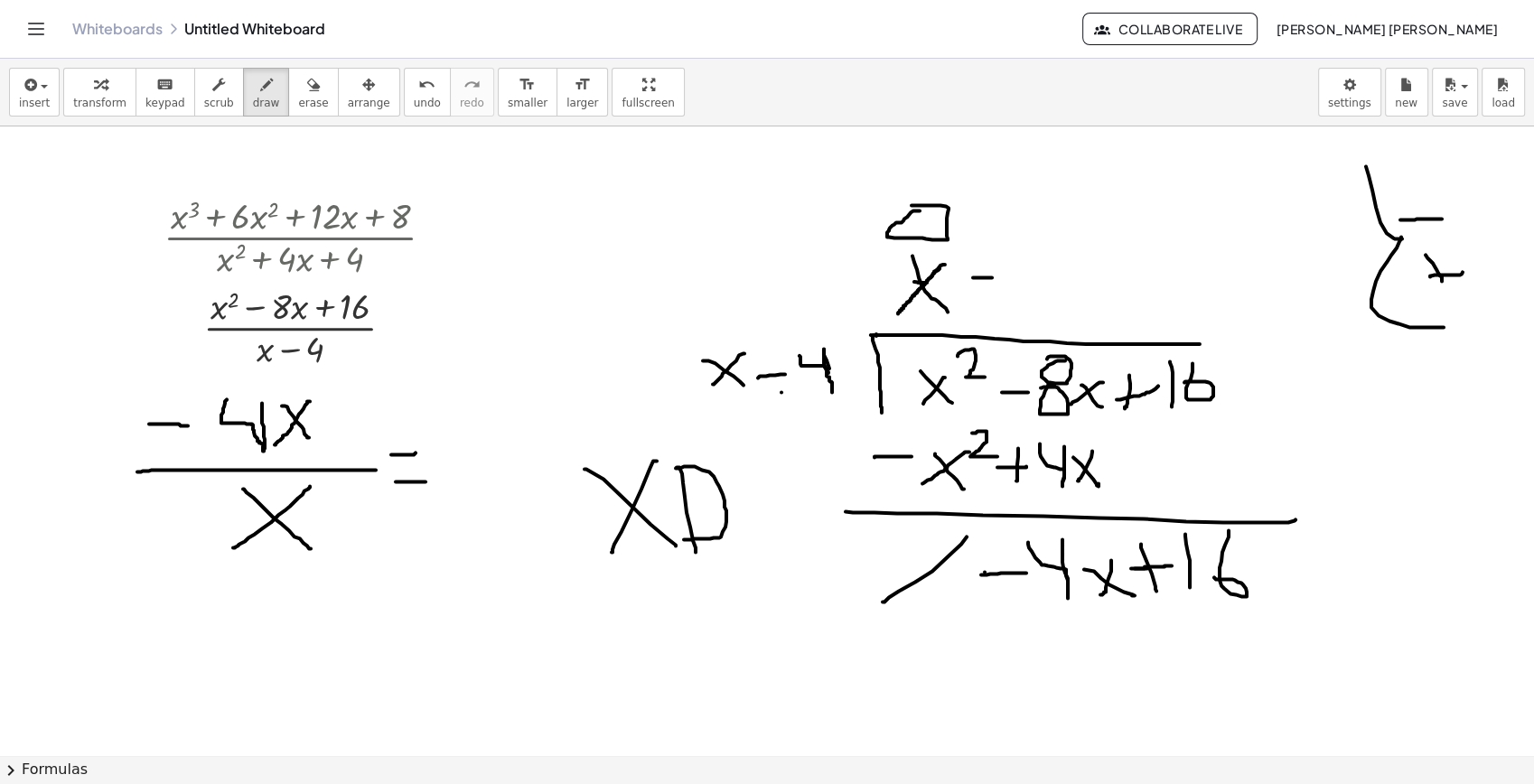
click at [1005, 277] on div at bounding box center [767, 755] width 1534 height 1258
drag, startPoint x: 1049, startPoint y: 256, endPoint x: 1019, endPoint y: 257, distance: 30.0
click at [1019, 257] on div at bounding box center [767, 755] width 1534 height 1258
click at [308, 91] on icon "button" at bounding box center [314, 85] width 13 height 22
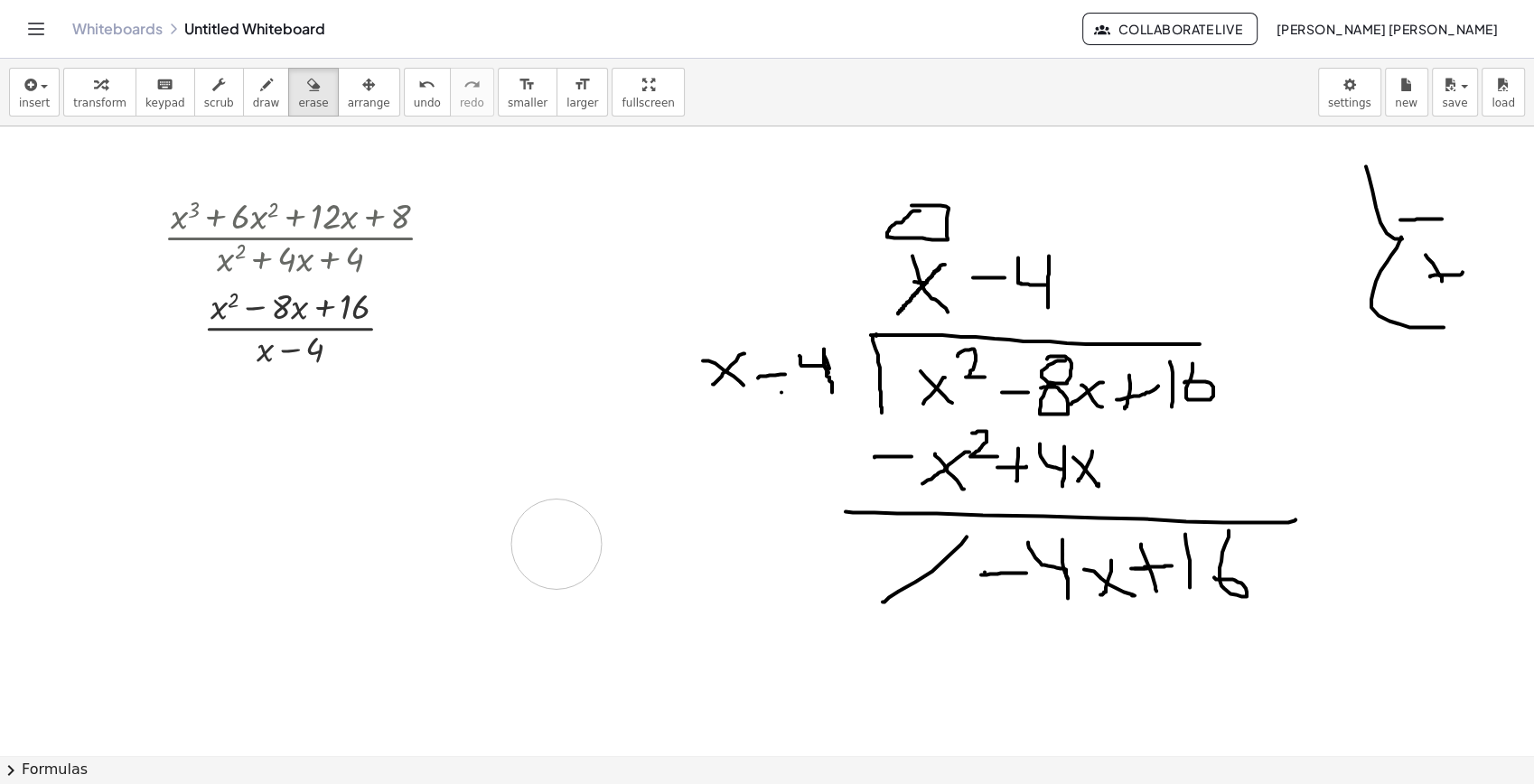
drag, startPoint x: 441, startPoint y: 422, endPoint x: 396, endPoint y: 474, distance: 68.8
click at [551, 519] on div at bounding box center [767, 755] width 1534 height 1258
click at [253, 97] on span "draw" at bounding box center [266, 103] width 27 height 13
click at [308, 81] on icon "button" at bounding box center [314, 85] width 13 height 22
drag, startPoint x: 905, startPoint y: 197, endPoint x: 959, endPoint y: 198, distance: 54.0
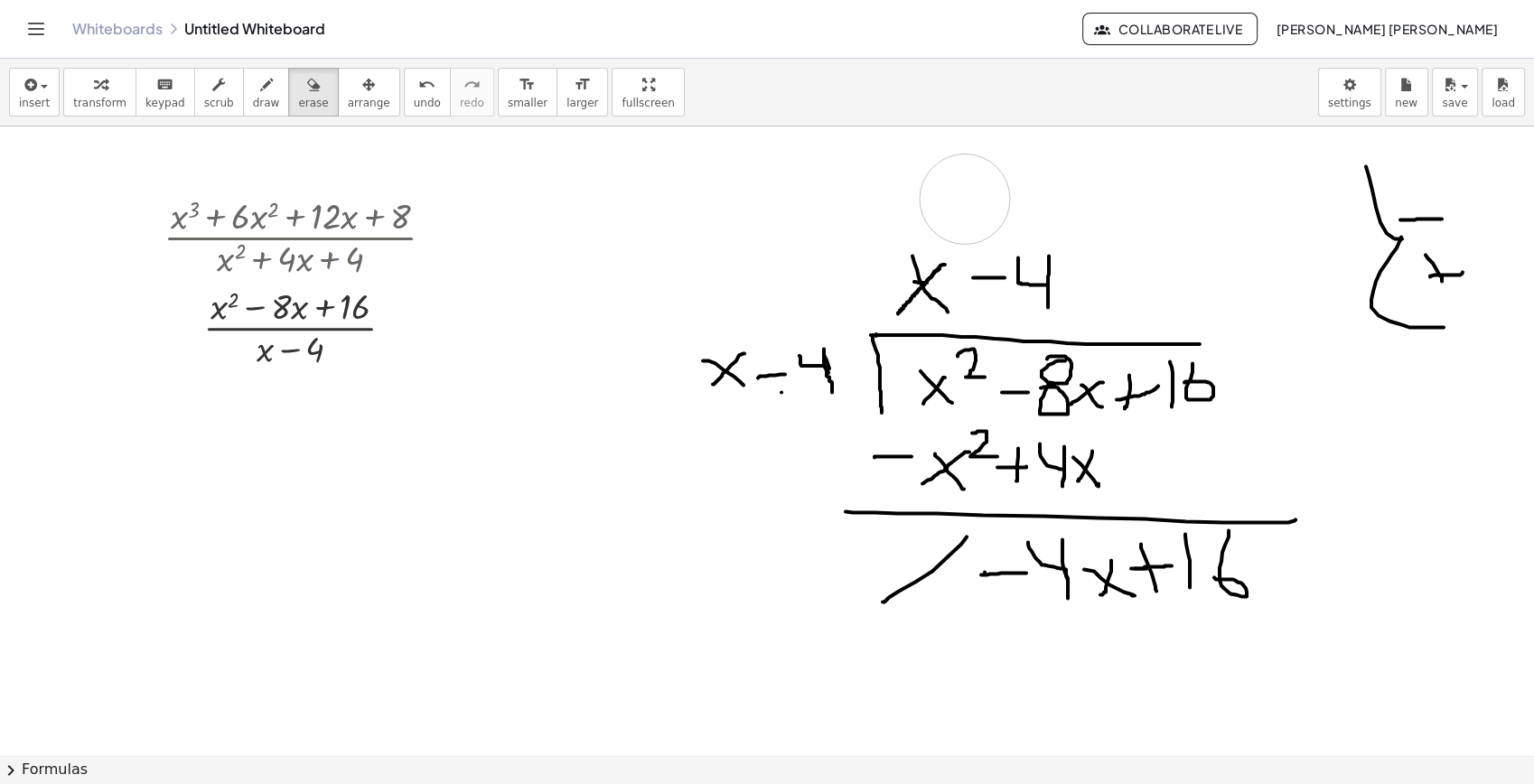
click at [967, 199] on div at bounding box center [767, 755] width 1534 height 1258
click at [260, 93] on icon "button" at bounding box center [266, 85] width 13 height 22
click at [998, 223] on div at bounding box center [767, 755] width 1534 height 1258
drag, startPoint x: 944, startPoint y: 190, endPoint x: 936, endPoint y: 235, distance: 45.7
click at [936, 235] on div at bounding box center [767, 755] width 1534 height 1258
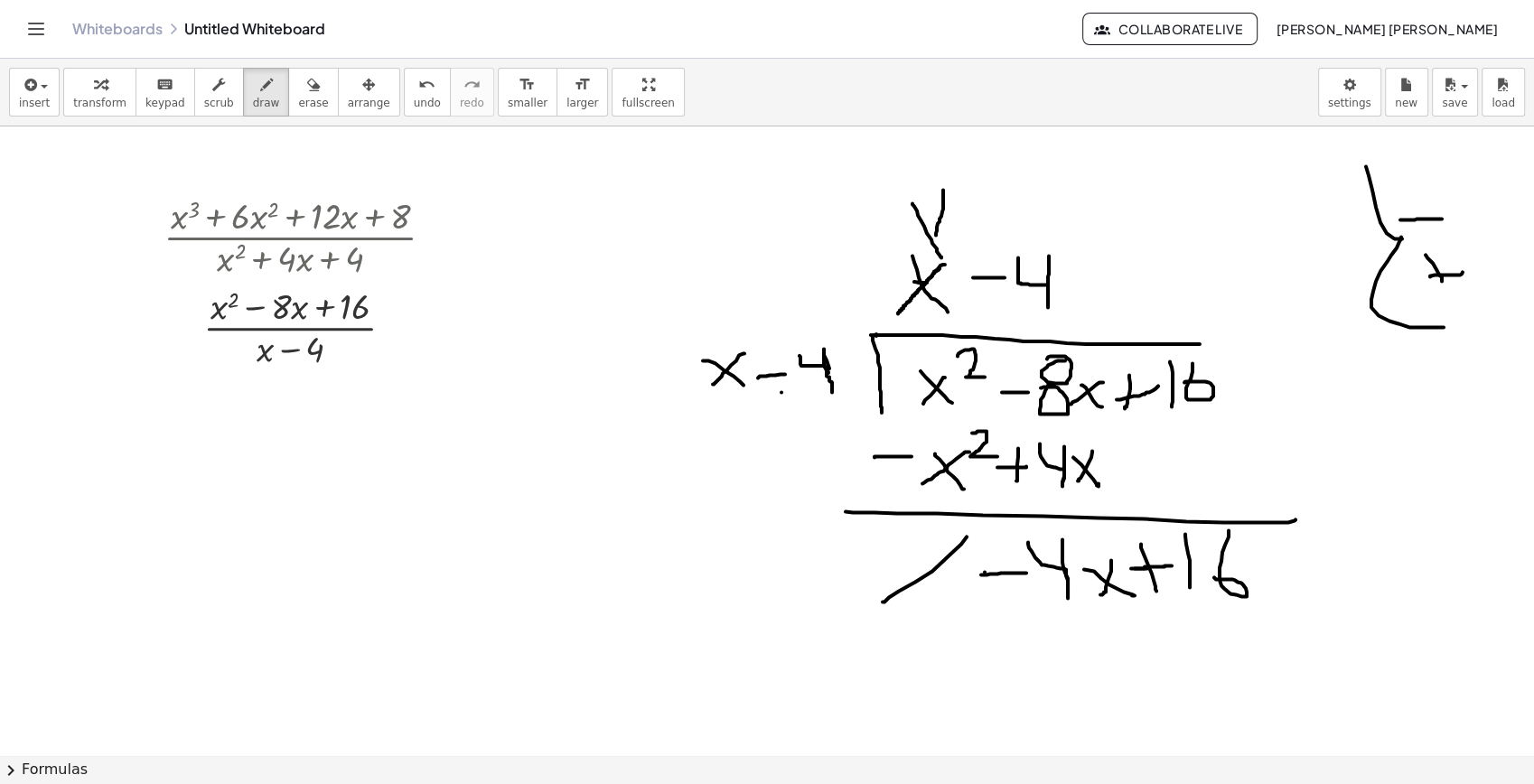
drag, startPoint x: 913, startPoint y: 204, endPoint x: 971, endPoint y: 216, distance: 59.2
click at [942, 256] on div at bounding box center [767, 755] width 1534 height 1258
drag, startPoint x: 975, startPoint y: 212, endPoint x: 944, endPoint y: 250, distance: 49.0
click at [944, 250] on div at bounding box center [767, 755] width 1534 height 1258
drag, startPoint x: 1020, startPoint y: 221, endPoint x: 720, endPoint y: 292, distance: 308.3
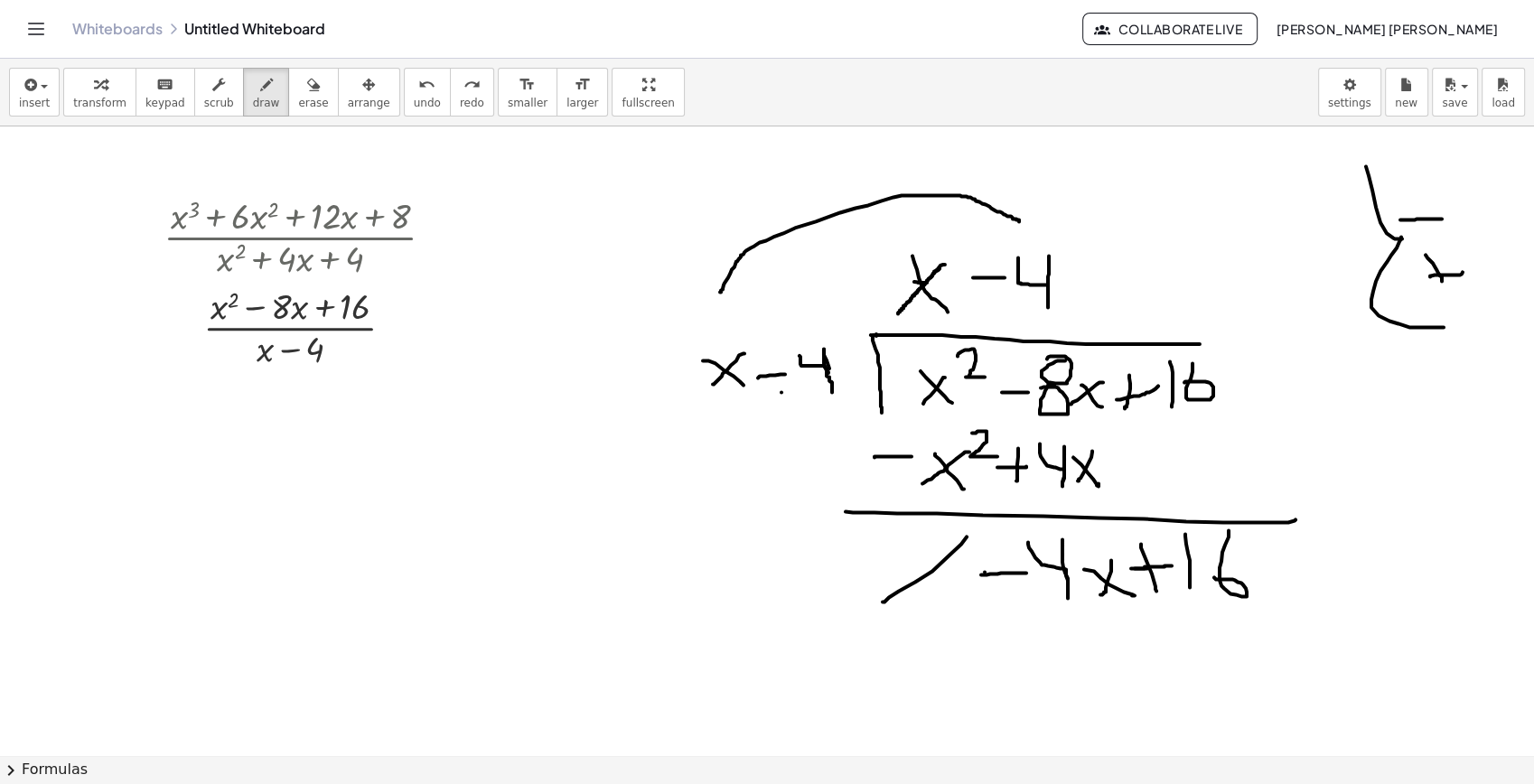
click at [720, 292] on div at bounding box center [767, 755] width 1534 height 1258
drag, startPoint x: 1020, startPoint y: 630, endPoint x: 1020, endPoint y: 673, distance: 43.0
click at [1020, 673] on div at bounding box center [767, 755] width 1534 height 1258
drag, startPoint x: 1003, startPoint y: 653, endPoint x: 1051, endPoint y: 640, distance: 49.7
click at [1041, 646] on div at bounding box center [767, 755] width 1534 height 1258
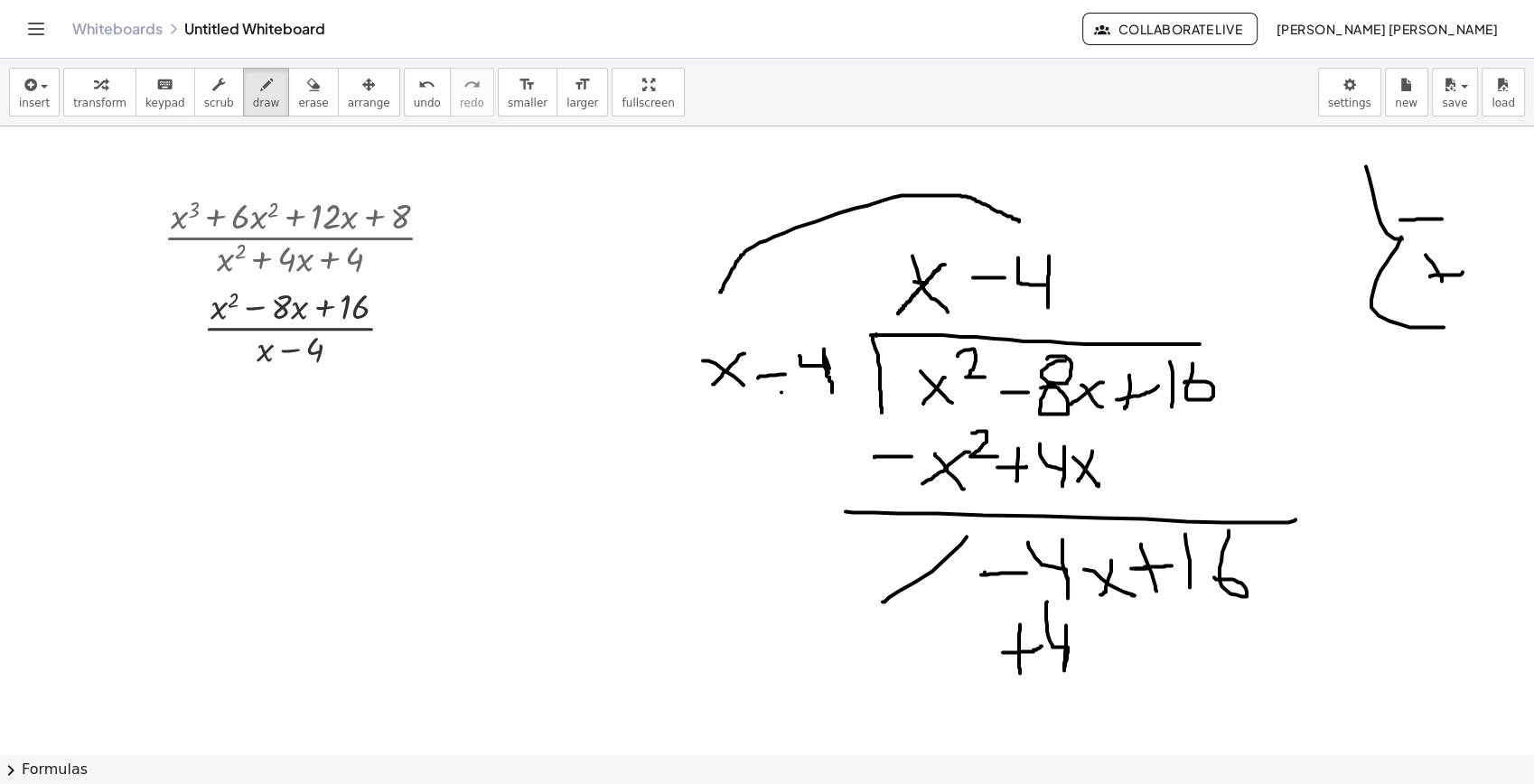
drag, startPoint x: 1066, startPoint y: 625, endPoint x: 1047, endPoint y: 601, distance: 30.6
click at [1047, 601] on div at bounding box center [767, 755] width 1534 height 1258
drag, startPoint x: 1111, startPoint y: 663, endPoint x: 1124, endPoint y: 636, distance: 30.0
click at [1120, 671] on div at bounding box center [767, 755] width 1534 height 1258
drag, startPoint x: 1085, startPoint y: 655, endPoint x: 1073, endPoint y: 663, distance: 14.4
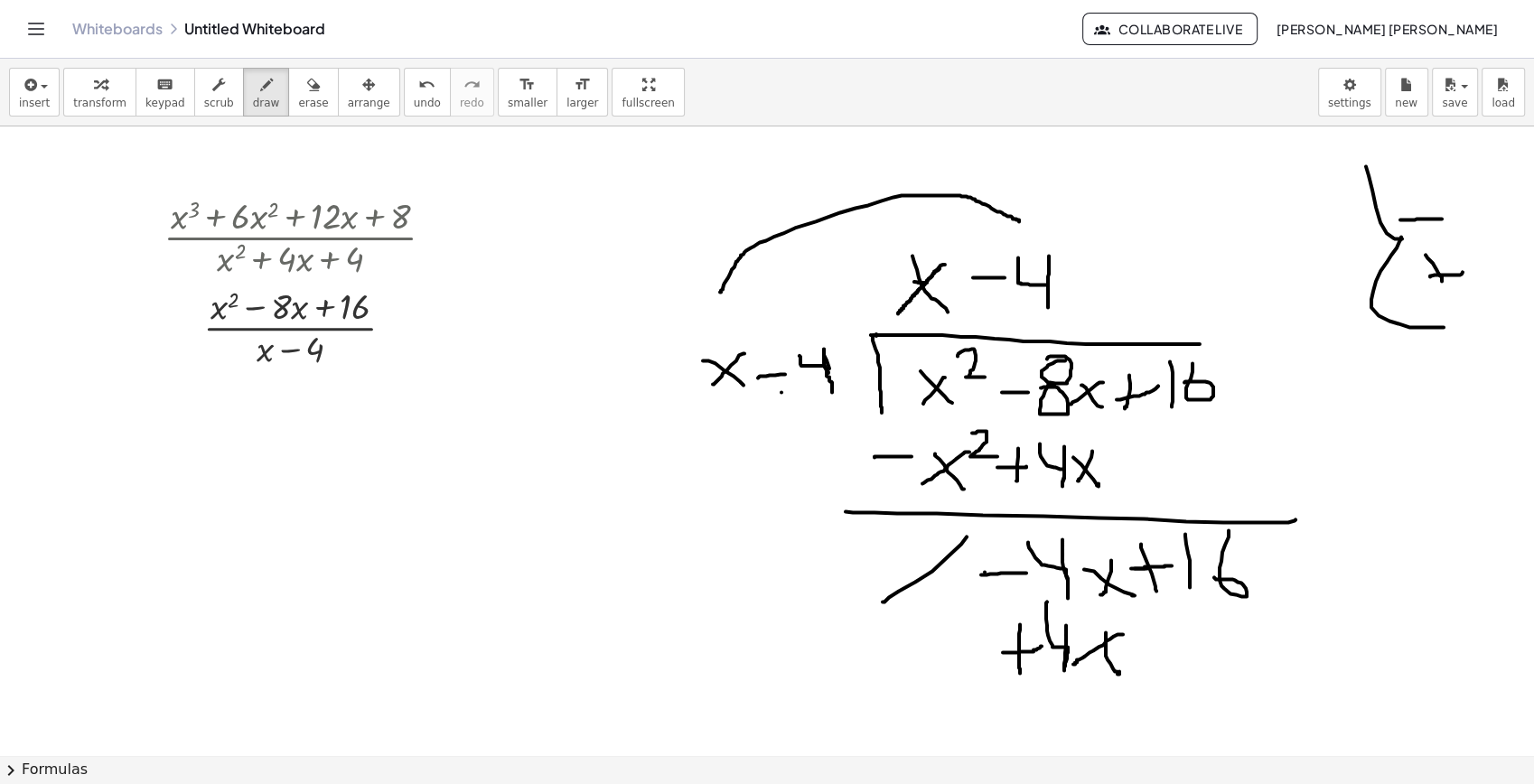
click at [1073, 663] on div at bounding box center [767, 755] width 1534 height 1258
drag, startPoint x: 1134, startPoint y: 656, endPoint x: 1164, endPoint y: 654, distance: 30.1
click at [1164, 654] on div at bounding box center [767, 755] width 1534 height 1258
drag, startPoint x: 1197, startPoint y: 623, endPoint x: 1198, endPoint y: 682, distance: 59.0
click at [1198, 682] on div at bounding box center [767, 755] width 1534 height 1258
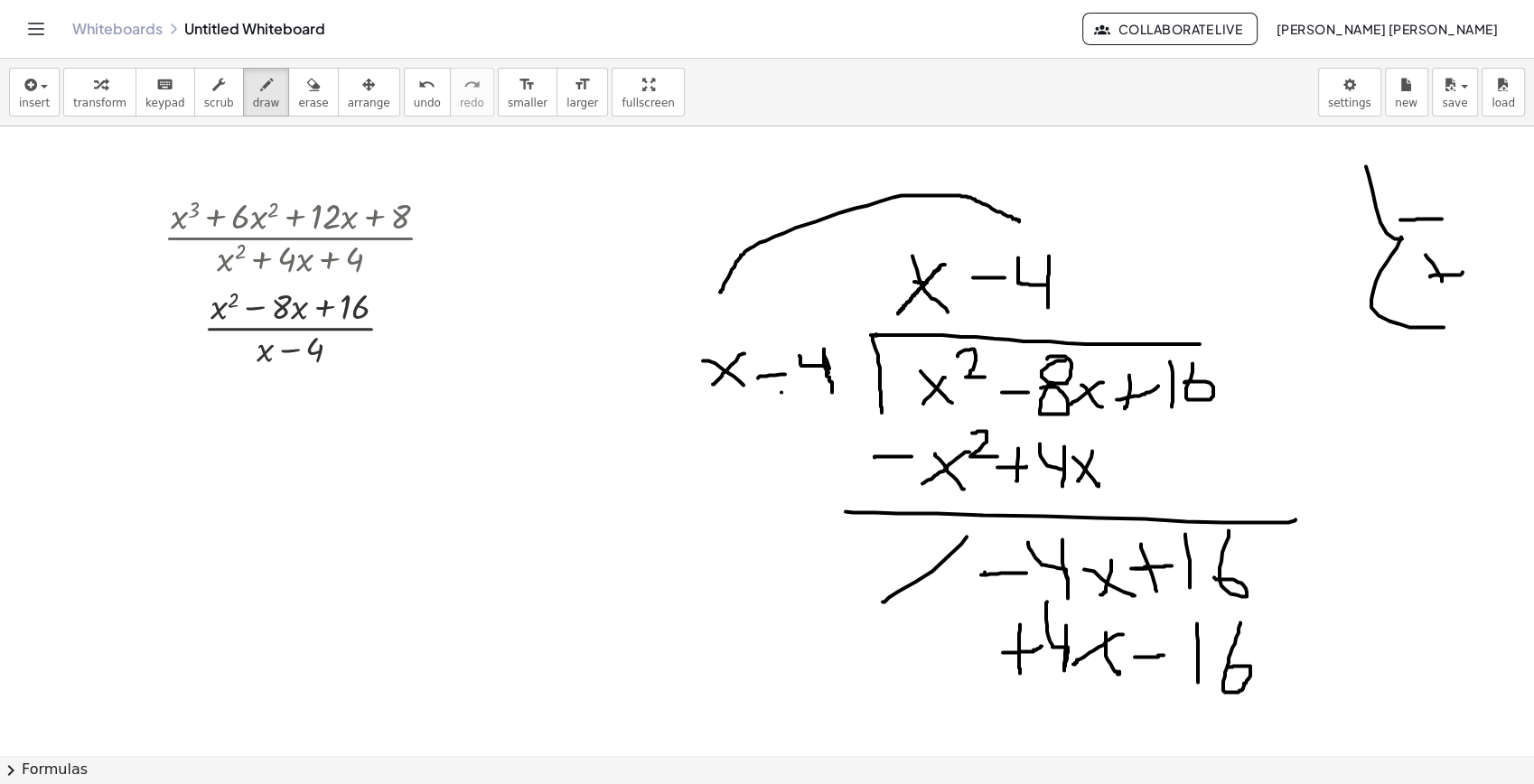
drag, startPoint x: 1240, startPoint y: 622, endPoint x: 1226, endPoint y: 668, distance: 48.1
click at [1227, 666] on div at bounding box center [767, 755] width 1534 height 1258
drag, startPoint x: 986, startPoint y: 700, endPoint x: 1368, endPoint y: 727, distance: 383.0
click at [1368, 709] on div at bounding box center [767, 755] width 1534 height 1258
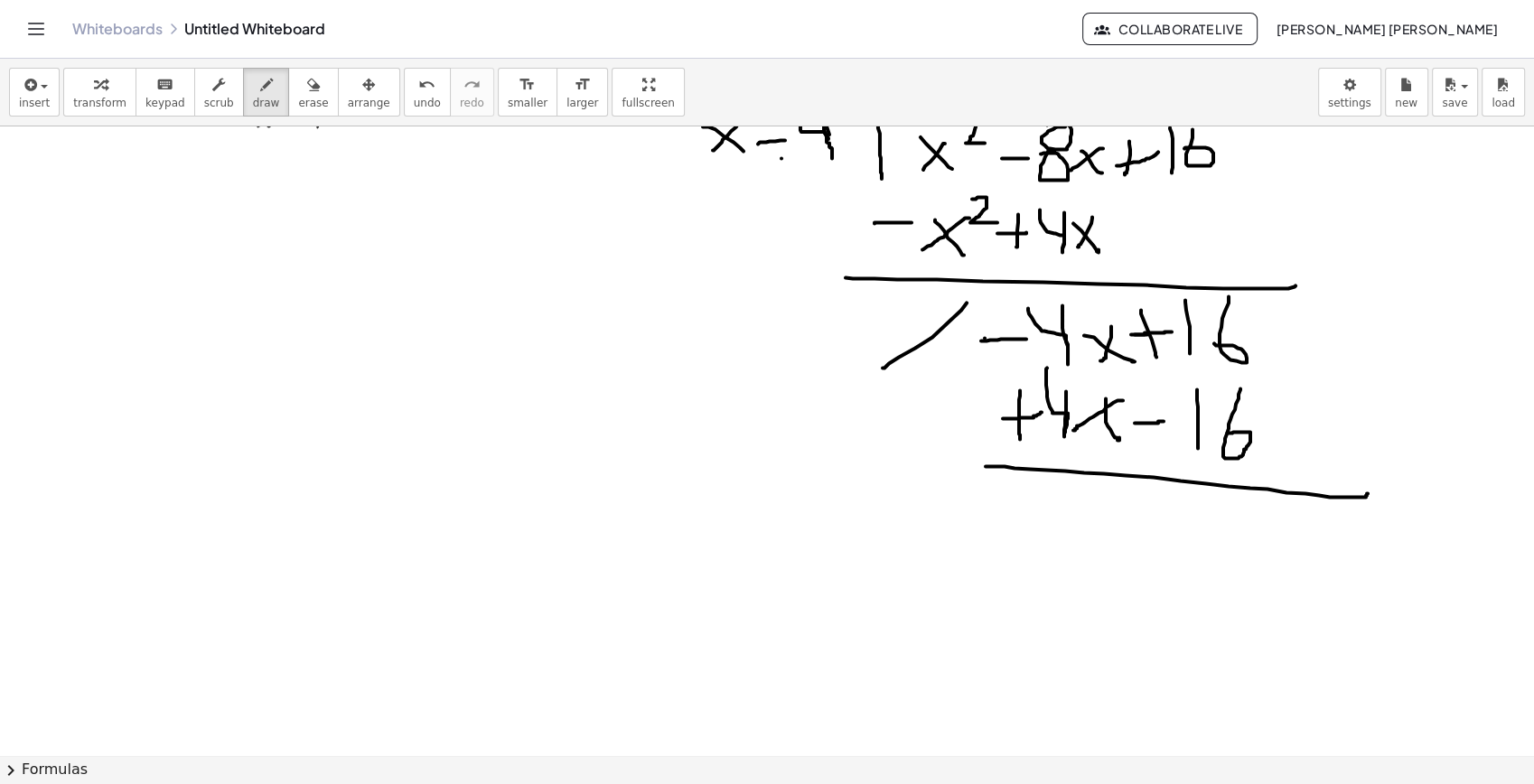
drag, startPoint x: 1123, startPoint y: 509, endPoint x: 1047, endPoint y: 603, distance: 120.9
click at [1035, 613] on div at bounding box center [767, 521] width 1534 height 1258
drag, startPoint x: 1291, startPoint y: 528, endPoint x: 1093, endPoint y: 649, distance: 232.0
click at [1093, 649] on div at bounding box center [767, 521] width 1534 height 1258
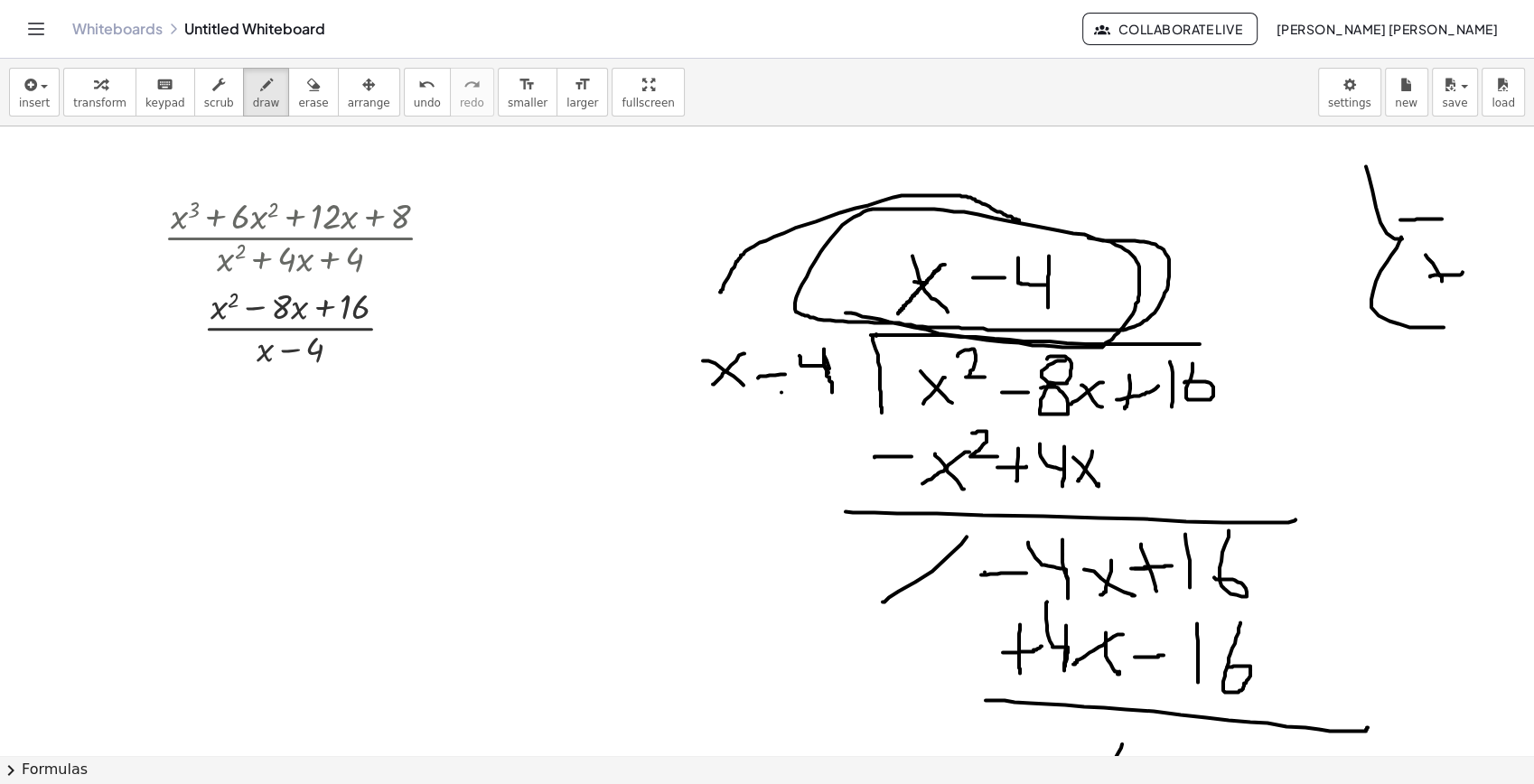
drag, startPoint x: 846, startPoint y: 312, endPoint x: 957, endPoint y: 230, distance: 138.0
click at [957, 230] on div at bounding box center [767, 755] width 1534 height 1258
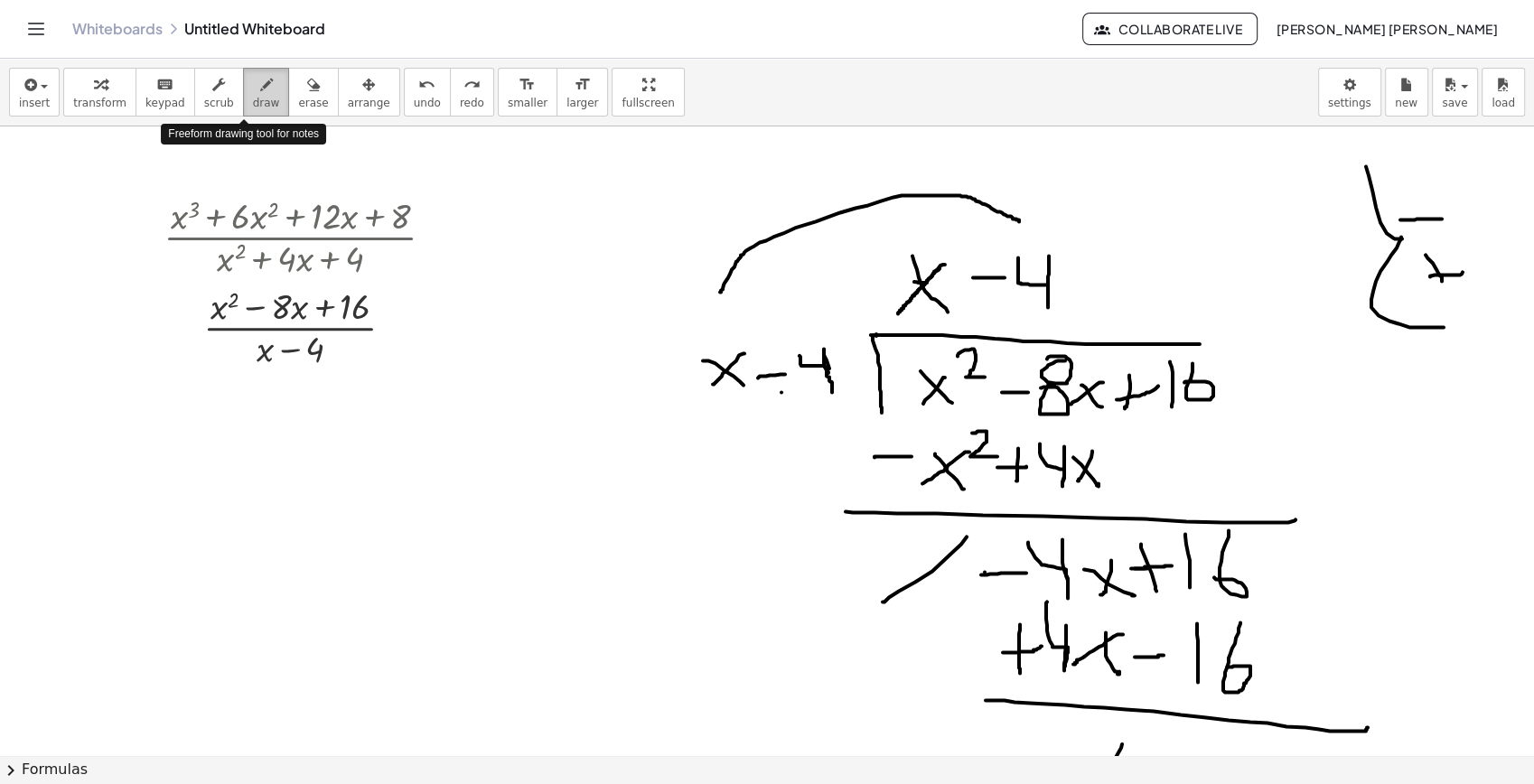
click at [268, 86] on button "draw" at bounding box center [267, 92] width 47 height 48
click at [308, 89] on icon "button" at bounding box center [314, 85] width 13 height 22
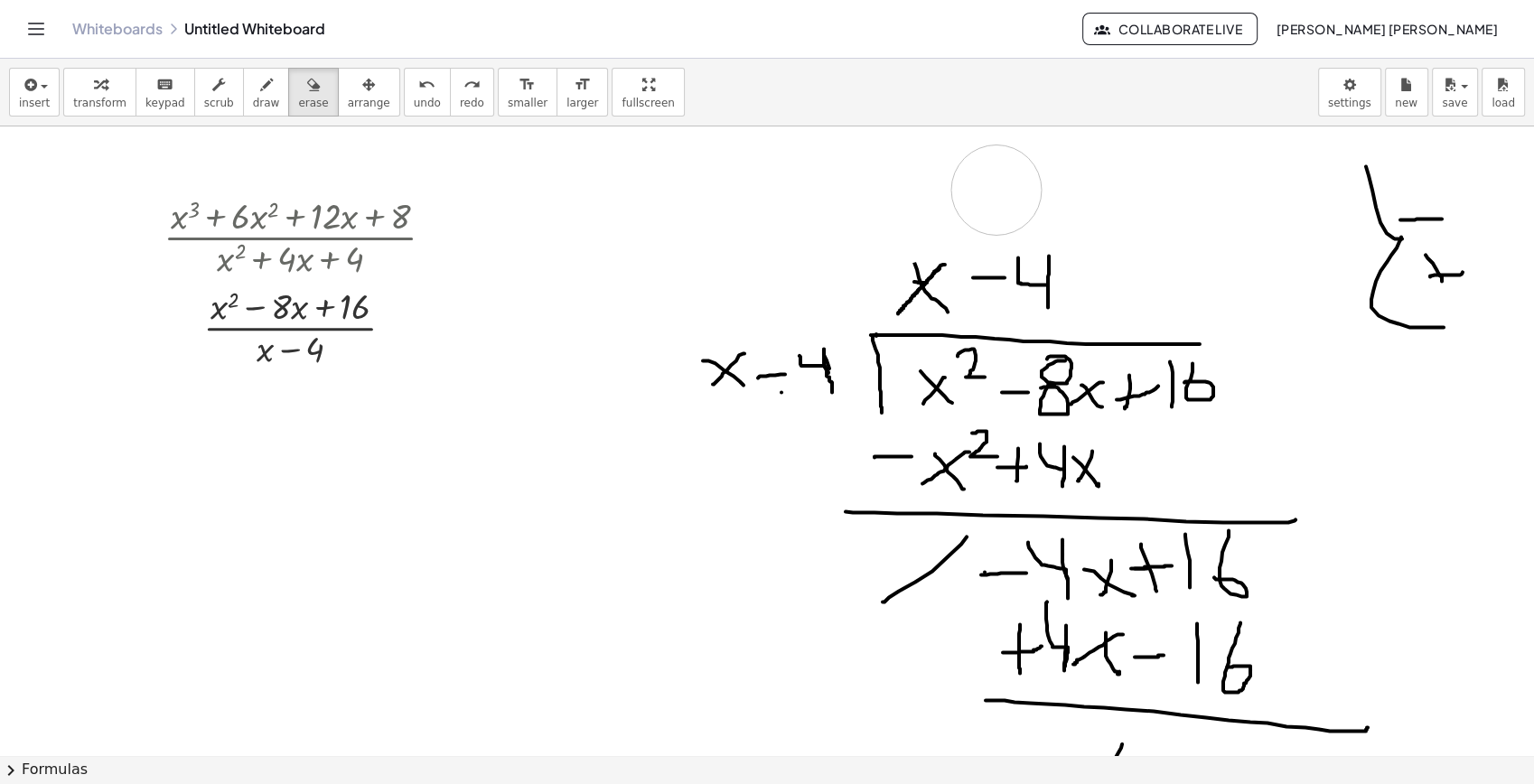
drag, startPoint x: 779, startPoint y: 255, endPoint x: 1012, endPoint y: 192, distance: 241.4
click at [1012, 192] on div at bounding box center [767, 755] width 1534 height 1258
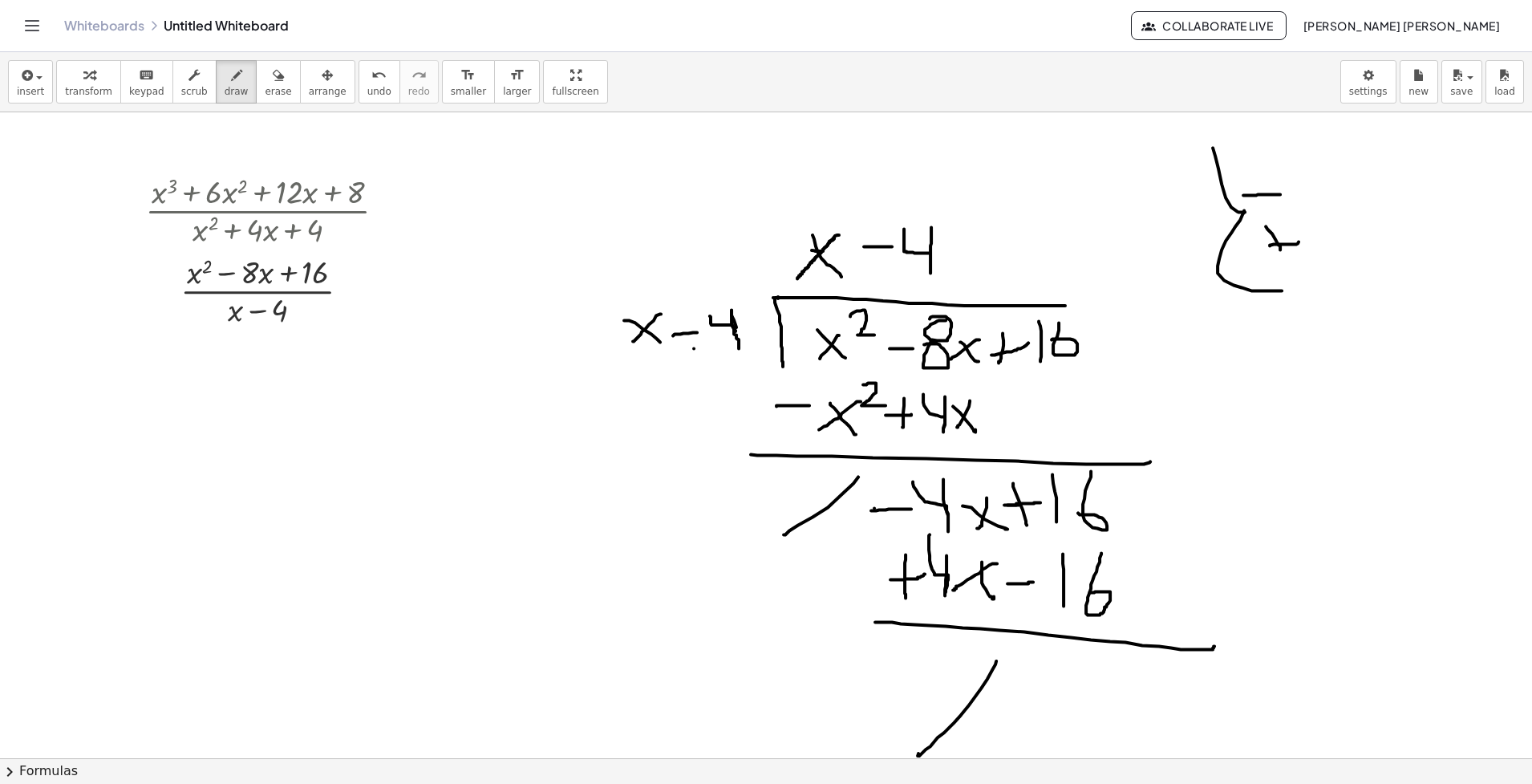
drag, startPoint x: 215, startPoint y: 97, endPoint x: 219, endPoint y: 220, distance: 123.1
click at [216, 99] on button "draw" at bounding box center [237, 82] width 42 height 43
drag, startPoint x: 196, startPoint y: 379, endPoint x: 250, endPoint y: 442, distance: 83.0
click at [250, 442] on div at bounding box center [766, 758] width 1532 height 1291
drag, startPoint x: 236, startPoint y: 405, endPoint x: 199, endPoint y: 439, distance: 50.2
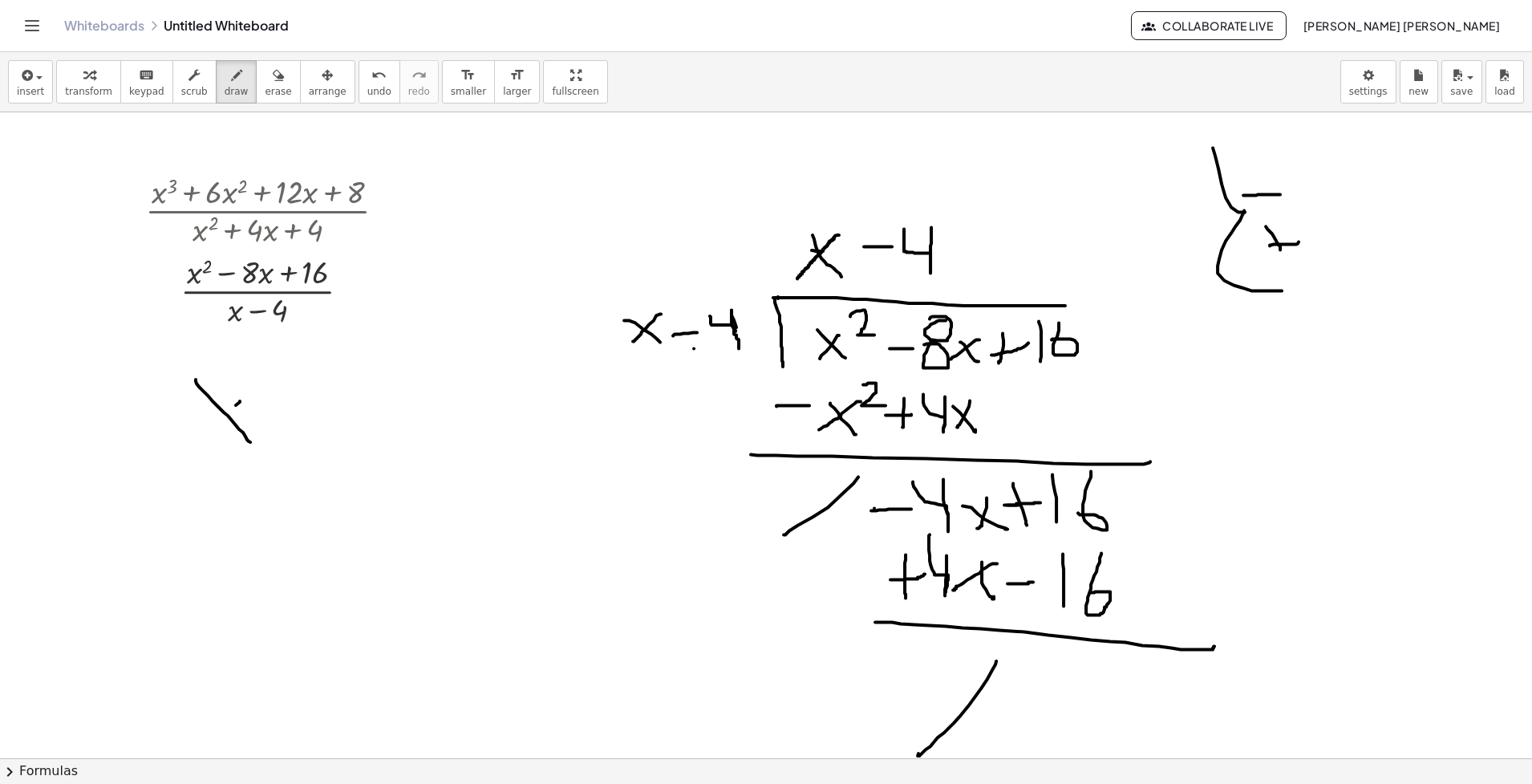
click at [199, 439] on div at bounding box center [766, 758] width 1532 height 1291
drag, startPoint x: 263, startPoint y: 367, endPoint x: 217, endPoint y: 484, distance: 125.7
click at [289, 405] on div at bounding box center [766, 758] width 1532 height 1291
drag, startPoint x: 170, startPoint y: 493, endPoint x: 270, endPoint y: 488, distance: 100.1
click at [295, 478] on div at bounding box center [766, 758] width 1532 height 1291
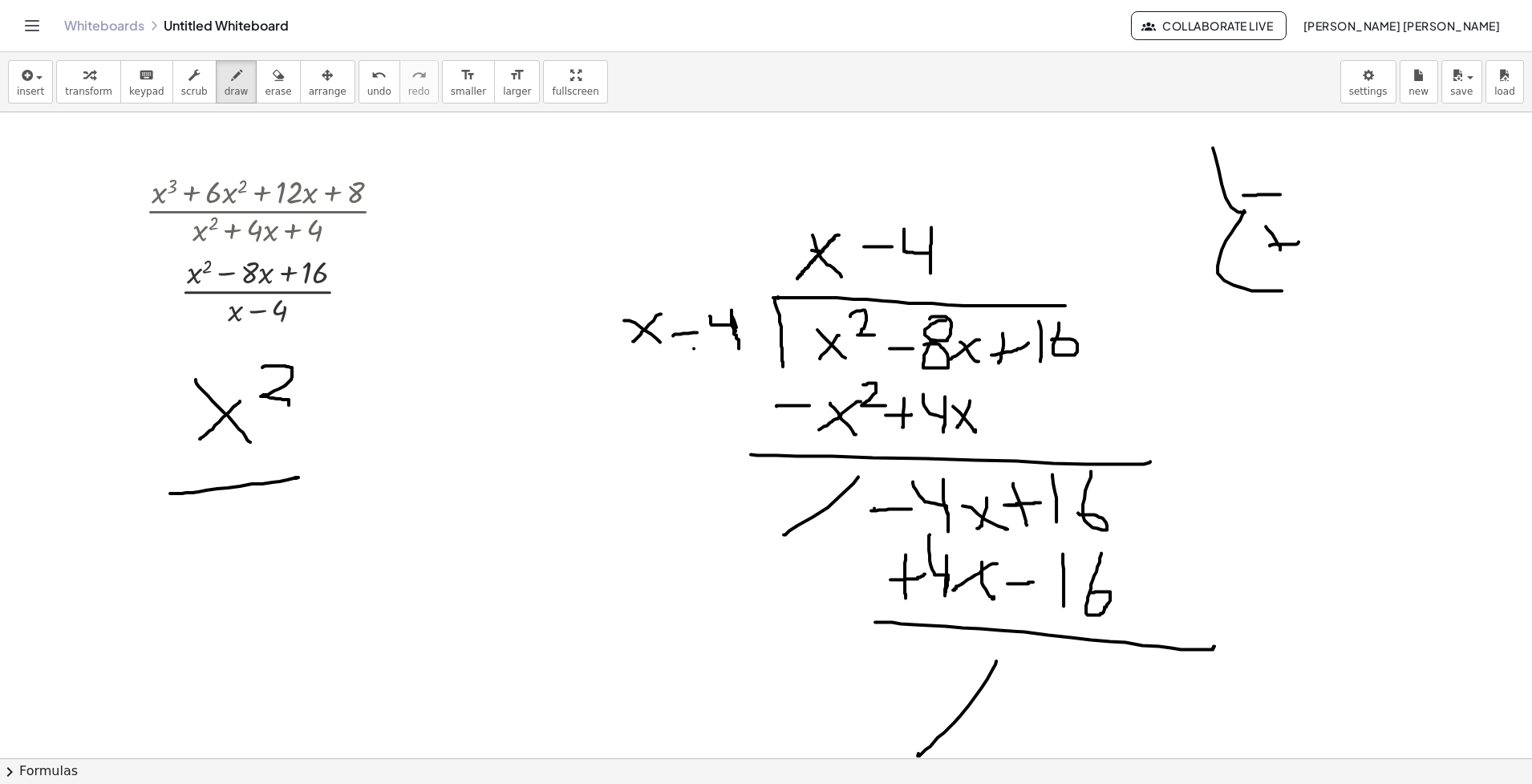
drag, startPoint x: 220, startPoint y: 509, endPoint x: 264, endPoint y: 589, distance: 91.3
click at [264, 589] on div at bounding box center [766, 758] width 1532 height 1291
drag, startPoint x: 242, startPoint y: 562, endPoint x: 225, endPoint y: 569, distance: 18.4
click at [218, 575] on div at bounding box center [766, 758] width 1532 height 1291
click at [279, 529] on div at bounding box center [766, 758] width 1532 height 1291
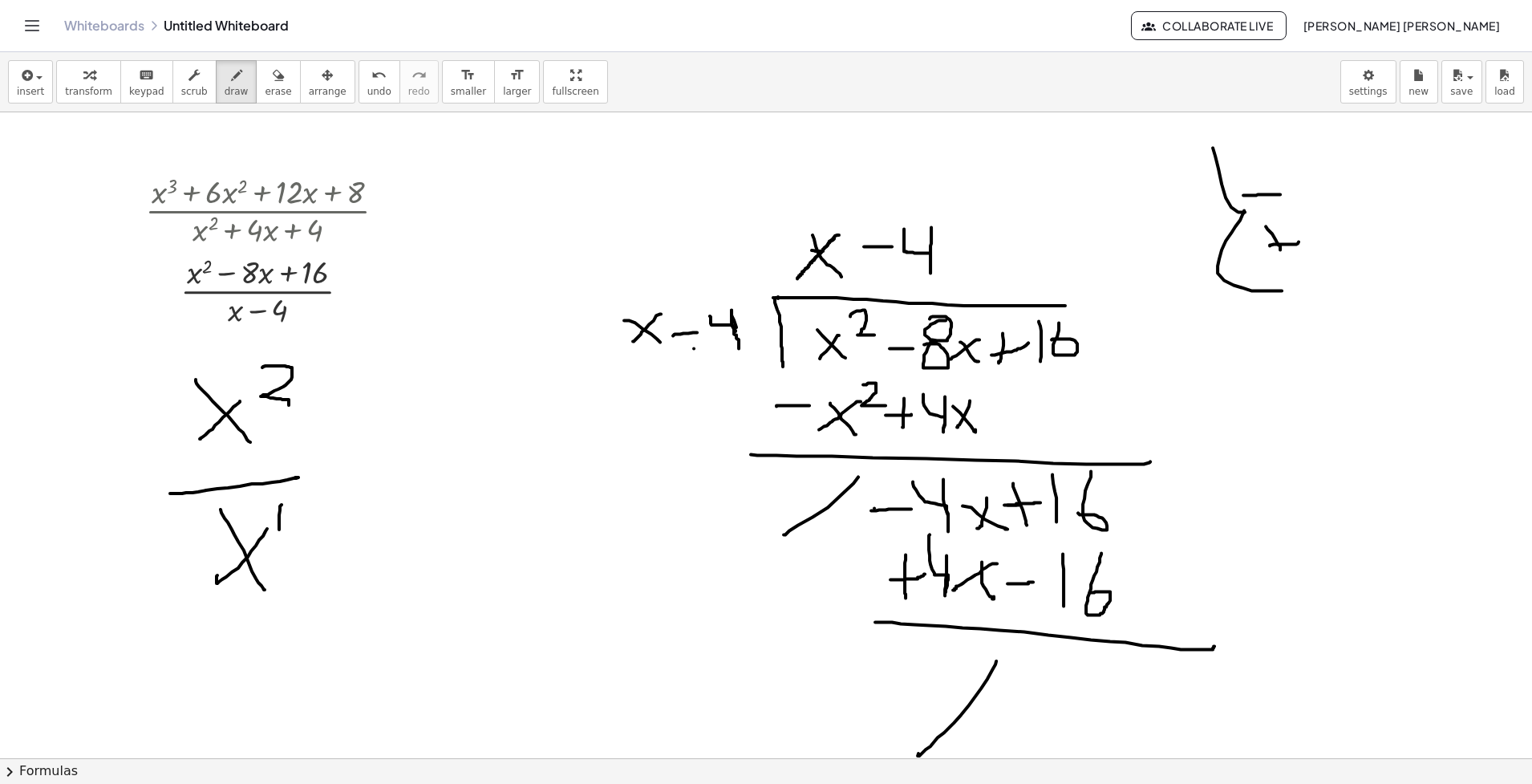
drag, startPoint x: 310, startPoint y: 464, endPoint x: 327, endPoint y: 465, distance: 17.0
click at [326, 464] on div at bounding box center [766, 758] width 1532 height 1291
drag, startPoint x: 318, startPoint y: 483, endPoint x: 339, endPoint y: 483, distance: 21.0
click at [339, 483] on div at bounding box center [766, 758] width 1532 height 1291
drag, startPoint x: 359, startPoint y: 458, endPoint x: 390, endPoint y: 497, distance: 49.8
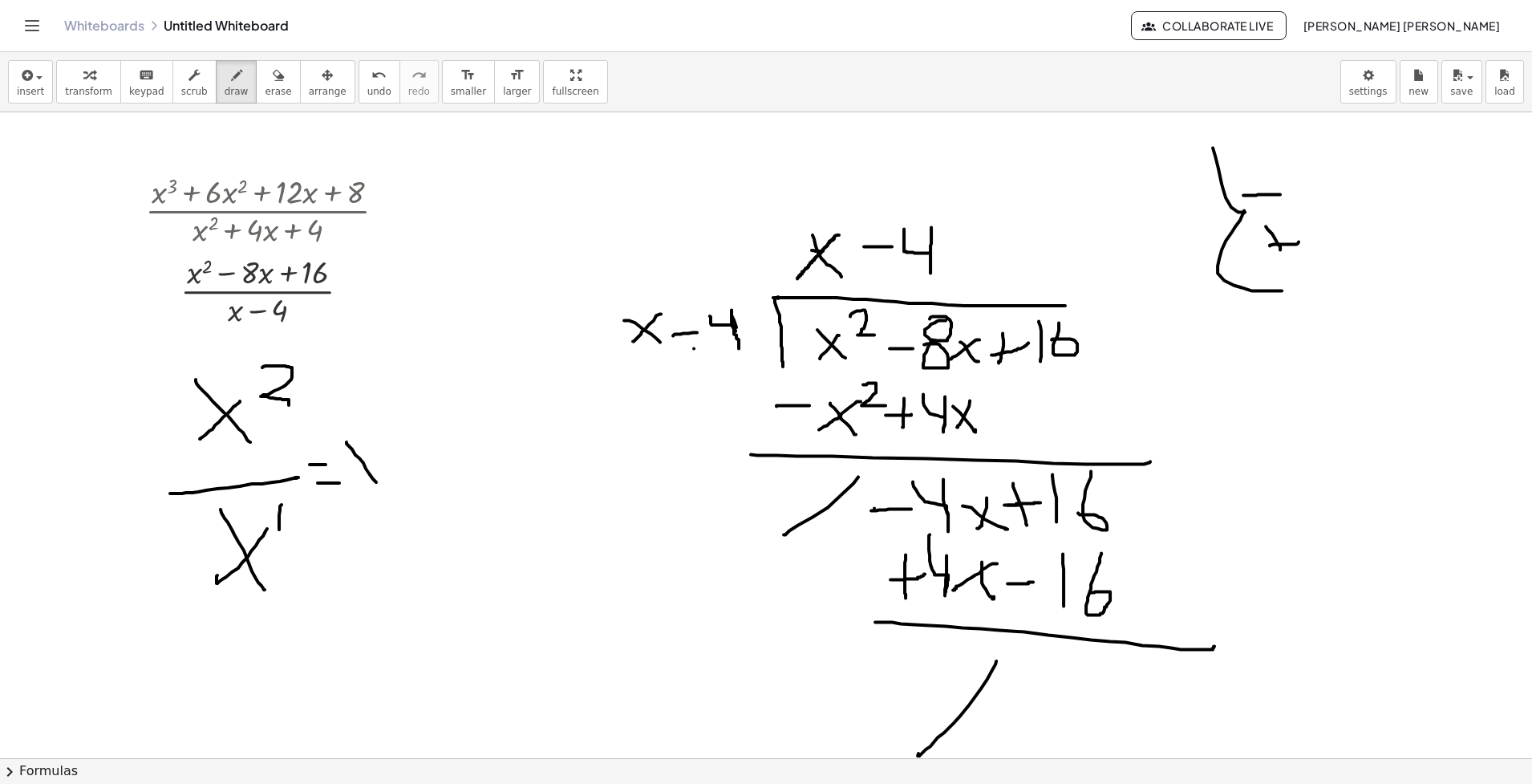
click at [390, 497] on div at bounding box center [766, 758] width 1532 height 1291
drag, startPoint x: 391, startPoint y: 455, endPoint x: 416, endPoint y: 469, distance: 28.7
click at [354, 507] on div at bounding box center [766, 758] width 1532 height 1291
drag, startPoint x: 501, startPoint y: 435, endPoint x: 534, endPoint y: 435, distance: 33.0
click at [534, 435] on div at bounding box center [766, 758] width 1532 height 1291
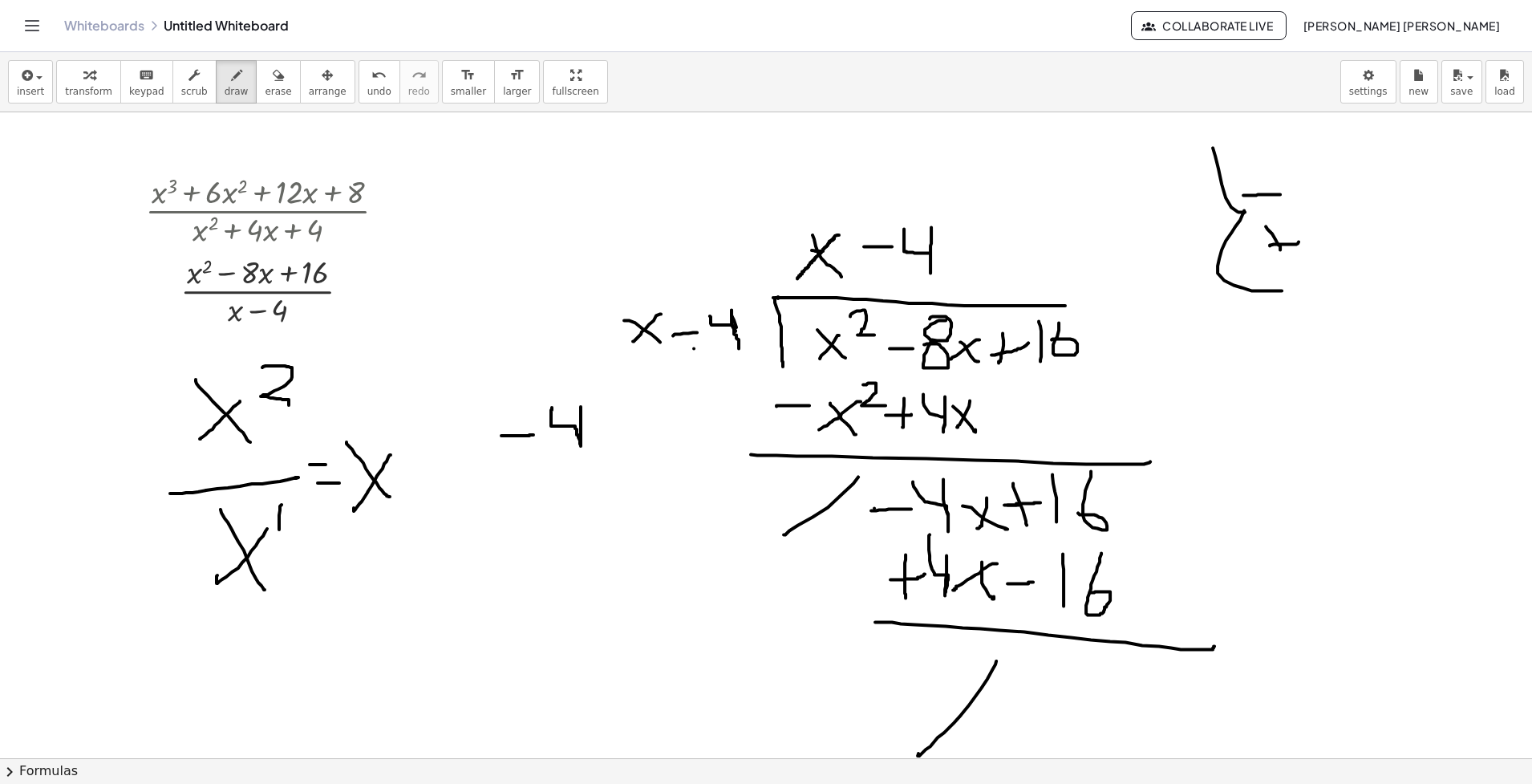
drag, startPoint x: 580, startPoint y: 406, endPoint x: 552, endPoint y: 407, distance: 28.0
click at [552, 407] on div at bounding box center [766, 758] width 1532 height 1291
drag, startPoint x: 599, startPoint y: 416, endPoint x: 615, endPoint y: 442, distance: 30.5
click at [615, 442] on div at bounding box center [766, 758] width 1532 height 1291
drag, startPoint x: 620, startPoint y: 414, endPoint x: 580, endPoint y: 462, distance: 62.5
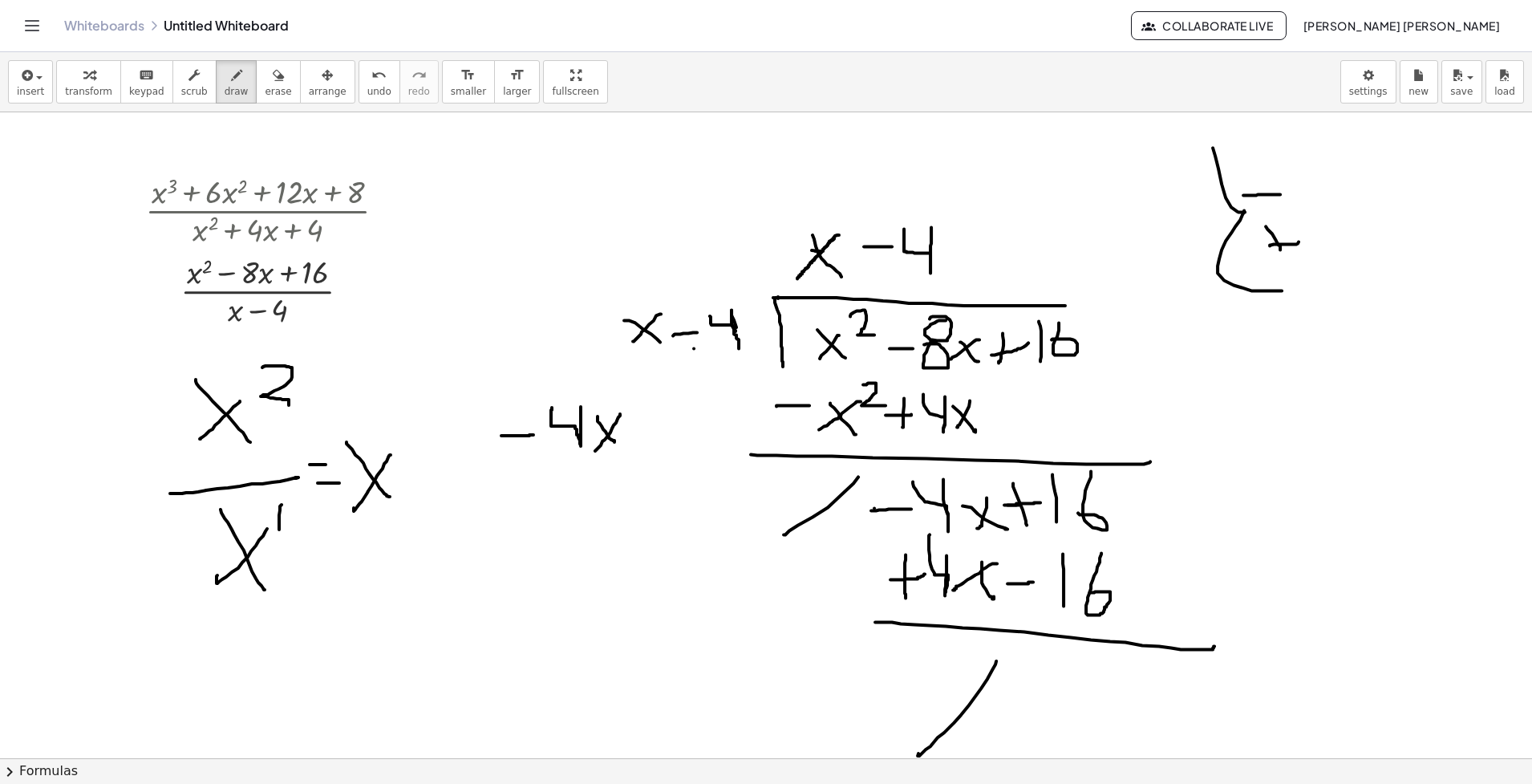
click at [593, 455] on div at bounding box center [766, 758] width 1532 height 1291
drag, startPoint x: 557, startPoint y: 472, endPoint x: 629, endPoint y: 464, distance: 72.4
click at [629, 464] on div at bounding box center [766, 758] width 1532 height 1291
drag, startPoint x: 579, startPoint y: 497, endPoint x: 611, endPoint y: 493, distance: 32.2
click at [610, 526] on div at bounding box center [766, 758] width 1532 height 1291
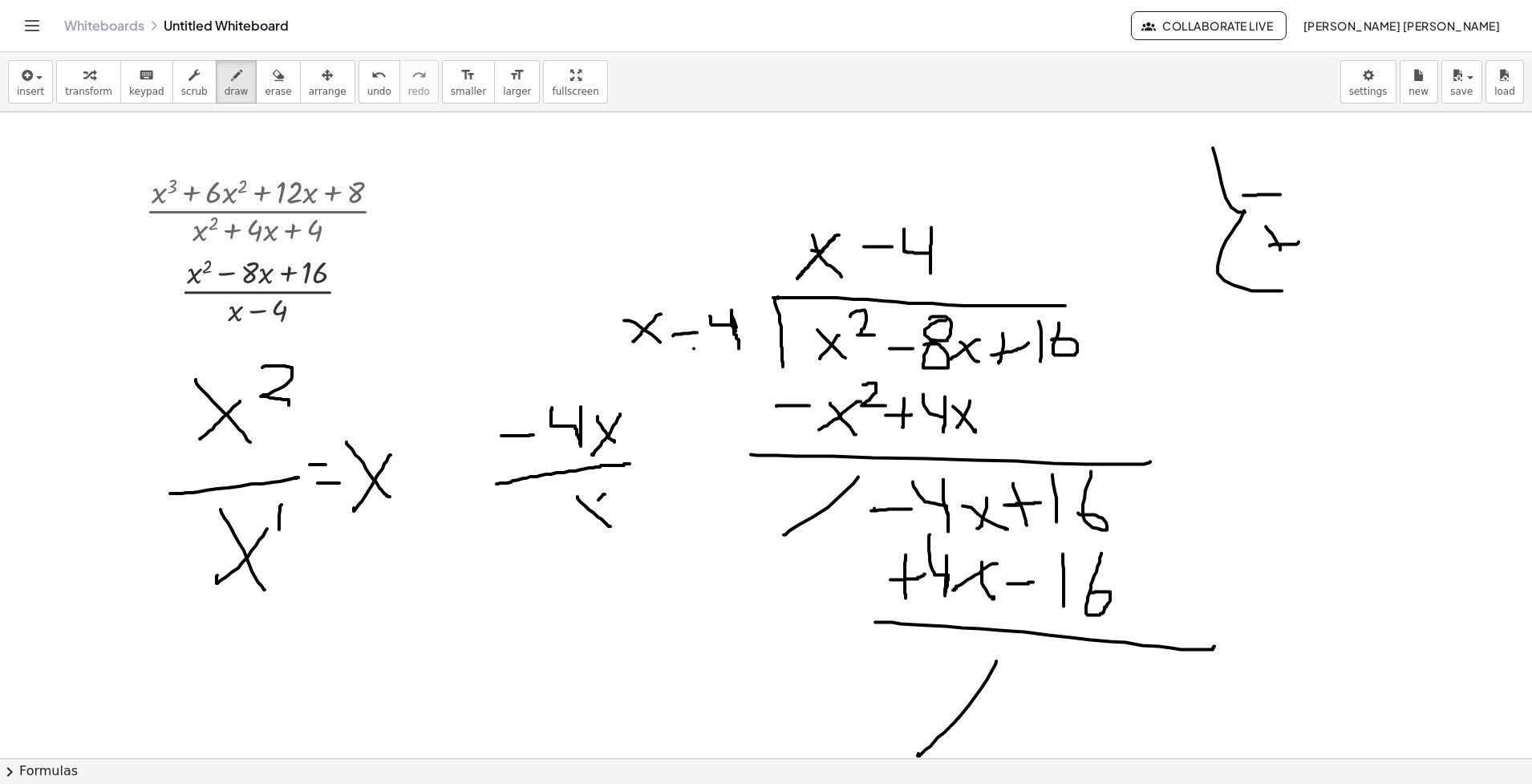
drag, startPoint x: 599, startPoint y: 500, endPoint x: 586, endPoint y: 515, distance: 19.8
click at [572, 536] on div at bounding box center [766, 758] width 1532 height 1291
drag, startPoint x: 639, startPoint y: 457, endPoint x: 654, endPoint y: 457, distance: 15.0
click at [654, 457] on div at bounding box center [766, 758] width 1532 height 1291
drag, startPoint x: 639, startPoint y: 474, endPoint x: 663, endPoint y: 471, distance: 24.2
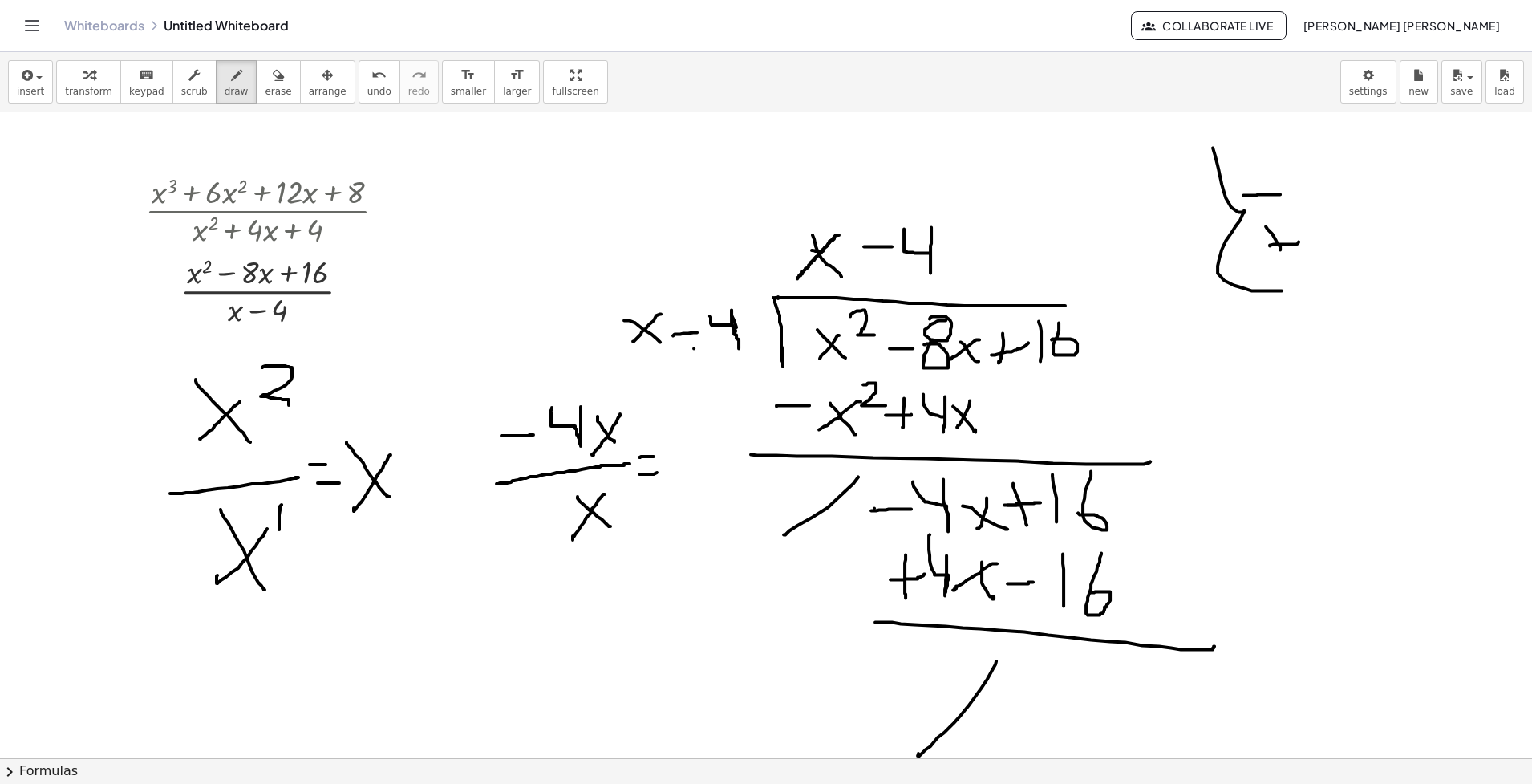
click at [661, 471] on div at bounding box center [766, 758] width 1532 height 1291
drag, startPoint x: 672, startPoint y: 465, endPoint x: 696, endPoint y: 460, distance: 24.5
click at [696, 460] on div at bounding box center [766, 758] width 1532 height 1291
drag, startPoint x: 713, startPoint y: 438, endPoint x: 676, endPoint y: 441, distance: 37.1
click at [694, 435] on div at bounding box center [766, 758] width 1532 height 1291
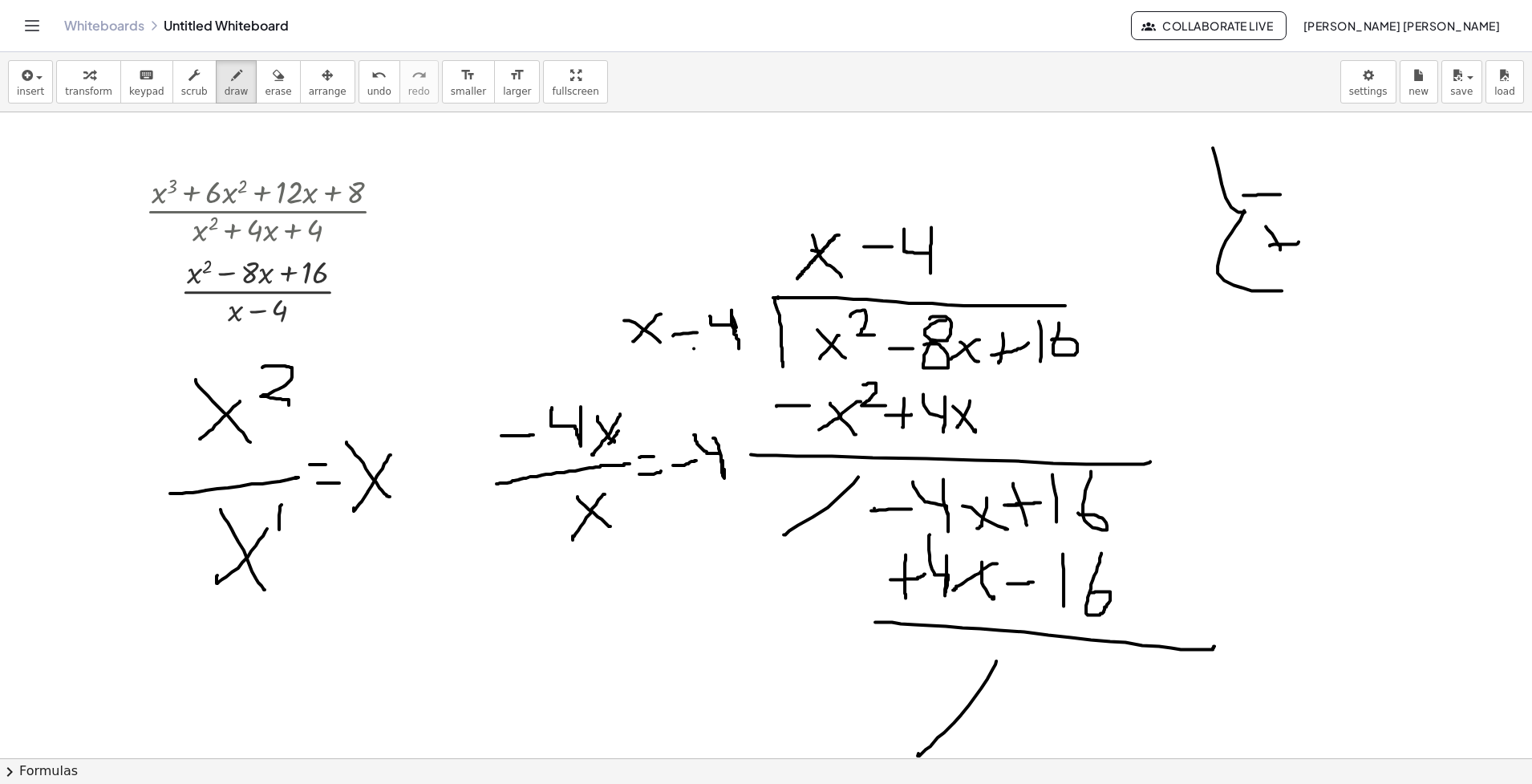
click at [604, 446] on div at bounding box center [766, 758] width 1532 height 1291
drag, startPoint x: 636, startPoint y: 487, endPoint x: 622, endPoint y: 505, distance: 22.8
click at [624, 501] on div at bounding box center [766, 758] width 1532 height 1291
click at [264, 91] on span "erase" at bounding box center [277, 91] width 26 height 11
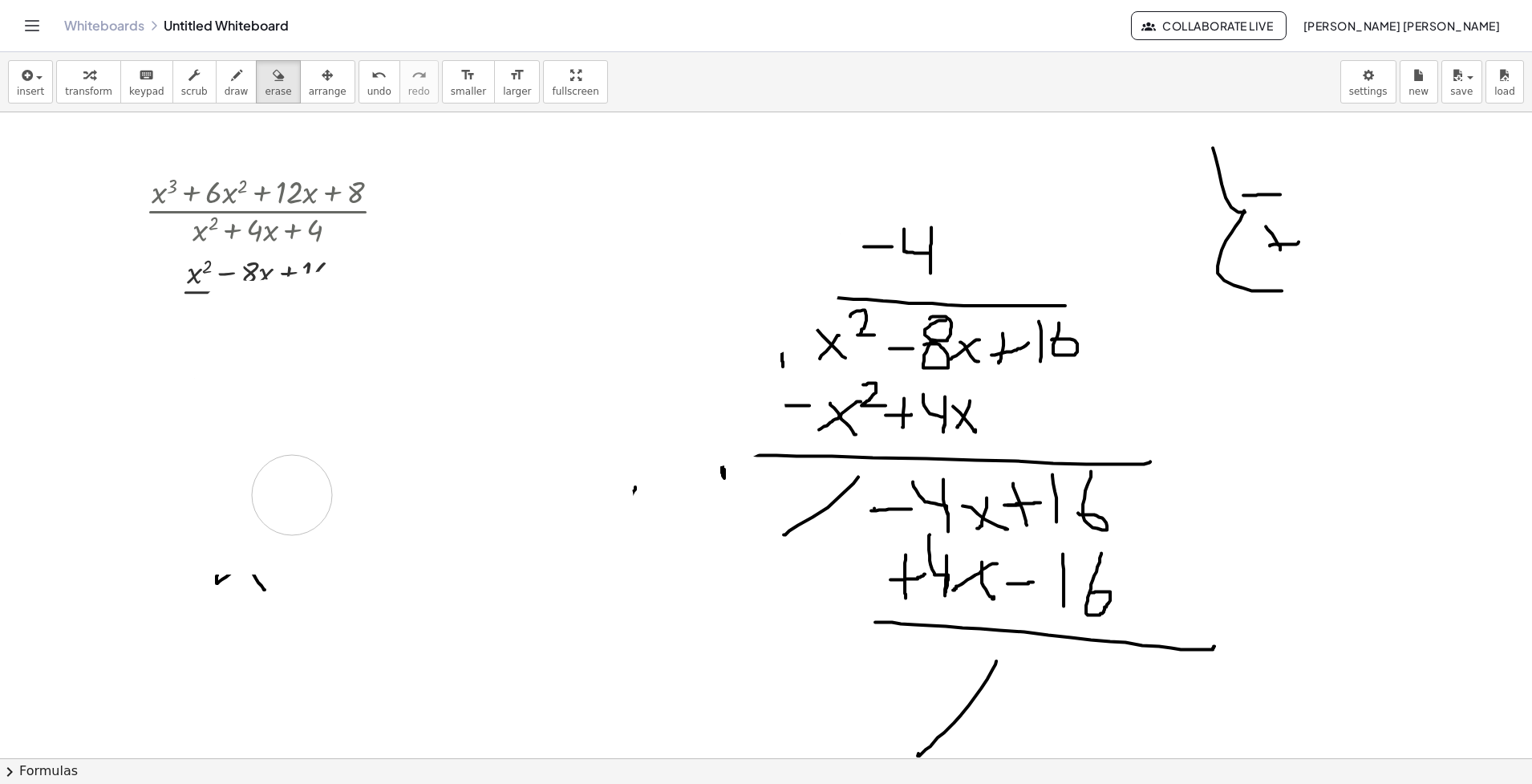
drag, startPoint x: 541, startPoint y: 267, endPoint x: 628, endPoint y: 430, distance: 184.8
click at [610, 455] on div at bounding box center [766, 758] width 1532 height 1291
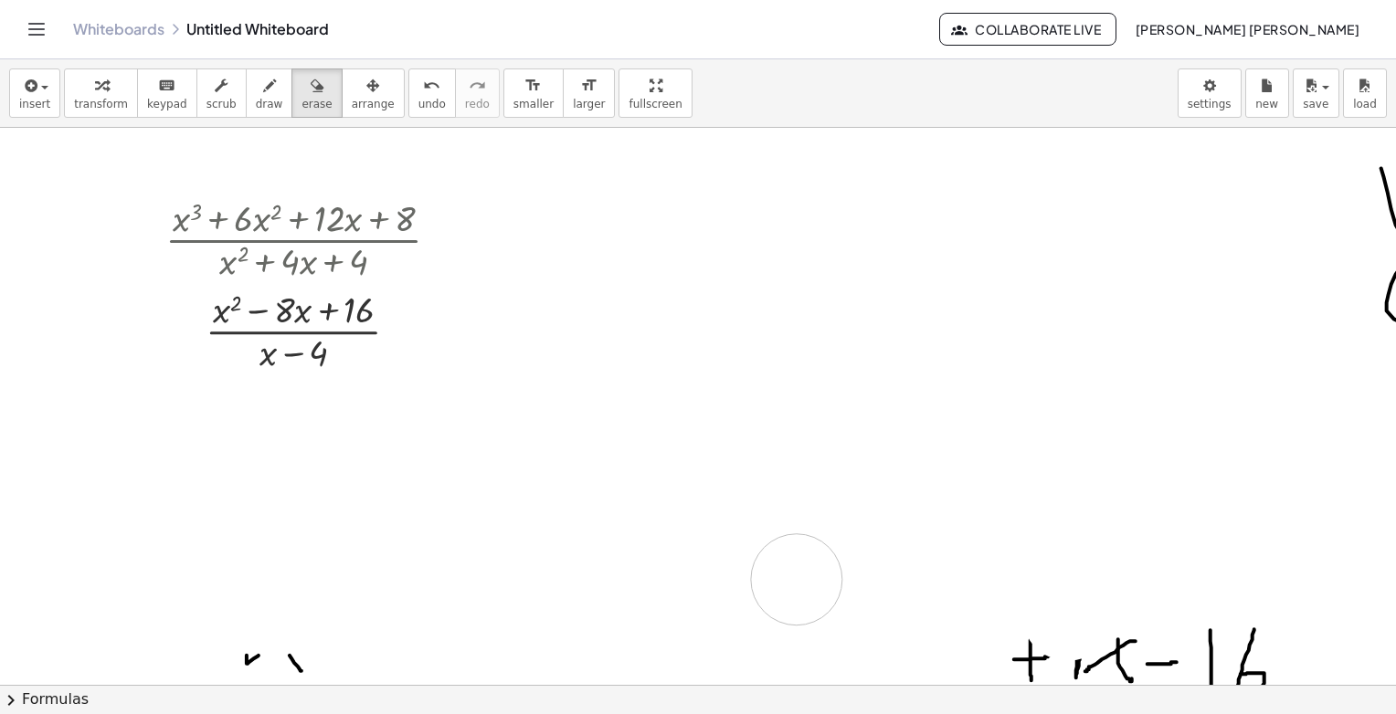
drag, startPoint x: 950, startPoint y: 285, endPoint x: 1012, endPoint y: 523, distance: 246.4
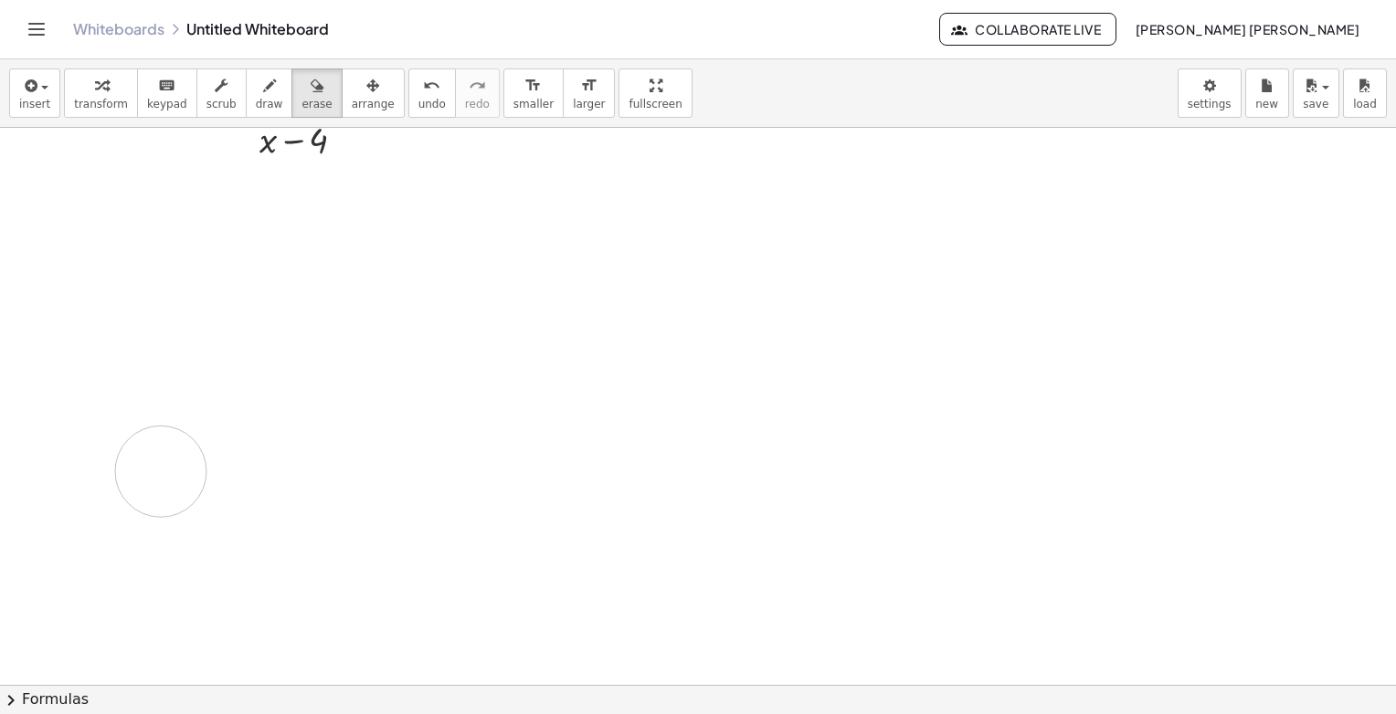
drag, startPoint x: 1210, startPoint y: 455, endPoint x: 596, endPoint y: 443, distance: 615.0
click at [505, 450] on div at bounding box center [698, 535] width 1396 height 1241
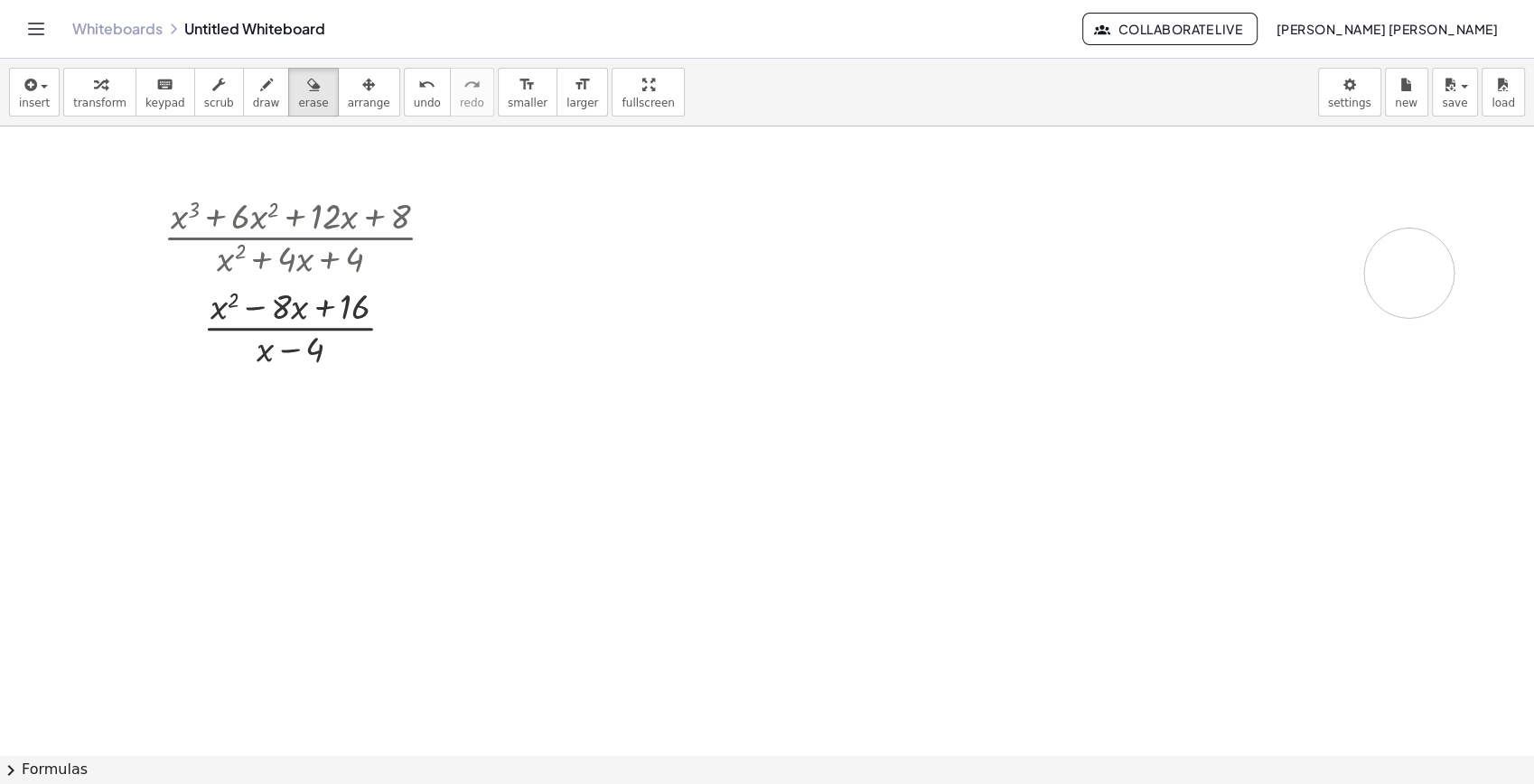
drag, startPoint x: 1457, startPoint y: 370, endPoint x: 839, endPoint y: 368, distance: 618.0
click at [1380, 288] on div at bounding box center [767, 755] width 1534 height 1258
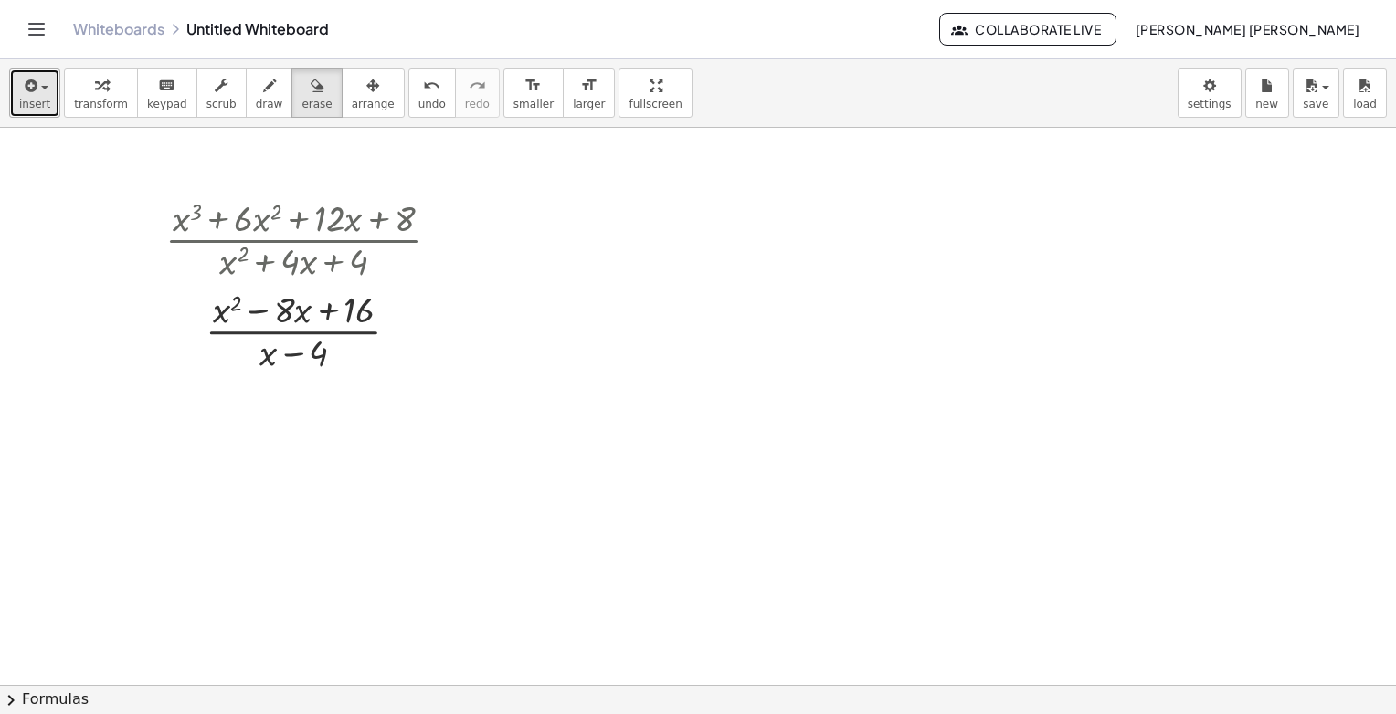
click at [48, 102] on button "insert" at bounding box center [34, 93] width 51 height 49
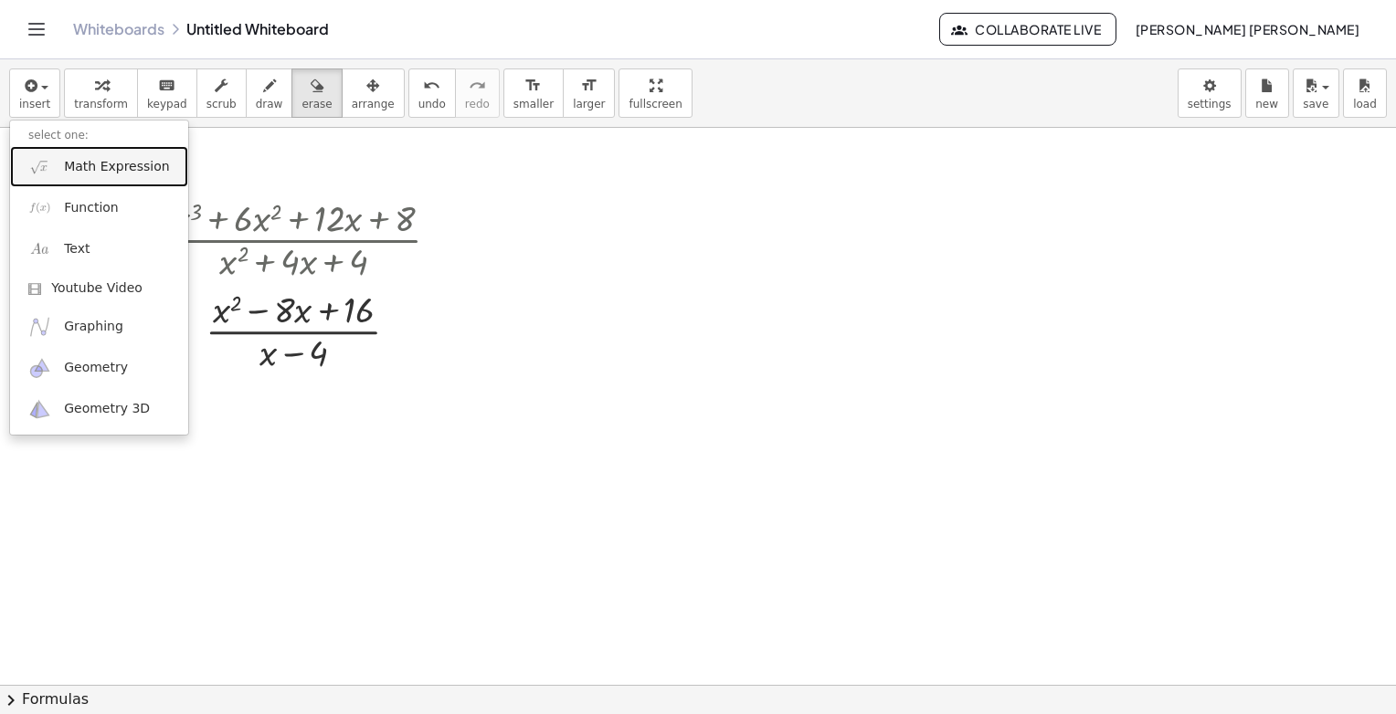
click at [45, 173] on img at bounding box center [39, 166] width 23 height 23
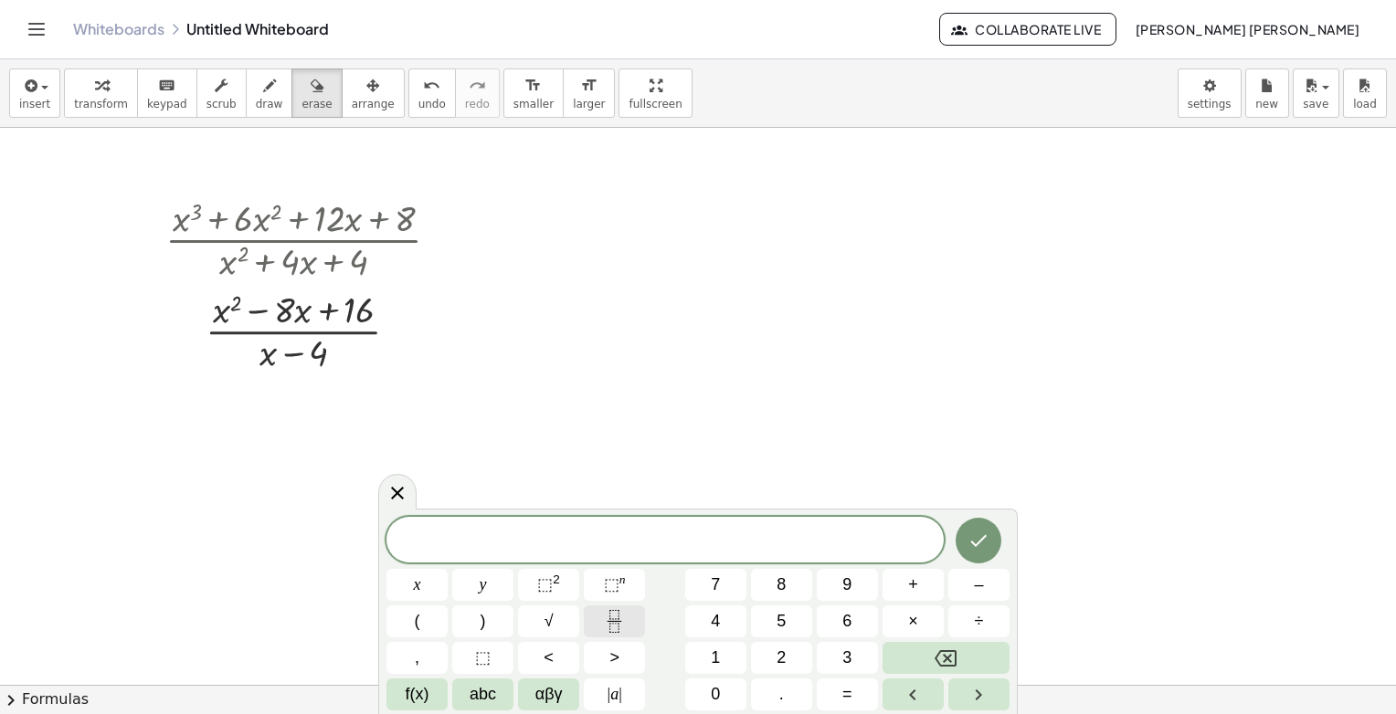
click at [606, 619] on icon "Fraction" at bounding box center [614, 621] width 23 height 23
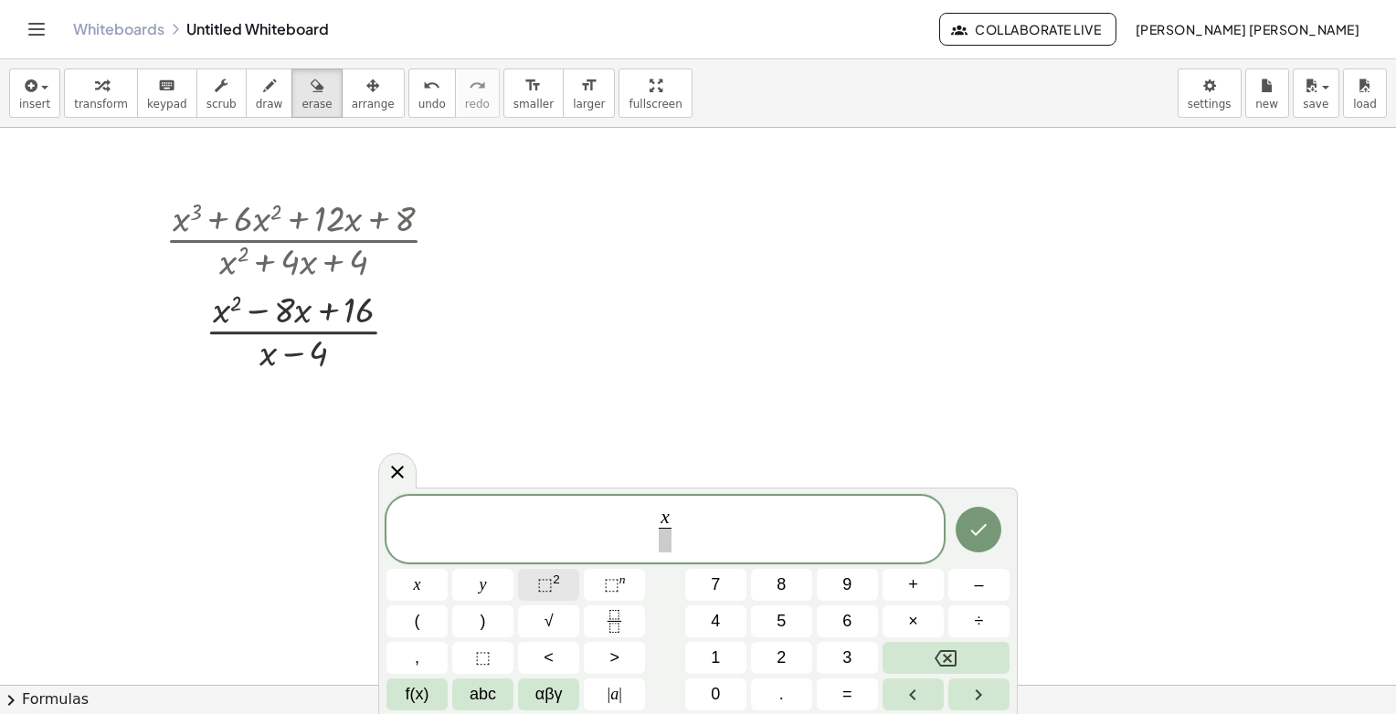
click at [557, 581] on sup "2" at bounding box center [556, 580] width 7 height 14
click at [555, 576] on sup "2" at bounding box center [556, 580] width 7 height 14
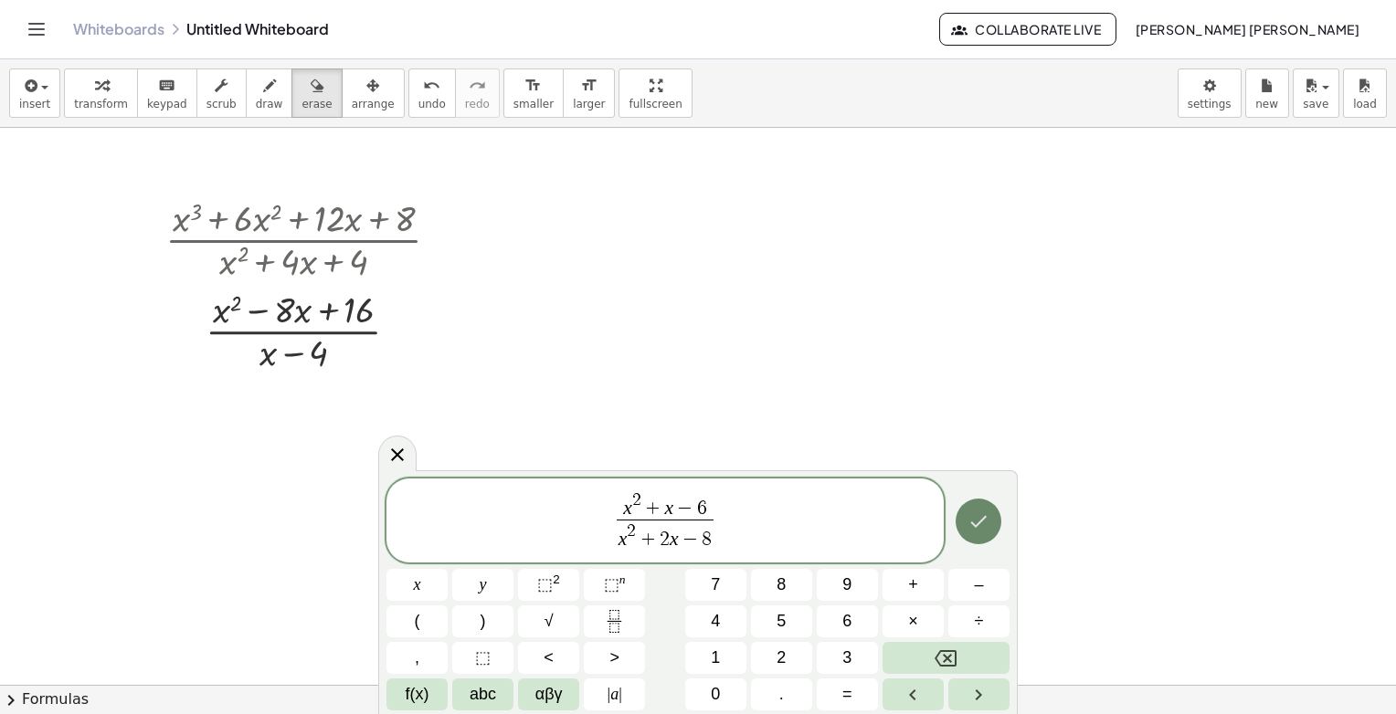
click at [974, 524] on icon "Done" at bounding box center [979, 522] width 16 height 12
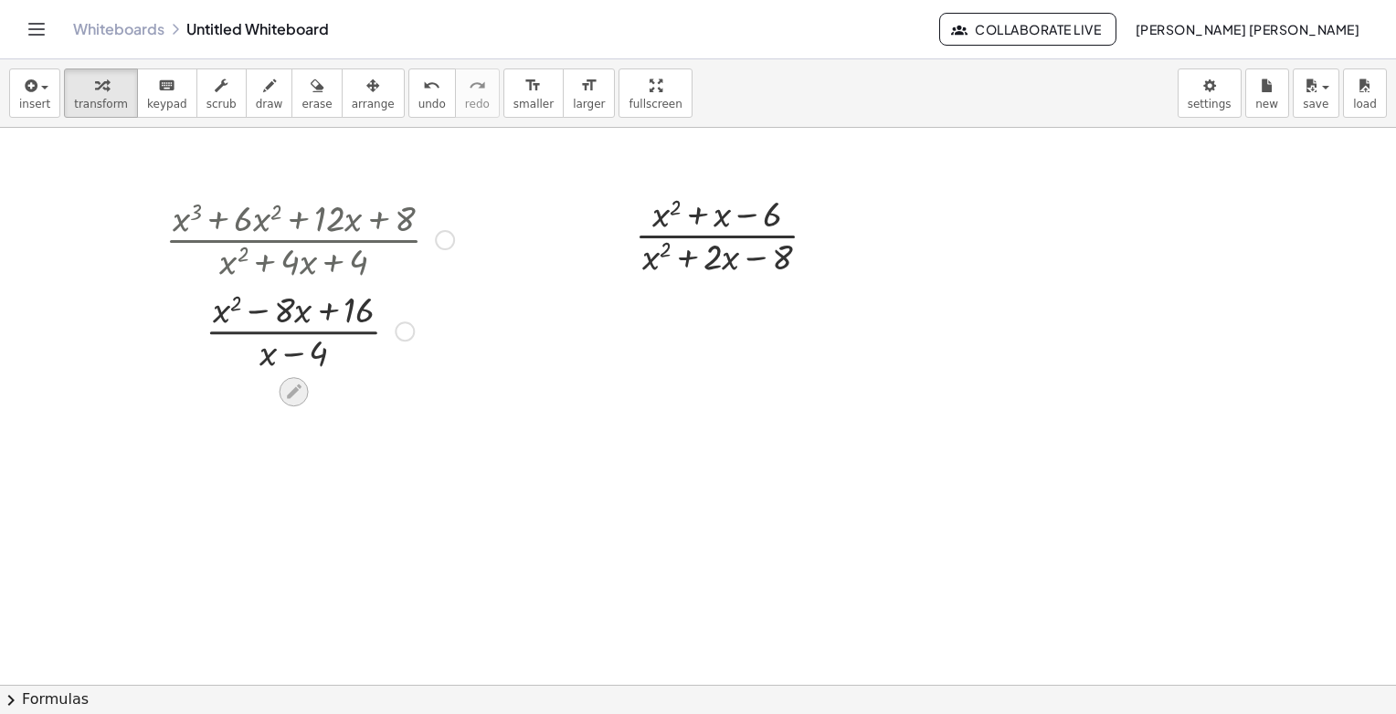
click at [286, 388] on icon at bounding box center [293, 392] width 19 height 19
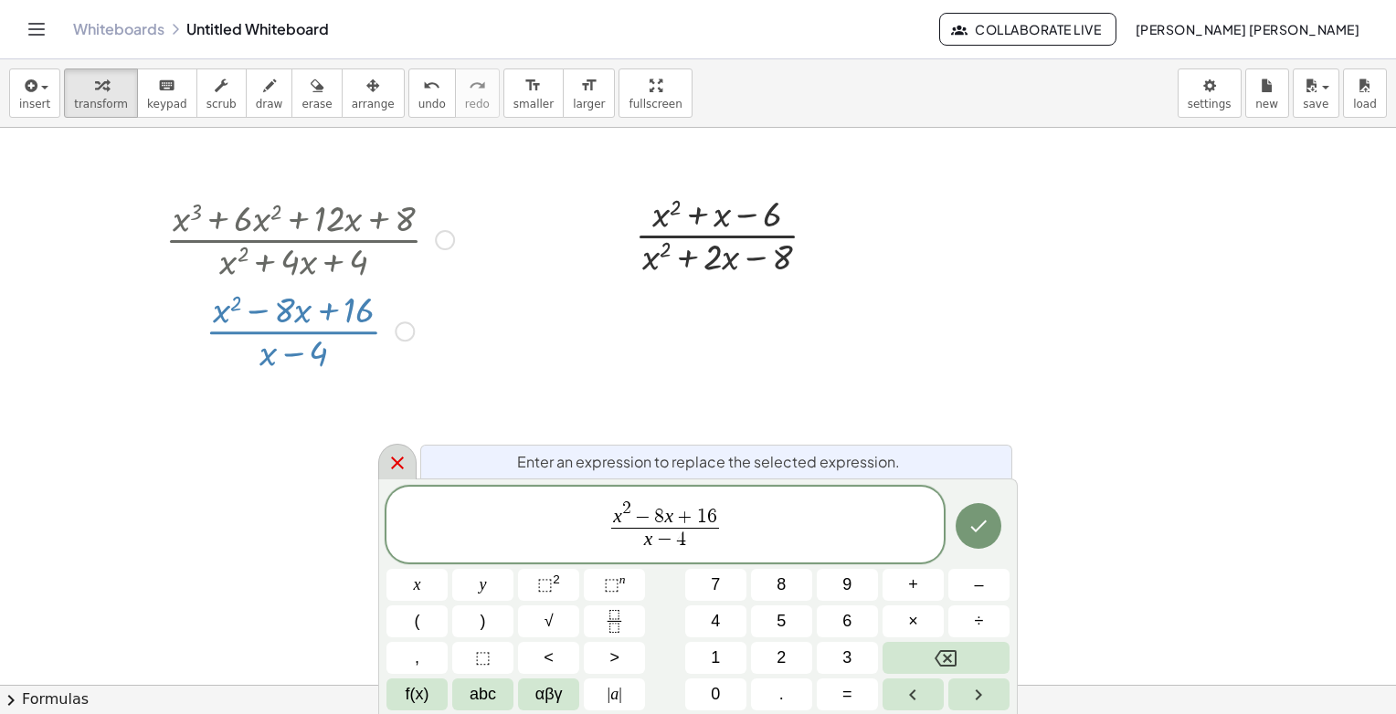
click at [410, 465] on div at bounding box center [397, 462] width 38 height 36
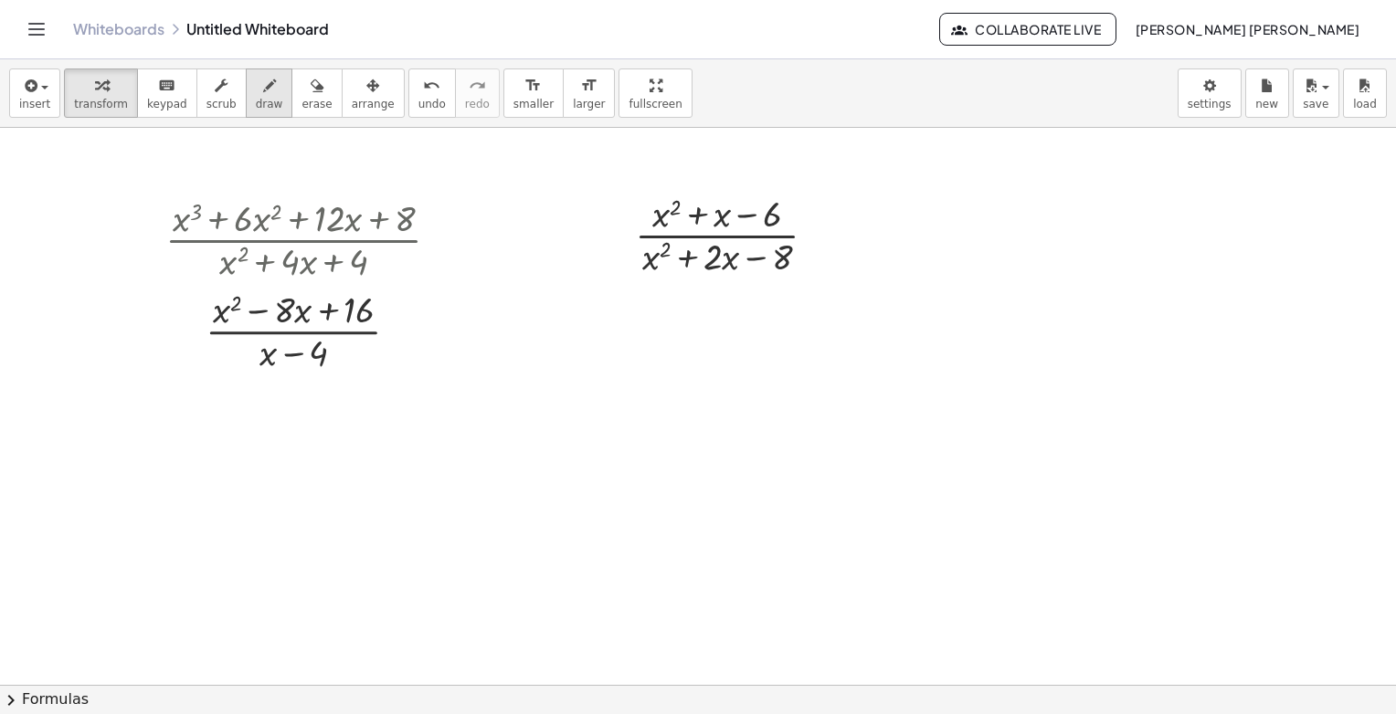
click at [259, 99] on button "draw" at bounding box center [270, 93] width 48 height 49
drag, startPoint x: 906, startPoint y: 379, endPoint x: 917, endPoint y: 392, distance: 16.8
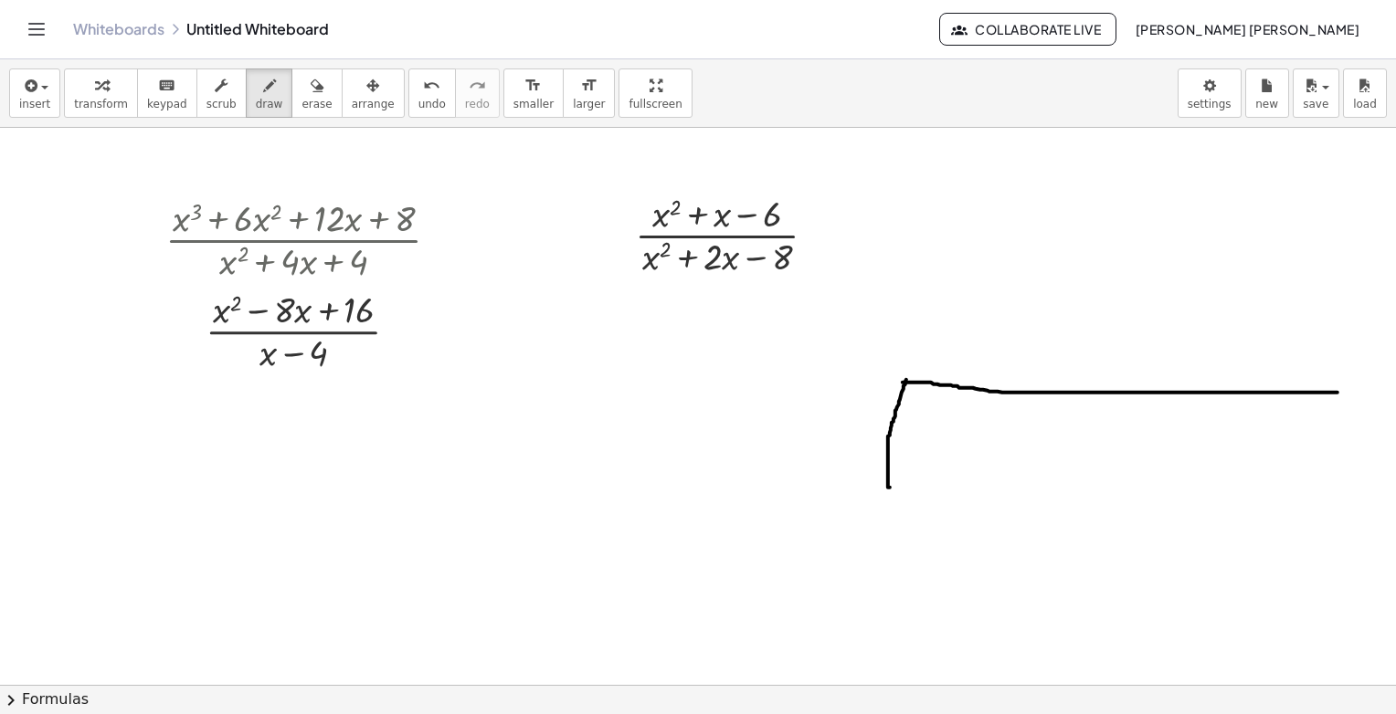
drag, startPoint x: 903, startPoint y: 382, endPoint x: 1337, endPoint y: 392, distance: 435.0
drag, startPoint x: 918, startPoint y: 417, endPoint x: 939, endPoint y: 465, distance: 52.8
drag, startPoint x: 949, startPoint y: 427, endPoint x: 906, endPoint y: 462, distance: 55.8
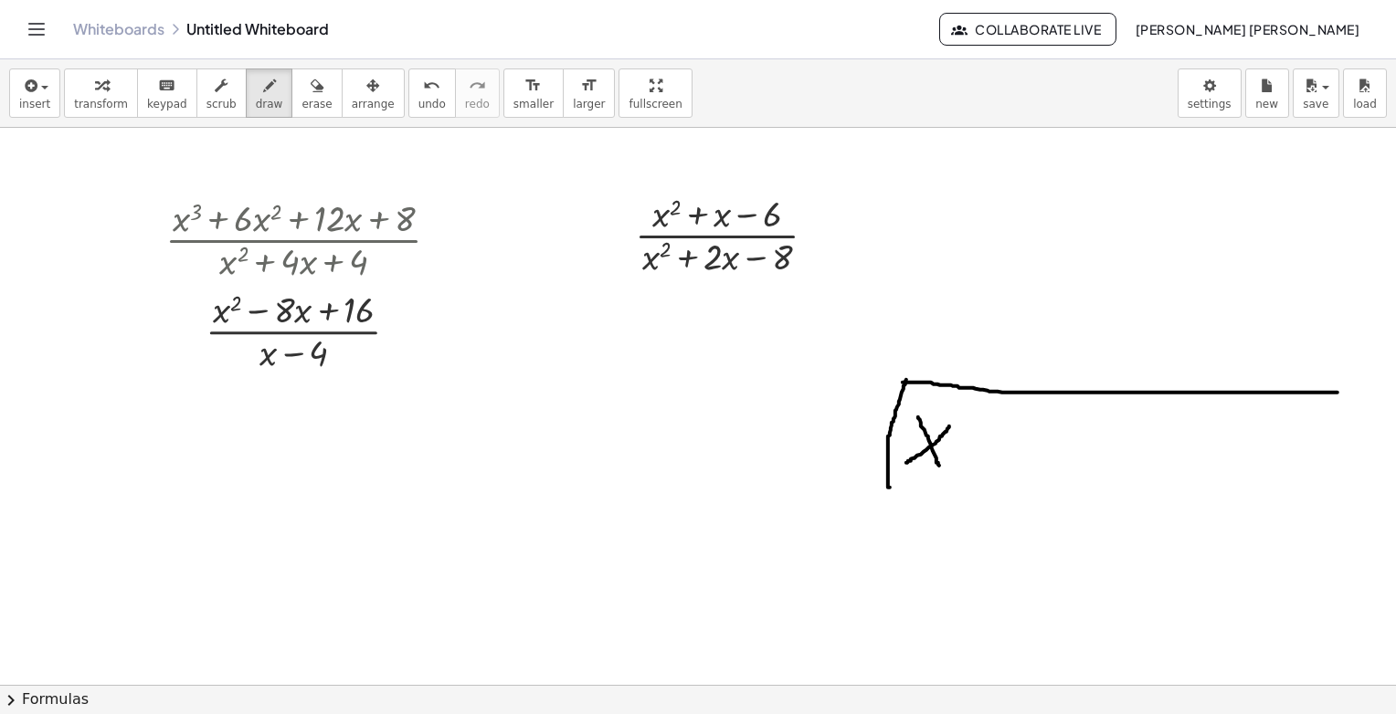
drag, startPoint x: 966, startPoint y: 411, endPoint x: 990, endPoint y: 436, distance: 34.9
drag, startPoint x: 994, startPoint y: 440, endPoint x: 998, endPoint y: 470, distance: 29.5
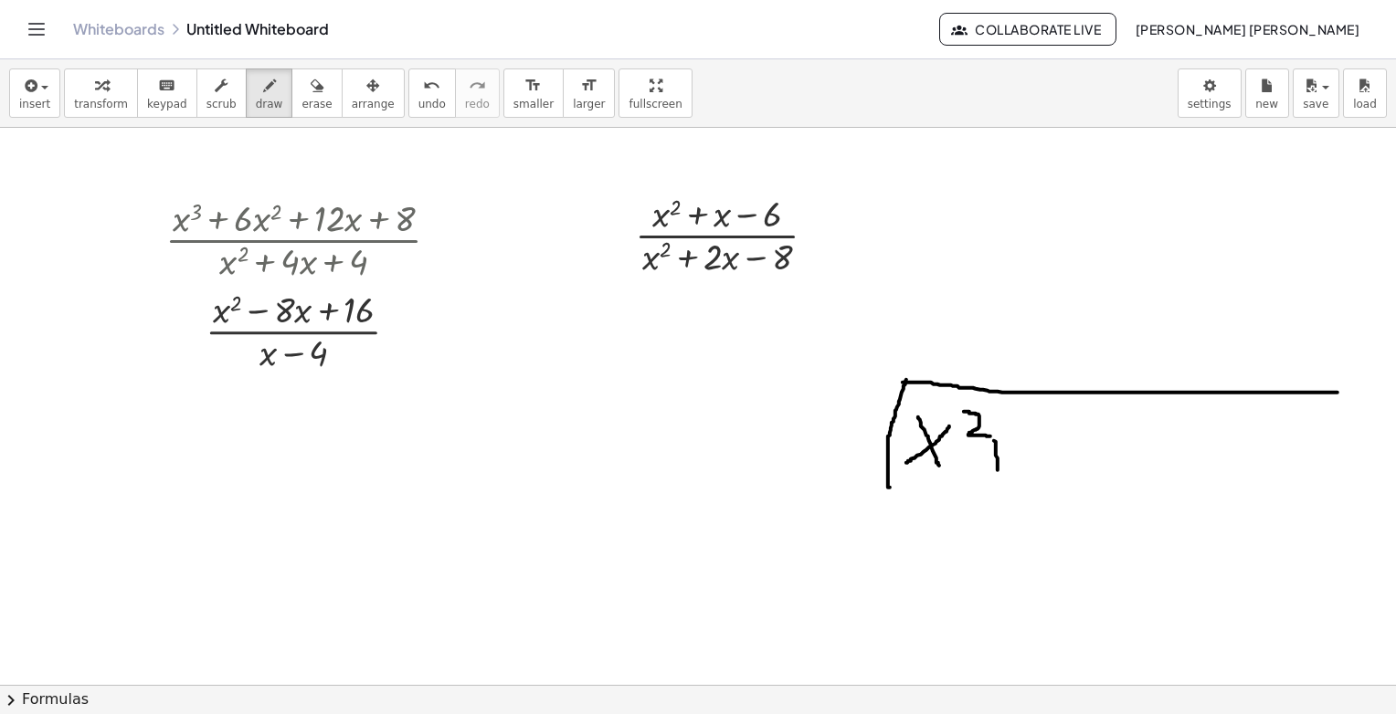
drag, startPoint x: 988, startPoint y: 454, endPoint x: 1034, endPoint y: 450, distance: 46.7
drag, startPoint x: 1045, startPoint y: 436, endPoint x: 1078, endPoint y: 455, distance: 38.1
drag, startPoint x: 1079, startPoint y: 445, endPoint x: 1054, endPoint y: 472, distance: 36.9
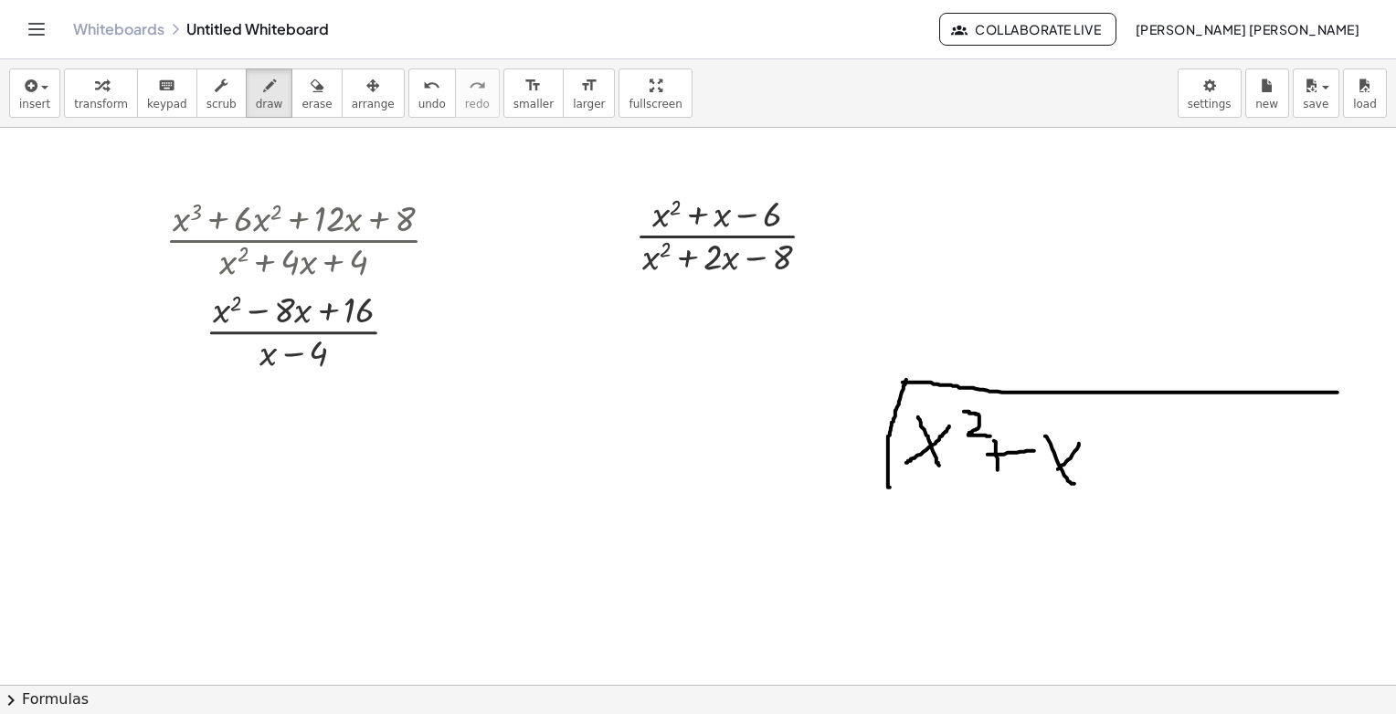
drag, startPoint x: 1111, startPoint y: 457, endPoint x: 1147, endPoint y: 460, distance: 36.7
drag, startPoint x: 1194, startPoint y: 449, endPoint x: 1175, endPoint y: 482, distance: 38.9
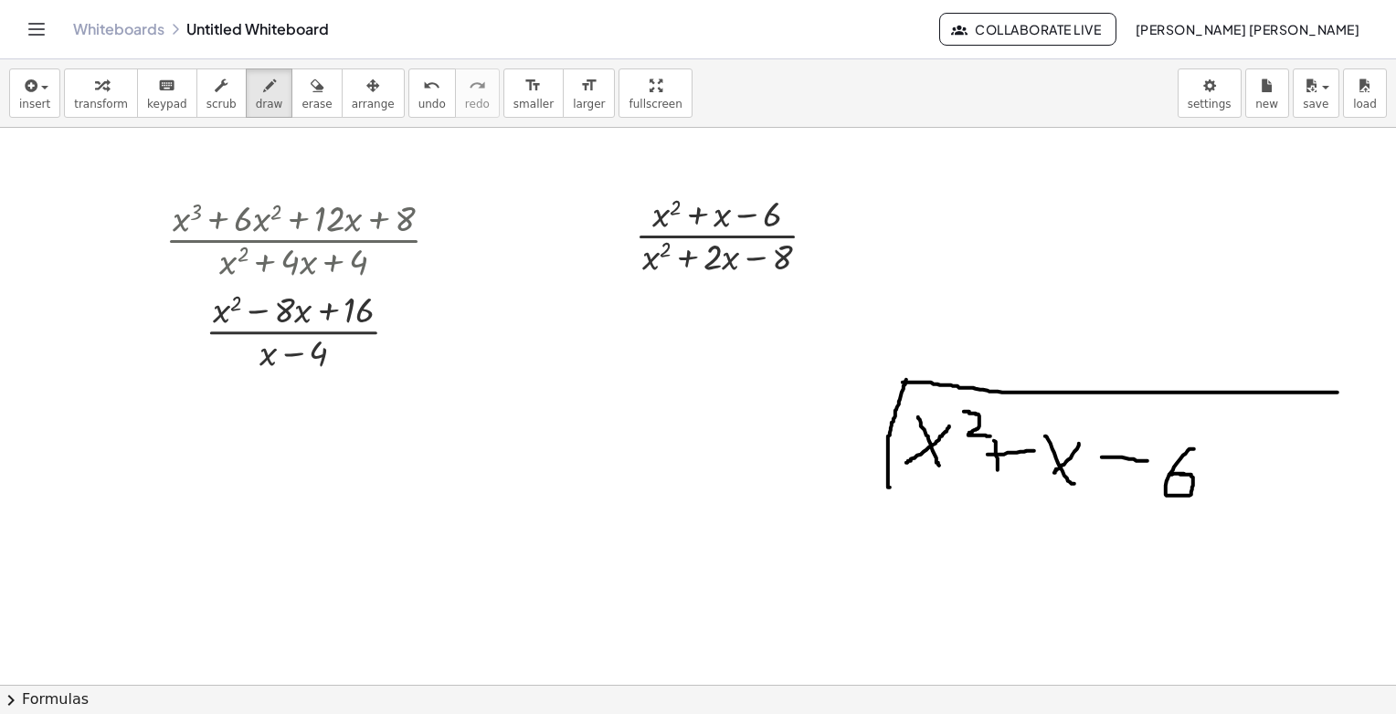
drag, startPoint x: 1184, startPoint y: 473, endPoint x: 1169, endPoint y: 474, distance: 14.6
drag, startPoint x: 591, startPoint y: 389, endPoint x: 620, endPoint y: 442, distance: 60.5
drag, startPoint x: 631, startPoint y: 393, endPoint x: 566, endPoint y: 446, distance: 83.8
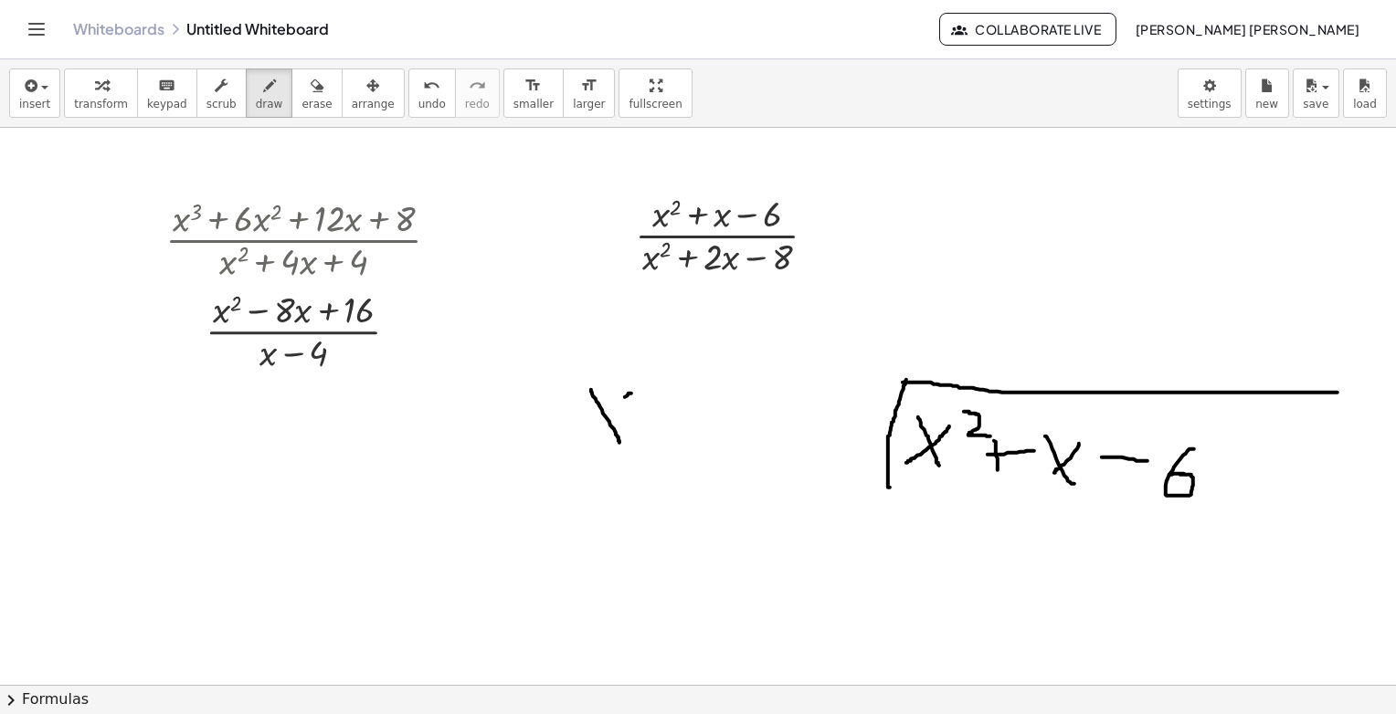
drag, startPoint x: 637, startPoint y: 371, endPoint x: 662, endPoint y: 387, distance: 30.4
drag, startPoint x: 669, startPoint y: 413, endPoint x: 663, endPoint y: 435, distance: 22.6
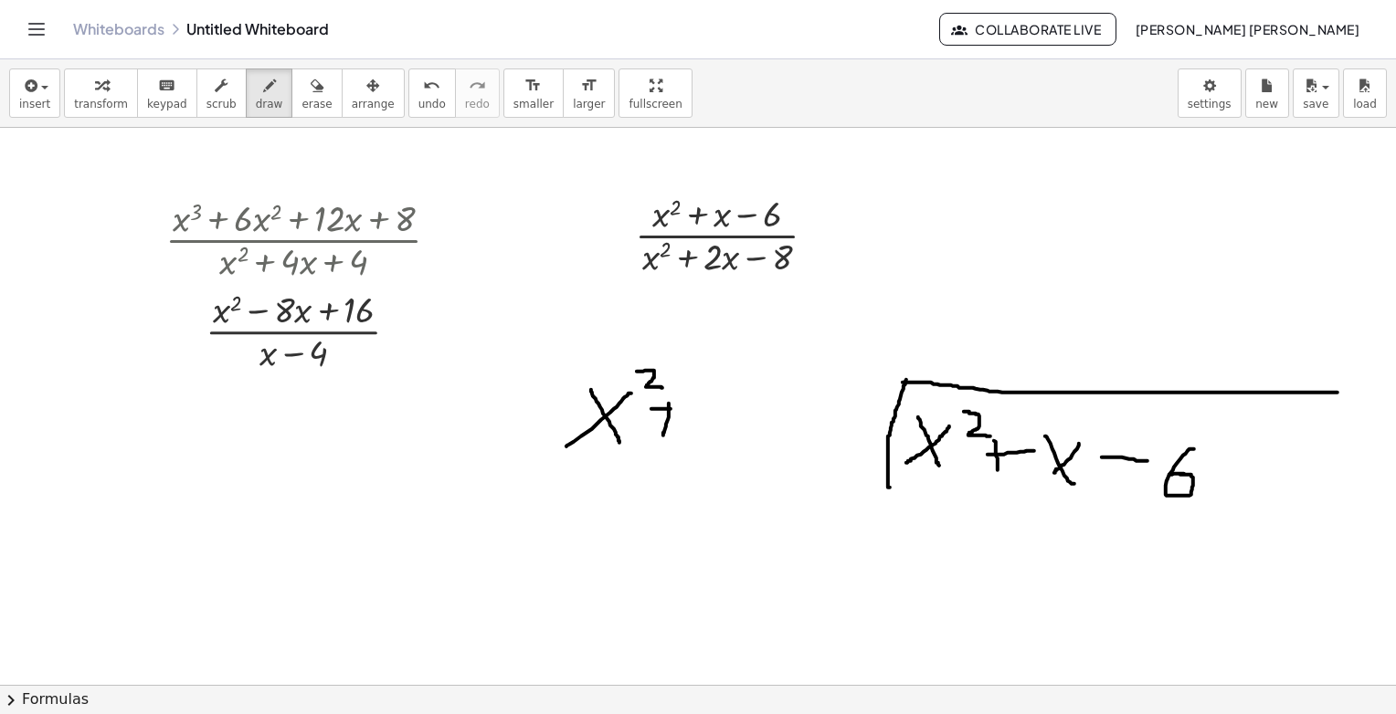
drag, startPoint x: 658, startPoint y: 408, endPoint x: 680, endPoint y: 410, distance: 22.0
drag, startPoint x: 698, startPoint y: 392, endPoint x: 744, endPoint y: 418, distance: 52.4
drag, startPoint x: 747, startPoint y: 403, endPoint x: 777, endPoint y: 449, distance: 54.2
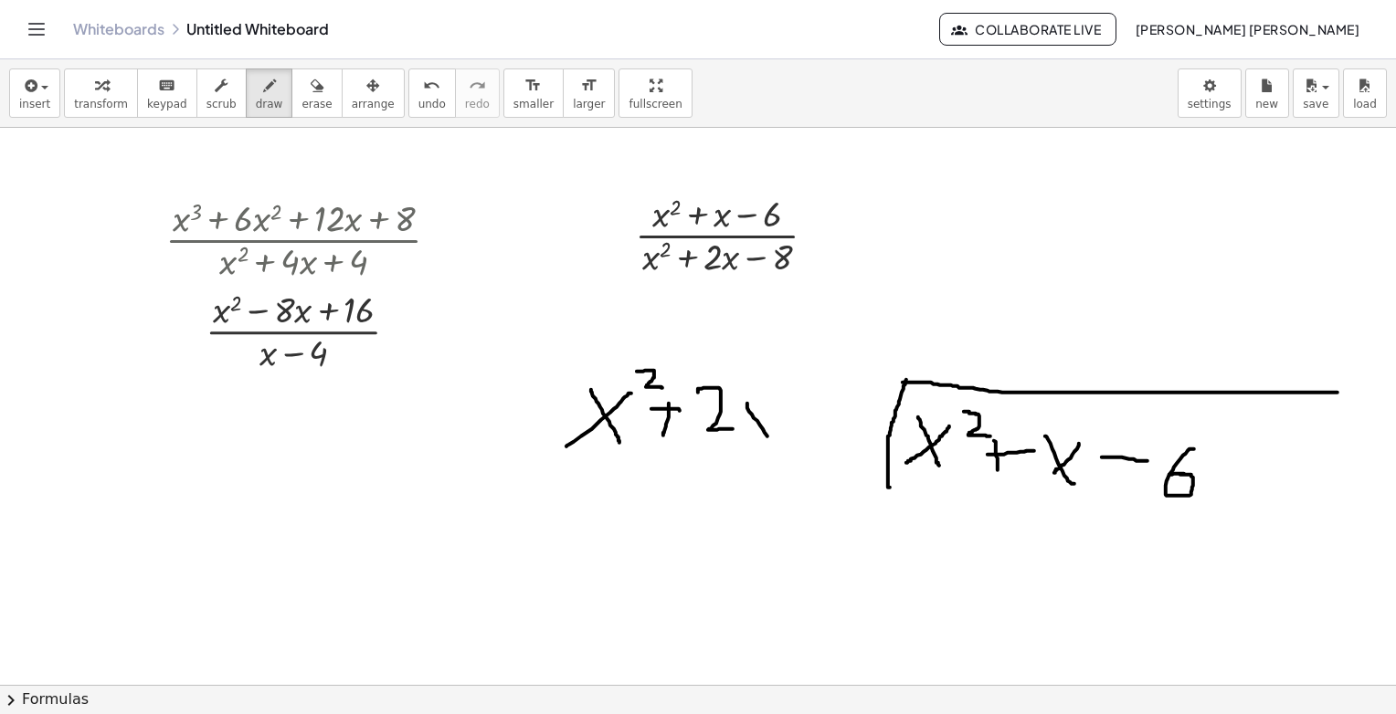
drag, startPoint x: 777, startPoint y: 405, endPoint x: 751, endPoint y: 432, distance: 37.5
drag, startPoint x: 790, startPoint y: 418, endPoint x: 810, endPoint y: 418, distance: 20.1
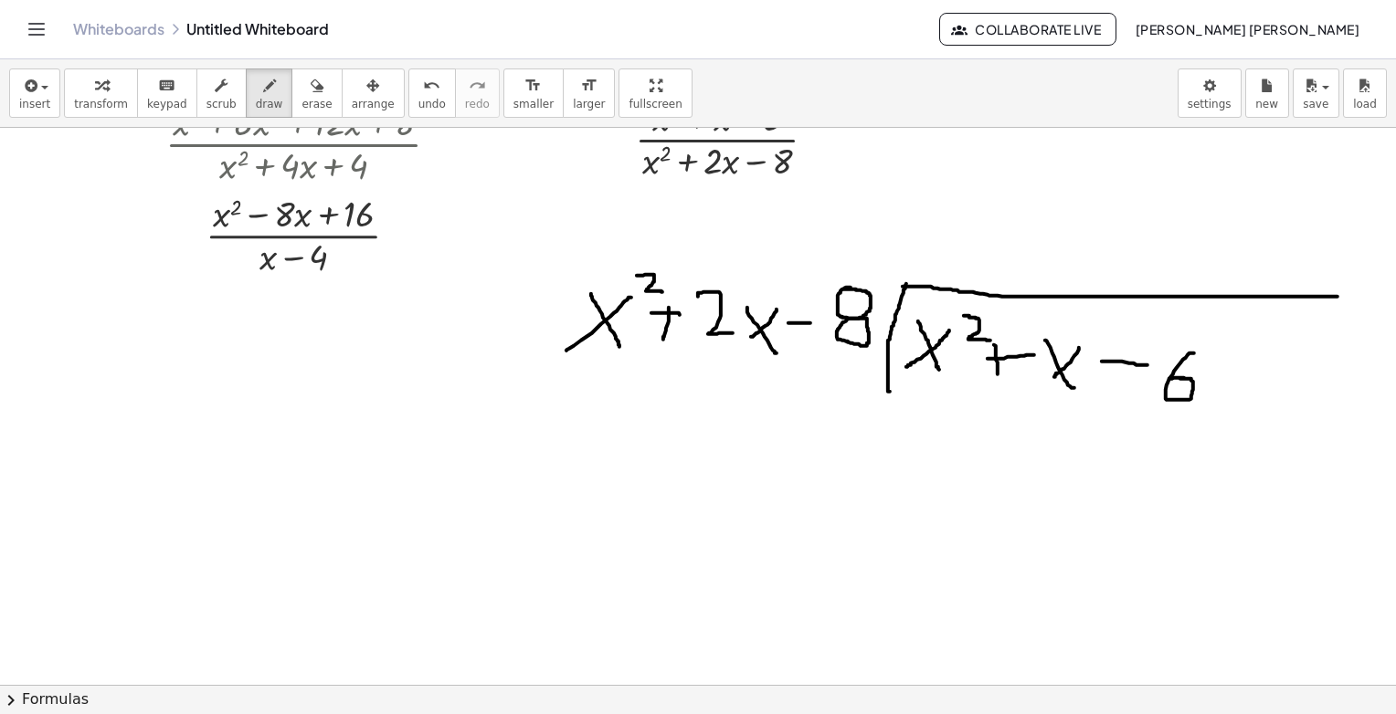
scroll to position [101, 0]
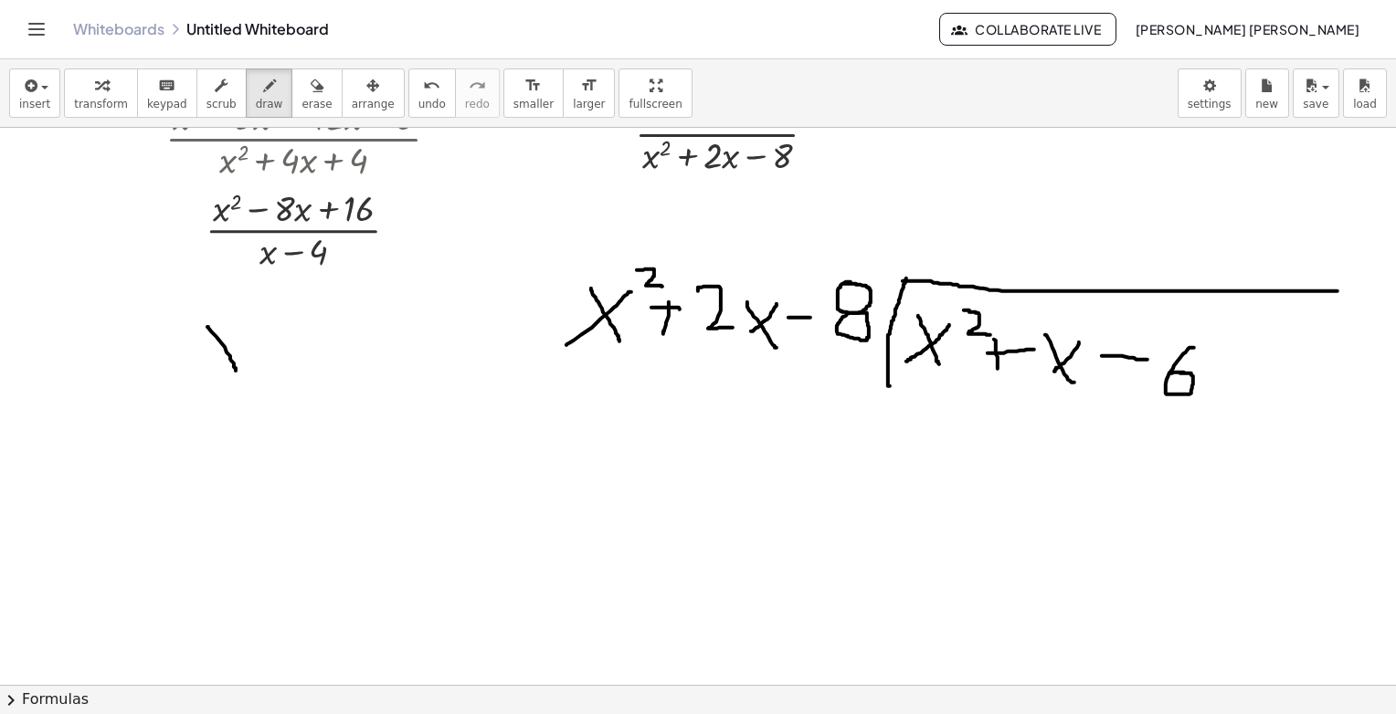
drag, startPoint x: 207, startPoint y: 326, endPoint x: 238, endPoint y: 359, distance: 44.6
click at [238, 373] on div at bounding box center [698, 646] width 1396 height 1241
drag, startPoint x: 242, startPoint y: 321, endPoint x: 219, endPoint y: 368, distance: 52.7
click at [219, 368] on div at bounding box center [698, 646] width 1396 height 1241
drag, startPoint x: 254, startPoint y: 281, endPoint x: 277, endPoint y: 299, distance: 28.7
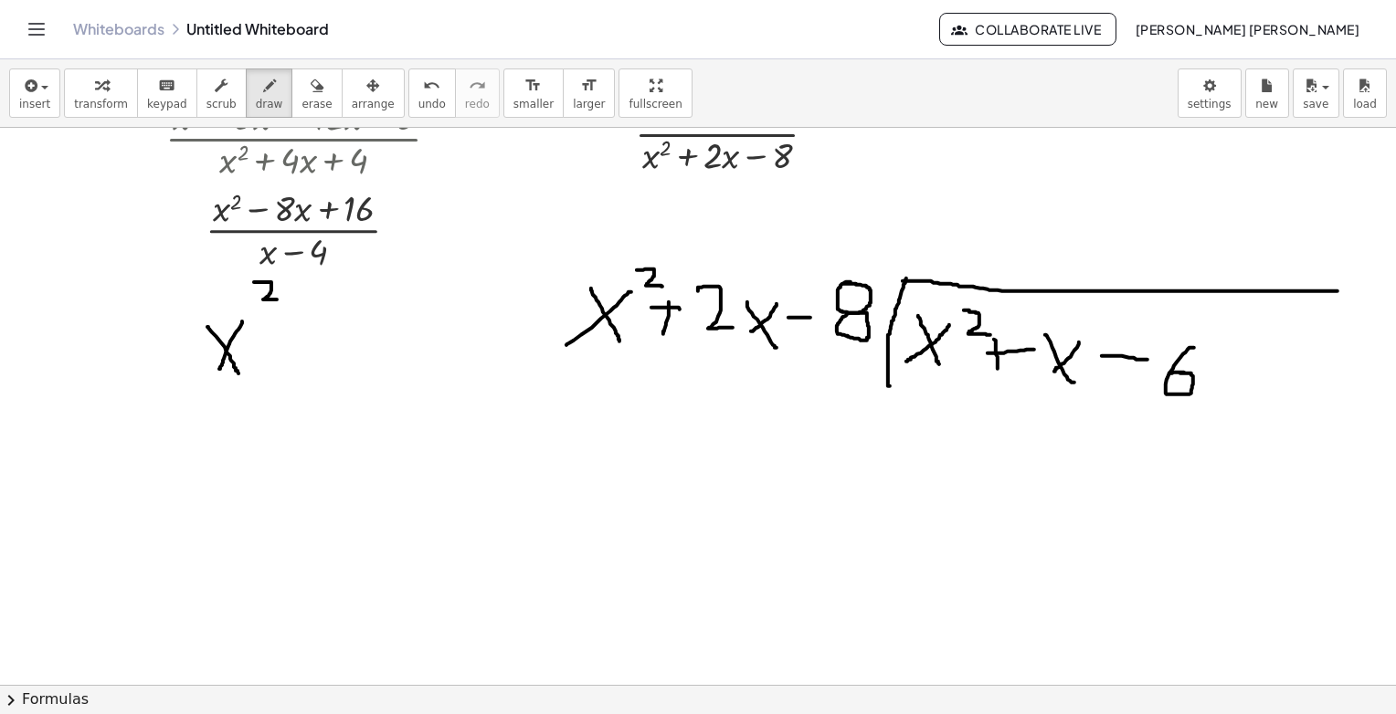
click at [277, 299] on div at bounding box center [698, 646] width 1396 height 1241
drag, startPoint x: 202, startPoint y: 386, endPoint x: 263, endPoint y: 389, distance: 61.3
click at [265, 386] on div at bounding box center [698, 646] width 1396 height 1241
drag, startPoint x: 213, startPoint y: 418, endPoint x: 259, endPoint y: 451, distance: 57.6
click at [260, 466] on div at bounding box center [698, 646] width 1396 height 1241
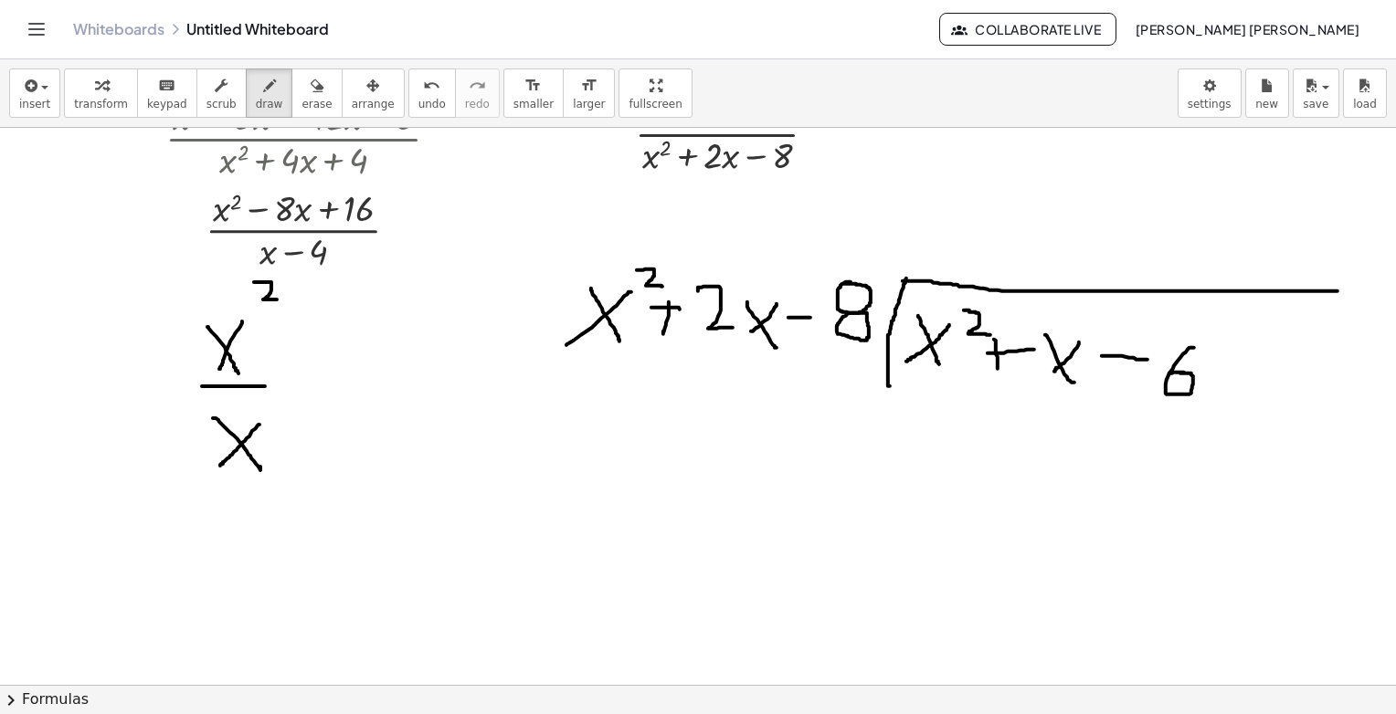
drag, startPoint x: 259, startPoint y: 424, endPoint x: 220, endPoint y: 465, distance: 56.9
click at [220, 465] on div at bounding box center [698, 646] width 1396 height 1241
drag, startPoint x: 261, startPoint y: 409, endPoint x: 296, endPoint y: 432, distance: 41.6
click at [296, 432] on div at bounding box center [698, 646] width 1396 height 1241
drag, startPoint x: 288, startPoint y: 367, endPoint x: 312, endPoint y: 373, distance: 24.4
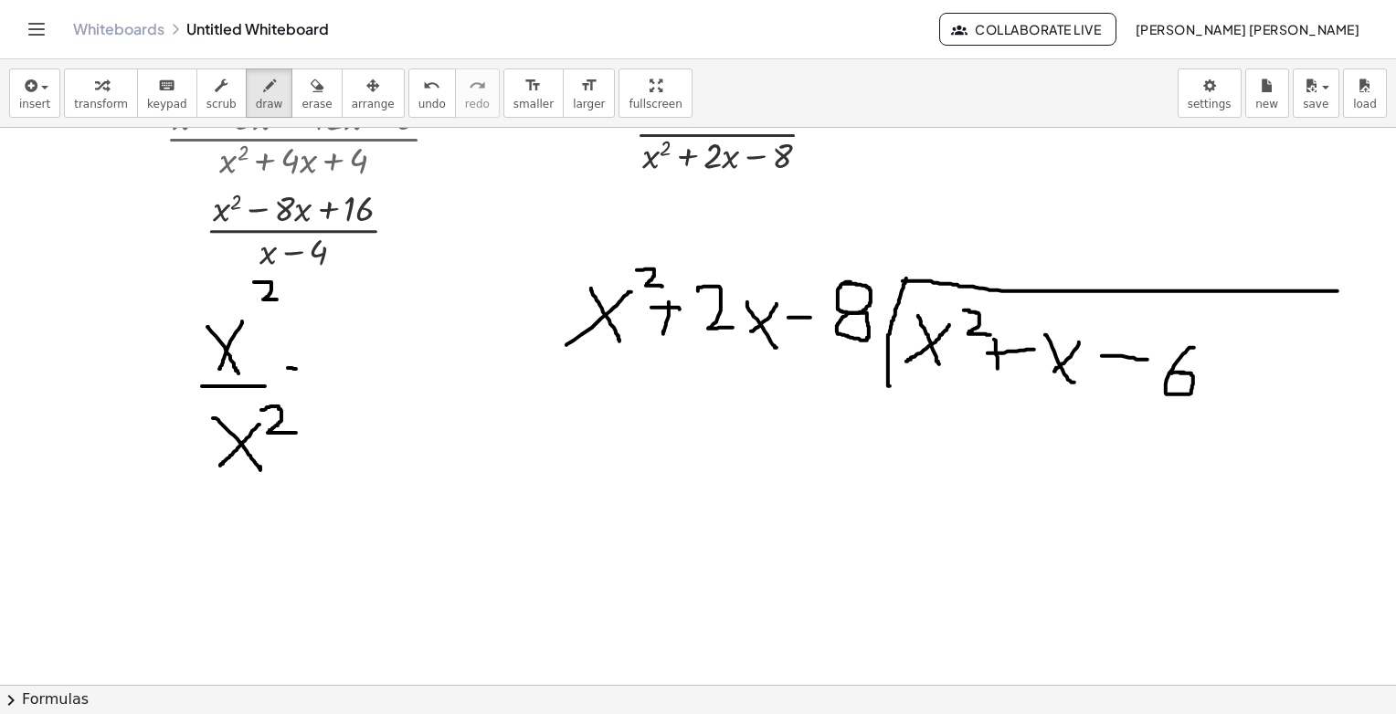
click at [312, 373] on div at bounding box center [698, 646] width 1396 height 1241
drag, startPoint x: 301, startPoint y: 401, endPoint x: 320, endPoint y: 401, distance: 18.3
click at [320, 401] on div at bounding box center [698, 646] width 1396 height 1241
drag, startPoint x: 343, startPoint y: 360, endPoint x: 379, endPoint y: 404, distance: 57.1
click at [379, 404] on div at bounding box center [698, 646] width 1396 height 1241
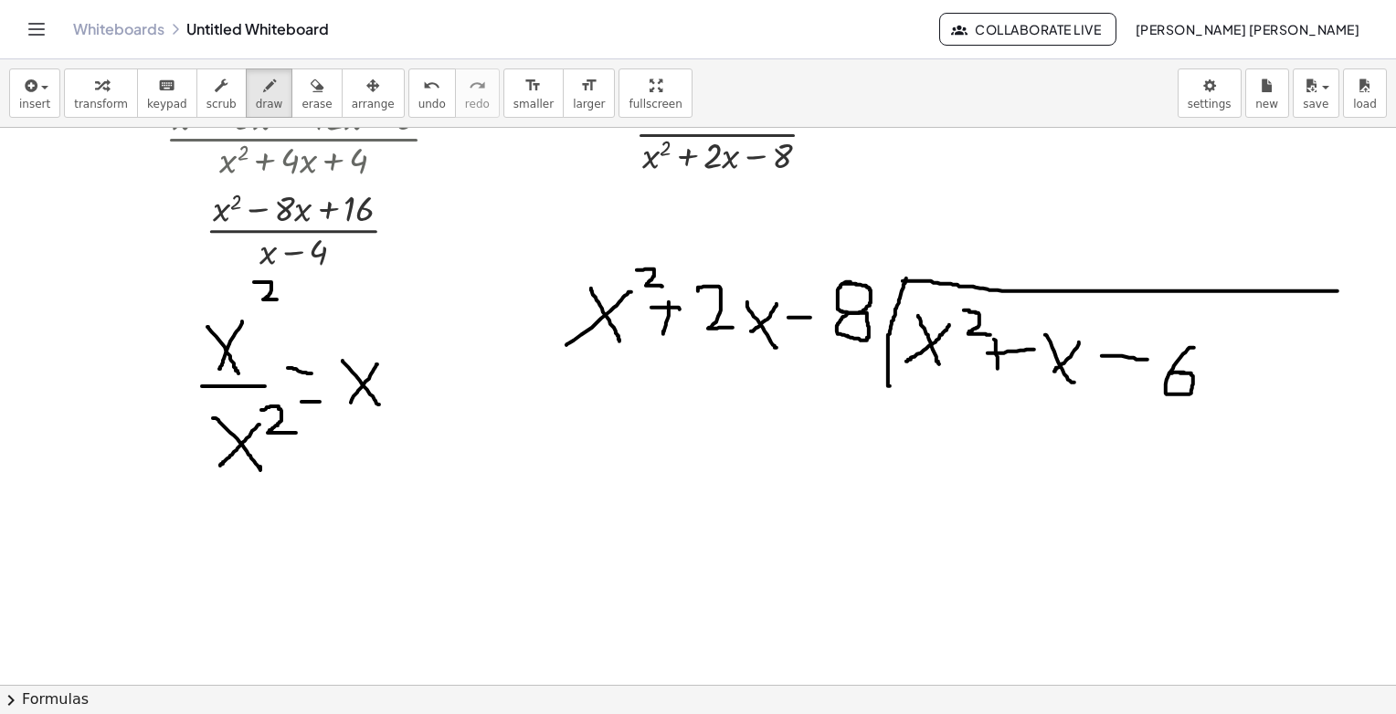
drag, startPoint x: 377, startPoint y: 364, endPoint x: 342, endPoint y: 407, distance: 55.8
click at [342, 412] on div at bounding box center [698, 646] width 1396 height 1241
drag, startPoint x: 410, startPoint y: 351, endPoint x: 395, endPoint y: 352, distance: 15.6
click at [395, 352] on div at bounding box center [698, 646] width 1396 height 1241
click at [950, 213] on div at bounding box center [698, 646] width 1396 height 1241
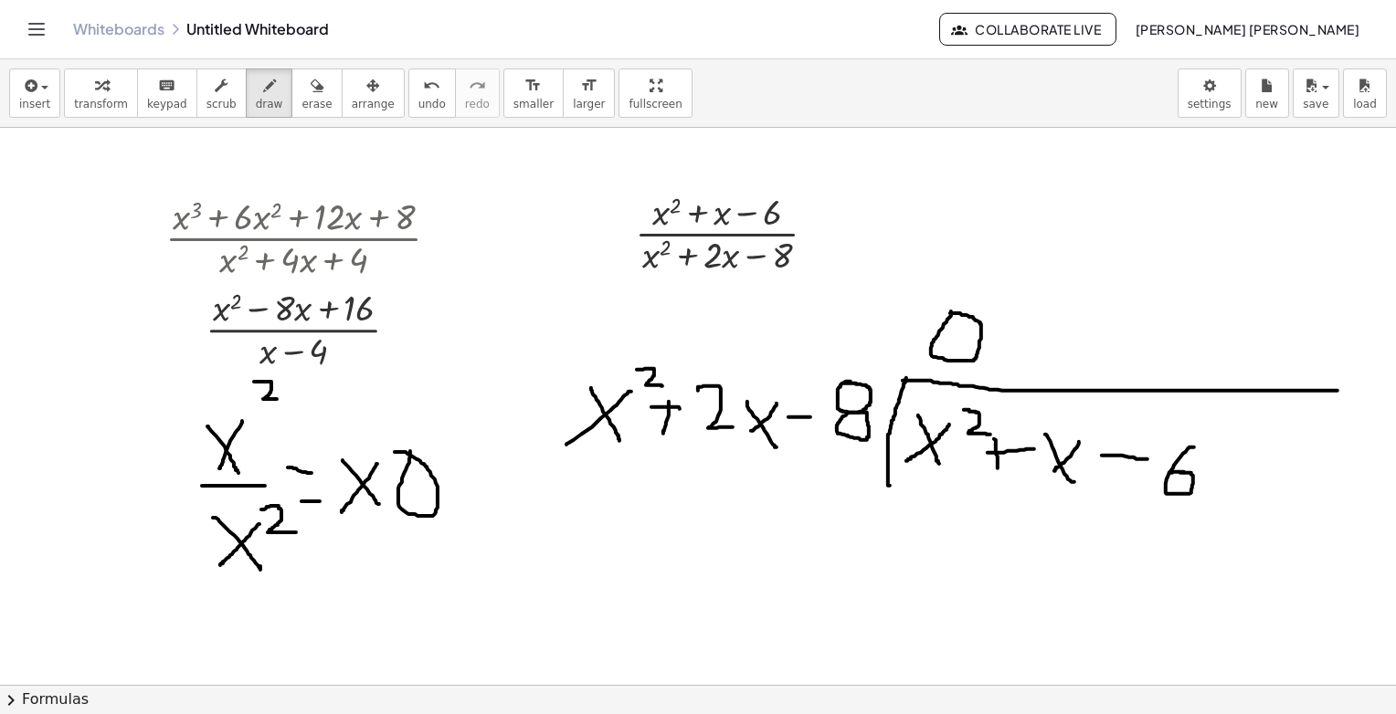
scroll to position [0, 0]
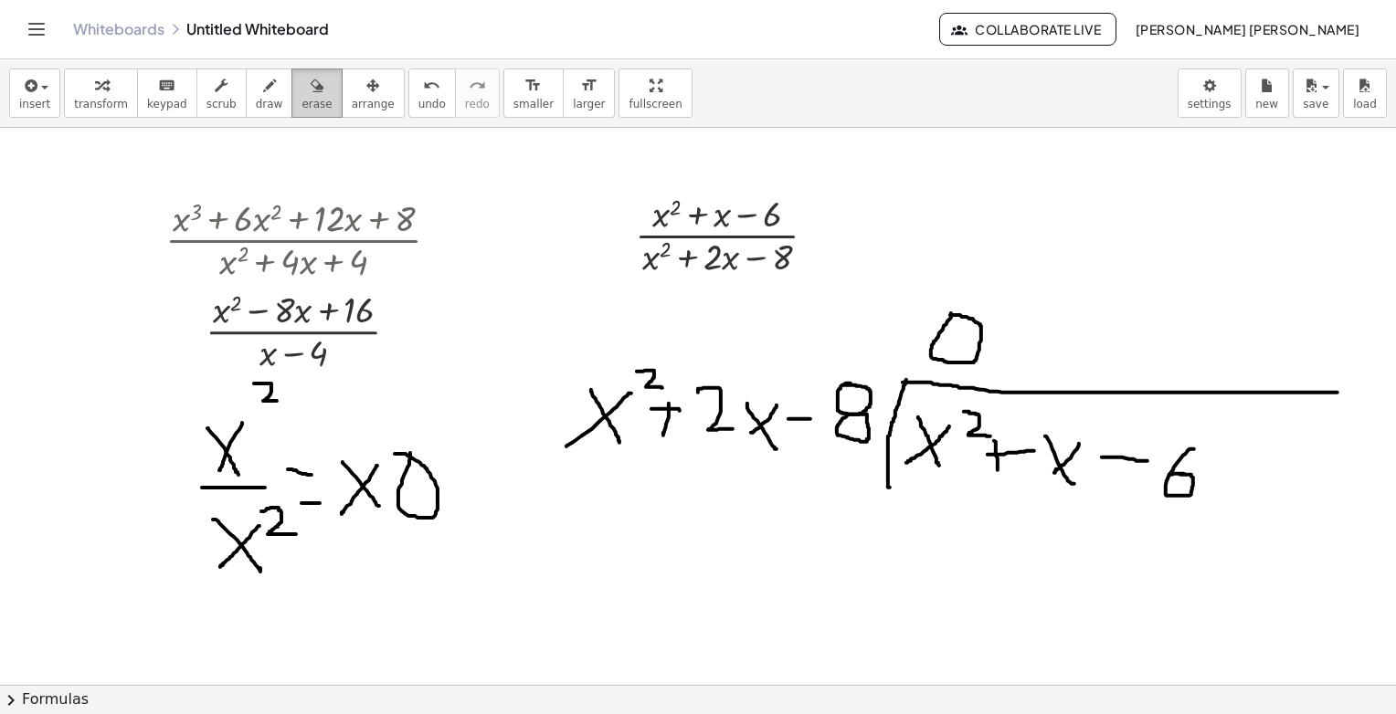
click at [301, 103] on span "erase" at bounding box center [316, 104] width 30 height 13
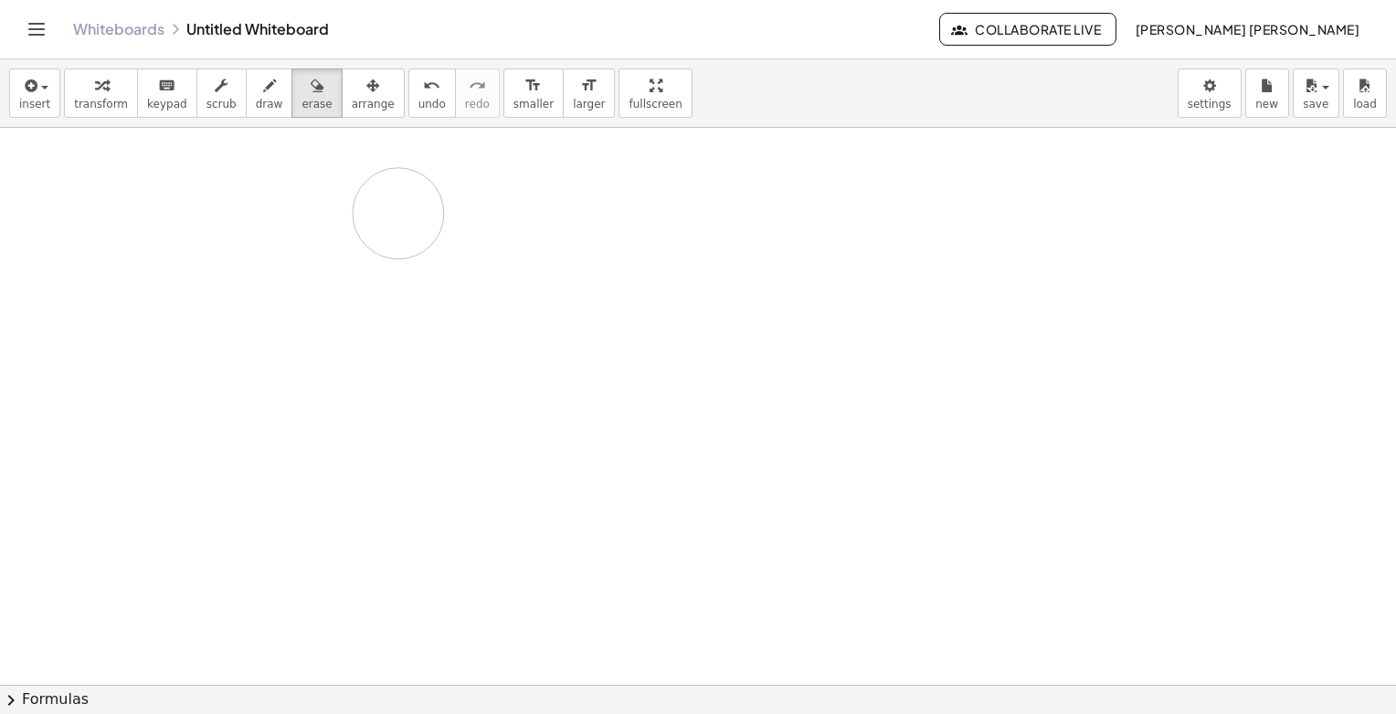
drag, startPoint x: 475, startPoint y: 503, endPoint x: 557, endPoint y: 227, distance: 288.8
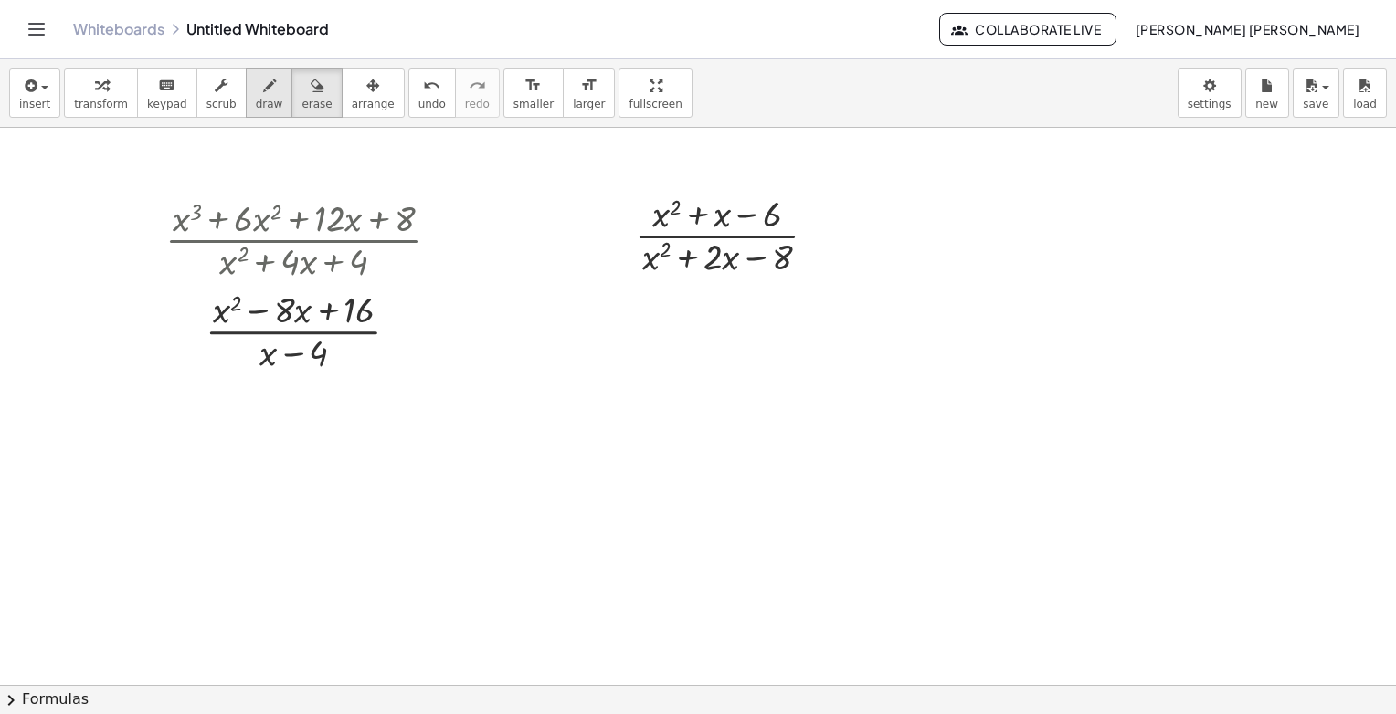
click at [246, 99] on button "draw" at bounding box center [270, 93] width 48 height 49
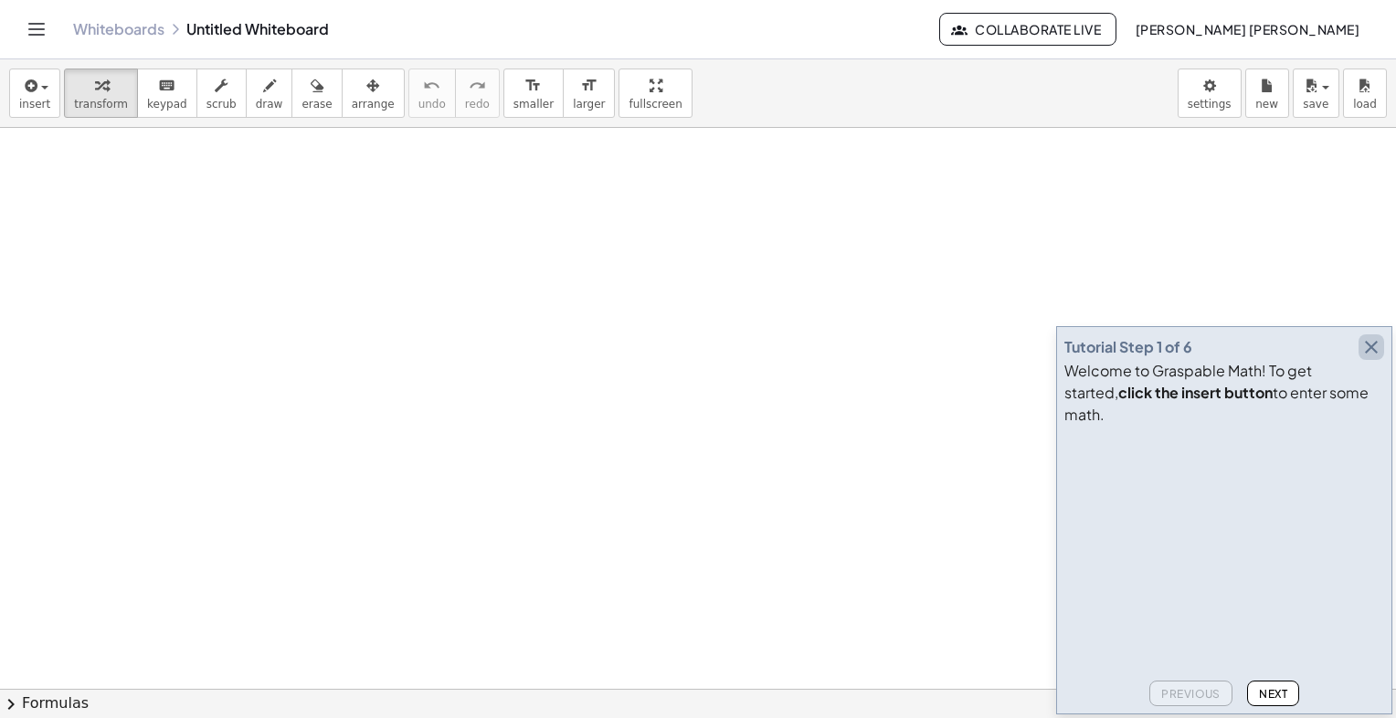
click at [1360, 358] on icon "button" at bounding box center [1371, 347] width 22 height 22
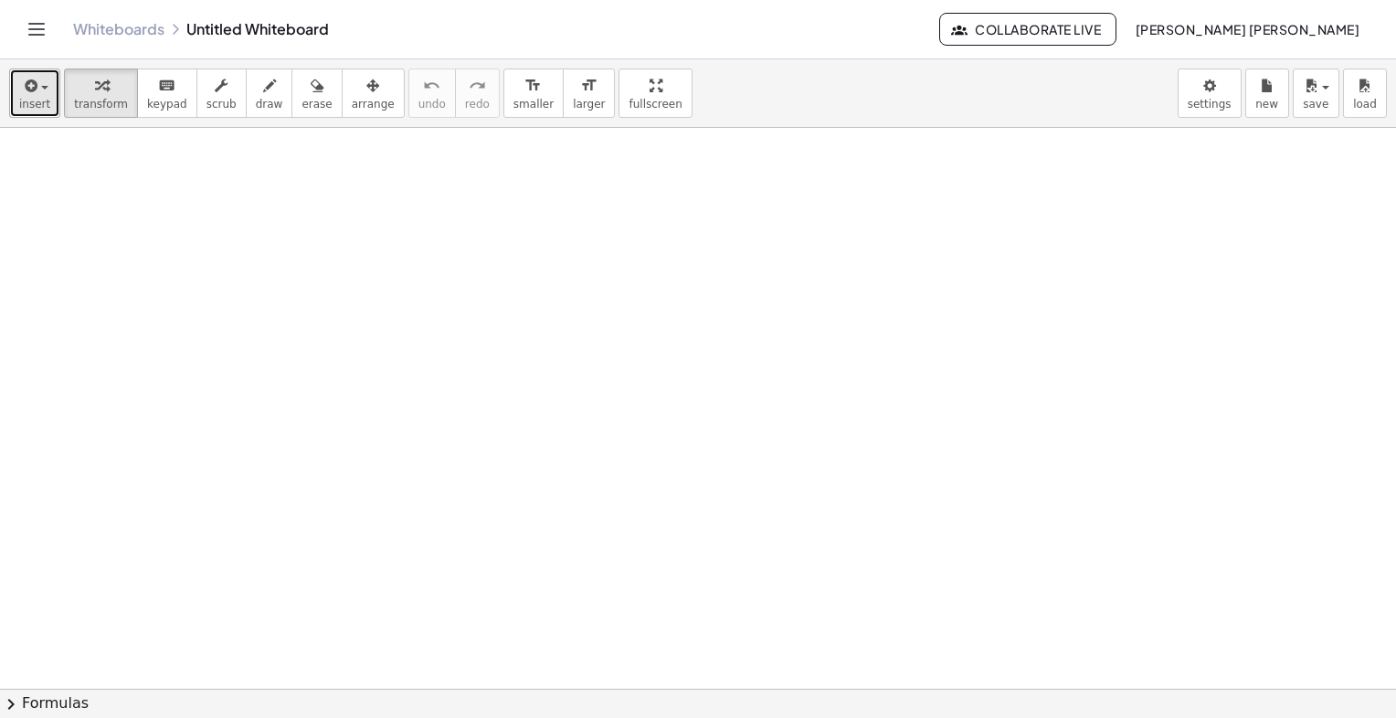
click at [45, 70] on button "insert" at bounding box center [34, 93] width 51 height 49
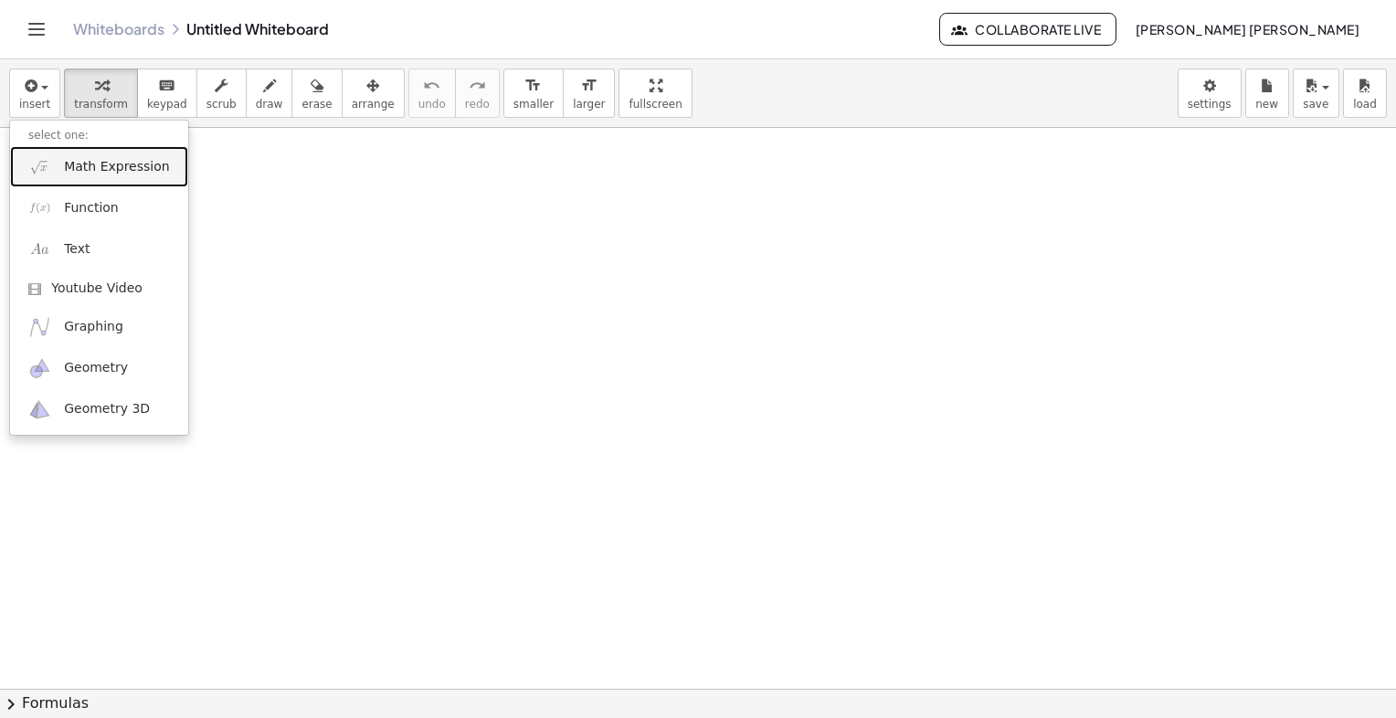
click at [99, 155] on link "Math Expression" at bounding box center [99, 166] width 178 height 41
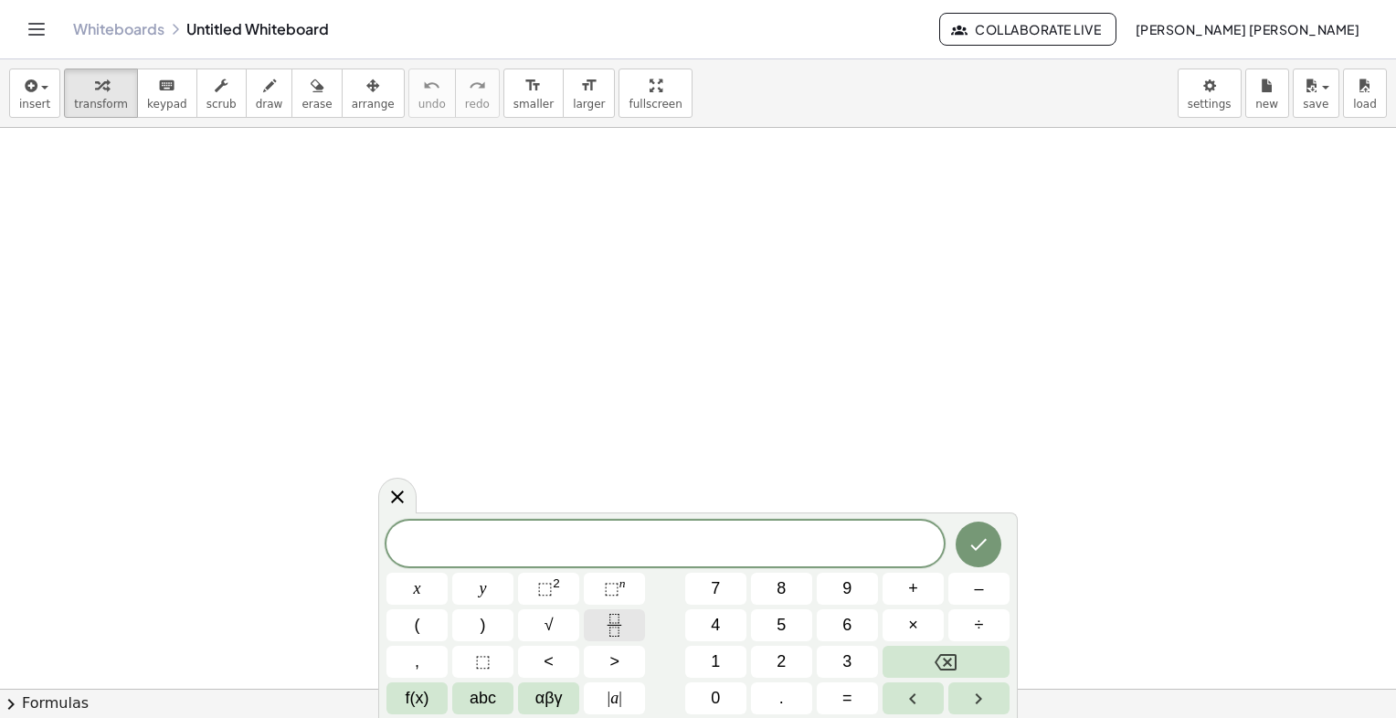
click at [621, 628] on icon "Fraction" at bounding box center [614, 625] width 23 height 23
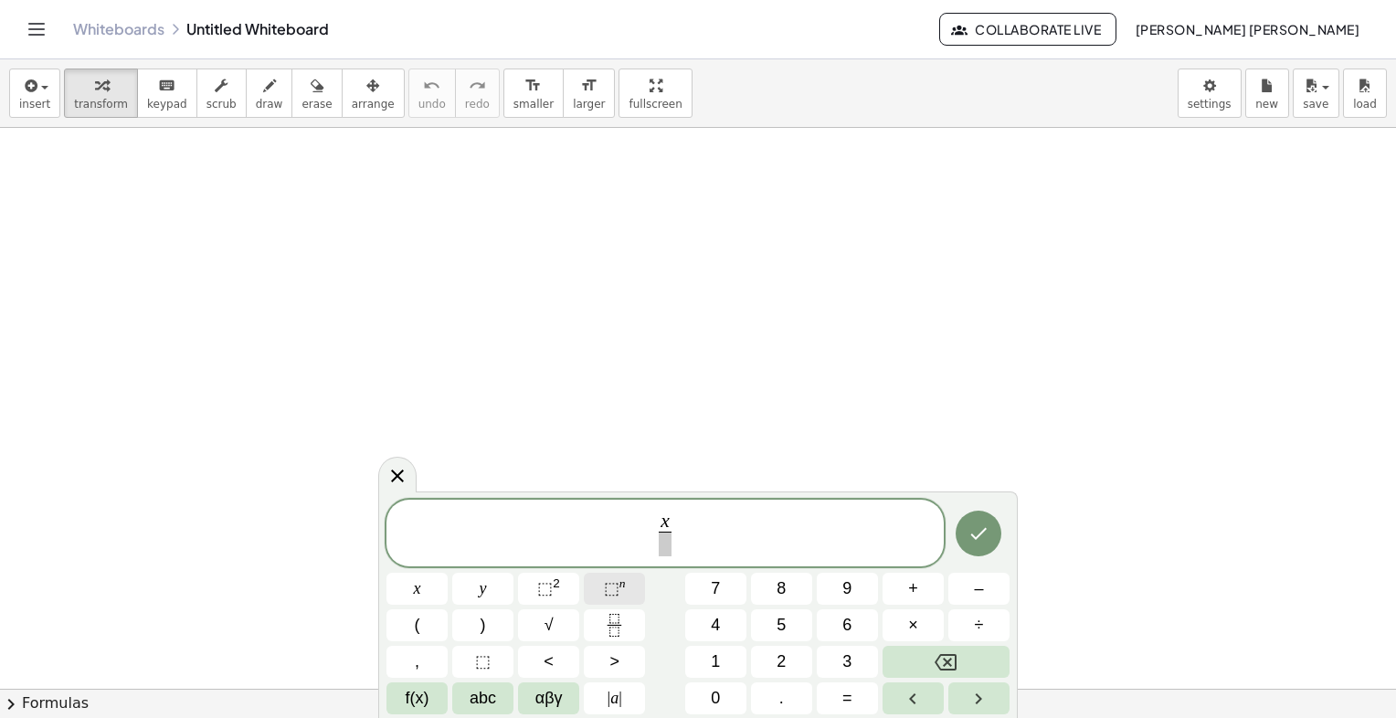
click at [608, 597] on span "⬚ n" at bounding box center [615, 588] width 22 height 25
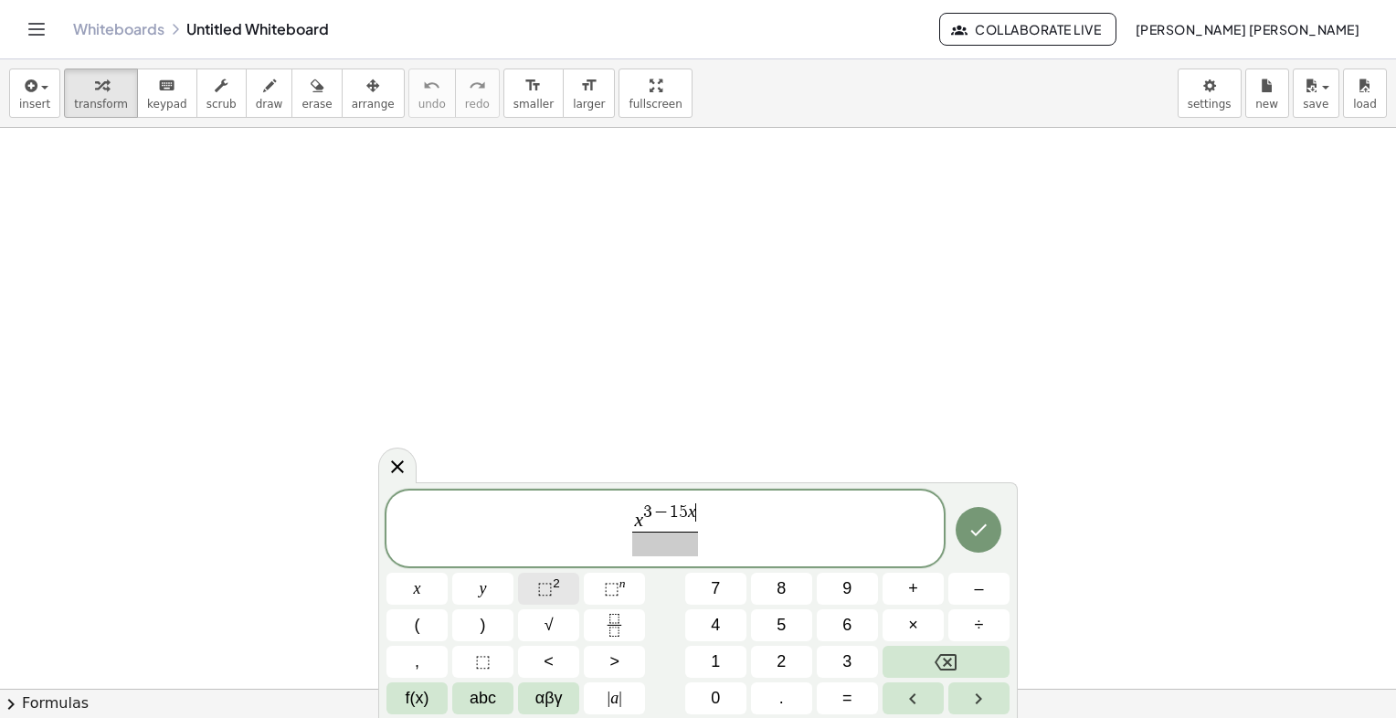
click at [525, 586] on button "⬚ 2" at bounding box center [548, 589] width 61 height 32
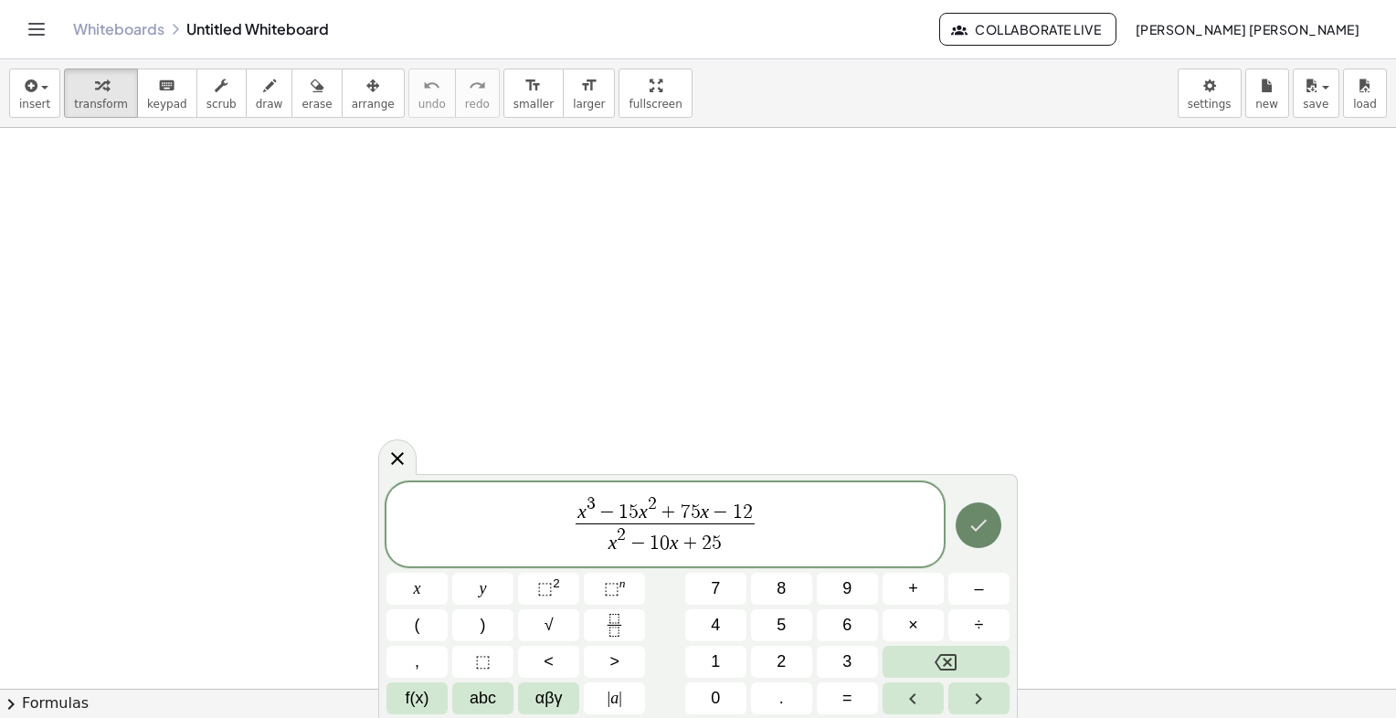
click at [995, 513] on button "Done" at bounding box center [979, 525] width 46 height 46
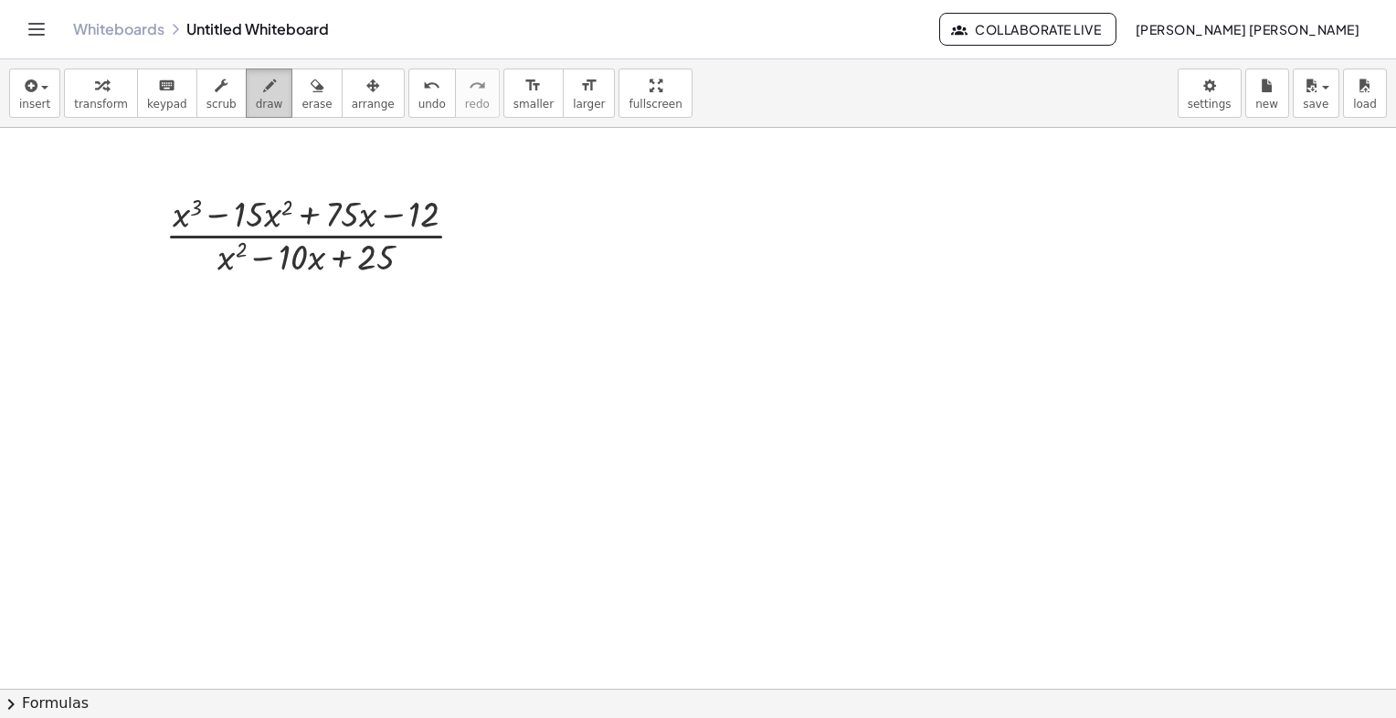
click at [262, 84] on button "draw" at bounding box center [270, 93] width 48 height 49
click at [38, 98] on span "insert" at bounding box center [34, 104] width 31 height 13
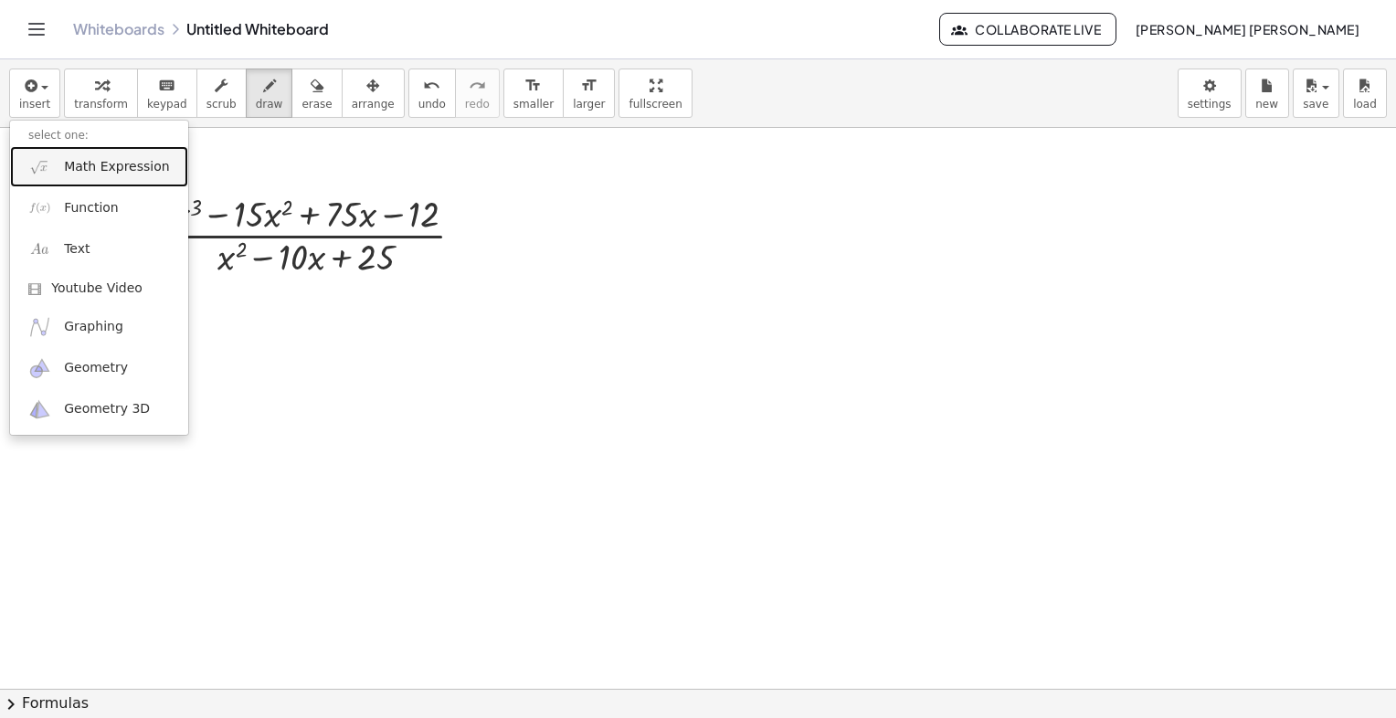
click at [79, 166] on span "Math Expression" at bounding box center [116, 167] width 105 height 18
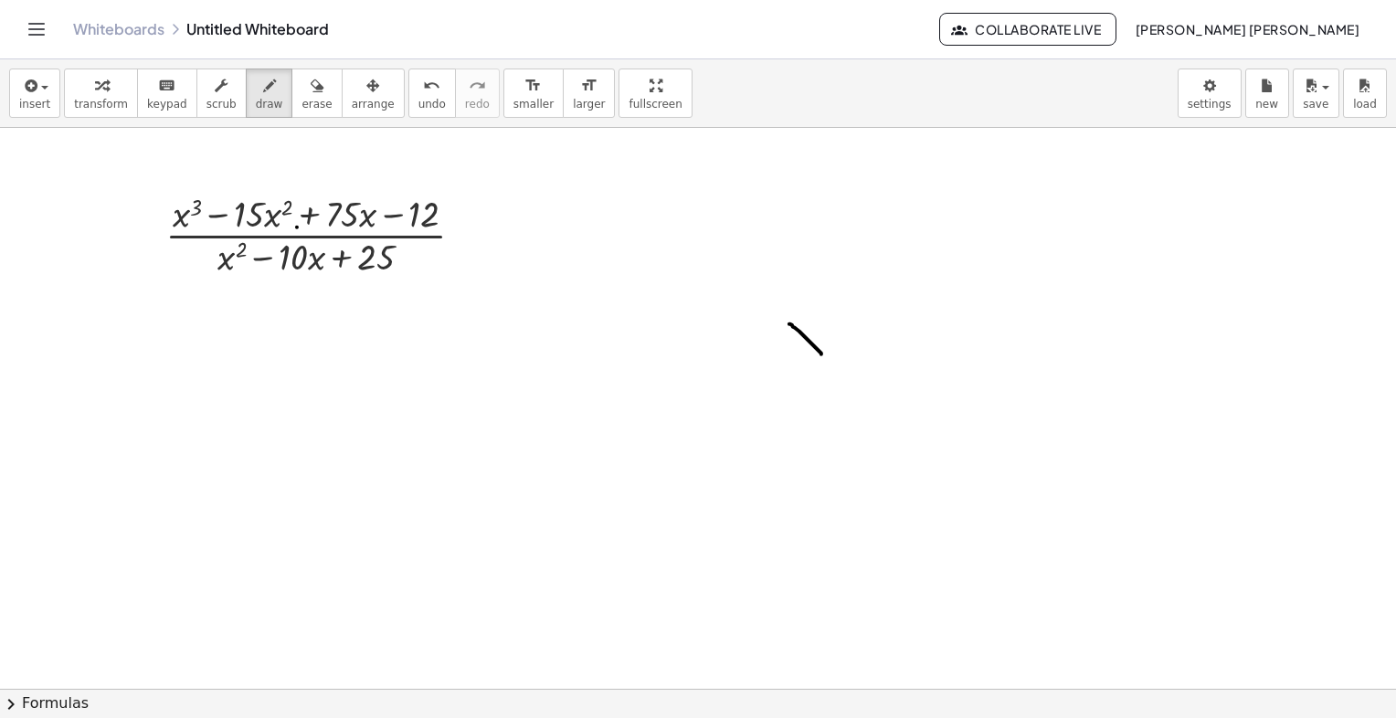
drag, startPoint x: 789, startPoint y: 323, endPoint x: 827, endPoint y: 355, distance: 49.2
drag, startPoint x: 830, startPoint y: 318, endPoint x: 771, endPoint y: 373, distance: 80.8
drag, startPoint x: 855, startPoint y: 297, endPoint x: 855, endPoint y: 324, distance: 27.4
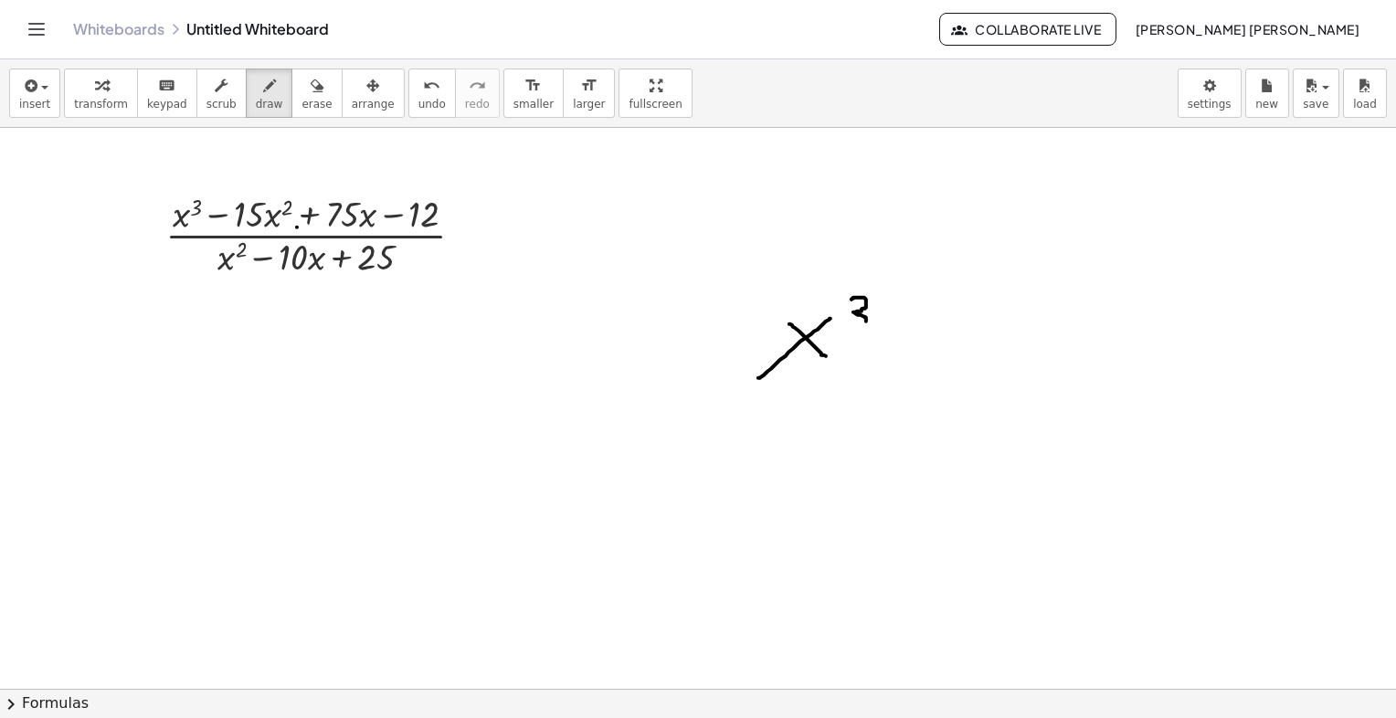
drag, startPoint x: 873, startPoint y: 335, endPoint x: 901, endPoint y: 330, distance: 28.0
drag, startPoint x: 919, startPoint y: 304, endPoint x: 914, endPoint y: 362, distance: 57.8
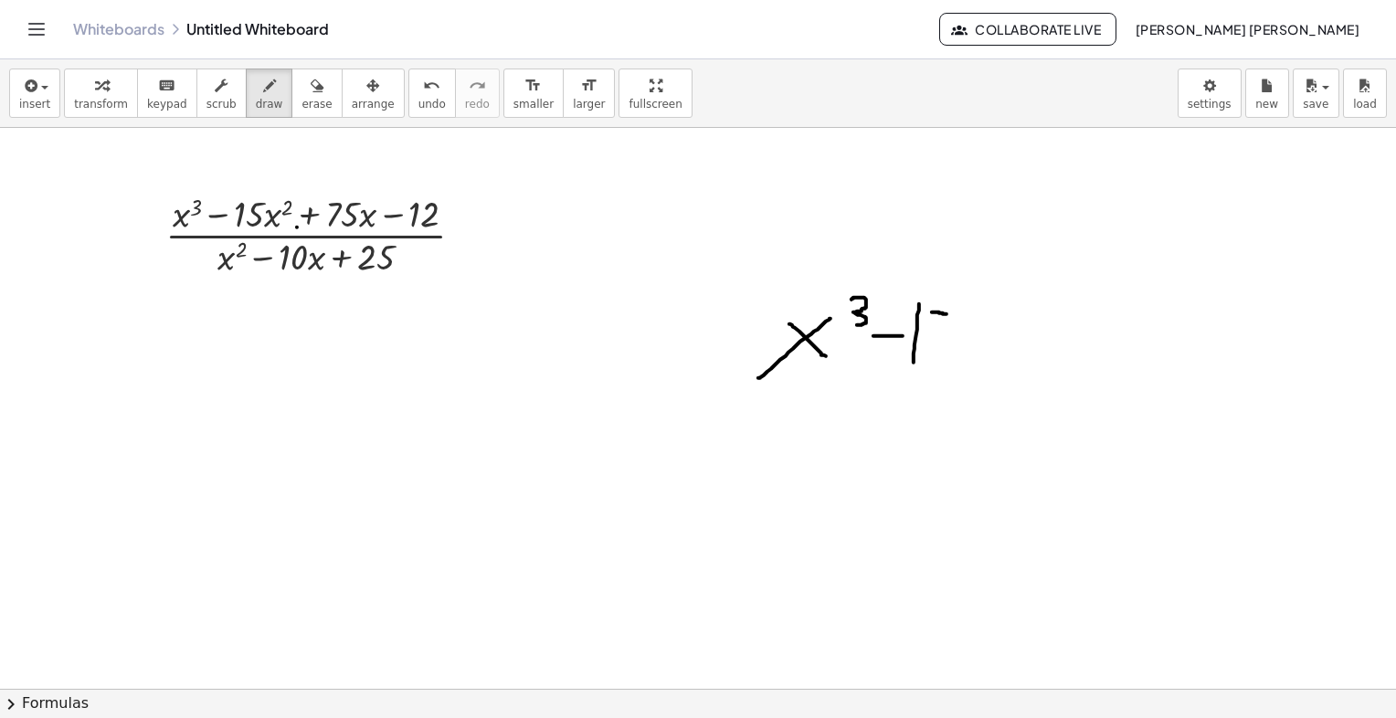
drag, startPoint x: 932, startPoint y: 312, endPoint x: 947, endPoint y: 313, distance: 15.6
drag, startPoint x: 930, startPoint y: 312, endPoint x: 925, endPoint y: 348, distance: 36.0
drag, startPoint x: 957, startPoint y: 322, endPoint x: 978, endPoint y: 323, distance: 21.0
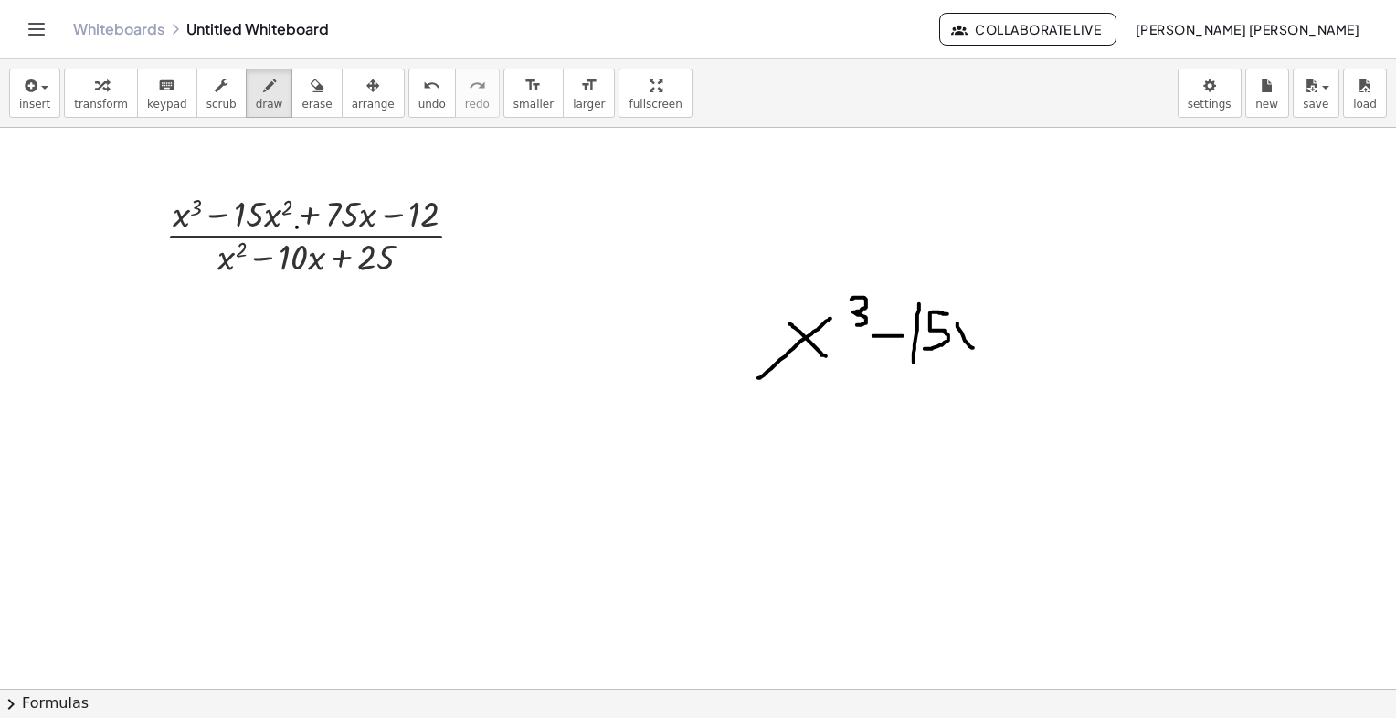
drag, startPoint x: 969, startPoint y: 327, endPoint x: 959, endPoint y: 347, distance: 22.5
drag, startPoint x: 987, startPoint y: 297, endPoint x: 992, endPoint y: 319, distance: 22.6
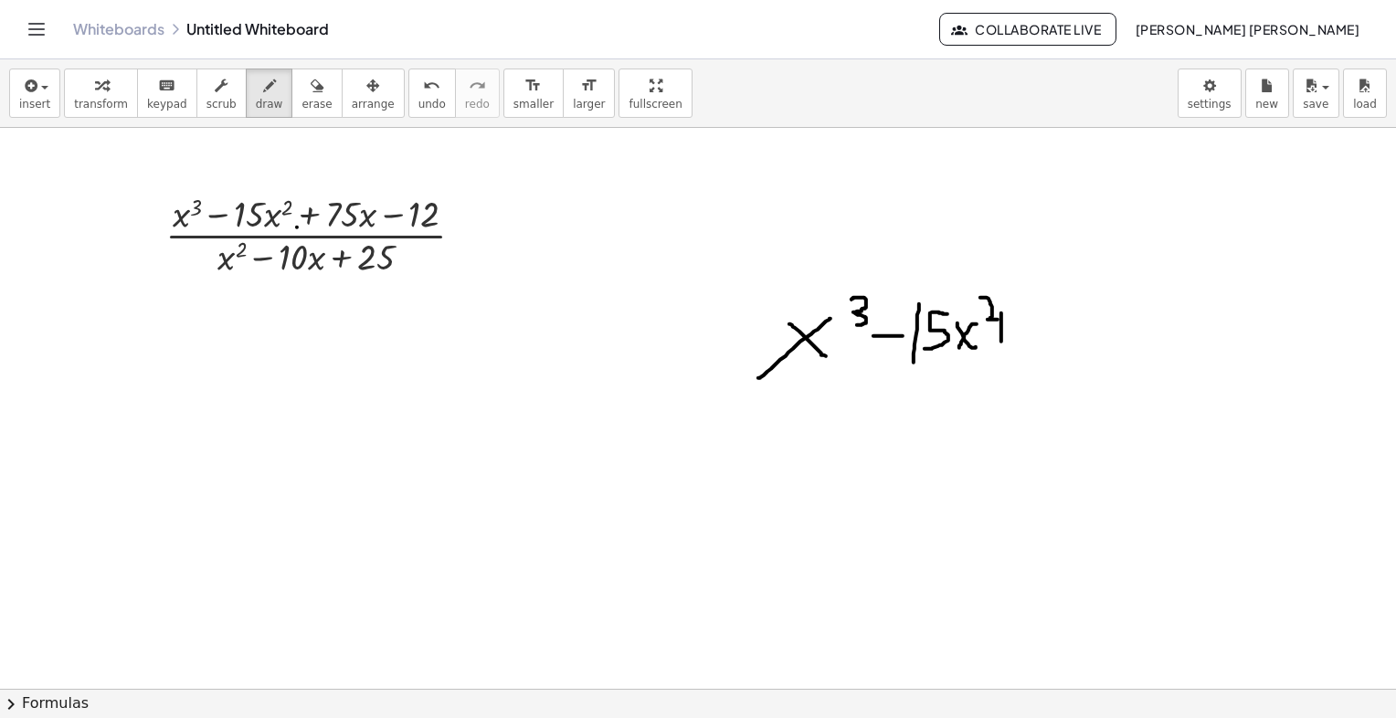
drag, startPoint x: 992, startPoint y: 329, endPoint x: 1009, endPoint y: 329, distance: 16.4
drag, startPoint x: 1027, startPoint y: 307, endPoint x: 1045, endPoint y: 349, distance: 45.8
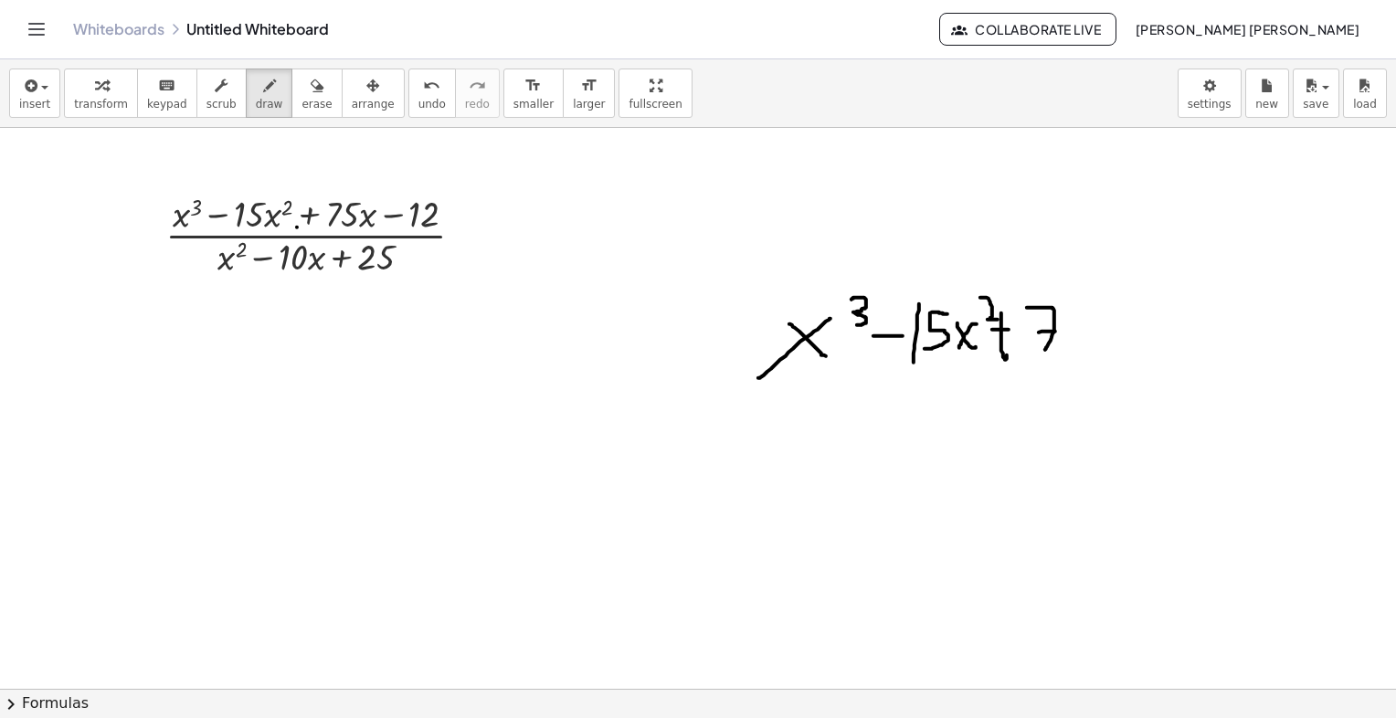
drag, startPoint x: 1039, startPoint y: 332, endPoint x: 1087, endPoint y: 320, distance: 49.9
drag, startPoint x: 1090, startPoint y: 309, endPoint x: 1107, endPoint y: 307, distance: 17.5
drag, startPoint x: 1091, startPoint y: 307, endPoint x: 1084, endPoint y: 344, distance: 38.0
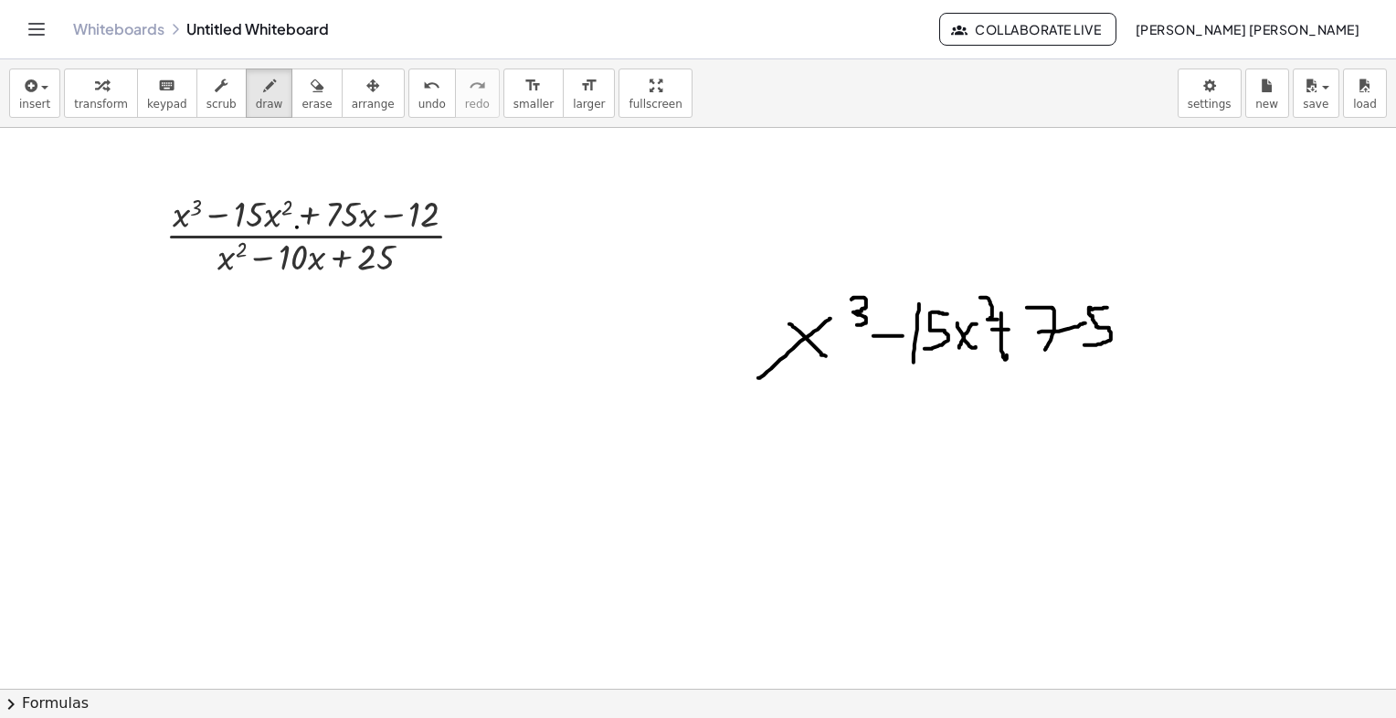
drag, startPoint x: 1136, startPoint y: 320, endPoint x: 1122, endPoint y: 344, distance: 27.9
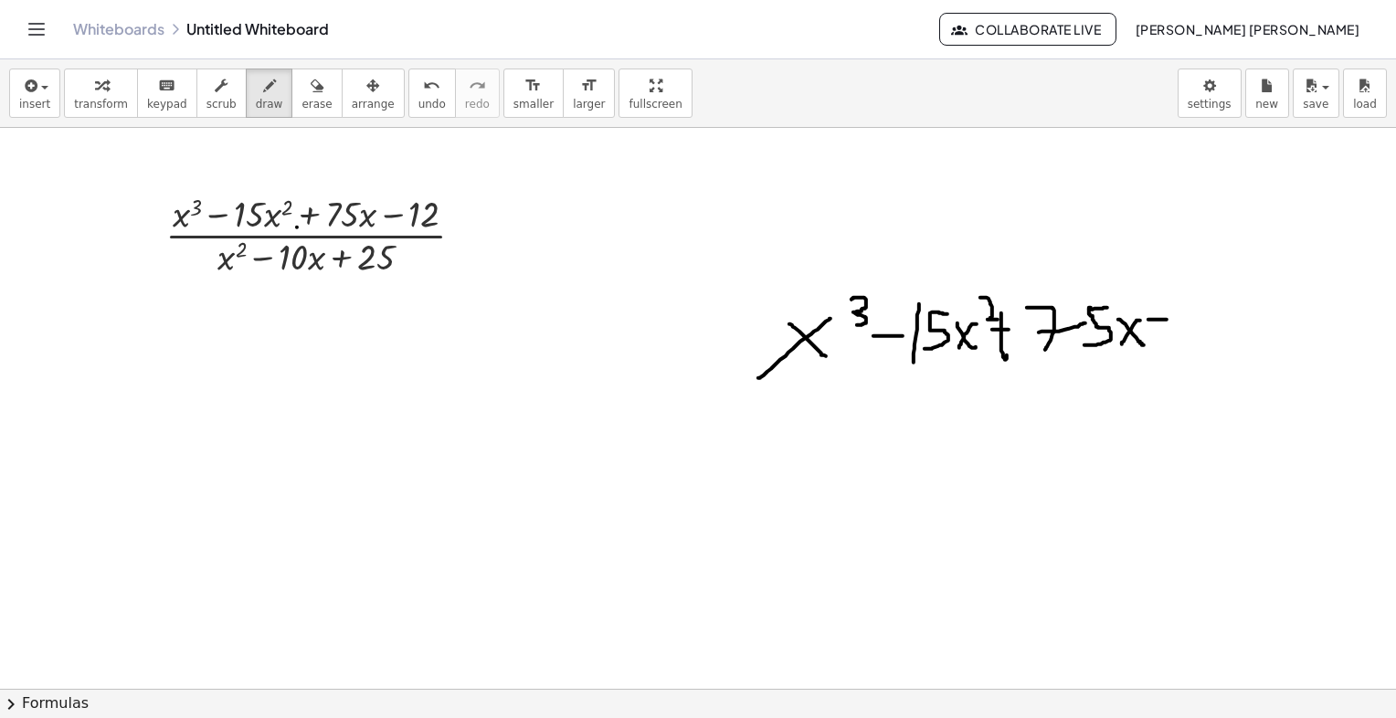
drag, startPoint x: 1183, startPoint y: 297, endPoint x: 1185, endPoint y: 337, distance: 40.2
drag, startPoint x: 1206, startPoint y: 312, endPoint x: 1204, endPoint y: 337, distance: 24.7
drag, startPoint x: 755, startPoint y: 285, endPoint x: 759, endPoint y: 352, distance: 66.8
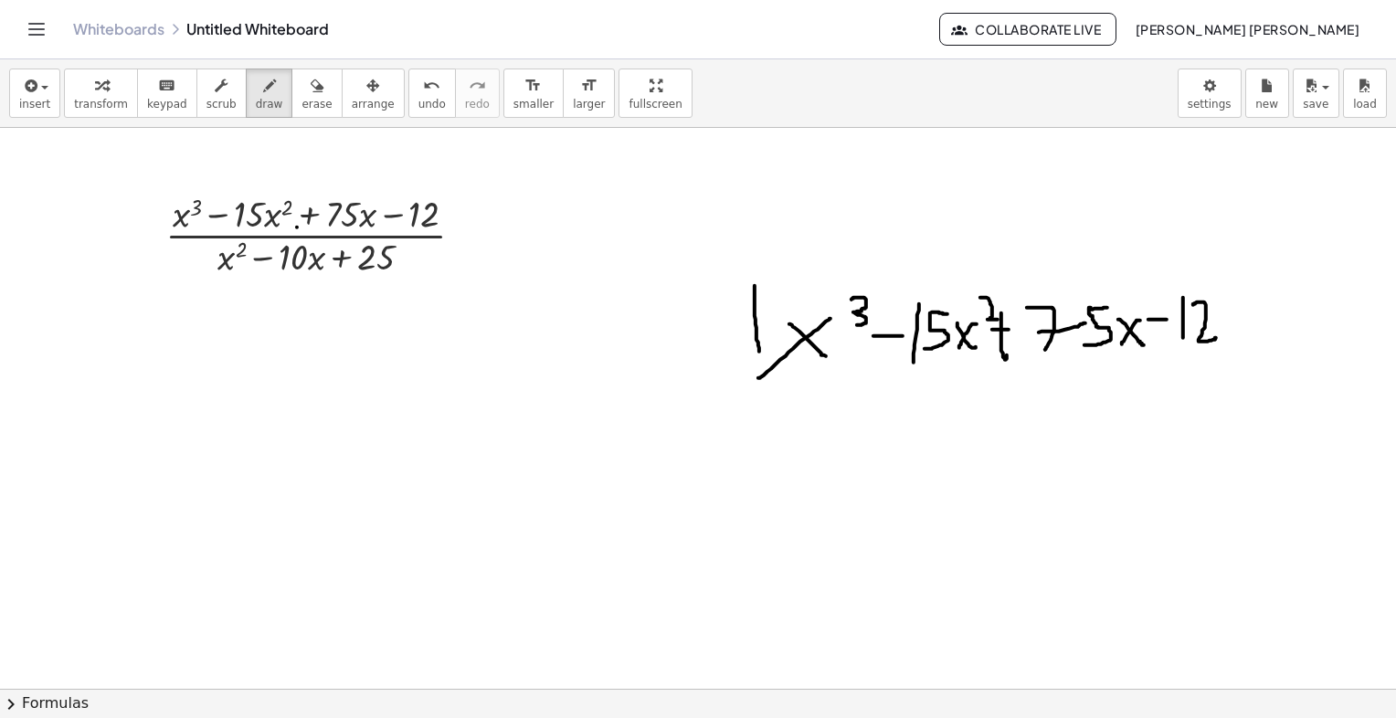
drag, startPoint x: 756, startPoint y: 279, endPoint x: 1221, endPoint y: 271, distance: 466.0
drag, startPoint x: 520, startPoint y: 296, endPoint x: 544, endPoint y: 322, distance: 36.2
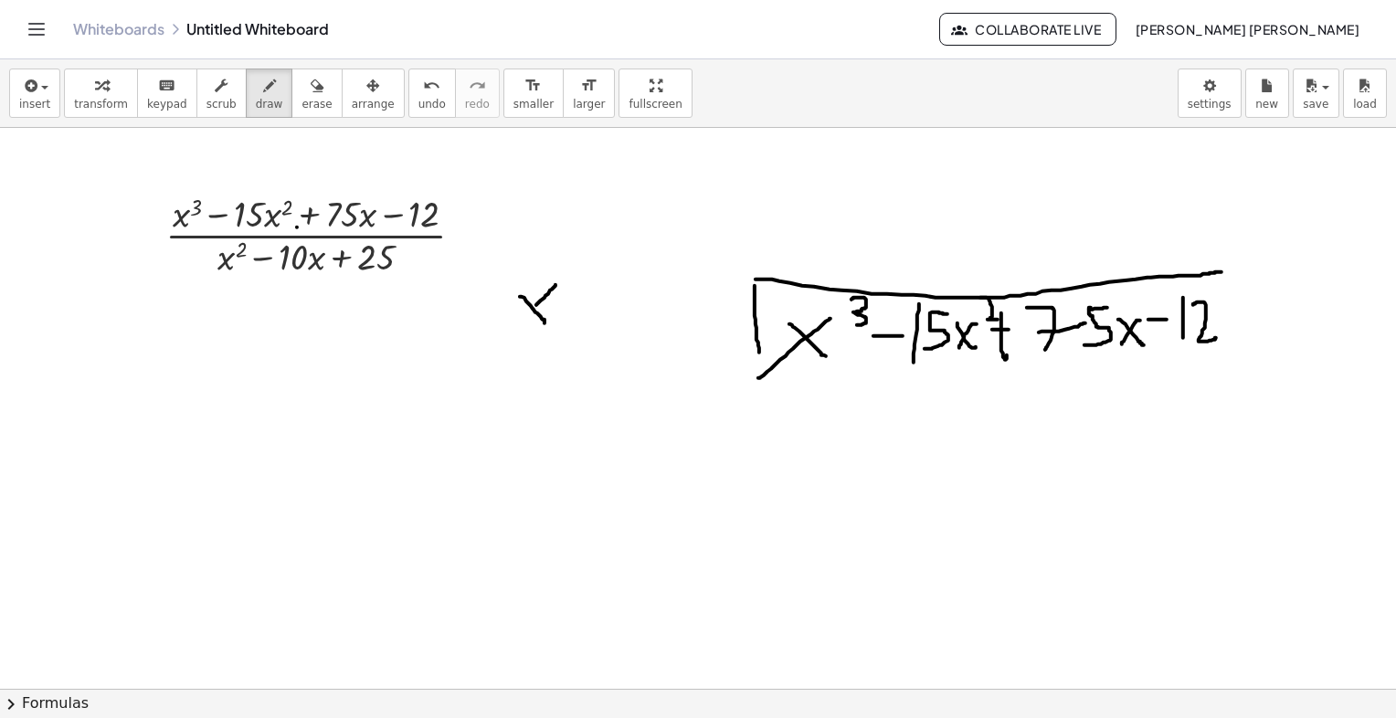
drag, startPoint x: 545, startPoint y: 295, endPoint x: 524, endPoint y: 312, distance: 27.3
drag, startPoint x: 569, startPoint y: 269, endPoint x: 585, endPoint y: 286, distance: 23.3
drag, startPoint x: 581, startPoint y: 307, endPoint x: 602, endPoint y: 309, distance: 21.1
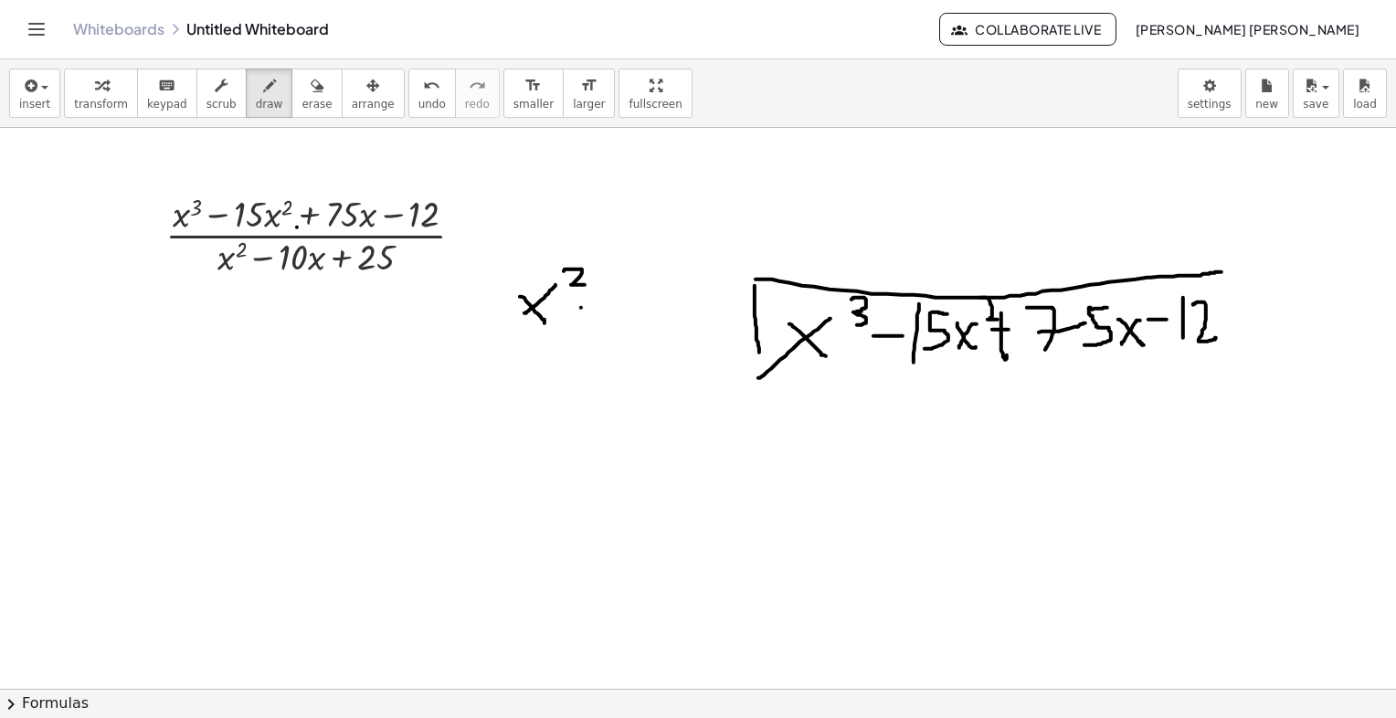
drag, startPoint x: 629, startPoint y: 295, endPoint x: 629, endPoint y: 319, distance: 23.8
drag, startPoint x: 682, startPoint y: 290, endPoint x: 700, endPoint y: 319, distance: 34.5
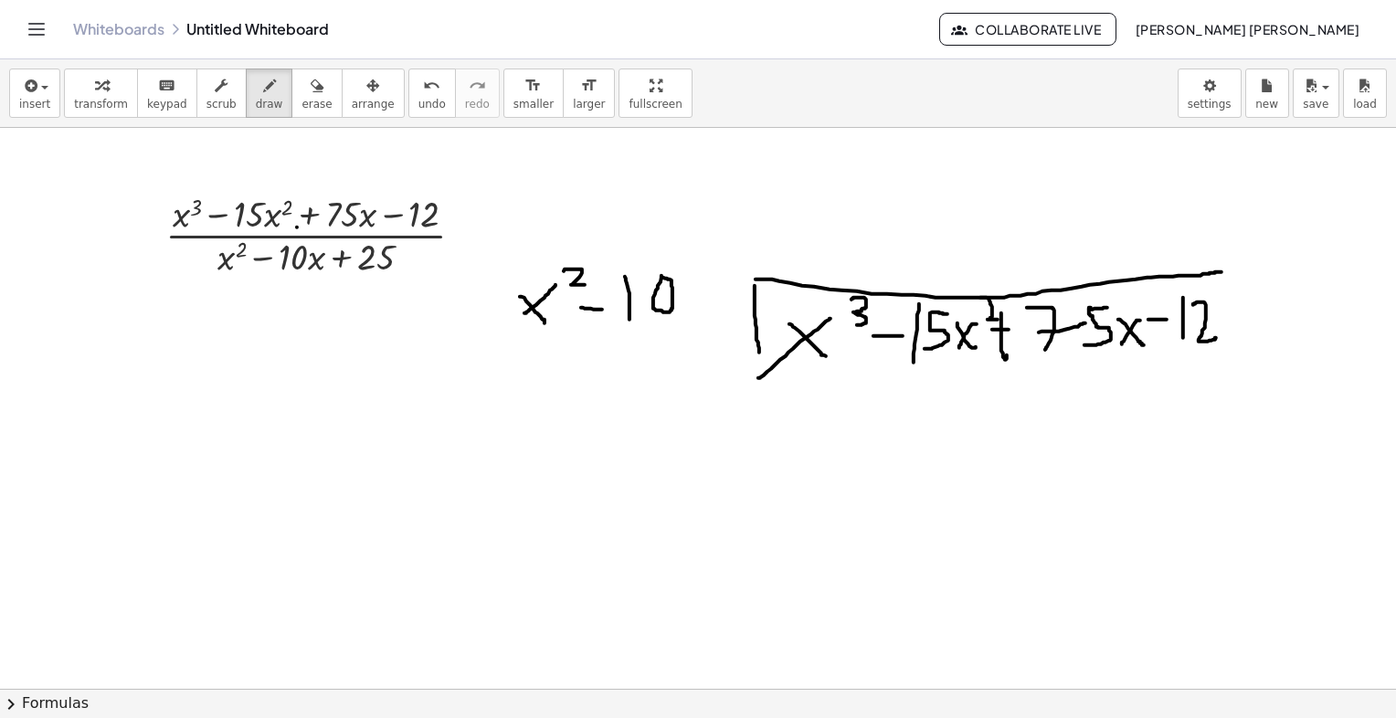
drag, startPoint x: 702, startPoint y: 294, endPoint x: 684, endPoint y: 317, distance: 28.7
drag, startPoint x: 709, startPoint y: 289, endPoint x: 710, endPoint y: 309, distance: 20.1
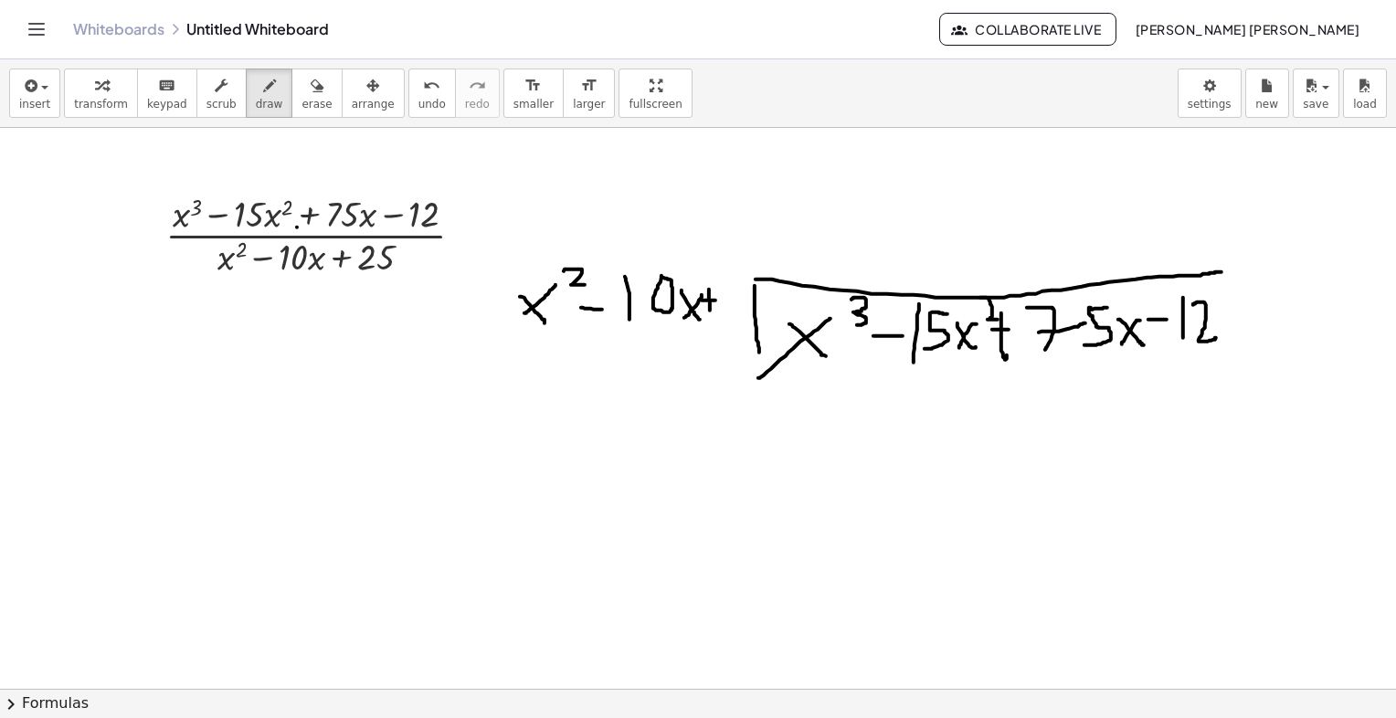
drag, startPoint x: 702, startPoint y: 300, endPoint x: 716, endPoint y: 300, distance: 14.6
drag, startPoint x: 722, startPoint y: 291, endPoint x: 735, endPoint y: 316, distance: 28.6
drag
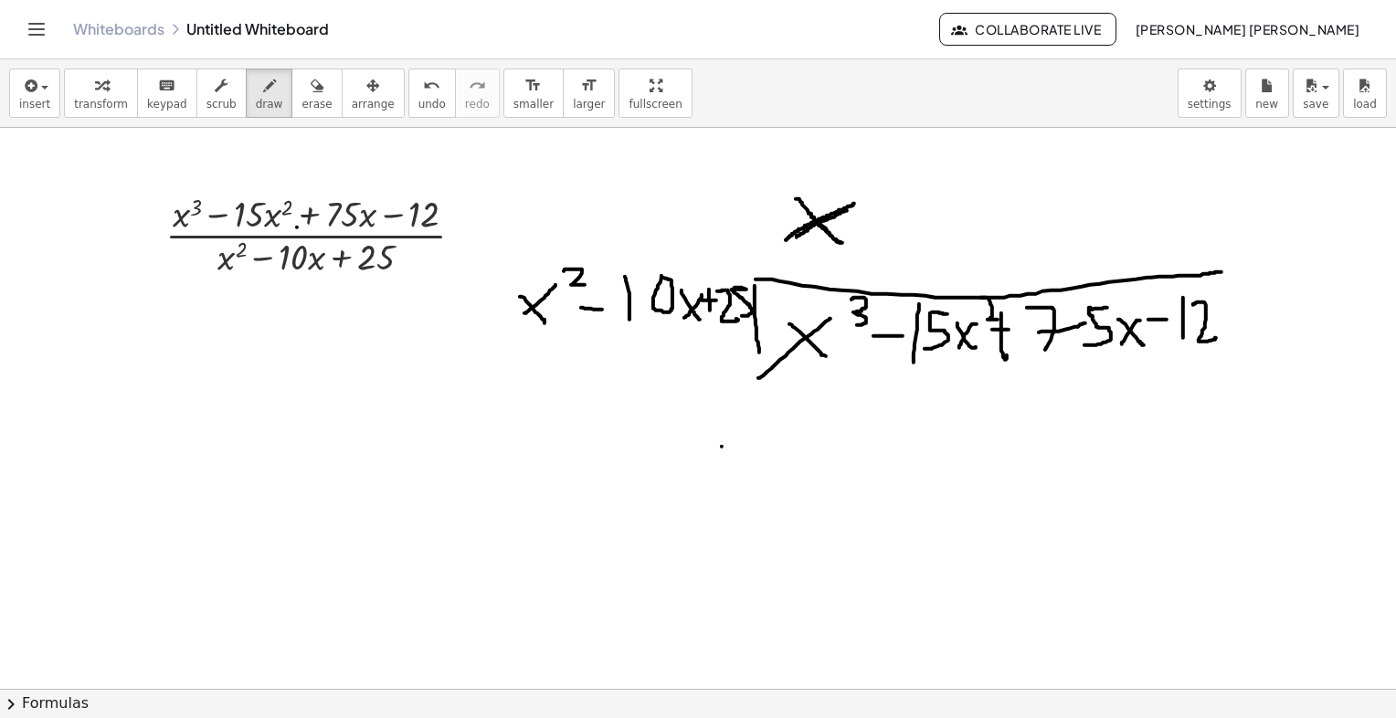
drag, startPoint x: 722, startPoint y: 446, endPoint x: 743, endPoint y: 446, distance: 21.0
drag, startPoint x: 782, startPoint y: 418, endPoint x: 829, endPoint y: 478, distance: 76.2
drag, startPoint x: 798, startPoint y: 449, endPoint x: 778, endPoint y: 465, distance: 24.7
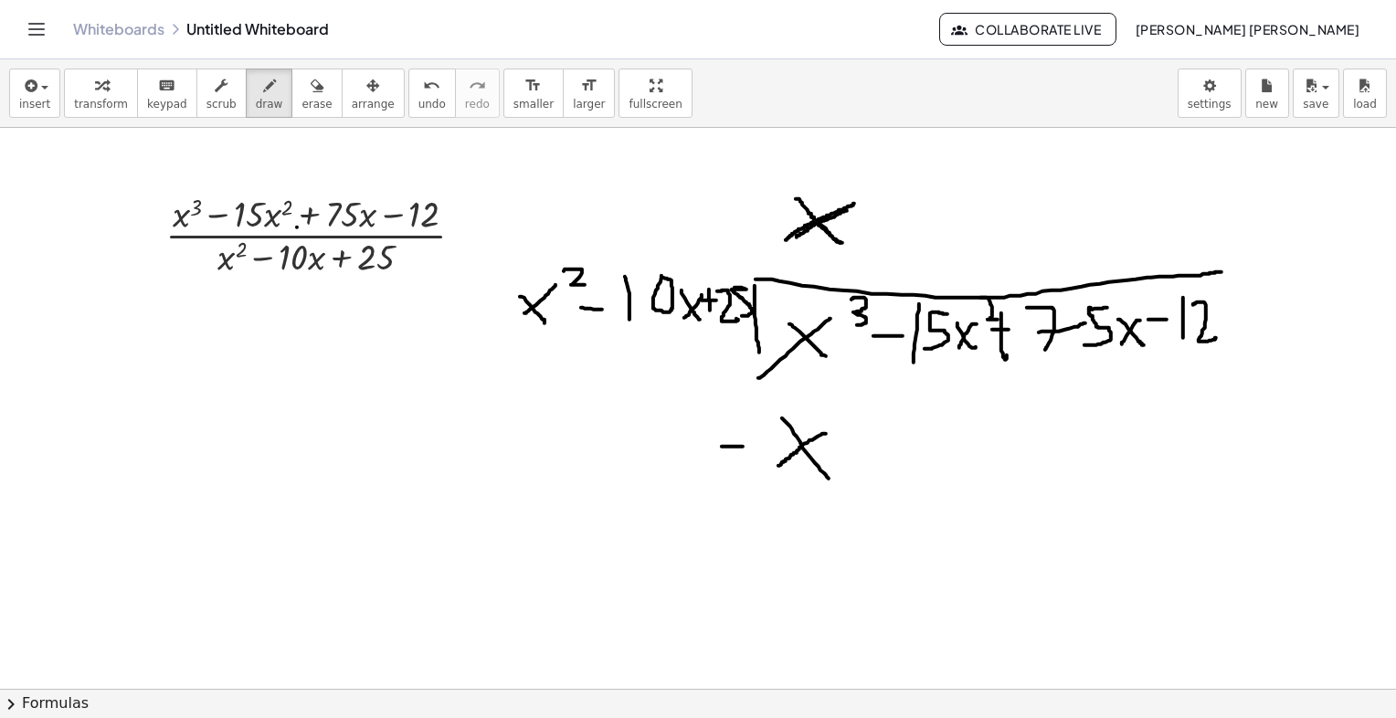
drag, startPoint x: 830, startPoint y: 396, endPoint x: 835, endPoint y: 432, distance: 37.0
drag, startPoint x: 885, startPoint y: 418, endPoint x: 890, endPoint y: 469, distance: 51.4
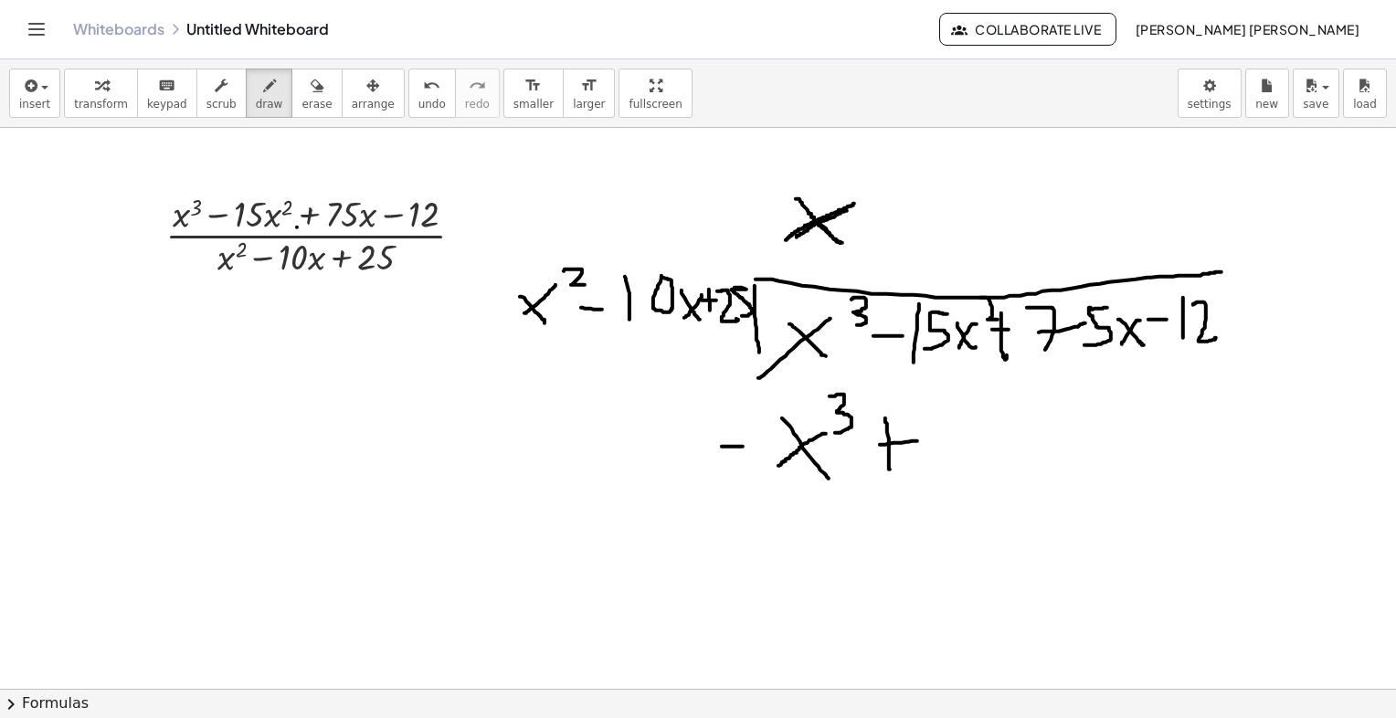
drag, startPoint x: 880, startPoint y: 444, endPoint x: 917, endPoint y: 440, distance: 37.6
drag, startPoint x: 925, startPoint y: 418, endPoint x: 928, endPoint y: 455, distance: 37.6
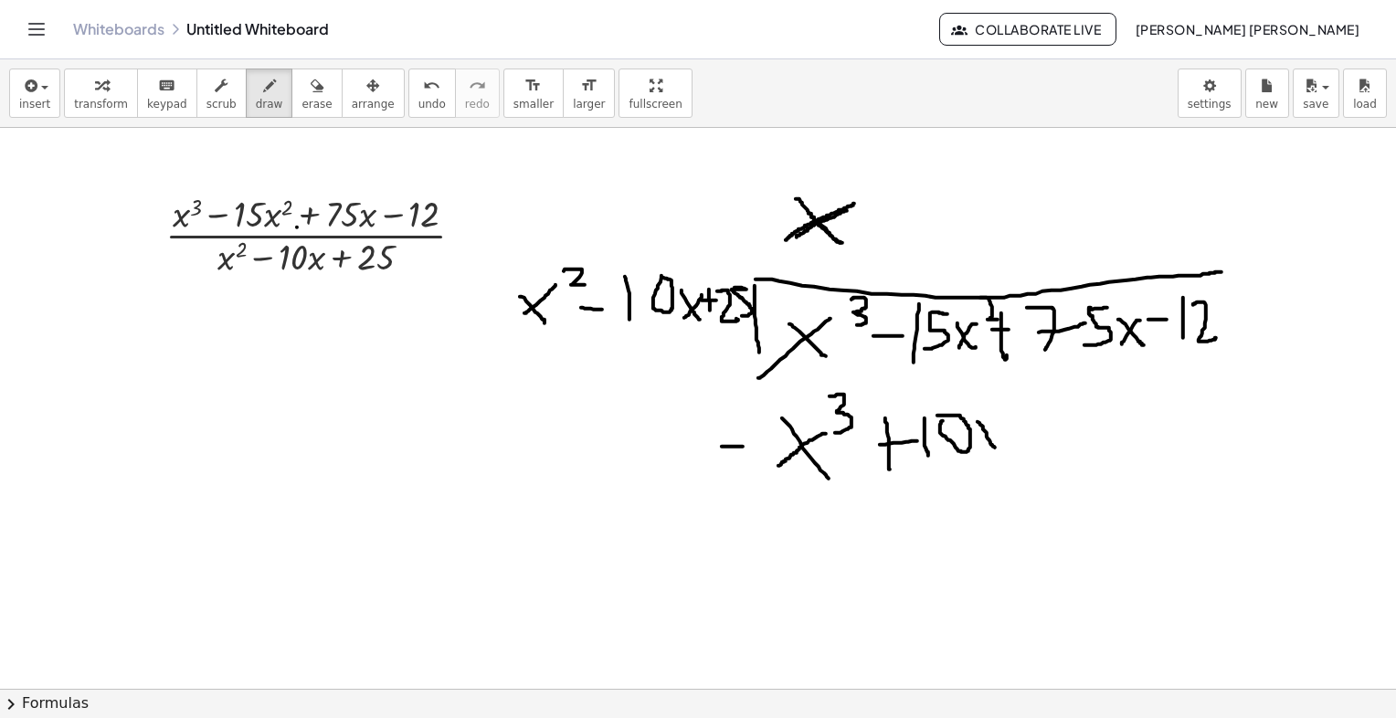
drag, startPoint x: 978, startPoint y: 421, endPoint x: 997, endPoint y: 447, distance: 32.0
drag, startPoint x: 991, startPoint y: 415, endPoint x: 974, endPoint y: 450, distance: 39.6
drag, startPoint x: 996, startPoint y: 394, endPoint x: 1023, endPoint y: 410, distance: 32.0
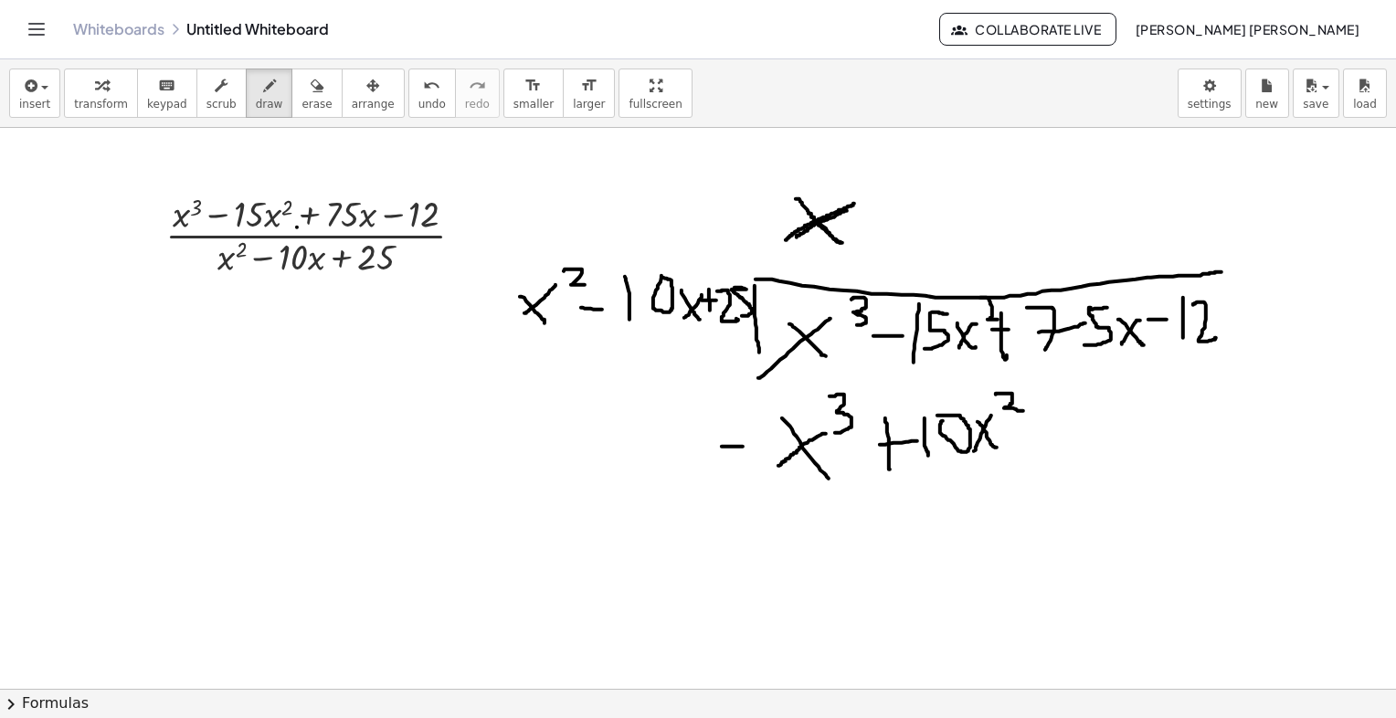
drag, startPoint x: 773, startPoint y: 192, endPoint x: 572, endPoint y: 260, distance: 212.3
drag, startPoint x: 761, startPoint y: 222, endPoint x: 669, endPoint y: 271, distance: 104.6
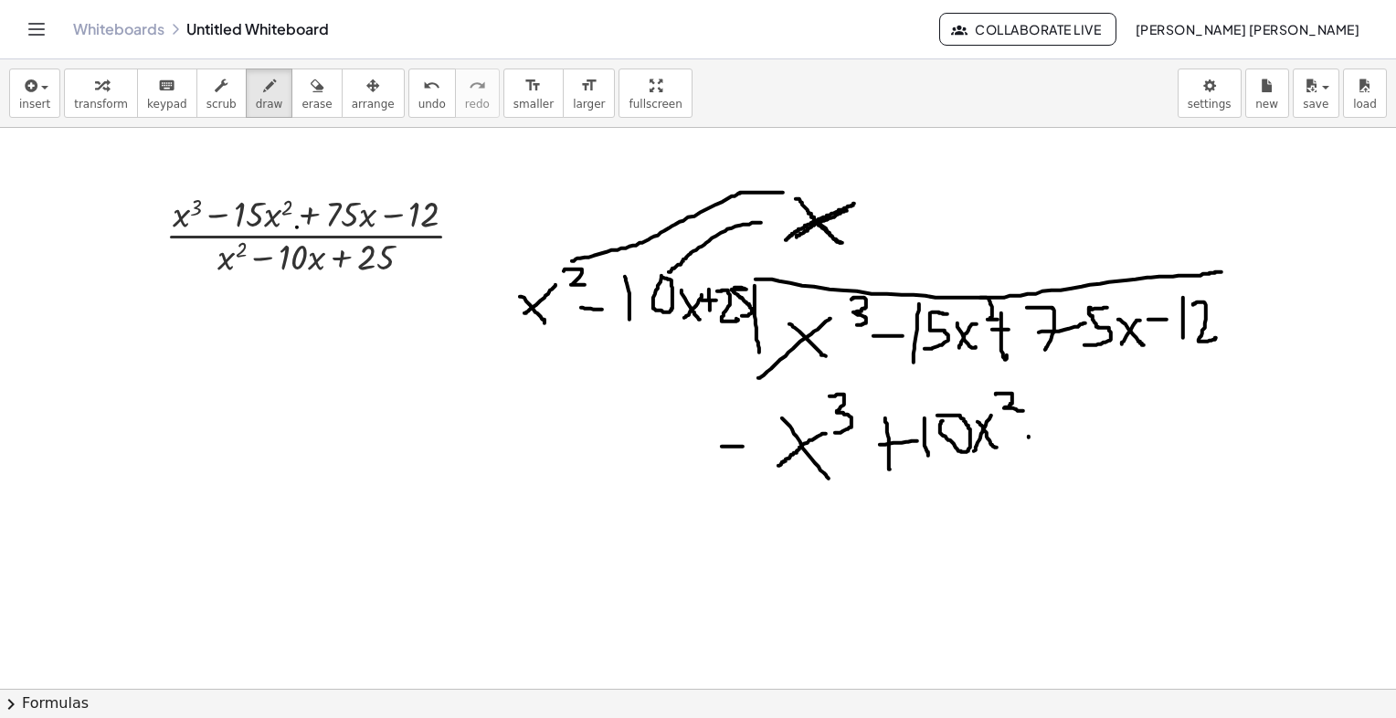
drag, startPoint x: 1029, startPoint y: 437, endPoint x: 1045, endPoint y: 434, distance: 16.7
drag, startPoint x: 1060, startPoint y: 416, endPoint x: 1096, endPoint y: 447, distance: 48.0
drag, startPoint x: 1108, startPoint y: 418, endPoint x: 1126, endPoint y: 412, distance: 18.2
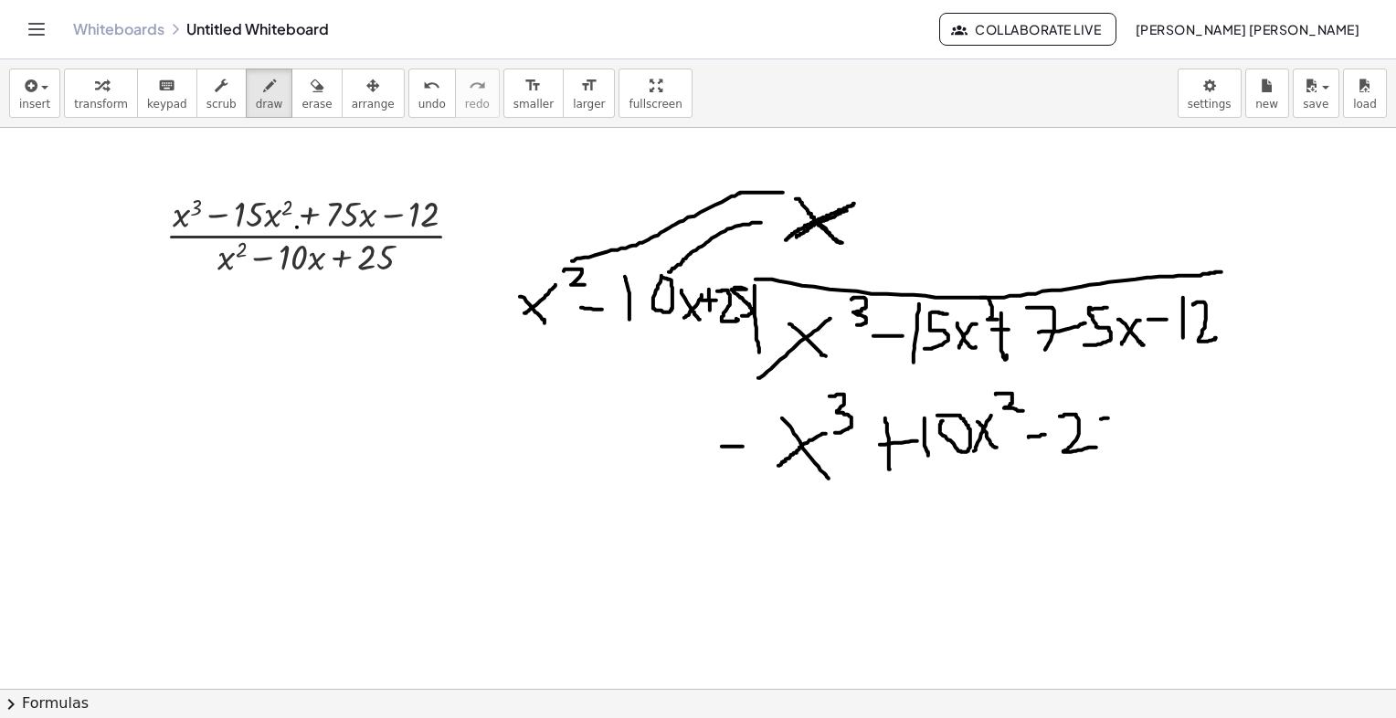
drag, startPoint x: 1108, startPoint y: 421, endPoint x: 1101, endPoint y: 439, distance: 19.7
drag, startPoint x: 1134, startPoint y: 421, endPoint x: 1154, endPoint y: 446, distance: 31.8
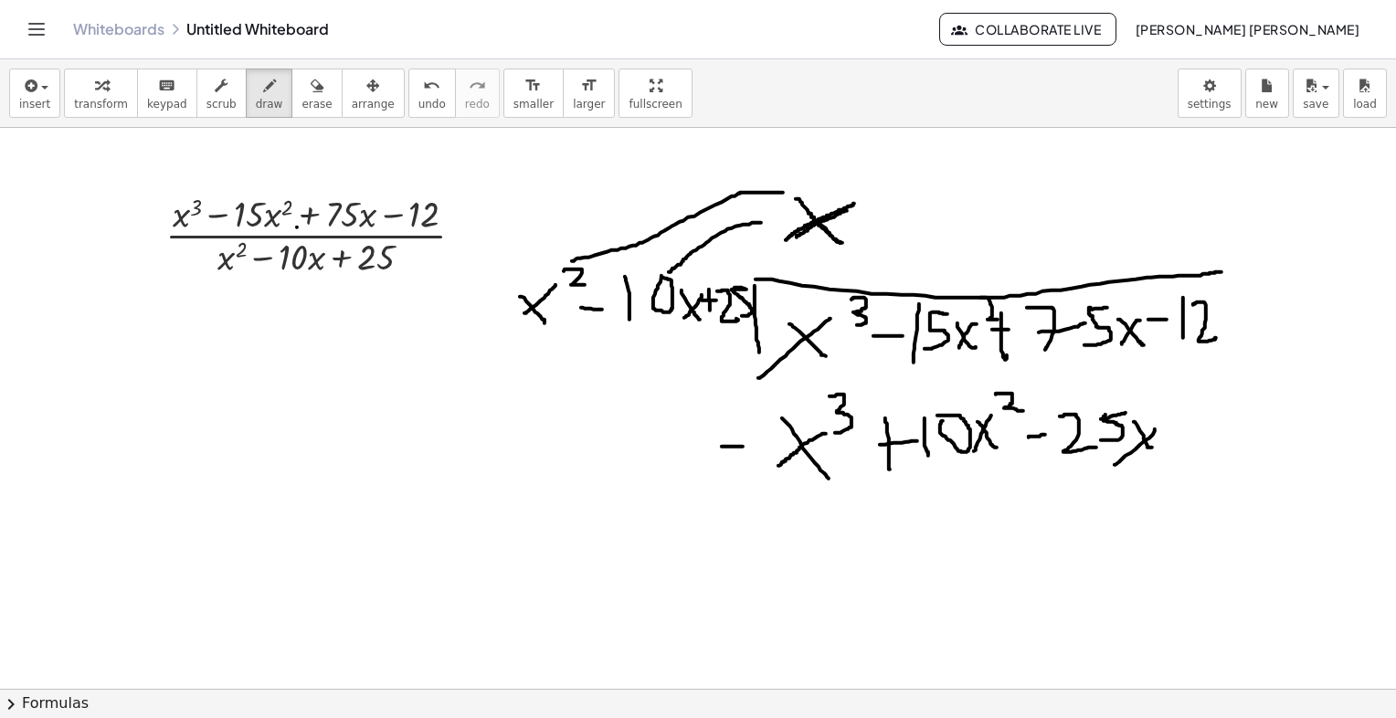
drag, startPoint x: 1155, startPoint y: 428, endPoint x: 1115, endPoint y: 465, distance: 54.3
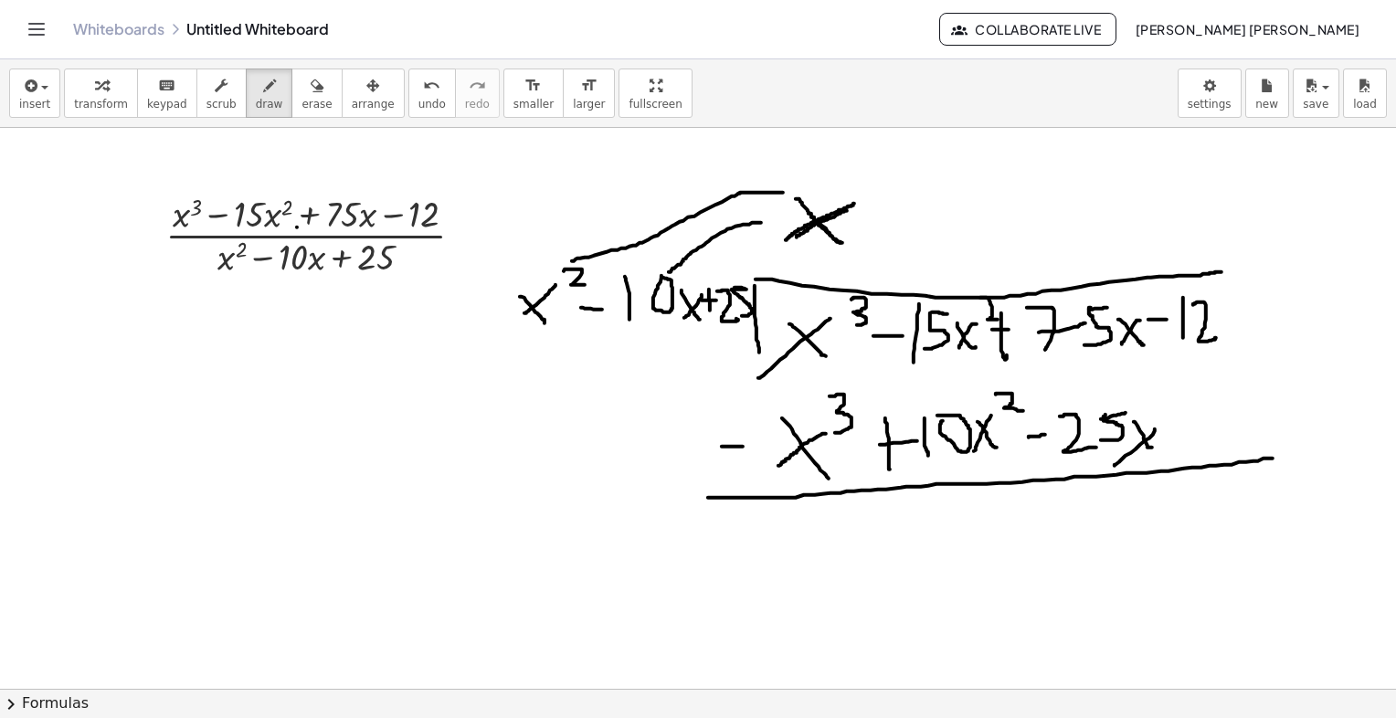
drag, startPoint x: 708, startPoint y: 497, endPoint x: 1273, endPoint y: 470, distance: 565.2
drag, startPoint x: 833, startPoint y: 502, endPoint x: 786, endPoint y: 554, distance: 70.5
click at [301, 100] on span "erase" at bounding box center [316, 104] width 30 height 13
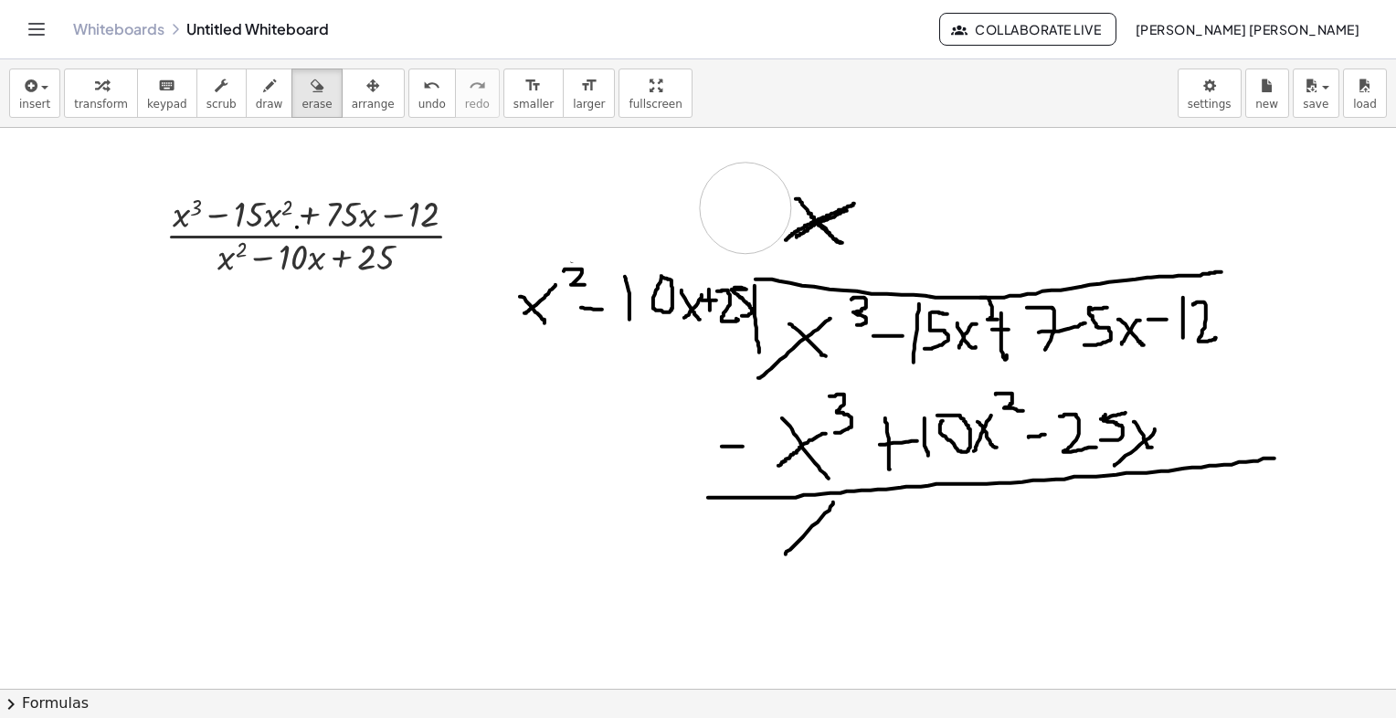
drag, startPoint x: 566, startPoint y: 143, endPoint x: 704, endPoint y: 206, distance: 151.7
click at [259, 100] on button "draw" at bounding box center [270, 93] width 48 height 49
drag, startPoint x: 893, startPoint y: 531, endPoint x: 873, endPoint y: 531, distance: 19.2
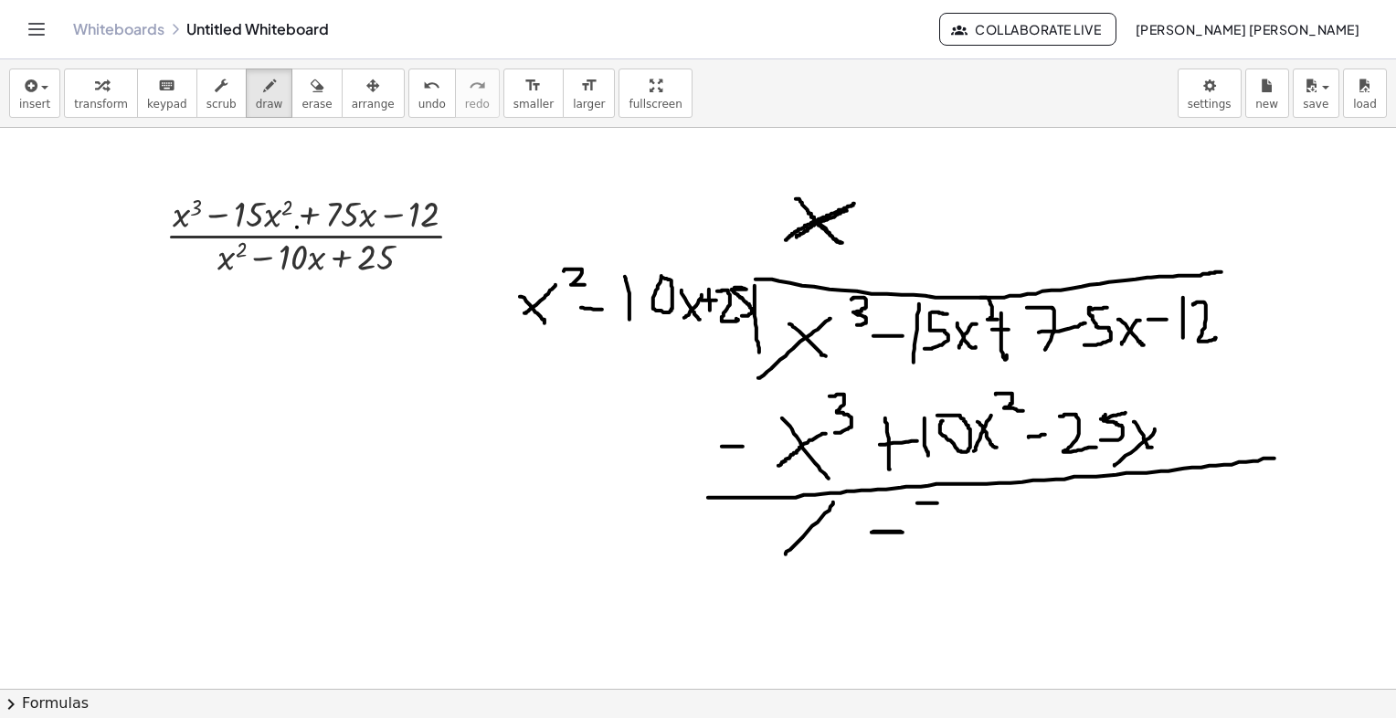
drag, startPoint x: 921, startPoint y: 502, endPoint x: 939, endPoint y: 502, distance: 18.3
drag, startPoint x: 916, startPoint y: 502, endPoint x: 923, endPoint y: 542, distance: 40.7
drag, startPoint x: 967, startPoint y: 512, endPoint x: 1001, endPoint y: 570, distance: 67.5
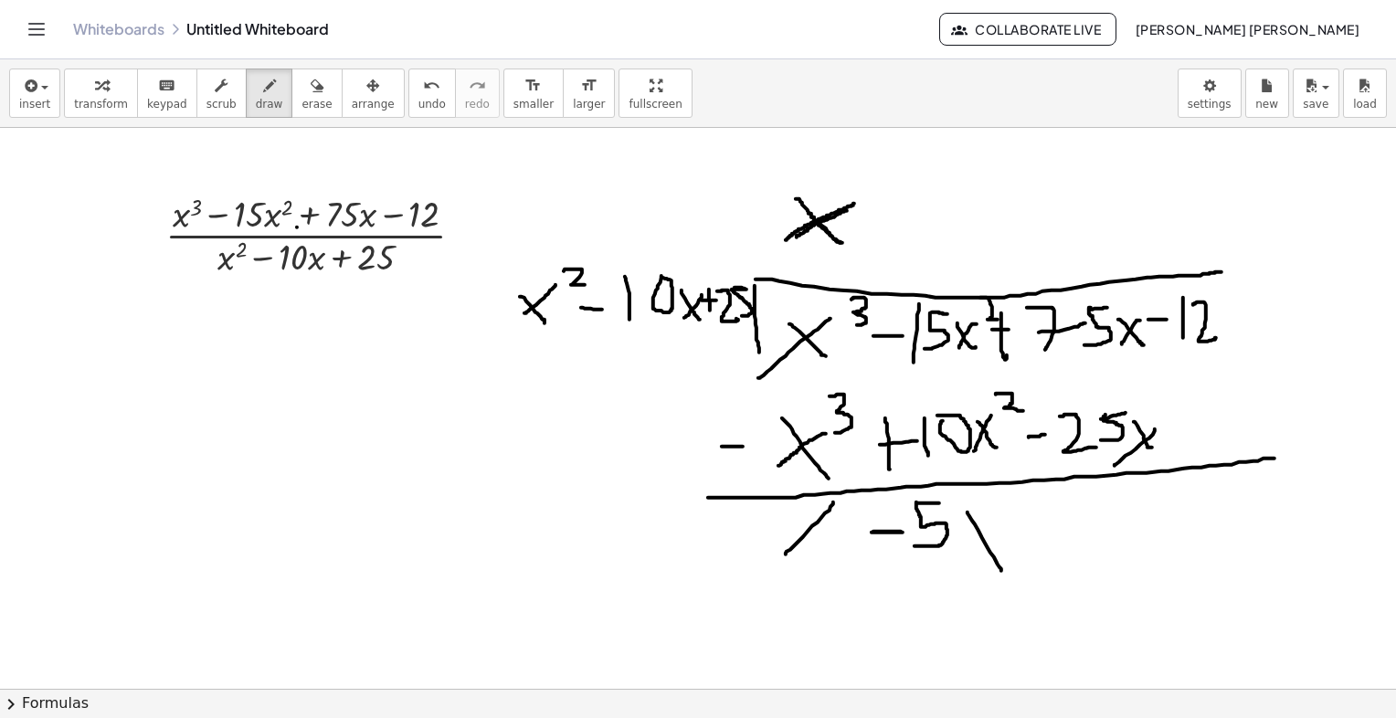
drag, startPoint x: 1004, startPoint y: 521, endPoint x: 959, endPoint y: 560, distance: 59.6
drag, startPoint x: 1010, startPoint y: 498, endPoint x: 1035, endPoint y: 513, distance: 29.5
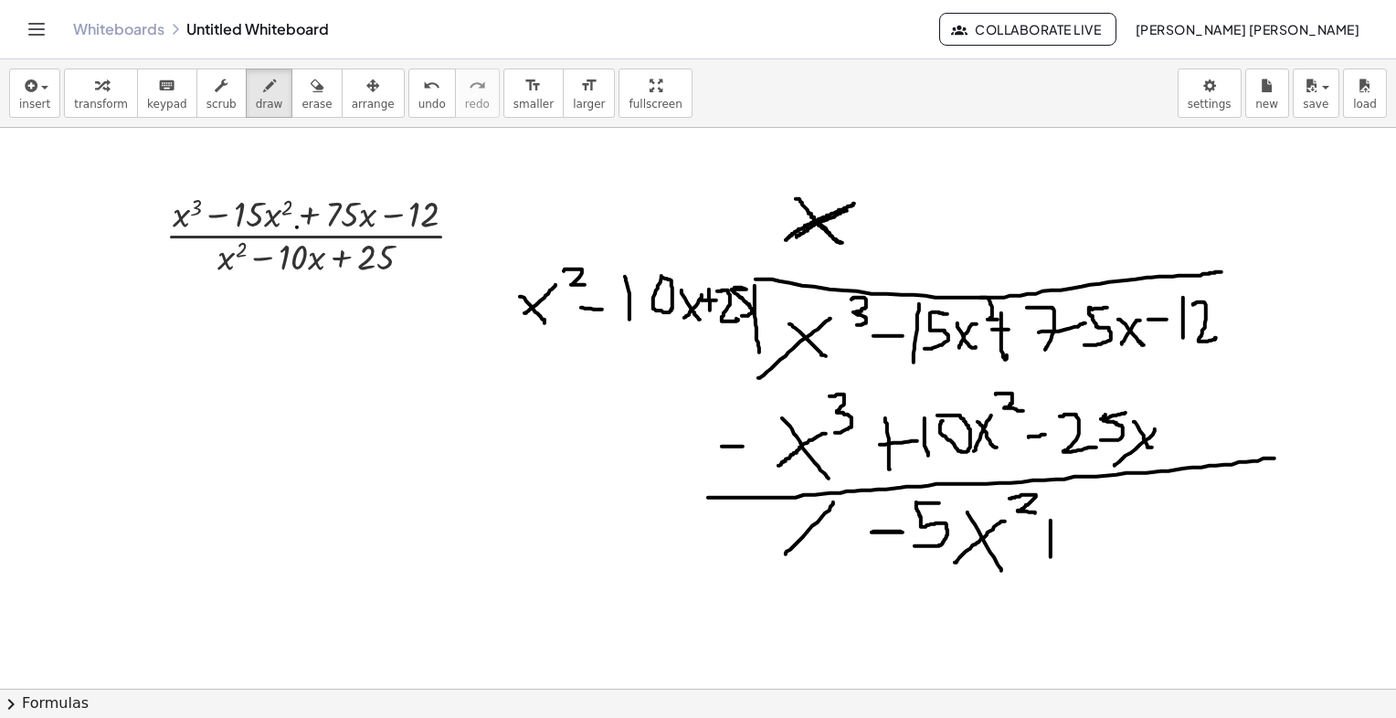
drag, startPoint x: 1051, startPoint y: 520, endPoint x: 1044, endPoint y: 535, distance: 16.8
drag, startPoint x: 1041, startPoint y: 532, endPoint x: 1068, endPoint y: 530, distance: 26.6
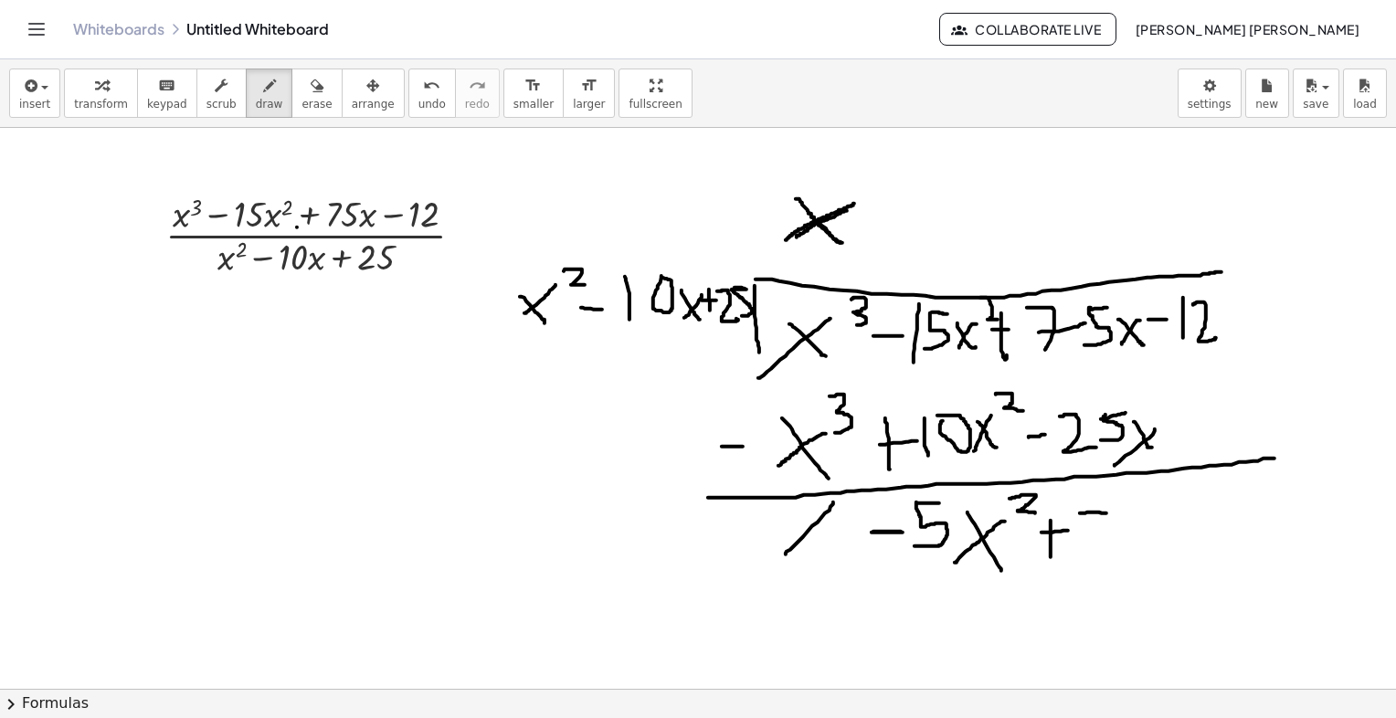
drag, startPoint x: 1073, startPoint y: 534, endPoint x: 1076, endPoint y: 525, distance: 9.8
drag, startPoint x: 1081, startPoint y: 512, endPoint x: 1085, endPoint y: 536, distance: 25.1
drag, startPoint x: 1141, startPoint y: 508, endPoint x: 1130, endPoint y: 509, distance: 11.0
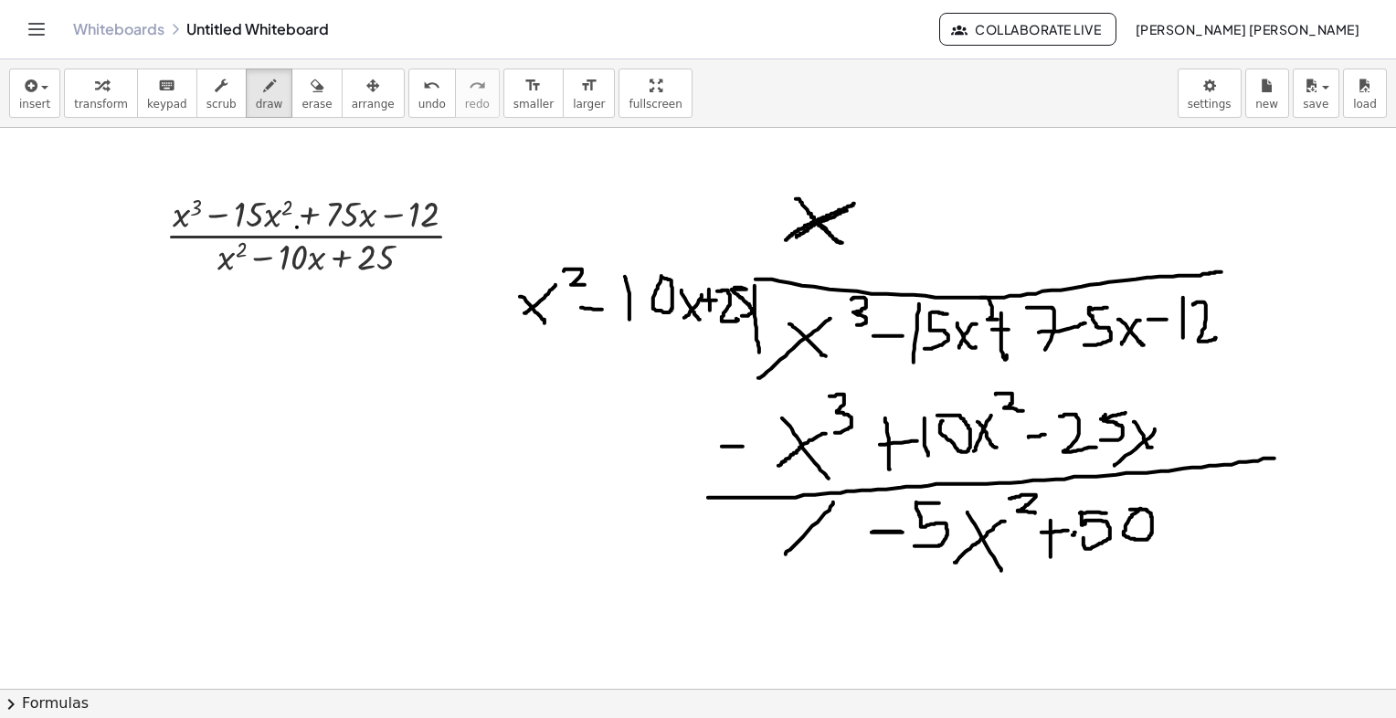
drag, startPoint x: 1161, startPoint y: 516, endPoint x: 1182, endPoint y: 535, distance: 28.5
drag, startPoint x: 1179, startPoint y: 520, endPoint x: 1165, endPoint y: 537, distance: 22.1
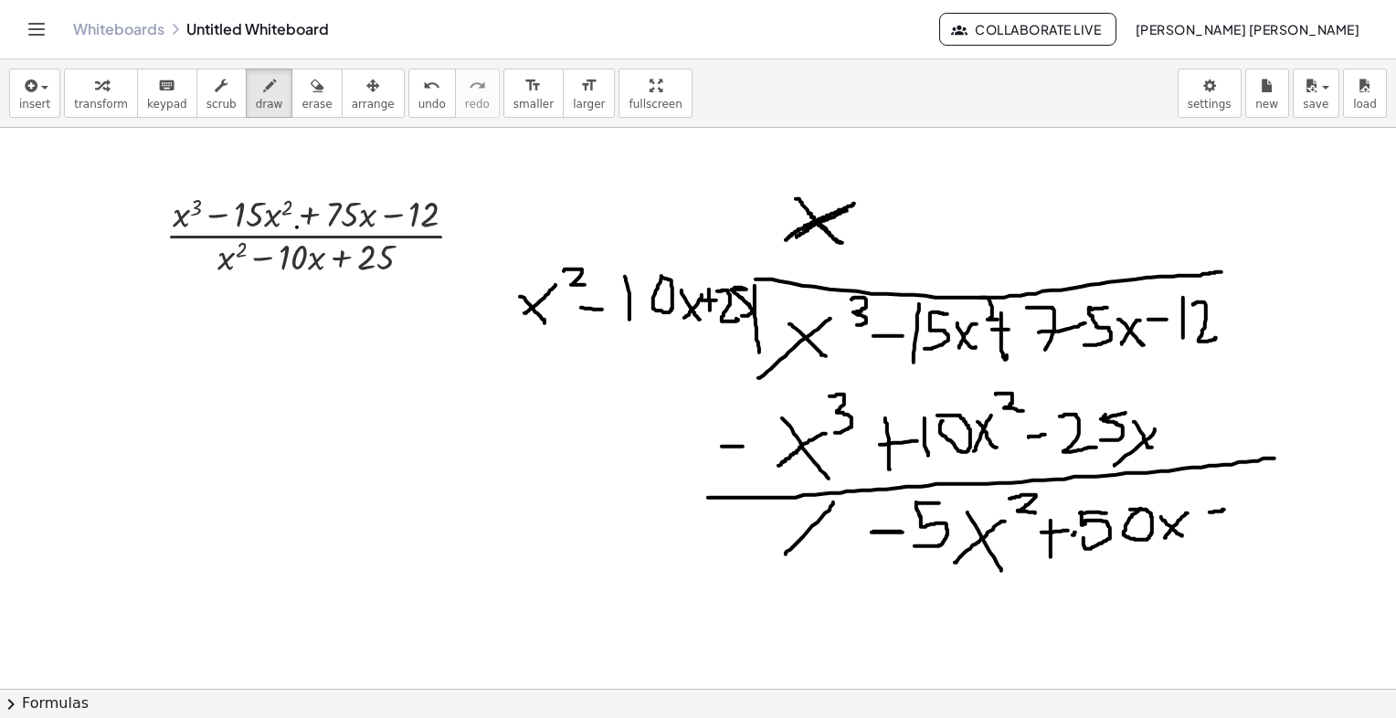
drag, startPoint x: 1210, startPoint y: 512, endPoint x: 1226, endPoint y: 509, distance: 16.7
drag, startPoint x: 1242, startPoint y: 486, endPoint x: 1243, endPoint y: 516, distance: 30.2
drag, startPoint x: 1247, startPoint y: 486, endPoint x: 1280, endPoint y: 516, distance: 44.6
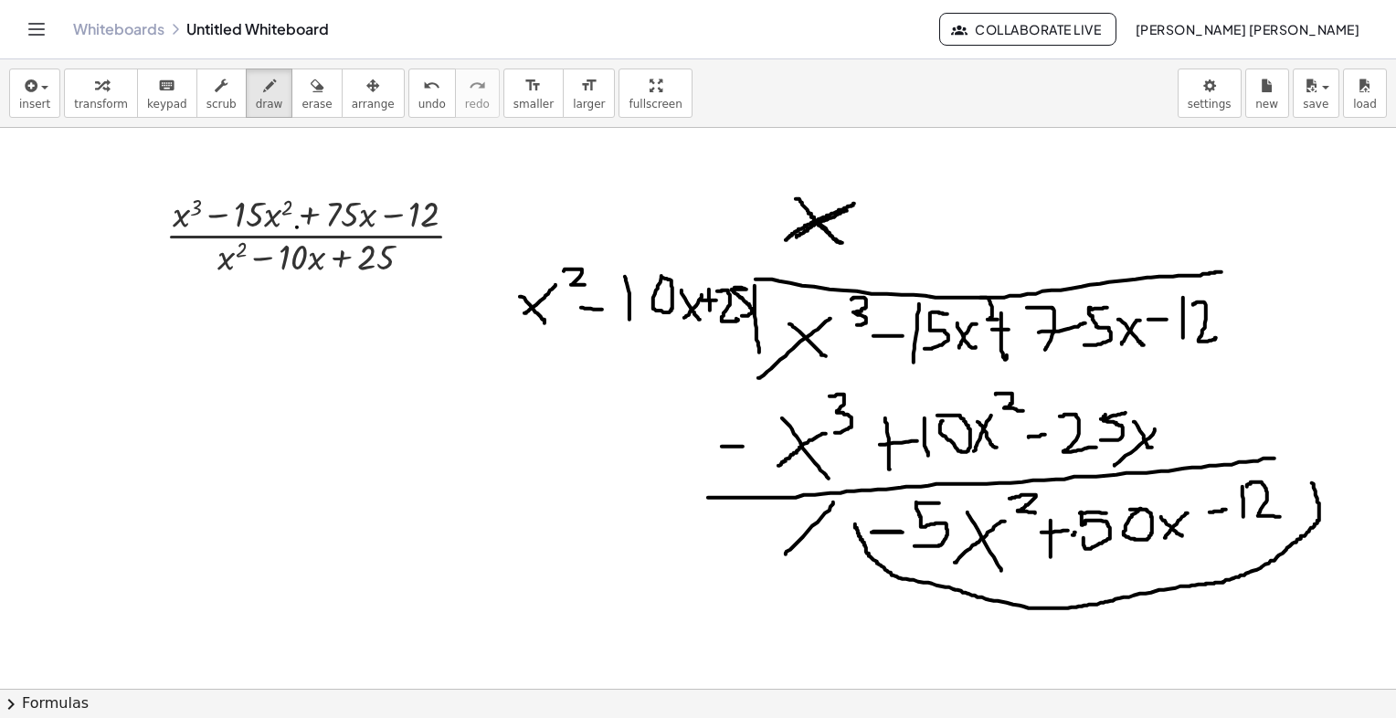
drag, startPoint x: 1312, startPoint y: 482, endPoint x: 855, endPoint y: 523, distance: 458.6
drag, startPoint x: 508, startPoint y: 333, endPoint x: 693, endPoint y: 332, distance: 185.5
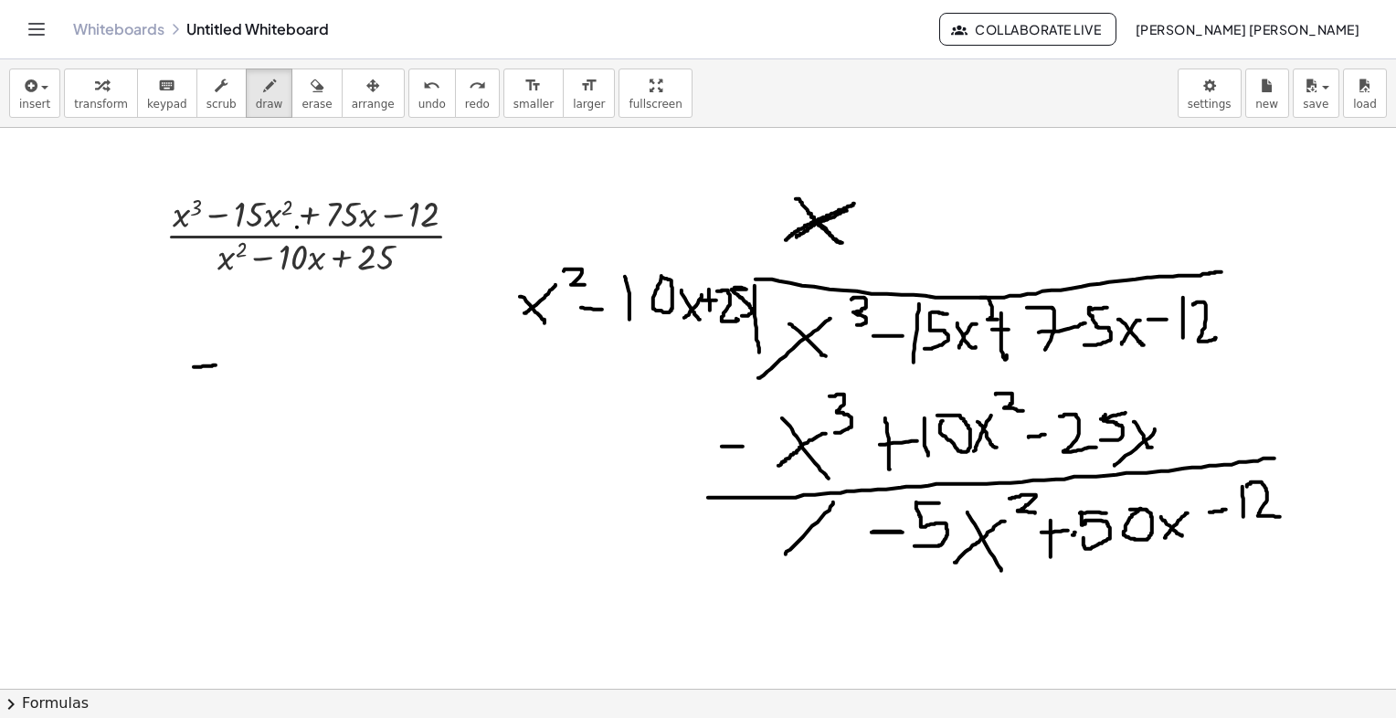
drag, startPoint x: 194, startPoint y: 366, endPoint x: 218, endPoint y: 364, distance: 24.8
drag, startPoint x: 241, startPoint y: 337, endPoint x: 265, endPoint y: 335, distance: 23.8
drag, startPoint x: 246, startPoint y: 345, endPoint x: 238, endPoint y: 375, distance: 31.2
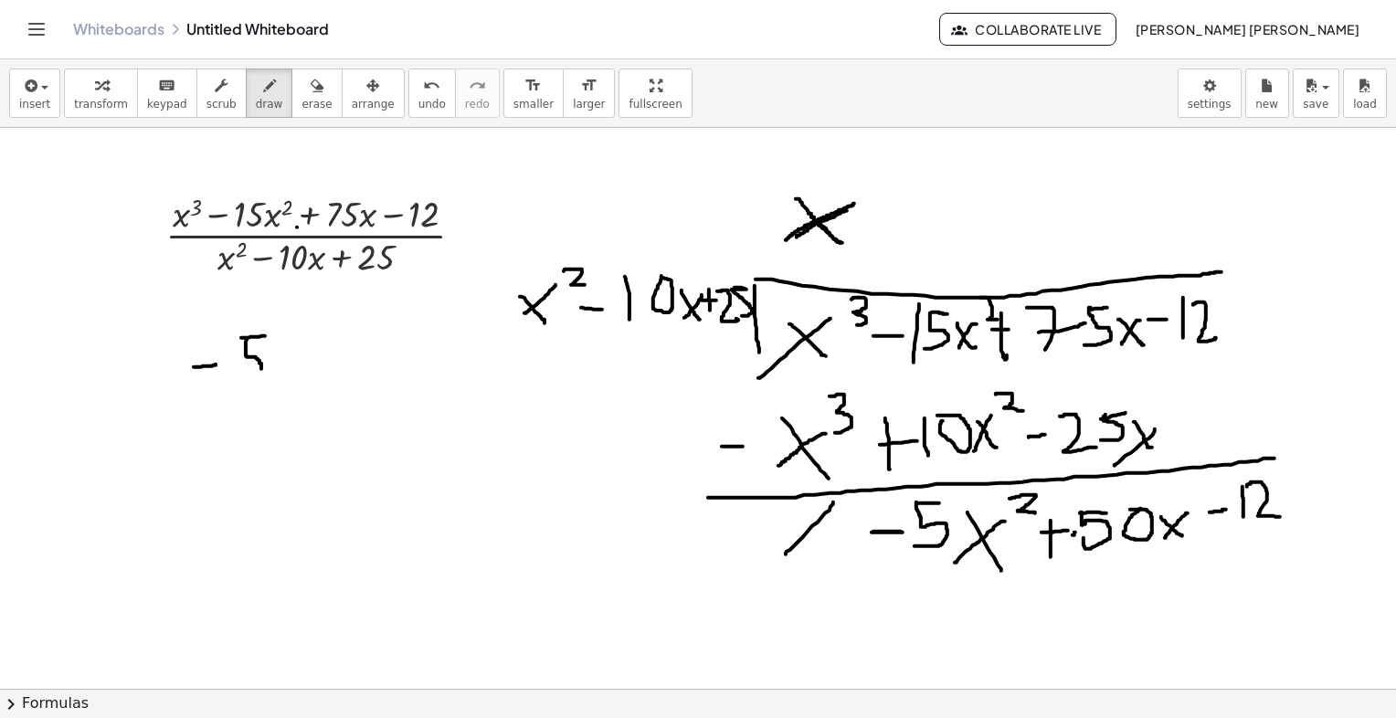
drag, startPoint x: 295, startPoint y: 365, endPoint x: 313, endPoint y: 376, distance: 21.3
drag, startPoint x: 330, startPoint y: 322, endPoint x: 321, endPoint y: 390, distance: 68.2
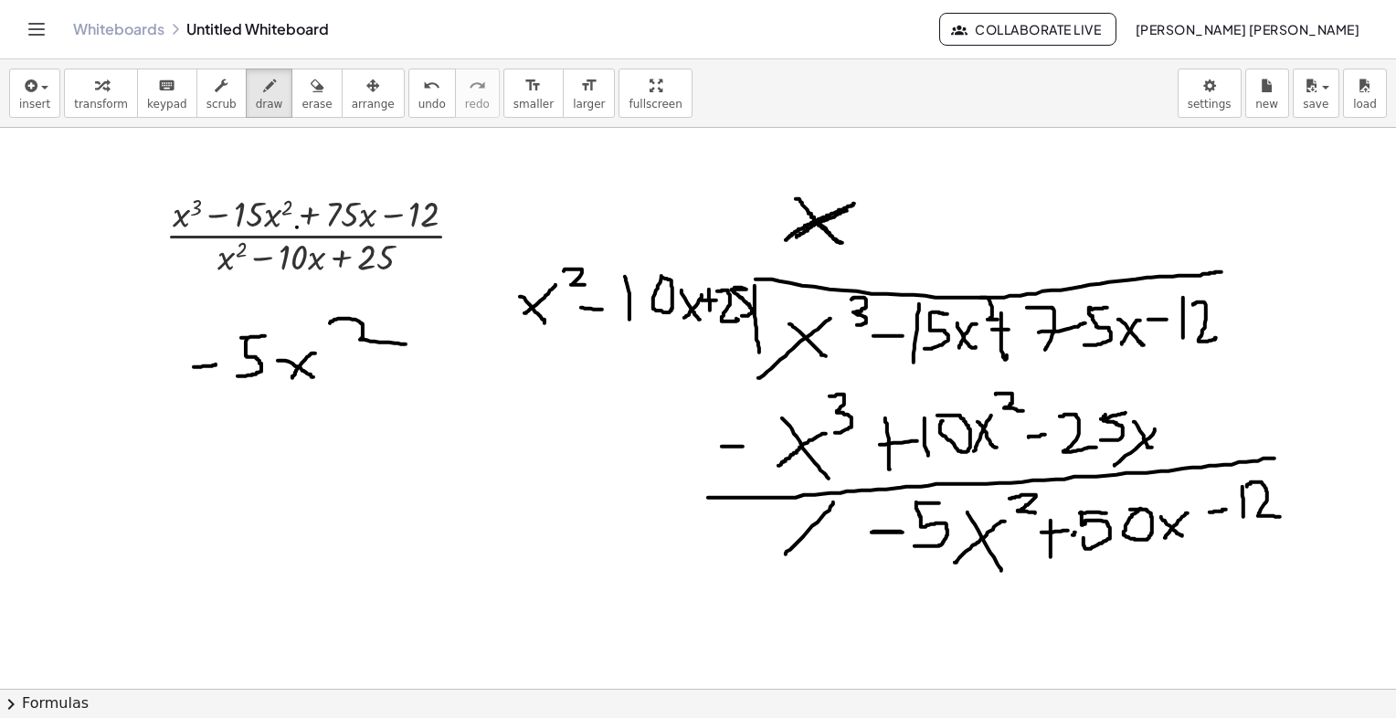
drag, startPoint x: 389, startPoint y: 395, endPoint x: 398, endPoint y: 393, distance: 9.3
drag, startPoint x: 269, startPoint y: 417, endPoint x: 304, endPoint y: 461, distance: 57.2
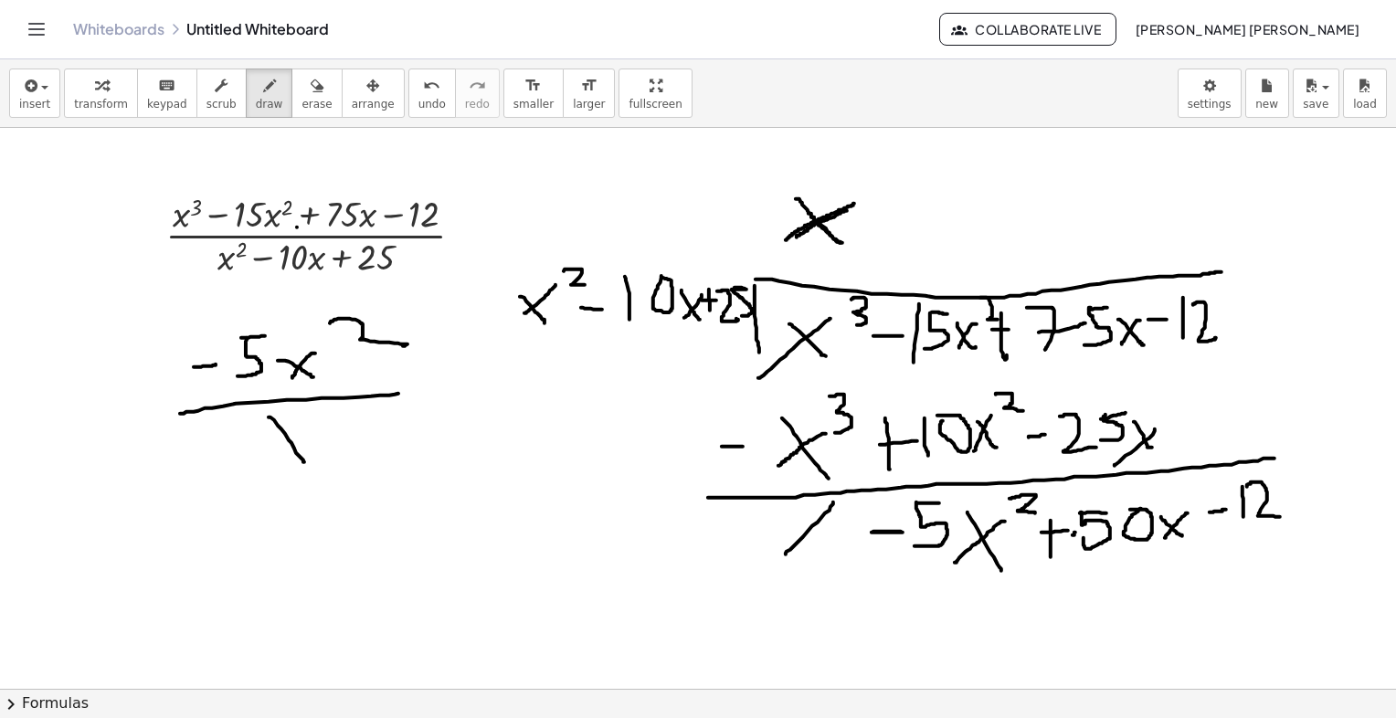
drag, startPoint x: 308, startPoint y: 425, endPoint x: 256, endPoint y: 472, distance: 70.5
drag, startPoint x: 318, startPoint y: 405, endPoint x: 333, endPoint y: 427, distance: 26.9
drag, startPoint x: 409, startPoint y: 297, endPoint x: 276, endPoint y: 450, distance: 203.3
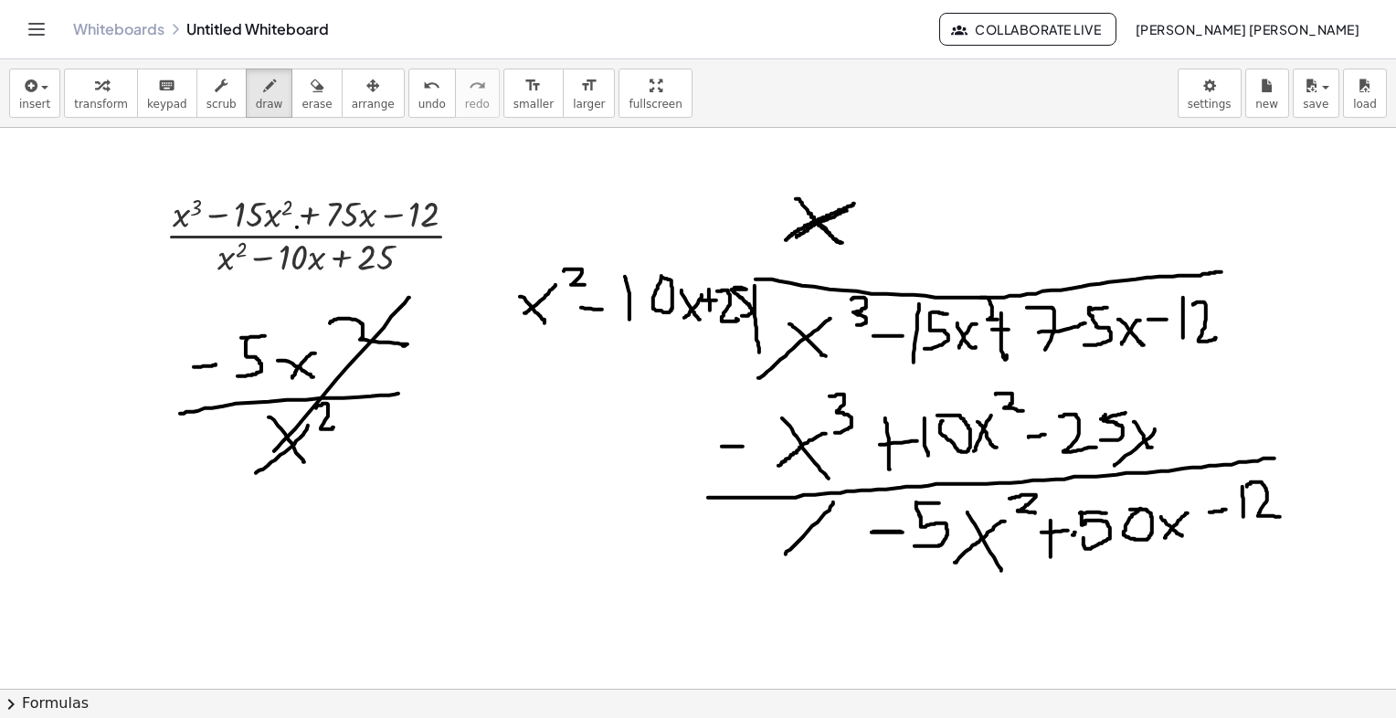
drag, startPoint x: 877, startPoint y: 227, endPoint x: 916, endPoint y: 224, distance: 39.4
drag, startPoint x: 936, startPoint y: 202, endPoint x: 973, endPoint y: 202, distance: 37.5
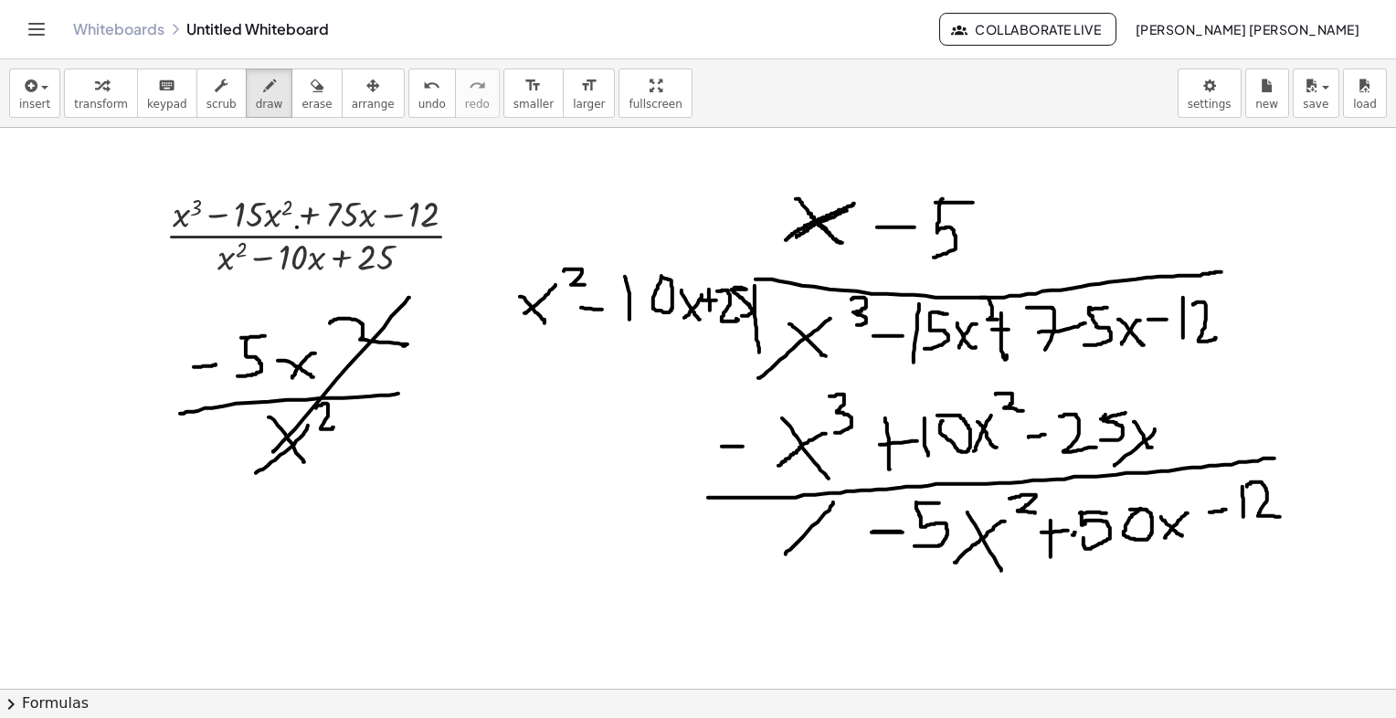
drag, startPoint x: 942, startPoint y: 198, endPoint x: 935, endPoint y: 257, distance: 58.9
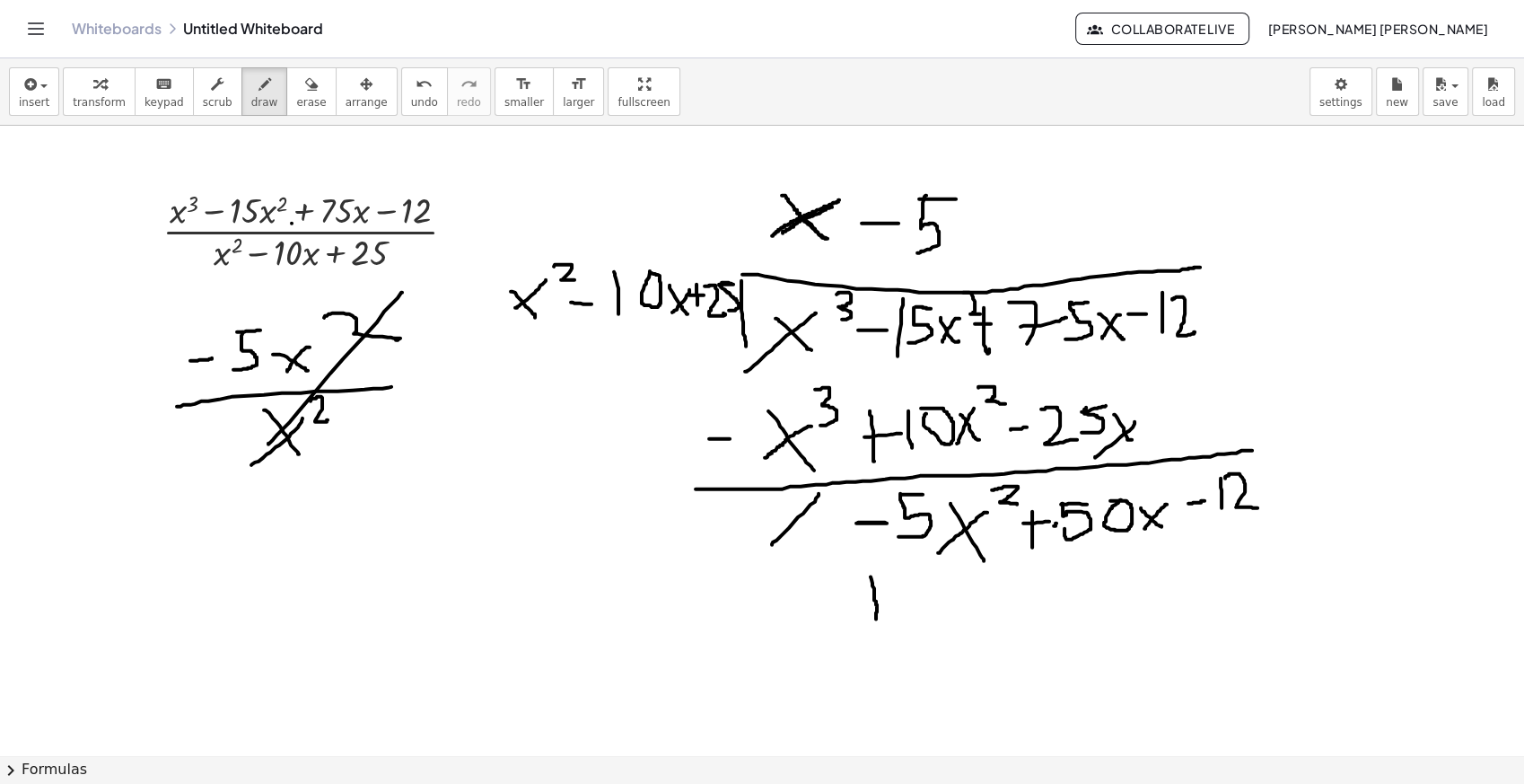
drag, startPoint x: 871, startPoint y: 577, endPoint x: 876, endPoint y: 618, distance: 41.3
click at [876, 618] on div at bounding box center [762, 755] width 1524 height 1259
drag, startPoint x: 867, startPoint y: 598, endPoint x: 891, endPoint y: 597, distance: 24.0
click at [887, 598] on div at bounding box center [762, 755] width 1524 height 1259
click at [926, 574] on div at bounding box center [762, 755] width 1524 height 1259
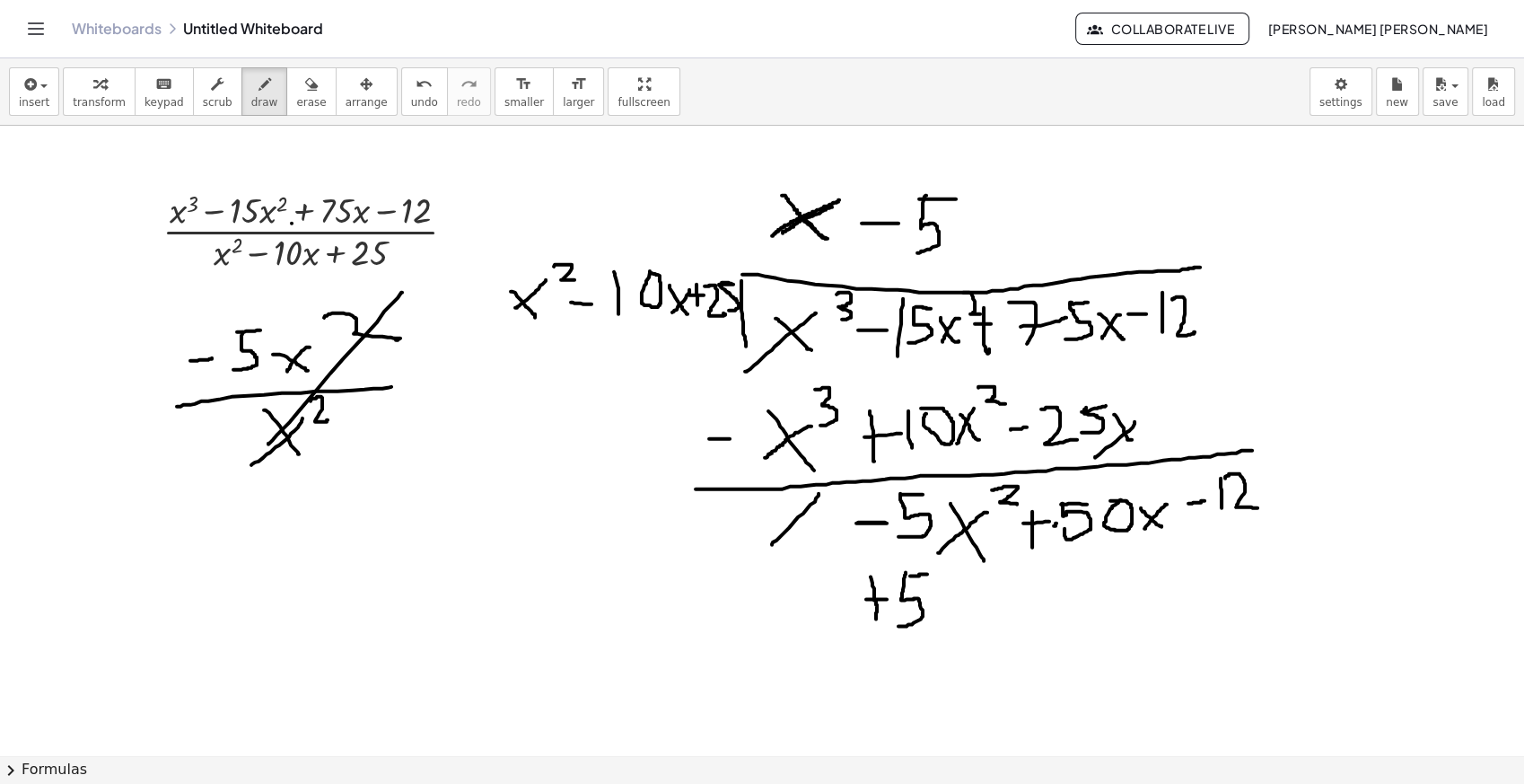
drag, startPoint x: 906, startPoint y: 572, endPoint x: 917, endPoint y: 601, distance: 31.0
click at [898, 619] on div at bounding box center [762, 755] width 1524 height 1259
drag, startPoint x: 949, startPoint y: 586, endPoint x: 978, endPoint y: 586, distance: 29.0
click at [978, 624] on div at bounding box center [762, 755] width 1524 height 1259
drag, startPoint x: 969, startPoint y: 597, endPoint x: 938, endPoint y: 634, distance: 48.3
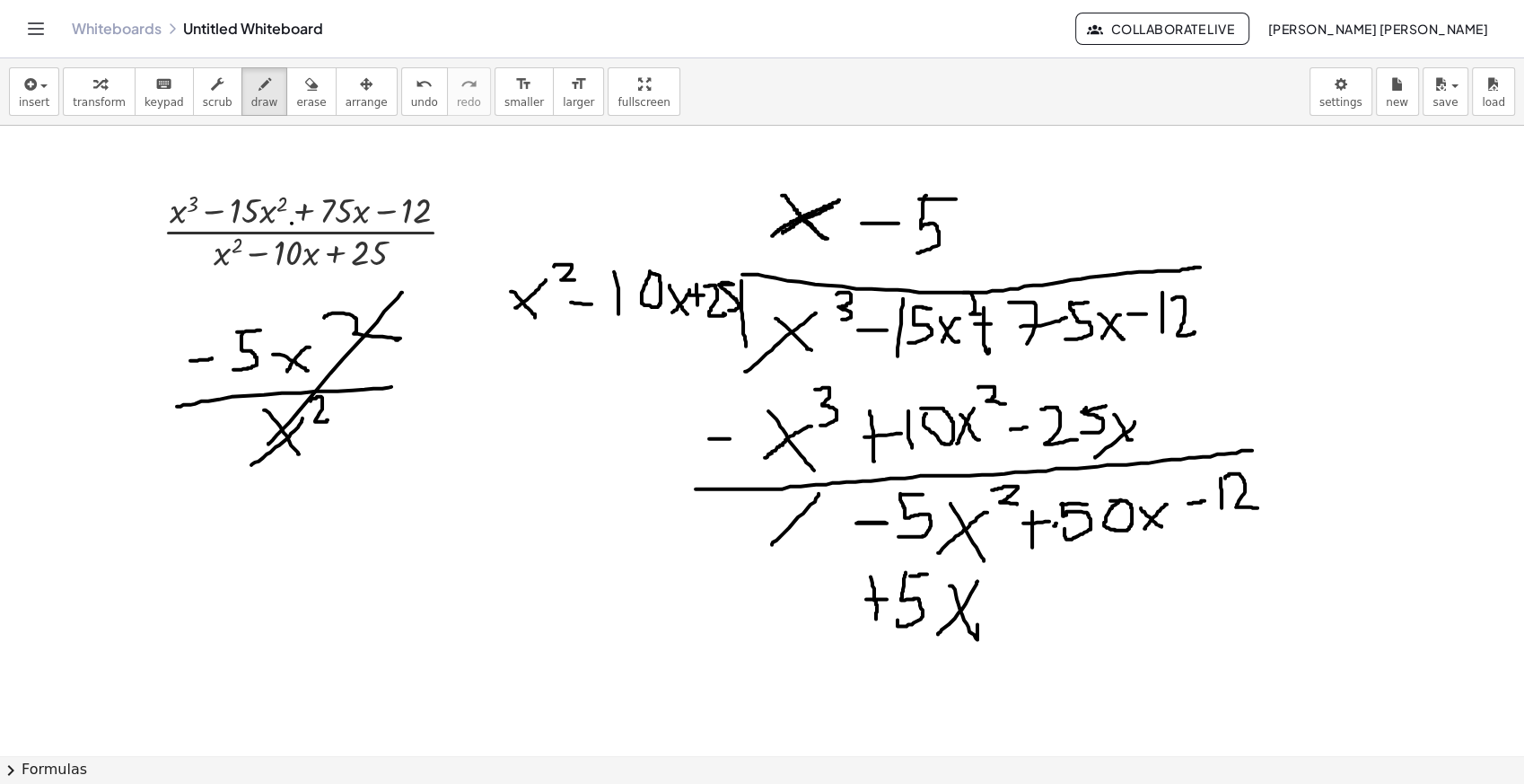
click at [938, 634] on div at bounding box center [762, 755] width 1524 height 1259
drag, startPoint x: 986, startPoint y: 571, endPoint x: 989, endPoint y: 597, distance: 26.2
click at [989, 597] on div at bounding box center [762, 755] width 1524 height 1259
drag, startPoint x: 1018, startPoint y: 604, endPoint x: 1041, endPoint y: 603, distance: 23.0
click at [1041, 603] on div at bounding box center [762, 755] width 1524 height 1259
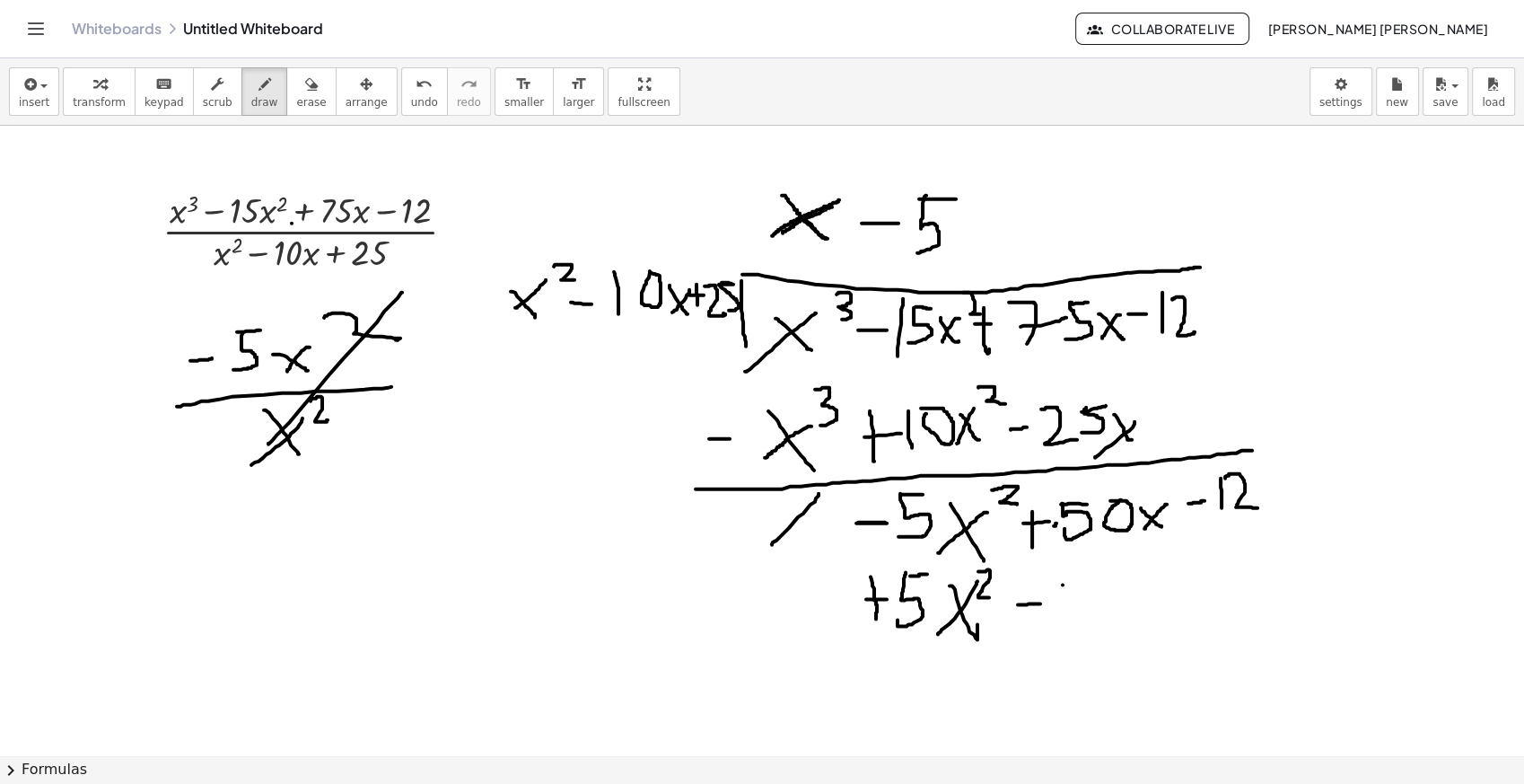
drag, startPoint x: 1063, startPoint y: 585, endPoint x: 1084, endPoint y: 585, distance: 21.0
click at [1084, 585] on div at bounding box center [762, 755] width 1524 height 1259
drag, startPoint x: 1063, startPoint y: 585, endPoint x: 1058, endPoint y: 622, distance: 37.3
click at [1061, 622] on div at bounding box center [762, 755] width 1524 height 1259
drag, startPoint x: 1110, startPoint y: 585, endPoint x: 1096, endPoint y: 588, distance: 14.3
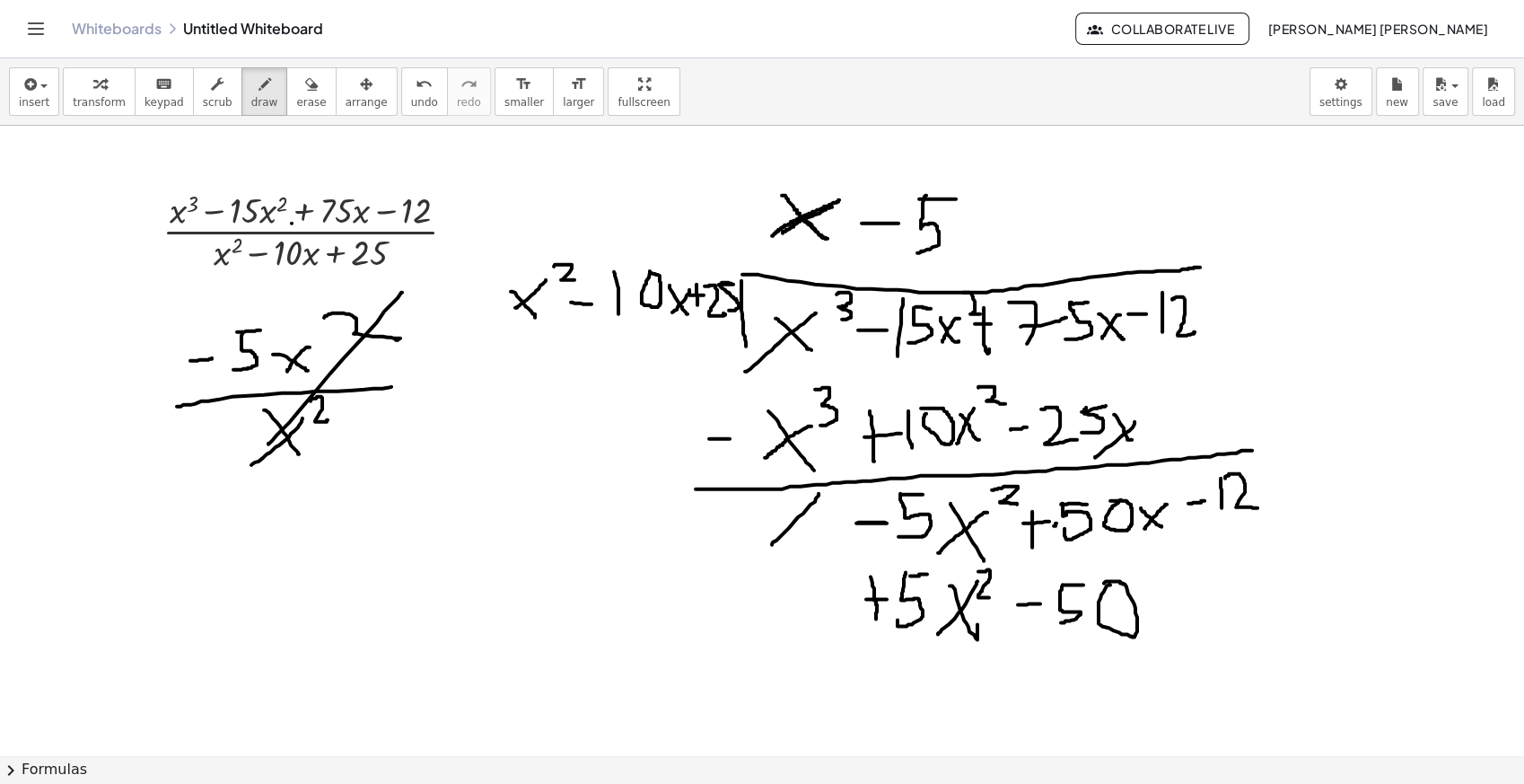
click at [1099, 585] on div at bounding box center [762, 755] width 1524 height 1259
click at [1162, 621] on div at bounding box center [762, 755] width 1524 height 1259
drag, startPoint x: 1163, startPoint y: 586, endPoint x: 1145, endPoint y: 634, distance: 51.3
click at [1145, 634] on div at bounding box center [762, 755] width 1524 height 1259
click at [983, 202] on div at bounding box center [762, 755] width 1524 height 1259
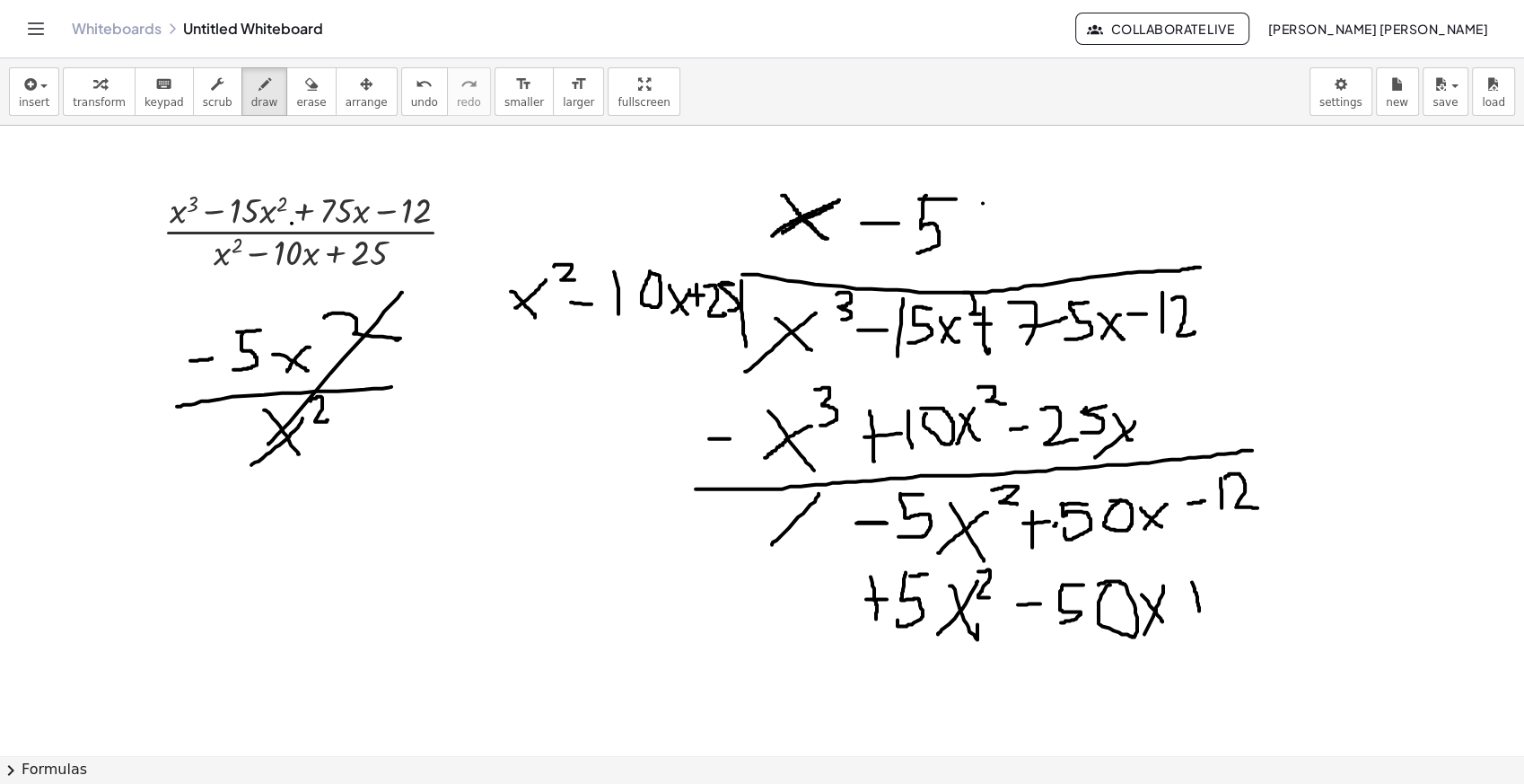
drag, startPoint x: 1192, startPoint y: 582, endPoint x: 1200, endPoint y: 610, distance: 29.1
click at [1200, 610] on div at bounding box center [762, 755] width 1524 height 1259
drag, startPoint x: 1181, startPoint y: 599, endPoint x: 1207, endPoint y: 597, distance: 26.1
click at [1206, 597] on div at bounding box center [762, 755] width 1524 height 1259
drag, startPoint x: 1221, startPoint y: 569, endPoint x: 1230, endPoint y: 601, distance: 33.2
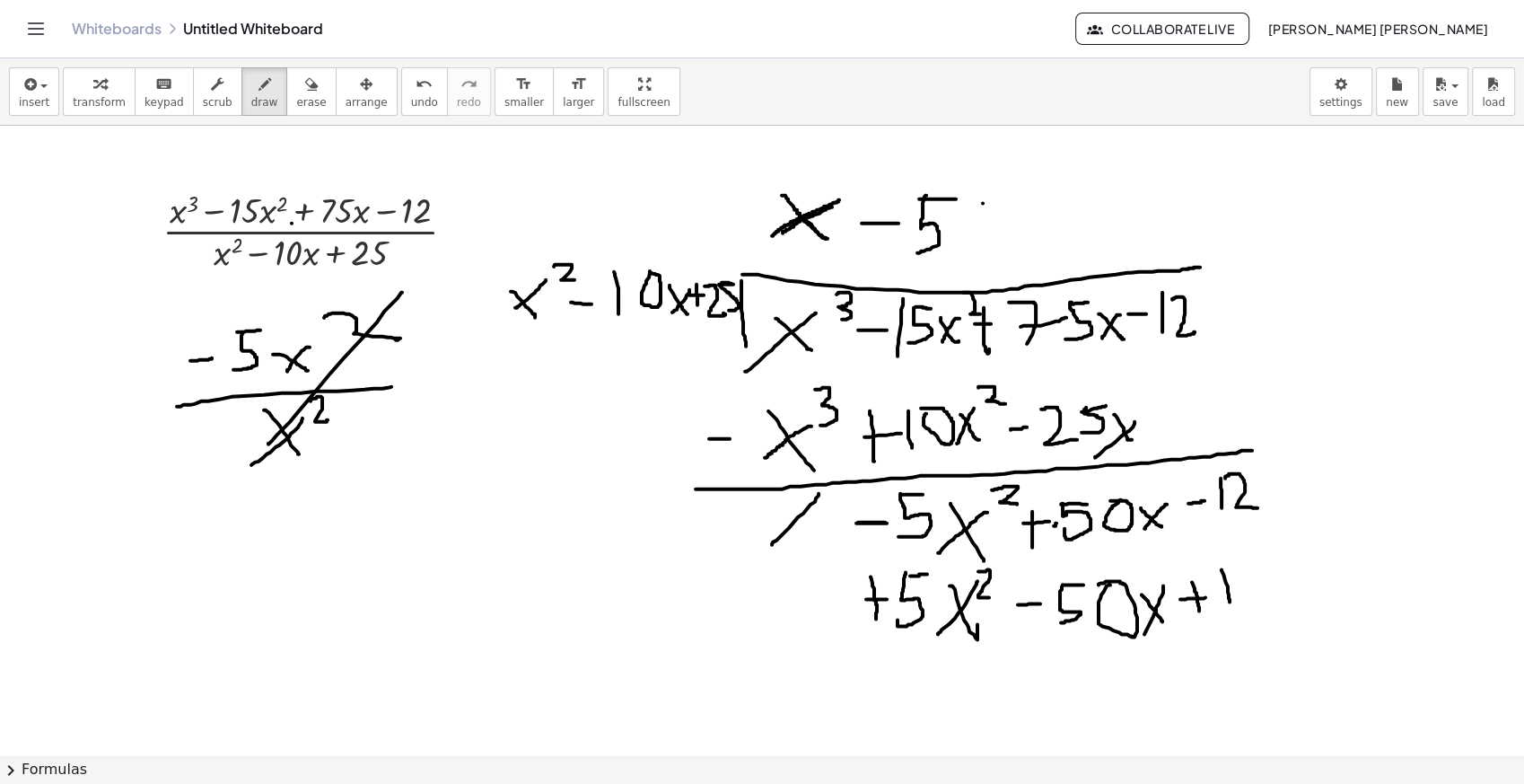
click at [1230, 601] on div at bounding box center [762, 755] width 1524 height 1259
drag, startPoint x: 1237, startPoint y: 564, endPoint x: 1276, endPoint y: 596, distance: 50.4
click at [1276, 602] on div at bounding box center [762, 755] width 1524 height 1259
drag, startPoint x: 1282, startPoint y: 552, endPoint x: 1299, endPoint y: 552, distance: 17.0
click at [1299, 552] on div at bounding box center [762, 755] width 1524 height 1259
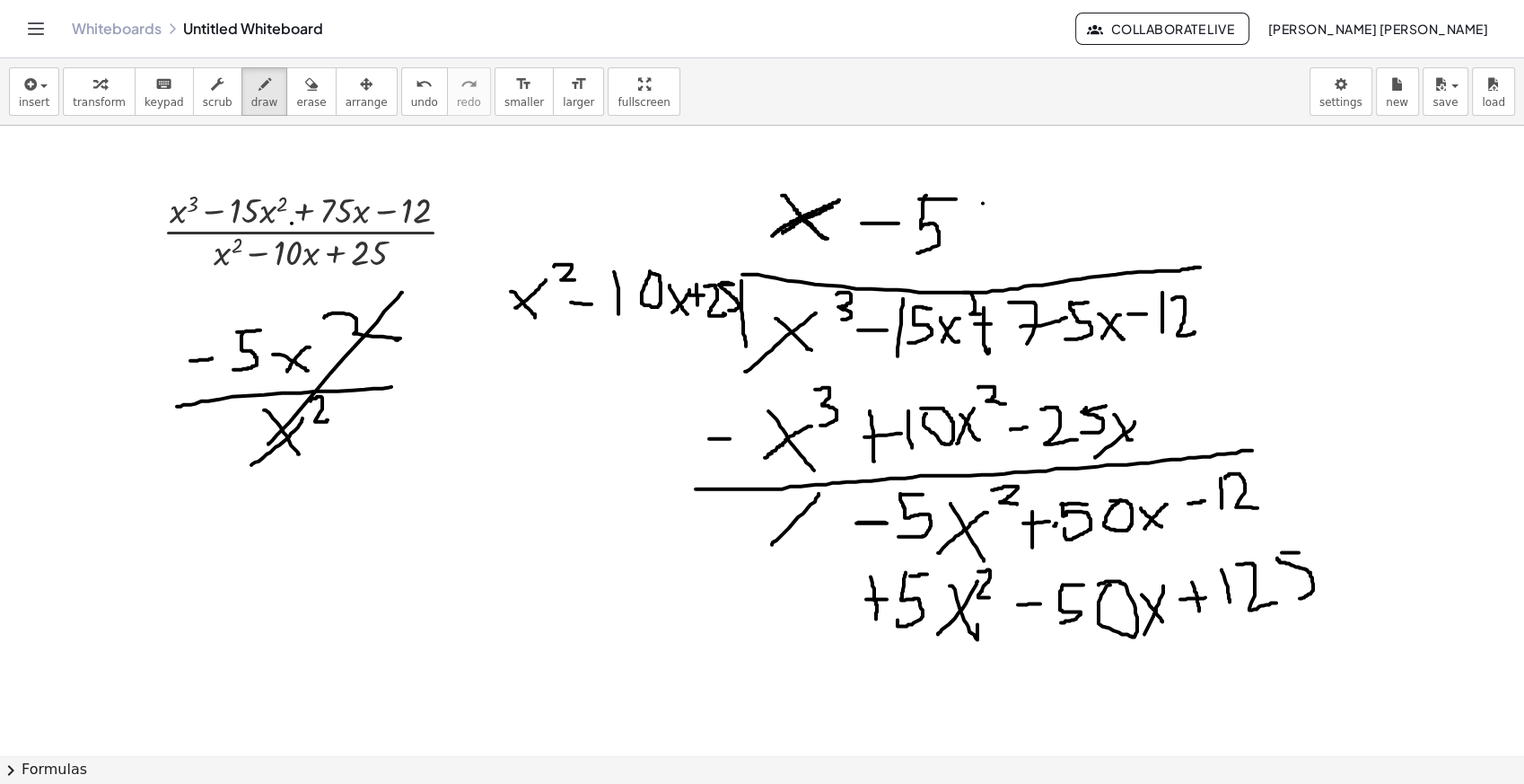
drag, startPoint x: 1280, startPoint y: 562, endPoint x: 1287, endPoint y: 597, distance: 35.7
click at [1297, 597] on div at bounding box center [762, 755] width 1524 height 1259
click at [296, 96] on span "erase" at bounding box center [310, 102] width 29 height 13
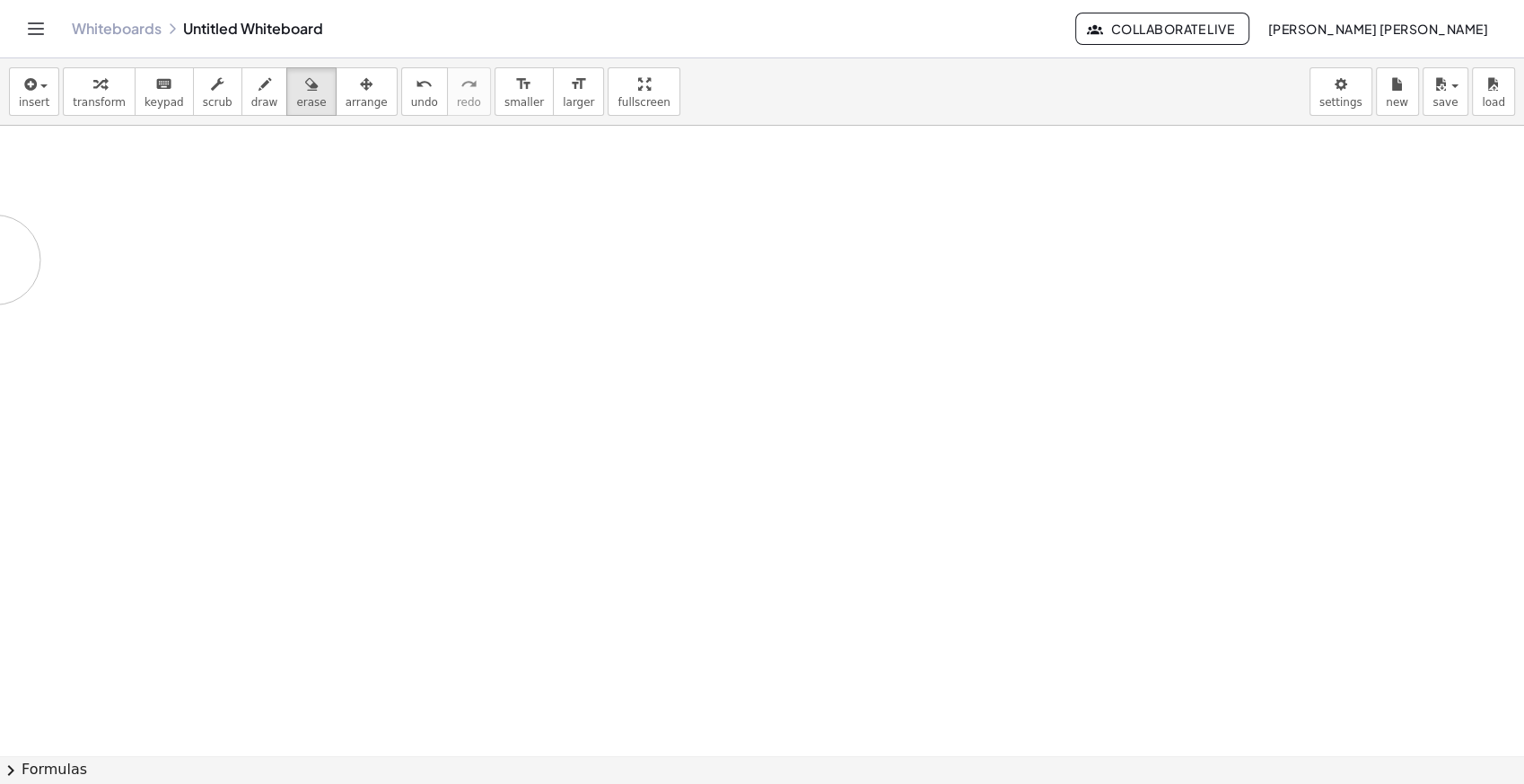
drag, startPoint x: 875, startPoint y: 182, endPoint x: 305, endPoint y: 196, distance: 570.2
click at [513, 160] on div at bounding box center [762, 755] width 1524 height 1259
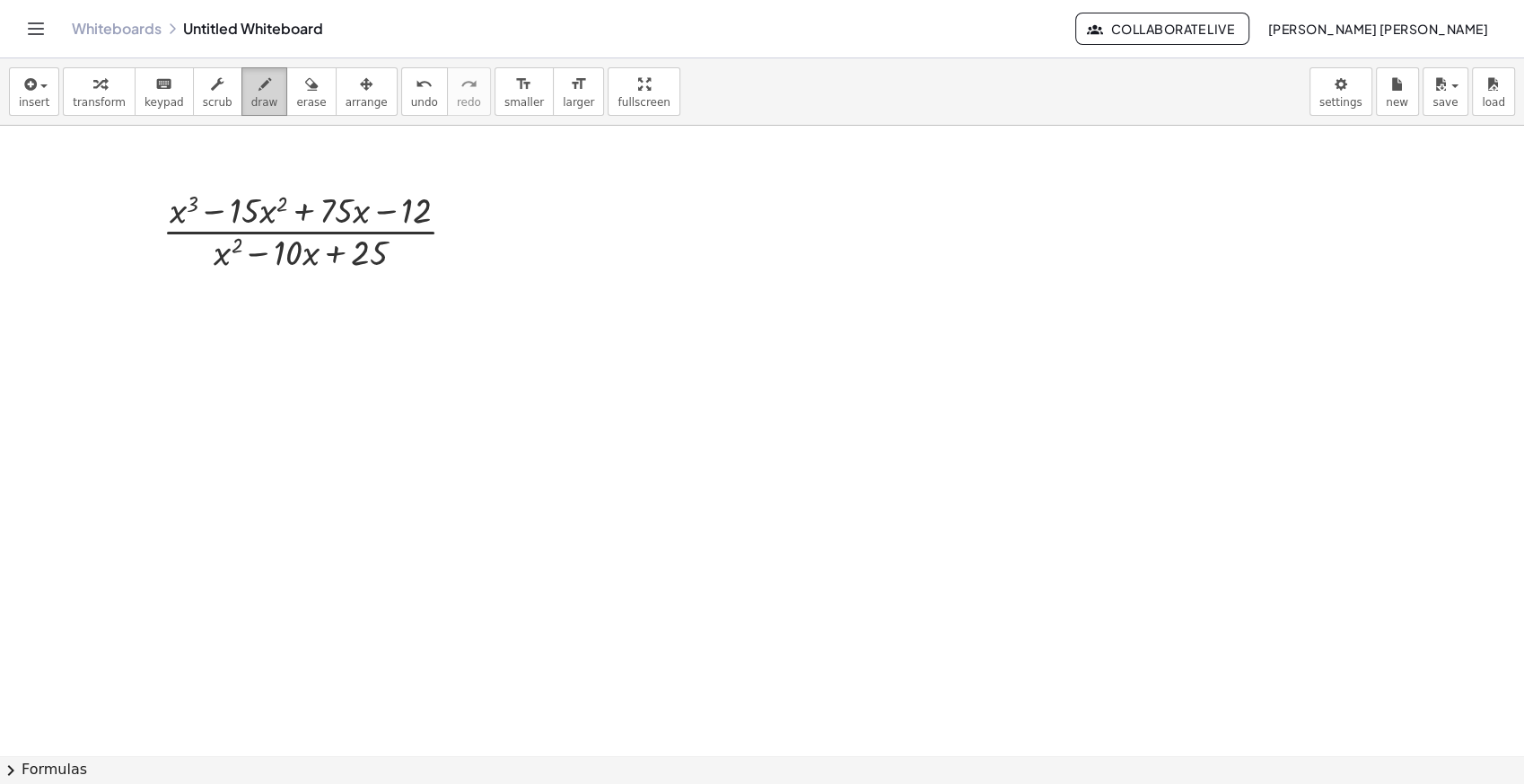
click at [242, 94] on button "draw" at bounding box center [265, 91] width 47 height 48
click at [1366, 80] on body "Graspable Math Activities Whiteboards Classes Account v1.31.2 | Privacy policy …" at bounding box center [762, 392] width 1524 height 784
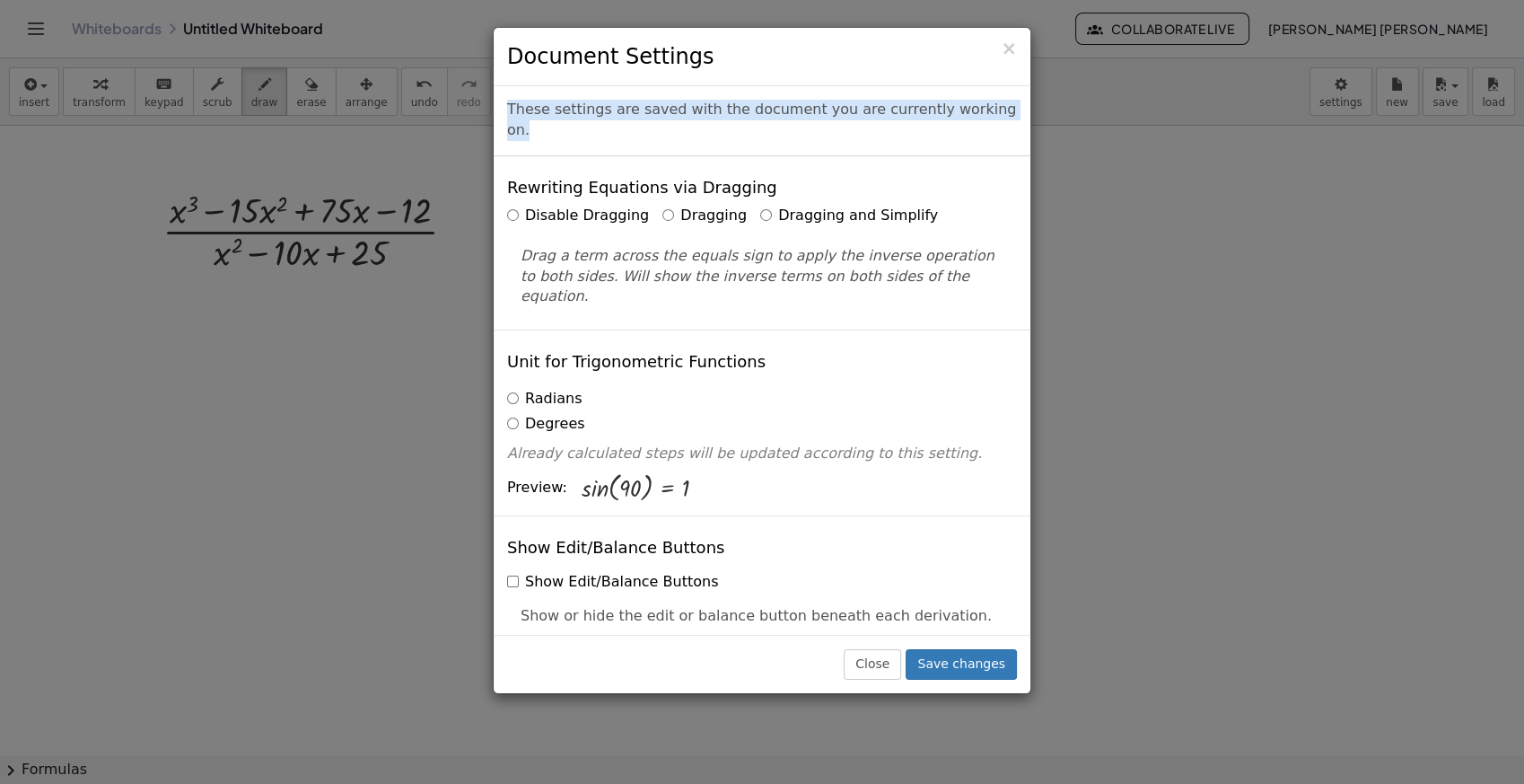
click at [1371, 87] on div "× Document Settings These settings are saved with the document you are currentl…" at bounding box center [762, 392] width 1524 height 784
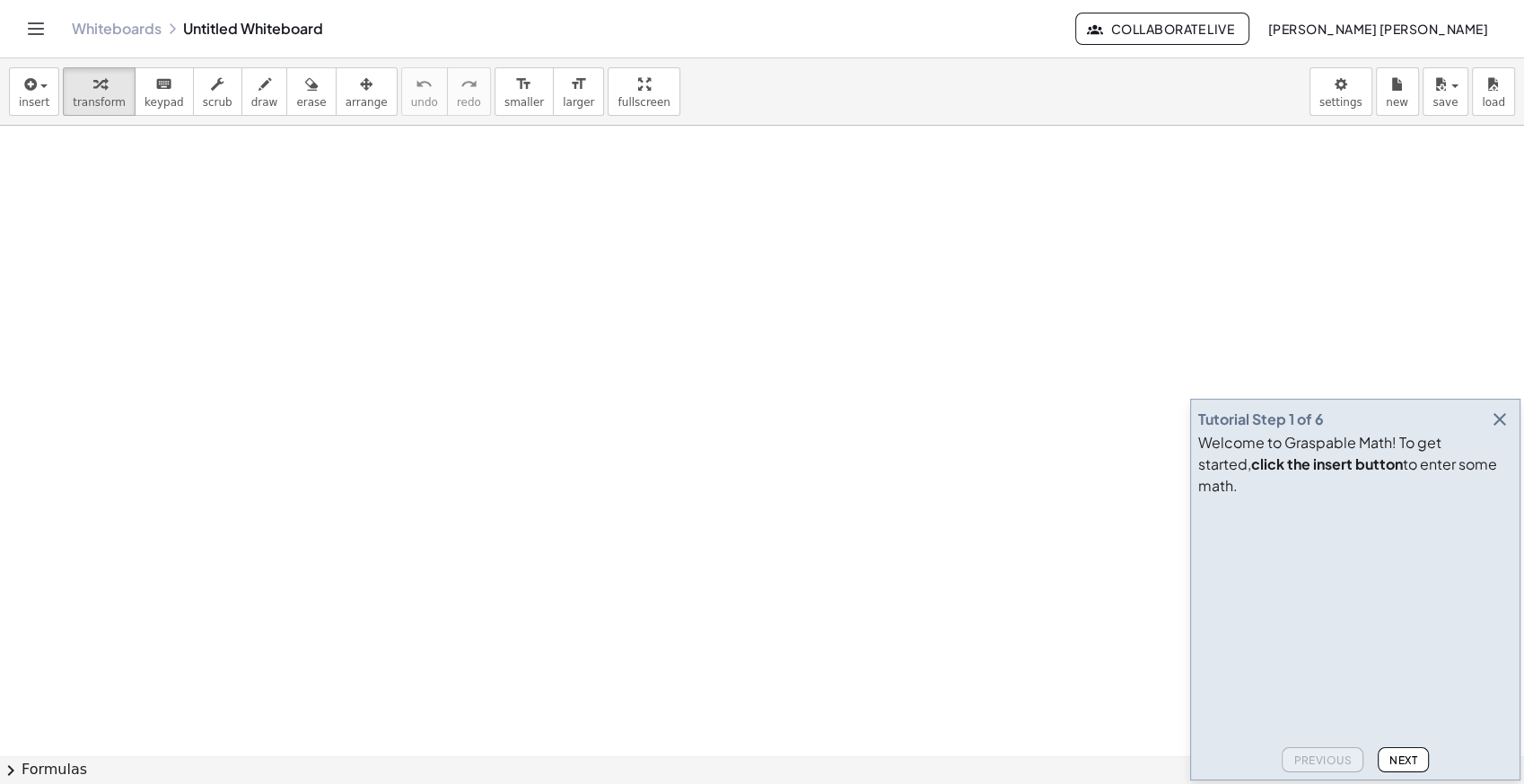
click at [1509, 430] on icon "button" at bounding box center [1500, 420] width 22 height 22
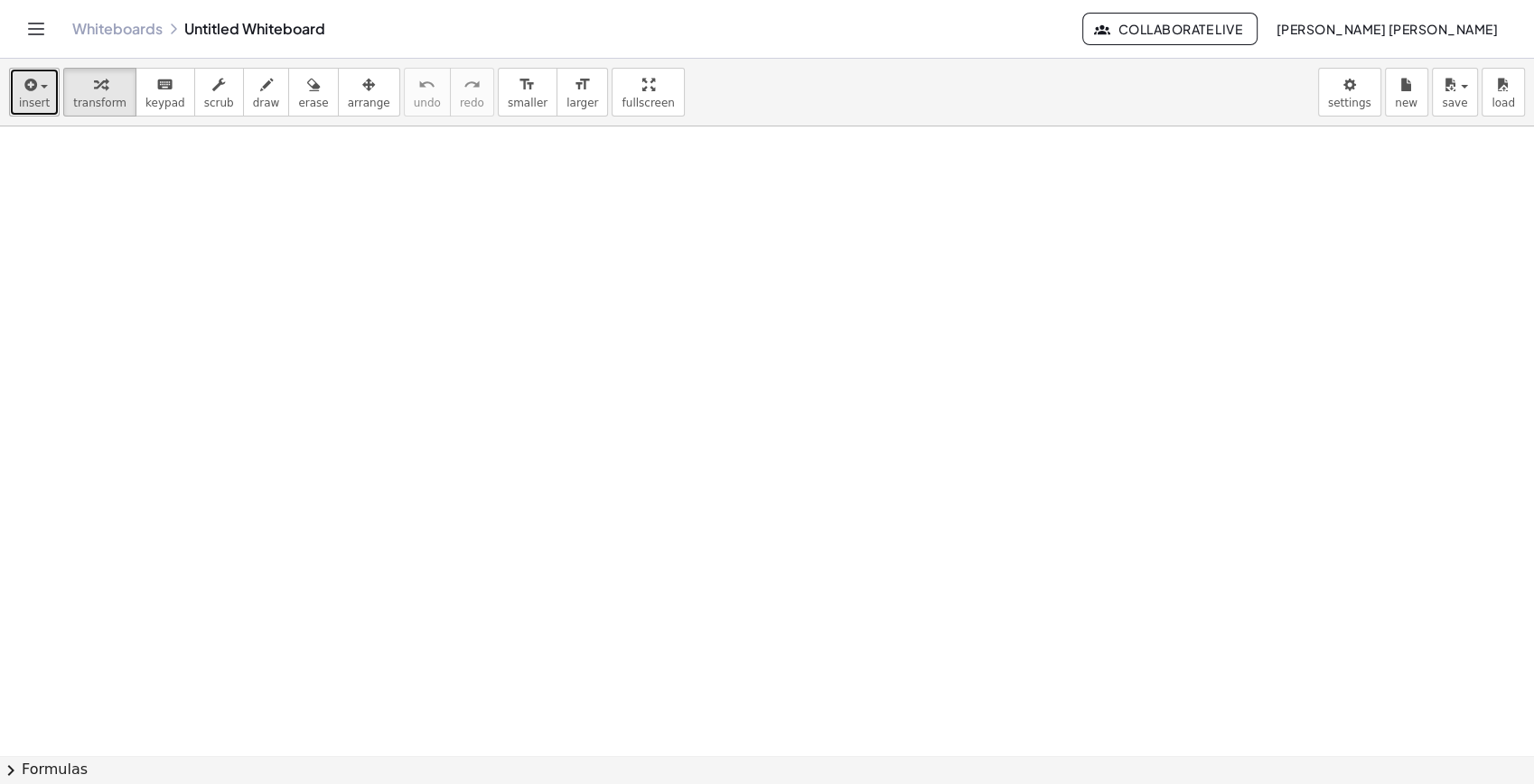
click at [37, 97] on span "insert" at bounding box center [34, 103] width 31 height 13
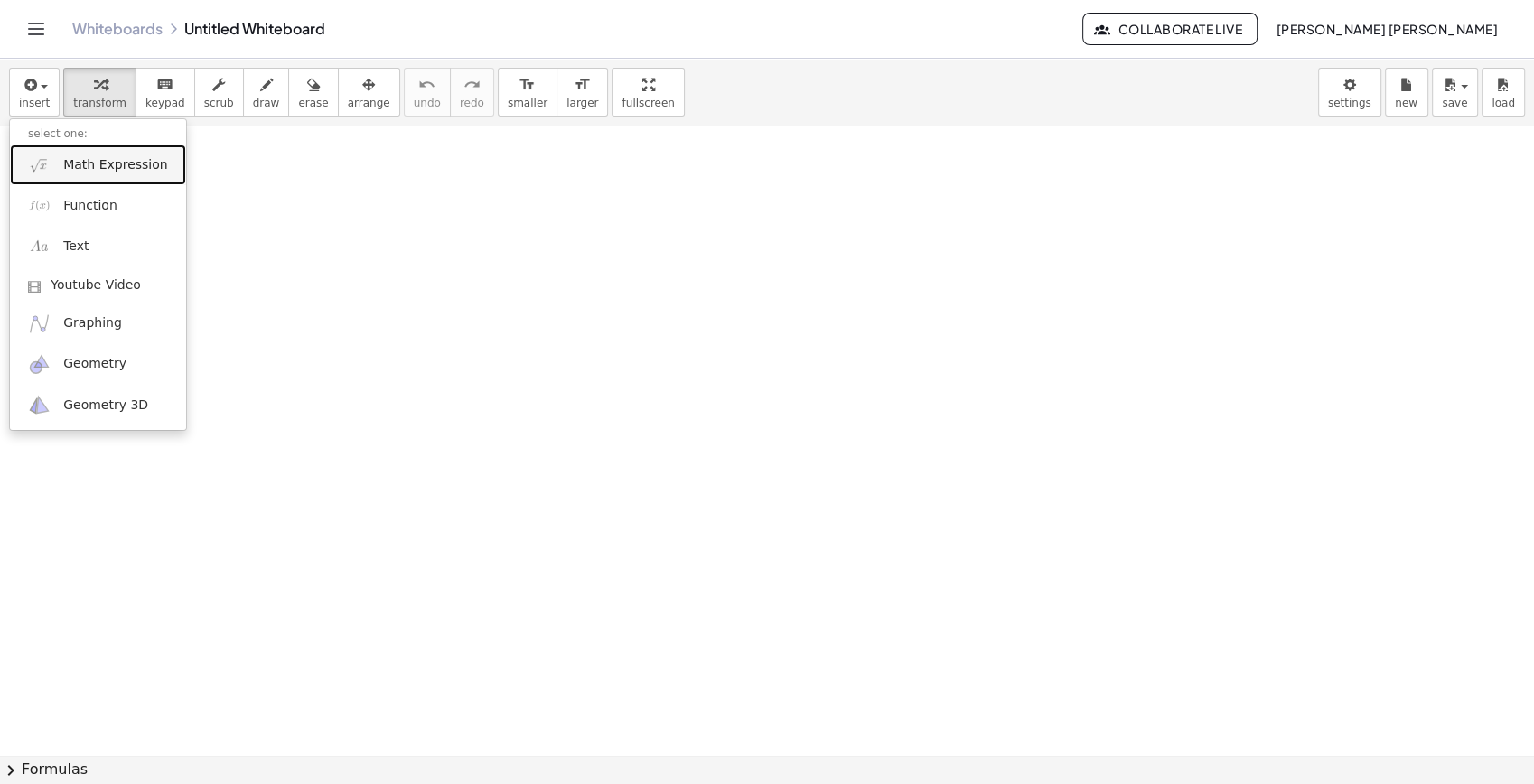
click at [67, 160] on span "Math Expression" at bounding box center [115, 165] width 104 height 18
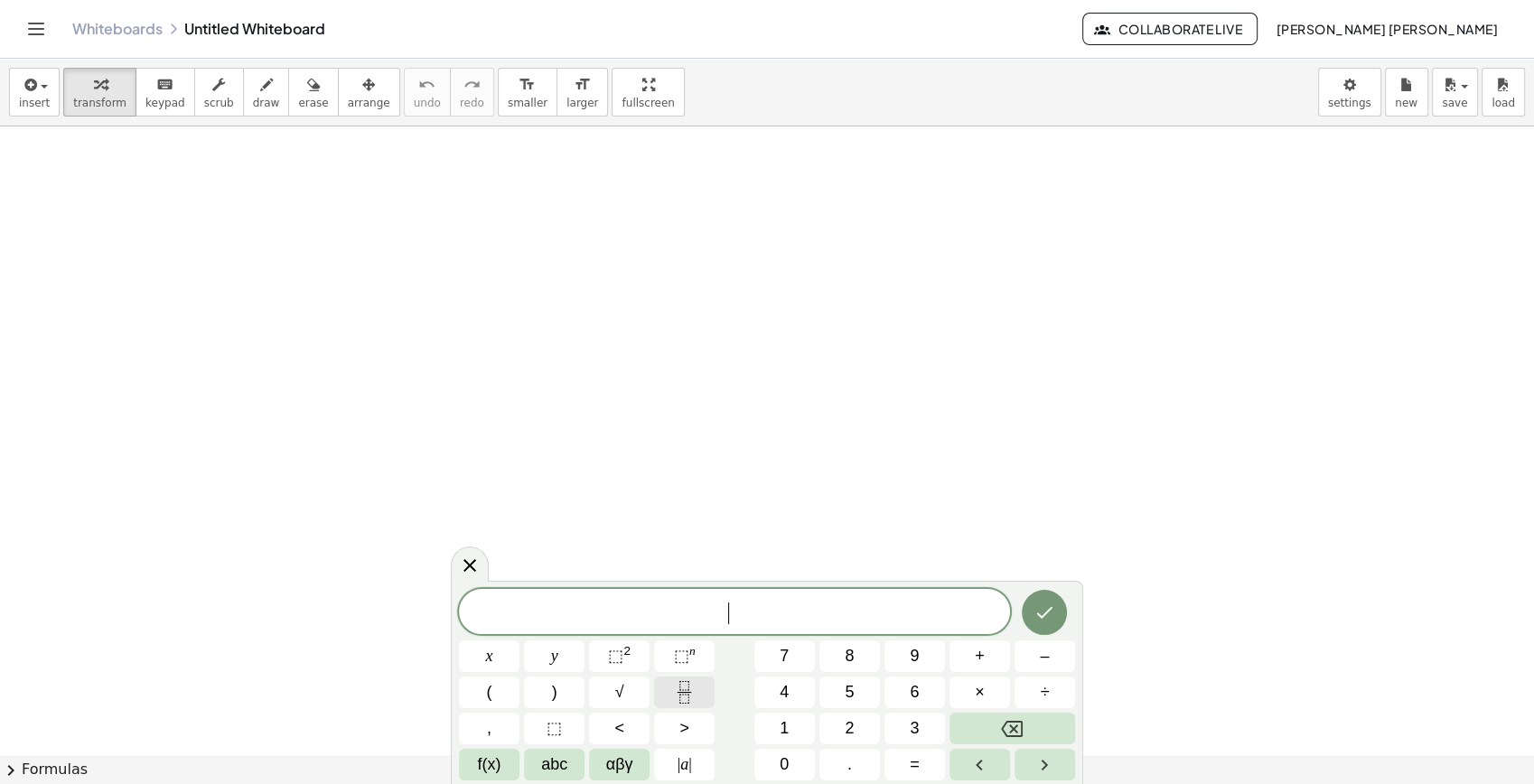
click at [688, 688] on icon "Fraction" at bounding box center [684, 692] width 23 height 23
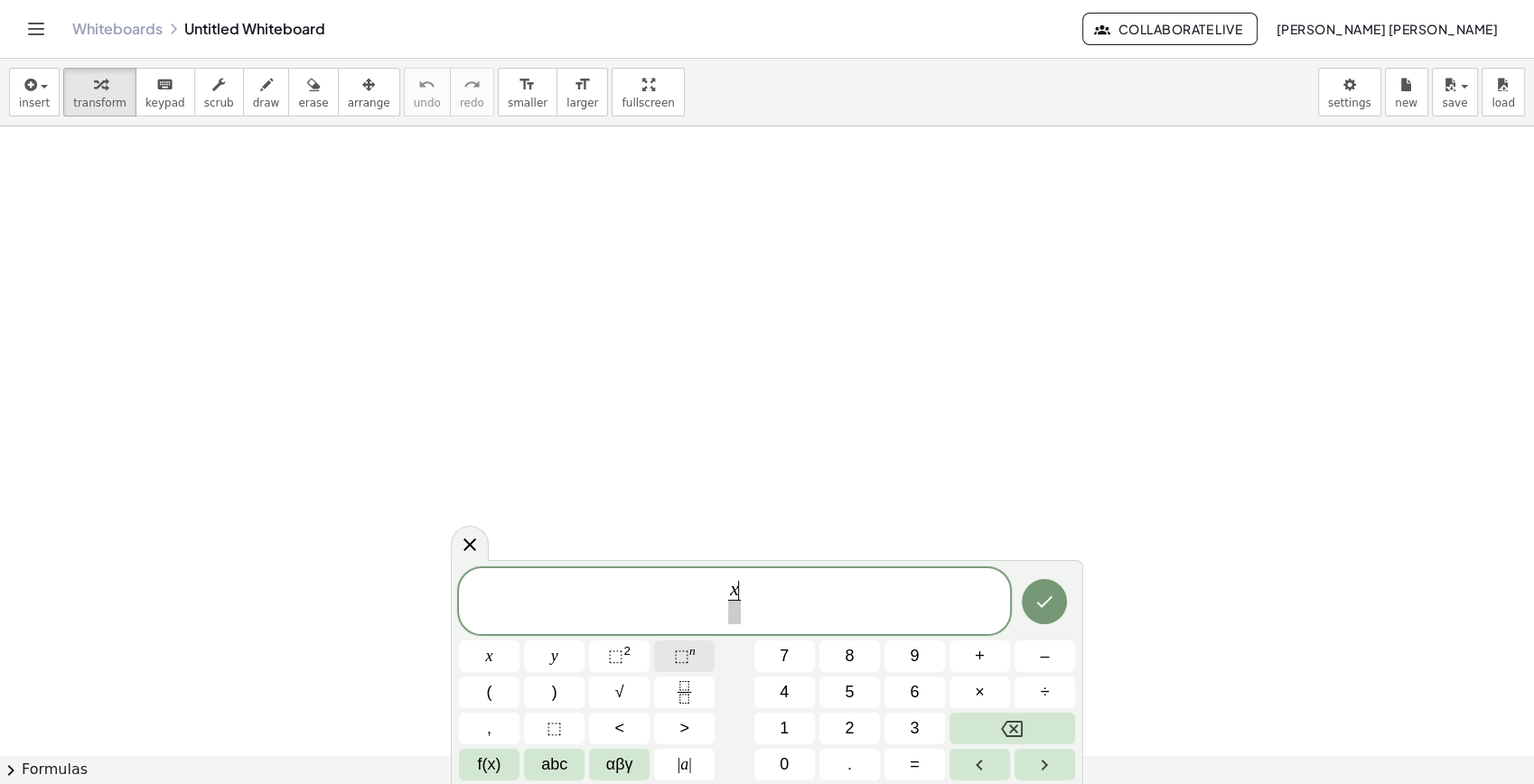
click at [671, 652] on button "⬚ n" at bounding box center [683, 656] width 60 height 32
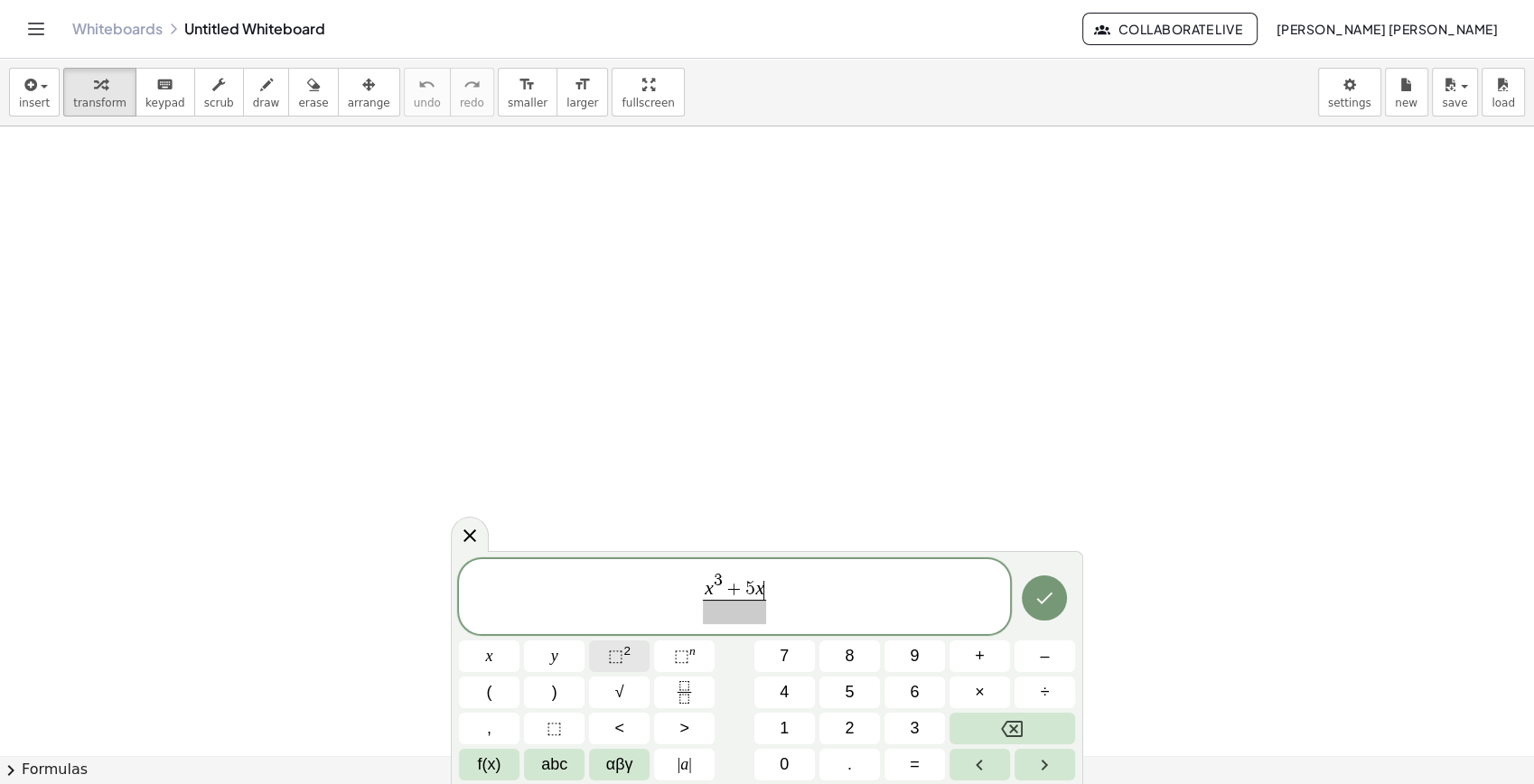
click at [644, 653] on button "⬚ 2" at bounding box center [619, 656] width 60 height 32
click at [1040, 608] on button "Done" at bounding box center [1044, 593] width 45 height 45
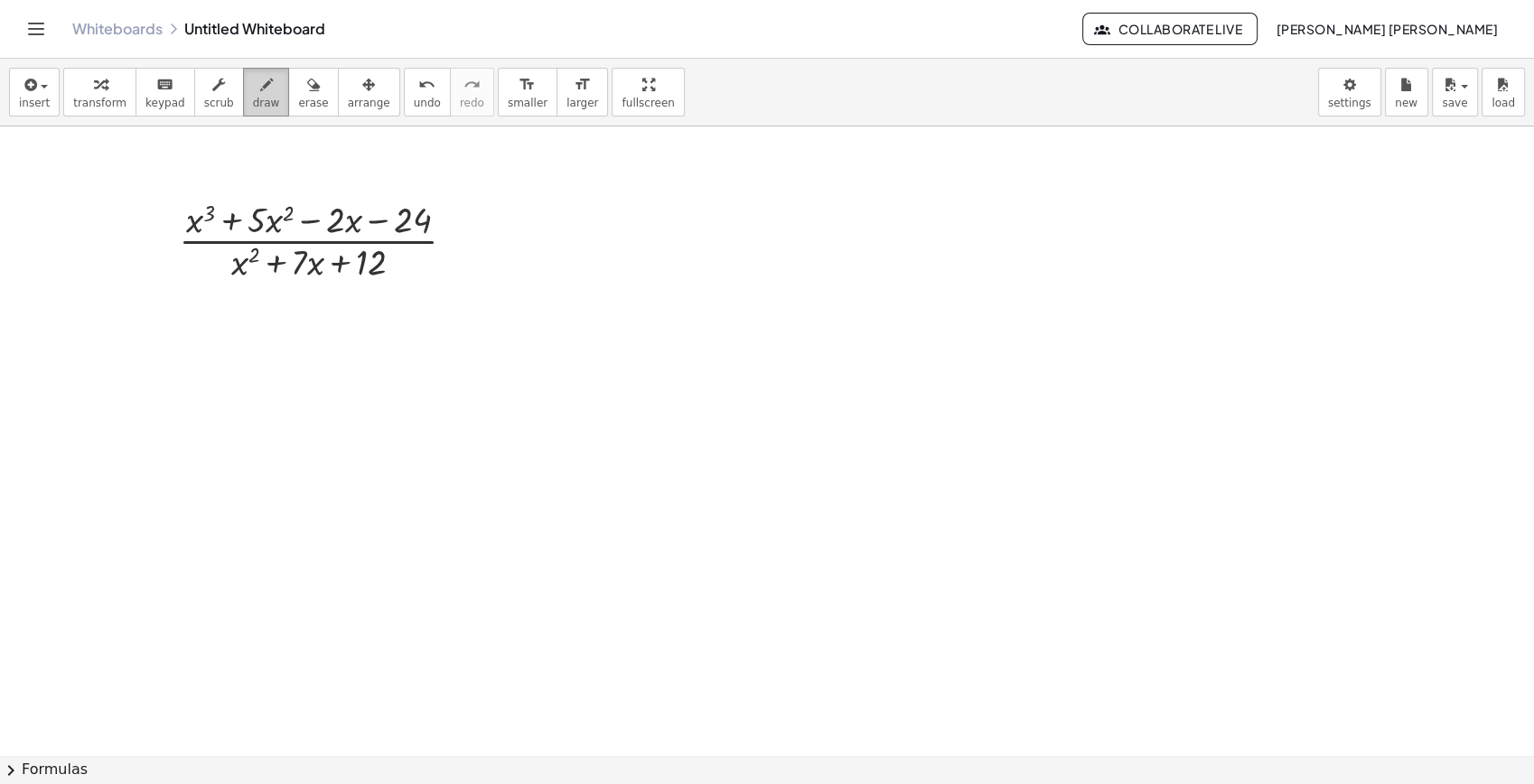
click at [253, 77] on div "button" at bounding box center [266, 84] width 27 height 22
drag, startPoint x: 900, startPoint y: 322, endPoint x: 904, endPoint y: 383, distance: 61.1
drag, startPoint x: 896, startPoint y: 322, endPoint x: 1161, endPoint y: 327, distance: 265.0
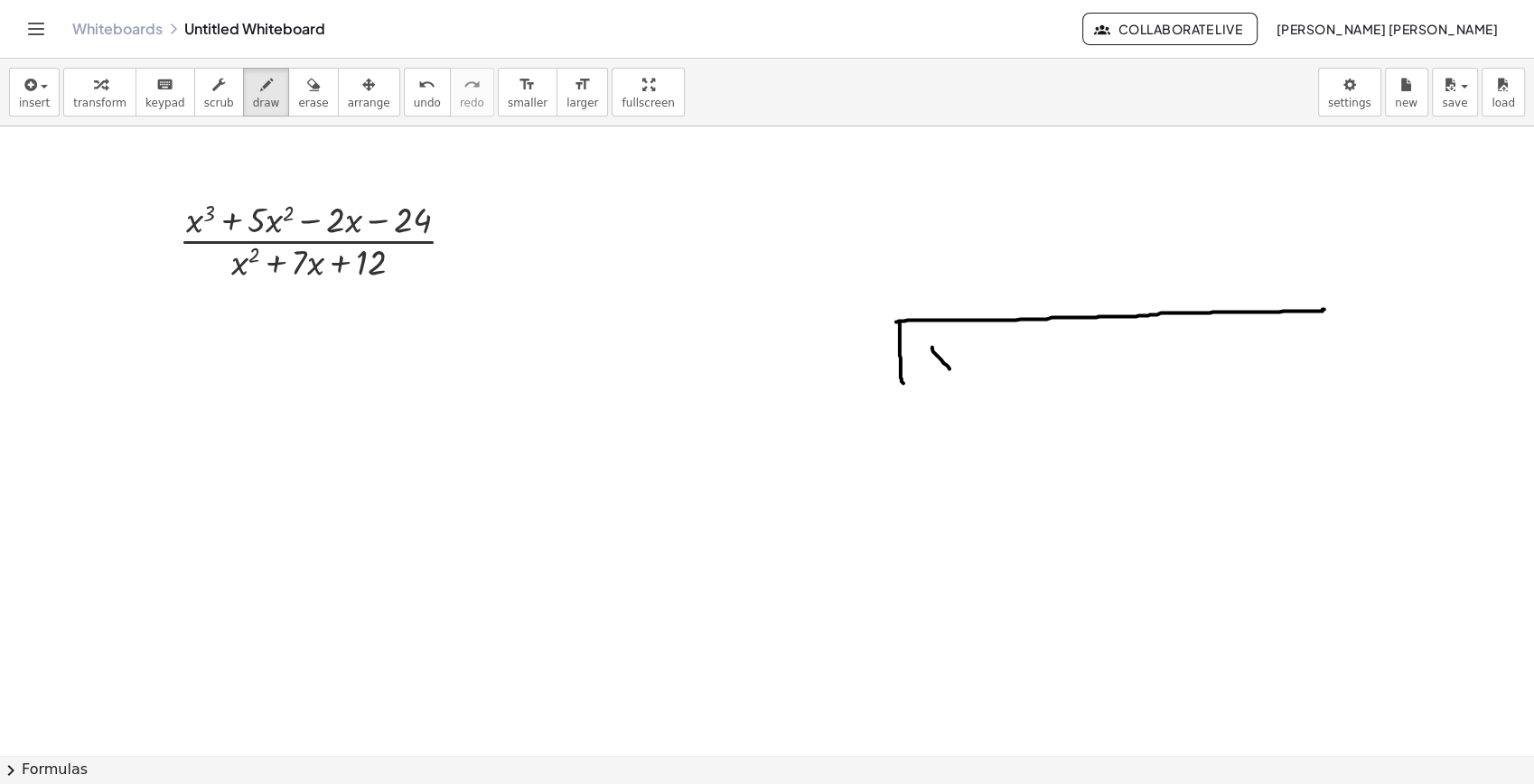
drag, startPoint x: 932, startPoint y: 347, endPoint x: 954, endPoint y: 373, distance: 34.1
drag, startPoint x: 955, startPoint y: 351, endPoint x: 926, endPoint y: 377, distance: 38.9
drag, startPoint x: 961, startPoint y: 339, endPoint x: 968, endPoint y: 356, distance: 18.4
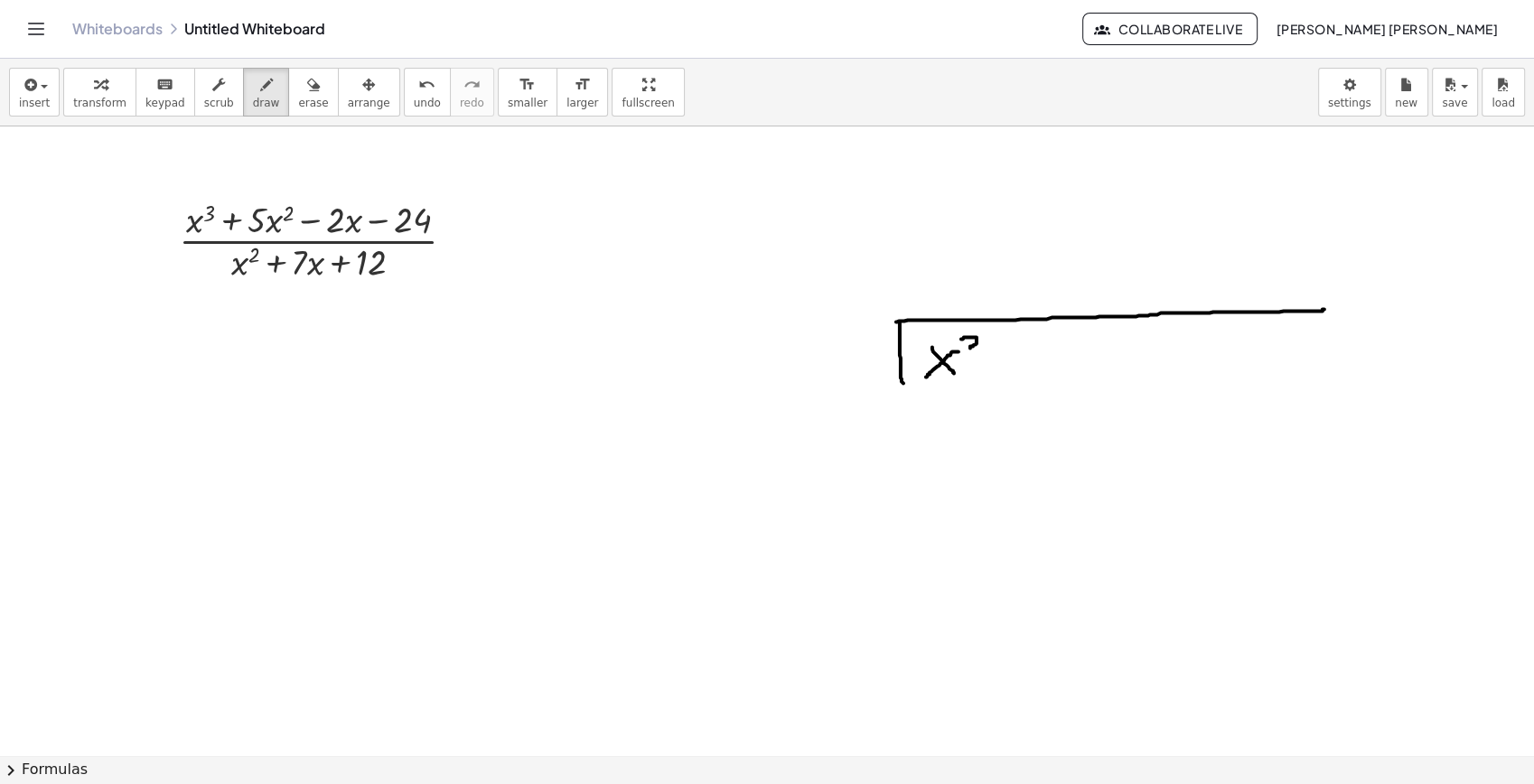
drag, startPoint x: 999, startPoint y: 353, endPoint x: 1003, endPoint y: 387, distance: 34.2
drag, startPoint x: 1023, startPoint y: 355, endPoint x: 1040, endPoint y: 353, distance: 17.1
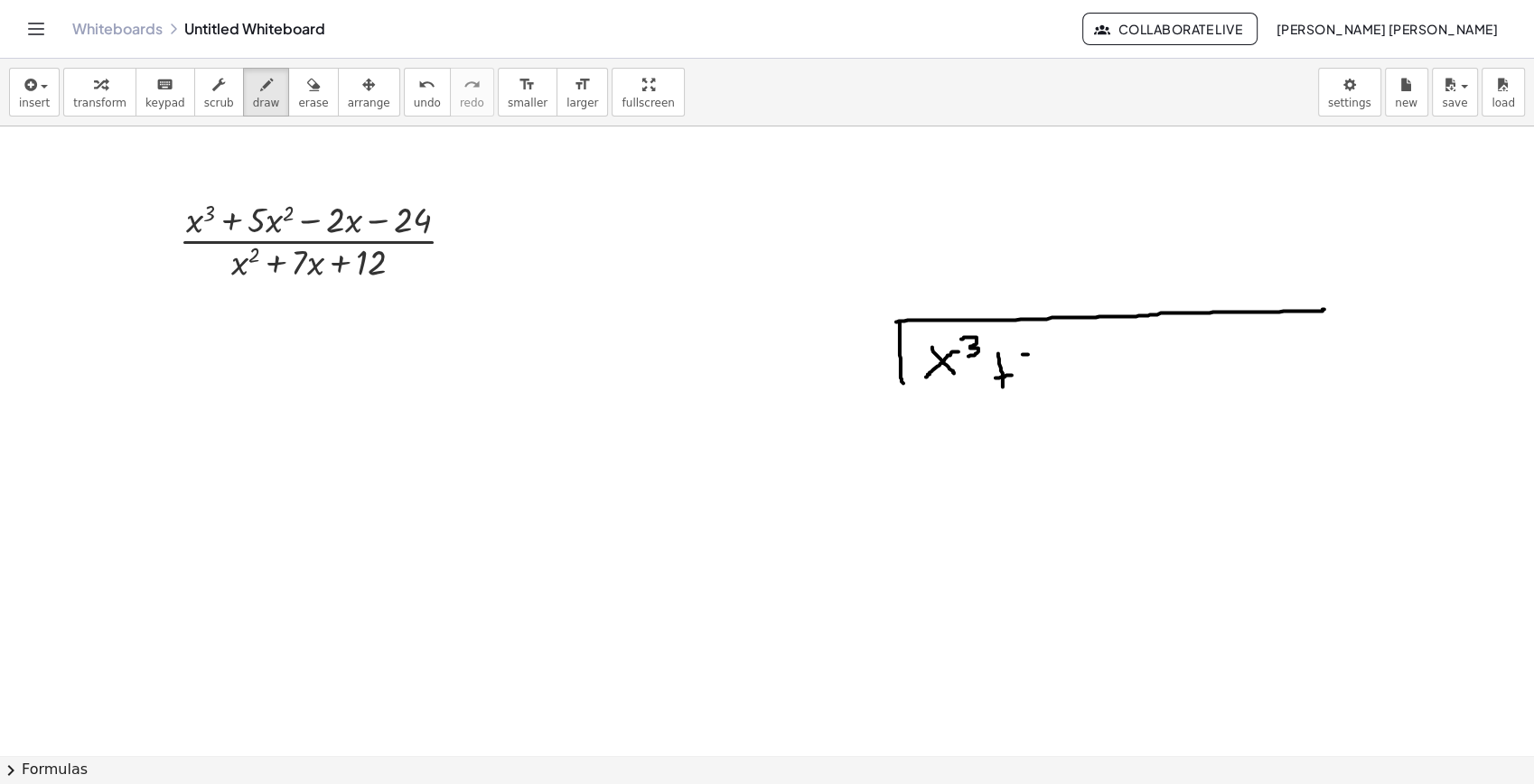
drag, startPoint x: 1027, startPoint y: 366, endPoint x: 1022, endPoint y: 385, distance: 19.6
drag, startPoint x: 1061, startPoint y: 349, endPoint x: 1088, endPoint y: 375, distance: 37.5
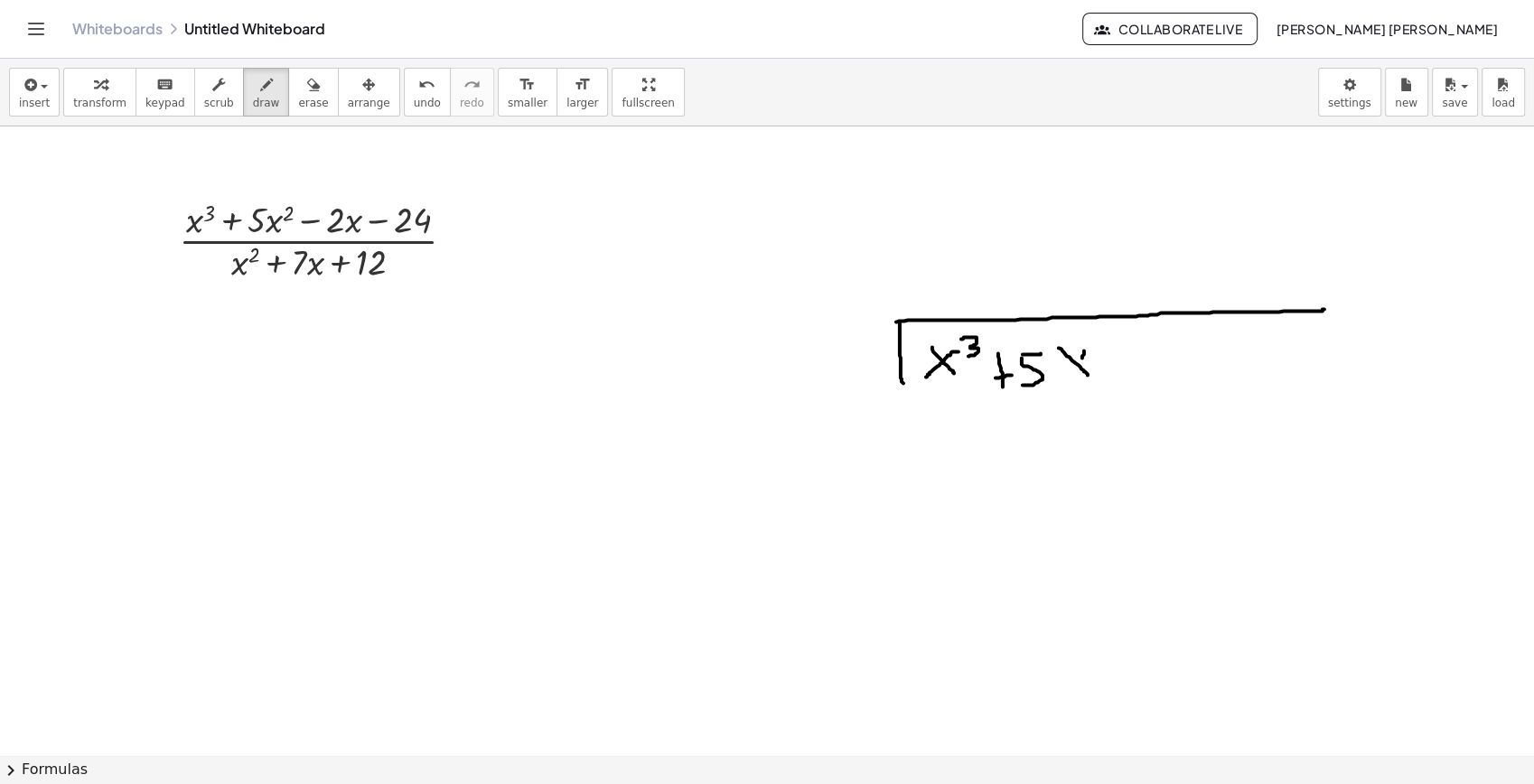
drag, startPoint x: 1082, startPoint y: 358, endPoint x: 1066, endPoint y: 382, distance: 28.8
drag, startPoint x: 1106, startPoint y: 329, endPoint x: 1092, endPoint y: 357, distance: 31.3
drag, startPoint x: 1119, startPoint y: 366, endPoint x: 1140, endPoint y: 361, distance: 21.6
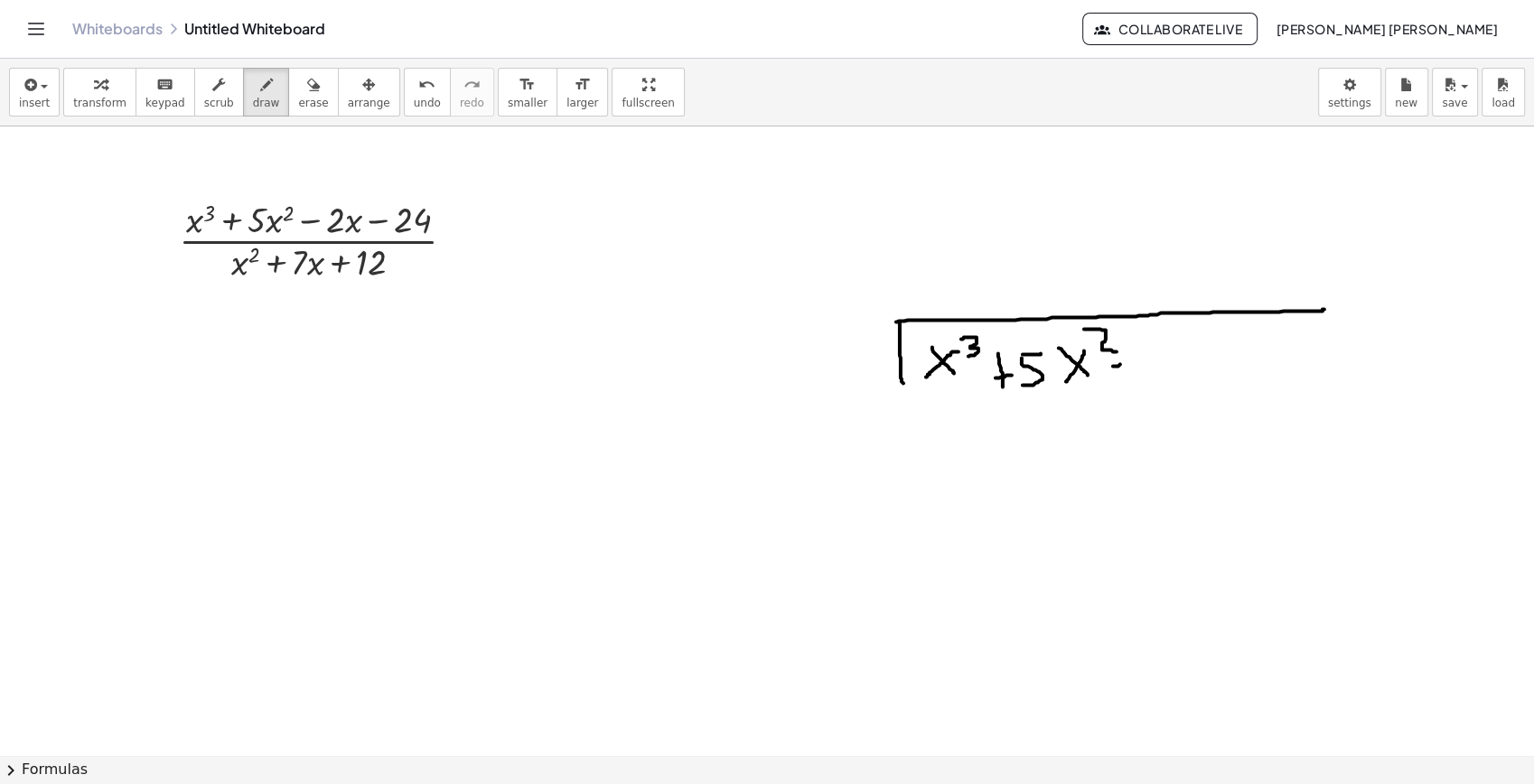
drag, startPoint x: 1187, startPoint y: 348, endPoint x: 1207, endPoint y: 340, distance: 21.5
drag, startPoint x: 1207, startPoint y: 340, endPoint x: 1250, endPoint y: 375, distance: 55.4
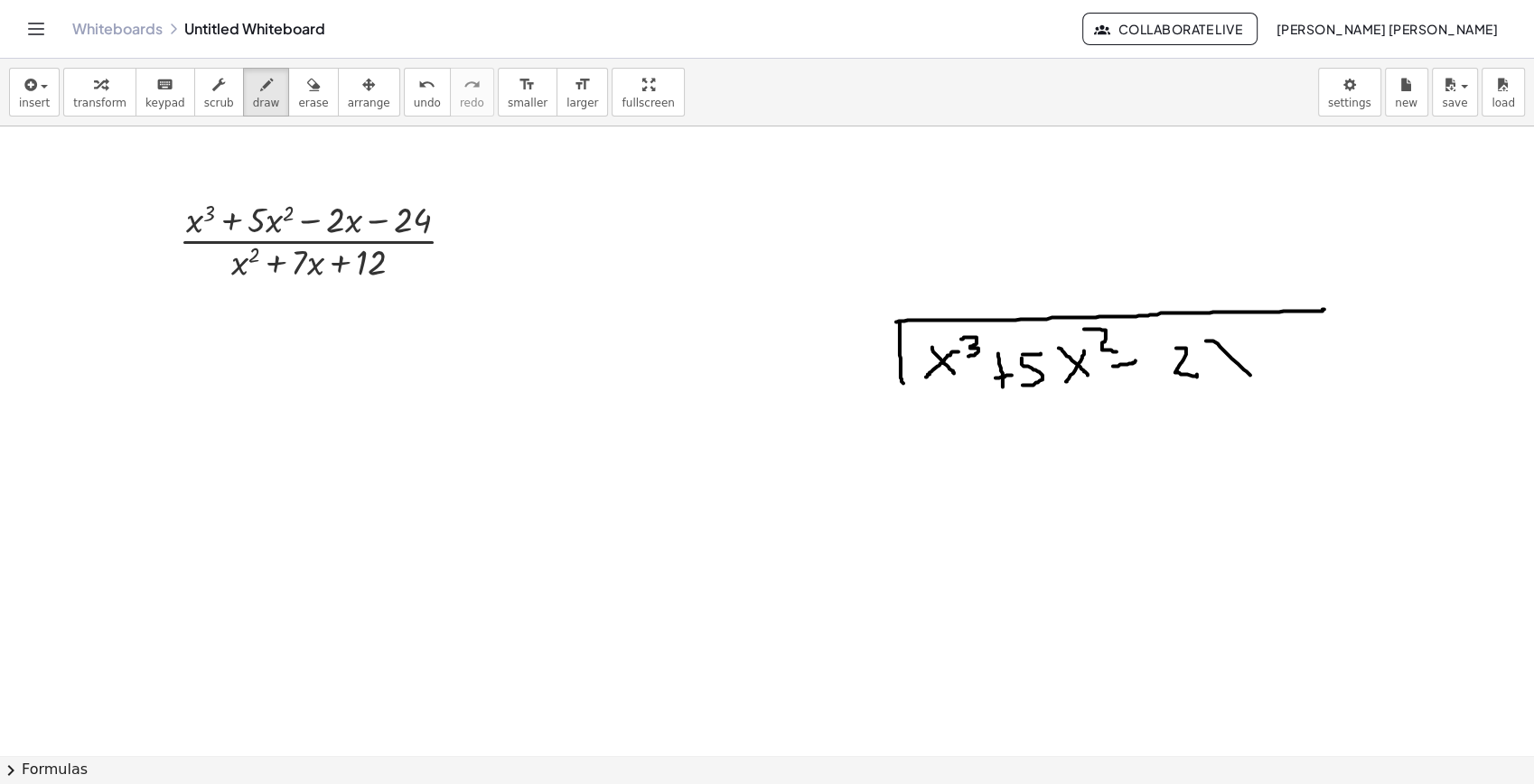
drag, startPoint x: 1238, startPoint y: 349, endPoint x: 1218, endPoint y: 382, distance: 38.6
drag, startPoint x: 1263, startPoint y: 357, endPoint x: 1293, endPoint y: 357, distance: 30.0
drag, startPoint x: 1314, startPoint y: 346, endPoint x: 1339, endPoint y: 364, distance: 30.8
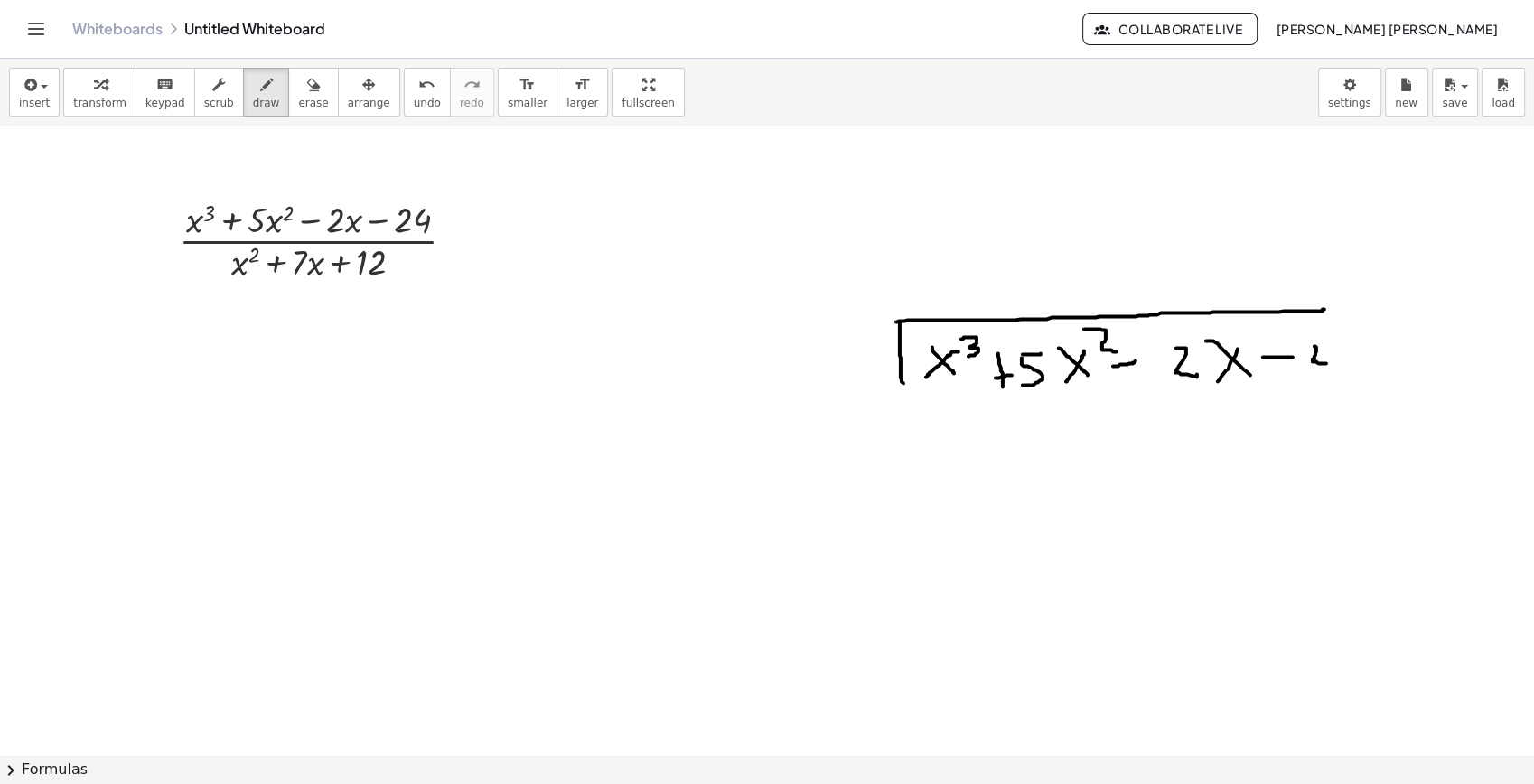
drag, startPoint x: 1362, startPoint y: 337, endPoint x: 1141, endPoint y: 332, distance: 221.1
drag, startPoint x: 589, startPoint y: 337, endPoint x: 618, endPoint y: 371, distance: 44.7
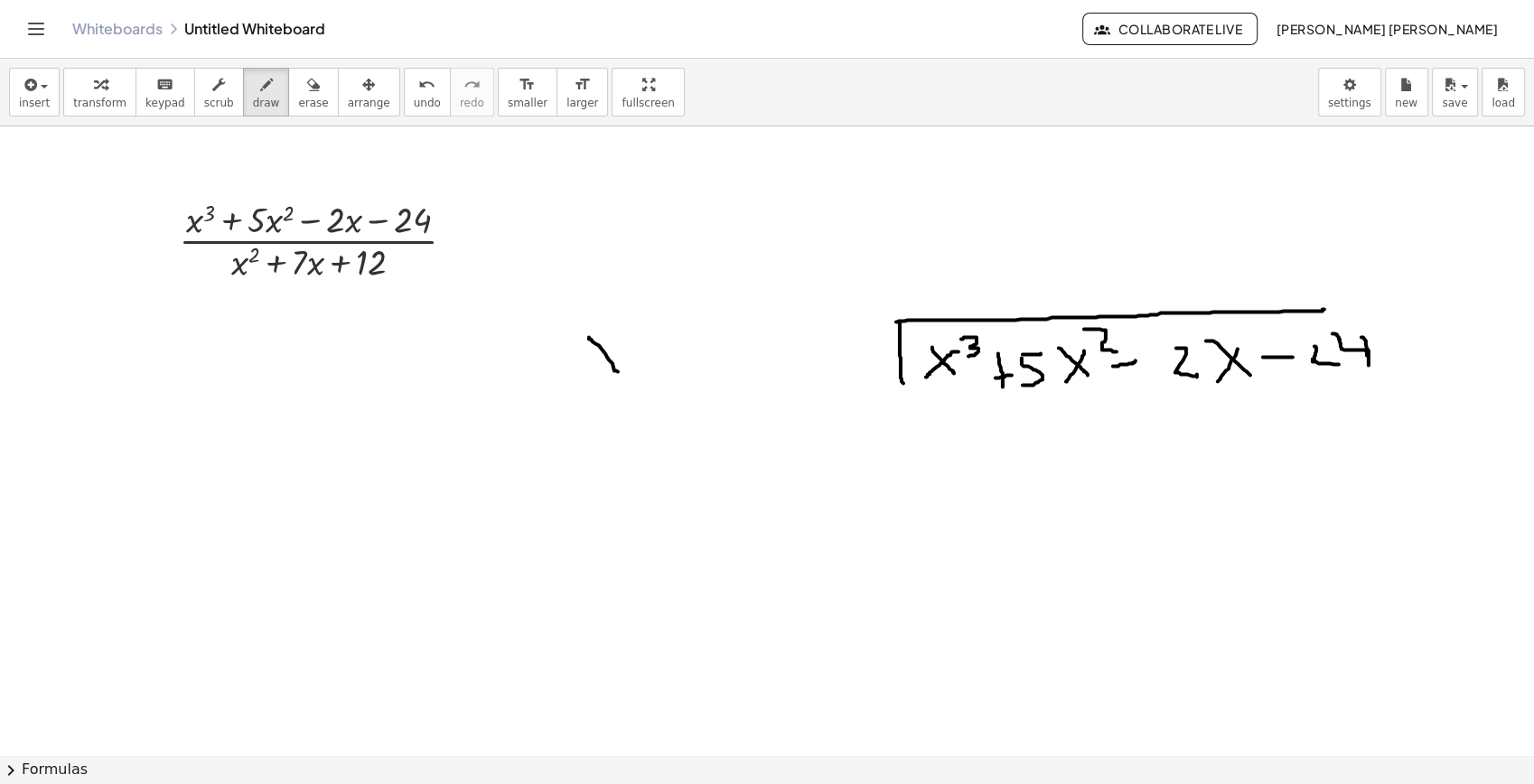
drag, startPoint x: 626, startPoint y: 336, endPoint x: 587, endPoint y: 363, distance: 47.4
drag, startPoint x: 642, startPoint y: 311, endPoint x: 659, endPoint y: 346, distance: 38.9
drag, startPoint x: 679, startPoint y: 348, endPoint x: 674, endPoint y: 382, distance: 34.4
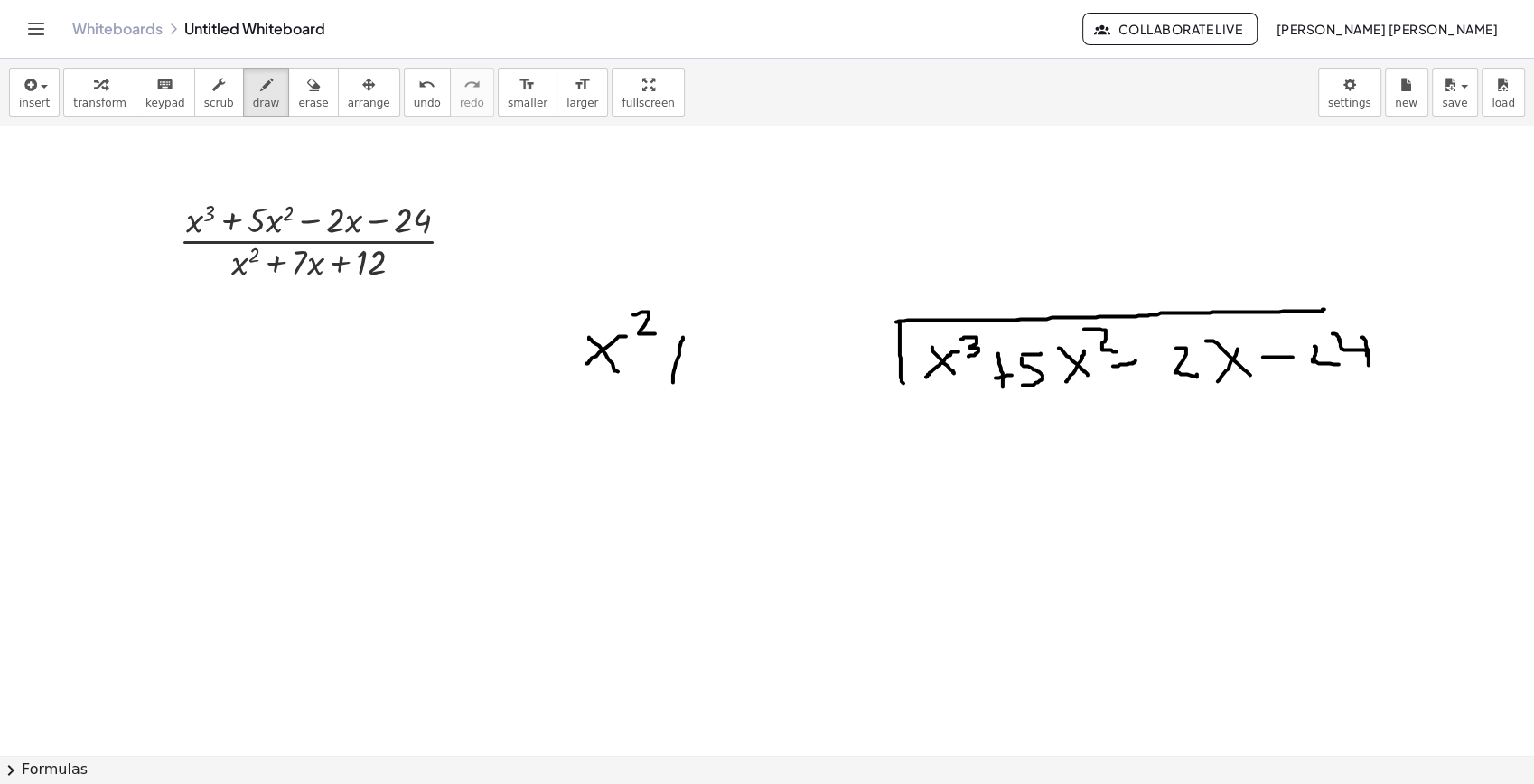
drag, startPoint x: 658, startPoint y: 361, endPoint x: 698, endPoint y: 348, distance: 42.1
drag, startPoint x: 704, startPoint y: 334, endPoint x: 714, endPoint y: 357, distance: 25.1
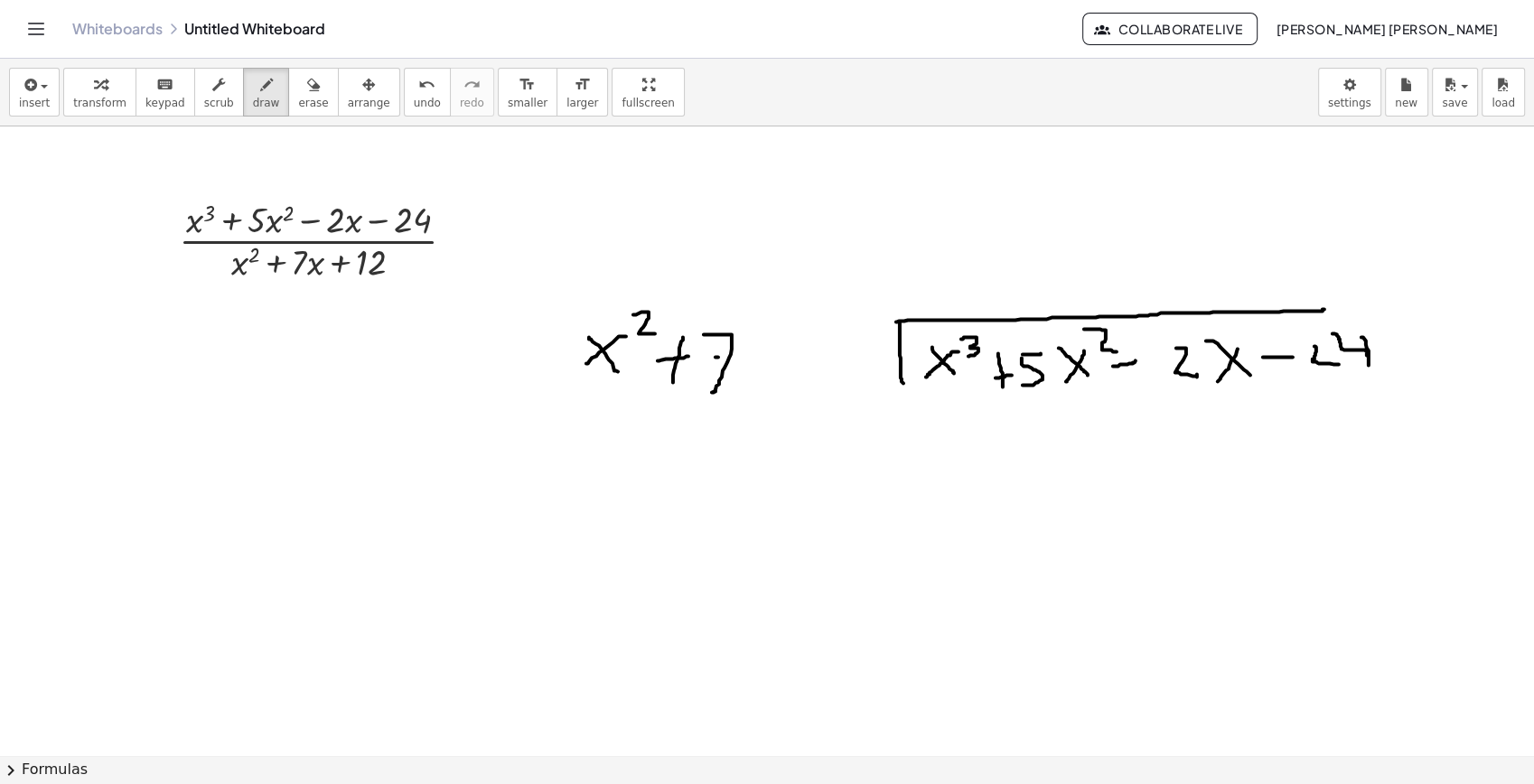
drag, startPoint x: 718, startPoint y: 357, endPoint x: 755, endPoint y: 357, distance: 37.0
drag, startPoint x: 762, startPoint y: 339, endPoint x: 788, endPoint y: 359, distance: 32.8
drag, startPoint x: 788, startPoint y: 336, endPoint x: 771, endPoint y: 371, distance: 38.9
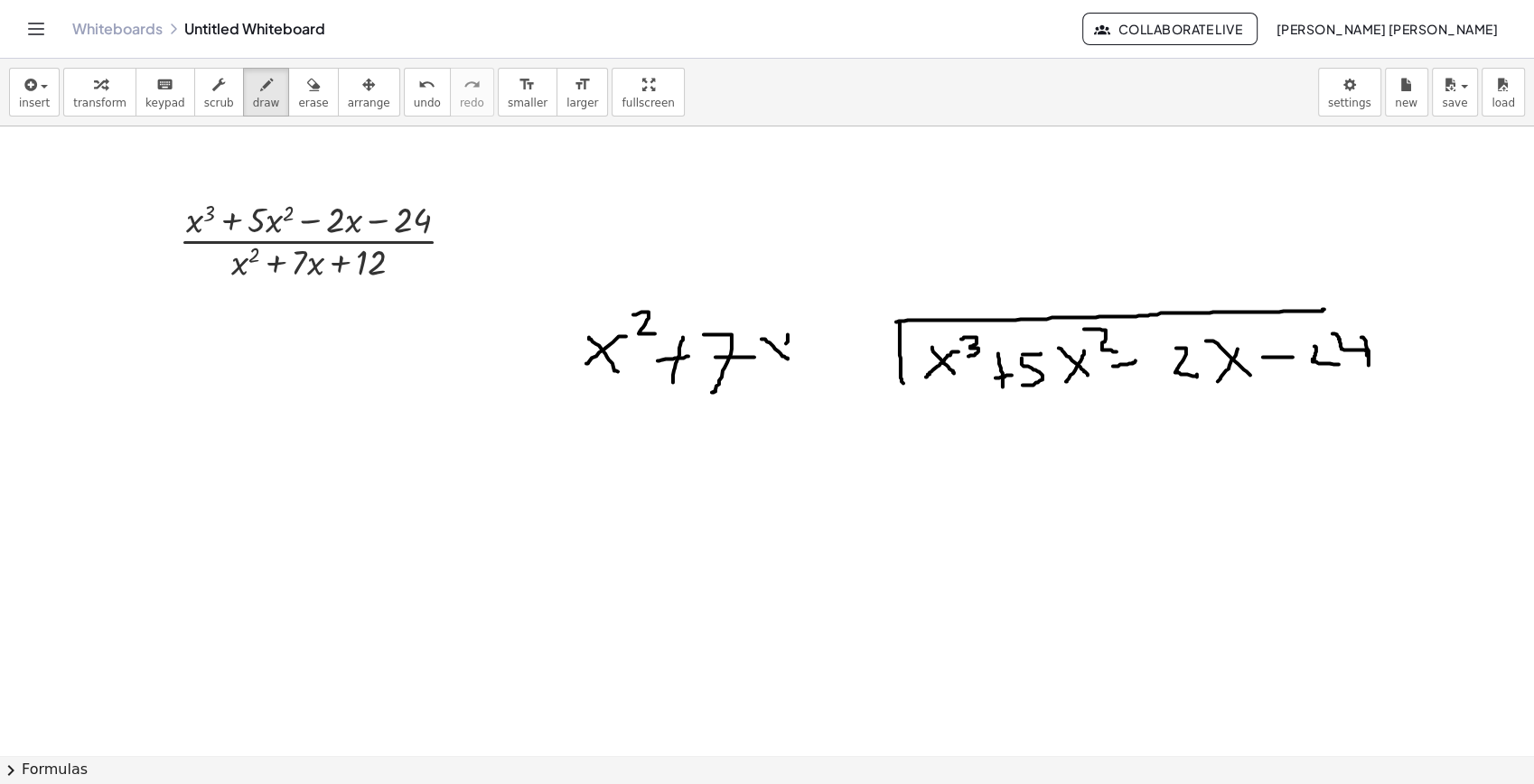
drag, startPoint x: 810, startPoint y: 335, endPoint x: 810, endPoint y: 370, distance: 35.0
drag, startPoint x: 796, startPoint y: 354, endPoint x: 831, endPoint y: 354, distance: 35.0
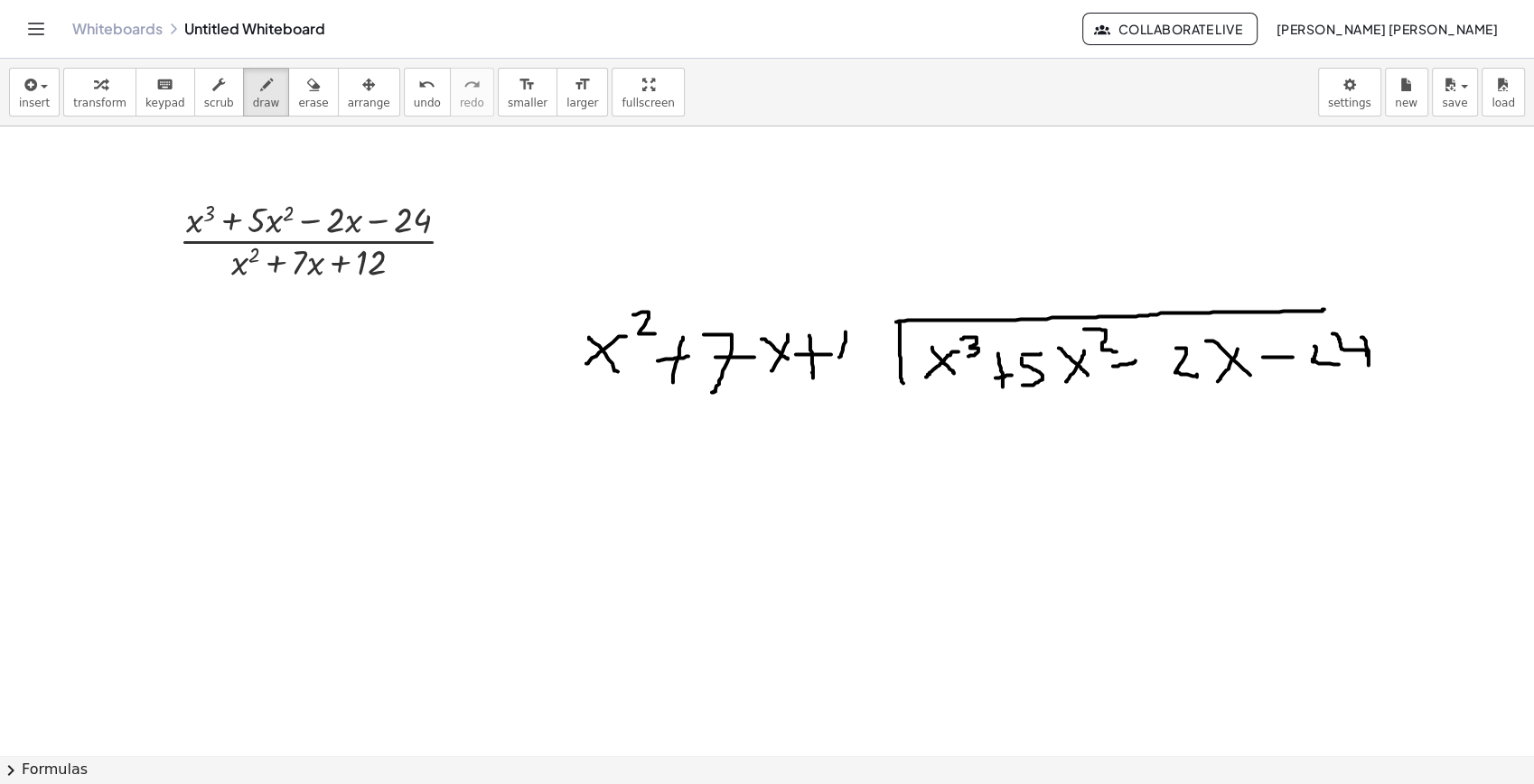
drag, startPoint x: 846, startPoint y: 331, endPoint x: 840, endPoint y: 358, distance: 27.7
drag
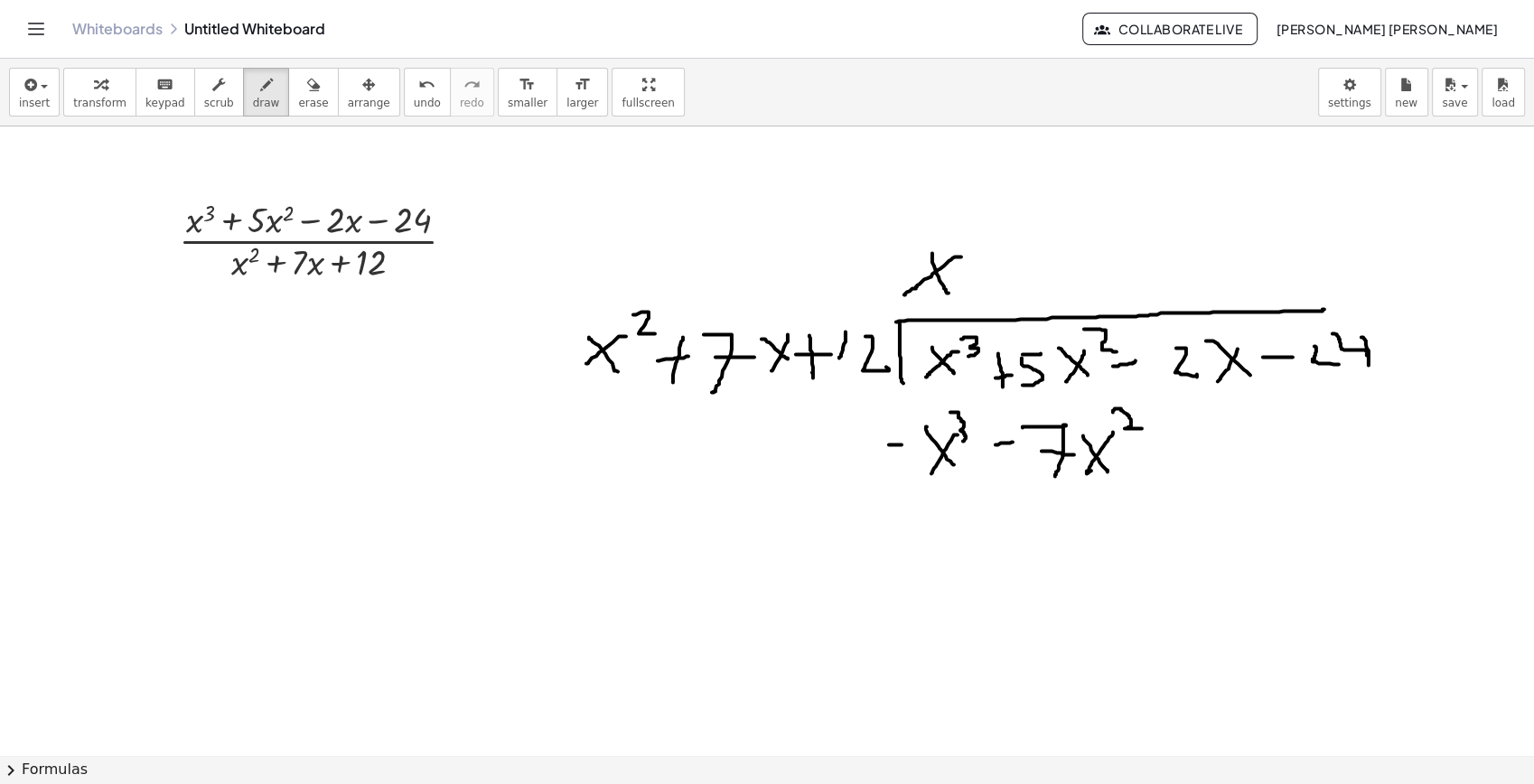
drag, startPoint x: 1145, startPoint y: 446, endPoint x: 1164, endPoint y: 445, distance: 19.0
drag, startPoint x: 1183, startPoint y: 413, endPoint x: 1207, endPoint y: 443, distance: 38.4
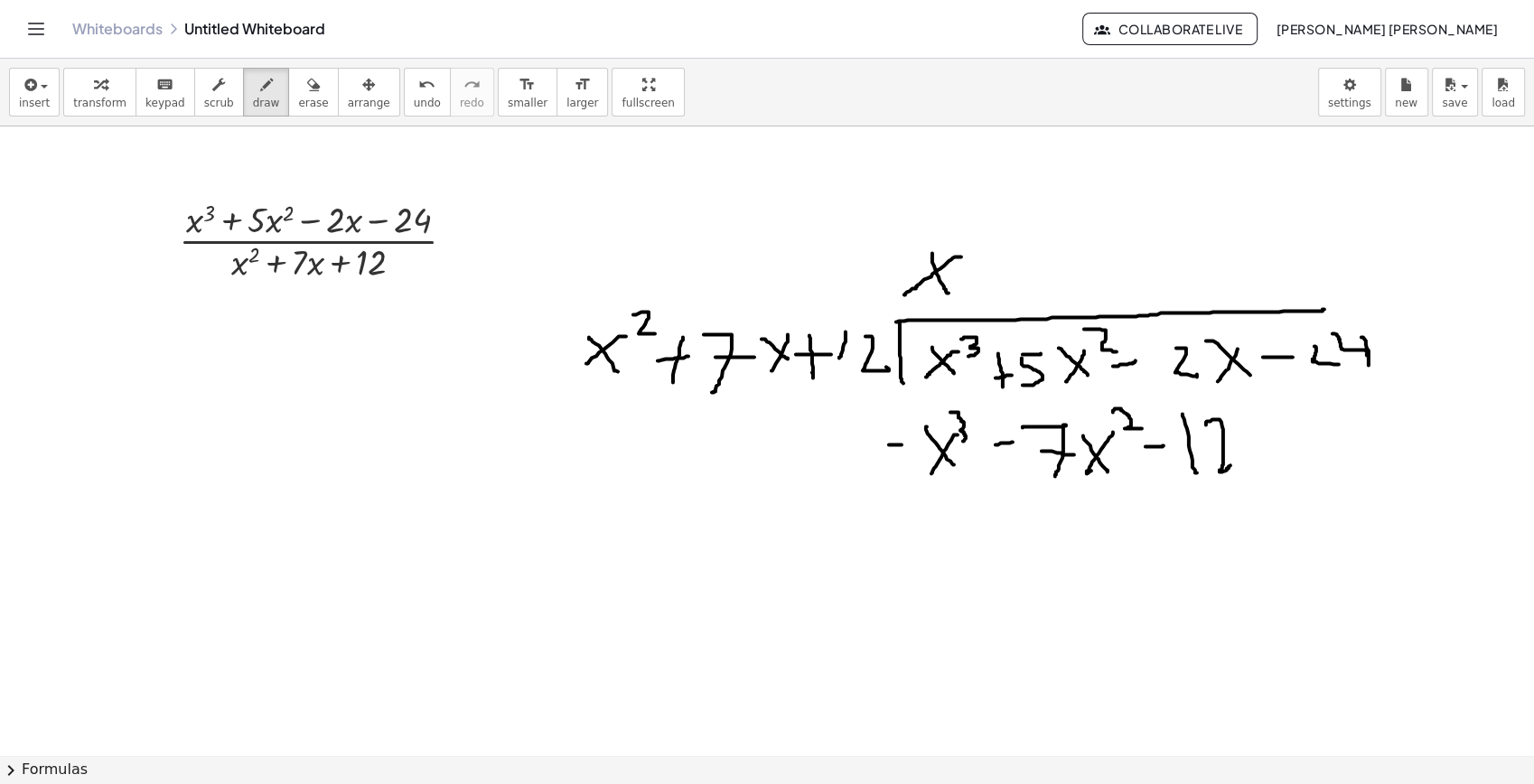
drag, startPoint x: 1207, startPoint y: 424, endPoint x: 1239, endPoint y: 450, distance: 41.2
drag, startPoint x: 1244, startPoint y: 421, endPoint x: 1299, endPoint y: 478, distance: 79.2
drag, startPoint x: 1287, startPoint y: 434, endPoint x: 1250, endPoint y: 489, distance: 66.3
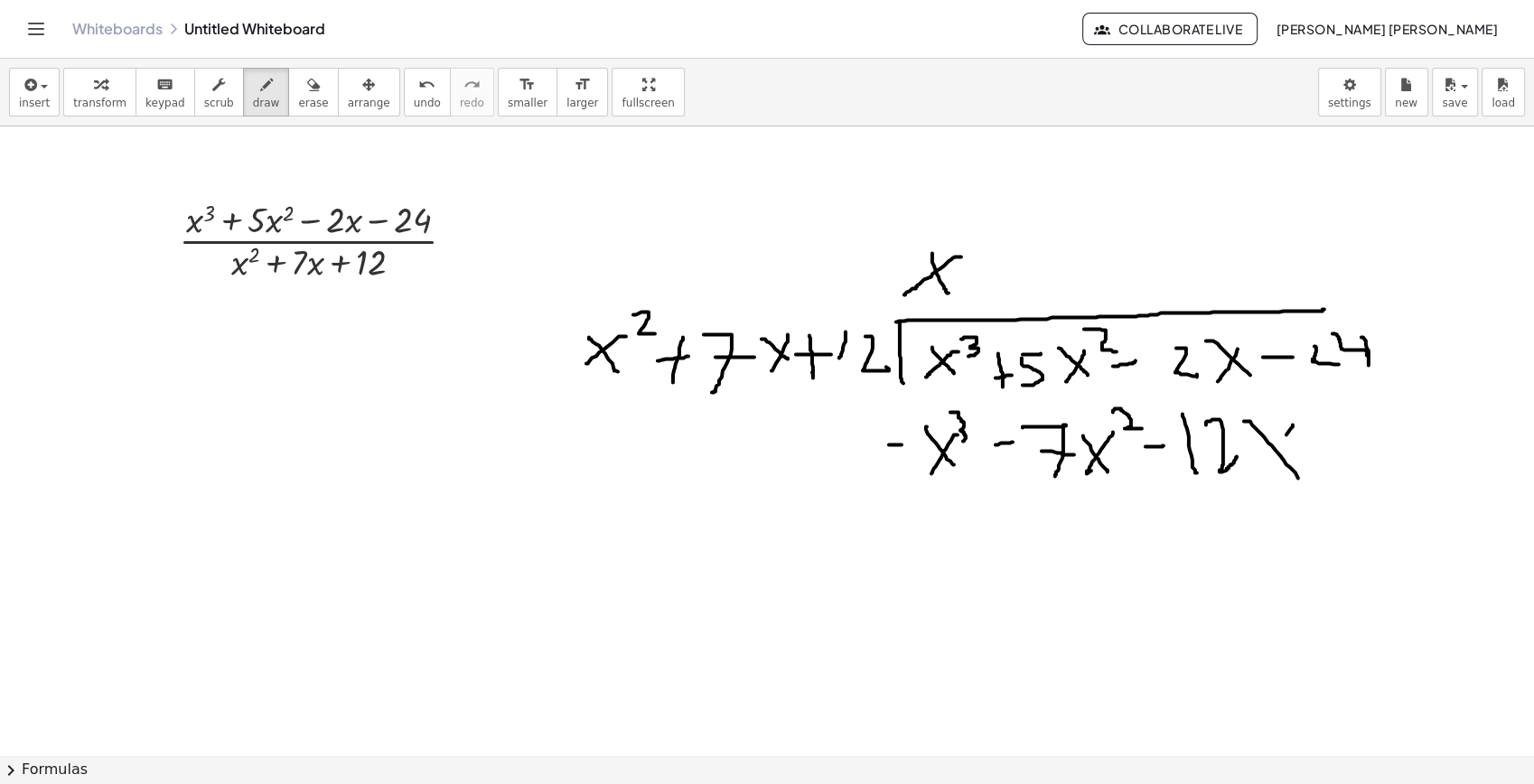
drag, startPoint x: 823, startPoint y: 513, endPoint x: 1149, endPoint y: 535, distance: 326.7
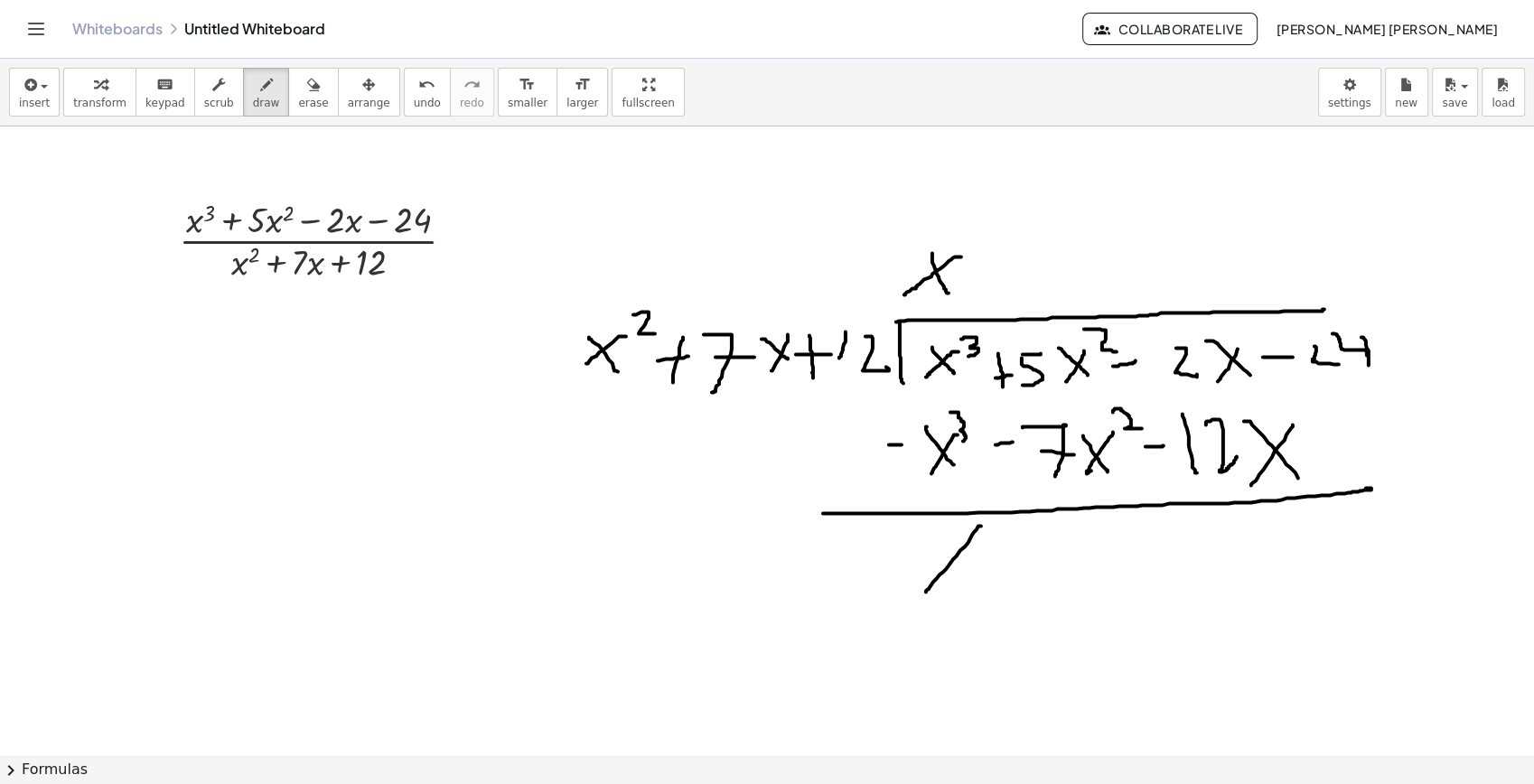
drag, startPoint x: 981, startPoint y: 526, endPoint x: 926, endPoint y: 591, distance: 85.1
drag, startPoint x: 1005, startPoint y: 566, endPoint x: 1021, endPoint y: 566, distance: 16.0
drag, startPoint x: 1039, startPoint y: 550, endPoint x: 1078, endPoint y: 579, distance: 48.6
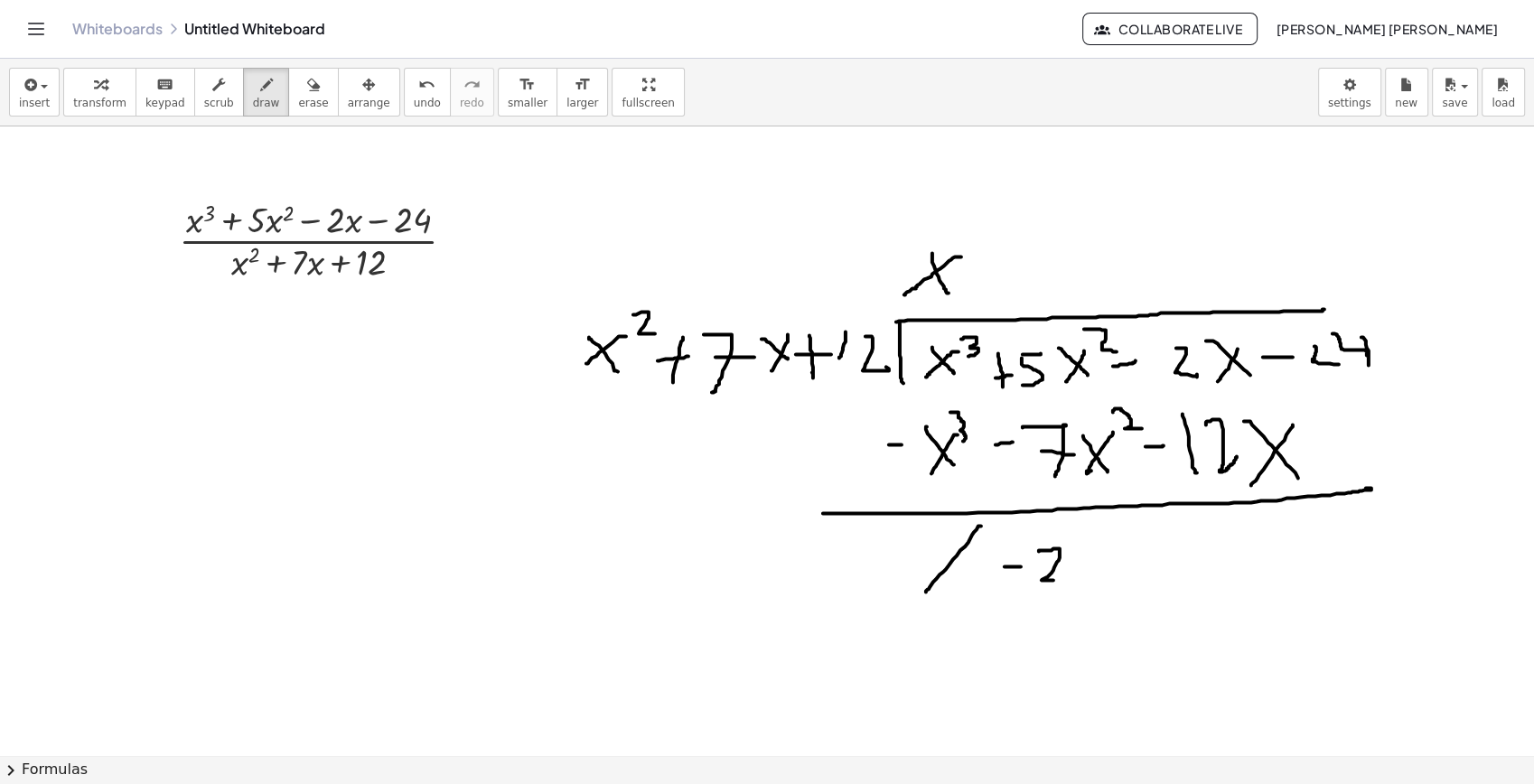
drag, startPoint x: 1084, startPoint y: 553, endPoint x: 1110, endPoint y: 590, distance: 45.2
drag, startPoint x: 1110, startPoint y: 566, endPoint x: 1087, endPoint y: 595, distance: 37.0
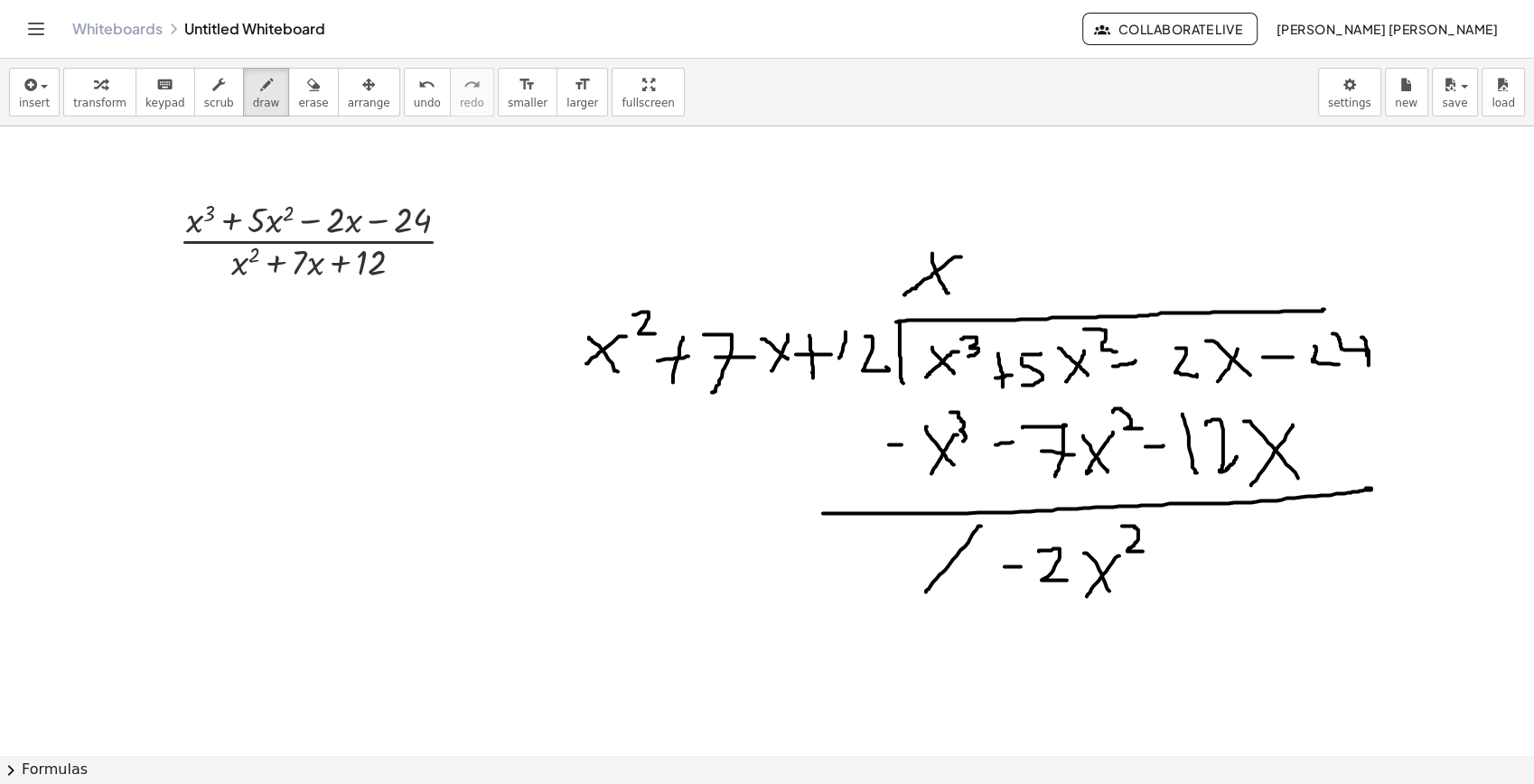
drag, startPoint x: 1123, startPoint y: 526, endPoint x: 1145, endPoint y: 551, distance: 33.3
drag, startPoint x: 1164, startPoint y: 556, endPoint x: 1195, endPoint y: 550, distance: 31.6
drag, startPoint x: 1218, startPoint y: 544, endPoint x: 1224, endPoint y: 570, distance: 26.7
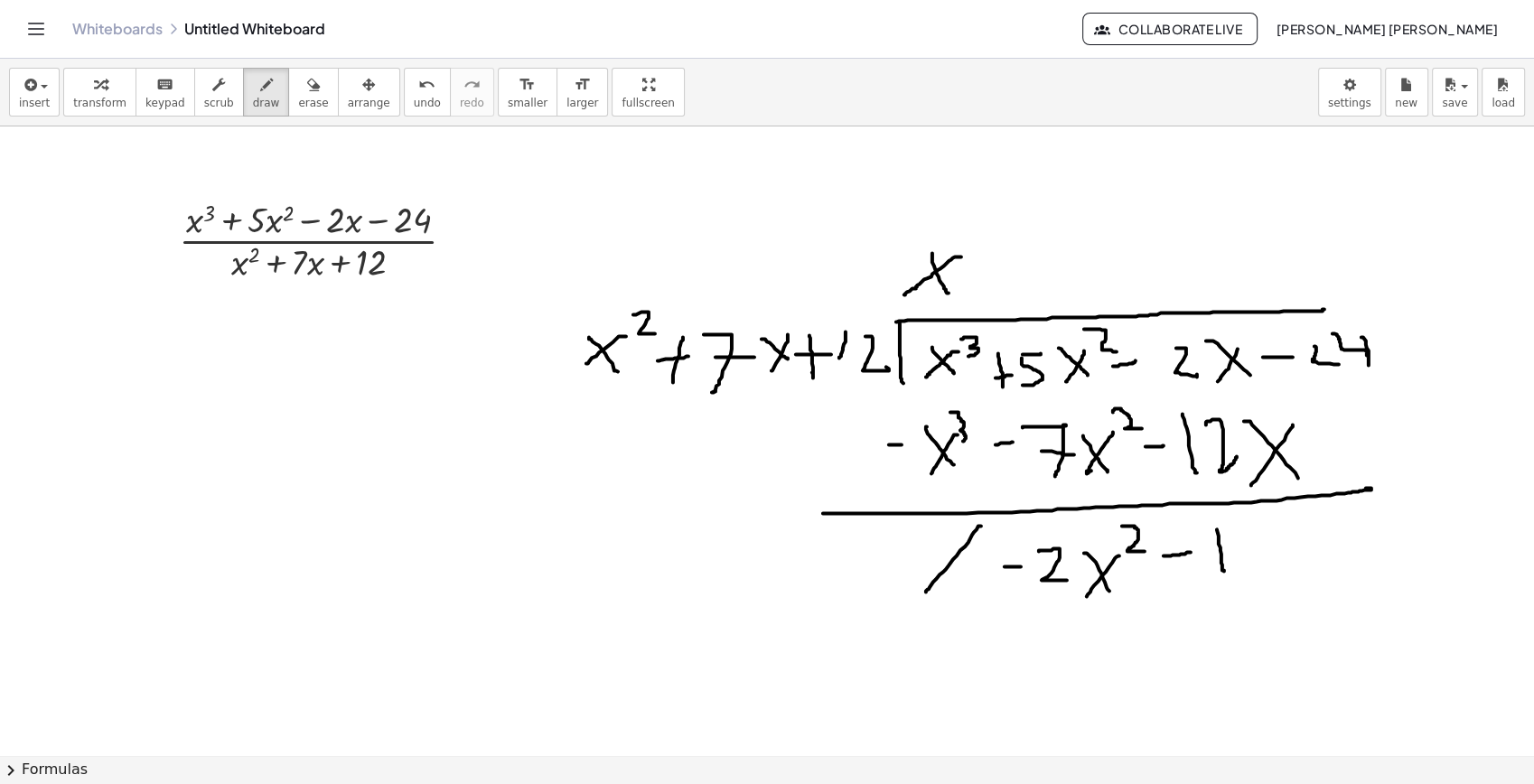
drag, startPoint x: 1250, startPoint y: 550, endPoint x: 1236, endPoint y: 517, distance: 35.8
drag, startPoint x: 1270, startPoint y: 531, endPoint x: 1294, endPoint y: 562, distance: 39.2
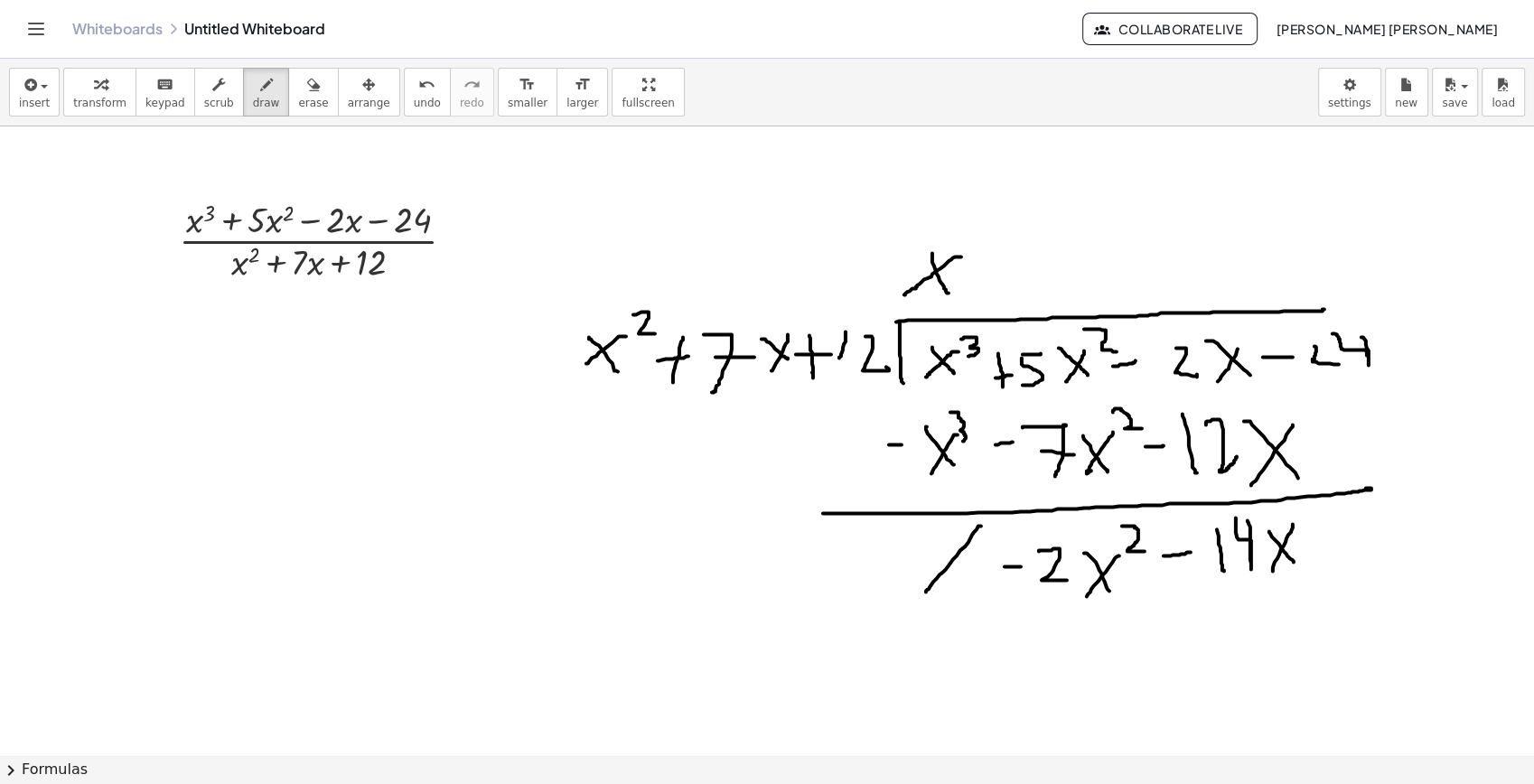
drag, startPoint x: 1293, startPoint y: 524, endPoint x: 1287, endPoint y: 540, distance: 17.1
drag, startPoint x: 1312, startPoint y: 535, endPoint x: 1353, endPoint y: 535, distance: 41.0
drag, startPoint x: 1368, startPoint y: 522, endPoint x: 1433, endPoint y: 552, distance: 71.6
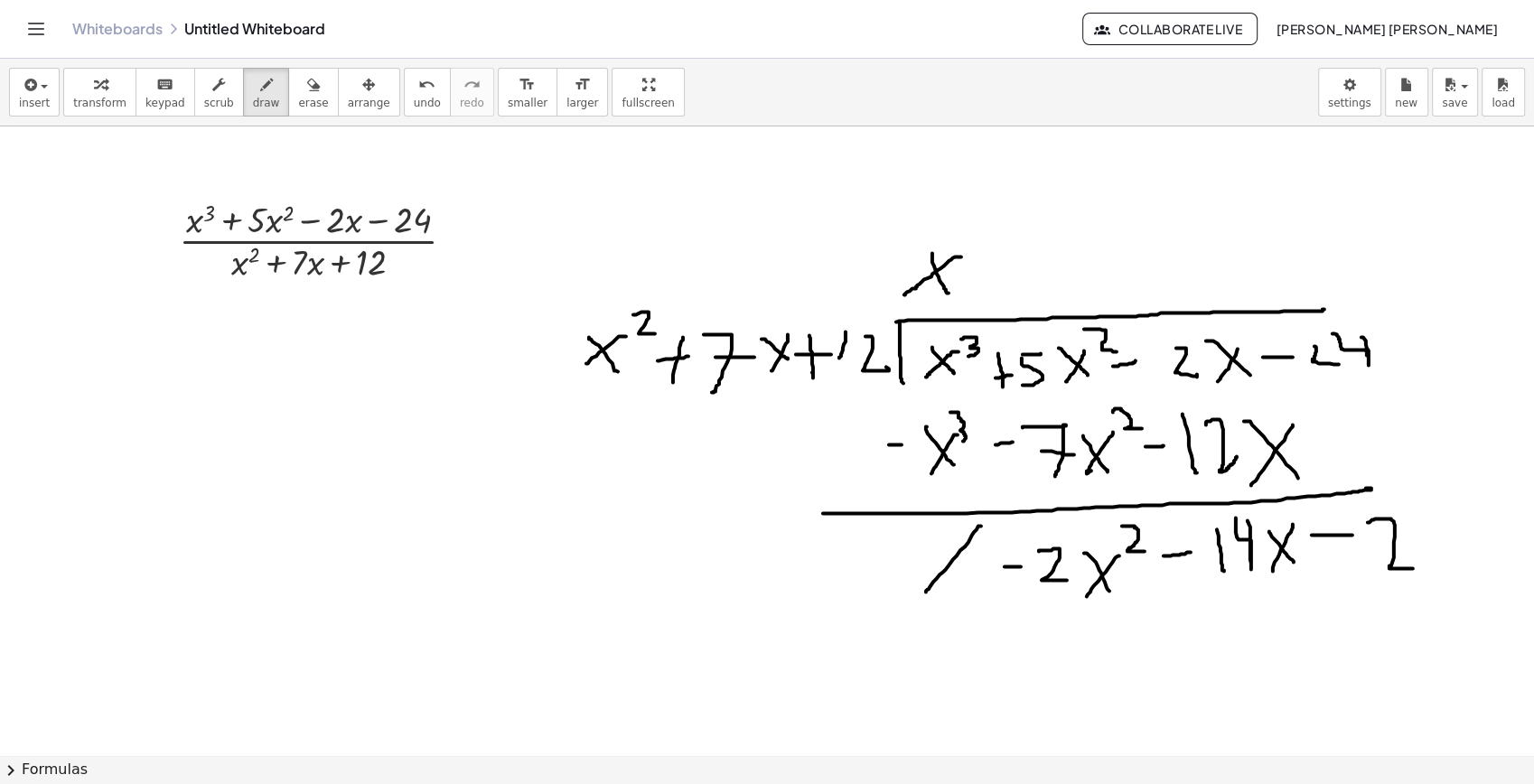
drag, startPoint x: 1445, startPoint y: 497, endPoint x: 1416, endPoint y: 487, distance: 30.7
drag, startPoint x: 998, startPoint y: 267, endPoint x: 1035, endPoint y: 267, distance: 37.0
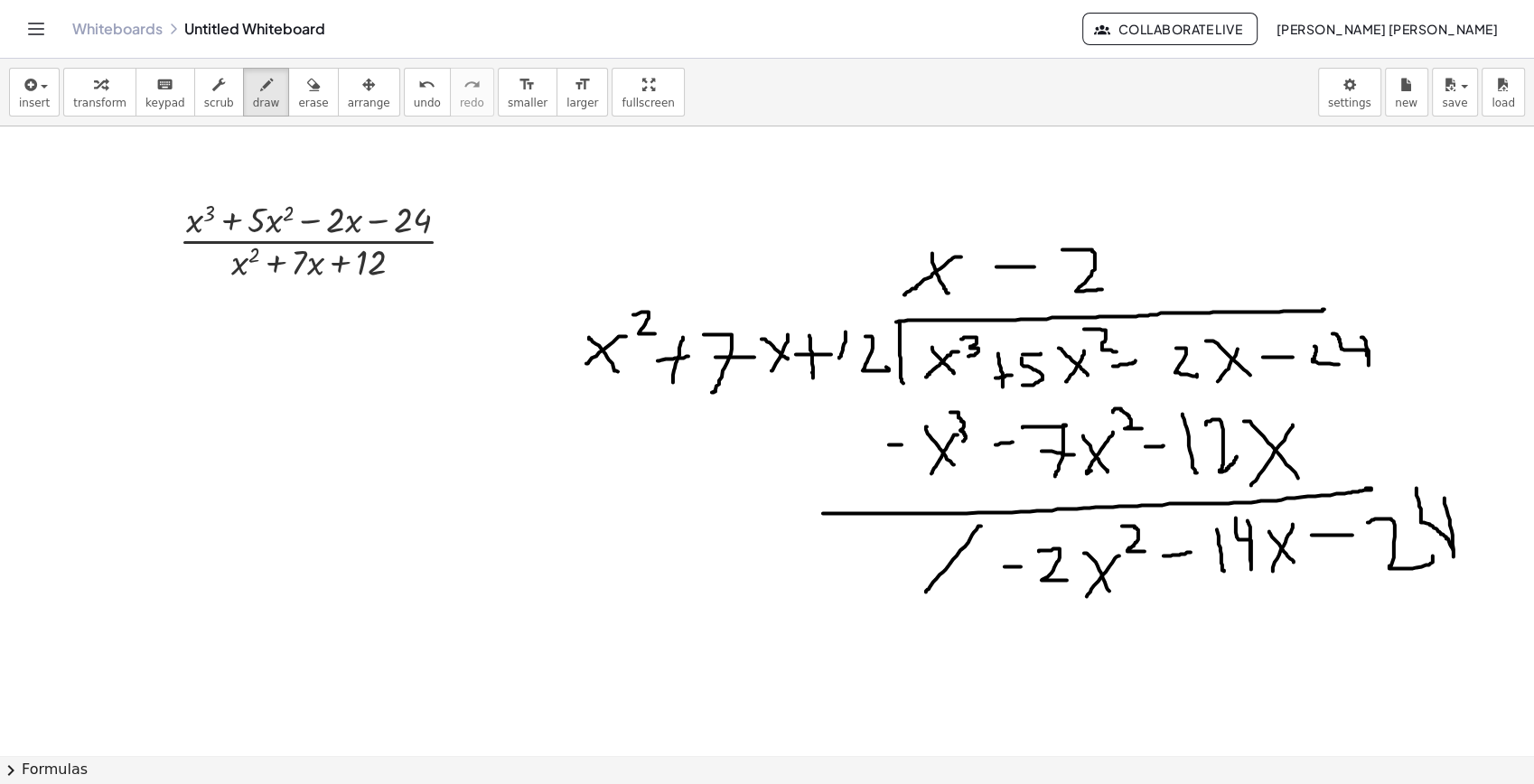
drag, startPoint x: 1062, startPoint y: 249, endPoint x: 1108, endPoint y: 288, distance: 60.3
drag, startPoint x: 1000, startPoint y: 643, endPoint x: 1048, endPoint y: 636, distance: 48.5
drag, startPoint x: 1070, startPoint y: 621, endPoint x: 1071, endPoint y: 649, distance: 28.0
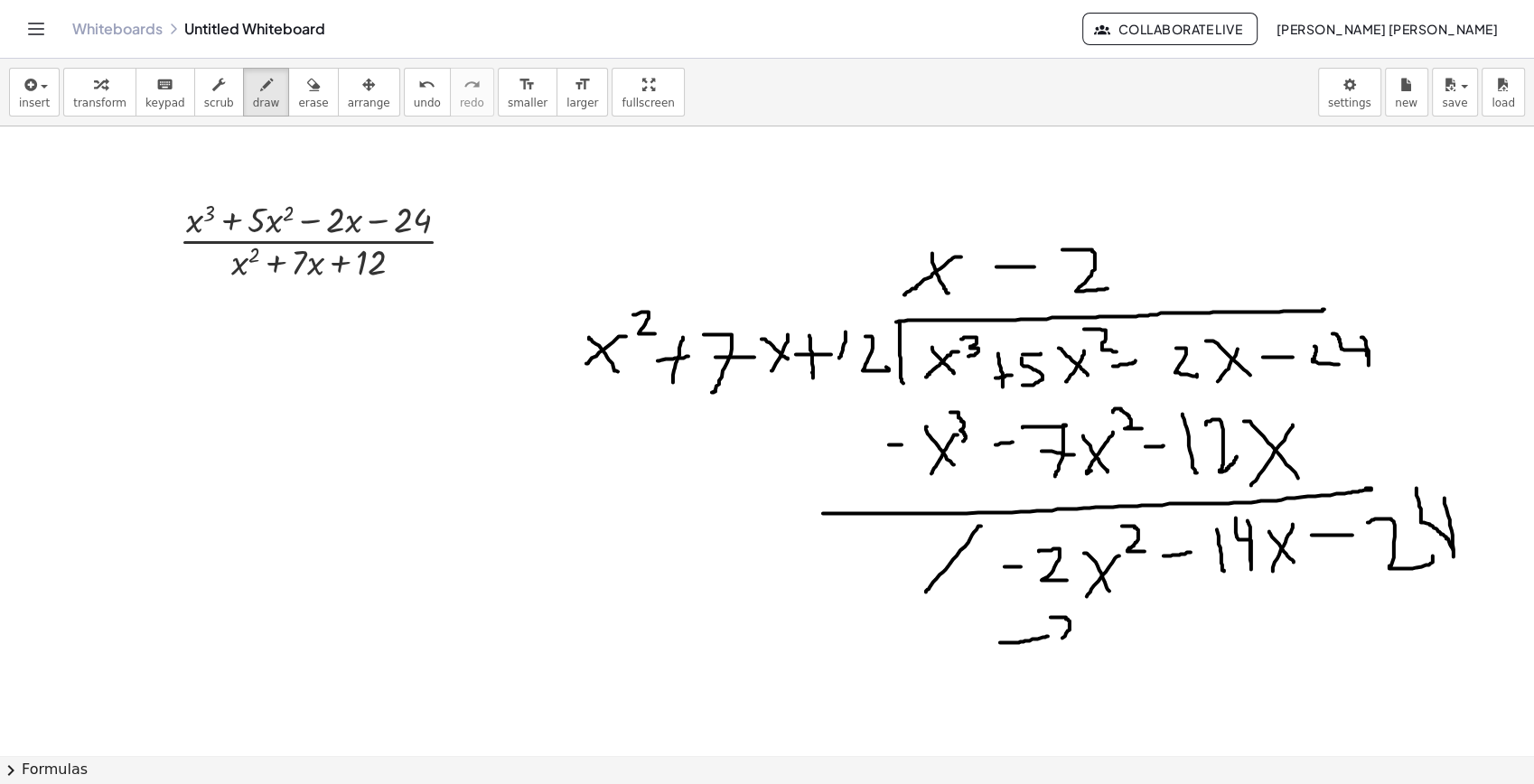
drag, startPoint x: 1094, startPoint y: 623, endPoint x: 1123, endPoint y: 660, distance: 47.0
drag, startPoint x: 1113, startPoint y: 633, endPoint x: 1102, endPoint y: 636, distance: 11.4
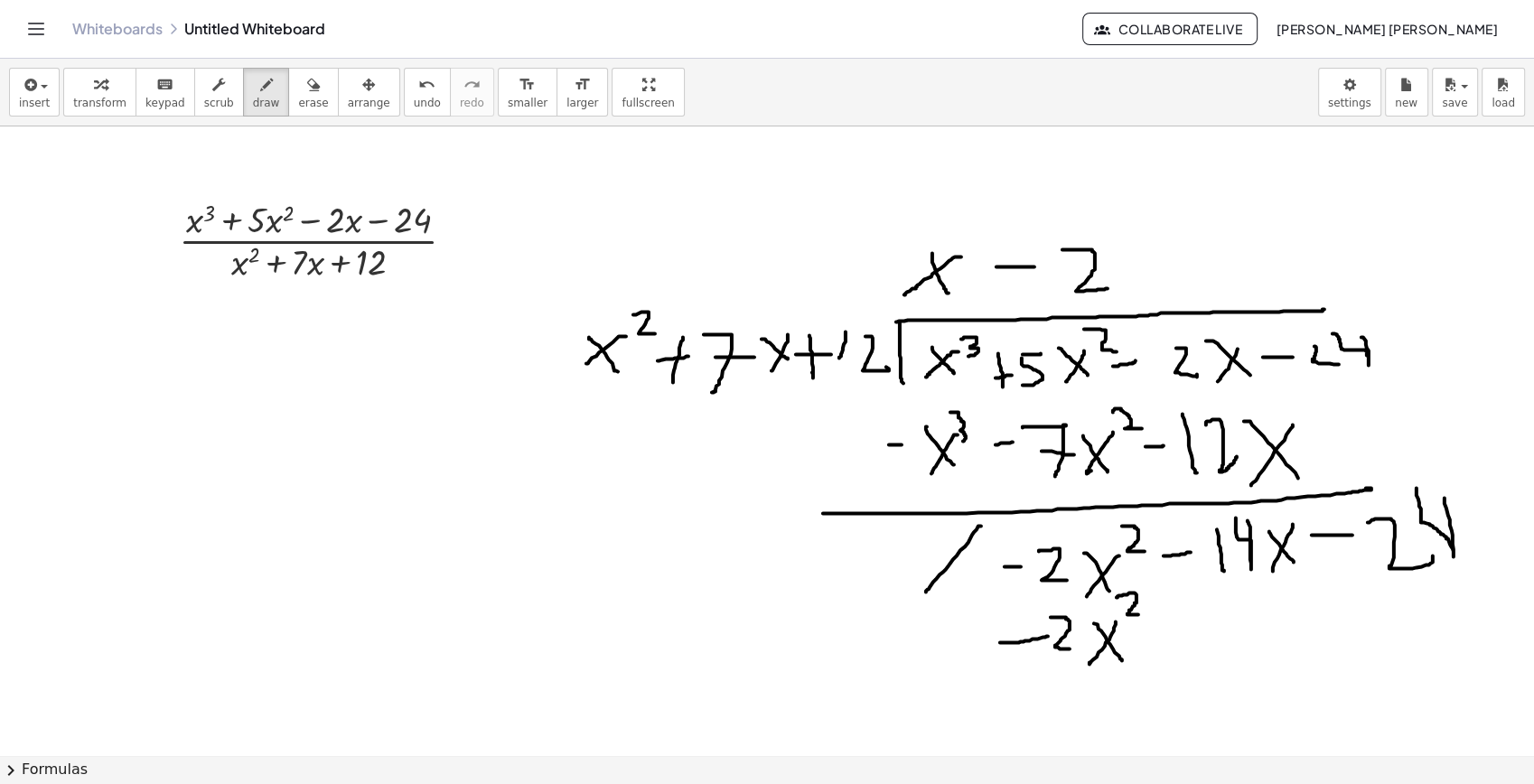
drag, startPoint x: 1116, startPoint y: 597, endPoint x: 1151, endPoint y: 614, distance: 38.9
drag, startPoint x: 1187, startPoint y: 637, endPoint x: 1177, endPoint y: 675, distance: 39.3
drag, startPoint x: 1168, startPoint y: 650, endPoint x: 1205, endPoint y: 646, distance: 37.2
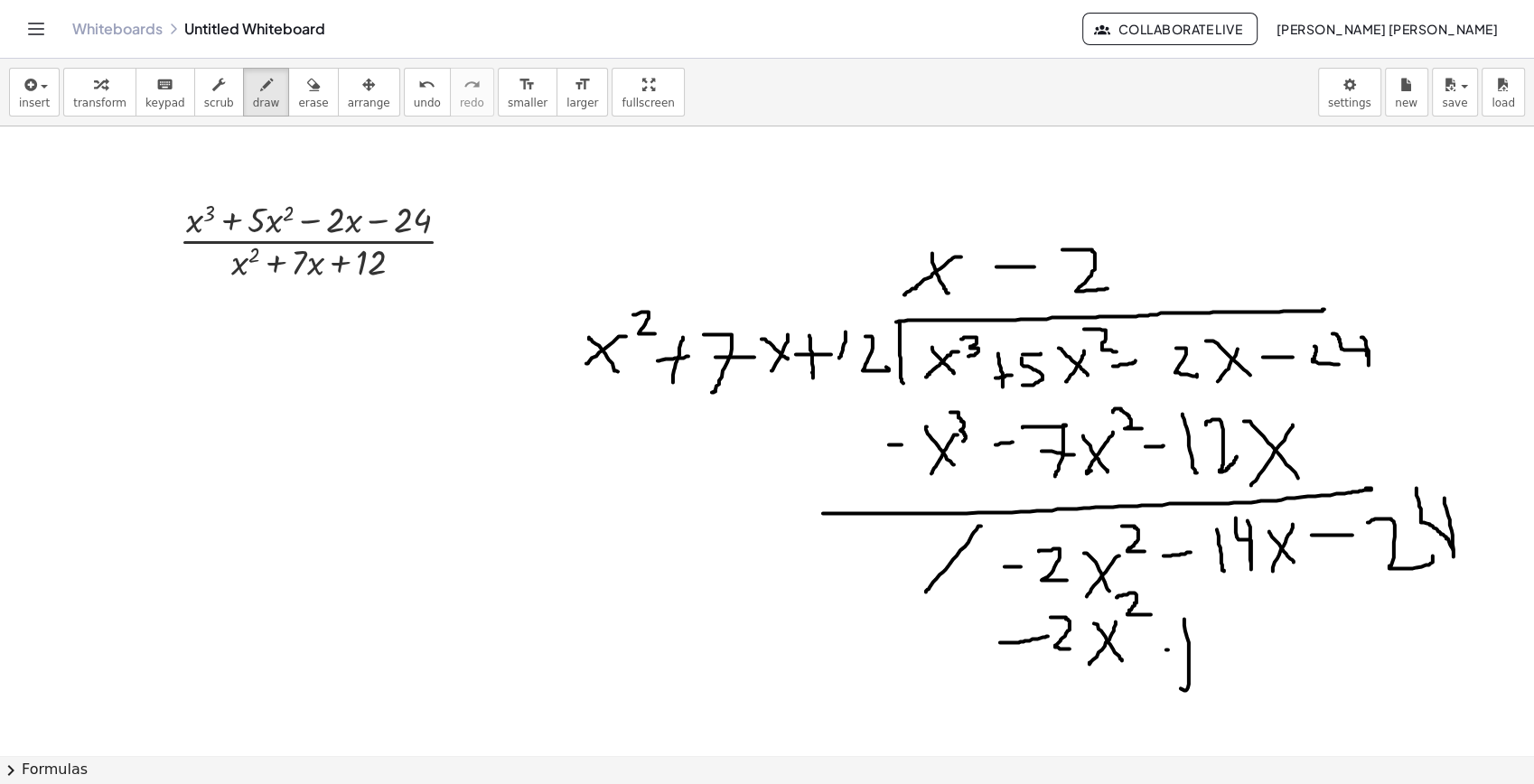
drag, startPoint x: 1247, startPoint y: 611, endPoint x: 1250, endPoint y: 645, distance: 34.1
drag, startPoint x: 1298, startPoint y: 611, endPoint x: 1319, endPoint y: 634, distance: 31.1
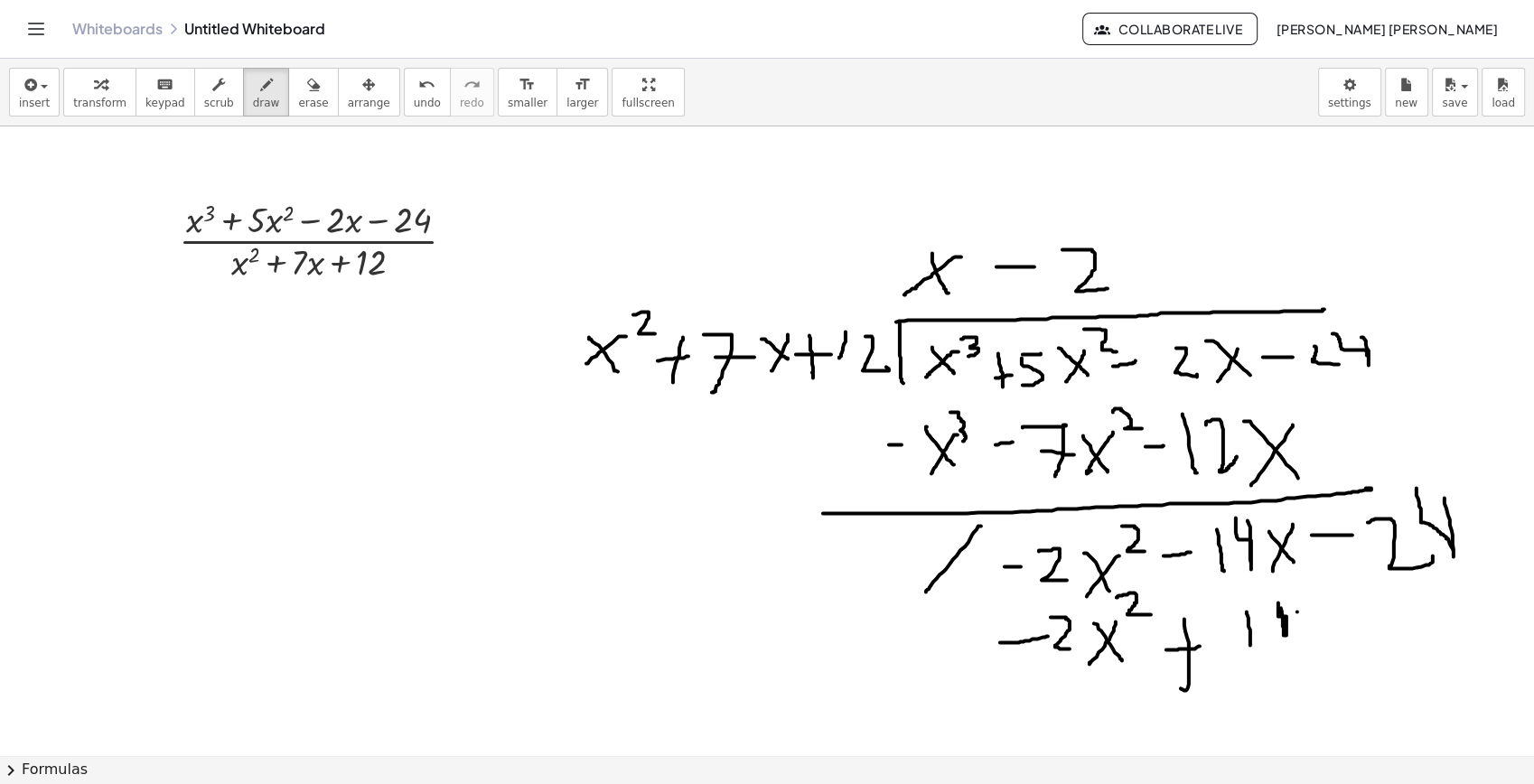
drag, startPoint x: 1317, startPoint y: 608, endPoint x: 1295, endPoint y: 633, distance: 33.3
drag, startPoint x: 1285, startPoint y: 612, endPoint x: 1263, endPoint y: 593, distance: 29.1
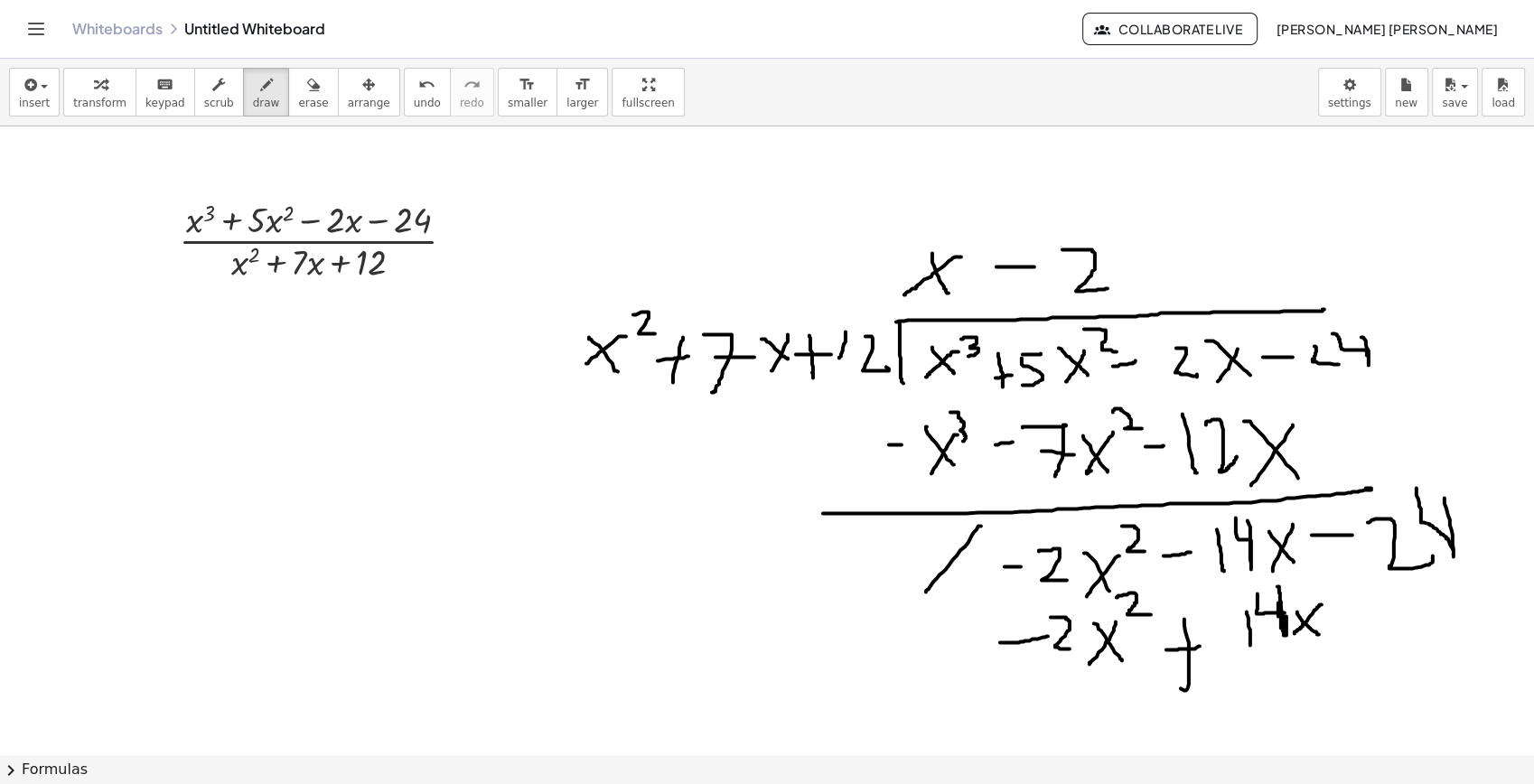
drag, startPoint x: 1278, startPoint y: 586, endPoint x: 1283, endPoint y: 631, distance: 45.3
drag, startPoint x: 1354, startPoint y: 605, endPoint x: 1354, endPoint y: 644, distance: 39.0
drag, startPoint x: 1346, startPoint y: 631, endPoint x: 1362, endPoint y: 621, distance: 18.9
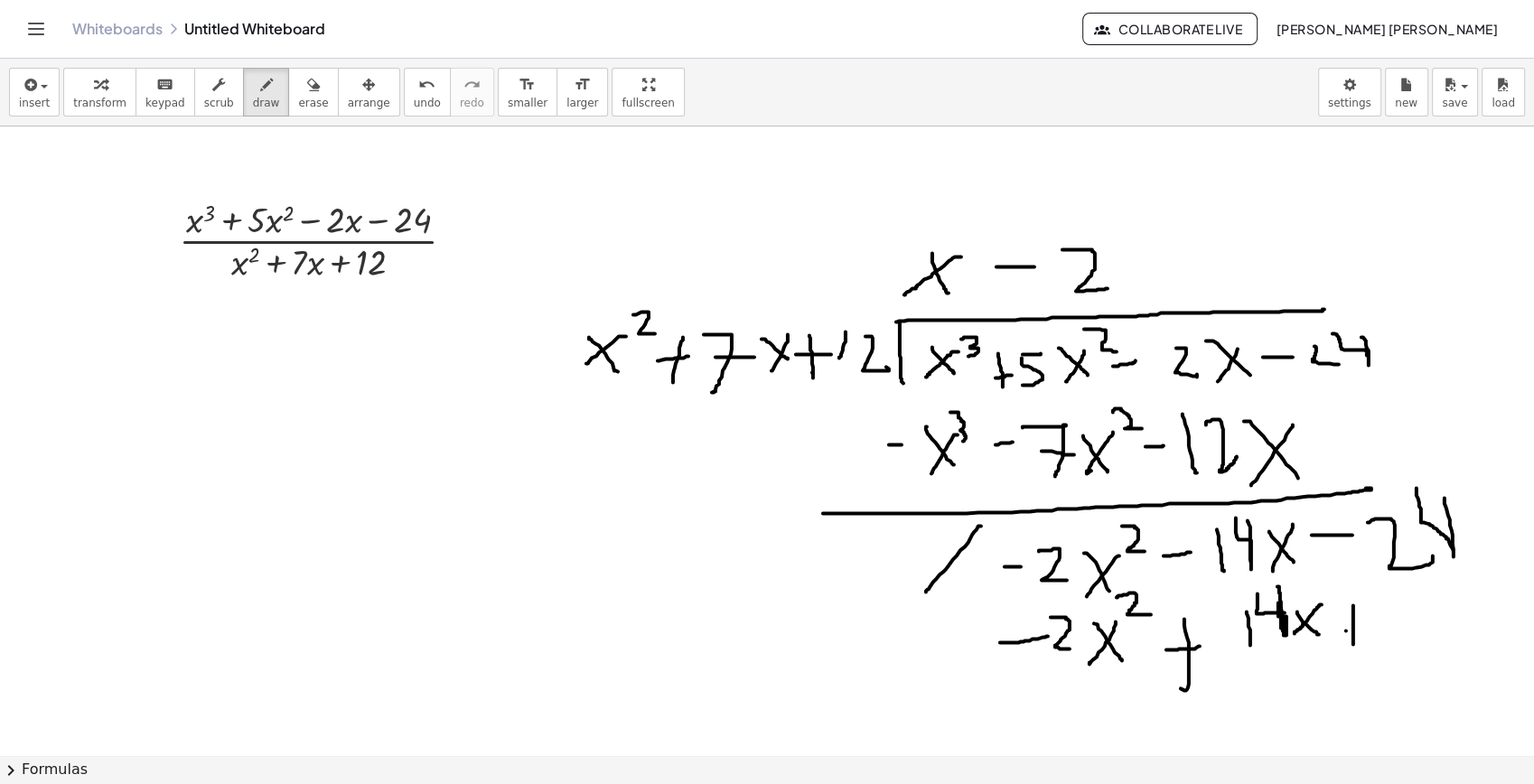
drag, startPoint x: 1381, startPoint y: 614, endPoint x: 1427, endPoint y: 617, distance: 46.1
drag, startPoint x: 1437, startPoint y: 611, endPoint x: 1416, endPoint y: 594, distance: 27.0
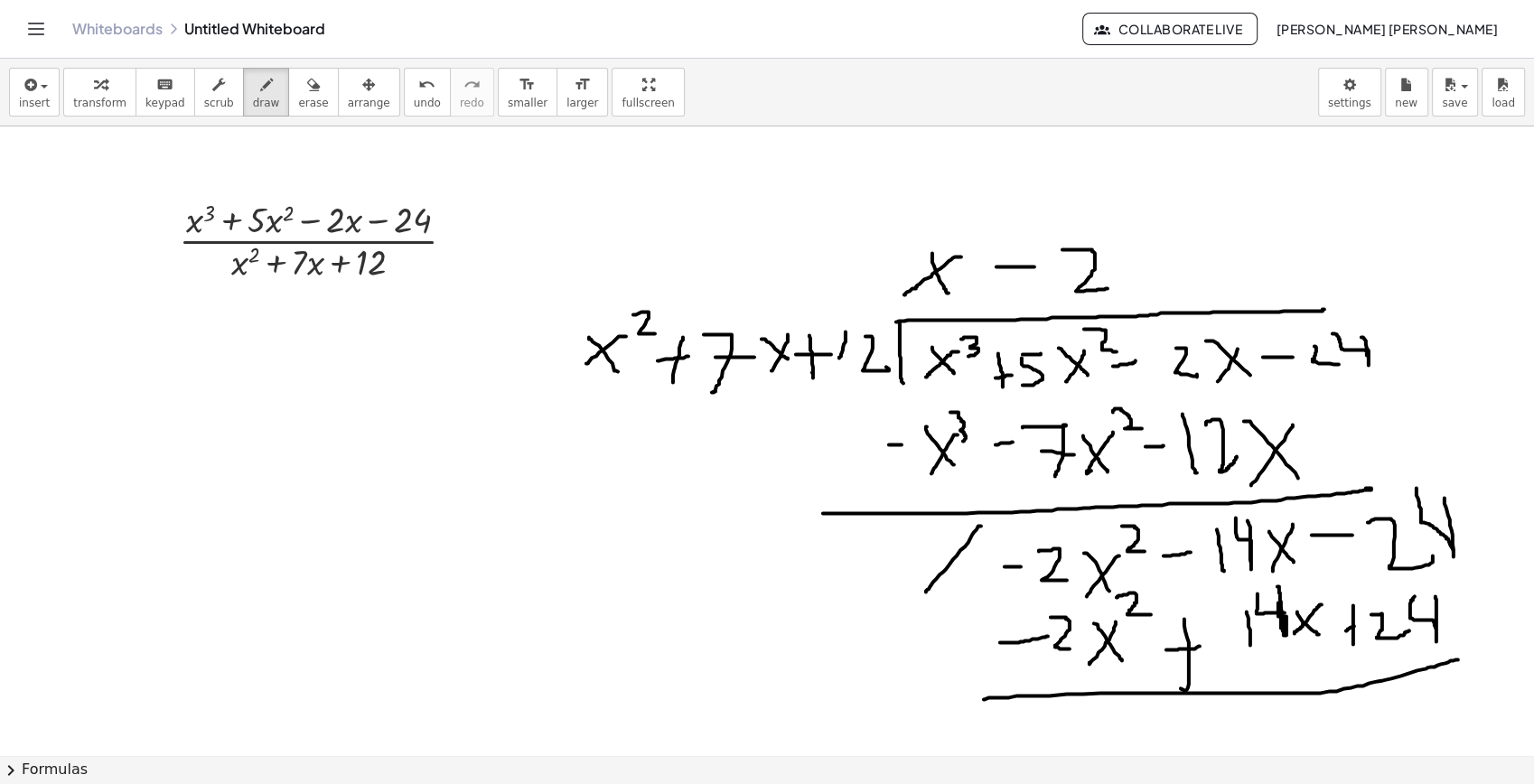
drag, startPoint x: 984, startPoint y: 699, endPoint x: 1475, endPoint y: 646, distance: 493.9
drag, startPoint x: 1440, startPoint y: 692, endPoint x: 1399, endPoint y: 732, distance: 57.3
drag, startPoint x: 1322, startPoint y: 709, endPoint x: 1246, endPoint y: 736, distance: 80.7
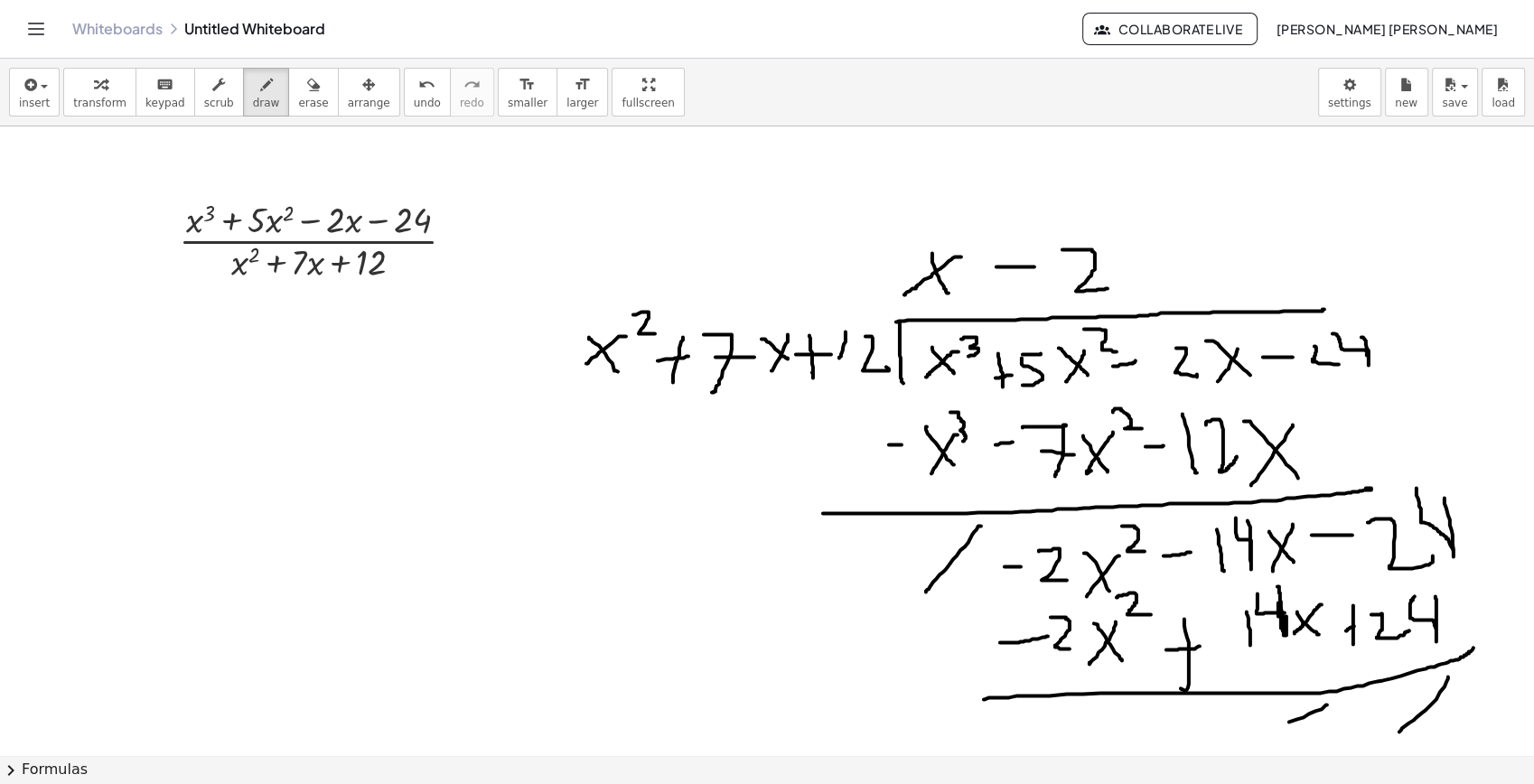
drag, startPoint x: 1139, startPoint y: 711, endPoint x: 1061, endPoint y: 737, distance: 82.2
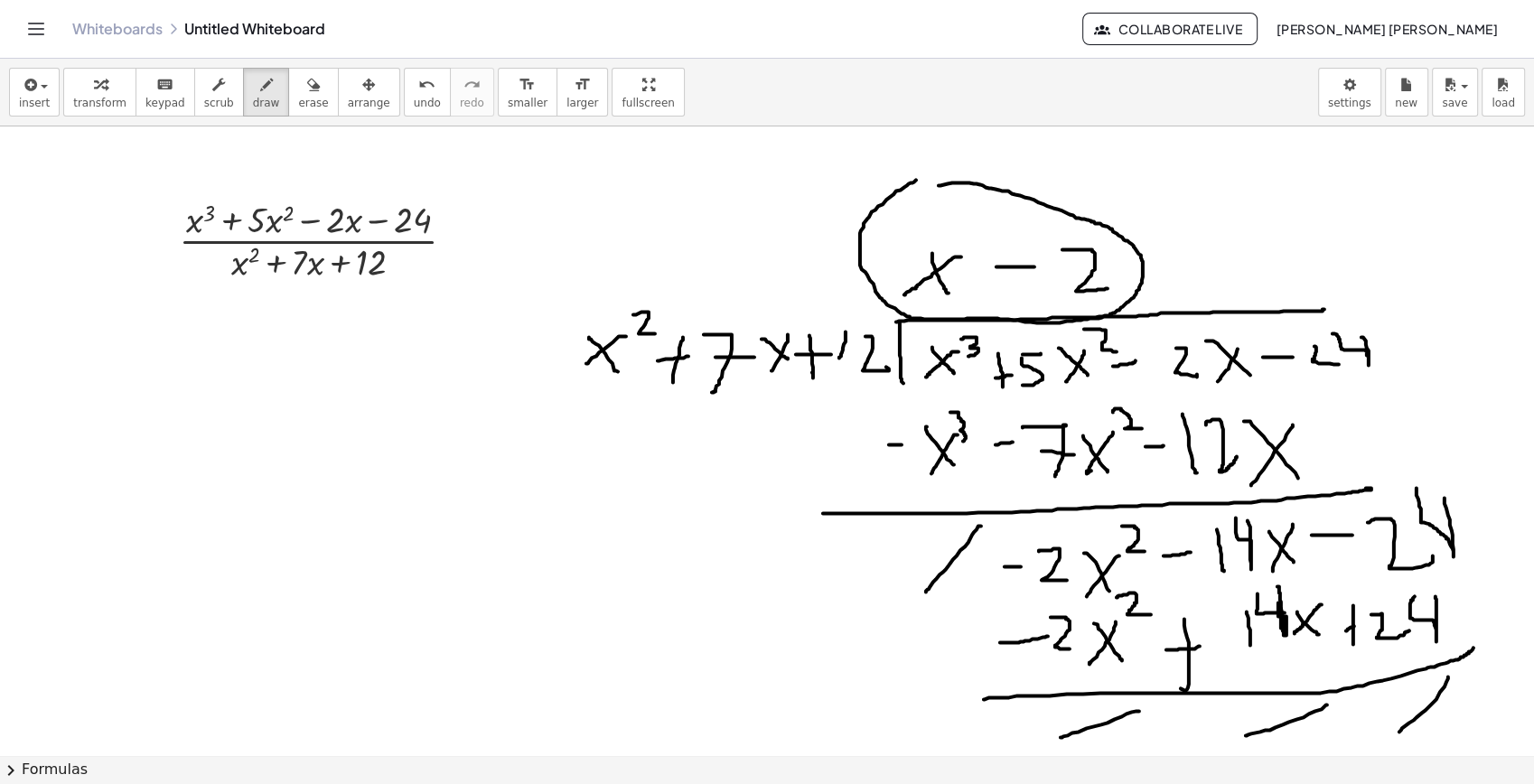
click at [298, 110] on span "erase" at bounding box center [313, 103] width 30 height 13
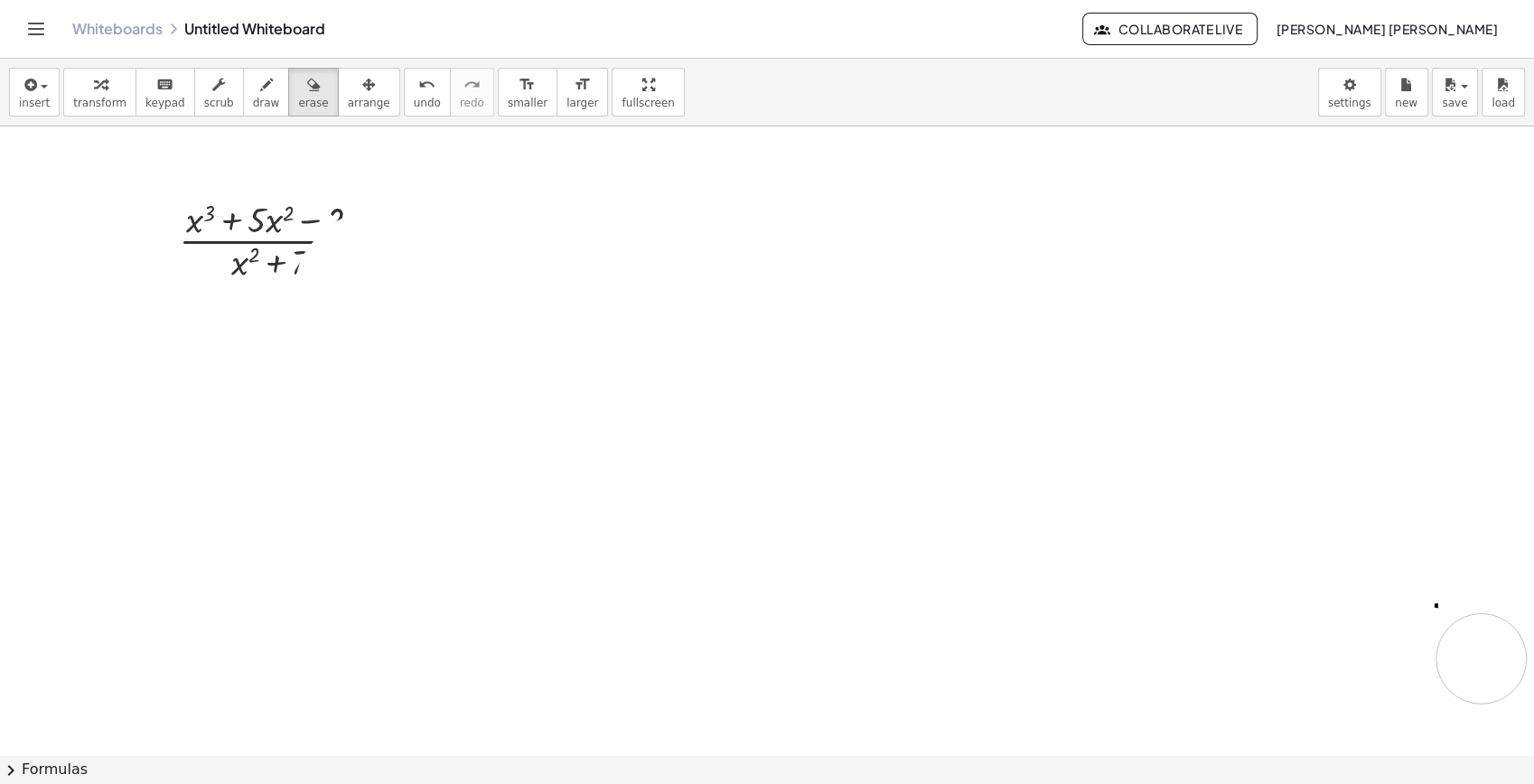
drag, startPoint x: 492, startPoint y: 219, endPoint x: 1347, endPoint y: 571, distance: 924.6
drag, startPoint x: 1375, startPoint y: 569, endPoint x: 1445, endPoint y: 618, distance: 85.4
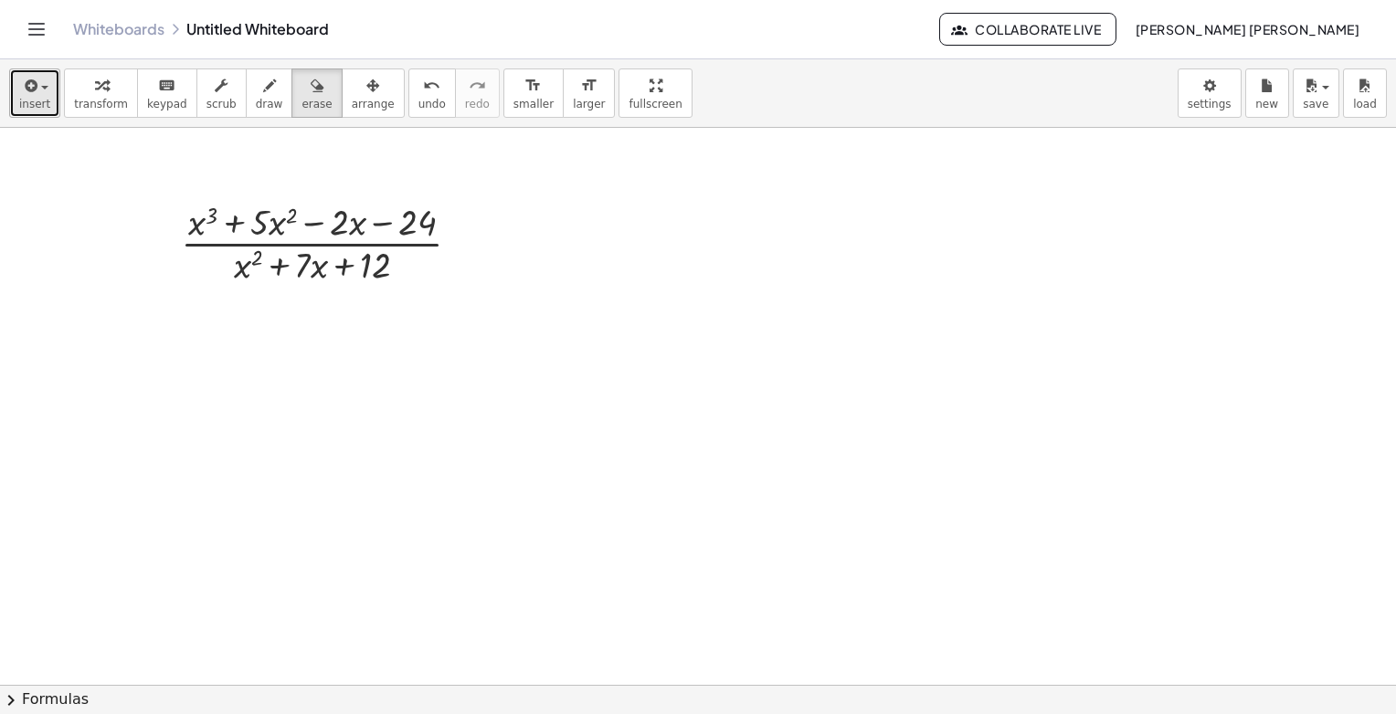
click at [44, 103] on span "insert" at bounding box center [34, 104] width 31 height 13
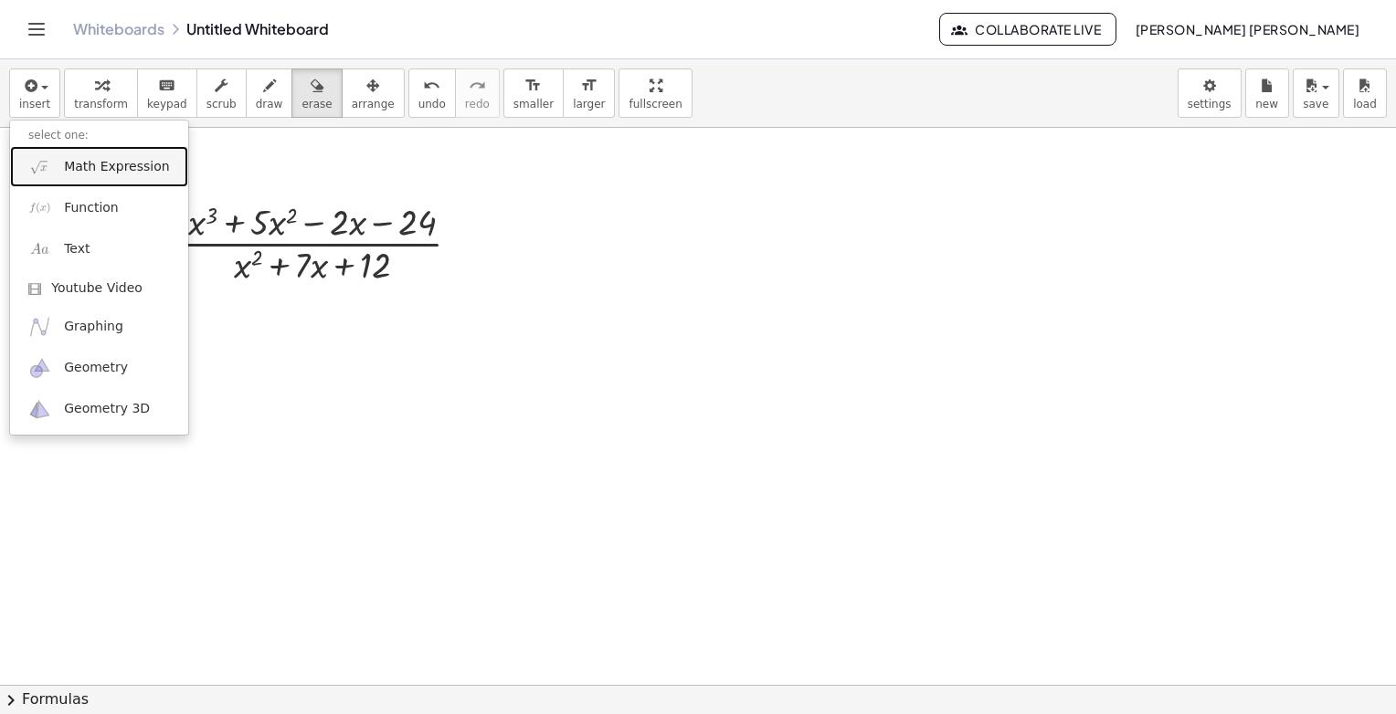
click at [80, 158] on span "Math Expression" at bounding box center [116, 167] width 105 height 18
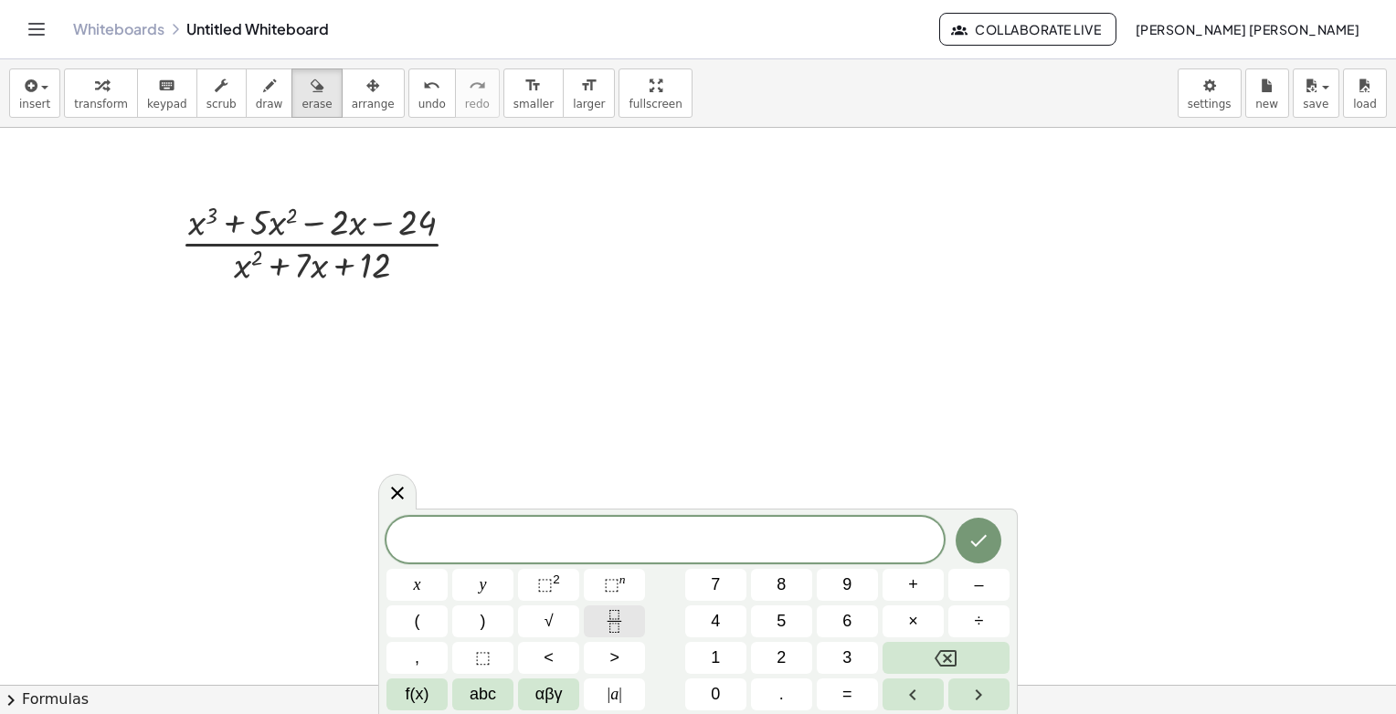
click at [618, 619] on icon "Fraction" at bounding box center [614, 621] width 23 height 23
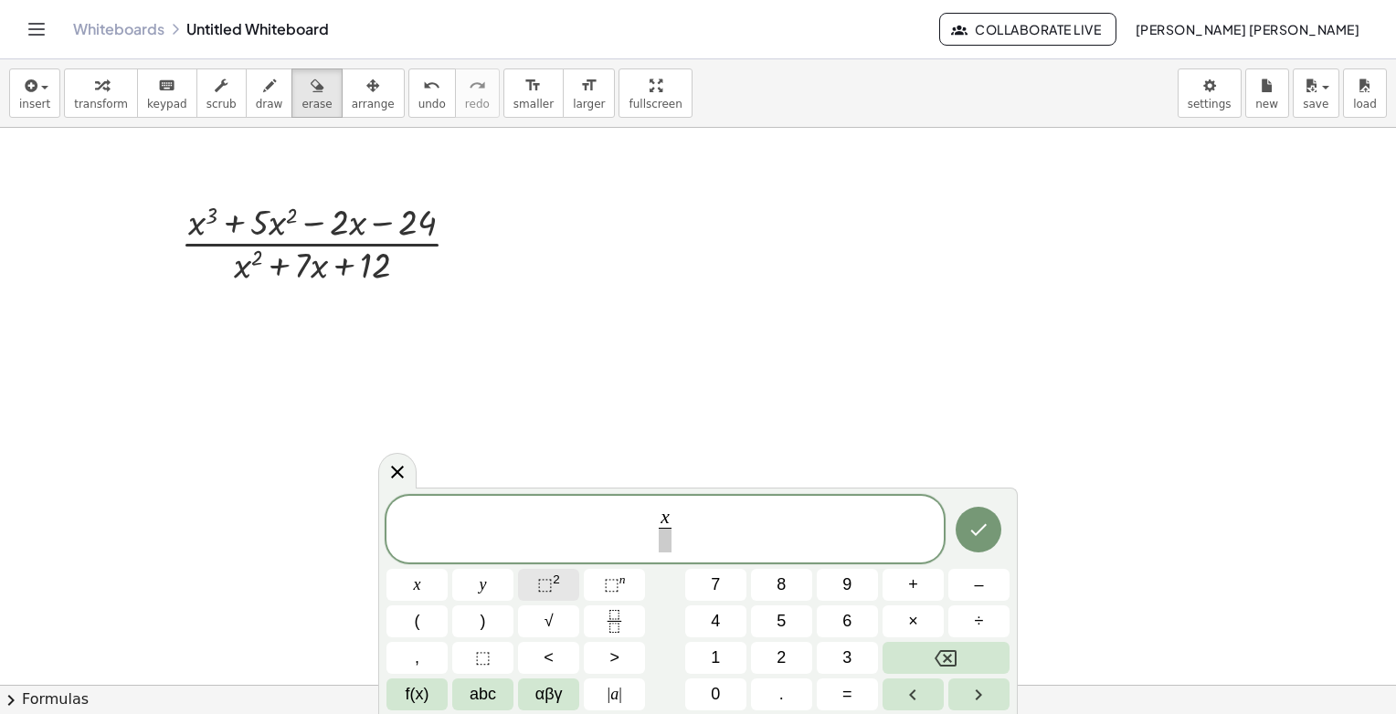
click at [545, 588] on span "⬚" at bounding box center [545, 585] width 16 height 18
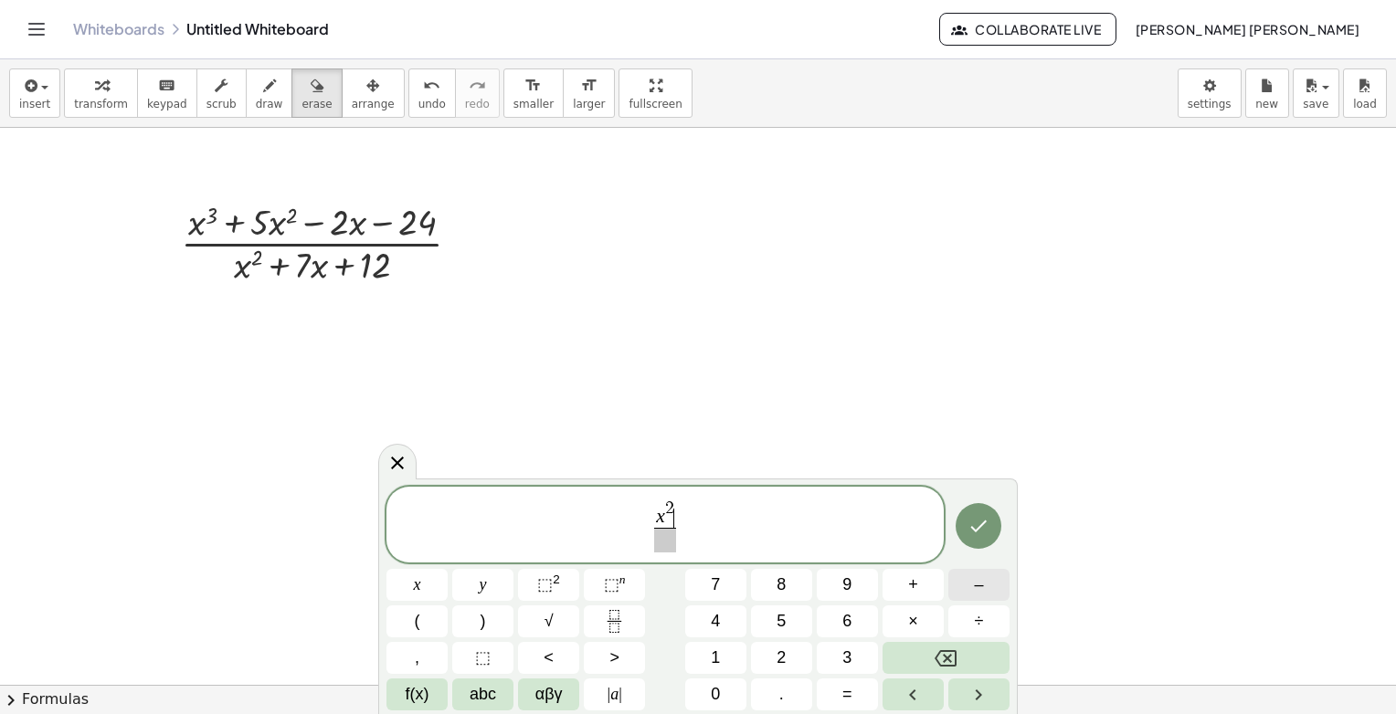
click at [970, 593] on button "–" at bounding box center [978, 585] width 61 height 32
click at [865, 593] on button "9" at bounding box center [847, 585] width 61 height 32
click at [659, 544] on span at bounding box center [666, 540] width 56 height 25
click at [975, 530] on icon "Done" at bounding box center [979, 526] width 16 height 12
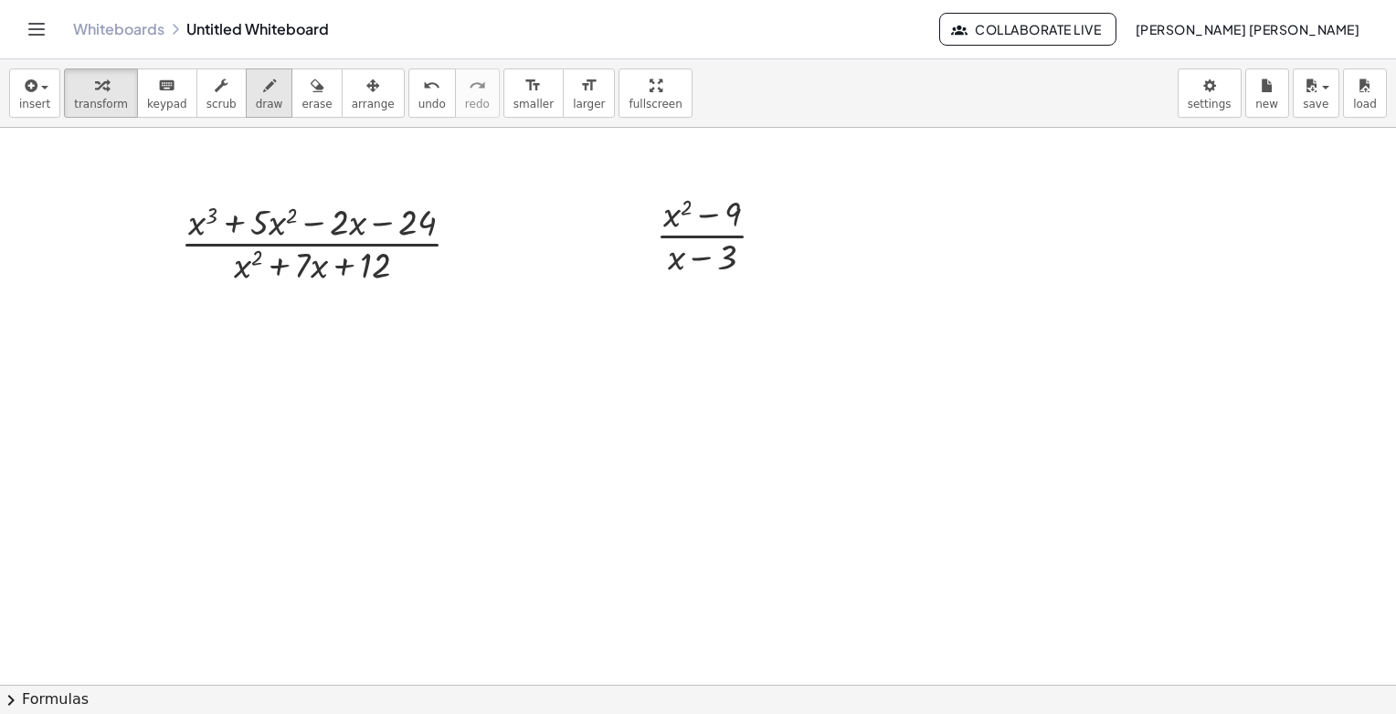
click at [263, 83] on icon "button" at bounding box center [269, 86] width 13 height 22
drag, startPoint x: 911, startPoint y: 333, endPoint x: 1087, endPoint y: 354, distance: 177.6
drag, startPoint x: 865, startPoint y: 337, endPoint x: 855, endPoint y: 414, distance: 77.4
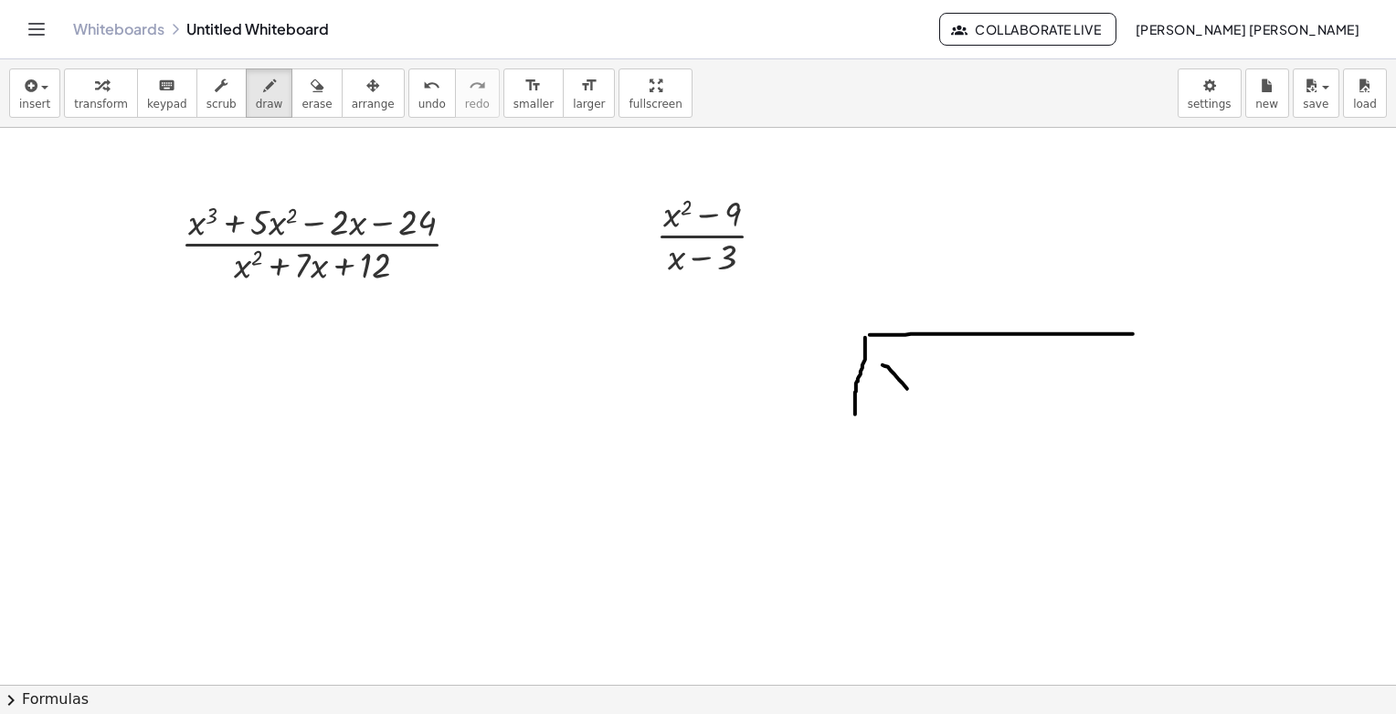
drag, startPoint x: 903, startPoint y: 383, endPoint x: 924, endPoint y: 421, distance: 43.7
drag, startPoint x: 920, startPoint y: 375, endPoint x: 895, endPoint y: 404, distance: 38.3
drag, startPoint x: 936, startPoint y: 353, endPoint x: 957, endPoint y: 367, distance: 25.6
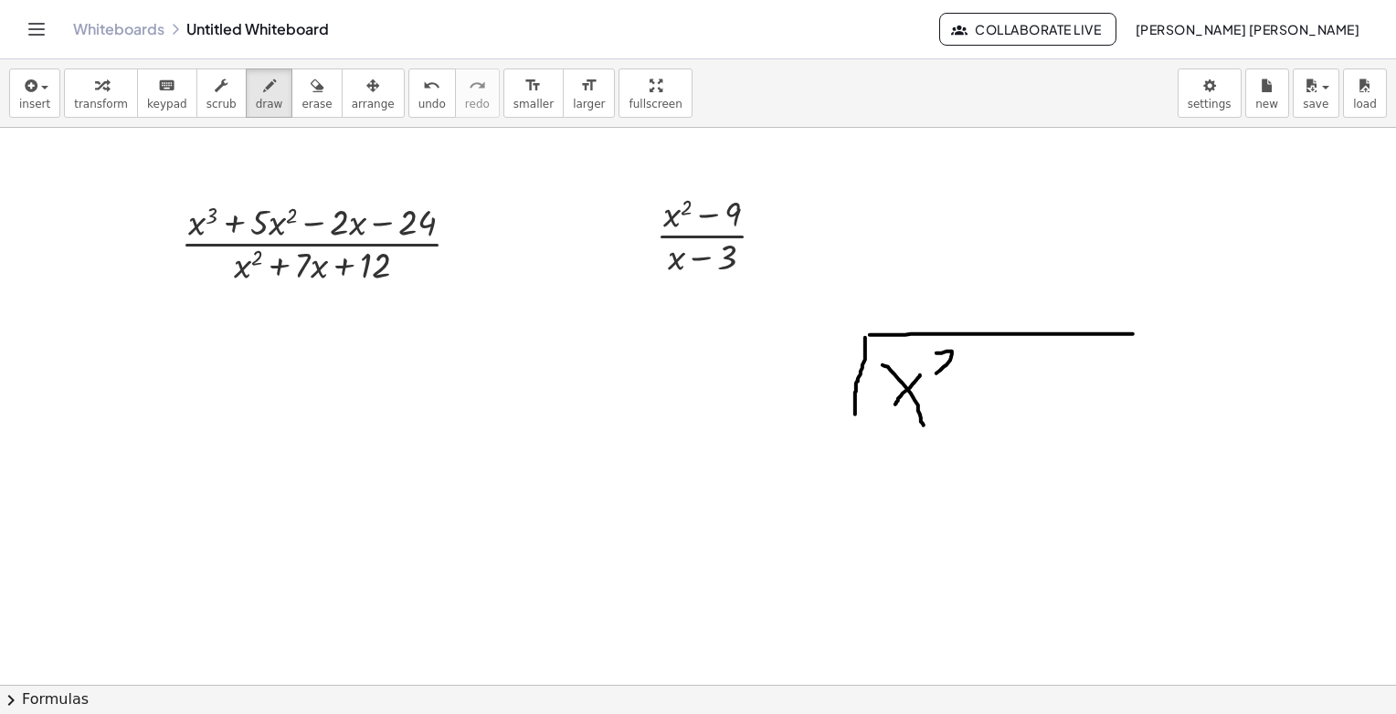
drag, startPoint x: 955, startPoint y: 386, endPoint x: 975, endPoint y: 386, distance: 20.1
drag, startPoint x: 1023, startPoint y: 363, endPoint x: 1010, endPoint y: 369, distance: 14.3
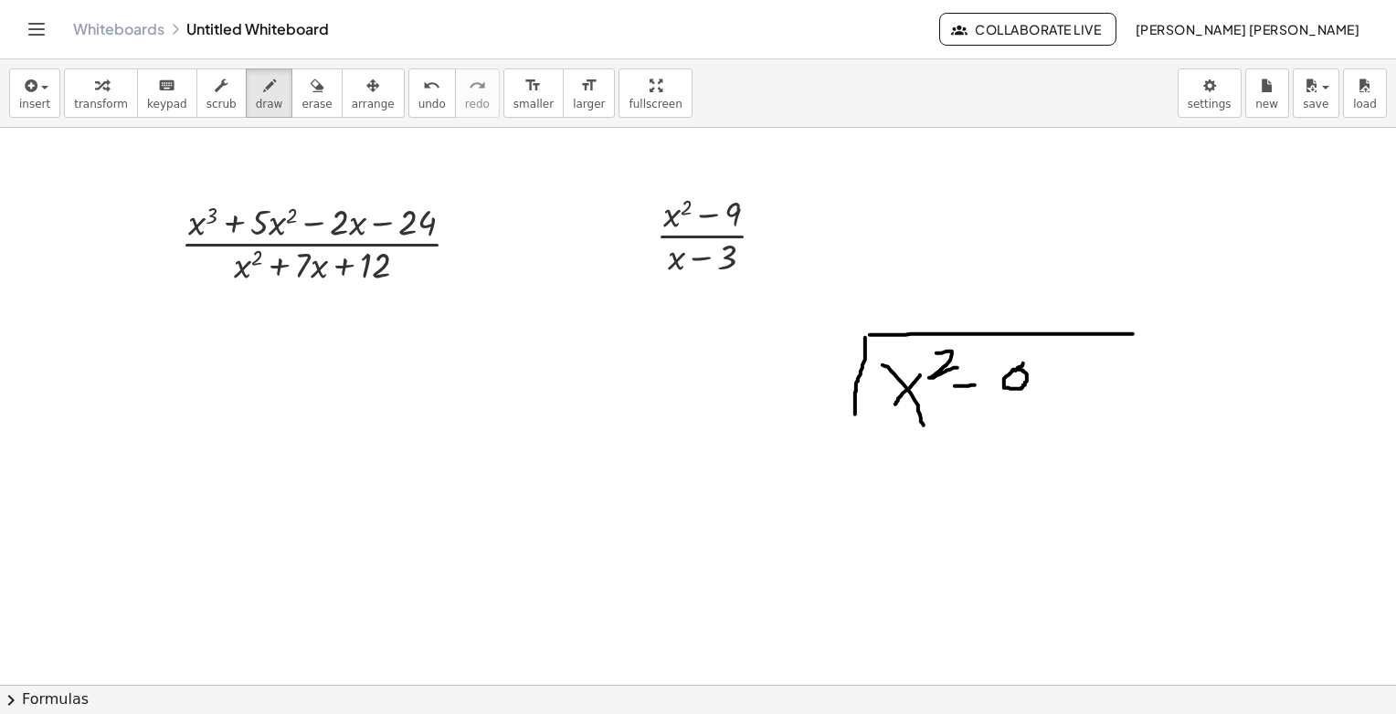
drag, startPoint x: 691, startPoint y: 346, endPoint x: 723, endPoint y: 375, distance: 42.7
drag, startPoint x: 739, startPoint y: 359, endPoint x: 778, endPoint y: 355, distance: 39.5
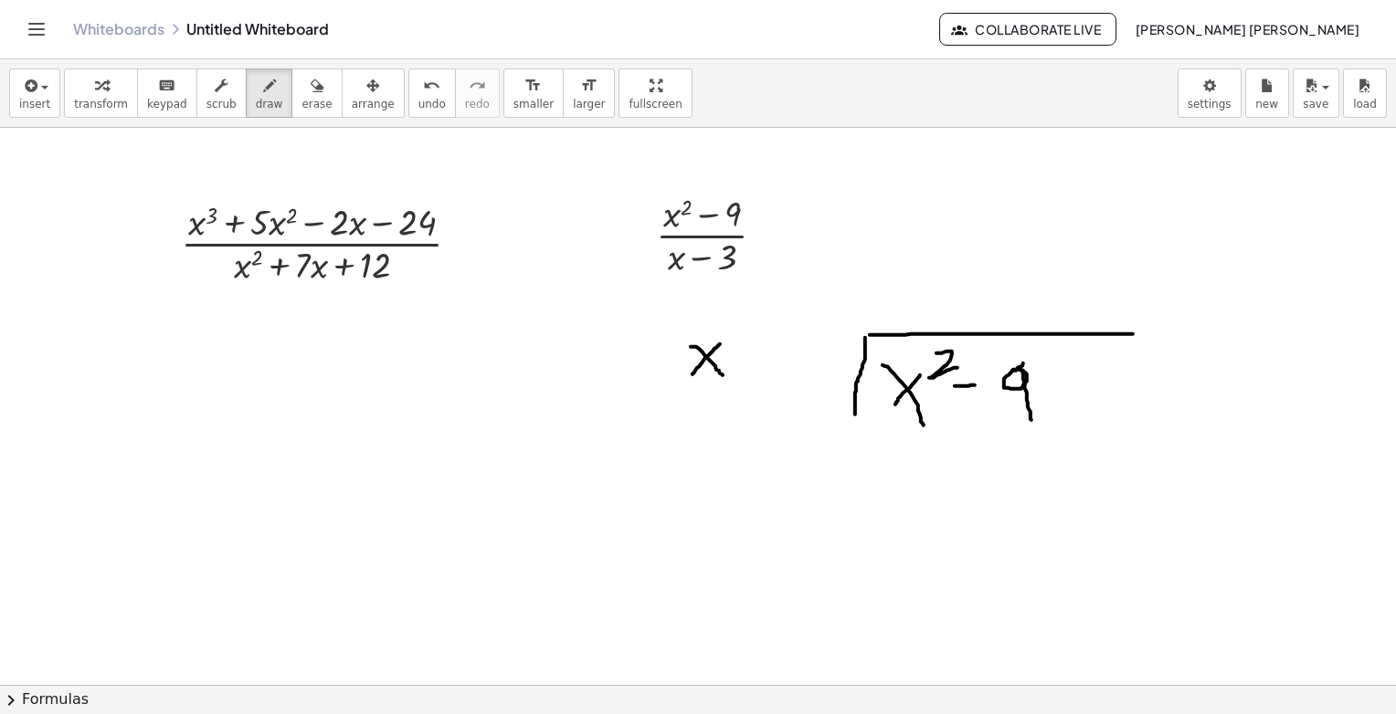
drag, startPoint x: 800, startPoint y: 333, endPoint x: 796, endPoint y: 380, distance: 46.8
drag, startPoint x: 904, startPoint y: 265, endPoint x: 918, endPoint y: 287, distance: 25.9
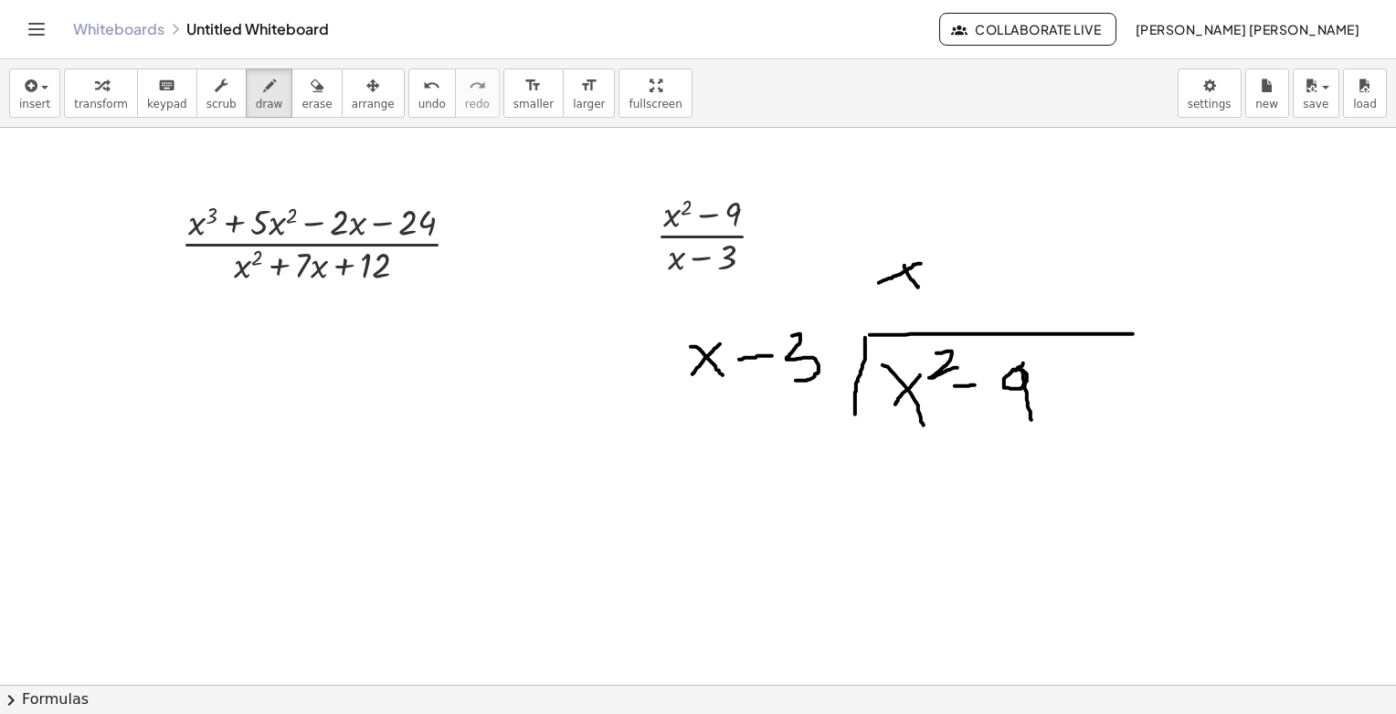
drag, startPoint x: 914, startPoint y: 264, endPoint x: 879, endPoint y: 282, distance: 39.2
drag, startPoint x: 840, startPoint y: 485, endPoint x: 861, endPoint y: 483, distance: 20.2
drag, startPoint x: 890, startPoint y: 464, endPoint x: 908, endPoint y: 487, distance: 29.2
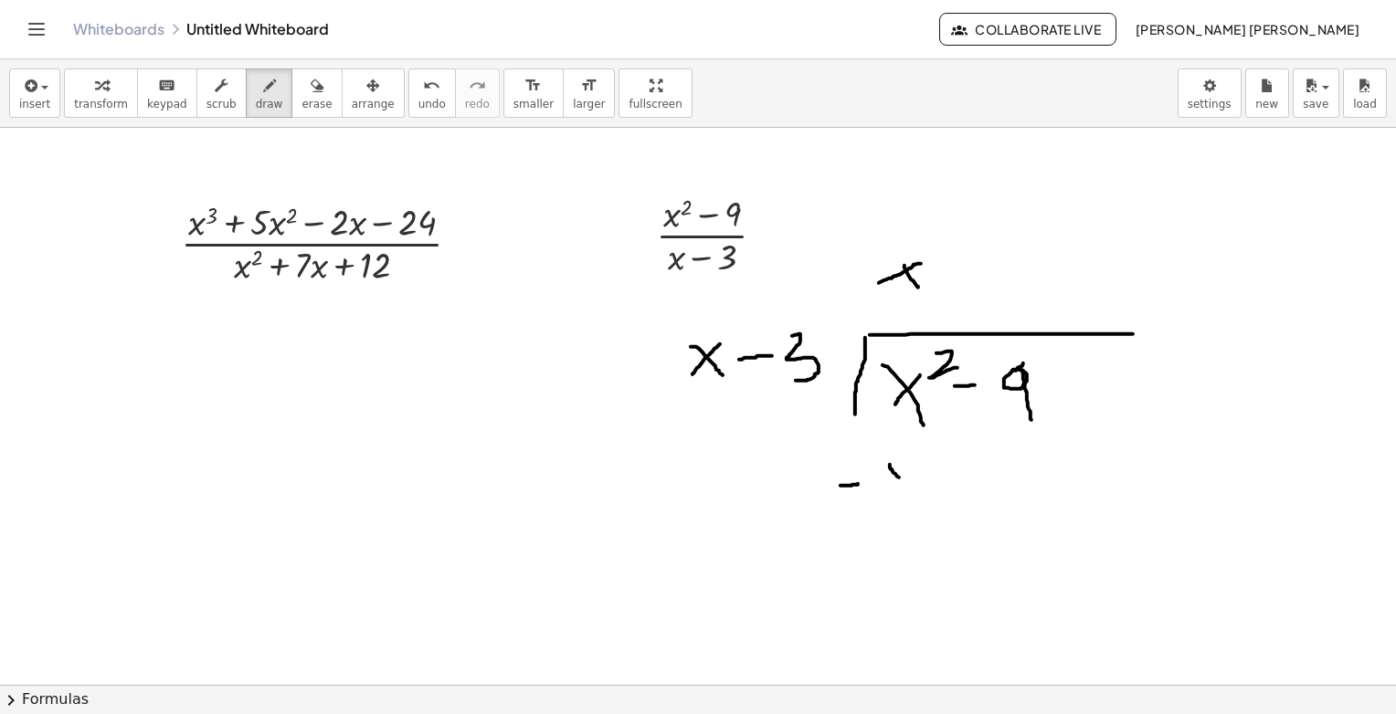
drag, startPoint x: 909, startPoint y: 458, endPoint x: 881, endPoint y: 488, distance: 41.4
drag, startPoint x: 917, startPoint y: 441, endPoint x: 921, endPoint y: 451, distance: 10.7
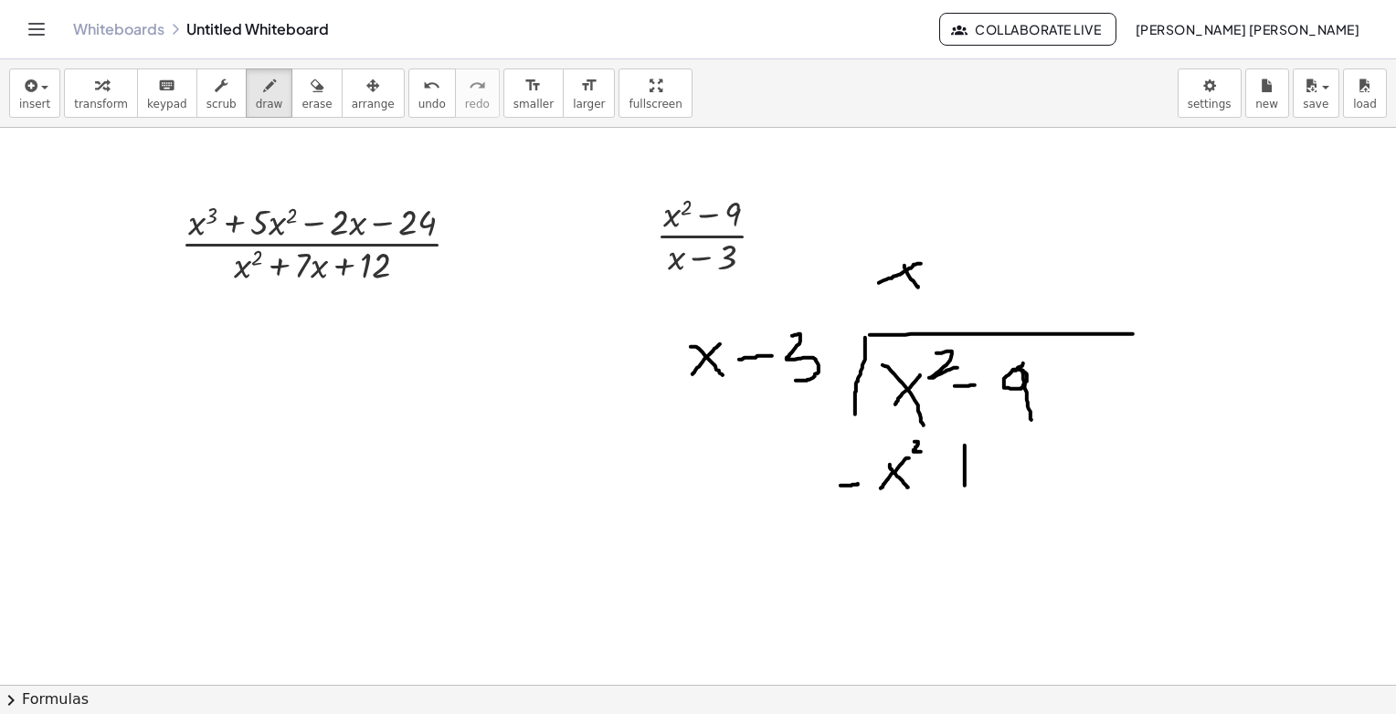
drag, startPoint x: 965, startPoint y: 445, endPoint x: 965, endPoint y: 485, distance: 40.2
drag, startPoint x: 954, startPoint y: 466, endPoint x: 976, endPoint y: 466, distance: 21.9
drag, startPoint x: 1003, startPoint y: 444, endPoint x: 1010, endPoint y: 488, distance: 44.3
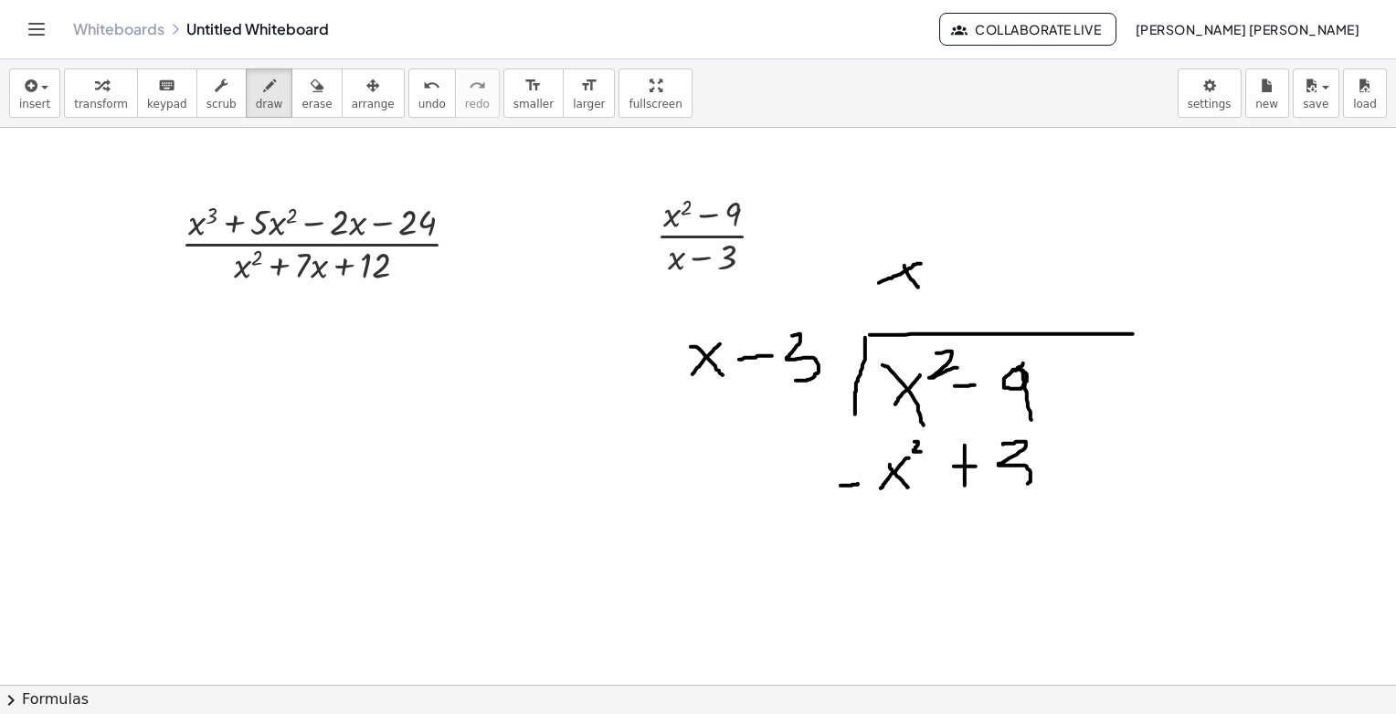
drag, startPoint x: 1049, startPoint y: 459, endPoint x: 1080, endPoint y: 475, distance: 35.1
drag, startPoint x: 1085, startPoint y: 454, endPoint x: 1052, endPoint y: 489, distance: 47.8
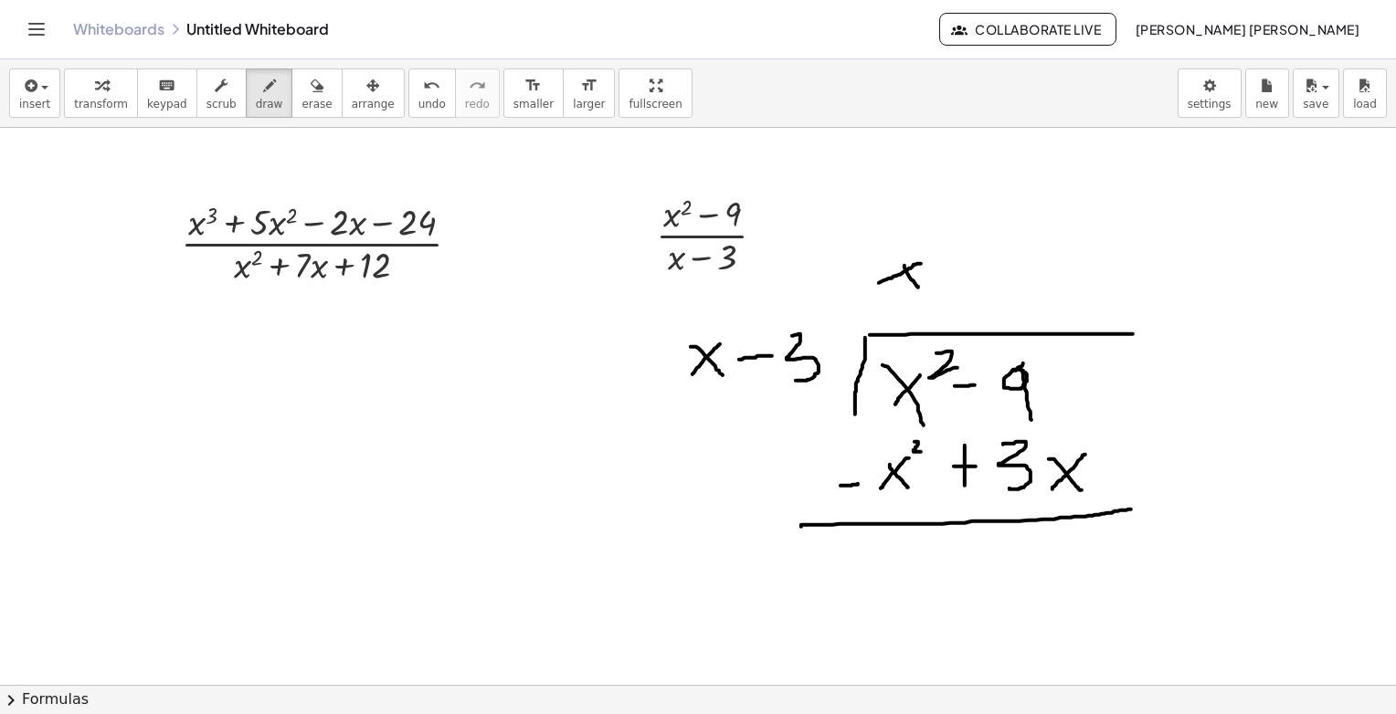
drag, startPoint x: 903, startPoint y: 523, endPoint x: 1131, endPoint y: 509, distance: 228.9
drag, startPoint x: 928, startPoint y: 544, endPoint x: 853, endPoint y: 596, distance: 91.2
drag, startPoint x: 953, startPoint y: 274, endPoint x: 999, endPoint y: 273, distance: 45.7
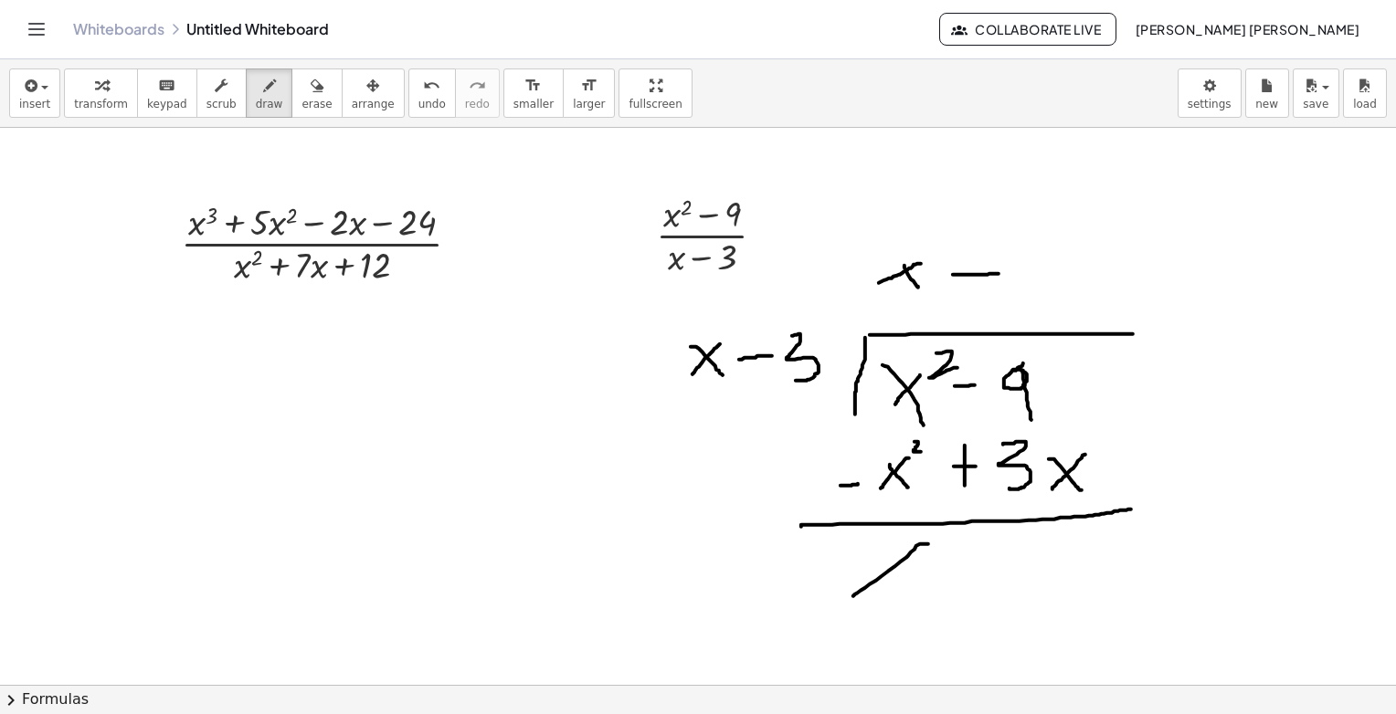
drag, startPoint x: 976, startPoint y: 255, endPoint x: 976, endPoint y: 291, distance: 35.6
drag, startPoint x: 1022, startPoint y: 250, endPoint x: 1039, endPoint y: 299, distance: 51.1
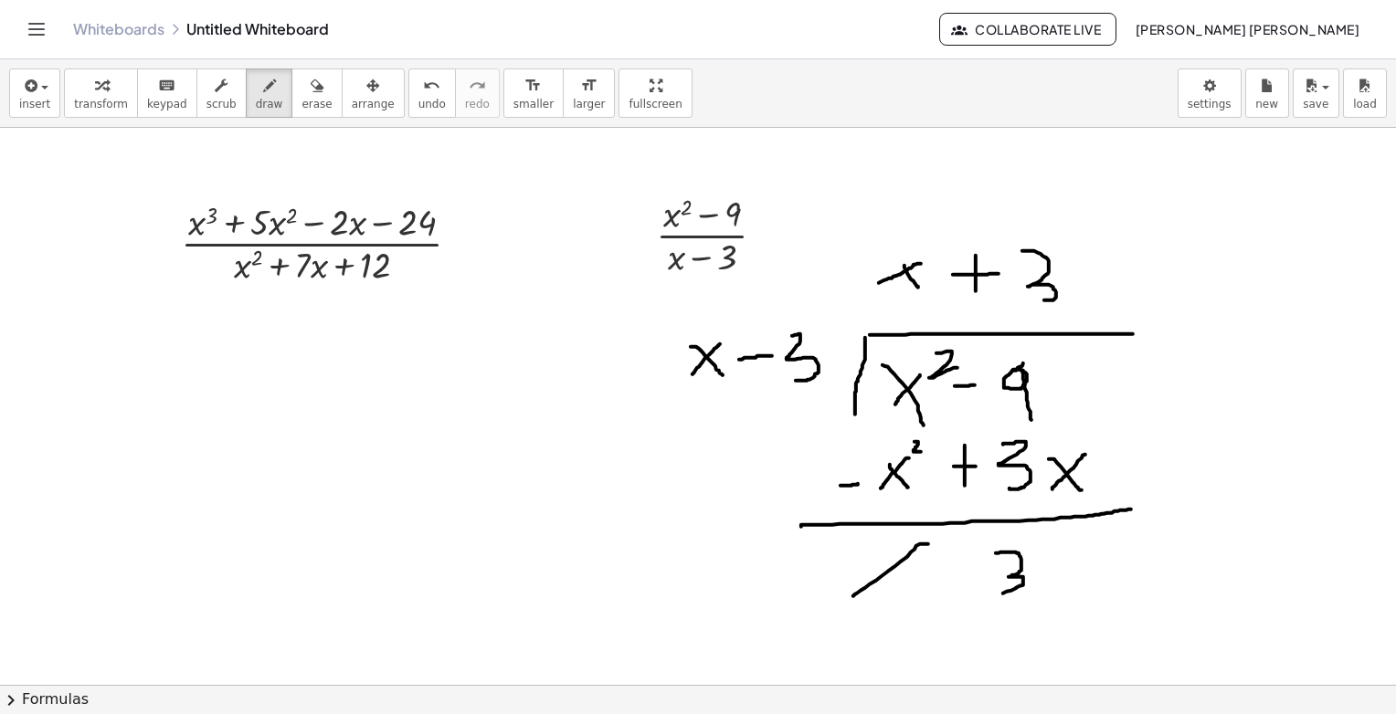
drag, startPoint x: 1021, startPoint y: 559, endPoint x: 1007, endPoint y: 586, distance: 30.3
drag, startPoint x: 1074, startPoint y: 567, endPoint x: 1092, endPoint y: 597, distance: 34.0
drag, startPoint x: 1096, startPoint y: 550, endPoint x: 1060, endPoint y: 588, distance: 53.0
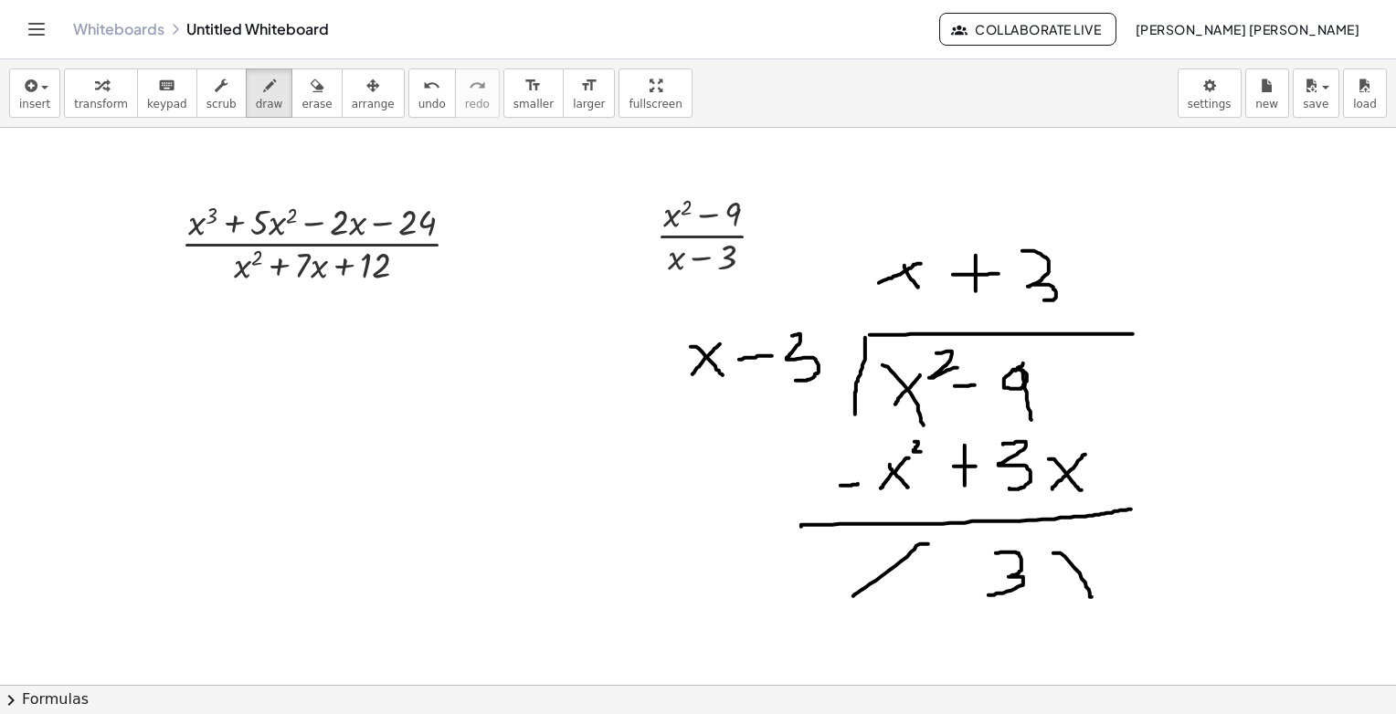
drag, startPoint x: 1133, startPoint y: 571, endPoint x: 1149, endPoint y: 571, distance: 16.4
drag, startPoint x: 1208, startPoint y: 549, endPoint x: 1211, endPoint y: 597, distance: 47.6
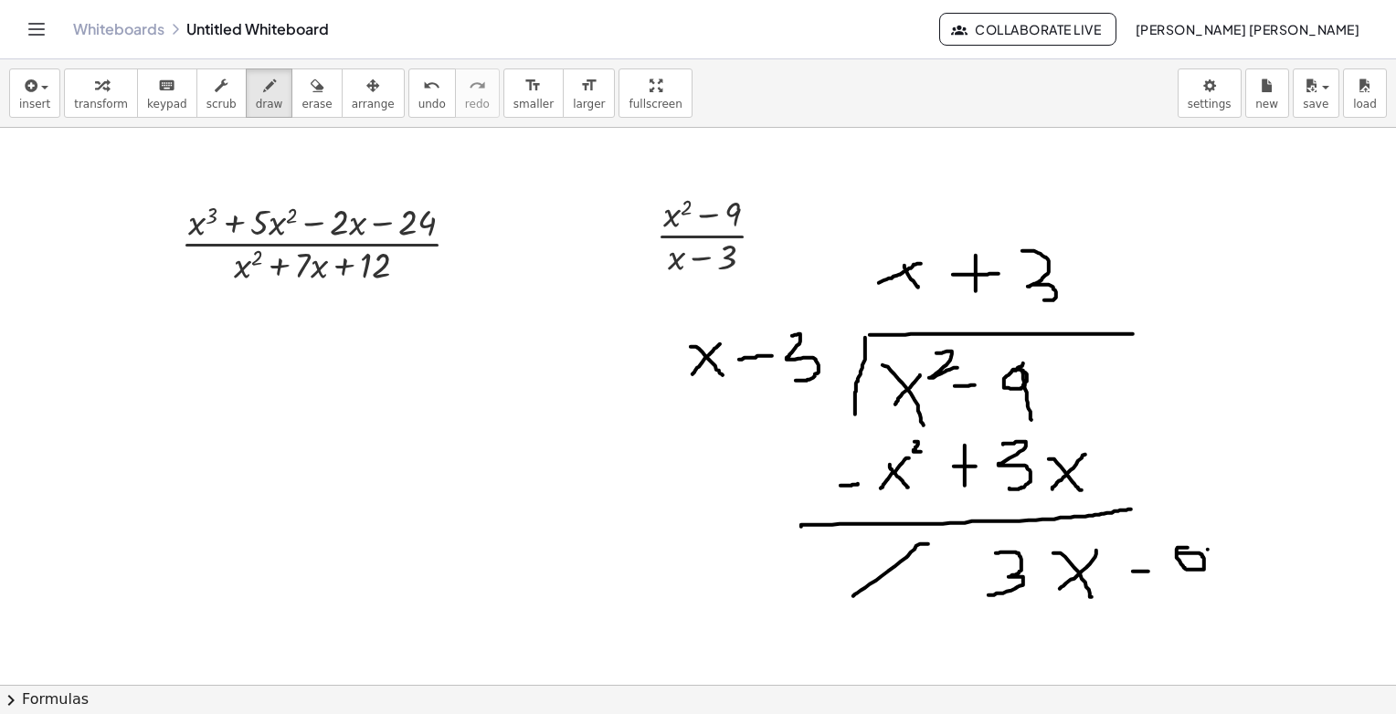
drag, startPoint x: 1012, startPoint y: 623, endPoint x: 1011, endPoint y: 655, distance: 32.0
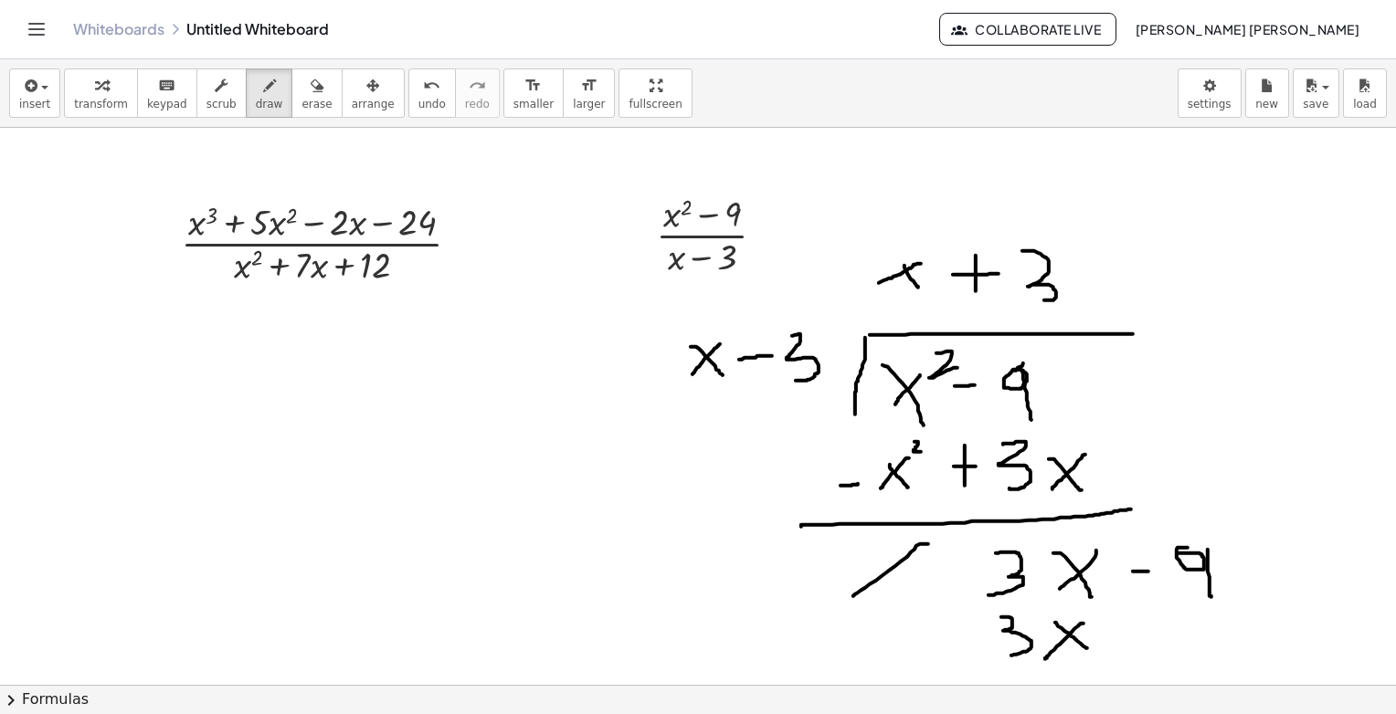
drag, startPoint x: 961, startPoint y: 622, endPoint x: 997, endPoint y: 626, distance: 35.8
drag, startPoint x: 296, startPoint y: 102, endPoint x: 300, endPoint y: 114, distance: 12.4
click at [301, 101] on span "erase" at bounding box center [316, 104] width 30 height 13
drag, startPoint x: 1078, startPoint y: 645, endPoint x: 991, endPoint y: 642, distance: 86.8
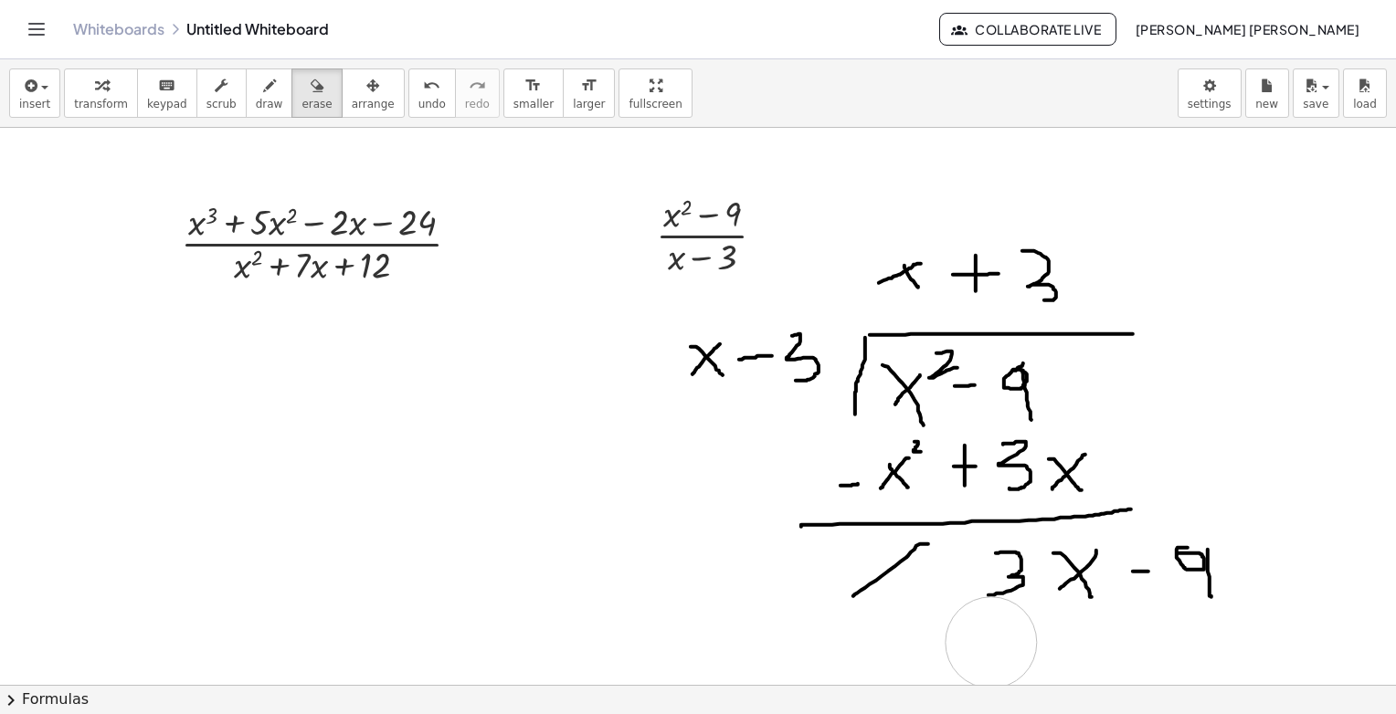
click at [257, 107] on button "draw" at bounding box center [270, 93] width 48 height 49
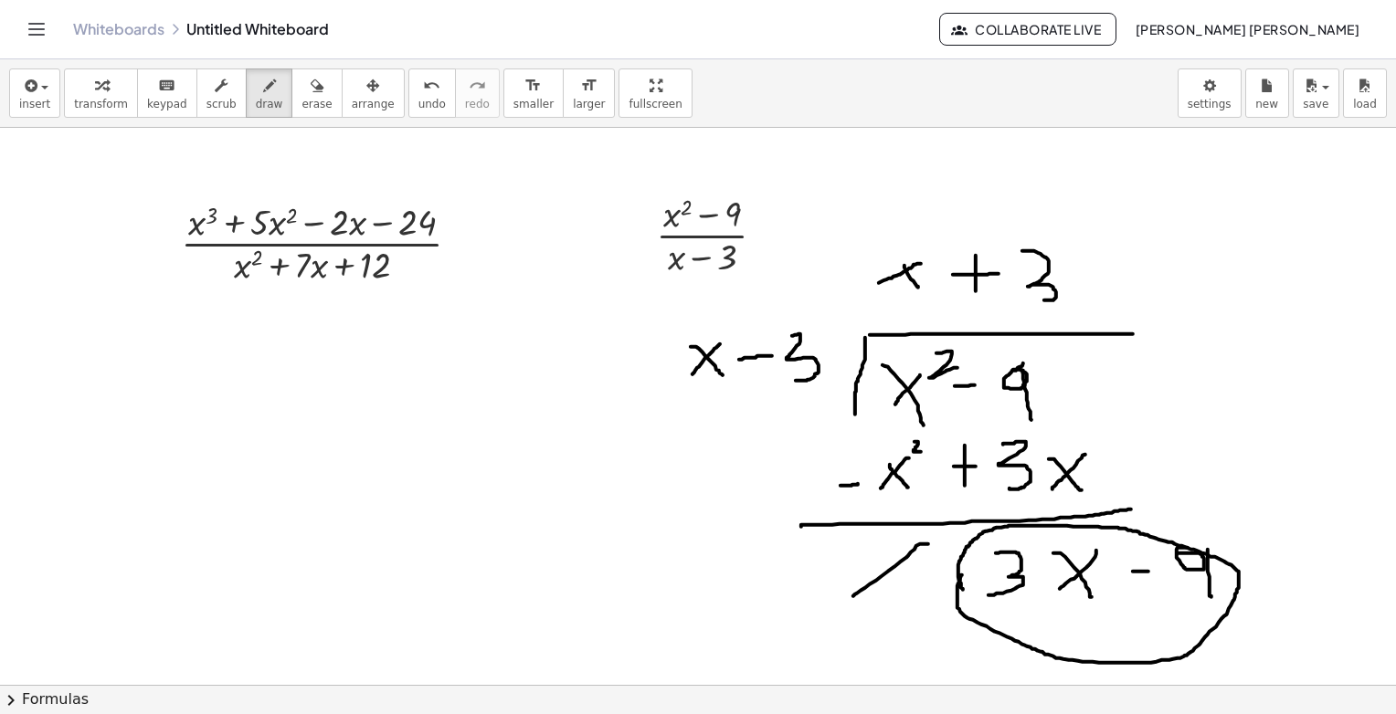
drag, startPoint x: 962, startPoint y: 575, endPoint x: 963, endPoint y: 589, distance: 14.6
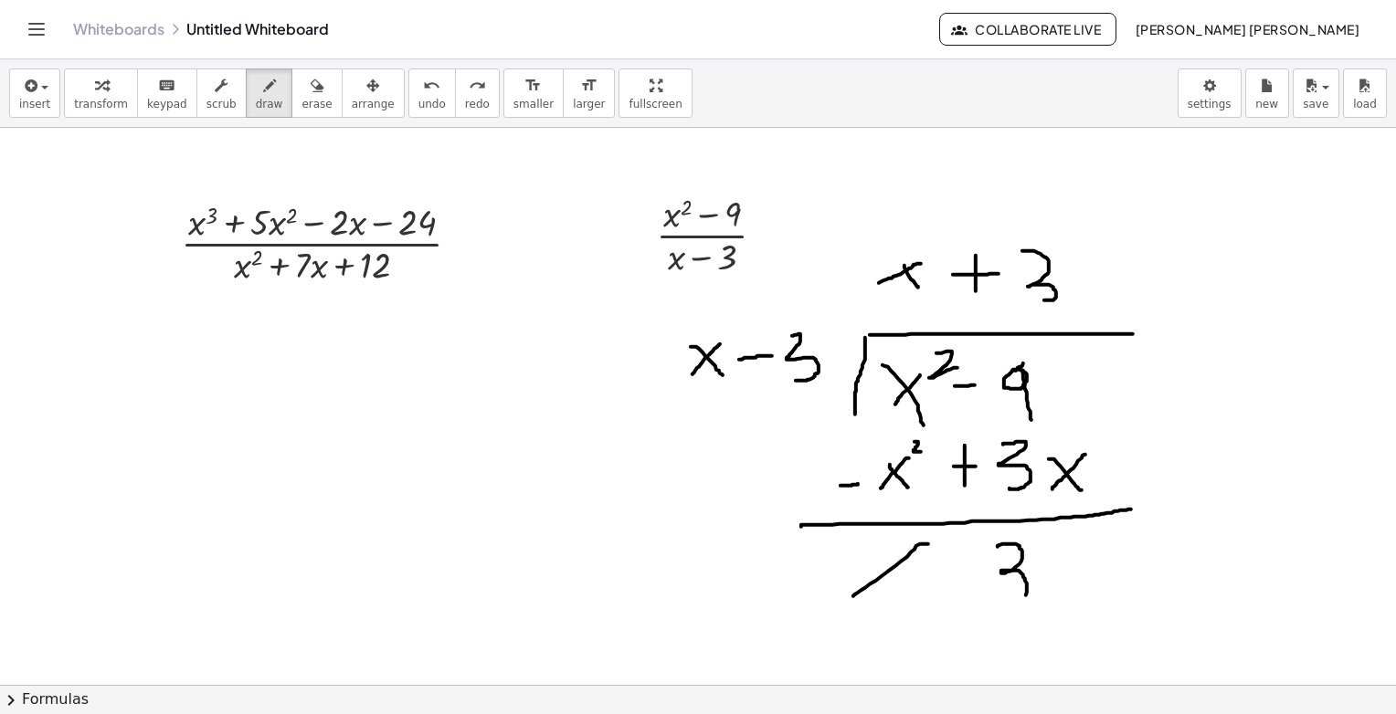
drag, startPoint x: 1022, startPoint y: 558, endPoint x: 1026, endPoint y: 590, distance: 32.2
drag, startPoint x: 1055, startPoint y: 565, endPoint x: 1072, endPoint y: 576, distance: 20.3
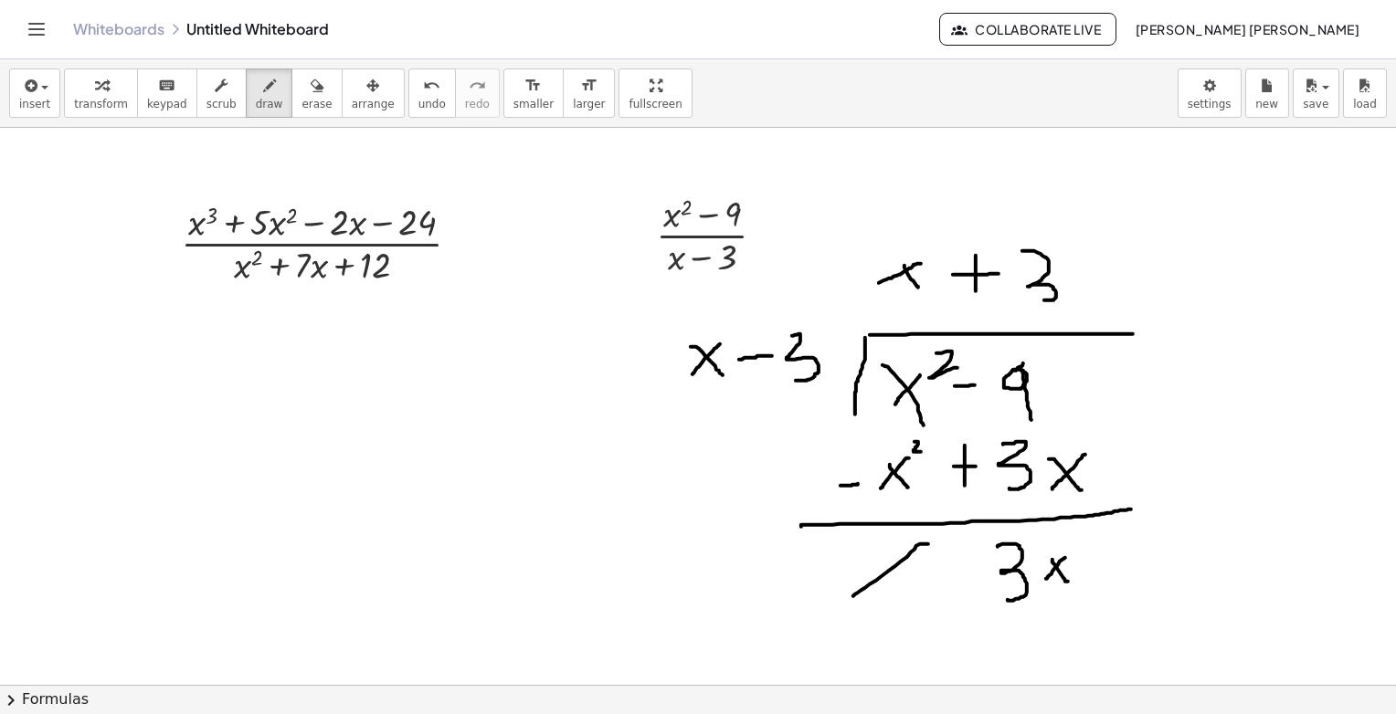
drag, startPoint x: 1086, startPoint y: 567, endPoint x: 1126, endPoint y: 567, distance: 40.2
drag, startPoint x: 1166, startPoint y: 541, endPoint x: 1169, endPoint y: 551, distance: 10.7
drag, startPoint x: 1185, startPoint y: 554, endPoint x: 1191, endPoint y: 581, distance: 28.1
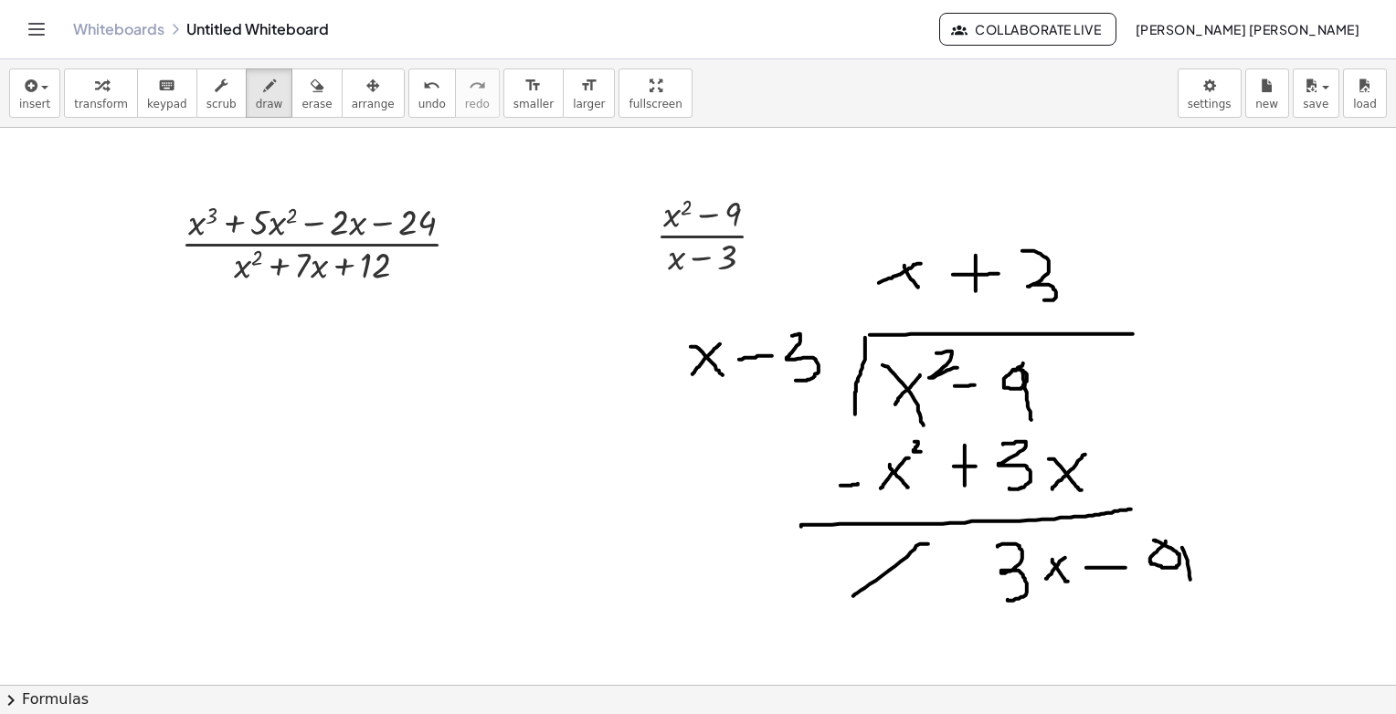
drag, startPoint x: 1184, startPoint y: 542, endPoint x: 1191, endPoint y: 596, distance: 54.4
drag, startPoint x: 971, startPoint y: 552, endPoint x: 995, endPoint y: 602, distance: 55.6
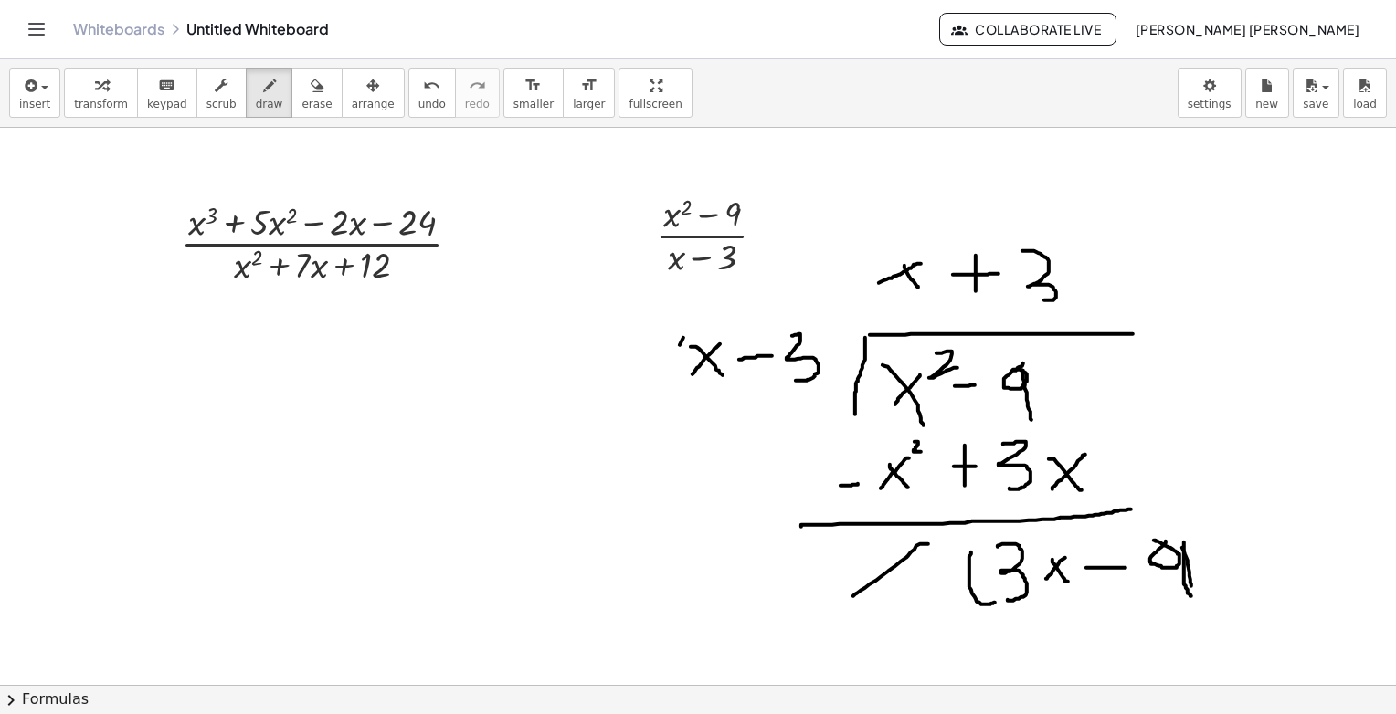
drag, startPoint x: 680, startPoint y: 344, endPoint x: 698, endPoint y: 385, distance: 44.2
drag, startPoint x: 355, startPoint y: 370, endPoint x: 352, endPoint y: 431, distance: 61.3
drag, startPoint x: 424, startPoint y: 443, endPoint x: 440, endPoint y: 413, distance: 34.3
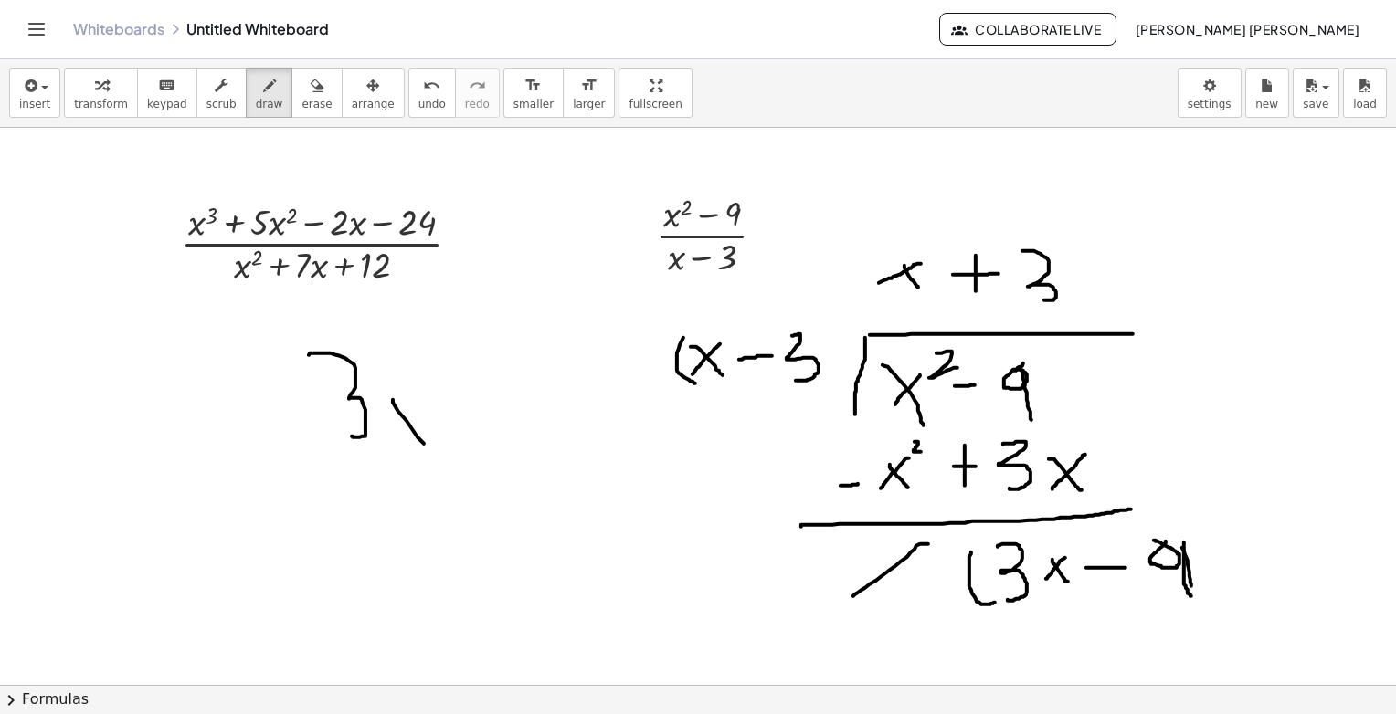
drag, startPoint x: 434, startPoint y: 416, endPoint x: 392, endPoint y: 476, distance: 73.5
drag, startPoint x: 293, startPoint y: 473, endPoint x: 598, endPoint y: 523, distance: 309.1
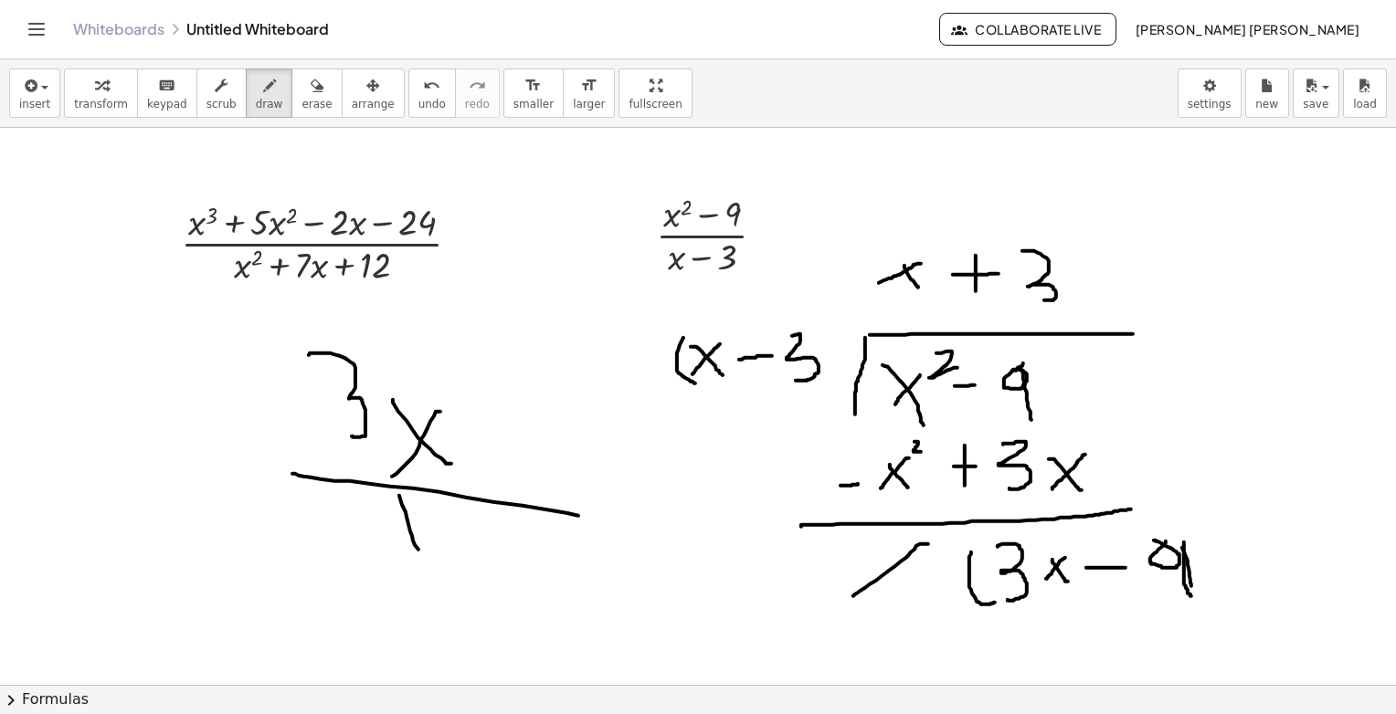
drag, startPoint x: 418, startPoint y: 549, endPoint x: 452, endPoint y: 530, distance: 38.9
drag, startPoint x: 451, startPoint y: 525, endPoint x: 428, endPoint y: 521, distance: 24.2
drag, startPoint x: 491, startPoint y: 397, endPoint x: 375, endPoint y: 508, distance: 159.6
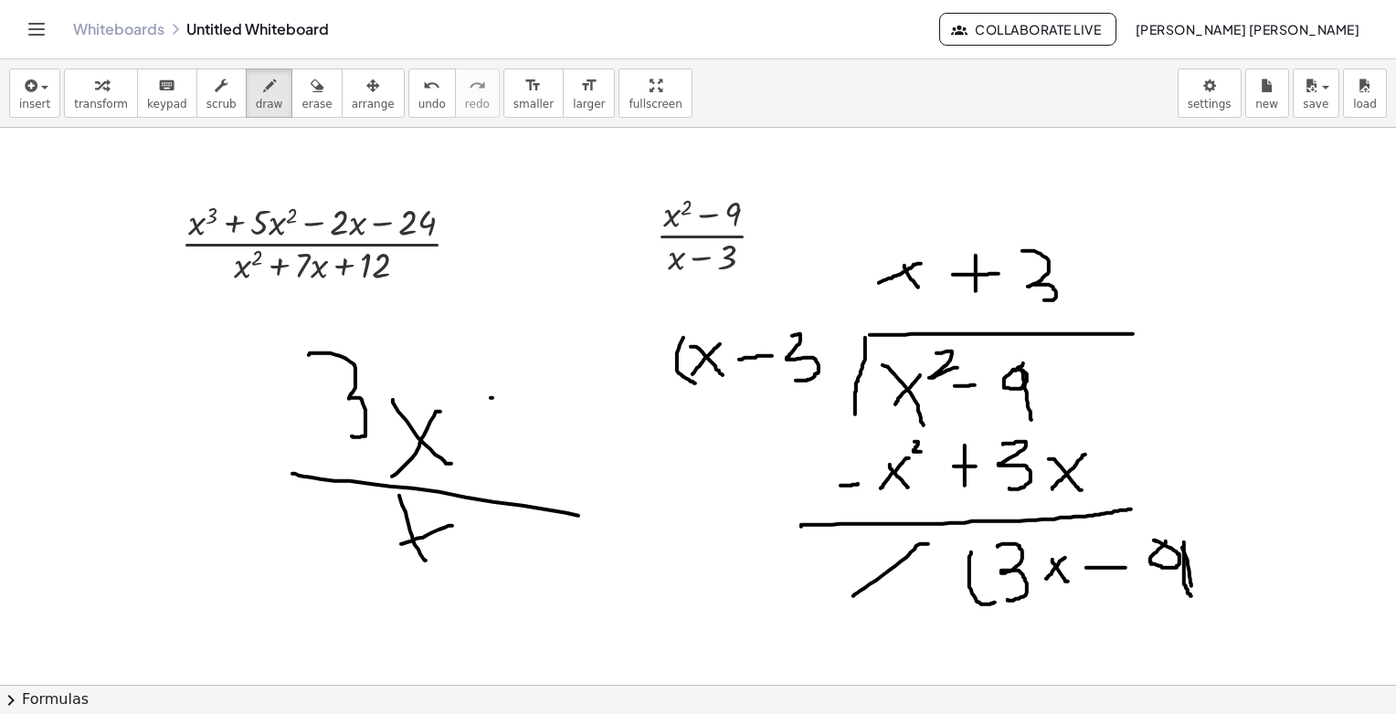
drag, startPoint x: 603, startPoint y: 491, endPoint x: 618, endPoint y: 494, distance: 15.1
drag, startPoint x: 599, startPoint y: 526, endPoint x: 629, endPoint y: 506, distance: 36.2
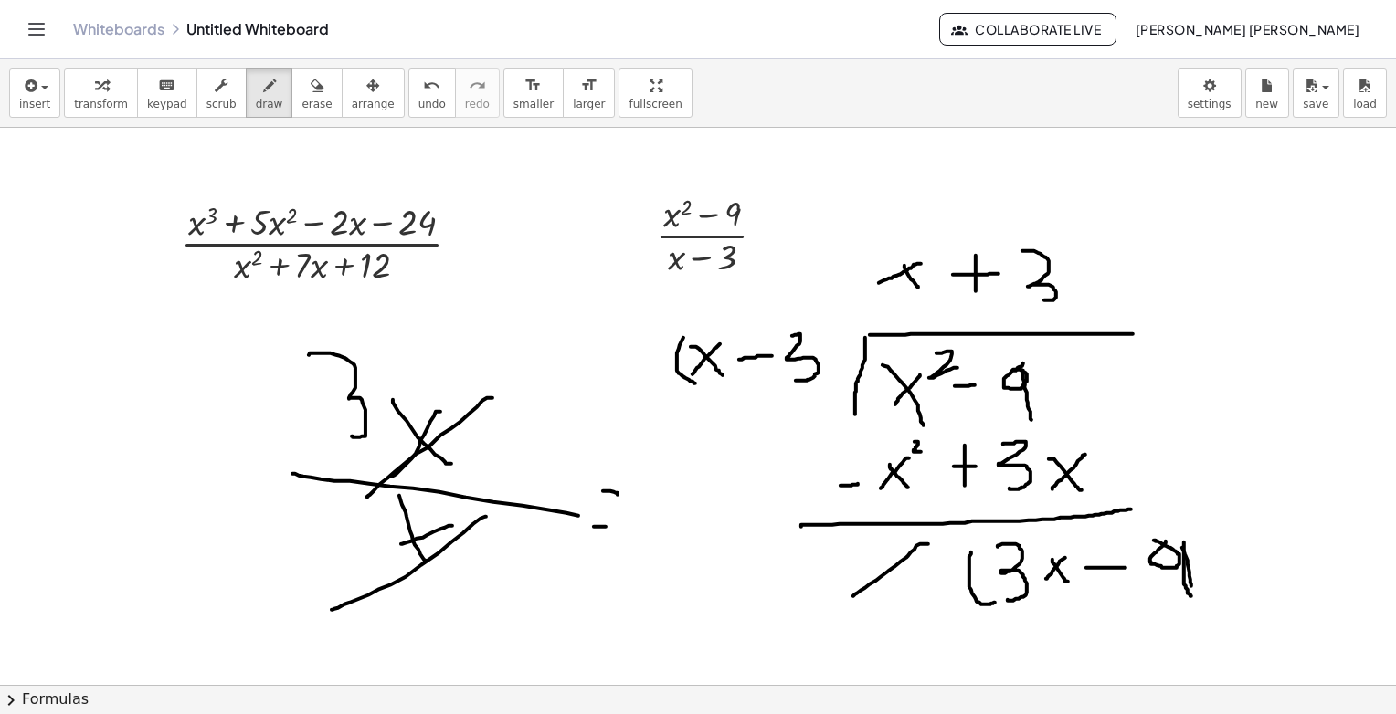
drag, startPoint x: 652, startPoint y: 485, endPoint x: 648, endPoint y: 519, distance: 34.1
drag, startPoint x: 627, startPoint y: 478, endPoint x: 636, endPoint y: 523, distance: 46.6
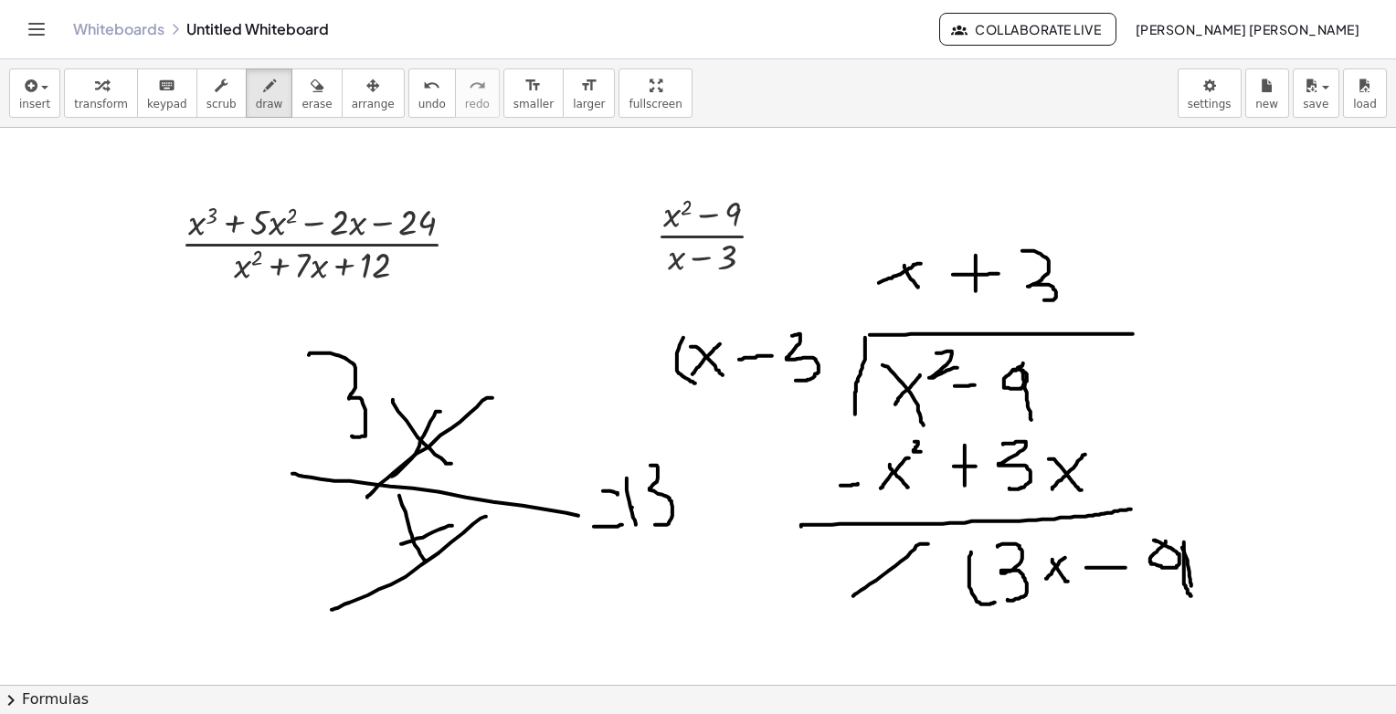
drag, startPoint x: 632, startPoint y: 507, endPoint x: 651, endPoint y: 491, distance: 25.3
drag, startPoint x: 1003, startPoint y: 206, endPoint x: 749, endPoint y: 322, distance: 278.8
drag, startPoint x: 1002, startPoint y: 225, endPoint x: 812, endPoint y: 327, distance: 215.8
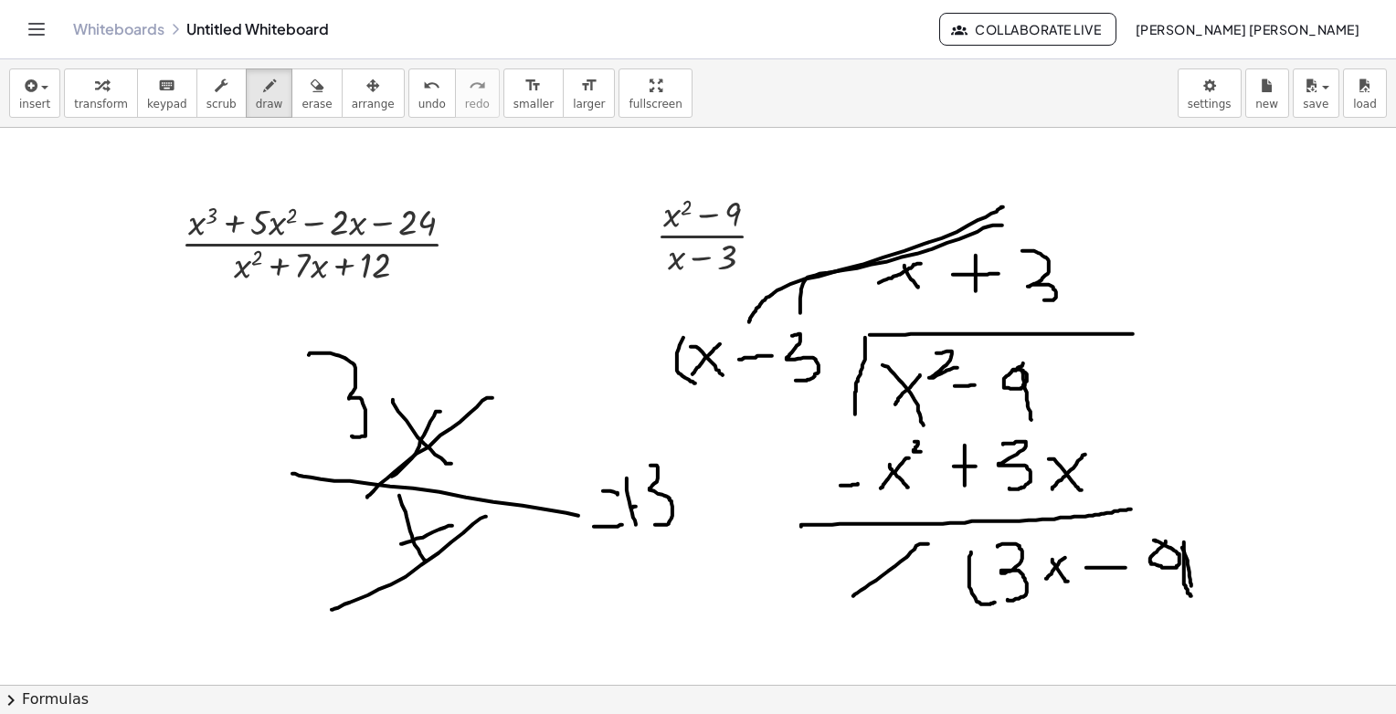
click at [311, 89] on icon "button" at bounding box center [317, 86] width 13 height 22
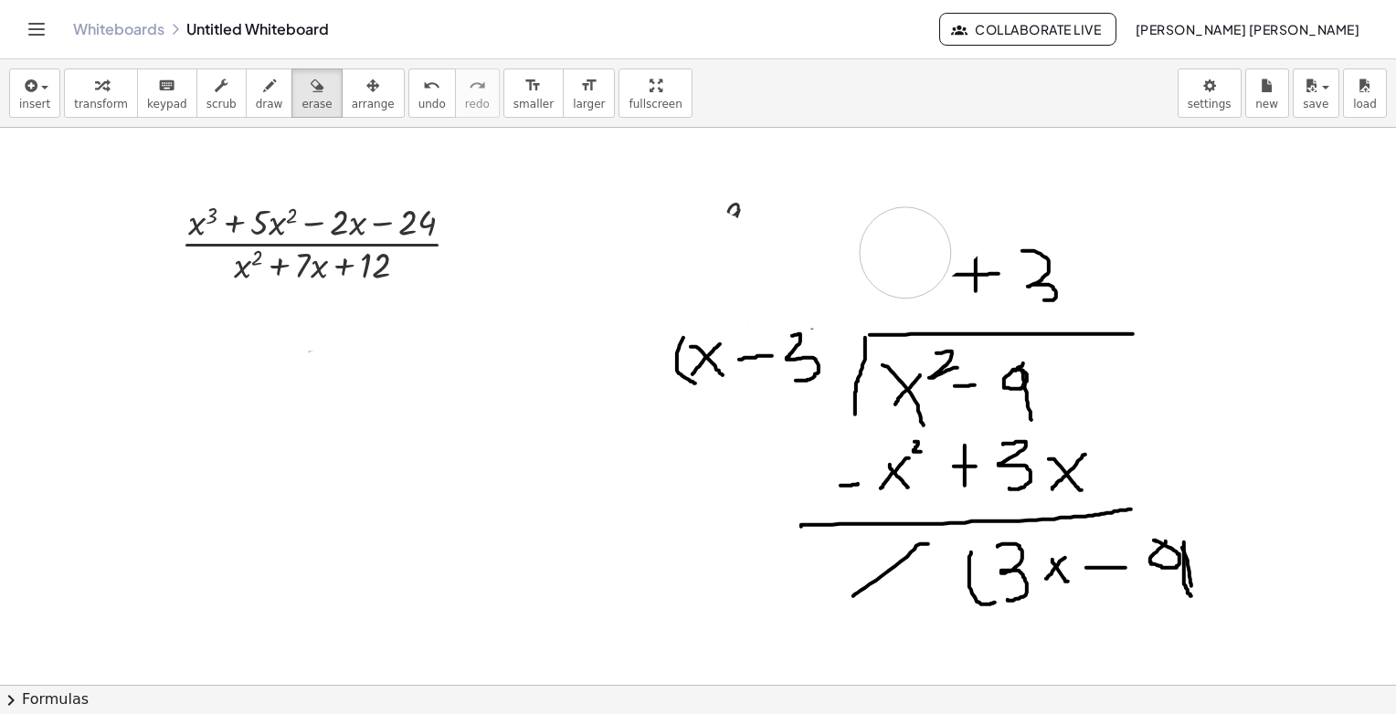
drag, startPoint x: 738, startPoint y: 546, endPoint x: 597, endPoint y: 158, distance: 413.0
click at [256, 103] on span "draw" at bounding box center [269, 104] width 27 height 13
drag, startPoint x: 875, startPoint y: 286, endPoint x: 869, endPoint y: 310, distance: 24.6
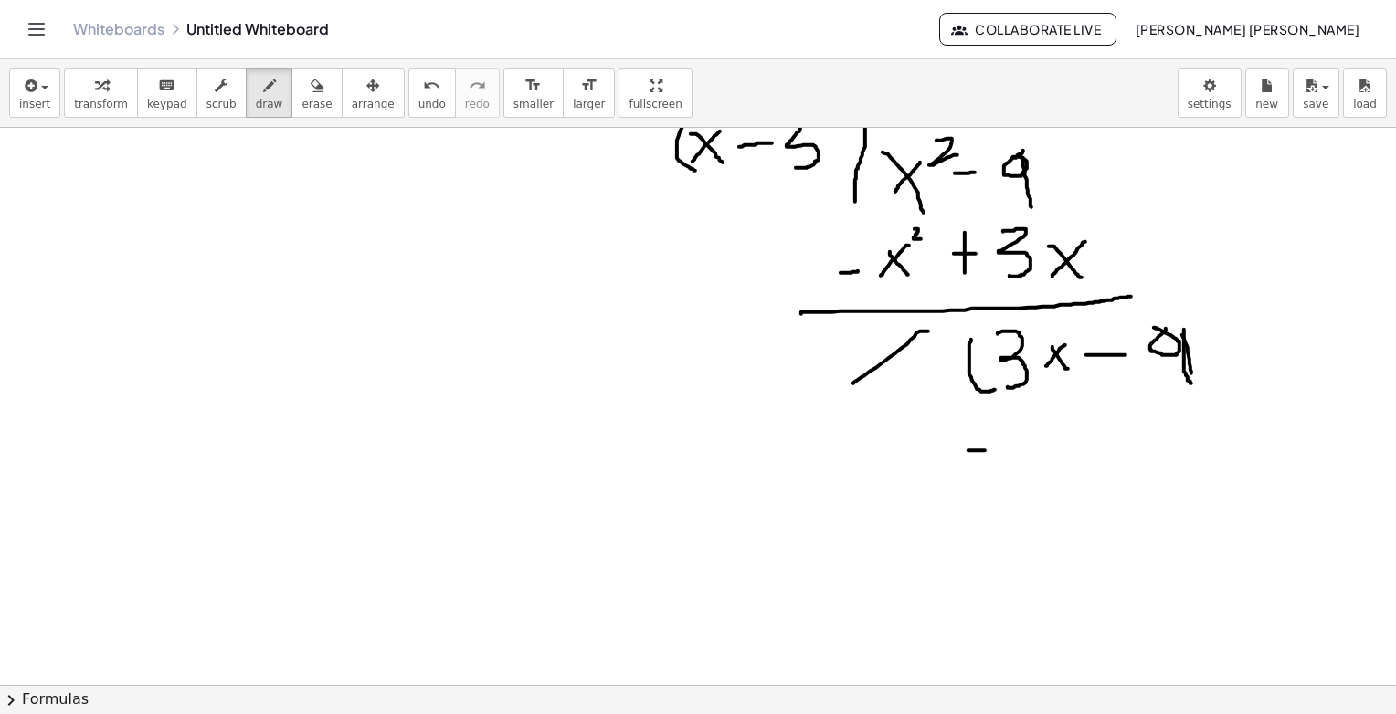
drag, startPoint x: 968, startPoint y: 449, endPoint x: 1014, endPoint y: 441, distance: 46.4
click at [1001, 449] on div at bounding box center [698, 615] width 1396 height 1400
drag, startPoint x: 1036, startPoint y: 418, endPoint x: 1017, endPoint y: 460, distance: 46.2
click at [1016, 465] on div at bounding box center [698, 615] width 1396 height 1400
click at [1078, 458] on div at bounding box center [698, 615] width 1396 height 1400
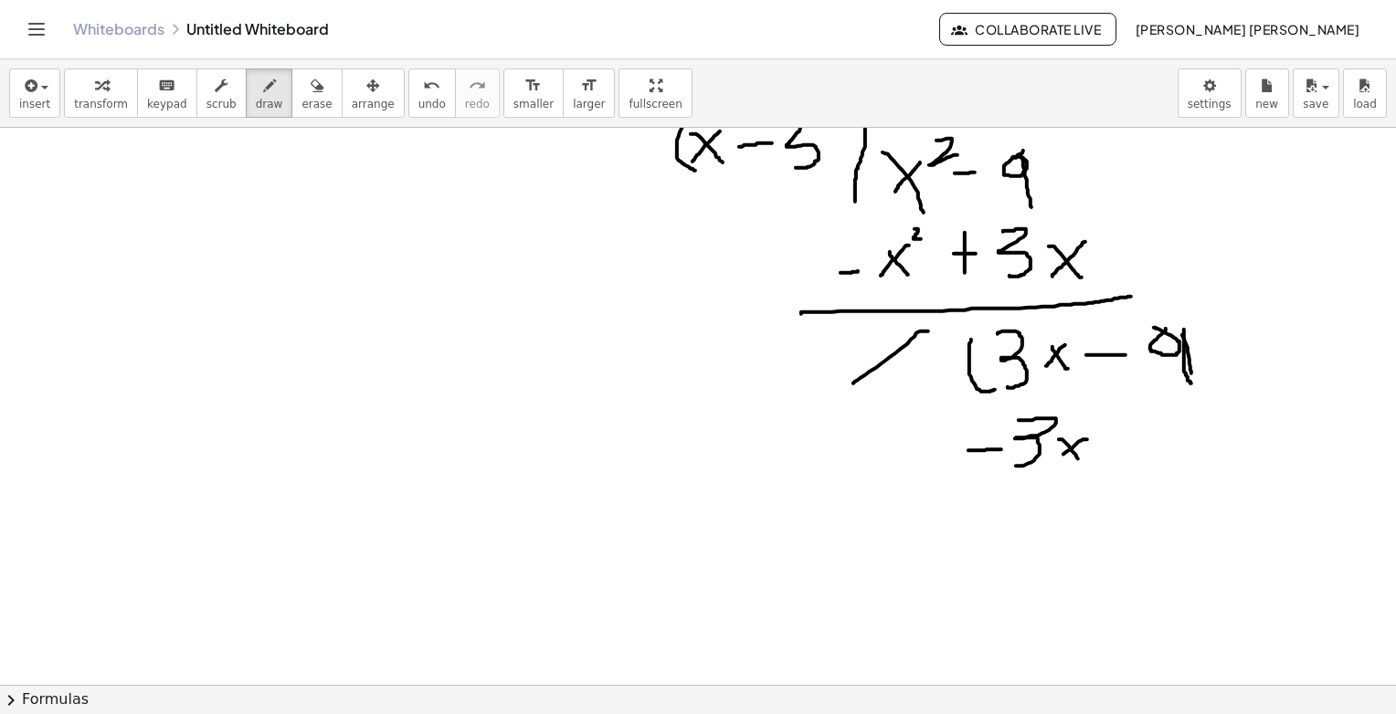
drag, startPoint x: 1087, startPoint y: 439, endPoint x: 1052, endPoint y: 461, distance: 42.3
click at [1052, 461] on div at bounding box center [698, 615] width 1396 height 1400
click at [301, 103] on span "erase" at bounding box center [316, 104] width 30 height 13
drag, startPoint x: 944, startPoint y: 379, endPoint x: 956, endPoint y: 377, distance: 12.0
click at [956, 377] on div at bounding box center [698, 615] width 1396 height 1400
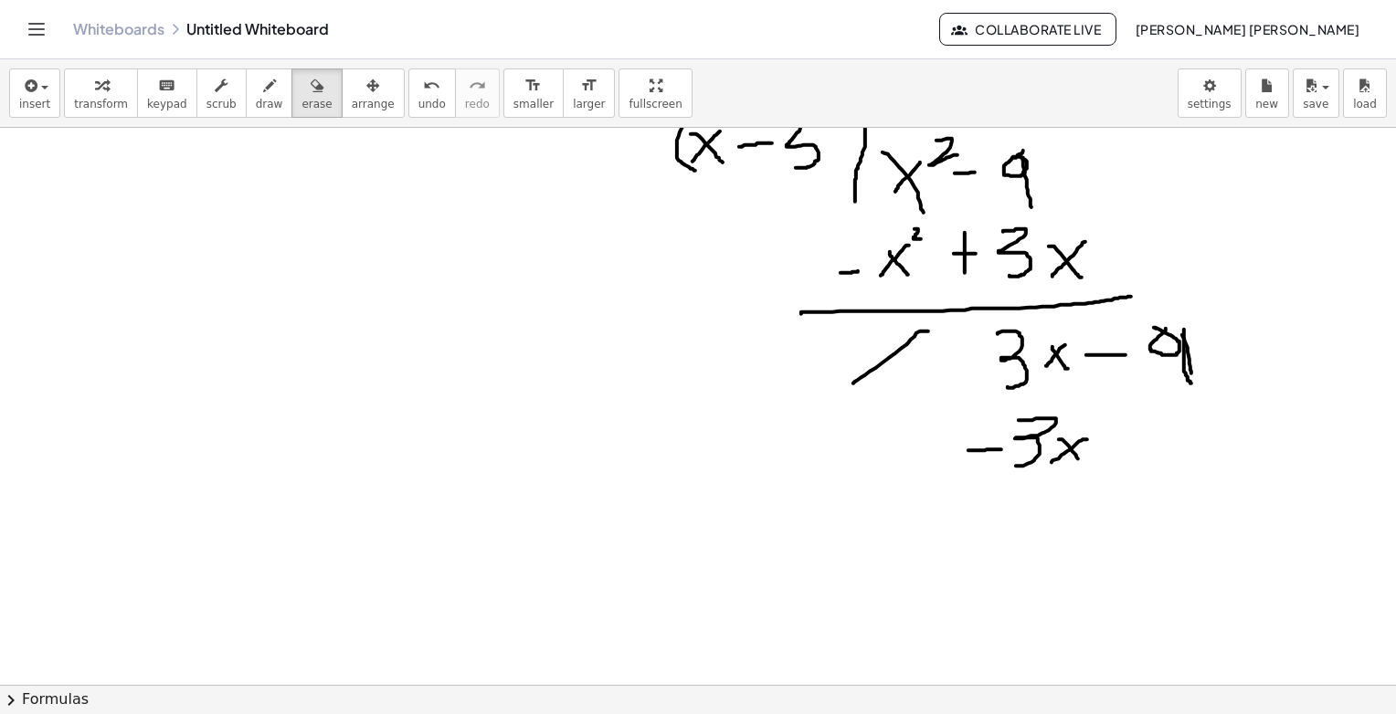
scroll to position [0, 0]
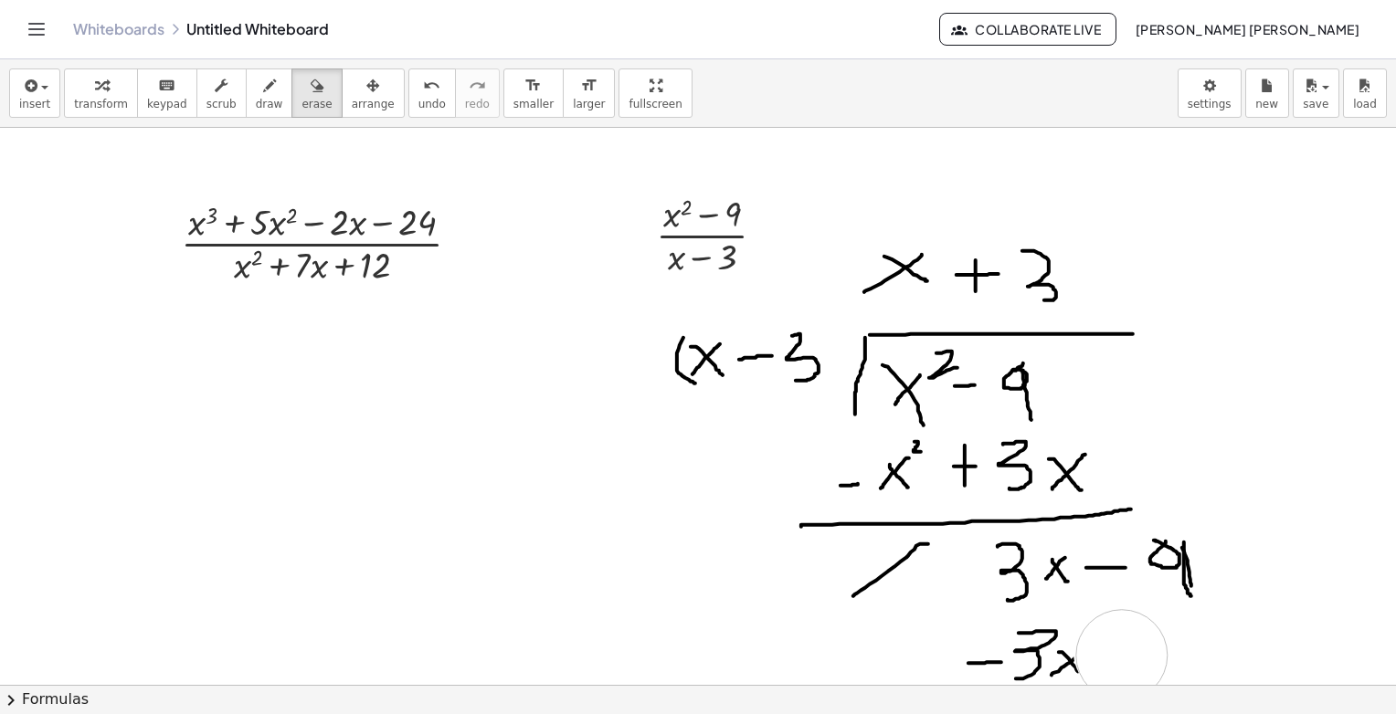
drag, startPoint x: 1115, startPoint y: 629, endPoint x: 1122, endPoint y: 655, distance: 27.5
click at [263, 94] on icon "button" at bounding box center [269, 86] width 13 height 22
drag, startPoint x: 1135, startPoint y: 627, endPoint x: 1122, endPoint y: 701, distance: 75.1
click at [1122, 701] on div "insert select one: Math Expression Function Text Youtube Video Graphing Geometr…" at bounding box center [698, 386] width 1396 height 655
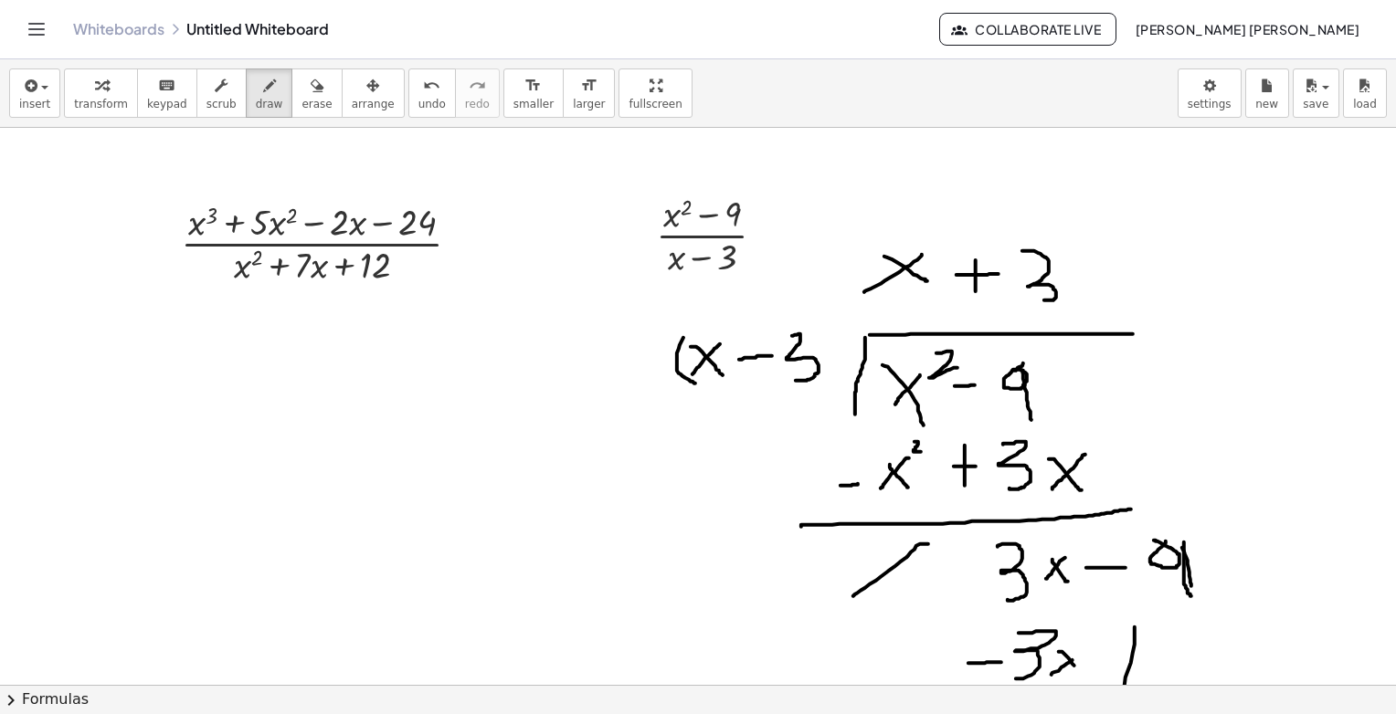
drag, startPoint x: 1144, startPoint y: 651, endPoint x: 1175, endPoint y: 651, distance: 31.1
drag, startPoint x: 1222, startPoint y: 616, endPoint x: 1217, endPoint y: 625, distance: 10.7
drag, startPoint x: 1230, startPoint y: 636, endPoint x: 1231, endPoint y: 666, distance: 30.2
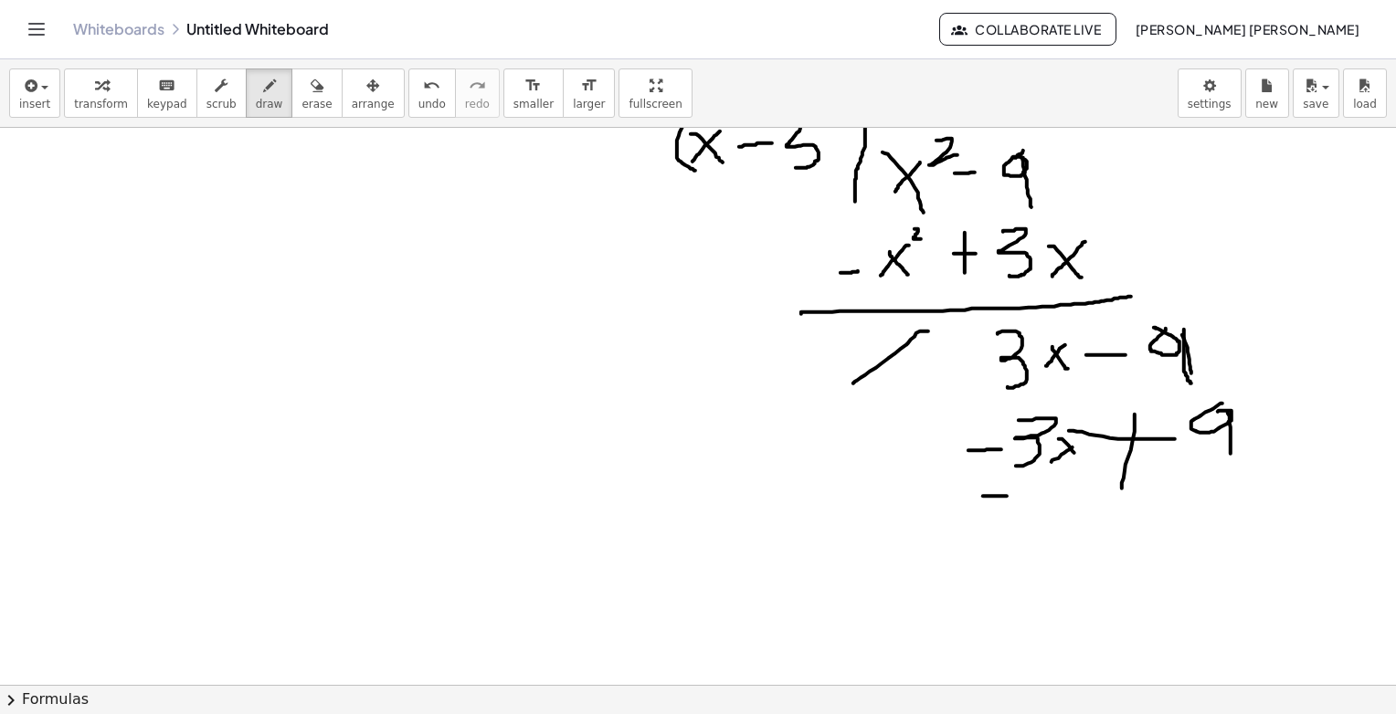
drag, startPoint x: 983, startPoint y: 495, endPoint x: 1282, endPoint y: 476, distance: 299.4
click at [1282, 476] on div at bounding box center [698, 615] width 1396 height 1400
drag, startPoint x: 1082, startPoint y: 548, endPoint x: 1129, endPoint y: 558, distance: 48.6
click at [1031, 577] on div at bounding box center [698, 615] width 1396 height 1400
drag, startPoint x: 1275, startPoint y: 519, endPoint x: 1186, endPoint y: 584, distance: 110.6
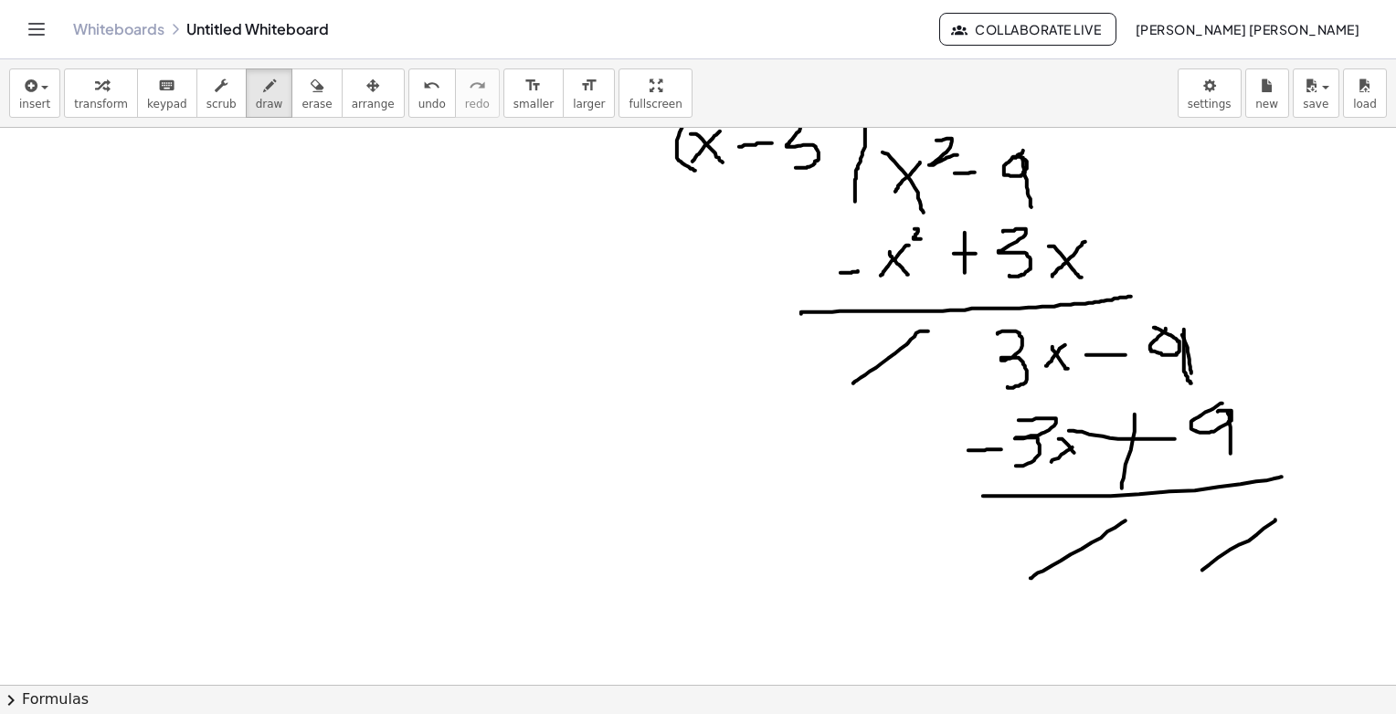
click at [1188, 582] on div at bounding box center [698, 615] width 1396 height 1400
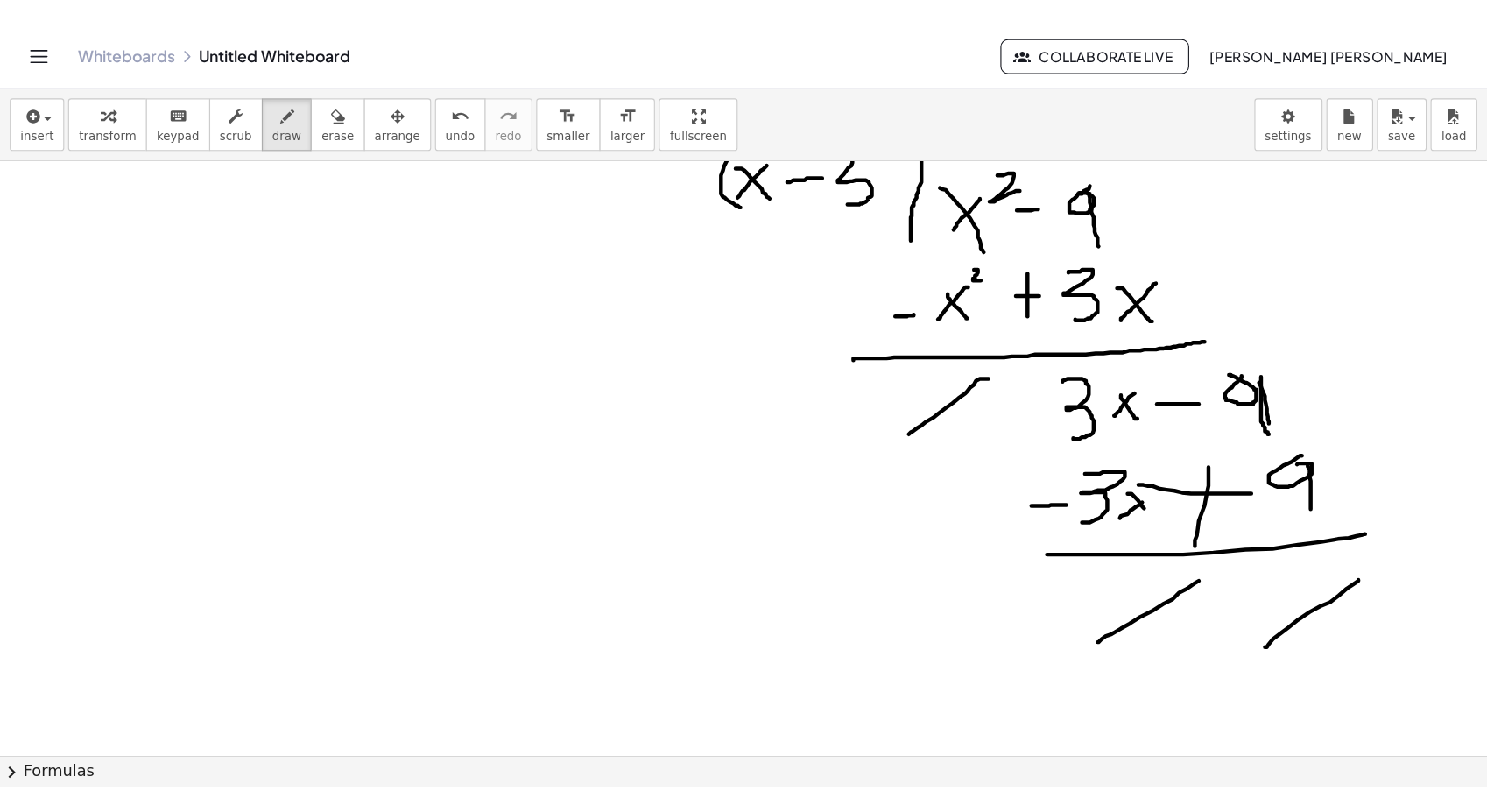
scroll to position [0, 0]
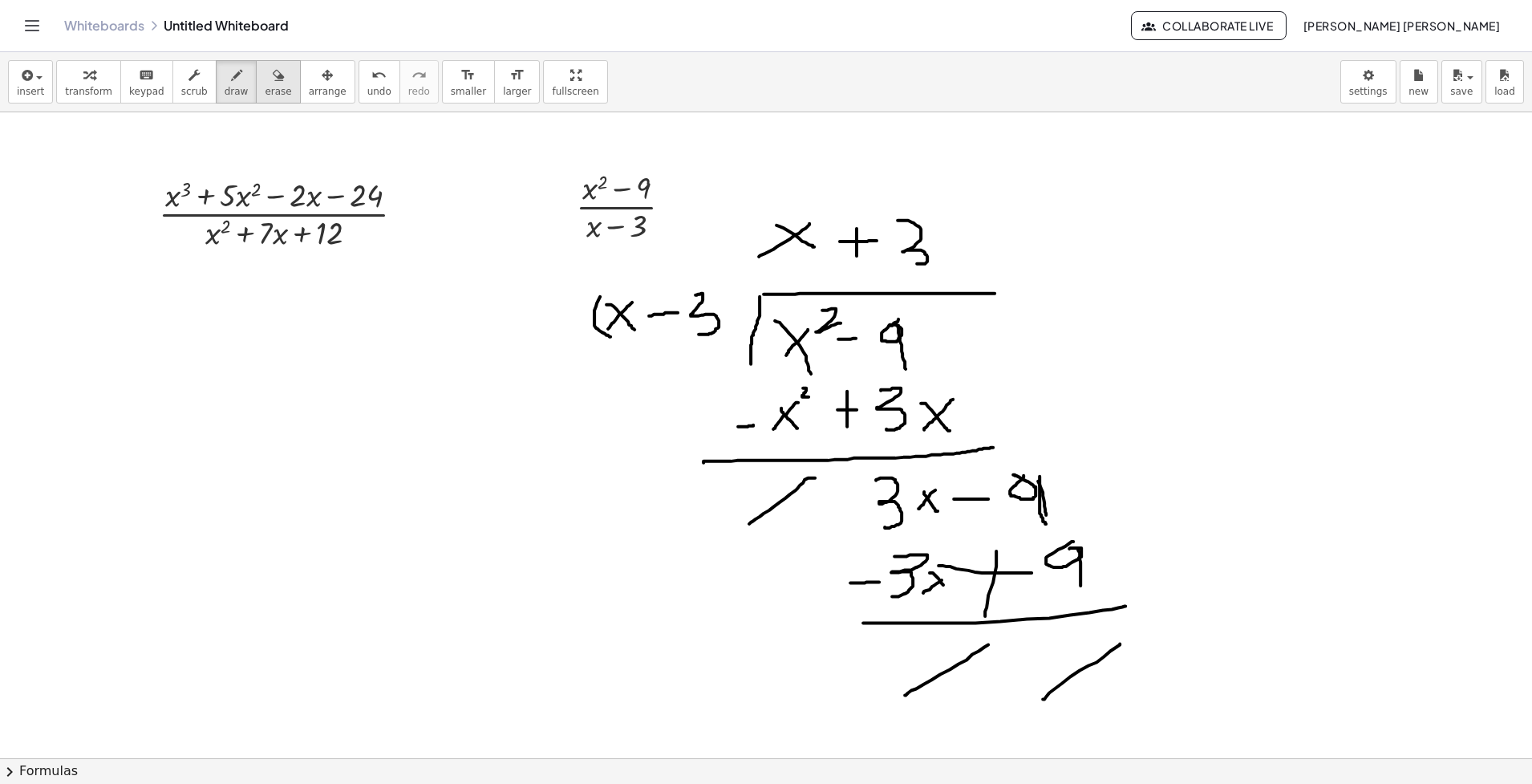
click at [264, 79] on div "button" at bounding box center [277, 75] width 26 height 19
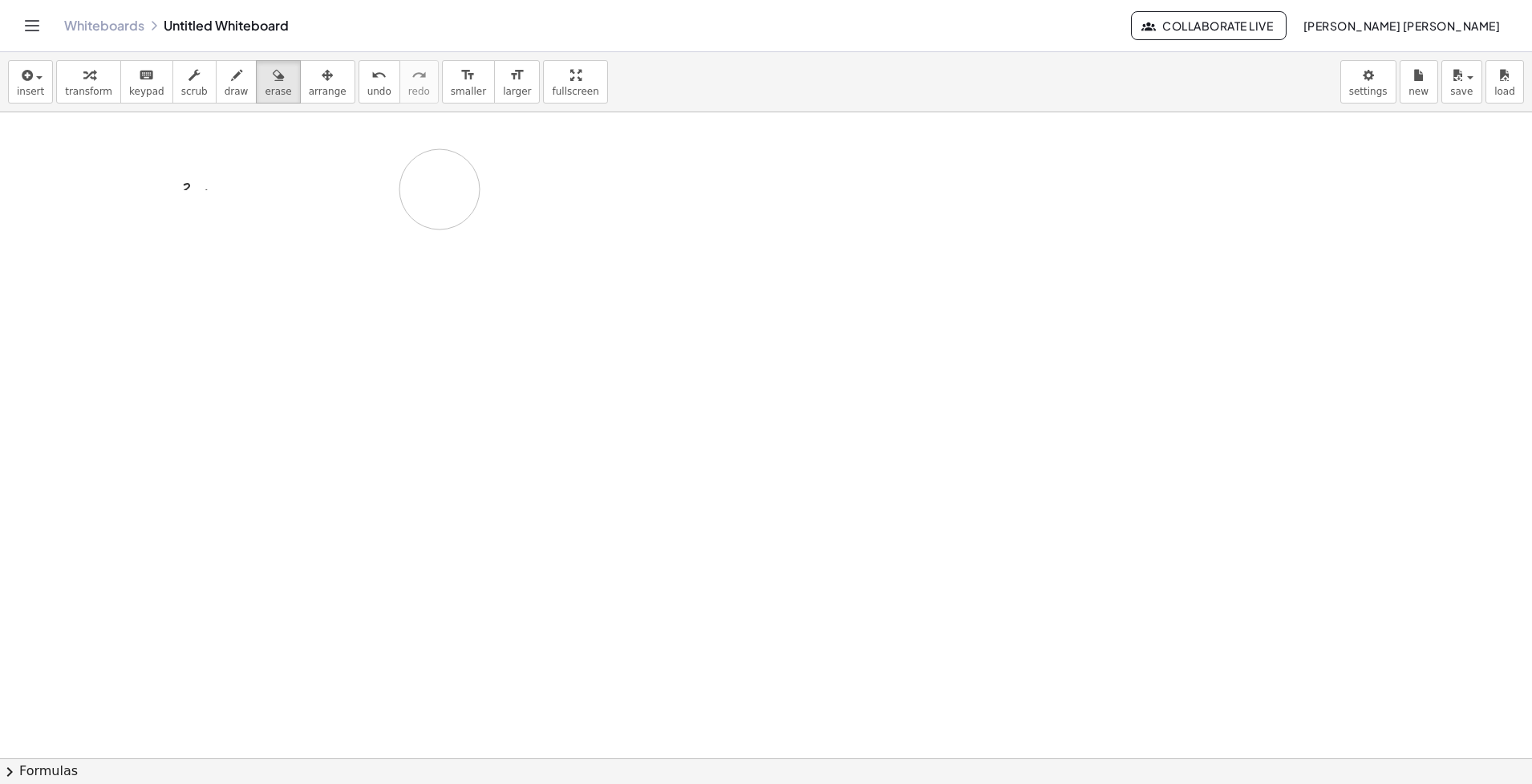
drag, startPoint x: 902, startPoint y: 347, endPoint x: 606, endPoint y: 281, distance: 303.3
click at [507, 187] on div at bounding box center [766, 758] width 1532 height 1291
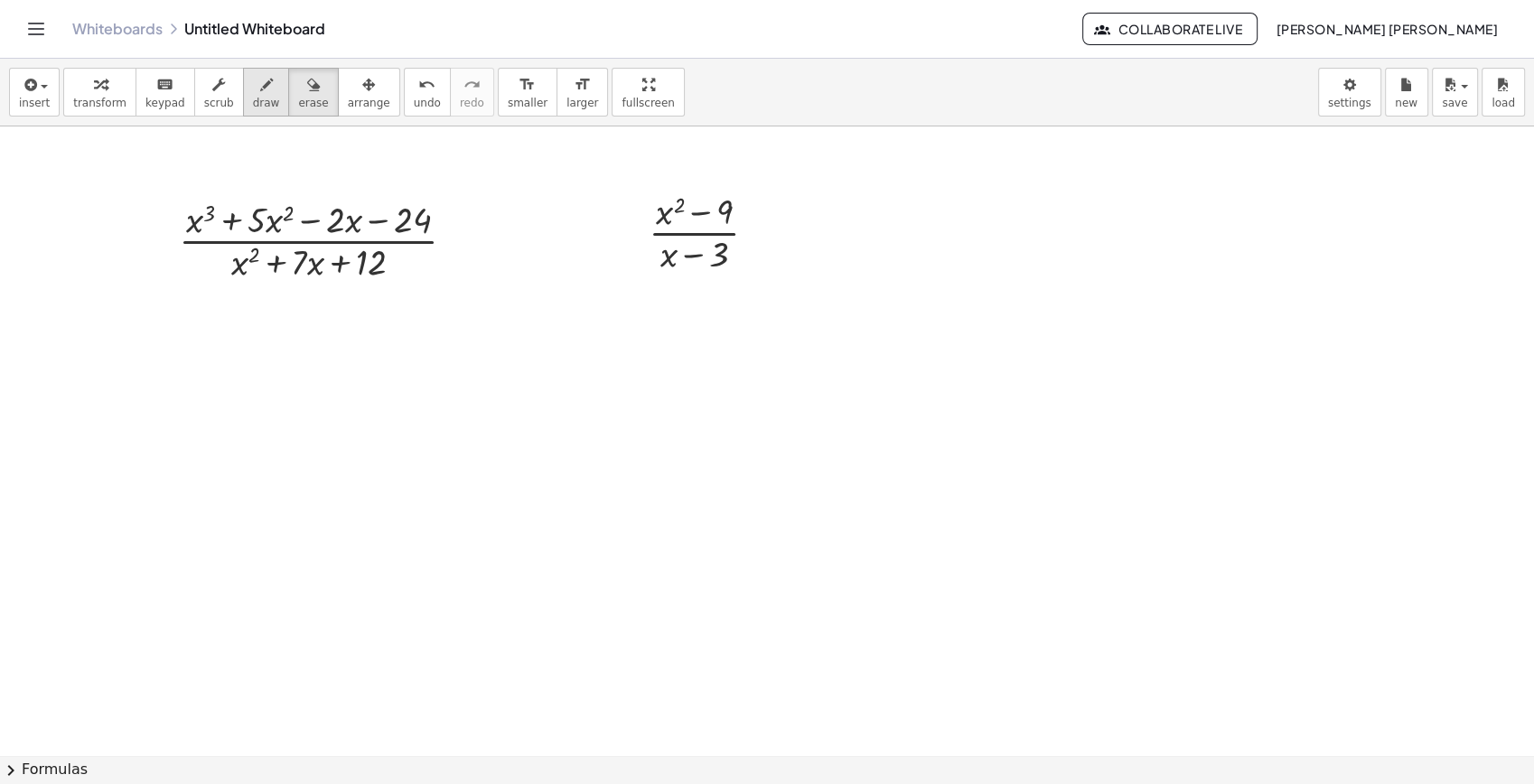
click at [253, 97] on span "draw" at bounding box center [266, 103] width 27 height 13
click at [37, 109] on span "insert" at bounding box center [34, 103] width 31 height 13
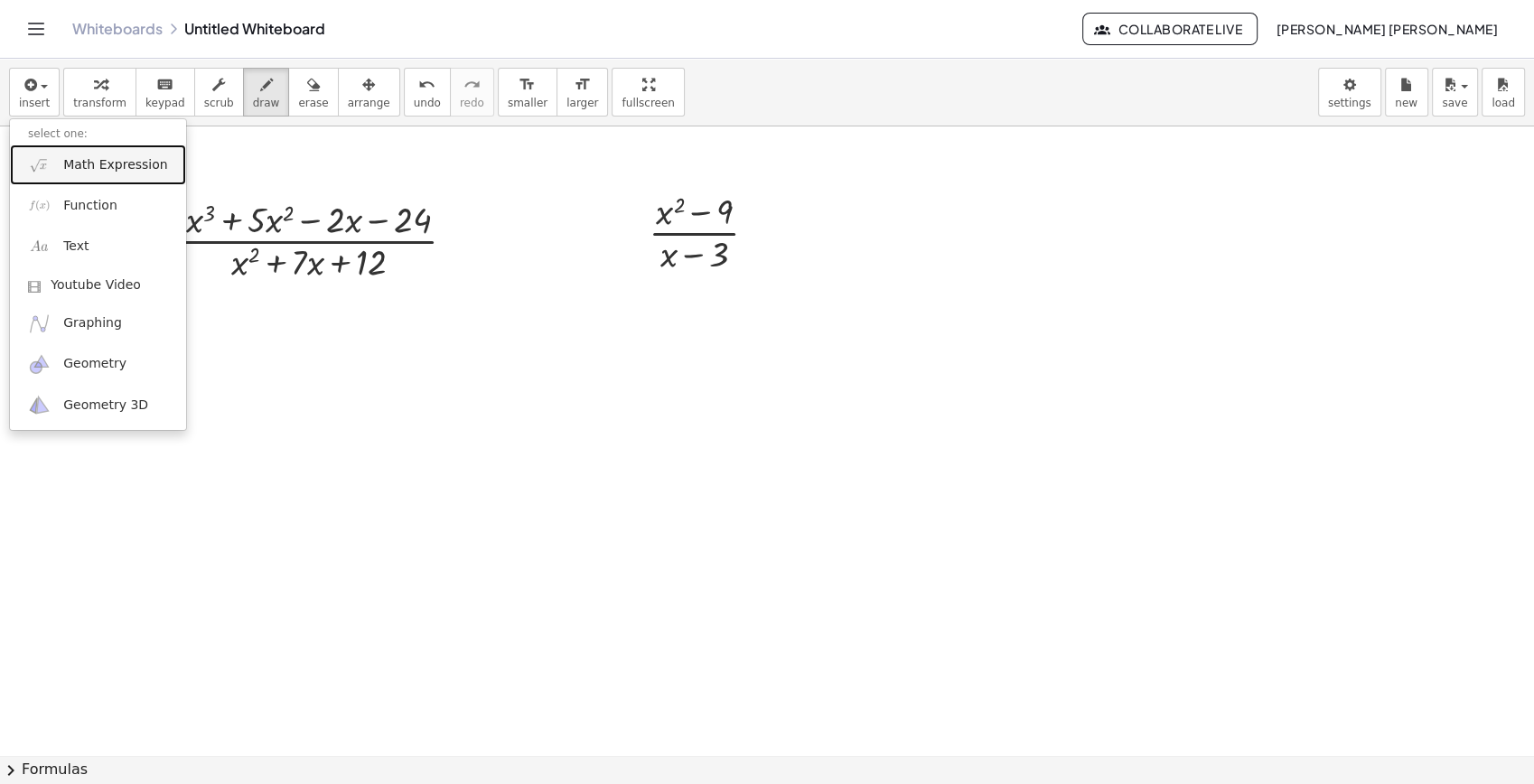
click at [107, 161] on span "Math Expression" at bounding box center [115, 165] width 104 height 18
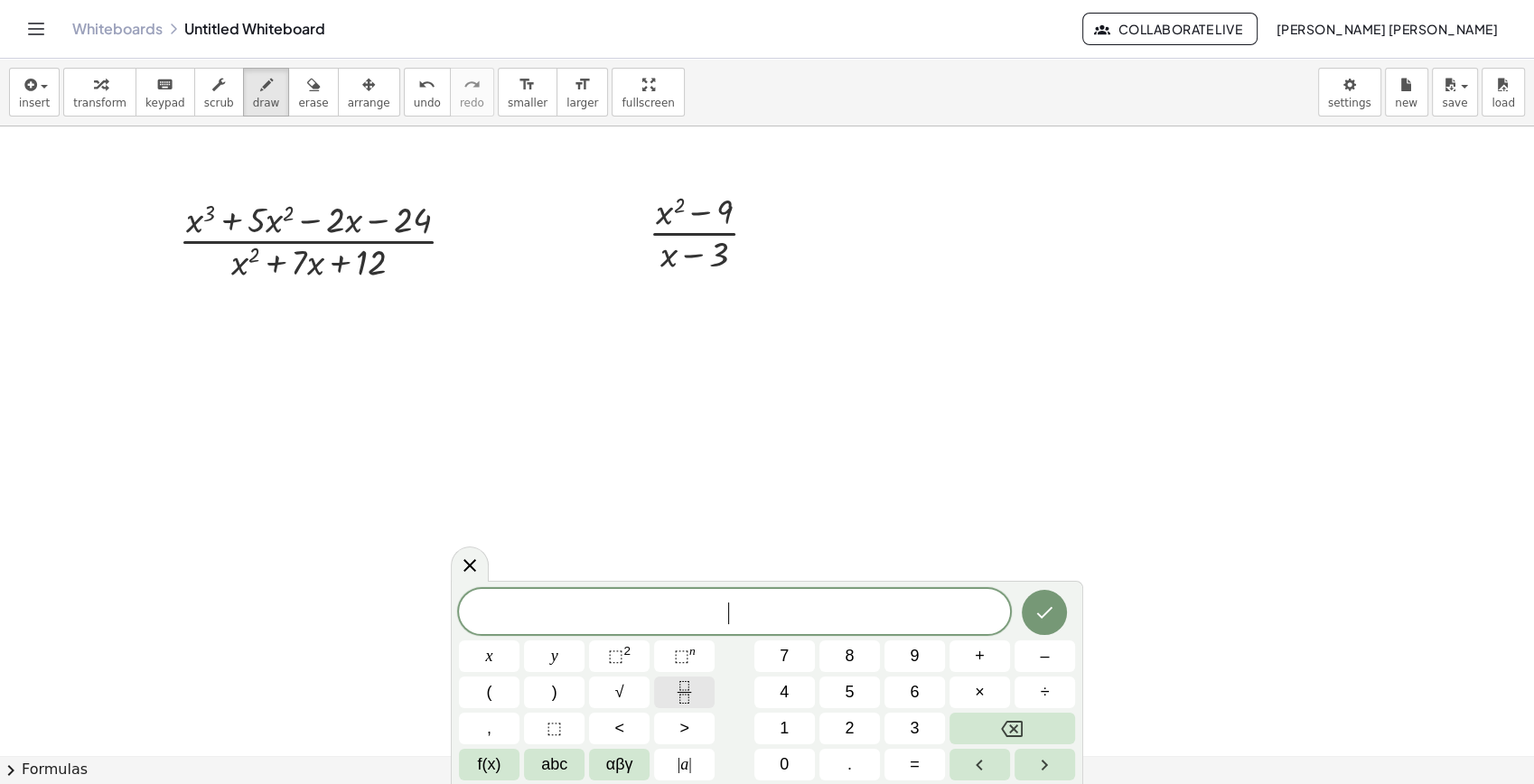
click at [672, 690] on button "Fraction" at bounding box center [683, 692] width 60 height 32
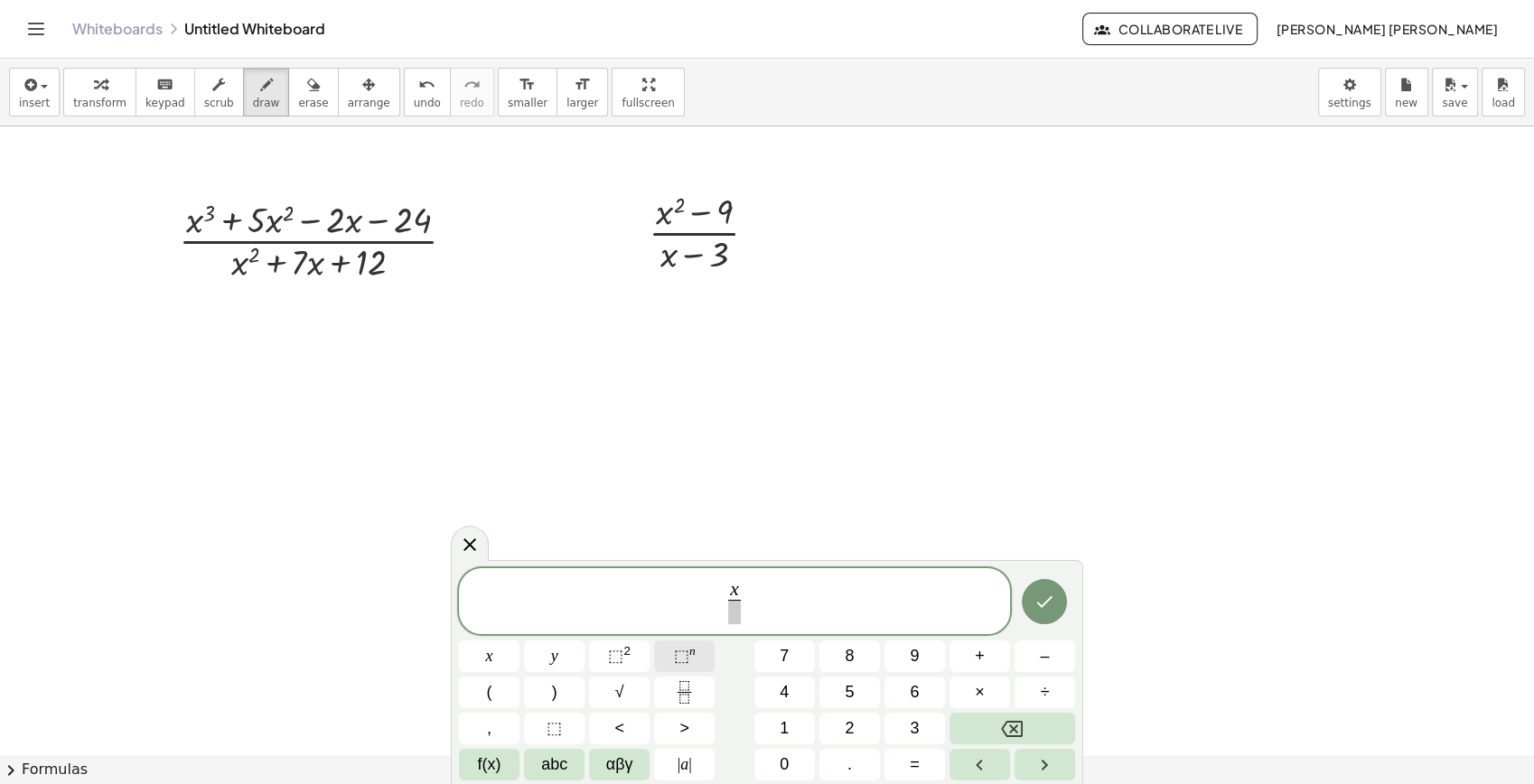
click at [681, 655] on span "⬚" at bounding box center [682, 655] width 16 height 18
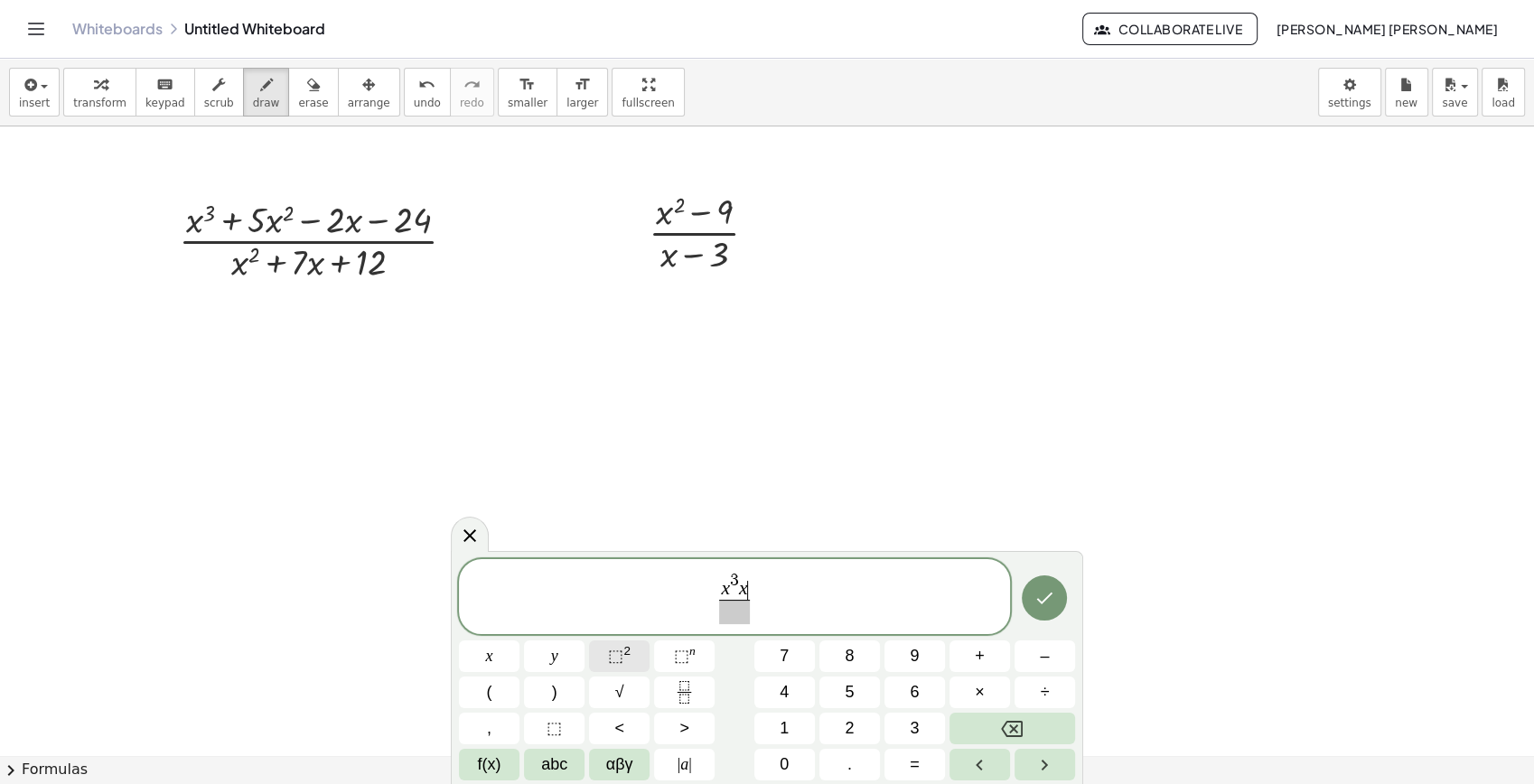
click at [636, 659] on button "⬚ 2" at bounding box center [619, 656] width 60 height 32
click at [627, 657] on sup "2" at bounding box center [626, 651] width 7 height 14
click at [1036, 599] on icon "Done" at bounding box center [1044, 593] width 22 height 22
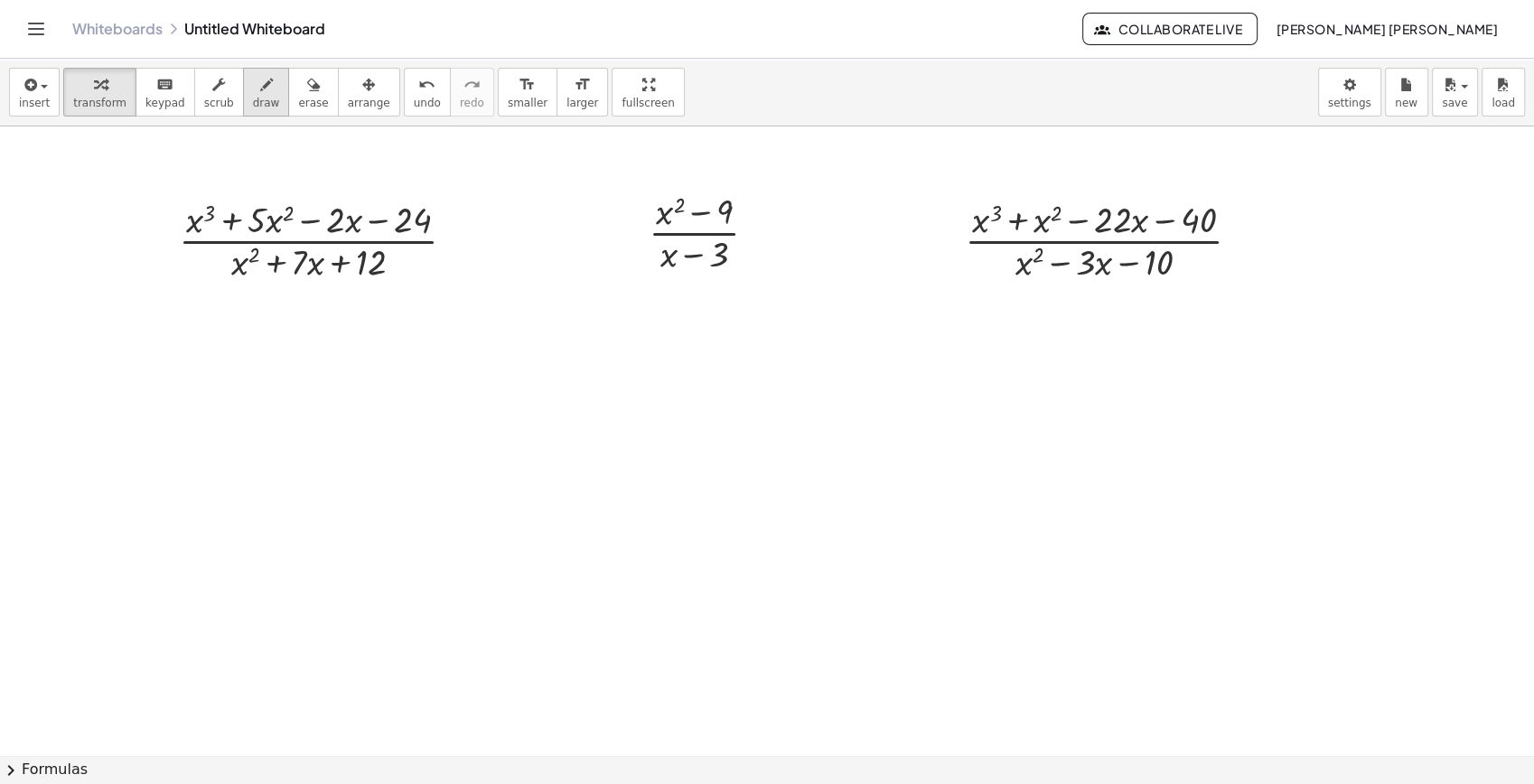
click at [262, 88] on button "draw" at bounding box center [267, 92] width 47 height 48
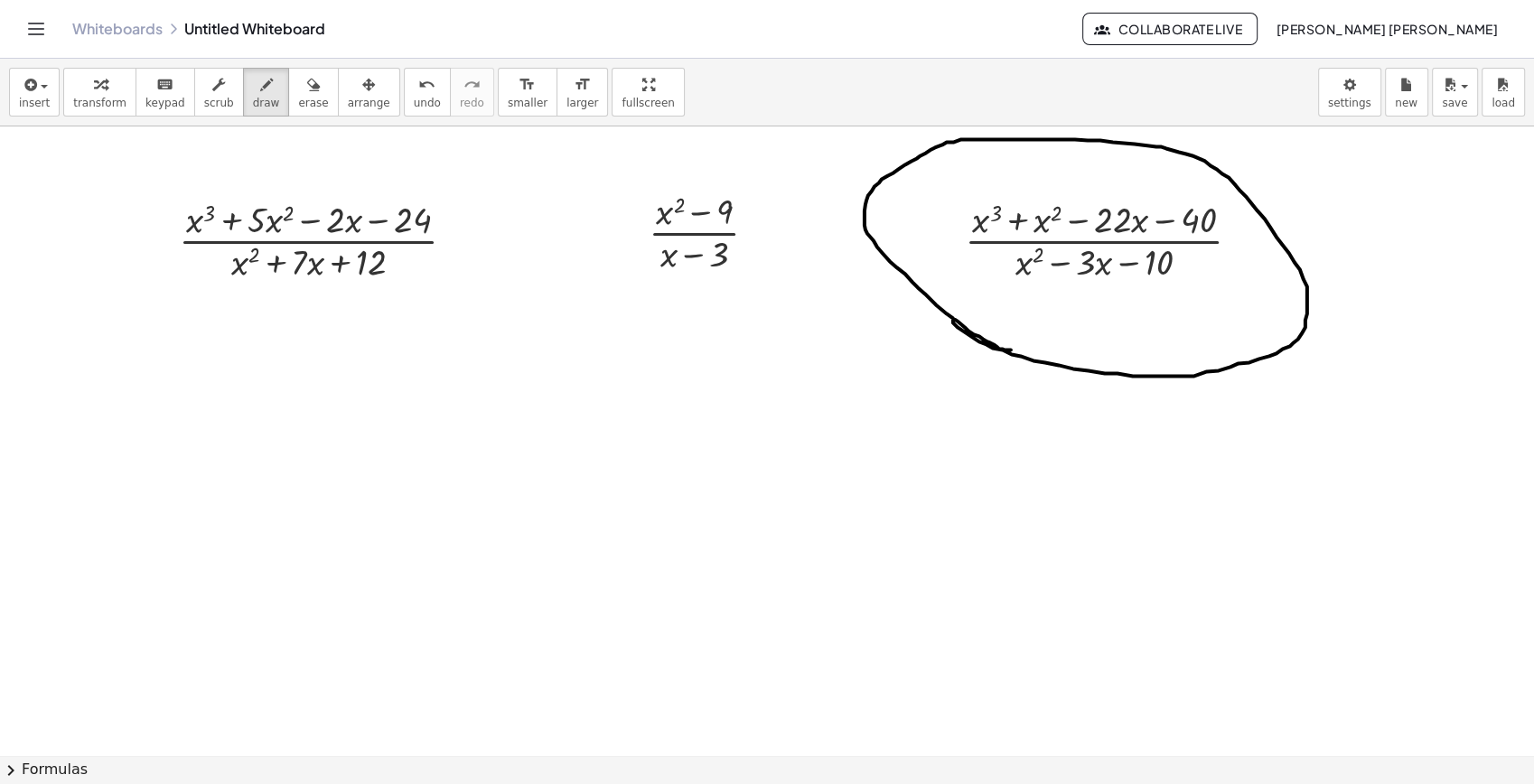
drag, startPoint x: 953, startPoint y: 318, endPoint x: 1028, endPoint y: 350, distance: 81.5
drag, startPoint x: 587, startPoint y: 478, endPoint x: 589, endPoint y: 549, distance: 71.0
drag, startPoint x: 587, startPoint y: 476, endPoint x: 904, endPoint y: 478, distance: 317.0
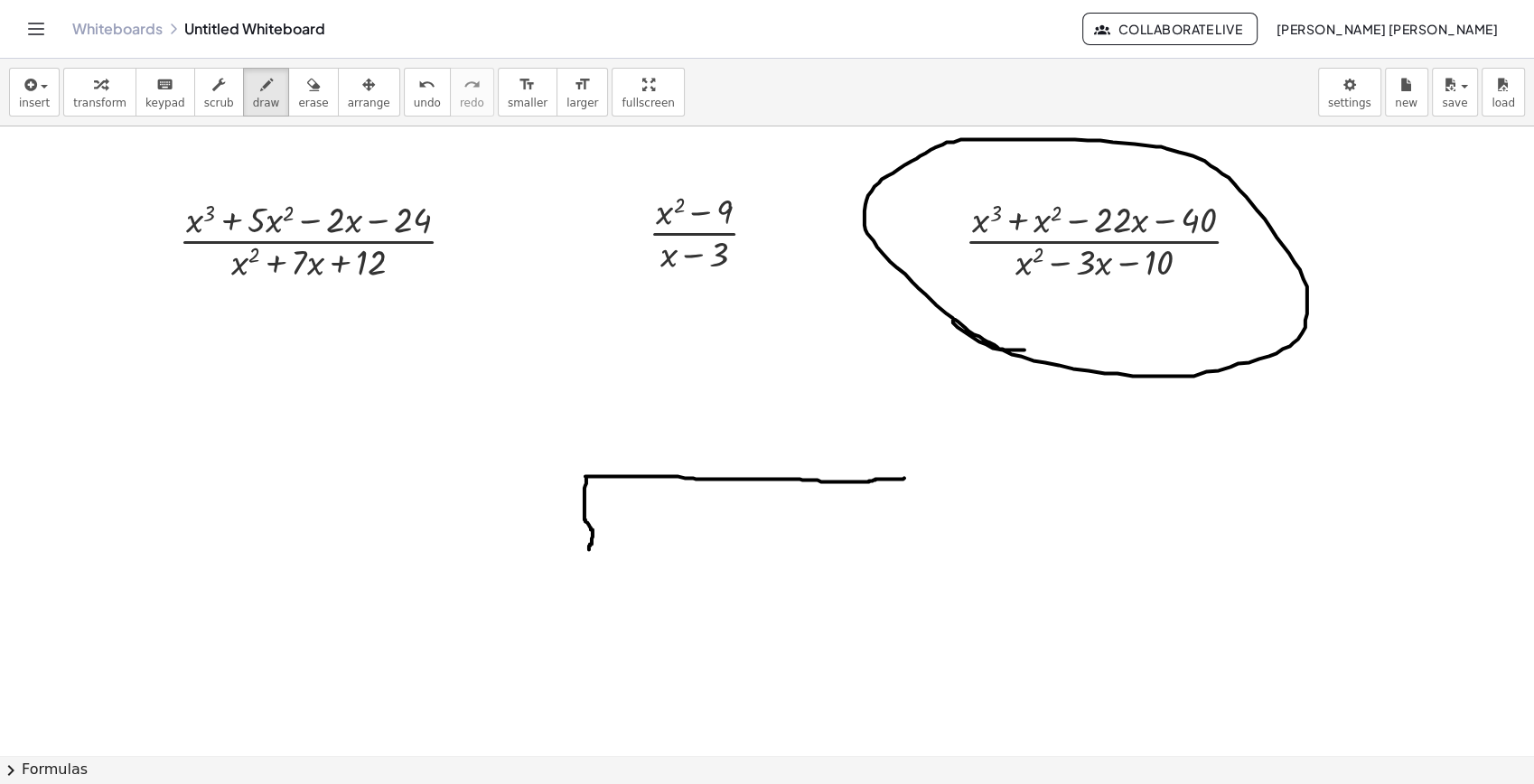
drag, startPoint x: 613, startPoint y: 507, endPoint x: 654, endPoint y: 542, distance: 53.9
drag, startPoint x: 654, startPoint y: 509, endPoint x: 601, endPoint y: 551, distance: 67.6
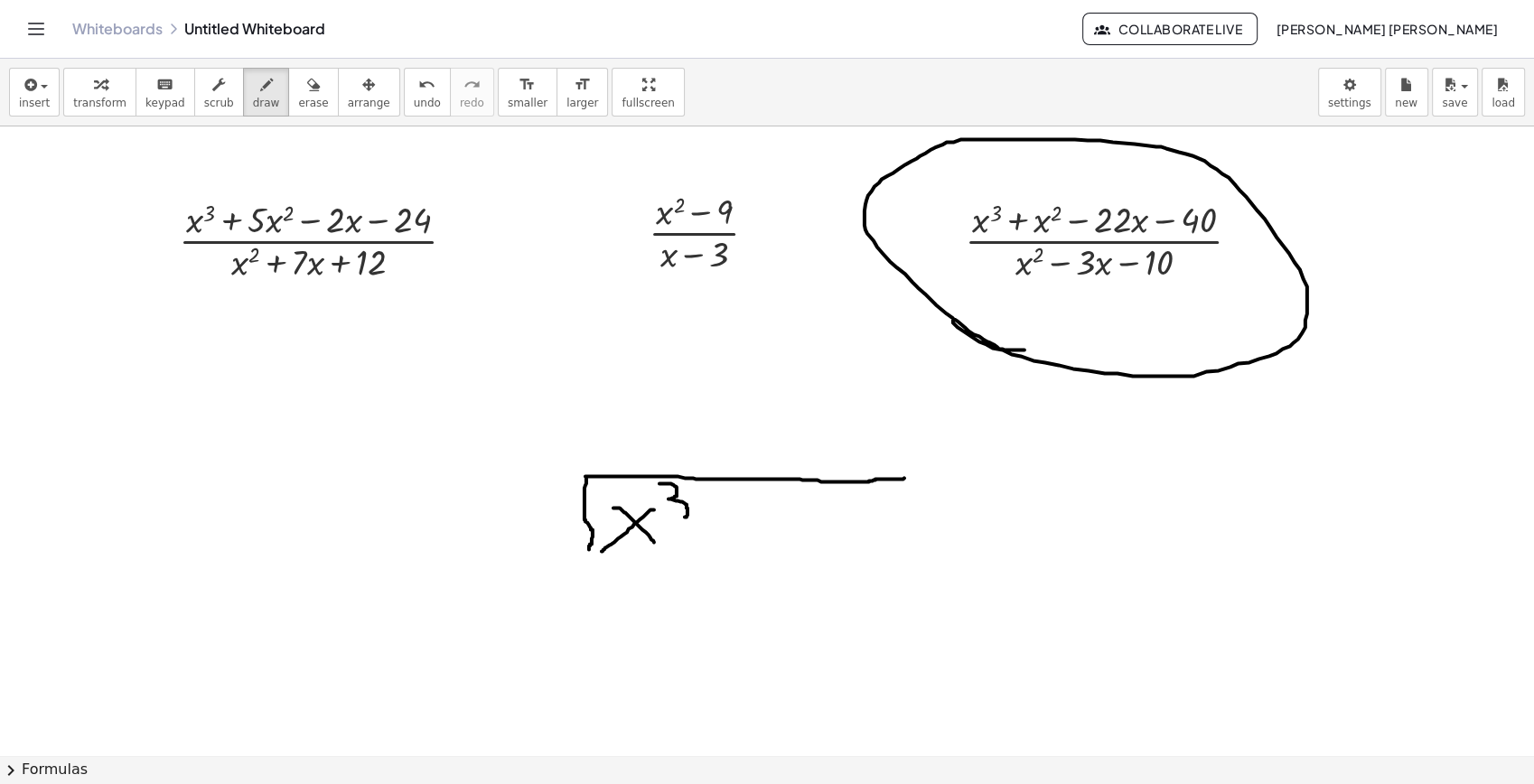
drag, startPoint x: 660, startPoint y: 483, endPoint x: 673, endPoint y: 517, distance: 36.4
click at [308, 89] on icon "button" at bounding box center [314, 85] width 13 height 22
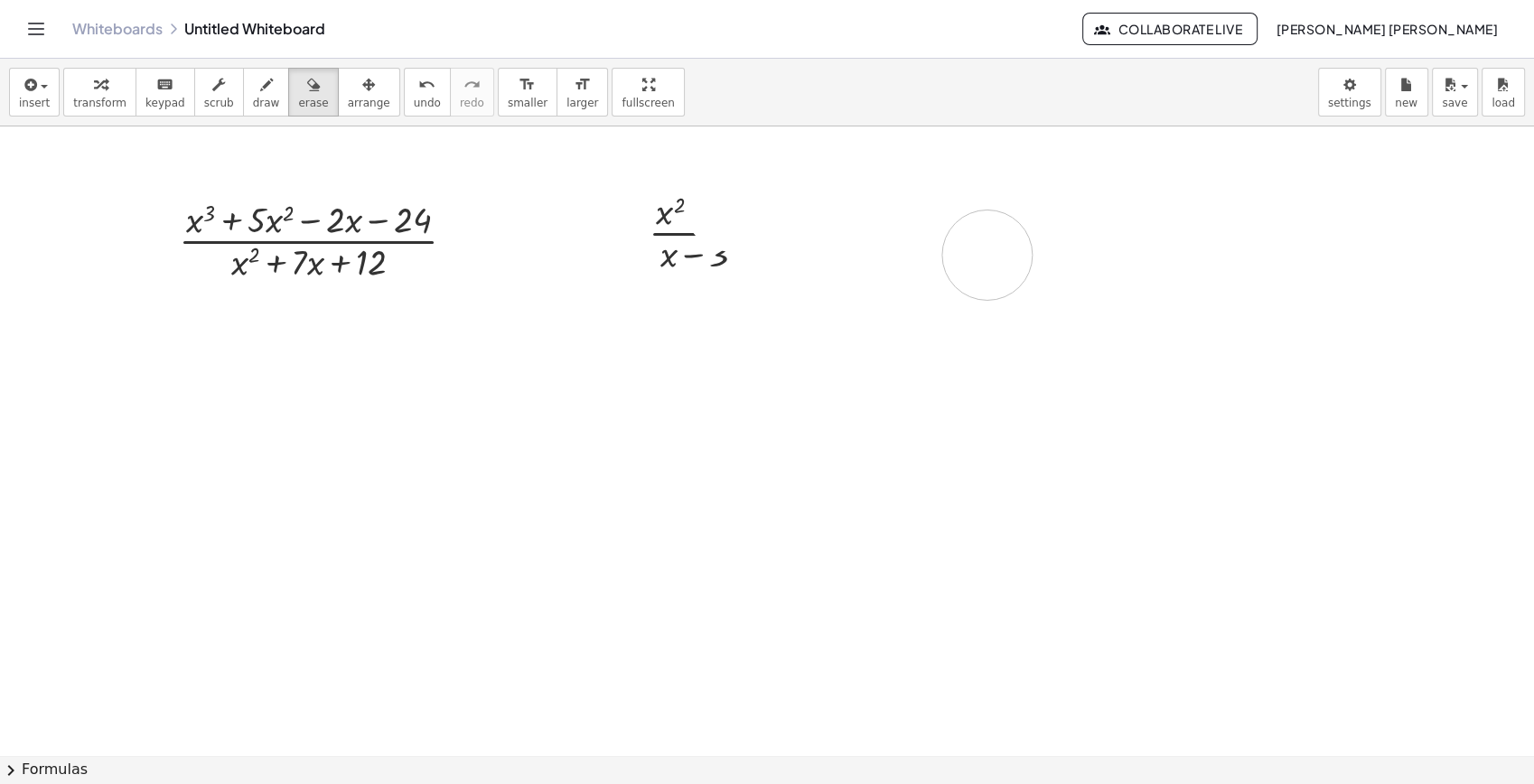
drag, startPoint x: 702, startPoint y: 514, endPoint x: 976, endPoint y: 267, distance: 368.9
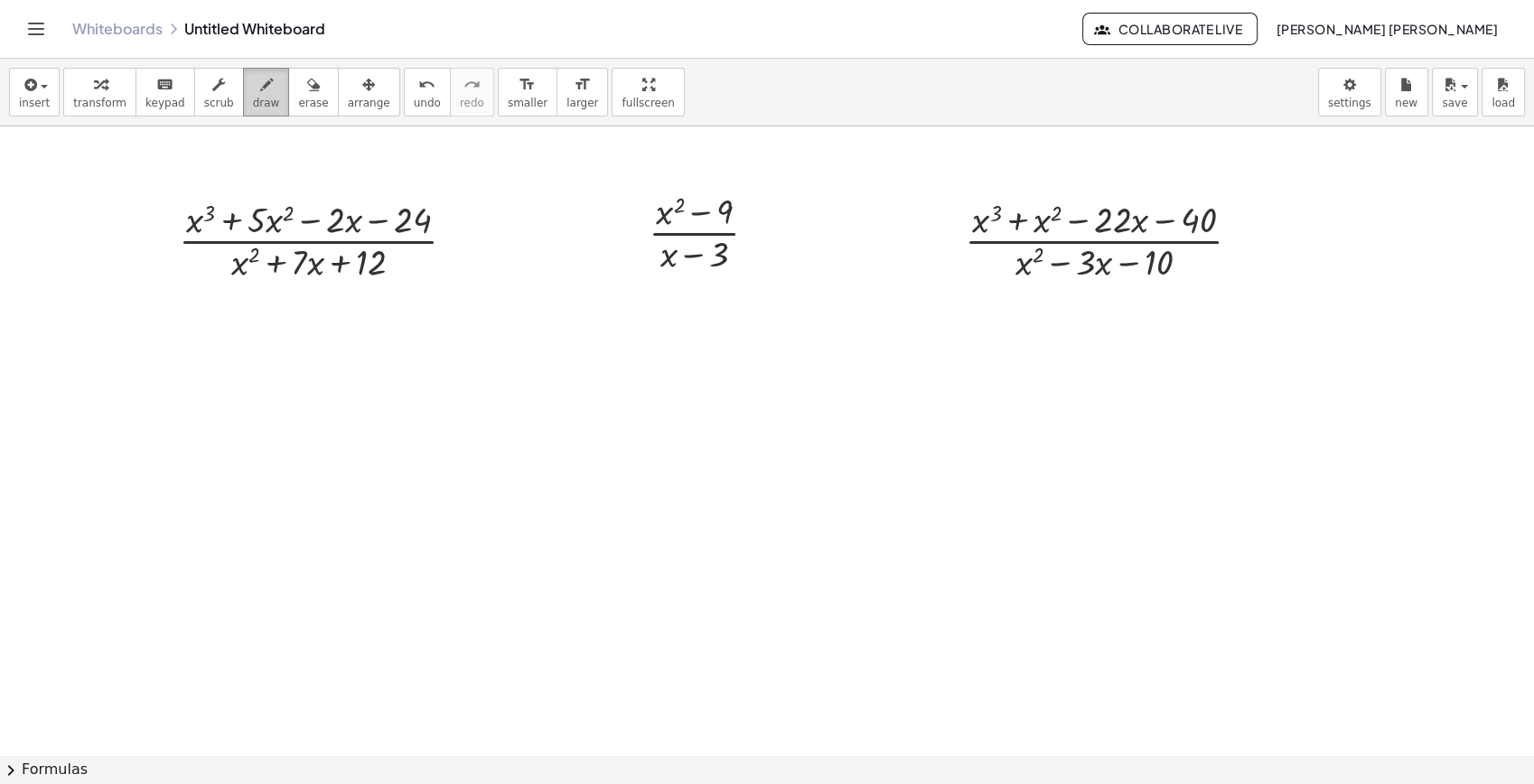
click at [260, 83] on icon "button" at bounding box center [266, 85] width 13 height 22
drag, startPoint x: 654, startPoint y: 501, endPoint x: 639, endPoint y: 555, distance: 56.0
drag, startPoint x: 651, startPoint y: 491, endPoint x: 664, endPoint y: 490, distance: 13.0
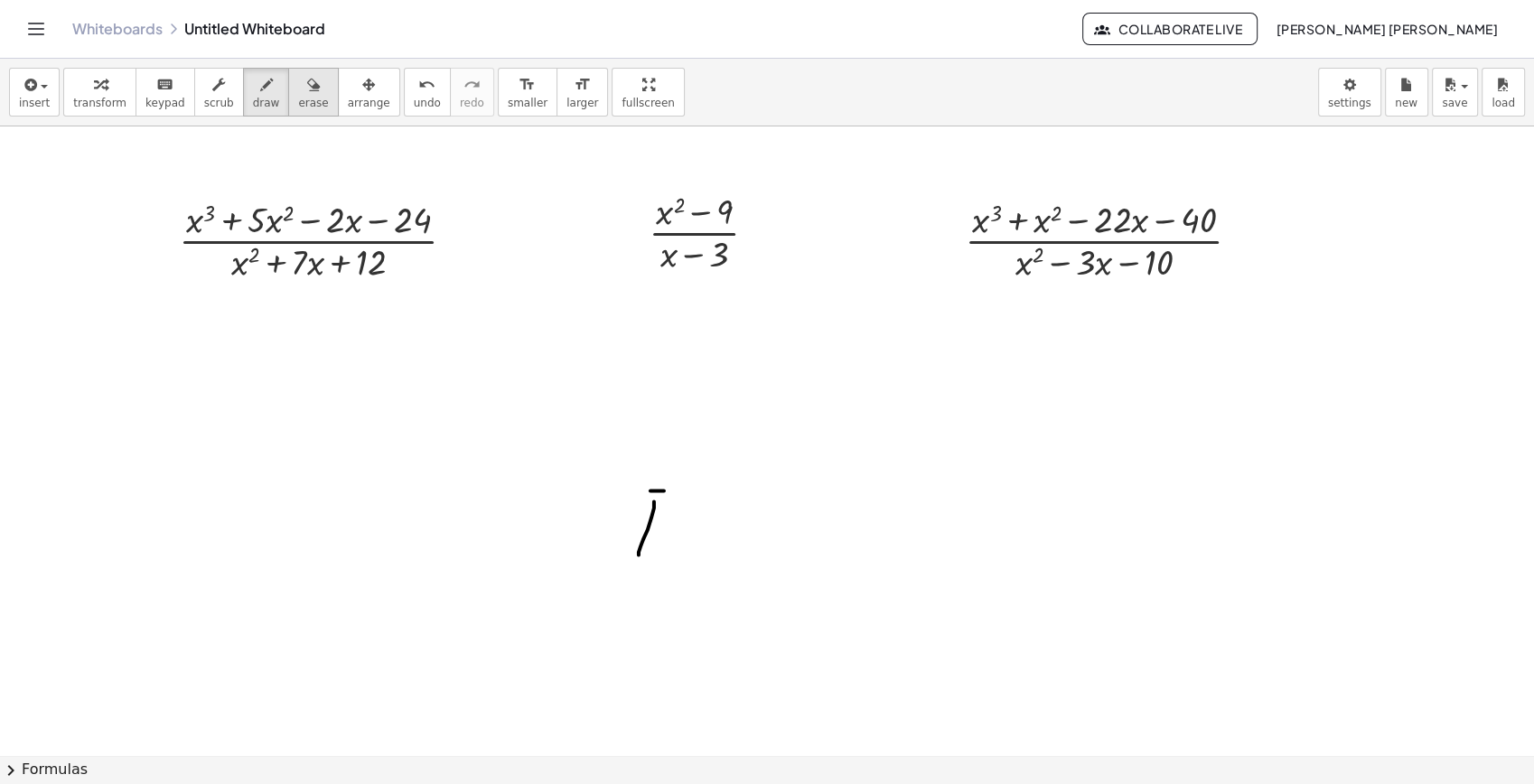
click at [308, 89] on icon "button" at bounding box center [314, 85] width 13 height 22
drag, startPoint x: 666, startPoint y: 498, endPoint x: 816, endPoint y: 458, distance: 155.2
click at [253, 101] on span "draw" at bounding box center [266, 103] width 27 height 13
drag, startPoint x: 719, startPoint y: 377, endPoint x: 721, endPoint y: 450, distance: 73.0
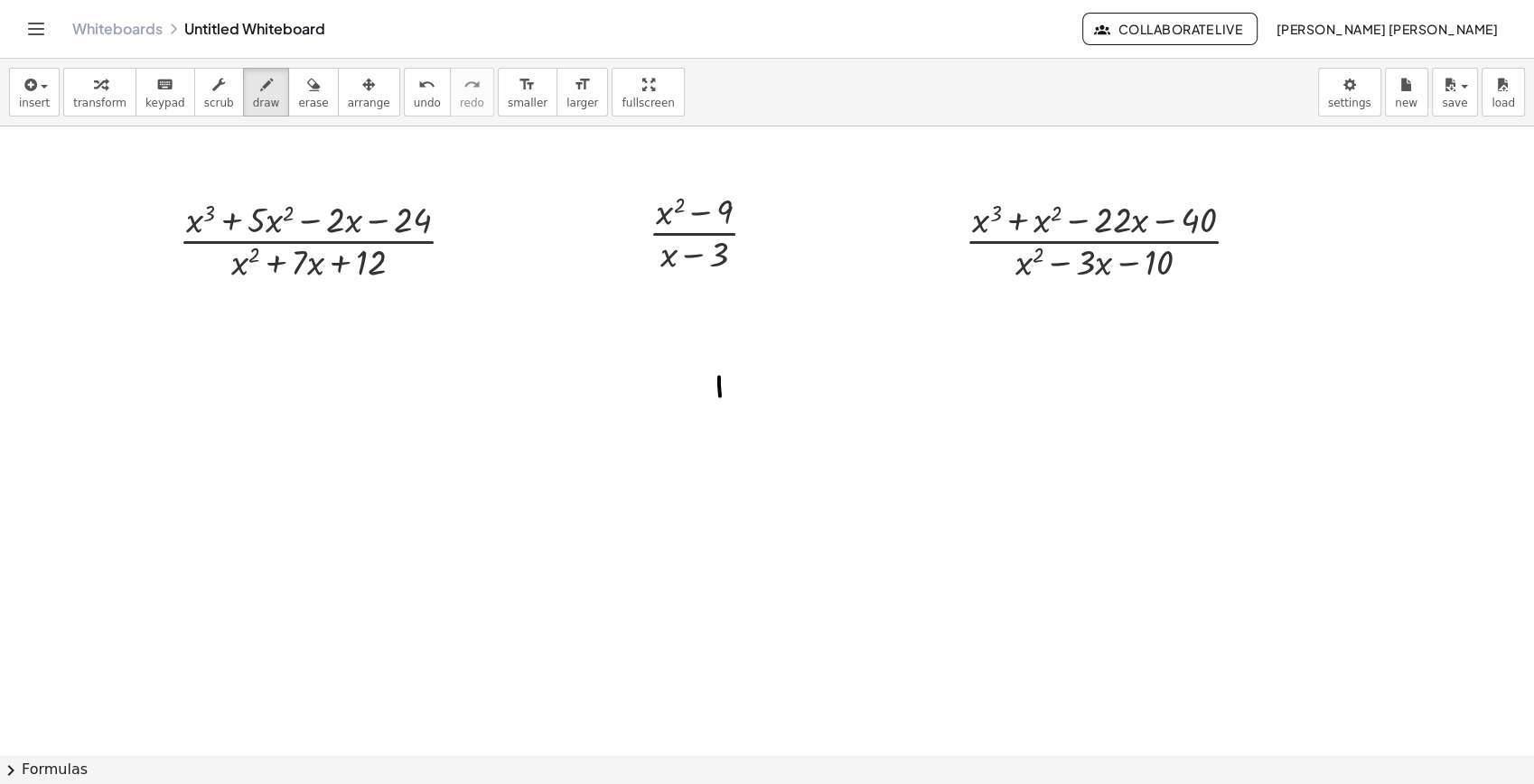
drag, startPoint x: 724, startPoint y: 381, endPoint x: 1108, endPoint y: 370, distance: 384.2
drag, startPoint x: 752, startPoint y: 406, endPoint x: 779, endPoint y: 432, distance: 37.5
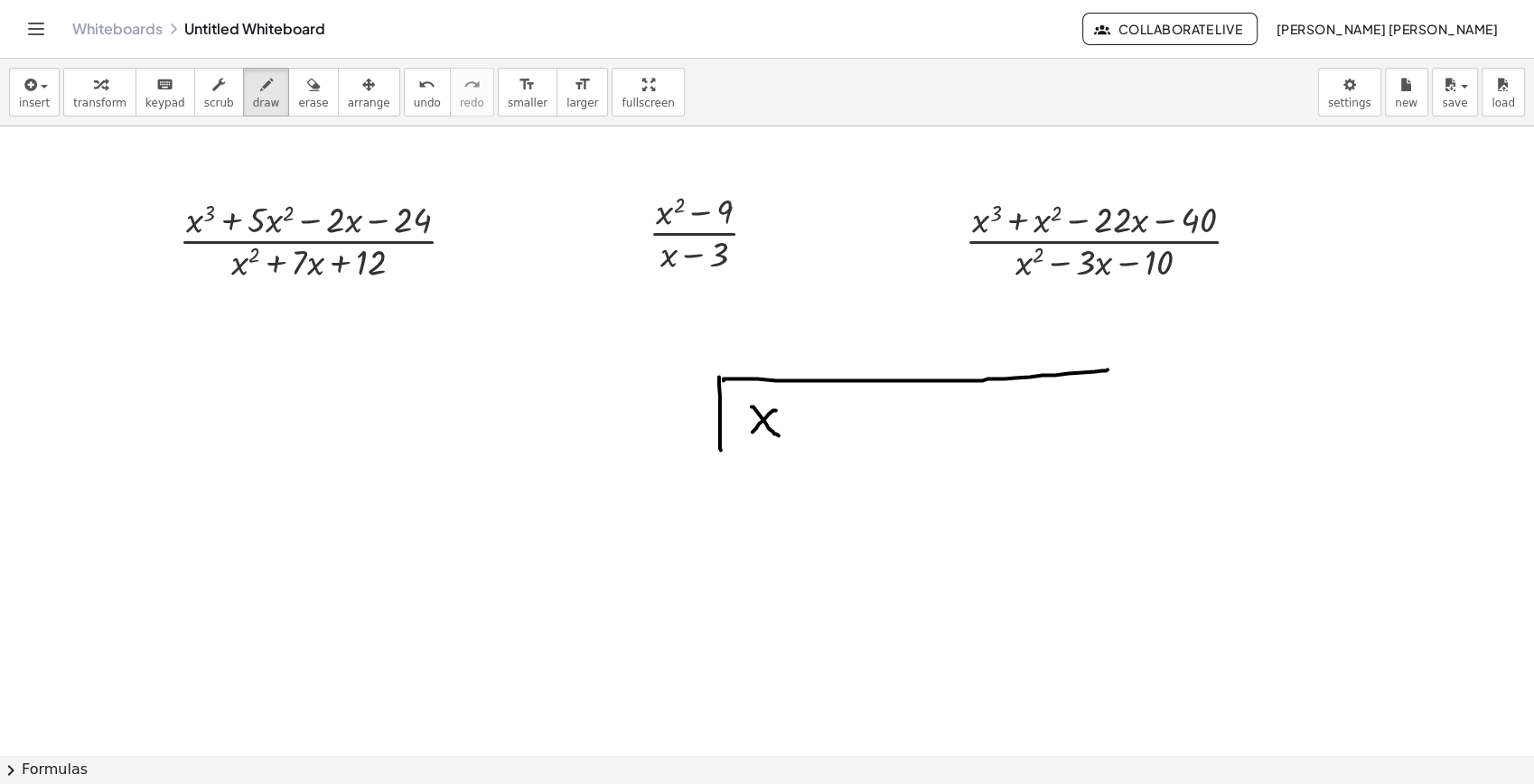
drag, startPoint x: 805, startPoint y: 392, endPoint x: 789, endPoint y: 410, distance: 24.1
drag, startPoint x: 821, startPoint y: 411, endPoint x: 826, endPoint y: 434, distance: 23.5
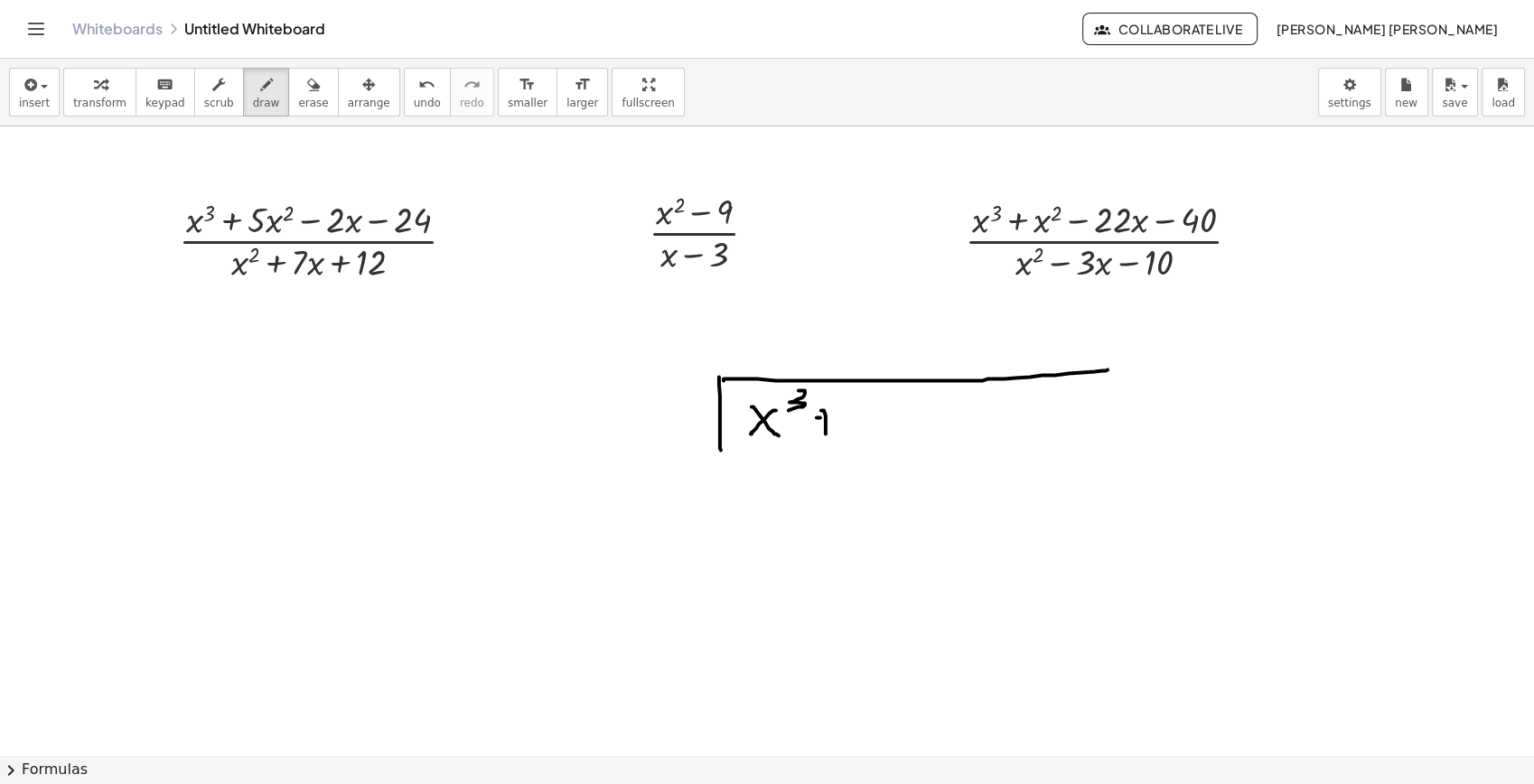
drag, startPoint x: 821, startPoint y: 417, endPoint x: 838, endPoint y: 415, distance: 17.1
drag, startPoint x: 854, startPoint y: 409, endPoint x: 868, endPoint y: 428, distance: 23.6
drag, startPoint x: 862, startPoint y: 396, endPoint x: 845, endPoint y: 429, distance: 37.1
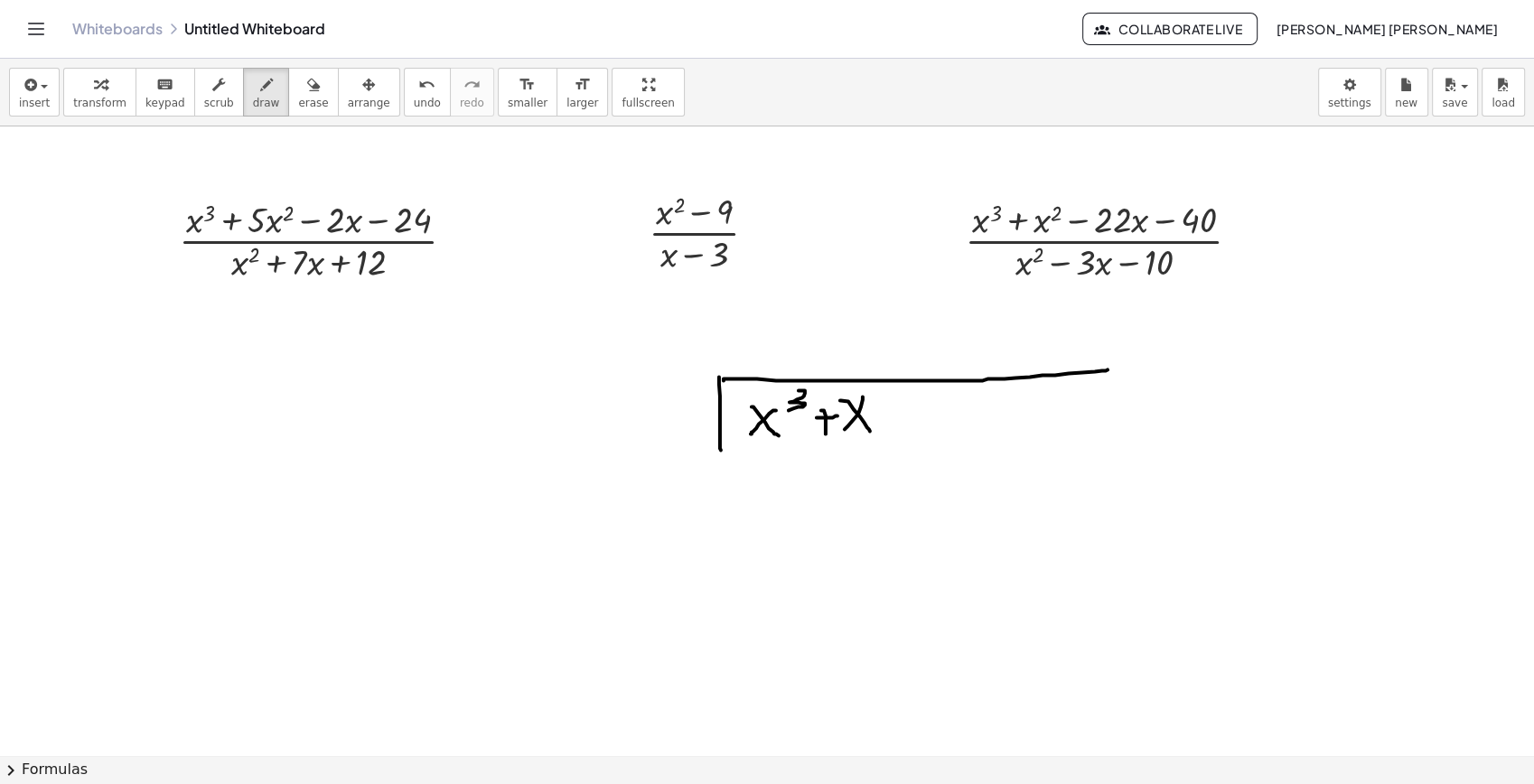
drag, startPoint x: 867, startPoint y: 390, endPoint x: 877, endPoint y: 413, distance: 25.1
drag, startPoint x: 896, startPoint y: 421, endPoint x: 915, endPoint y: 420, distance: 19.0
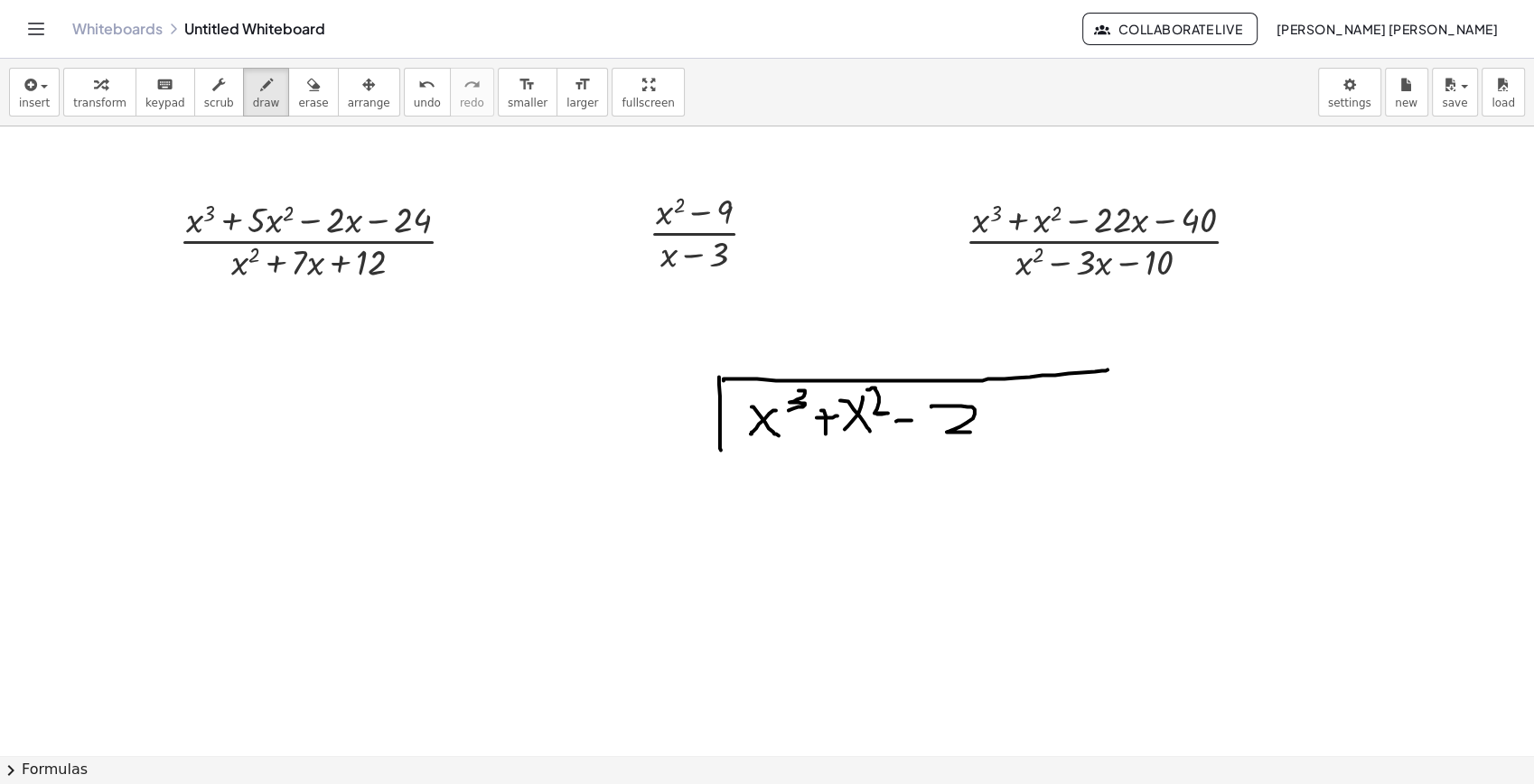
drag, startPoint x: 932, startPoint y: 406, endPoint x: 976, endPoint y: 432, distance: 51.1
drag, startPoint x: 985, startPoint y: 409, endPoint x: 1014, endPoint y: 425, distance: 33.1
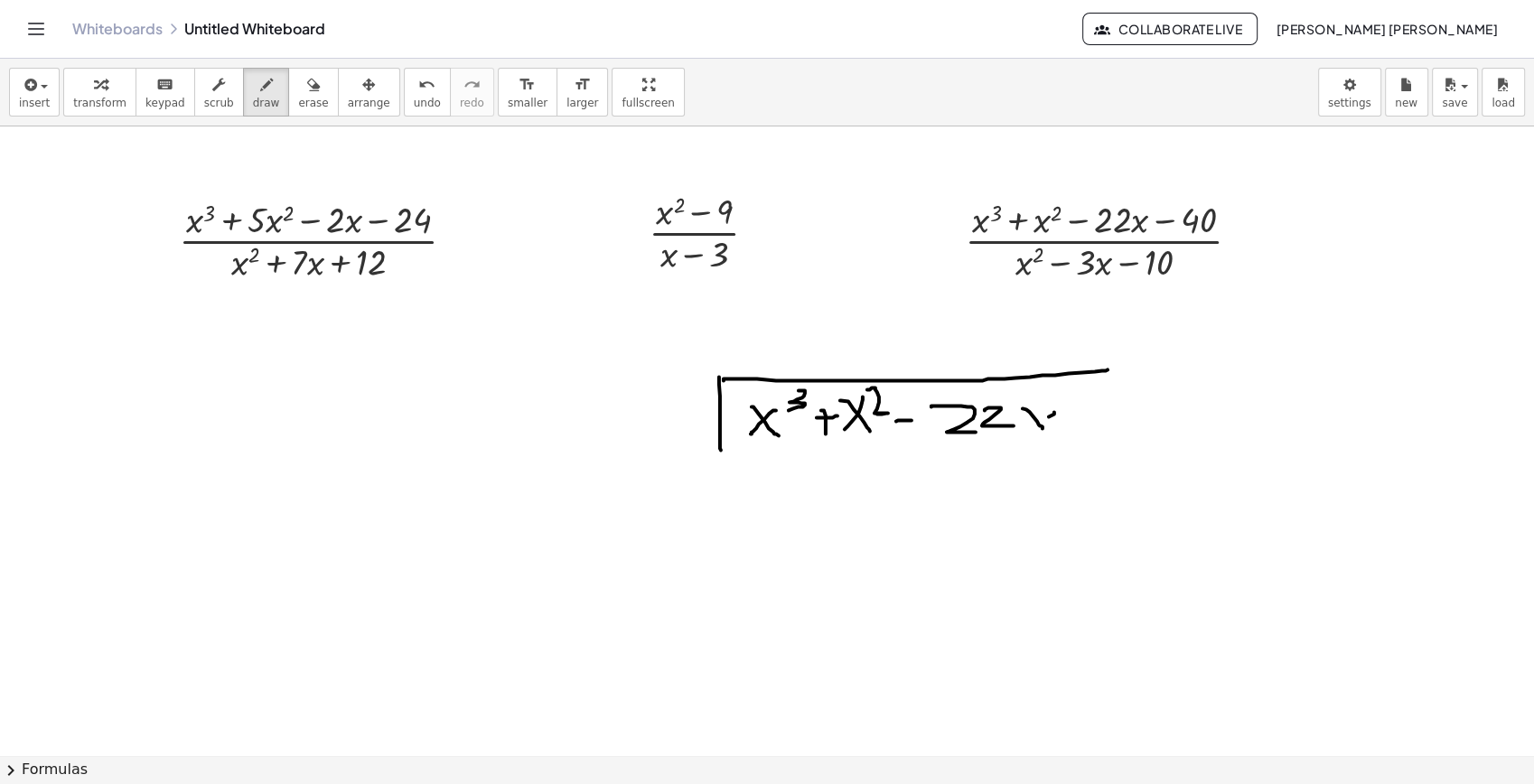
drag, startPoint x: 1054, startPoint y: 412, endPoint x: 1025, endPoint y: 434, distance: 36.4
drag, startPoint x: 1057, startPoint y: 423, endPoint x: 1084, endPoint y: 421, distance: 27.1
drag, startPoint x: 1094, startPoint y: 393, endPoint x: 1087, endPoint y: 387, distance: 9.2
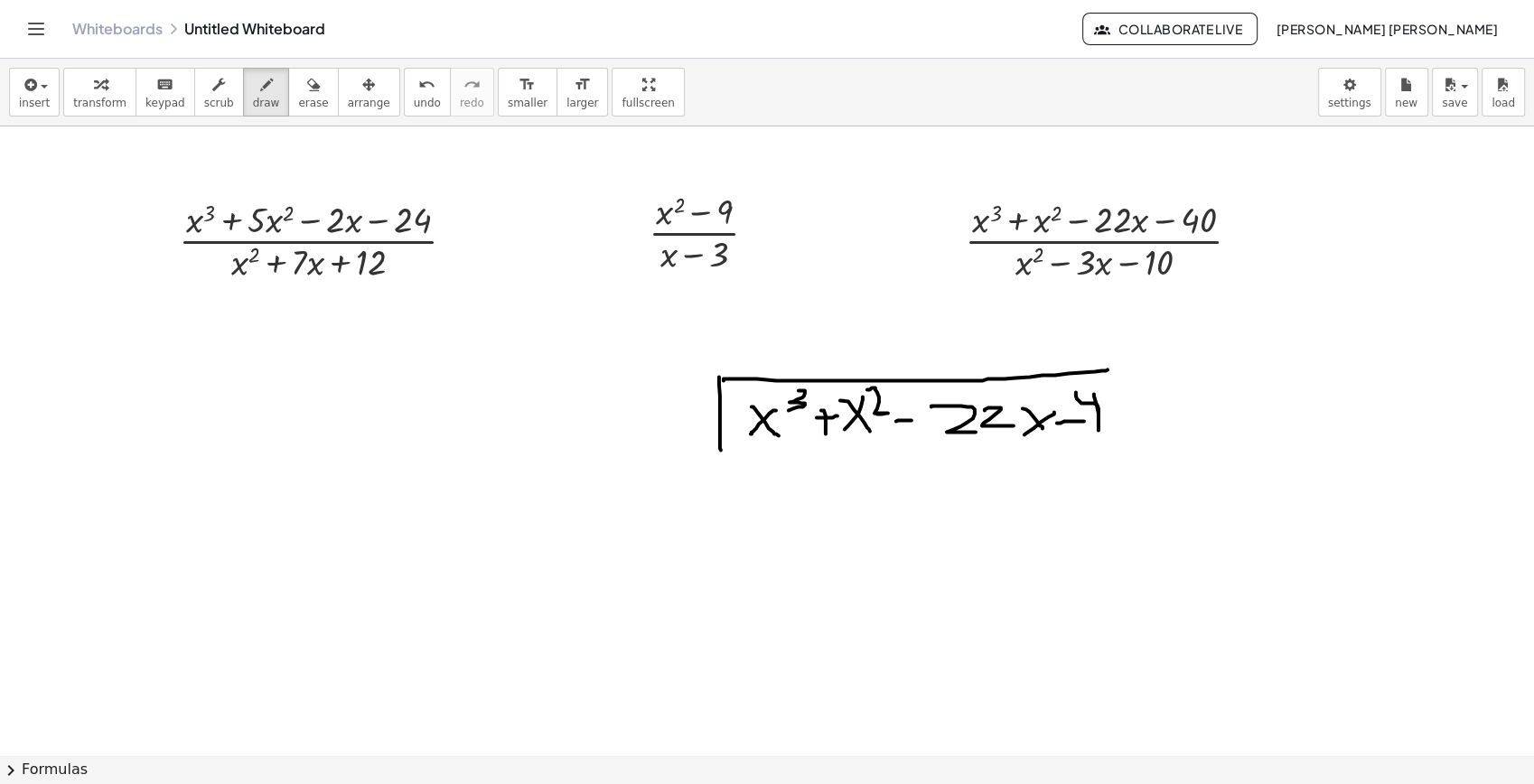
drag, startPoint x: 391, startPoint y: 402, endPoint x: 444, endPoint y: 423, distance: 57.0
drag, startPoint x: 457, startPoint y: 390, endPoint x: 406, endPoint y: 425, distance: 61.9
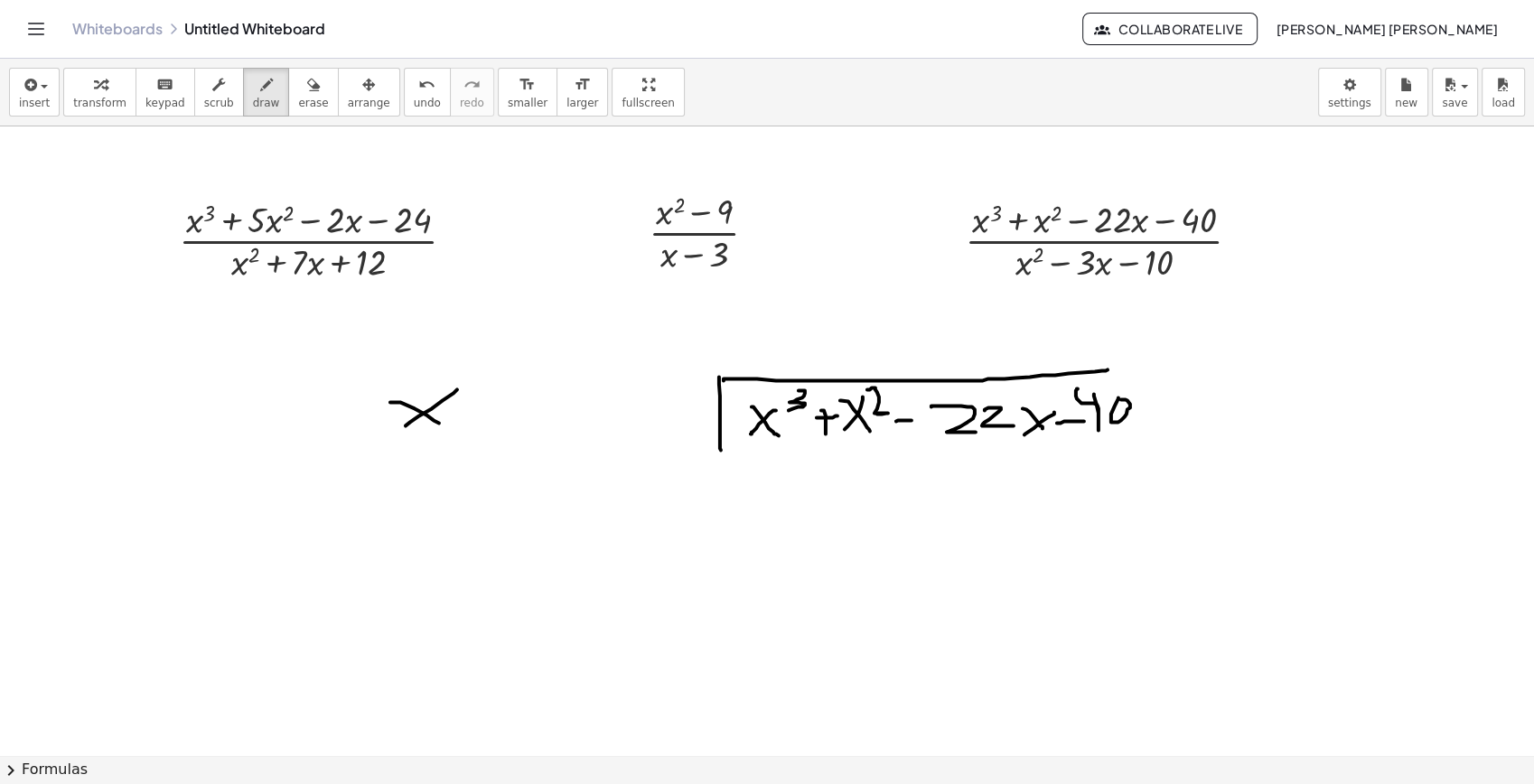
drag, startPoint x: 479, startPoint y: 359, endPoint x: 512, endPoint y: 404, distance: 55.8
drag, startPoint x: 529, startPoint y: 410, endPoint x: 542, endPoint y: 410, distance: 13.0
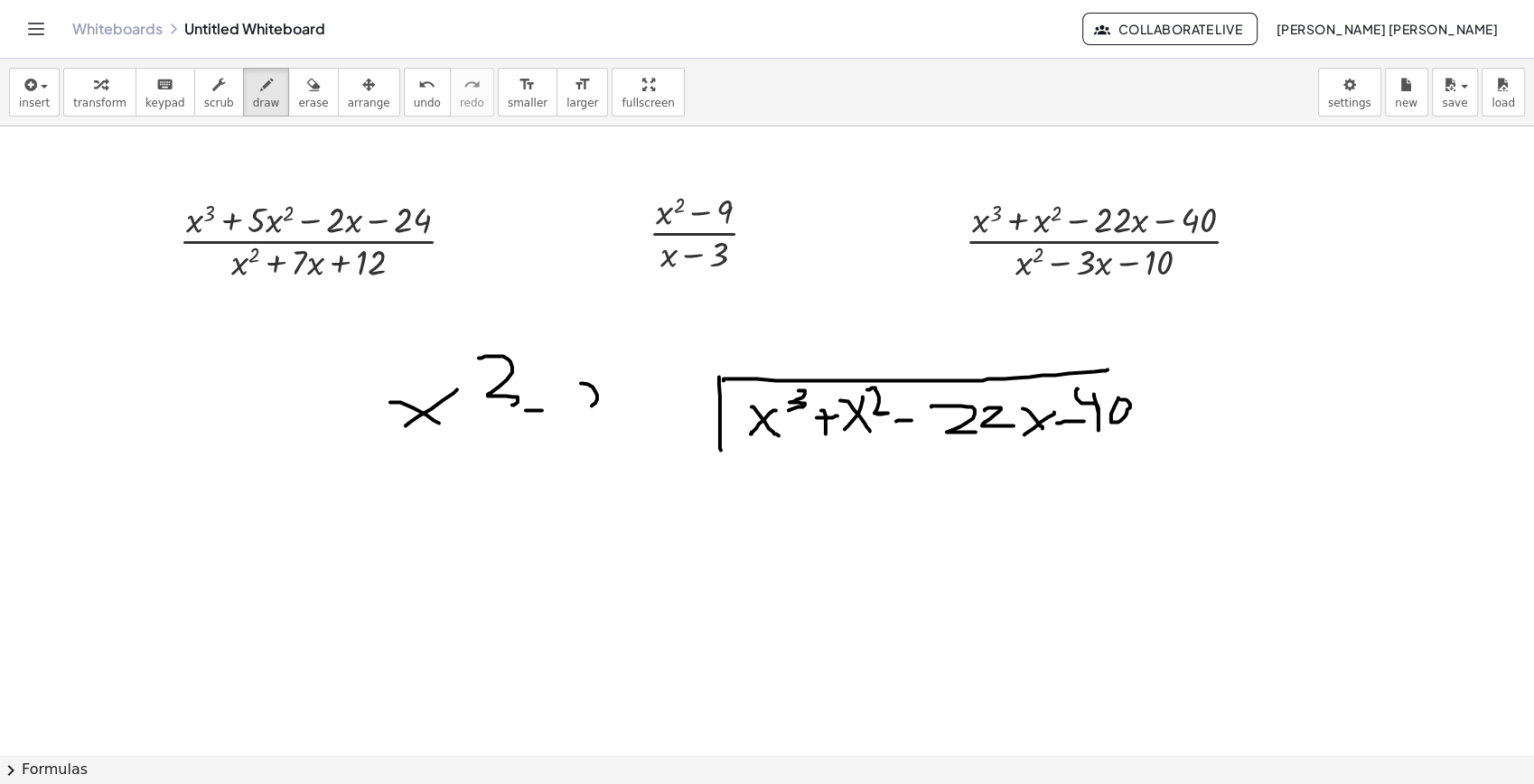
drag, startPoint x: 588, startPoint y: 384, endPoint x: 577, endPoint y: 423, distance: 40.5
drag, startPoint x: 591, startPoint y: 402, endPoint x: 581, endPoint y: 402, distance: 10.0
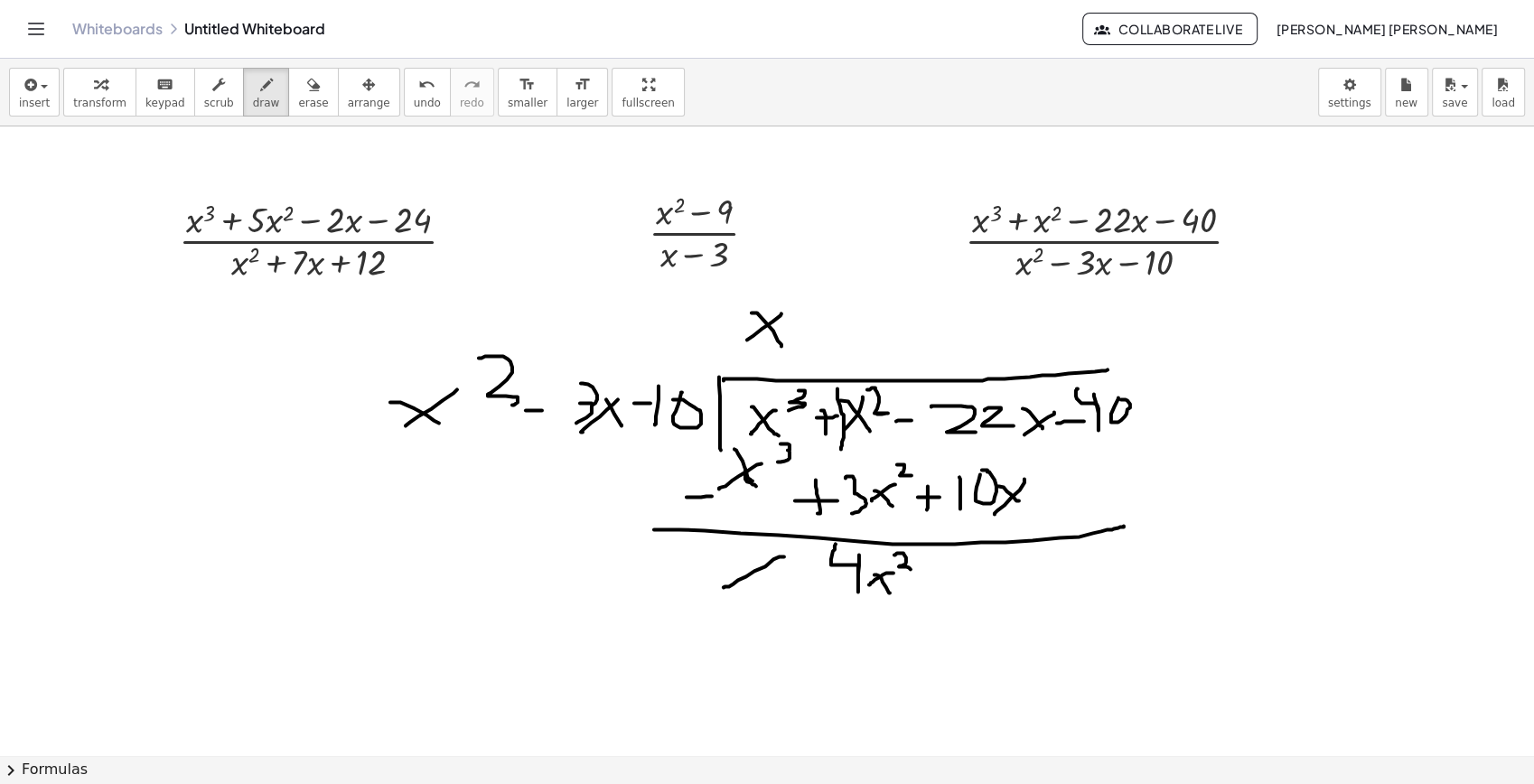
drag, startPoint x: 960, startPoint y: 555, endPoint x: 958, endPoint y: 585, distance: 30.1
drag, startPoint x: 988, startPoint y: 556, endPoint x: 1020, endPoint y: 582, distance: 41.2
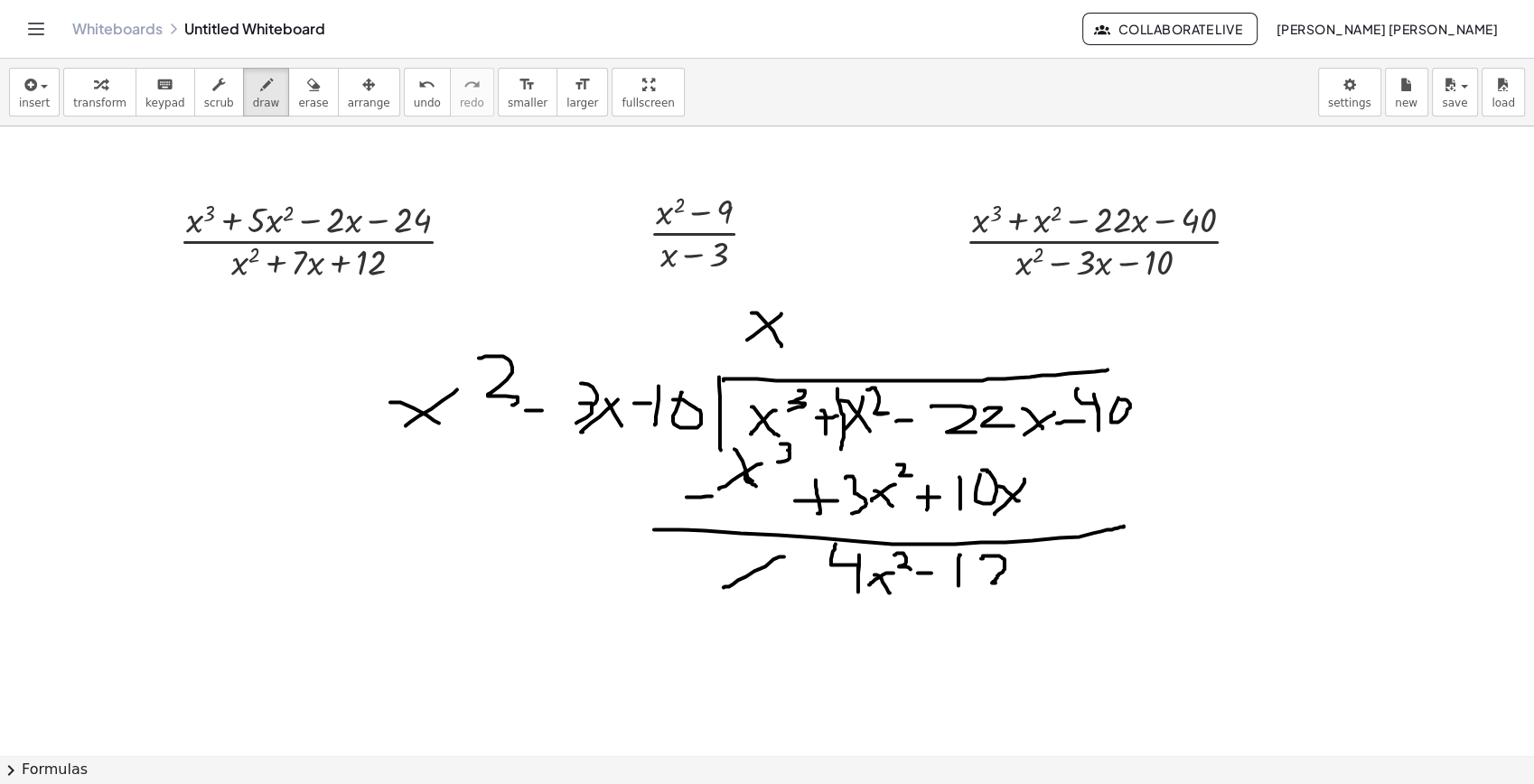
drag, startPoint x: 1022, startPoint y: 556, endPoint x: 1041, endPoint y: 585, distance: 34.7
drag, startPoint x: 1077, startPoint y: 572, endPoint x: 1117, endPoint y: 569, distance: 40.1
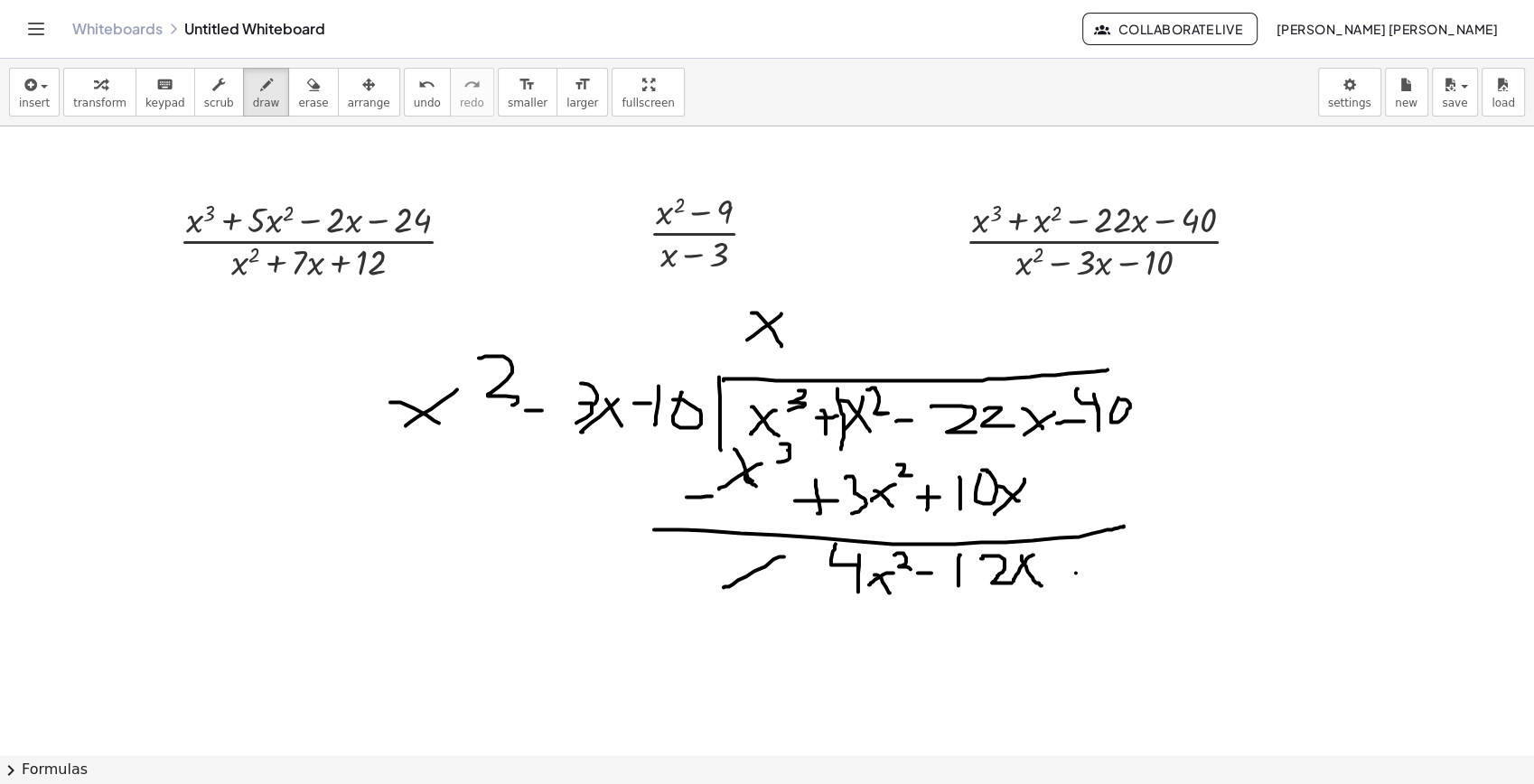
drag, startPoint x: 1129, startPoint y: 551, endPoint x: 1113, endPoint y: 537, distance: 21.3
drag, startPoint x: 1158, startPoint y: 545, endPoint x: 1166, endPoint y: 559, distance: 16.1
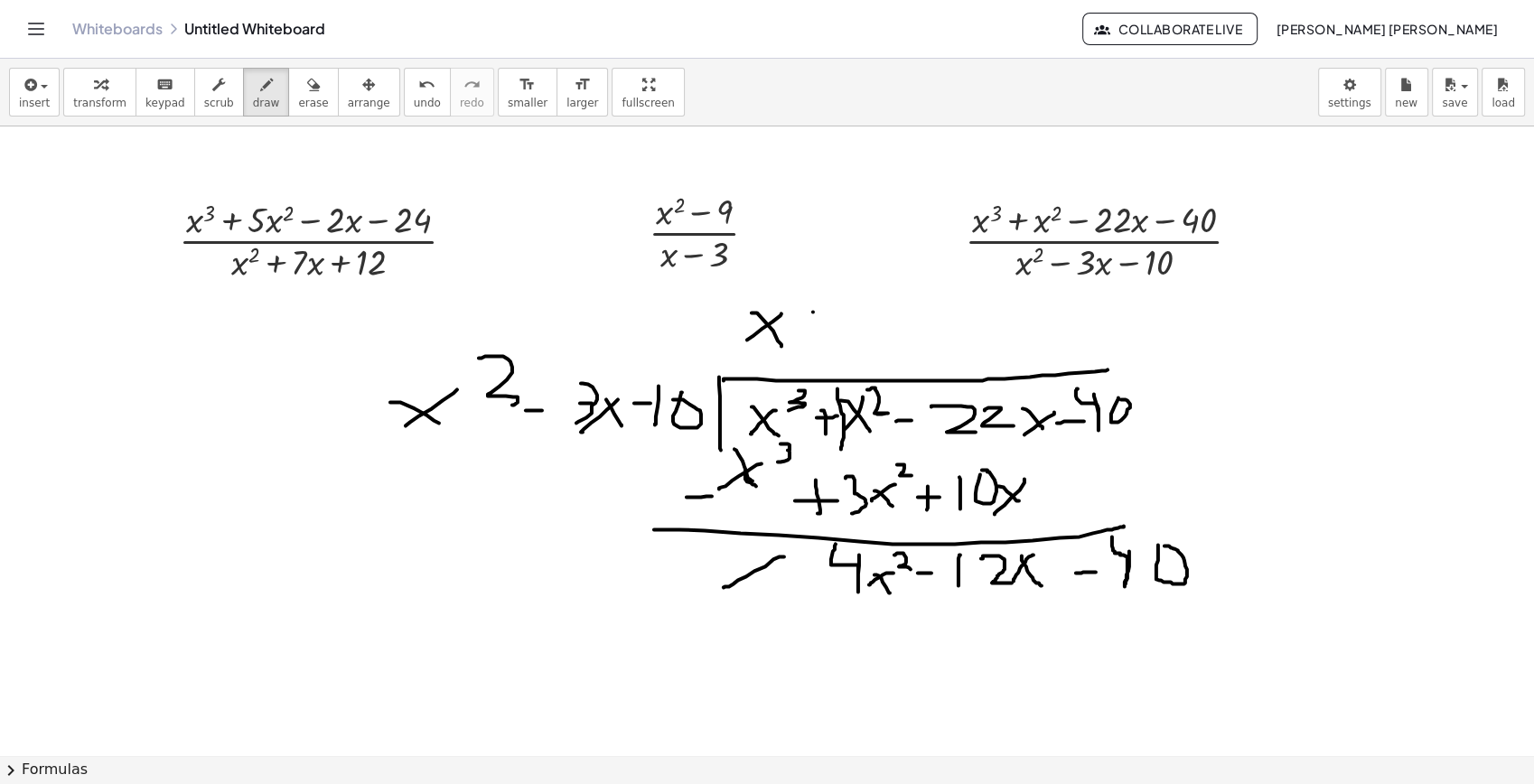
drag, startPoint x: 813, startPoint y: 311, endPoint x: 821, endPoint y: 347, distance: 36.9
drag, startPoint x: 800, startPoint y: 329, endPoint x: 825, endPoint y: 327, distance: 25.1
drag, startPoint x: 862, startPoint y: 303, endPoint x: 836, endPoint y: 305, distance: 26.1
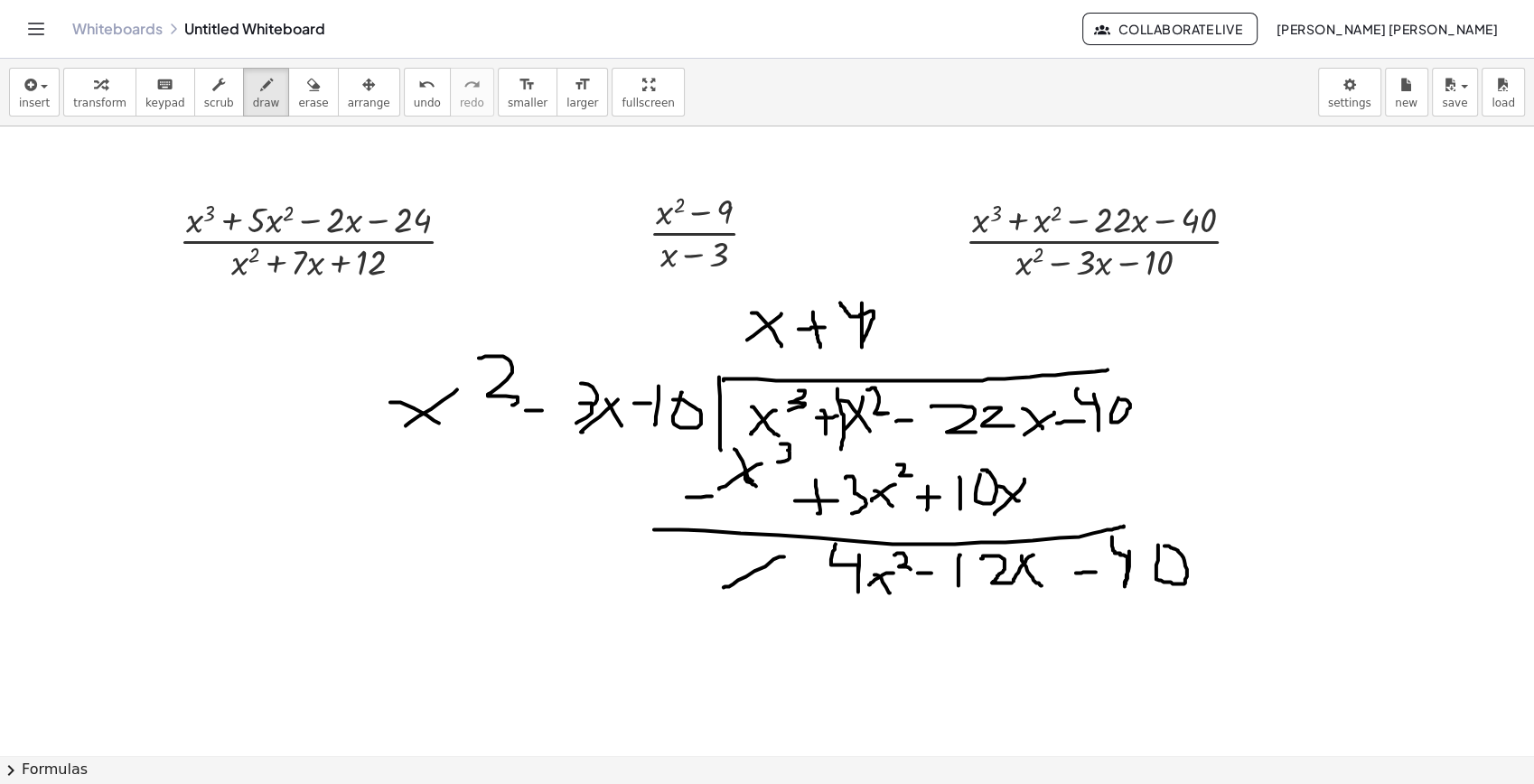
drag, startPoint x: 238, startPoint y: 362, endPoint x: 191, endPoint y: 363, distance: 47.0
drag, startPoint x: 245, startPoint y: 406, endPoint x: 271, endPoint y: 439, distance: 42.0
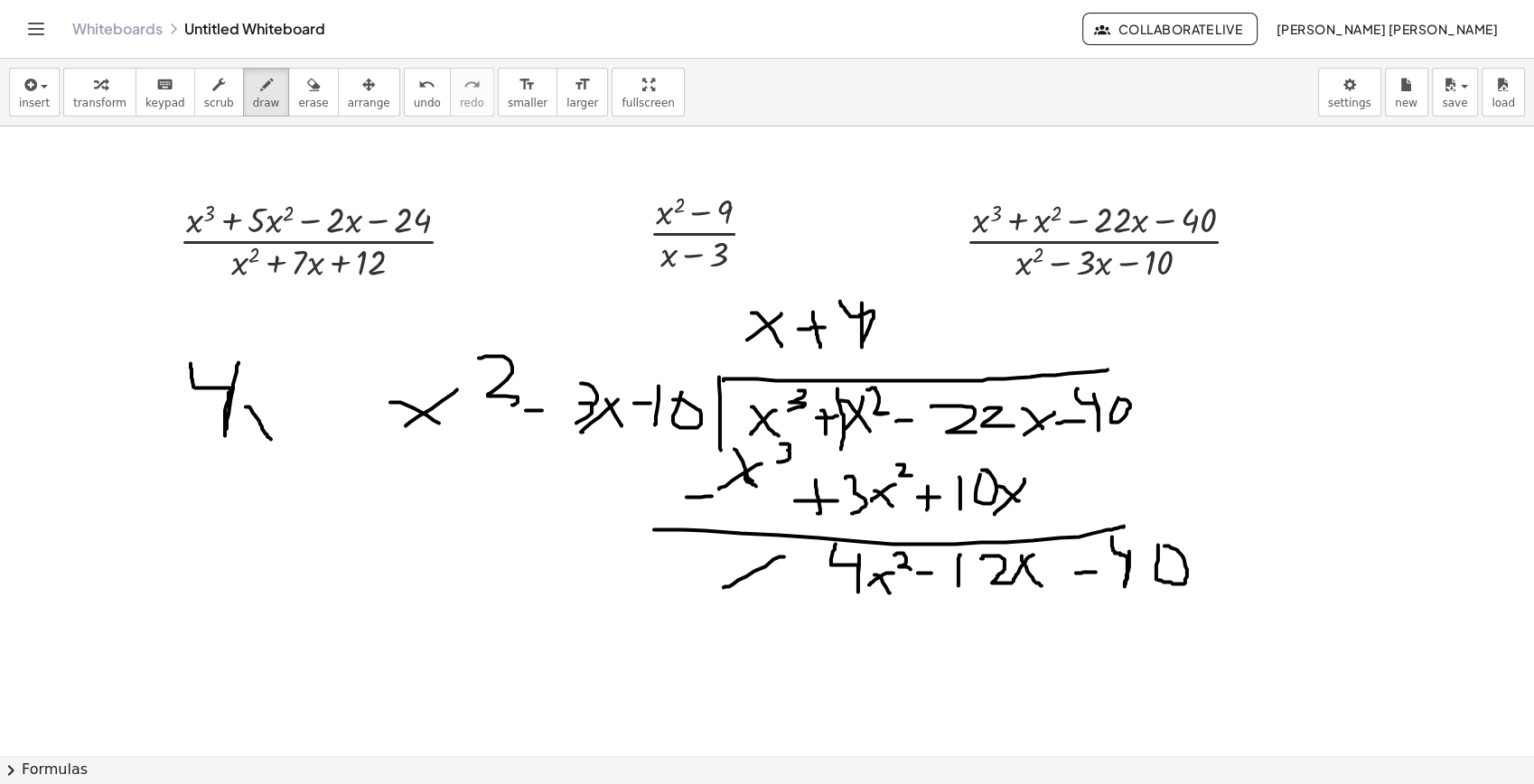
drag, startPoint x: 259, startPoint y: 413, endPoint x: 229, endPoint y: 443, distance: 42.4
drag, startPoint x: 292, startPoint y: 364, endPoint x: 307, endPoint y: 402, distance: 40.9
drag, startPoint x: 267, startPoint y: 473, endPoint x: 318, endPoint y: 486, distance: 52.6
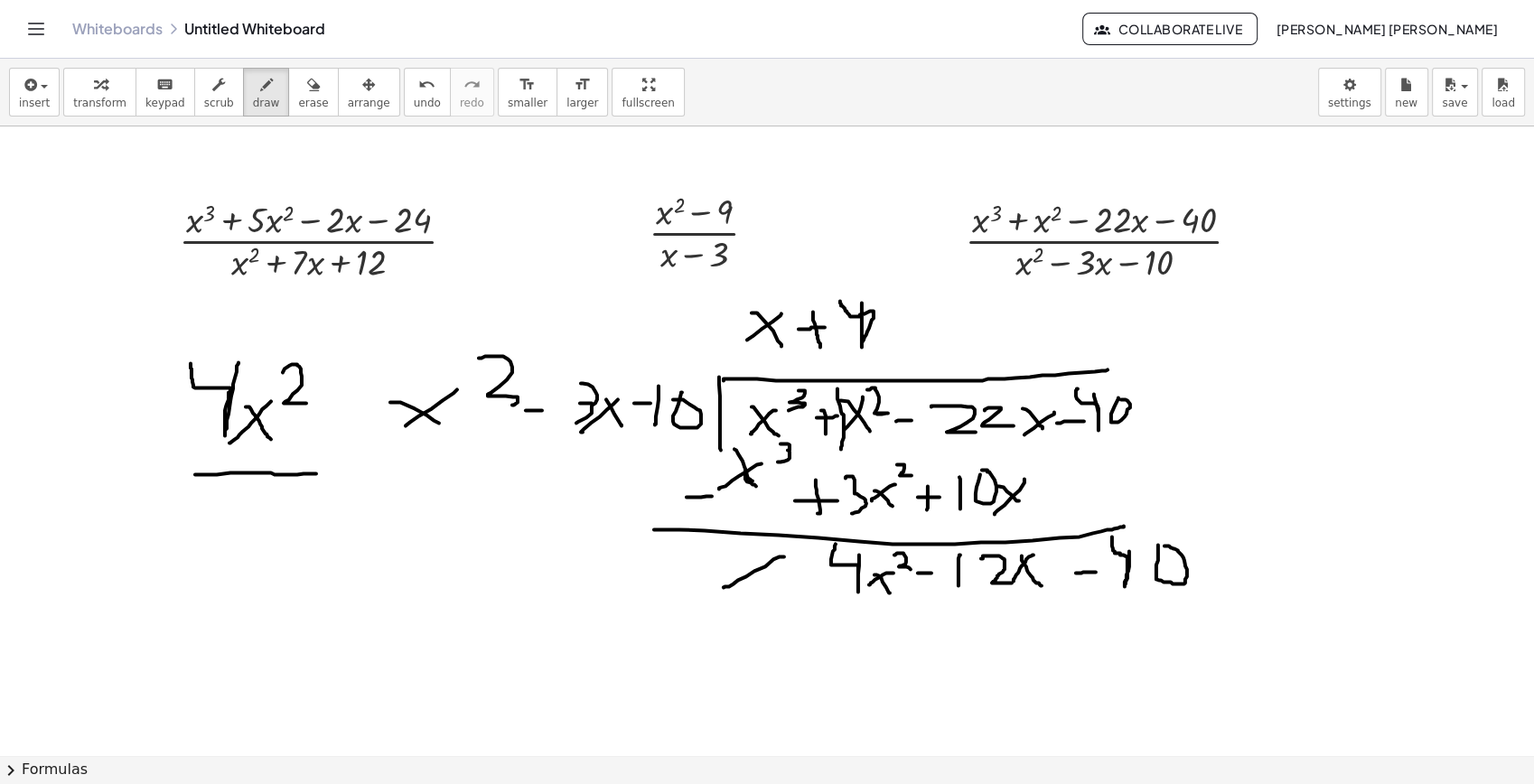
drag, startPoint x: 250, startPoint y: 550, endPoint x: 267, endPoint y: 572, distance: 27.8
drag, startPoint x: 241, startPoint y: 547, endPoint x: 206, endPoint y: 571, distance: 42.4
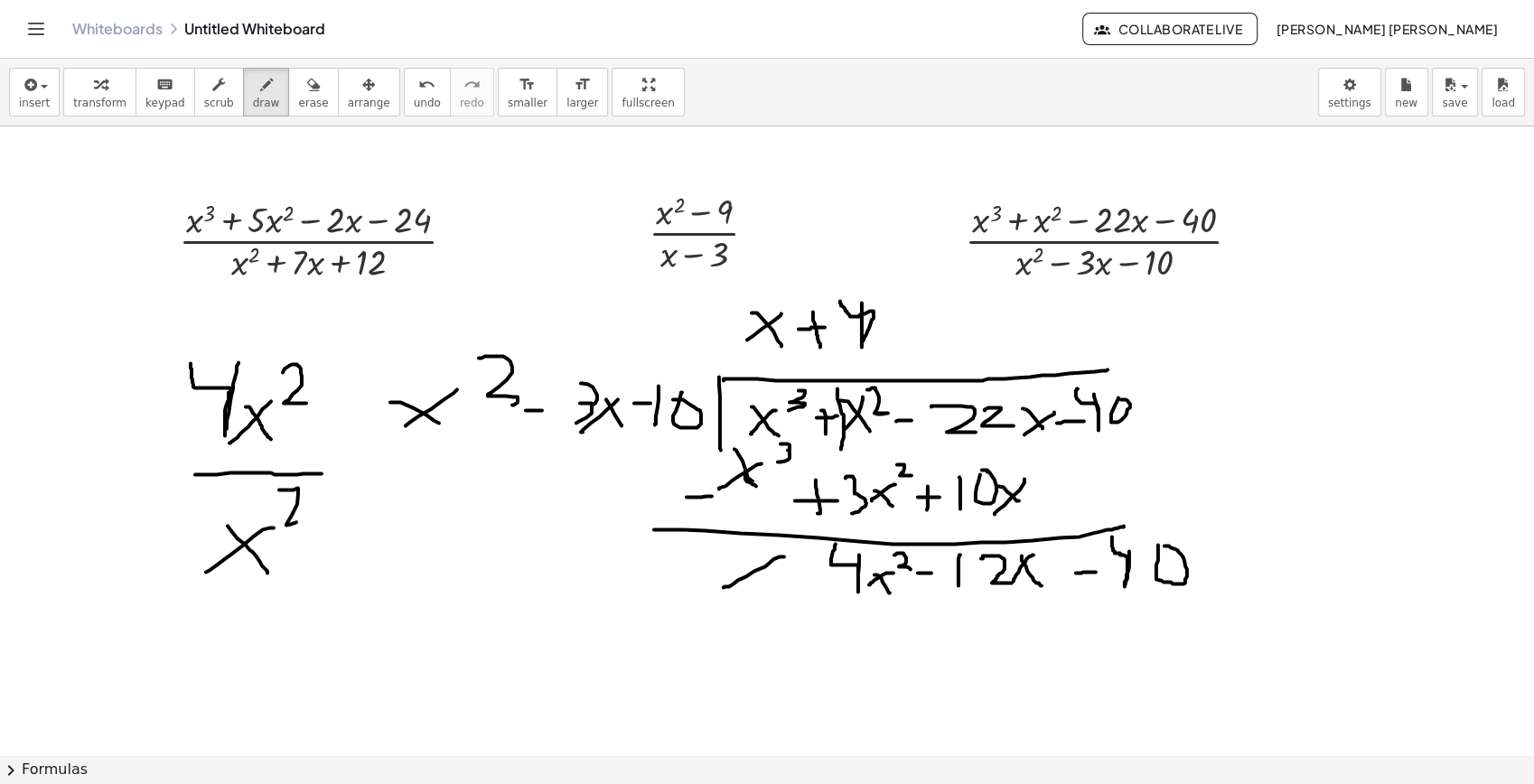
drag, startPoint x: 287, startPoint y: 489, endPoint x: 303, endPoint y: 519, distance: 34.0
drag, startPoint x: 145, startPoint y: 387, endPoint x: 145, endPoint y: 432, distance: 45.0
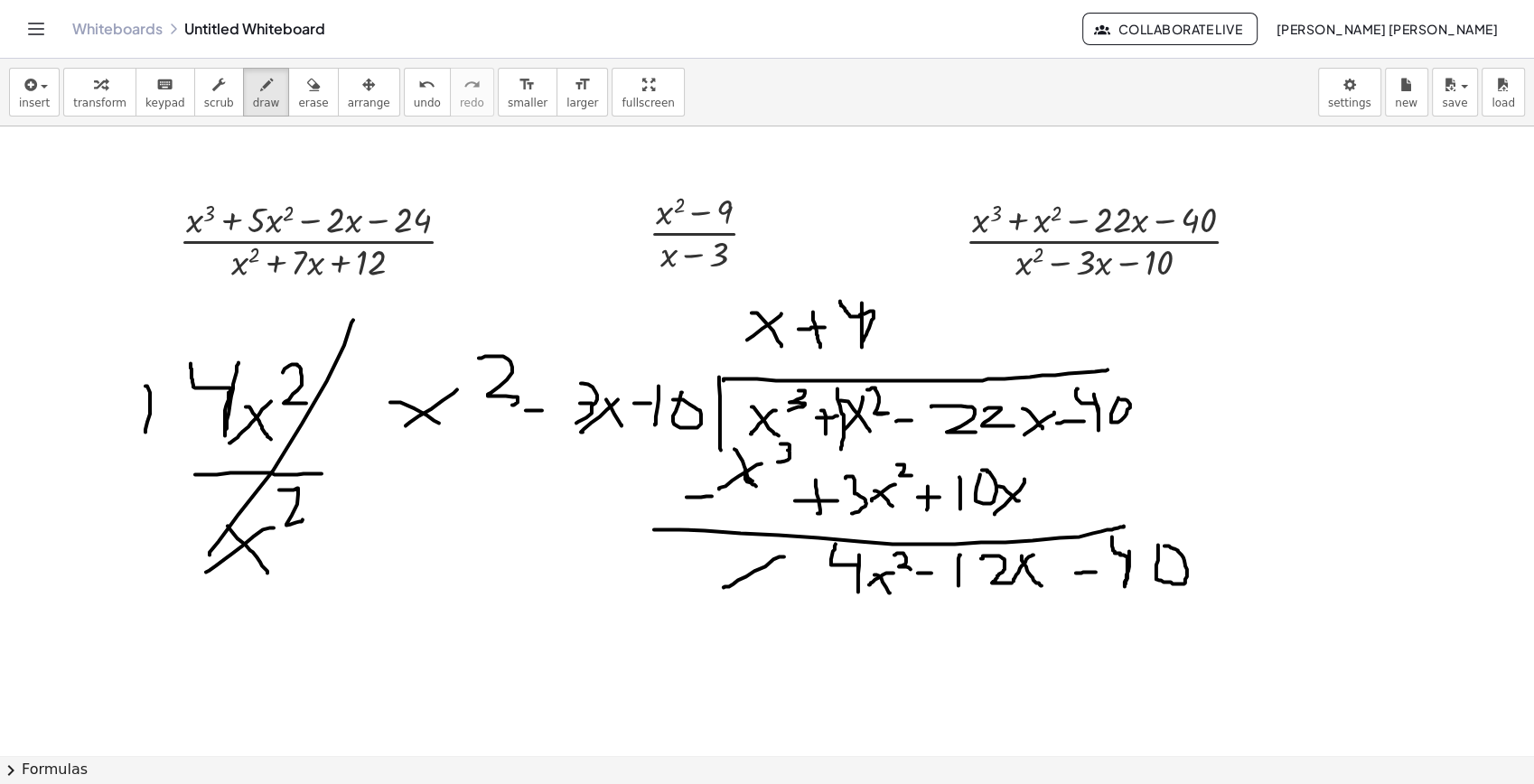
drag, startPoint x: 135, startPoint y: 412, endPoint x: 175, endPoint y: 412, distance: 40.0
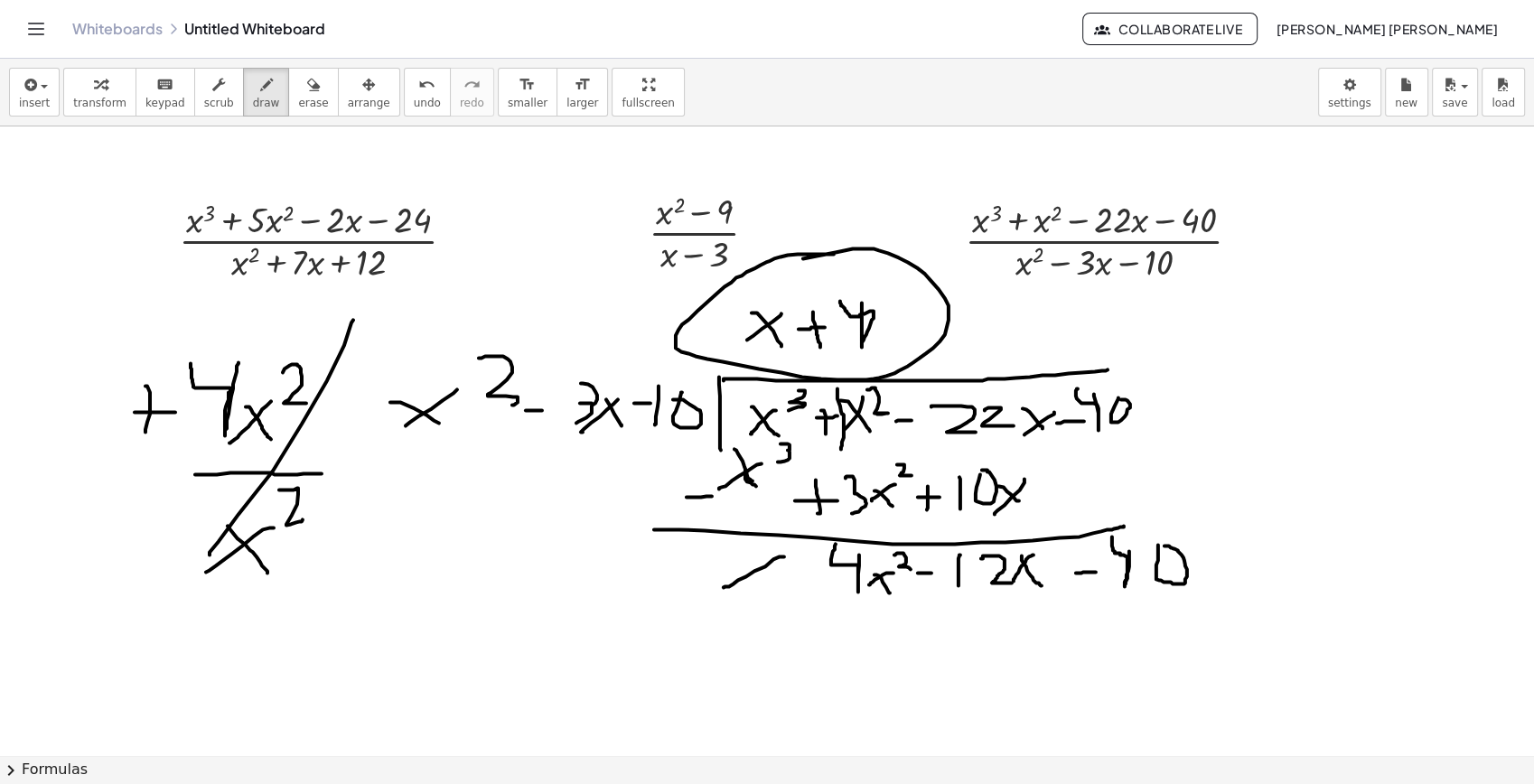
drag, startPoint x: 798, startPoint y: 254, endPoint x: 778, endPoint y: 264, distance: 22.4
drag, startPoint x: 827, startPoint y: 633, endPoint x: 868, endPoint y: 606, distance: 49.1
drag, startPoint x: 999, startPoint y: 598, endPoint x: 948, endPoint y: 622, distance: 56.4
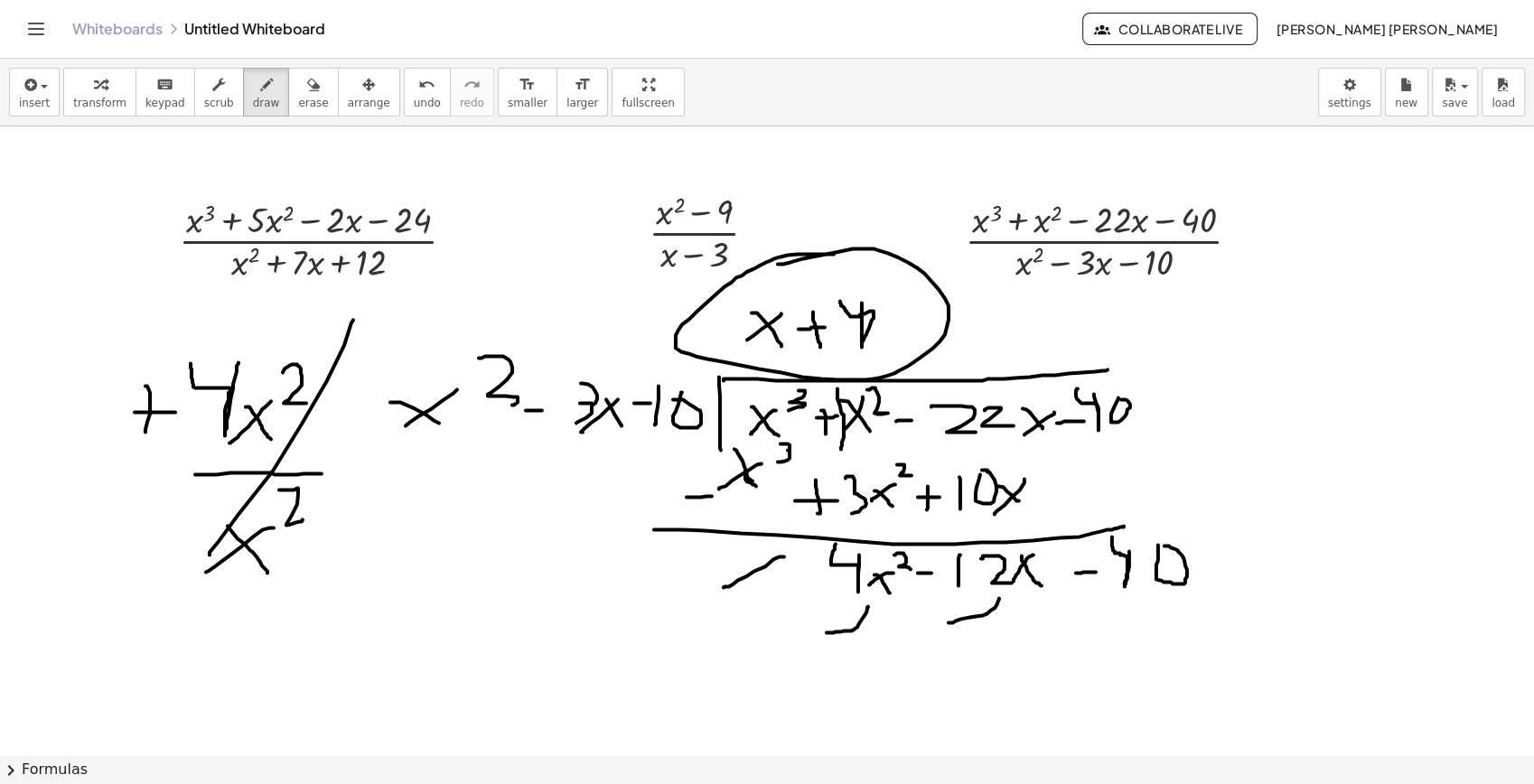
drag, startPoint x: 1170, startPoint y: 594, endPoint x: 1112, endPoint y: 627, distance: 66.7
drag, startPoint x: 772, startPoint y: 659, endPoint x: 1210, endPoint y: 638, distance: 438.5
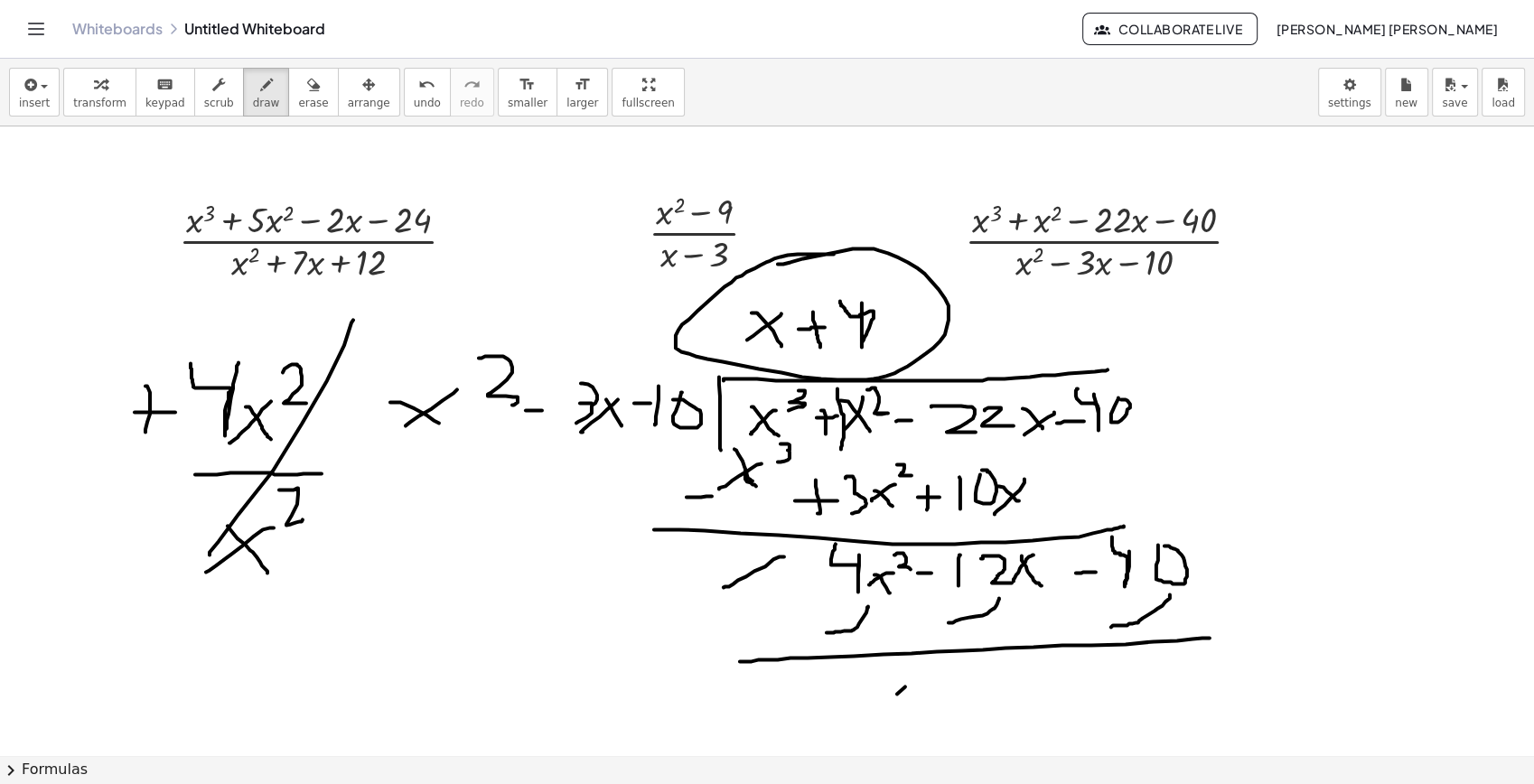
drag, startPoint x: 905, startPoint y: 686, endPoint x: 858, endPoint y: 725, distance: 61.1
drag, startPoint x: 983, startPoint y: 679, endPoint x: 953, endPoint y: 712, distance: 44.6
drag, startPoint x: 1080, startPoint y: 660, endPoint x: 1040, endPoint y: 695, distance: 53.2
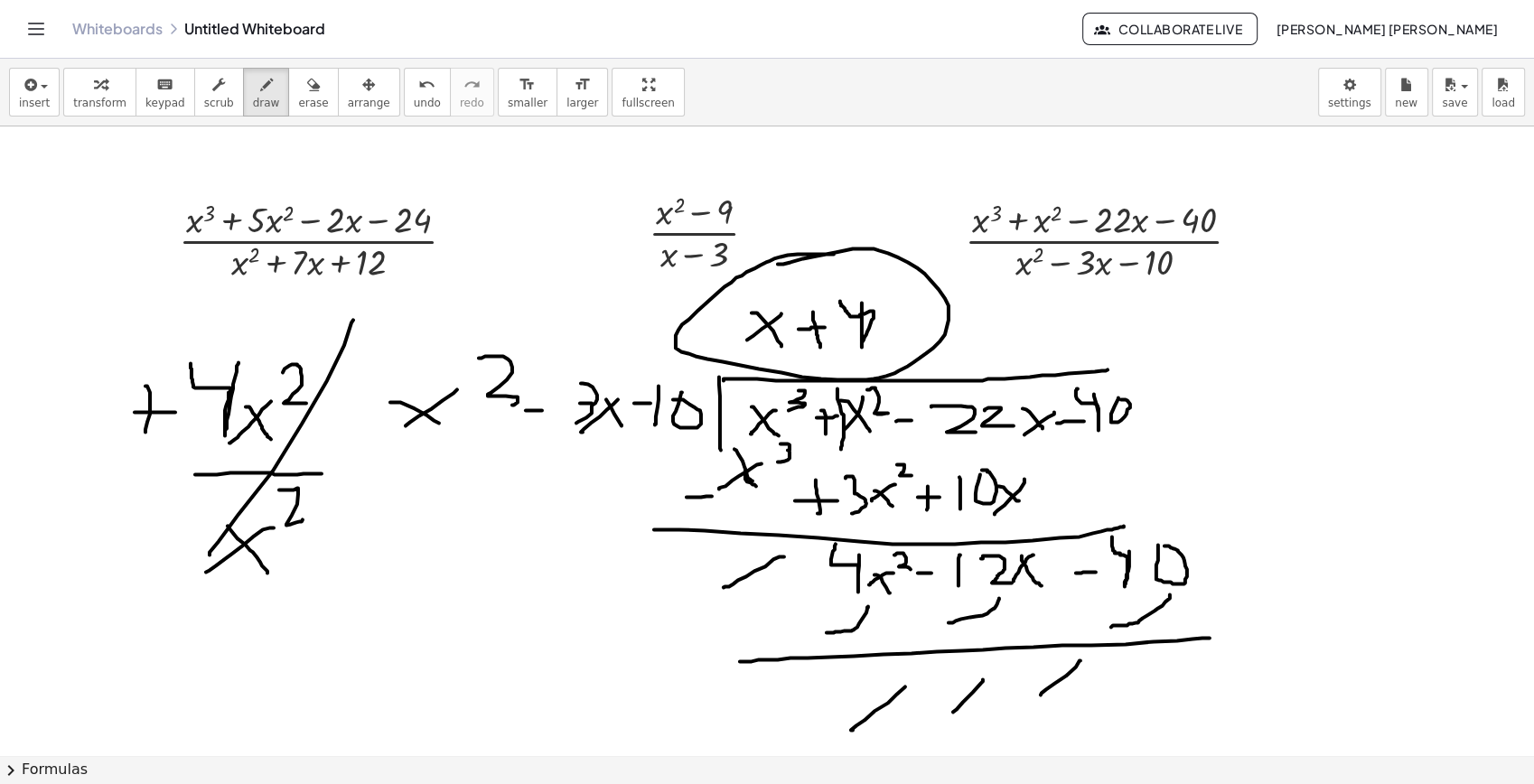
click at [299, 77] on div "button" at bounding box center [313, 84] width 30 height 22
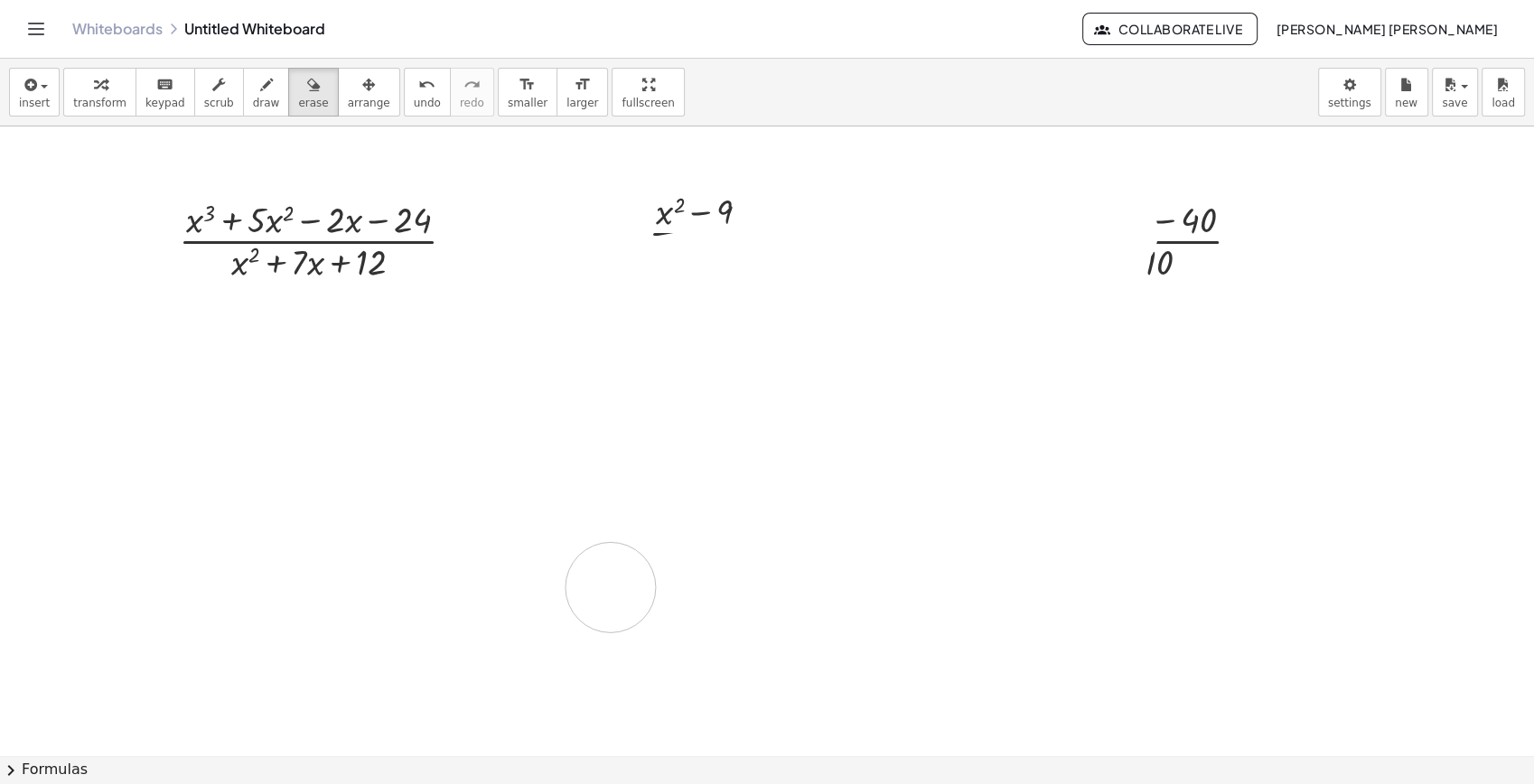
drag, startPoint x: 261, startPoint y: 370, endPoint x: 492, endPoint y: 233, distance: 268.6
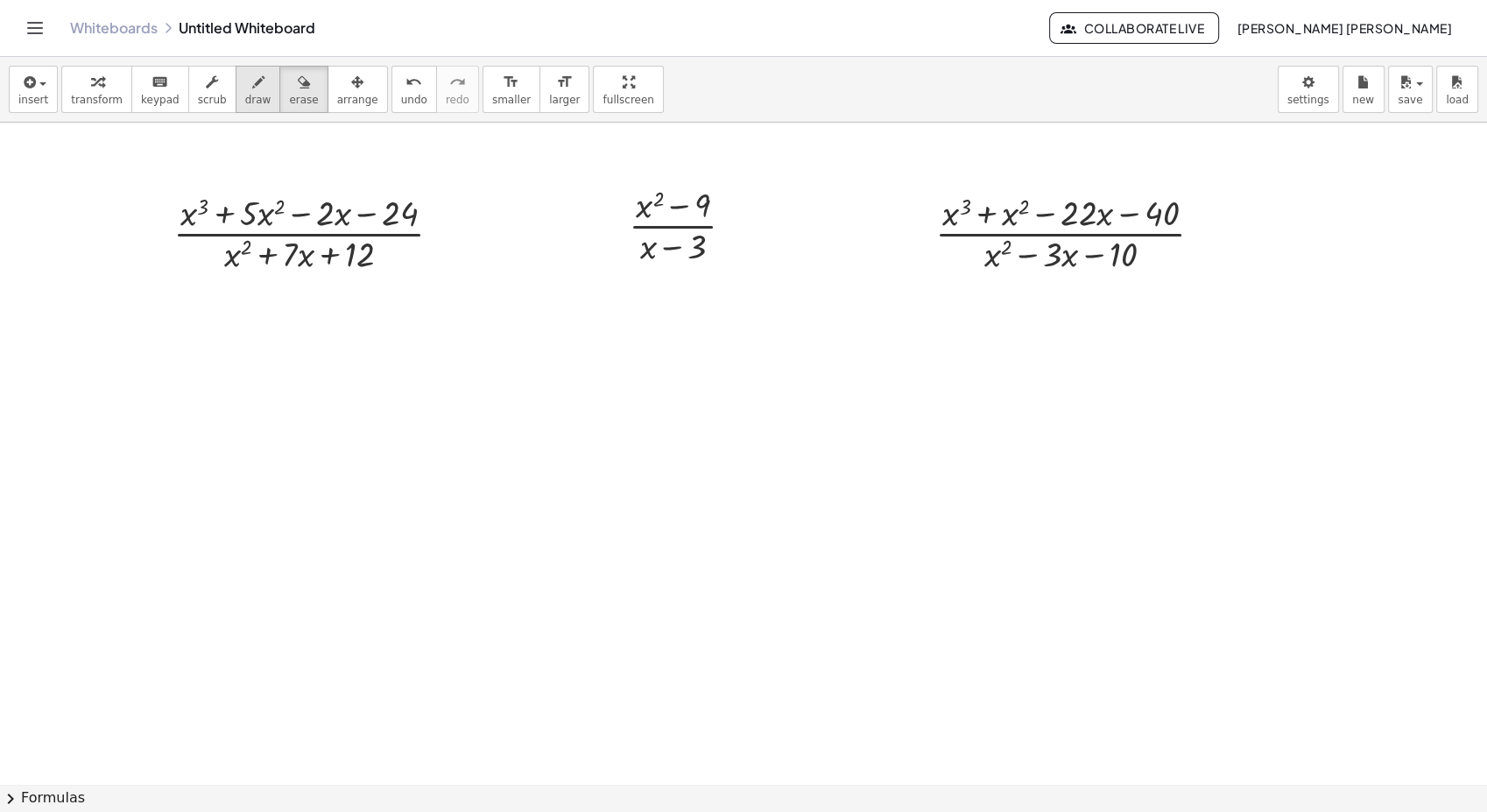
click at [245, 95] on span "draw" at bounding box center [258, 100] width 26 height 12
drag, startPoint x: 732, startPoint y: 481, endPoint x: 742, endPoint y: 606, distance: 125.4
click at [742, 609] on div at bounding box center [743, 794] width 1487 height 1342
drag, startPoint x: 727, startPoint y: 452, endPoint x: 1129, endPoint y: 468, distance: 402.3
click at [1129, 468] on div at bounding box center [743, 794] width 1487 height 1342
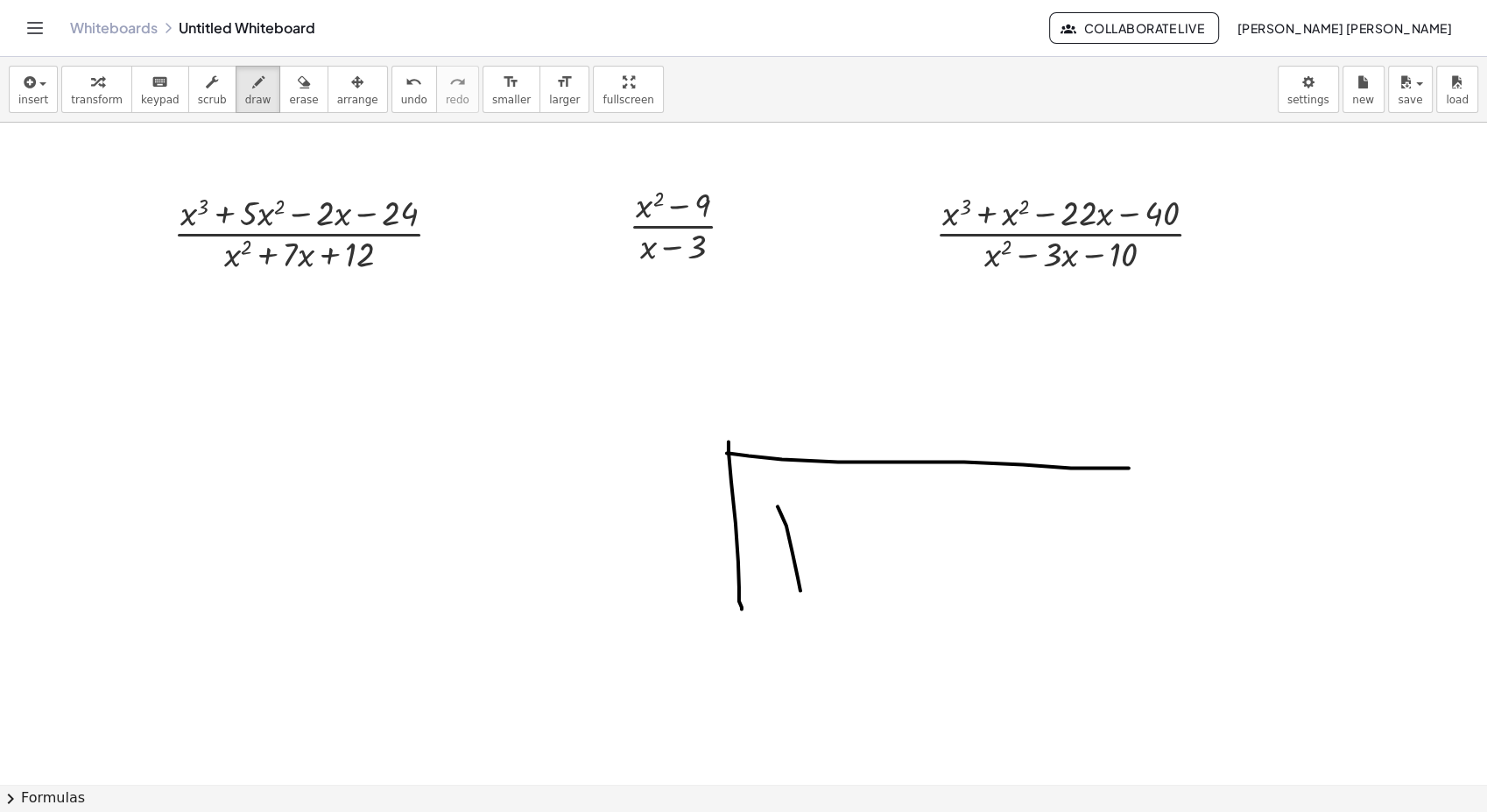
drag, startPoint x: 793, startPoint y: 552, endPoint x: 801, endPoint y: 564, distance: 14.4
click at [801, 591] on div at bounding box center [743, 794] width 1487 height 1342
drag, startPoint x: 796, startPoint y: 536, endPoint x: 768, endPoint y: 564, distance: 39.6
click at [768, 564] on div at bounding box center [743, 794] width 1487 height 1342
drag, startPoint x: 839, startPoint y: 498, endPoint x: 860, endPoint y: 535, distance: 42.5
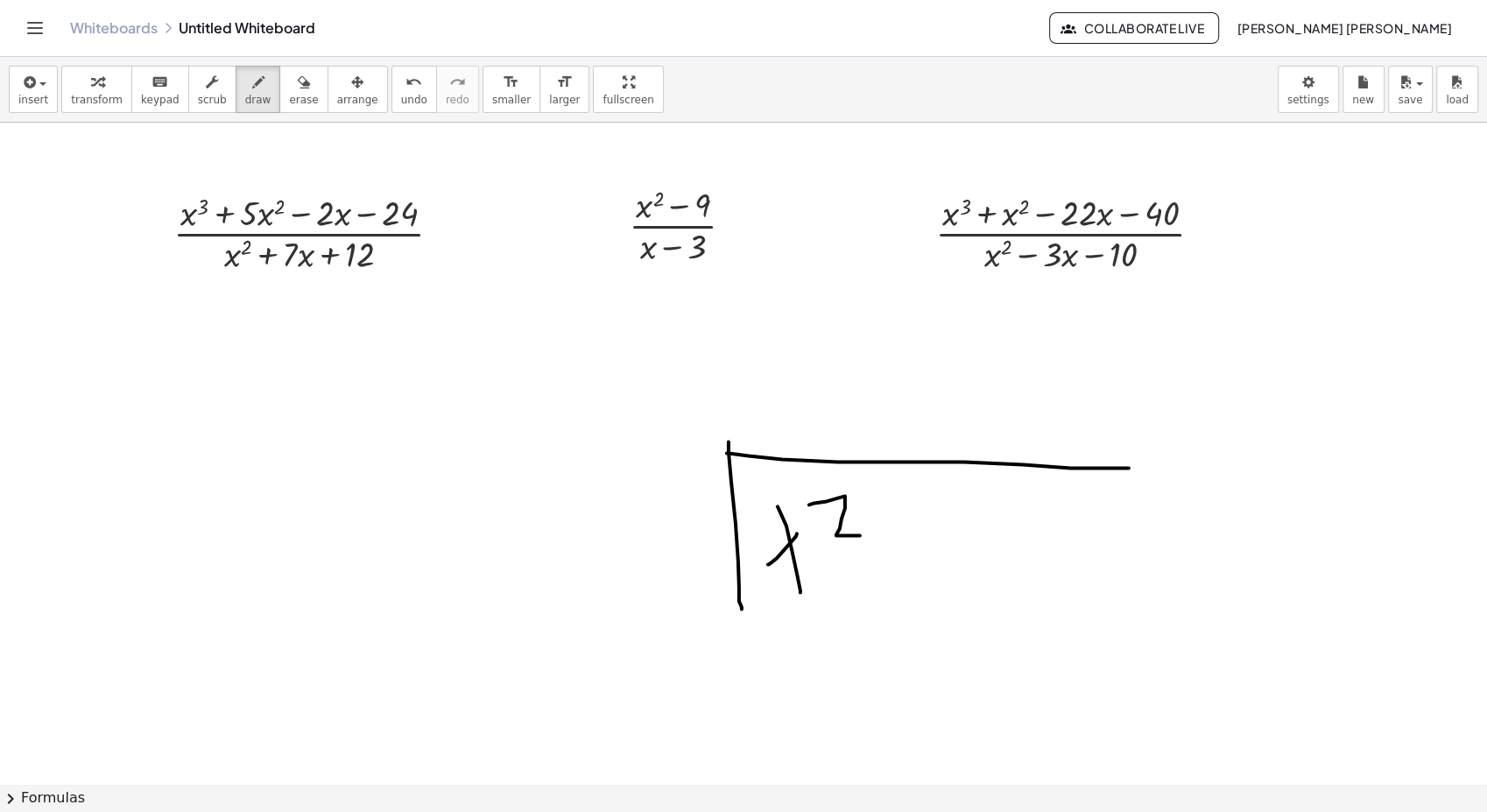
click at [860, 535] on div at bounding box center [743, 794] width 1487 height 1342
drag, startPoint x: 876, startPoint y: 550, endPoint x: 946, endPoint y: 538, distance: 71.0
click at [944, 564] on div at bounding box center [743, 794] width 1487 height 1342
drag, startPoint x: 990, startPoint y: 572, endPoint x: 987, endPoint y: 562, distance: 10.4
click at [987, 562] on div at bounding box center [743, 794] width 1487 height 1342
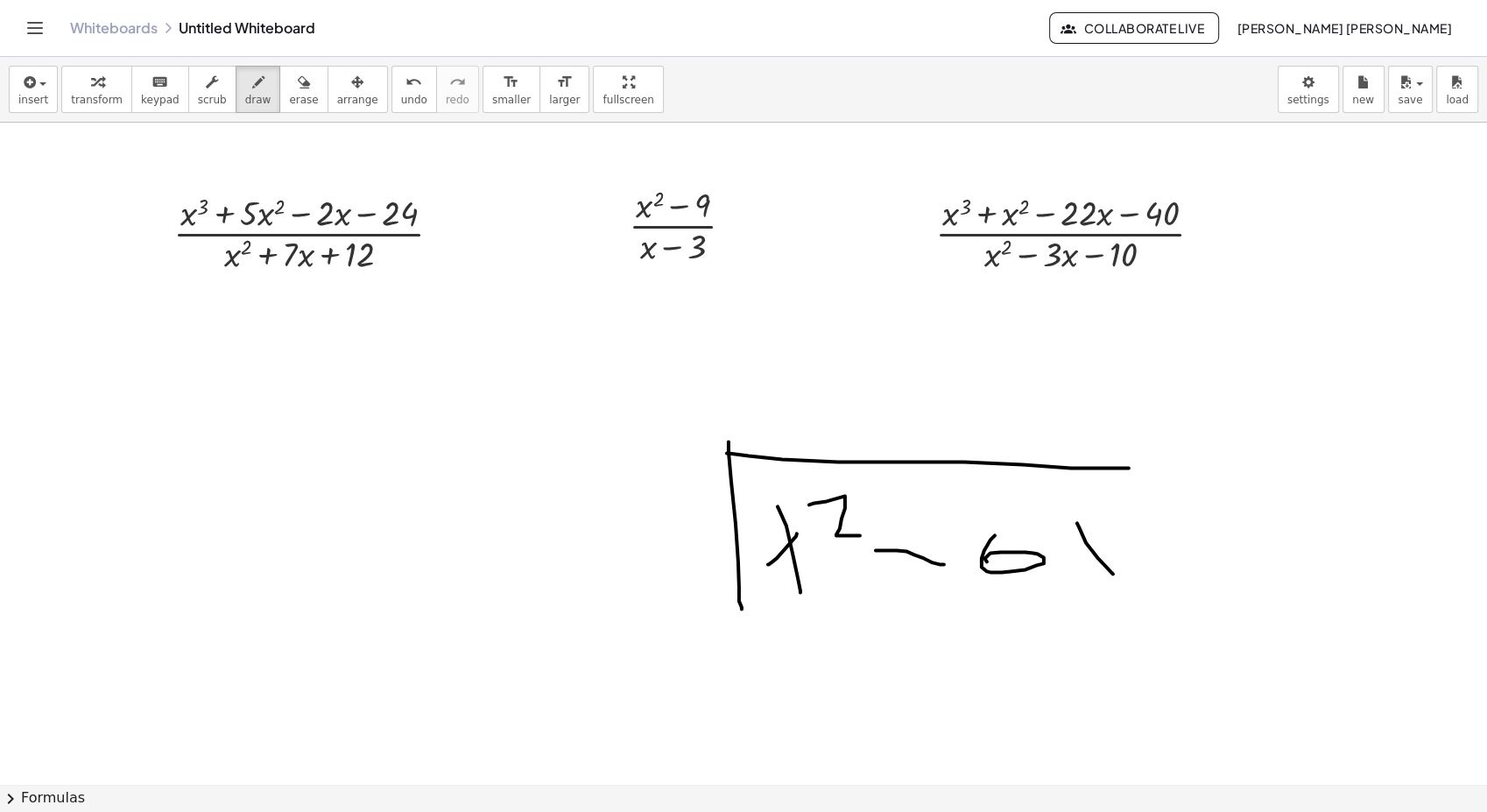
drag, startPoint x: 1113, startPoint y: 573, endPoint x: 1129, endPoint y: 554, distance: 24.8
click at [1128, 585] on div at bounding box center [743, 794] width 1487 height 1342
drag, startPoint x: 1124, startPoint y: 557, endPoint x: 1150, endPoint y: 573, distance: 30.5
click at [1080, 594] on div at bounding box center [743, 794] width 1487 height 1342
drag, startPoint x: 1156, startPoint y: 559, endPoint x: 1198, endPoint y: 557, distance: 42.0
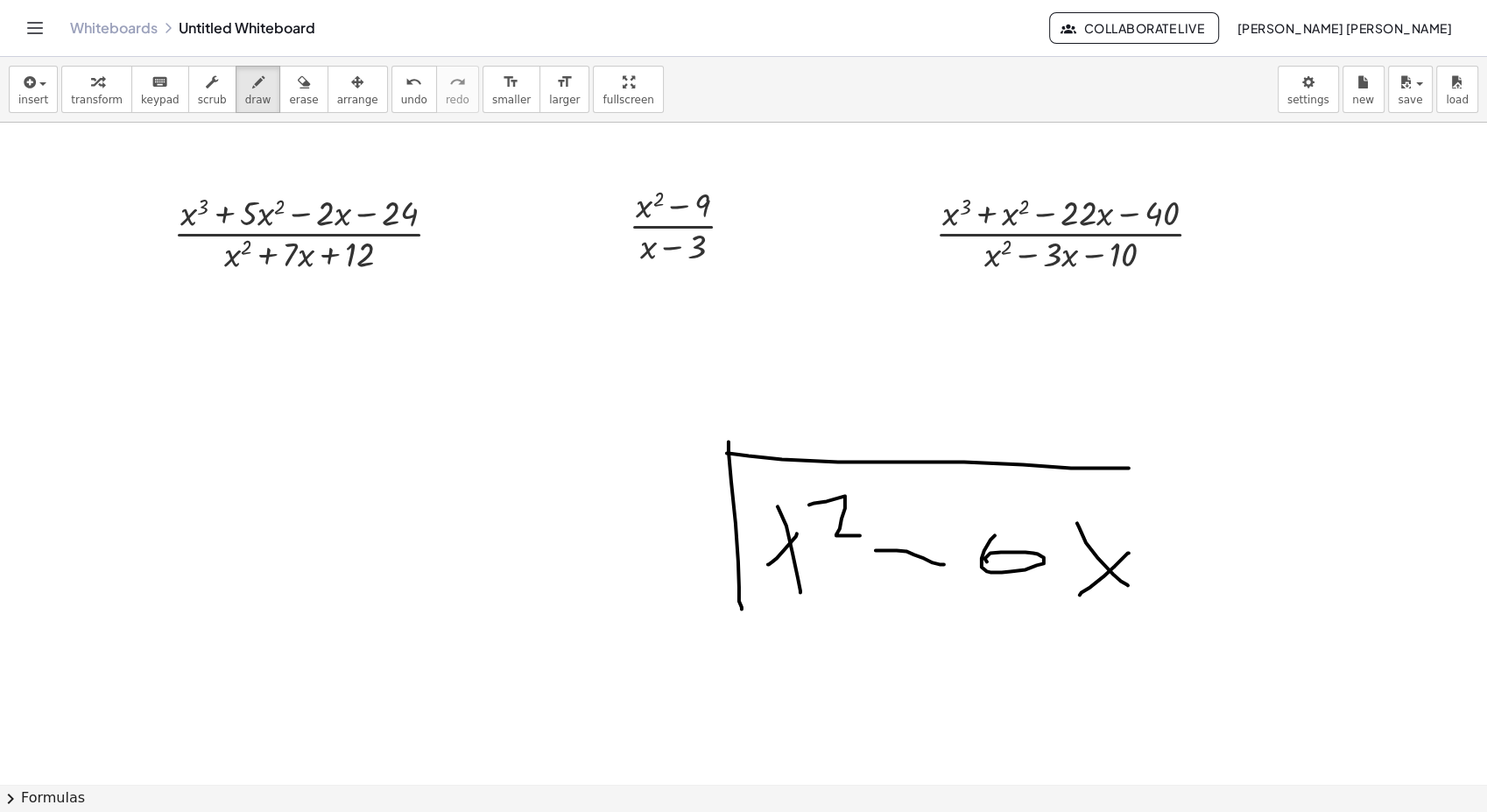
click at [1198, 557] on div at bounding box center [743, 794] width 1487 height 1342
drag, startPoint x: 1218, startPoint y: 512, endPoint x: 1228, endPoint y: 585, distance: 73.7
click at [1225, 590] on div at bounding box center [743, 794] width 1487 height 1342
drag, startPoint x: 1270, startPoint y: 579, endPoint x: 1245, endPoint y: 581, distance: 25.1
click at [1258, 558] on div at bounding box center [743, 794] width 1487 height 1342
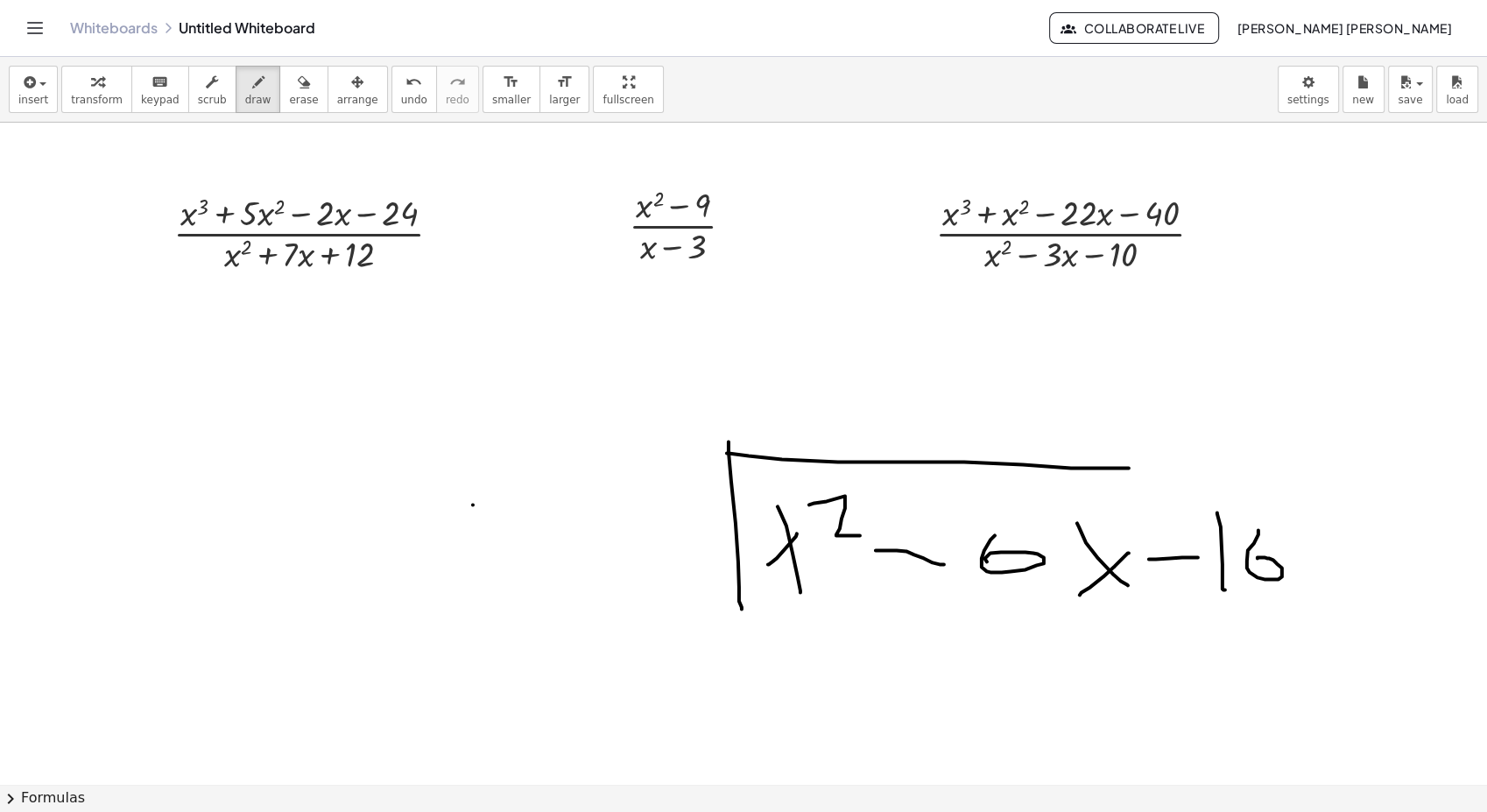
drag, startPoint x: 473, startPoint y: 504, endPoint x: 512, endPoint y: 527, distance: 45.3
click at [508, 529] on div at bounding box center [743, 794] width 1487 height 1342
click at [492, 528] on div at bounding box center [743, 794] width 1487 height 1342
drag, startPoint x: 543, startPoint y: 501, endPoint x: 502, endPoint y: 512, distance: 42.4
click at [538, 522] on div at bounding box center [743, 794] width 1487 height 1342
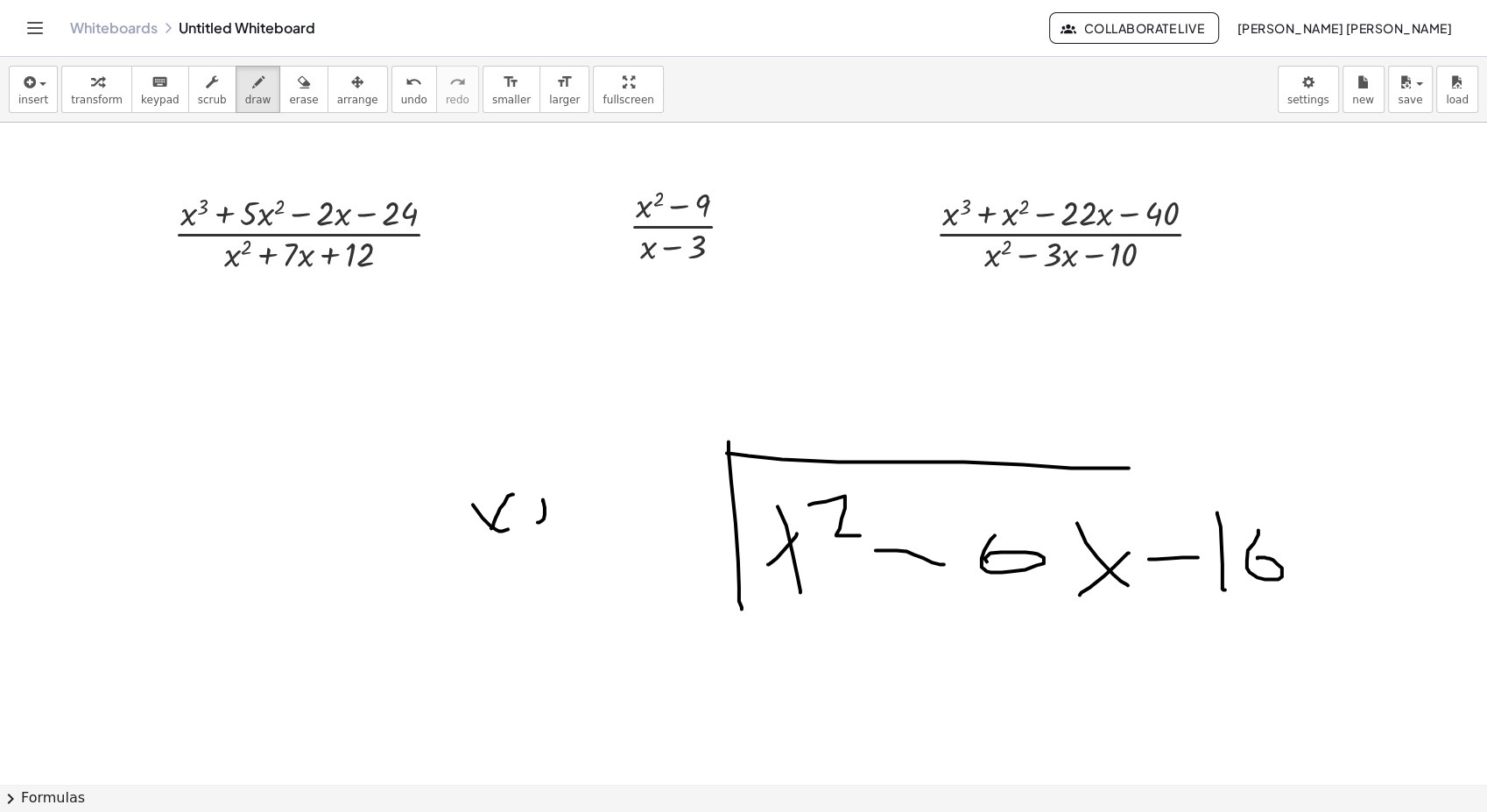
click at [604, 516] on div at bounding box center [743, 794] width 1487 height 1342
drag, startPoint x: 555, startPoint y: 510, endPoint x: 583, endPoint y: 515, distance: 28.4
click at [573, 514] on div at bounding box center [743, 794] width 1487 height 1342
drag, startPoint x: 639, startPoint y: 494, endPoint x: 688, endPoint y: 549, distance: 73.7
click at [700, 556] on div at bounding box center [743, 794] width 1487 height 1342
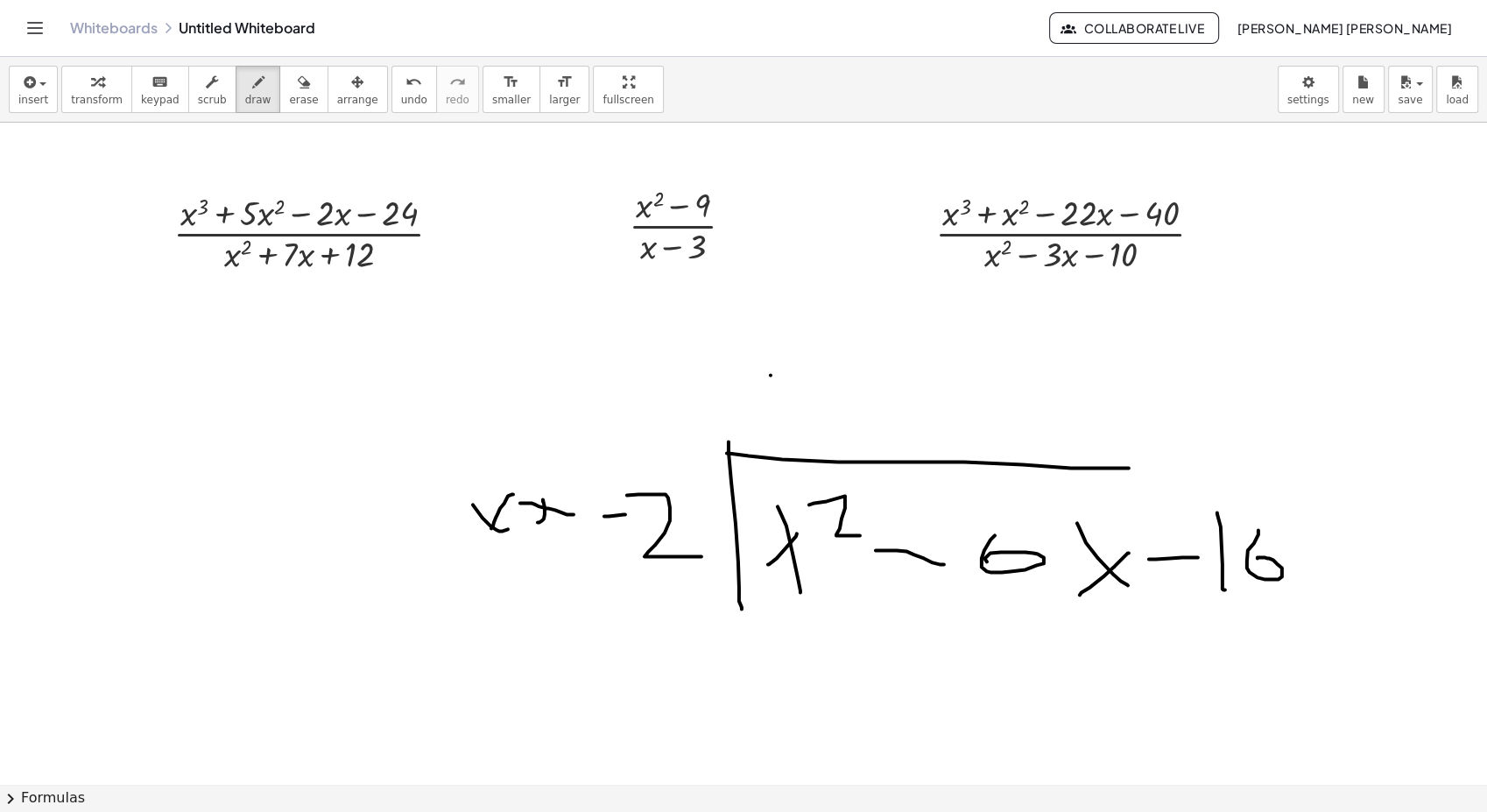
drag, startPoint x: 771, startPoint y: 375, endPoint x: 807, endPoint y: 406, distance: 47.5
click at [805, 417] on div at bounding box center [743, 794] width 1487 height 1342
drag, startPoint x: 810, startPoint y: 377, endPoint x: 756, endPoint y: 420, distance: 69.0
click at [756, 420] on div at bounding box center [743, 794] width 1487 height 1342
drag, startPoint x: 795, startPoint y: 654, endPoint x: 812, endPoint y: 662, distance: 18.8
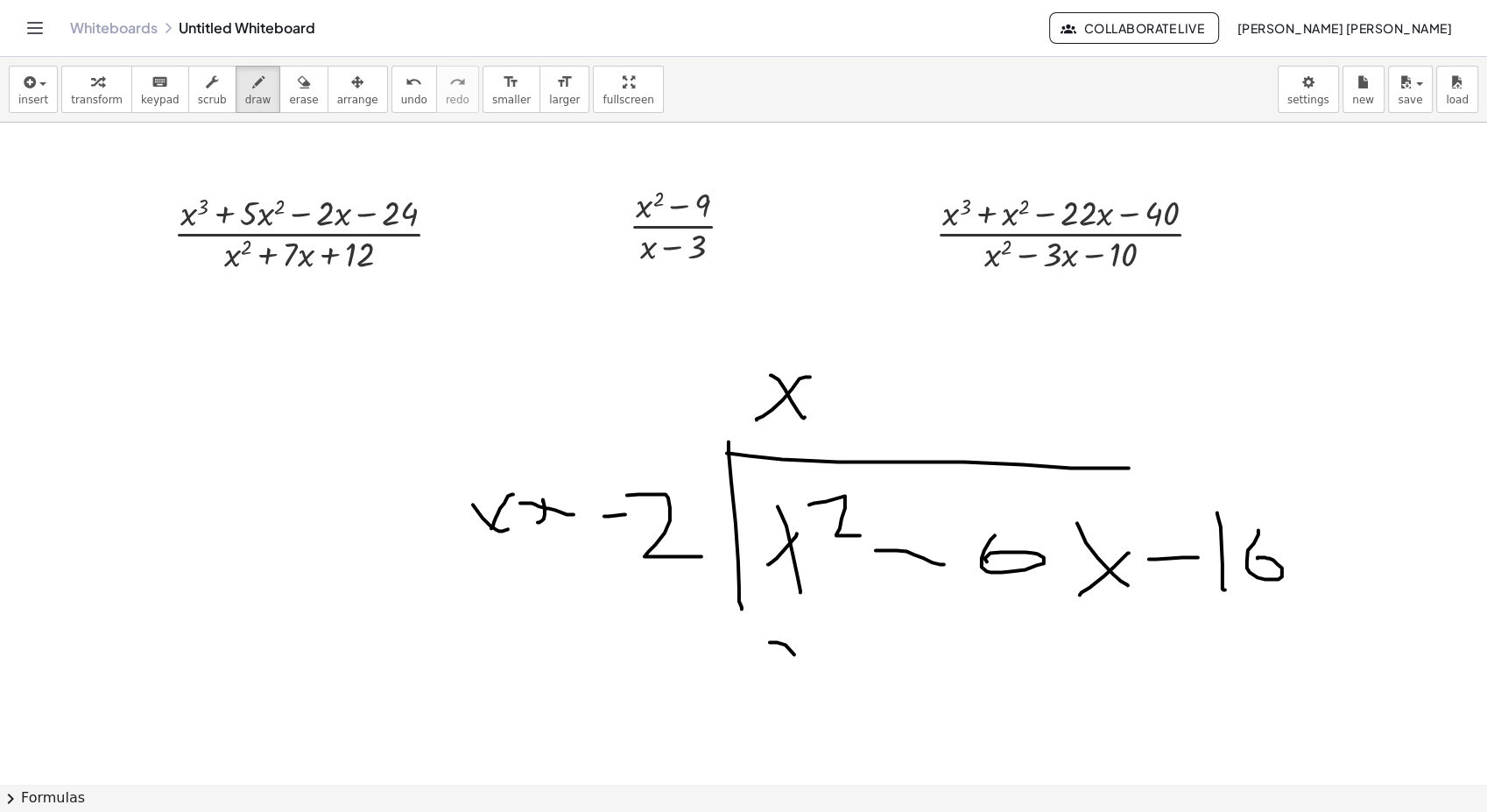
click at [812, 672] on div at bounding box center [743, 794] width 1487 height 1342
drag, startPoint x: 805, startPoint y: 635, endPoint x: 779, endPoint y: 670, distance: 43.6
click at [779, 670] on div at bounding box center [743, 794] width 1487 height 1342
drag, startPoint x: 813, startPoint y: 611, endPoint x: 771, endPoint y: 665, distance: 68.4
click at [835, 637] on div at bounding box center [743, 794] width 1487 height 1342
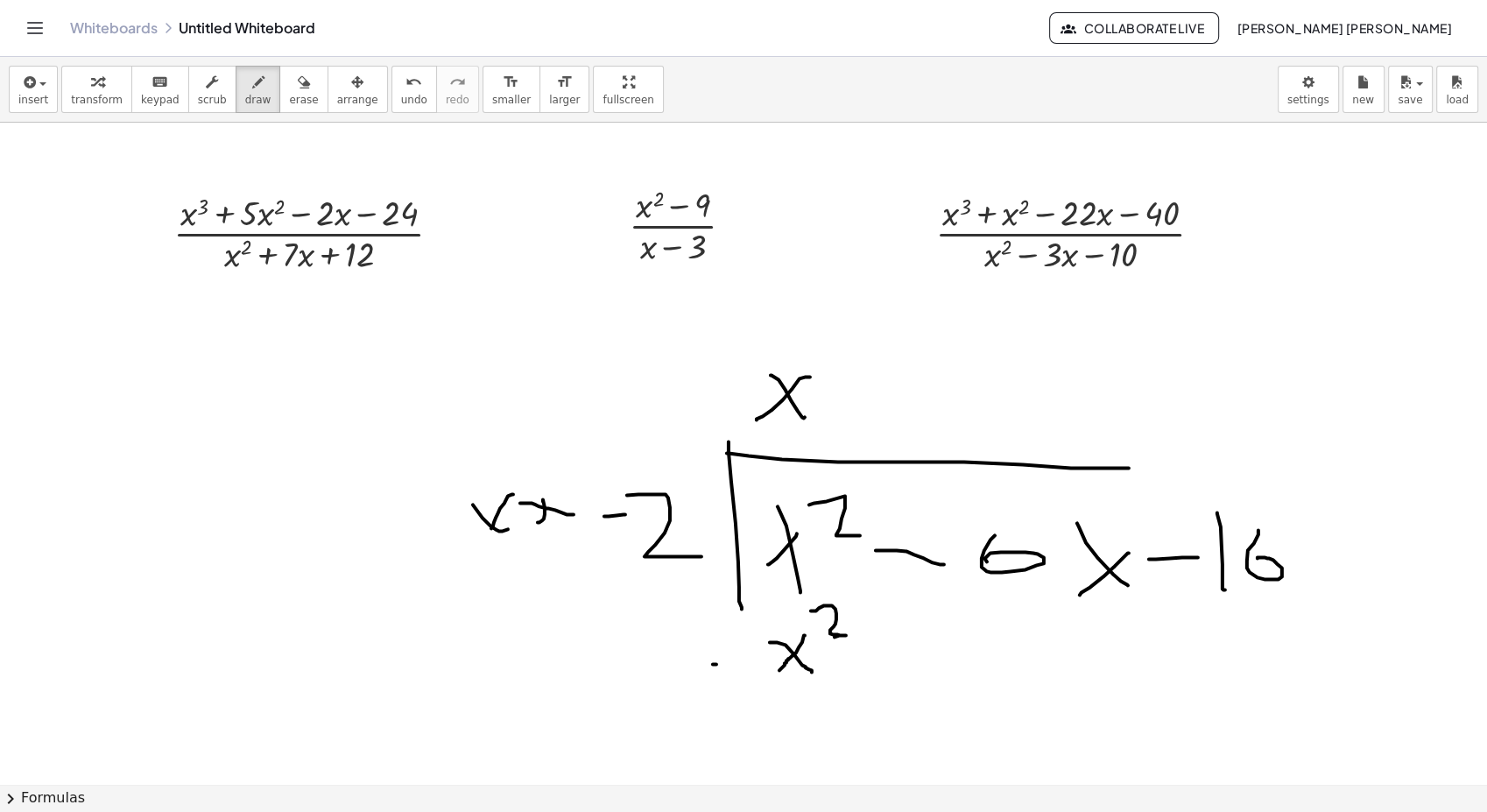
drag, startPoint x: 713, startPoint y: 663, endPoint x: 757, endPoint y: 663, distance: 44.0
click at [757, 663] on div at bounding box center [743, 794] width 1487 height 1342
drag, startPoint x: 897, startPoint y: 670, endPoint x: 936, endPoint y: 655, distance: 41.8
click at [921, 670] on div at bounding box center [743, 794] width 1487 height 1342
drag, startPoint x: 968, startPoint y: 640, endPoint x: 1047, endPoint y: 678, distance: 87.7
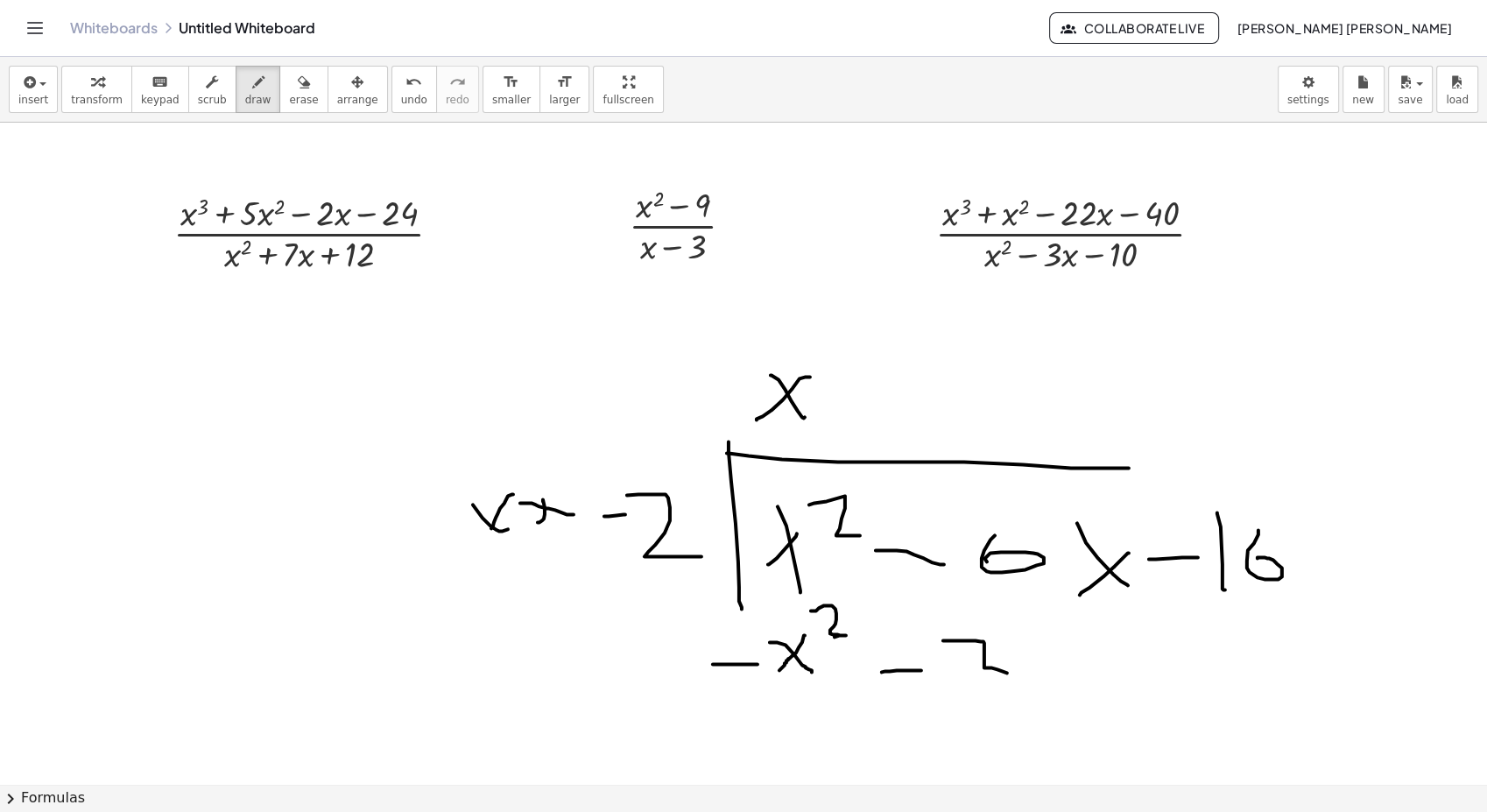
click at [1047, 678] on div at bounding box center [743, 794] width 1487 height 1342
drag, startPoint x: 897, startPoint y: 649, endPoint x: 906, endPoint y: 691, distance: 43.0
click at [906, 691] on div at bounding box center [743, 794] width 1487 height 1342
drag, startPoint x: 862, startPoint y: 725, endPoint x: 1137, endPoint y: 707, distance: 275.6
click at [1137, 707] on div at bounding box center [743, 794] width 1487 height 1342
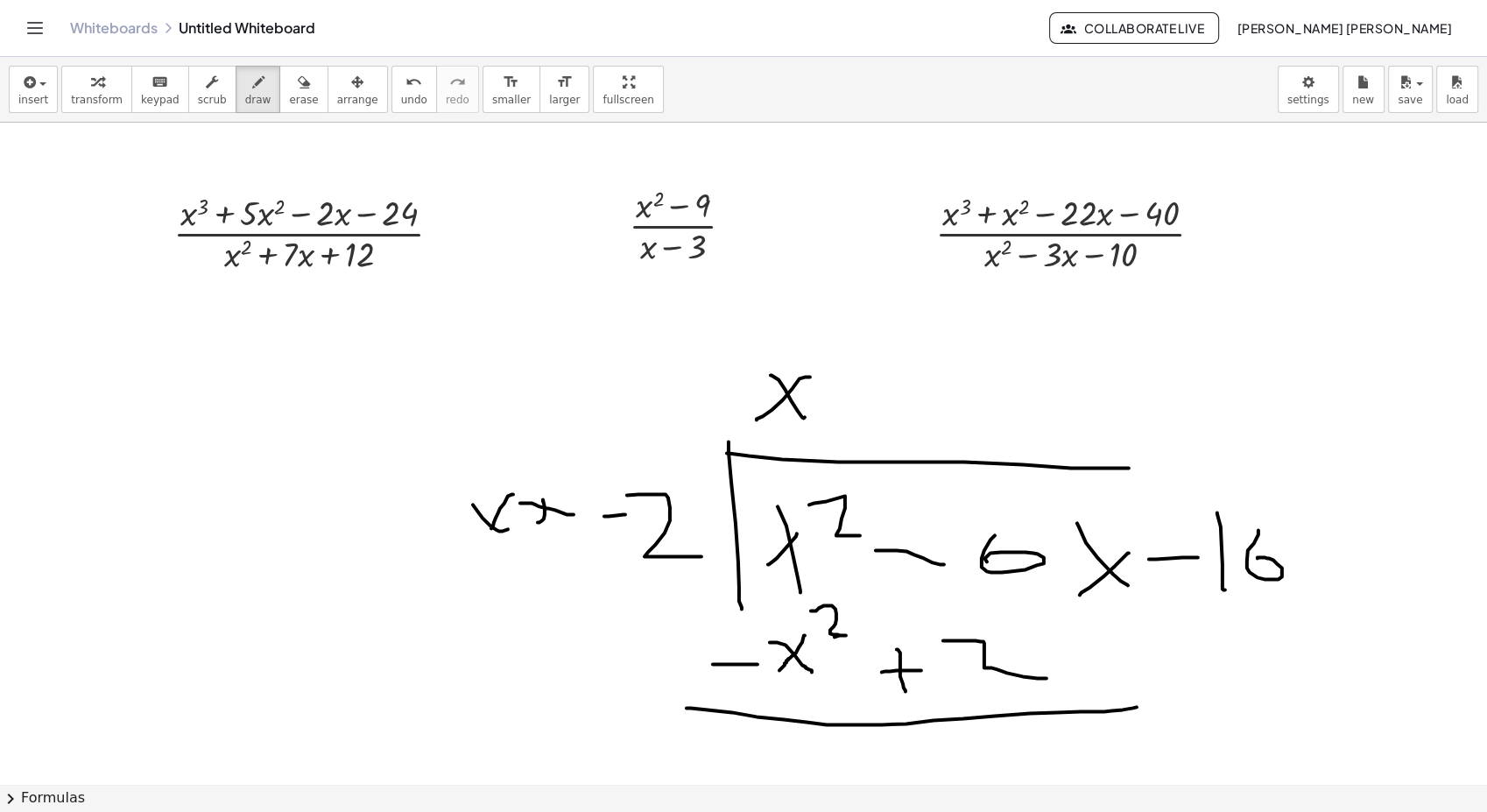
scroll to position [227, 0]
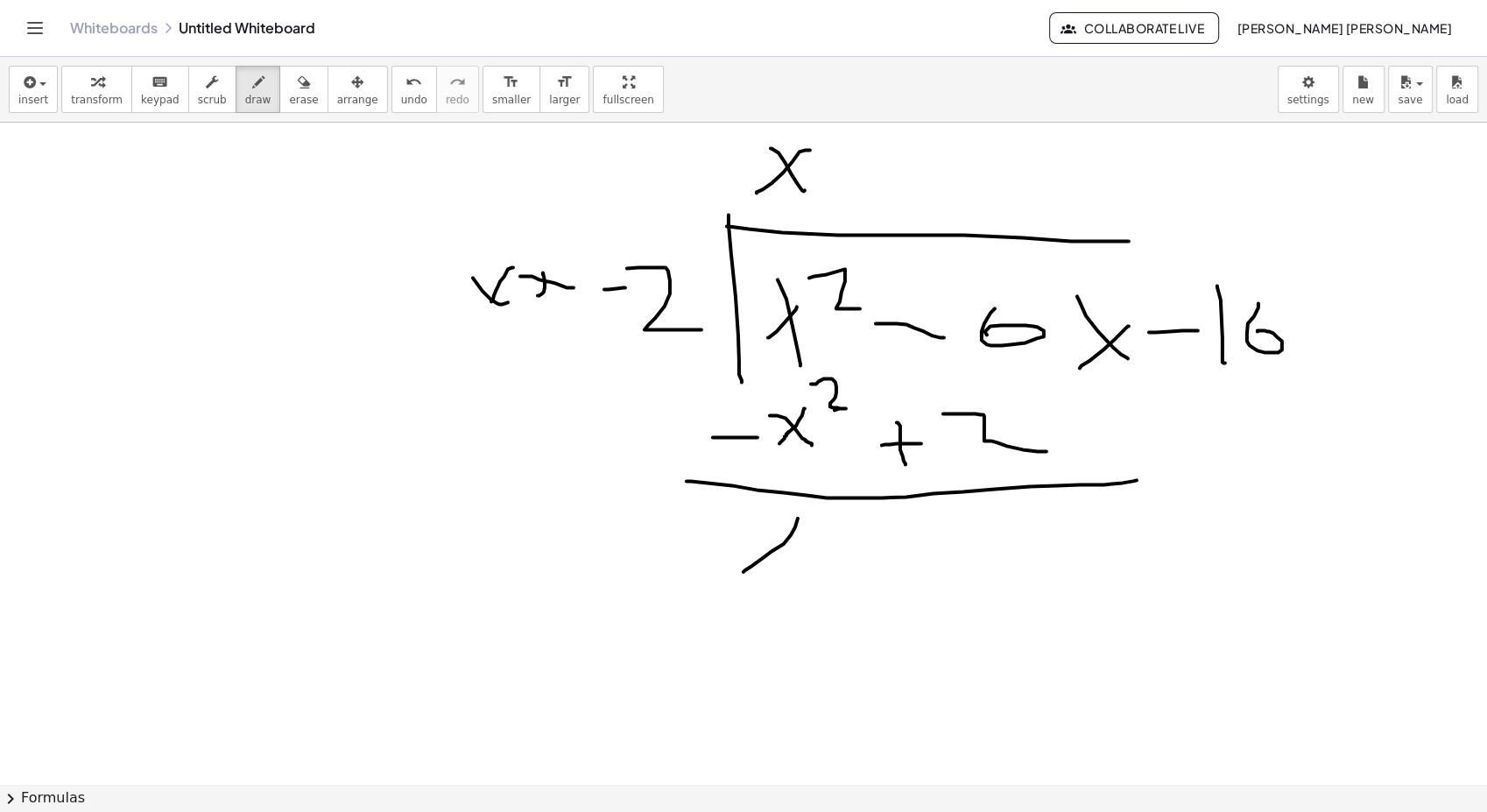
drag, startPoint x: 798, startPoint y: 518, endPoint x: 732, endPoint y: 578, distance: 89.2
click at [736, 574] on div at bounding box center [743, 567] width 1487 height 1342
drag, startPoint x: 1074, startPoint y: 396, endPoint x: 1105, endPoint y: 436, distance: 50.6
click at [1105, 436] on div at bounding box center [743, 567] width 1487 height 1342
drag, startPoint x: 1096, startPoint y: 399, endPoint x: 1044, endPoint y: 435, distance: 63.2
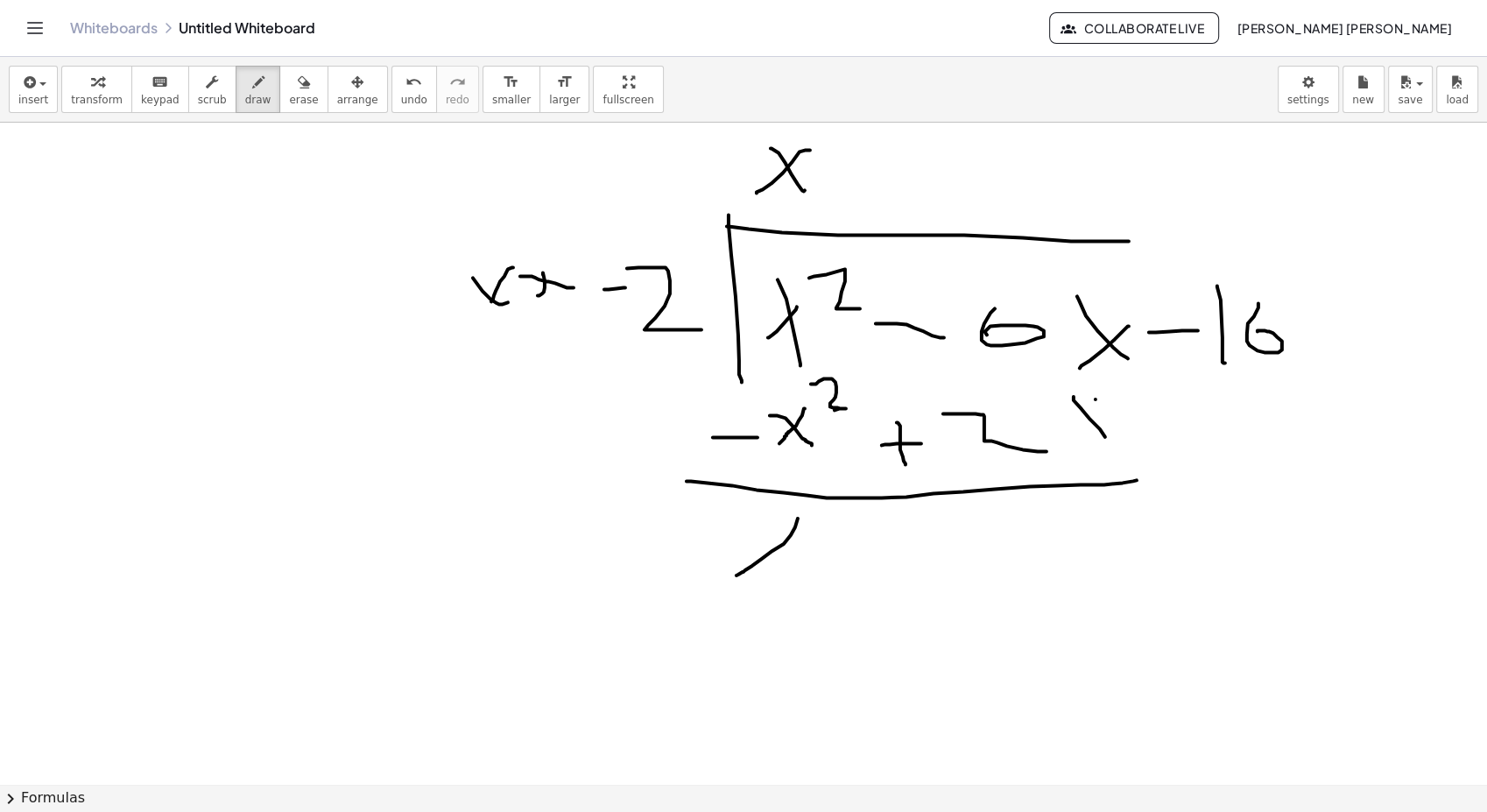
click at [1046, 435] on div at bounding box center [743, 567] width 1487 height 1342
drag, startPoint x: 904, startPoint y: 561, endPoint x: 972, endPoint y: 534, distance: 73.2
click at [945, 559] on div at bounding box center [743, 567] width 1487 height 1342
click at [999, 499] on div at bounding box center [743, 567] width 1487 height 1342
click at [1113, 546] on div at bounding box center [743, 567] width 1487 height 1342
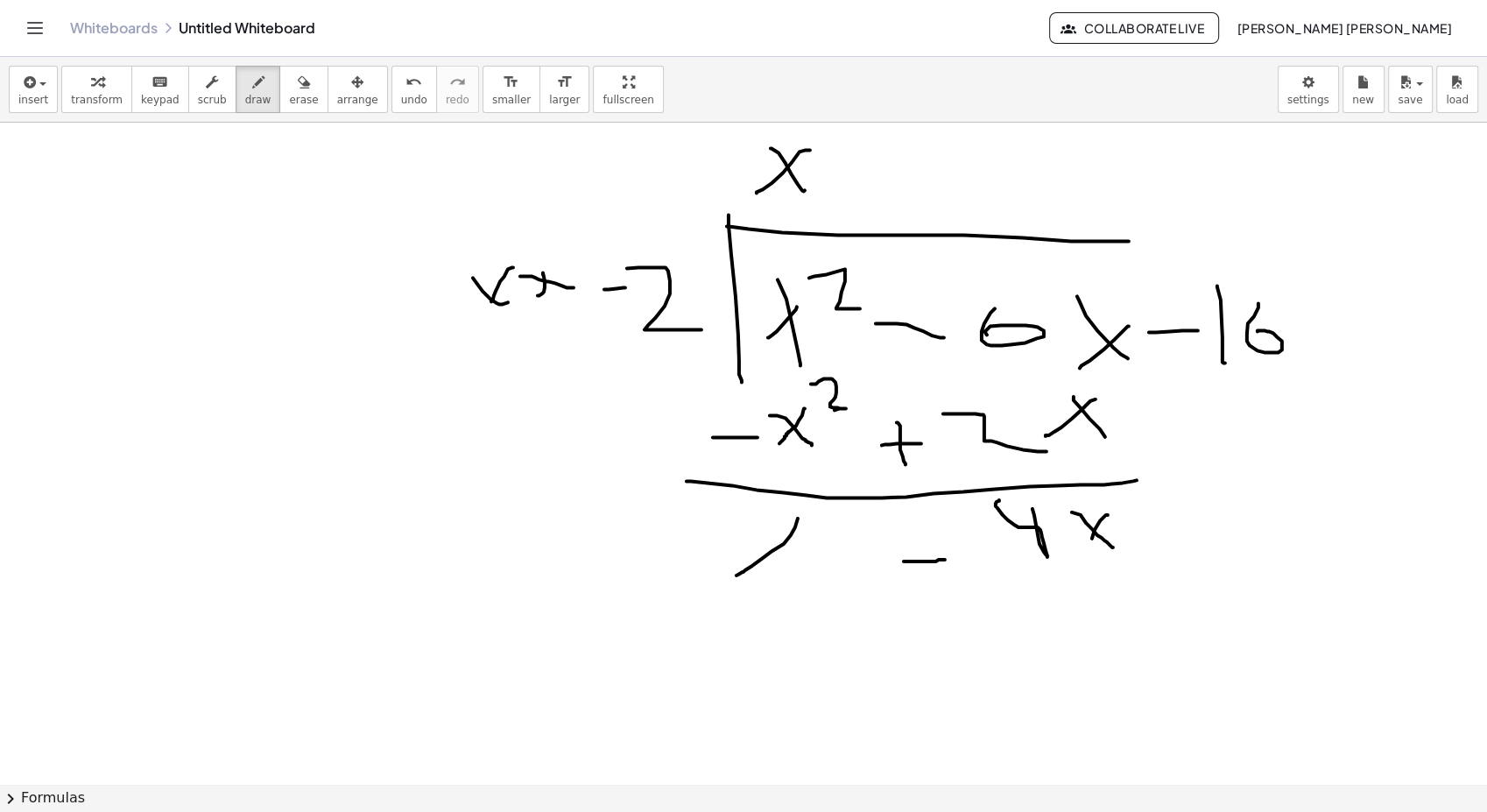
click at [1086, 550] on div at bounding box center [743, 567] width 1487 height 1342
click at [1182, 520] on div at bounding box center [743, 567] width 1487 height 1342
click at [1222, 543] on div at bounding box center [743, 567] width 1487 height 1342
click at [1259, 525] on div at bounding box center [743, 567] width 1487 height 1342
click at [877, 186] on div at bounding box center [743, 567] width 1487 height 1342
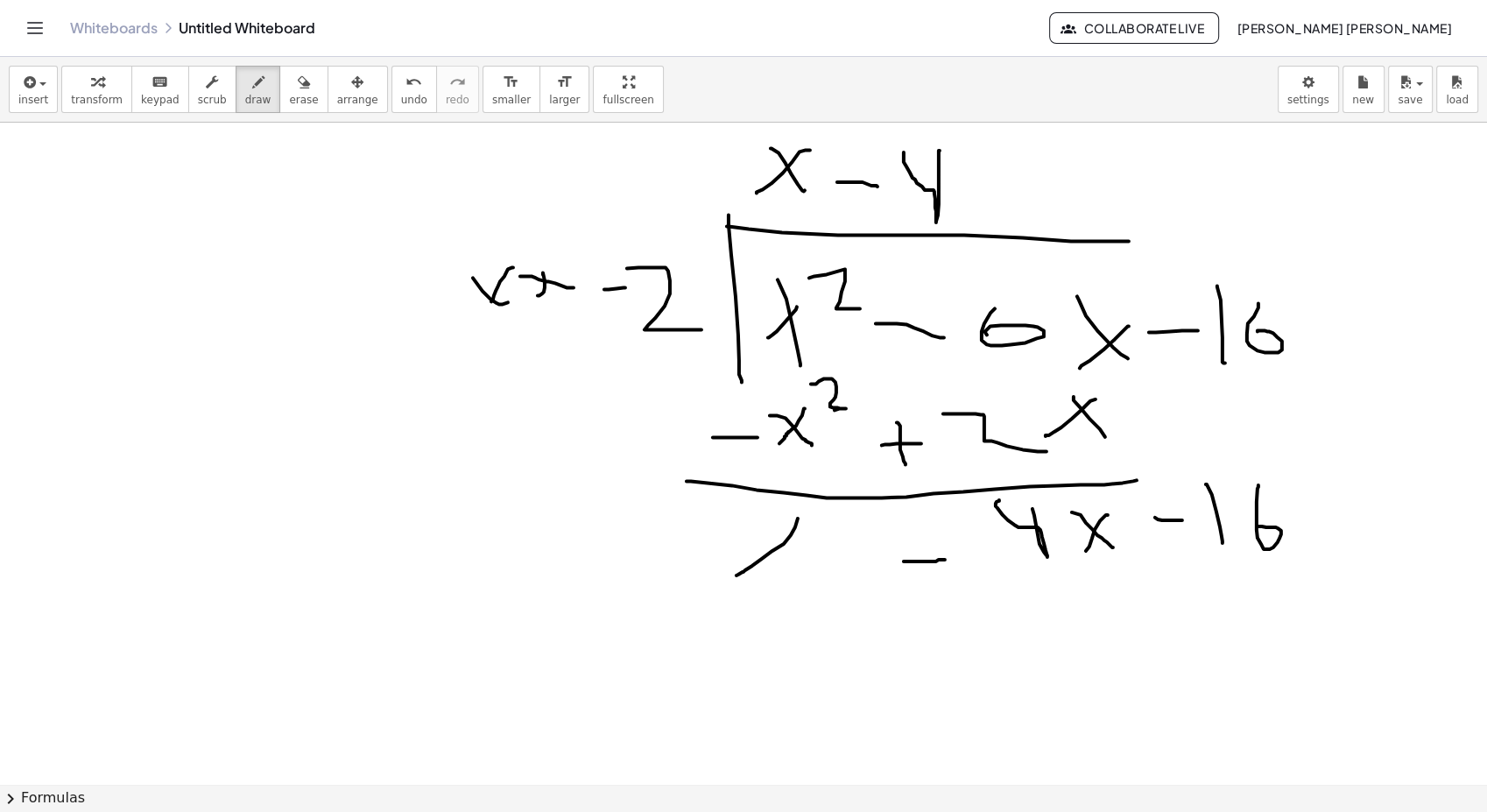
click at [904, 151] on div at bounding box center [743, 567] width 1487 height 1342
click at [289, 94] on span "erase" at bounding box center [303, 100] width 29 height 12
click at [540, 280] on div at bounding box center [743, 567] width 1487 height 1342
click at [245, 96] on span "draw" at bounding box center [258, 100] width 26 height 12
click at [573, 345] on div at bounding box center [743, 567] width 1487 height 1342
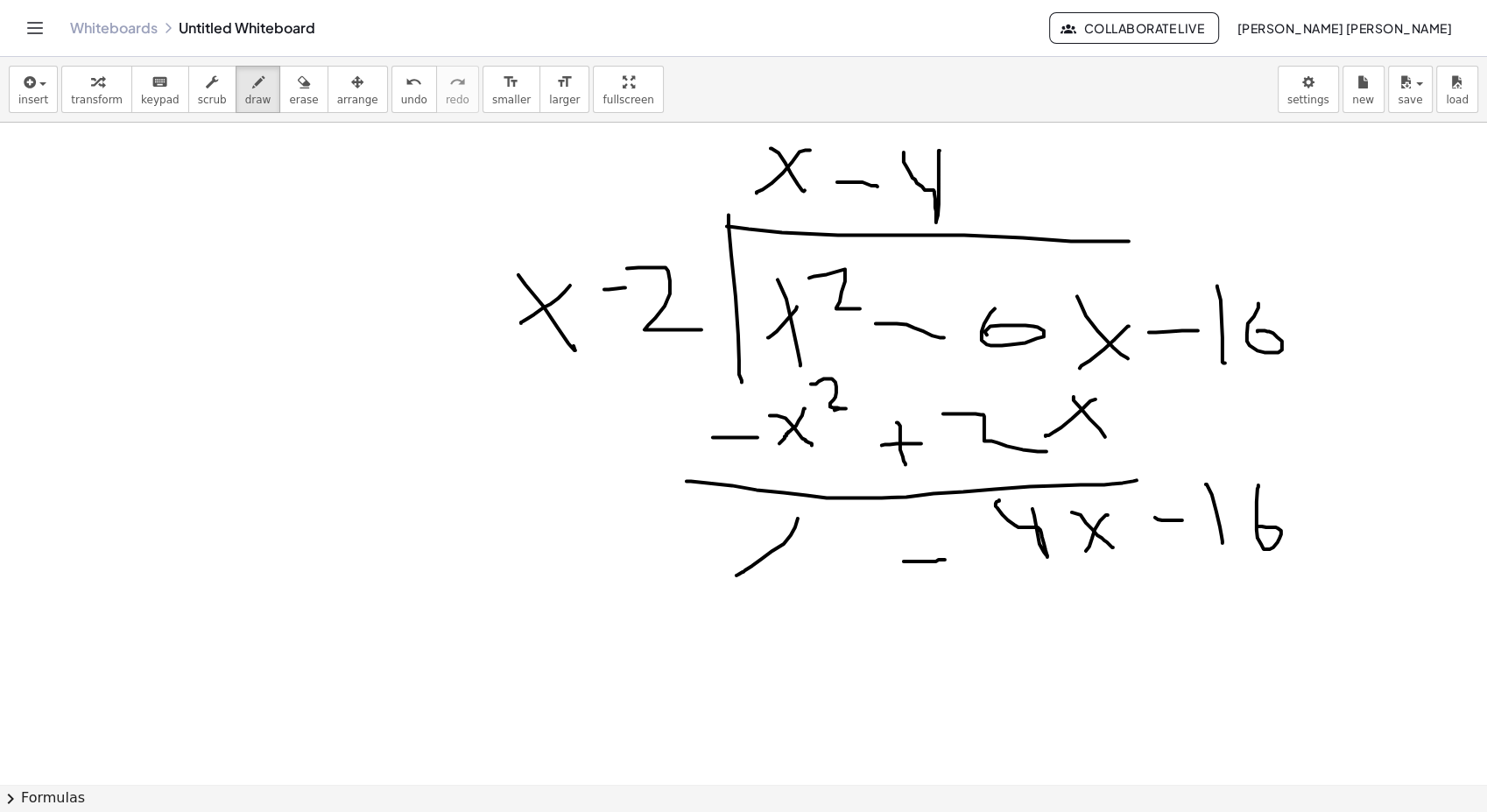
click at [523, 322] on div at bounding box center [743, 567] width 1487 height 1342
click at [289, 101] on span "erase" at bounding box center [303, 100] width 29 height 12
drag, startPoint x: 200, startPoint y: 274, endPoint x: 206, endPoint y: 253, distance: 21.8
click at [202, 277] on div at bounding box center [743, 567] width 1487 height 1342
click at [245, 86] on div "button" at bounding box center [258, 81] width 26 height 21
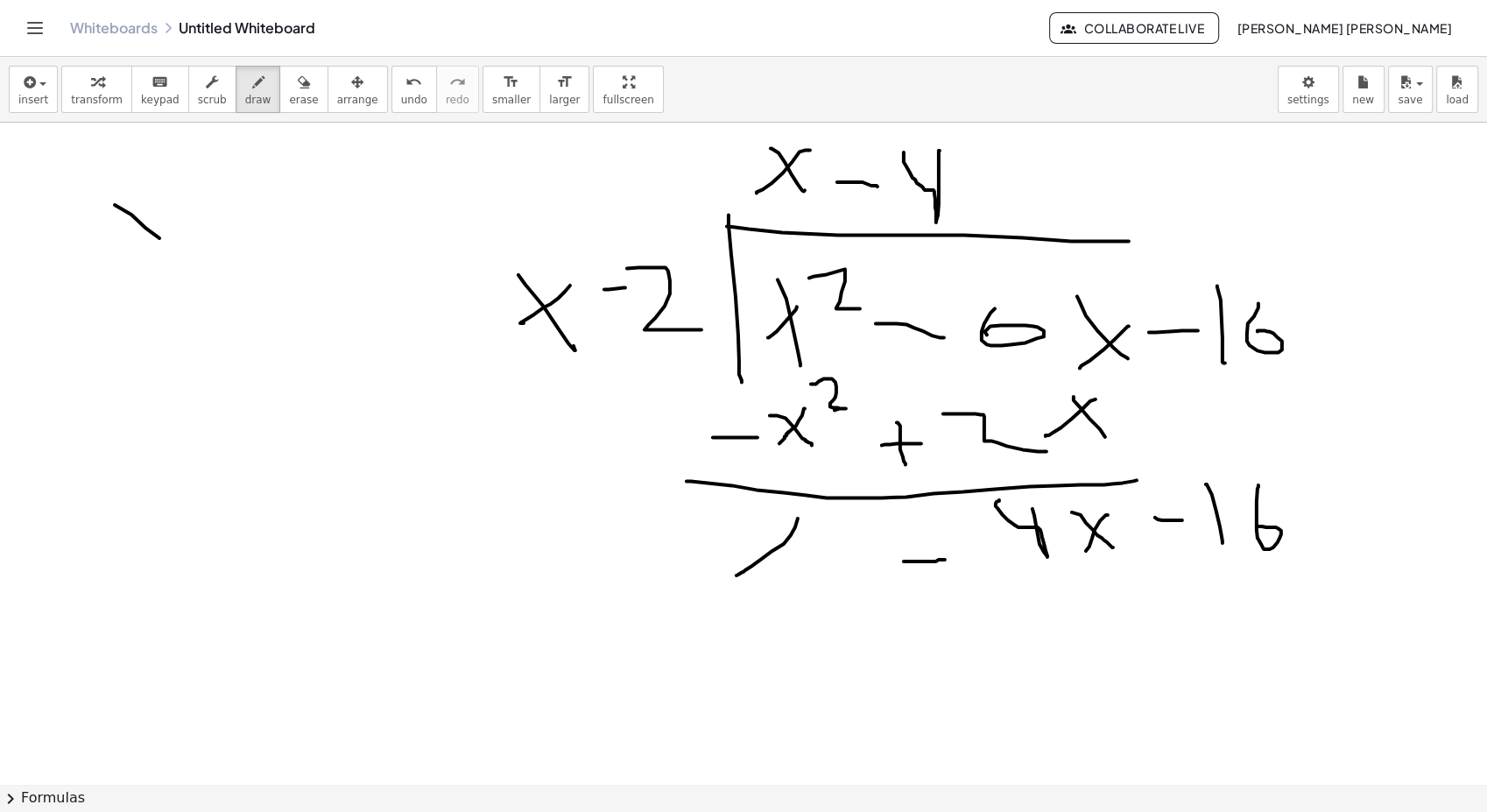
drag, startPoint x: 115, startPoint y: 204, endPoint x: 188, endPoint y: 264, distance: 94.5
click at [188, 264] on div at bounding box center [743, 567] width 1487 height 1342
click at [128, 251] on div at bounding box center [743, 567] width 1487 height 1342
drag, startPoint x: 196, startPoint y: 161, endPoint x: 235, endPoint y: 197, distance: 53.1
click at [235, 197] on div at bounding box center [743, 567] width 1487 height 1342
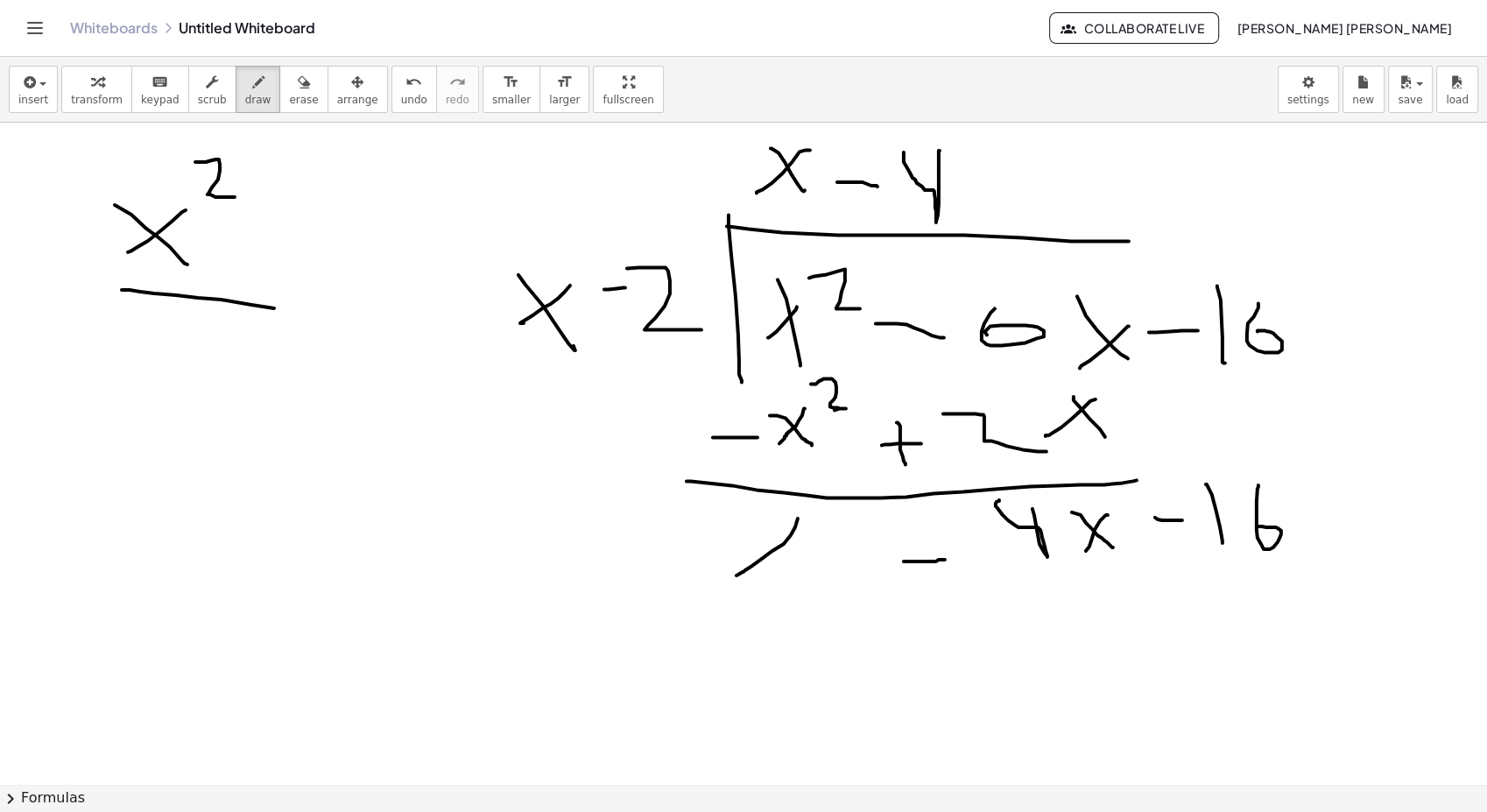
drag, startPoint x: 154, startPoint y: 292, endPoint x: 288, endPoint y: 312, distance: 135.5
click at [289, 312] on div at bounding box center [743, 567] width 1487 height 1342
drag, startPoint x: 175, startPoint y: 326, endPoint x: 223, endPoint y: 336, distance: 49.0
click at [218, 378] on div at bounding box center [743, 567] width 1487 height 1342
drag, startPoint x: 223, startPoint y: 336, endPoint x: 175, endPoint y: 373, distance: 60.6
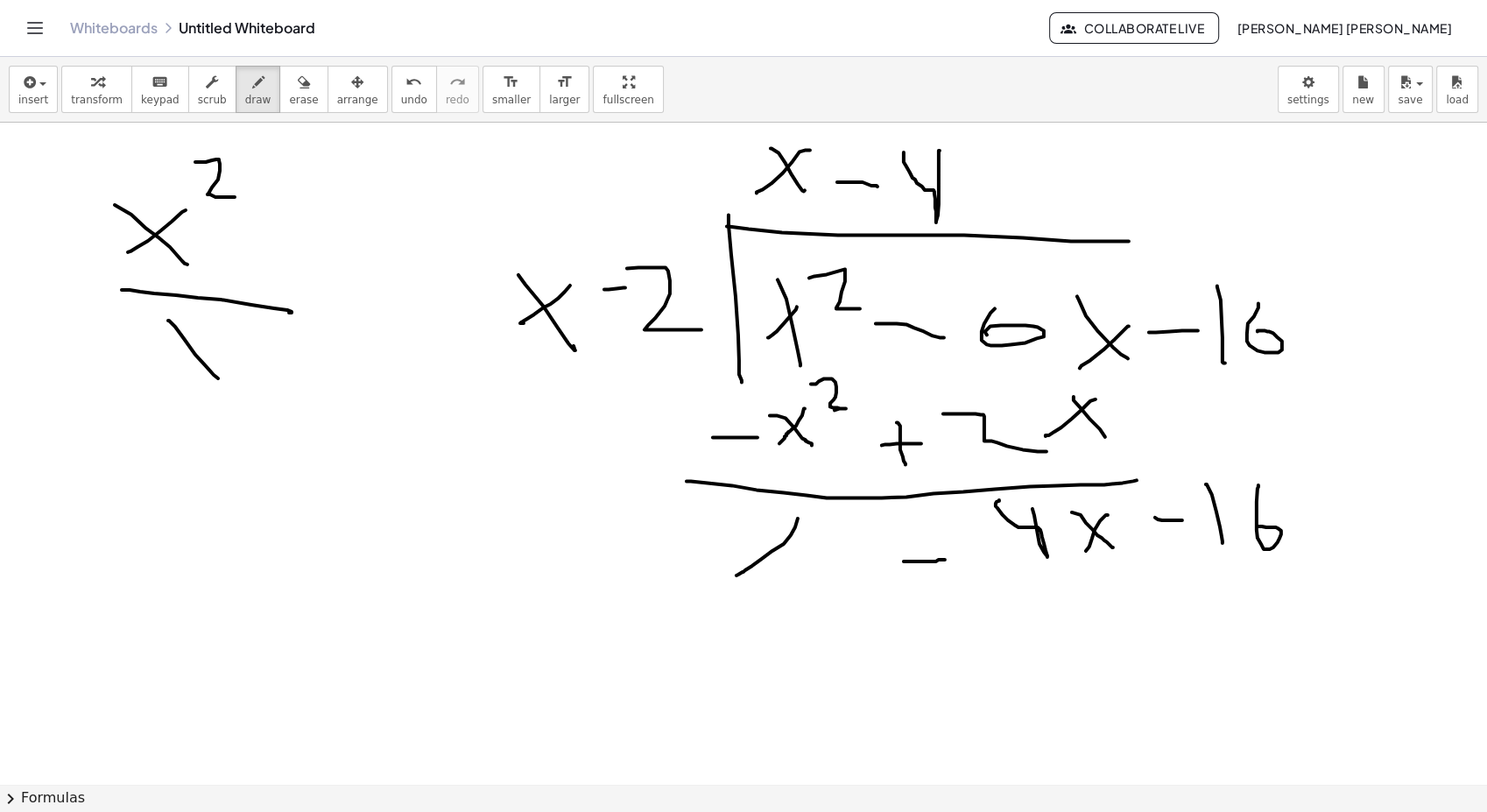
click at [175, 373] on div at bounding box center [743, 567] width 1487 height 1342
click at [321, 295] on div at bounding box center [743, 567] width 1487 height 1342
click at [335, 319] on div at bounding box center [743, 567] width 1487 height 1342
drag, startPoint x: 353, startPoint y: 290, endPoint x: 379, endPoint y: 327, distance: 45.2
click at [379, 327] on div at bounding box center [743, 567] width 1487 height 1342
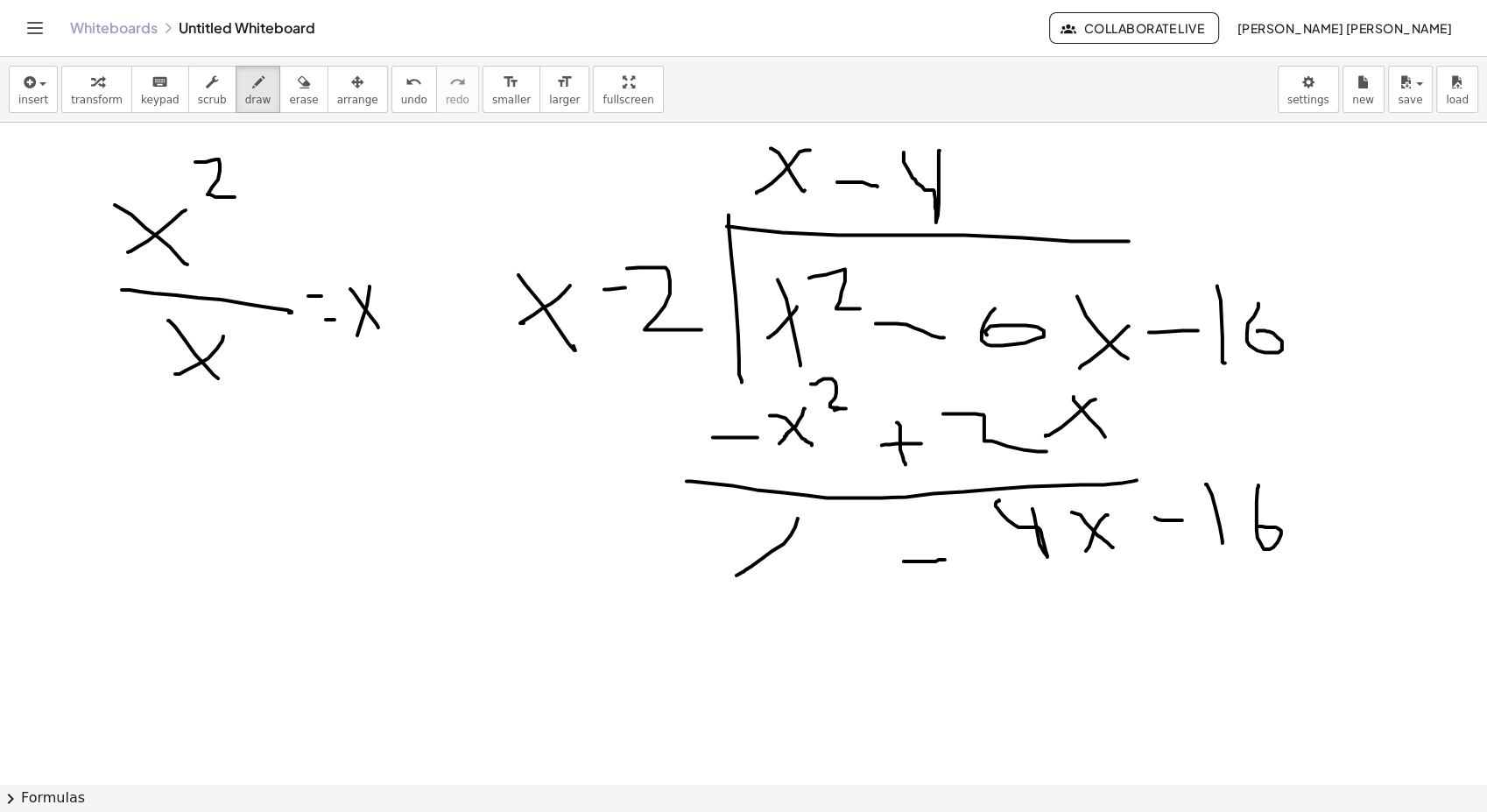
drag, startPoint x: 367, startPoint y: 305, endPoint x: 356, endPoint y: 337, distance: 33.8
click at [356, 344] on div at bounding box center [743, 567] width 1487 height 1342
drag, startPoint x: 574, startPoint y: 290, endPoint x: 628, endPoint y: 290, distance: 54.0
click at [628, 290] on div at bounding box center [743, 567] width 1487 height 1342
drag, startPoint x: 602, startPoint y: 269, endPoint x: 605, endPoint y: 327, distance: 58.1
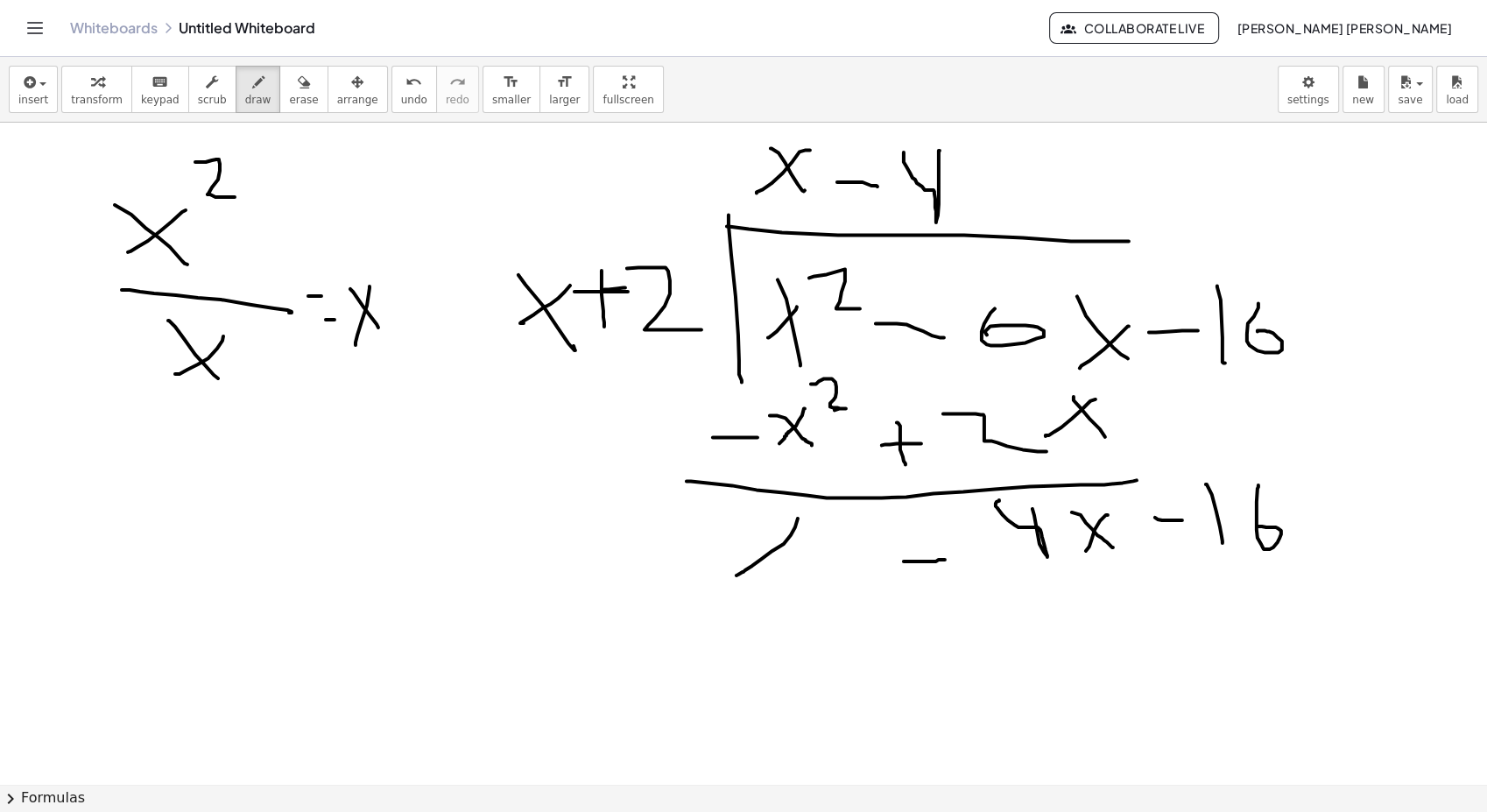
click at [605, 327] on div at bounding box center [743, 567] width 1487 height 1342
click at [298, 92] on icon "button" at bounding box center [304, 82] width 12 height 21
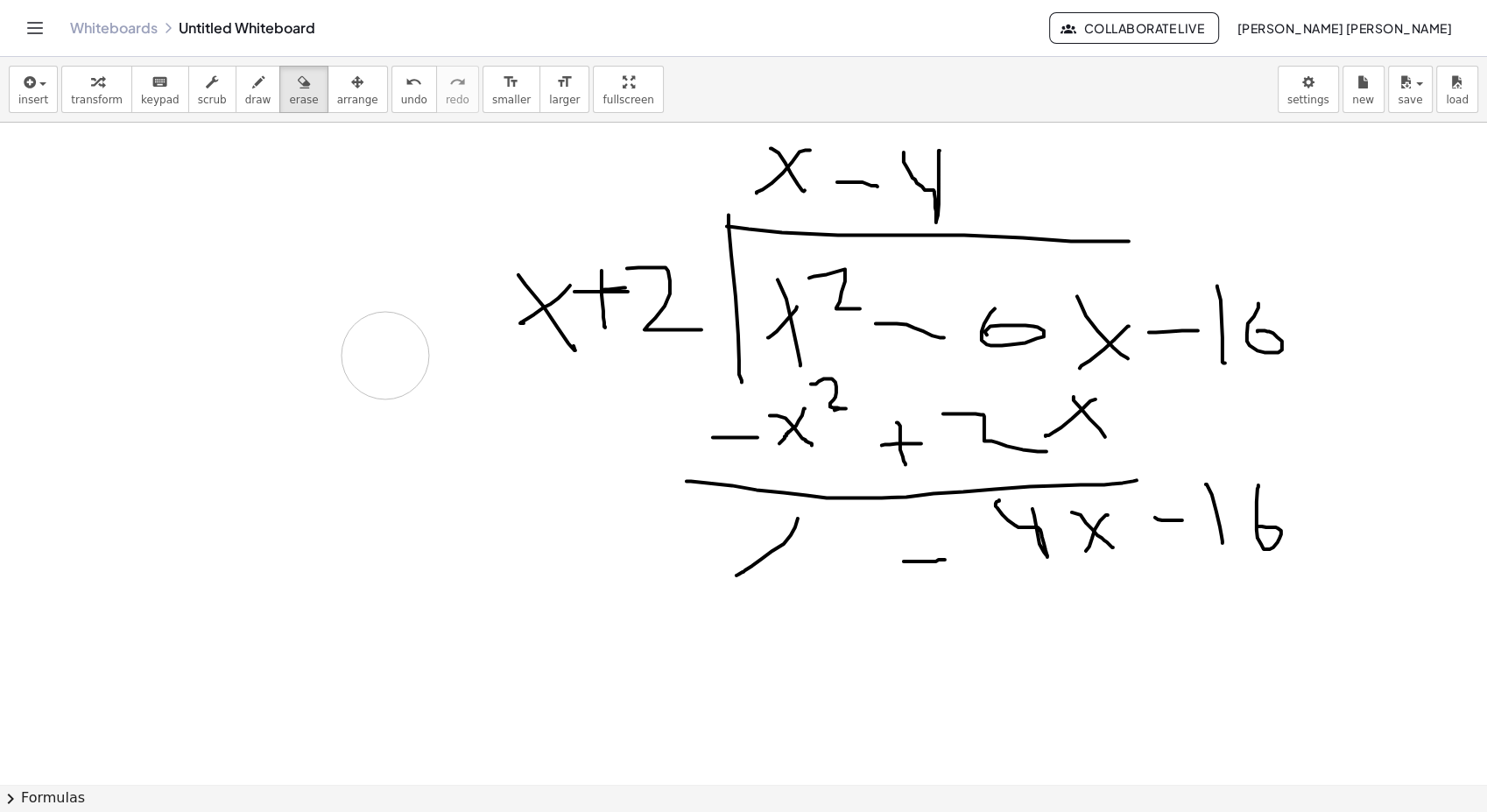
drag, startPoint x: 188, startPoint y: 270, endPoint x: 385, endPoint y: 355, distance: 214.6
click at [385, 355] on div at bounding box center [743, 567] width 1487 height 1342
click at [245, 83] on div "button" at bounding box center [258, 81] width 26 height 21
click at [298, 86] on icon "button" at bounding box center [304, 82] width 12 height 21
click at [897, 442] on div at bounding box center [743, 567] width 1487 height 1342
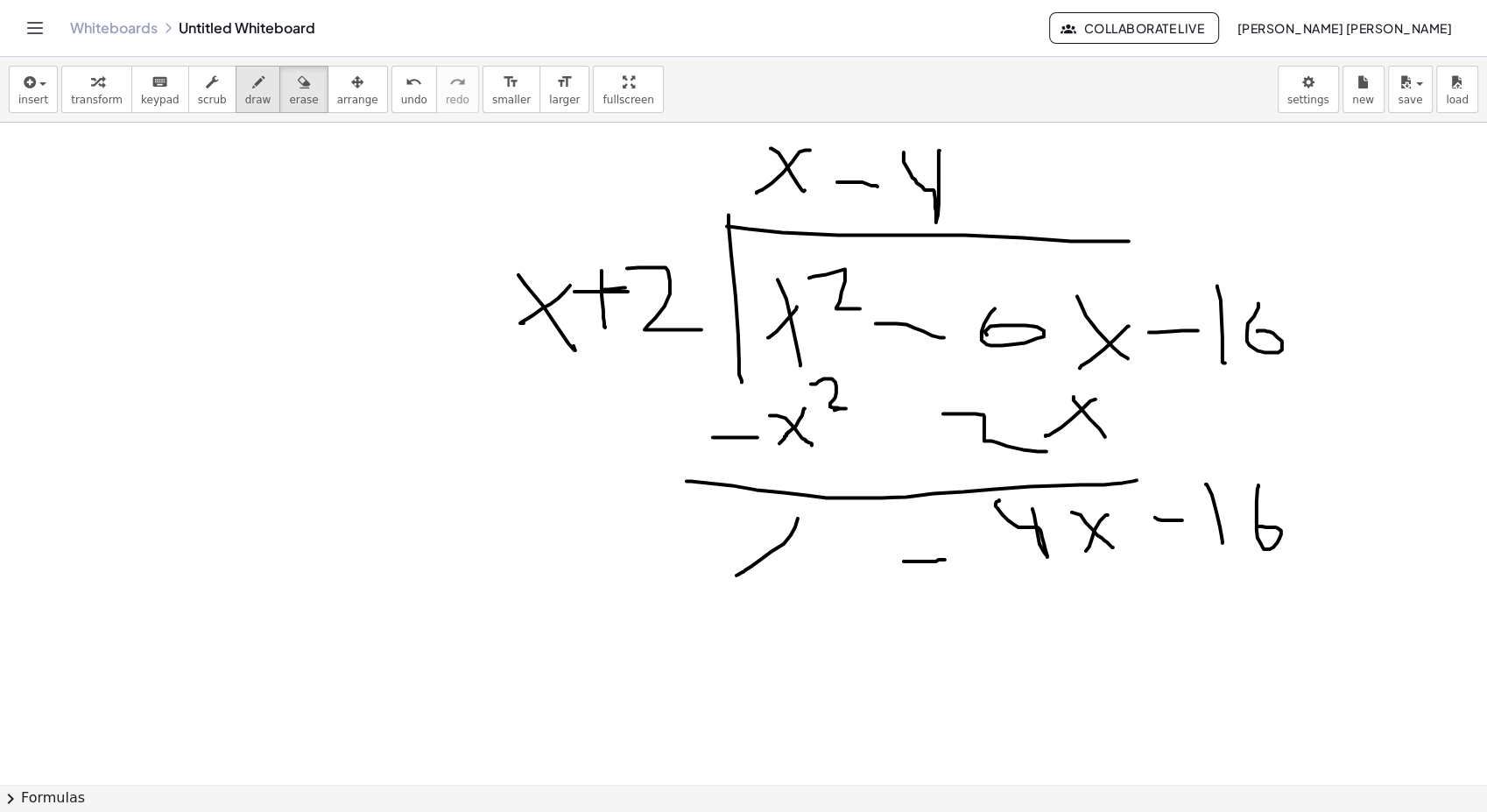
click at [252, 88] on icon "button" at bounding box center [258, 82] width 12 height 21
drag, startPoint x: 874, startPoint y: 438, endPoint x: 904, endPoint y: 436, distance: 30.1
click at [904, 436] on div at bounding box center [743, 567] width 1487 height 1342
drag, startPoint x: 1016, startPoint y: 486, endPoint x: 1000, endPoint y: 491, distance: 16.8
click at [1004, 484] on div at bounding box center [743, 567] width 1487 height 1342
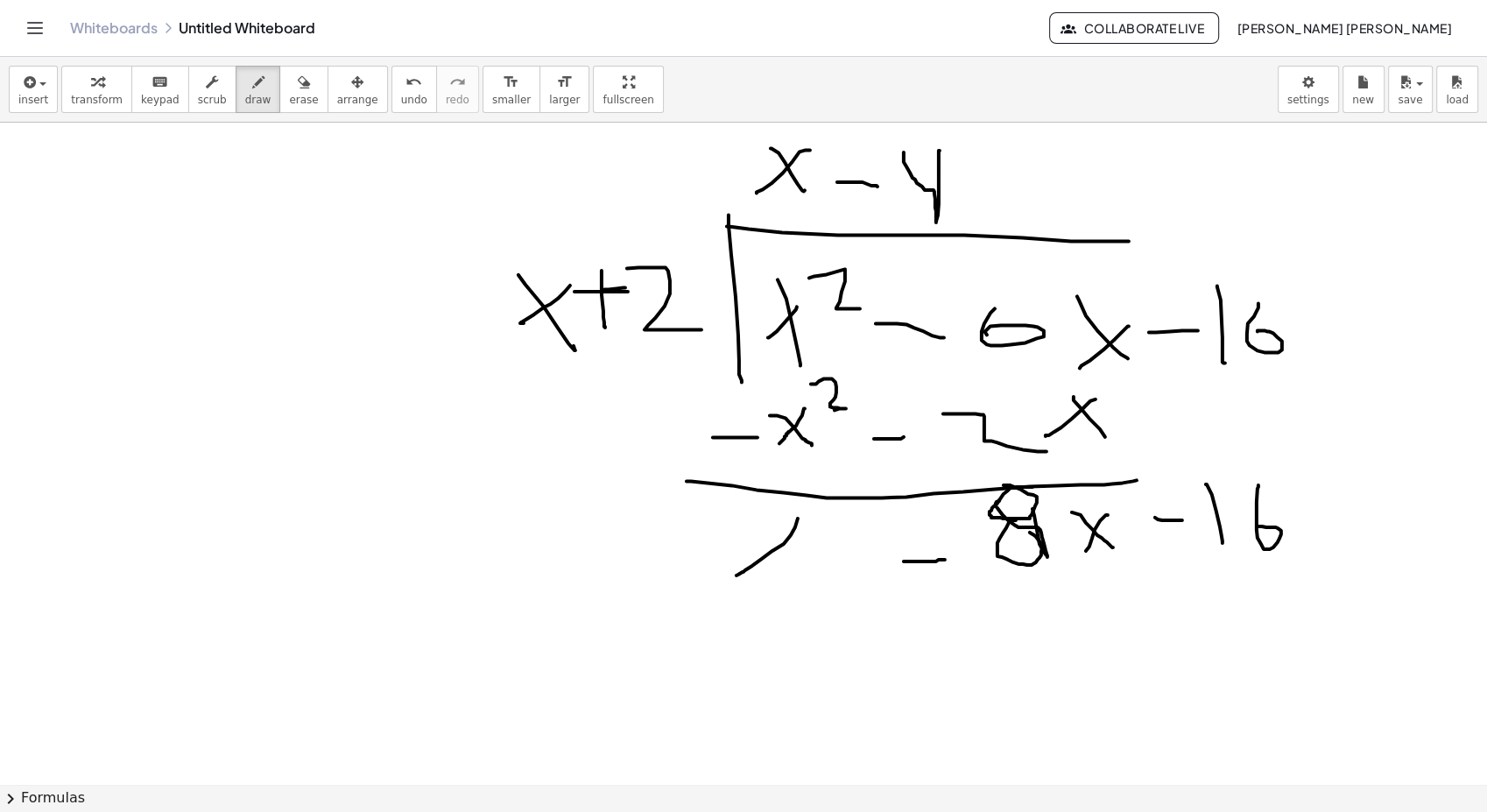
click at [1011, 524] on div at bounding box center [743, 567] width 1487 height 1342
drag, startPoint x: 595, startPoint y: 244, endPoint x: 582, endPoint y: 226, distance: 22.2
click at [582, 226] on div at bounding box center [743, 567] width 1487 height 1342
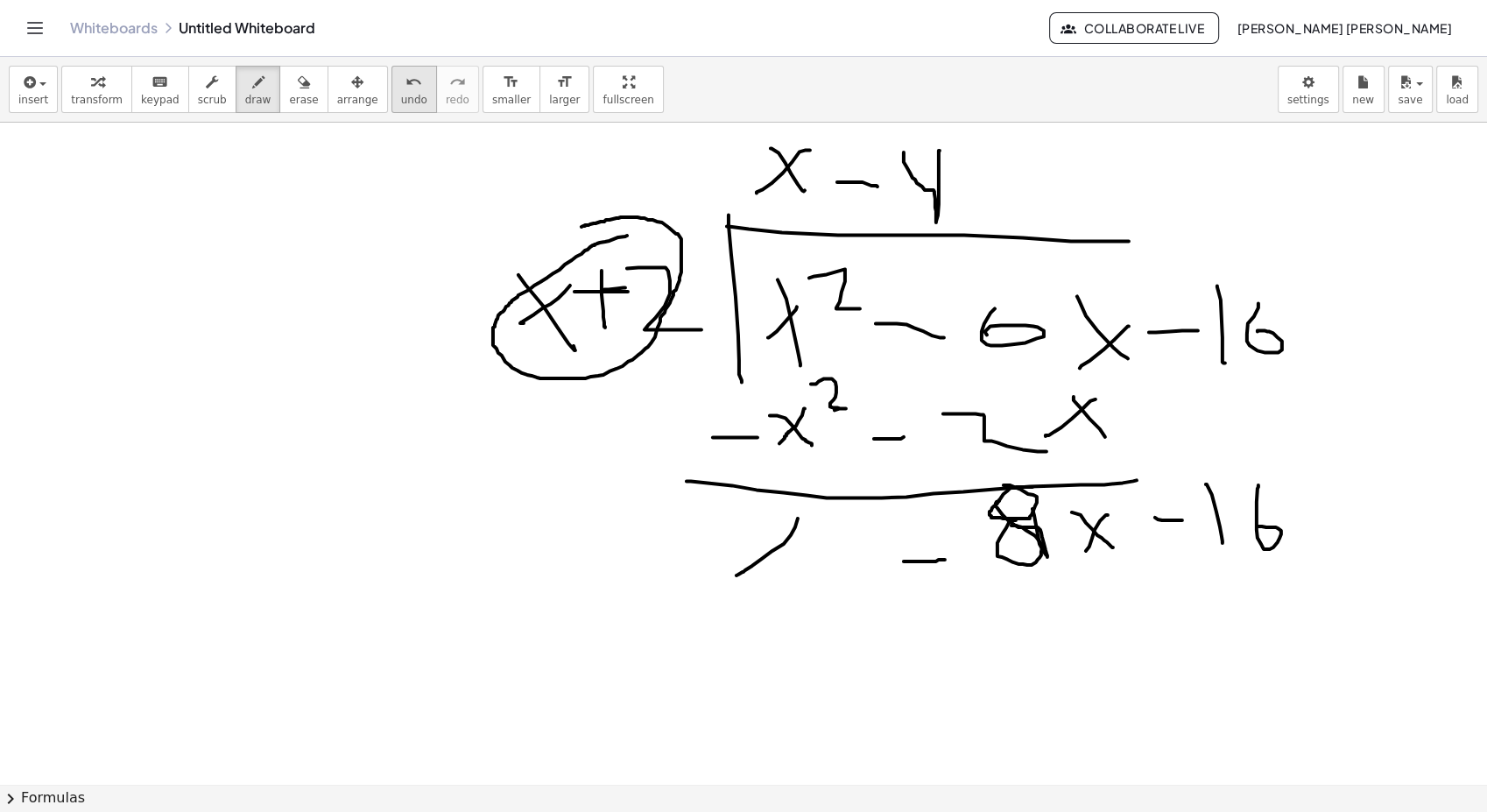
click at [401, 104] on span "undo" at bounding box center [413, 100] width 26 height 12
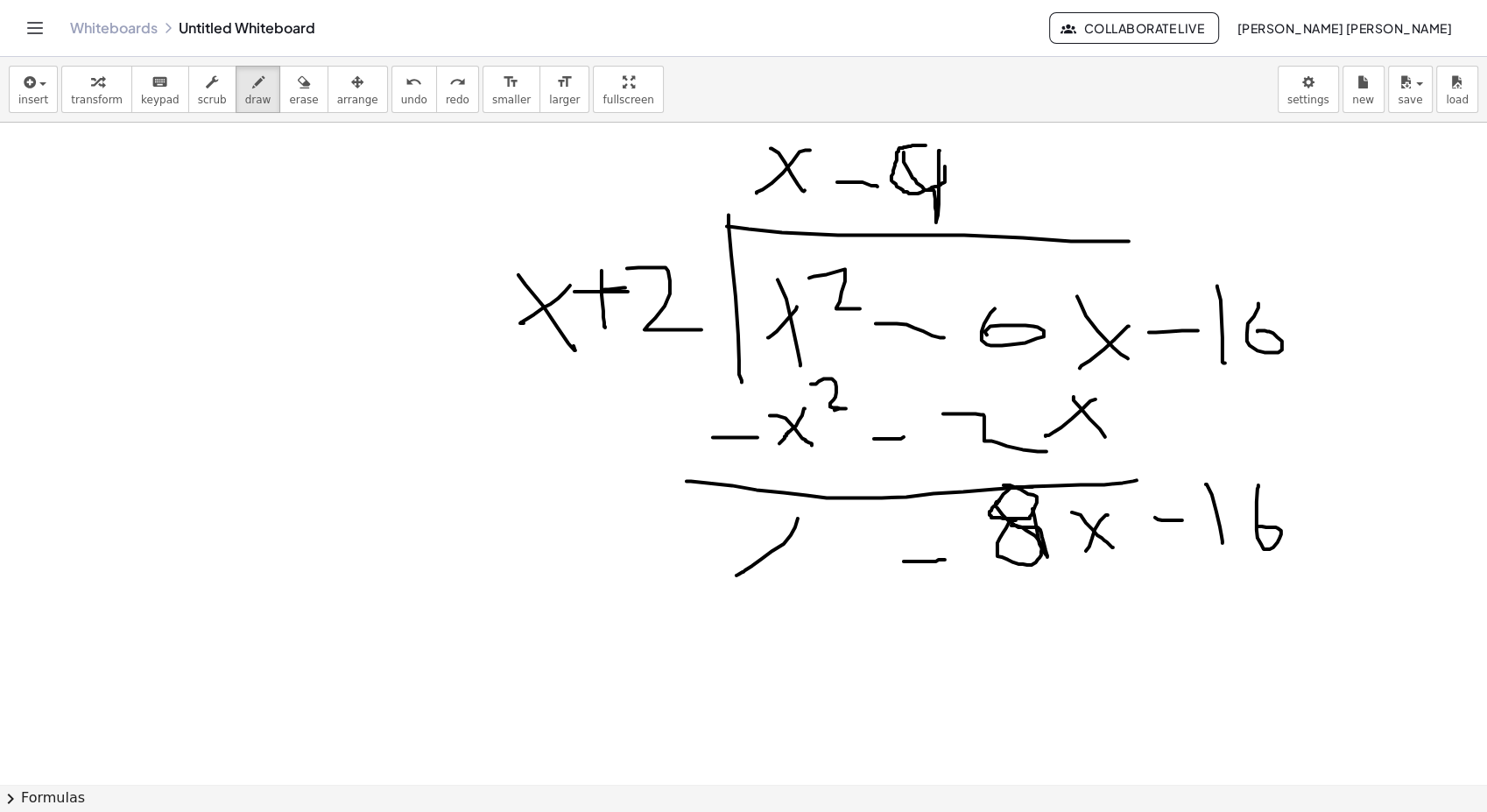
drag, startPoint x: 926, startPoint y: 145, endPoint x: 911, endPoint y: 144, distance: 15.0
click at [911, 140] on div at bounding box center [743, 567] width 1487 height 1342
click at [911, 186] on div at bounding box center [743, 567] width 1487 height 1342
drag, startPoint x: 932, startPoint y: 609, endPoint x: 964, endPoint y: 609, distance: 32.0
click at [960, 609] on div at bounding box center [743, 567] width 1487 height 1342
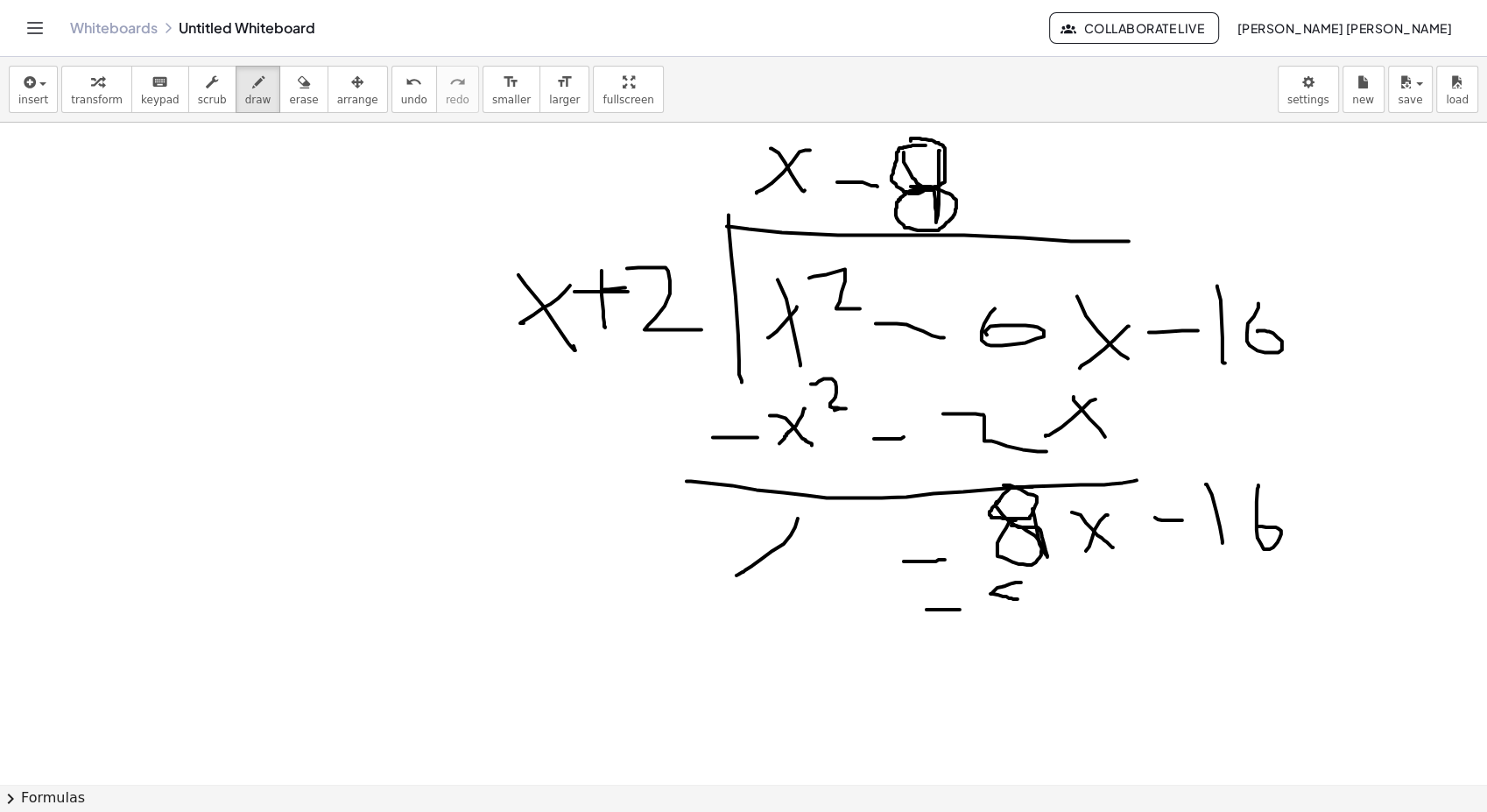
drag, startPoint x: 1021, startPoint y: 582, endPoint x: 1011, endPoint y: 573, distance: 13.5
click at [1011, 573] on div at bounding box center [743, 567] width 1487 height 1342
drag, startPoint x: 1012, startPoint y: 592, endPoint x: 1017, endPoint y: 607, distance: 15.8
click at [1014, 602] on div at bounding box center [743, 567] width 1487 height 1342
drag, startPoint x: 1062, startPoint y: 589, endPoint x: 1086, endPoint y: 594, distance: 24.5
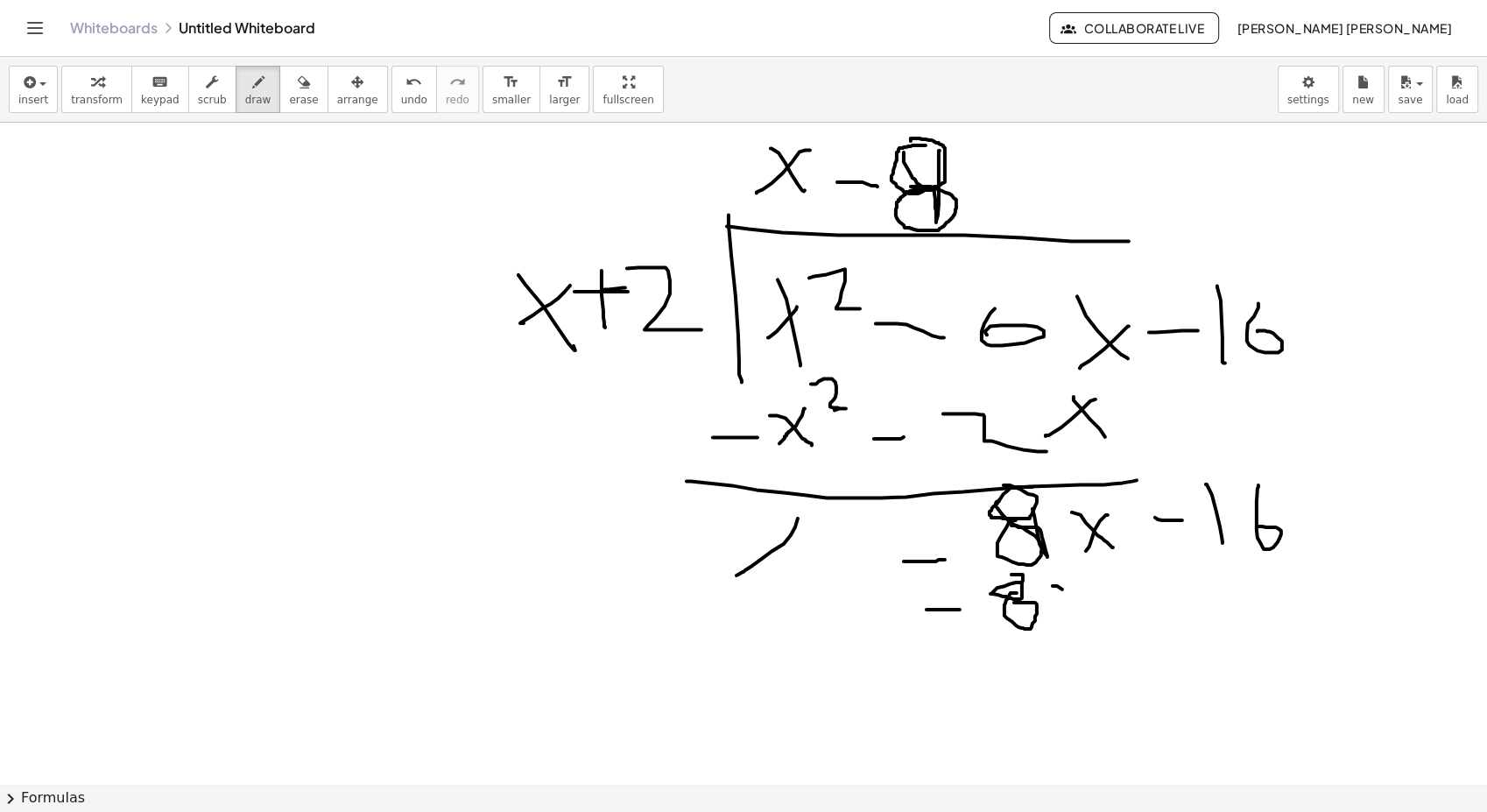
click at [1105, 634] on div at bounding box center [743, 567] width 1487 height 1342
drag, startPoint x: 1086, startPoint y: 592, endPoint x: 1060, endPoint y: 641, distance: 55.5
click at [1058, 641] on div at bounding box center [743, 567] width 1487 height 1342
drag, startPoint x: 932, startPoint y: 600, endPoint x: 954, endPoint y: 622, distance: 31.1
click at [954, 622] on div at bounding box center [743, 567] width 1487 height 1342
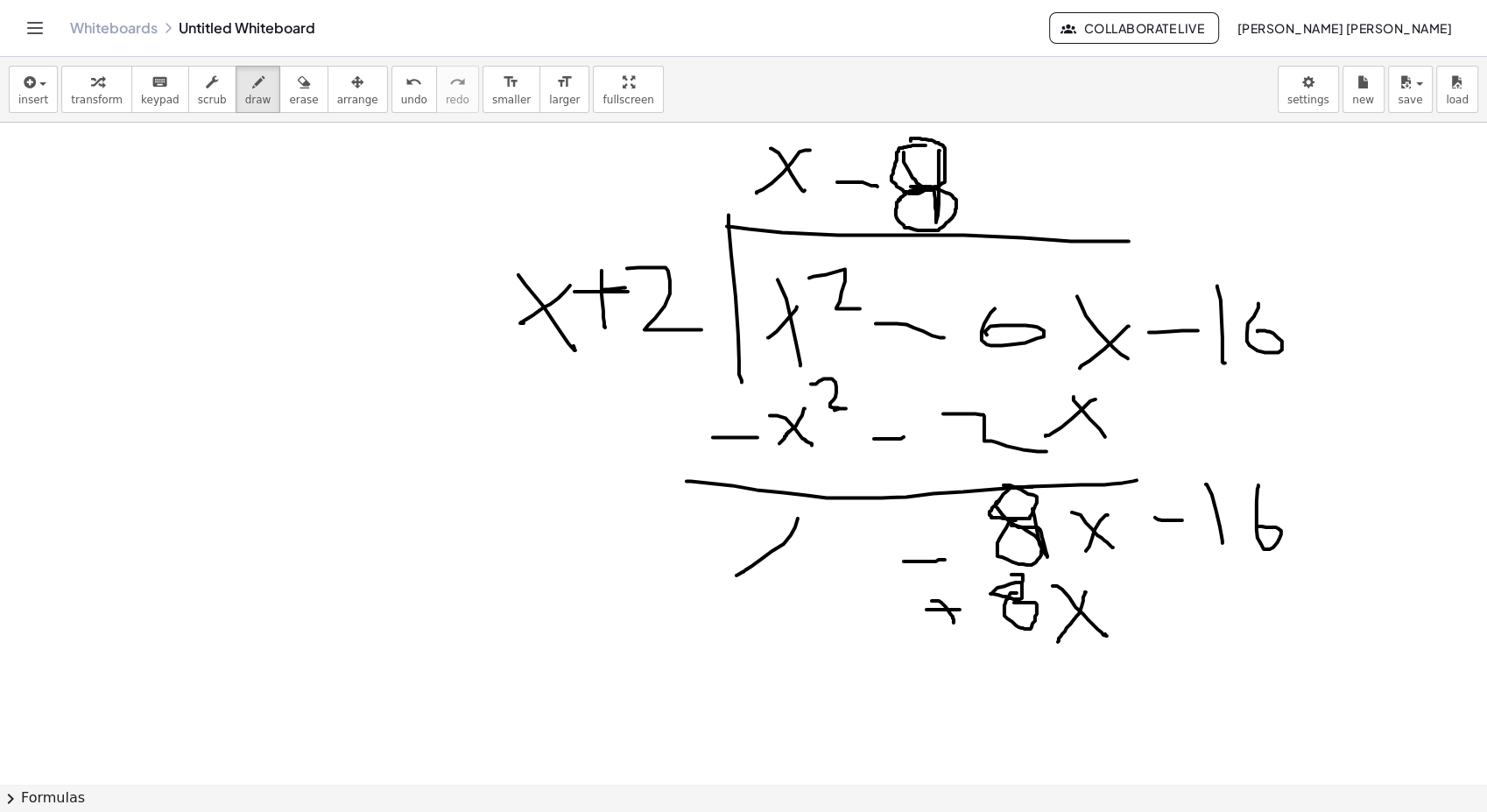
drag, startPoint x: 1156, startPoint y: 580, endPoint x: 1165, endPoint y: 623, distance: 43.9
click at [1165, 623] on div at bounding box center [743, 567] width 1487 height 1342
drag, startPoint x: 1150, startPoint y: 613, endPoint x: 1171, endPoint y: 591, distance: 30.4
click at [1169, 592] on div at bounding box center [743, 567] width 1487 height 1342
drag, startPoint x: 1198, startPoint y: 583, endPoint x: 1223, endPoint y: 653, distance: 74.3
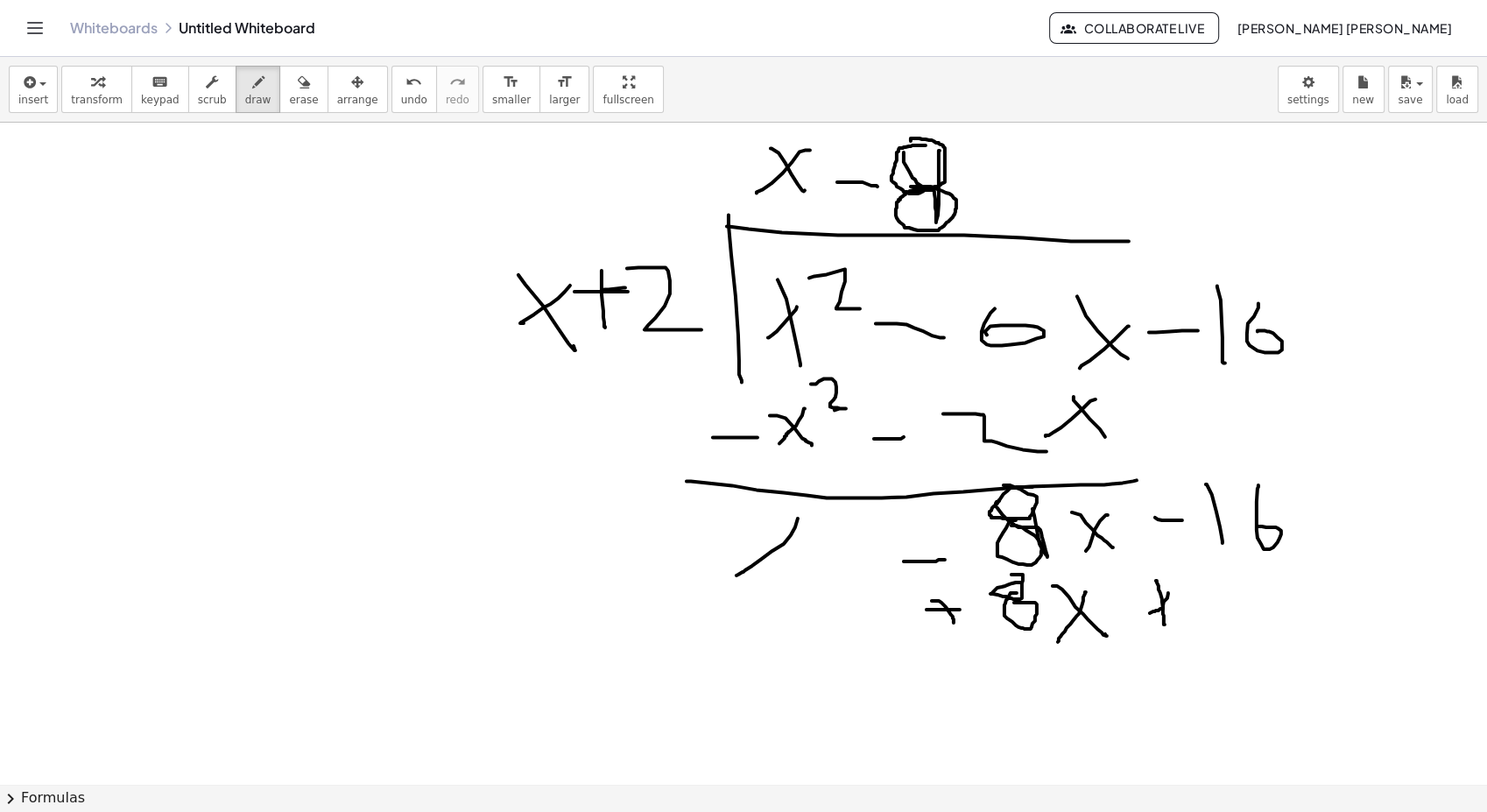
click at [1223, 653] on div at bounding box center [743, 567] width 1487 height 1342
drag, startPoint x: 1268, startPoint y: 586, endPoint x: 1262, endPoint y: 636, distance: 50.4
click at [1265, 635] on div at bounding box center [743, 567] width 1487 height 1342
drag, startPoint x: 872, startPoint y: 672, endPoint x: 1449, endPoint y: 718, distance: 578.8
click at [1476, 715] on div "· ( + x 3 + · 5 · x 2 − · 2 · x − 24 ) · ( + x 2 + · 7 · x + 12 ) · ( + x 2 − 9…" at bounding box center [743, 453] width 1487 height 661
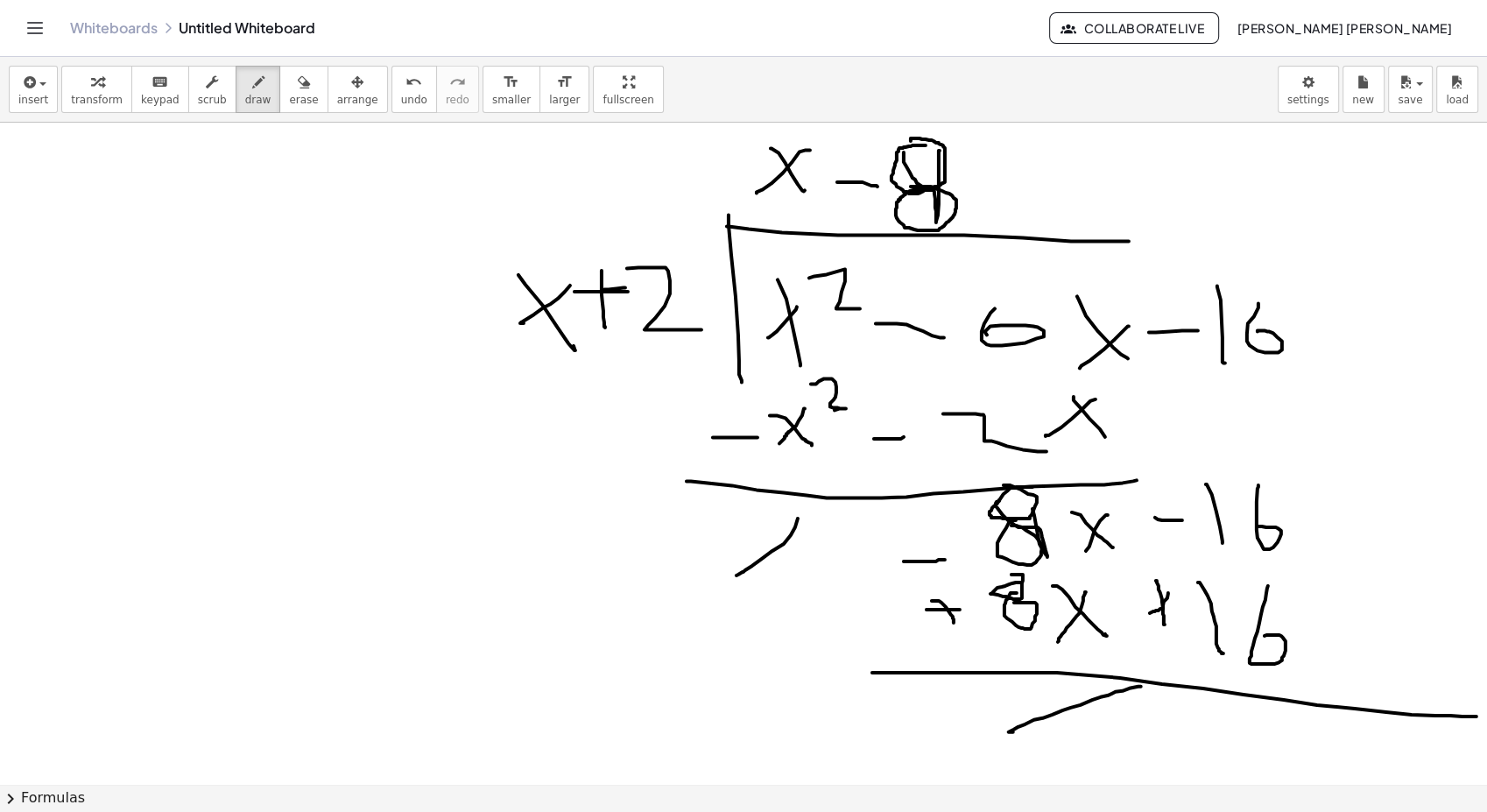
drag, startPoint x: 1014, startPoint y: 729, endPoint x: 1170, endPoint y: 725, distance: 156.1
click at [1018, 731] on div at bounding box center [743, 567] width 1487 height 1342
drag, startPoint x: 1314, startPoint y: 725, endPoint x: 1188, endPoint y: 751, distance: 128.7
click at [1202, 747] on div at bounding box center [743, 567] width 1487 height 1342
drag, startPoint x: 172, startPoint y: 228, endPoint x: 237, endPoint y: 211, distance: 67.2
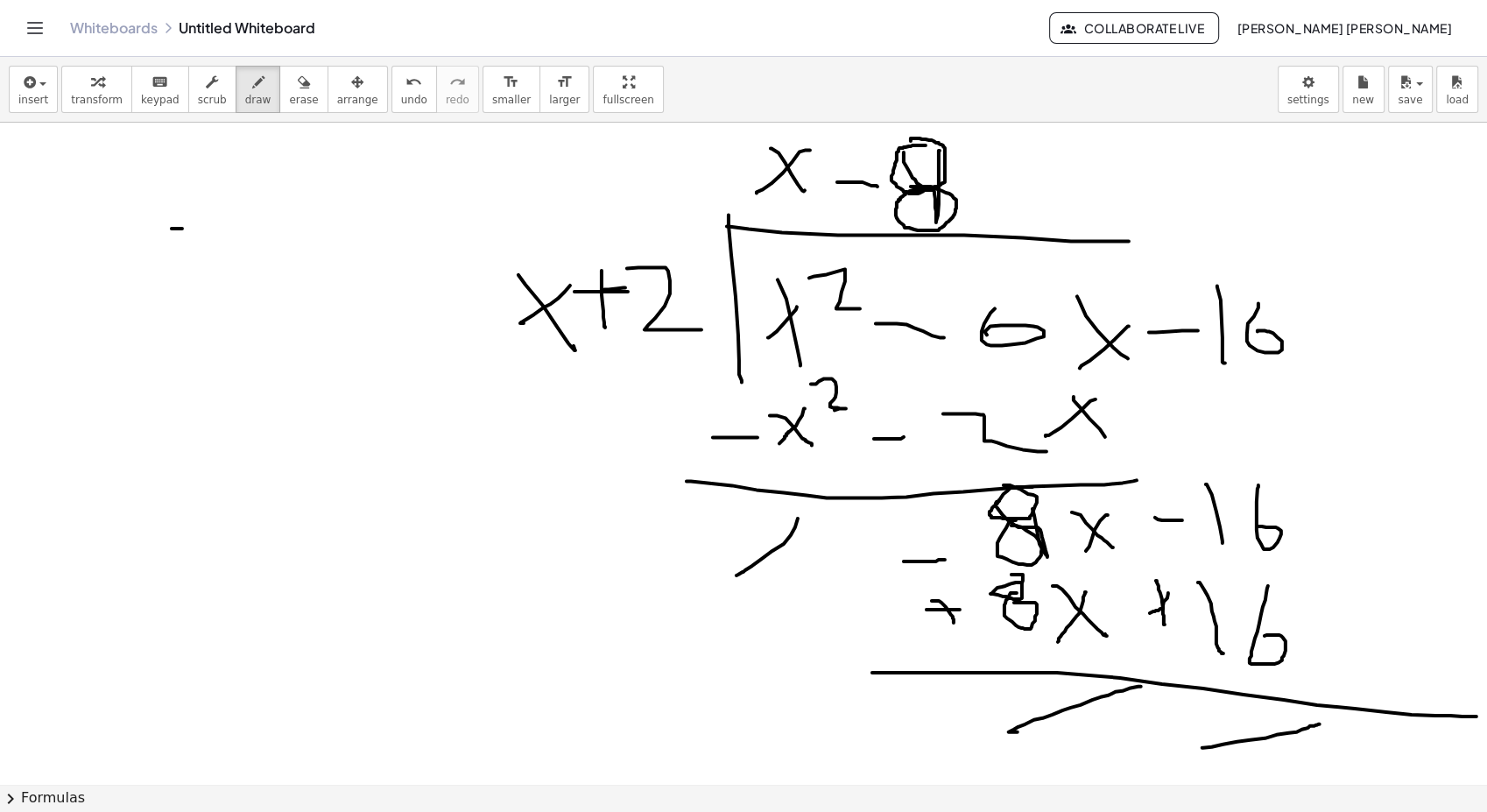
click at [218, 224] on div at bounding box center [743, 567] width 1487 height 1342
drag, startPoint x: 245, startPoint y: 197, endPoint x: 244, endPoint y: 241, distance: 44.0
click at [218, 214] on div at bounding box center [743, 567] width 1487 height 1342
drag, startPoint x: 216, startPoint y: 264, endPoint x: 233, endPoint y: 256, distance: 18.8
click at [231, 256] on div at bounding box center [743, 567] width 1487 height 1342
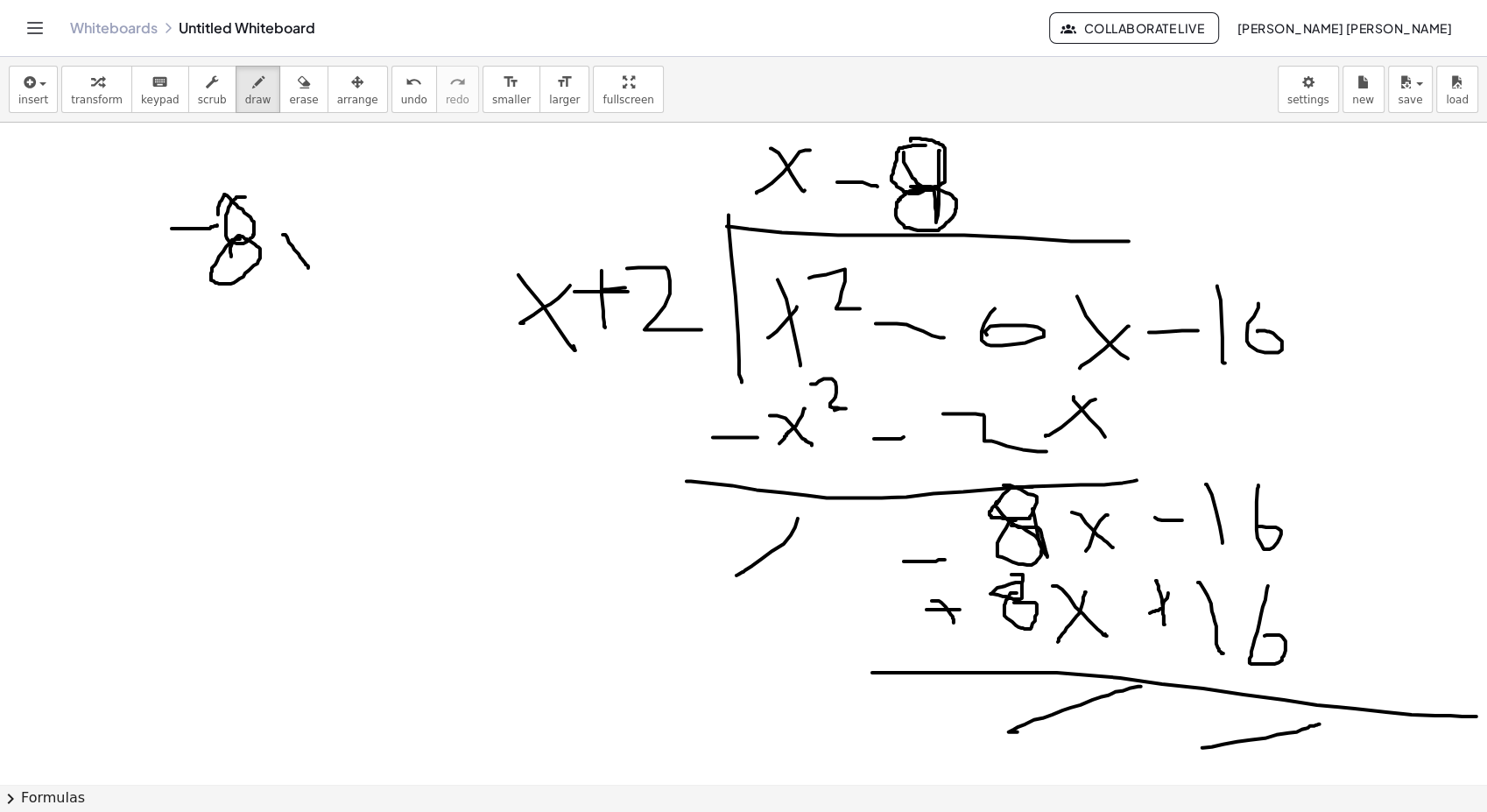
click at [309, 267] on div at bounding box center [743, 567] width 1487 height 1342
click at [289, 269] on div at bounding box center [743, 567] width 1487 height 1342
click at [354, 323] on div at bounding box center [743, 567] width 1487 height 1342
drag, startPoint x: 317, startPoint y: 408, endPoint x: 306, endPoint y: 357, distance: 52.2
click at [309, 389] on div at bounding box center [743, 567] width 1487 height 1342
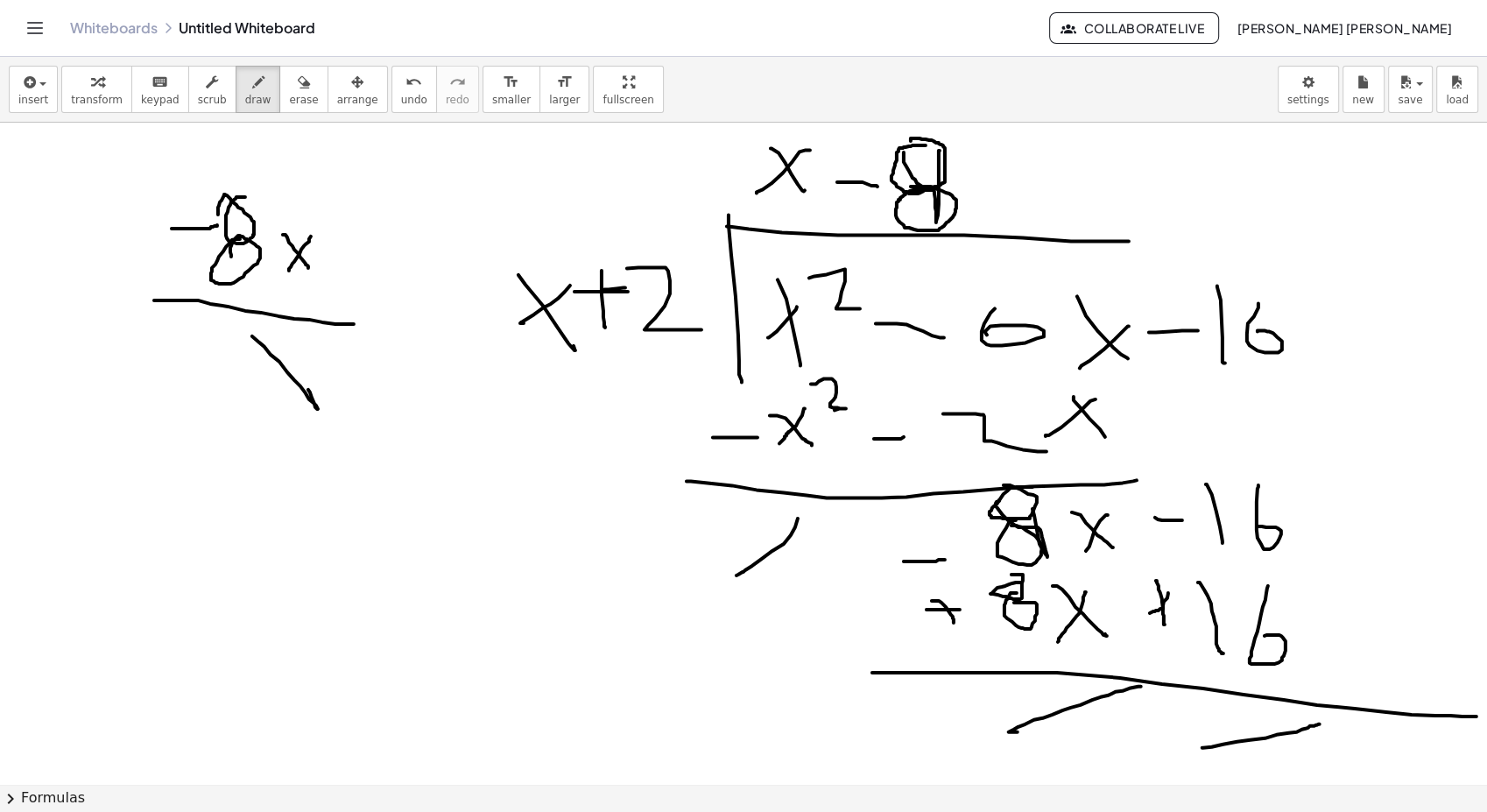
drag, startPoint x: 311, startPoint y: 354, endPoint x: 277, endPoint y: 413, distance: 68.1
click at [266, 429] on div at bounding box center [743, 567] width 1487 height 1342
click at [203, 452] on div at bounding box center [743, 567] width 1487 height 1342
click at [418, 333] on div at bounding box center [743, 567] width 1487 height 1342
click at [413, 356] on div at bounding box center [743, 567] width 1487 height 1342
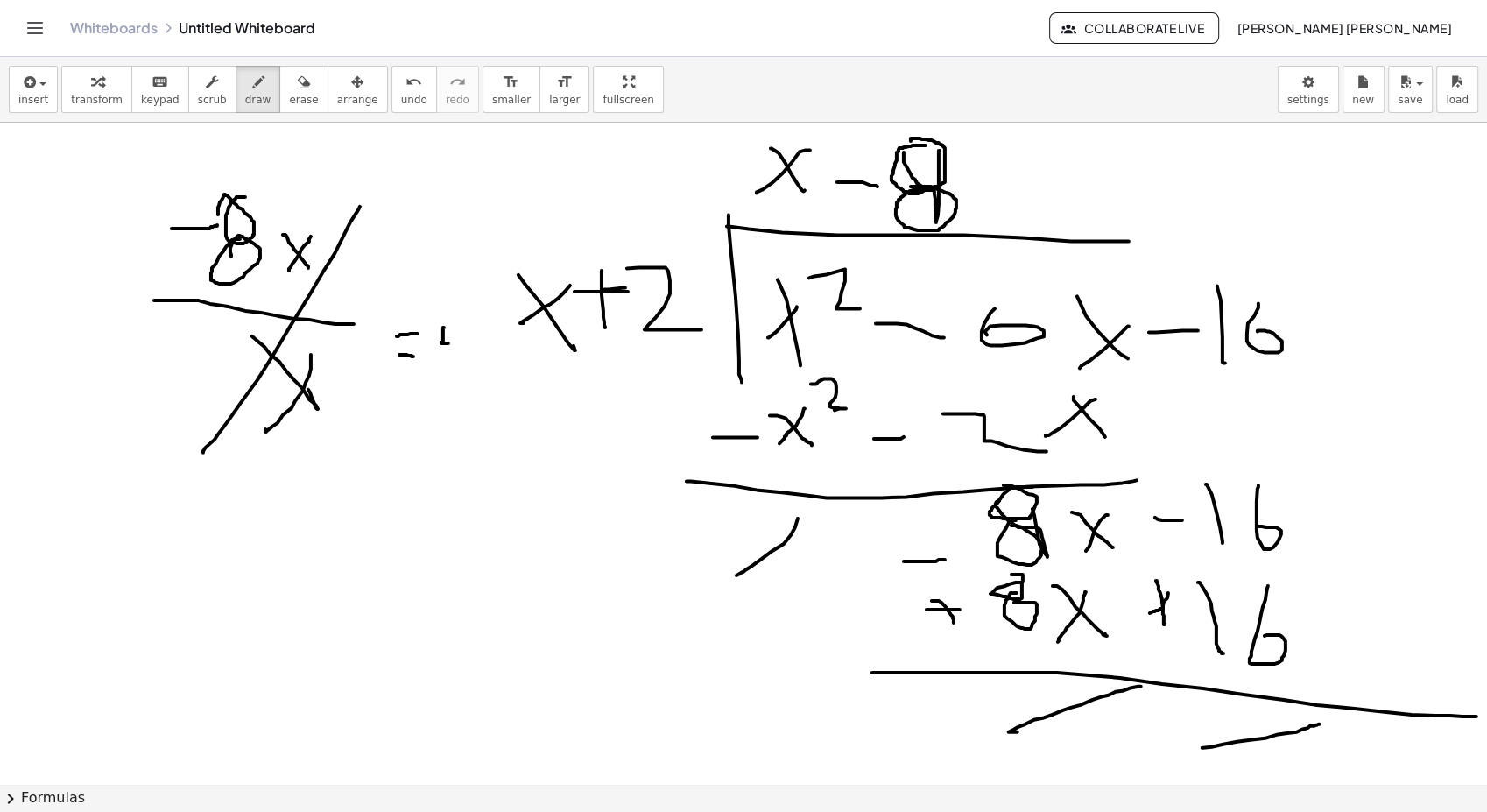
drag, startPoint x: 444, startPoint y: 327, endPoint x: 455, endPoint y: 342, distance: 18.6
click at [455, 342] on div at bounding box center [743, 567] width 1487 height 1342
drag, startPoint x: 473, startPoint y: 346, endPoint x: 475, endPoint y: 377, distance: 31.1
click at [474, 351] on div at bounding box center [743, 567] width 1487 height 1342
drag, startPoint x: 475, startPoint y: 377, endPoint x: 497, endPoint y: 392, distance: 26.6
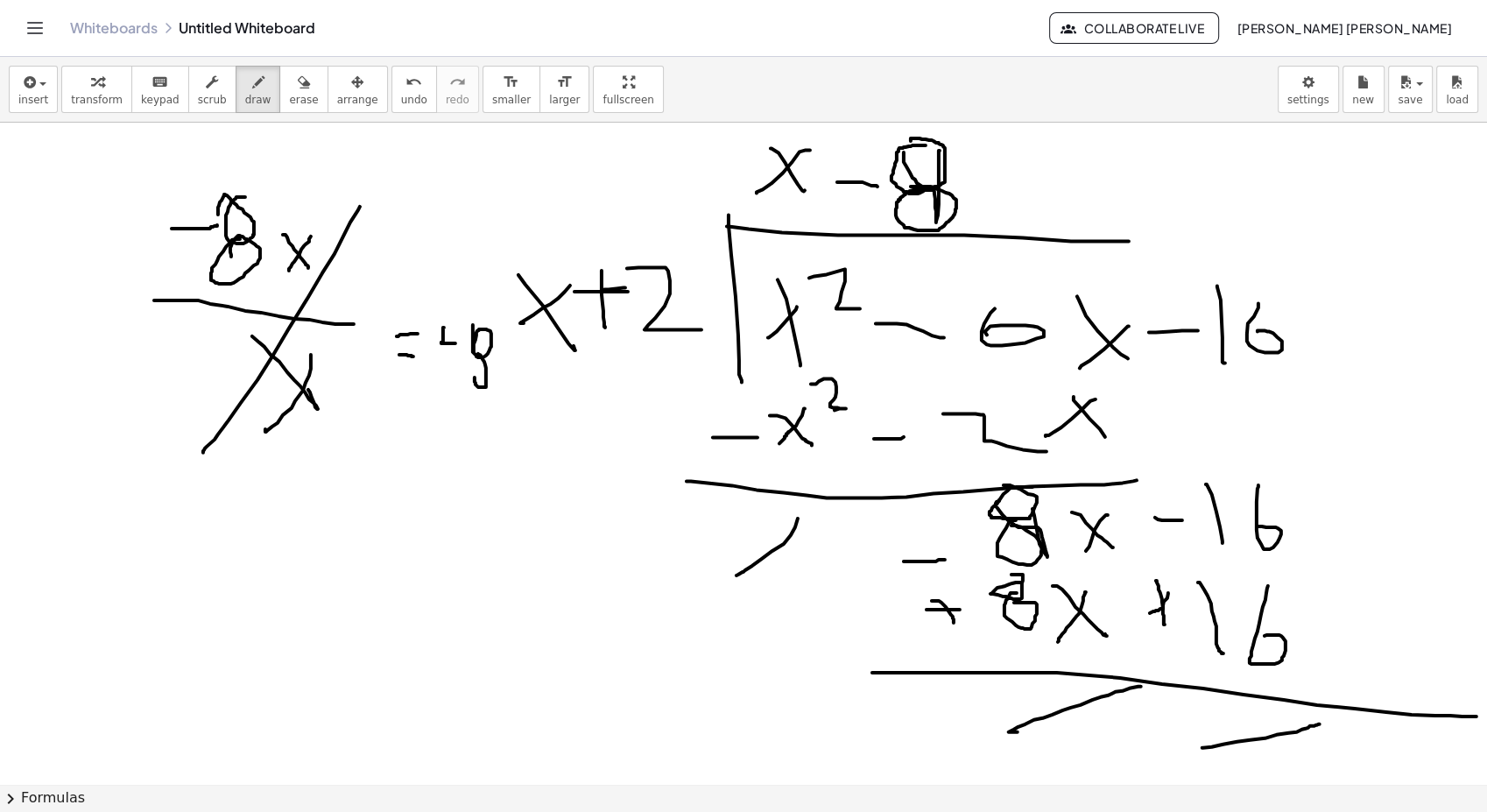
click at [497, 392] on div at bounding box center [743, 567] width 1487 height 1342
click at [298, 86] on icon "button" at bounding box center [304, 82] width 12 height 21
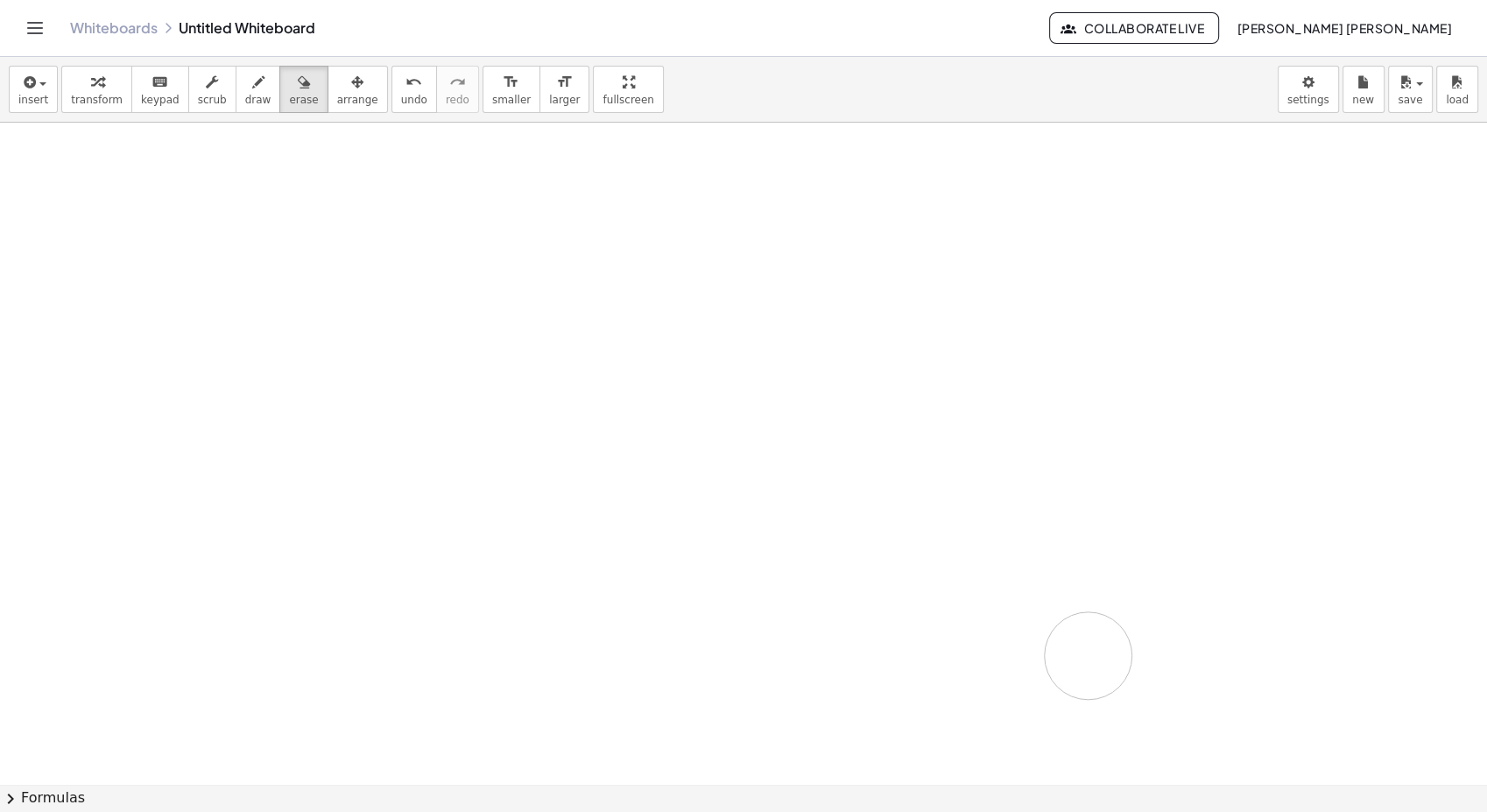
drag, startPoint x: 225, startPoint y: 275, endPoint x: 638, endPoint y: 22, distance: 484.3
click at [824, 559] on div at bounding box center [743, 567] width 1487 height 1342
click at [44, 94] on span "insert" at bounding box center [33, 100] width 30 height 12
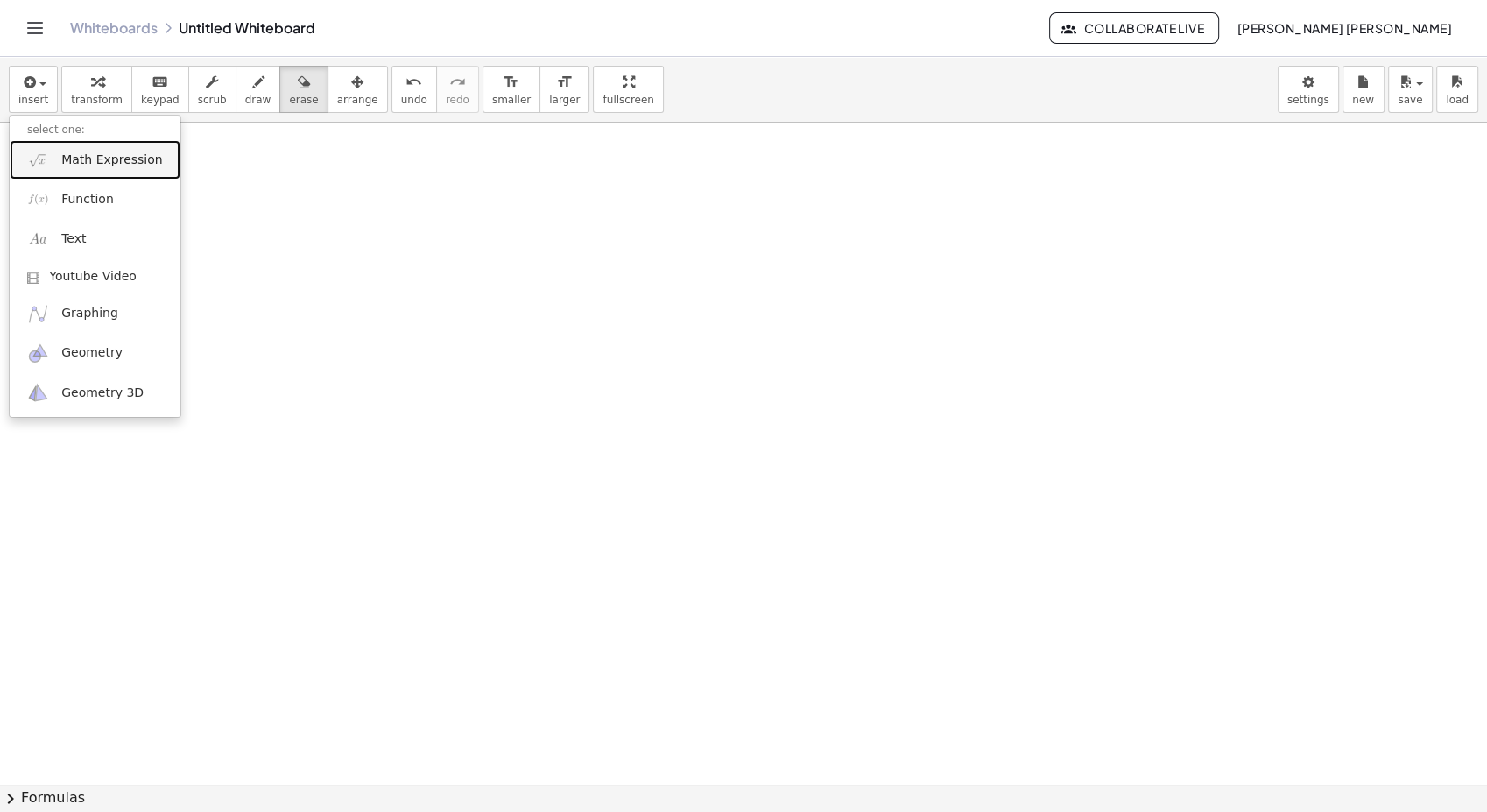
click at [92, 159] on span "Math Expression" at bounding box center [111, 160] width 101 height 17
